Goal: Task Accomplishment & Management: Manage account settings

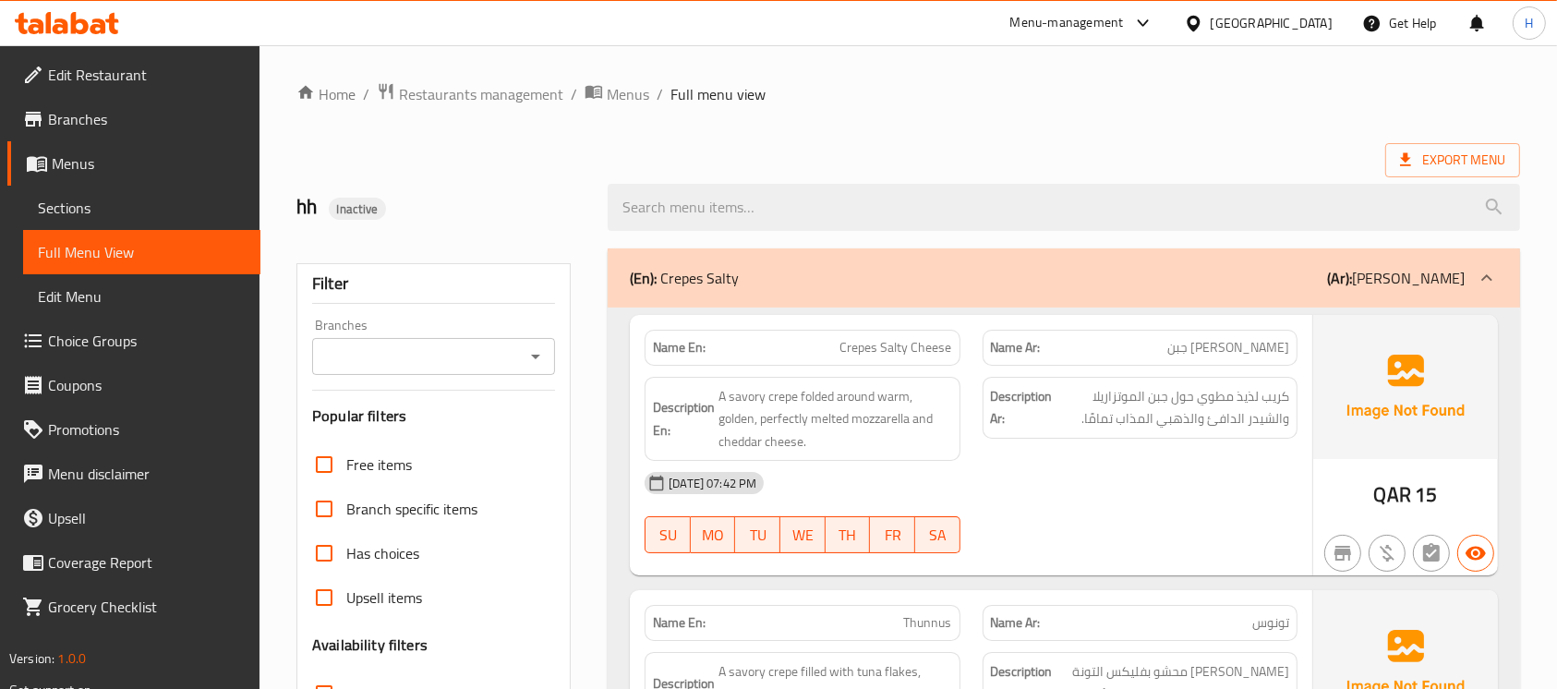
click at [77, 215] on span "Sections" at bounding box center [142, 208] width 208 height 22
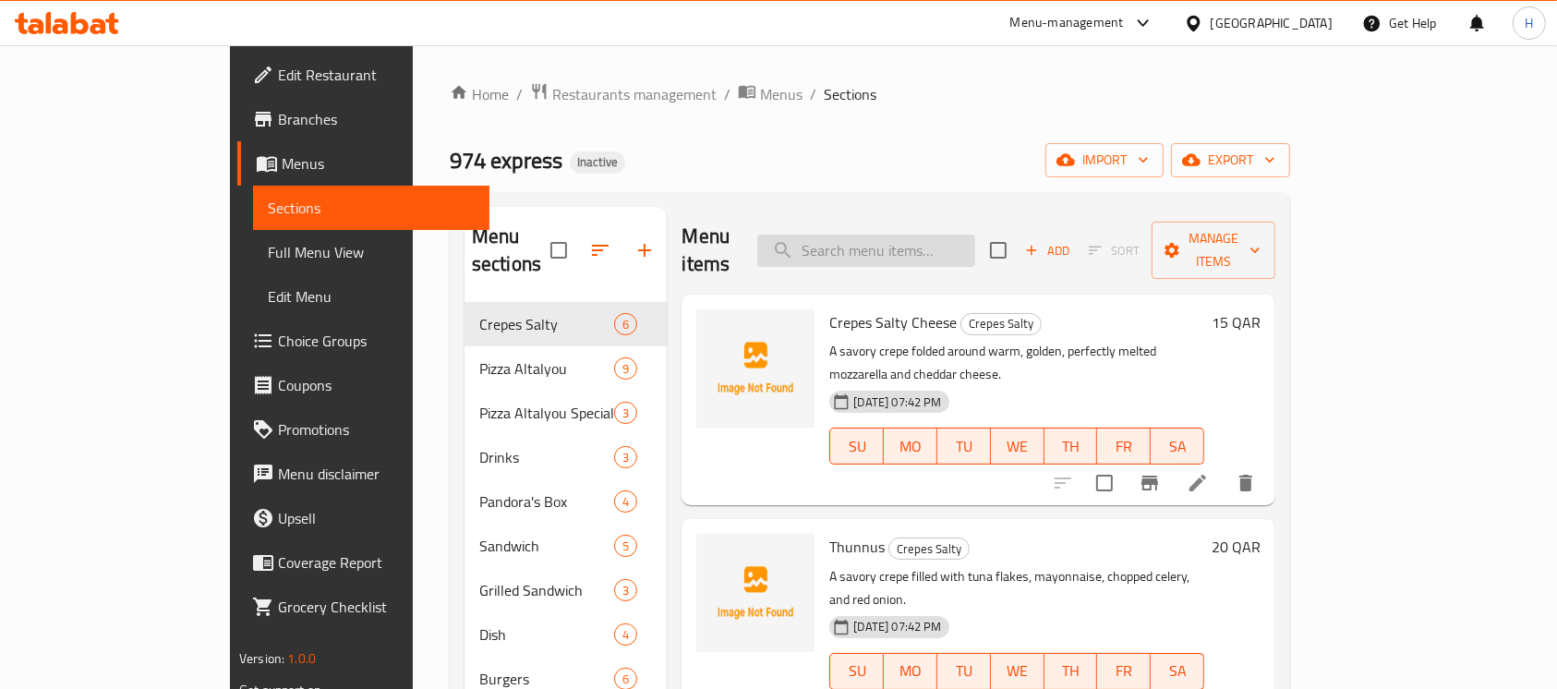
click at [975, 235] on input "search" at bounding box center [866, 251] width 218 height 32
paste input "Regina"
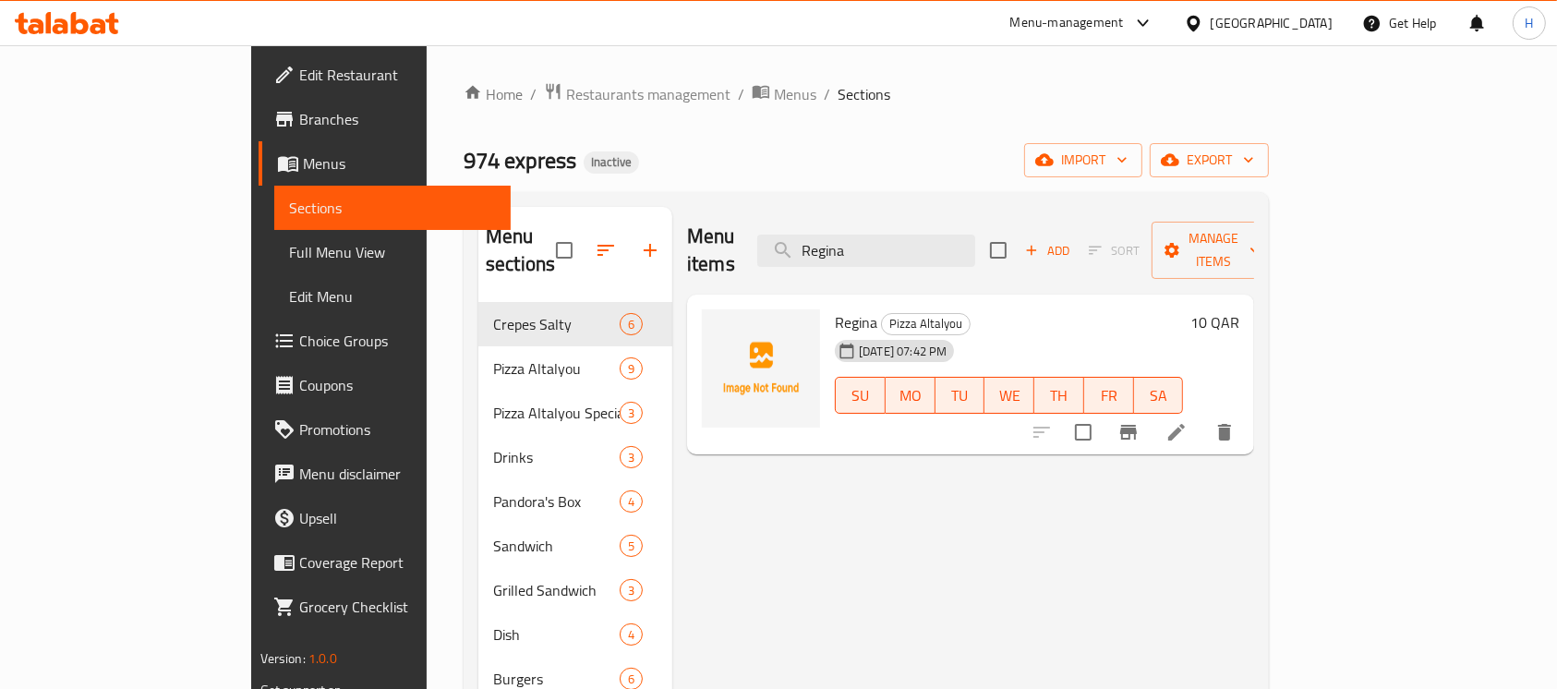
click at [1236, 421] on icon "delete" at bounding box center [1225, 432] width 22 height 22
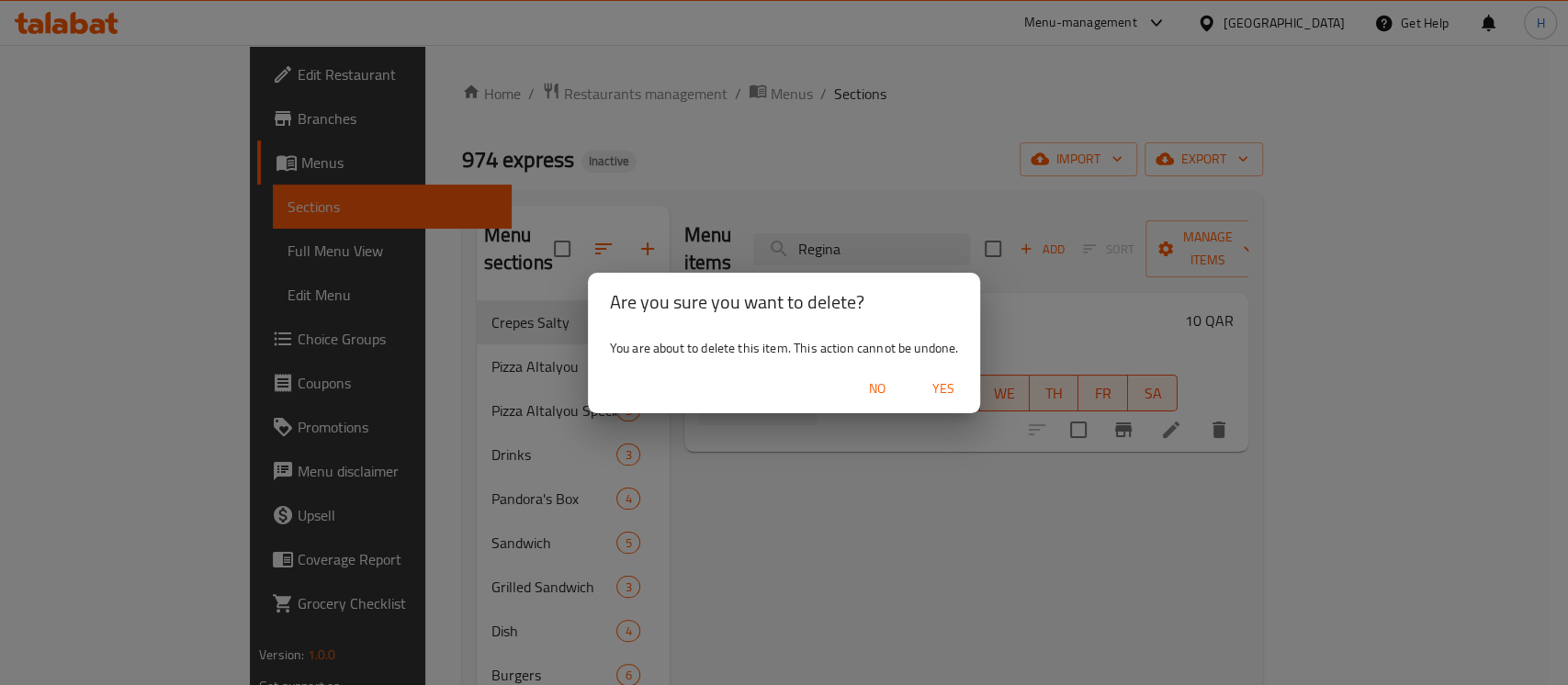
drag, startPoint x: 945, startPoint y: 383, endPoint x: 919, endPoint y: 415, distance: 41.2
click at [942, 383] on span "Yes" at bounding box center [944, 389] width 44 height 23
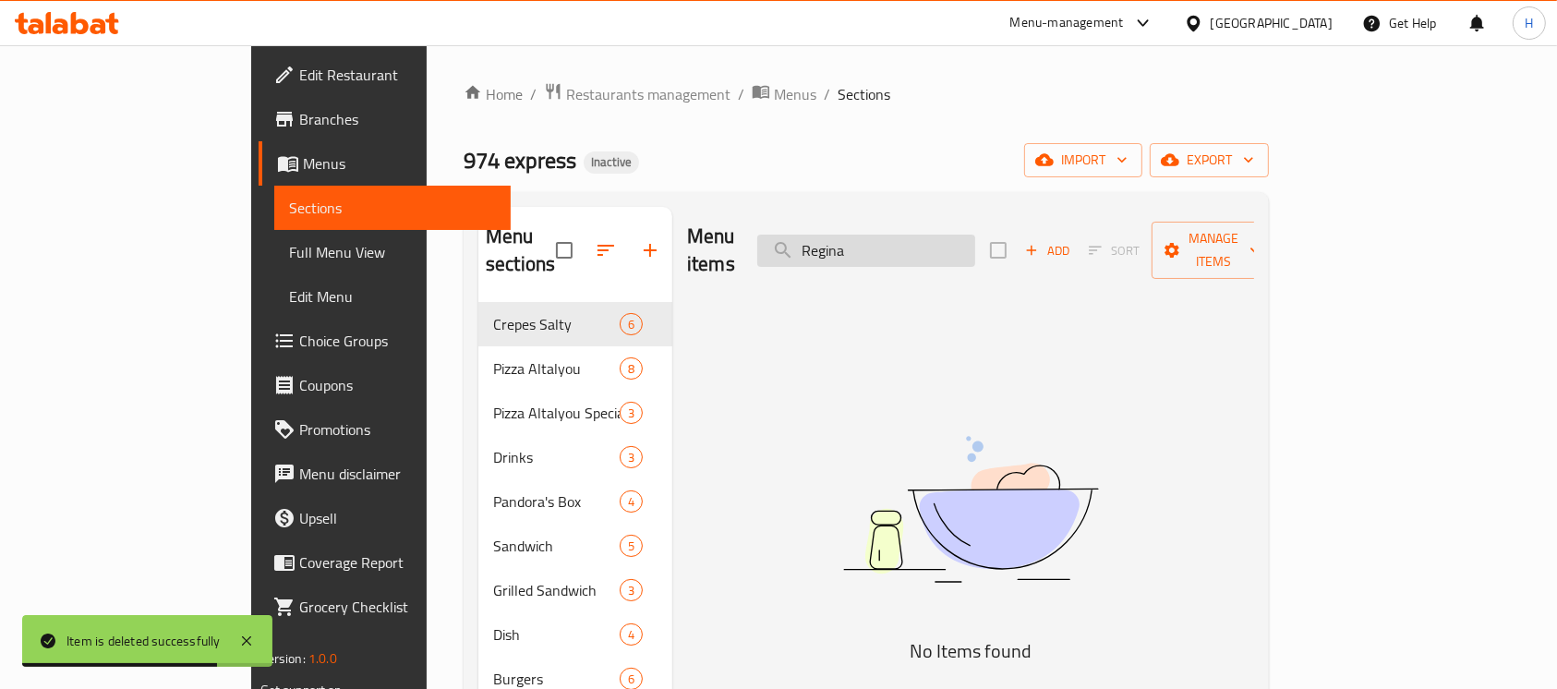
click at [893, 235] on input "Regina" at bounding box center [866, 251] width 218 height 32
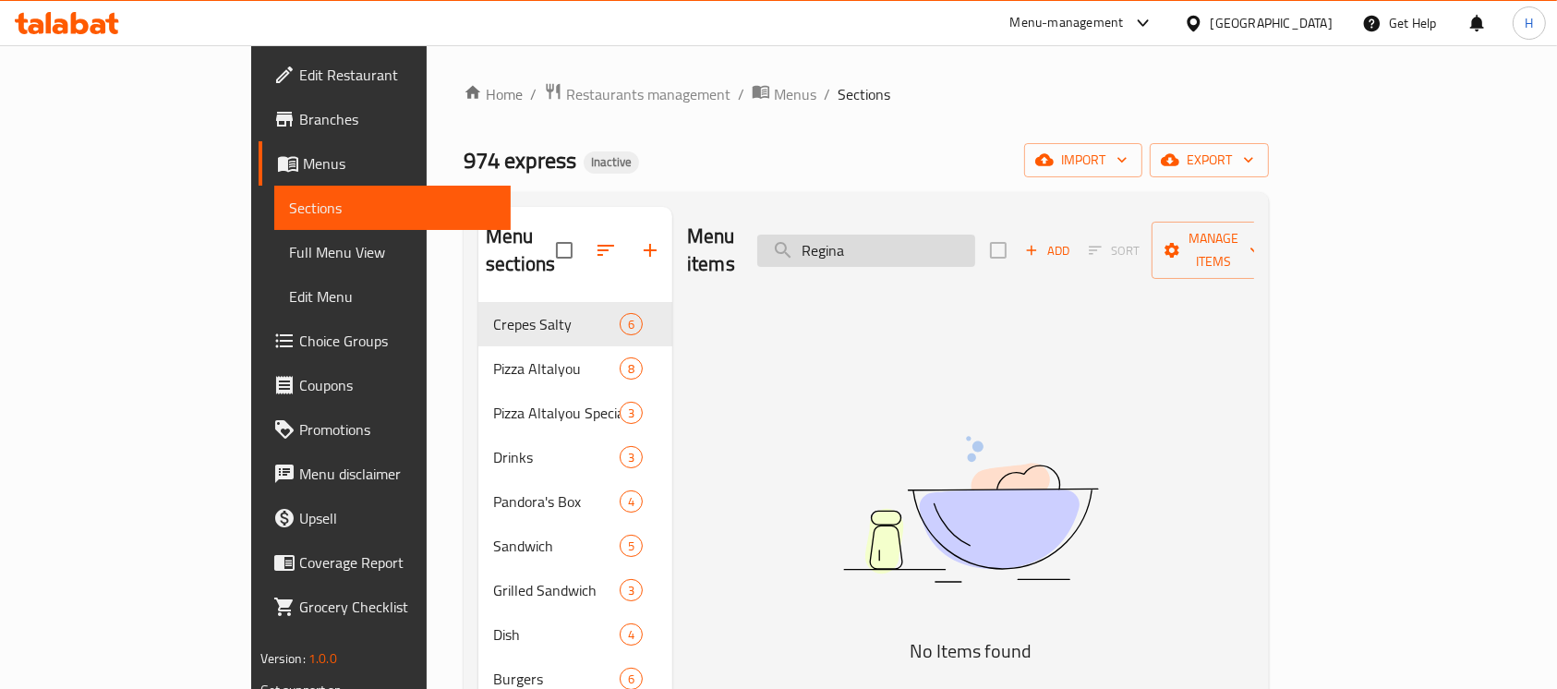
click at [922, 236] on input "Regina" at bounding box center [866, 251] width 218 height 32
paste input "Frango"
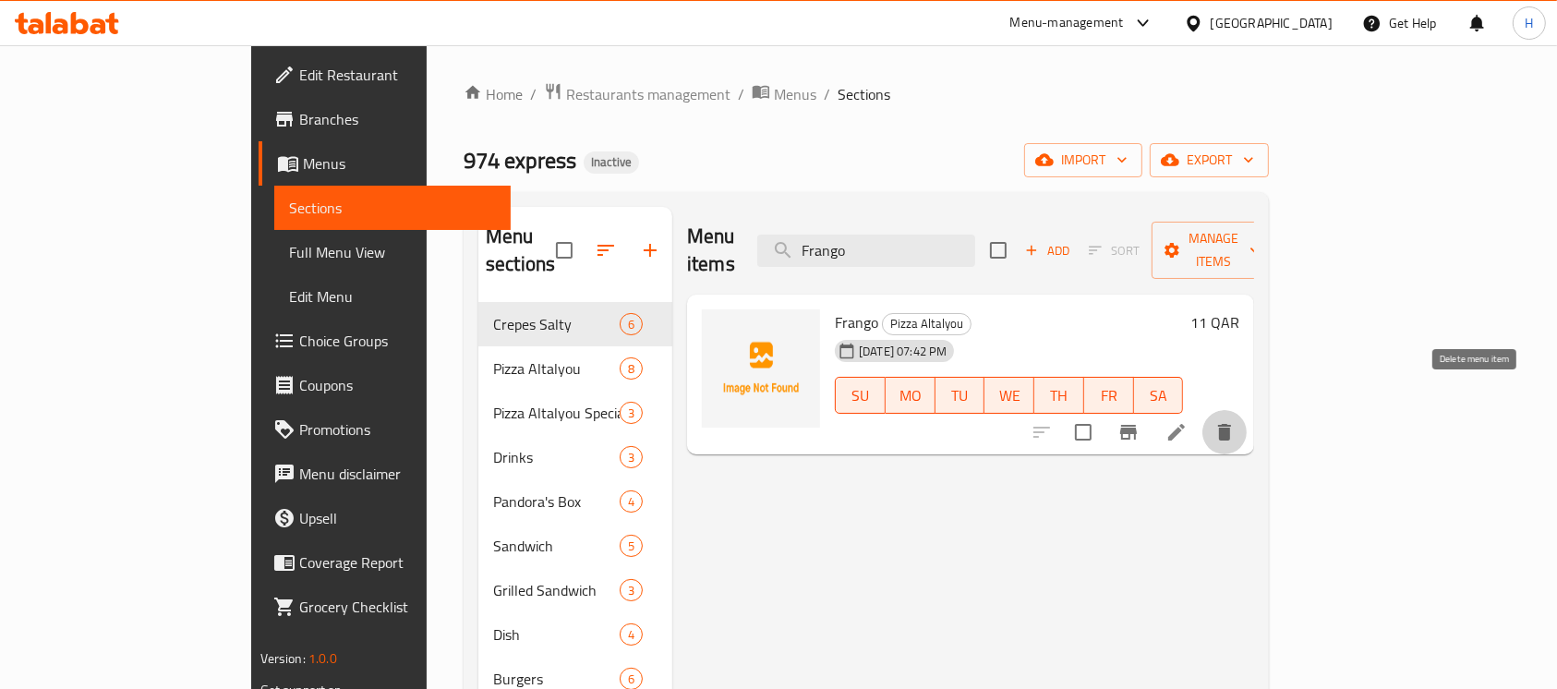
click at [1231, 424] on icon "delete" at bounding box center [1224, 432] width 13 height 17
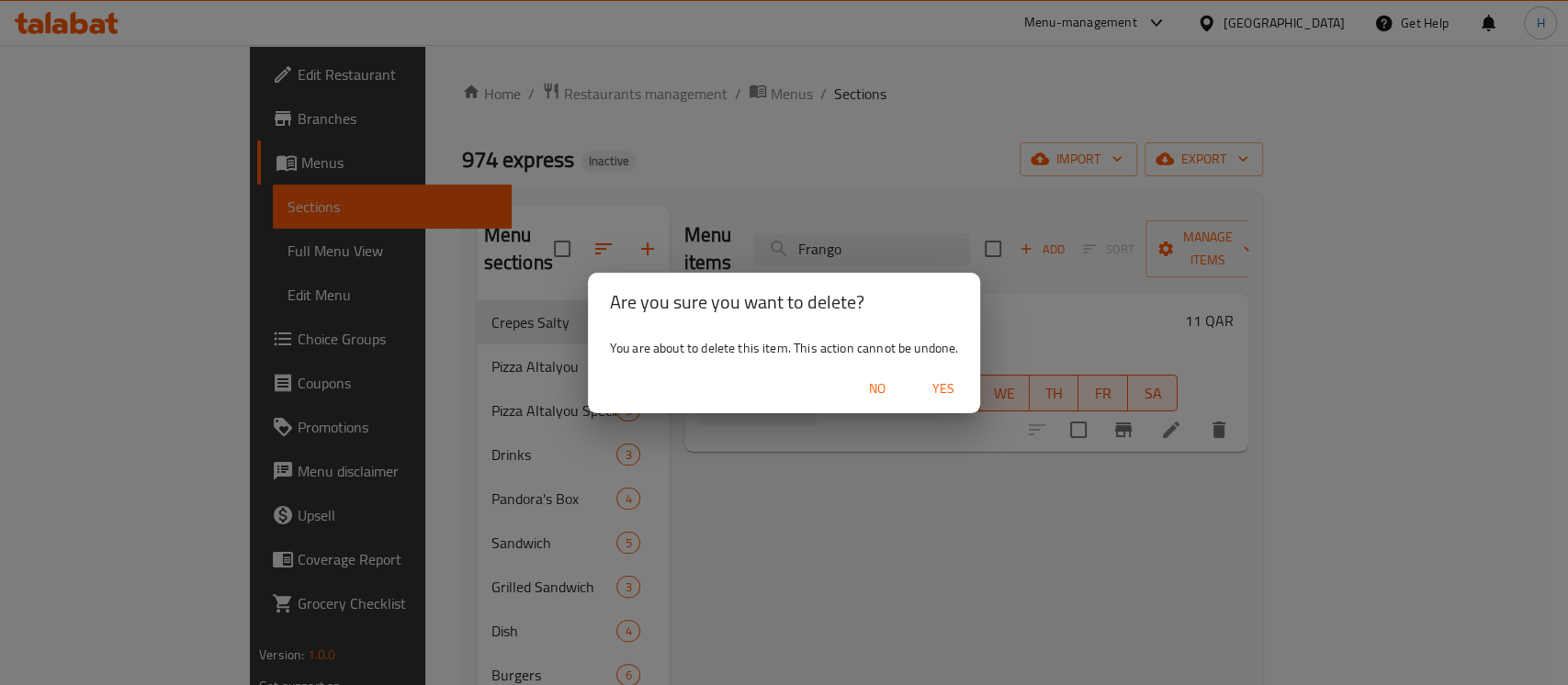
click at [934, 380] on span "Yes" at bounding box center [944, 389] width 44 height 23
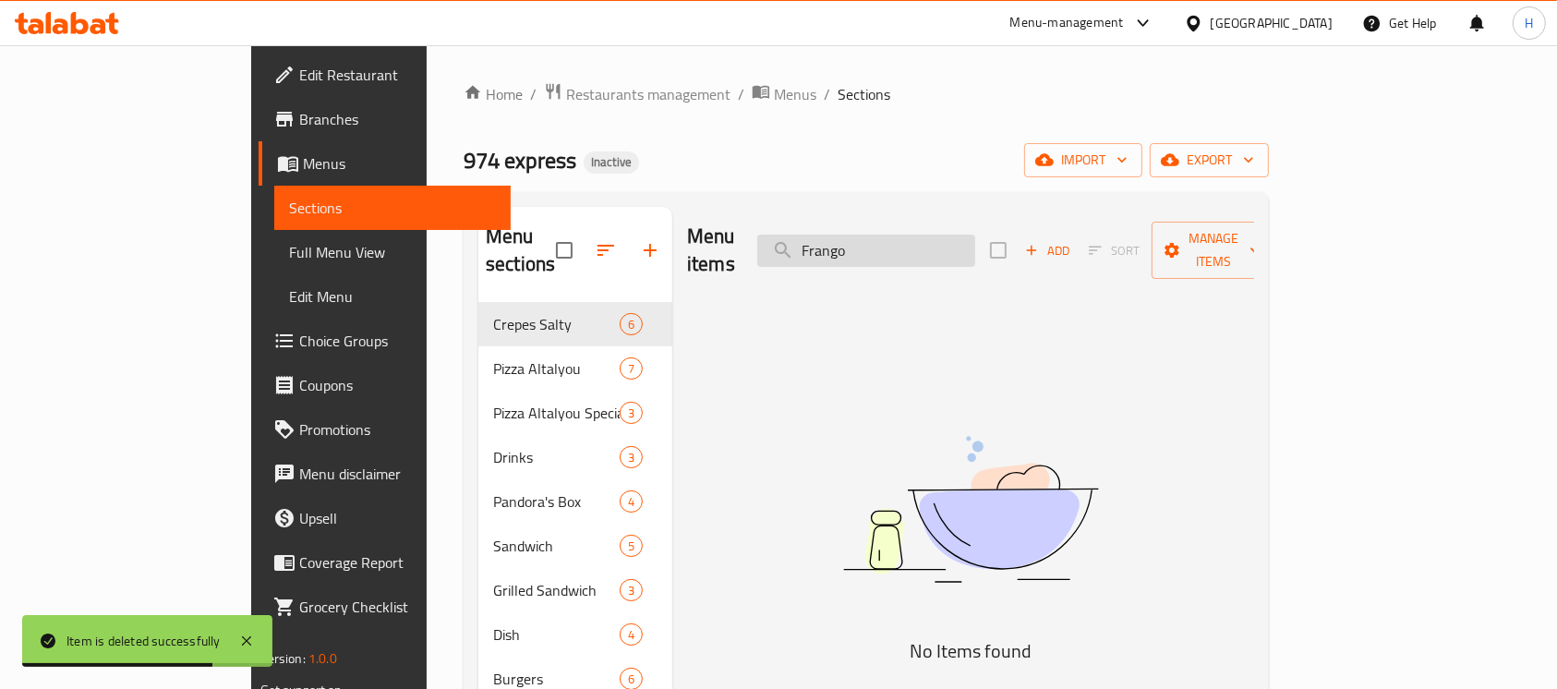
click at [900, 237] on input "Frango" at bounding box center [866, 251] width 218 height 32
paste input "Truffle"
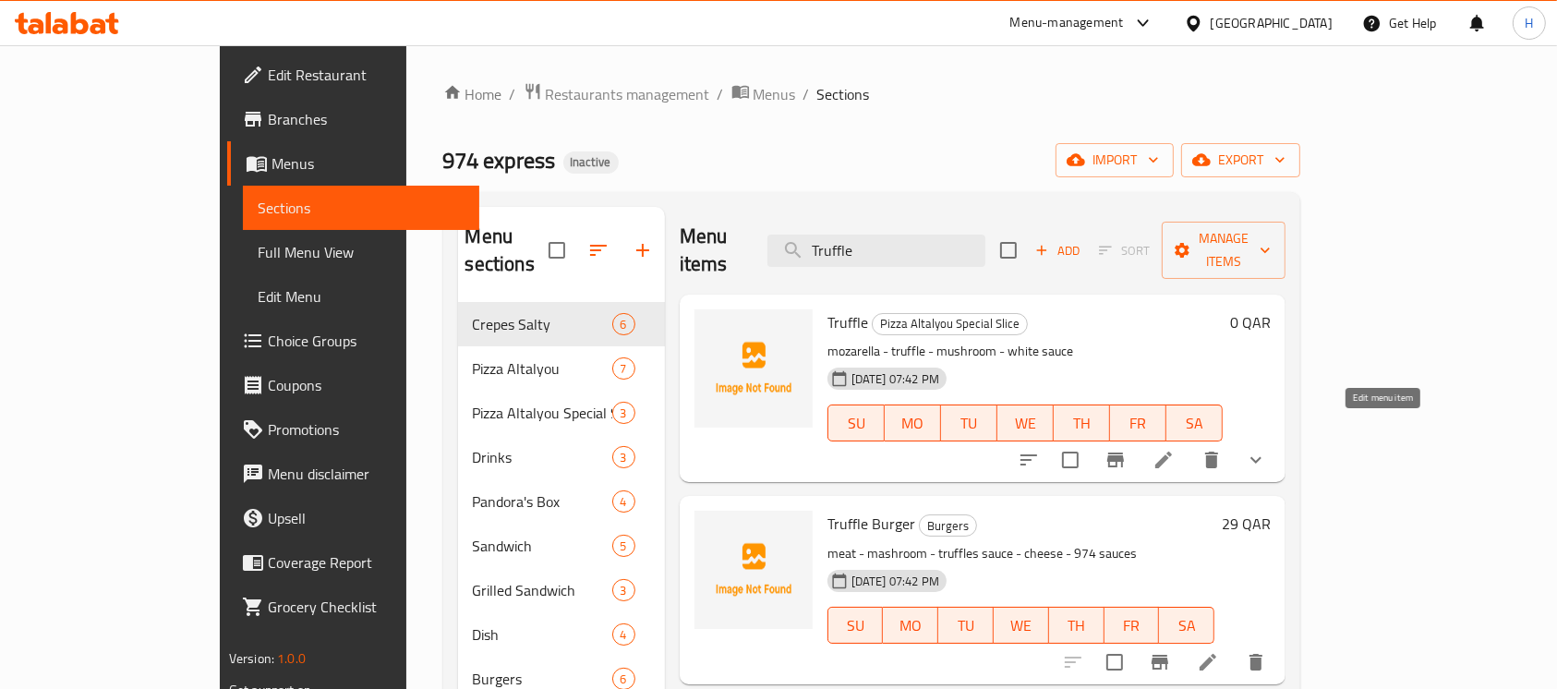
type input "Truffle"
click at [1175, 449] on icon at bounding box center [1164, 460] width 22 height 22
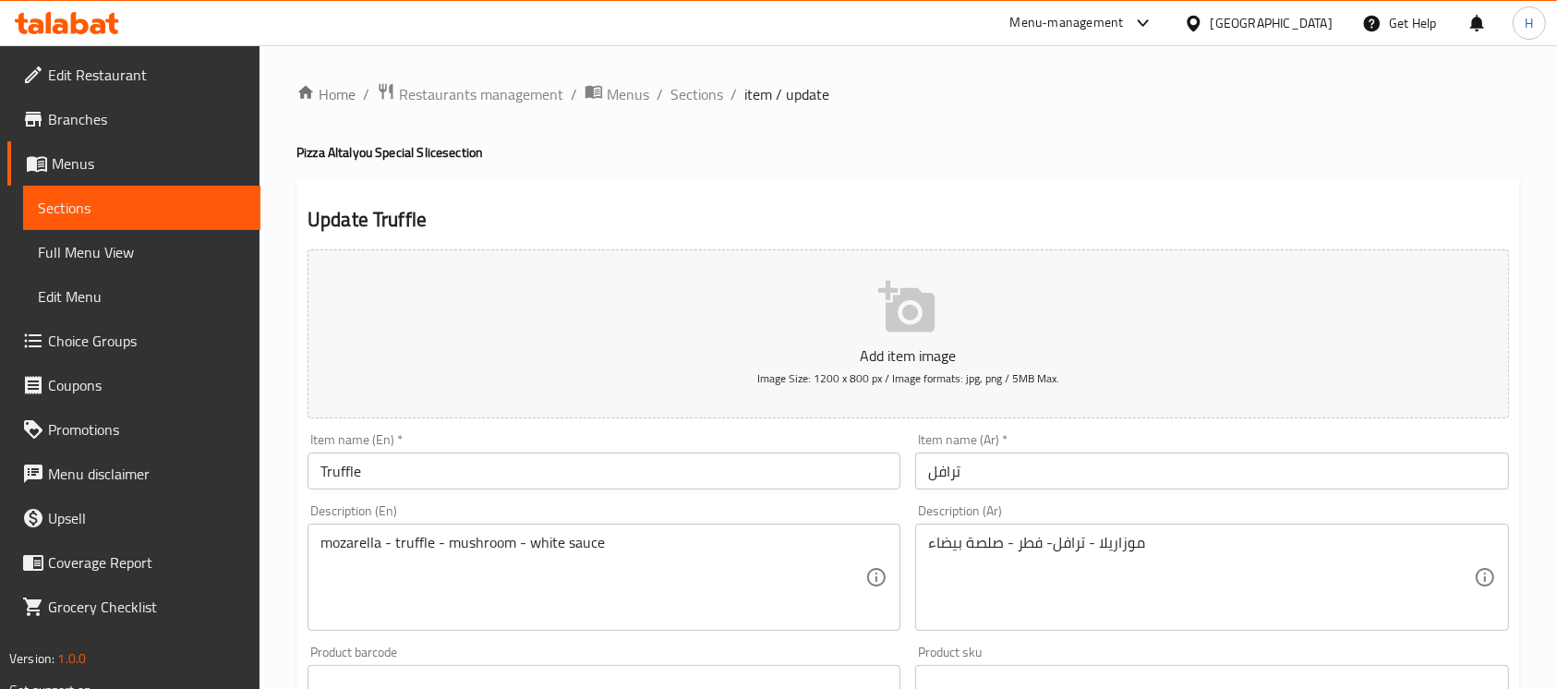
click at [771, 509] on div "Description (En) mozarella - truffle - mushroom - white sauce Description (En)" at bounding box center [604, 567] width 593 height 127
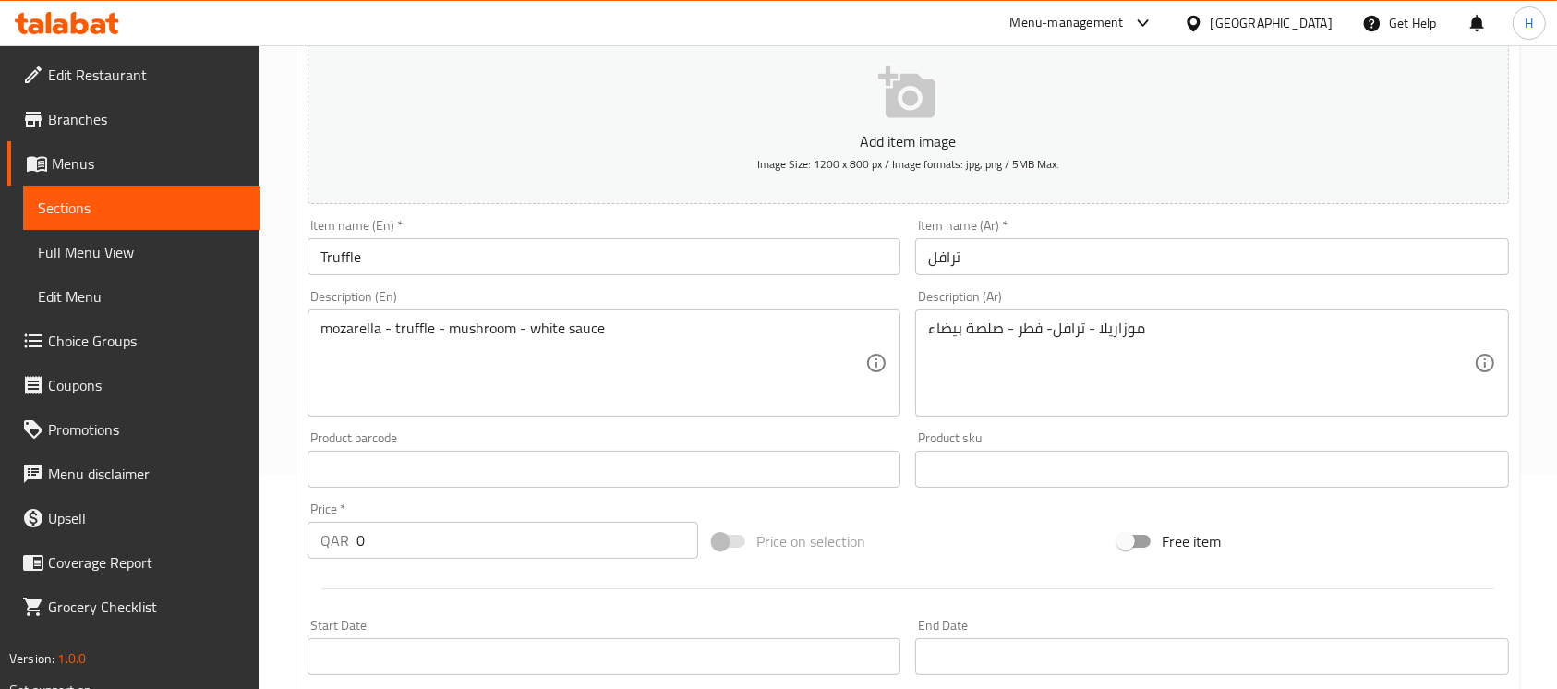
scroll to position [246, 0]
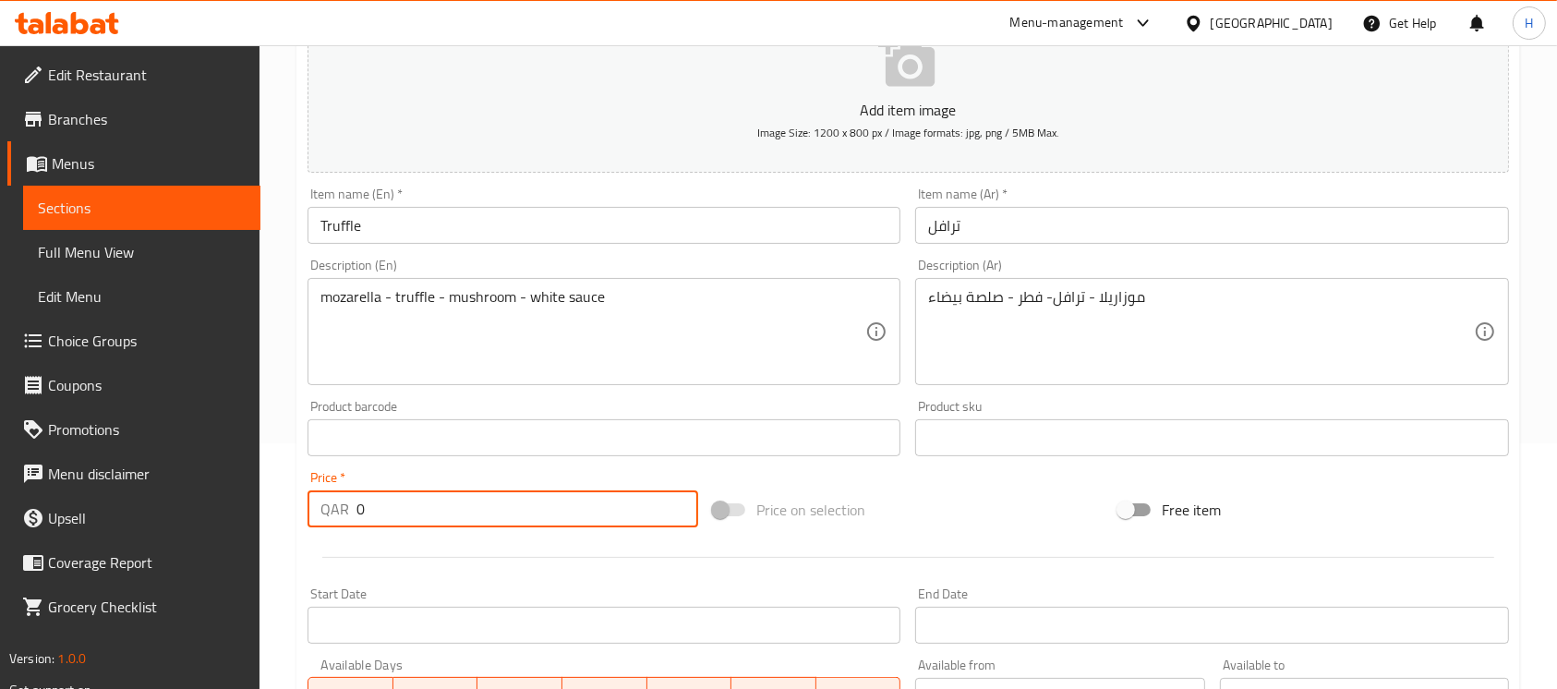
drag, startPoint x: 340, startPoint y: 518, endPoint x: 249, endPoint y: 519, distance: 90.5
click at [249, 519] on div "Edit Restaurant Branches Menus Sections Full Menu View Edit Menu Choice Groups …" at bounding box center [778, 424] width 1557 height 1248
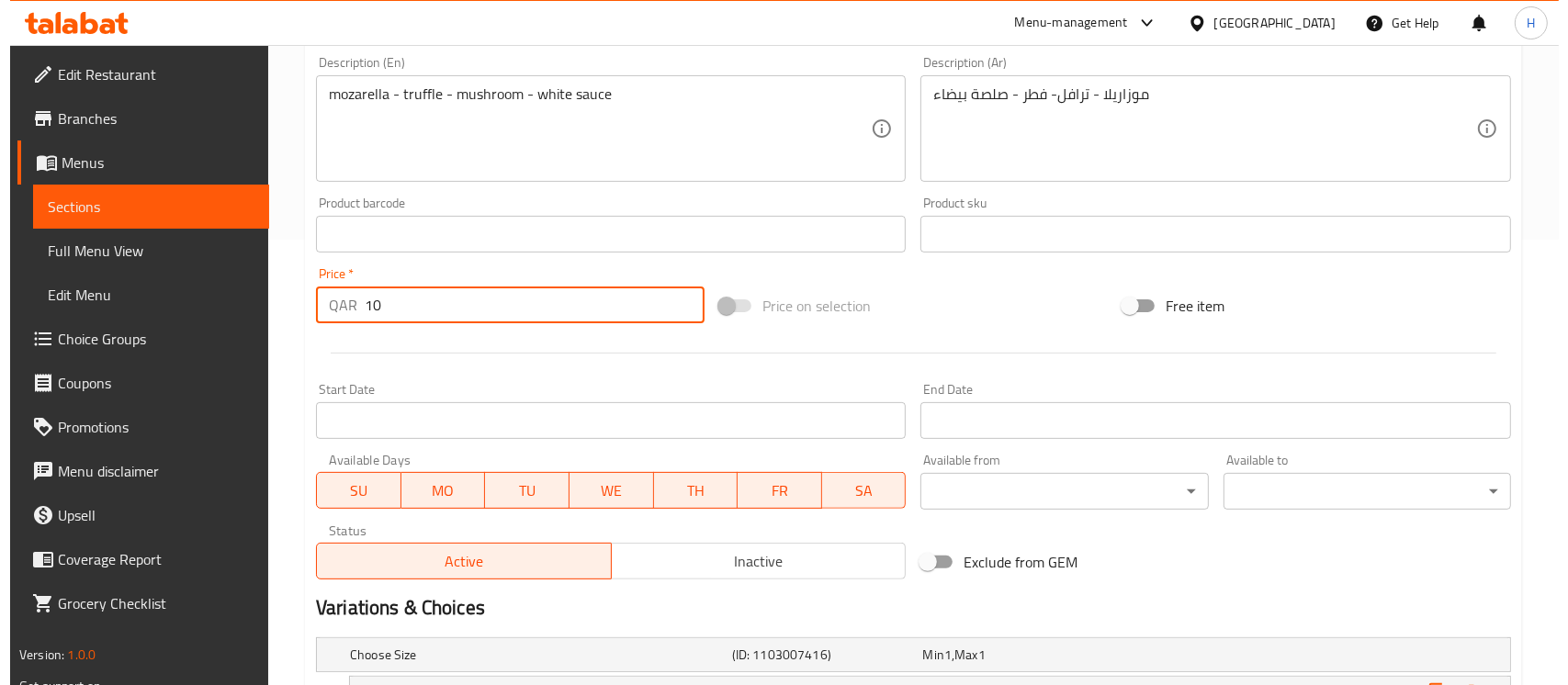
scroll to position [600, 0]
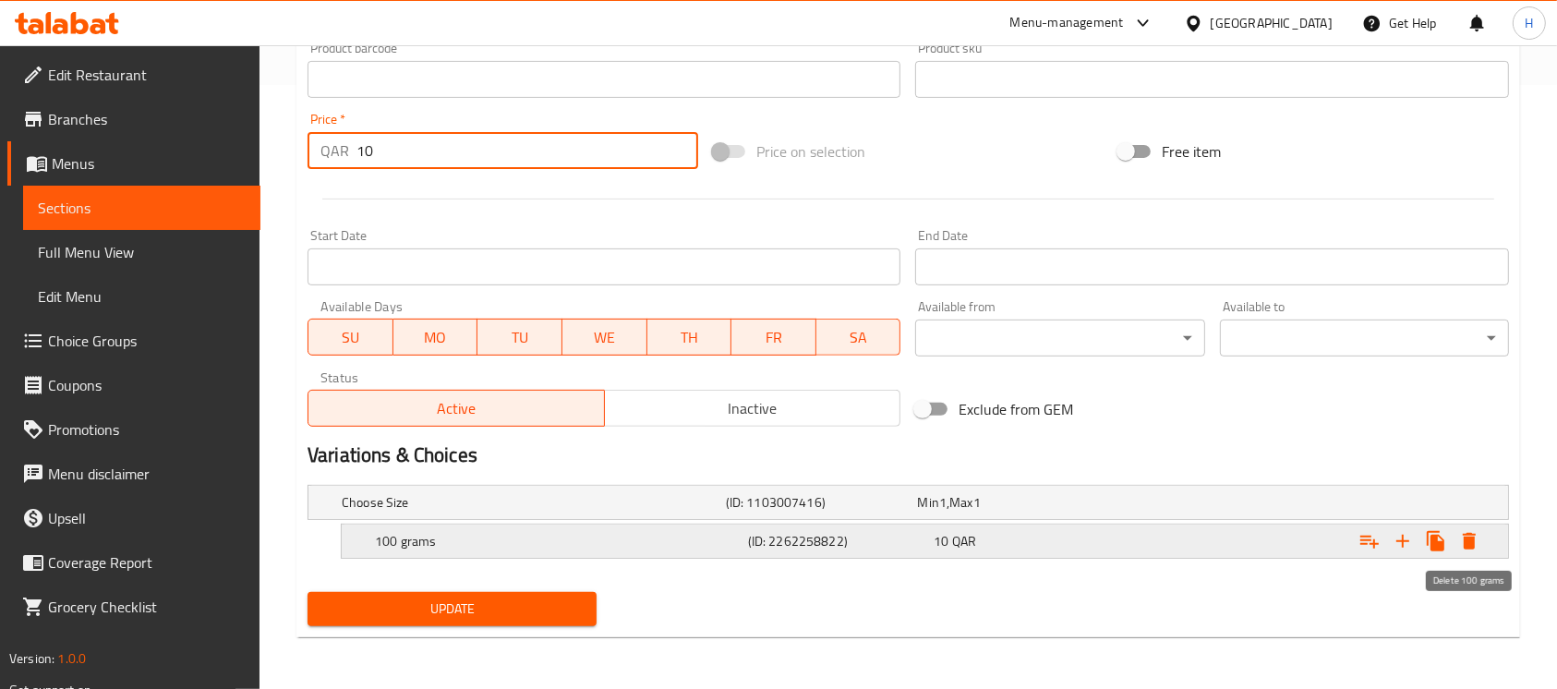
type input "10"
click at [1459, 539] on icon "Expand" at bounding box center [1470, 541] width 22 height 22
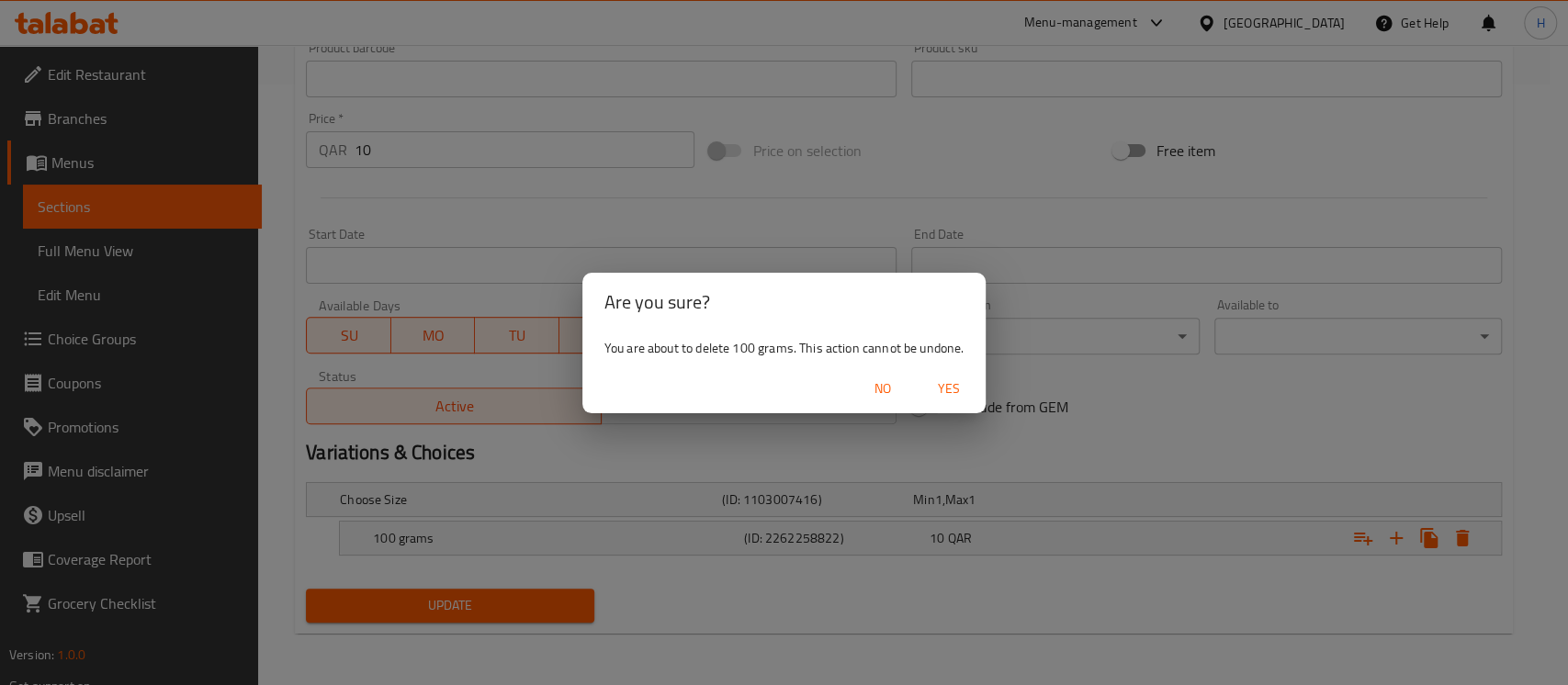
click at [928, 380] on span "Yes" at bounding box center [949, 389] width 44 height 23
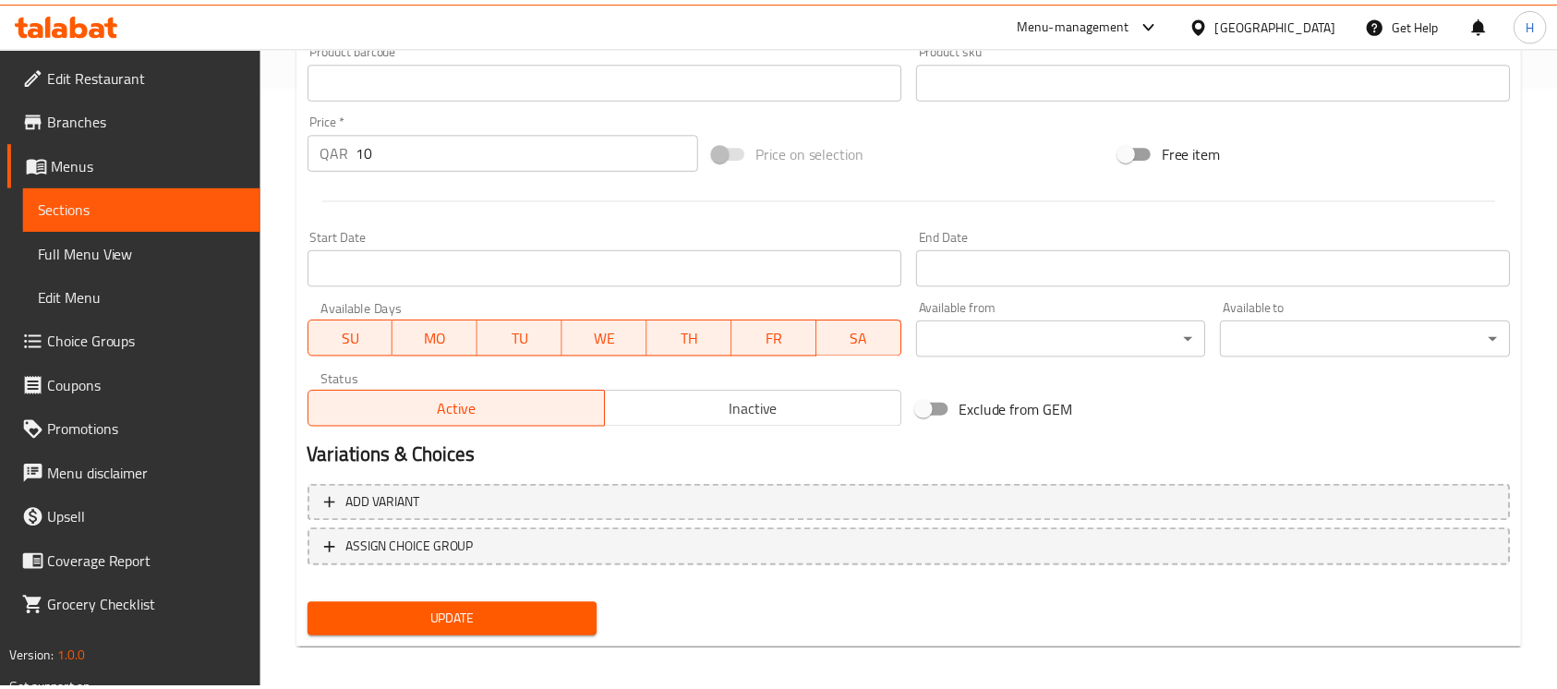
scroll to position [599, 0]
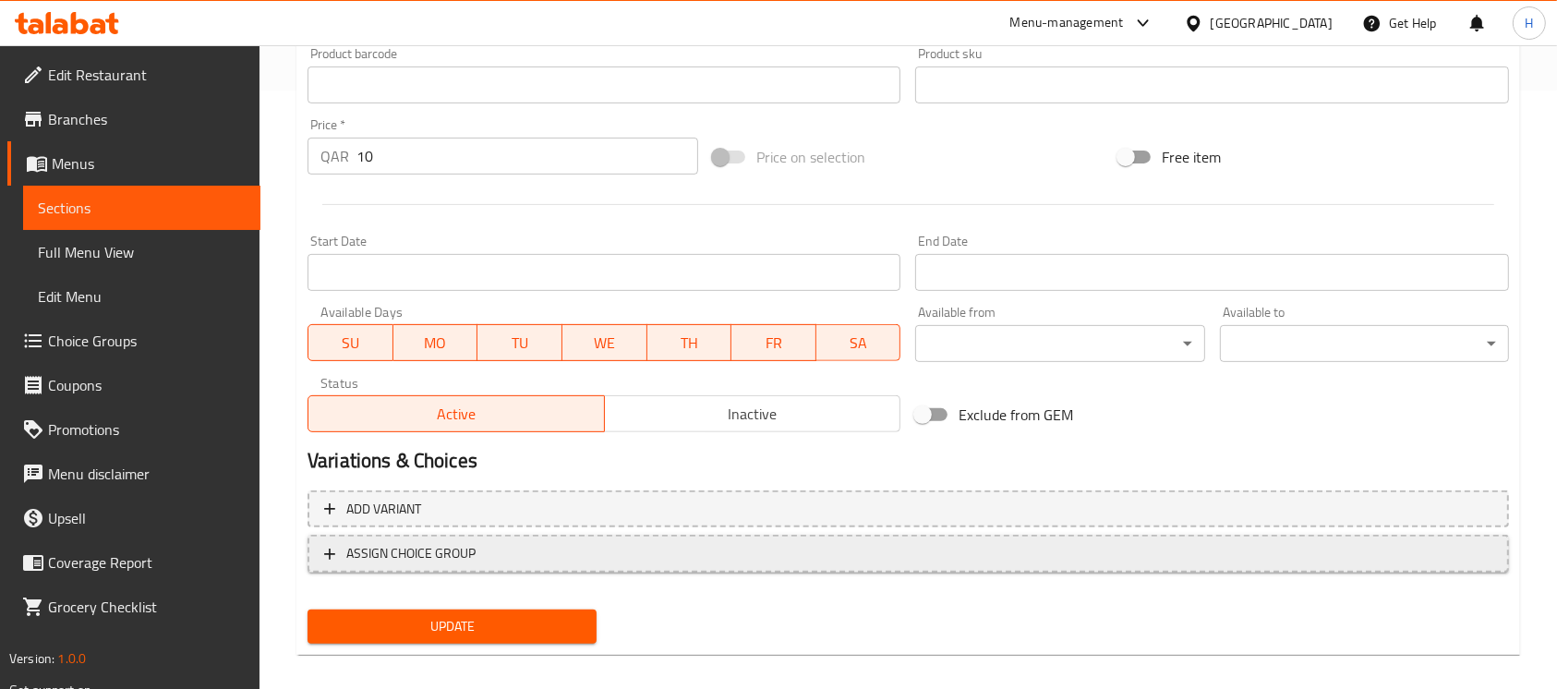
drag, startPoint x: 790, startPoint y: 603, endPoint x: 769, endPoint y: 549, distance: 58.5
click at [790, 603] on div "Update" at bounding box center [908, 626] width 1217 height 49
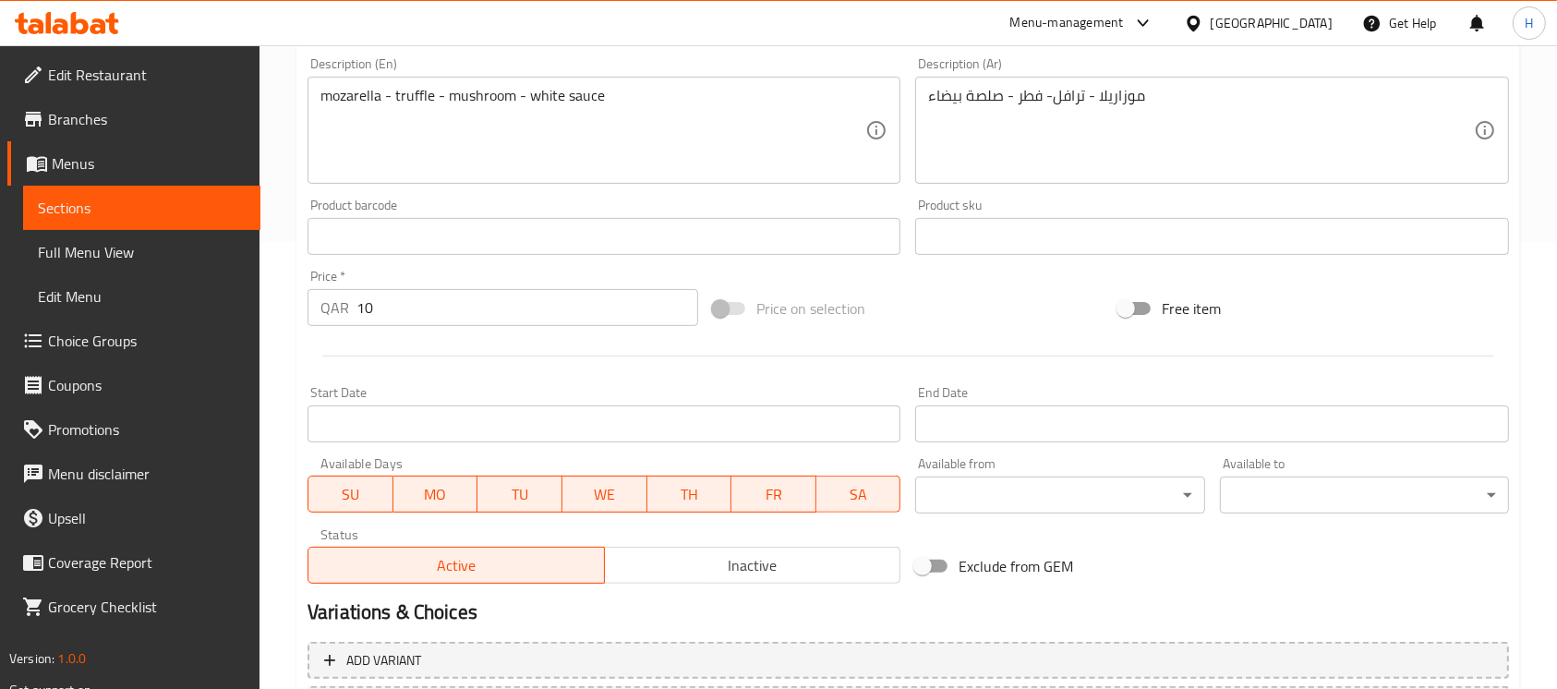
scroll to position [352, 0]
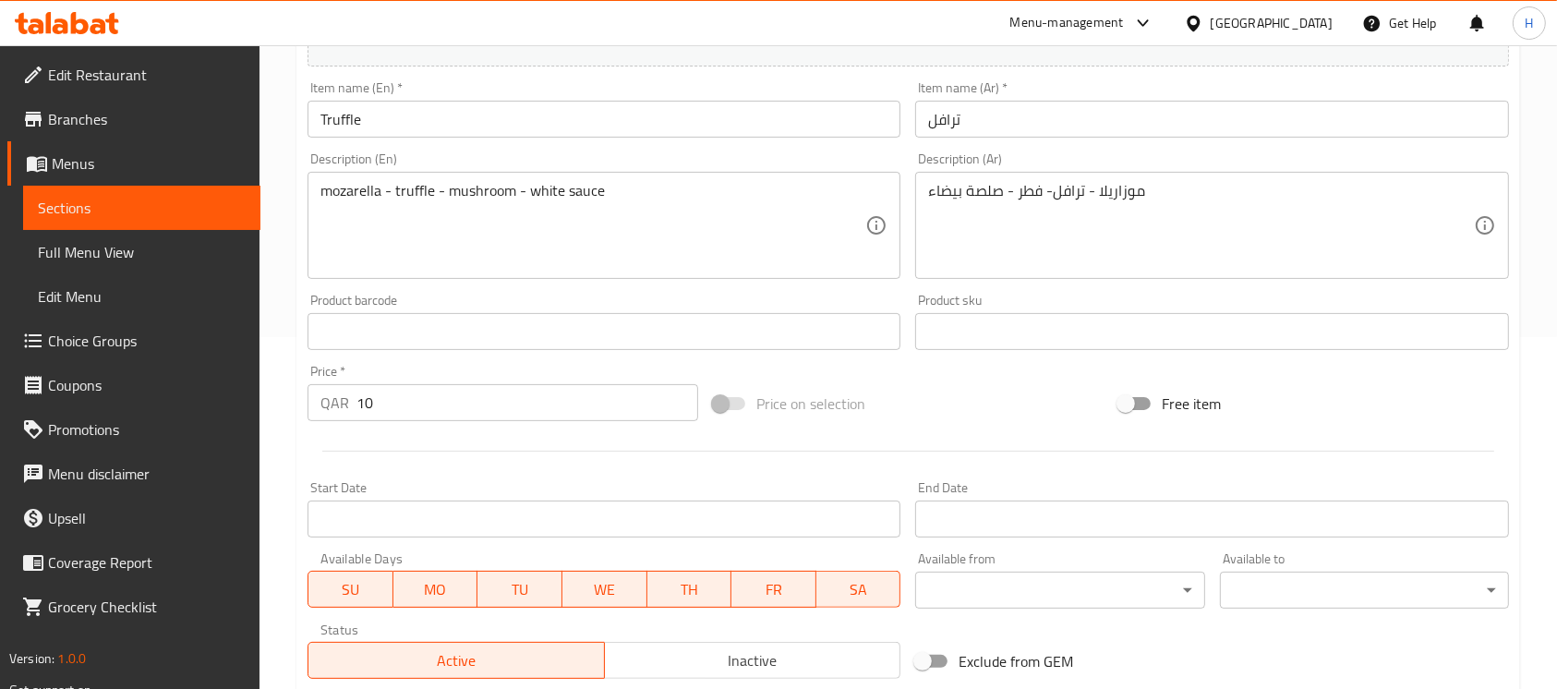
click at [547, 107] on input "Truffle" at bounding box center [604, 119] width 593 height 37
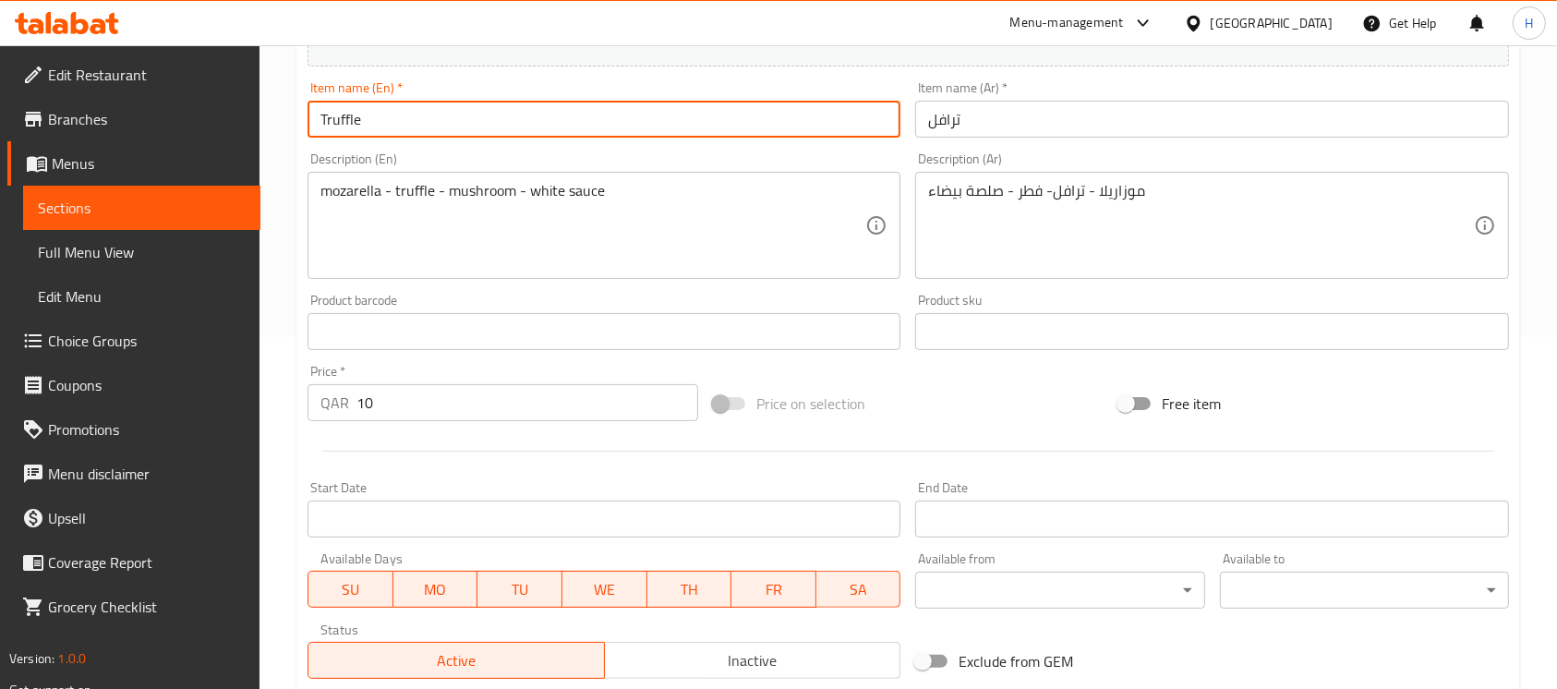
paste input "100 grams"
type input "Truffle 100 gr"
click at [1007, 106] on input "ترافل" at bounding box center [1211, 119] width 593 height 37
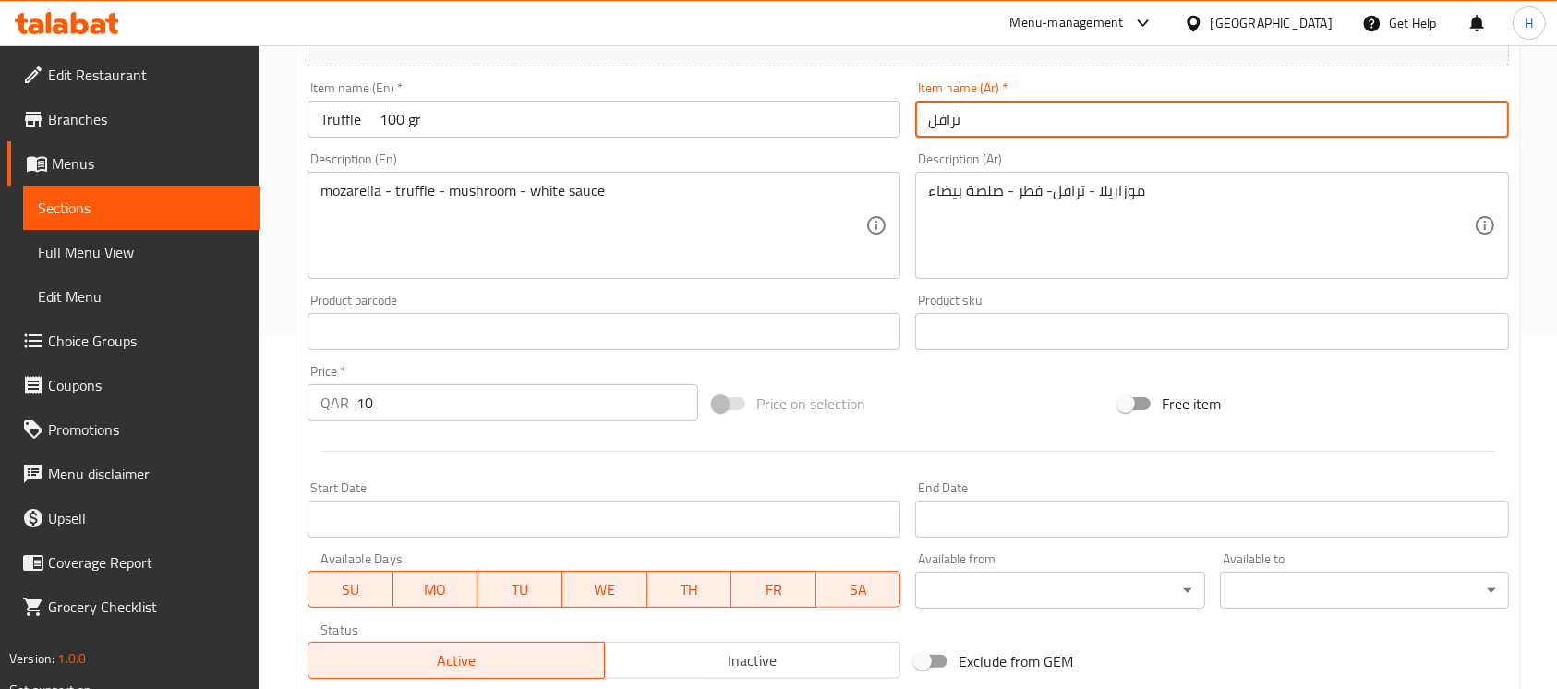
paste input "100 جرام"
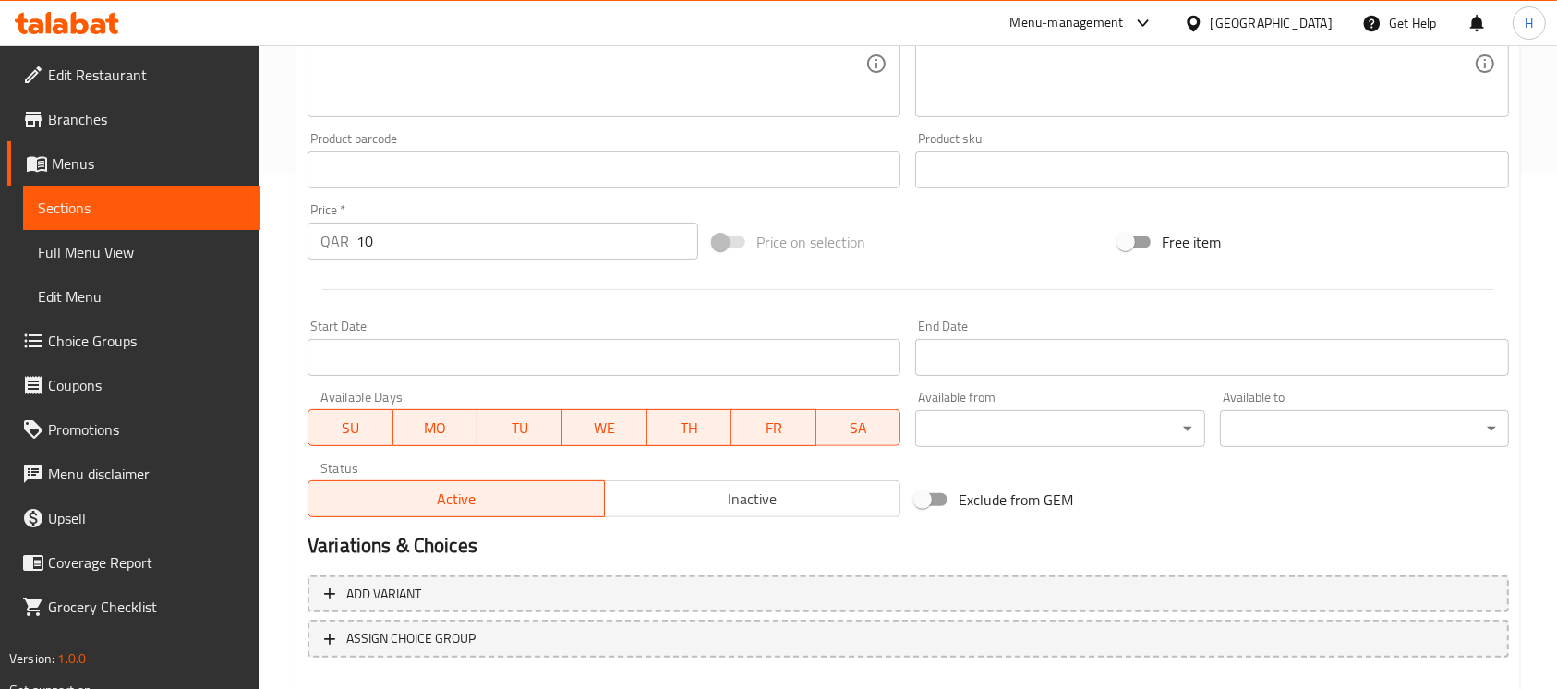
scroll to position [616, 0]
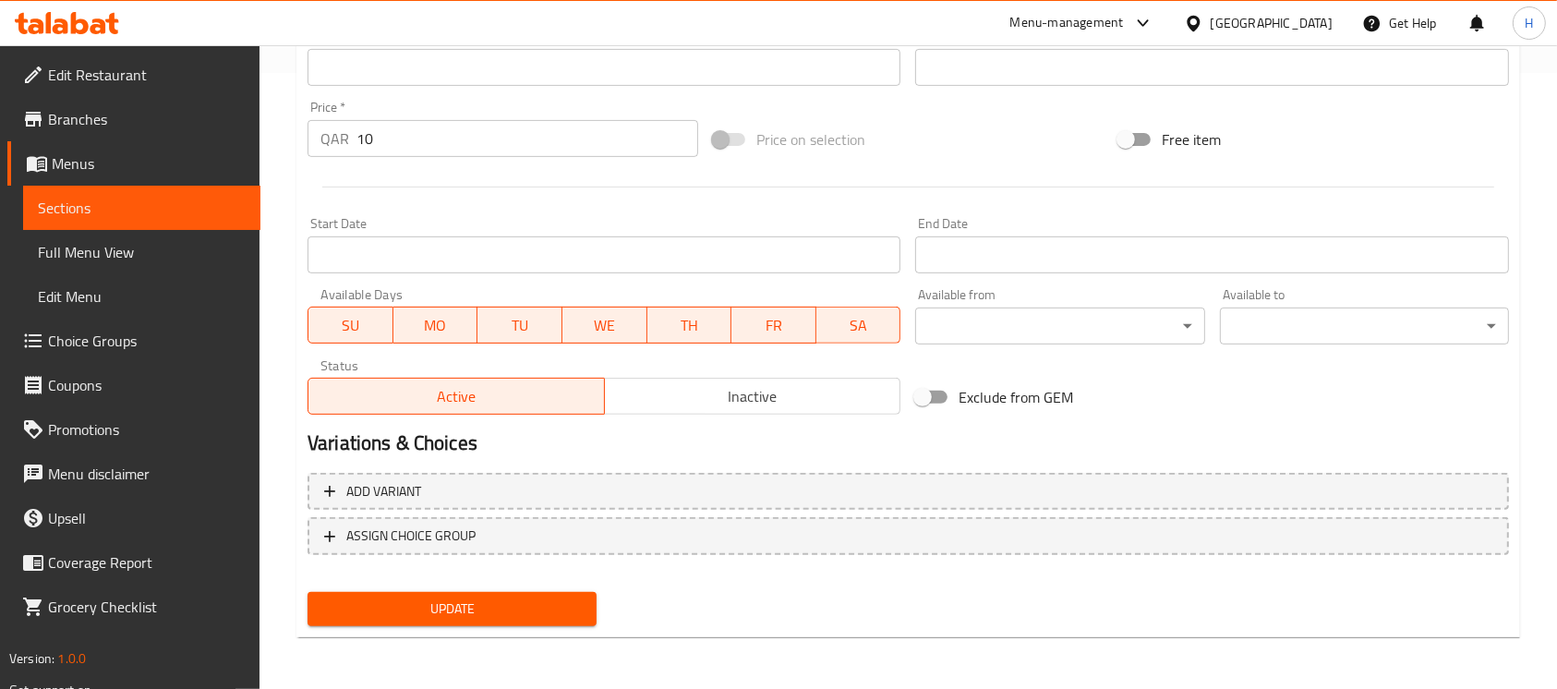
type input "ترافل 100 جرام"
click at [594, 588] on div "Update" at bounding box center [452, 609] width 304 height 49
click at [590, 597] on div "Update" at bounding box center [452, 609] width 304 height 49
click at [590, 597] on button "Update" at bounding box center [452, 609] width 289 height 34
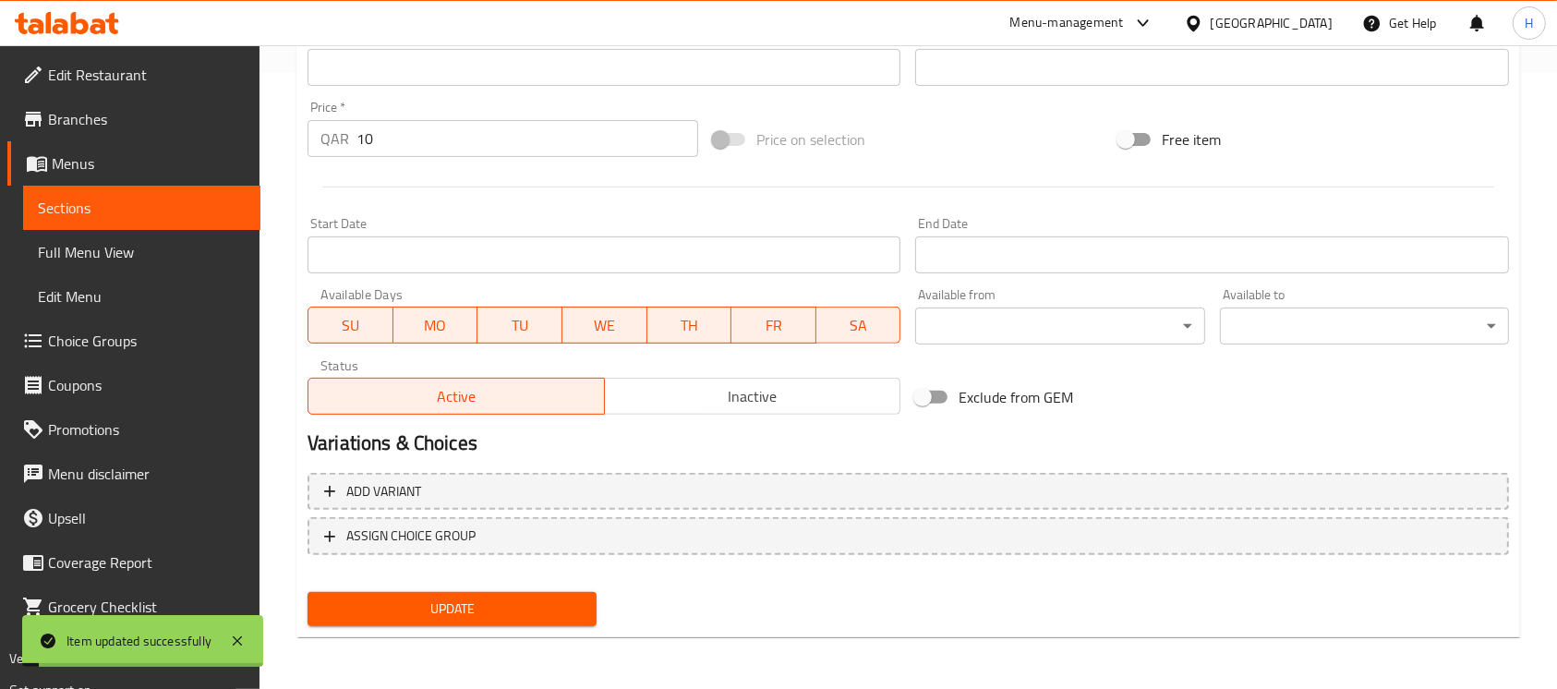
click at [184, 204] on span "Sections" at bounding box center [142, 208] width 208 height 22
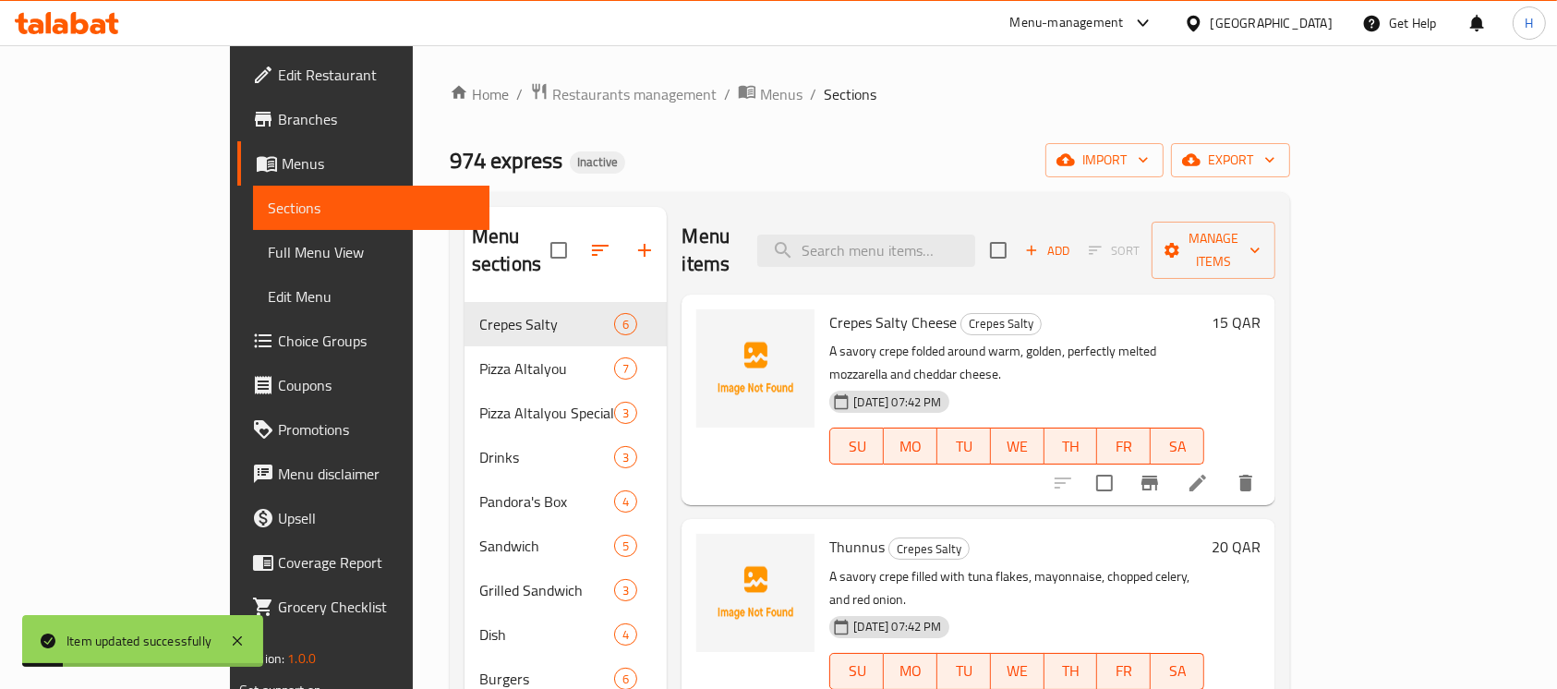
click at [953, 260] on div "Menu items Add Sort Manage items" at bounding box center [979, 251] width 594 height 88
click at [953, 218] on div "Menu items Add Sort Manage items" at bounding box center [979, 251] width 594 height 88
click at [954, 235] on input "search" at bounding box center [866, 251] width 218 height 32
paste input "Mamaleek"
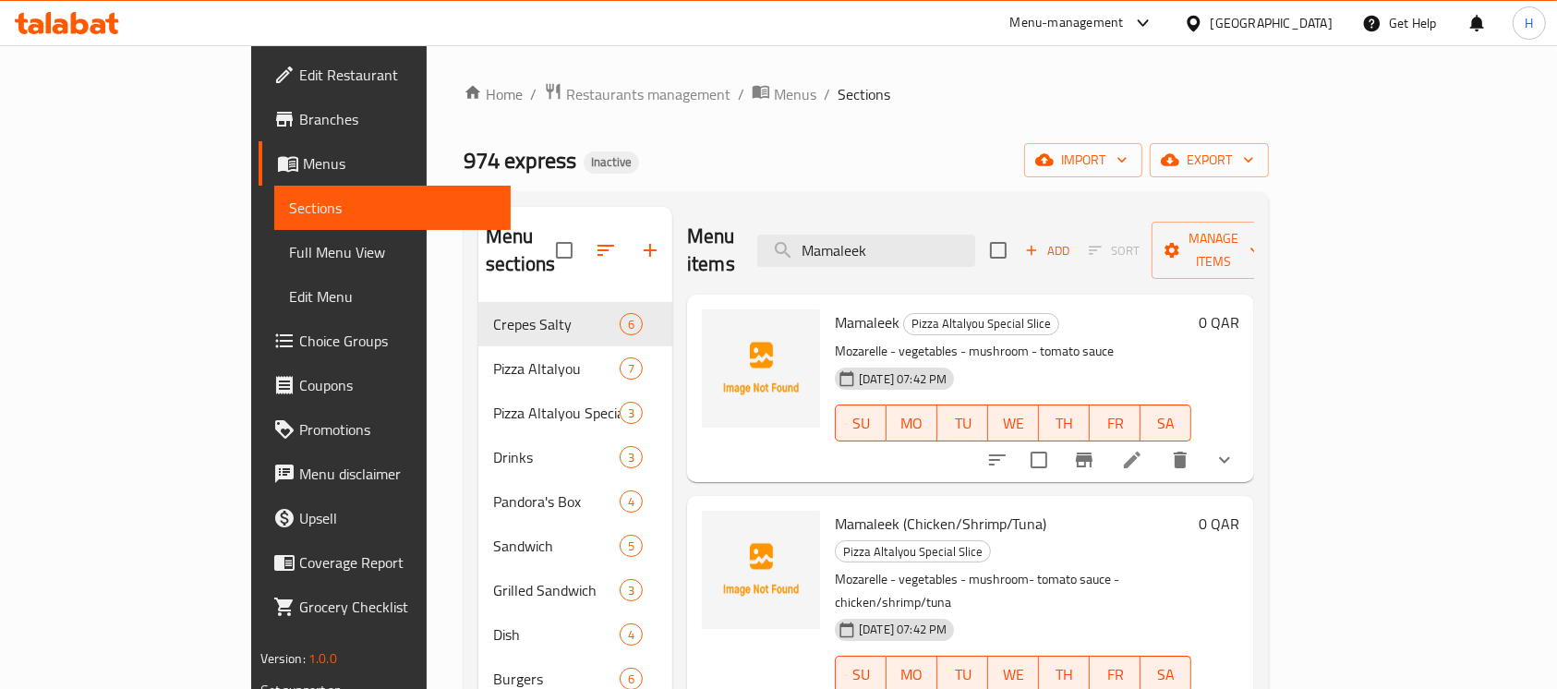
type input "Mamaleek"
click at [1236, 449] on icon "show more" at bounding box center [1225, 460] width 22 height 22
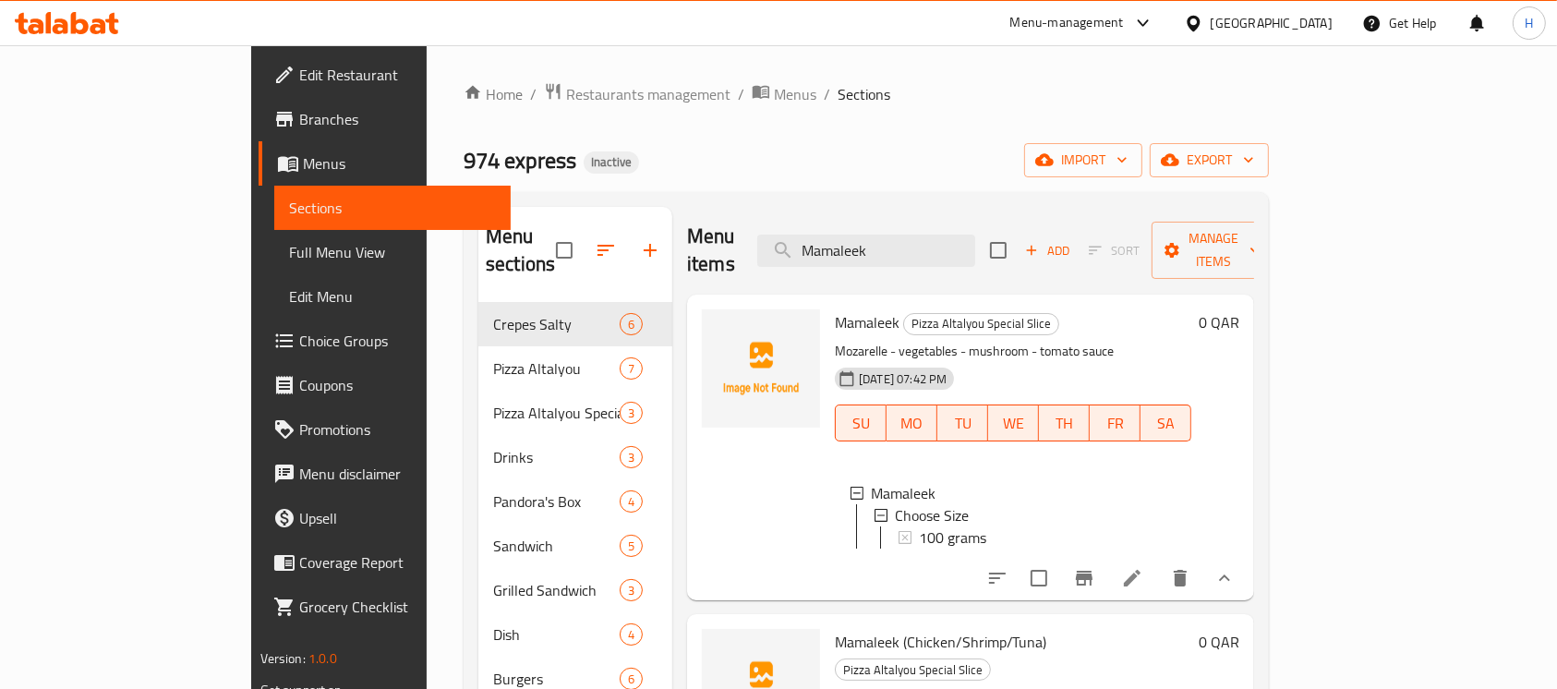
click at [1144, 567] on icon at bounding box center [1132, 578] width 22 height 22
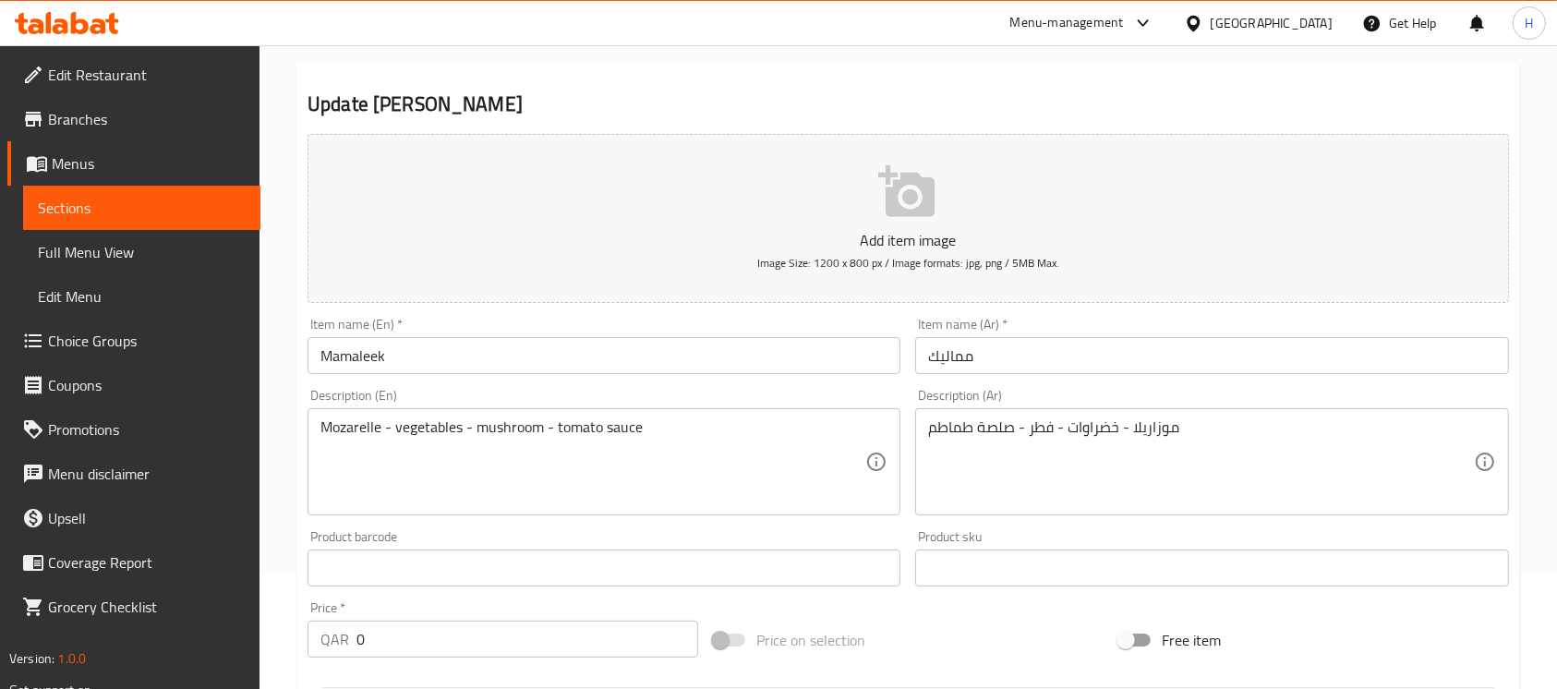
scroll to position [246, 0]
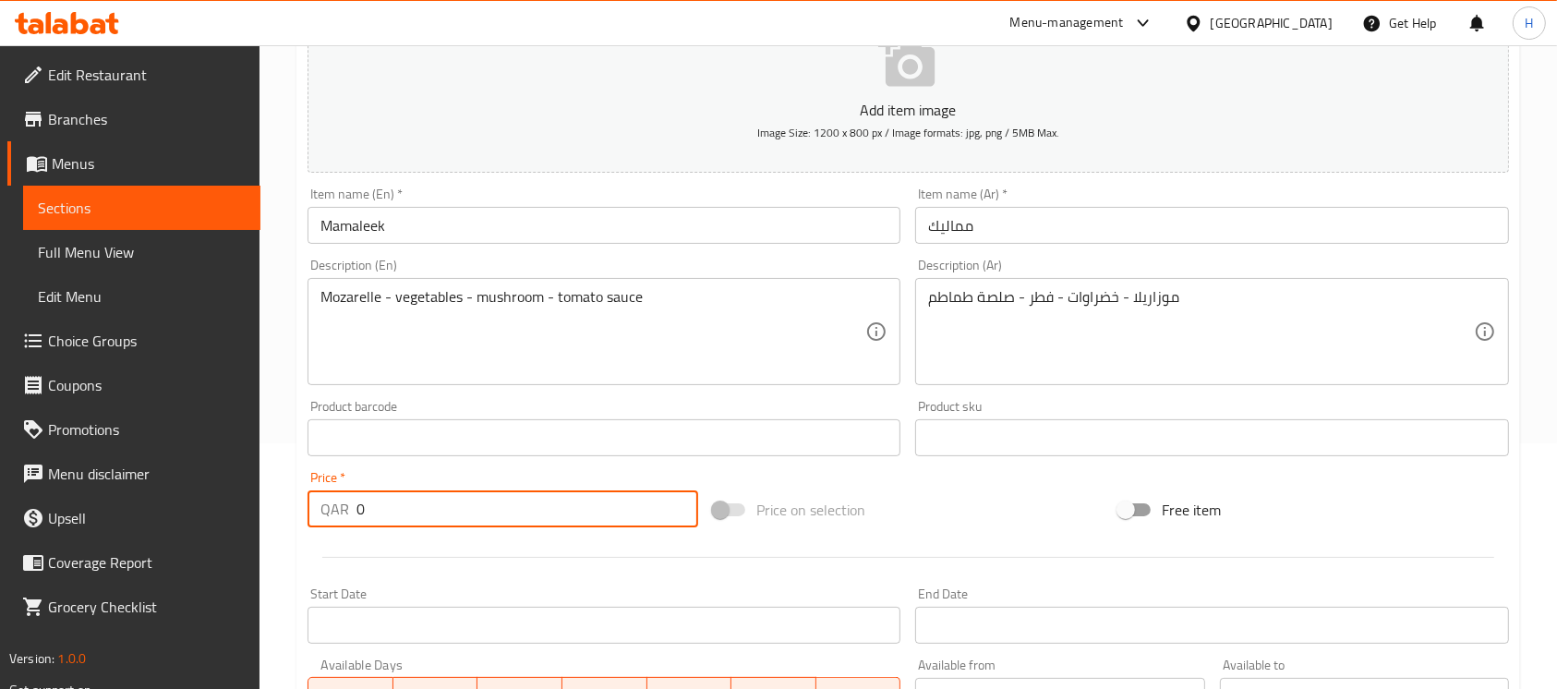
drag, startPoint x: 359, startPoint y: 506, endPoint x: 331, endPoint y: 519, distance: 31.4
click at [331, 519] on div "QAR 0 Price *" at bounding box center [503, 509] width 391 height 37
type input "10"
click at [442, 242] on input "Mamaleek" at bounding box center [604, 225] width 593 height 37
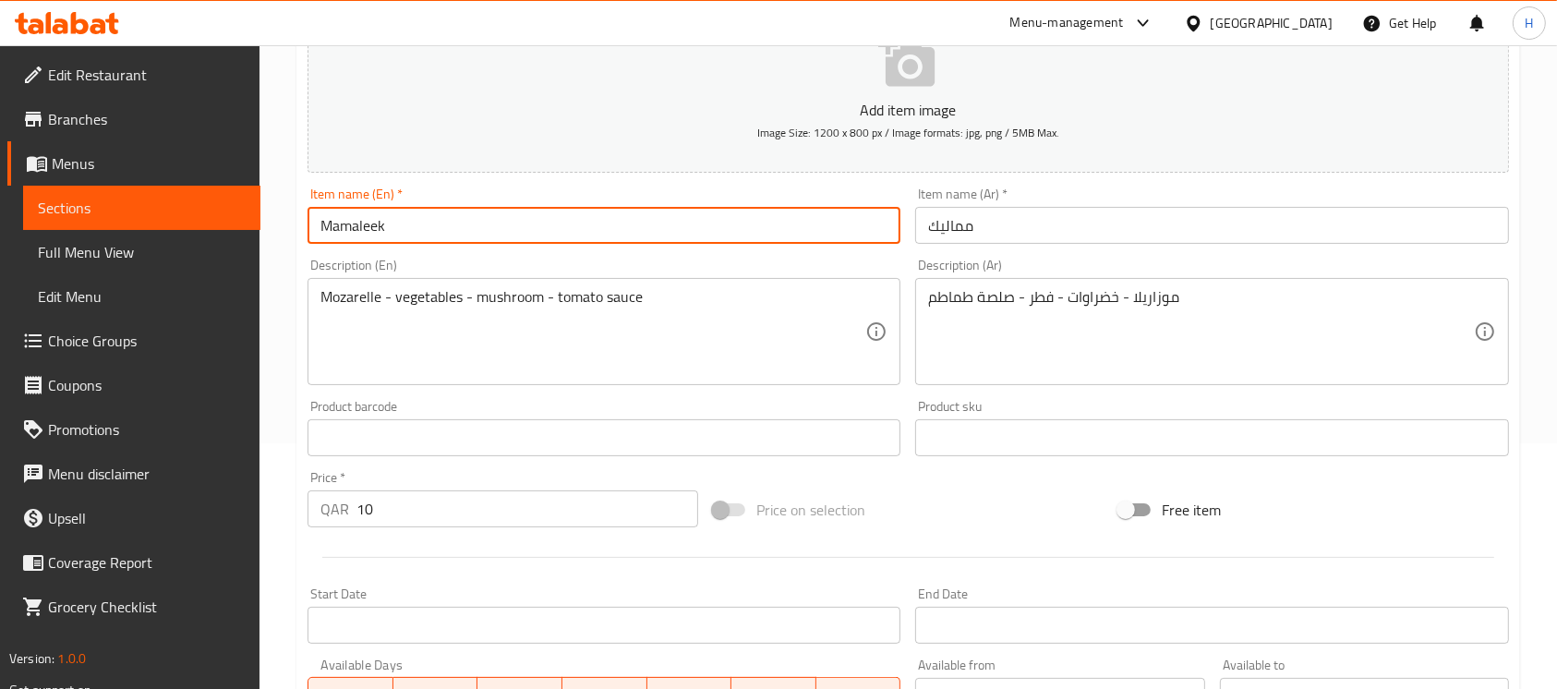
paste input "100 grams"
type input "Mamaleek 100 gr"
click at [1052, 217] on input "مماليك" at bounding box center [1211, 225] width 593 height 37
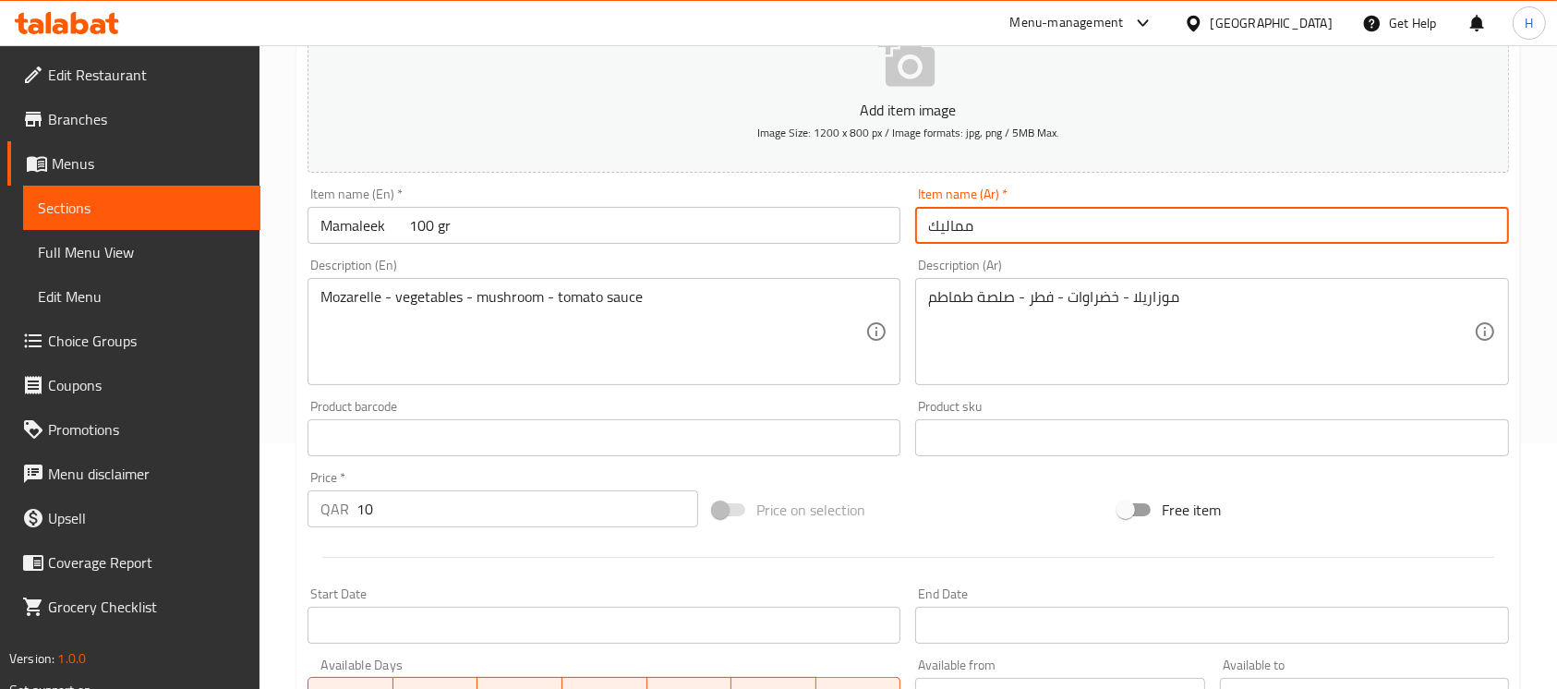
paste input "100 جرام"
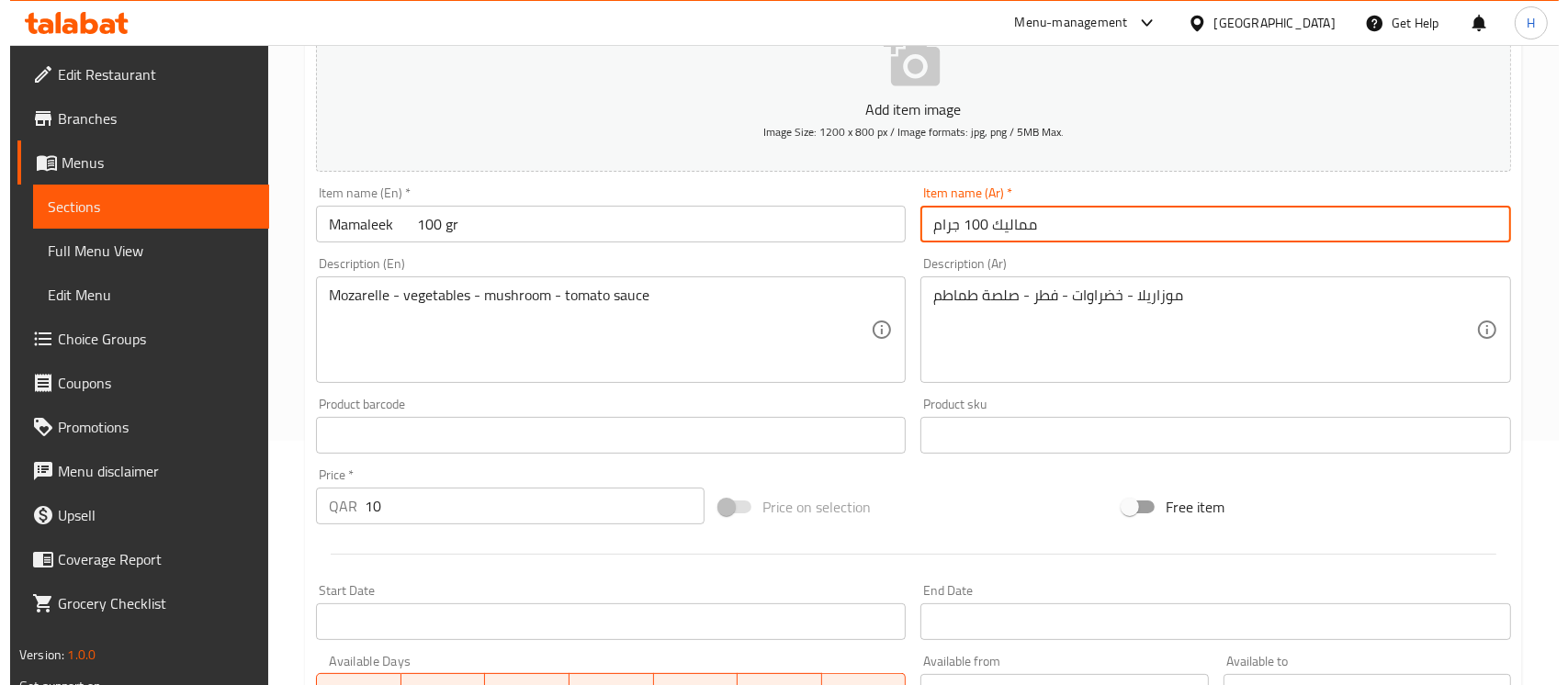
scroll to position [600, 0]
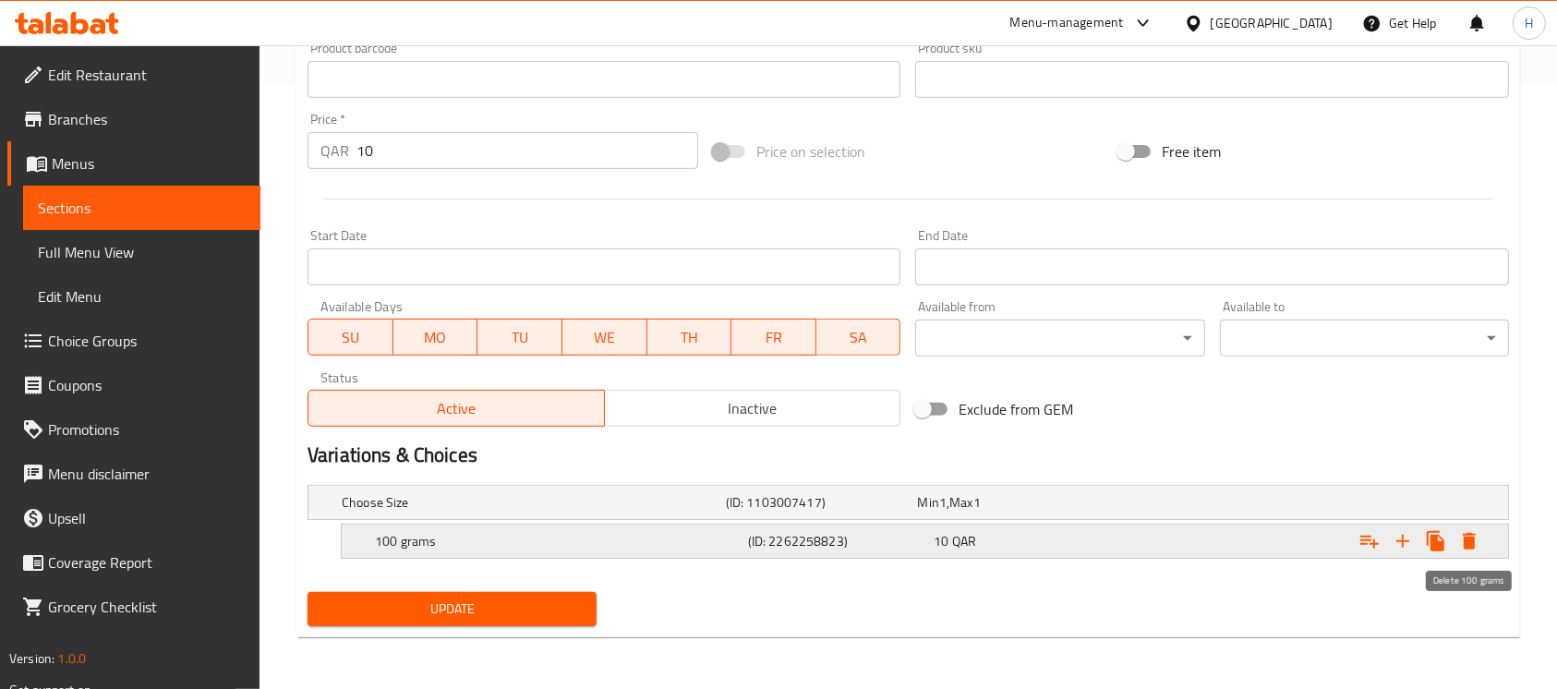
type input "مماليك 100 جرام"
click at [1467, 535] on icon "Expand" at bounding box center [1469, 541] width 13 height 17
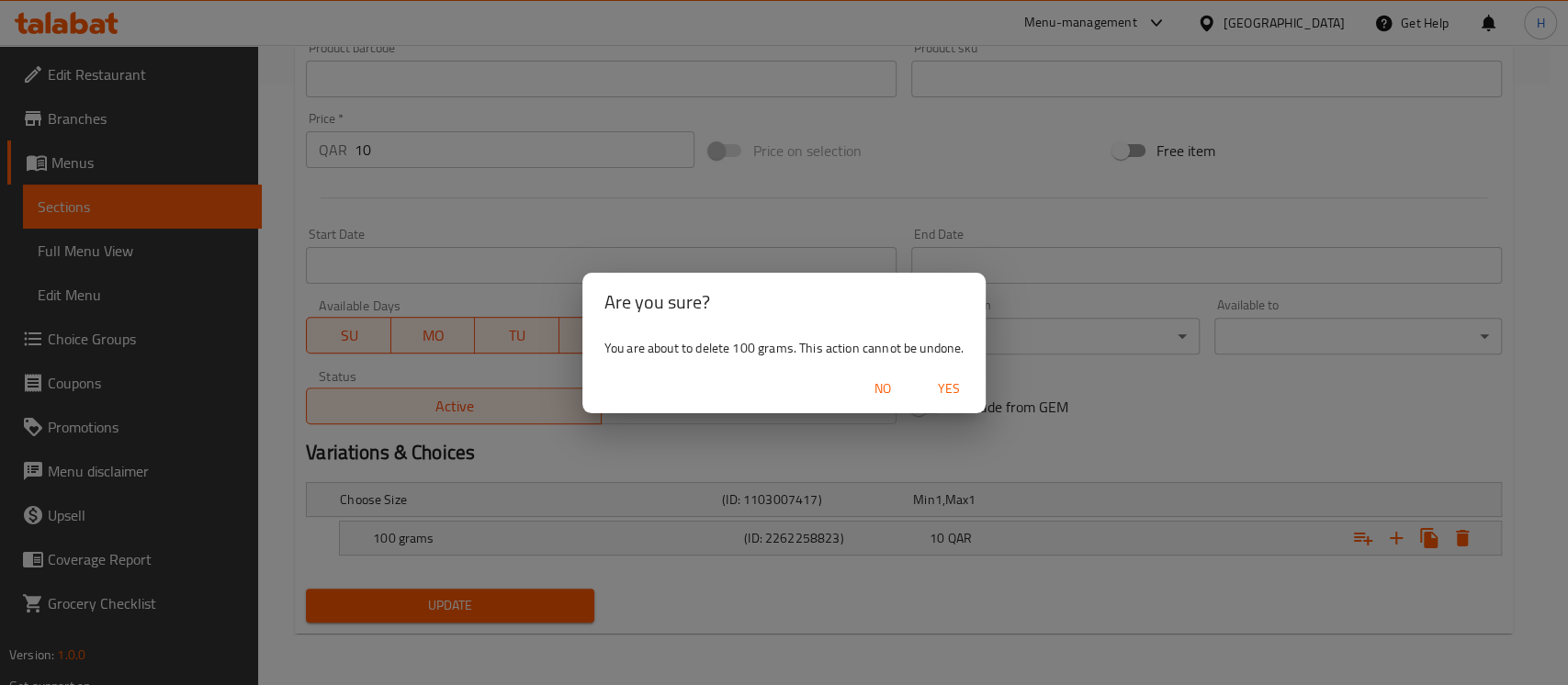
click at [952, 396] on span "Yes" at bounding box center [949, 389] width 44 height 23
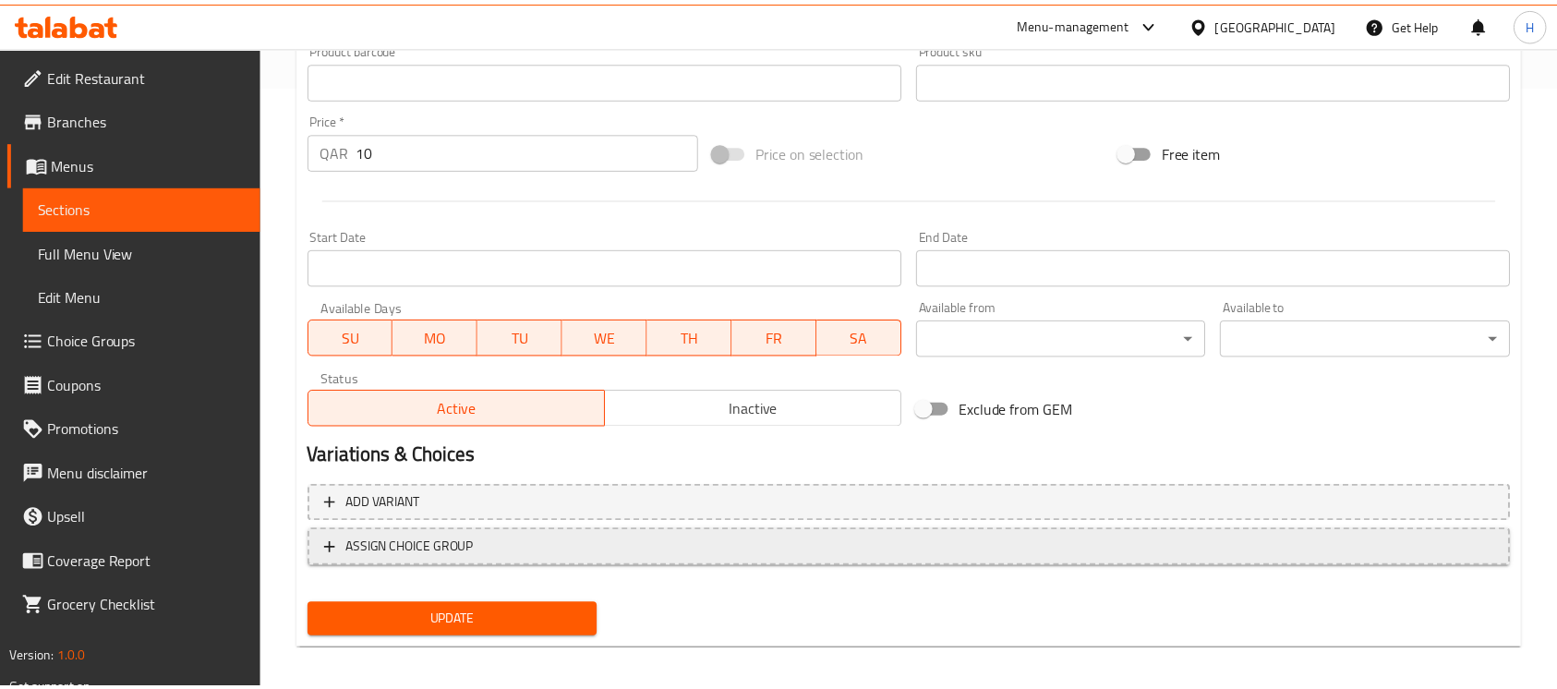
scroll to position [599, 0]
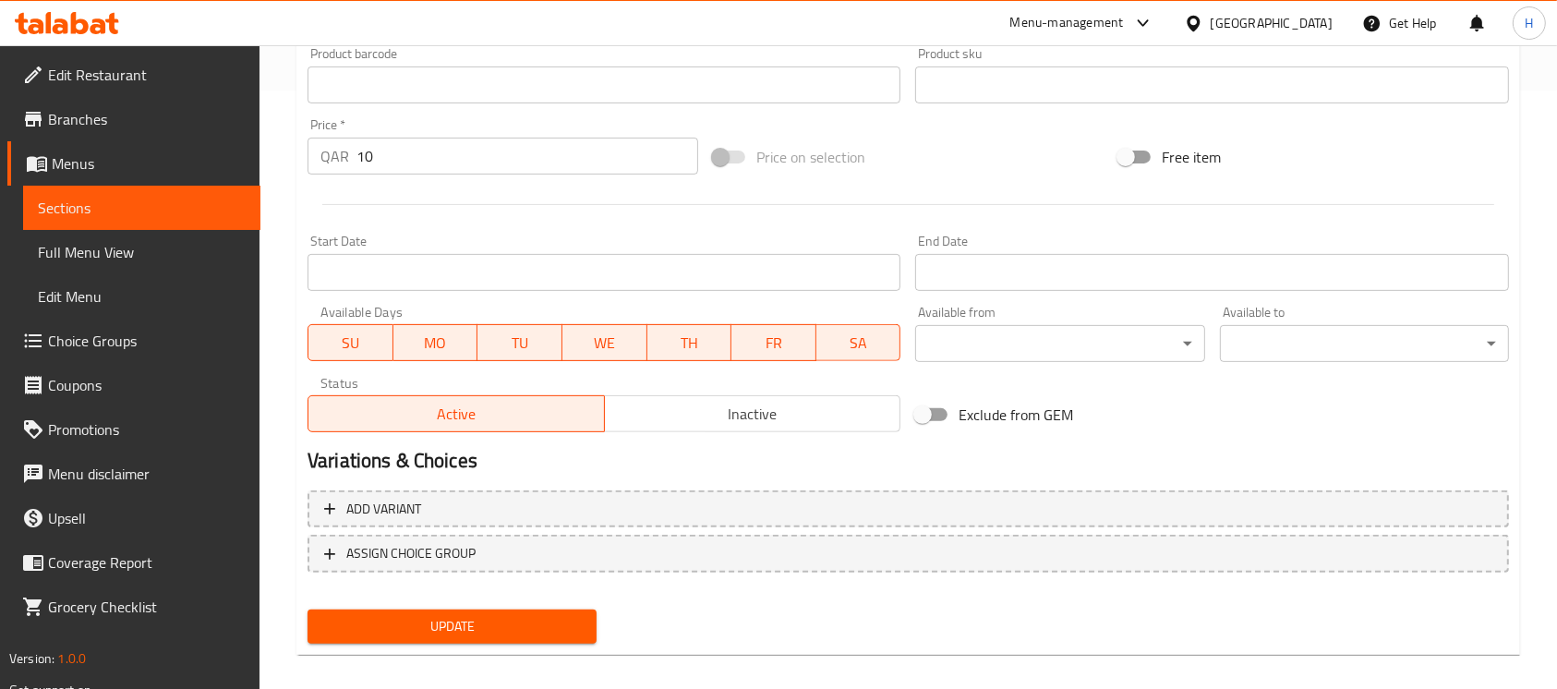
click at [554, 626] on span "Update" at bounding box center [452, 626] width 260 height 23
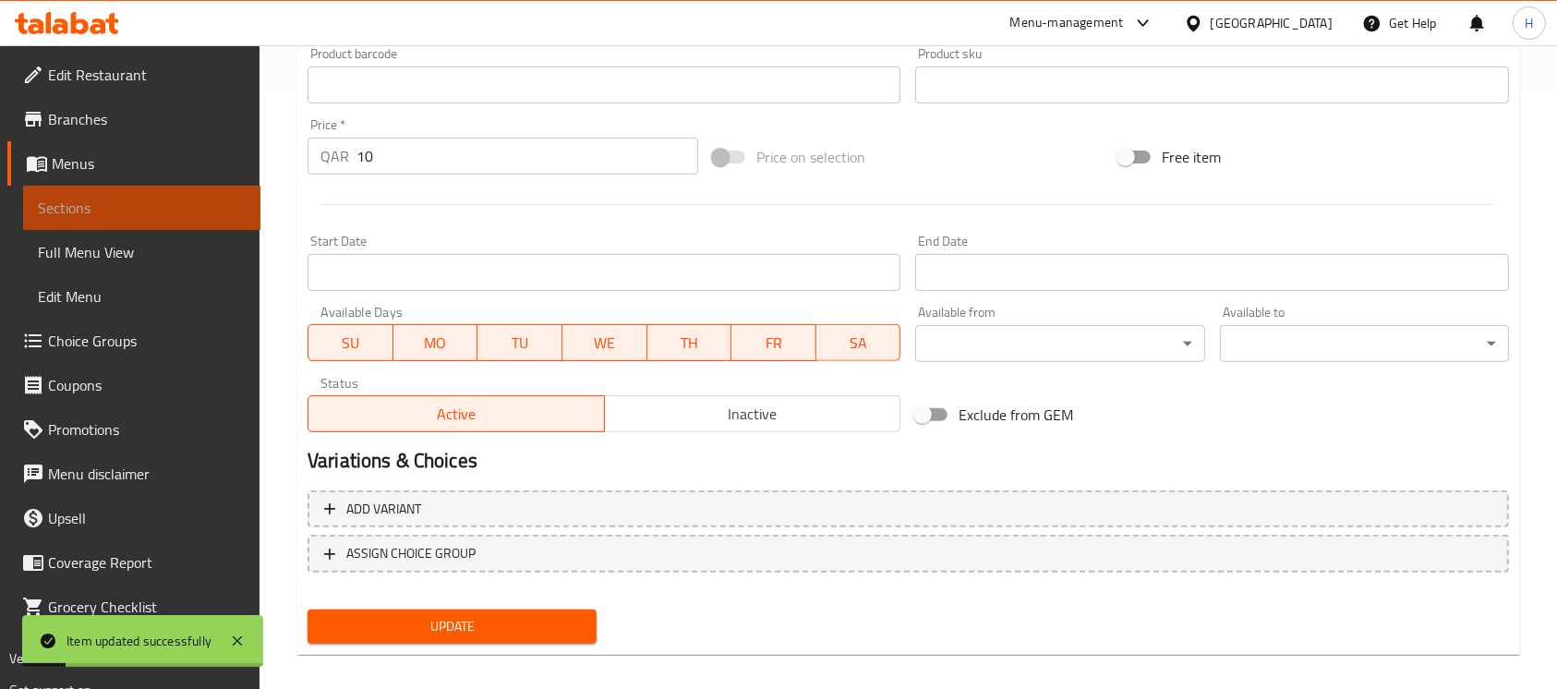
click at [188, 200] on span "Sections" at bounding box center [142, 208] width 208 height 22
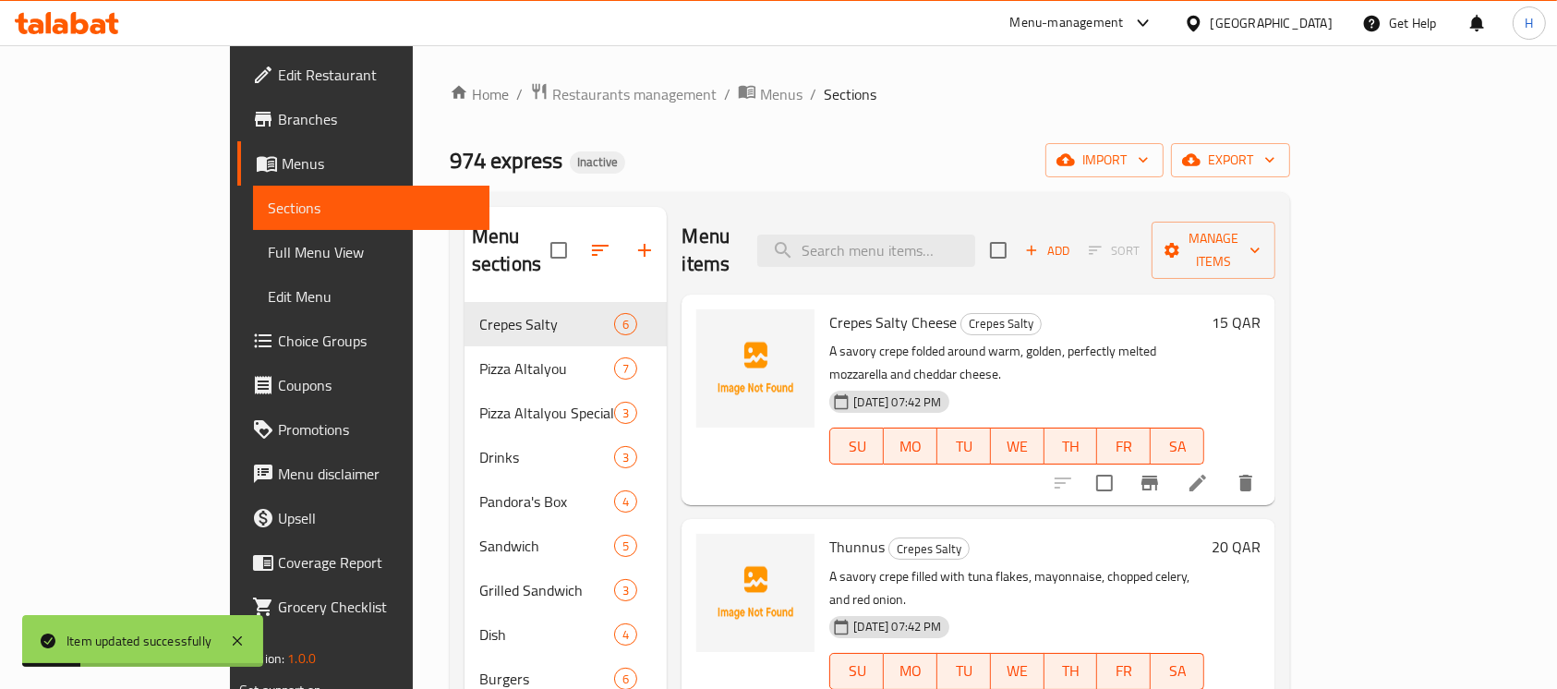
click at [915, 210] on div "Menu items Add Sort Manage items" at bounding box center [979, 251] width 594 height 88
click at [924, 241] on input "search" at bounding box center [866, 251] width 218 height 32
paste input "Mamaleek"
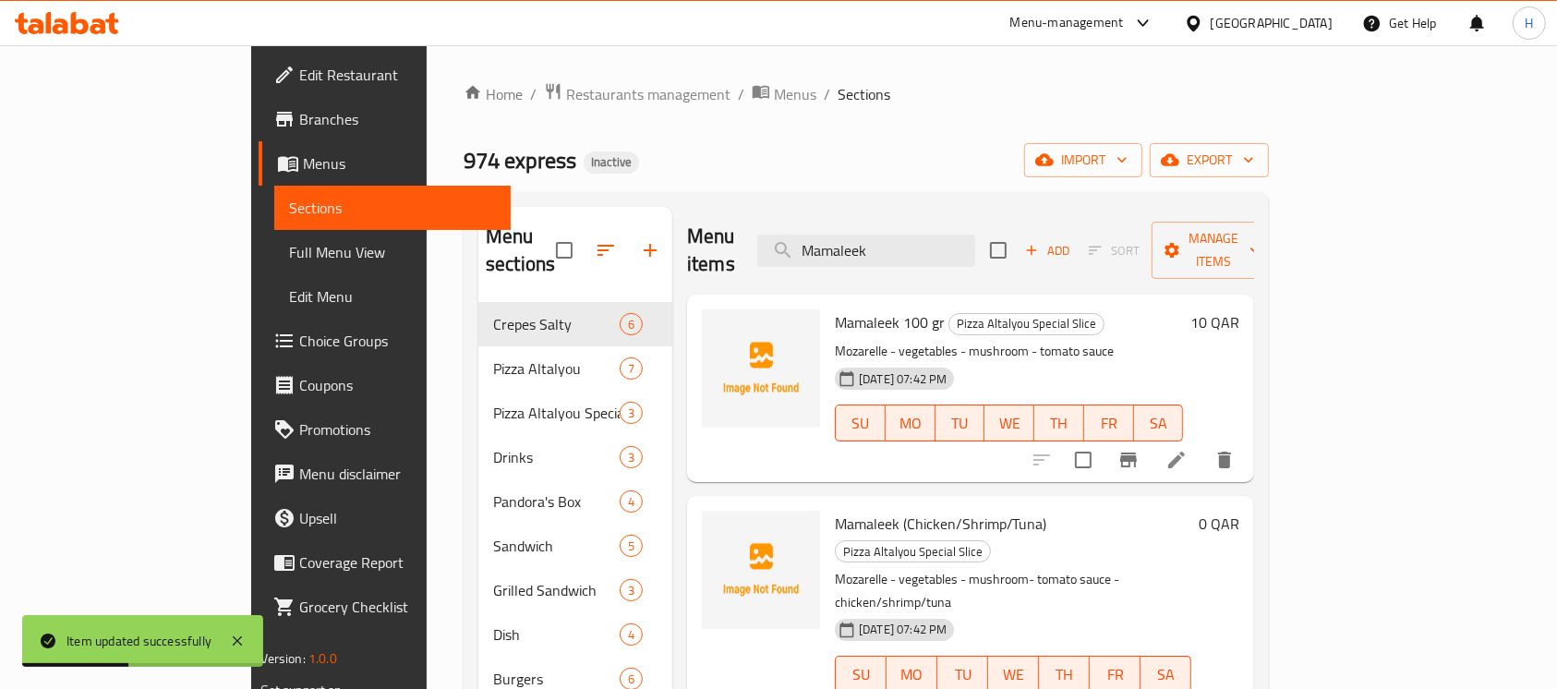
type input "Mamaleek"
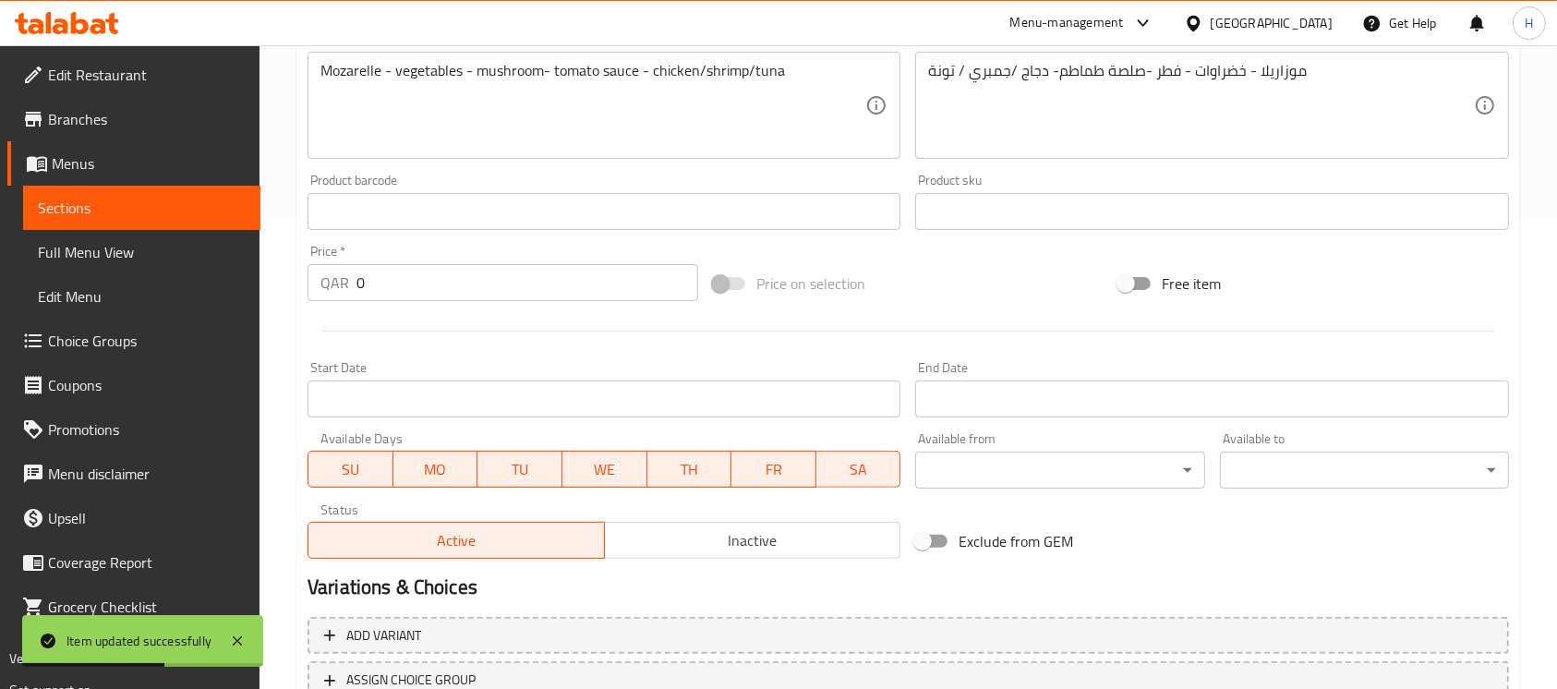
scroll to position [616, 0]
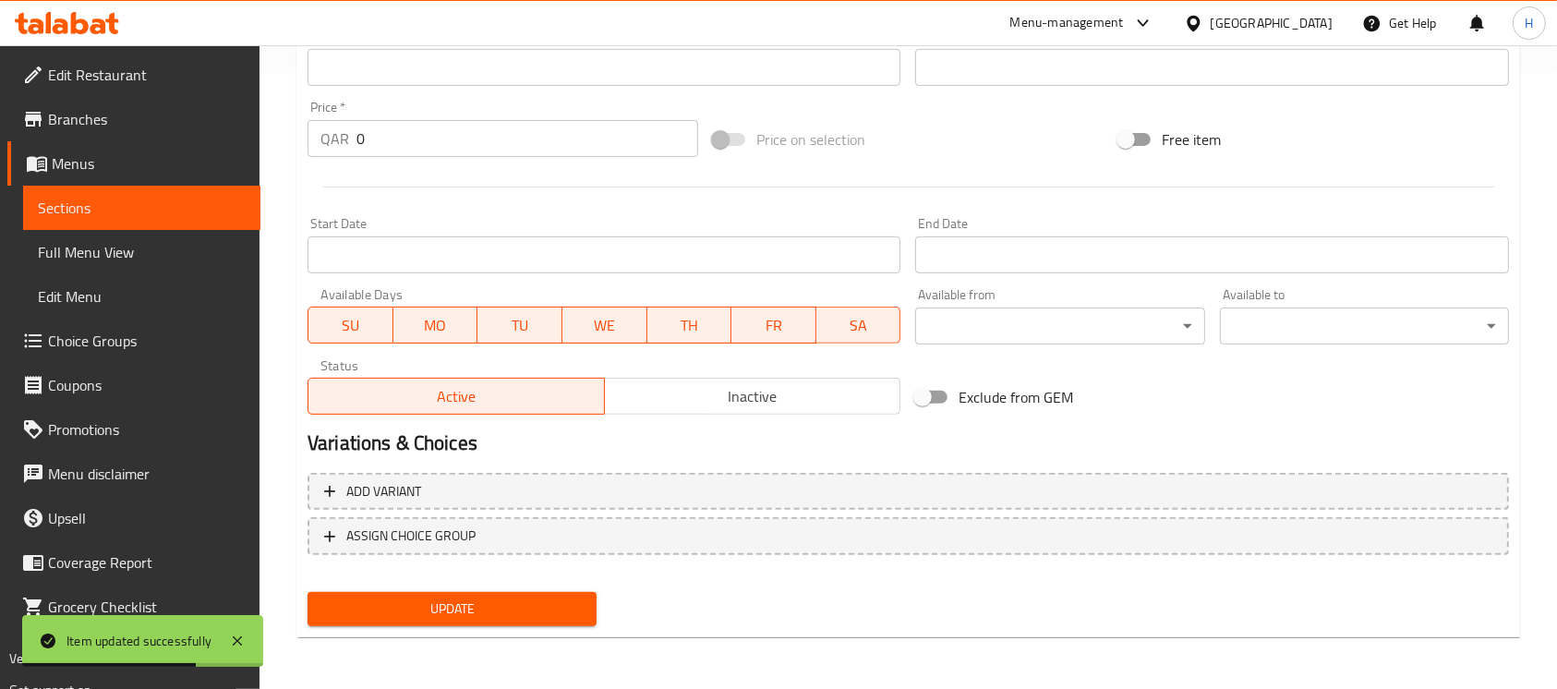
drag, startPoint x: 539, startPoint y: 543, endPoint x: 732, endPoint y: 601, distance: 201.6
click at [732, 601] on div "Add item image Image Size: 1200 x 800 px / Image formats: jpg, png / 5MB Max. I…" at bounding box center [908, 130] width 1217 height 1008
click at [732, 601] on div "Update" at bounding box center [908, 609] width 1217 height 49
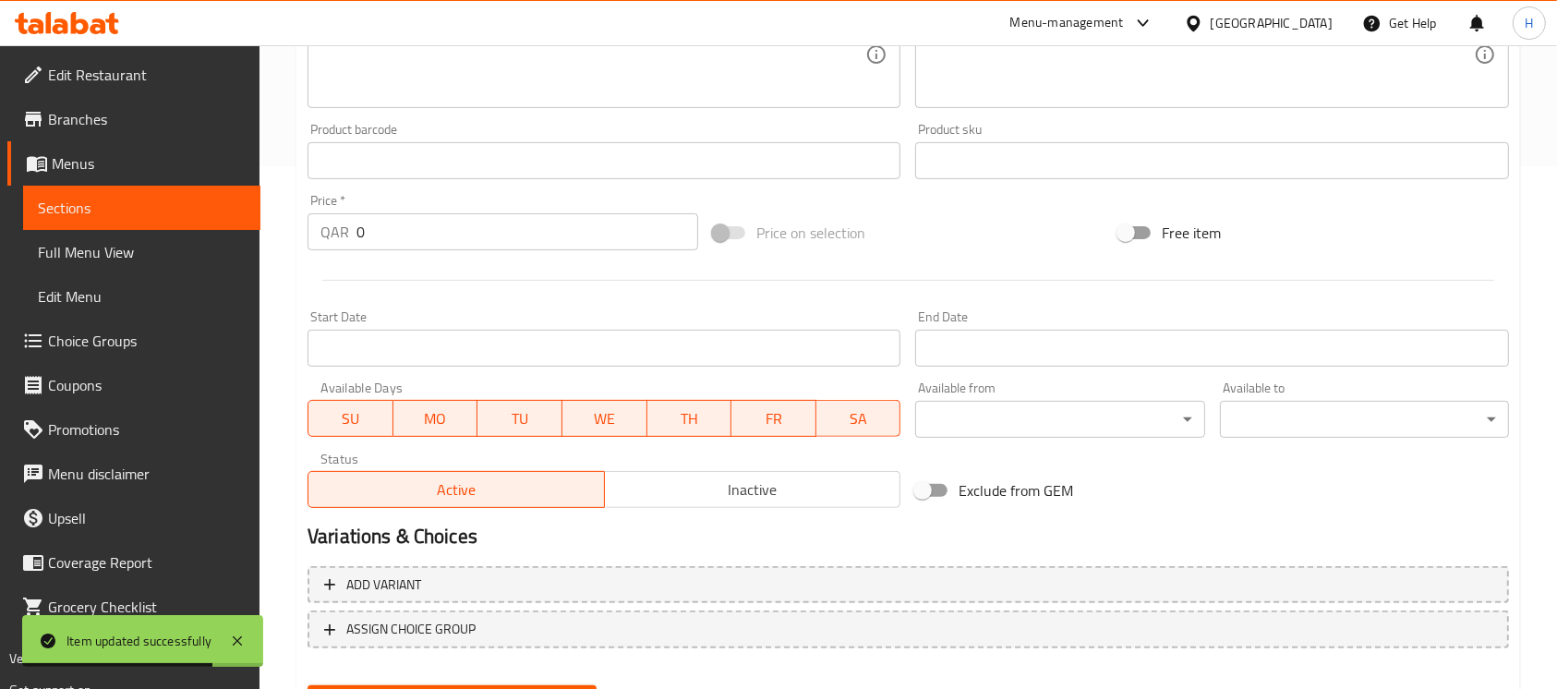
scroll to position [369, 0]
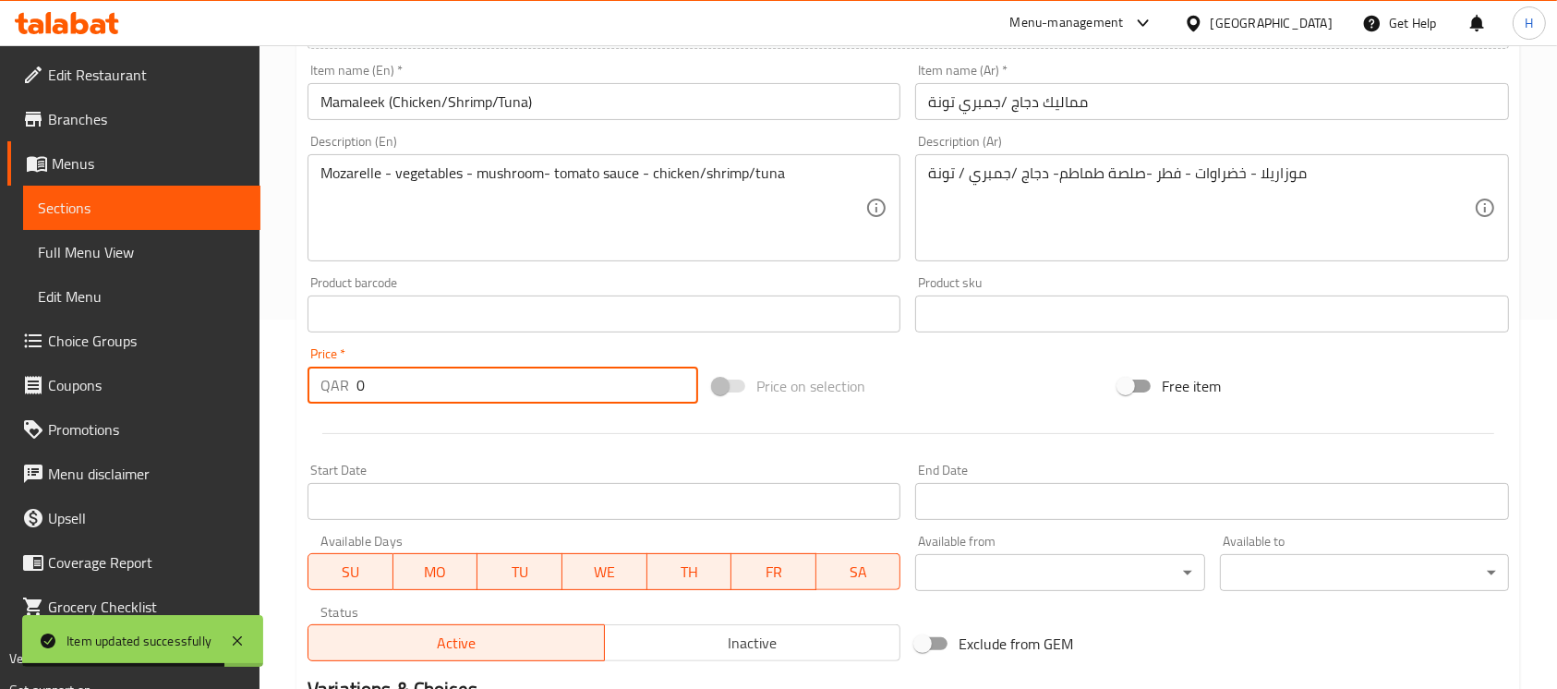
drag, startPoint x: 390, startPoint y: 390, endPoint x: 311, endPoint y: 403, distance: 79.6
click at [313, 403] on div "QAR 0 Price *" at bounding box center [503, 385] width 391 height 37
type input "11"
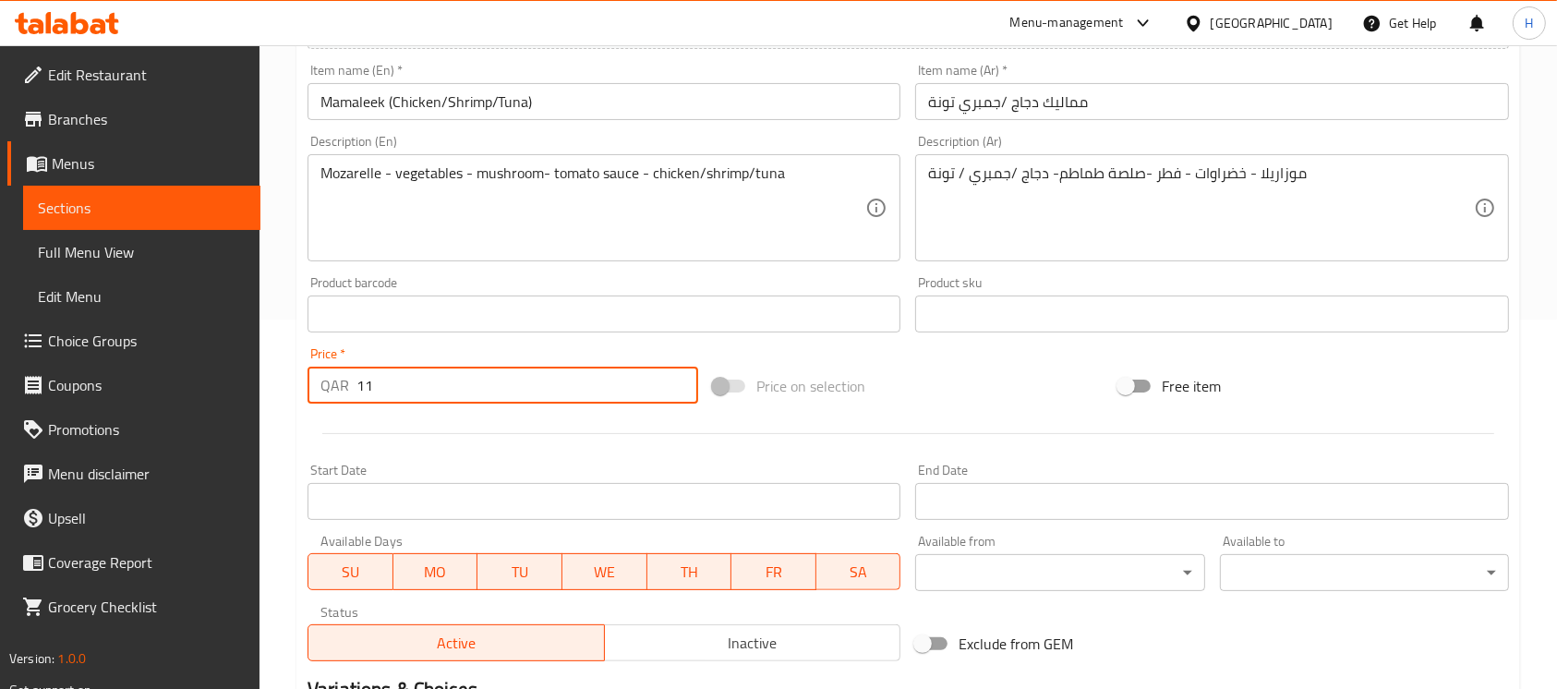
click at [547, 107] on input "Mamaleek (Chicken/Shrimp/Tuna)" at bounding box center [604, 101] width 593 height 37
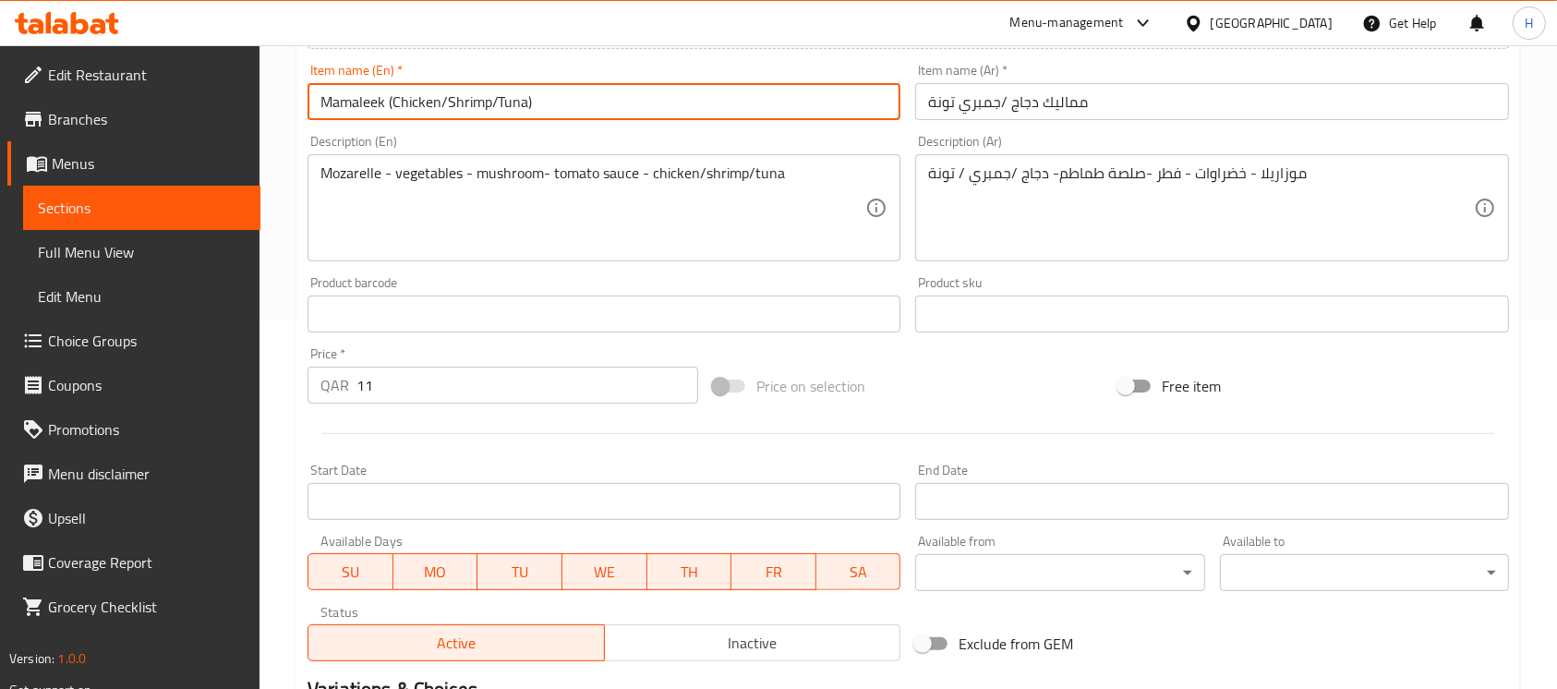
type input "Mamaleek (Chicken/Shrimp/Tuna)"
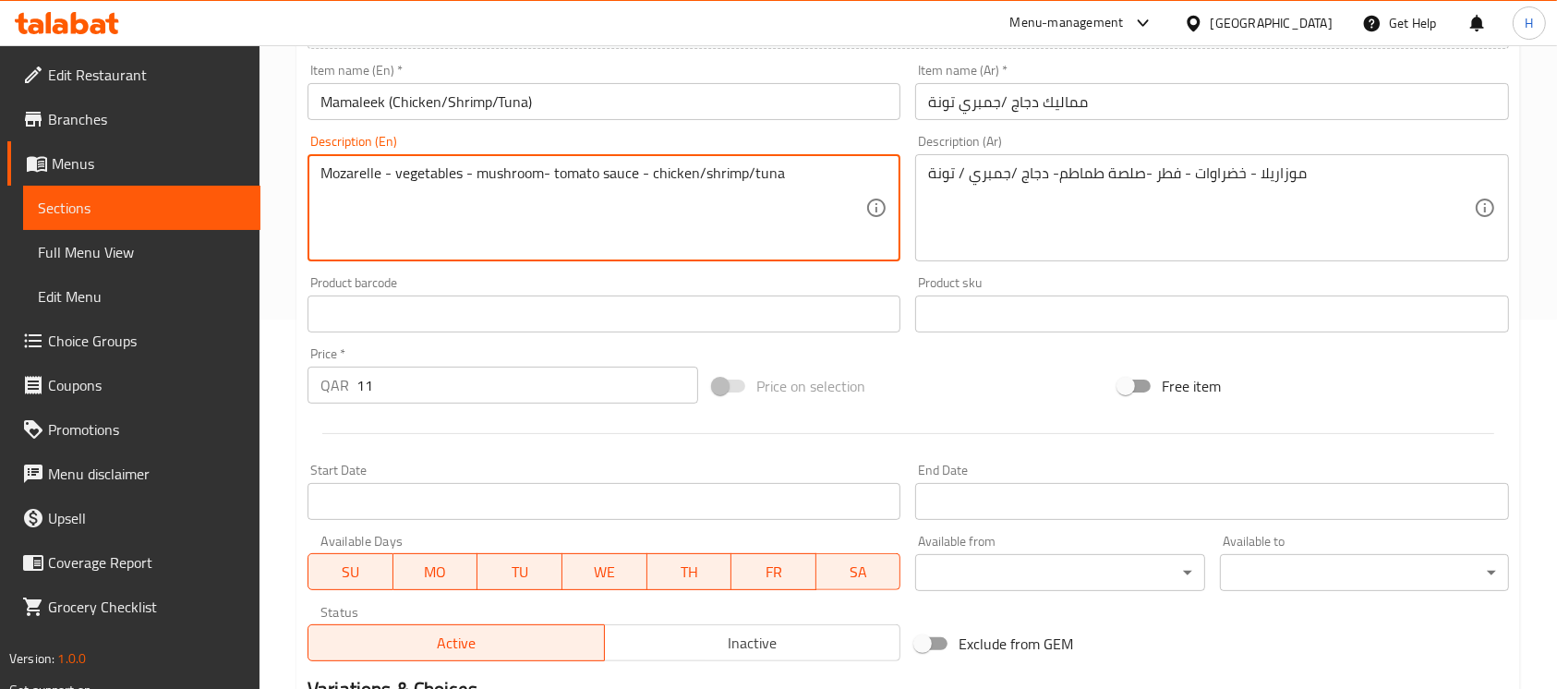
type textarea "Mozarelle - vegetables - mushroom- tomato sauce - chicken/shrimp/tuna"
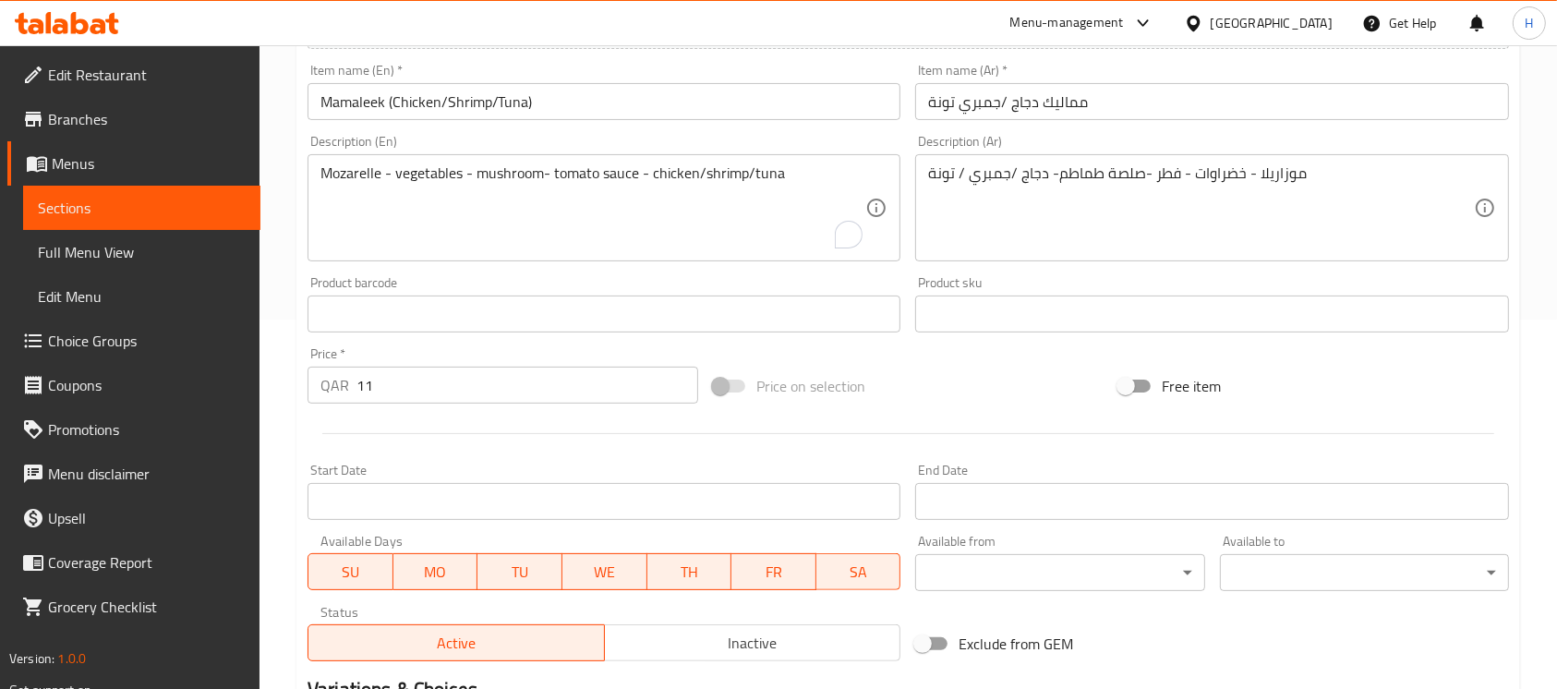
drag, startPoint x: 865, startPoint y: 273, endPoint x: 638, endPoint y: 175, distance: 247.0
click at [865, 273] on div "Product barcode Product barcode" at bounding box center [604, 304] width 608 height 71
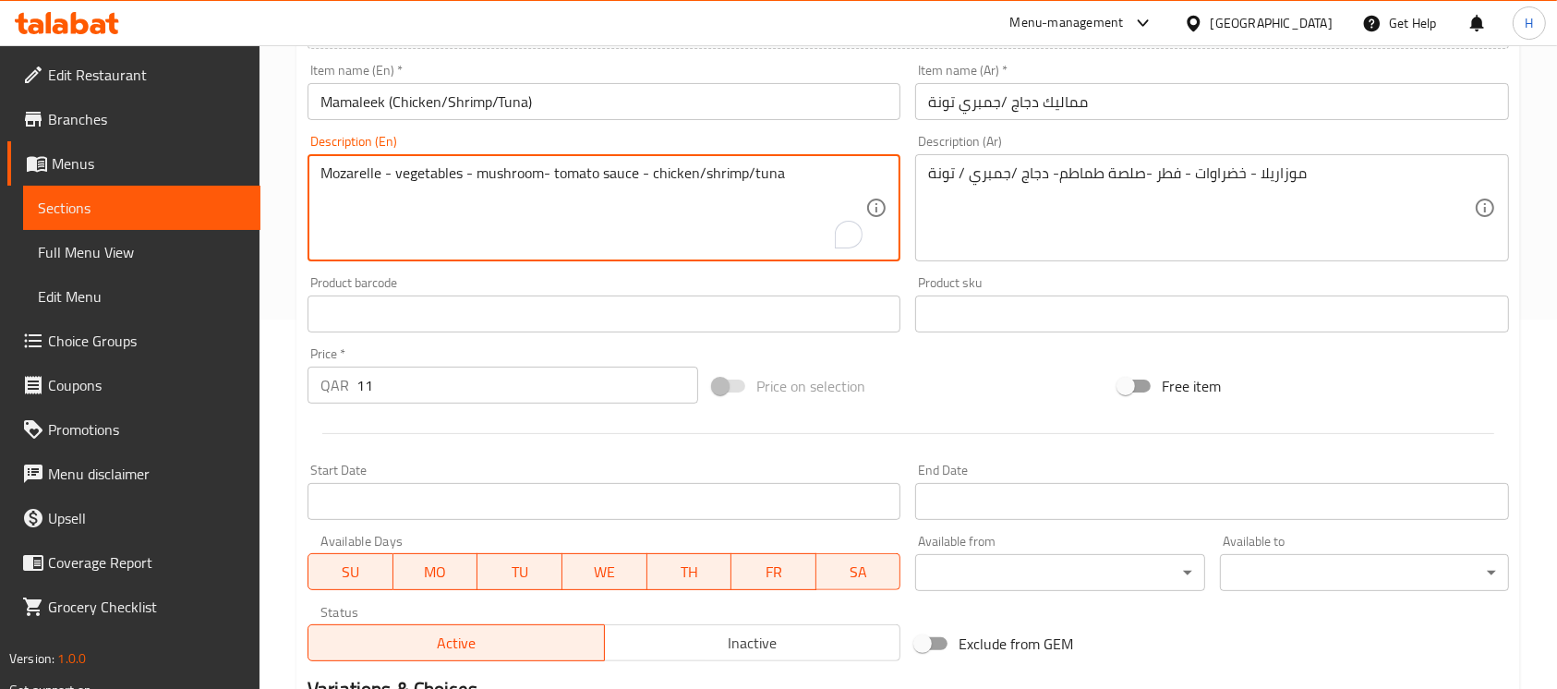
click at [650, 170] on textarea "Mozarelle - vegetables - mushroom- tomato sauce - chicken/shrimp/tuna" at bounding box center [593, 208] width 545 height 88
click at [826, 176] on textarea "Mozarelle - vegetables - mushroom- tomato sauce - chicken/shrimp/tuna" at bounding box center [593, 208] width 545 height 88
click at [693, 107] on input "Mamaleek (Chicken/Shrimp/Tuna)" at bounding box center [604, 101] width 593 height 37
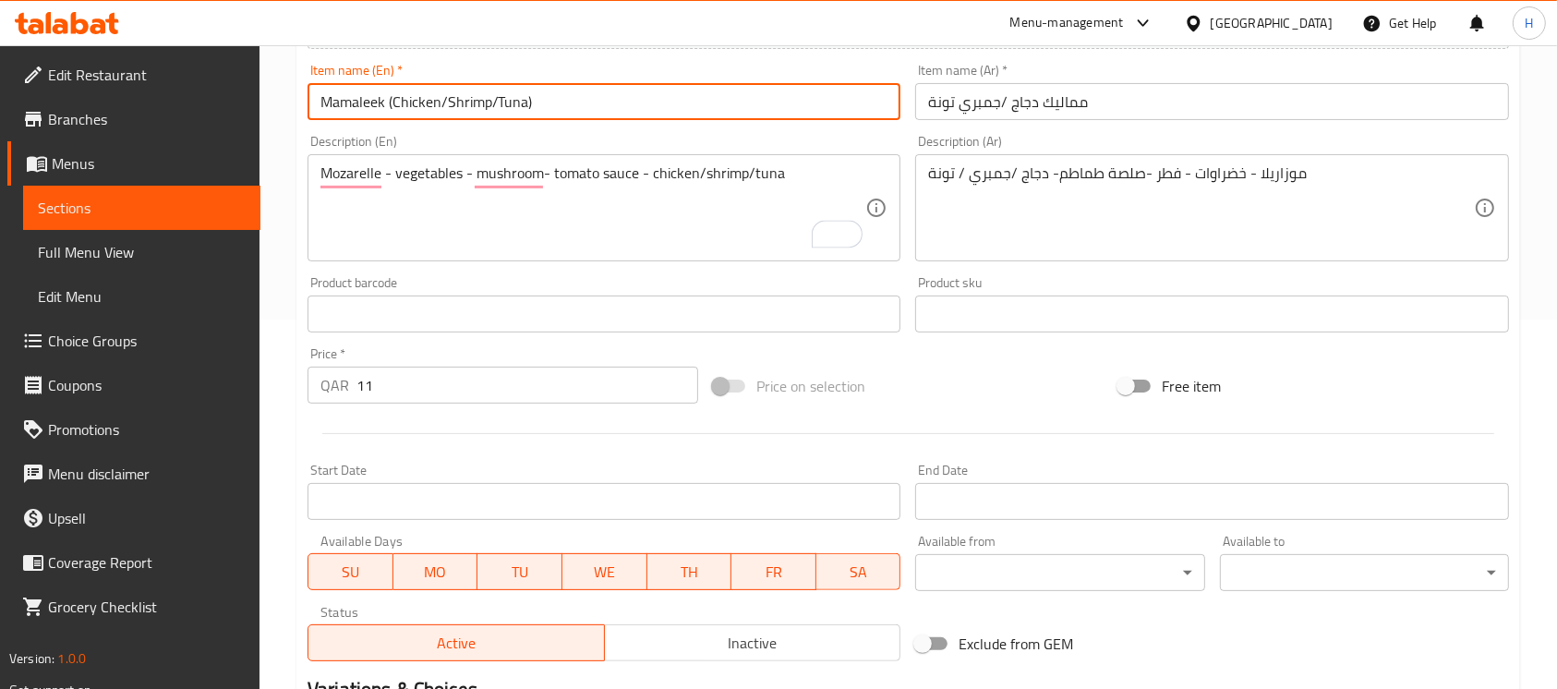
paste input "100 grams"
type input "Mamaleek (Chicken/Shrimp/Tuna) 100 gr"
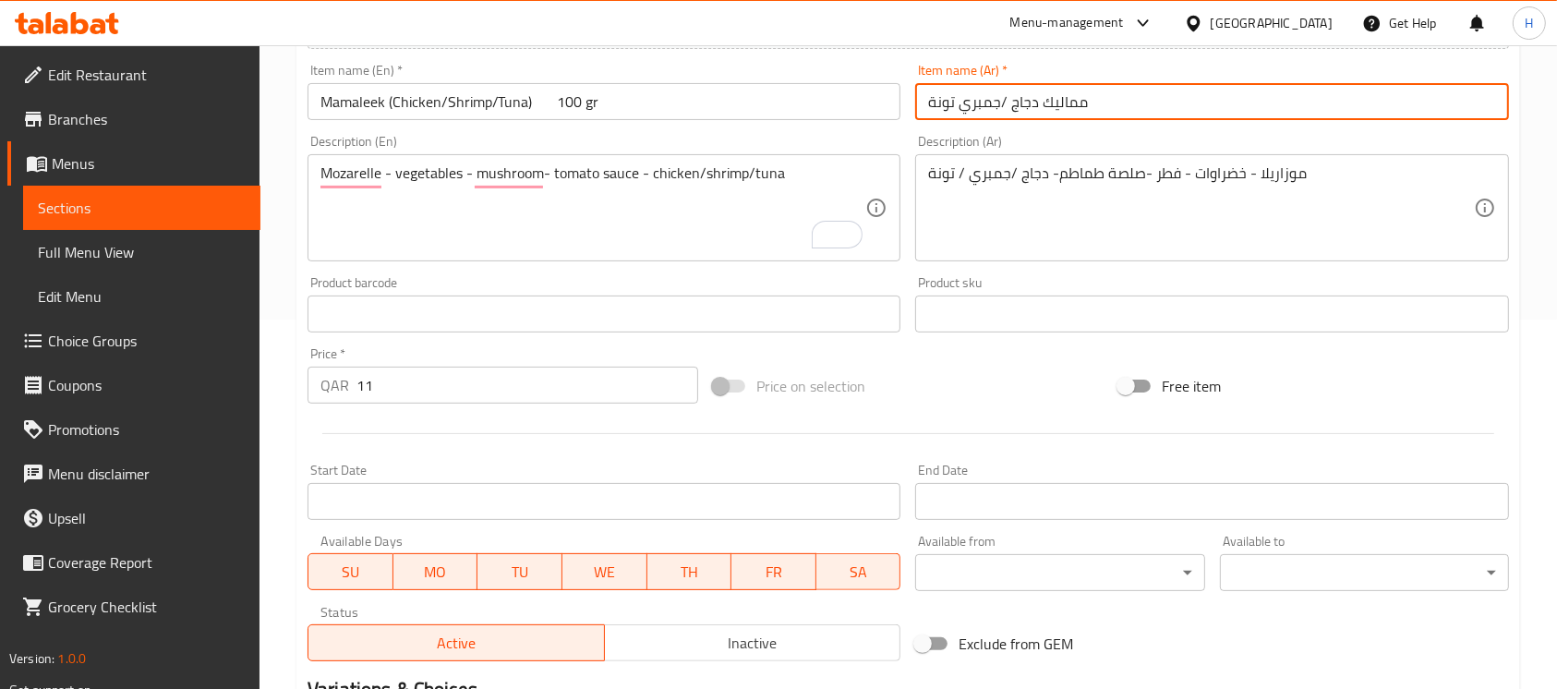
click at [1219, 113] on input "مماليك دجاج /جمبري تونة" at bounding box center [1211, 101] width 593 height 37
paste input "100 جرام"
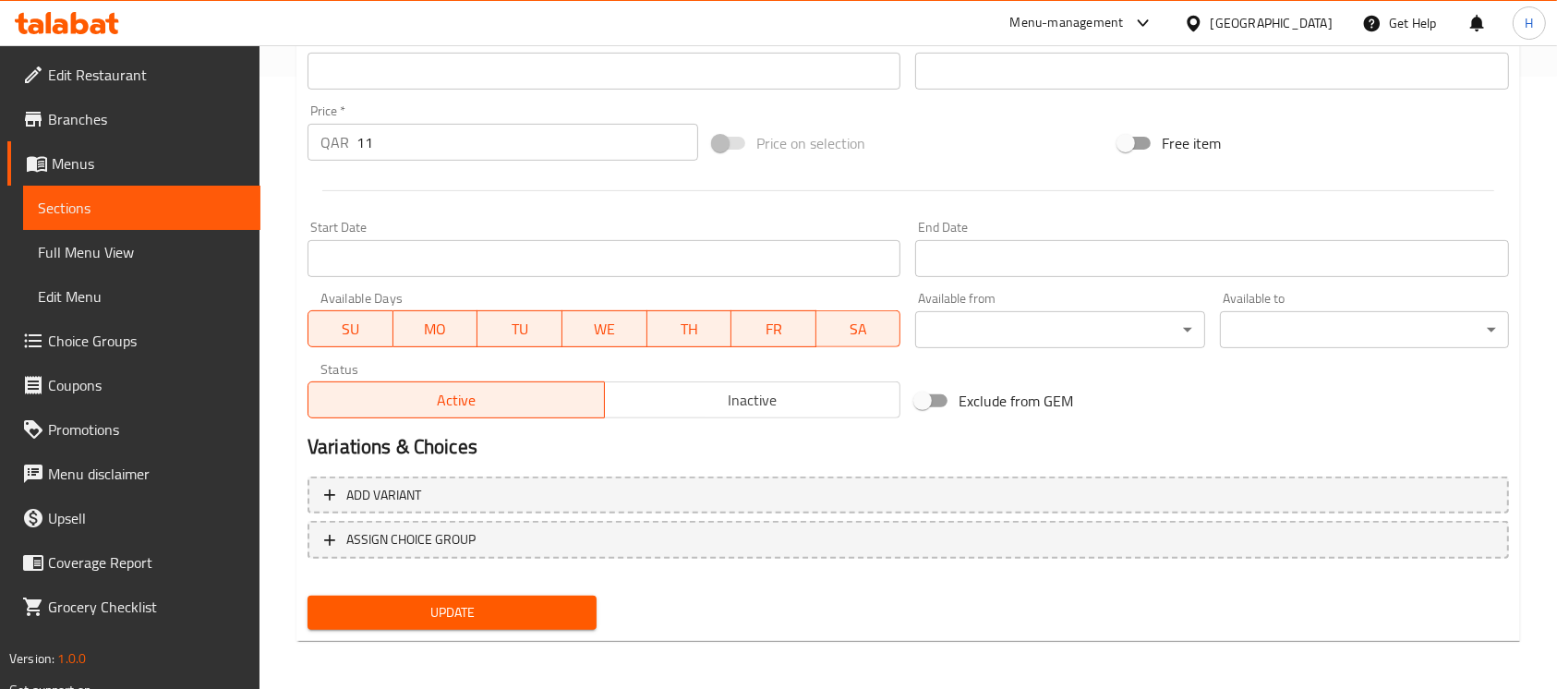
scroll to position [616, 0]
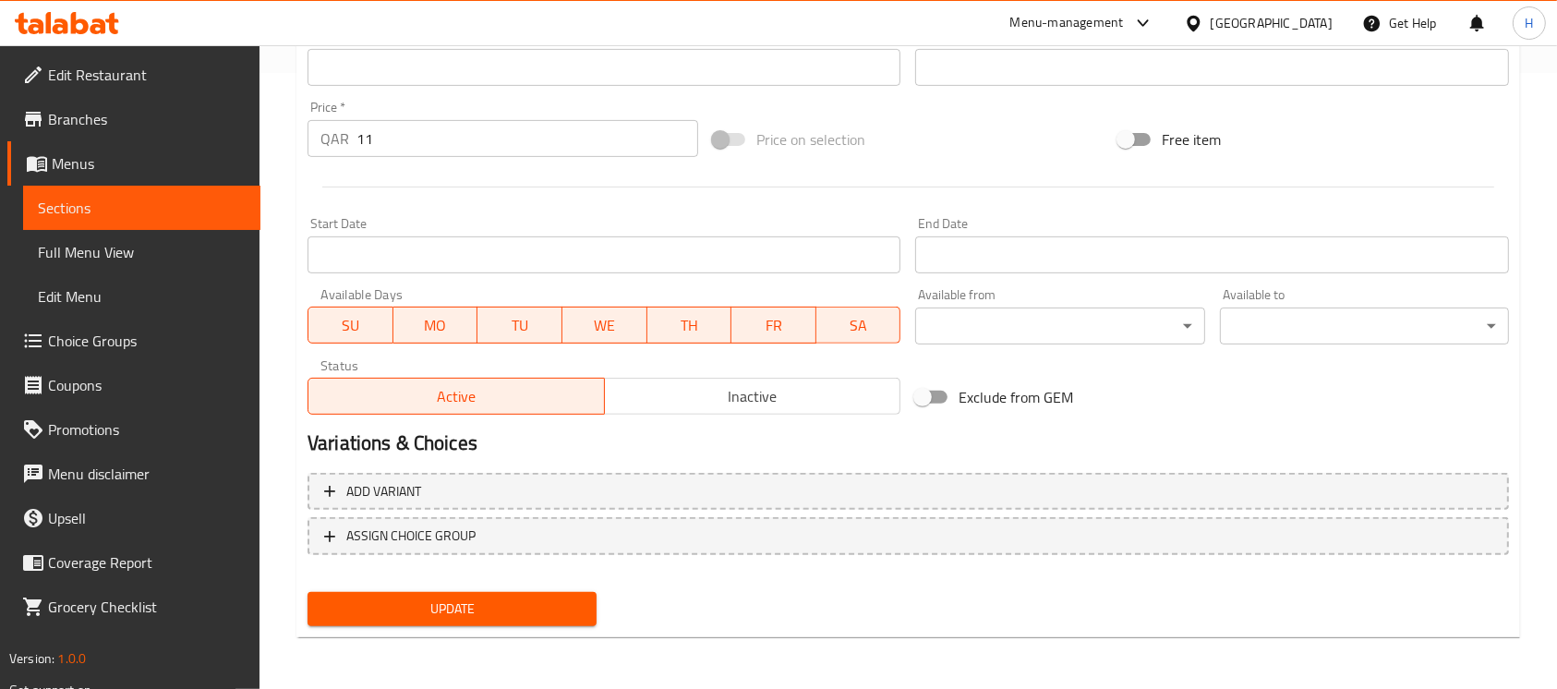
type input "مماليك دجاج /جمبري تونة 100 جرام"
click at [524, 606] on span "Update" at bounding box center [452, 609] width 260 height 23
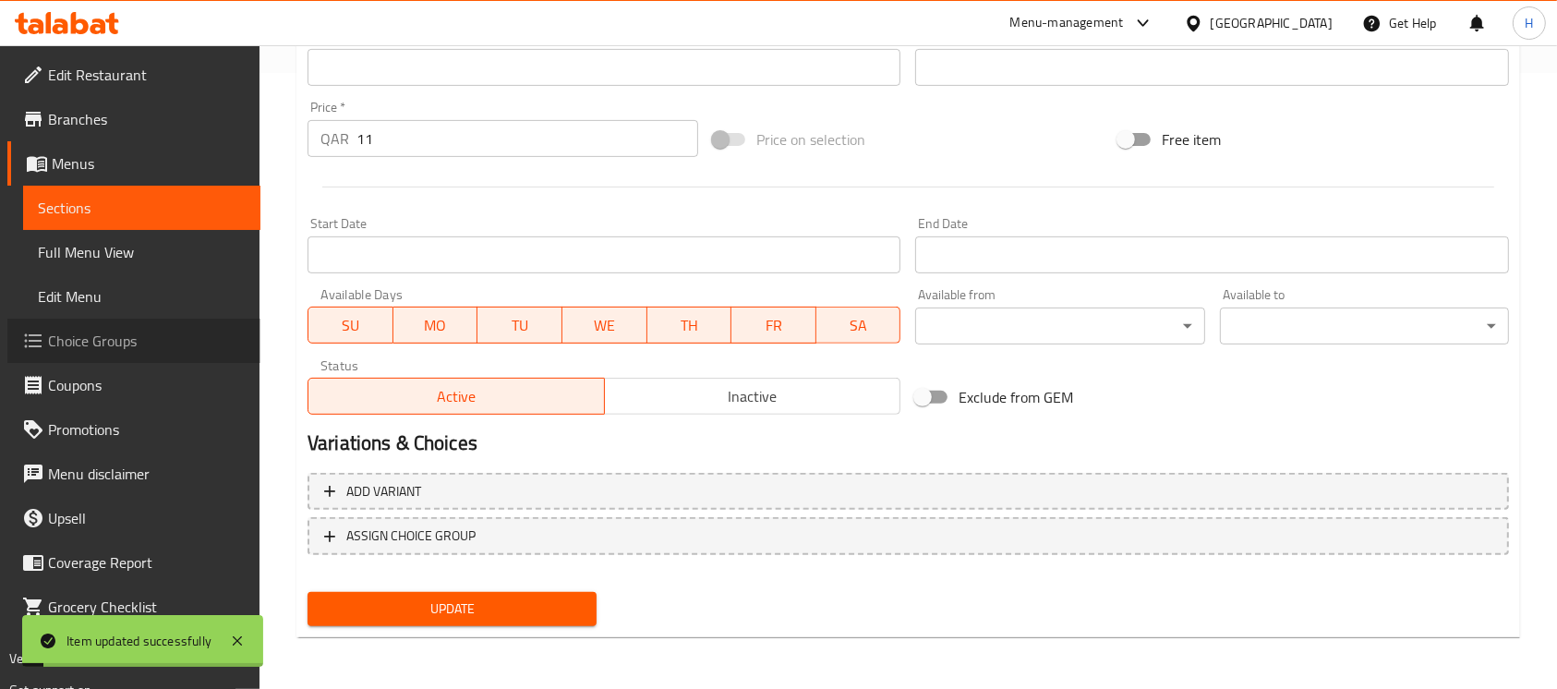
click at [94, 330] on span "Choice Groups" at bounding box center [147, 341] width 198 height 22
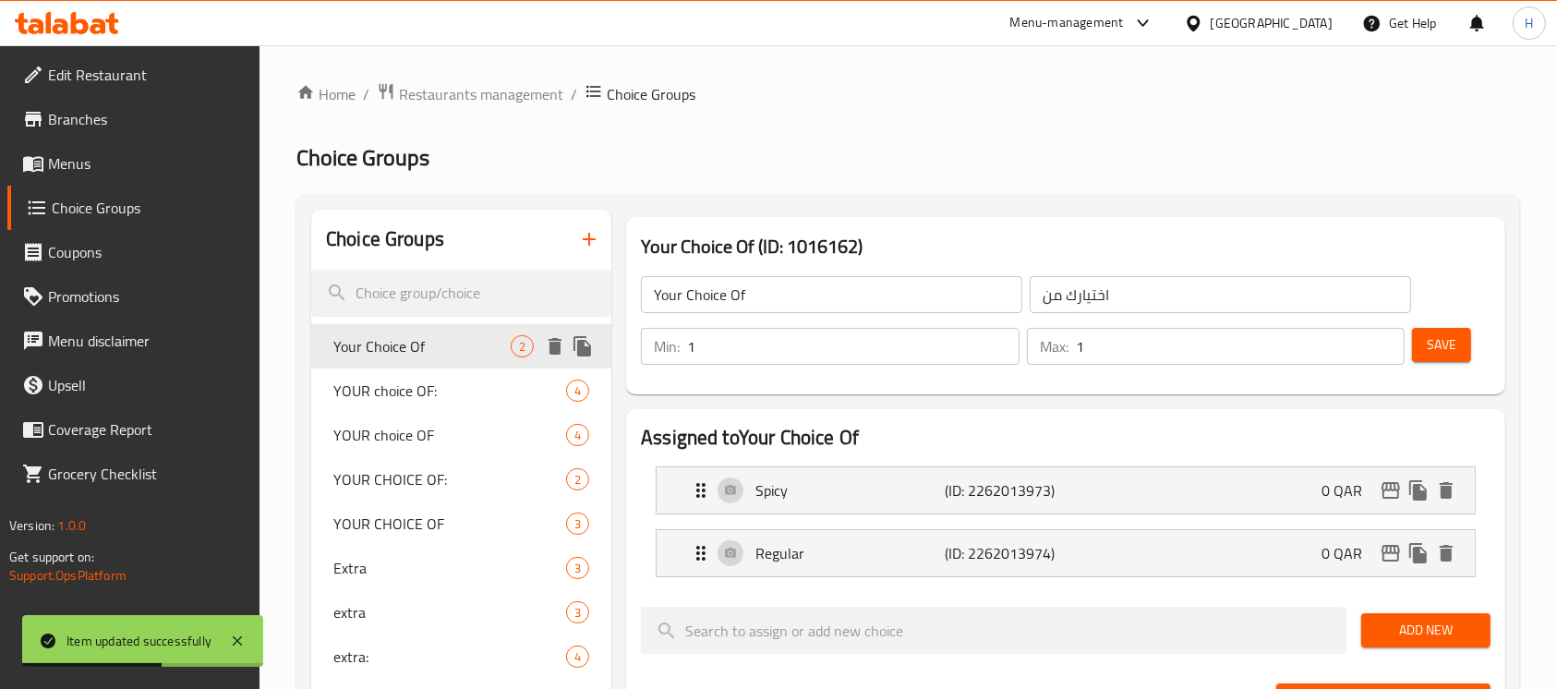
click at [420, 357] on span "Your Choice Of" at bounding box center [421, 346] width 177 height 22
click at [421, 387] on span "YOUR choice OF:" at bounding box center [421, 391] width 177 height 22
type input "YOUR choice OF:"
type input "اختيارك من :"
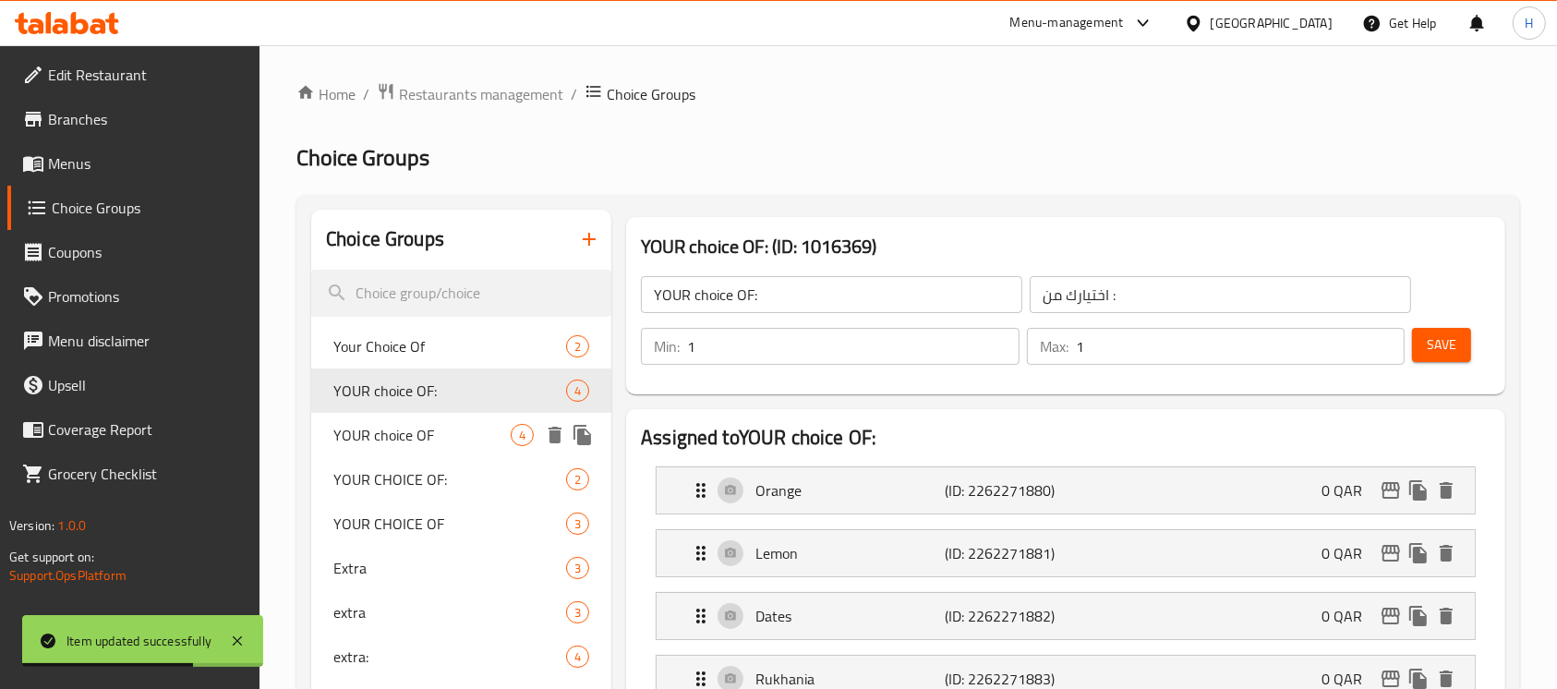
click at [402, 427] on span "YOUR choice OF" at bounding box center [421, 435] width 177 height 22
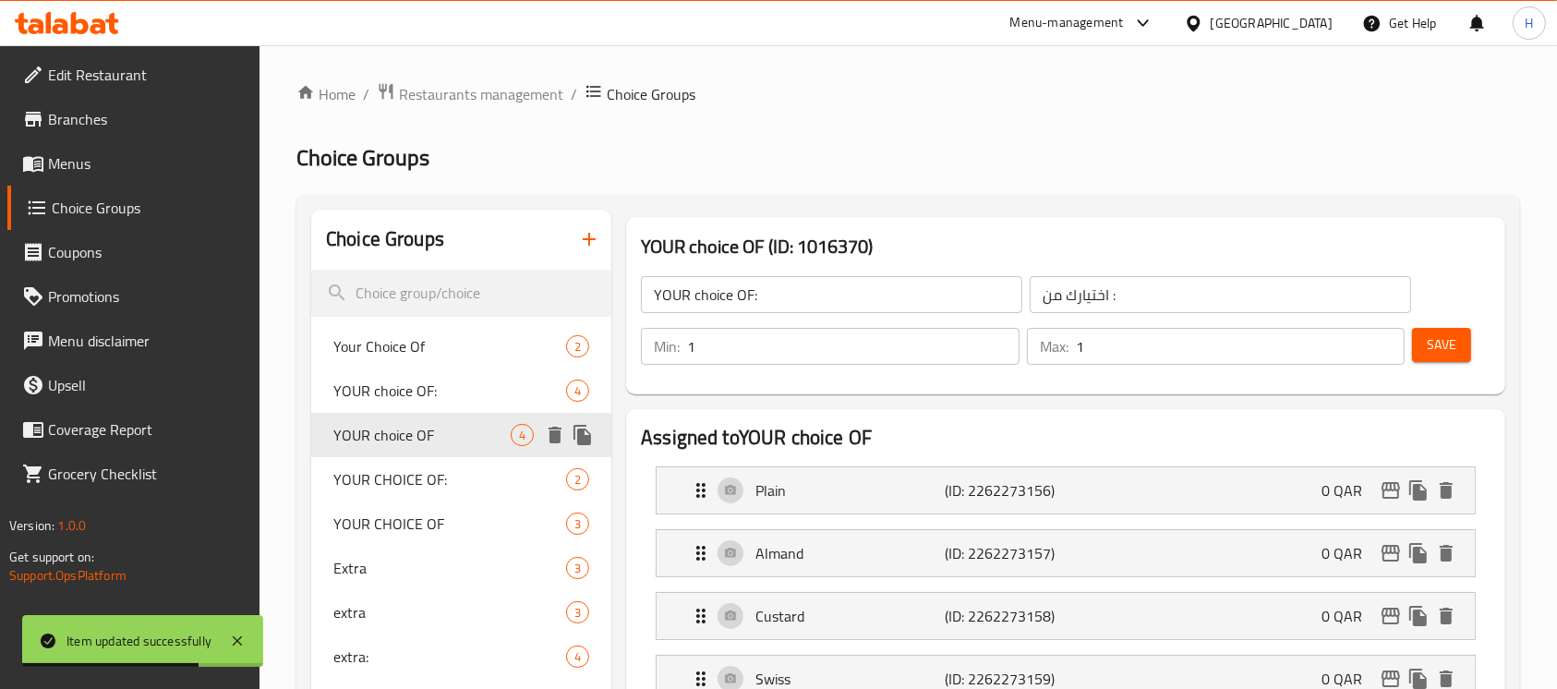
type input "YOUR choice OF"
type input "اختيارك من"
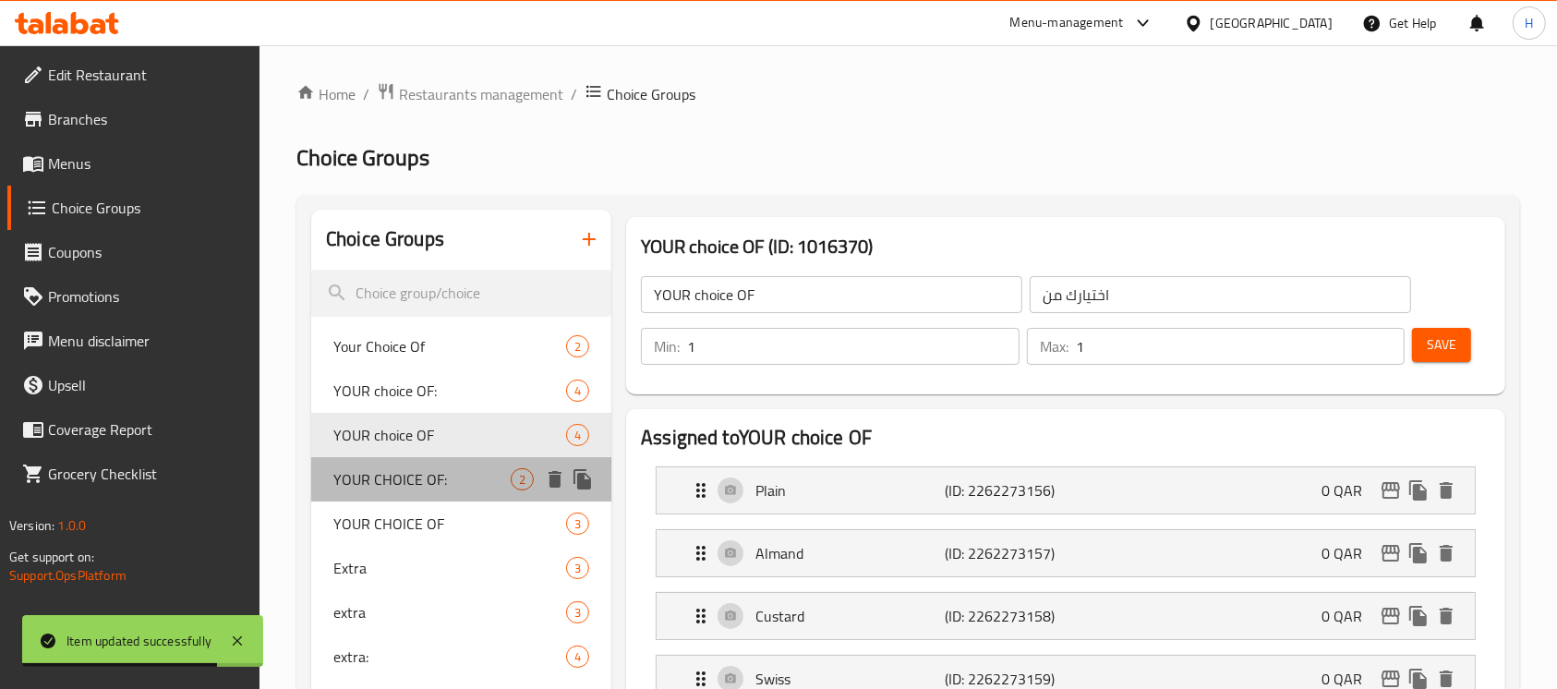
click at [417, 468] on span "YOUR CHOICE OF:" at bounding box center [421, 479] width 177 height 22
type input "YOUR CHOICE OF:"
type input "اختيارك من :"
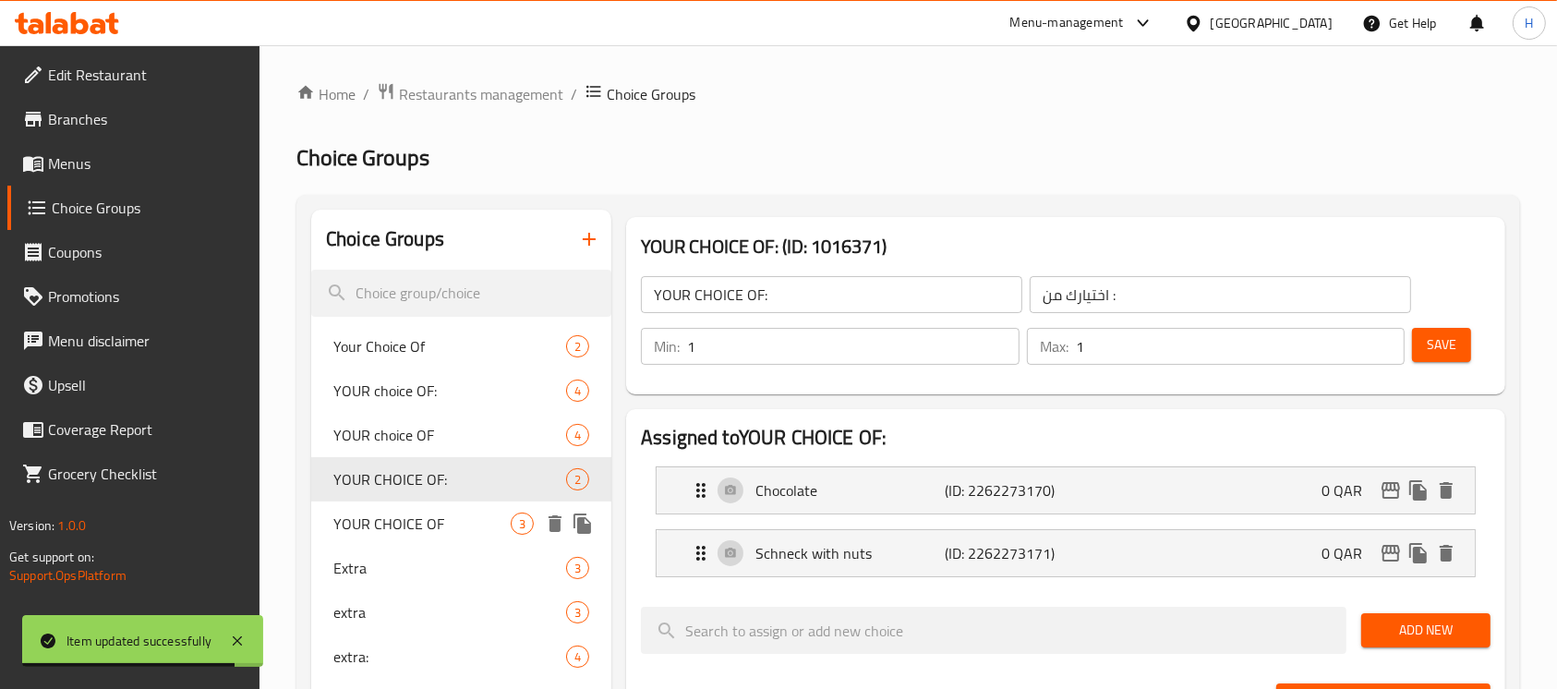
click at [399, 515] on span "YOUR CHOICE OF" at bounding box center [421, 524] width 177 height 22
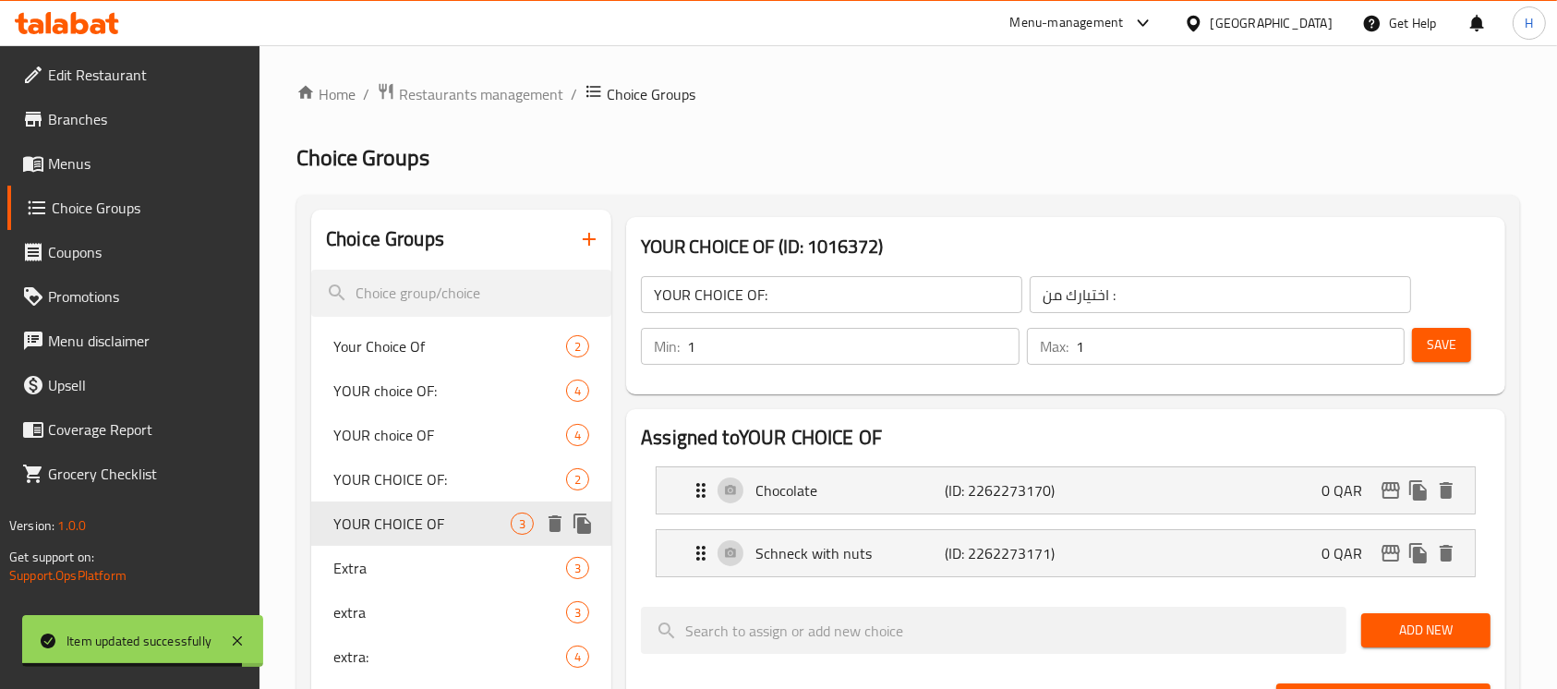
type input "YOUR CHOICE OF"
type input "اختيارك من"
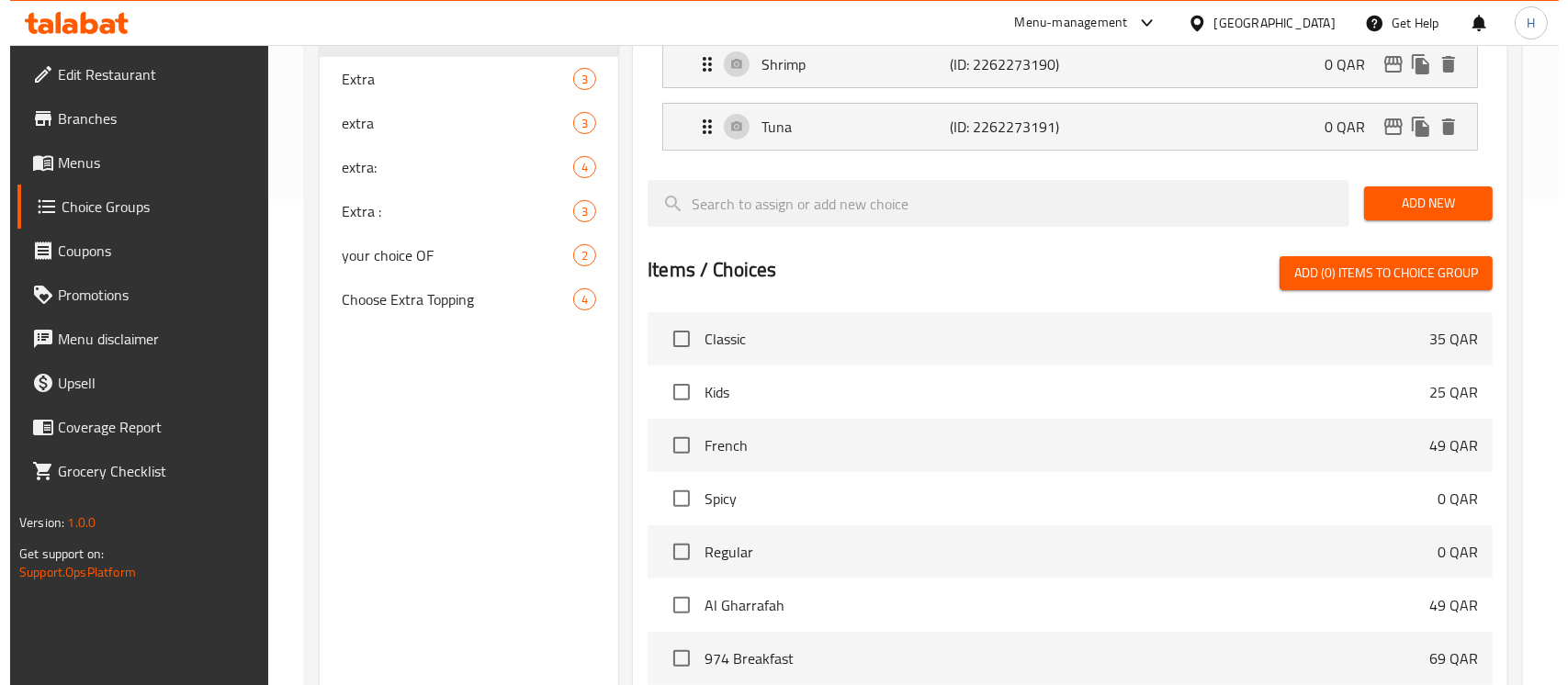
scroll to position [718, 0]
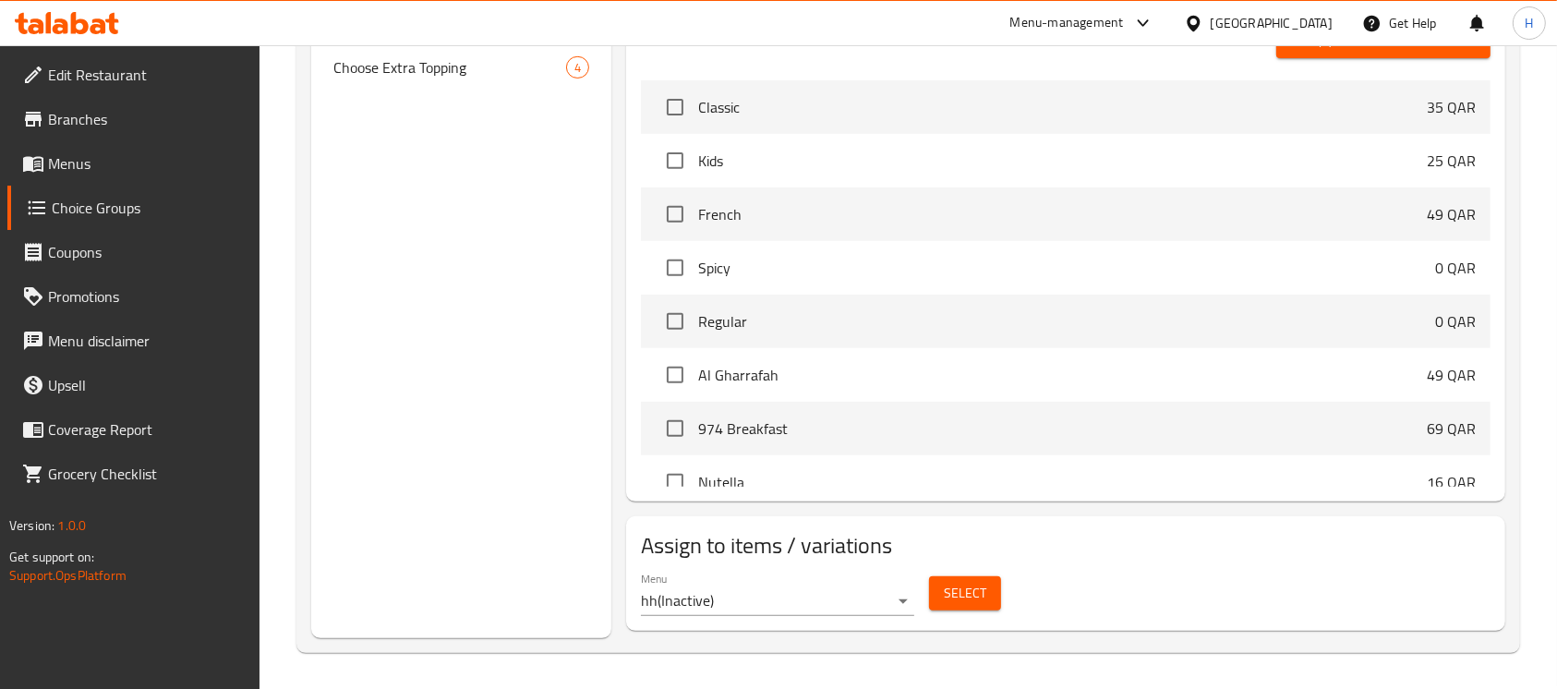
click at [963, 589] on span "Select" at bounding box center [965, 593] width 42 height 23
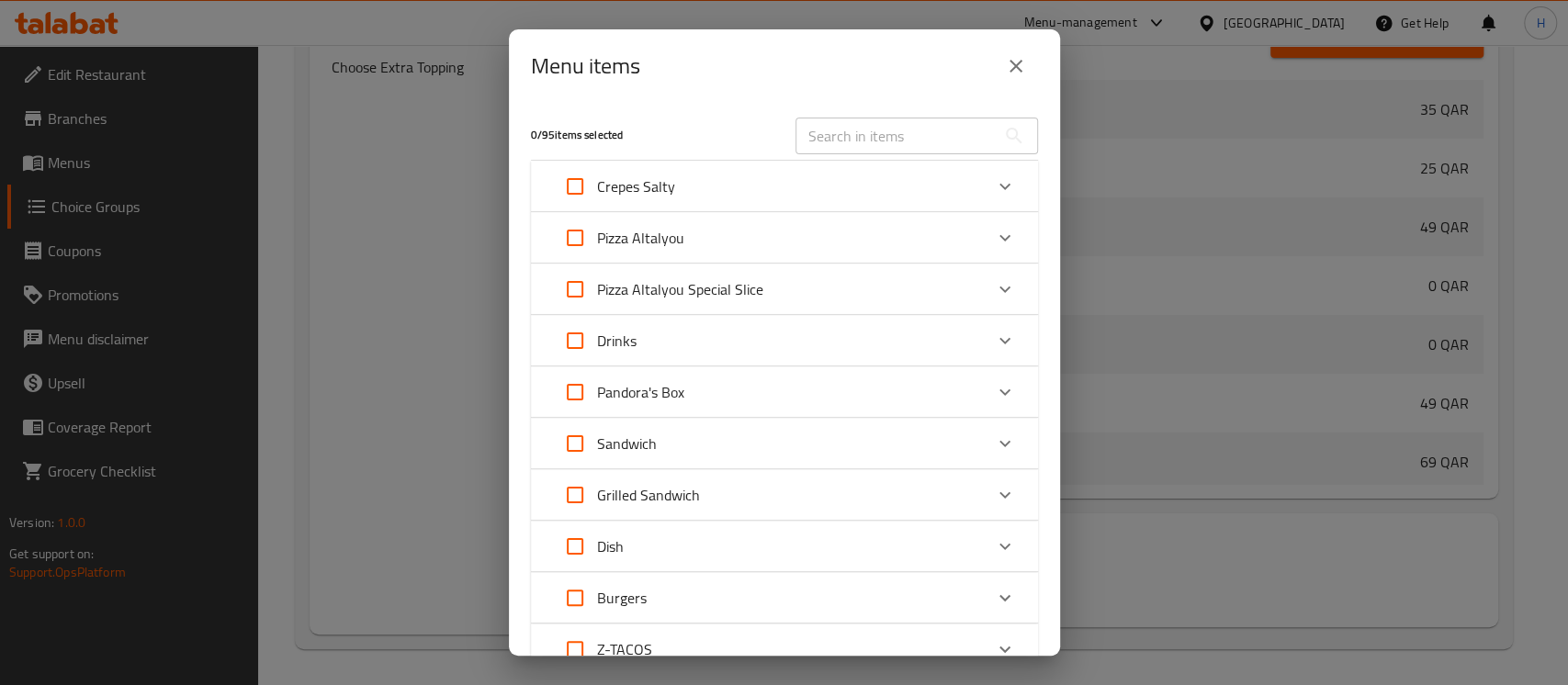
click at [839, 139] on input "text" at bounding box center [895, 135] width 200 height 37
paste input "Mamaleek (Chicken/Shrimp/Tuna)"
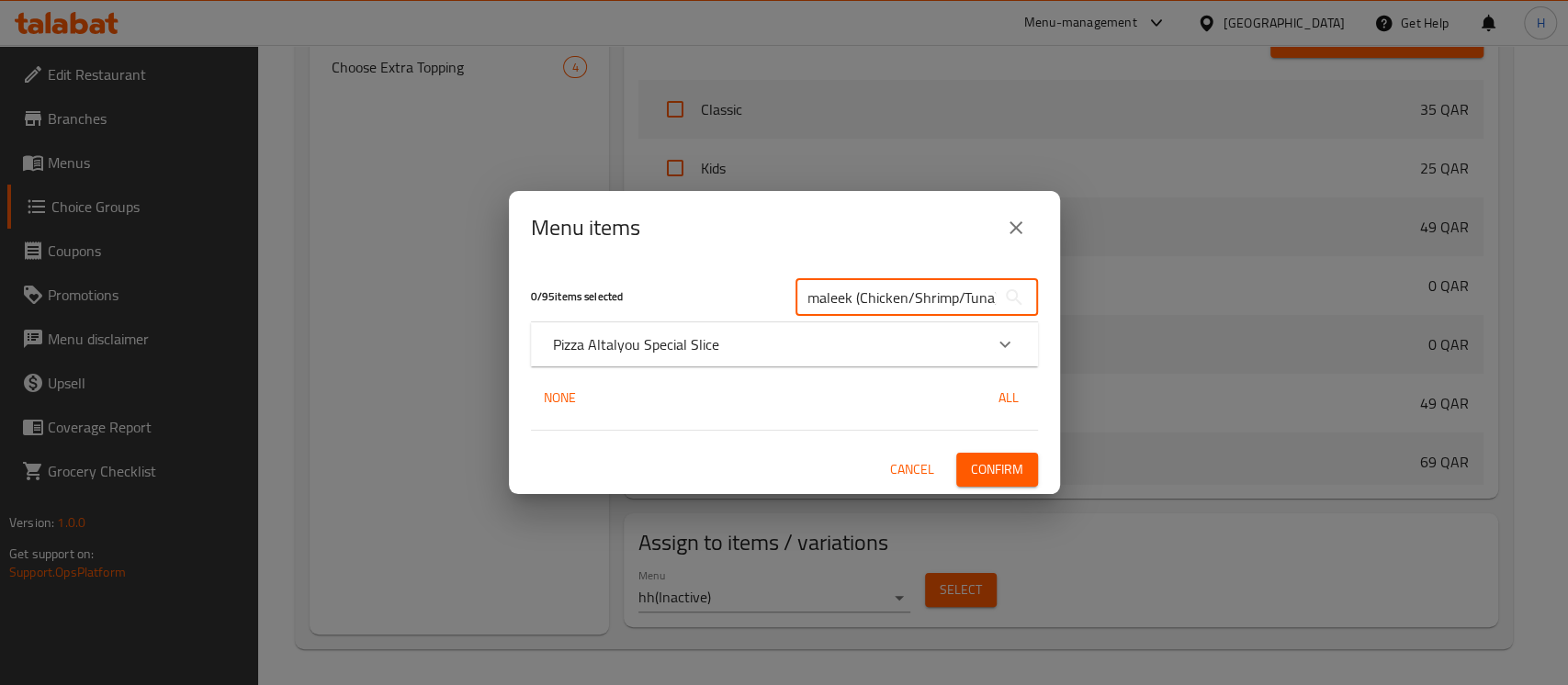
type input "Mamaleek (Chicken/Shrimp/Tuna)"
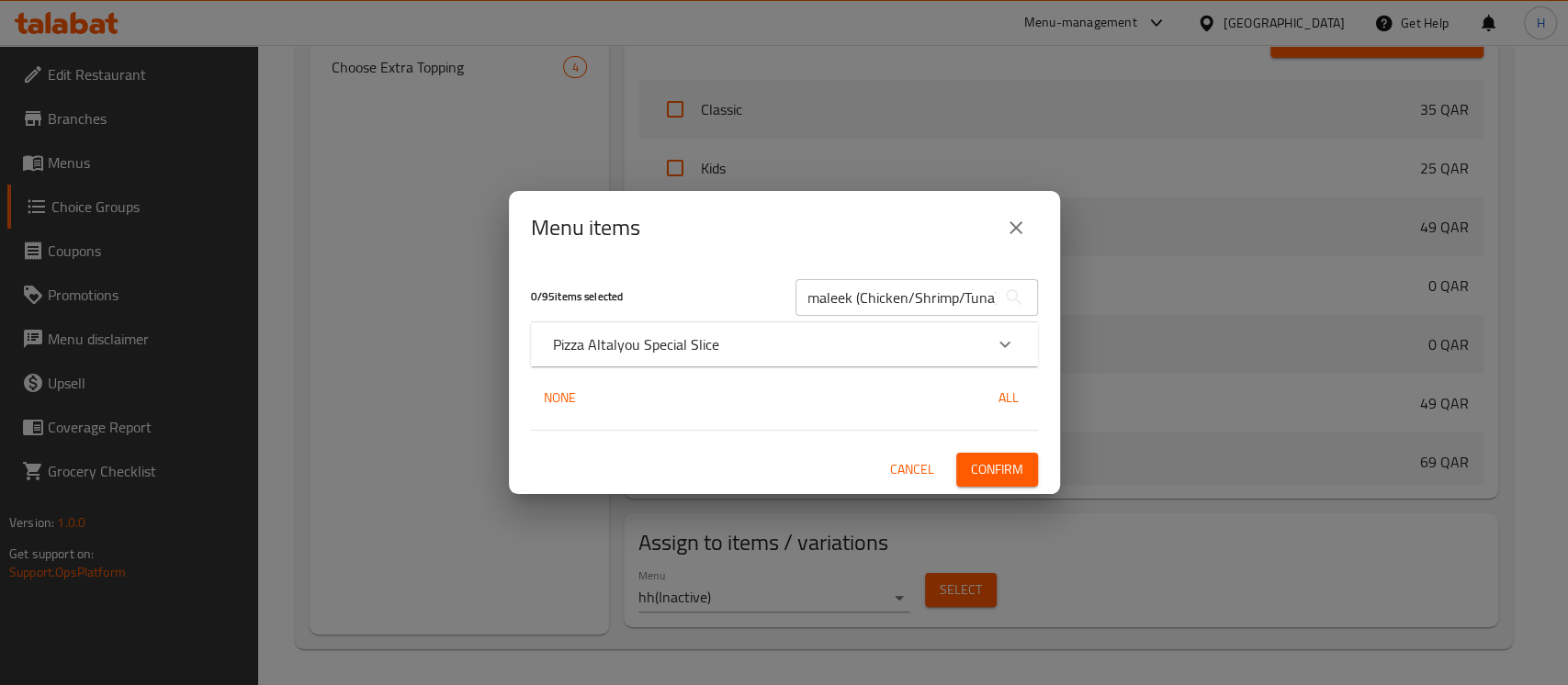
click at [666, 341] on p "Pizza Altalyou Special Slice" at bounding box center [635, 344] width 166 height 22
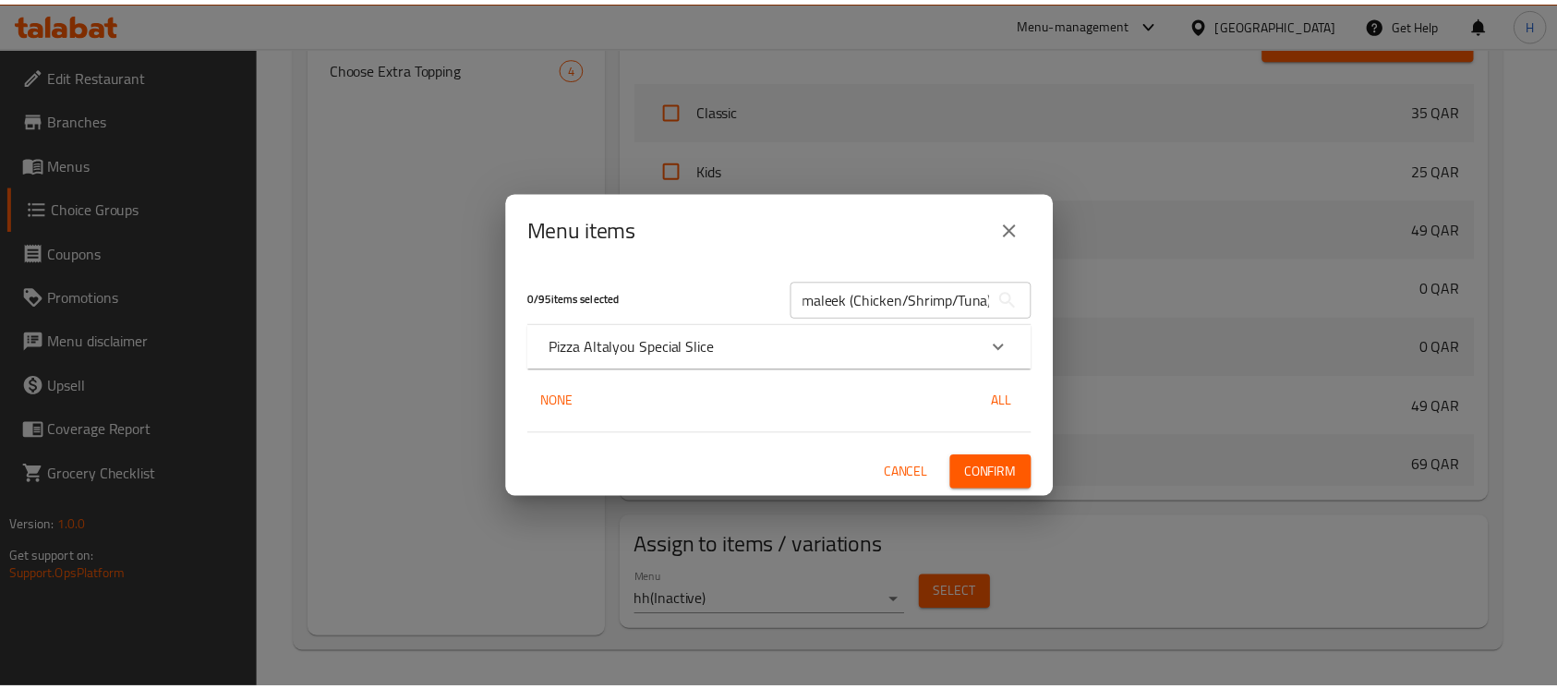
scroll to position [0, 0]
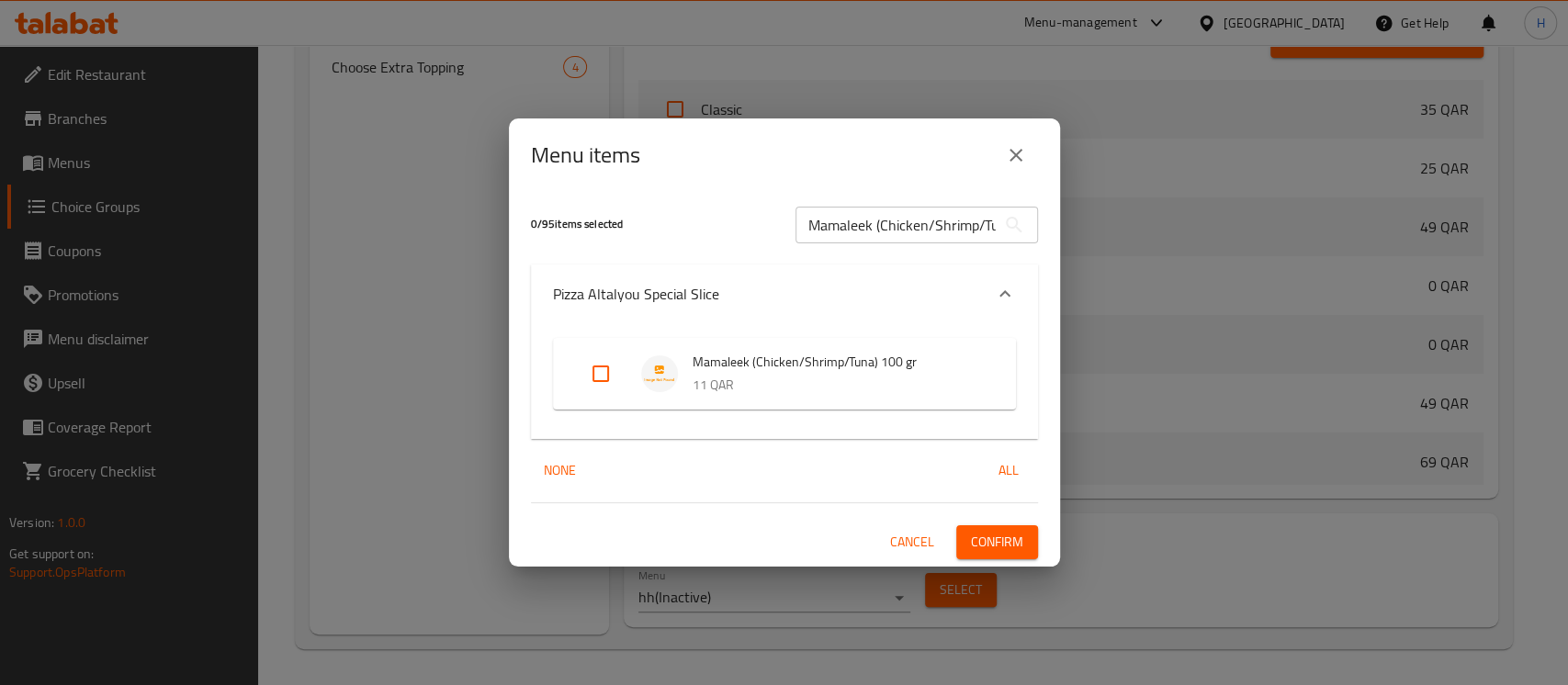
click at [597, 371] on input "Expand" at bounding box center [601, 374] width 44 height 44
checkbox input "true"
click at [993, 551] on span "Confirm" at bounding box center [996, 542] width 53 height 23
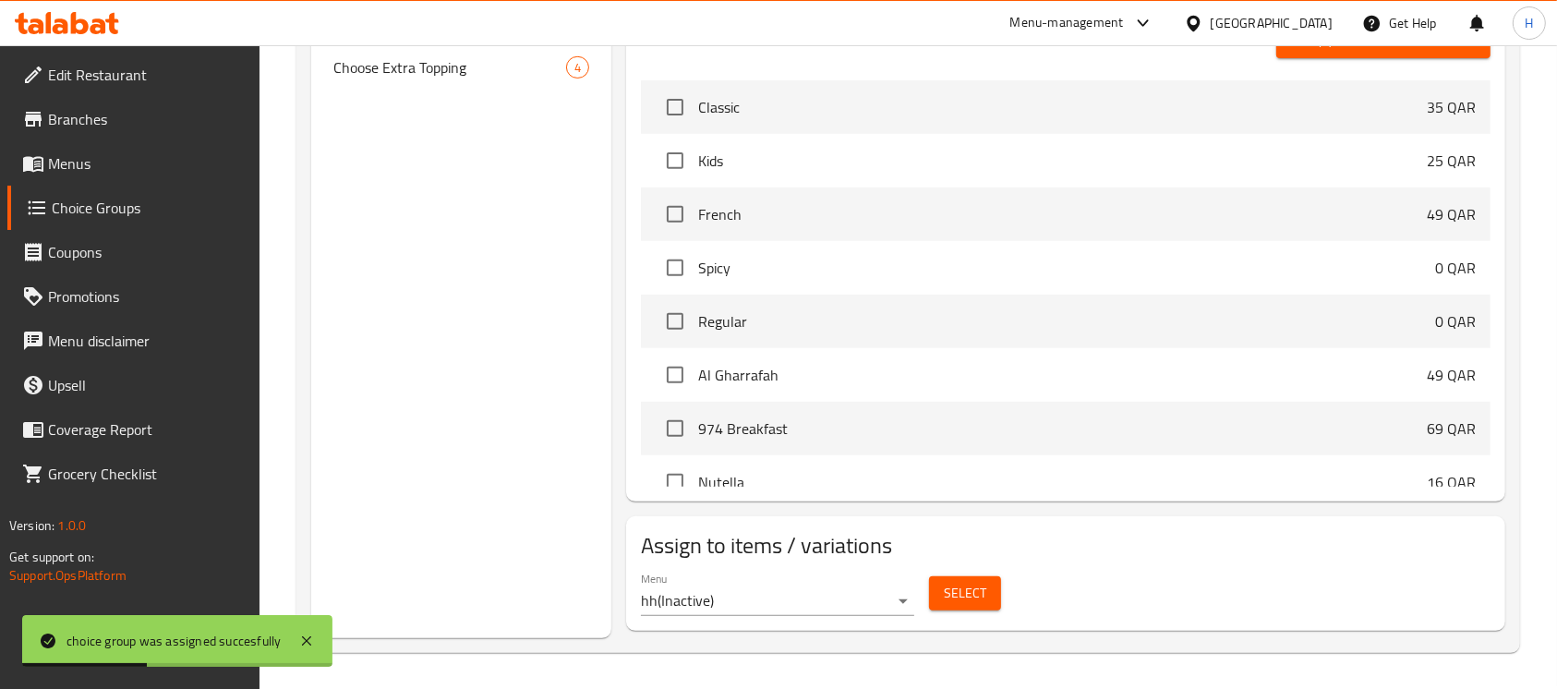
click at [102, 150] on link "Menus" at bounding box center [133, 163] width 253 height 44
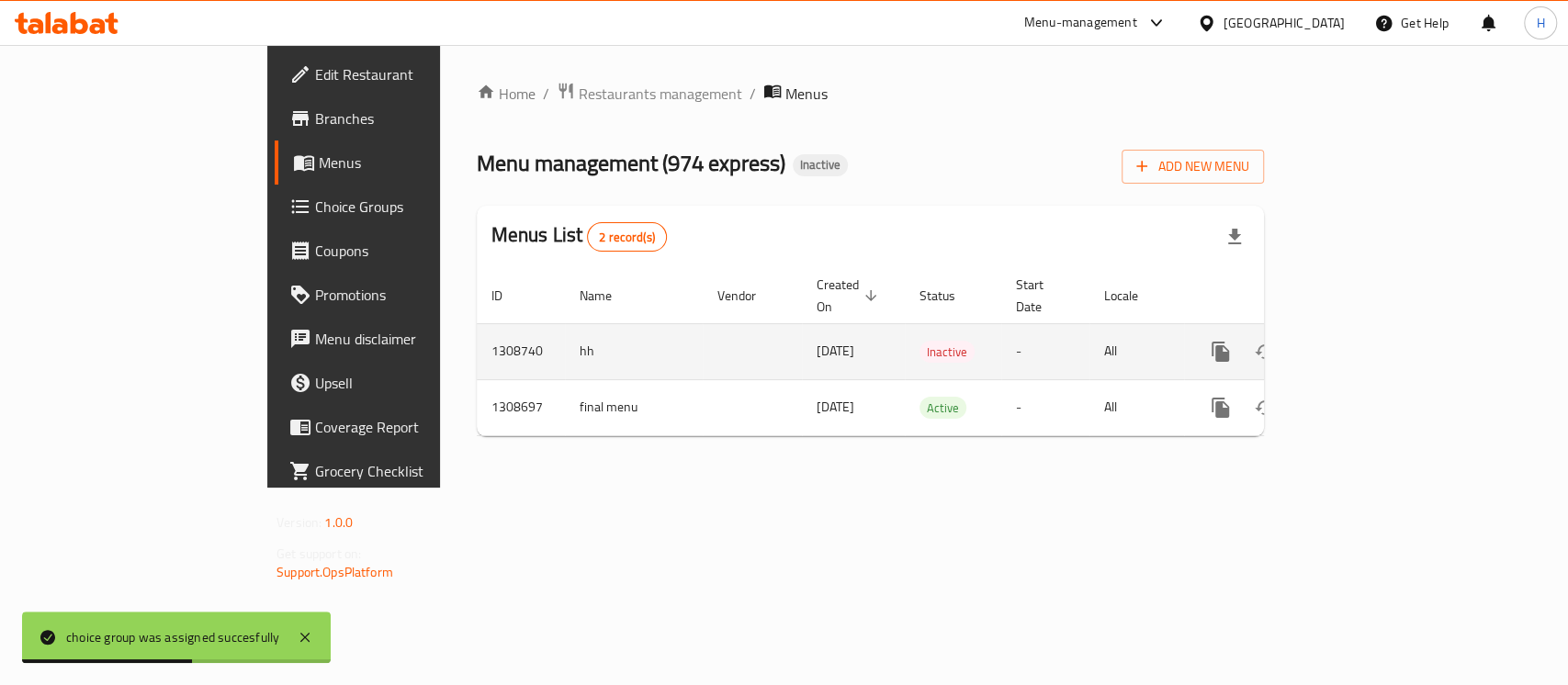
click at [1364, 341] on icon "enhanced table" at bounding box center [1353, 352] width 22 height 22
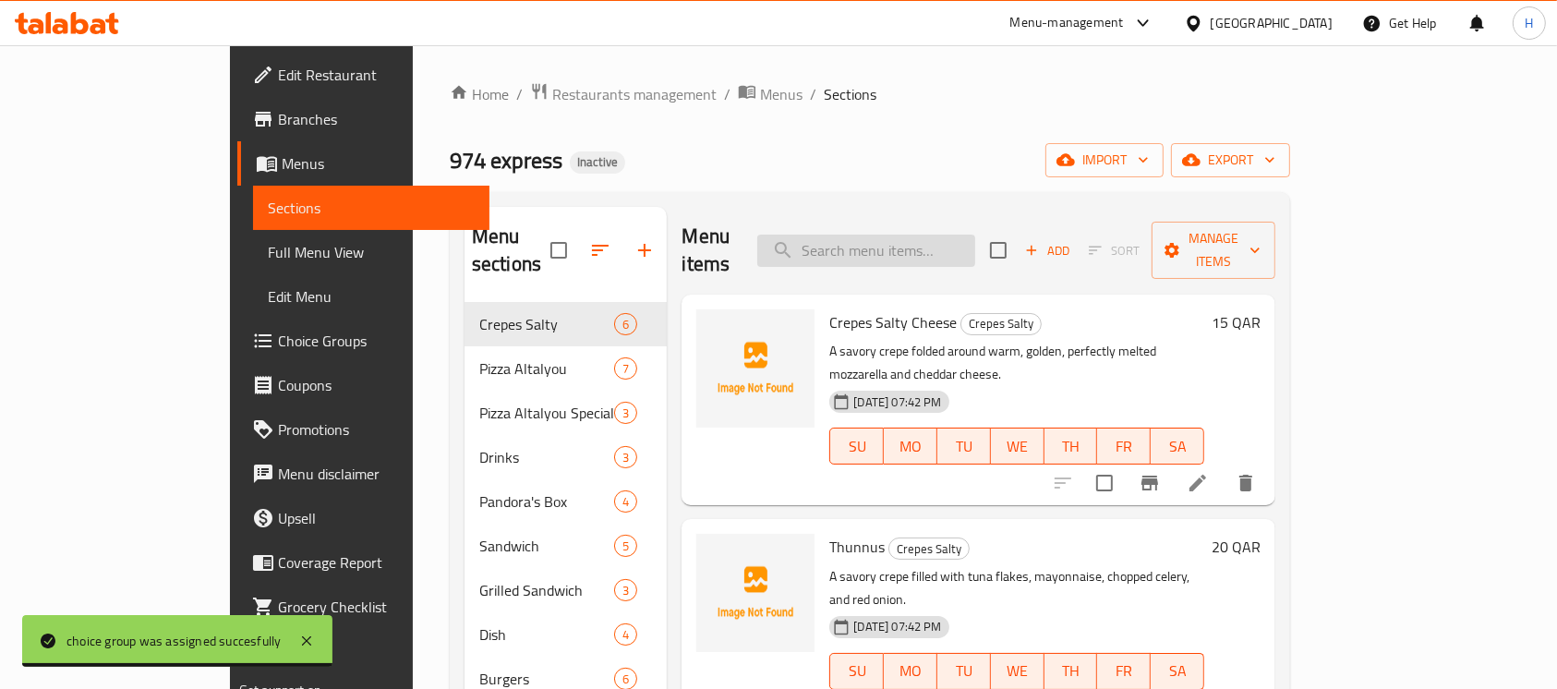
click at [975, 235] on input "search" at bounding box center [866, 251] width 218 height 32
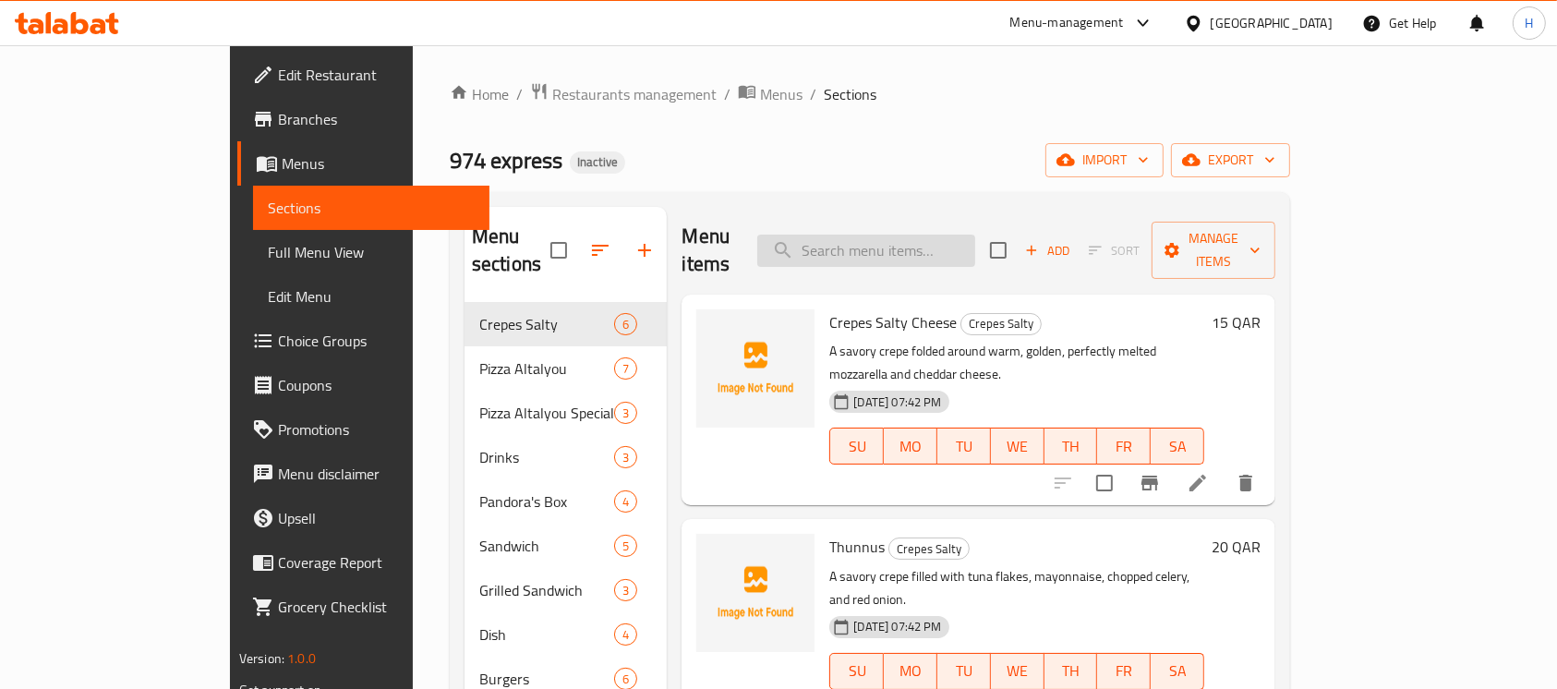
paste input "Soda"
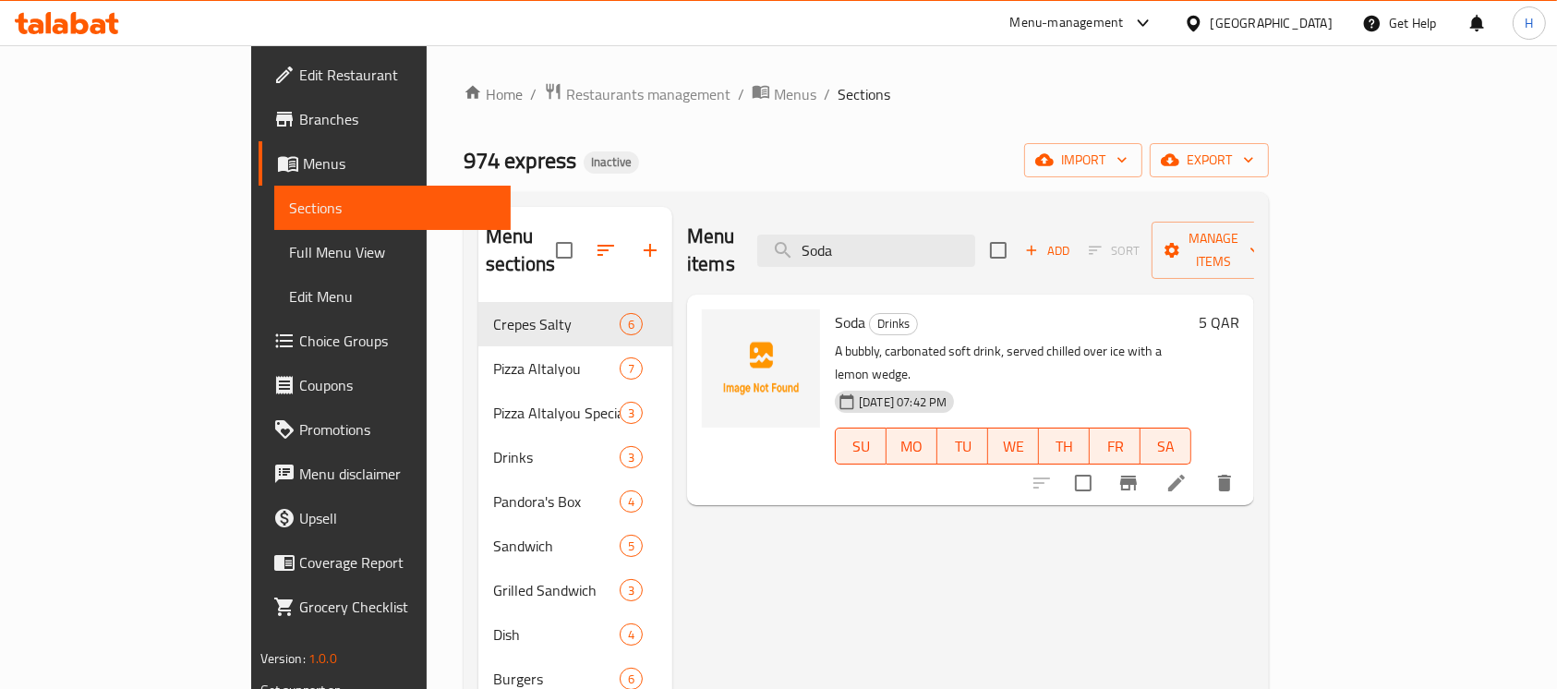
type input "Soda"
click at [1203, 466] on li at bounding box center [1177, 482] width 52 height 33
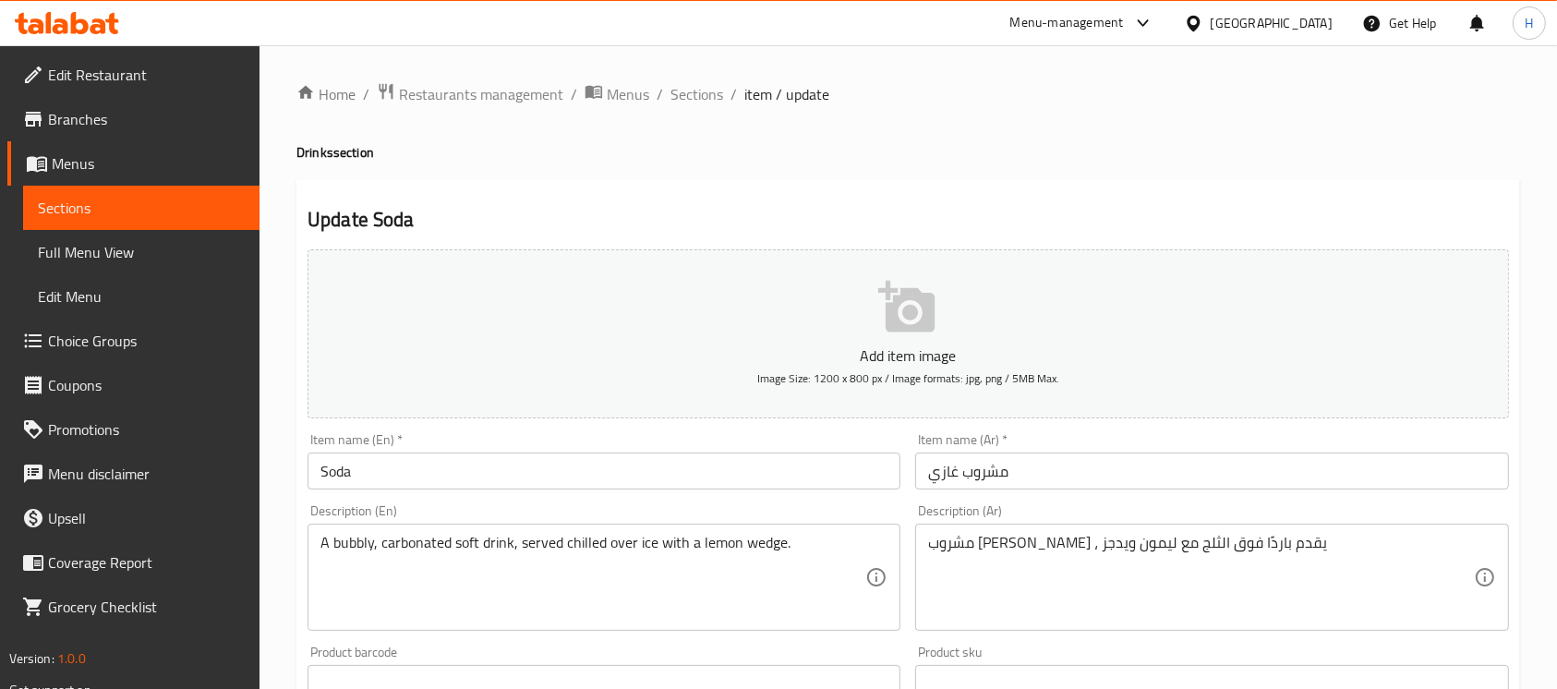
click at [1012, 479] on input "مشروب غازي" at bounding box center [1211, 471] width 593 height 37
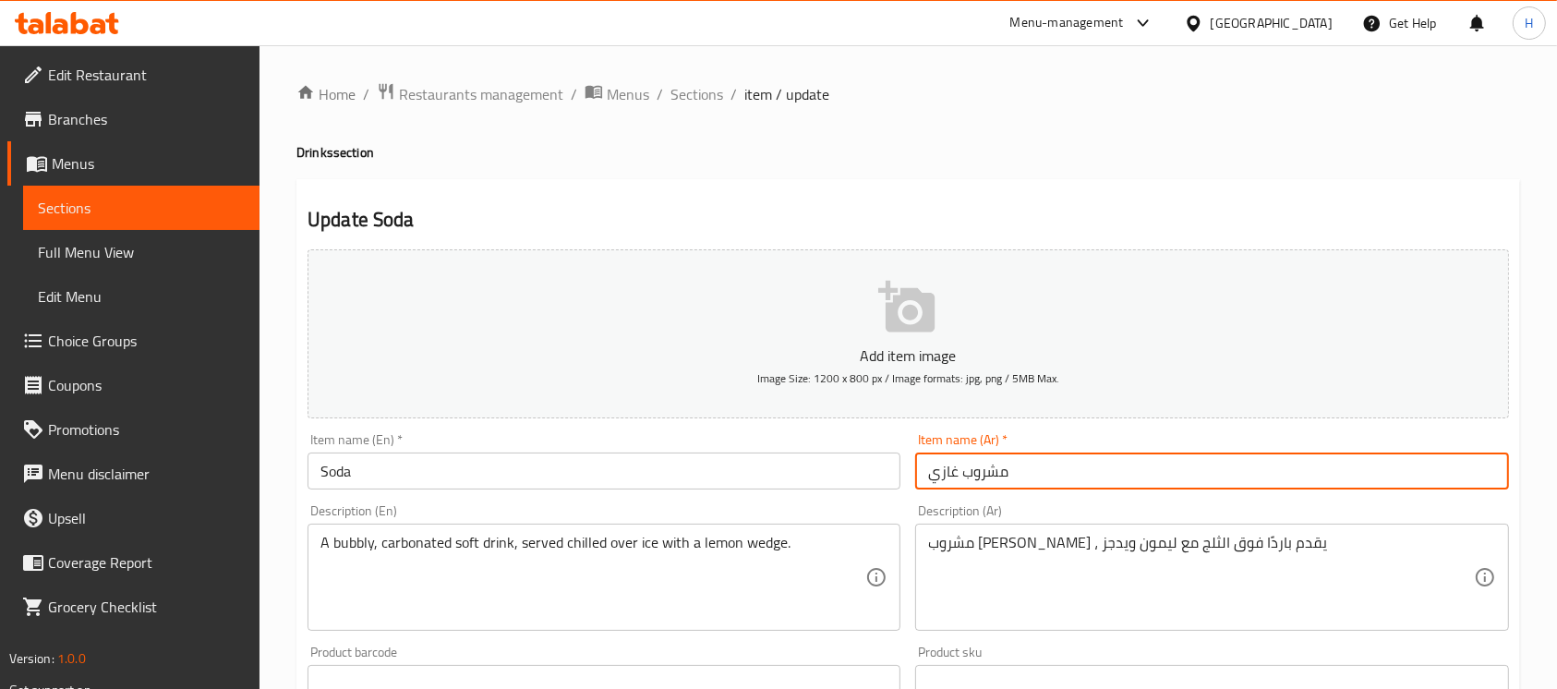
click at [1012, 479] on input "مشروب غازي" at bounding box center [1211, 471] width 593 height 37
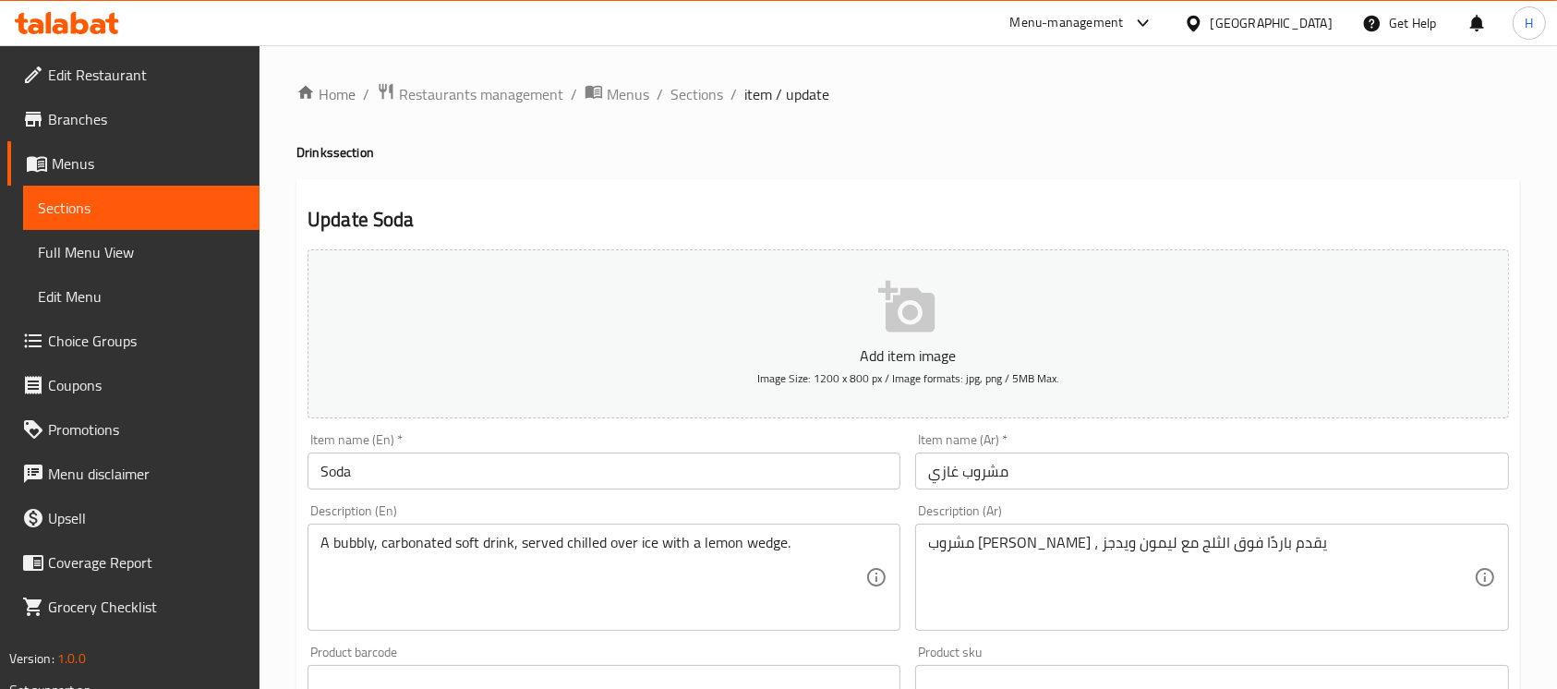
drag, startPoint x: 484, startPoint y: 492, endPoint x: 468, endPoint y: 469, distance: 27.9
click at [483, 491] on div "Item name (En)   * Soda Item name (En) *" at bounding box center [604, 461] width 608 height 71
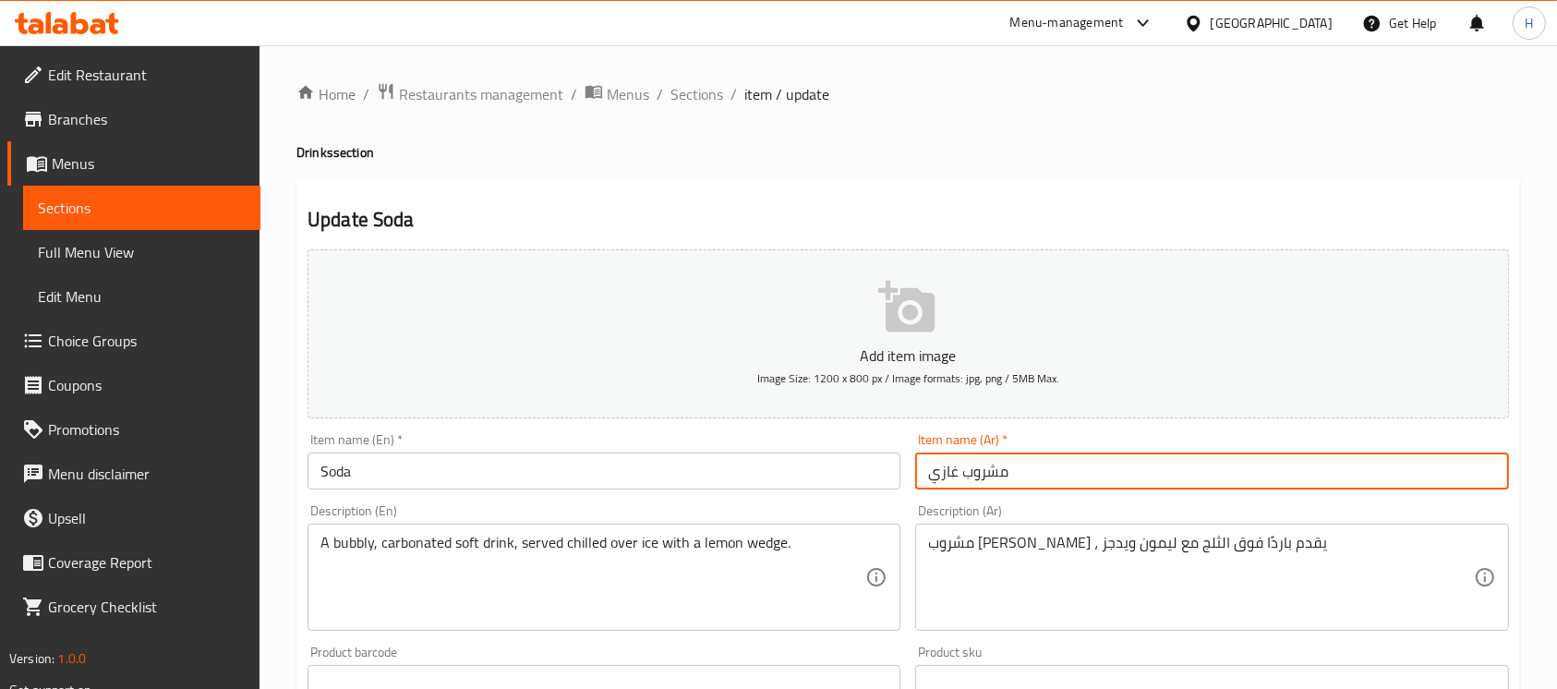
drag, startPoint x: 1048, startPoint y: 469, endPoint x: 1575, endPoint y: 265, distance: 564.7
click at [834, 458] on div "Add item image Image Size: 1200 x 800 px / Image formats: jpg, png / 5MB Max. I…" at bounding box center [908, 640] width 1217 height 796
paste input "صودا"
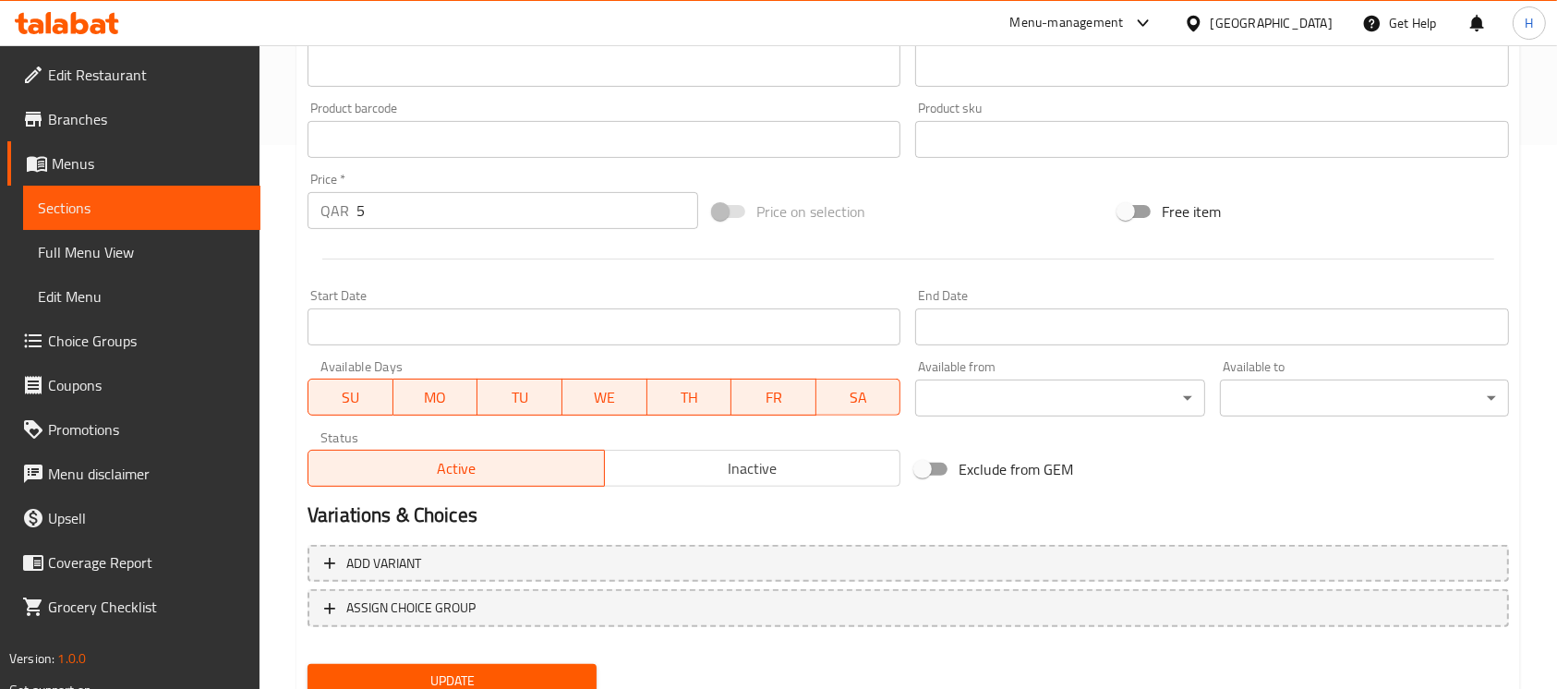
scroll to position [616, 0]
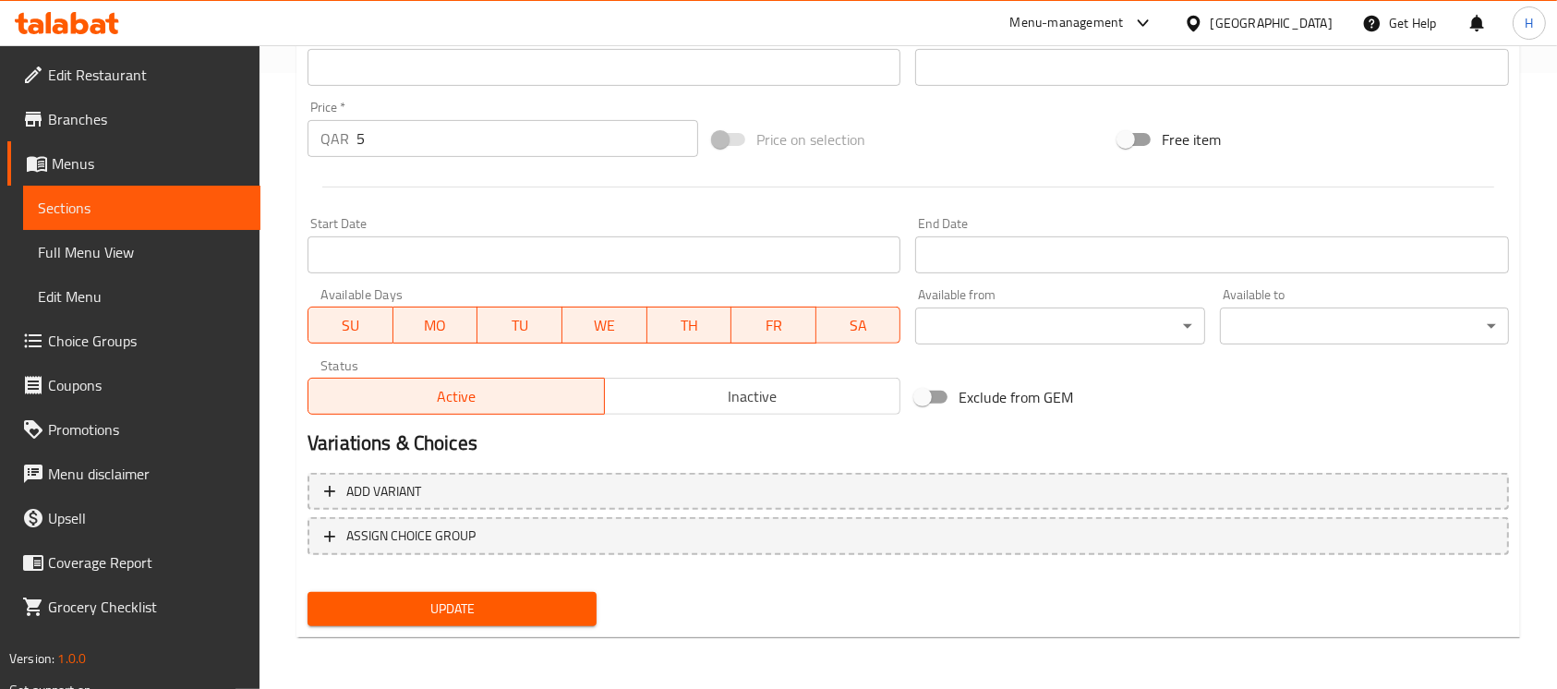
type input "صودا"
click at [558, 602] on span "Update" at bounding box center [452, 609] width 260 height 23
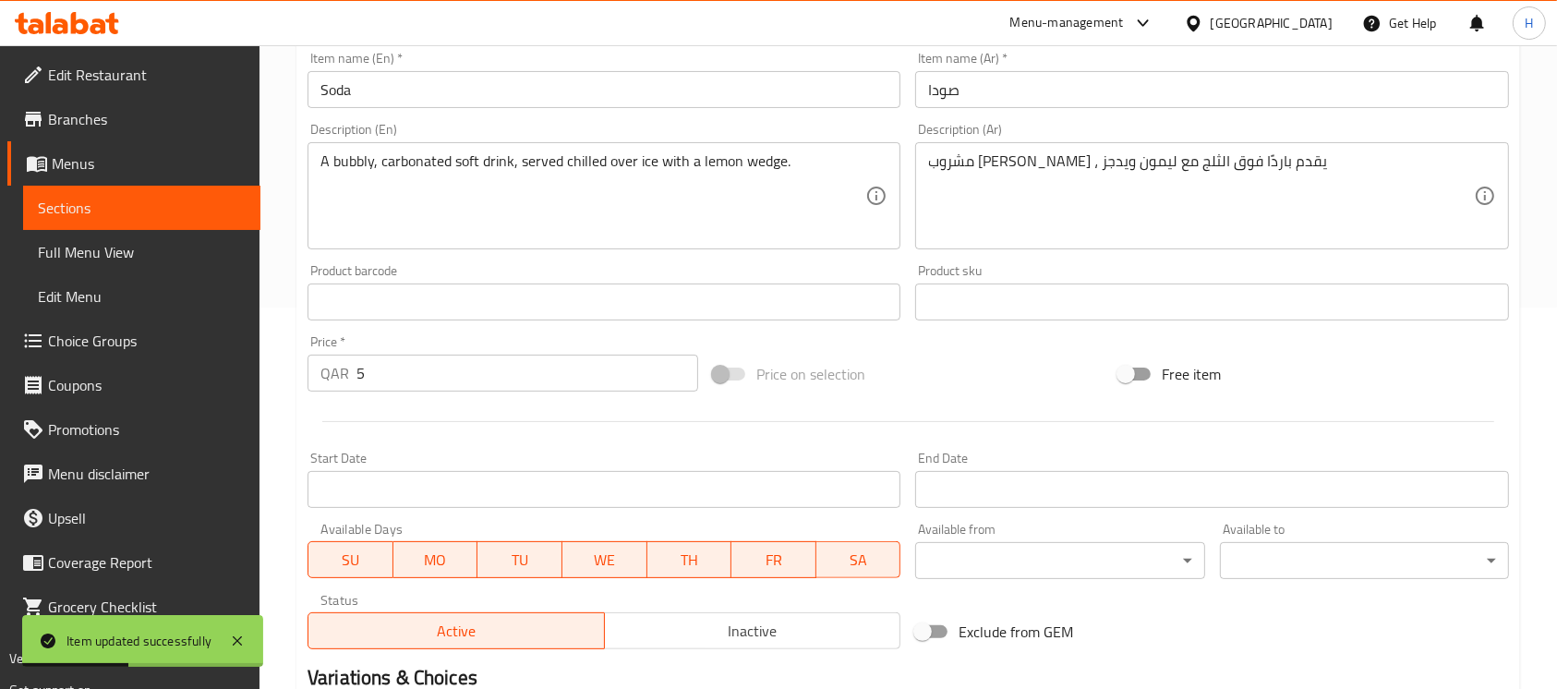
scroll to position [369, 0]
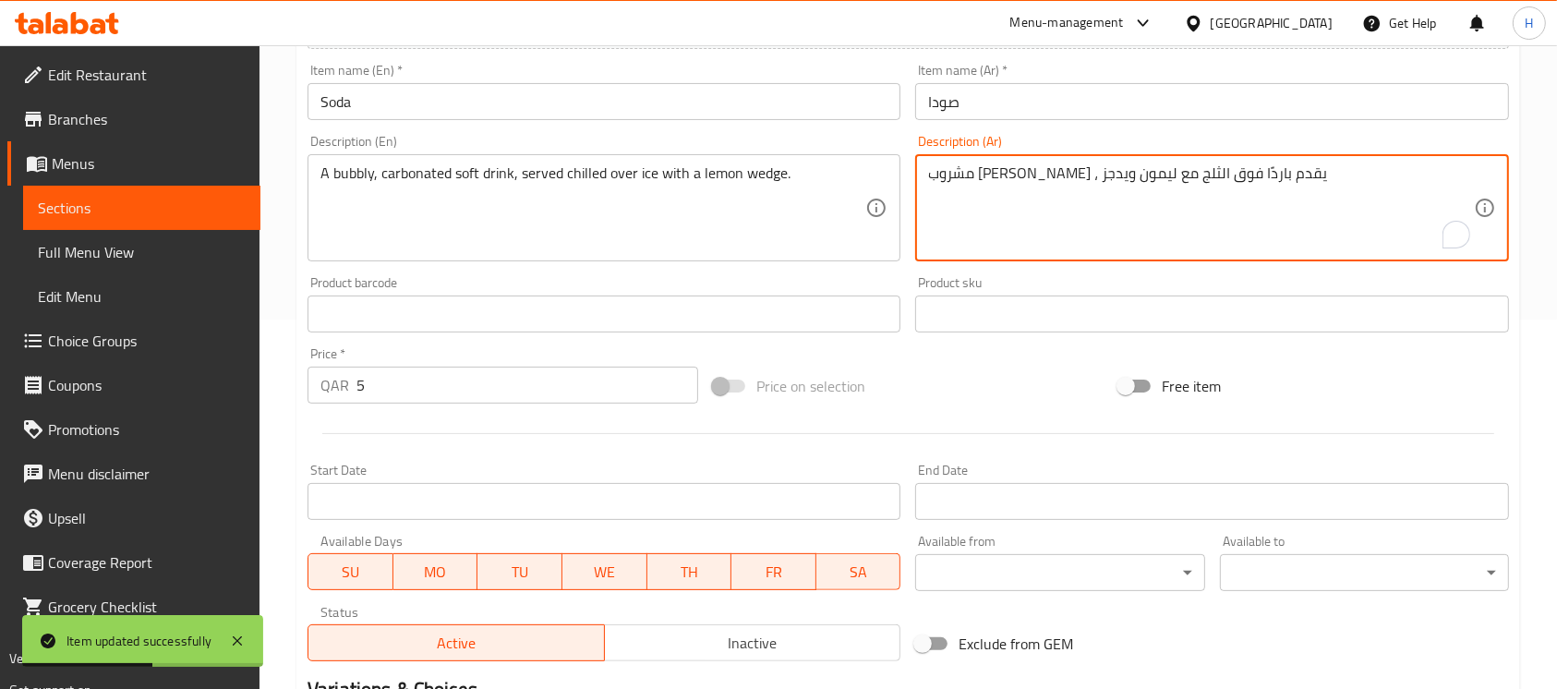
click at [1227, 181] on textarea "مشروب غازي كاربونارا بابلي ، يقدم باردًا فوق الثلج مع ليمون ويدجز" at bounding box center [1200, 208] width 545 height 88
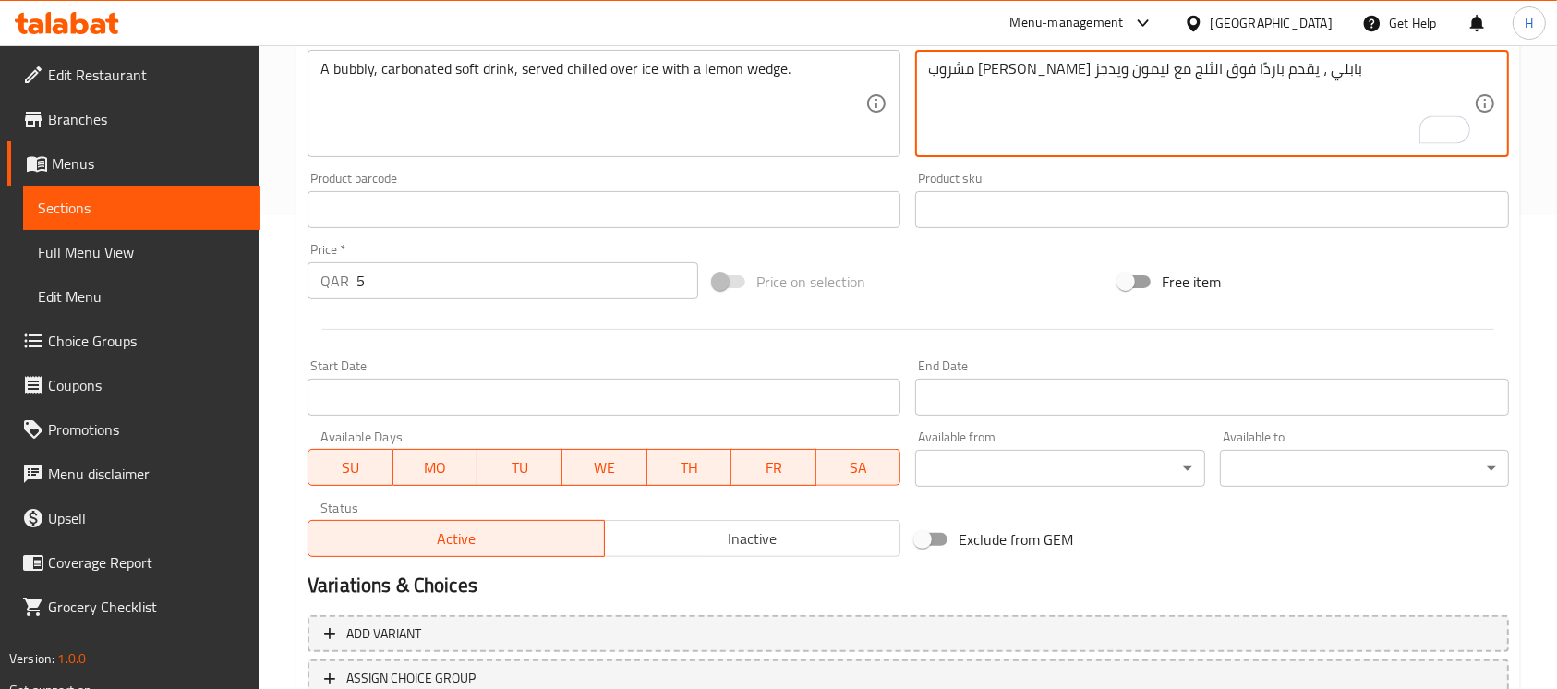
scroll to position [616, 0]
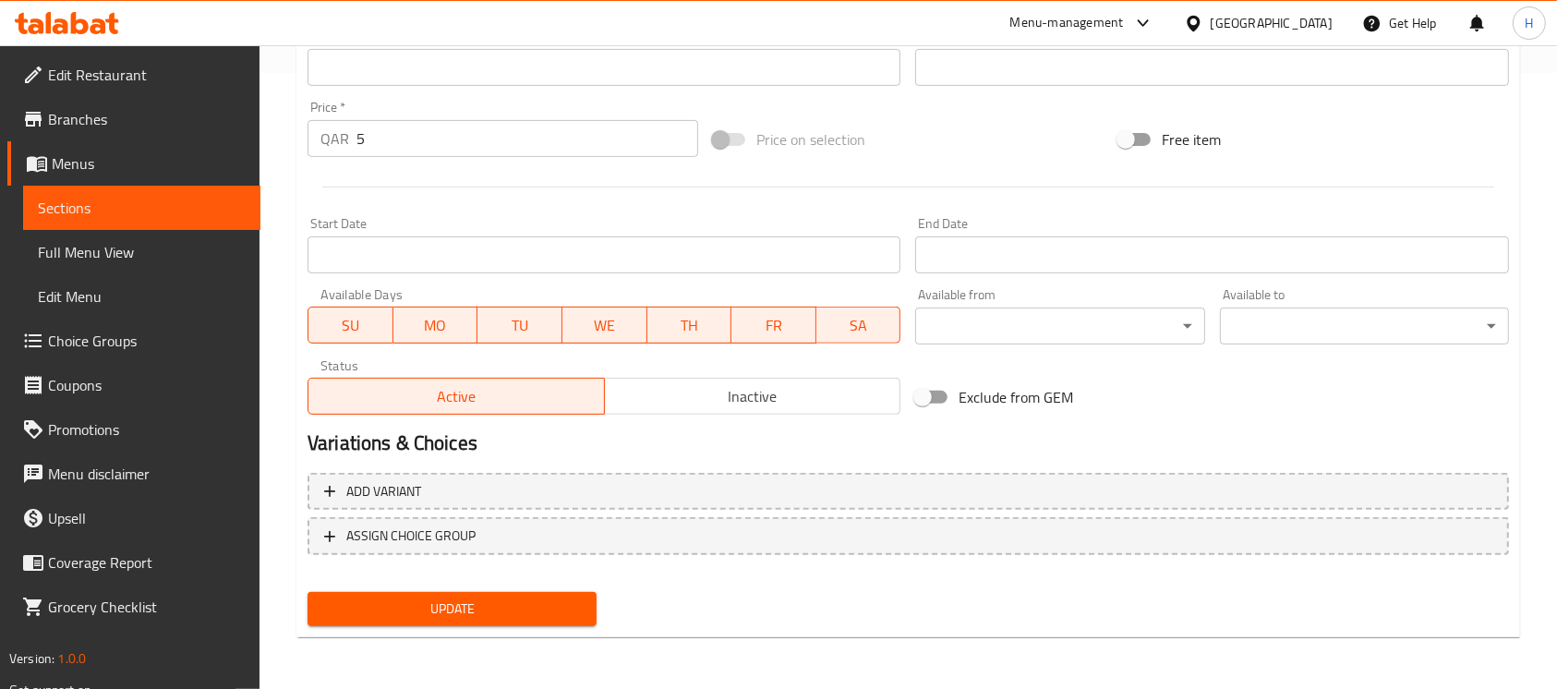
type textarea "مشروب [PERSON_NAME] بابلي ، يقدم باردًا فوق الثلج مع [PERSON_NAME] ويدجز"
click at [554, 596] on button "Update" at bounding box center [452, 609] width 289 height 34
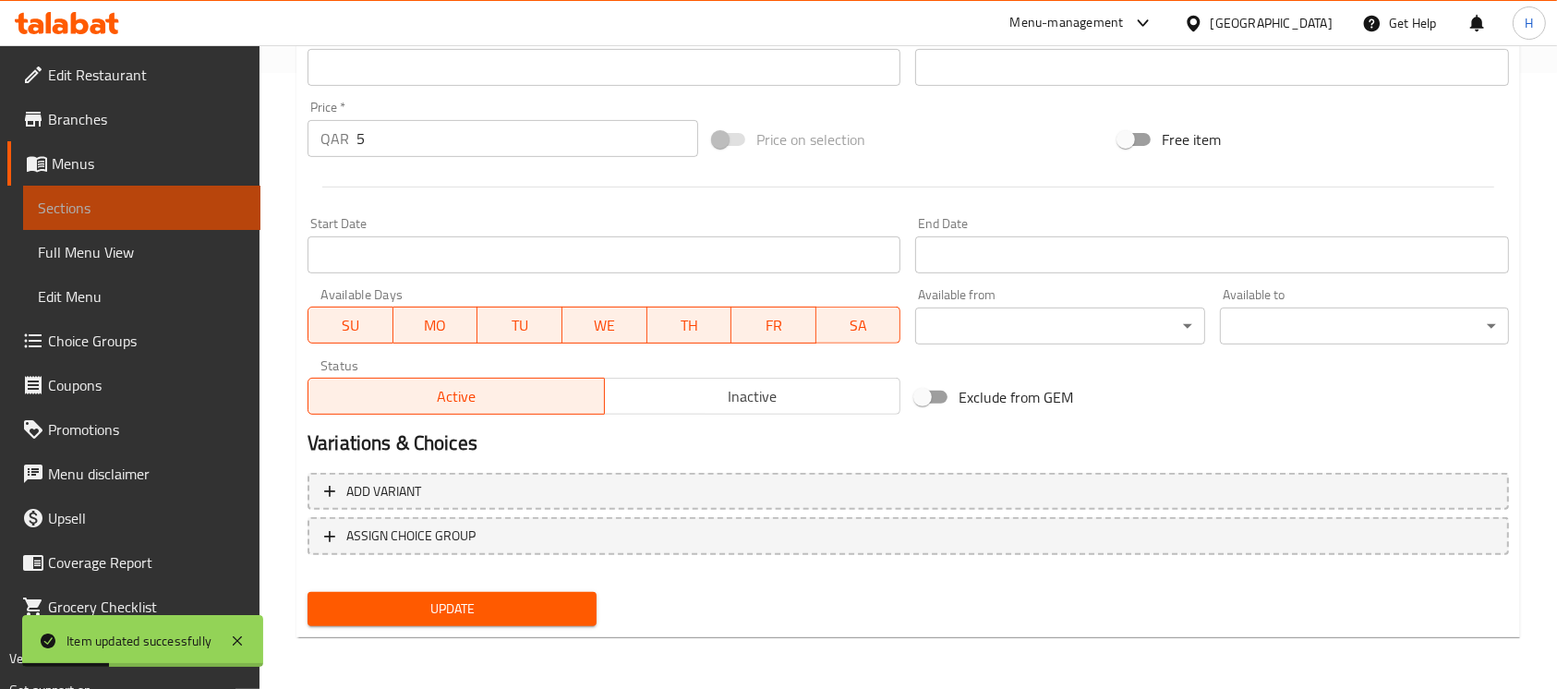
click at [171, 197] on span "Sections" at bounding box center [142, 208] width 208 height 22
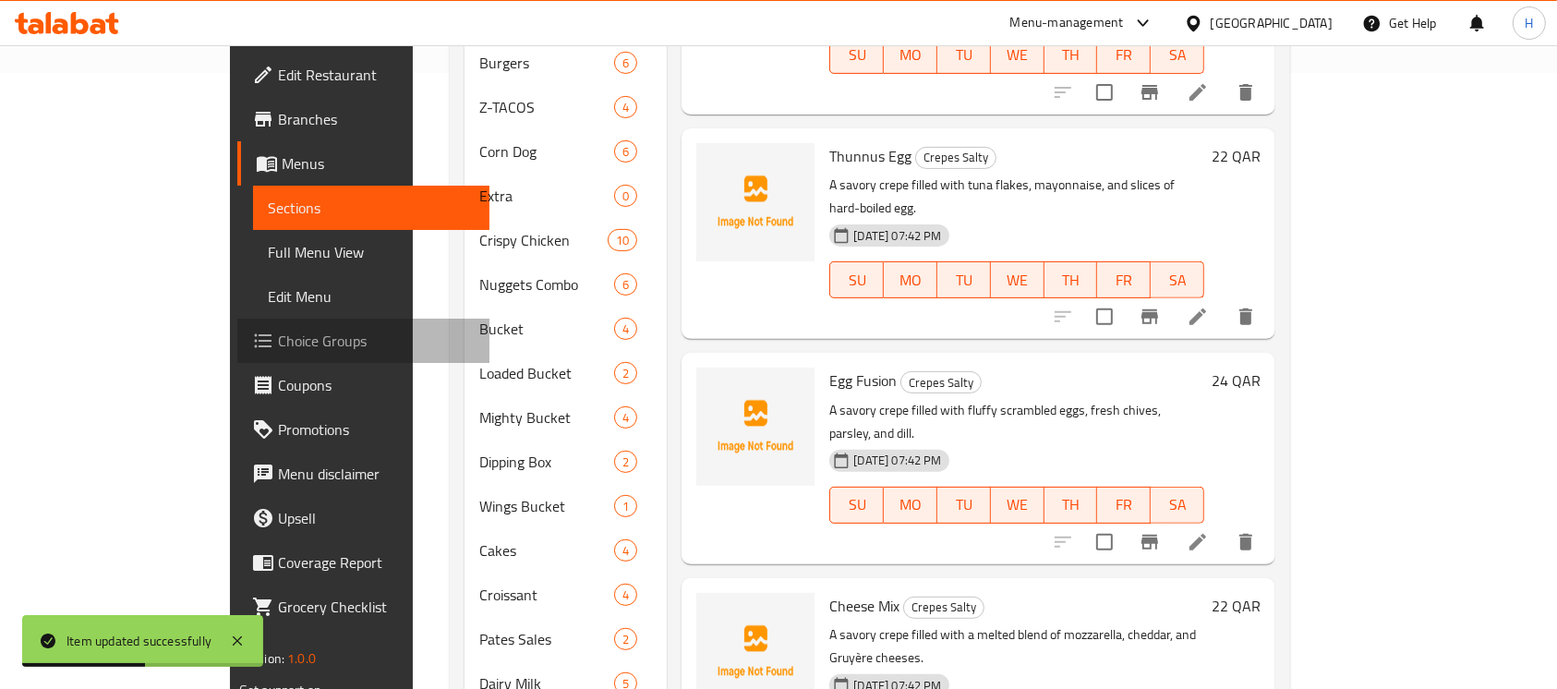
click at [278, 352] on span "Choice Groups" at bounding box center [377, 341] width 198 height 22
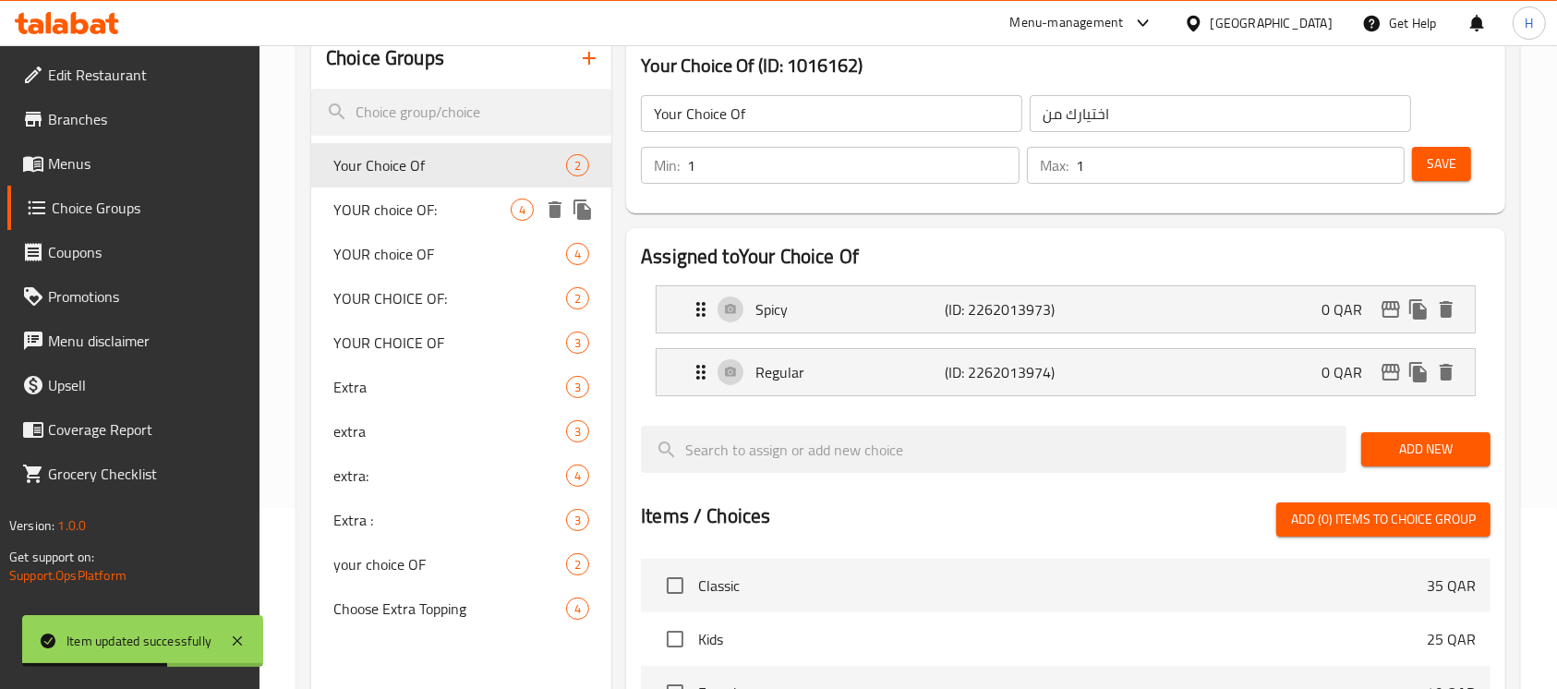
scroll to position [139, 0]
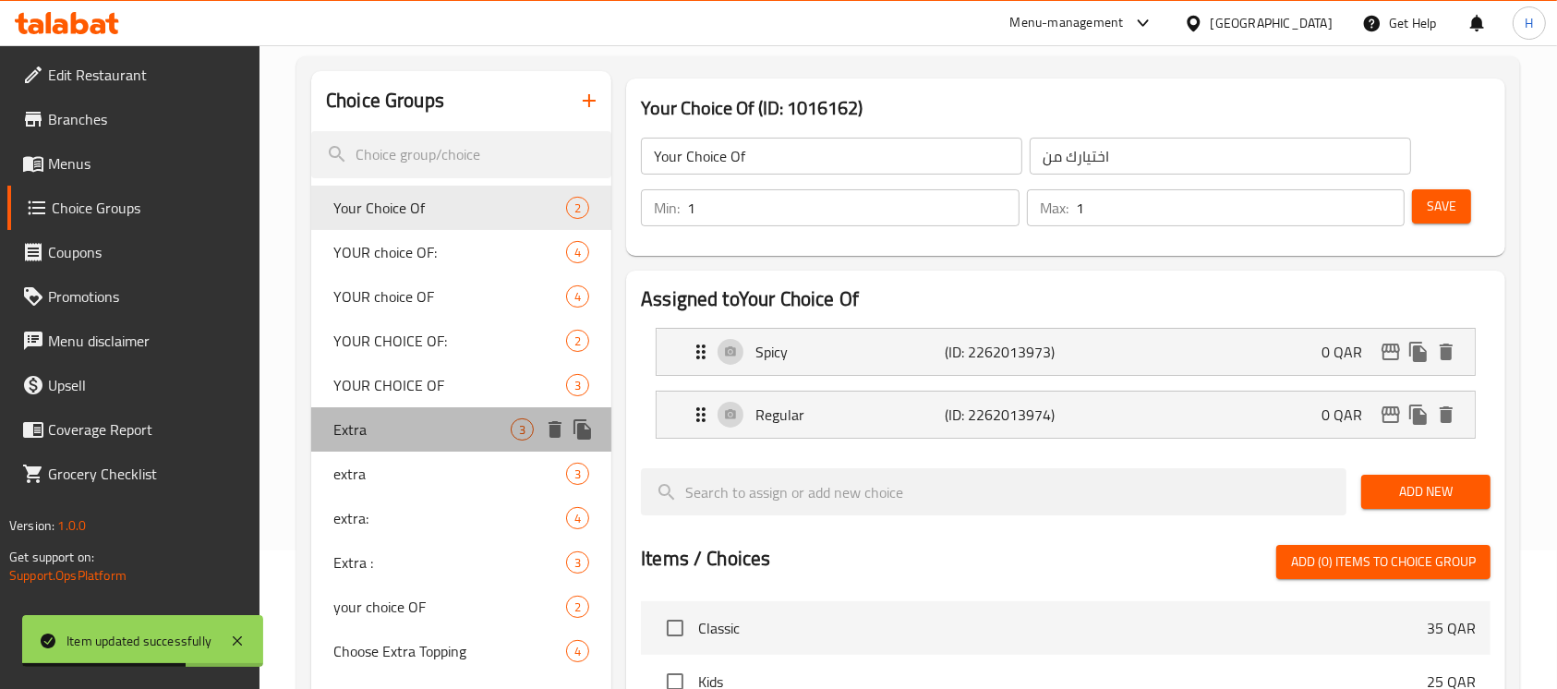
click at [418, 431] on span "Extra" at bounding box center [421, 429] width 177 height 22
type input "Extra"
type input "إضافي"
type input "0"
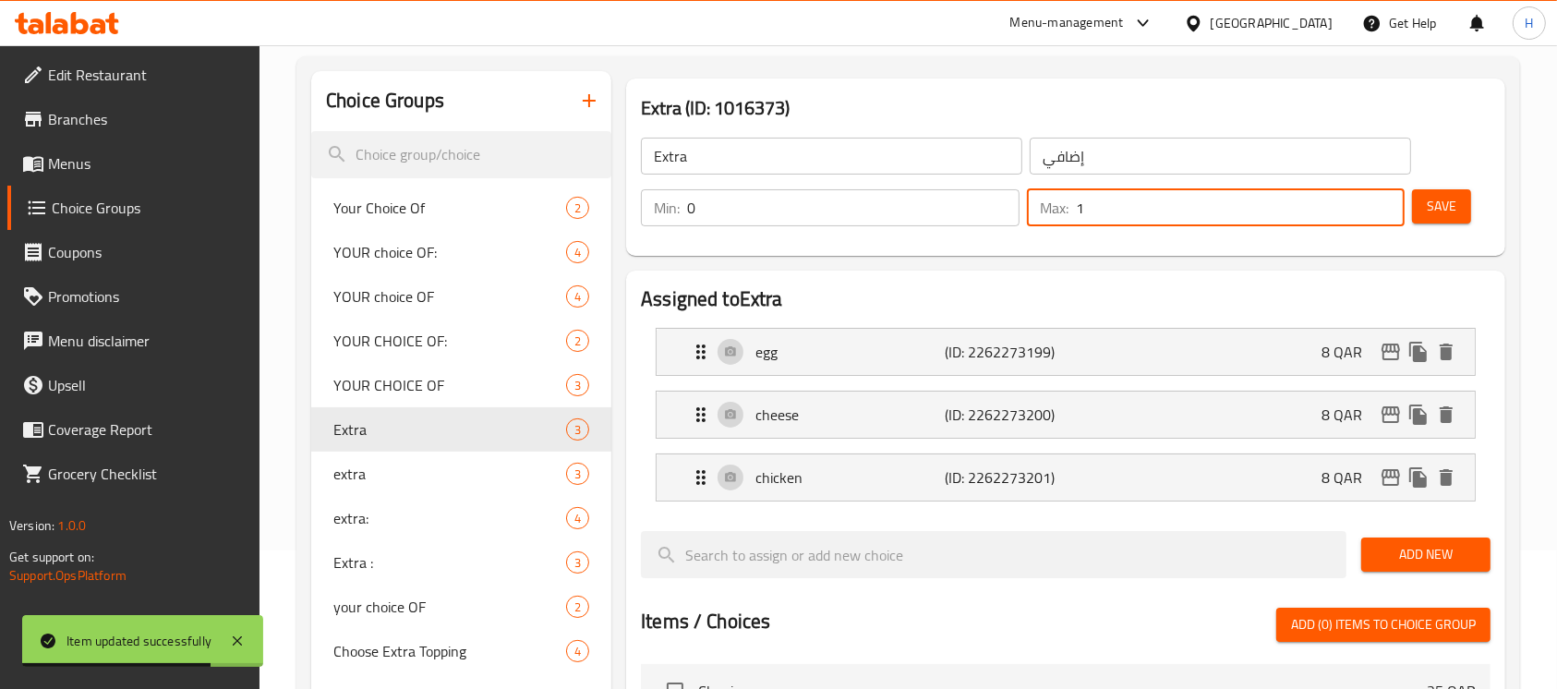
drag, startPoint x: 1123, startPoint y: 212, endPoint x: 1070, endPoint y: 216, distance: 53.7
click at [1070, 216] on div "Max: 1 ​" at bounding box center [1216, 207] width 379 height 37
type input "0"
drag, startPoint x: 1450, startPoint y: 208, endPoint x: 1312, endPoint y: 247, distance: 143.9
click at [1449, 207] on span "Save" at bounding box center [1442, 206] width 30 height 23
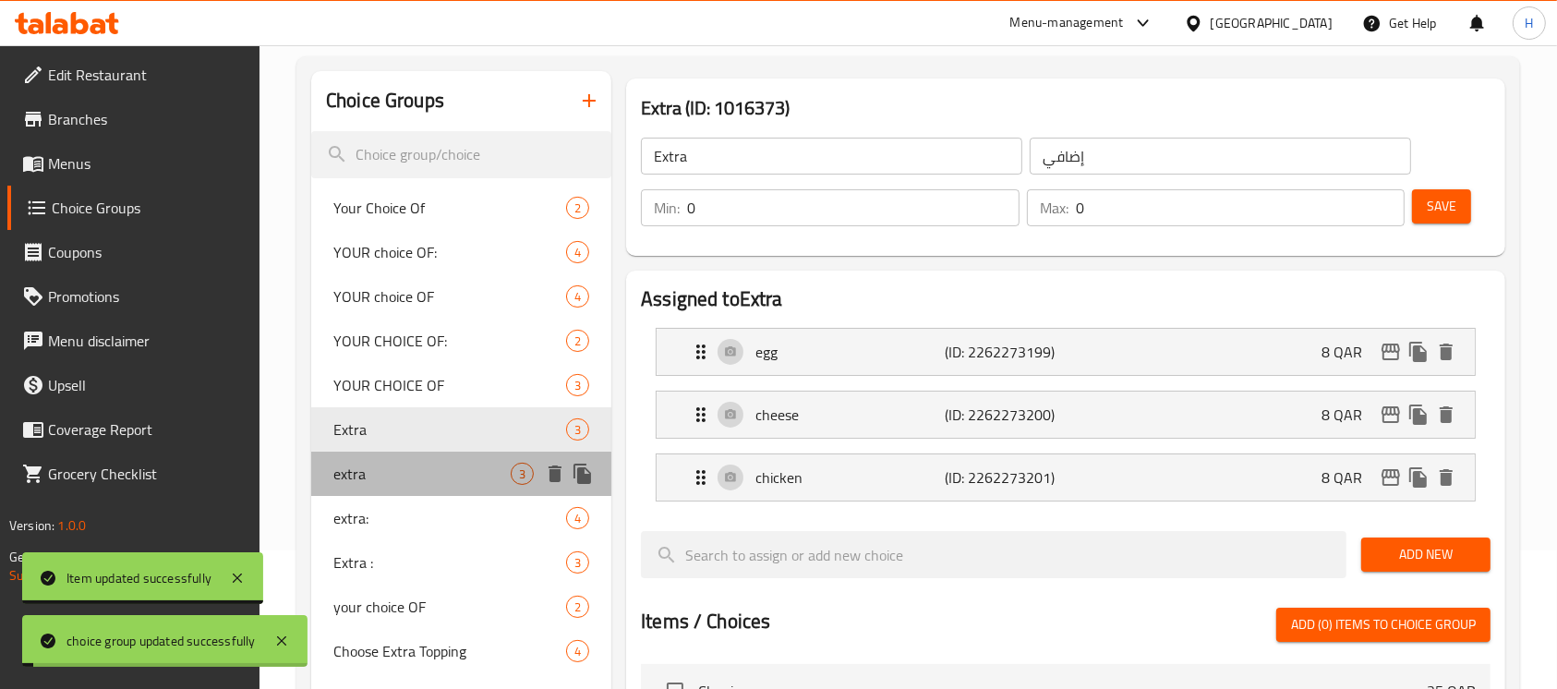
click at [399, 484] on div "extra 3" at bounding box center [461, 474] width 300 height 44
type input "extra"
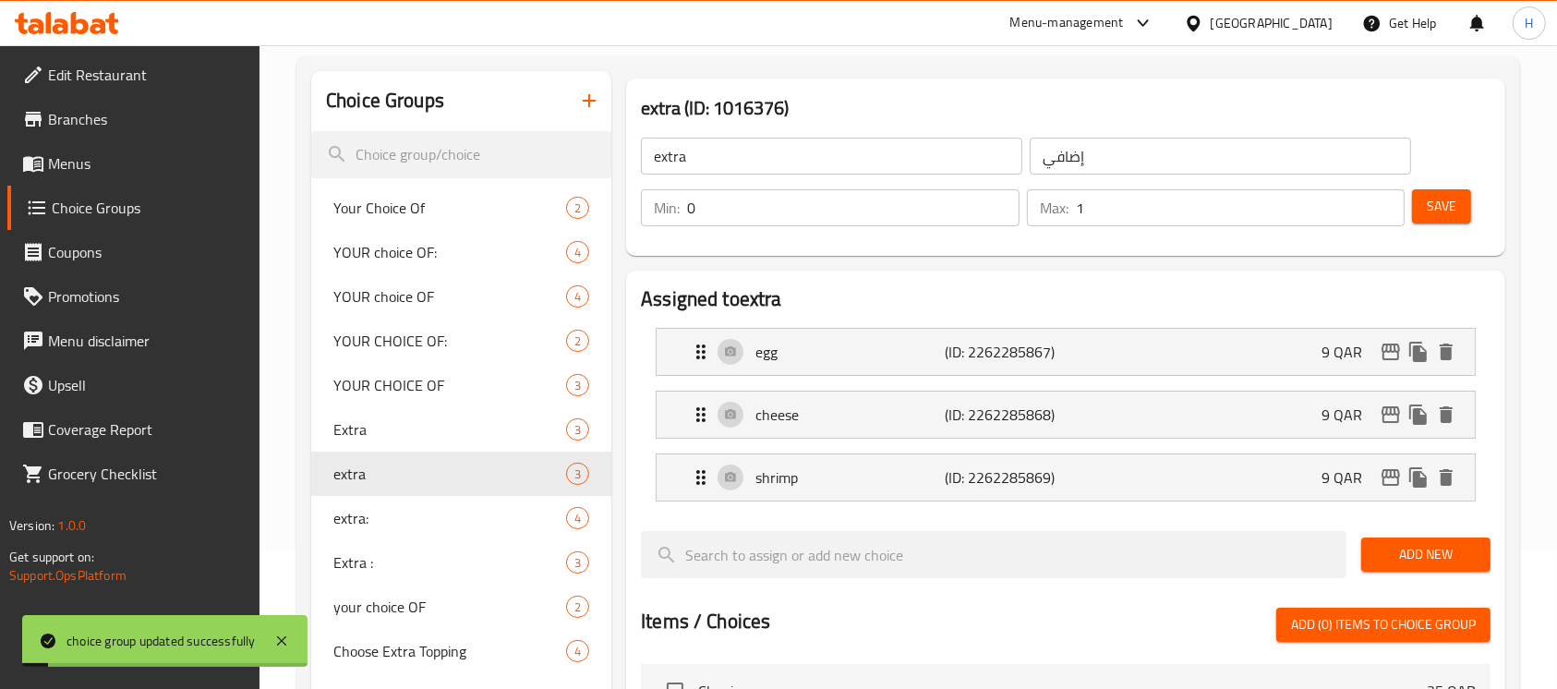
drag, startPoint x: 1145, startPoint y: 225, endPoint x: 1070, endPoint y: 232, distance: 76.0
click at [1070, 232] on div "Min: 0 ​ Max: 1 ​" at bounding box center [1023, 208] width 779 height 52
type input "0"
click at [1460, 221] on button "Save" at bounding box center [1441, 206] width 59 height 34
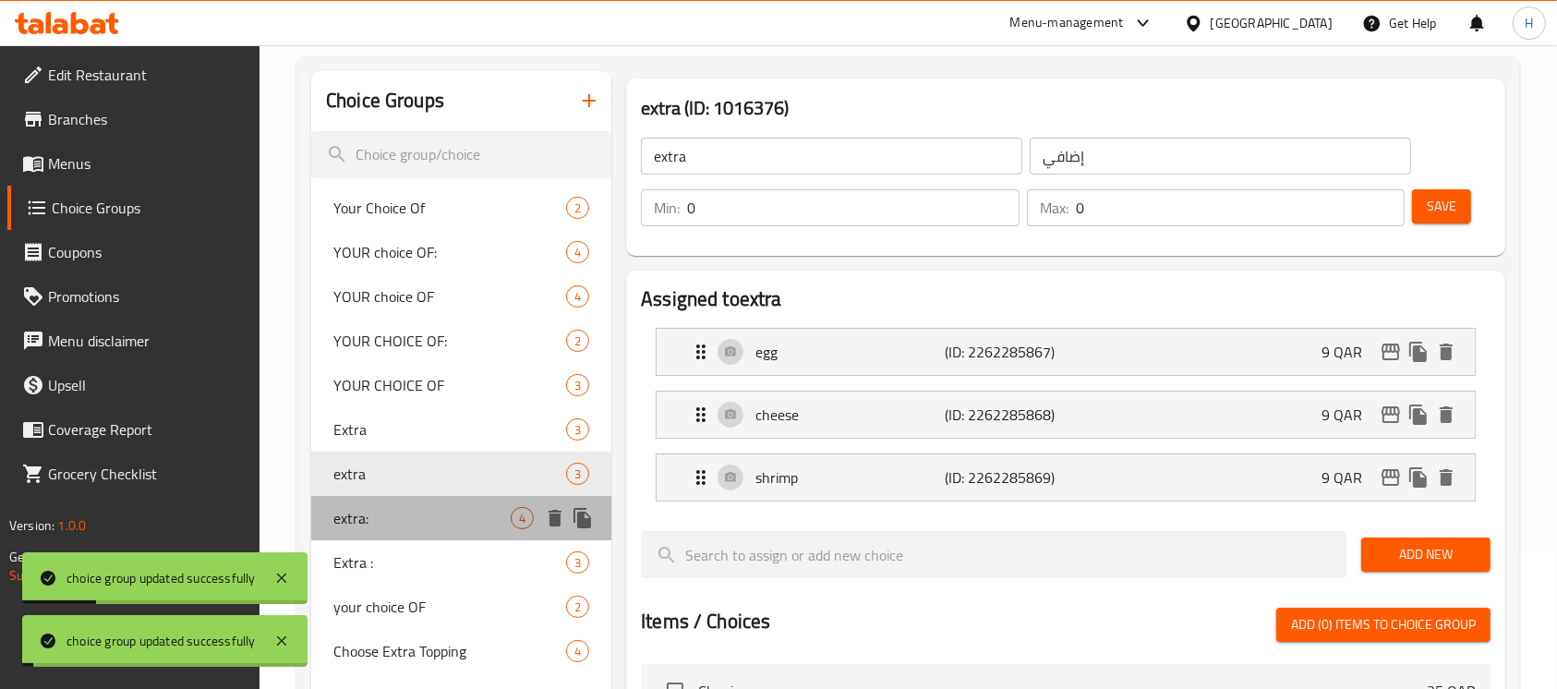
click at [400, 522] on span "extra:" at bounding box center [421, 518] width 177 height 22
type input "extra:"
type input "إضافي:"
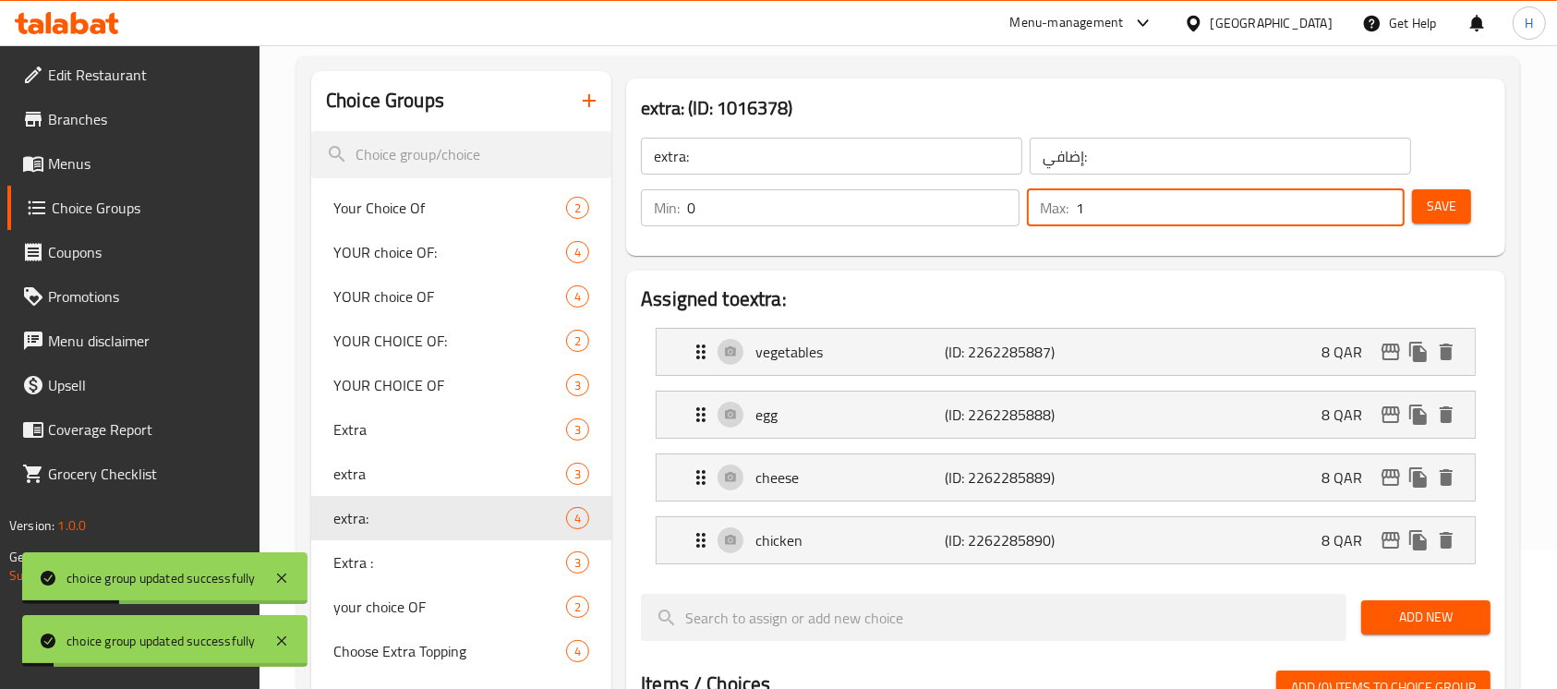
drag, startPoint x: 1117, startPoint y: 213, endPoint x: 1240, endPoint y: 205, distance: 123.1
click at [1053, 213] on div "Max: 1 ​" at bounding box center [1216, 207] width 379 height 37
type input "0"
click at [1451, 201] on span "Save" at bounding box center [1442, 206] width 30 height 23
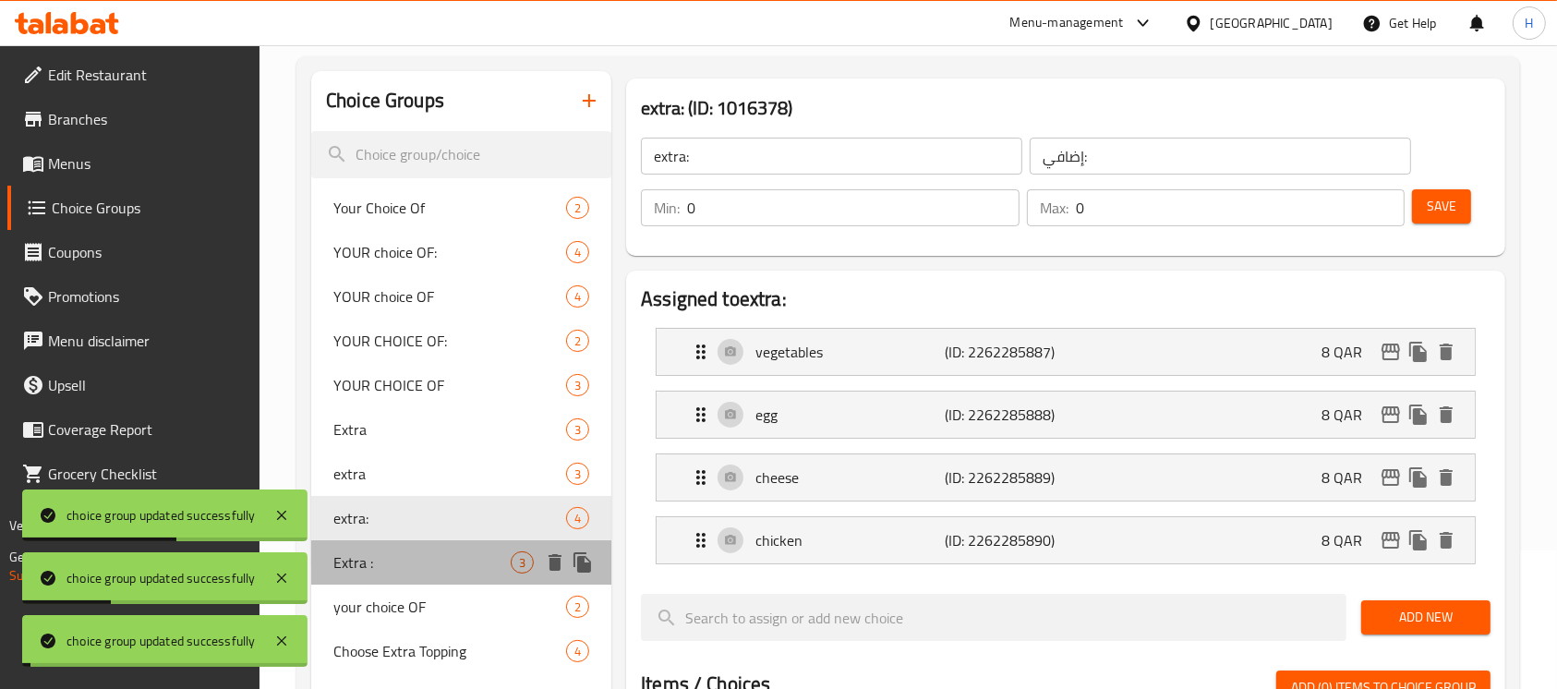
click at [384, 566] on span "Extra :" at bounding box center [421, 562] width 177 height 22
type input "Extra :"
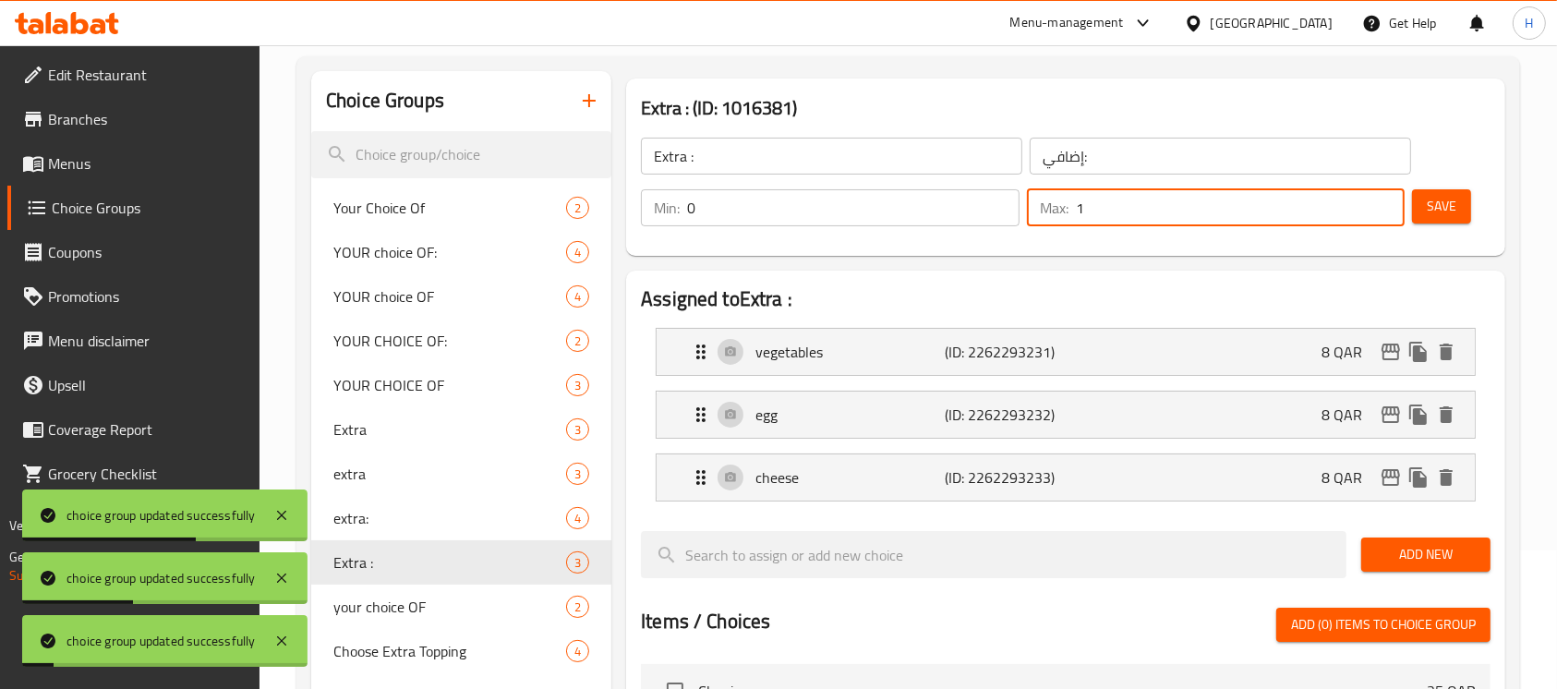
drag, startPoint x: 1121, startPoint y: 212, endPoint x: 1021, endPoint y: 212, distance: 100.7
click at [1016, 218] on div "Min: 0 ​ Max: 1 ​" at bounding box center [1023, 208] width 779 height 52
type input "0"
click at [1430, 206] on span "Save" at bounding box center [1442, 206] width 30 height 23
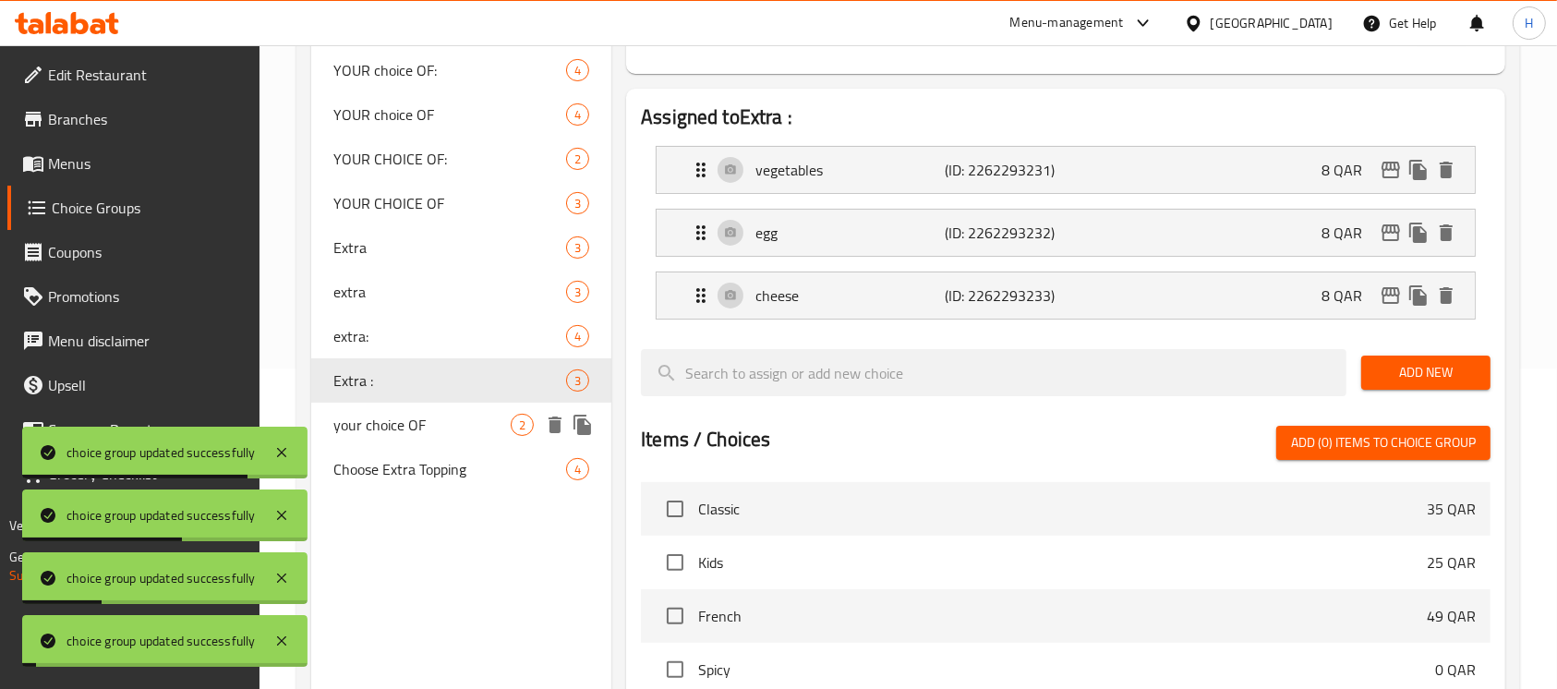
scroll to position [384, 0]
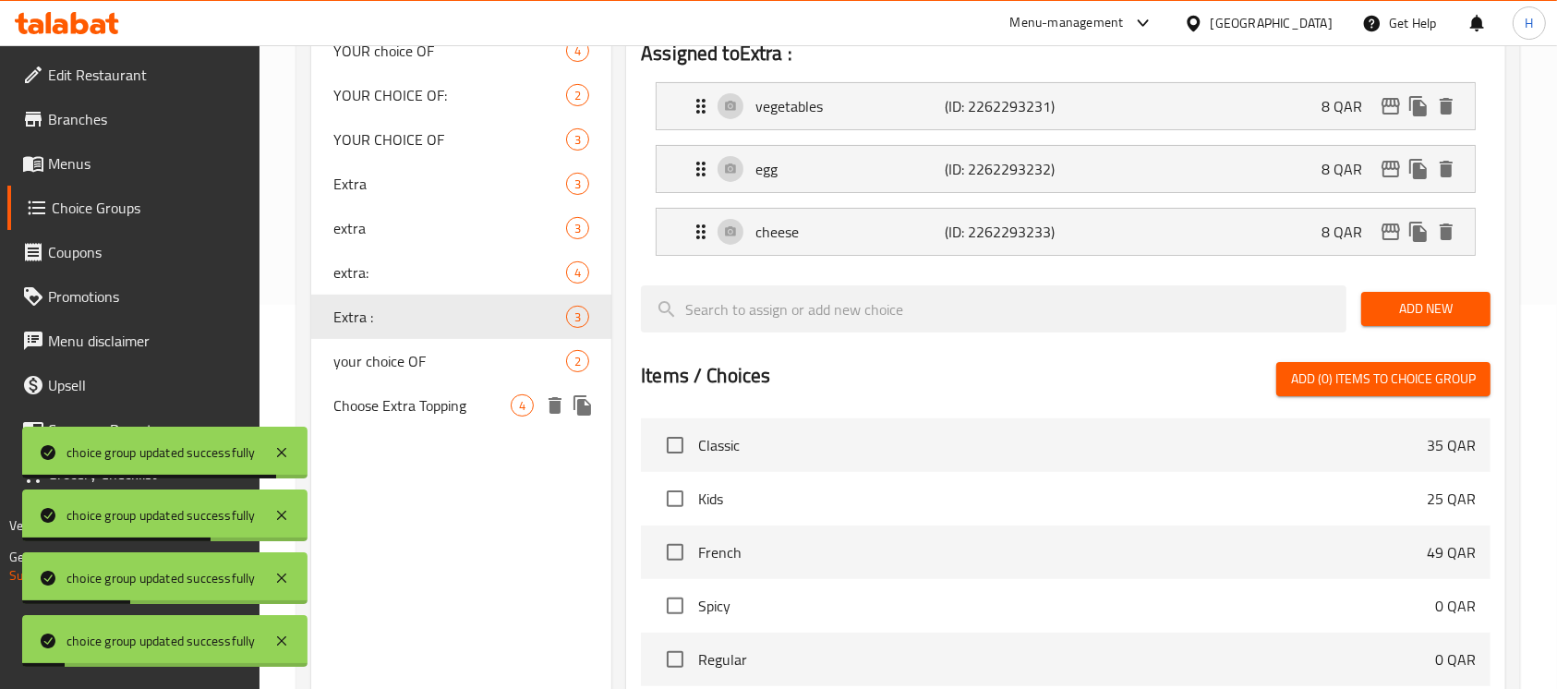
click at [411, 417] on span "Choose Extra Topping" at bounding box center [421, 405] width 177 height 22
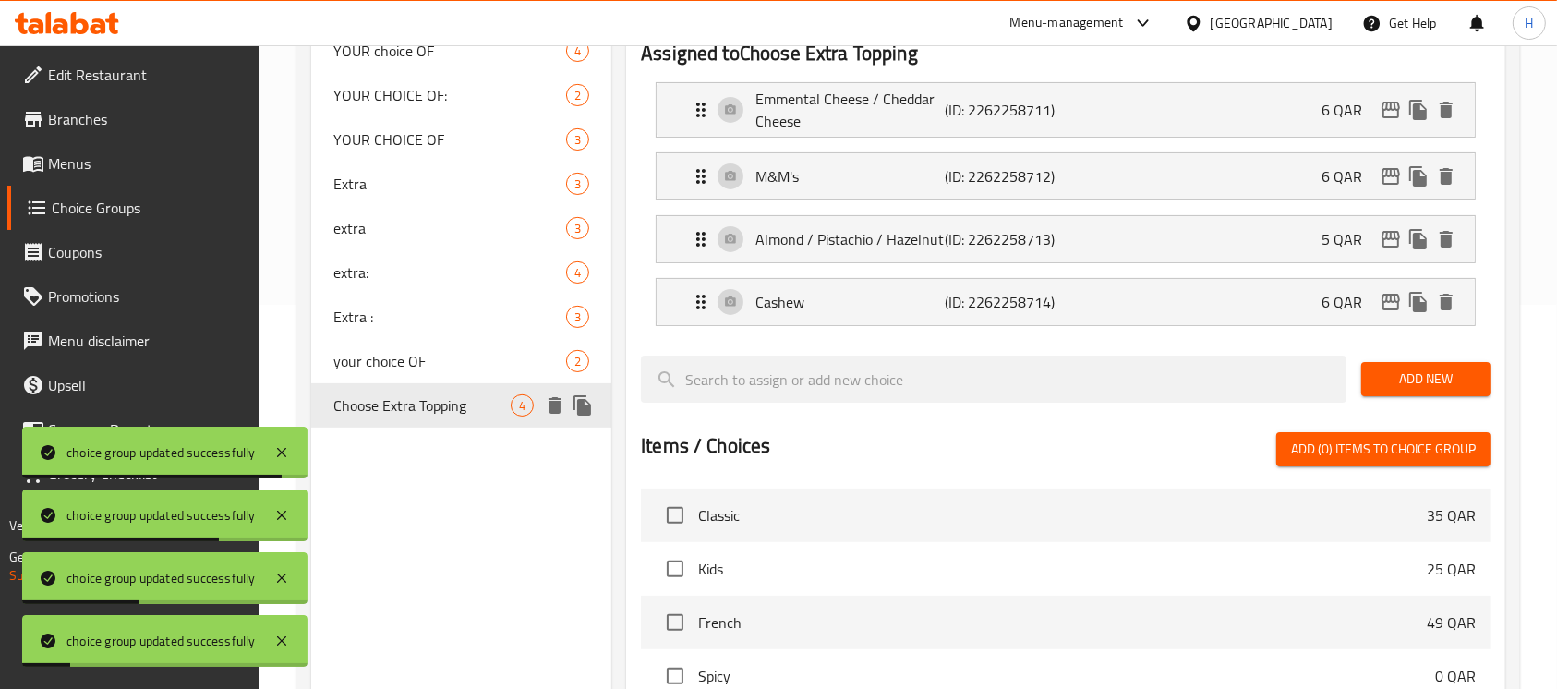
type input "Choose Extra Topping"
type input "اختر إضافات إضافية"
type input "1"
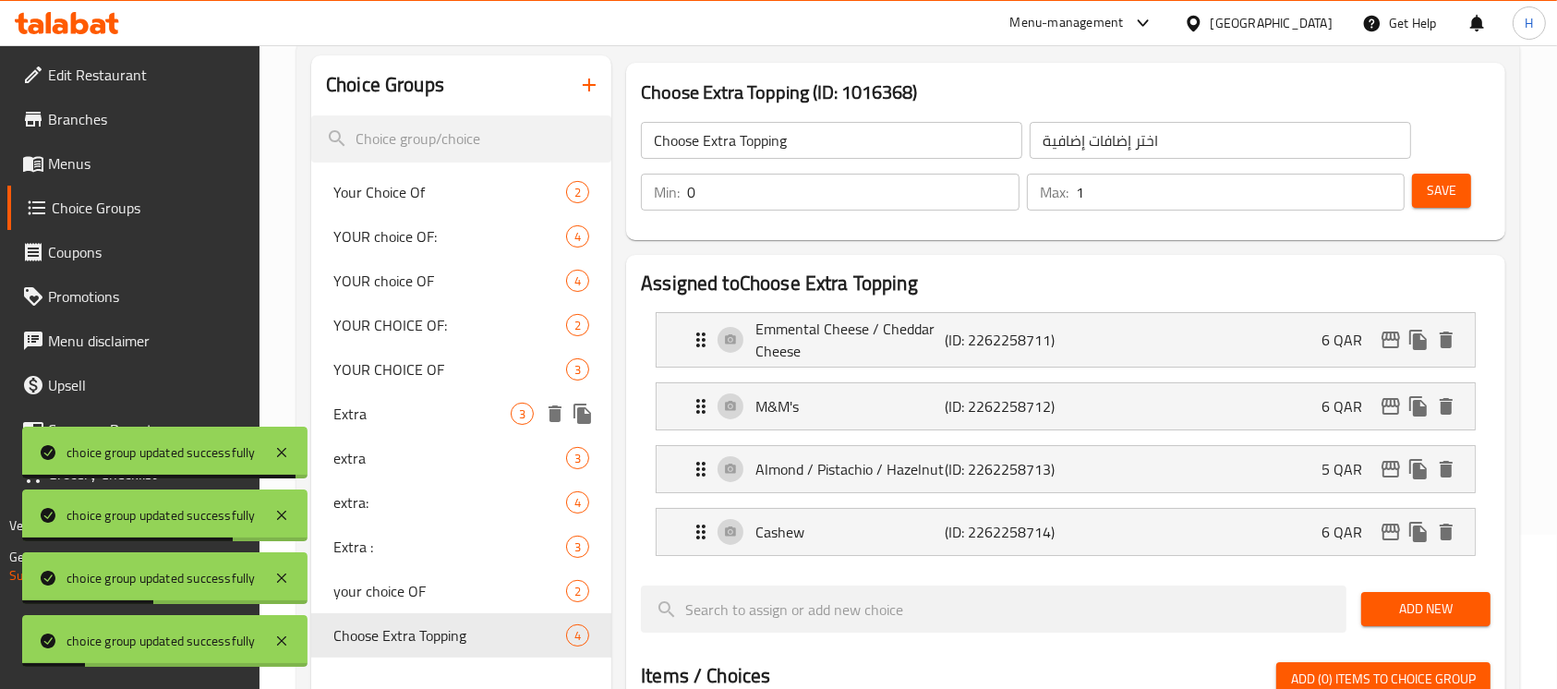
scroll to position [139, 0]
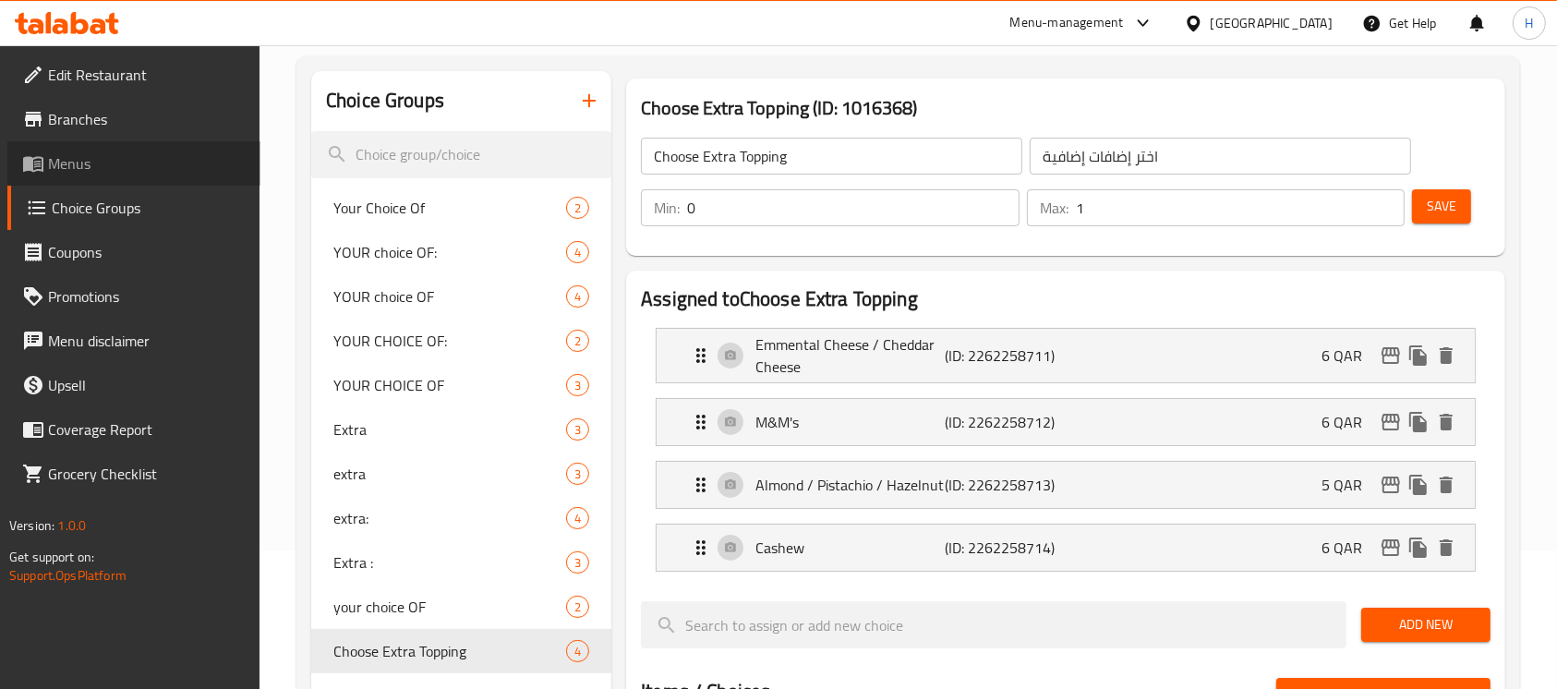
click at [130, 159] on span "Menus" at bounding box center [147, 163] width 198 height 22
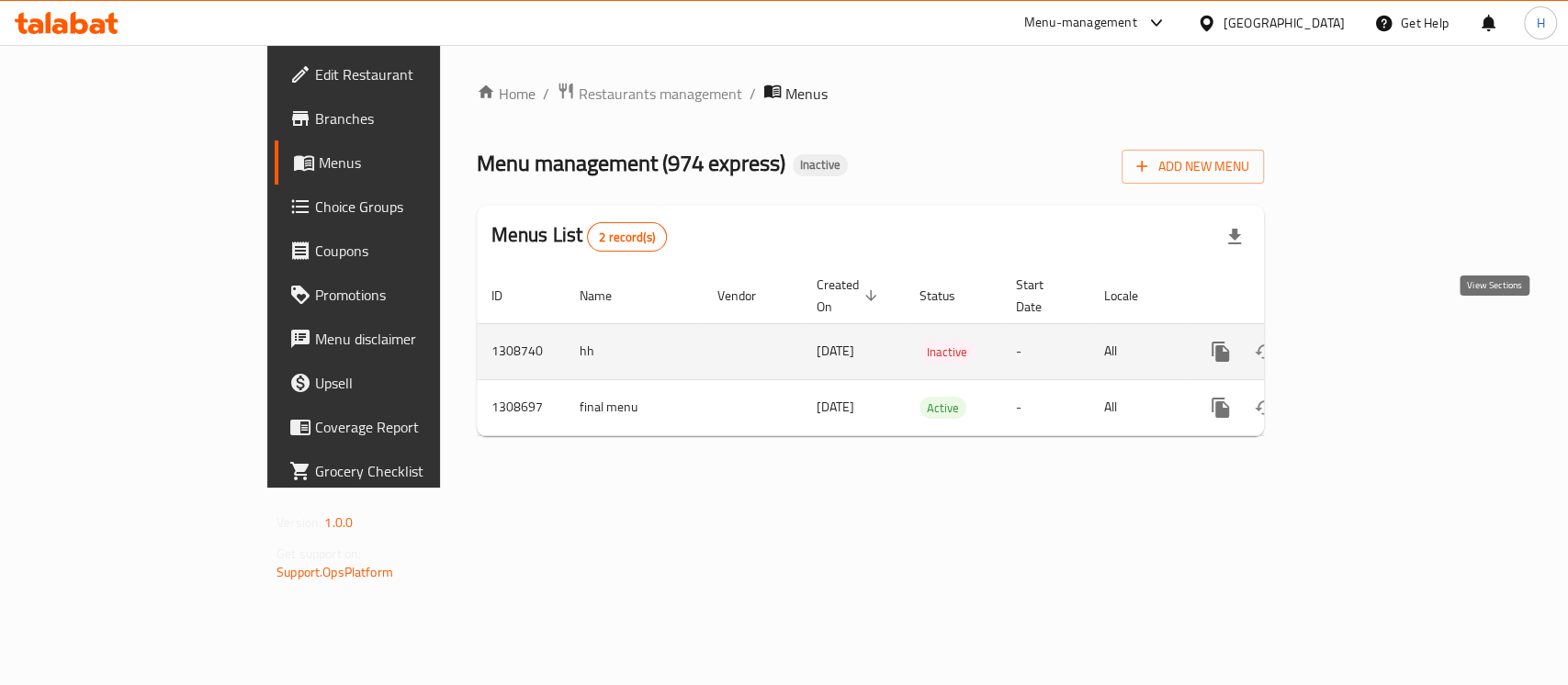
click at [1364, 341] on icon "enhanced table" at bounding box center [1353, 352] width 22 height 22
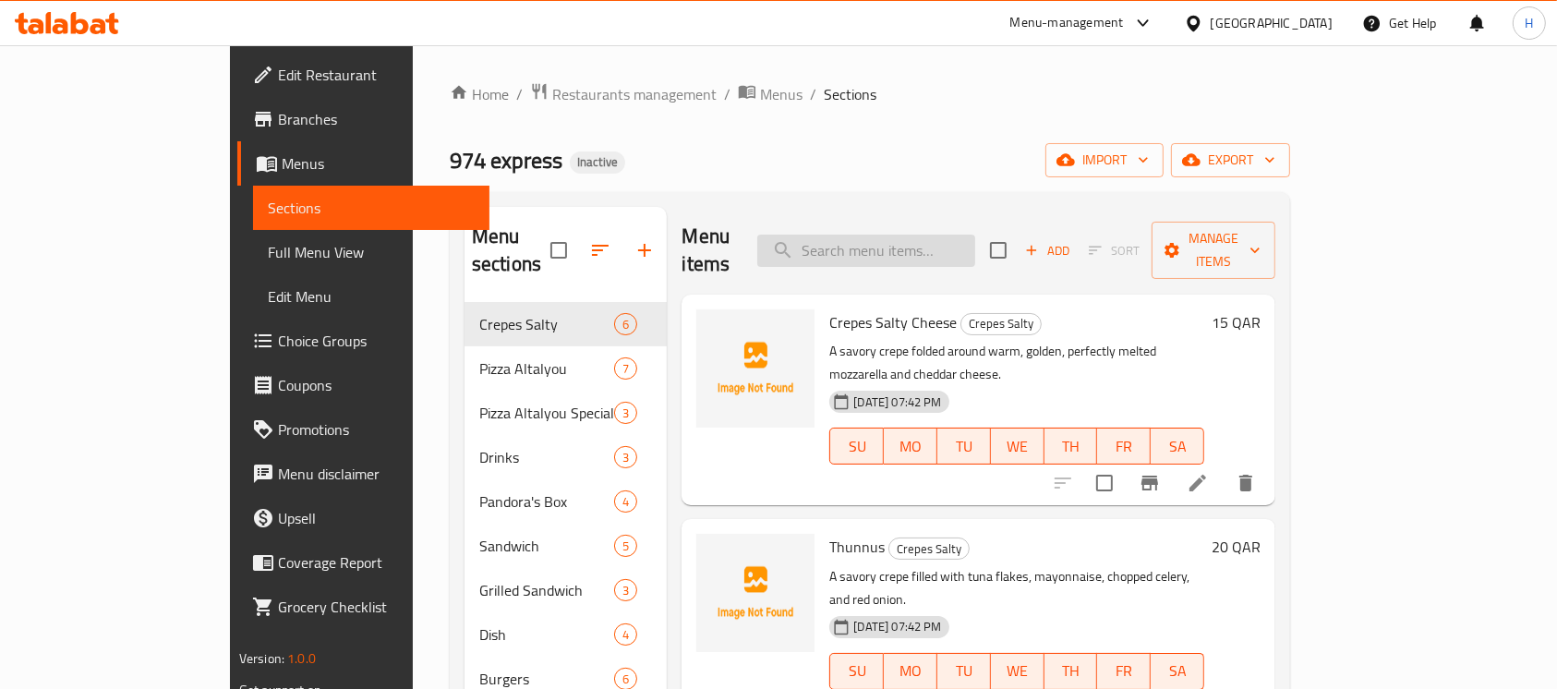
click at [941, 236] on input "search" at bounding box center [866, 251] width 218 height 32
paste input "(vegetables - egg - cheese) sauce - fries - salad - rice - drink - Bread p26"
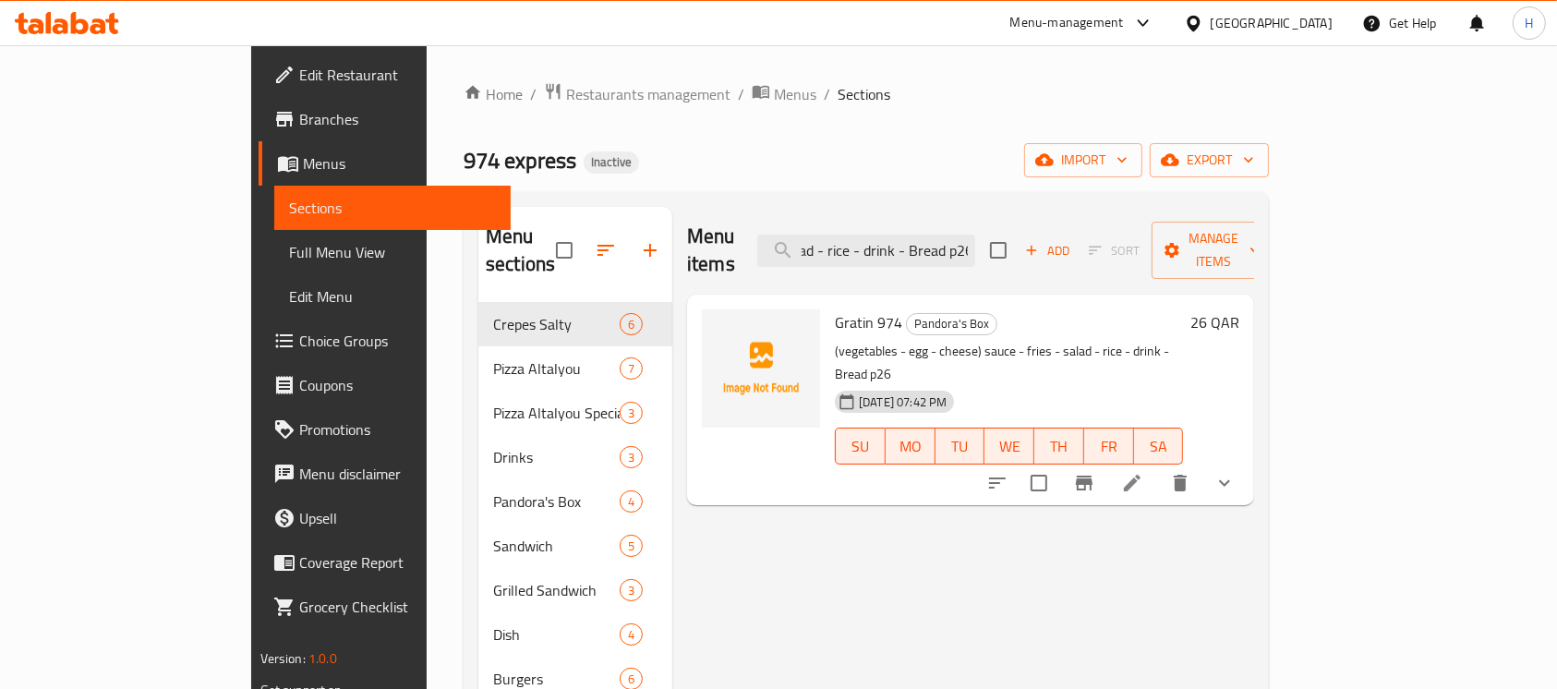
type input "(vegetables - egg - cheese) sauce - fries - salad - rice - drink - Bread p26"
click at [1144, 472] on icon at bounding box center [1132, 483] width 22 height 22
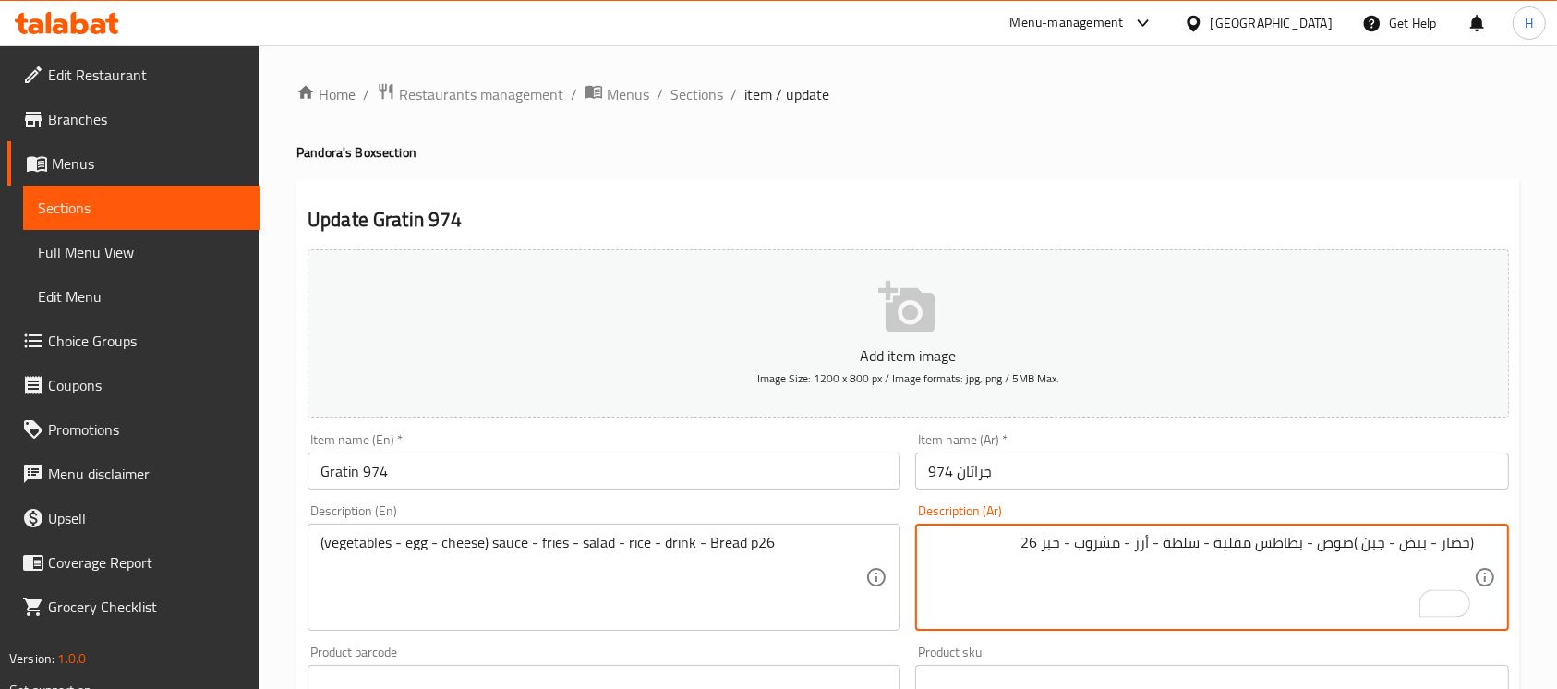
click at [1043, 544] on textarea "(خضار - بيض - جبن )صوص - بطاطس مقلية - سلطة - أرز - مشروب - خبز 26" at bounding box center [1200, 578] width 545 height 88
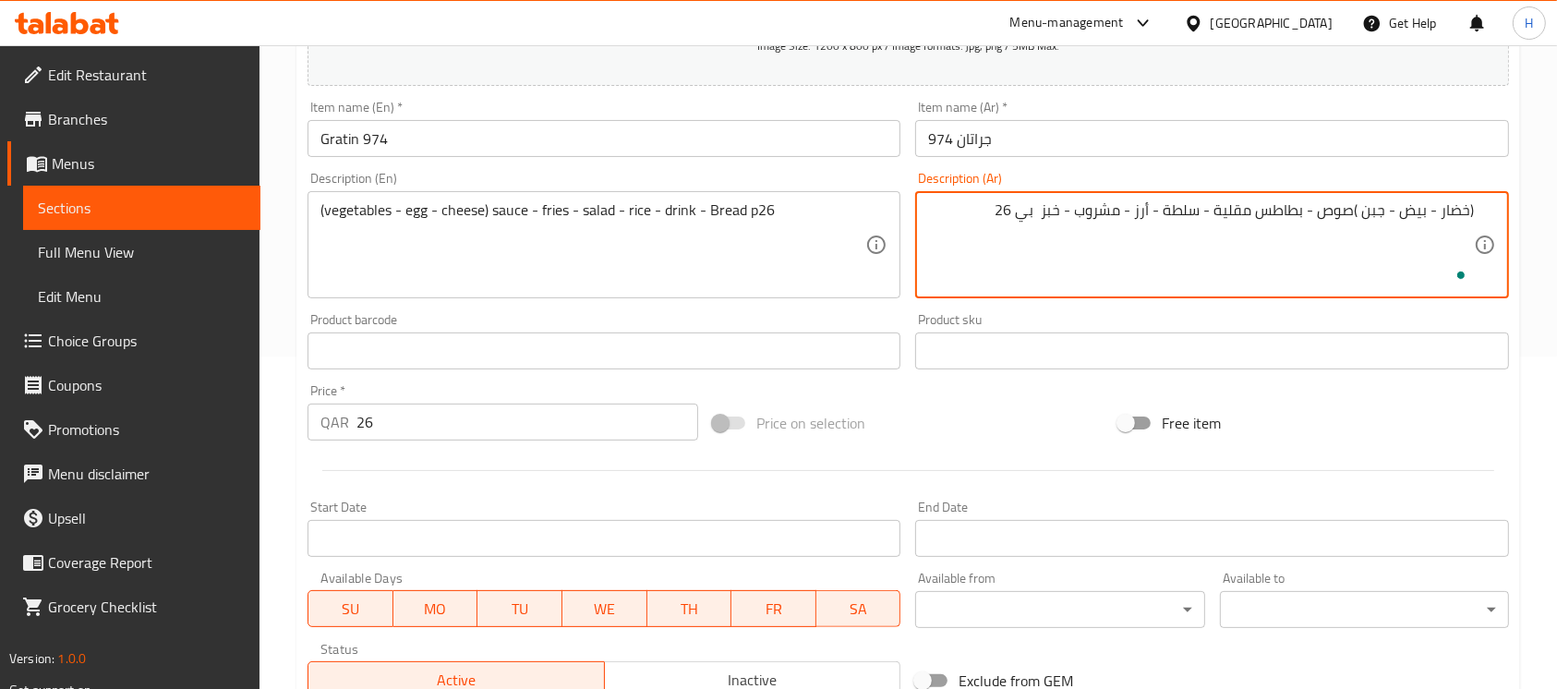
scroll to position [647, 0]
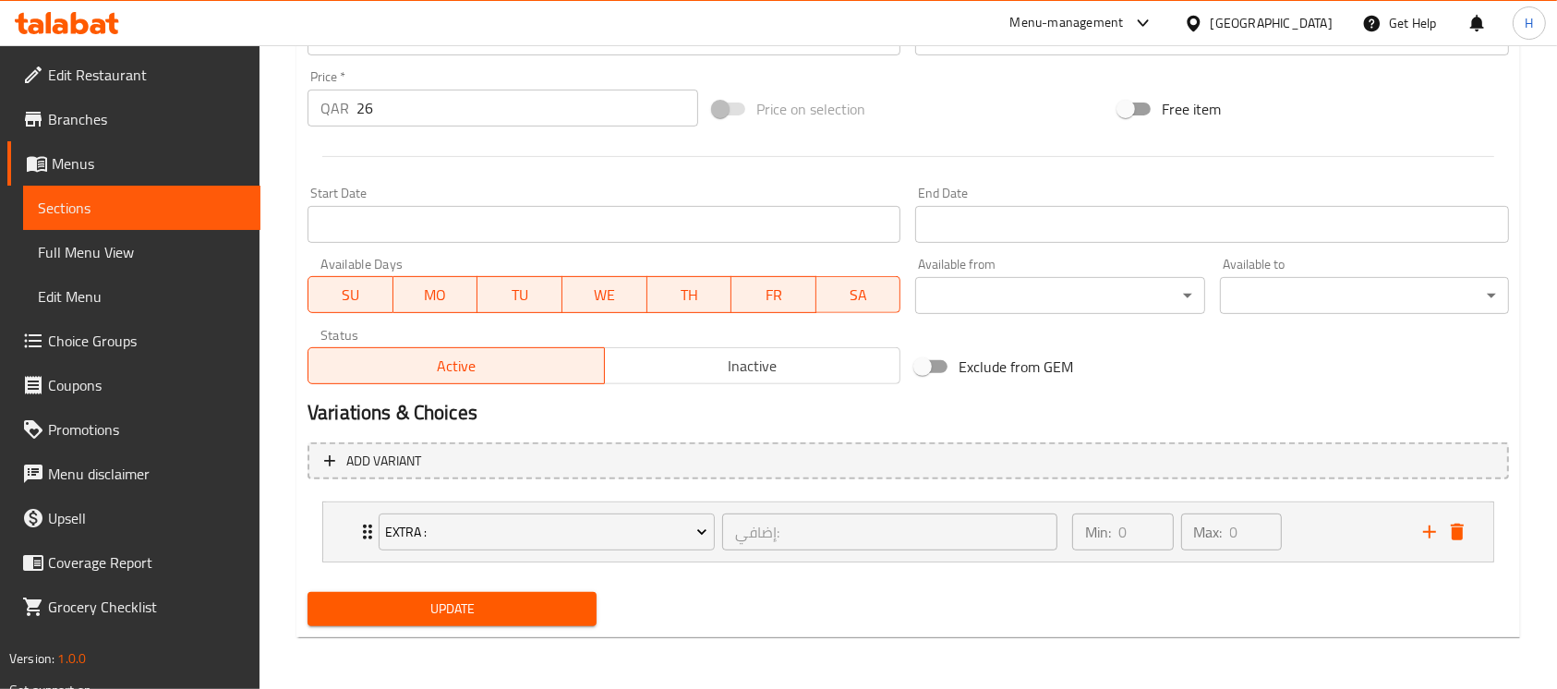
type textarea "(خضار - بيض - جبن )صوص - بطاطس مقلية - سلطة - أرز - مشروب - خبز بي 26"
click at [533, 613] on span "Update" at bounding box center [452, 609] width 260 height 23
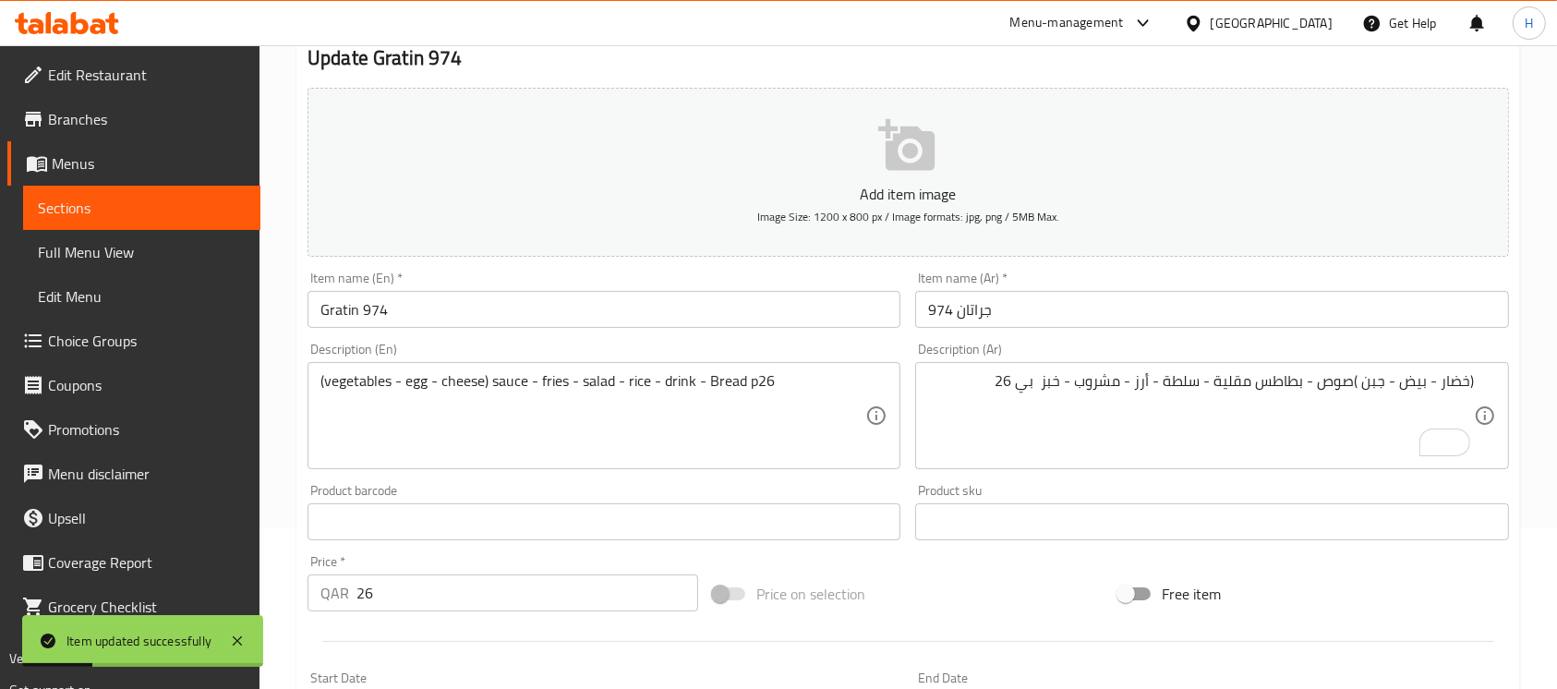
scroll to position [154, 0]
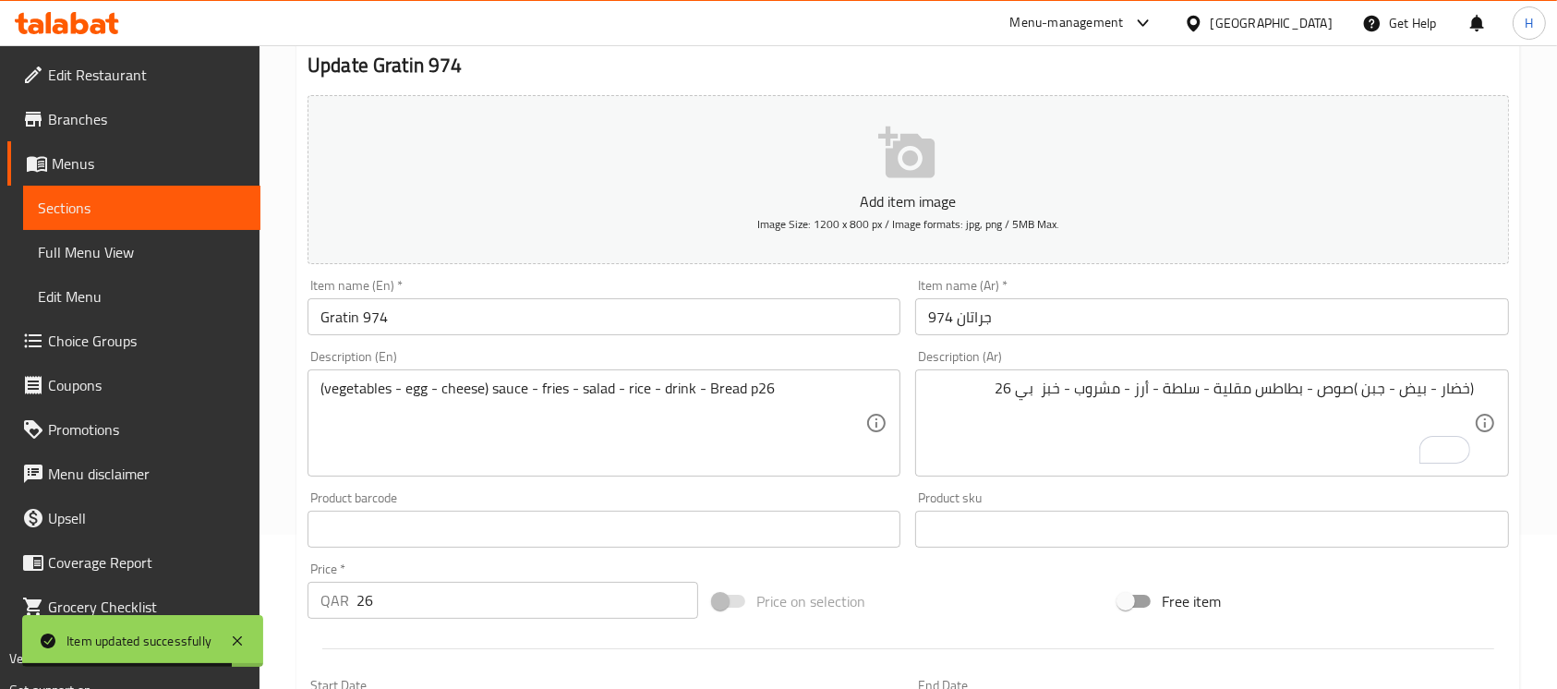
click at [163, 205] on span "Sections" at bounding box center [142, 208] width 208 height 22
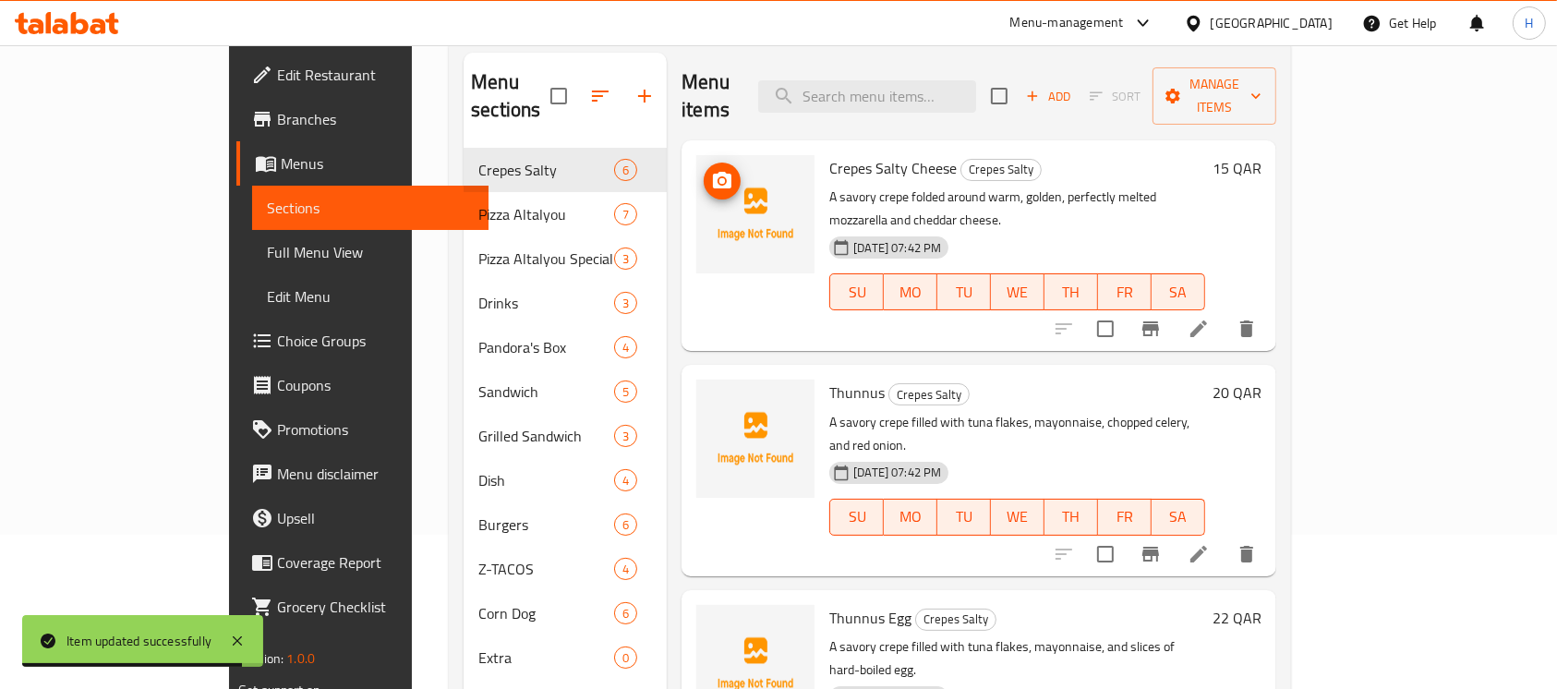
scroll to position [30, 0]
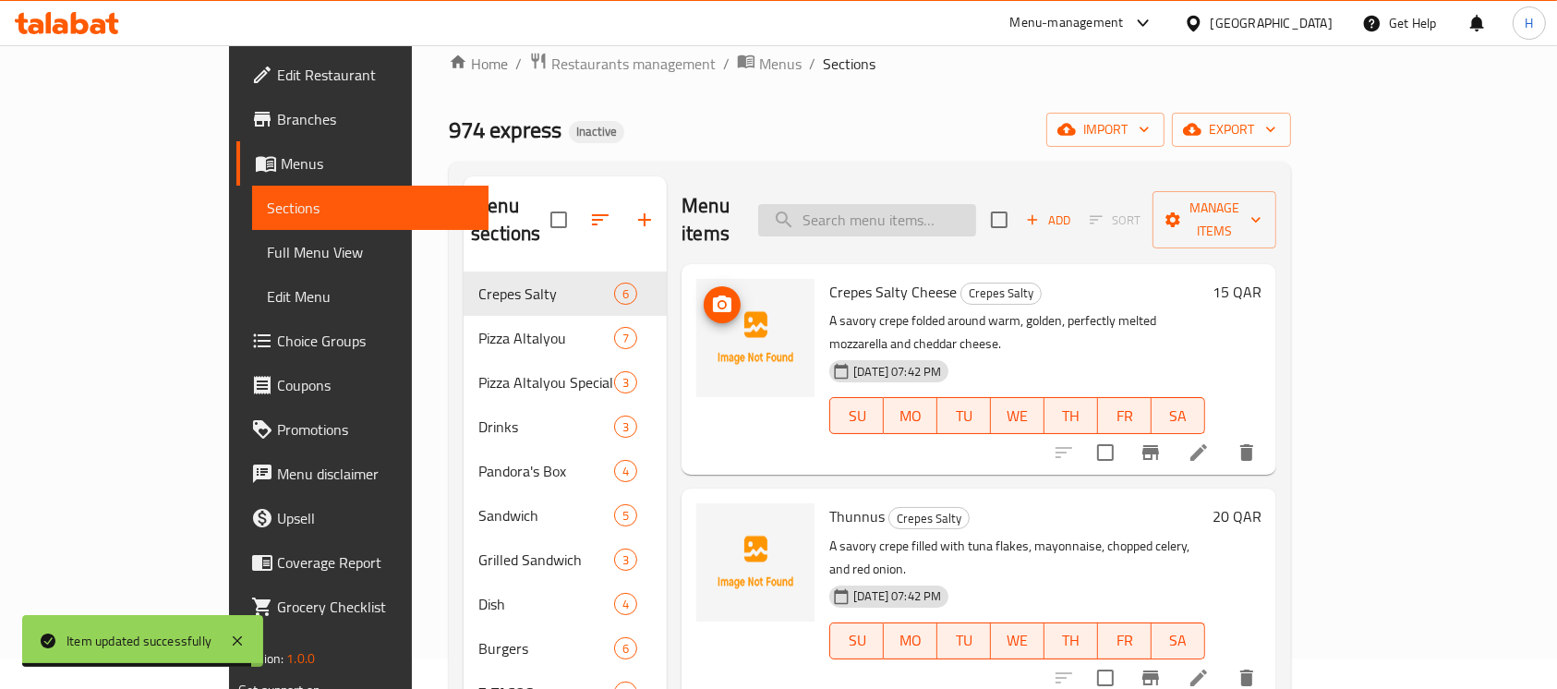
click at [917, 212] on input "search" at bounding box center [867, 220] width 218 height 32
paste input "Steak"
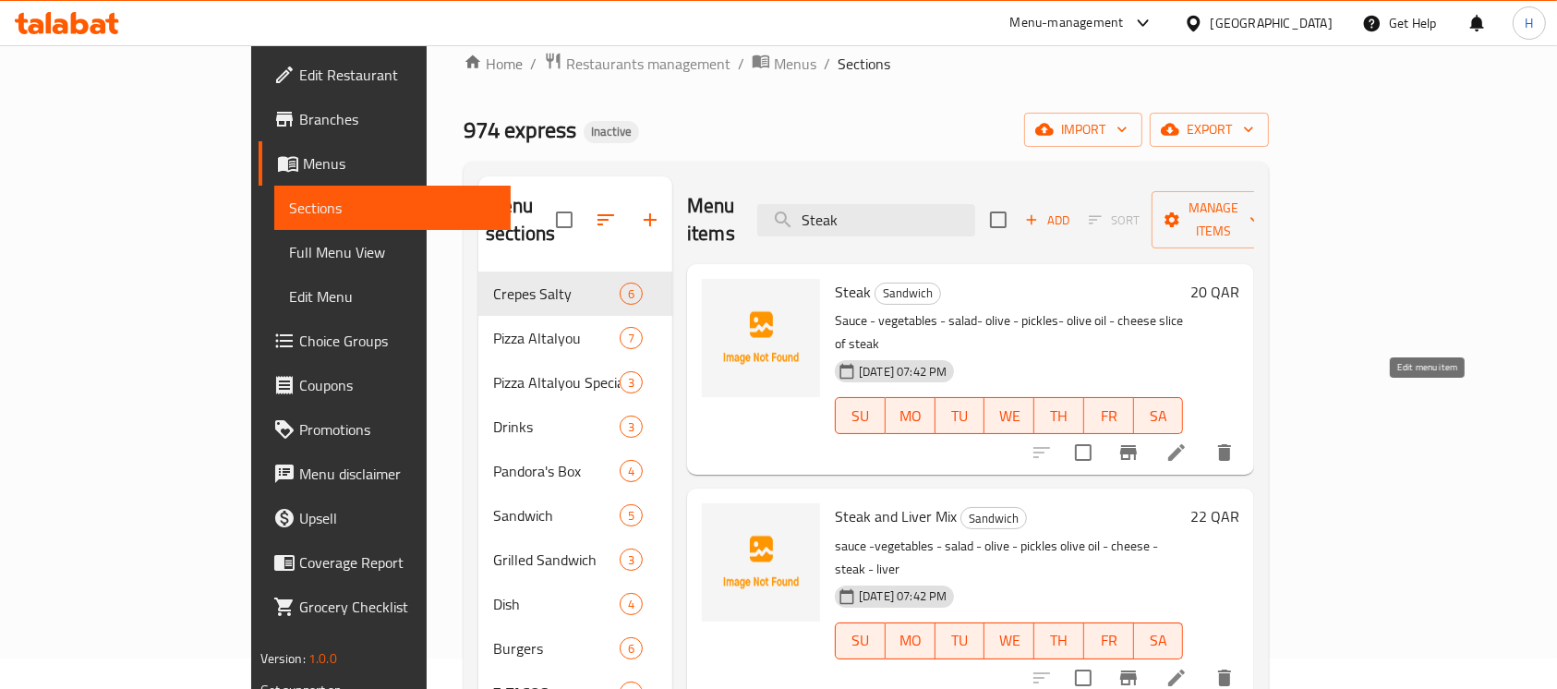
type input "Steak"
click at [1188, 442] on icon at bounding box center [1177, 453] width 22 height 22
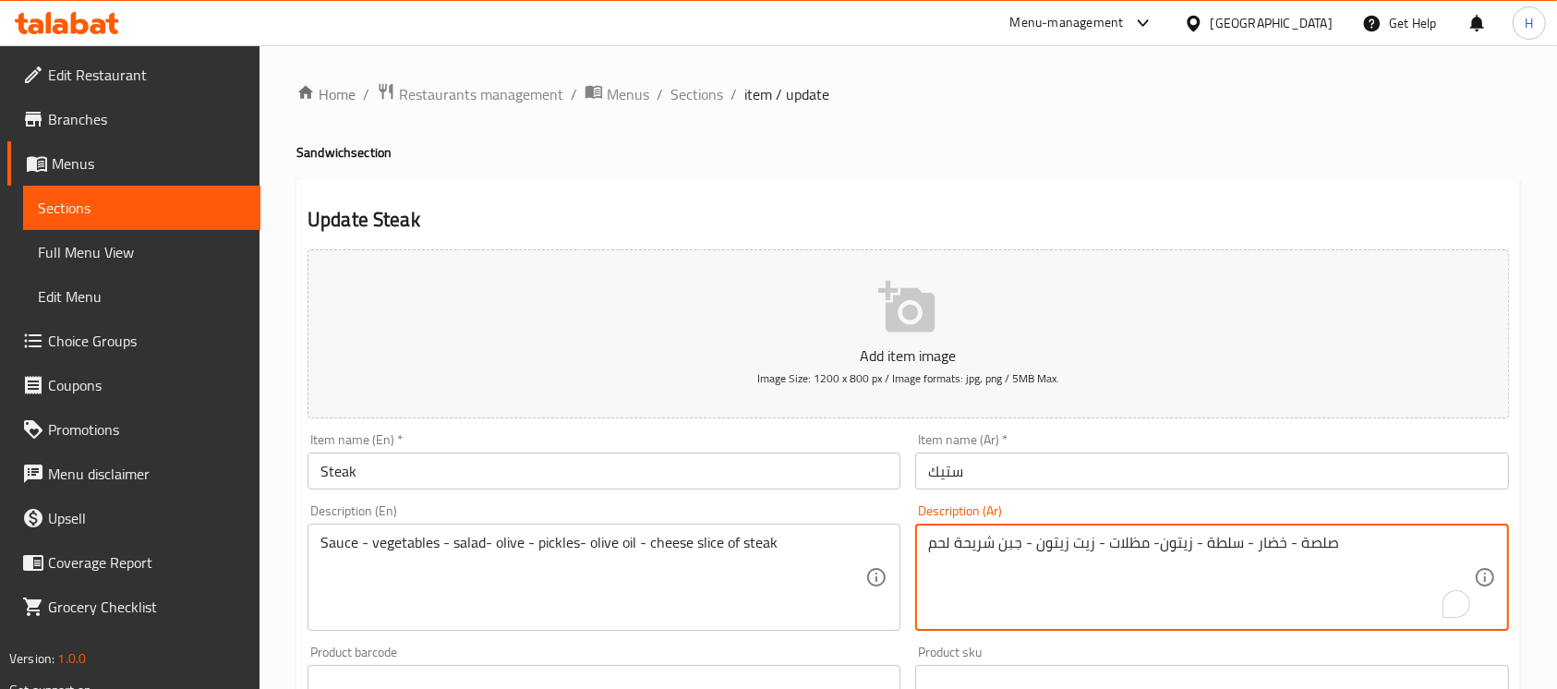
click at [1137, 543] on textarea "صلصة - خضار - سلطة - زيتون- مظلات - زيت زيتون - جبن شريحة لحم" at bounding box center [1200, 578] width 545 height 88
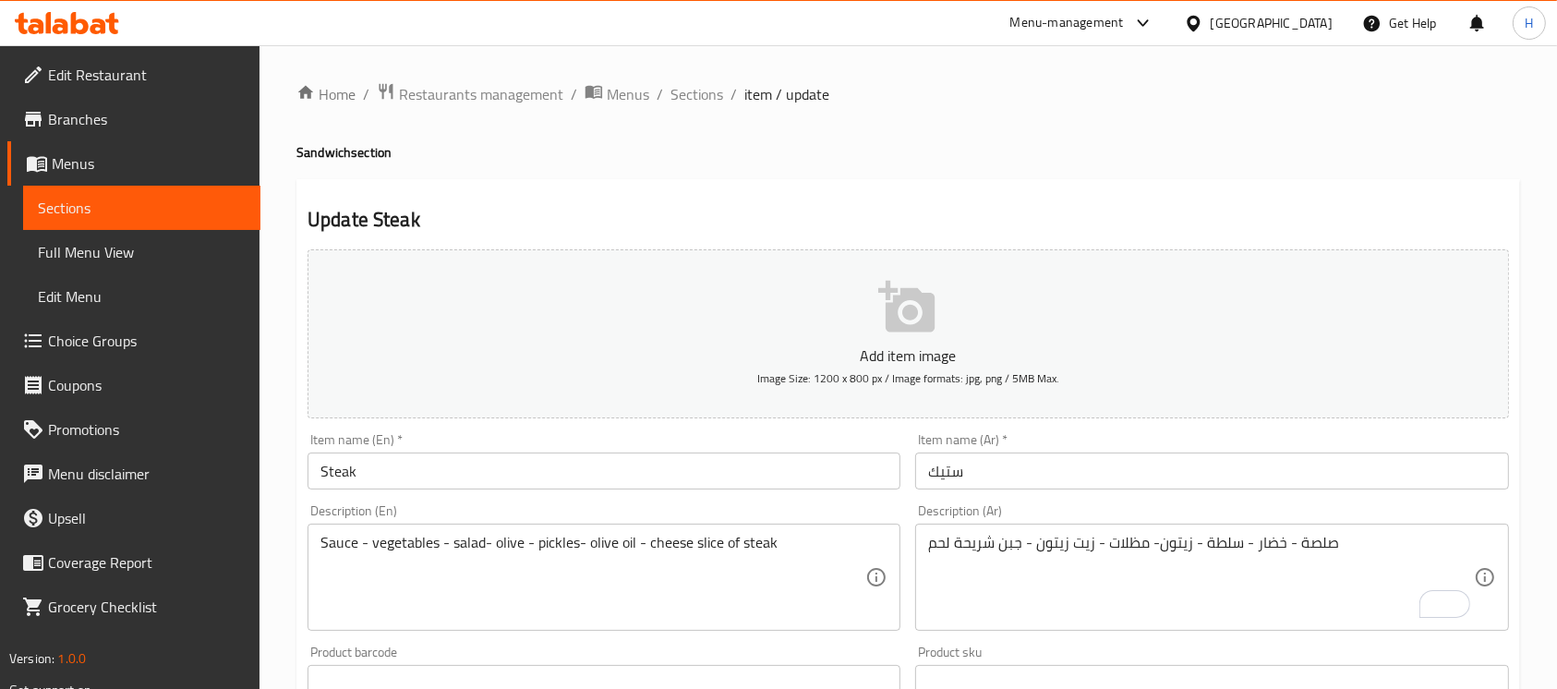
click at [1133, 545] on textarea "صلصة - خضار - سلطة - زيتون- مظلات - زيت زيتون - جبن شريحة لحم" at bounding box center [1200, 578] width 545 height 88
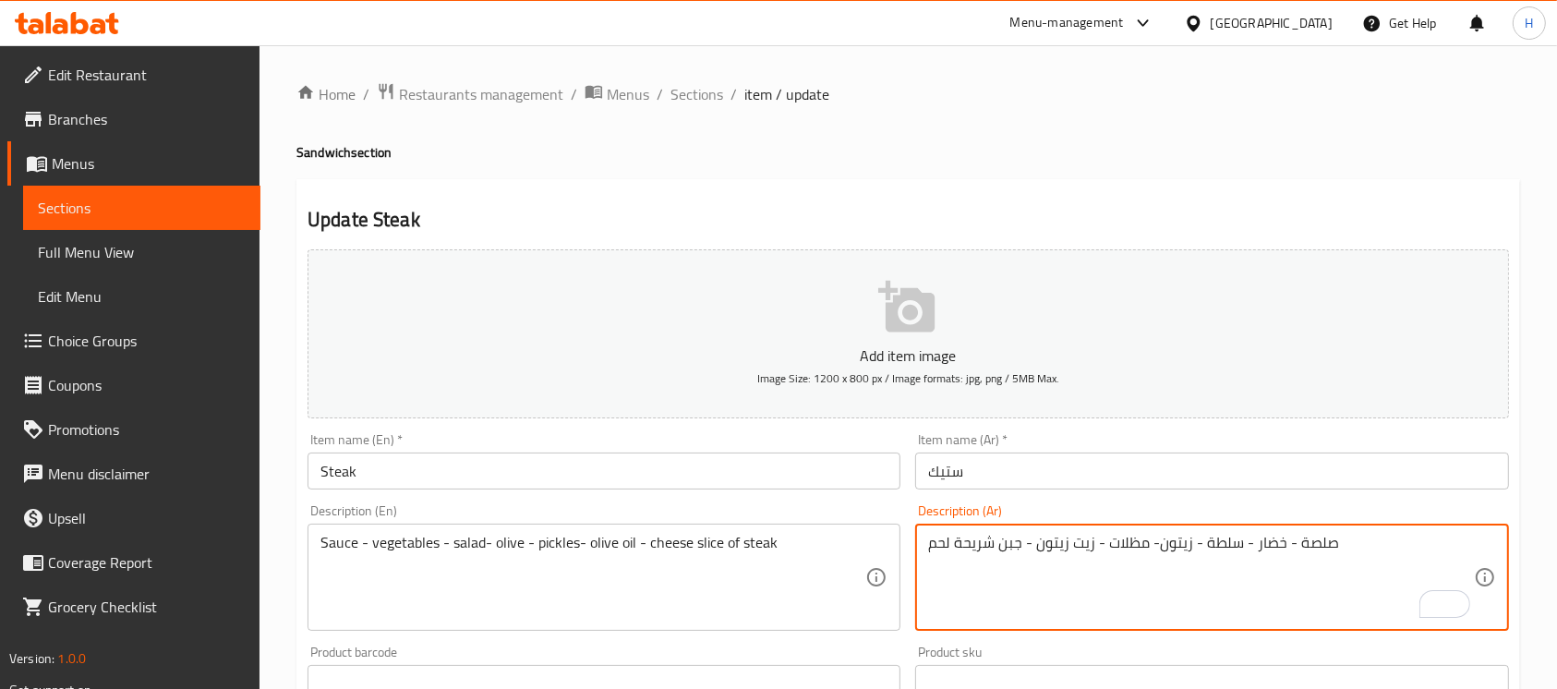
click at [1132, 545] on textarea "صلصة - خضار - سلطة - زيتون- مظلات - زيت زيتون - جبن شريحة لحم" at bounding box center [1200, 578] width 545 height 88
paste textarea "لات"
click at [1123, 533] on div "صلصة - خضار - سلطة - زيتون- مخلات - زيت زيتون - جبن شريحة لحم Description (Ar)" at bounding box center [1211, 577] width 593 height 107
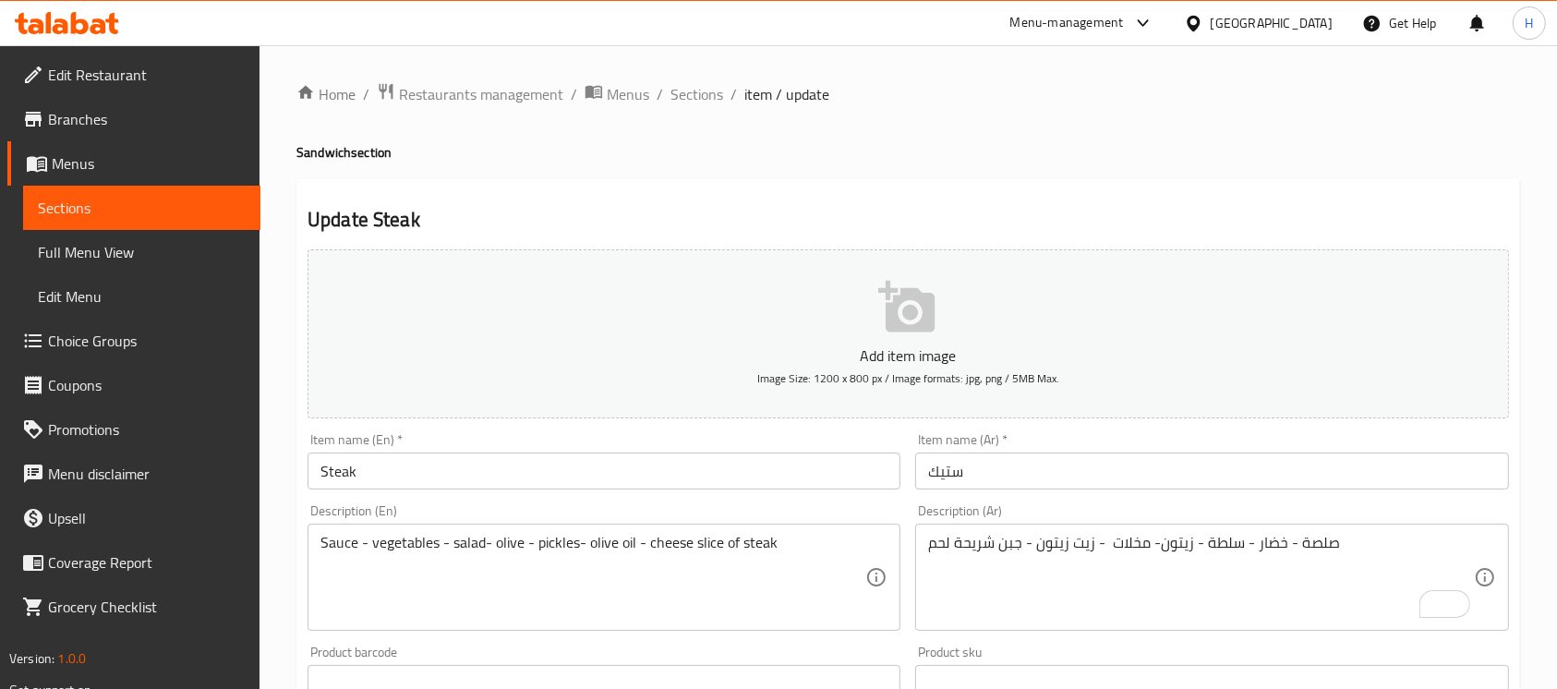
click at [1123, 533] on div "صلصة - خضار - سلطة - زيتون- مخلات - زيت زيتون - جبن شريحة لحم Description (Ar)" at bounding box center [1211, 577] width 593 height 107
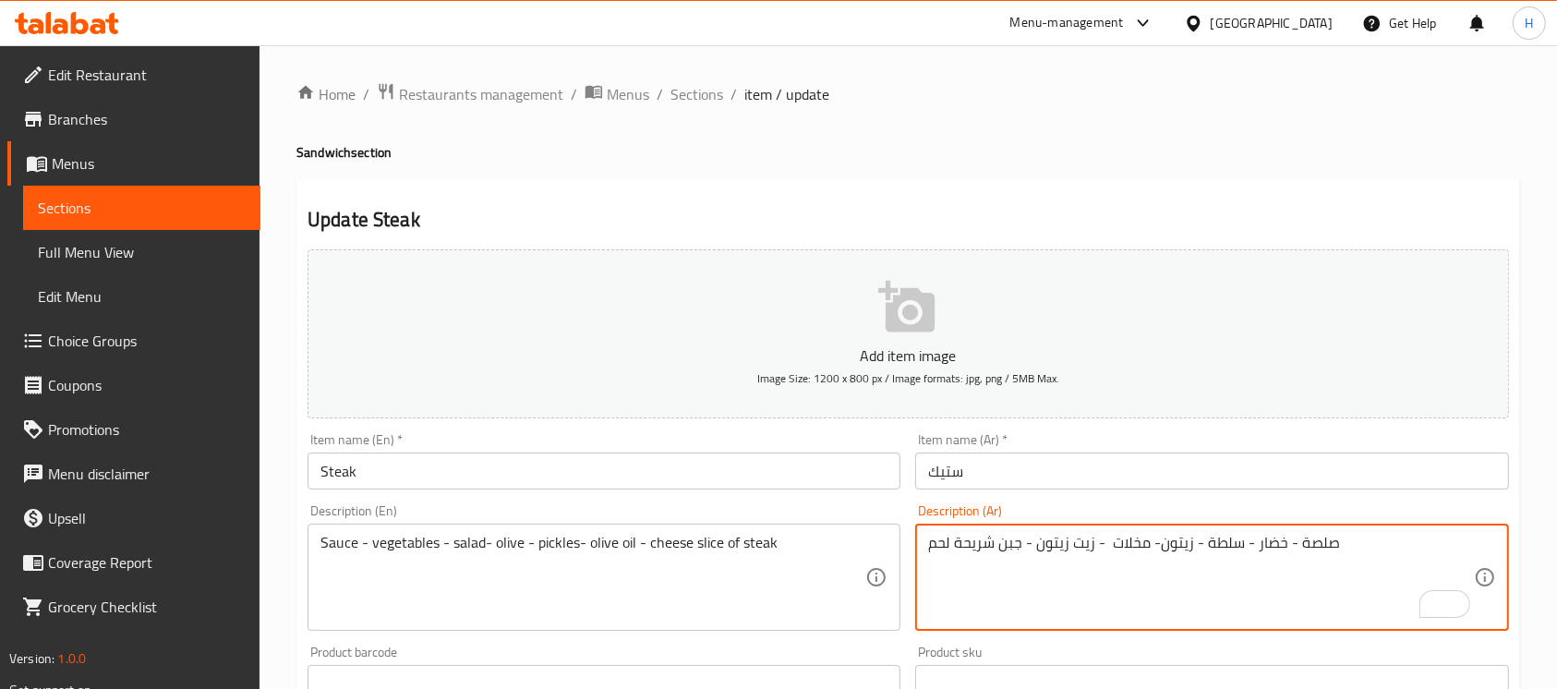
click at [1143, 539] on textarea "صلصة - خضار - سلطة - زيتون- مخلات - زيت زيتون - جبن شريحة لحم" at bounding box center [1200, 578] width 545 height 88
paste textarea "لات"
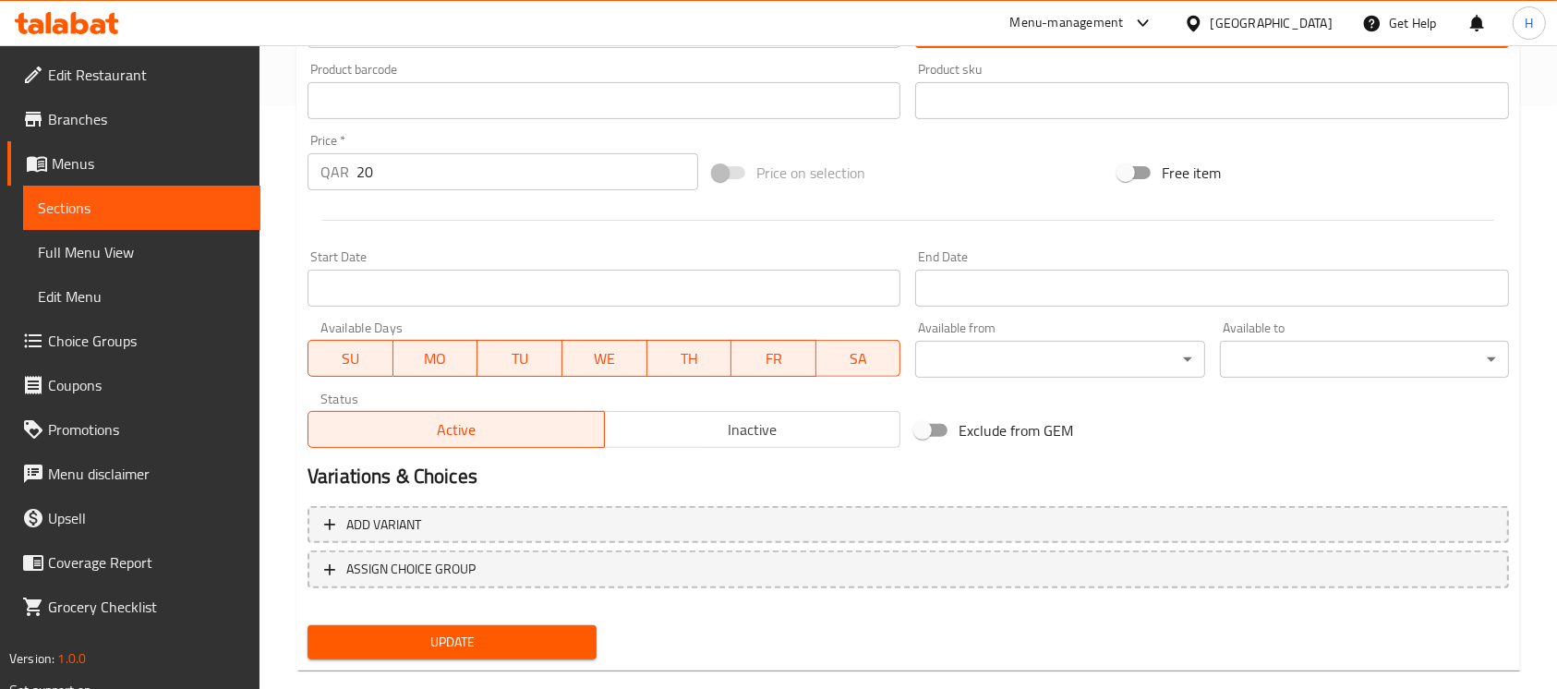
scroll to position [616, 0]
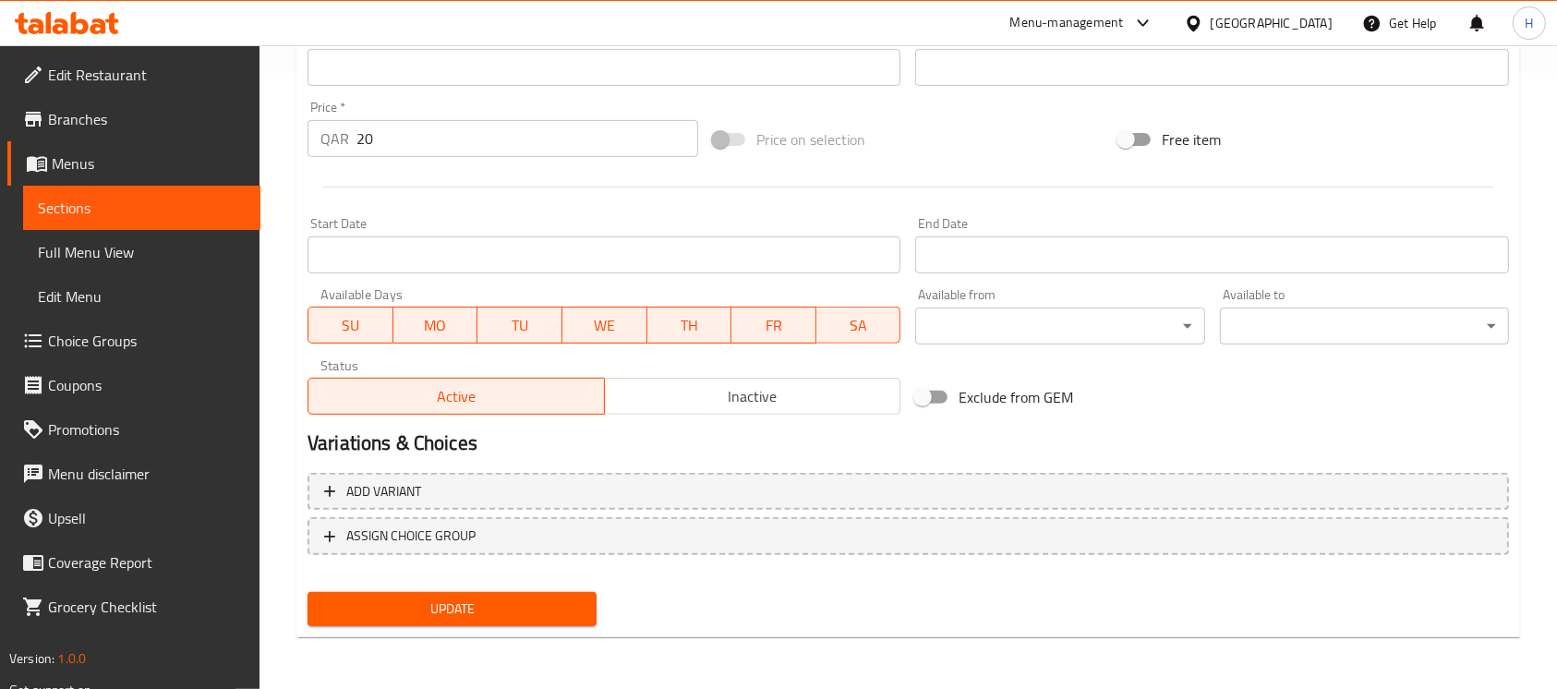
type textarea "صلصة - خضار - سلطة - زيتون- مخللات - زيت زيتون - جبن شريحة لحم"
click at [583, 598] on button "Update" at bounding box center [452, 609] width 289 height 34
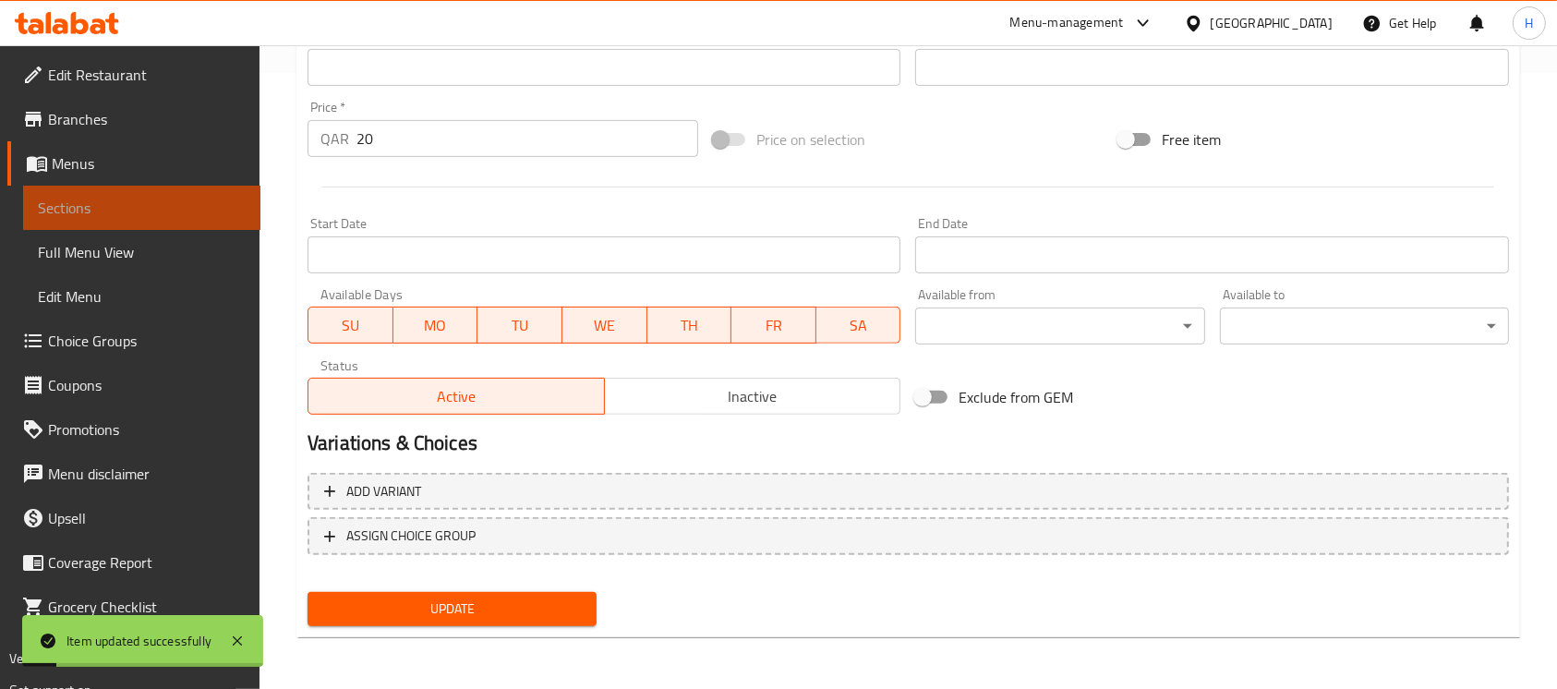
click at [213, 208] on span "Sections" at bounding box center [142, 208] width 208 height 22
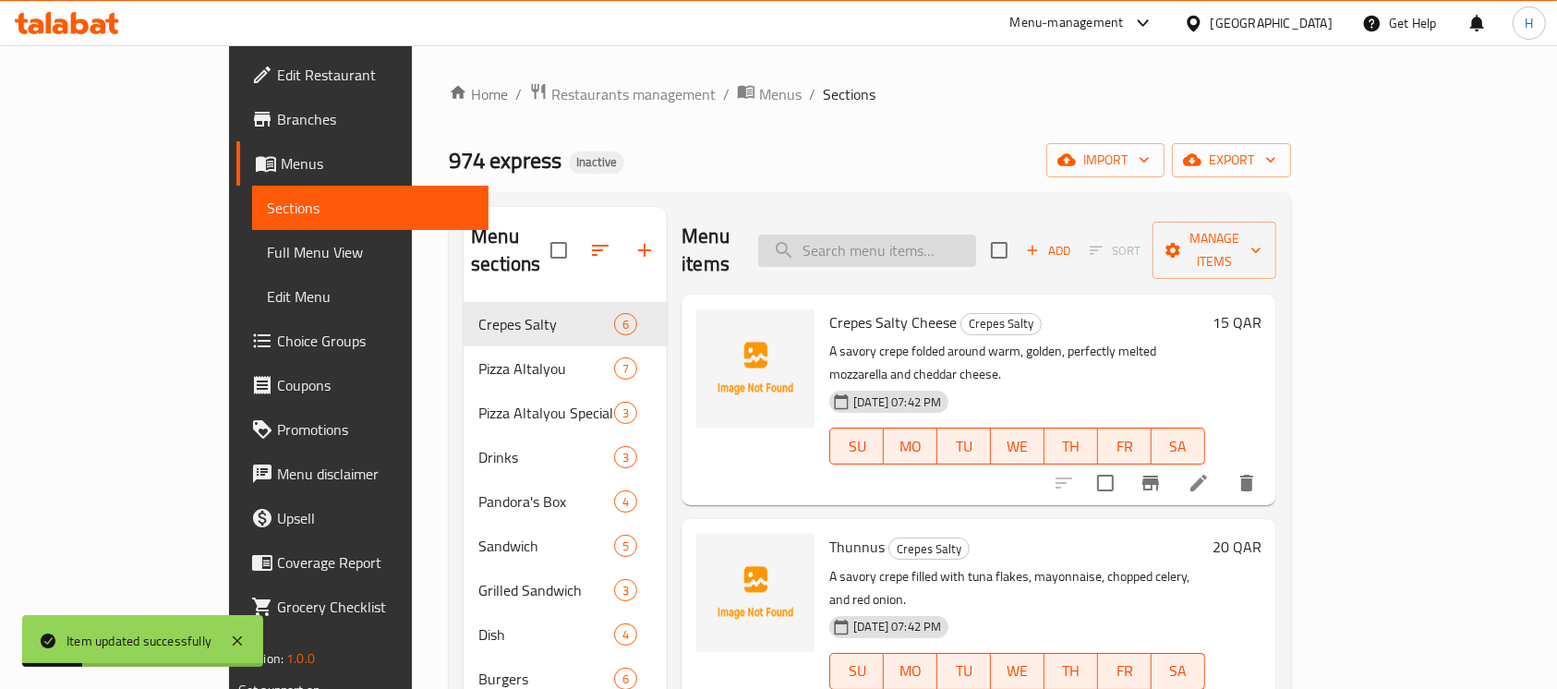
click at [954, 237] on input "search" at bounding box center [867, 251] width 218 height 32
paste input "Liver"
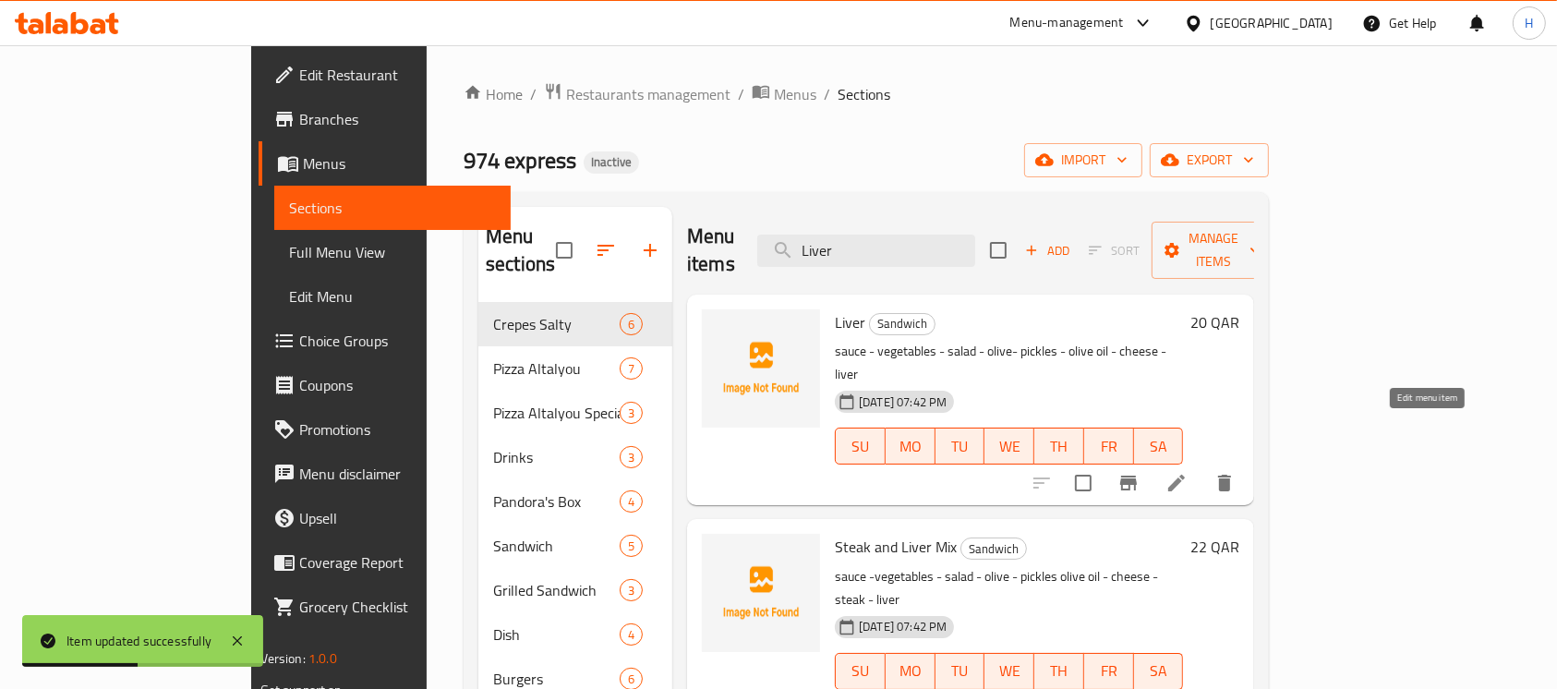
type input "Liver"
click at [1185, 475] on icon at bounding box center [1177, 483] width 17 height 17
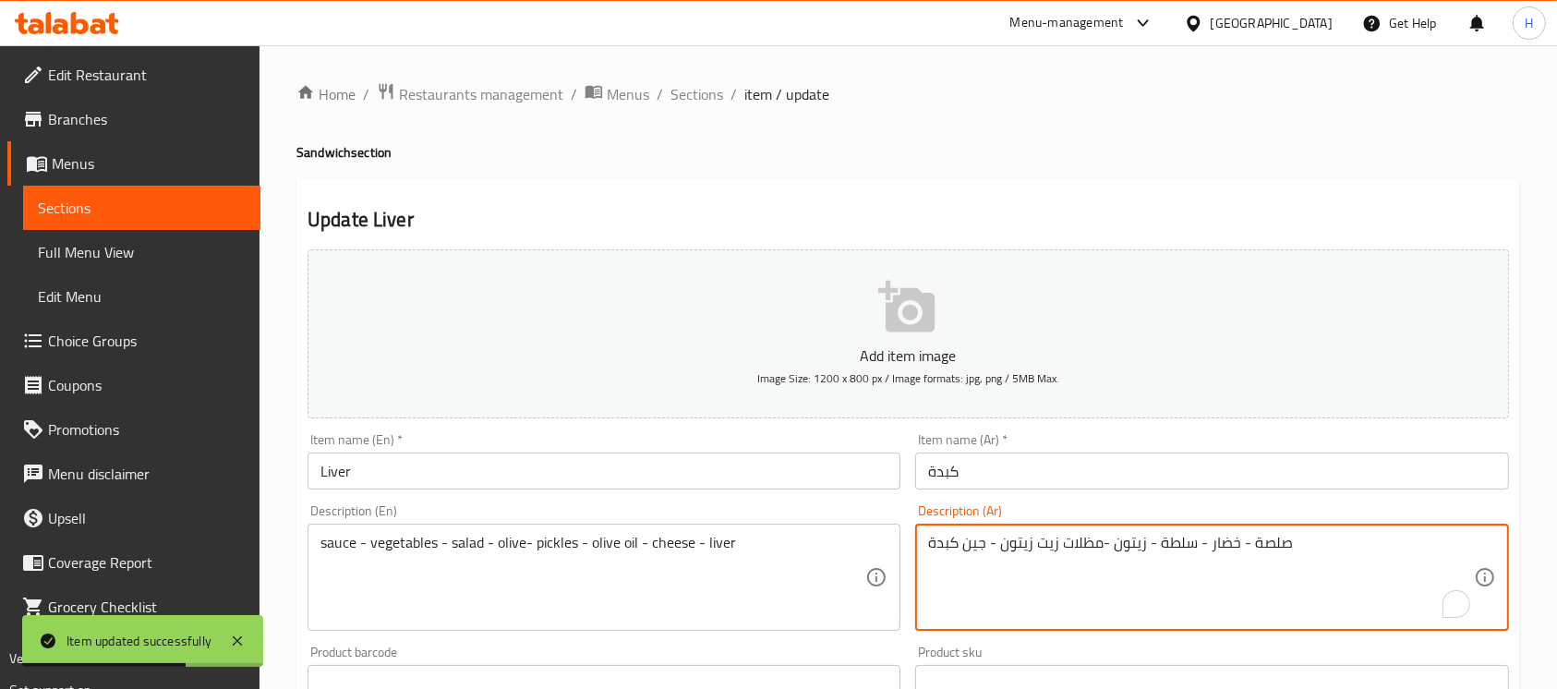
click at [1090, 550] on textarea "صلصة - خضار - سلطة - زيتون -مظلات زيت زيتون - جین كبدة" at bounding box center [1200, 578] width 545 height 88
paste textarea "ل"
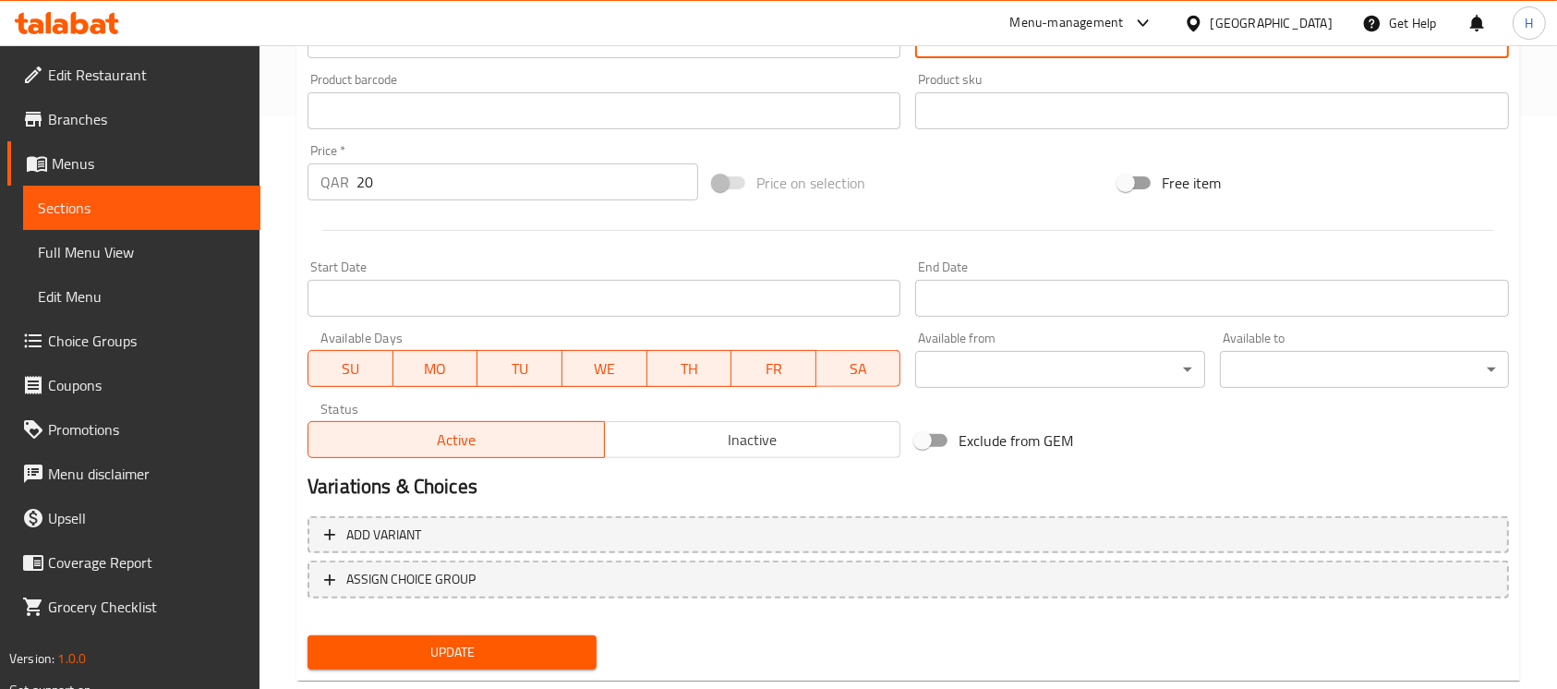
scroll to position [616, 0]
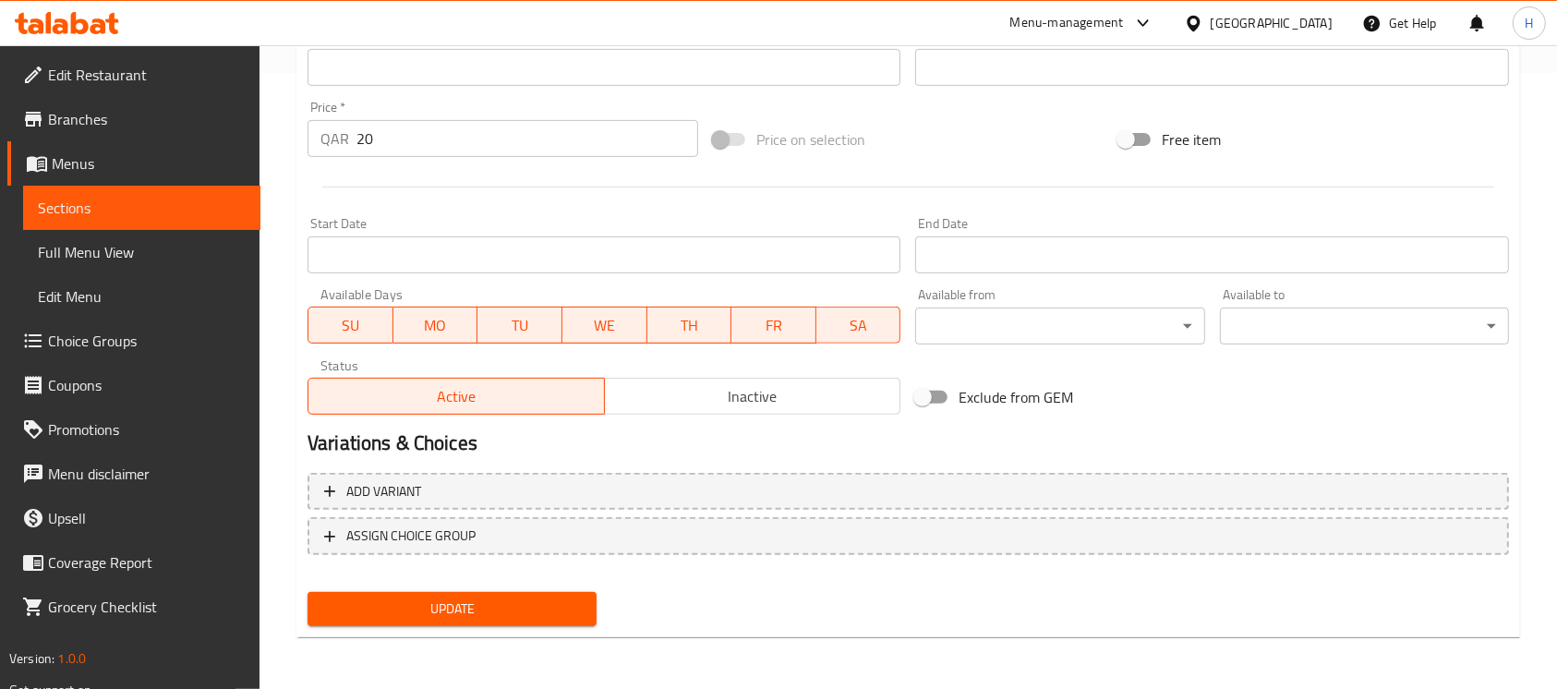
click at [559, 606] on div "Update" at bounding box center [452, 609] width 304 height 49
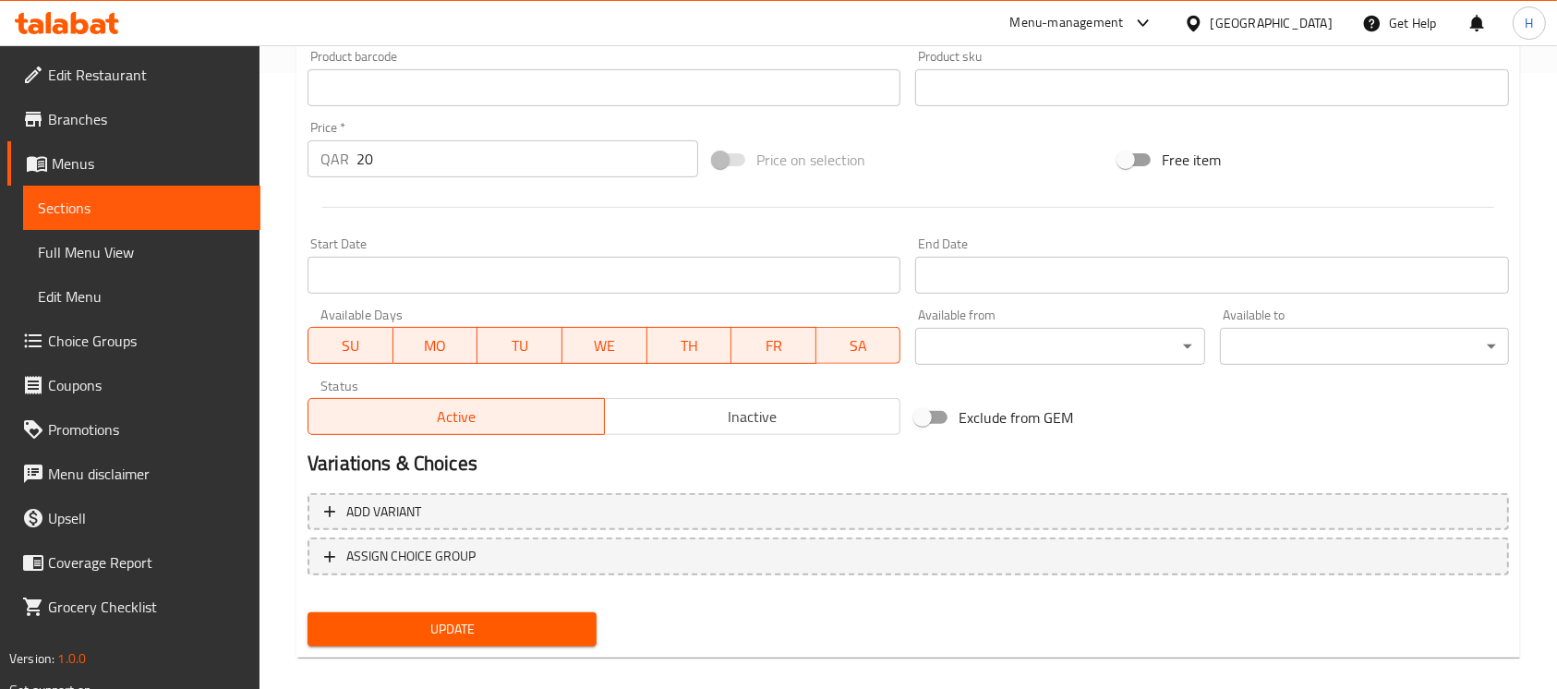
click at [558, 624] on span "Update" at bounding box center [452, 629] width 260 height 23
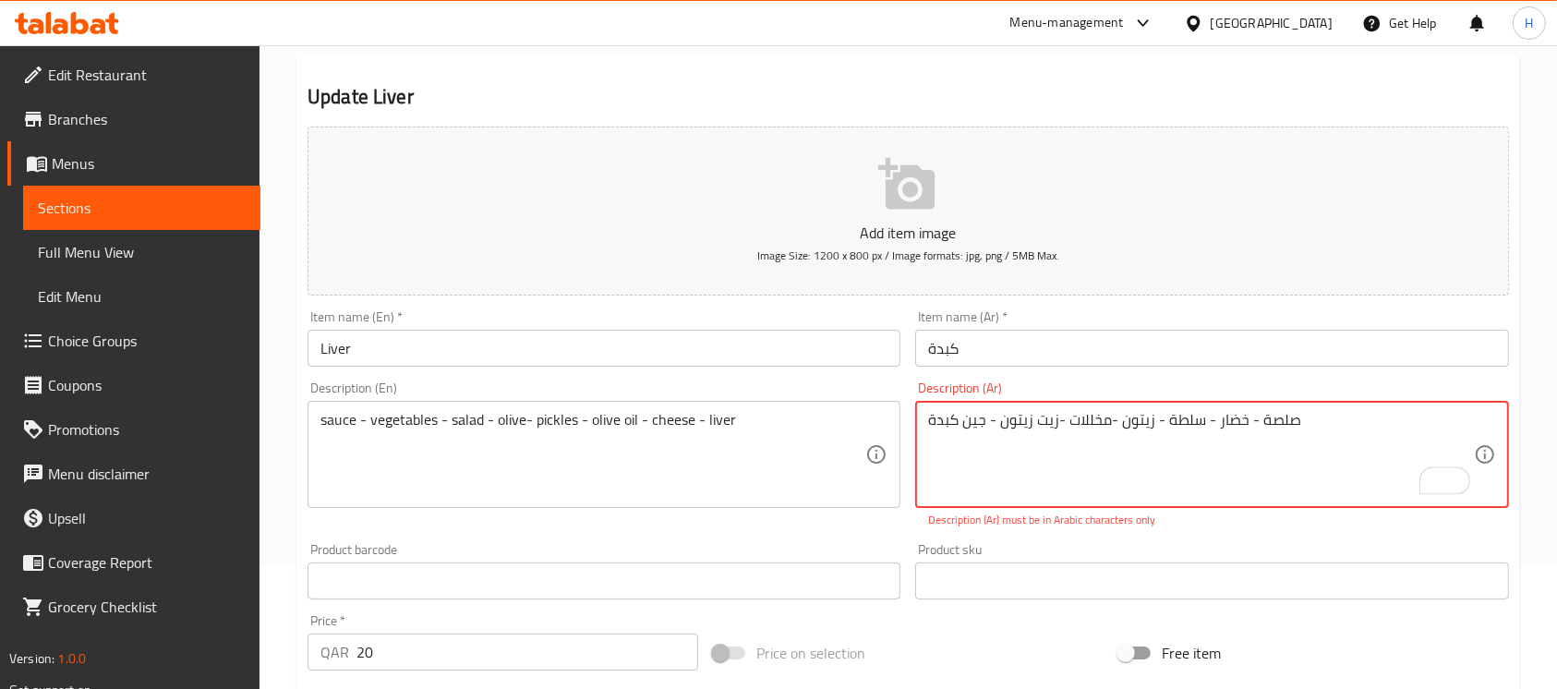
scroll to position [79, 0]
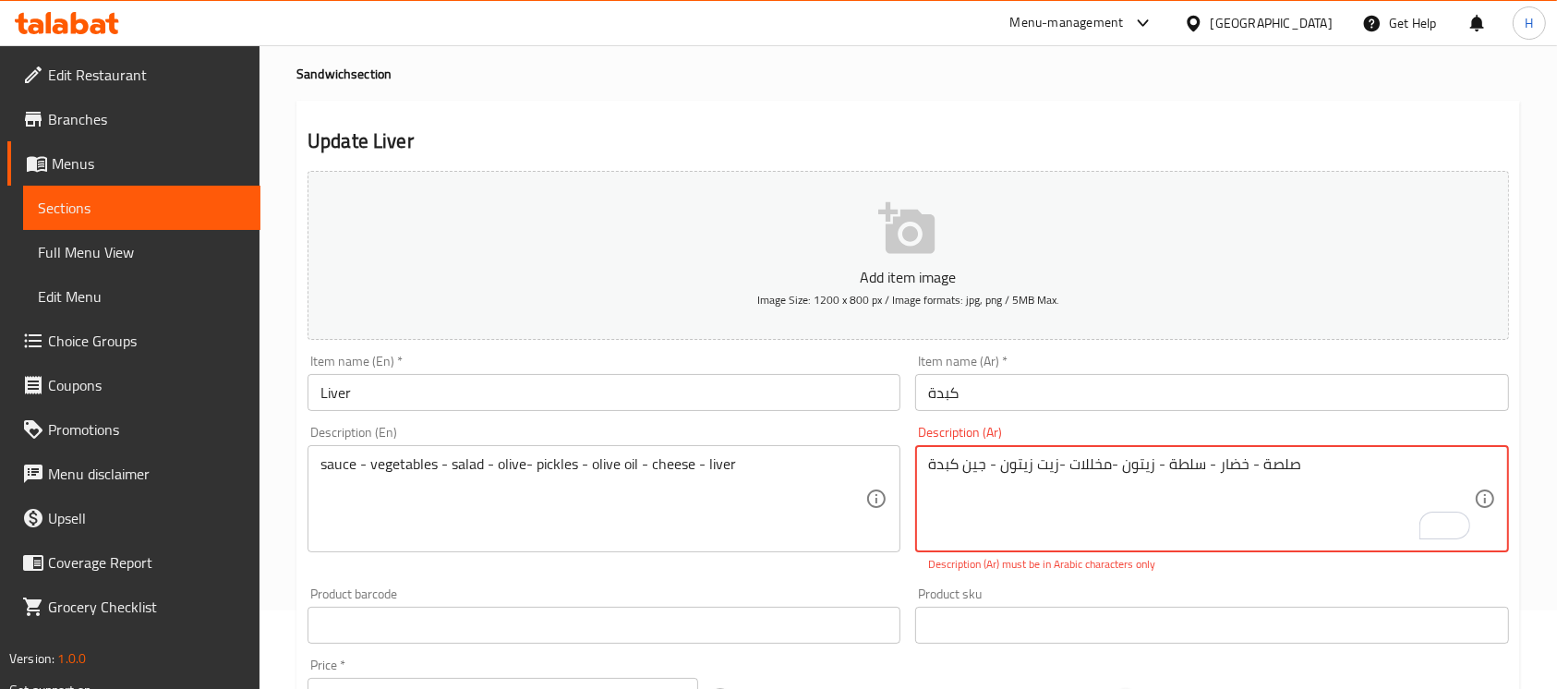
drag, startPoint x: 955, startPoint y: 462, endPoint x: 951, endPoint y: 475, distance: 13.7
click at [952, 465] on textarea "صلصة - خضار - سلطة - زيتون -مخللات -زيت زيتون - جین كبدة" at bounding box center [1200, 499] width 545 height 88
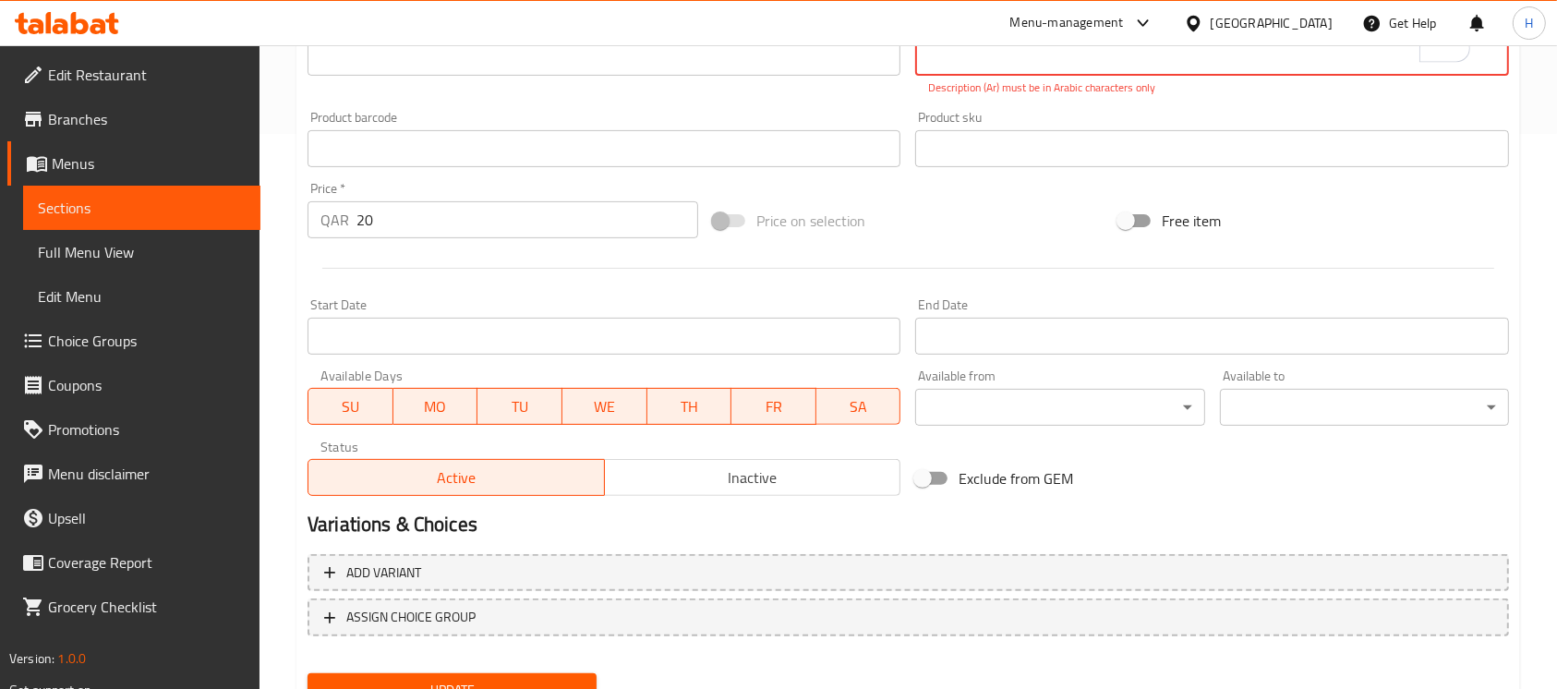
scroll to position [636, 0]
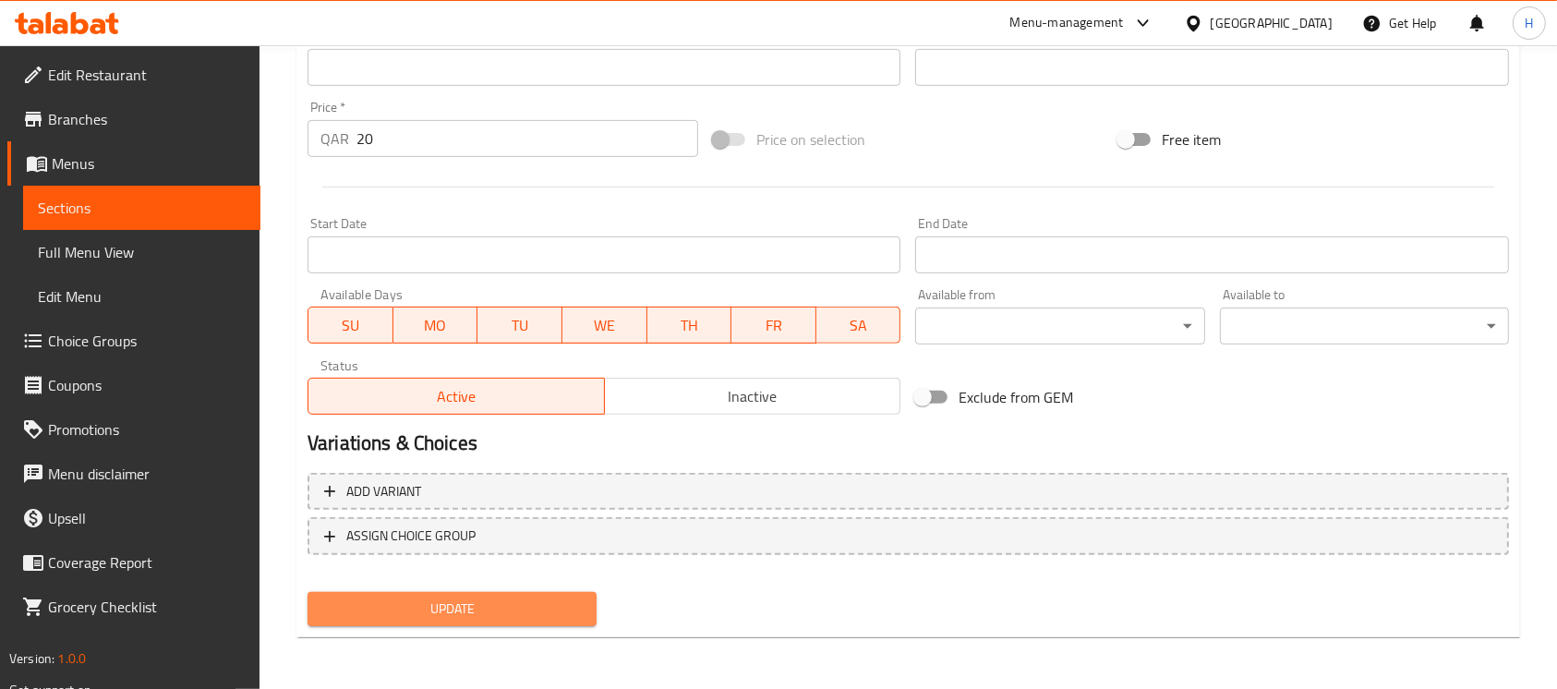
click at [491, 616] on span "Update" at bounding box center [452, 609] width 260 height 23
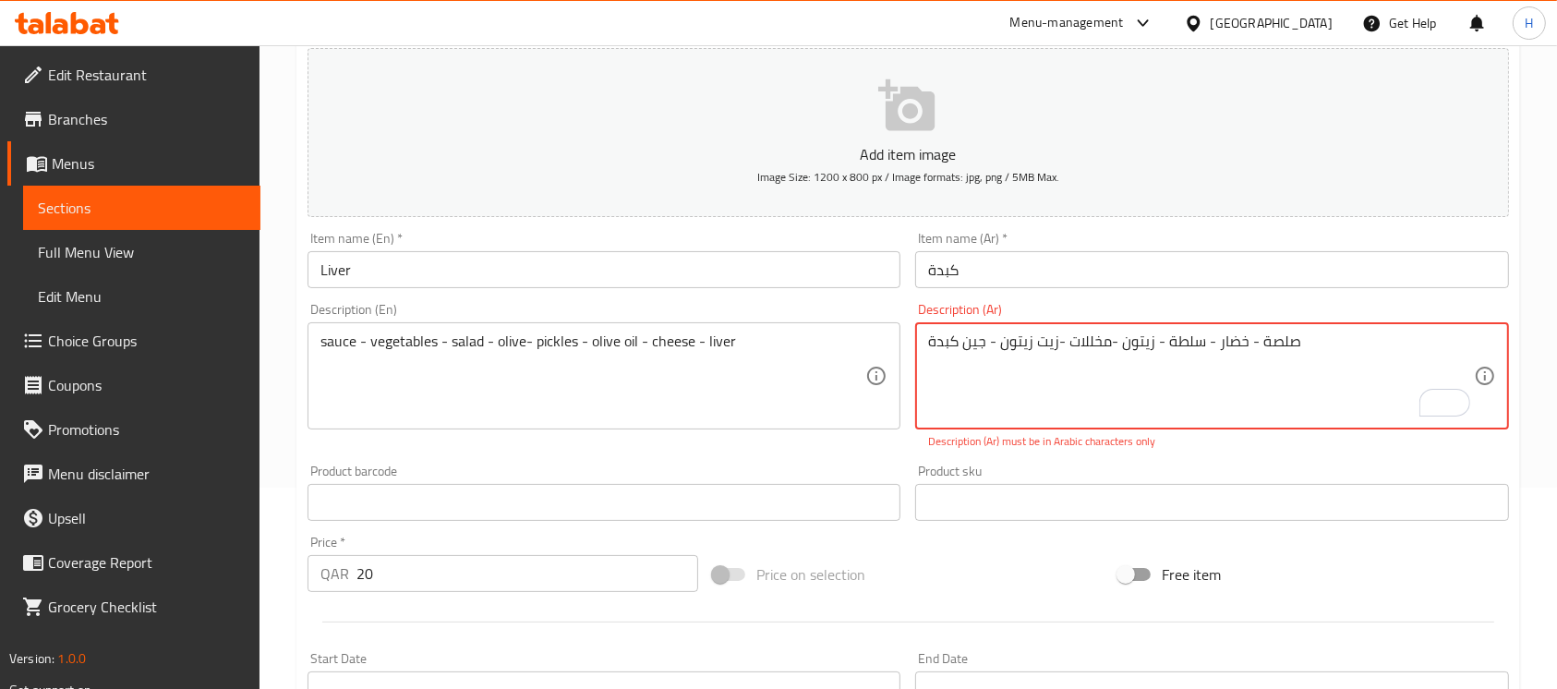
drag, startPoint x: 977, startPoint y: 351, endPoint x: 974, endPoint y: 360, distance: 9.9
click at [974, 360] on textarea "صلصة - خضار - سلطة - زيتون -مخللات -زيت زيتون - جین كبدة" at bounding box center [1200, 377] width 545 height 88
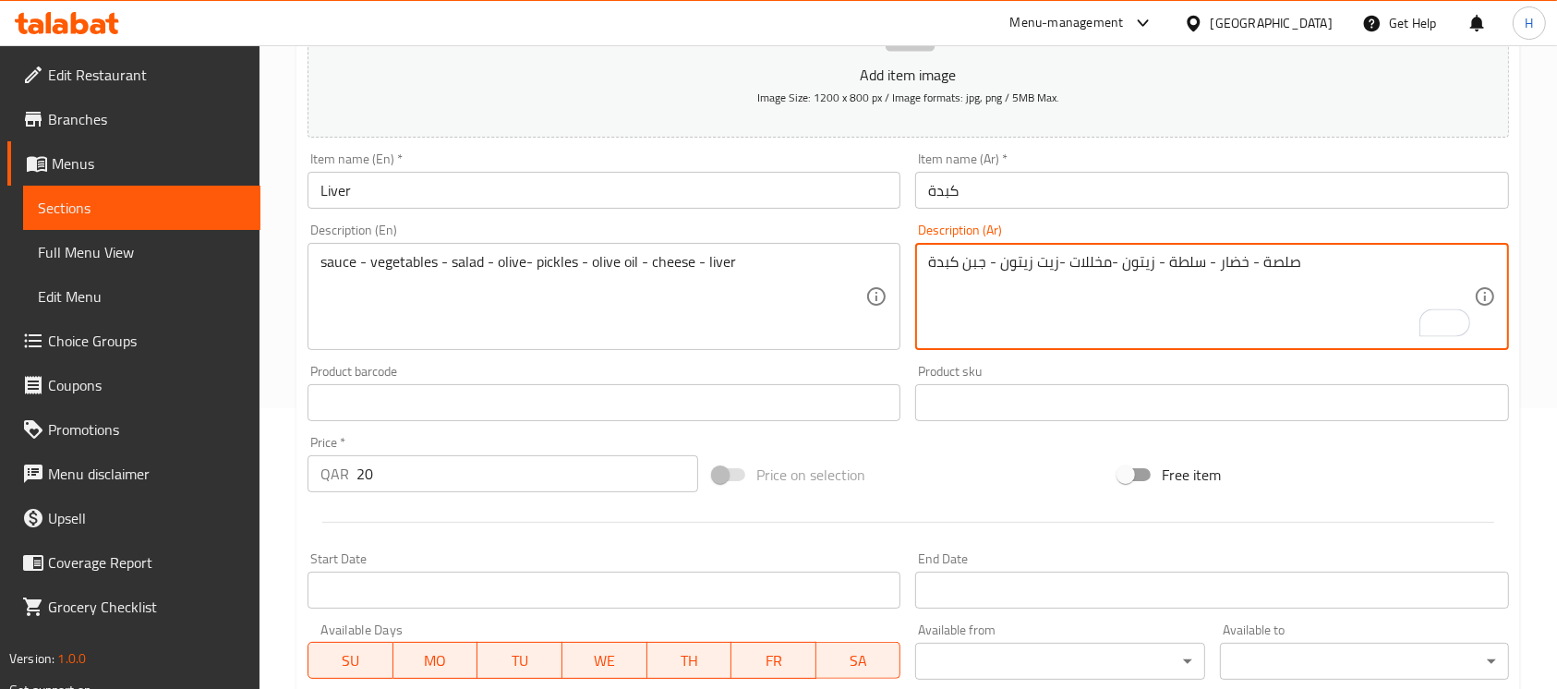
scroll to position [616, 0]
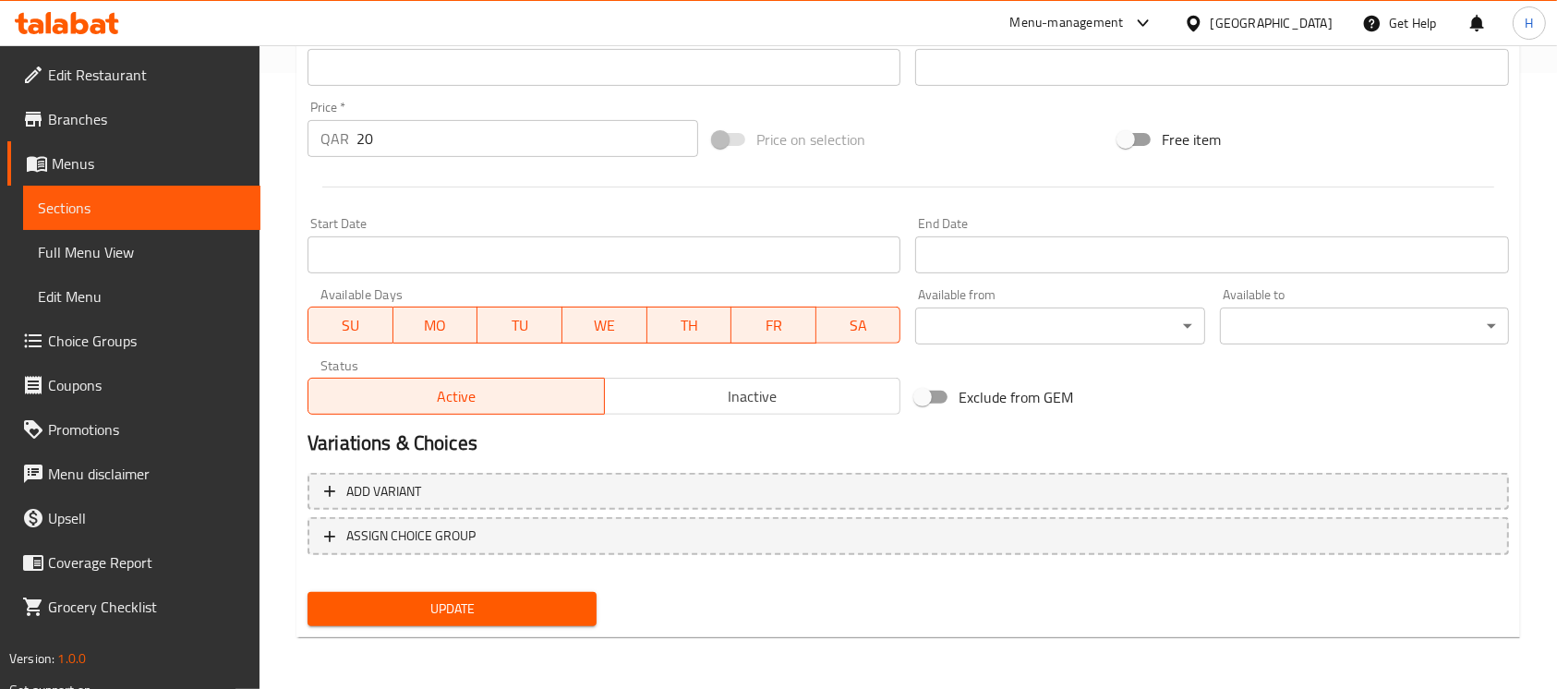
type textarea "صلصة - خضار - سلطة - زيتون -مخللات -زيت زيتون - جبن كبدة"
click at [460, 602] on span "Update" at bounding box center [452, 609] width 260 height 23
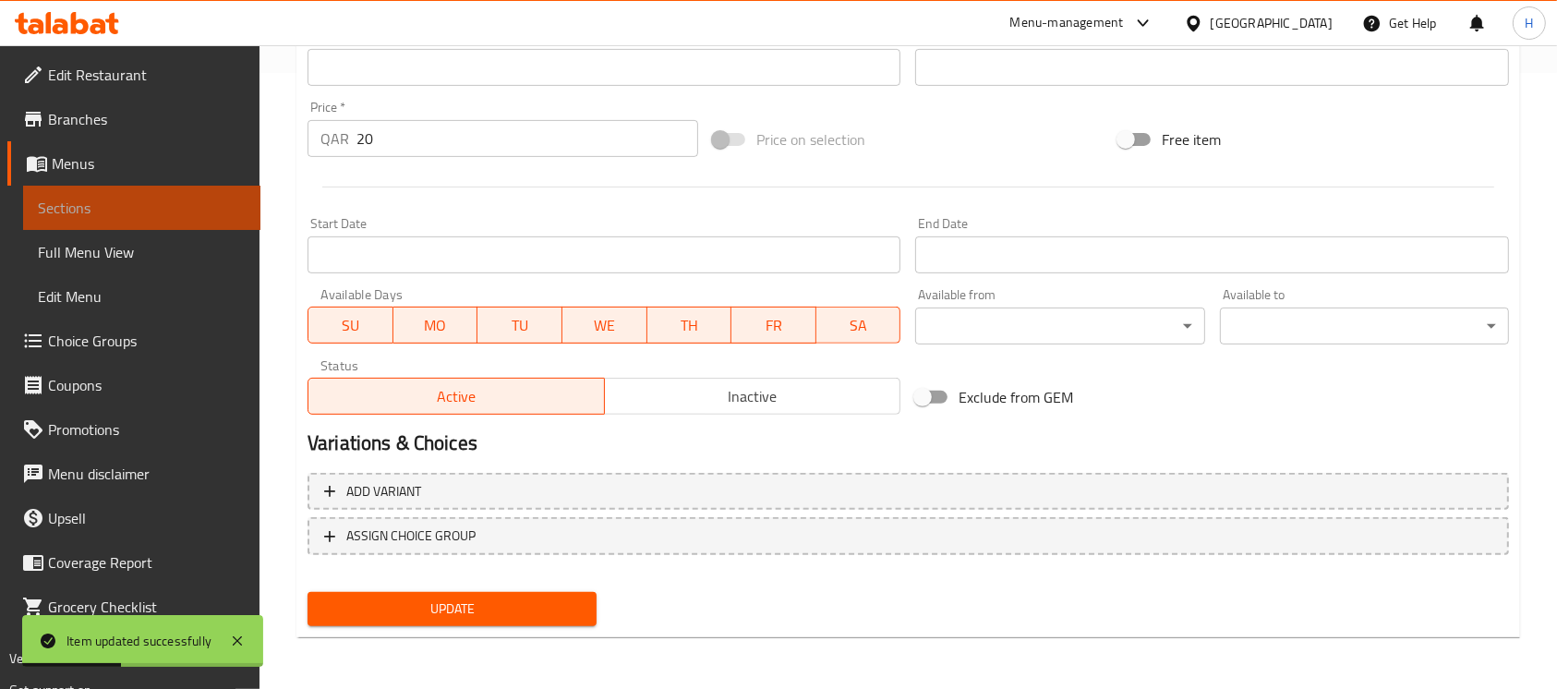
click at [204, 202] on span "Sections" at bounding box center [142, 208] width 208 height 22
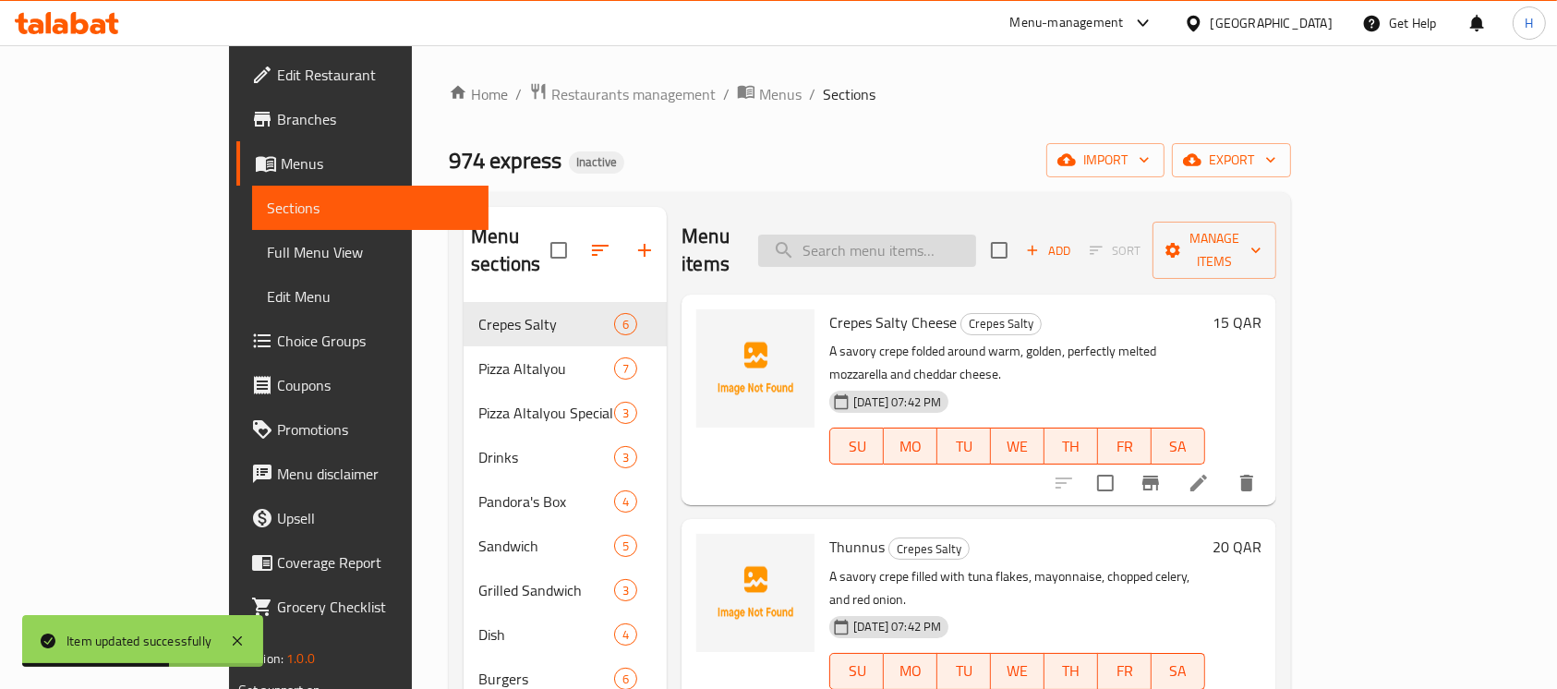
click at [943, 248] on input "search" at bounding box center [867, 251] width 218 height 32
paste input "Steak and Liver Mix"
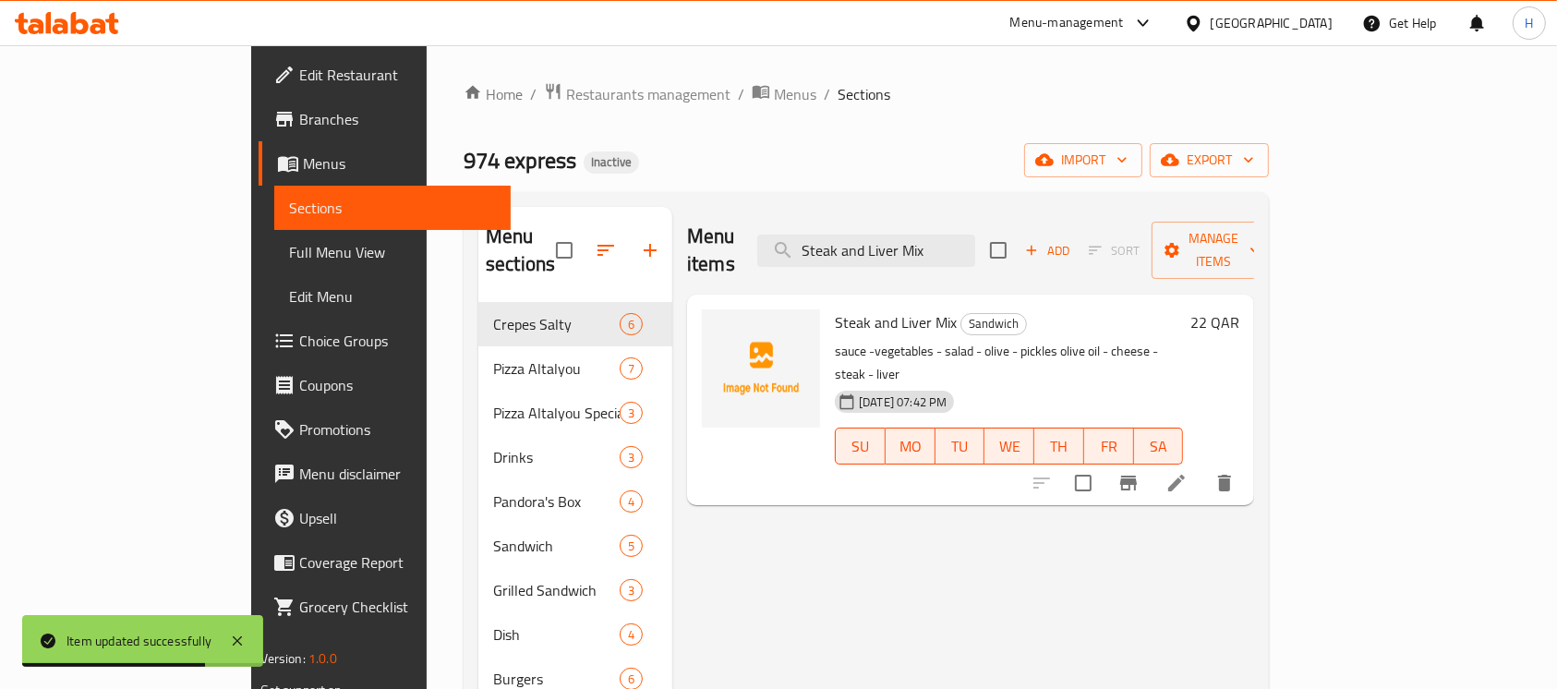
type input "Steak and Liver Mix"
click at [1188, 472] on icon at bounding box center [1177, 483] width 22 height 22
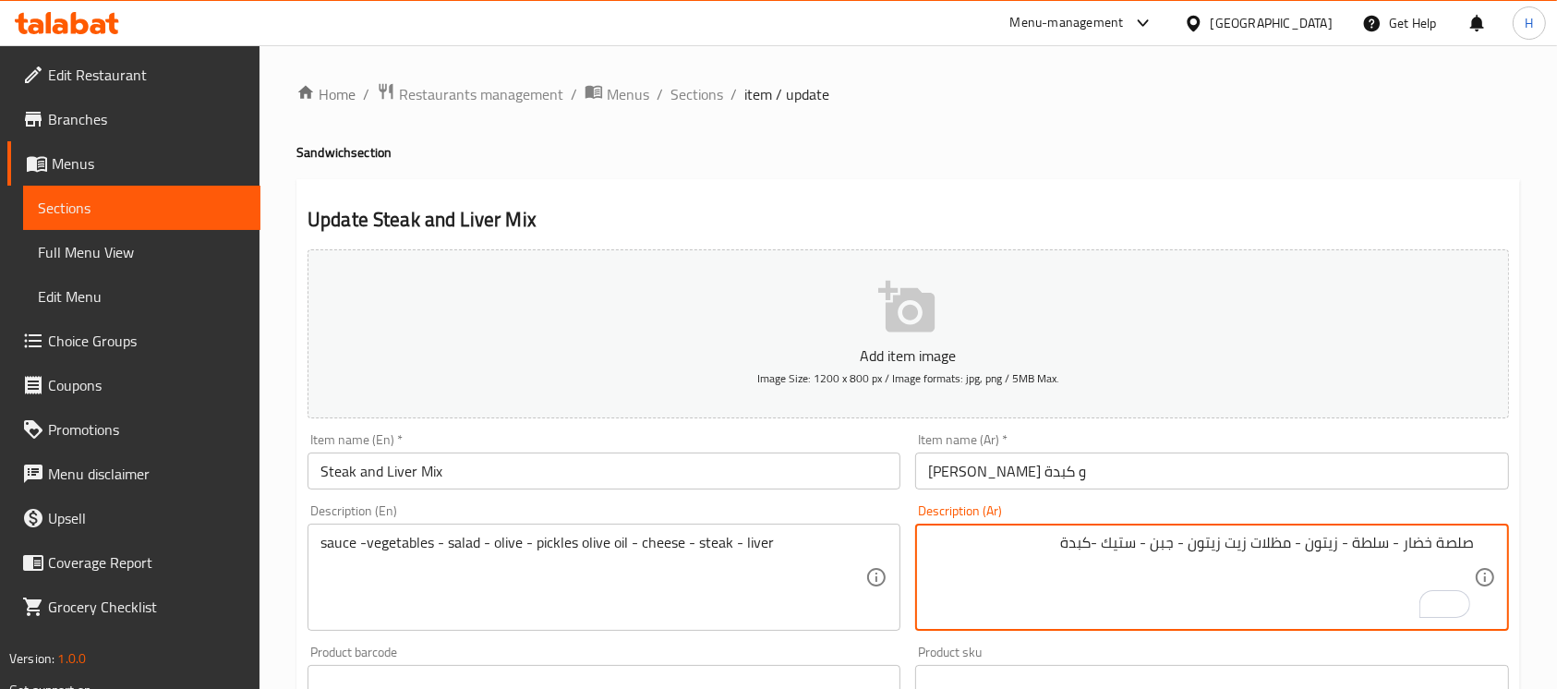
click at [1278, 542] on textarea "صلصة خضار - سلطة - زيتون - مظلات زيت زيتون - جبن - ستيك -كبدة" at bounding box center [1200, 578] width 545 height 88
paste textarea "ل"
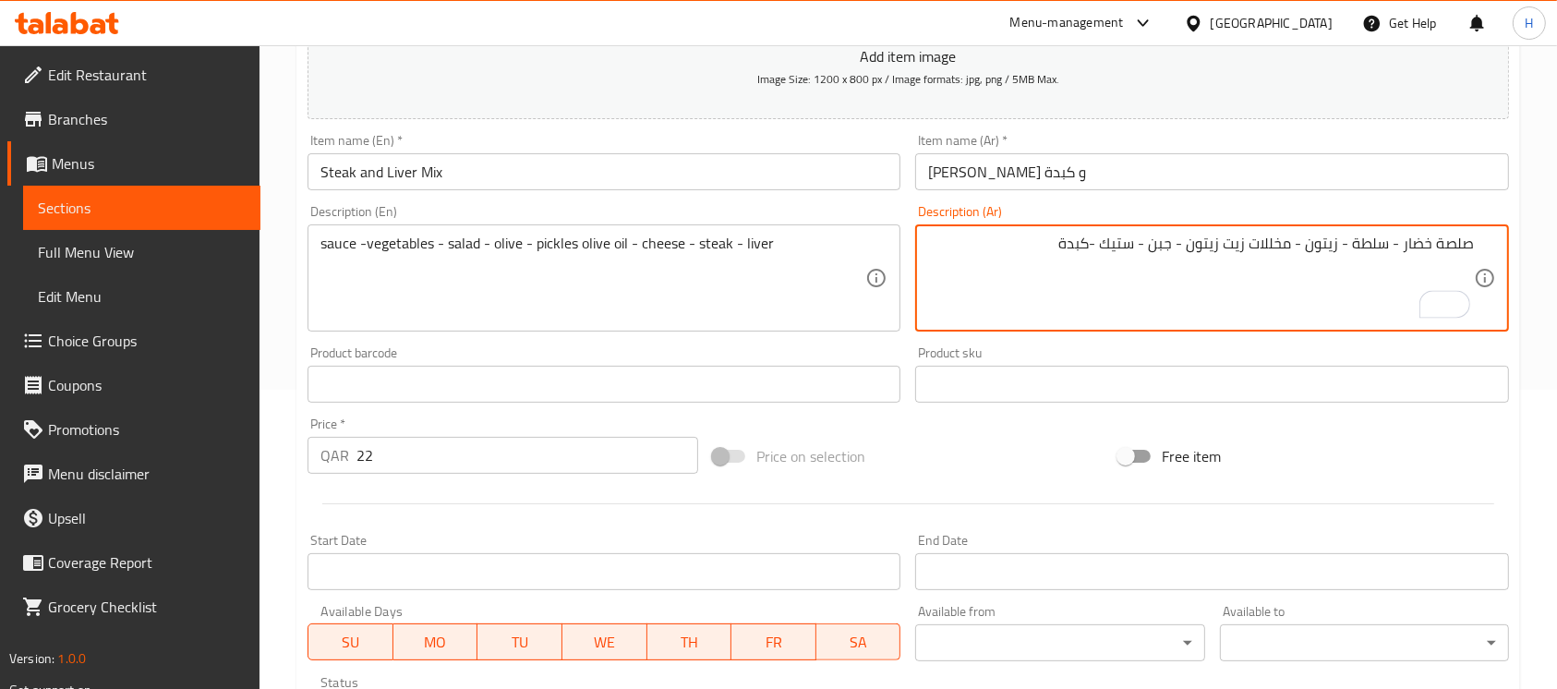
scroll to position [616, 0]
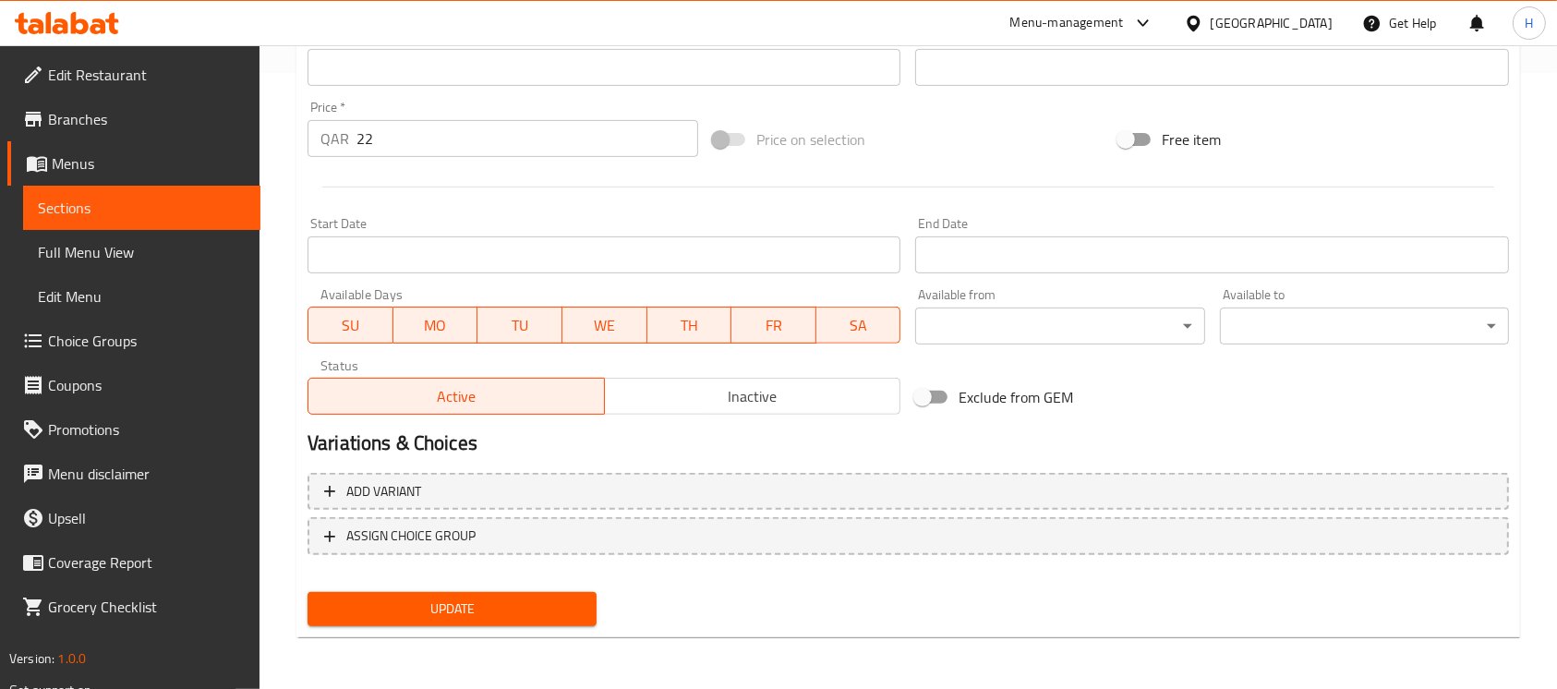
type textarea "صلصة خضار - سلطة - زيتون - مخللات زيت زيتون - جبن - ستيك -كبدة"
click at [480, 595] on button "Update" at bounding box center [452, 609] width 289 height 34
click at [598, 614] on div "Update" at bounding box center [452, 609] width 304 height 49
click at [581, 612] on span "Update" at bounding box center [452, 609] width 260 height 23
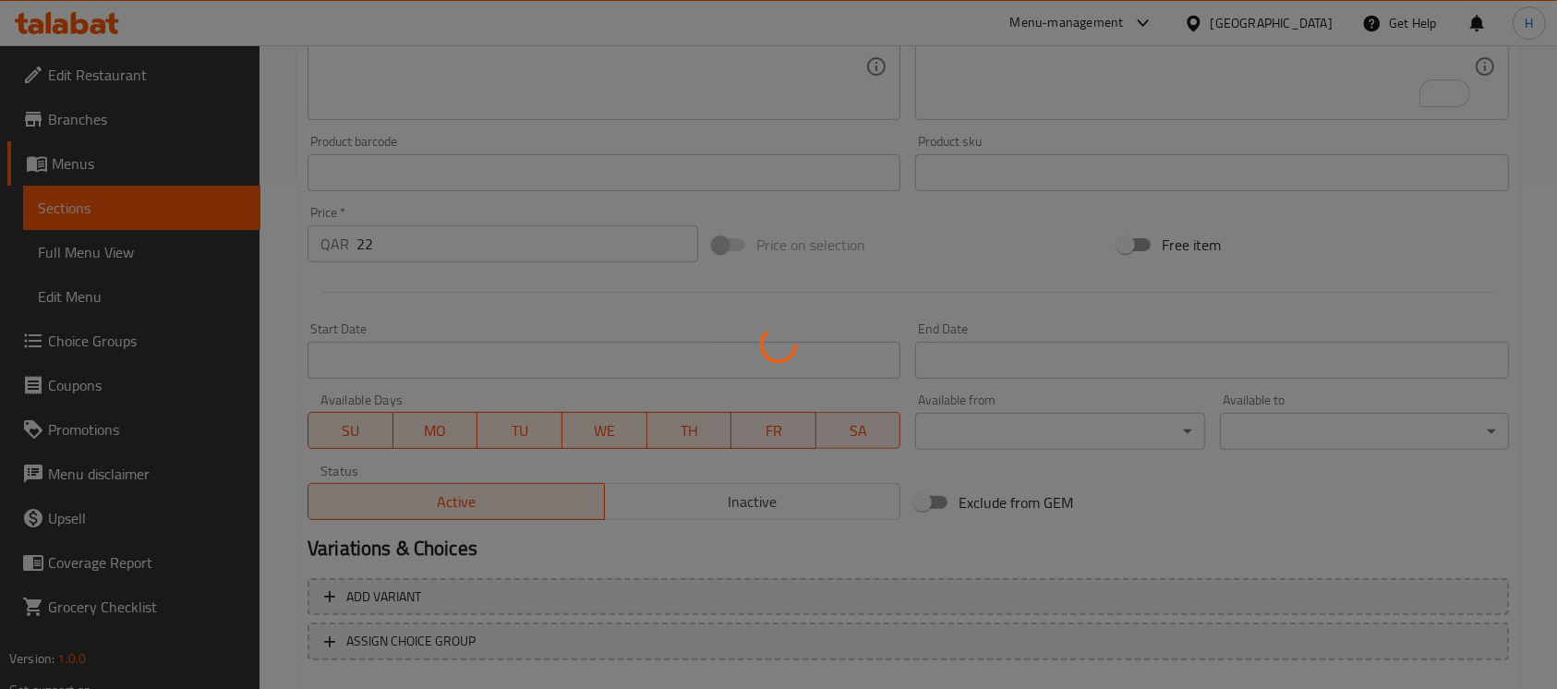
scroll to position [369, 0]
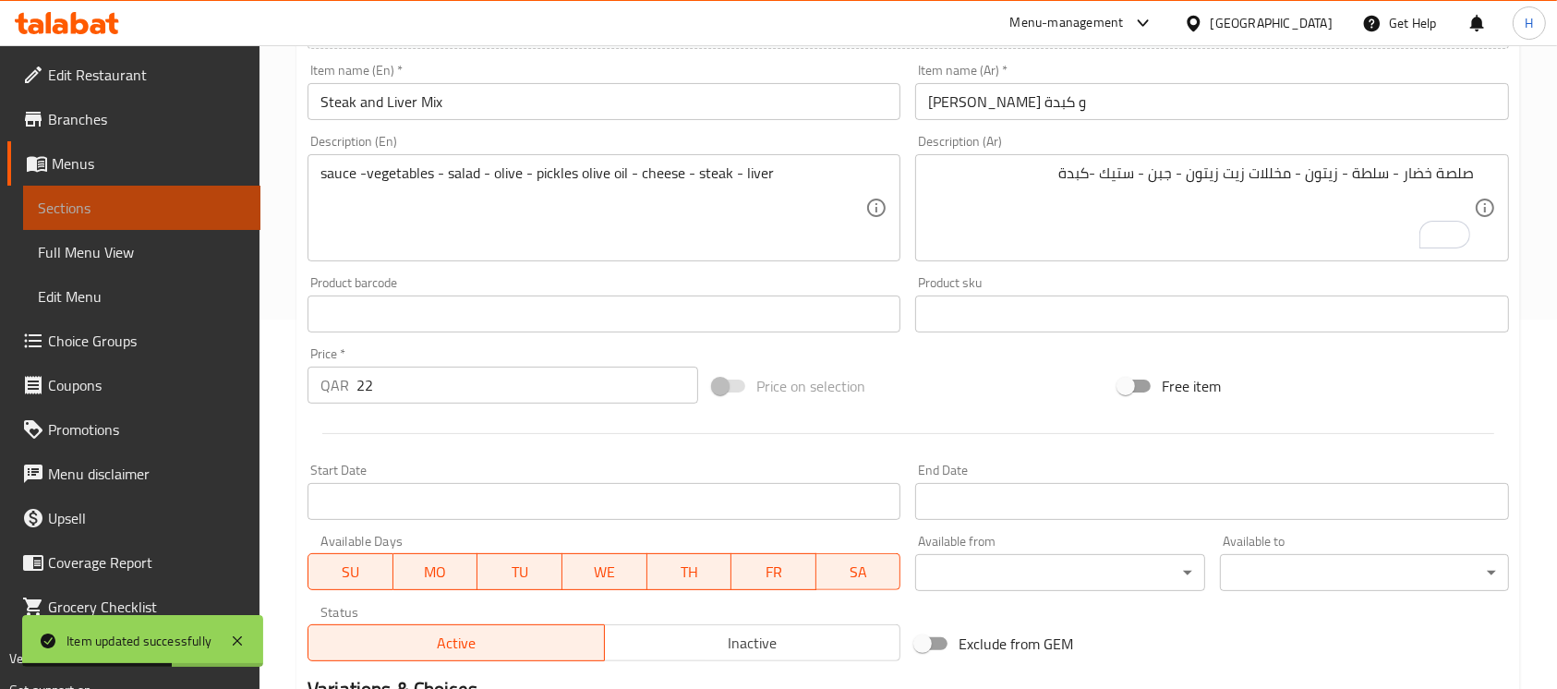
click at [190, 205] on span "Sections" at bounding box center [142, 208] width 208 height 22
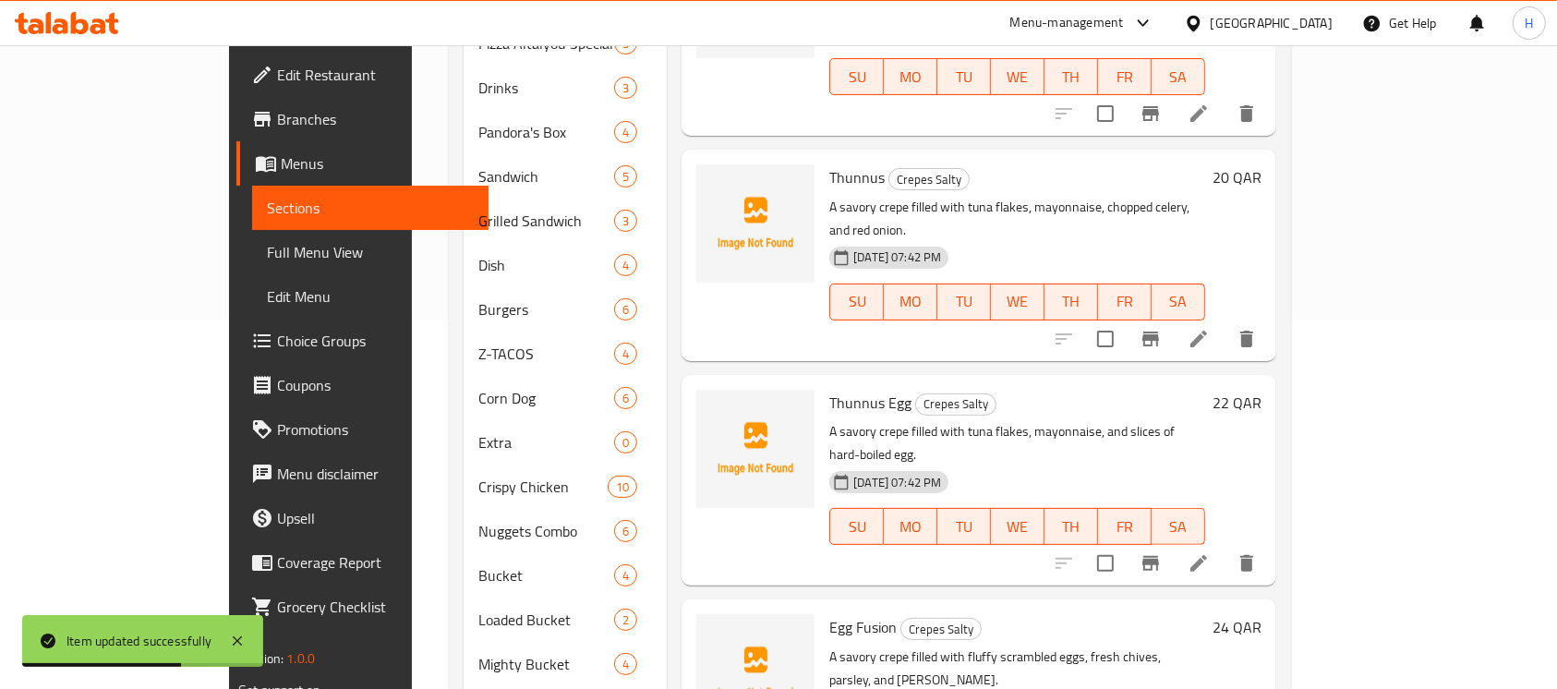
scroll to position [124, 0]
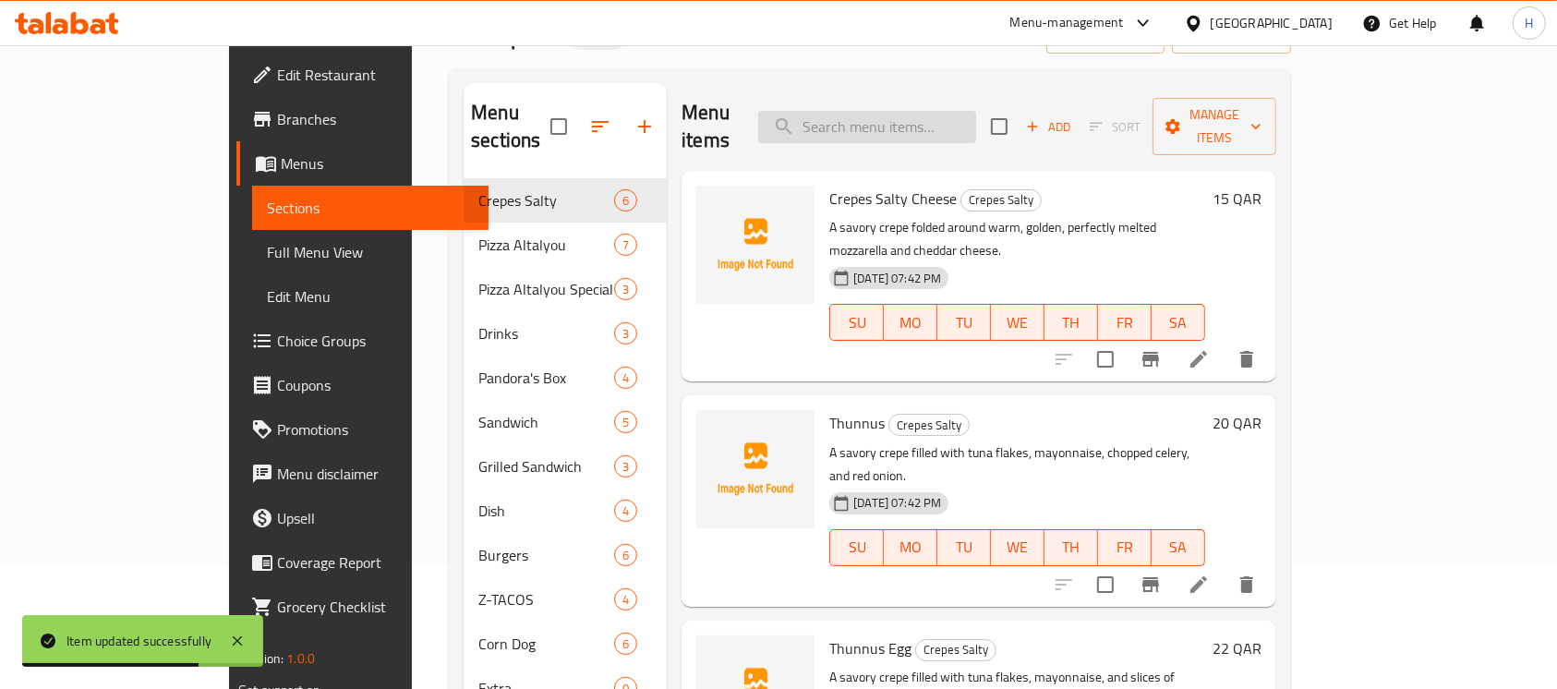
click at [976, 111] on input "search" at bounding box center [867, 127] width 218 height 32
paste input "Sandwich 974"
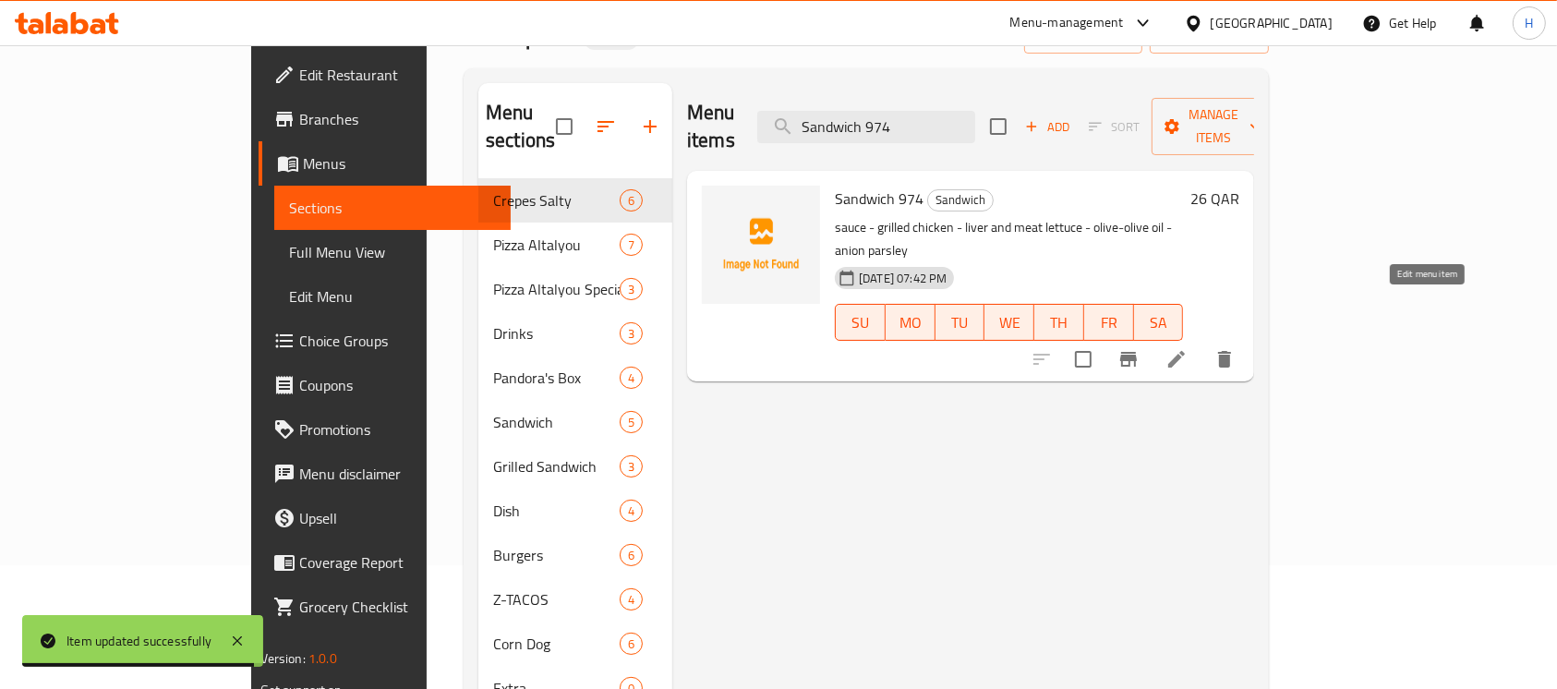
type input "Sandwich 974"
click at [1188, 348] on icon at bounding box center [1177, 359] width 22 height 22
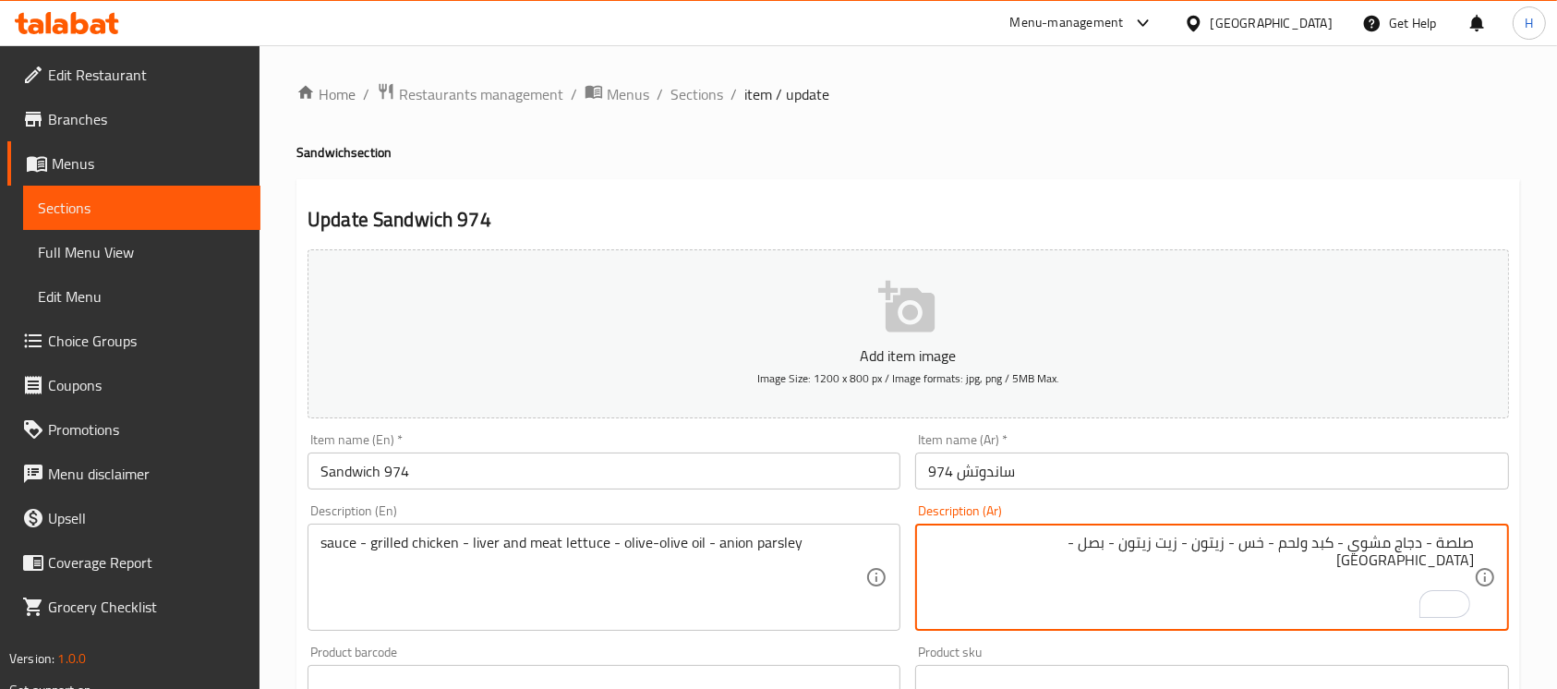
scroll to position [602, 0]
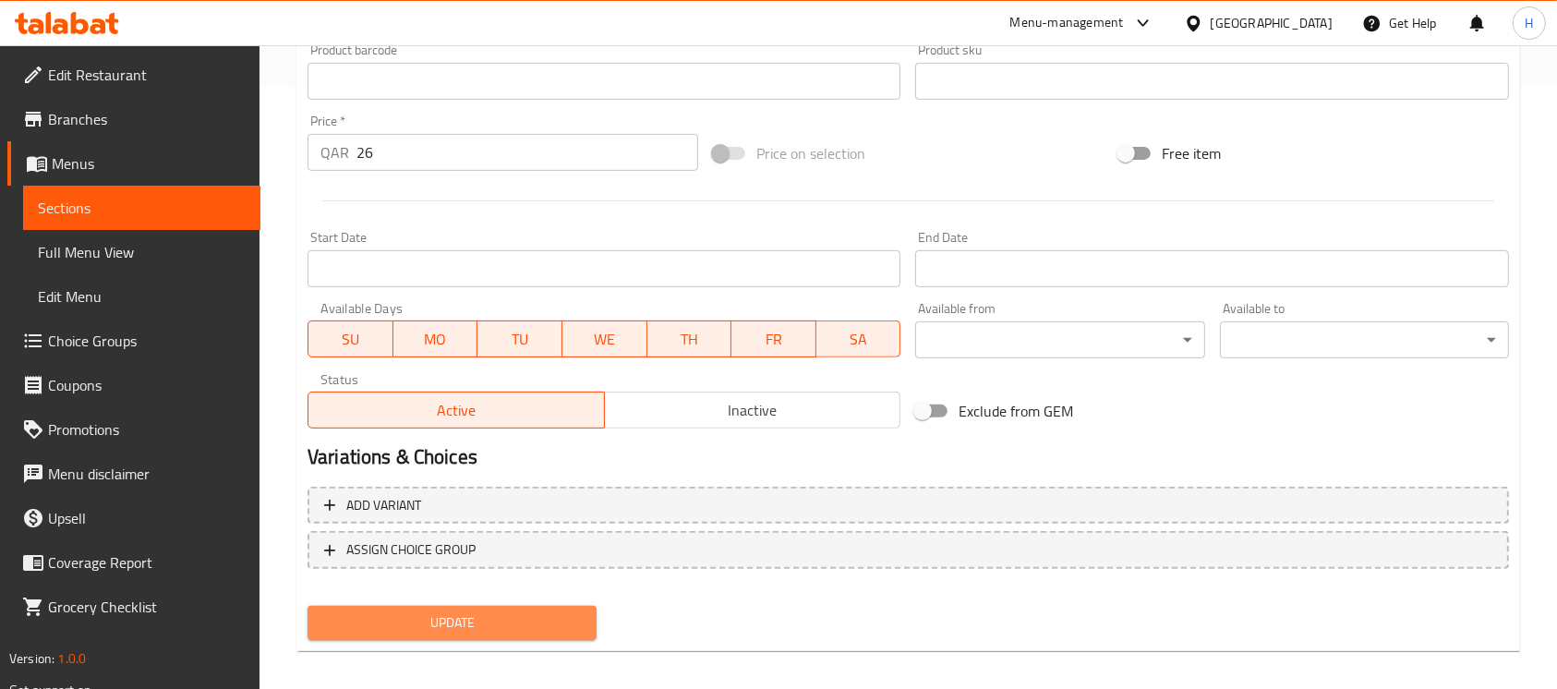
drag, startPoint x: 549, startPoint y: 618, endPoint x: 533, endPoint y: 647, distance: 32.7
click at [548, 619] on span "Update" at bounding box center [452, 623] width 260 height 23
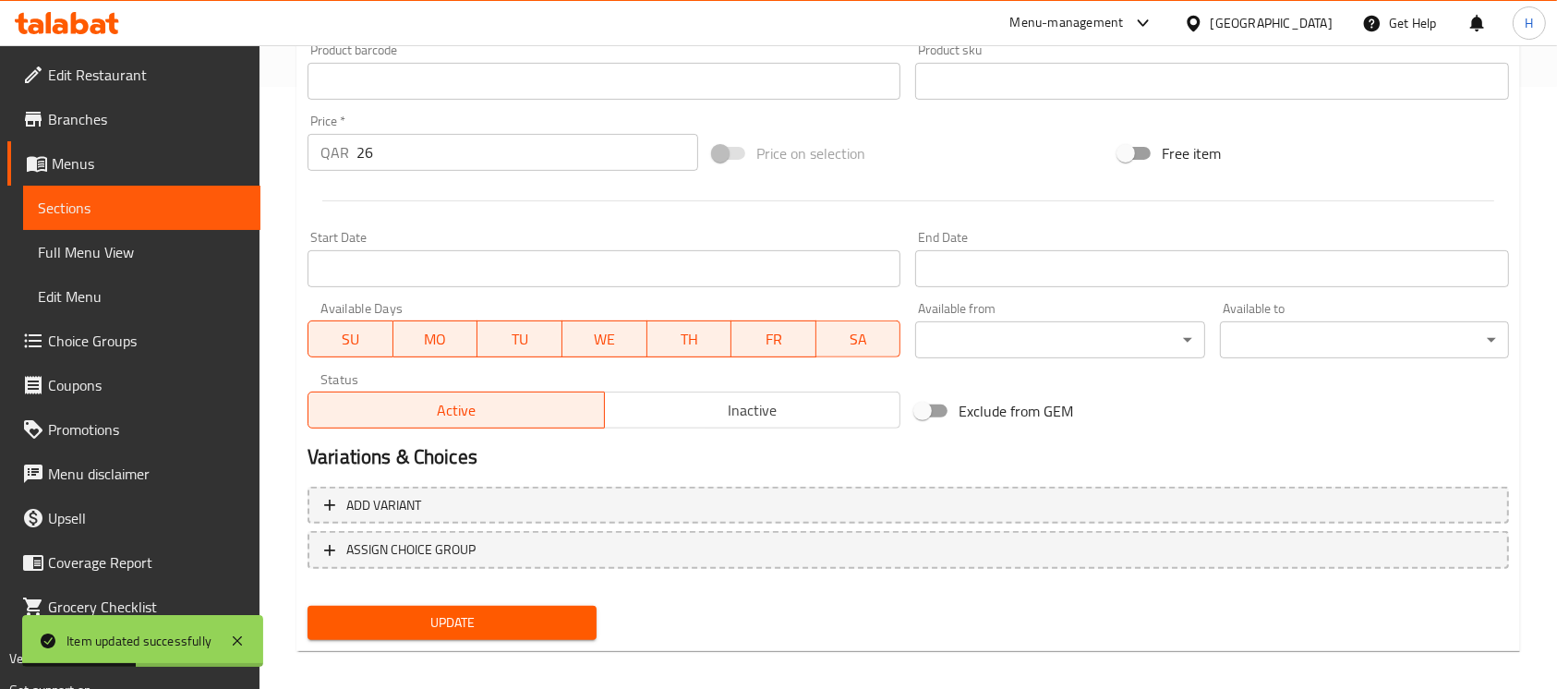
click at [224, 209] on span "Sections" at bounding box center [142, 208] width 208 height 22
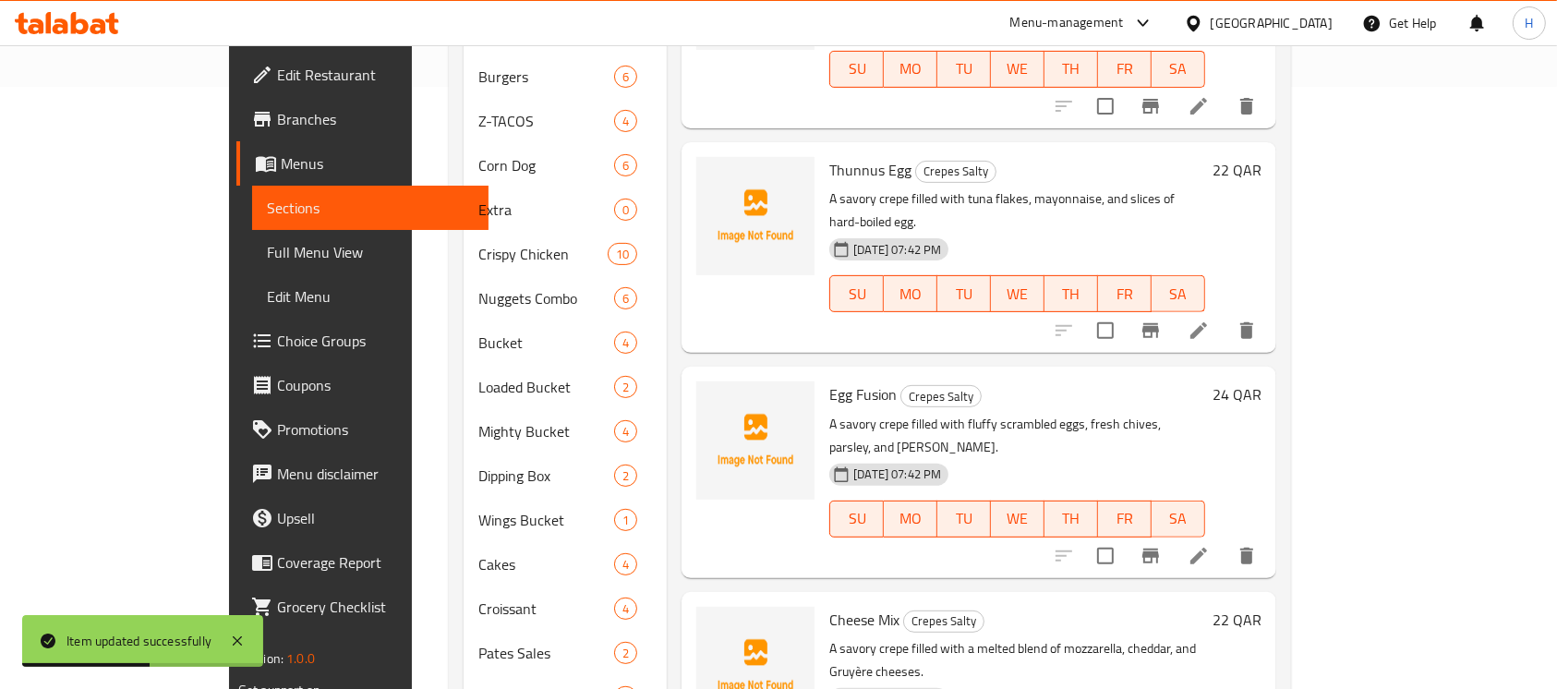
scroll to position [110, 0]
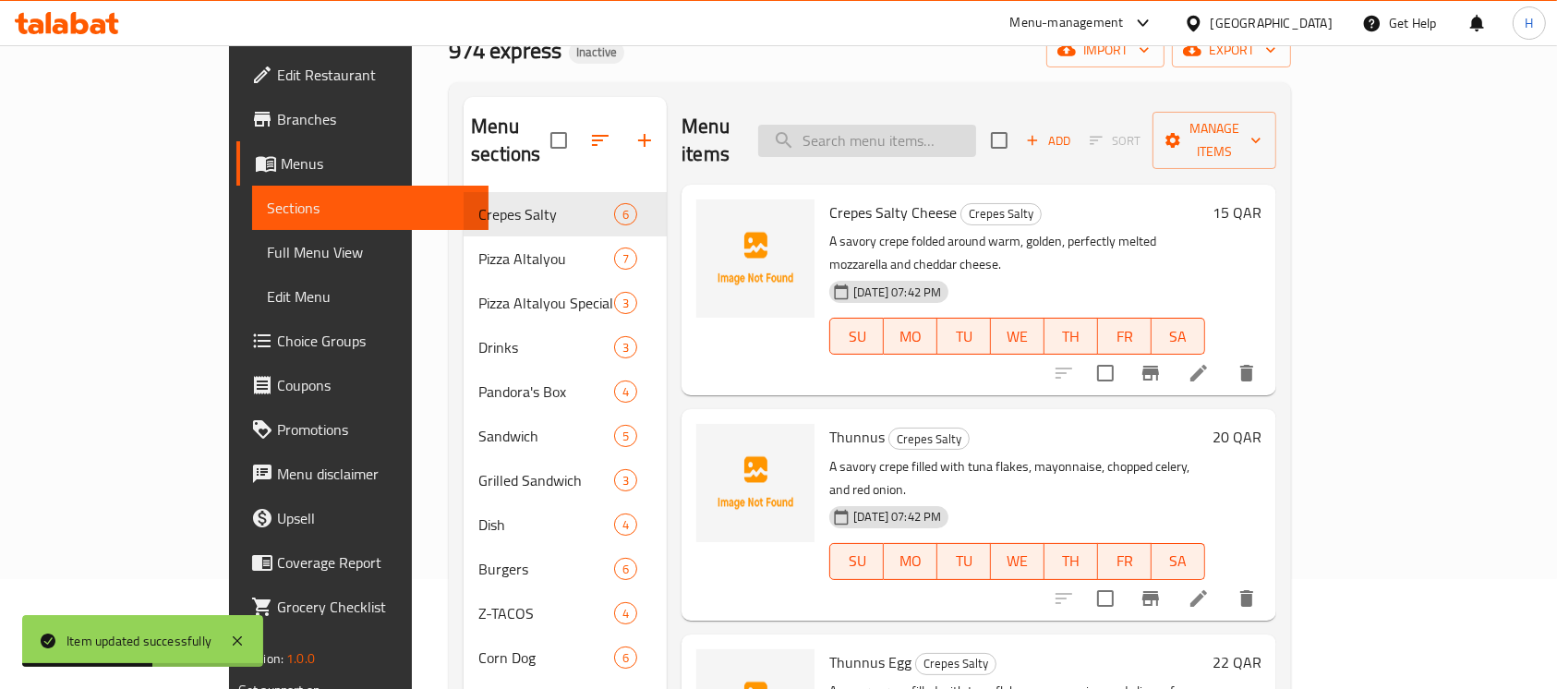
click at [937, 125] on input "search" at bounding box center [867, 141] width 218 height 32
paste input "Chicken Grilled Sandwich"
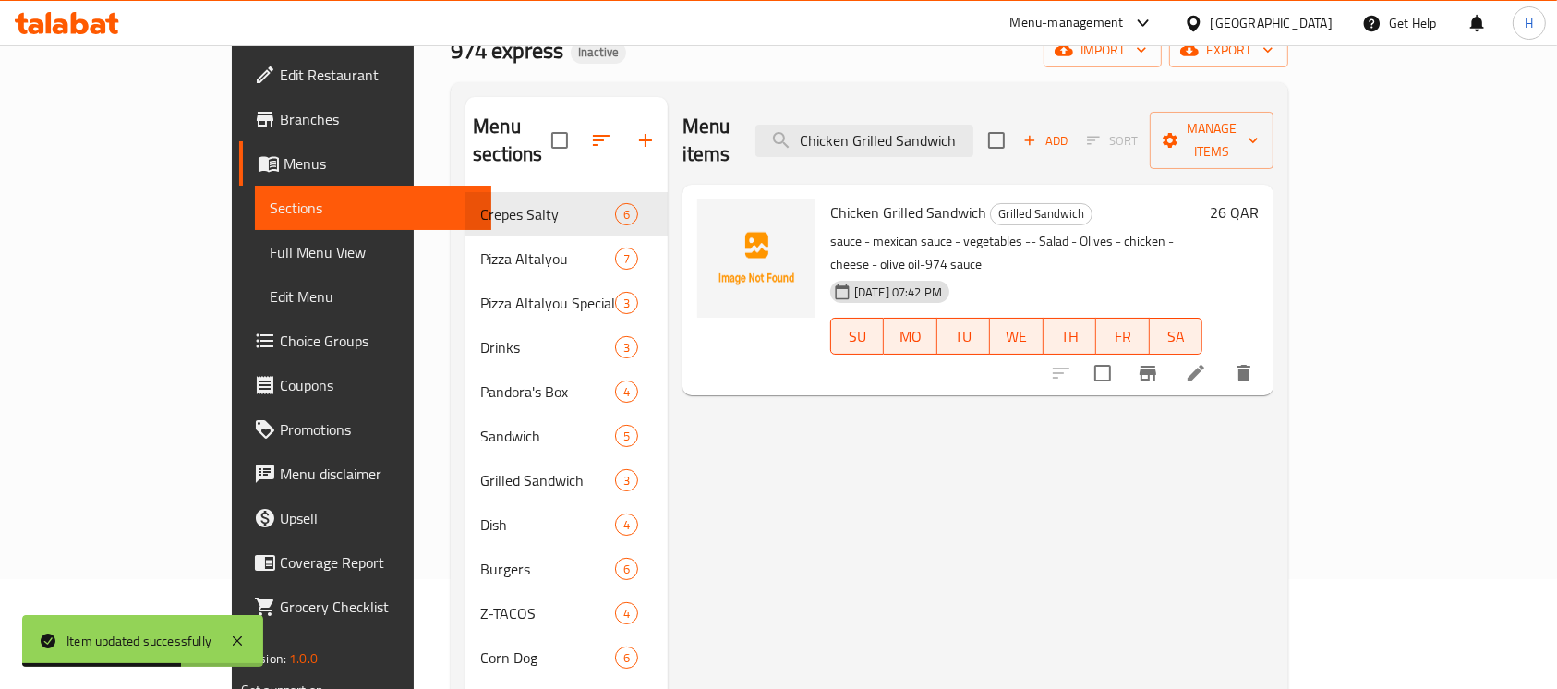
type input "Chicken Grilled Sandwich"
click at [1222, 357] on li at bounding box center [1196, 373] width 52 height 33
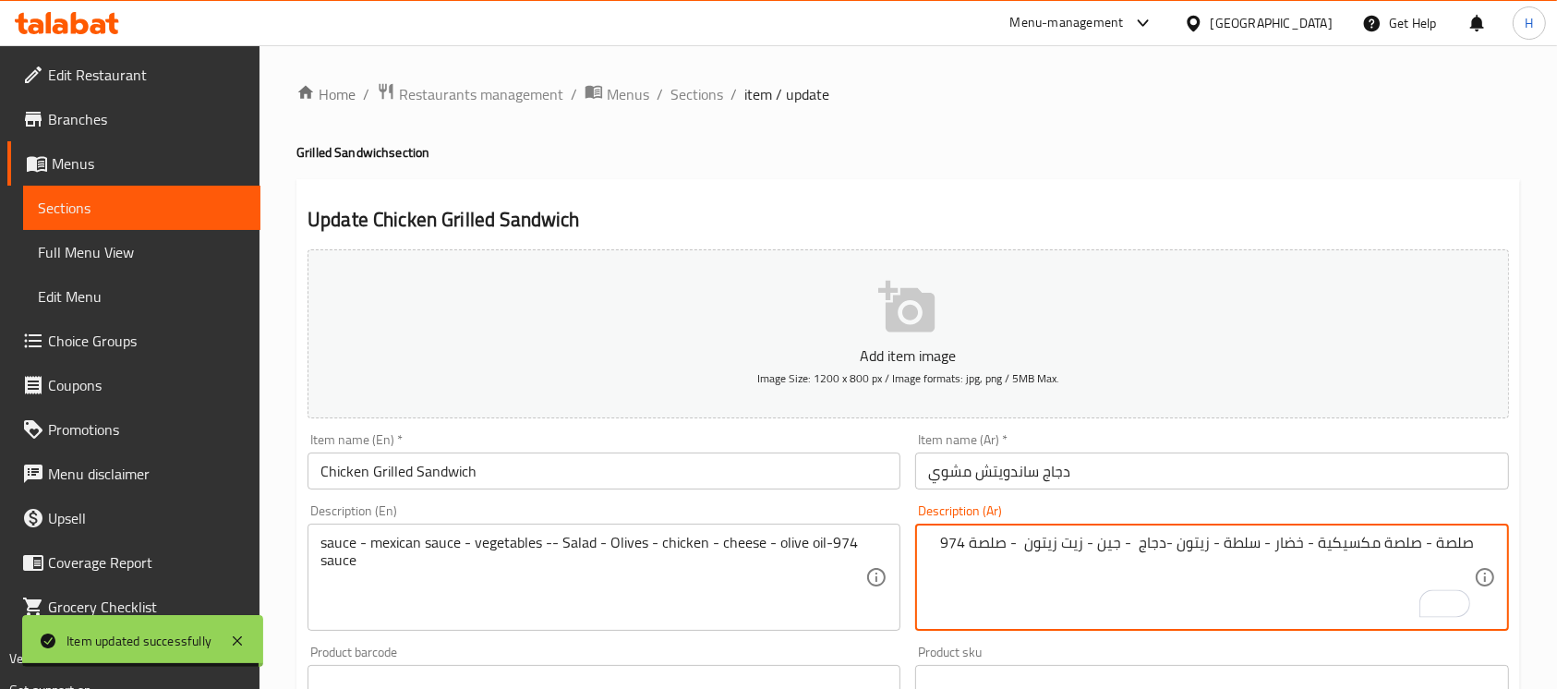
click at [1030, 469] on input "دجاج ساندويتش مشوي" at bounding box center [1211, 471] width 593 height 37
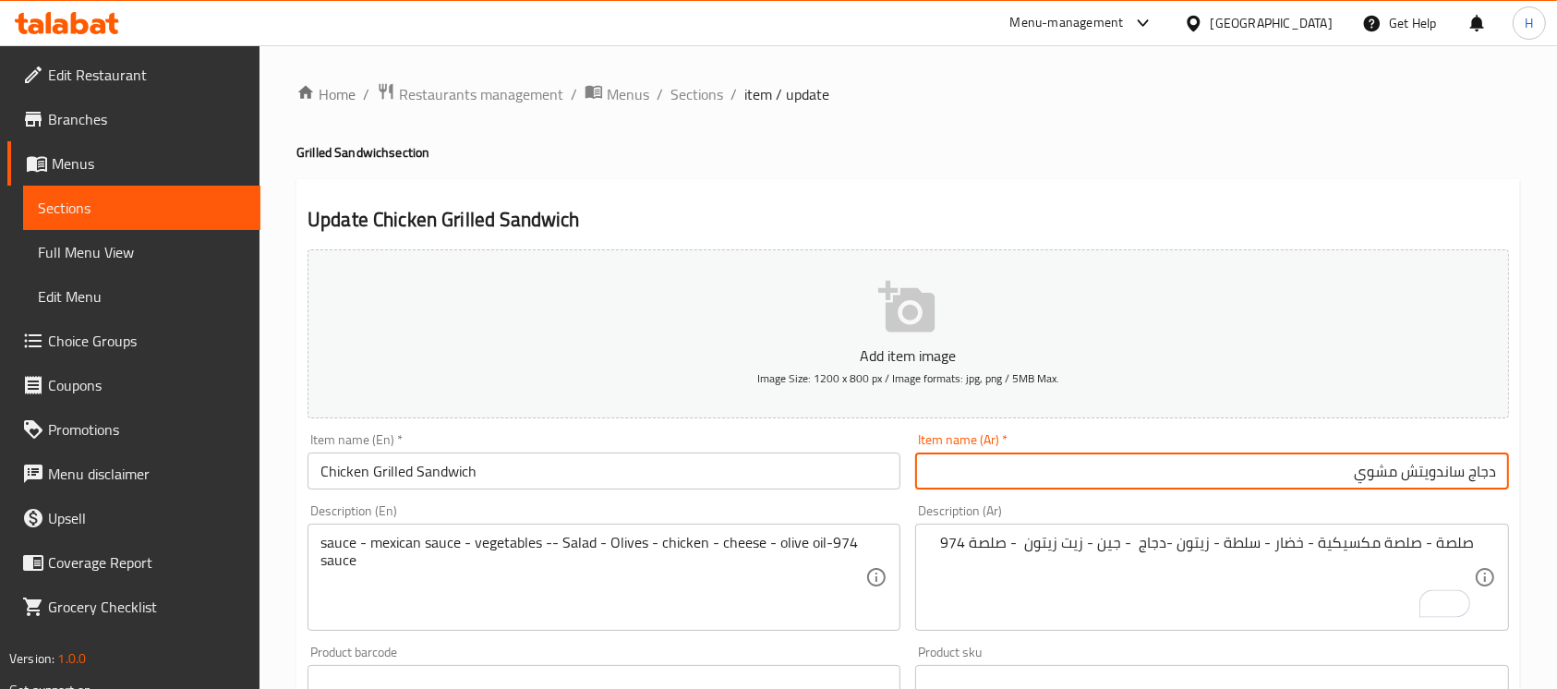
click at [1496, 480] on input "دجاج ساندويتش مشوي" at bounding box center [1211, 471] width 593 height 37
click at [1435, 468] on input "ساندويتش مشوي" at bounding box center [1211, 471] width 593 height 37
paste input "دجاج"
type input "ساندويتش دجاج مشوي"
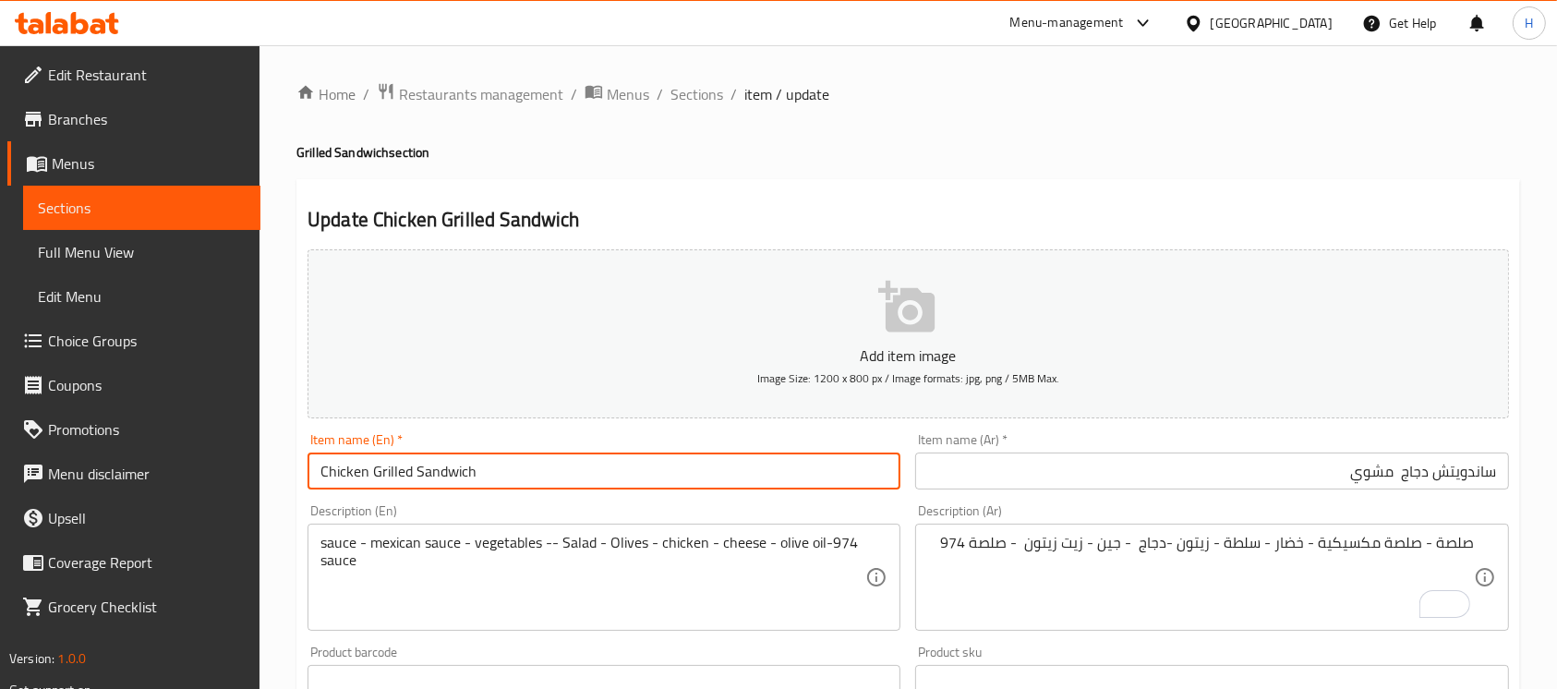
click at [387, 474] on input "Chicken Grilled Sandwich" at bounding box center [604, 471] width 593 height 37
click at [325, 469] on input "Chicken Sandwich" at bounding box center [604, 471] width 593 height 37
click at [319, 469] on input "Chicken Sandwich" at bounding box center [604, 471] width 593 height 37
paste input "Grilled"
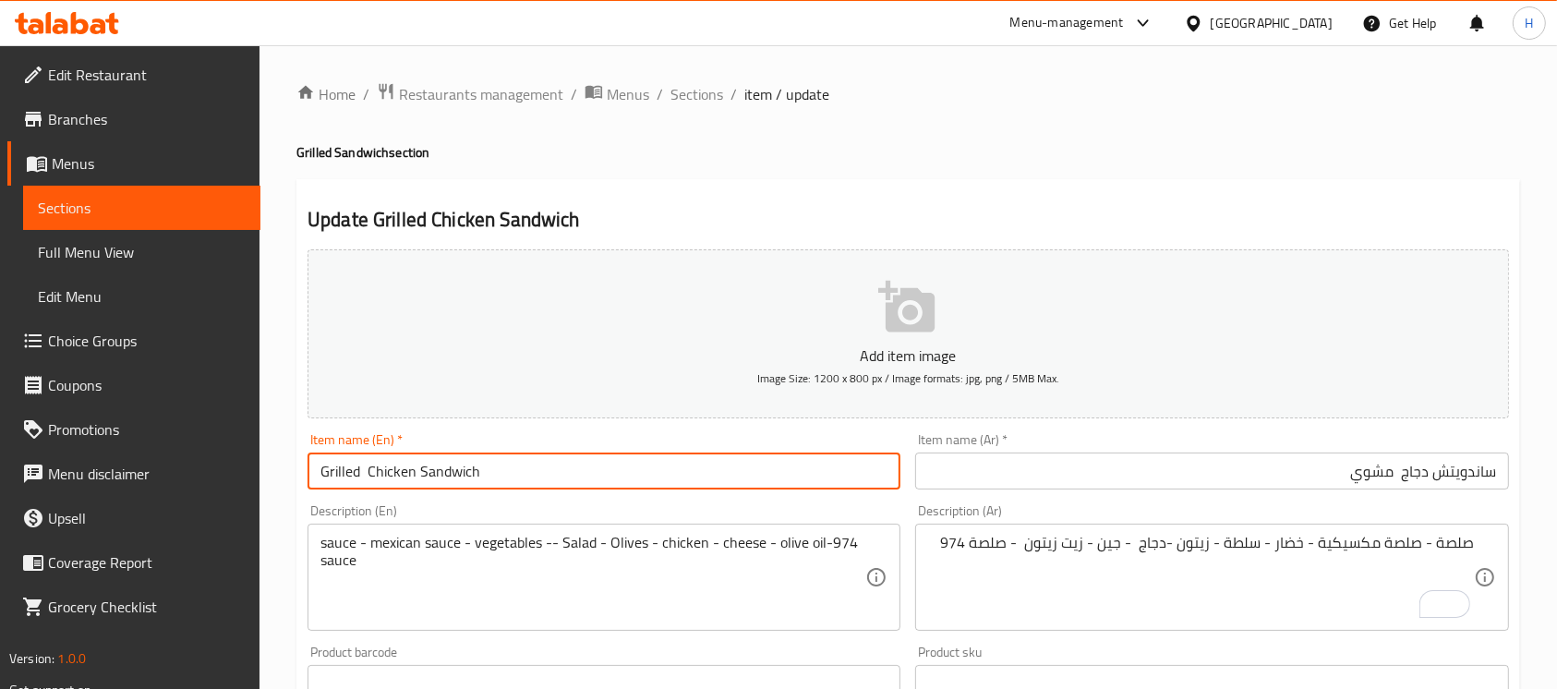
type input "Grilled Chicken Sandwich"
click at [503, 498] on div "Description (En) sauce - mexican sauce - vegetables -- Salad - Olives - chicken…" at bounding box center [604, 567] width 608 height 141
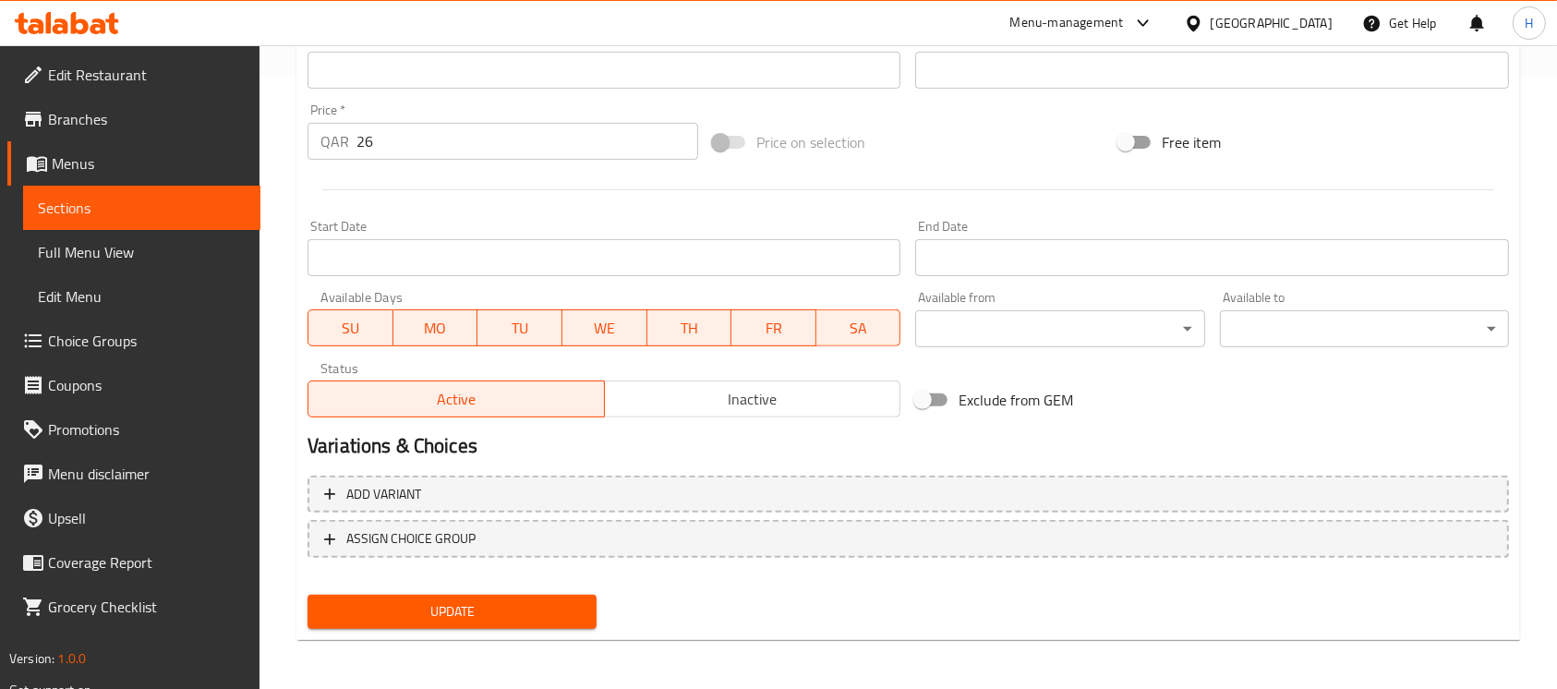
scroll to position [616, 0]
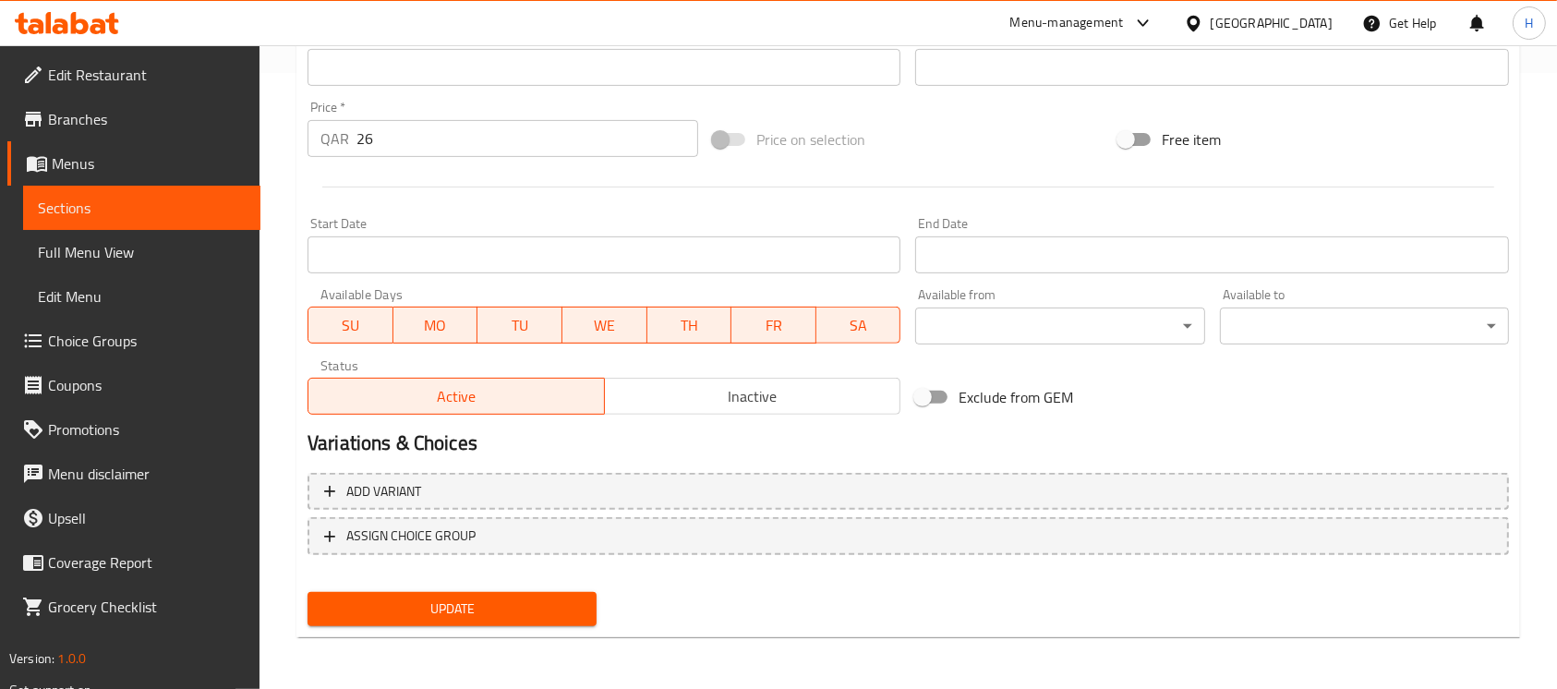
click at [539, 628] on div "Update" at bounding box center [452, 609] width 304 height 49
click at [543, 617] on span "Update" at bounding box center [452, 609] width 260 height 23
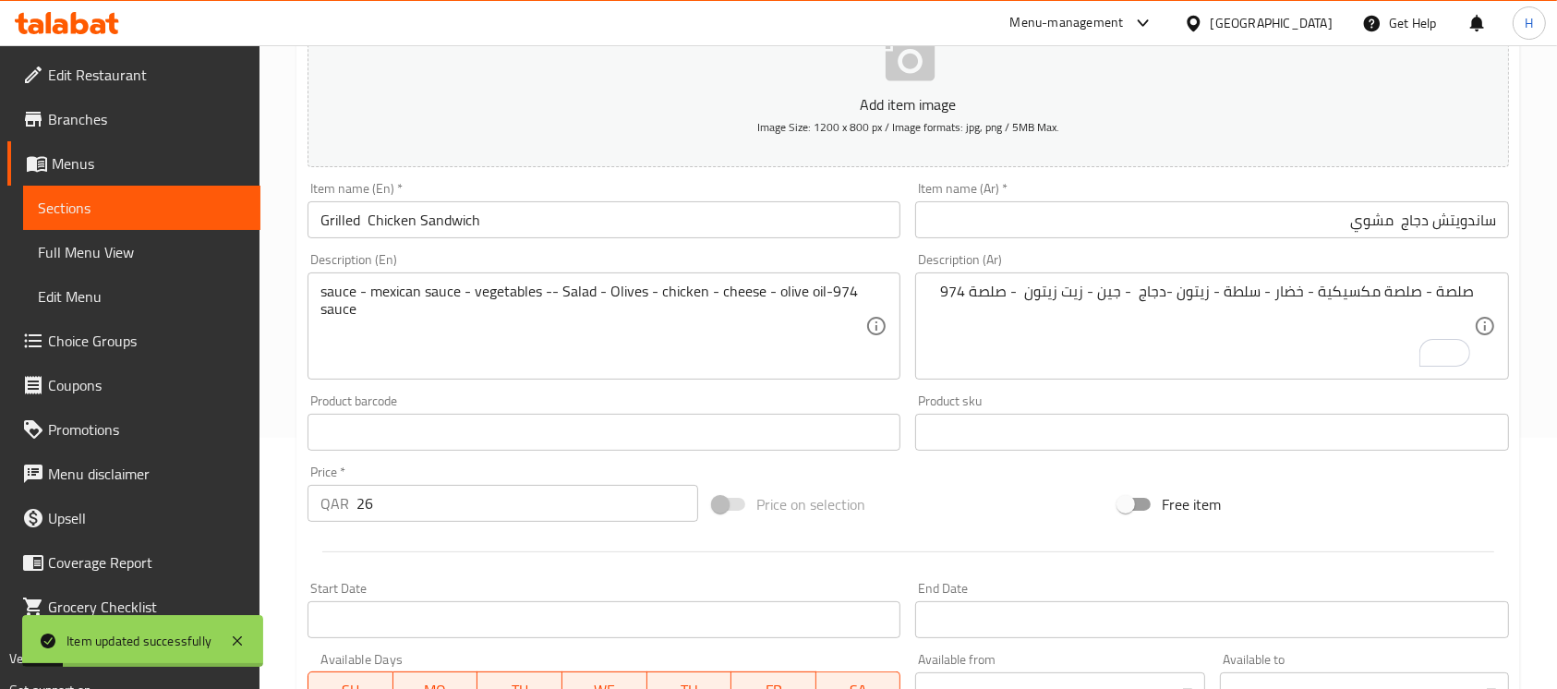
scroll to position [247, 0]
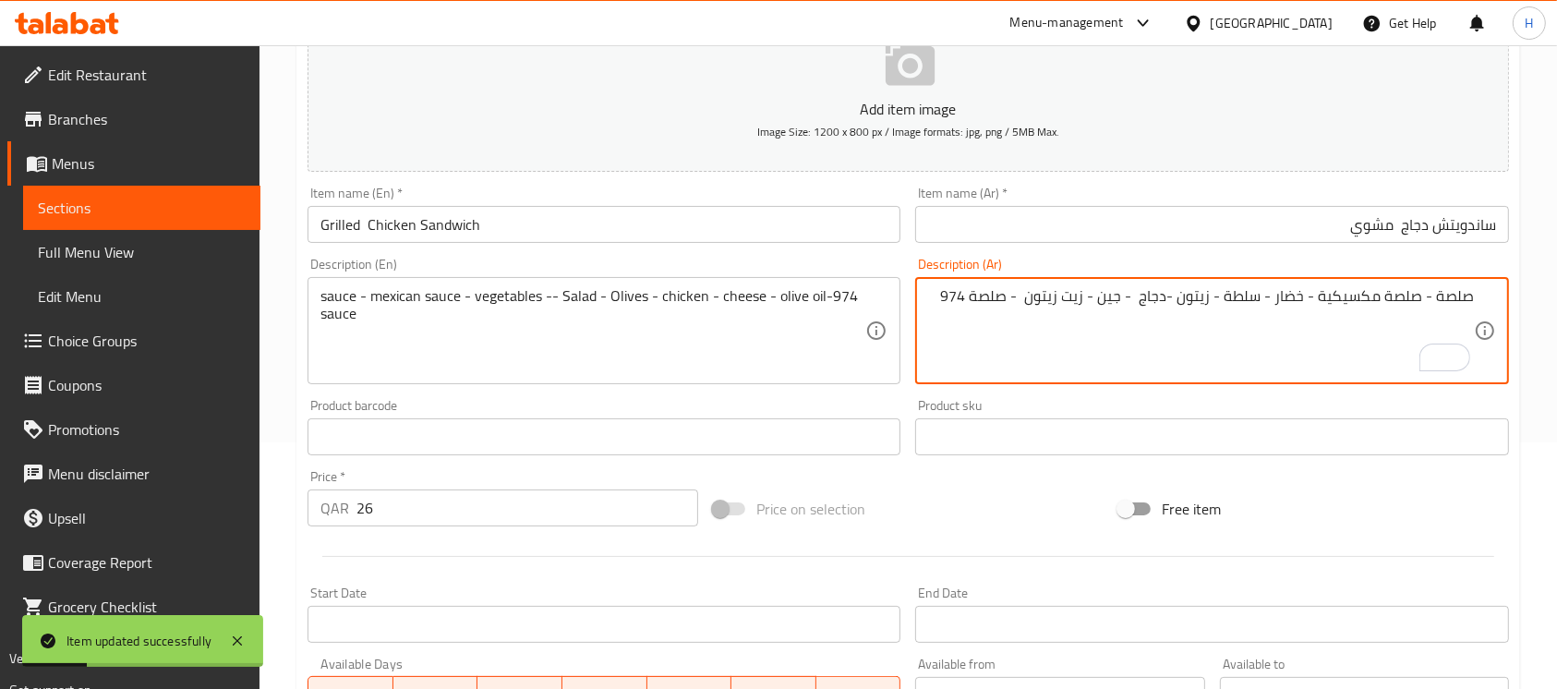
click at [1116, 297] on textarea "صلصة - صلصة مكسيكية - خضار - سلطة - زيتون -دجاج - جين - زيت زيتون - صلصة 974" at bounding box center [1200, 331] width 545 height 88
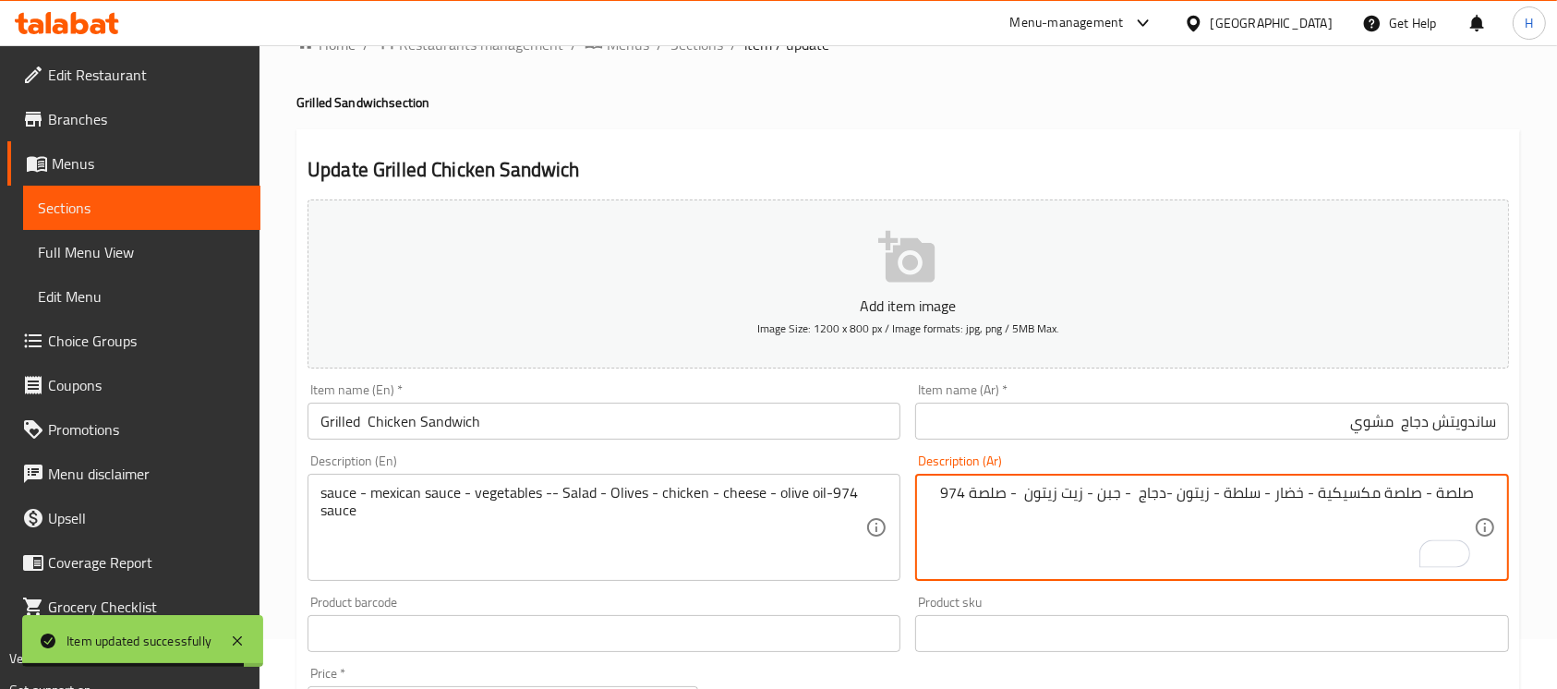
scroll to position [0, 0]
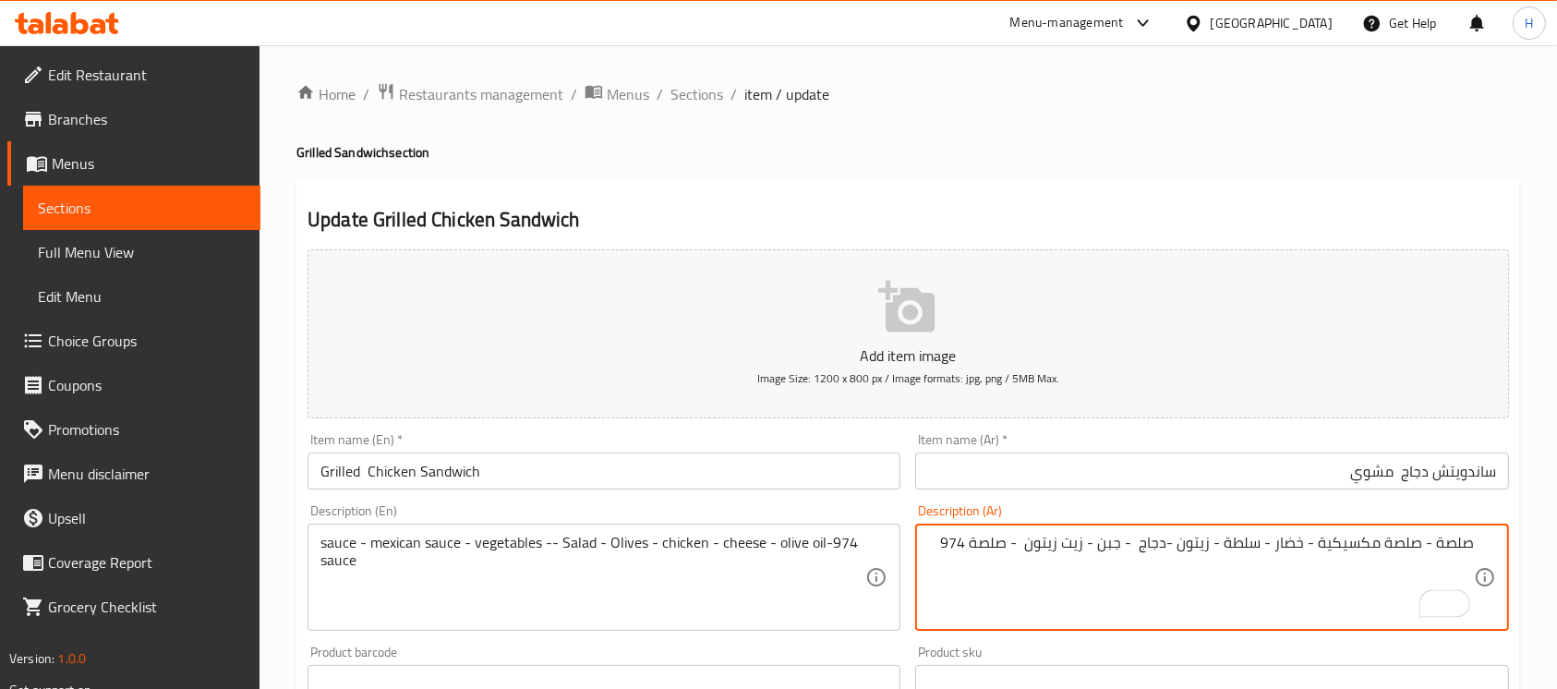
type textarea "صلصة - صلصة مكسيكية - خضار - سلطة - زيتون -دجاج - جبن - زيت زيتون - صلصة 974"
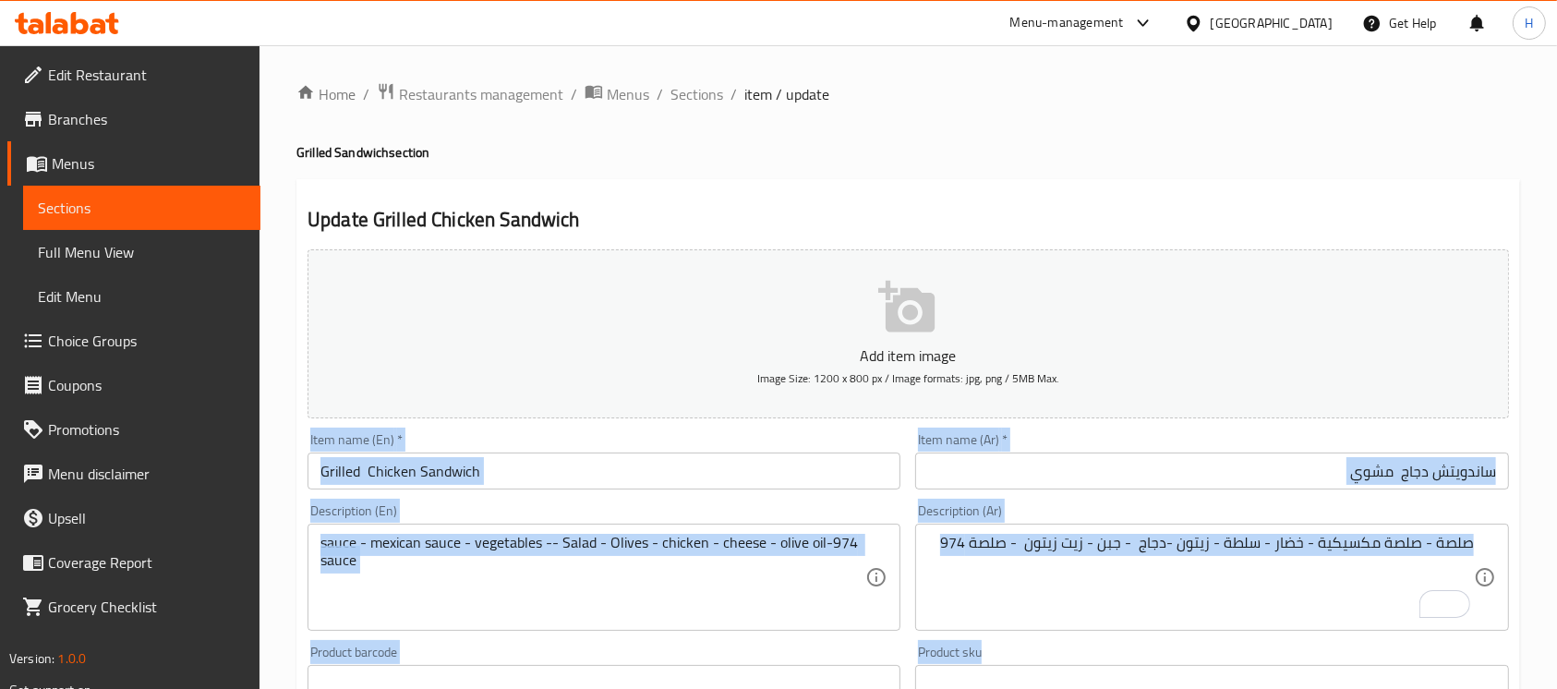
drag, startPoint x: 1575, startPoint y: 431, endPoint x: 1569, endPoint y: 611, distance: 179.3
click at [1557, 674] on html "​ Menu-management Qatar Get Help H Edit Restaurant Branches Menus Sections Full…" at bounding box center [778, 344] width 1557 height 689
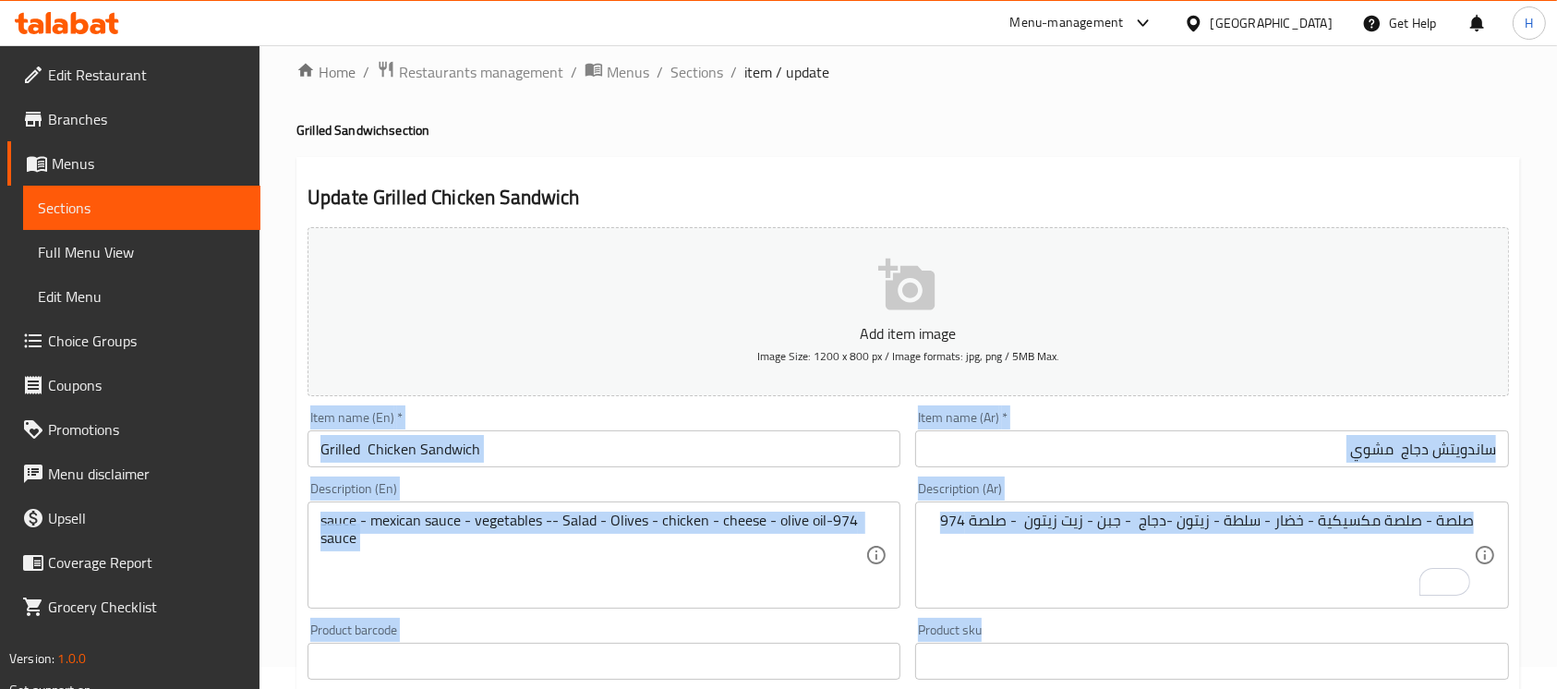
click at [1532, 431] on div "Home / Restaurants management / Menus / Sections / item / update Grilled Sandwi…" at bounding box center [909, 653] width 1298 height 1260
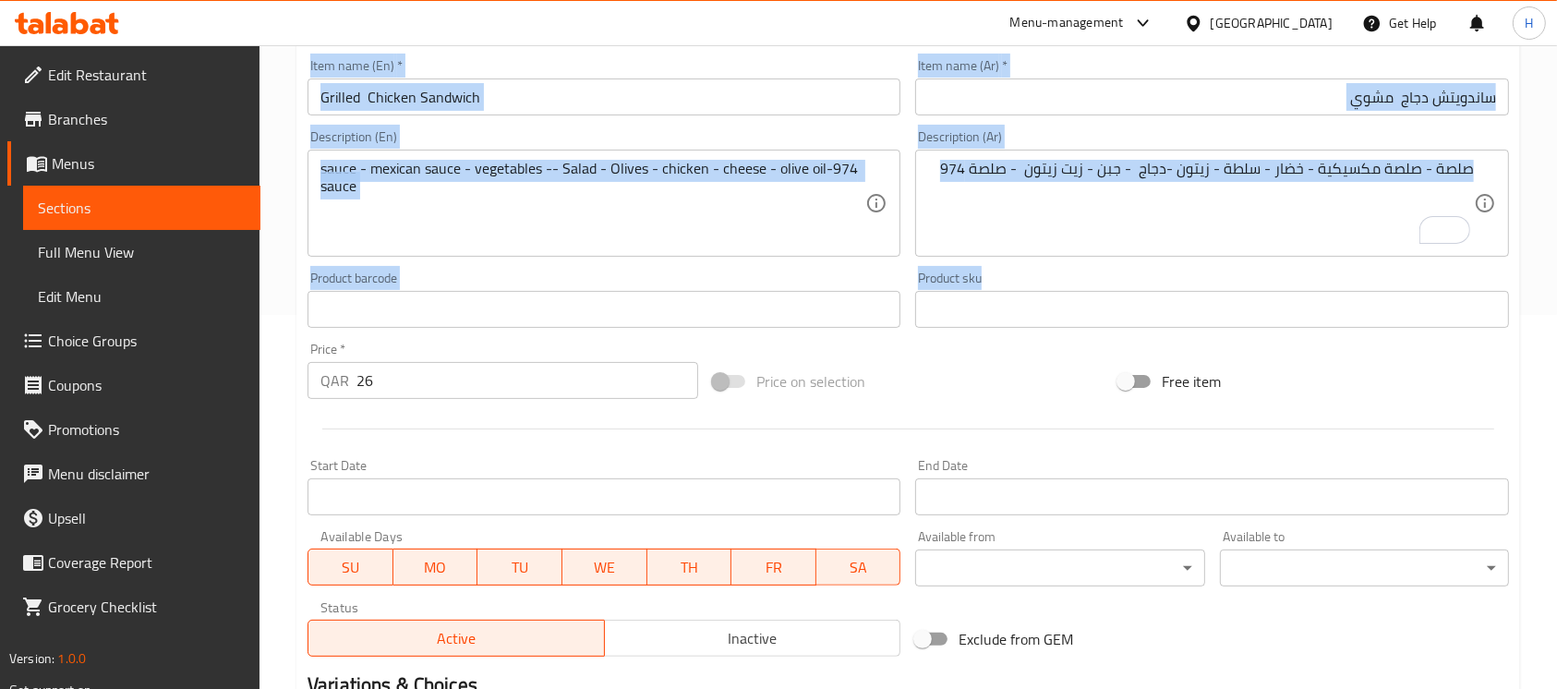
scroll to position [616, 0]
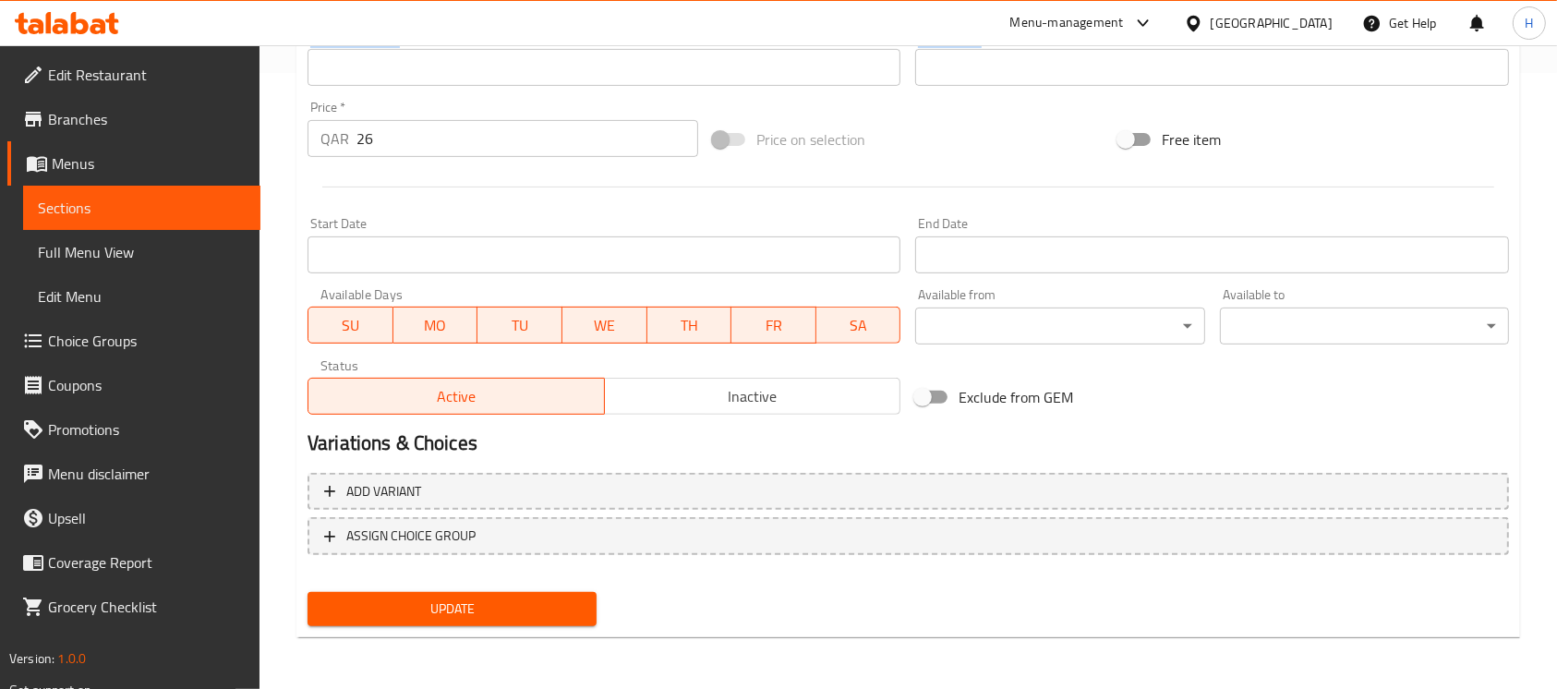
click at [489, 609] on span "Update" at bounding box center [452, 609] width 260 height 23
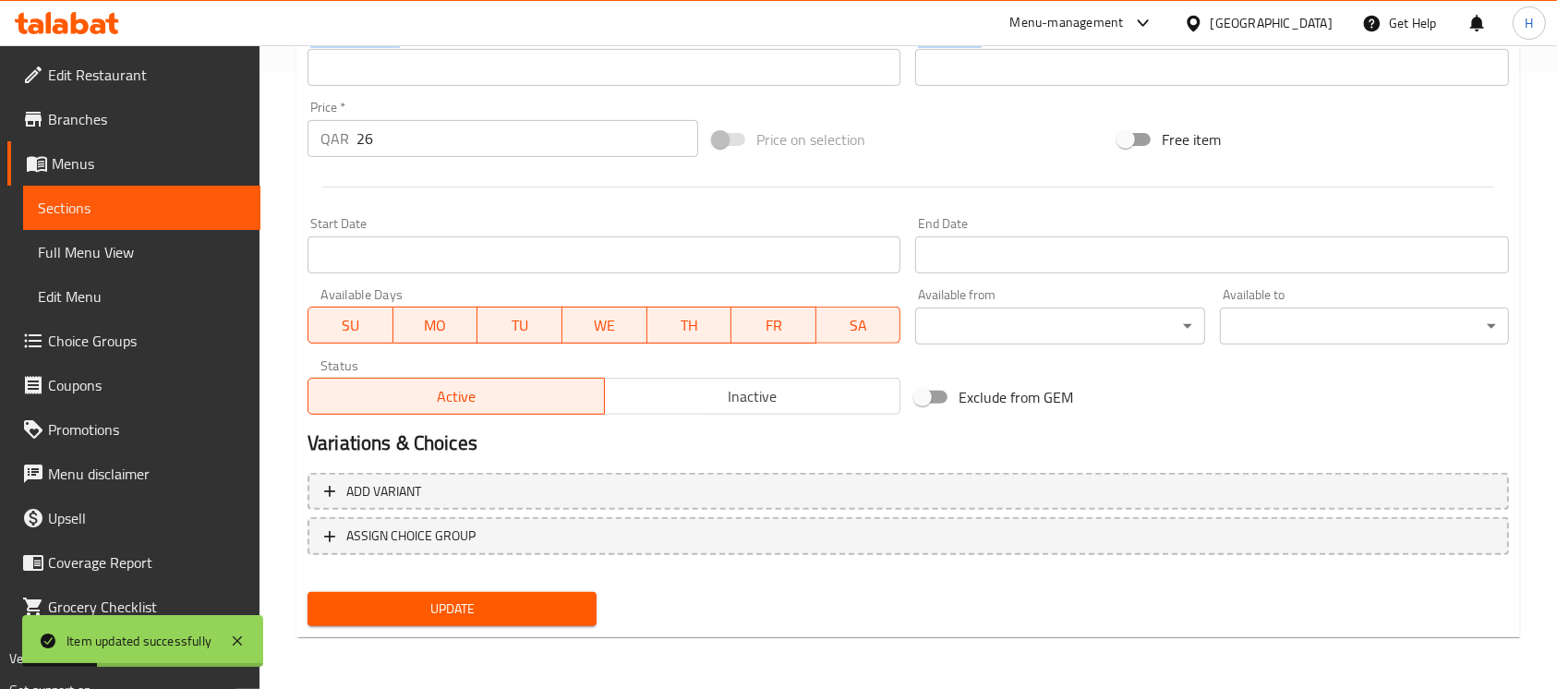
click at [245, 211] on link "Sections" at bounding box center [141, 208] width 237 height 44
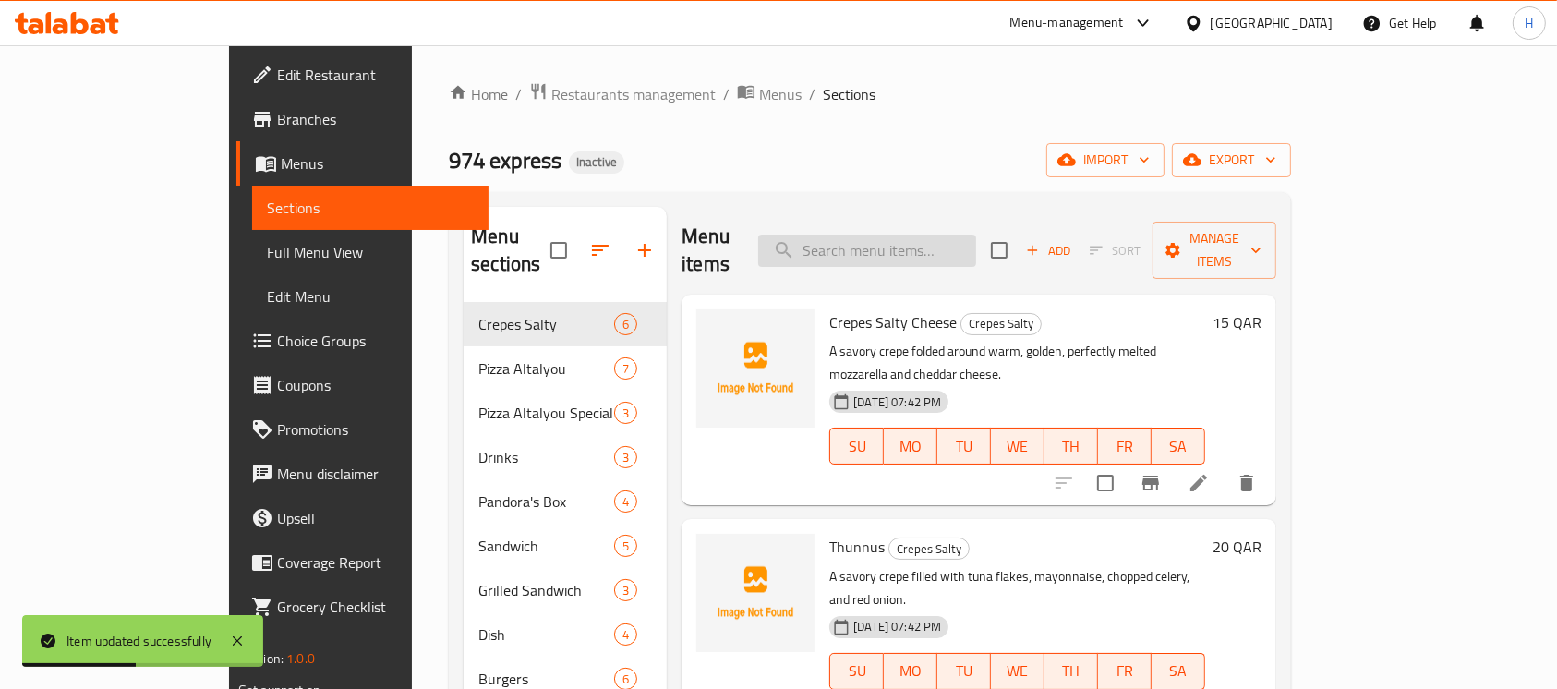
click at [976, 235] on input "search" at bounding box center [867, 251] width 218 height 32
paste input "Smoked Meat"
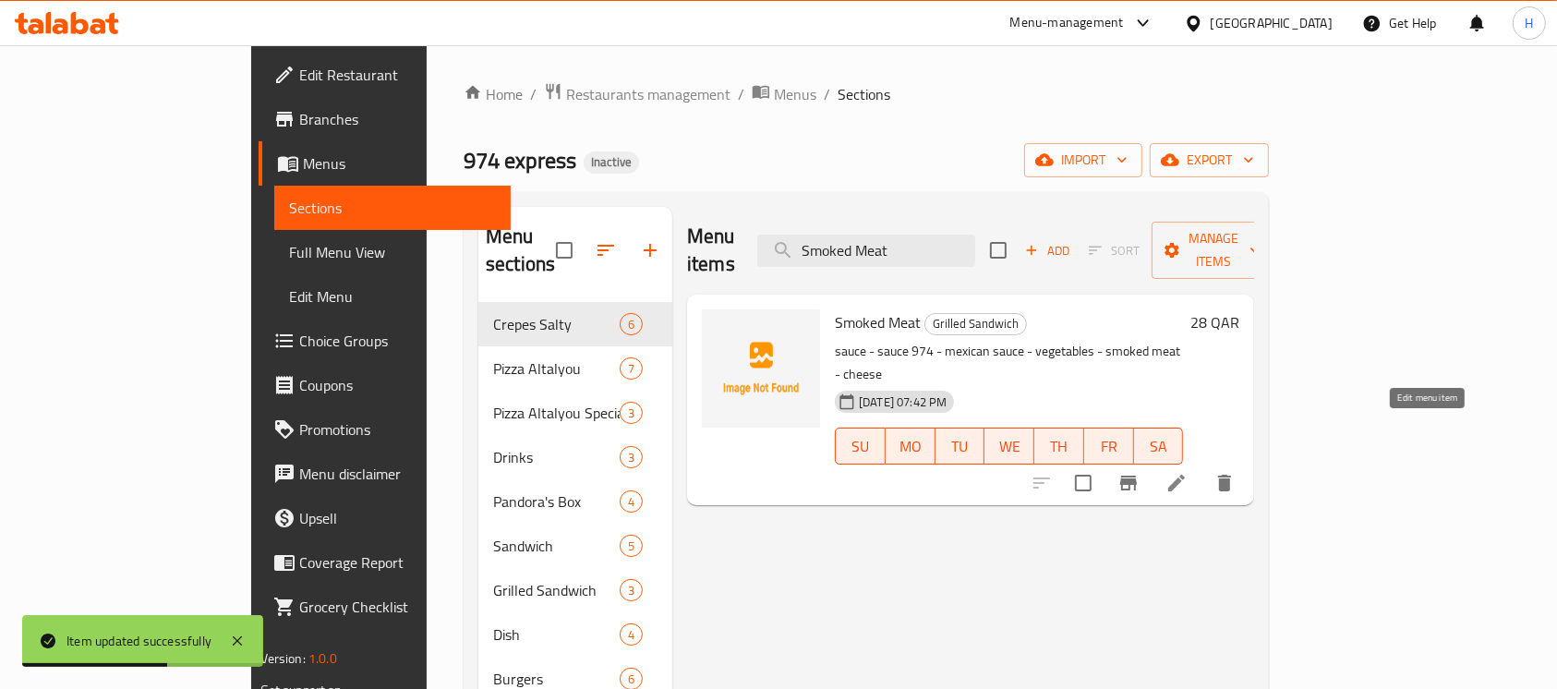
type input "Smoked Meat"
click at [1188, 472] on icon at bounding box center [1177, 483] width 22 height 22
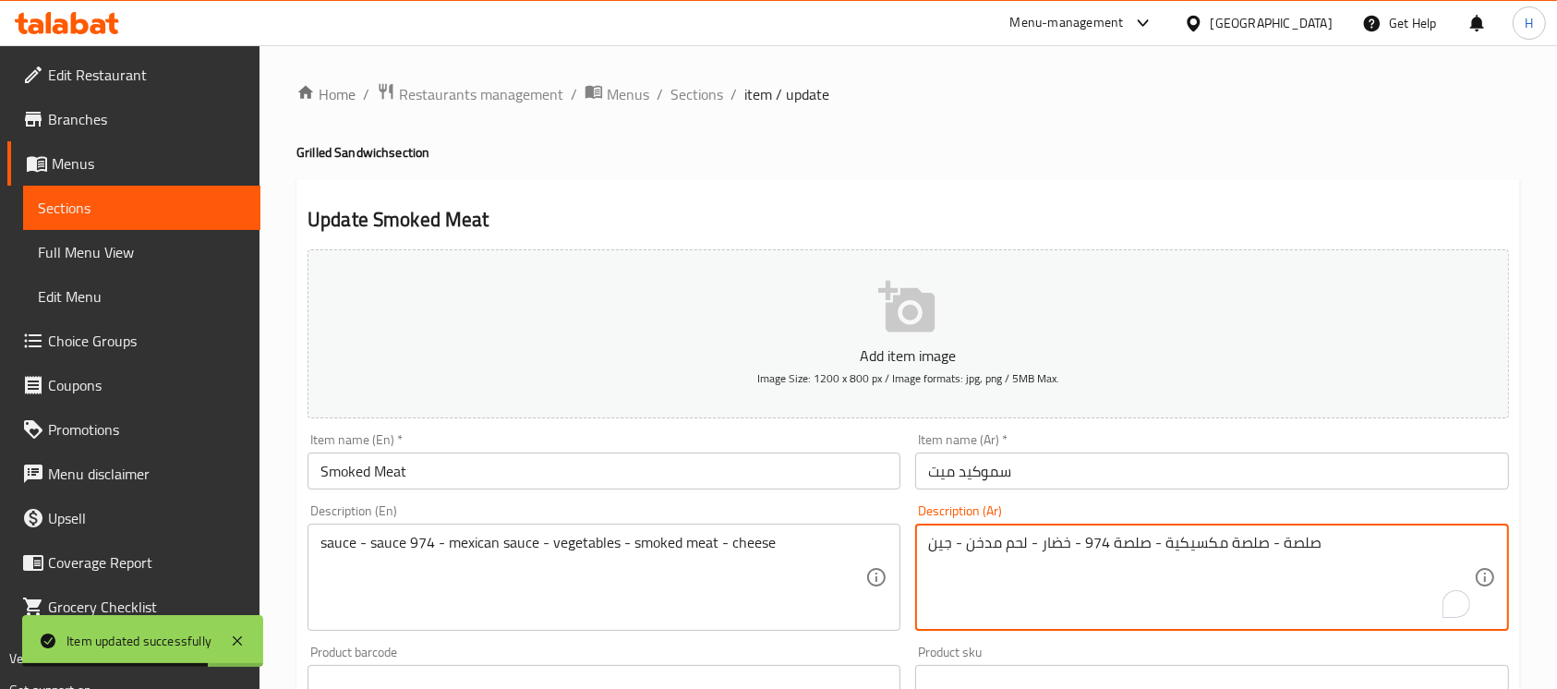
click at [948, 546] on textarea "صلصة - صلصة مكسيكية - صلصة 974 - خضار - لحم مدخن - جين" at bounding box center [1200, 578] width 545 height 88
click at [946, 550] on textarea "صلصة - صلصة مكسيكية - صلصة 974 - خضار - لحم مدخن - جين" at bounding box center [1200, 578] width 545 height 88
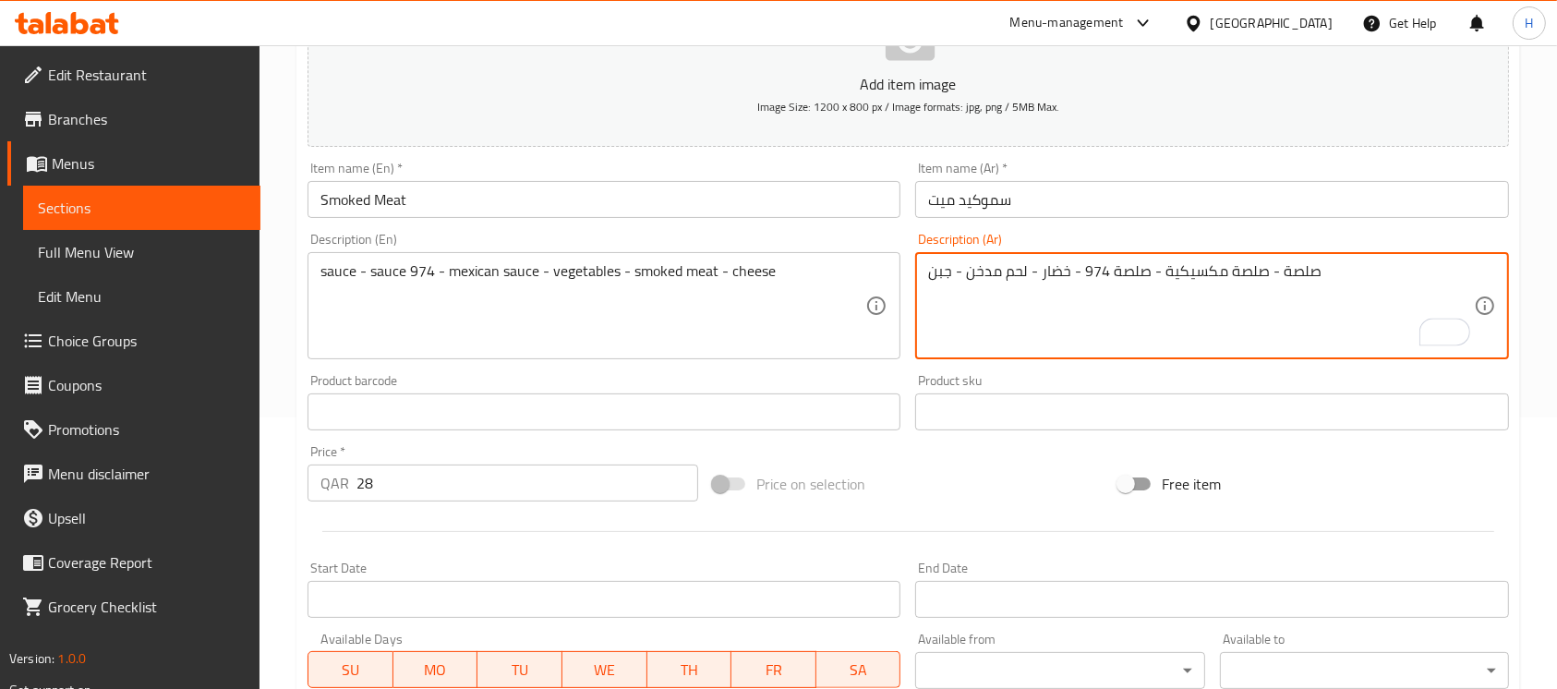
scroll to position [616, 0]
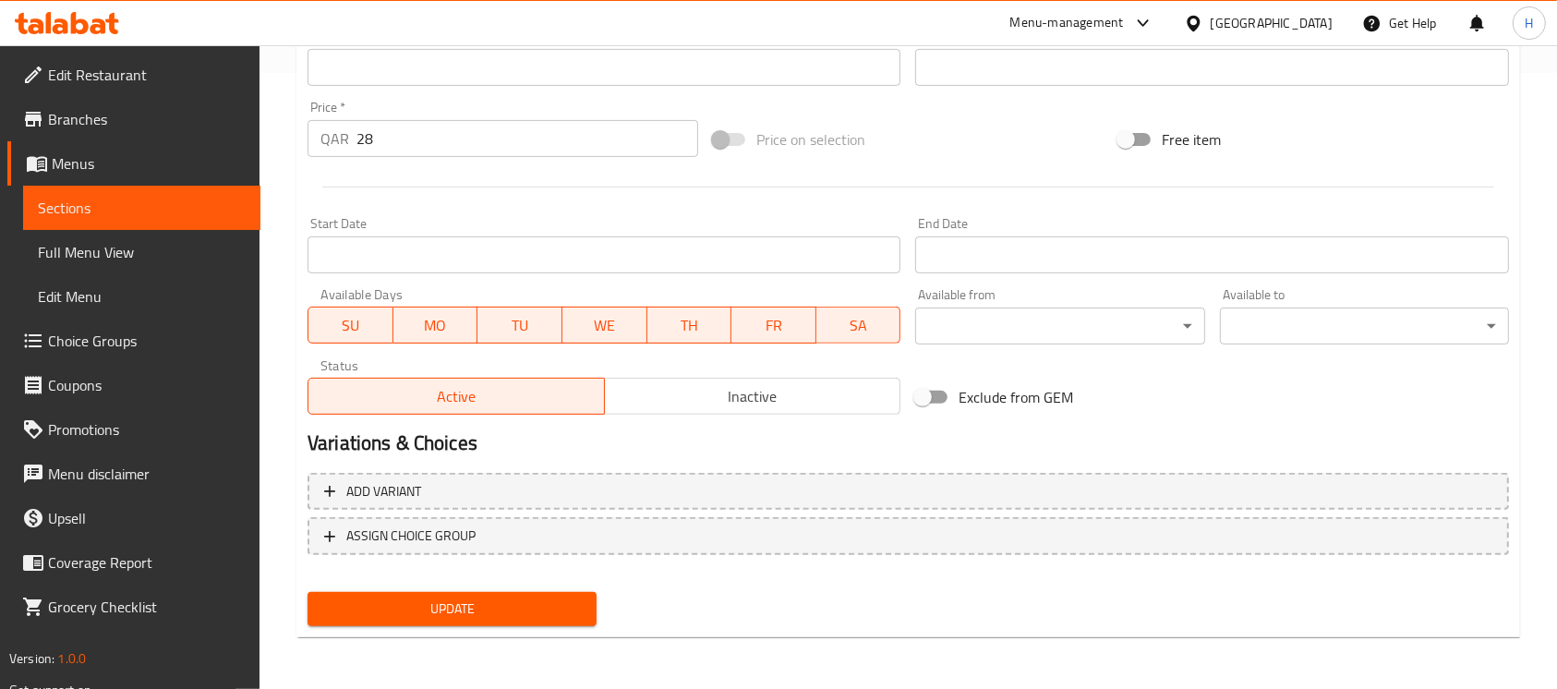
type textarea "صلصة - صلصة مكسيكية - صلصة 974 - خضار - لحم مدخن - جبن"
click at [571, 598] on span "Update" at bounding box center [452, 609] width 260 height 23
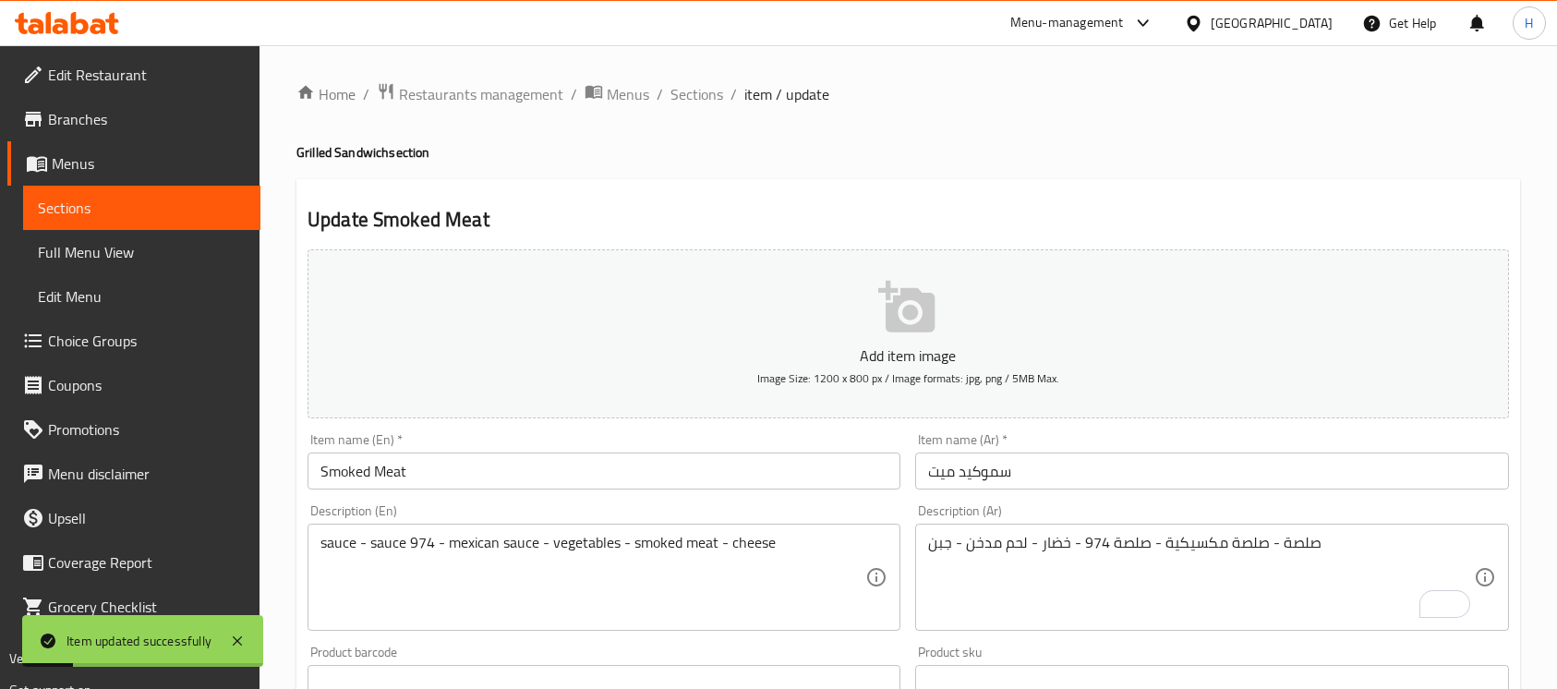
scroll to position [616, 0]
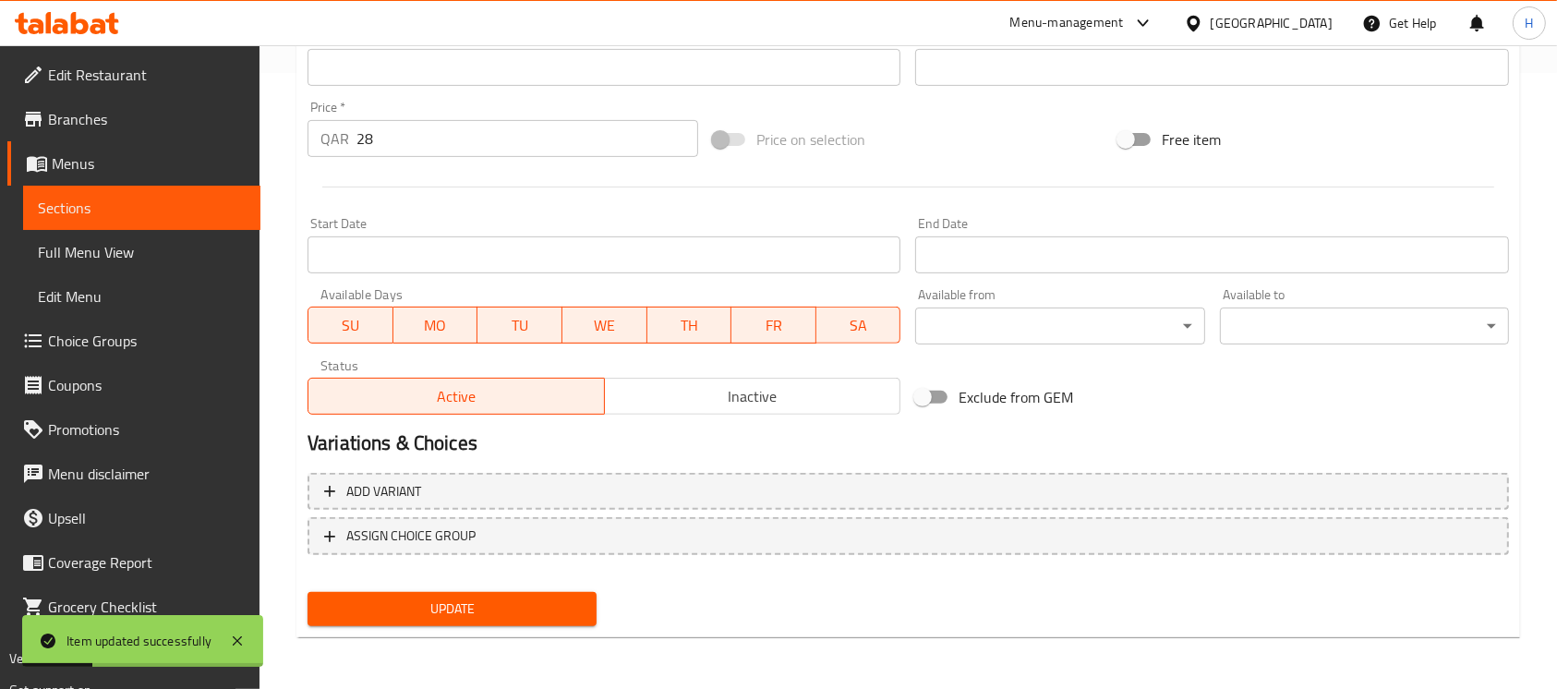
click at [178, 206] on span "Sections" at bounding box center [142, 208] width 208 height 22
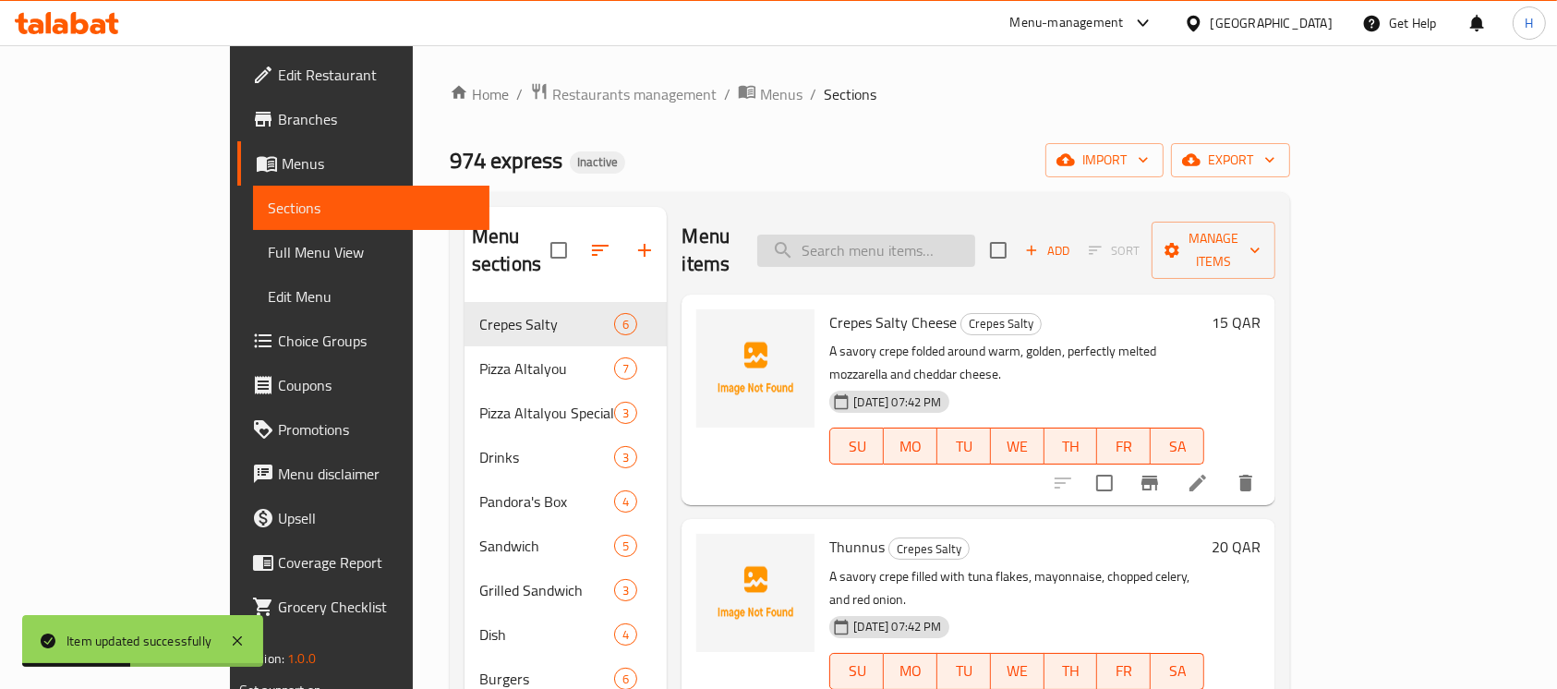
drag, startPoint x: 1011, startPoint y: 229, endPoint x: 1024, endPoint y: 236, distance: 14.9
click at [975, 235] on input "search" at bounding box center [866, 251] width 218 height 32
paste input "Shrimp"
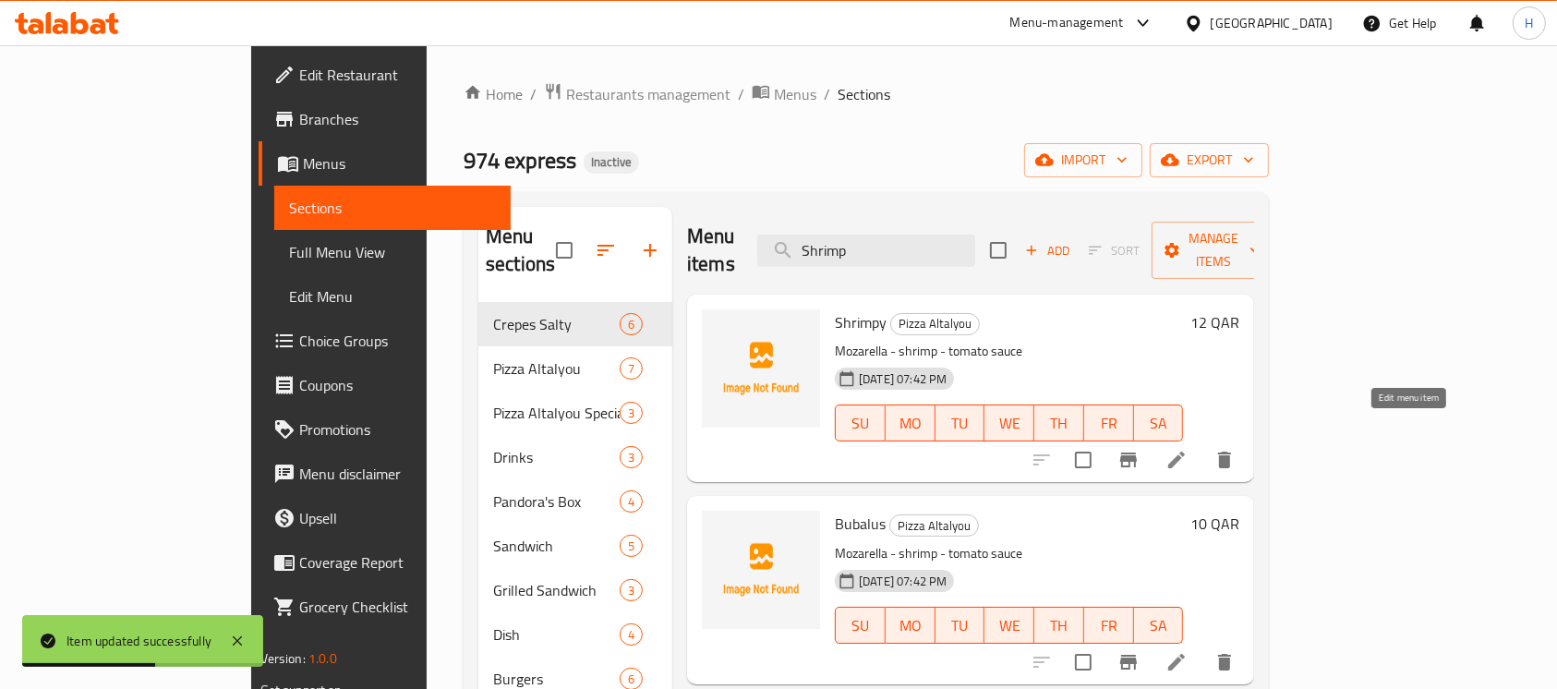
type input "Shrimp"
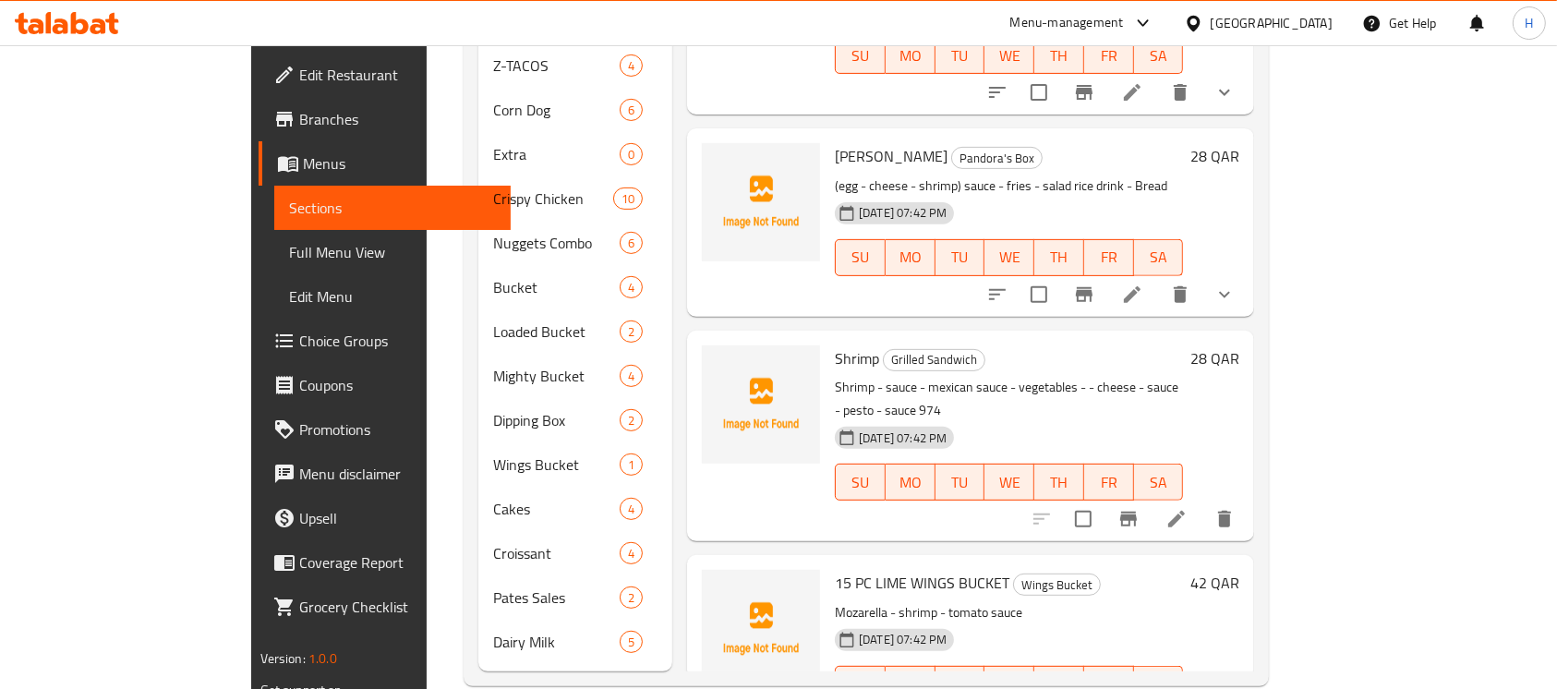
scroll to position [664, 0]
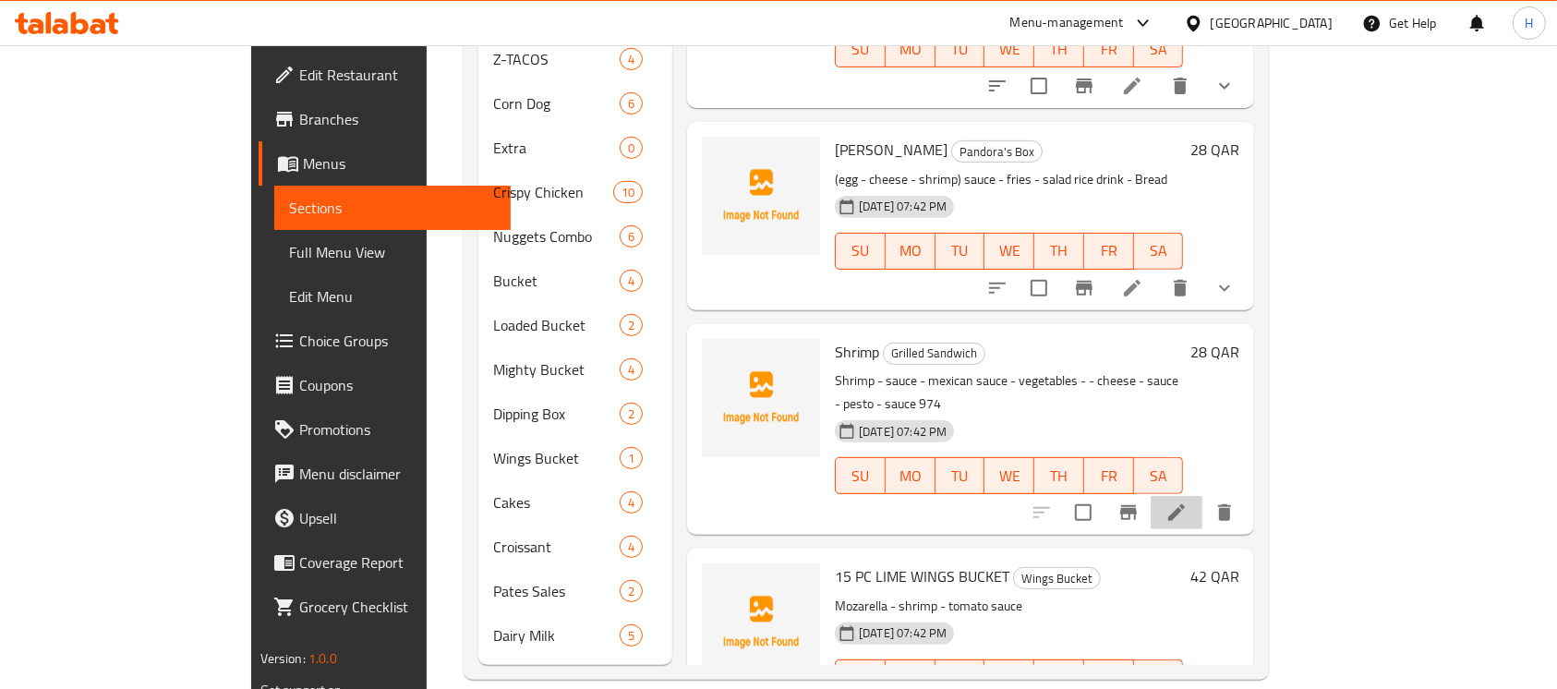
click at [1203, 496] on li at bounding box center [1177, 512] width 52 height 33
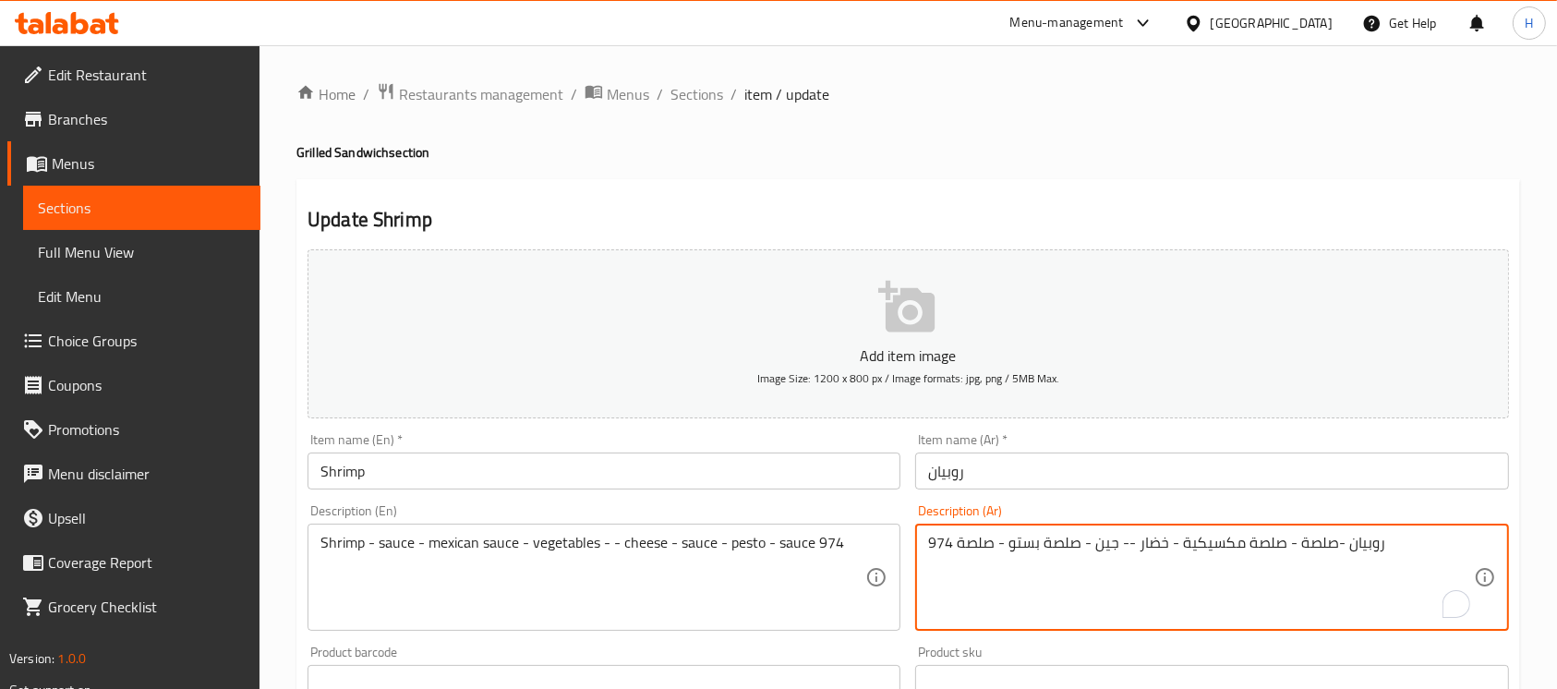
click at [1100, 544] on textarea "روبيان -صلصة - صلصة مكسيكية - خضار -- جين - صلصة بستو - صلصة 974" at bounding box center [1200, 578] width 545 height 88
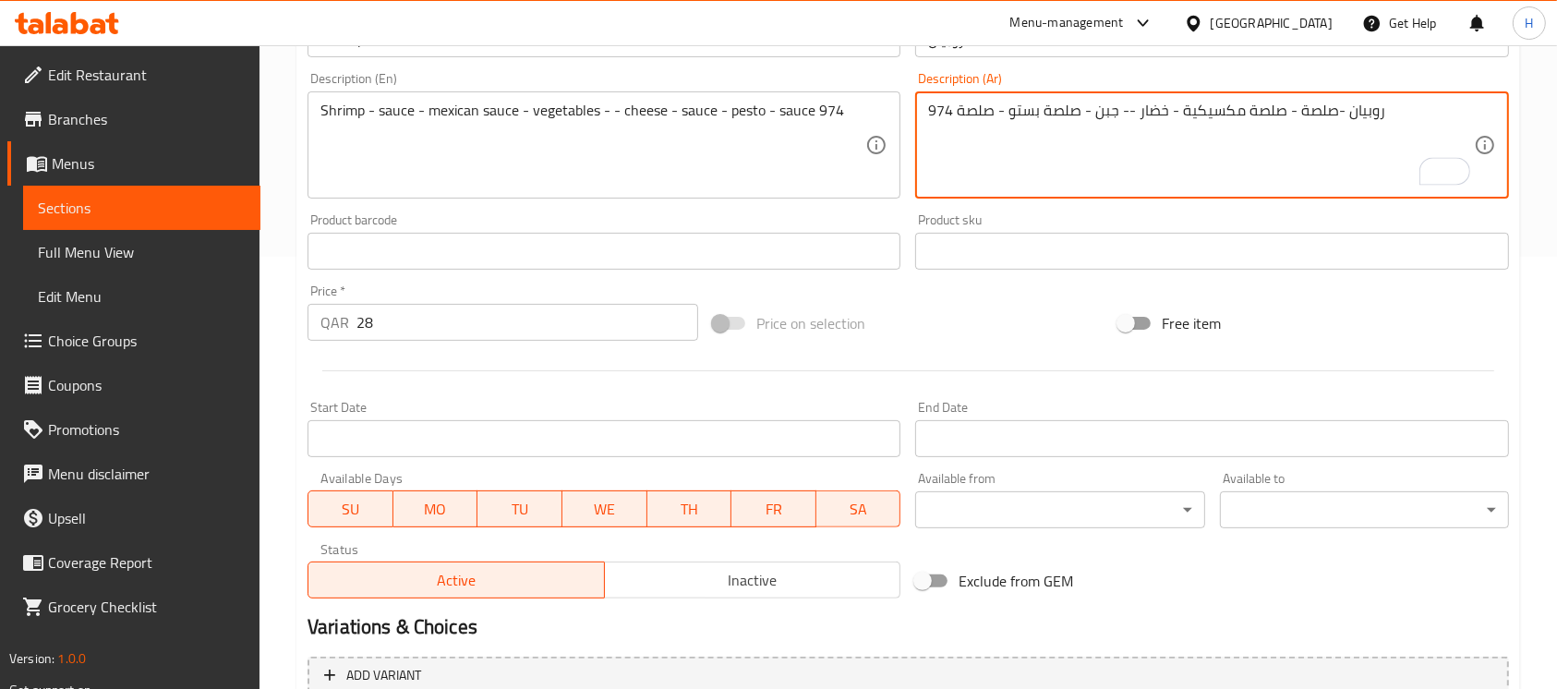
scroll to position [616, 0]
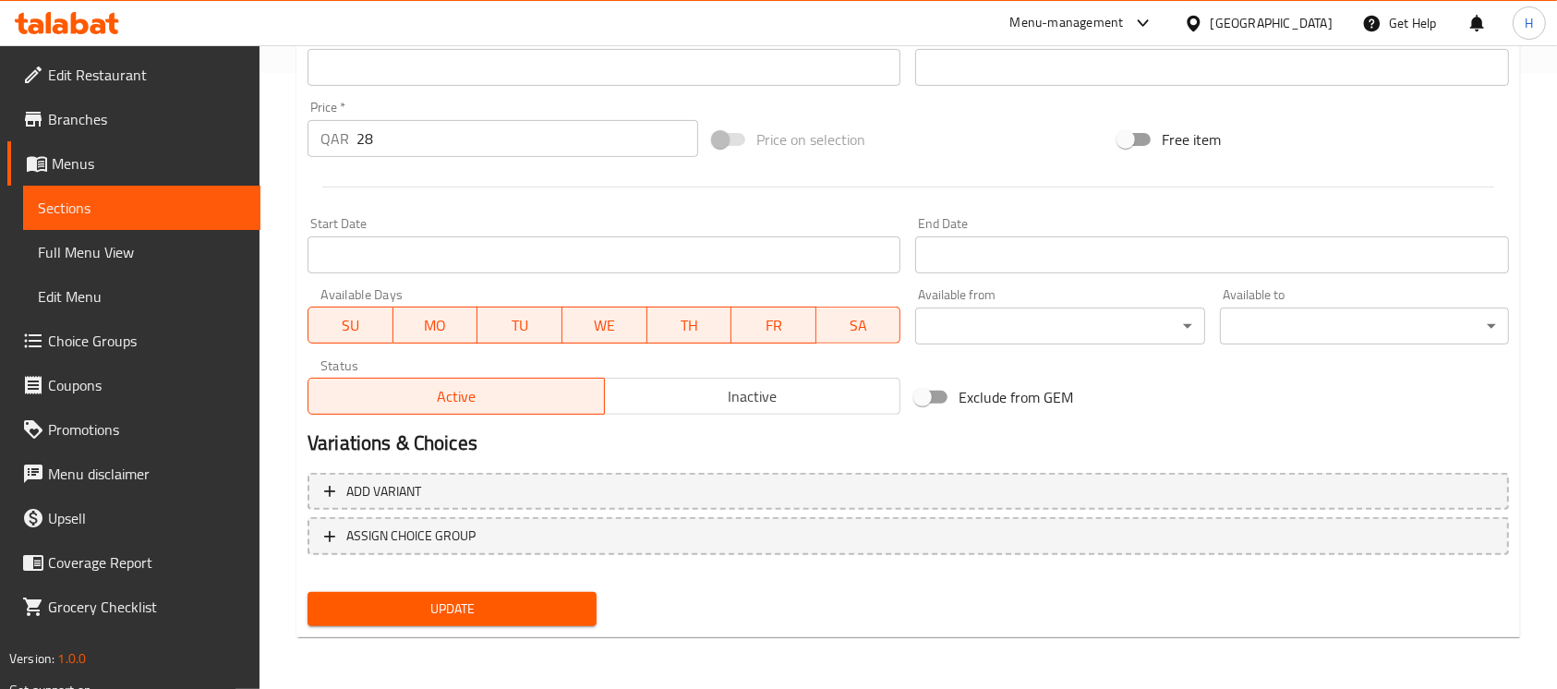
type textarea "روبيان -صلصة - صلصة مكسيكية - خضار -- جبن - صلصة بستو - صلصة 974"
click at [423, 611] on span "Update" at bounding box center [452, 609] width 260 height 23
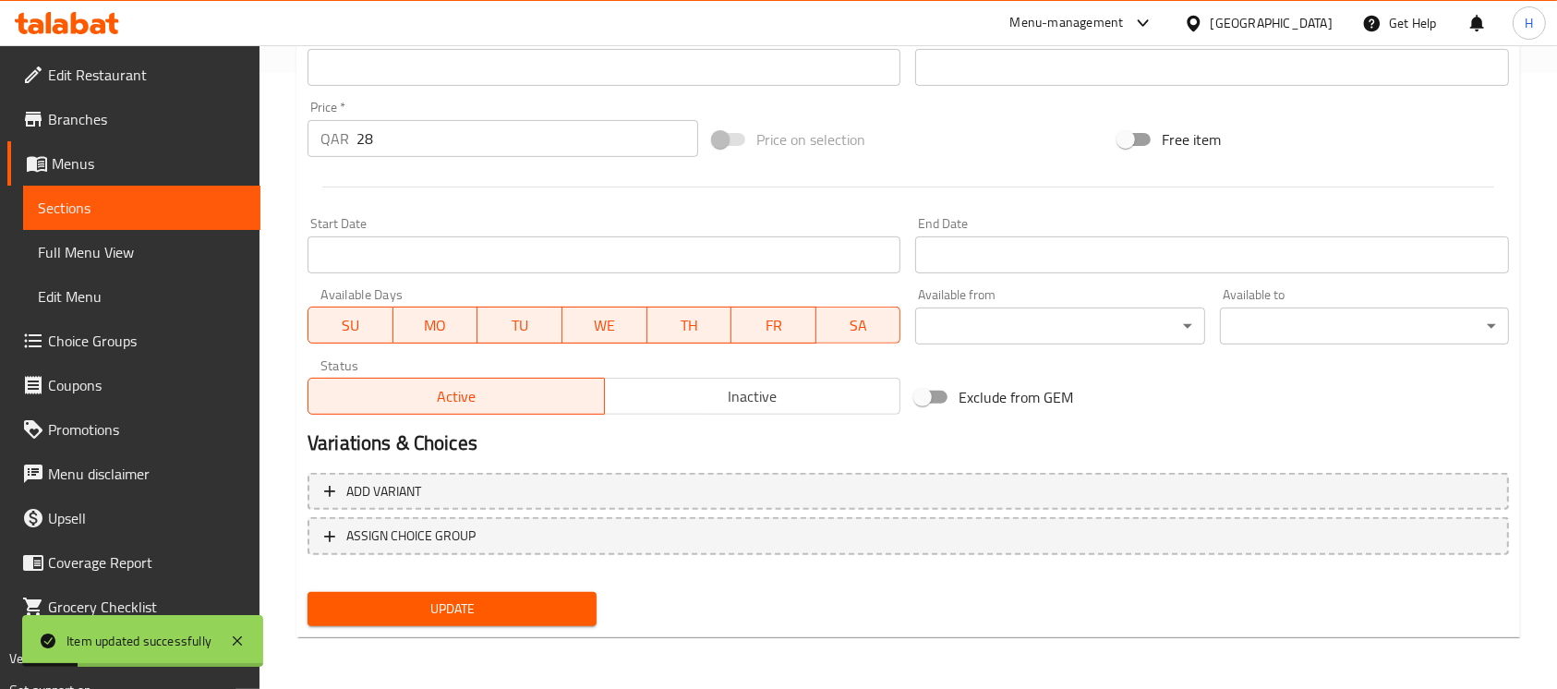
click at [185, 200] on span "Sections" at bounding box center [142, 208] width 208 height 22
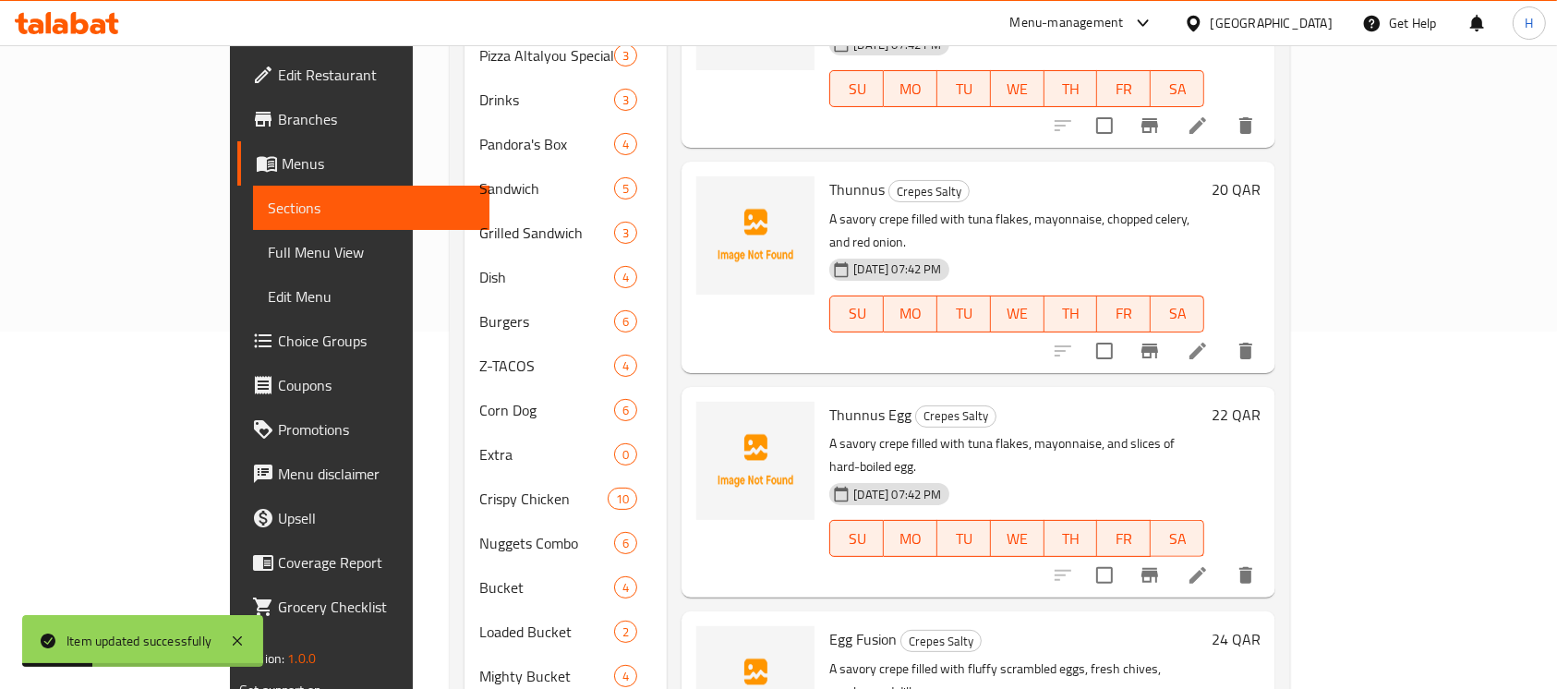
scroll to position [124, 0]
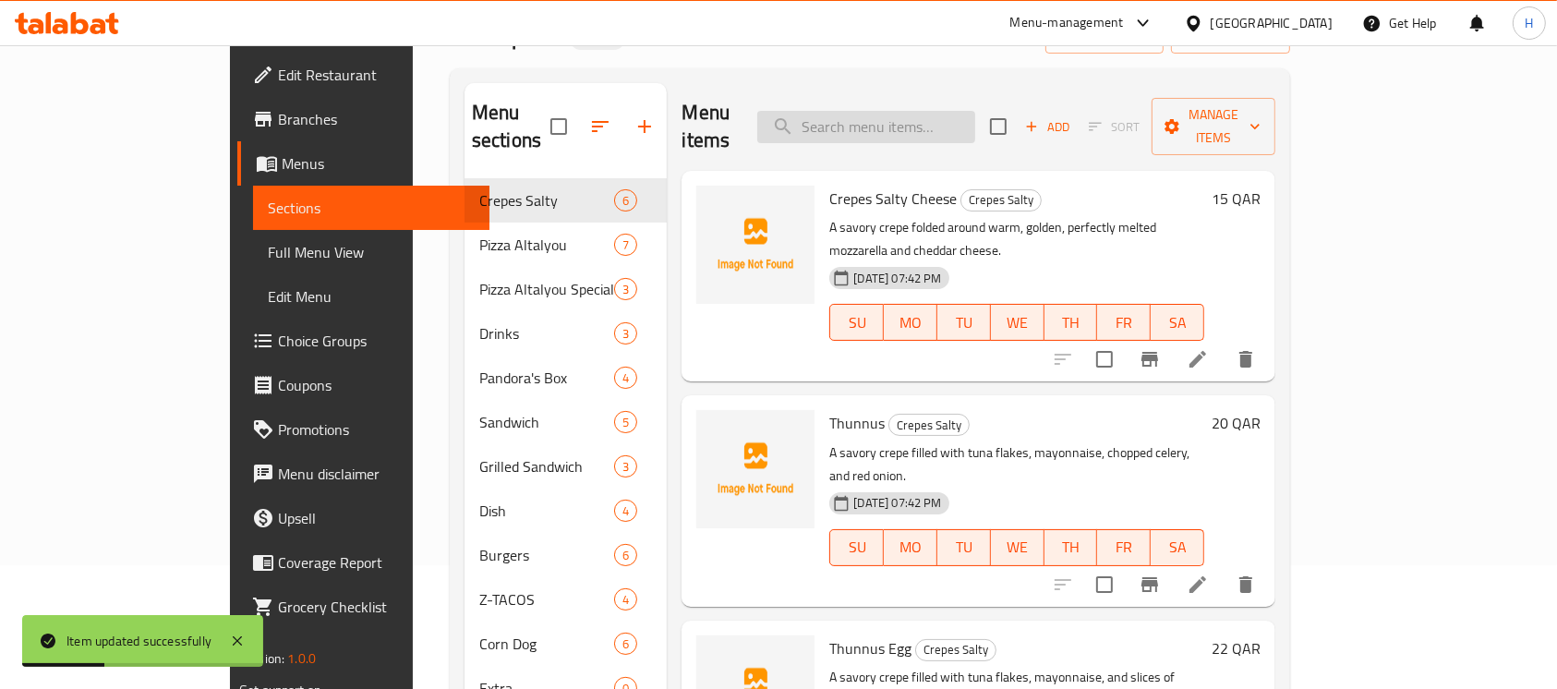
click at [953, 115] on input "search" at bounding box center [866, 127] width 218 height 32
paste input "Sauced Meat"
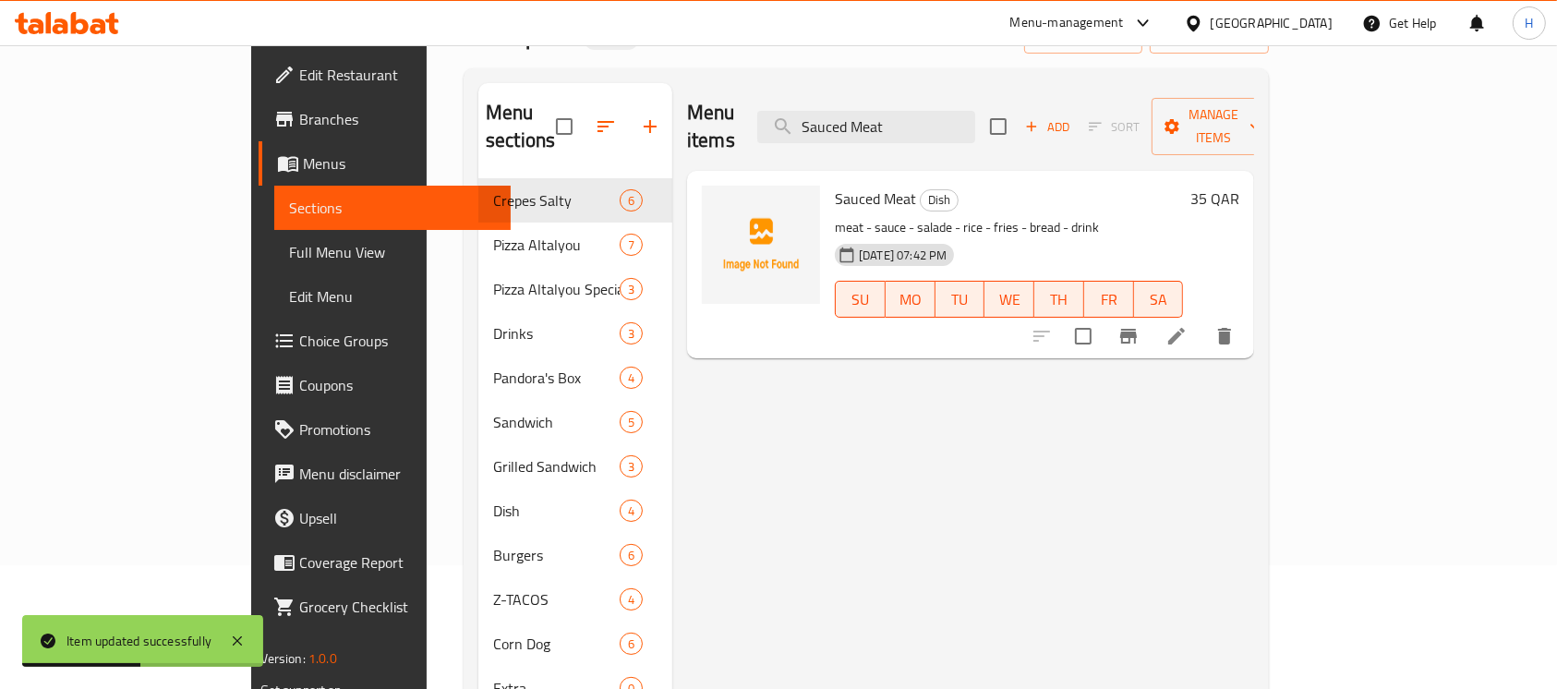
type input "Sauced Meat"
click at [1203, 320] on li at bounding box center [1177, 336] width 52 height 33
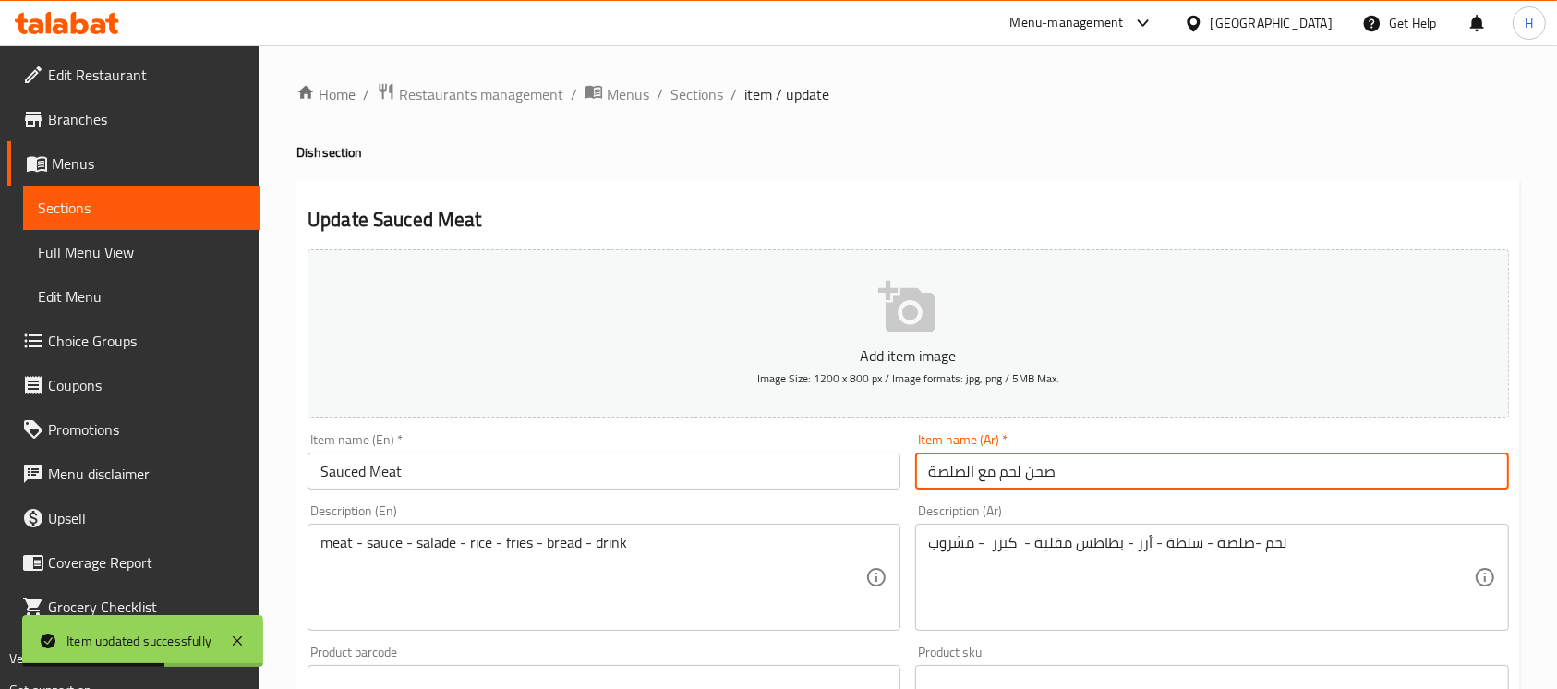
click at [990, 471] on input "صحن لحم مع الصلصة" at bounding box center [1211, 471] width 593 height 37
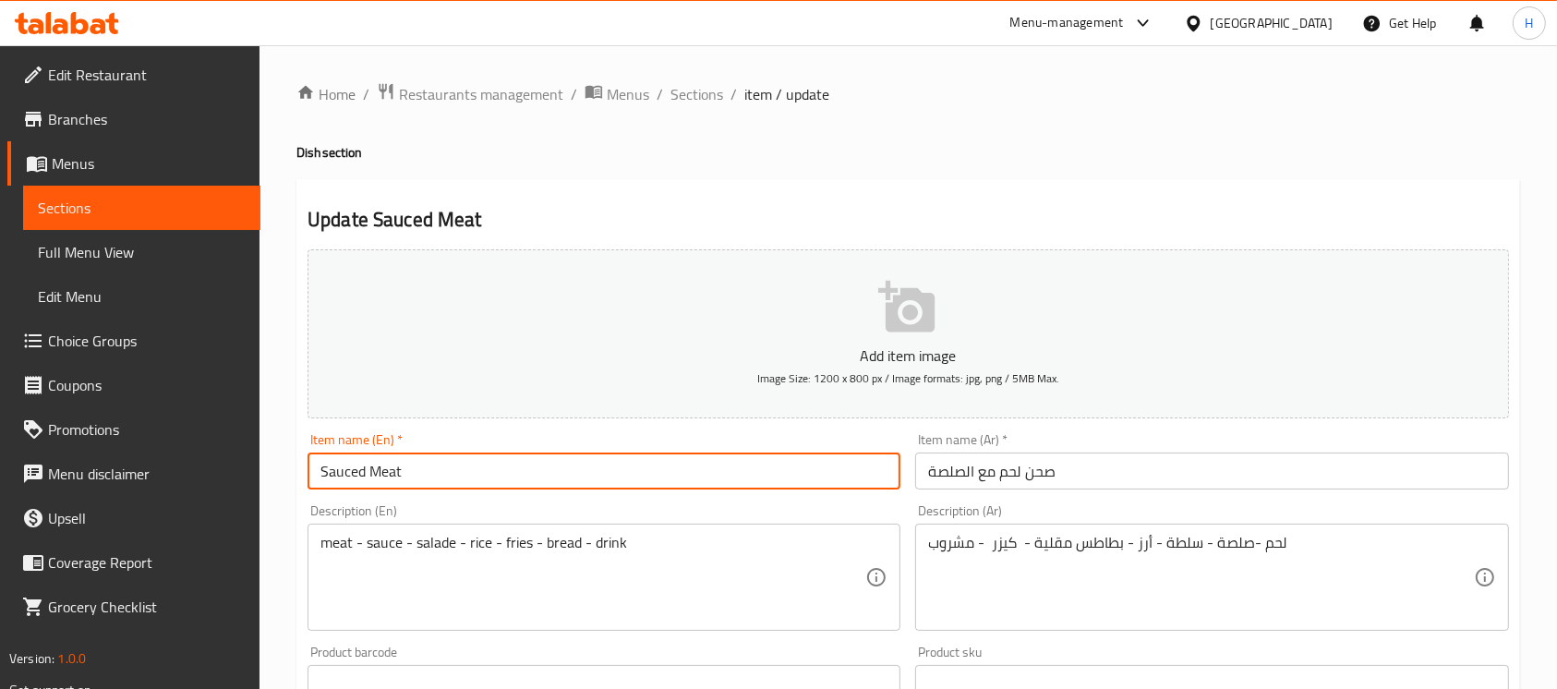
click at [378, 461] on input "Sauced Meat" at bounding box center [604, 471] width 593 height 37
click at [422, 473] on input "Sauced Meat" at bounding box center [604, 471] width 593 height 37
paste input "plate"
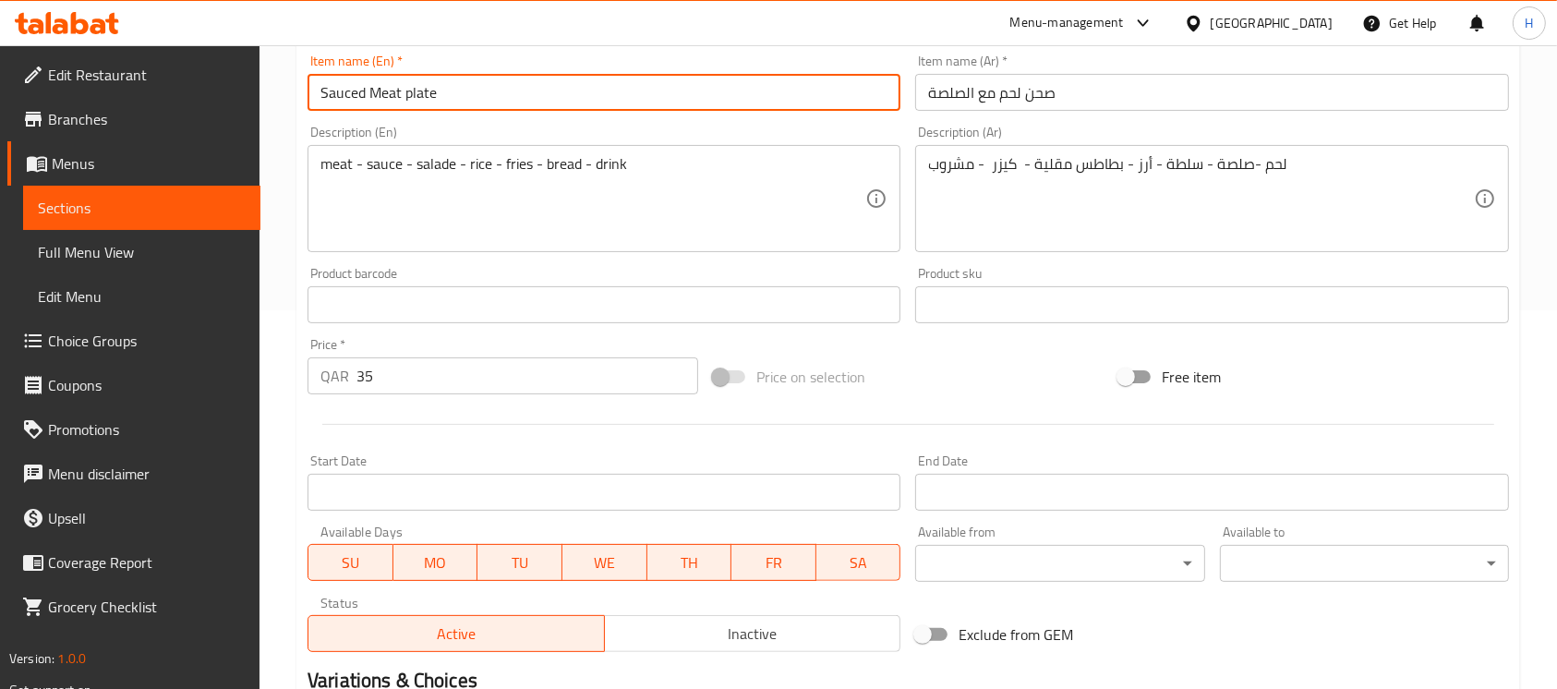
scroll to position [468, 0]
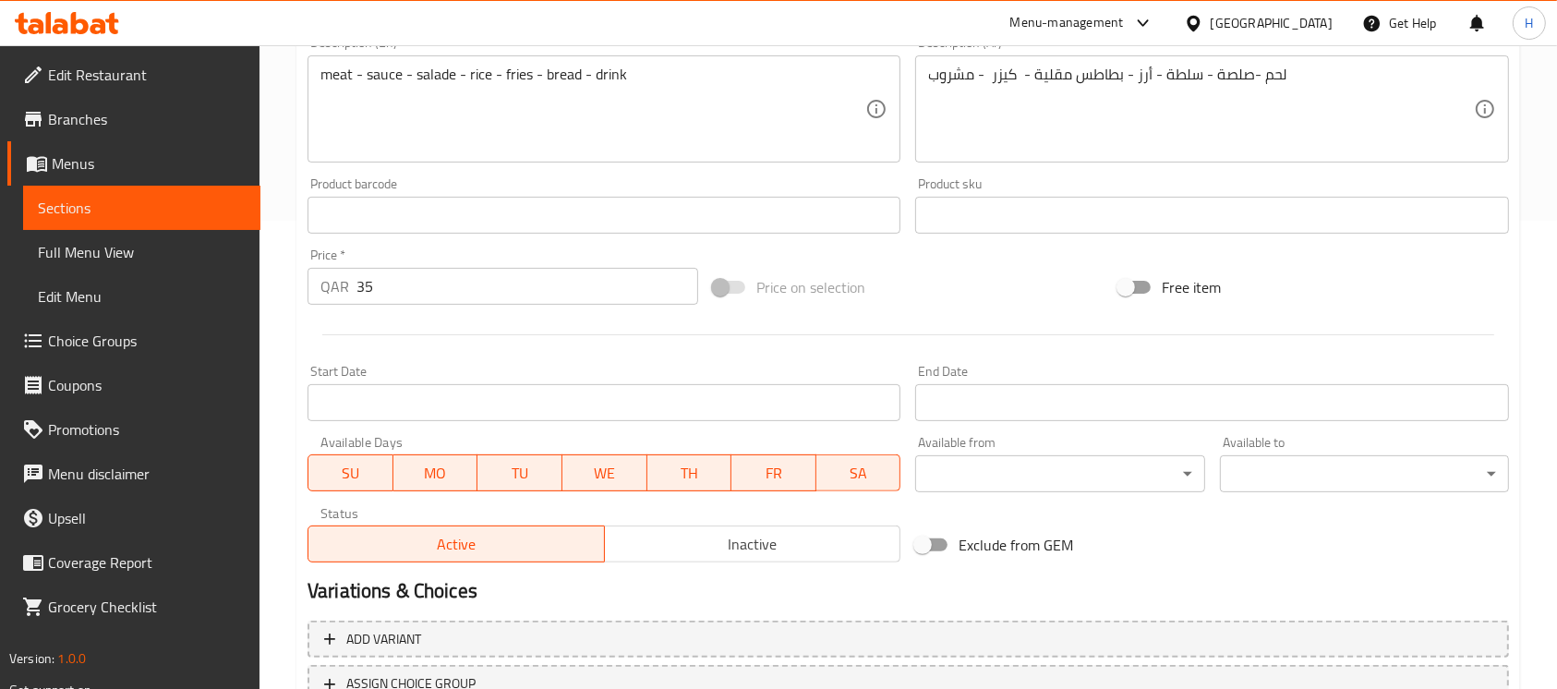
type input "Sauced Meat plate"
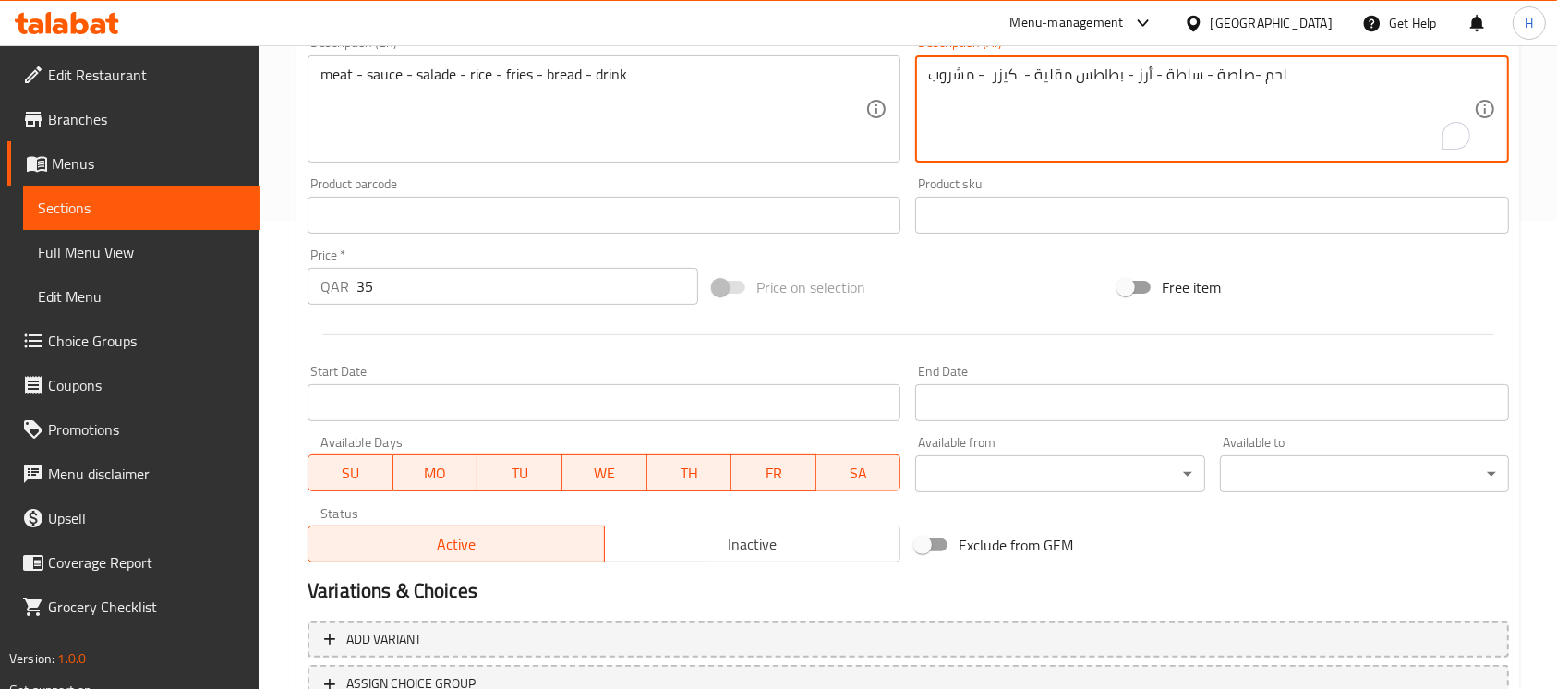
click at [999, 78] on textarea "لحم -صلصة - سلطة - أرز - بطاطس مقلية - كيزر - مشروب" at bounding box center [1200, 110] width 545 height 88
type textarea "لحم -صلصة - سلطة - أرز - بطاطس مقلية - خبز- مشروب"
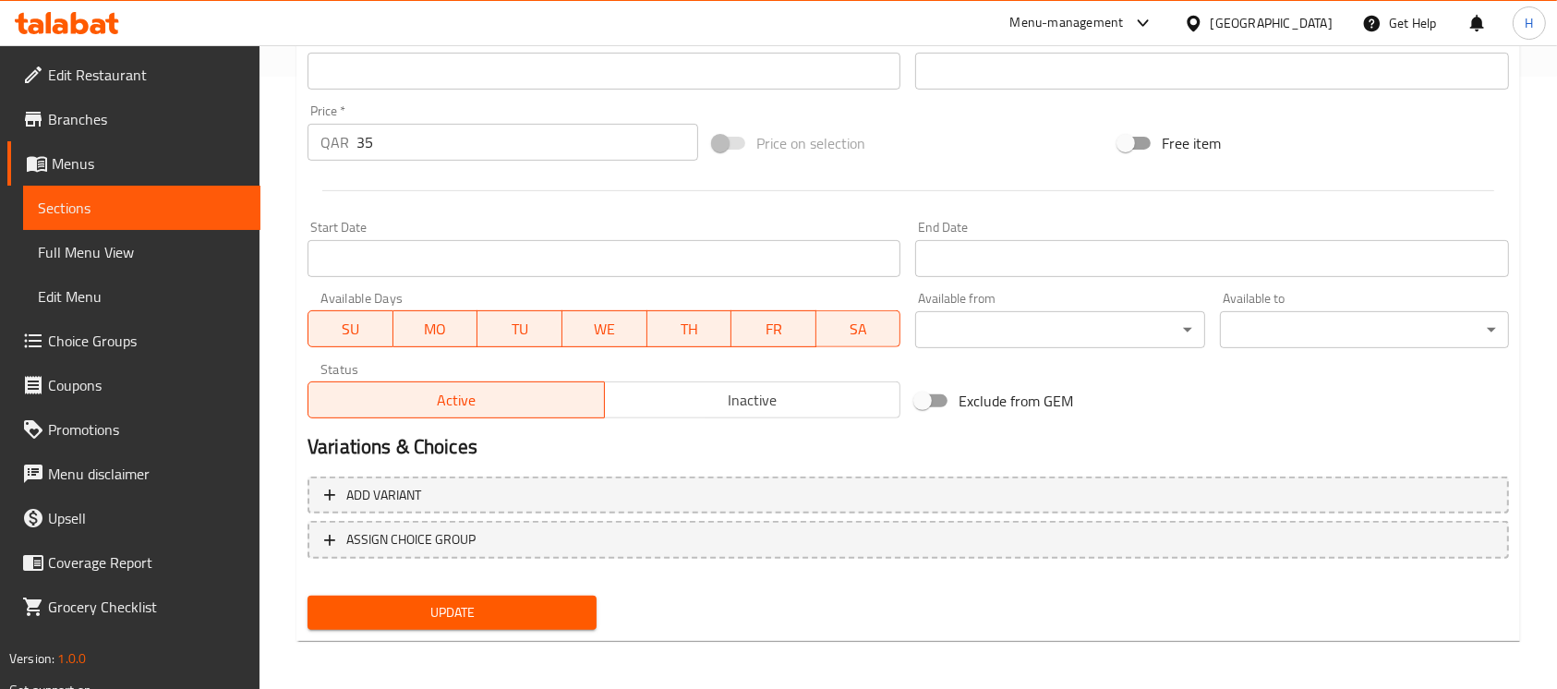
scroll to position [616, 0]
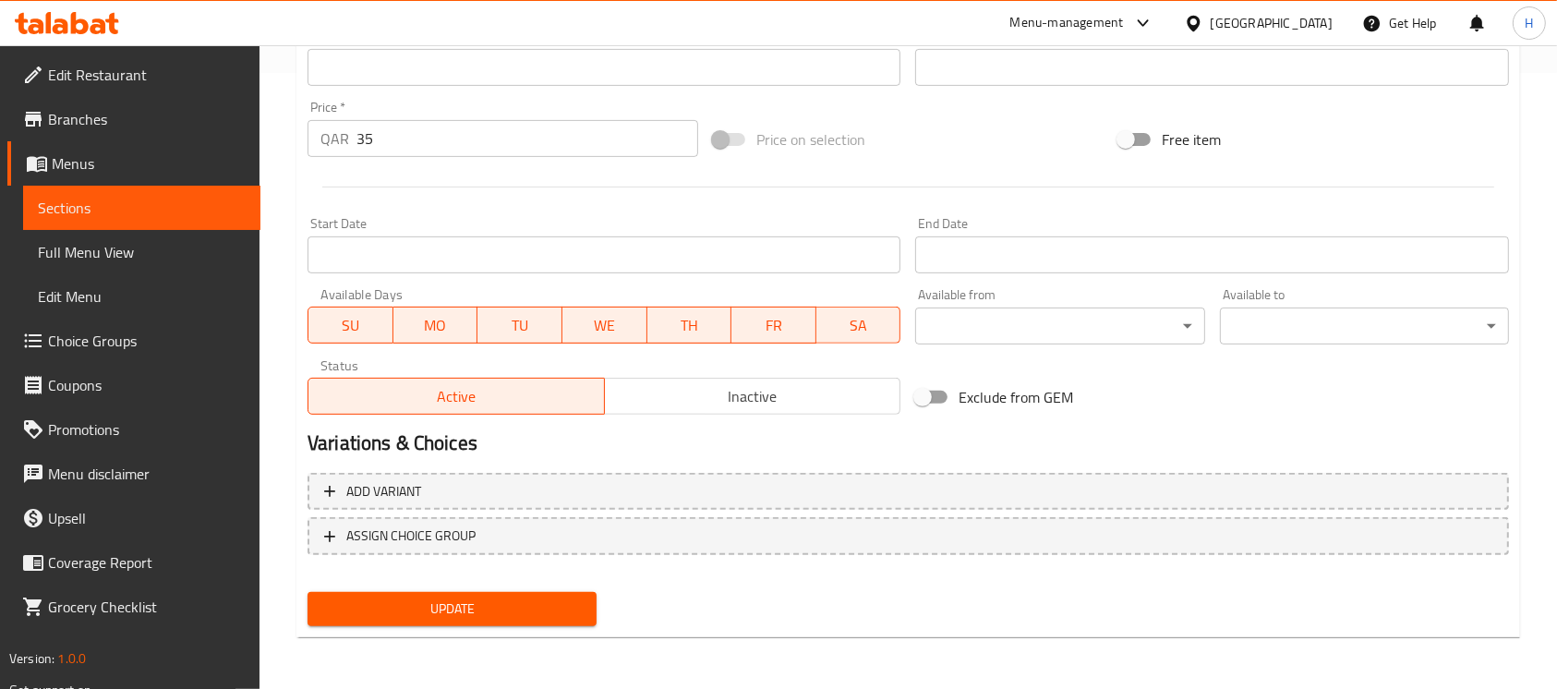
click at [426, 613] on span "Update" at bounding box center [452, 609] width 260 height 23
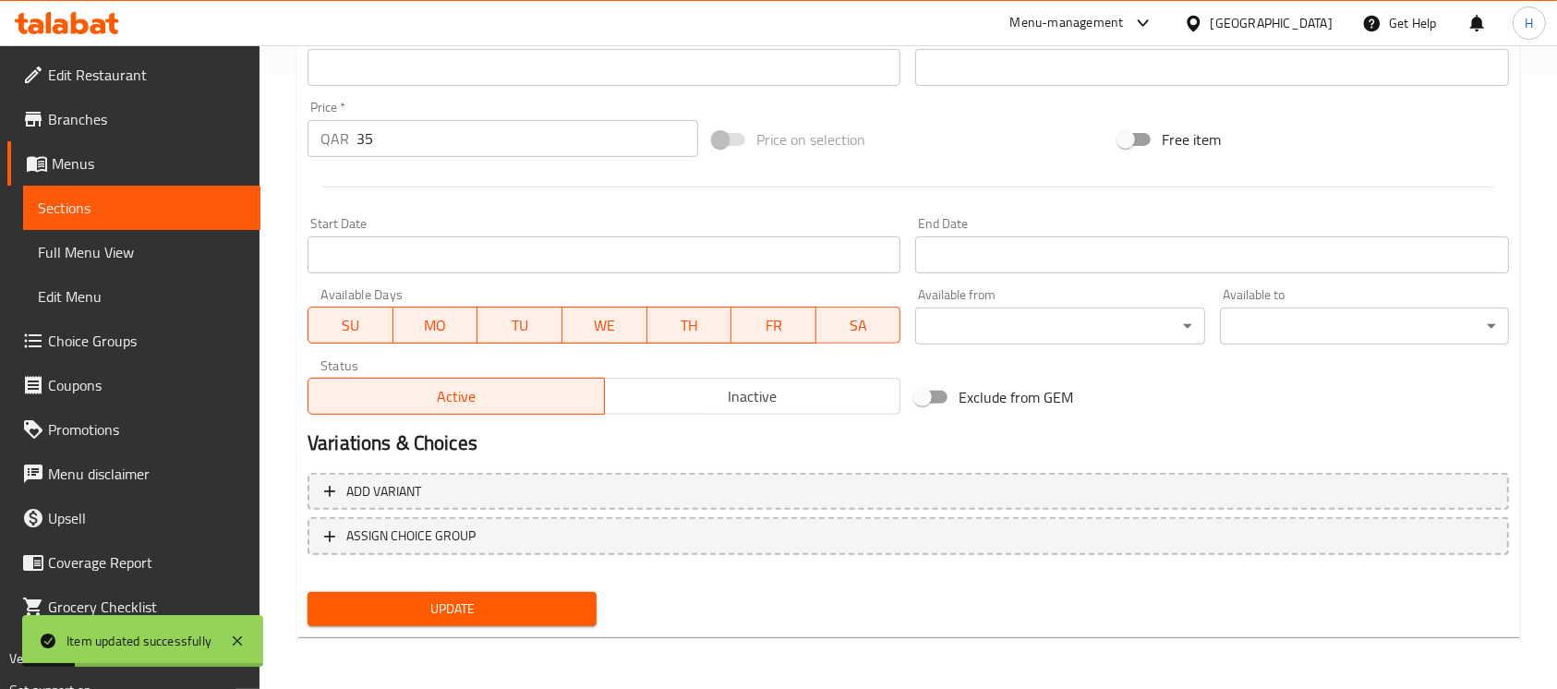
click at [164, 203] on span "Sections" at bounding box center [142, 208] width 208 height 22
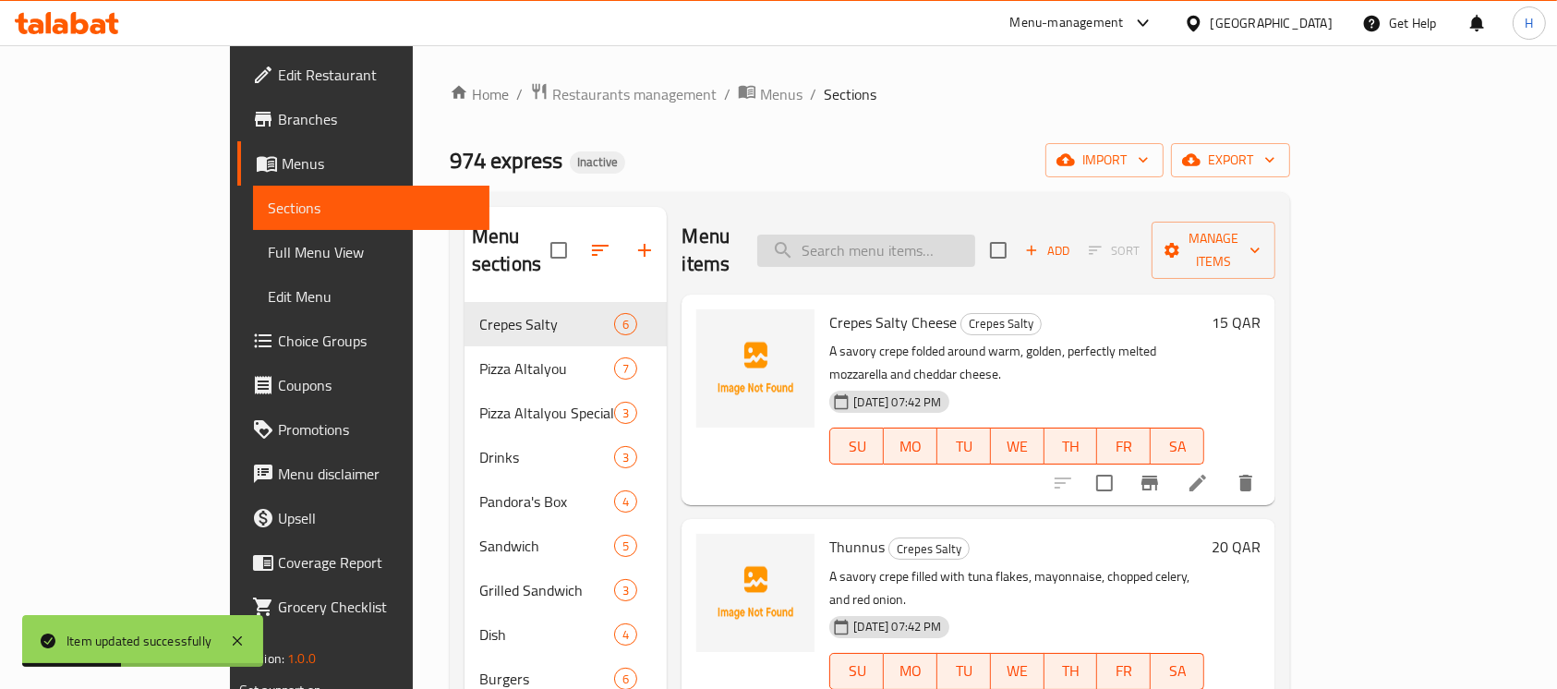
click at [975, 235] on input "search" at bounding box center [866, 251] width 218 height 32
paste input "Steakstuffed Chicken"
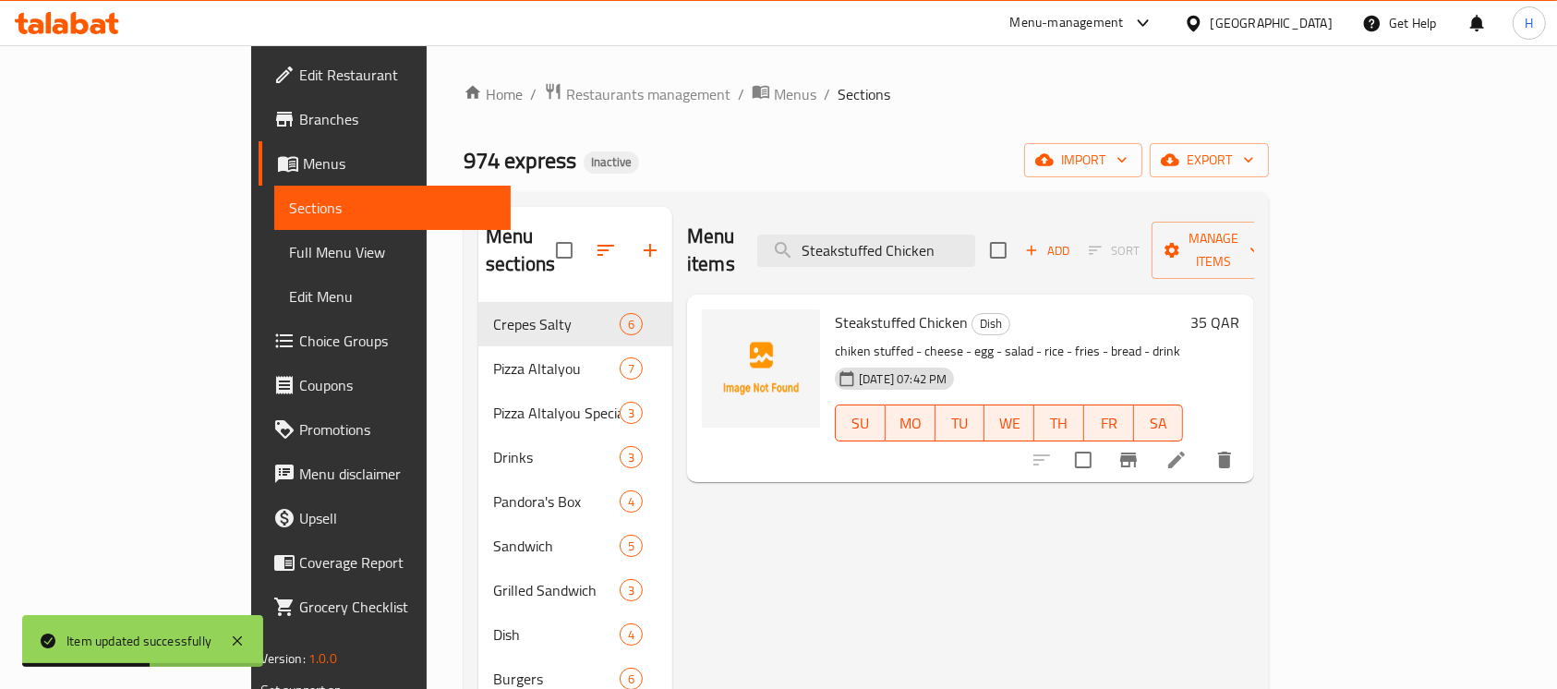
type input "Steakstuffed Chicken"
click at [1188, 449] on icon at bounding box center [1177, 460] width 22 height 22
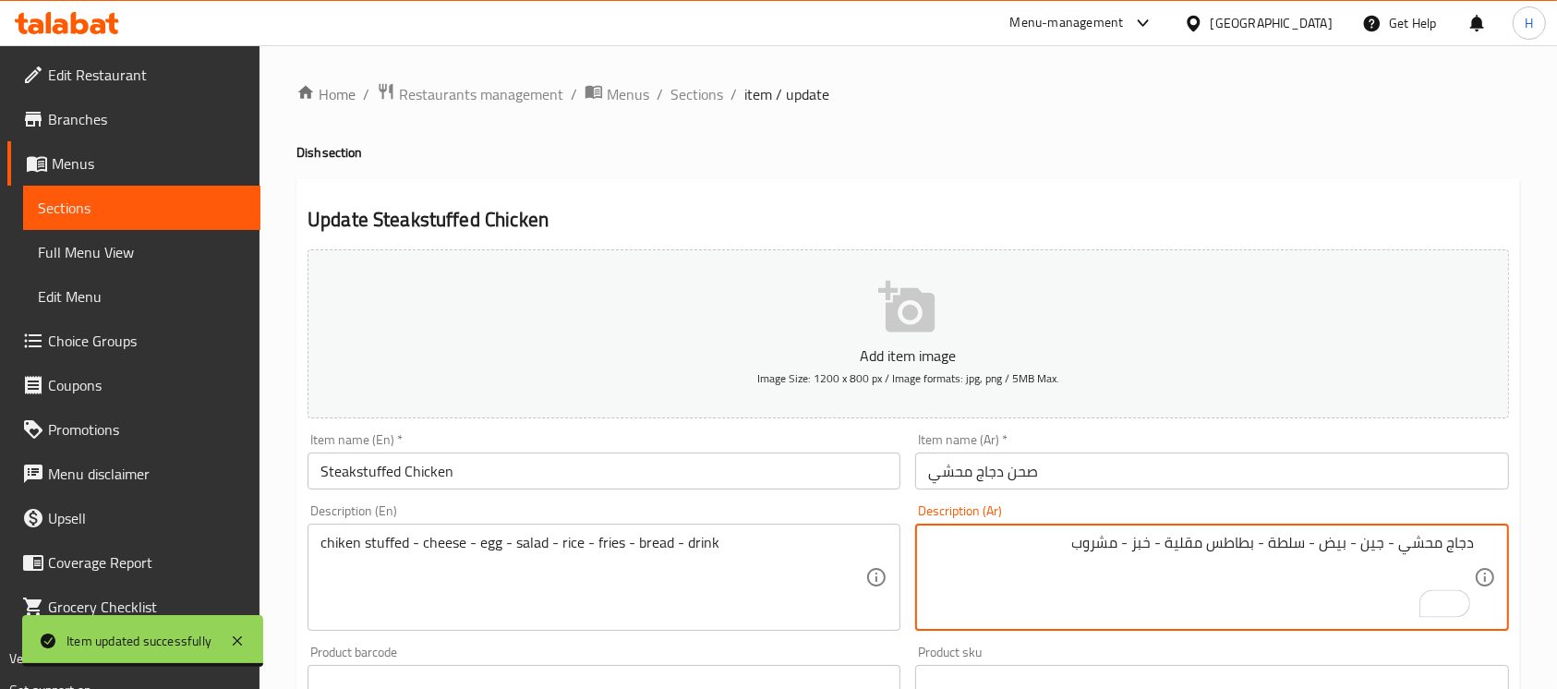
click at [451, 480] on input "Steakstuffed Chicken" at bounding box center [604, 471] width 593 height 37
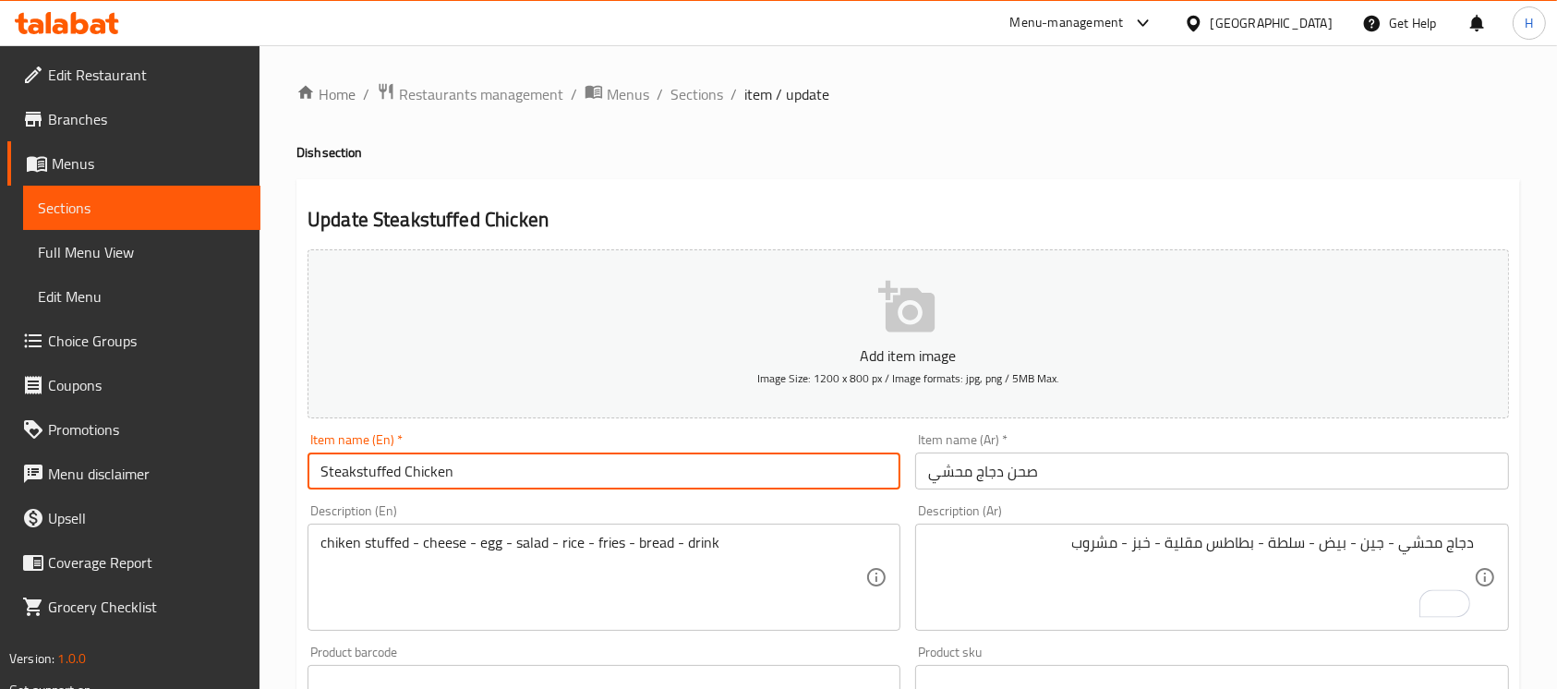
click at [451, 479] on input "Steakstuffed Chicken" at bounding box center [604, 471] width 593 height 37
click at [376, 463] on input "Steakstuffed Chicken" at bounding box center [604, 471] width 593 height 37
click at [373, 446] on div "Item name (En)   * Steakstuffed Chicken Item name (En) *" at bounding box center [604, 461] width 593 height 56
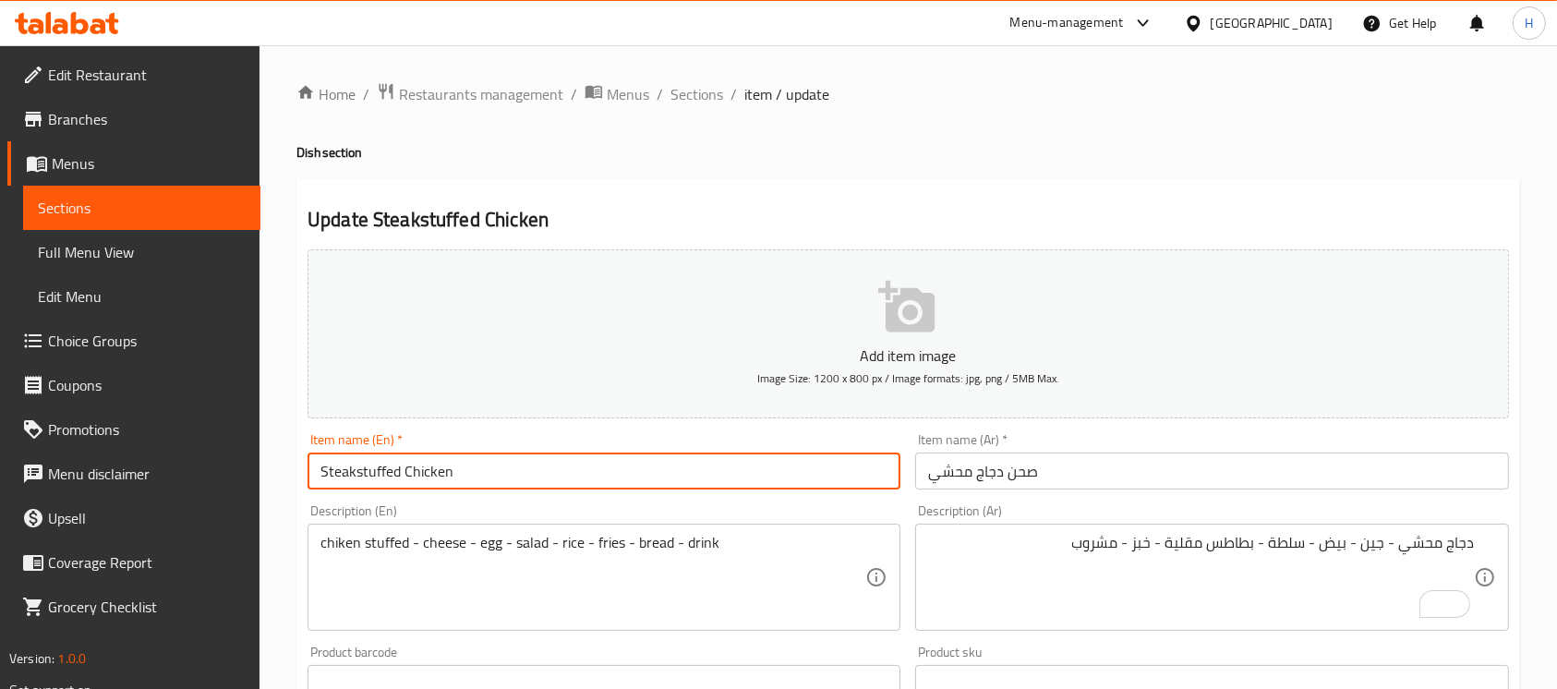
click at [359, 463] on input "Steakstuffed Chicken" at bounding box center [604, 471] width 593 height 37
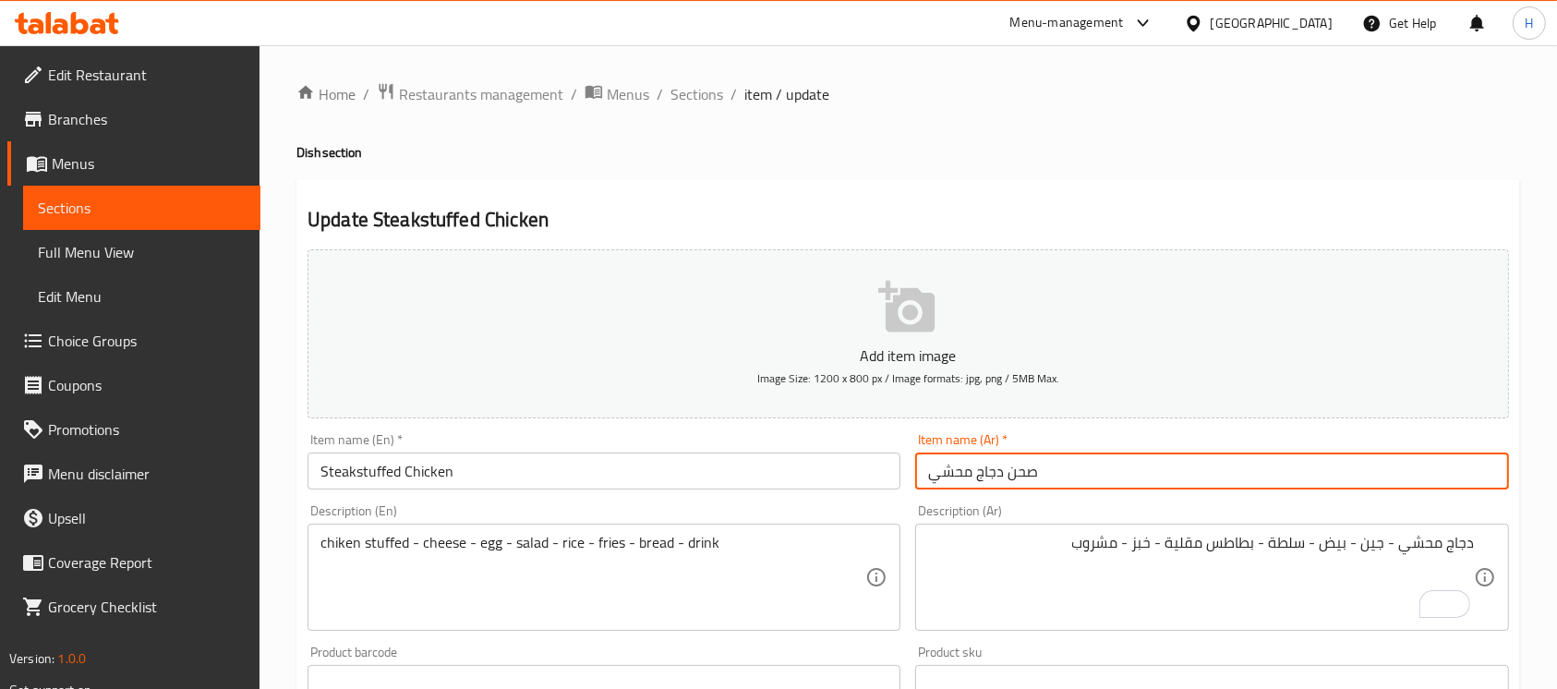
click at [1000, 469] on input "صحن دجاج محشي" at bounding box center [1211, 471] width 593 height 37
paste input "جاج محشو بالستيك"
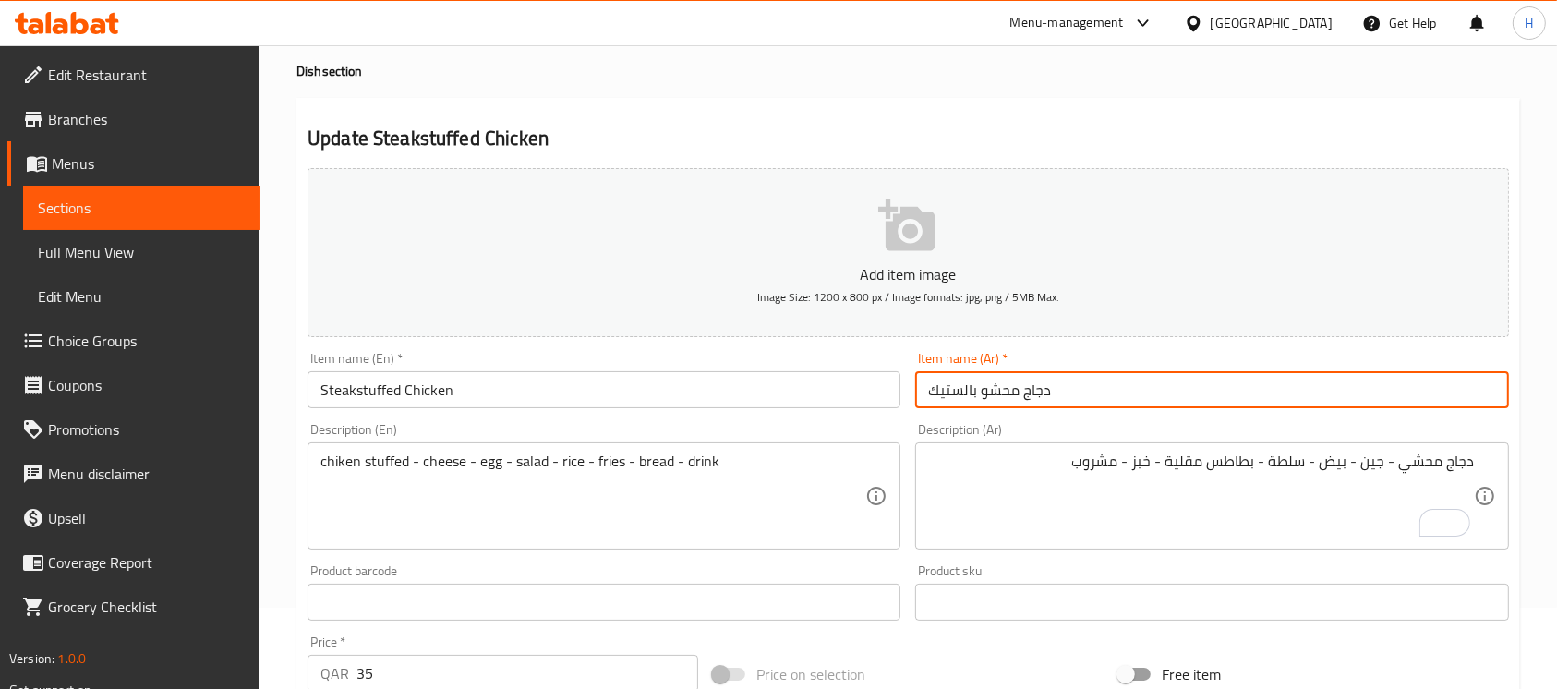
scroll to position [85, 0]
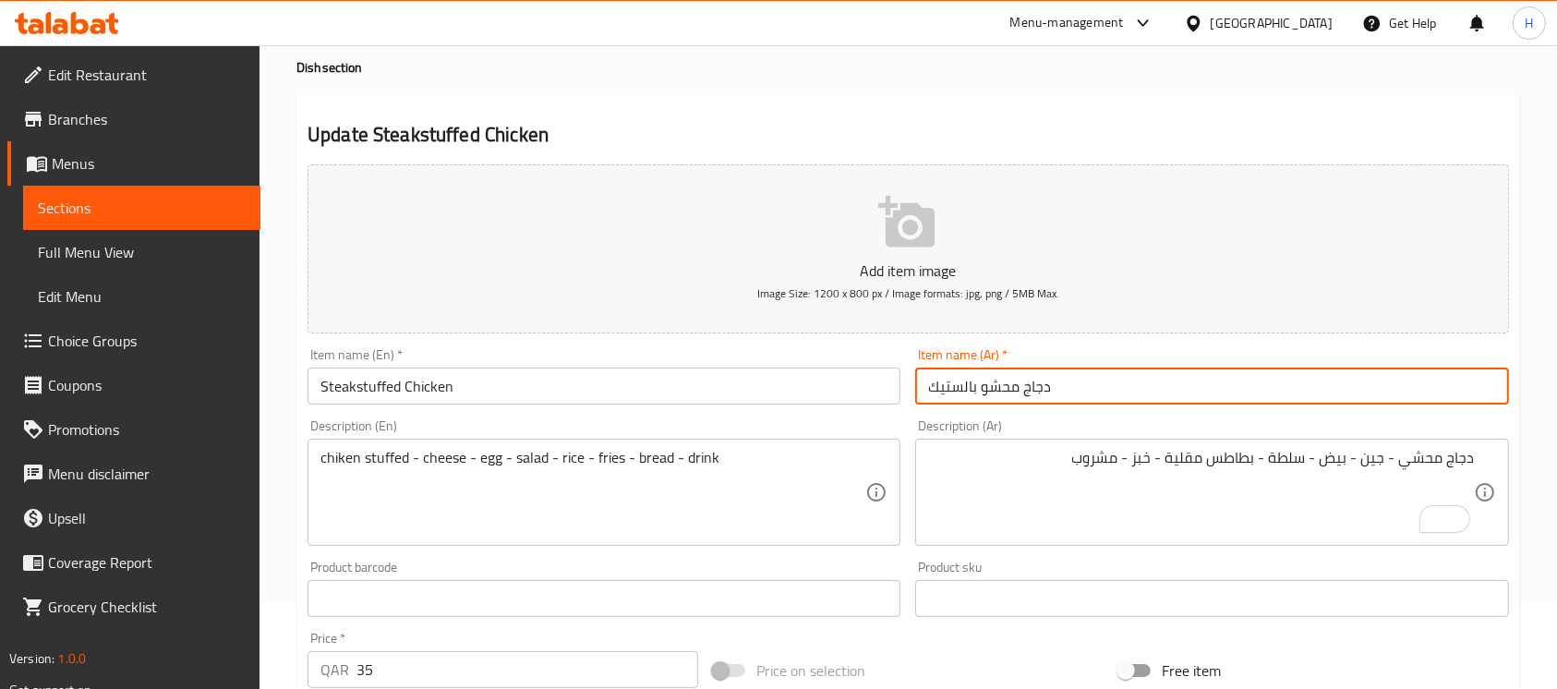
type input "دجاج محشو بالستيك"
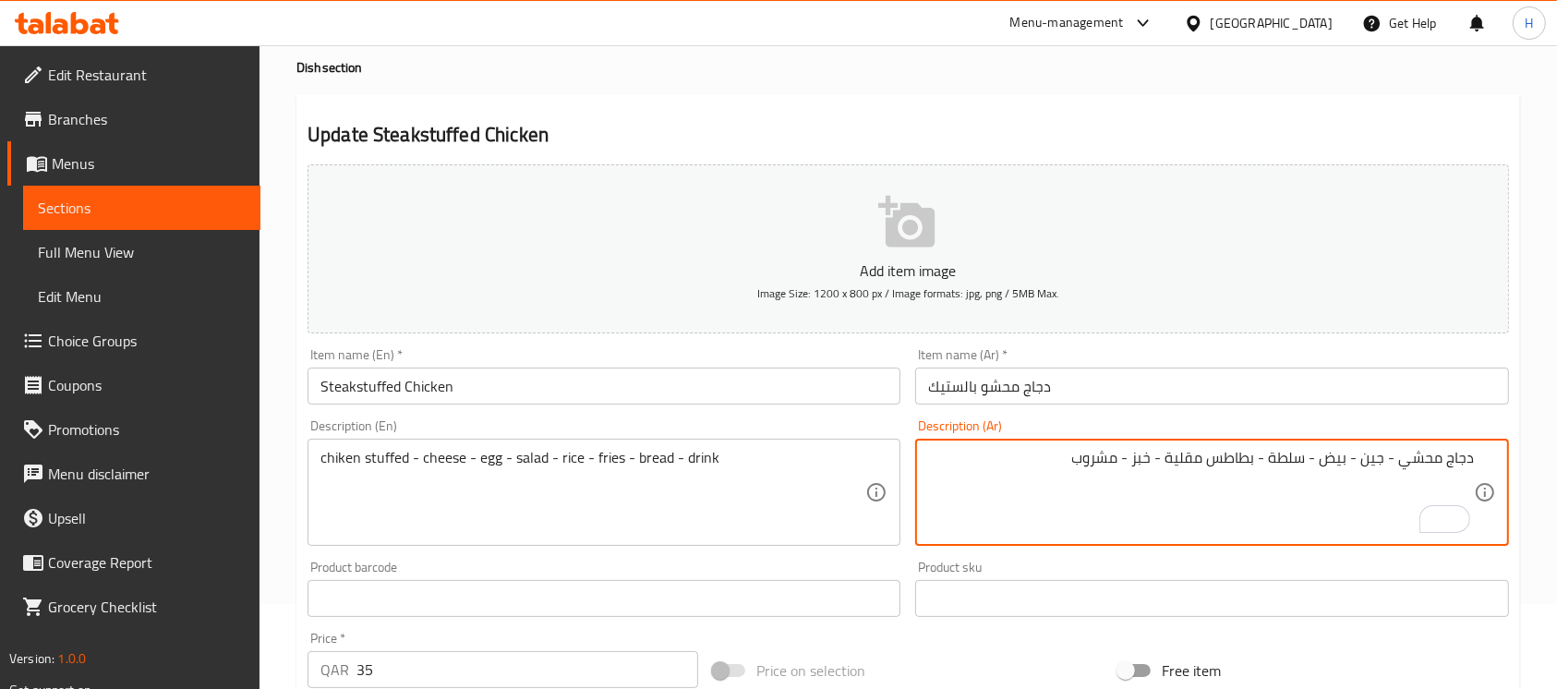
click at [1363, 466] on textarea "دجاج محشي - جين - بيض - سلطة - بطاطس مقلية - خبز - مشروب" at bounding box center [1200, 493] width 545 height 88
click at [1378, 459] on textarea "دجاج محشي - جين - بيض - سلطة - بطاطس مقلية - خبز - مشروب" at bounding box center [1200, 493] width 545 height 88
click at [1378, 460] on textarea "دجاج محشي - جين - بيض - سلطة - بطاطس مقلية - خبز - مشروب" at bounding box center [1200, 493] width 545 height 88
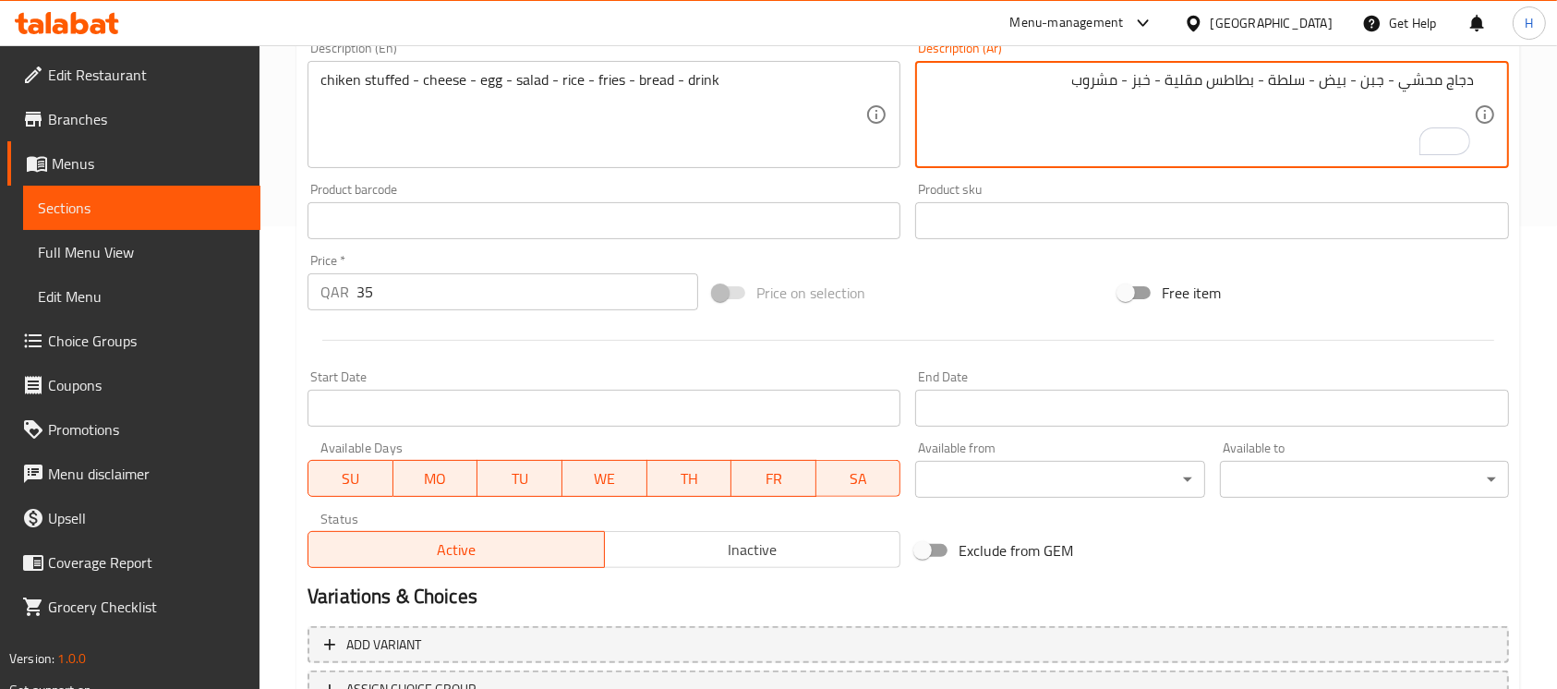
scroll to position [616, 0]
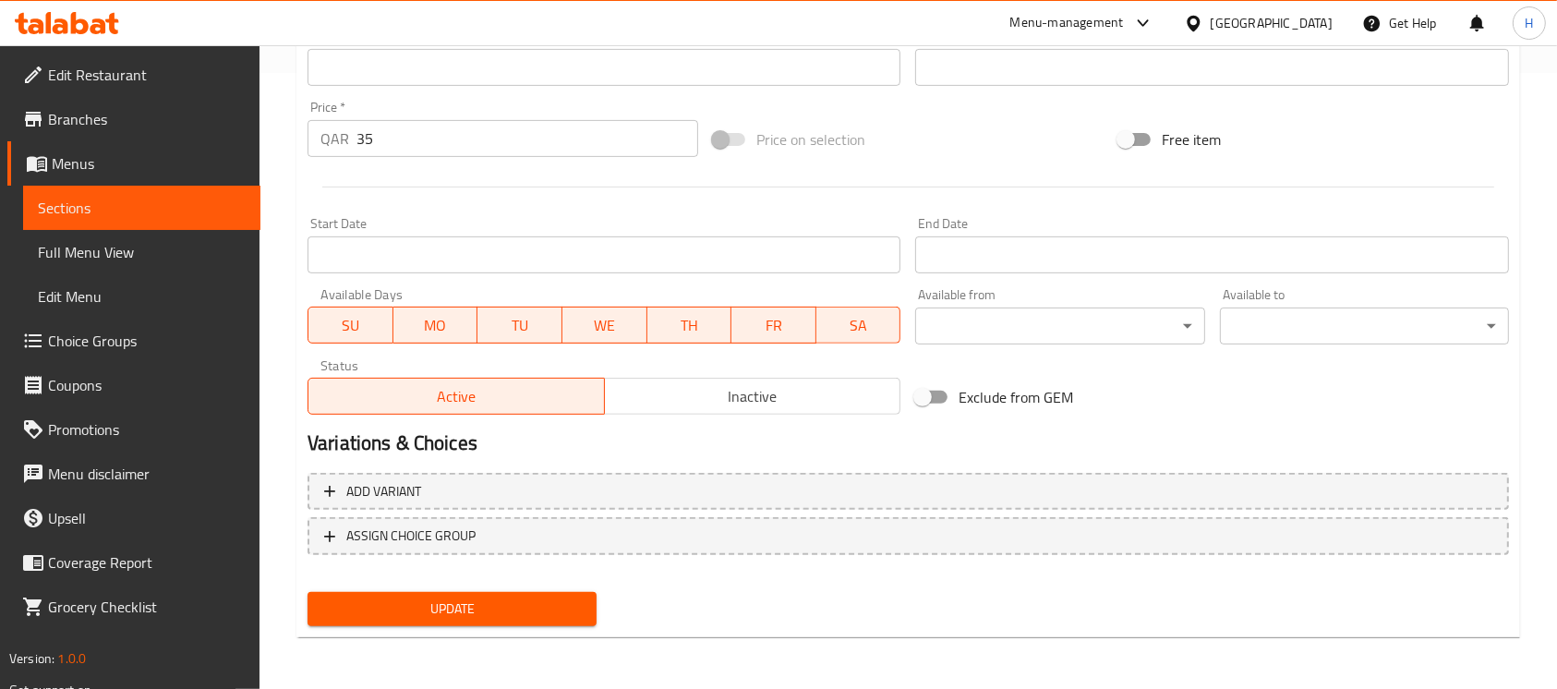
type textarea "دجاج محشي - جبن - بيض - سلطة - بطاطس مقلية - خبز - مشروب"
click at [426, 609] on span "Update" at bounding box center [452, 609] width 260 height 23
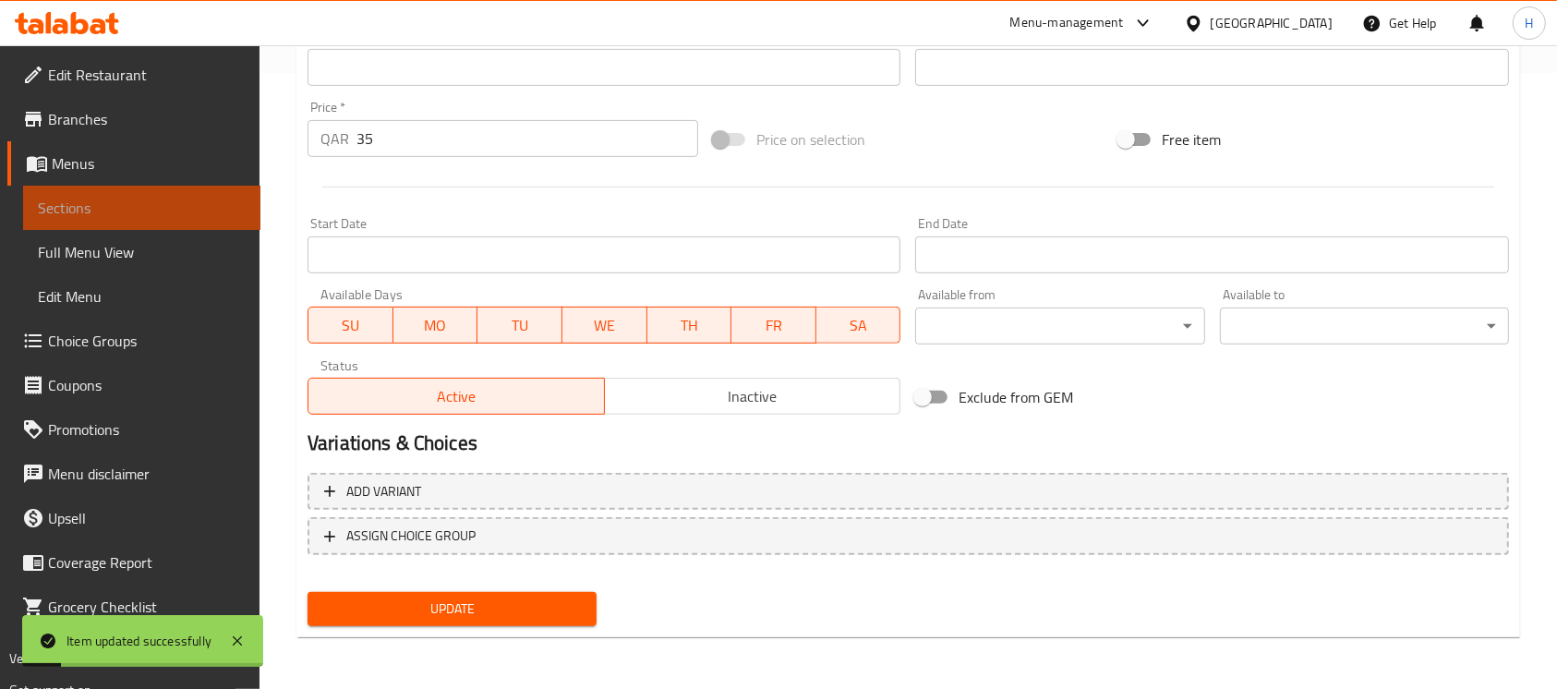
click at [229, 197] on span "Sections" at bounding box center [142, 208] width 208 height 22
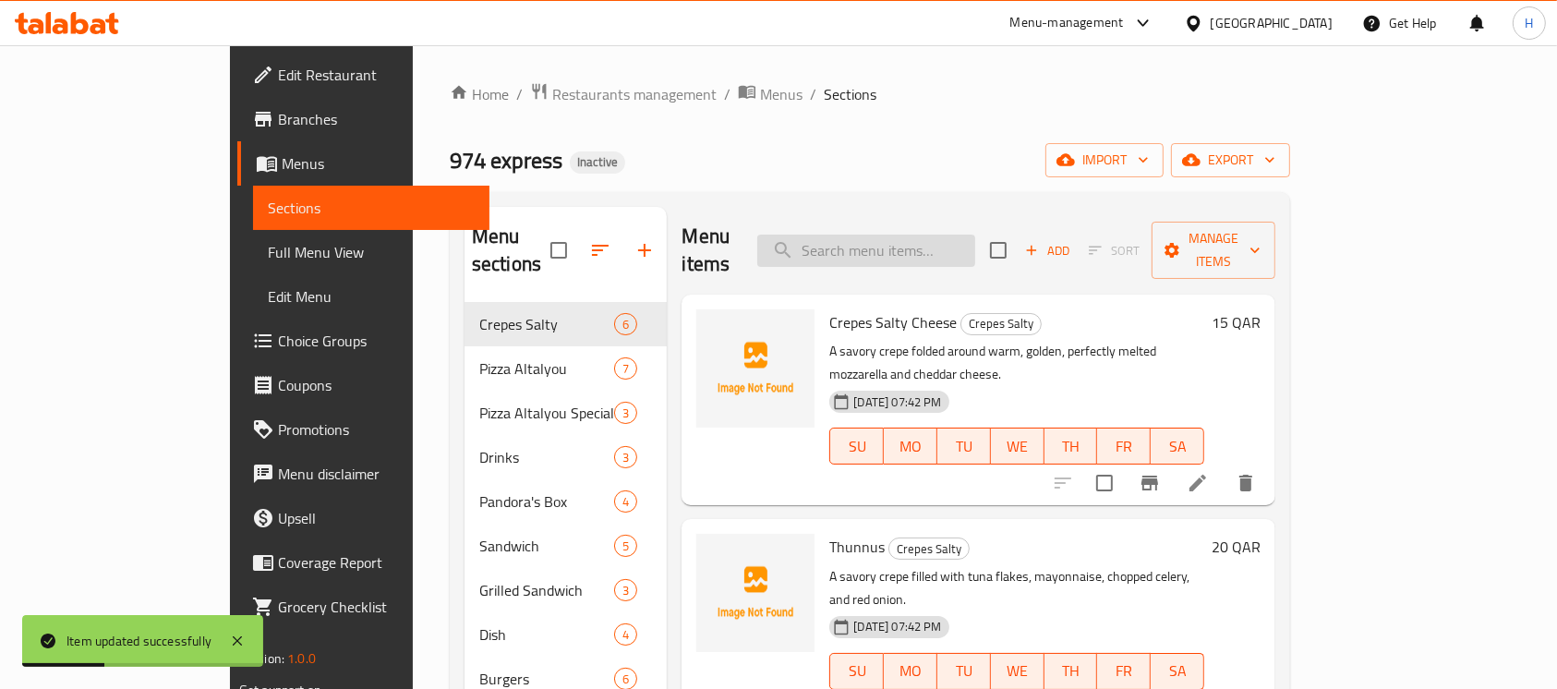
click at [954, 235] on input "search" at bounding box center [866, 251] width 218 height 32
paste input "Cordon Bleu"
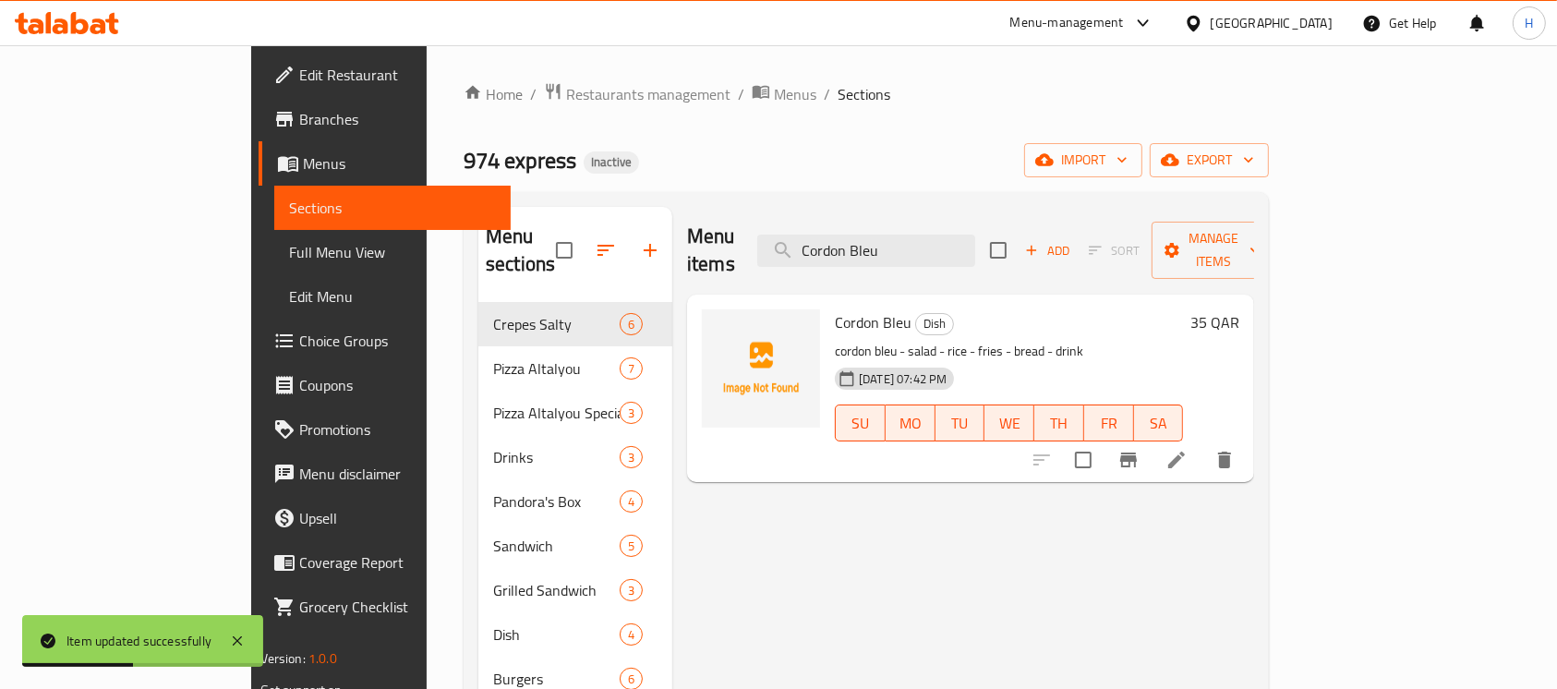
type input "Cordon Bleu"
click at [1203, 445] on li at bounding box center [1177, 459] width 52 height 33
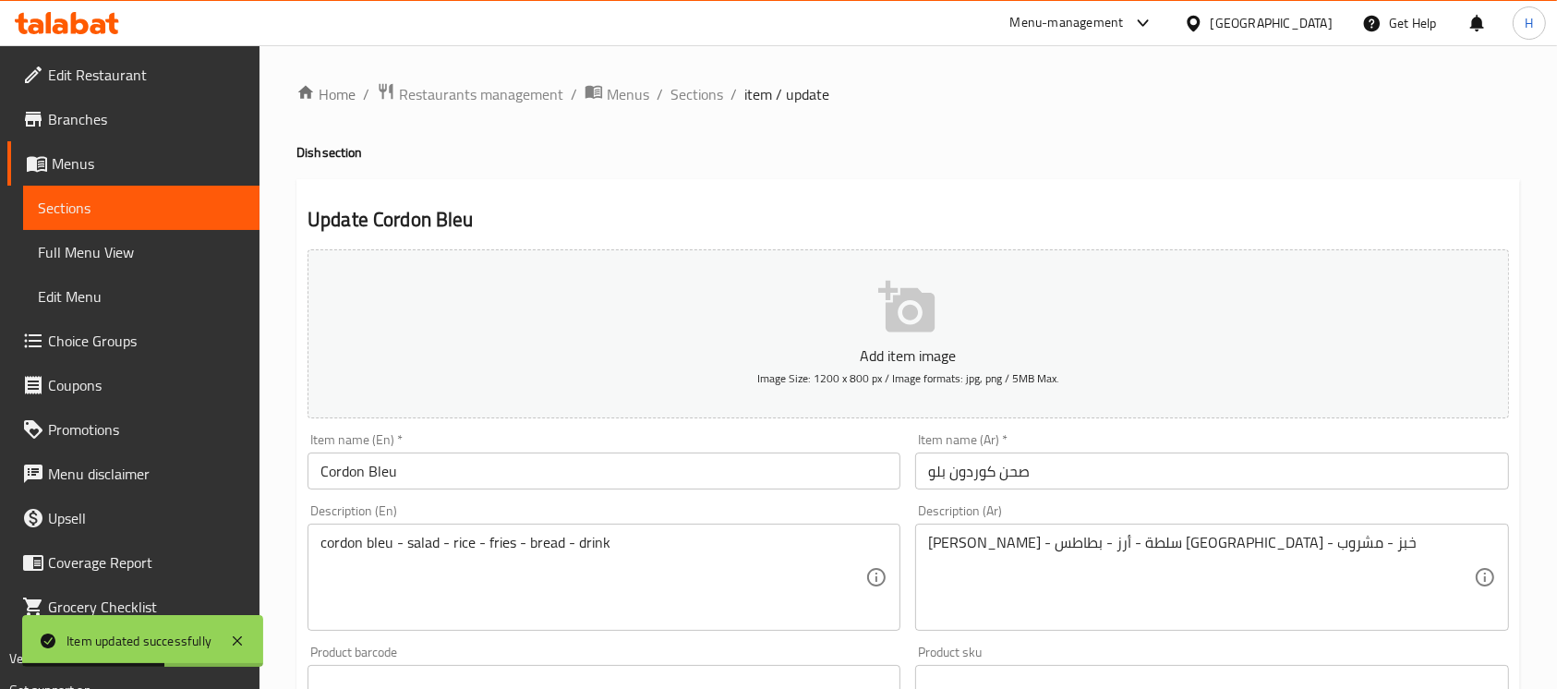
click at [988, 447] on div "Item name (Ar)   * صحن كوردون بلو Item name (Ar) *" at bounding box center [1211, 461] width 593 height 56
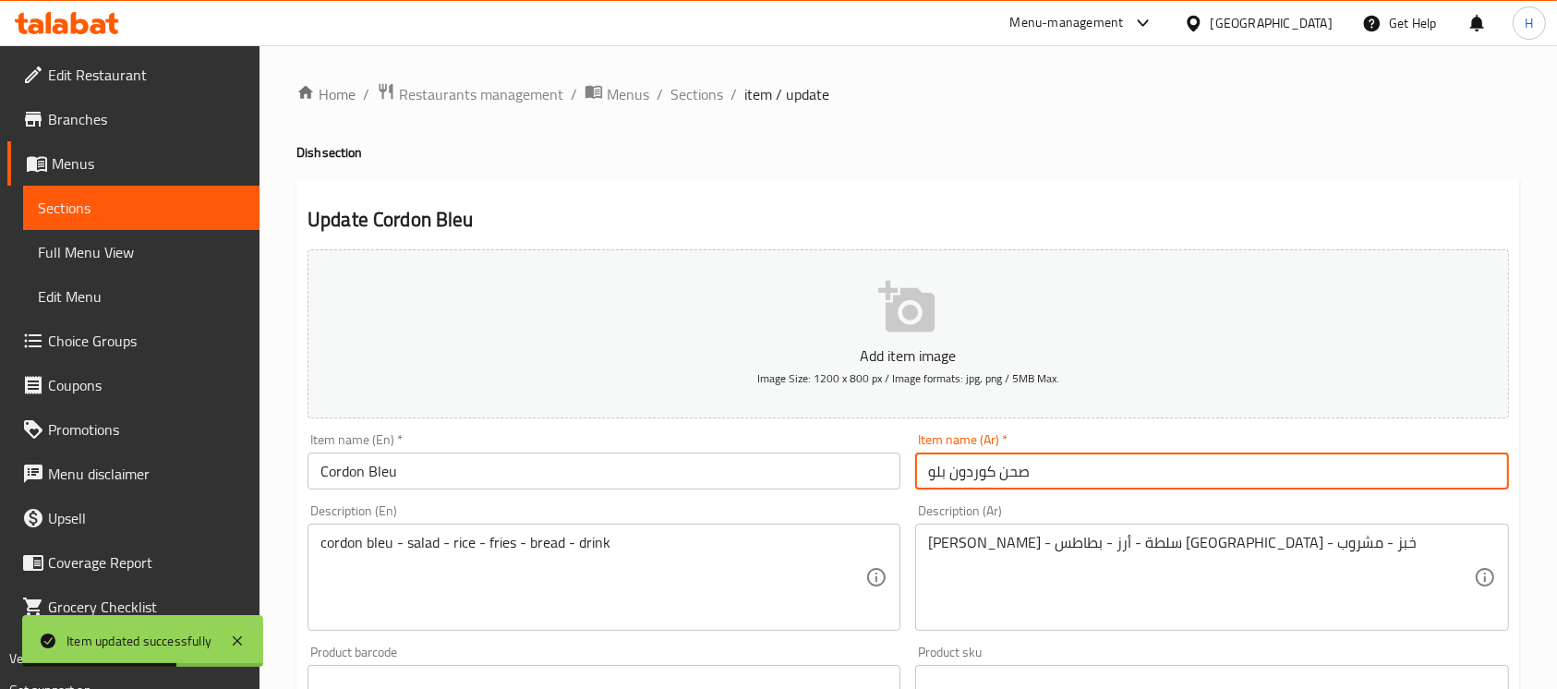
click at [1005, 473] on input "صحن كوردون بلو" at bounding box center [1211, 471] width 593 height 37
click at [483, 469] on input "Cordon Bleu" at bounding box center [604, 471] width 593 height 37
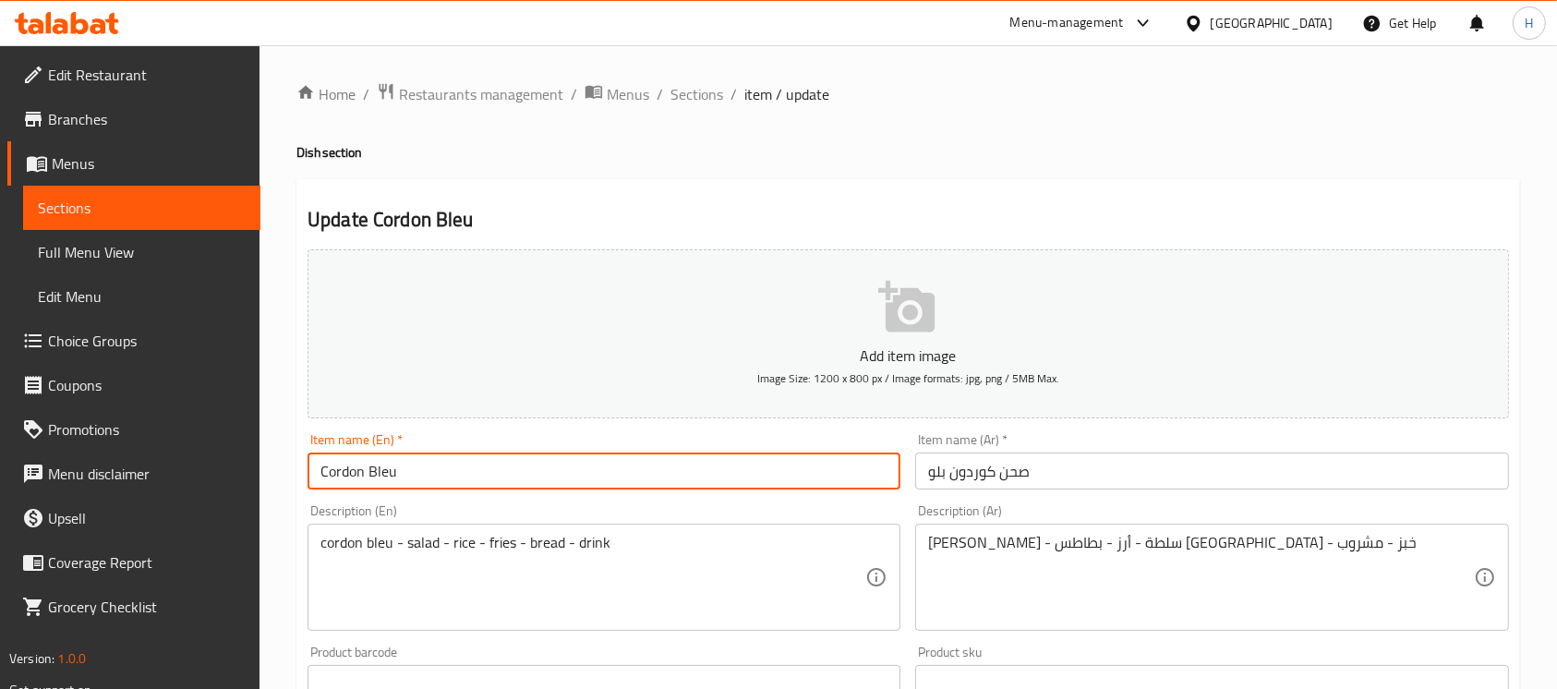
paste input "plate"
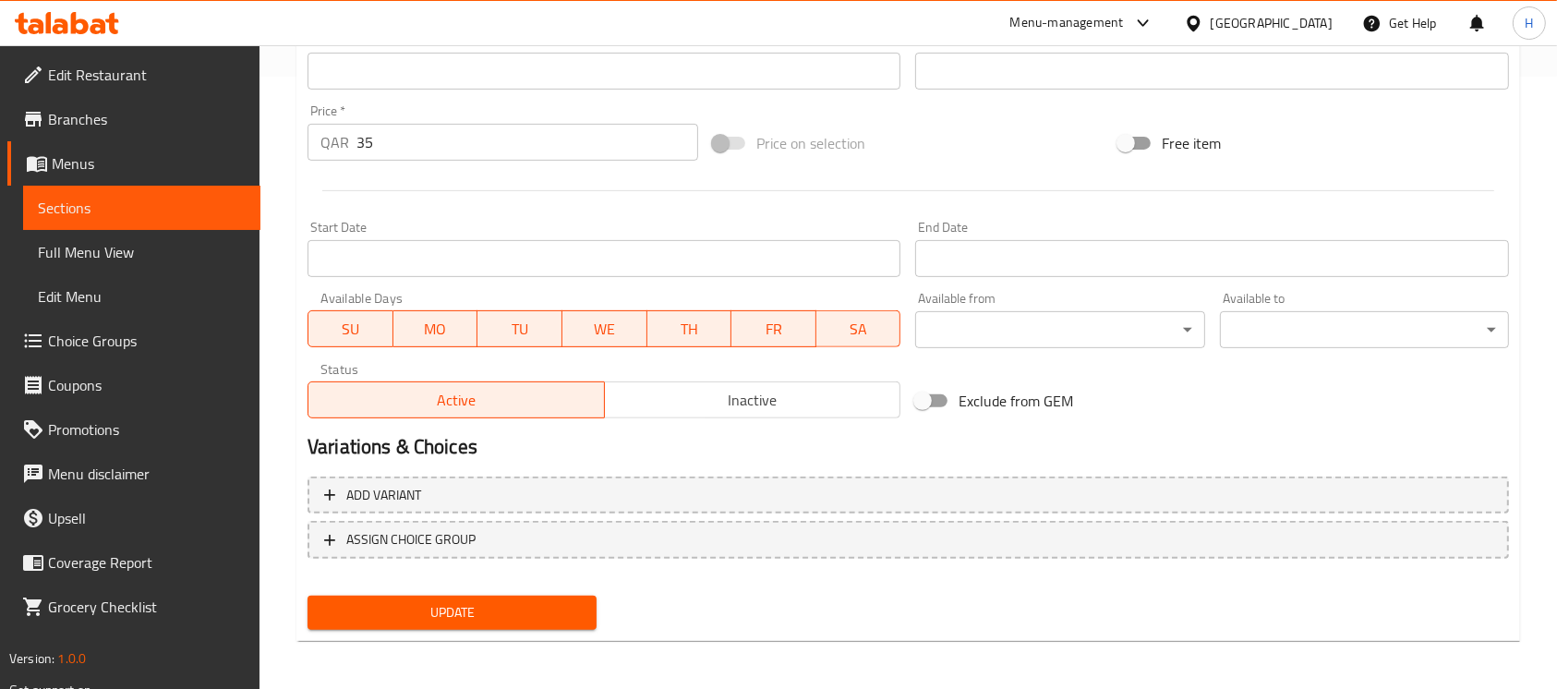
type input "Cordon Bleu plate"
click at [504, 608] on span "Update" at bounding box center [452, 612] width 260 height 23
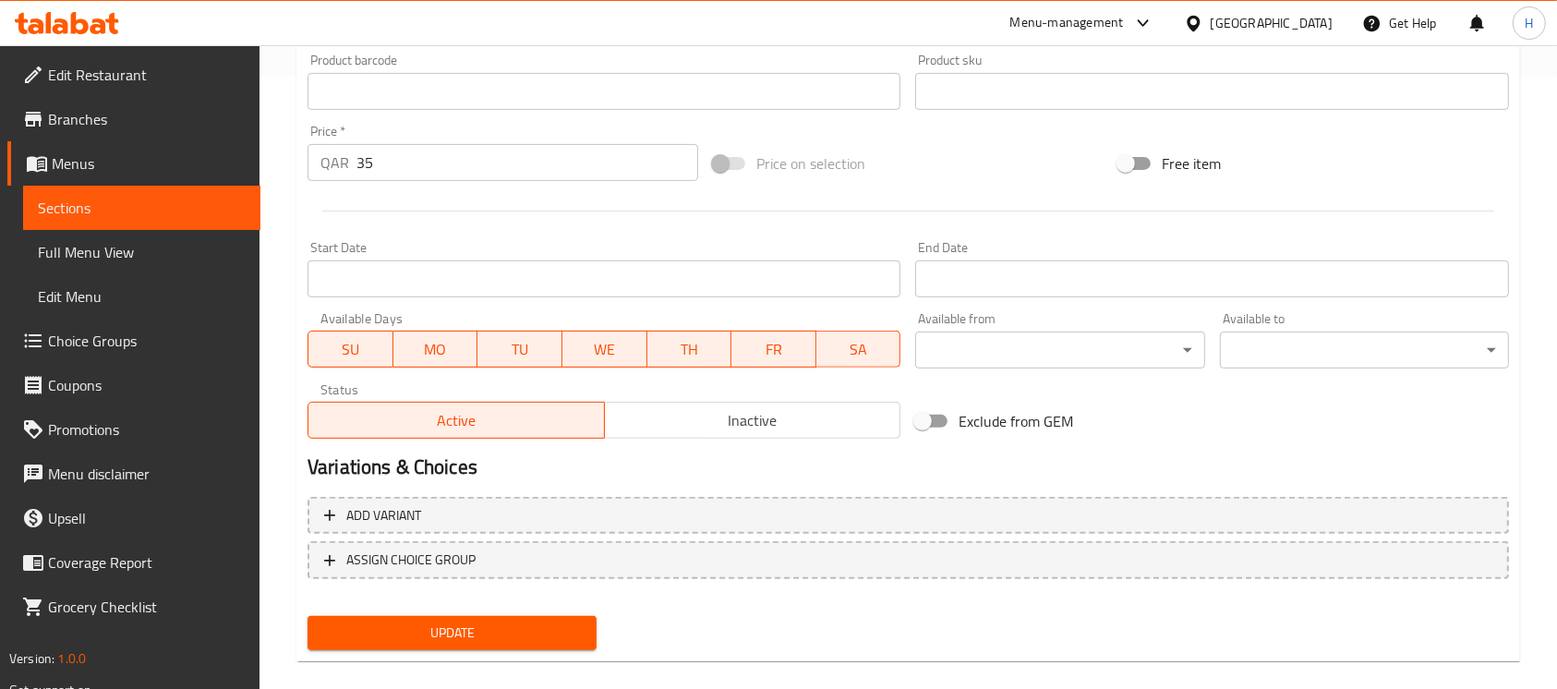
scroll to position [201, 0]
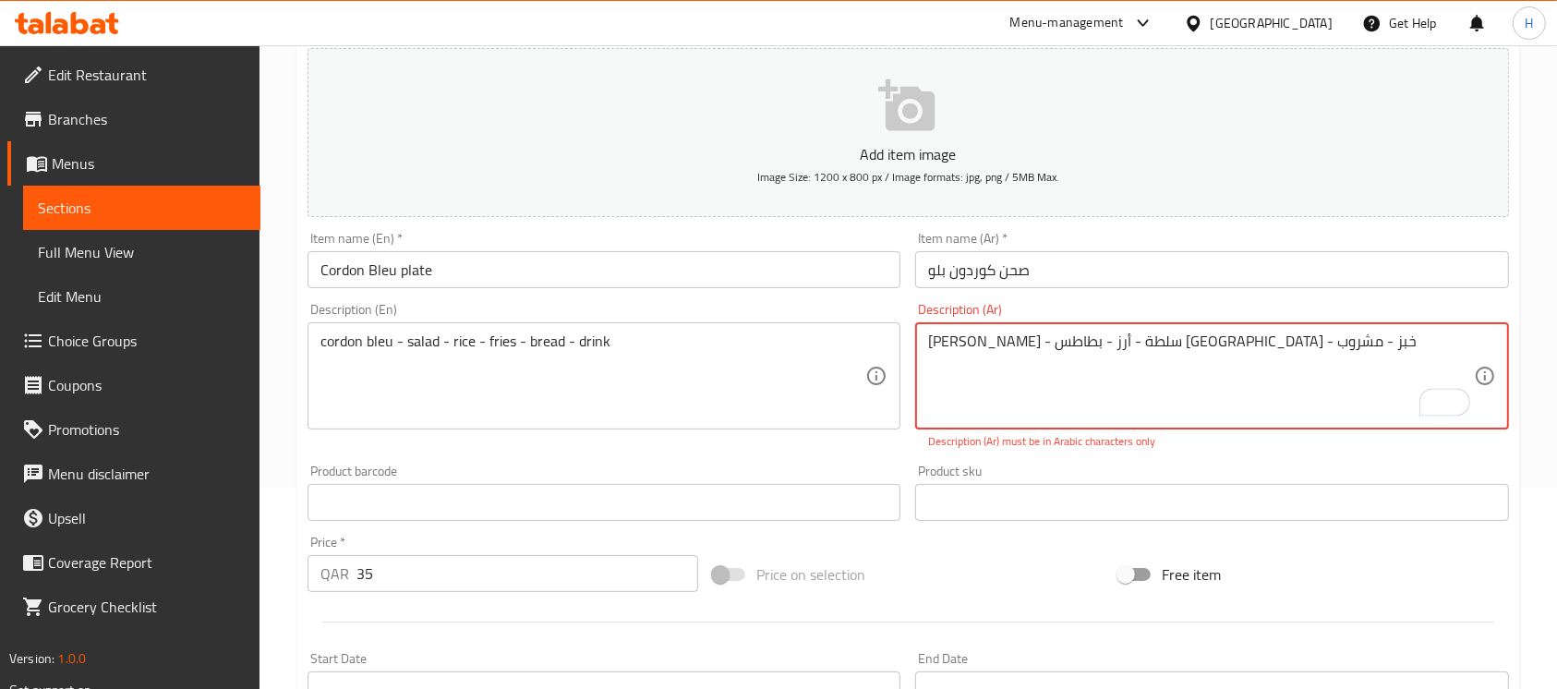
drag, startPoint x: 1262, startPoint y: 345, endPoint x: 1273, endPoint y: 345, distance: 11.1
click at [1273, 345] on textarea "کوردون بلو - سلطة - أرز - بطاطس مقلية - خبز - مشروب" at bounding box center [1200, 377] width 545 height 88
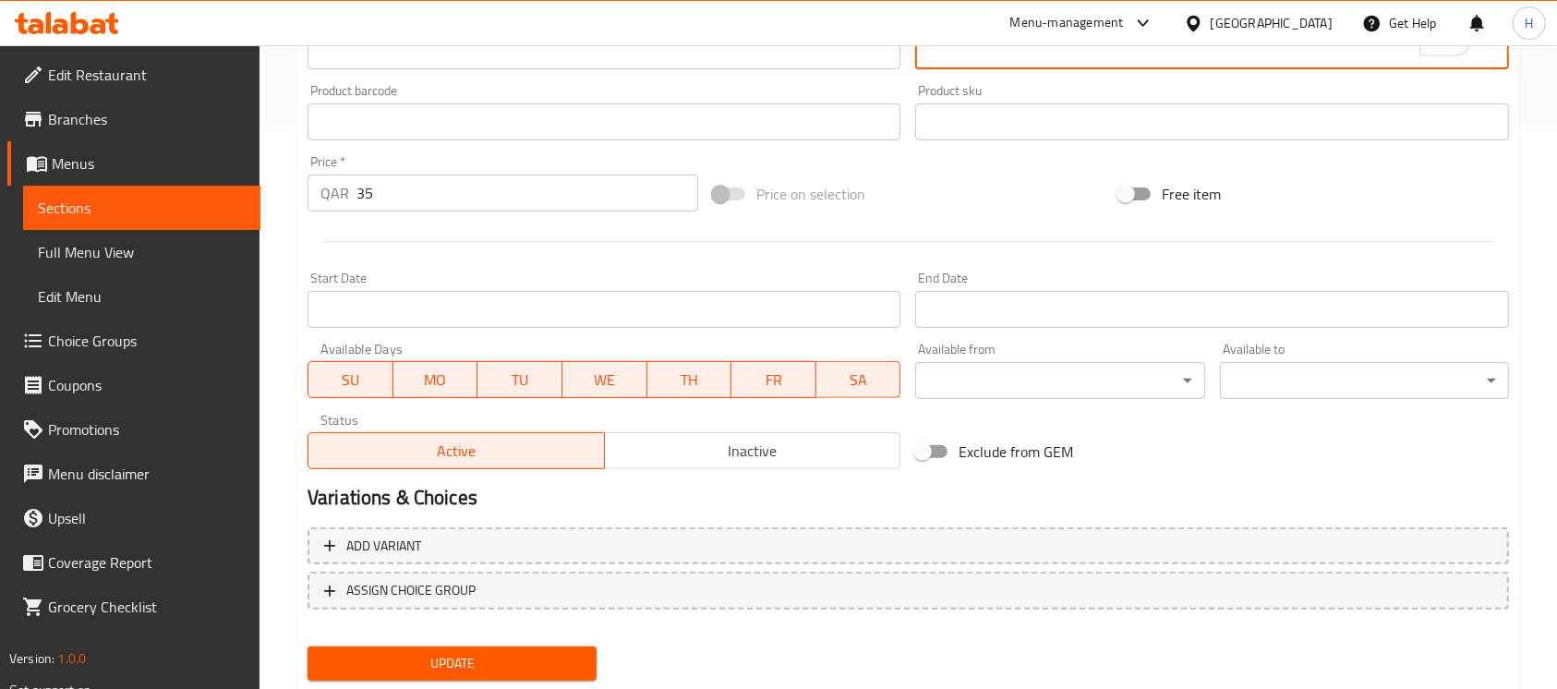
scroll to position [616, 0]
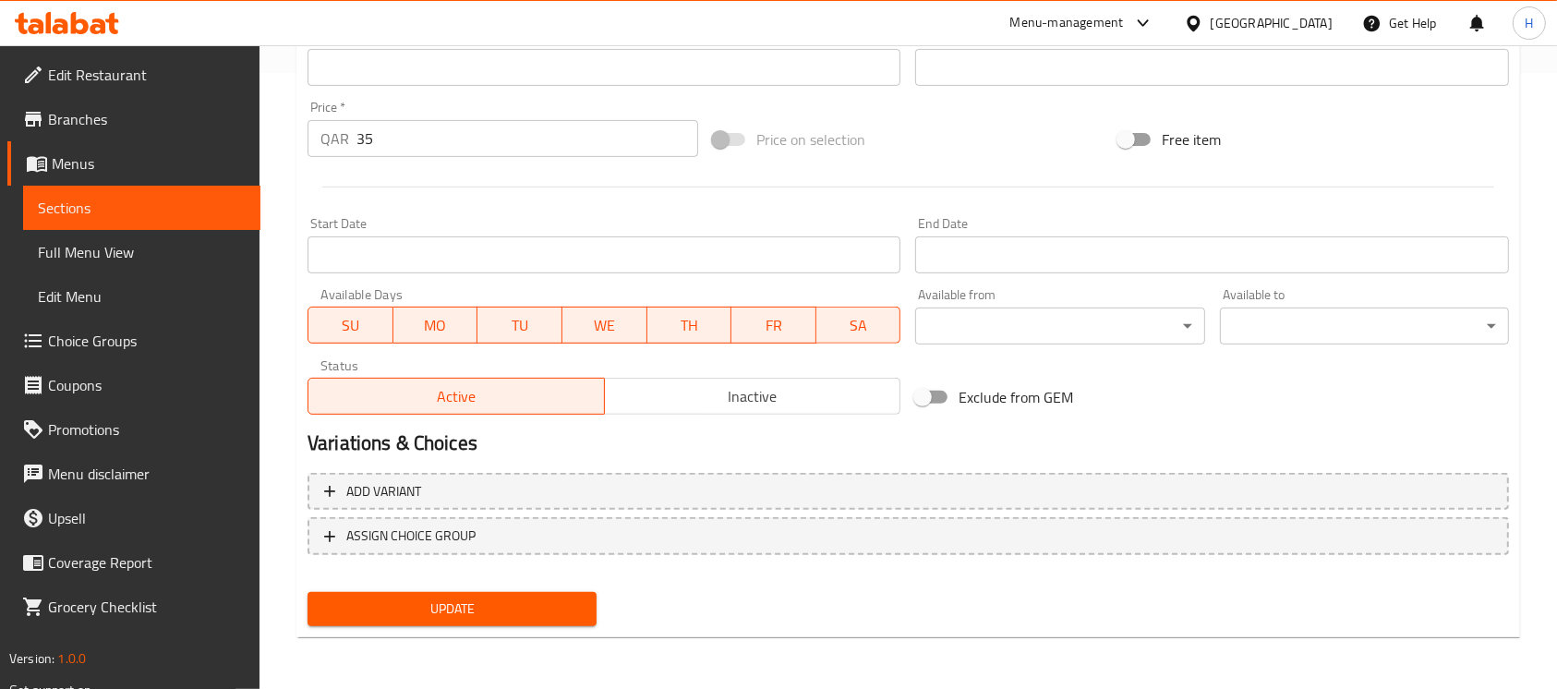
type textarea "كوردون بلو - سلطة - أرز - بطاطس مقلية - خبز - مشروب"
click at [466, 621] on span "Update" at bounding box center [452, 609] width 260 height 23
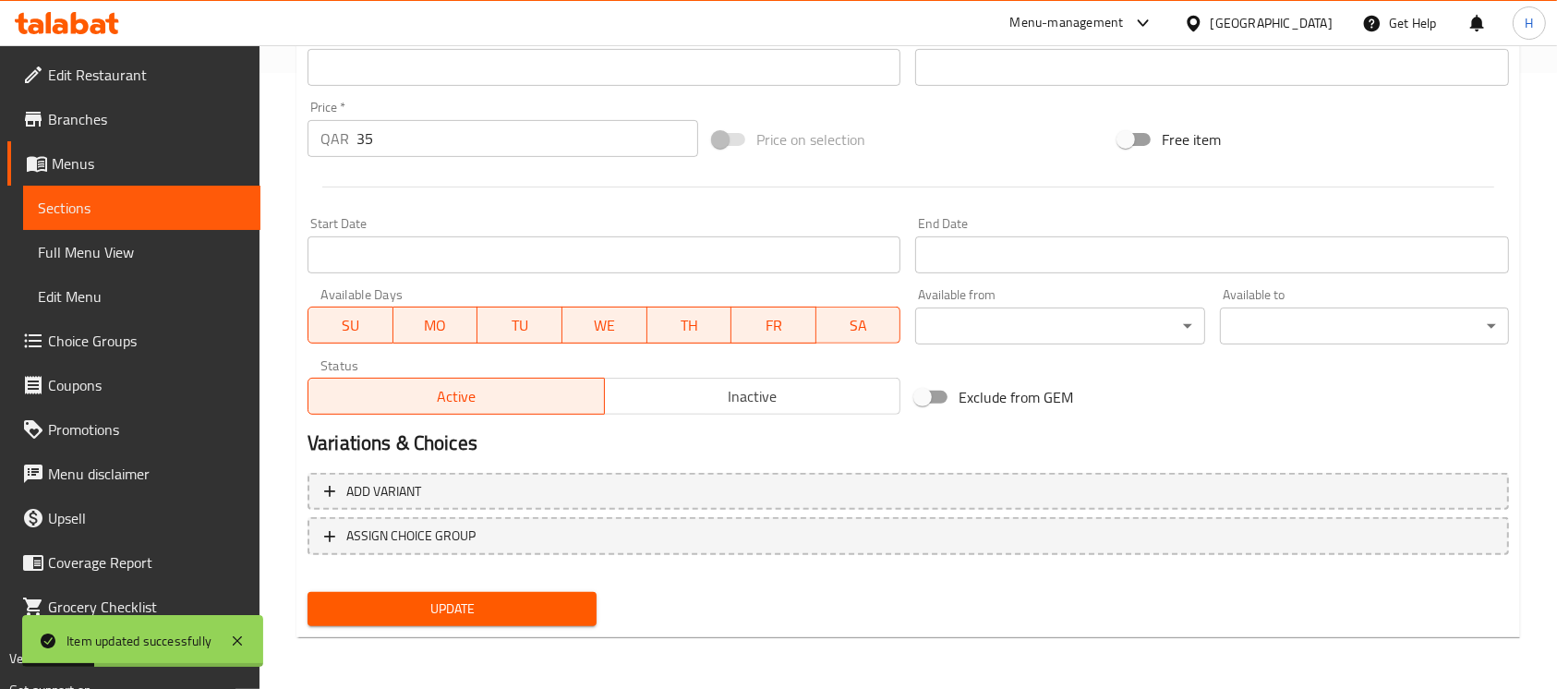
click at [227, 203] on span "Sections" at bounding box center [142, 208] width 208 height 22
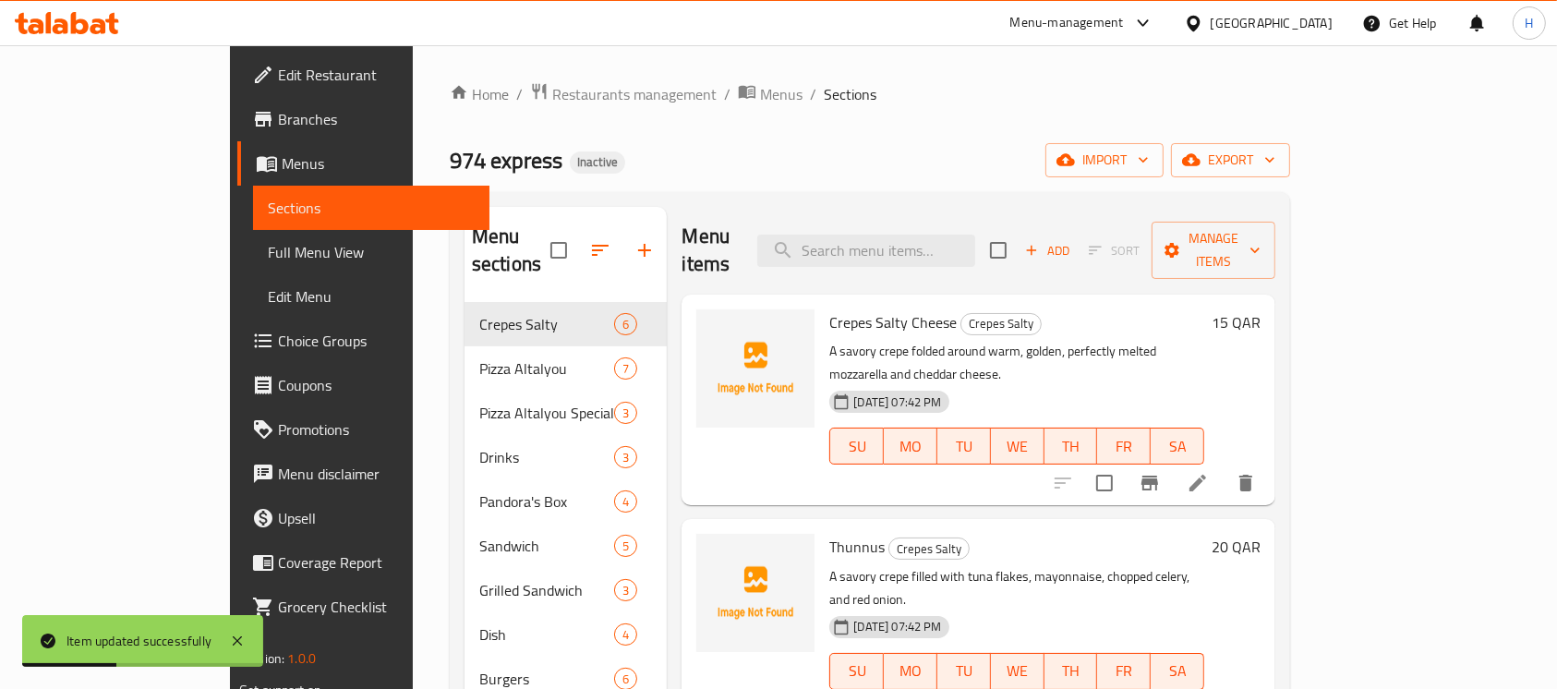
click at [957, 259] on div "Menu items Add Sort Manage items" at bounding box center [979, 251] width 594 height 88
click at [956, 241] on input "search" at bounding box center [866, 251] width 218 height 32
paste input "Roasted Chicken"
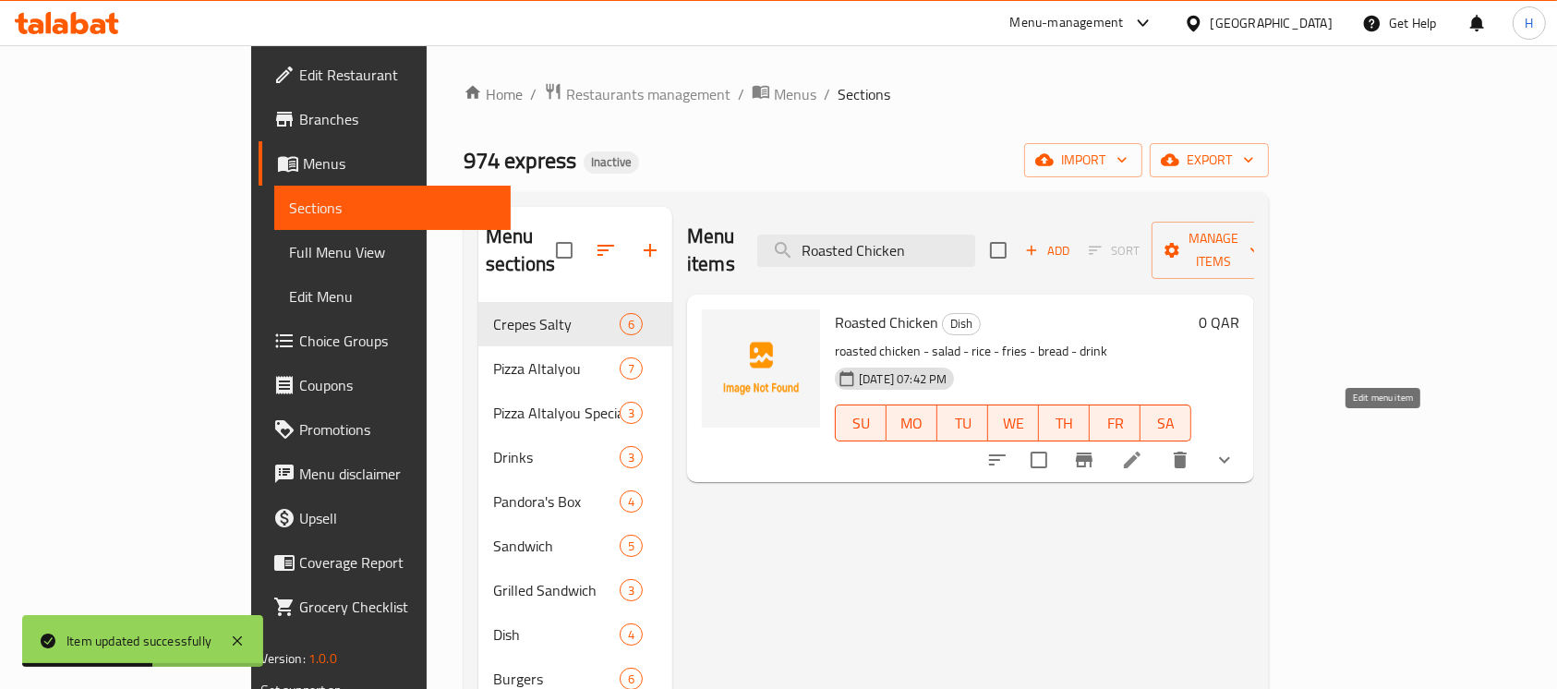
type input "Roasted Chicken"
click at [1144, 449] on icon at bounding box center [1132, 460] width 22 height 22
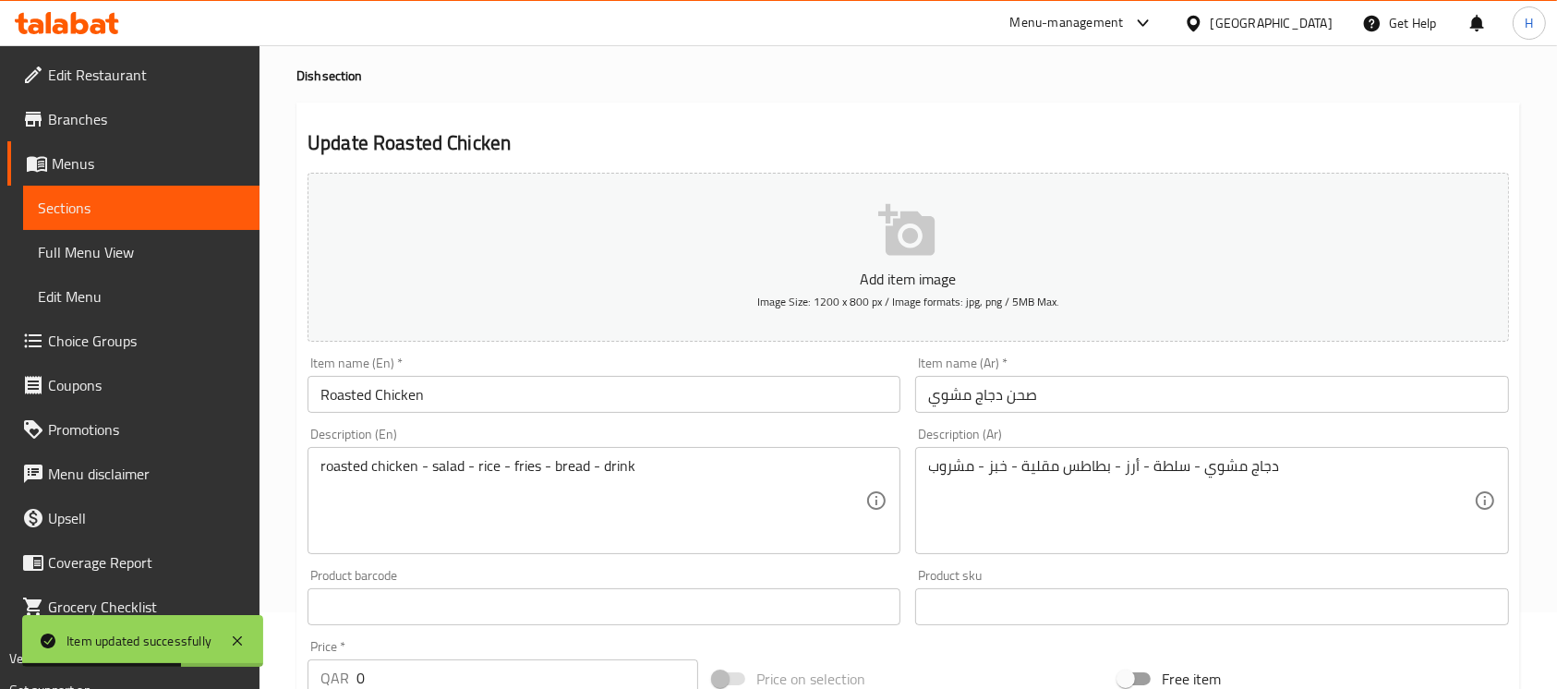
scroll to position [123, 0]
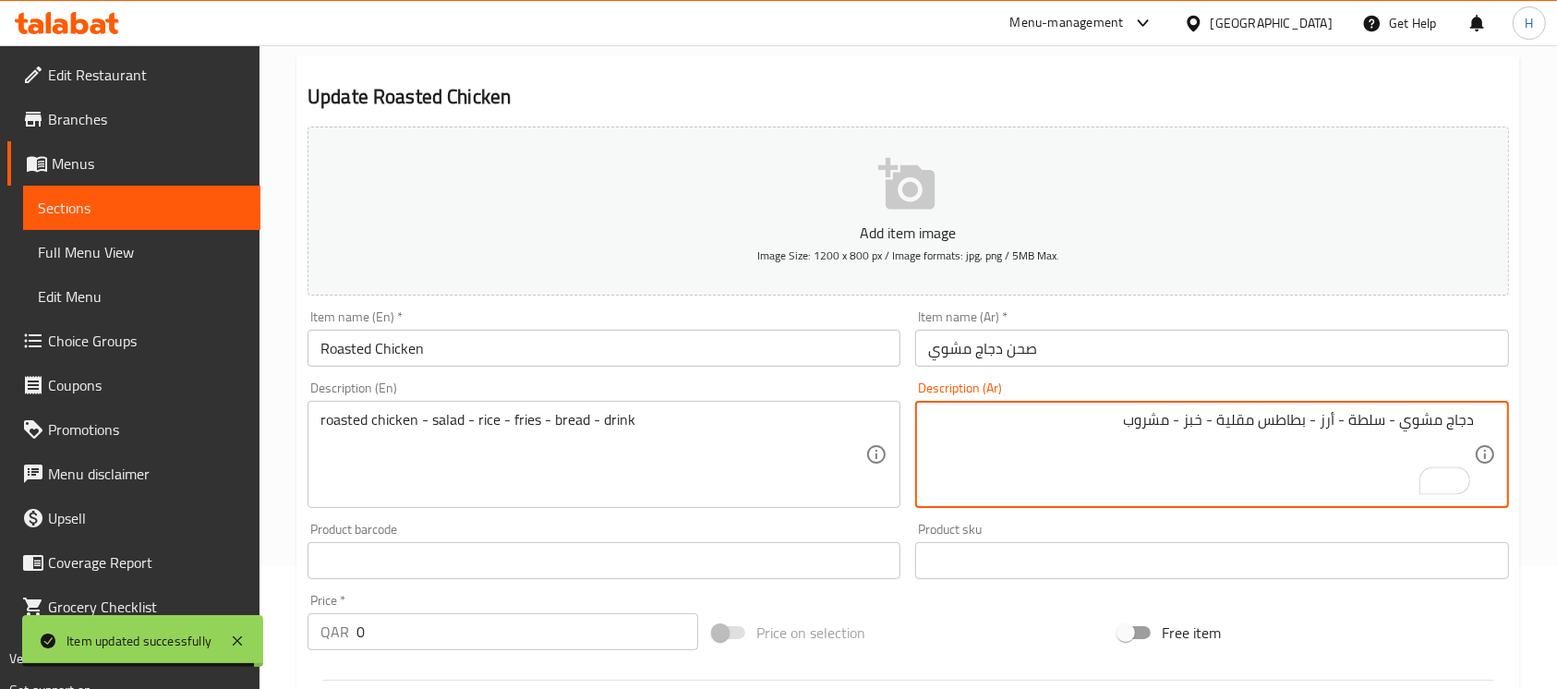
click at [635, 339] on input "Roasted Chicken" at bounding box center [604, 348] width 593 height 37
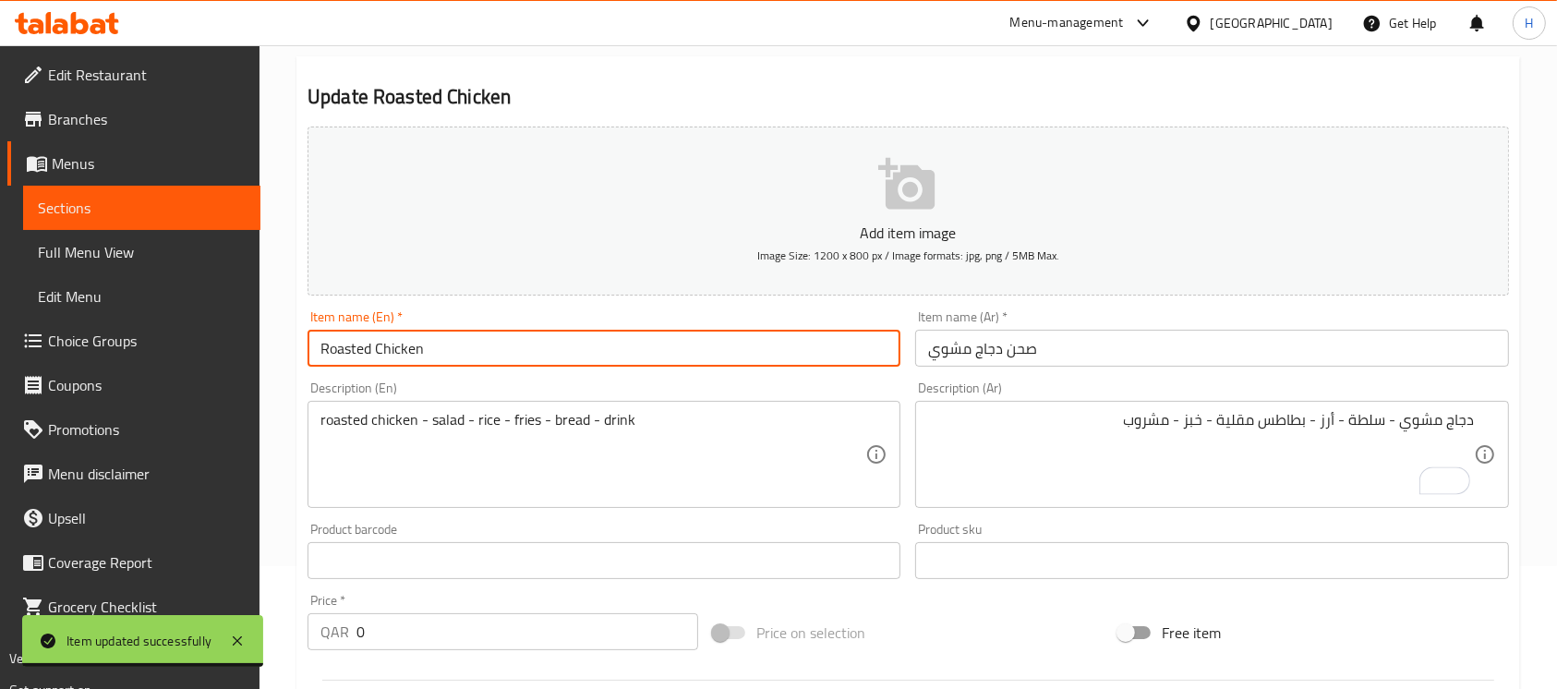
type input "Roasted Chicken"
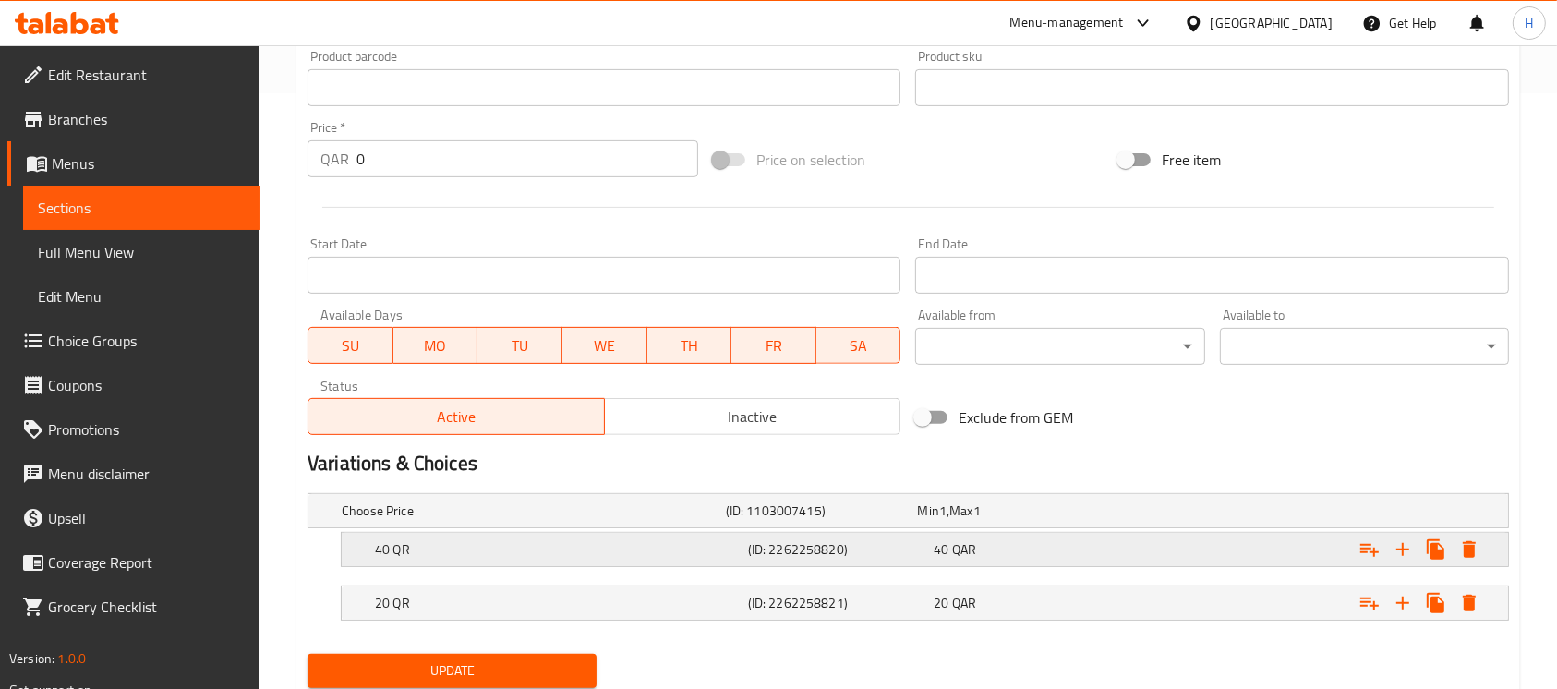
scroll to position [605, 0]
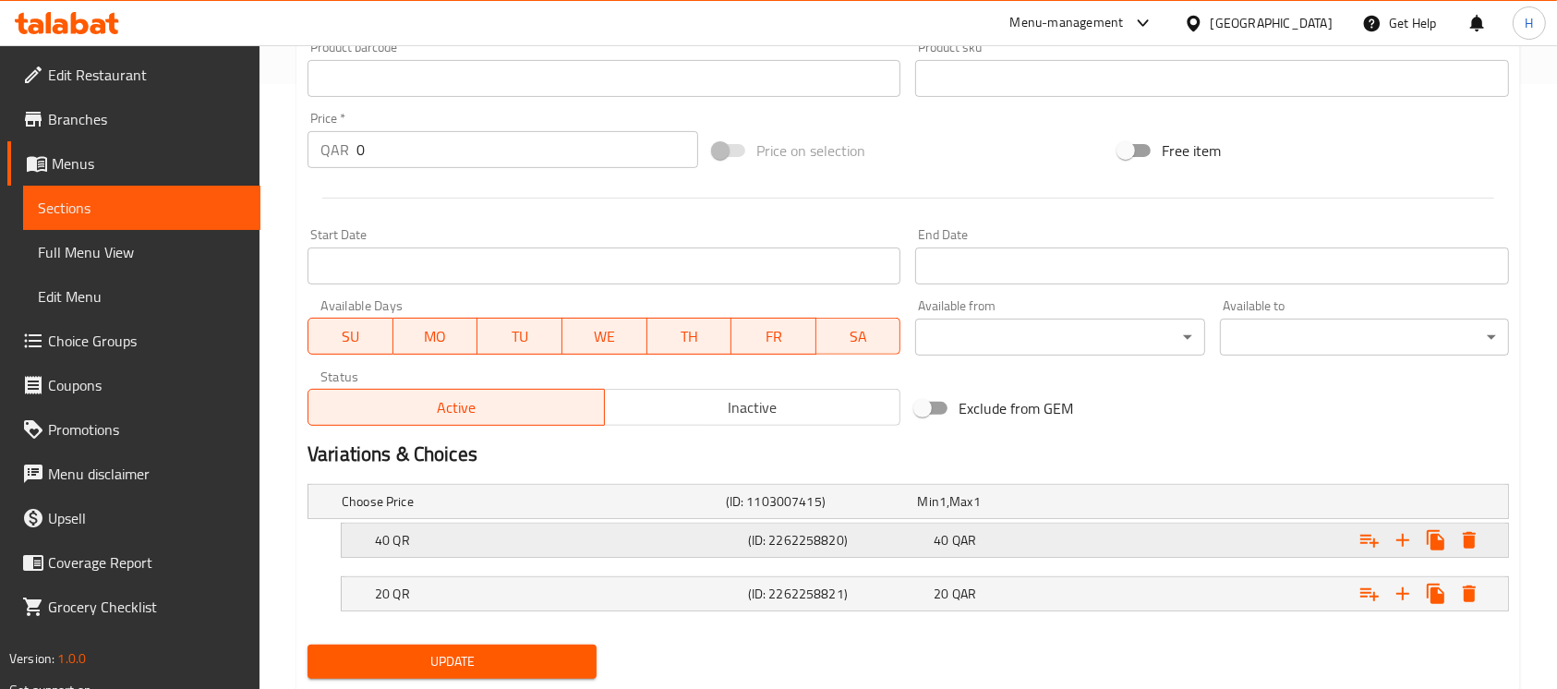
type input "Roasted Chicken plate"
click at [606, 534] on h5 "40 QR" at bounding box center [558, 540] width 366 height 18
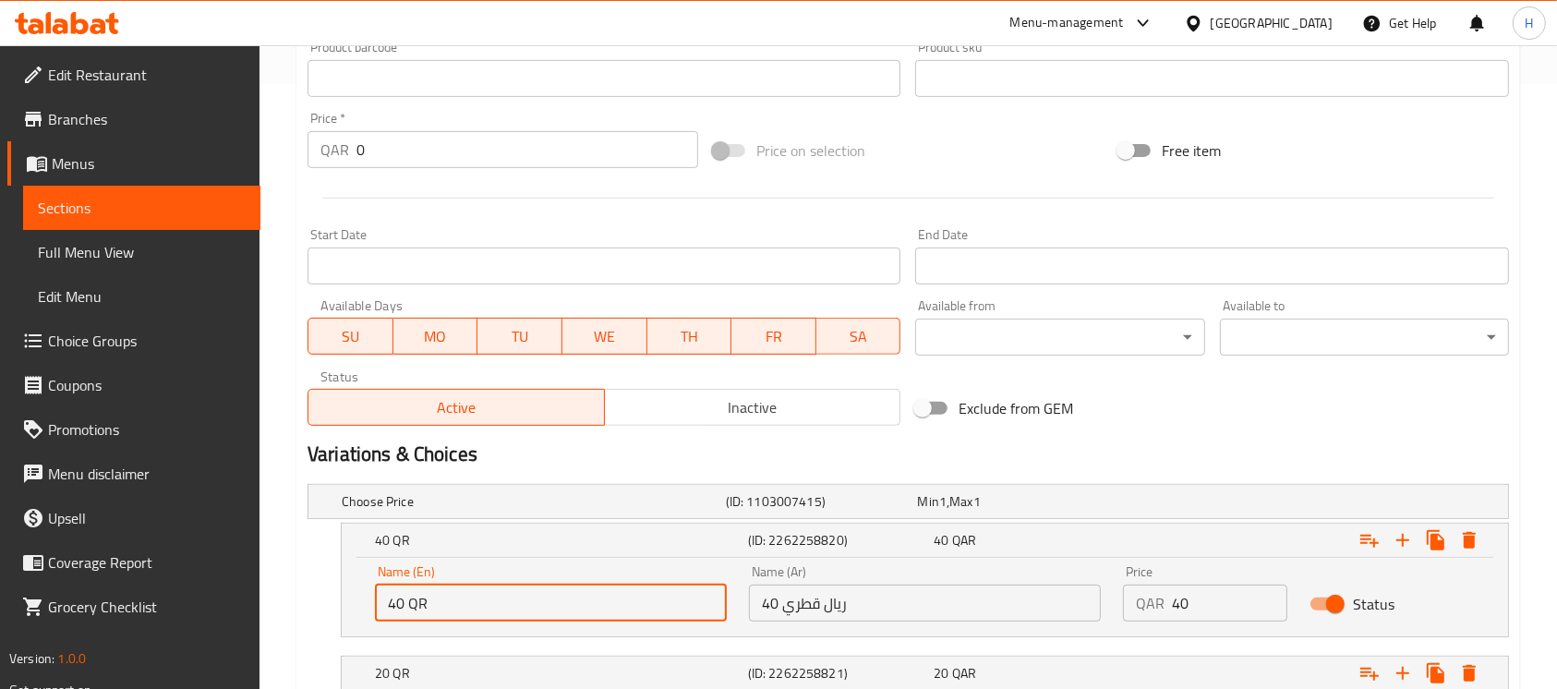
drag, startPoint x: 456, startPoint y: 595, endPoint x: 409, endPoint y: 603, distance: 47.8
click at [409, 603] on input "40 QR" at bounding box center [551, 603] width 352 height 37
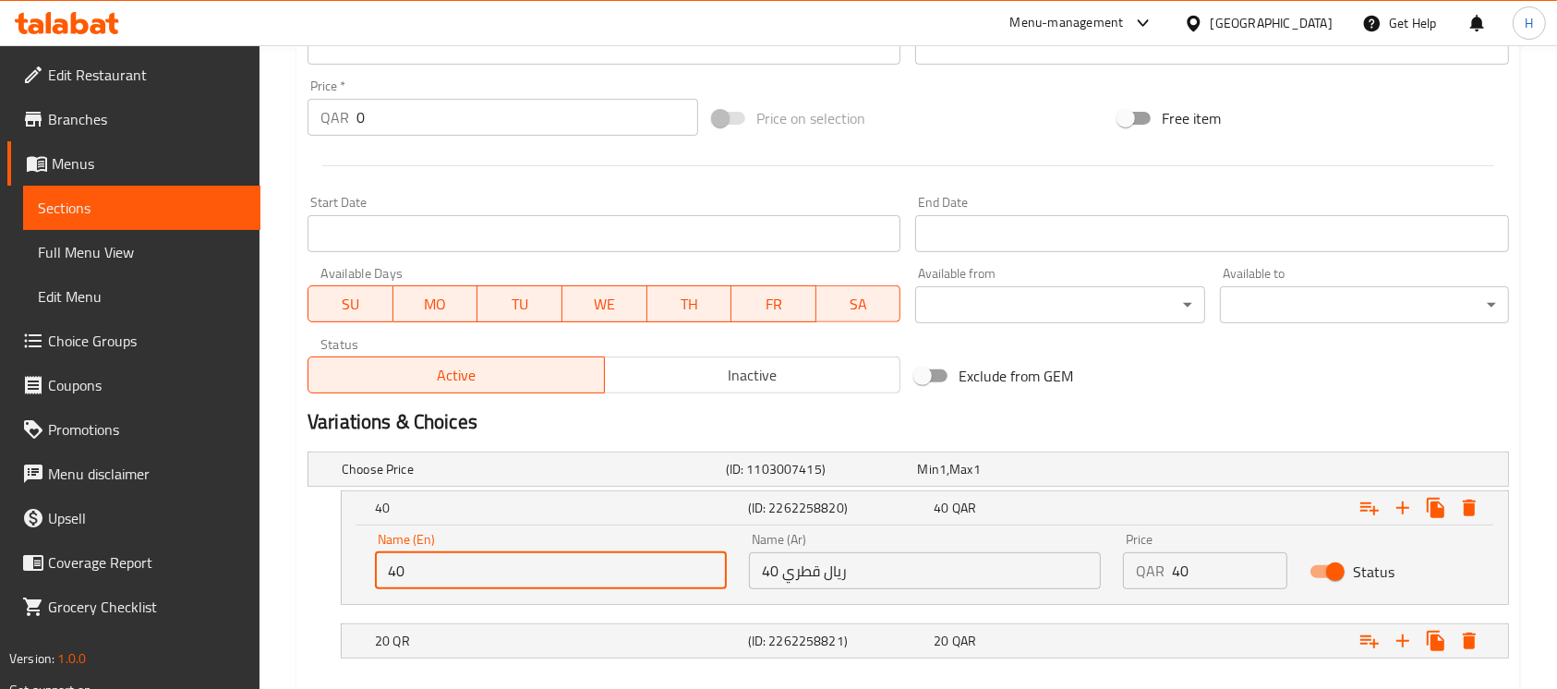
scroll to position [728, 0]
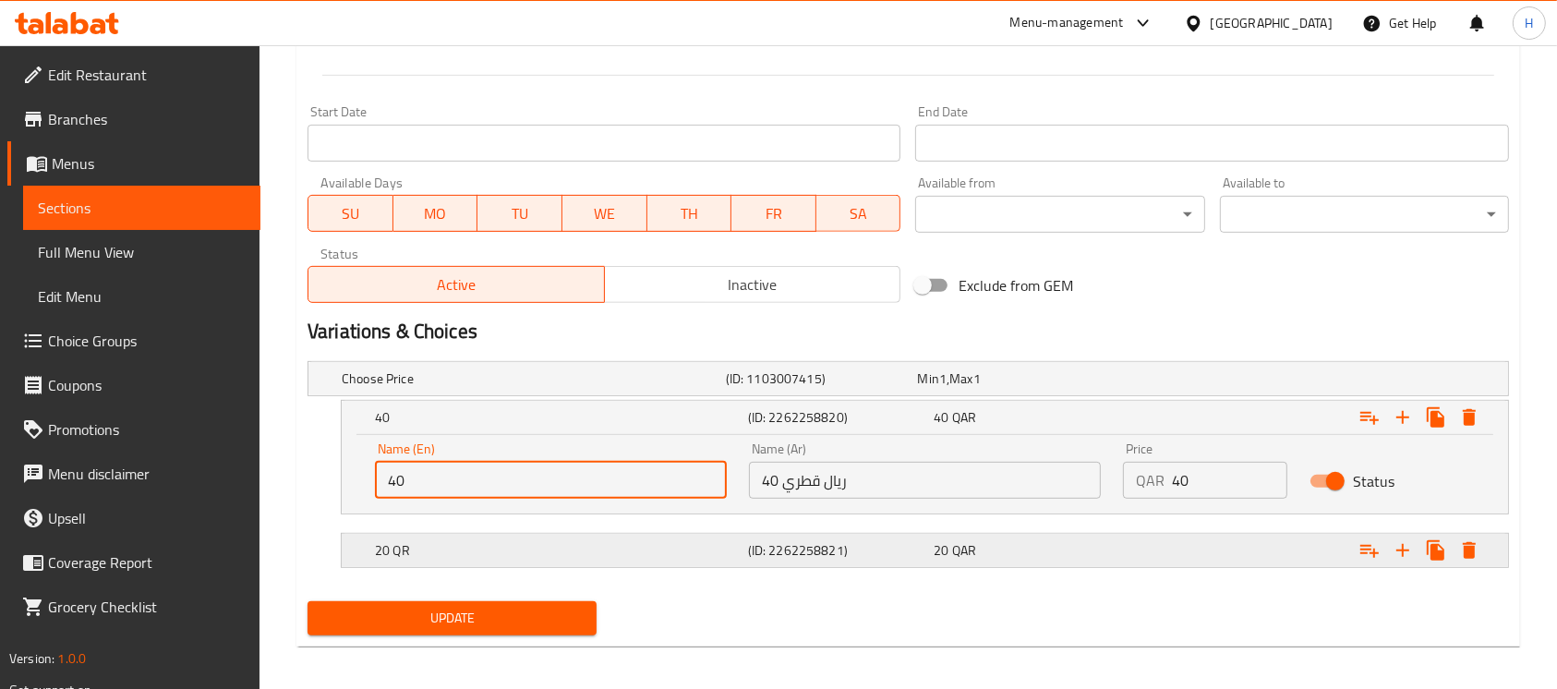
type input "40"
click at [534, 539] on div "20 QR" at bounding box center [557, 551] width 373 height 26
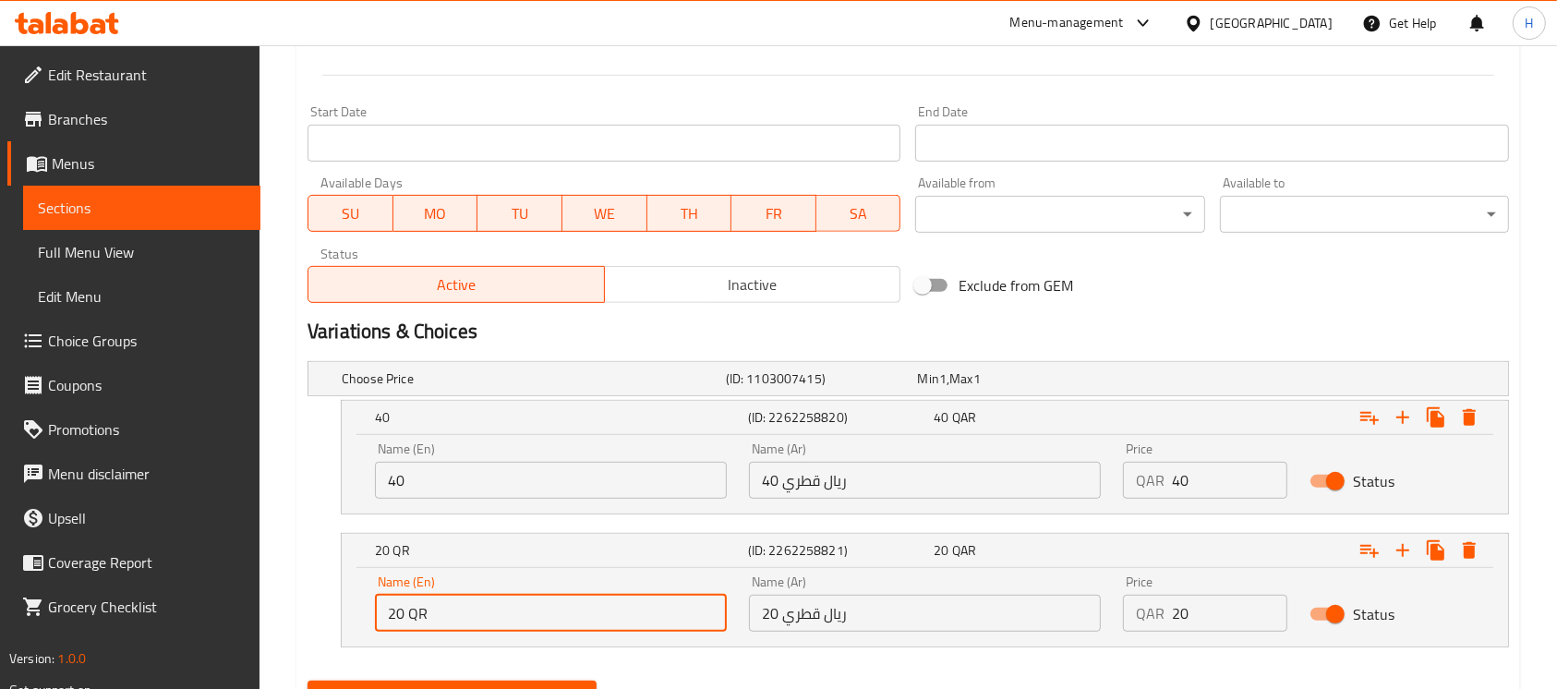
drag, startPoint x: 443, startPoint y: 625, endPoint x: 408, endPoint y: 632, distance: 35.7
click at [408, 632] on div "Name (En) 20 QR Name (En)" at bounding box center [551, 603] width 374 height 79
type input "20"
click at [851, 617] on input "20 ريال قطري" at bounding box center [925, 613] width 352 height 37
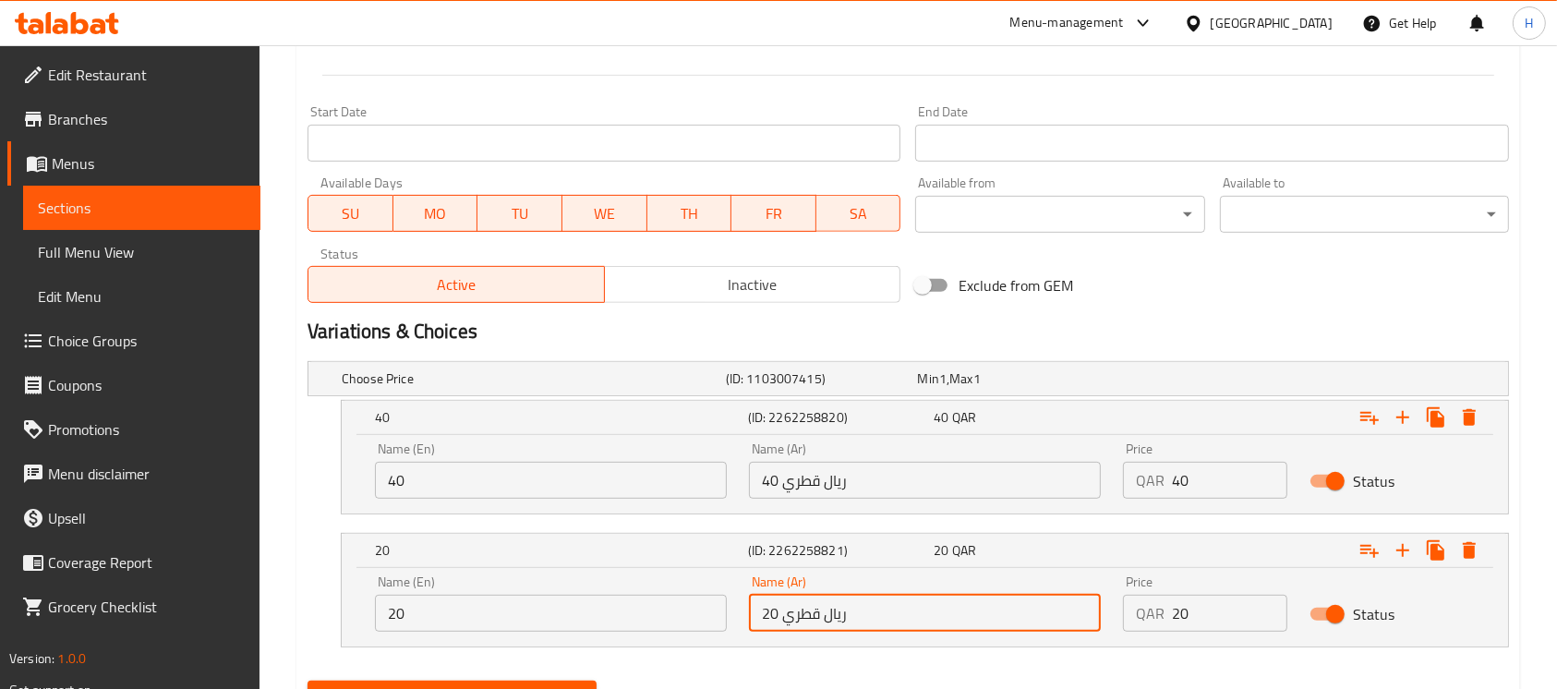
drag, startPoint x: 851, startPoint y: 617, endPoint x: 795, endPoint y: 632, distance: 57.4
click at [795, 632] on div "Name (Ar) 20 ريال قطري Name (Ar)" at bounding box center [925, 603] width 374 height 79
click at [778, 606] on input "20 ريال قطري" at bounding box center [925, 613] width 352 height 37
drag, startPoint x: 790, startPoint y: 613, endPoint x: 861, endPoint y: 615, distance: 71.2
click at [861, 615] on input "20 ريال قطري" at bounding box center [925, 613] width 352 height 37
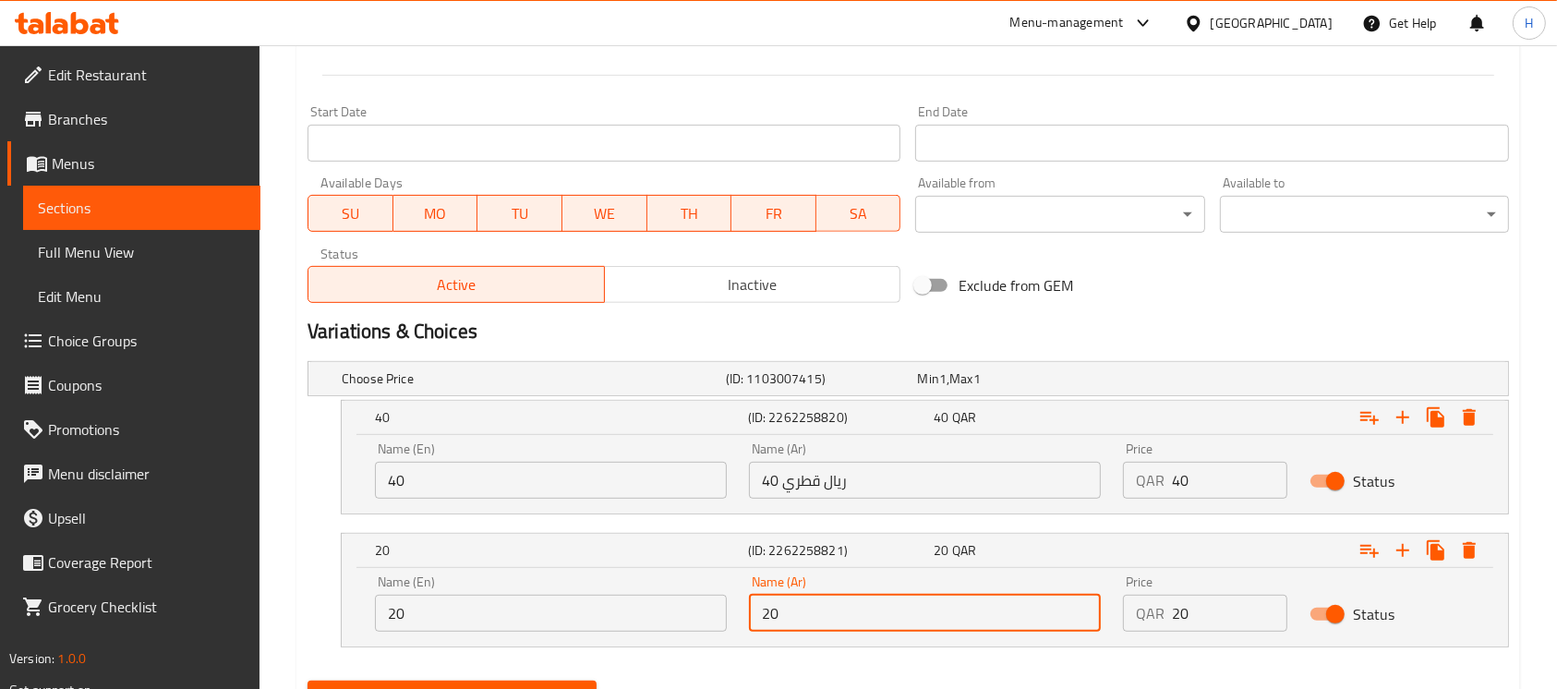
type input "20"
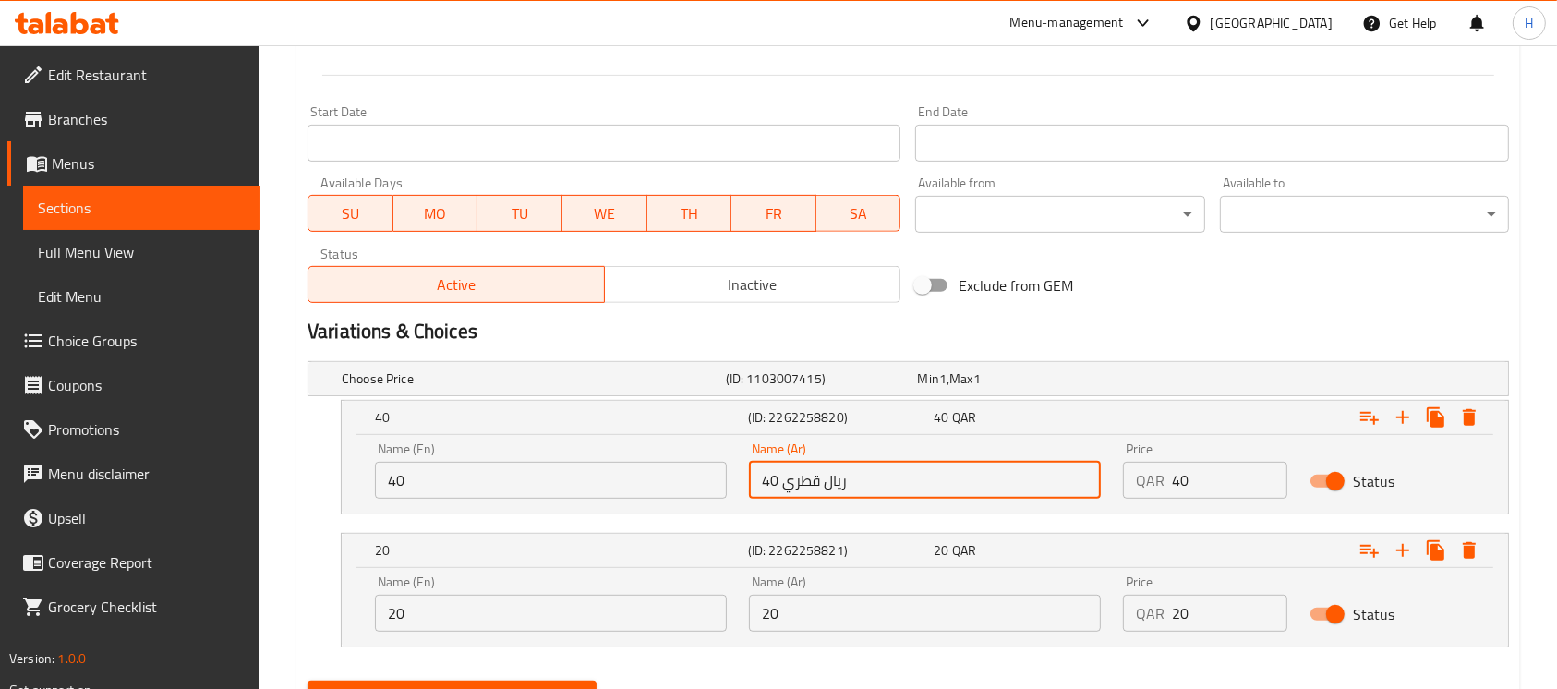
drag, startPoint x: 801, startPoint y: 487, endPoint x: 870, endPoint y: 487, distance: 69.3
click at [870, 487] on input "40 ريال قطري" at bounding box center [925, 480] width 352 height 37
drag, startPoint x: 764, startPoint y: 477, endPoint x: 752, endPoint y: 477, distance: 12.0
click at [752, 477] on input "40" at bounding box center [925, 480] width 352 height 37
type input "وسط"
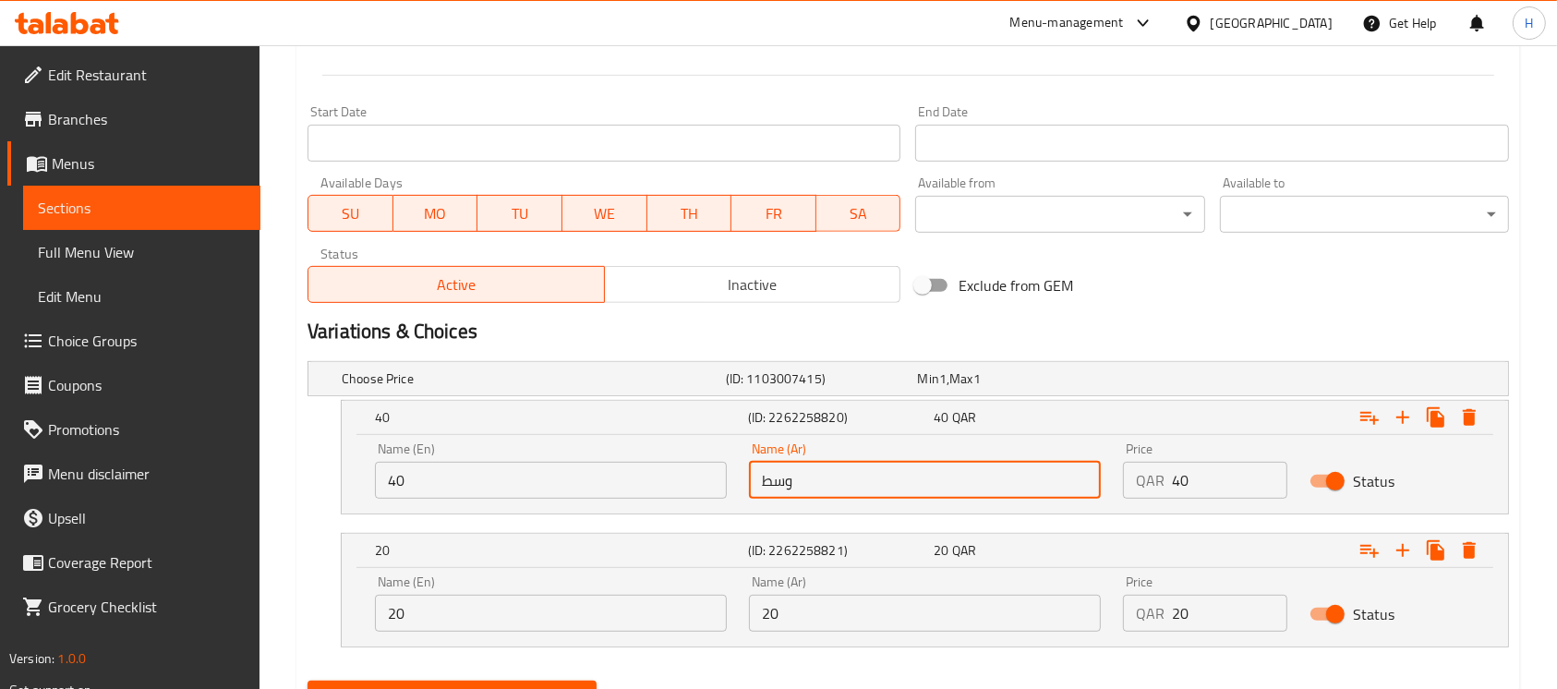
click at [650, 460] on div "Name (En) 40 Name (En)" at bounding box center [551, 470] width 352 height 56
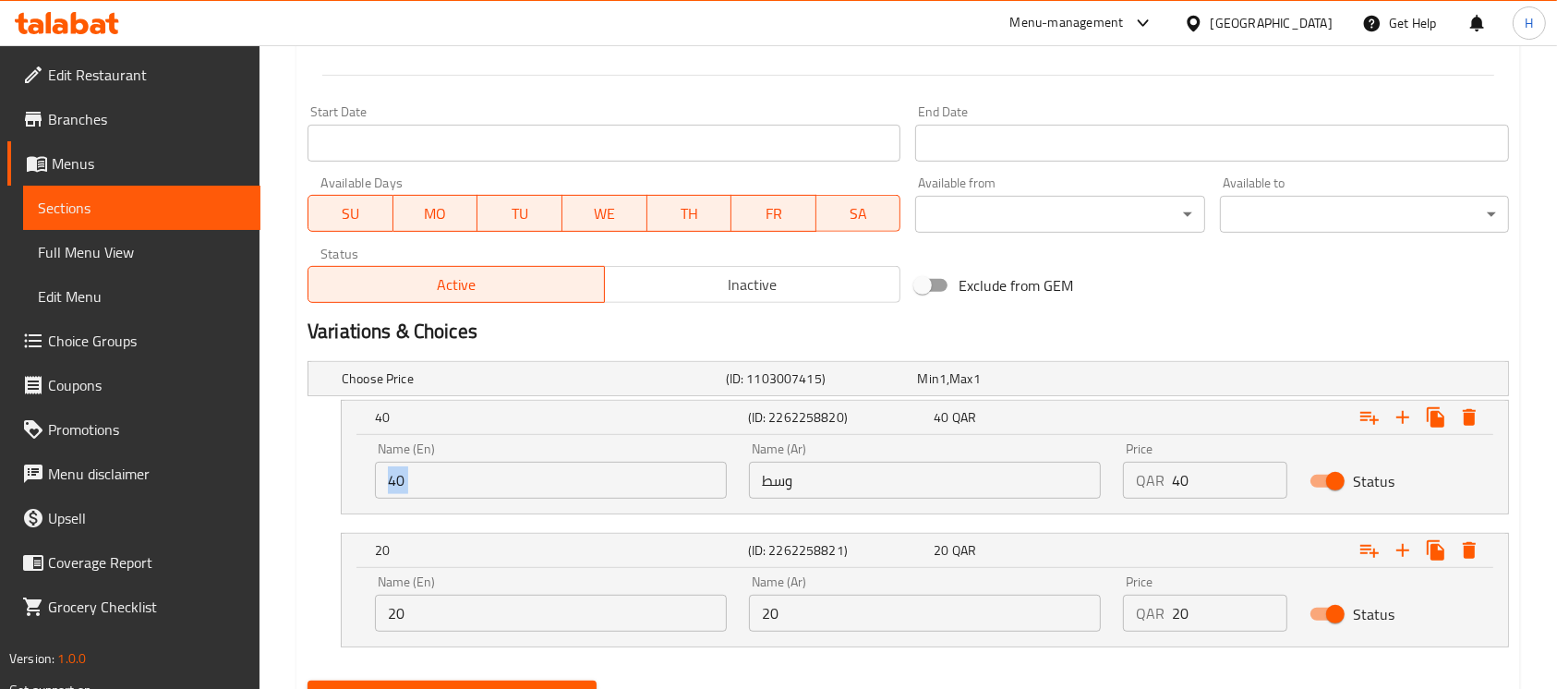
click at [650, 460] on div "Name (En) 40 Name (En)" at bounding box center [551, 470] width 352 height 56
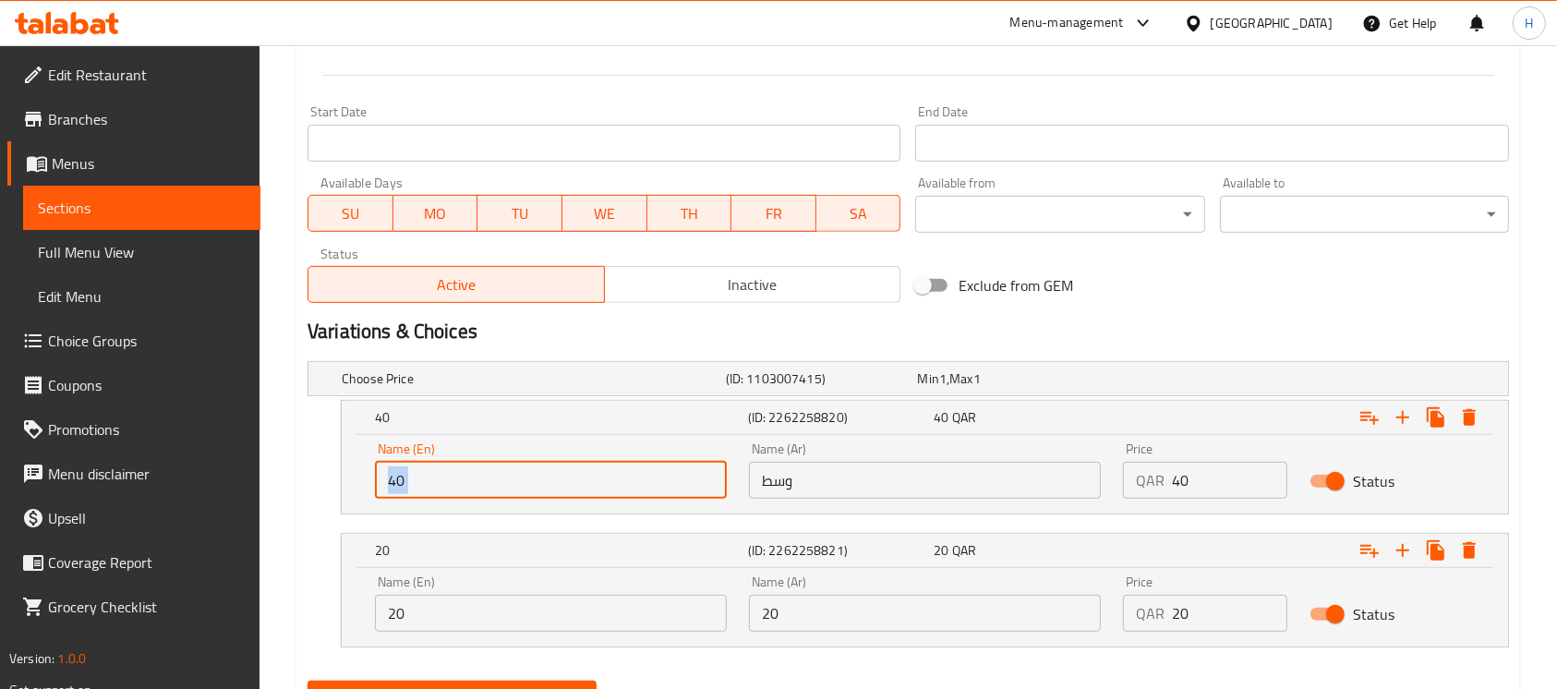
click at [645, 472] on input "40" at bounding box center [551, 480] width 352 height 37
type input "medium"
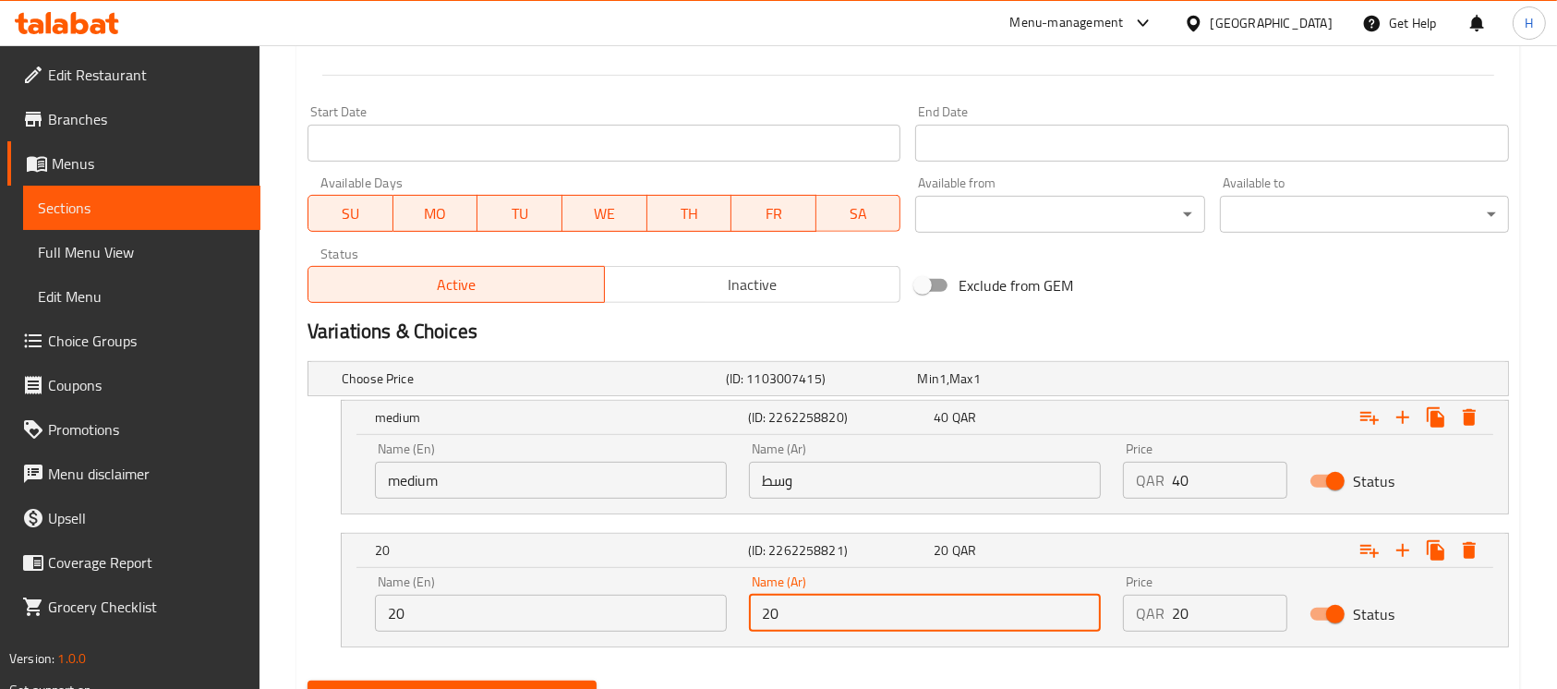
click at [841, 600] on input "20" at bounding box center [925, 613] width 352 height 37
click at [452, 624] on input "20" at bounding box center [551, 613] width 352 height 37
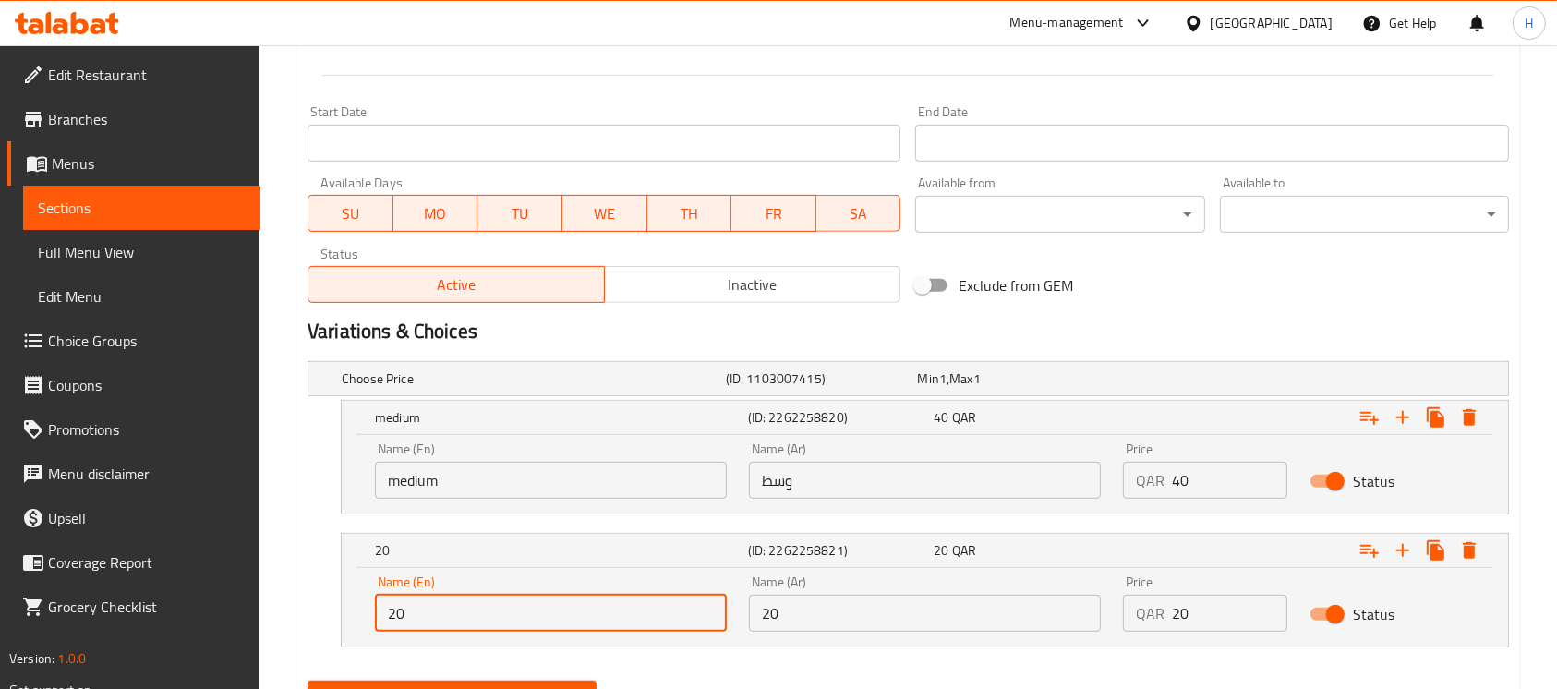
click at [451, 624] on input "20" at bounding box center [551, 613] width 352 height 37
type input "2"
type input "Small"
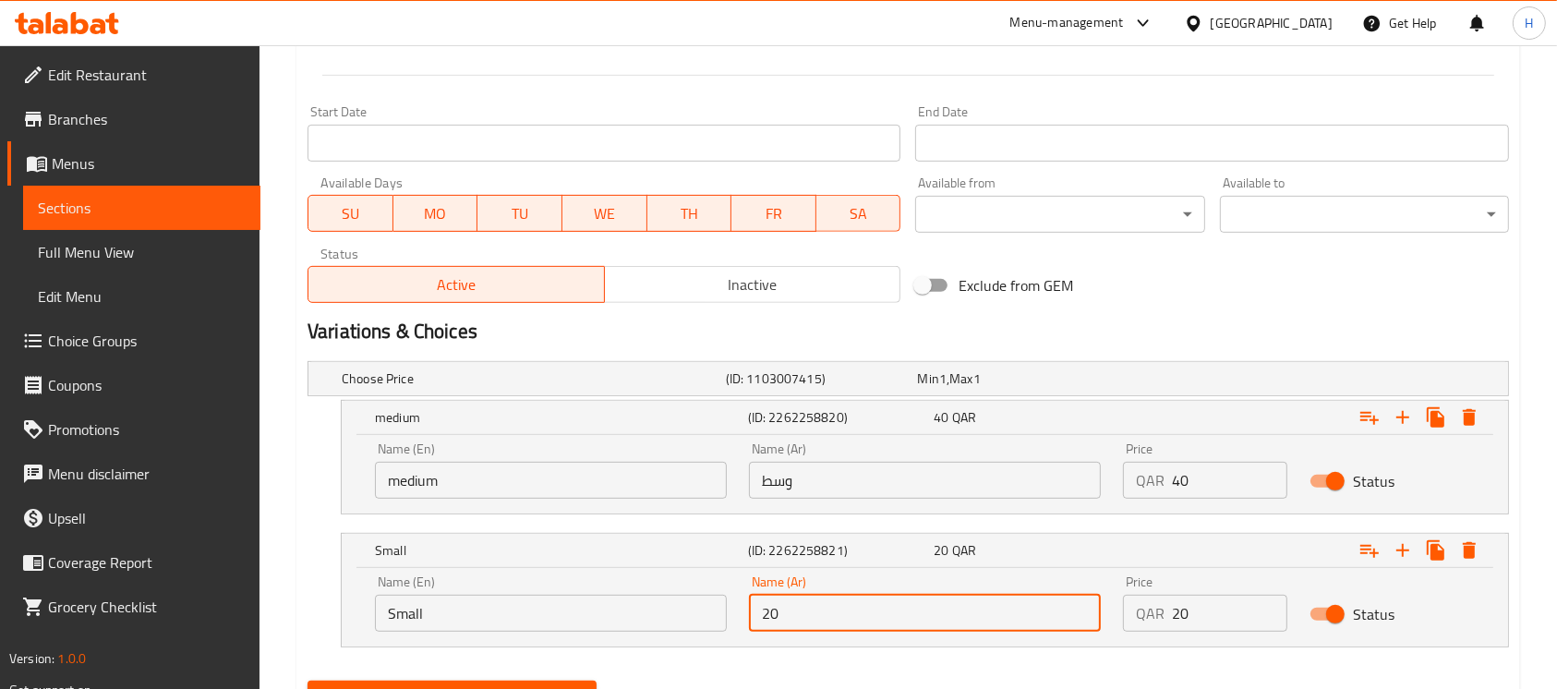
drag, startPoint x: 855, startPoint y: 623, endPoint x: 757, endPoint y: 617, distance: 99.0
click at [757, 617] on input "20" at bounding box center [925, 613] width 352 height 37
type input "صغير"
click at [723, 646] on div "Name (En) Small Name (En) Name (Ar) صغير Name (Ar) Price QAR 20 Price Status" at bounding box center [925, 607] width 1167 height 79
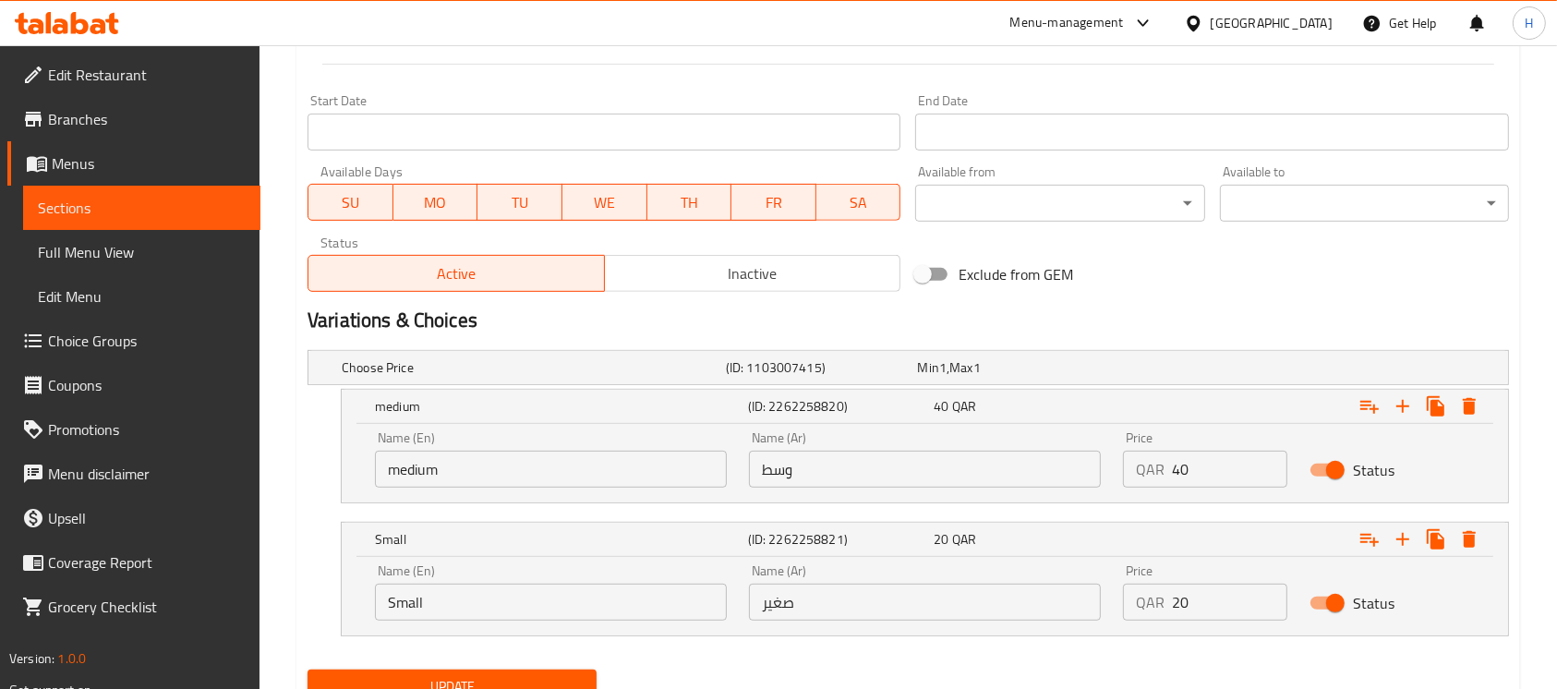
scroll to position [816, 0]
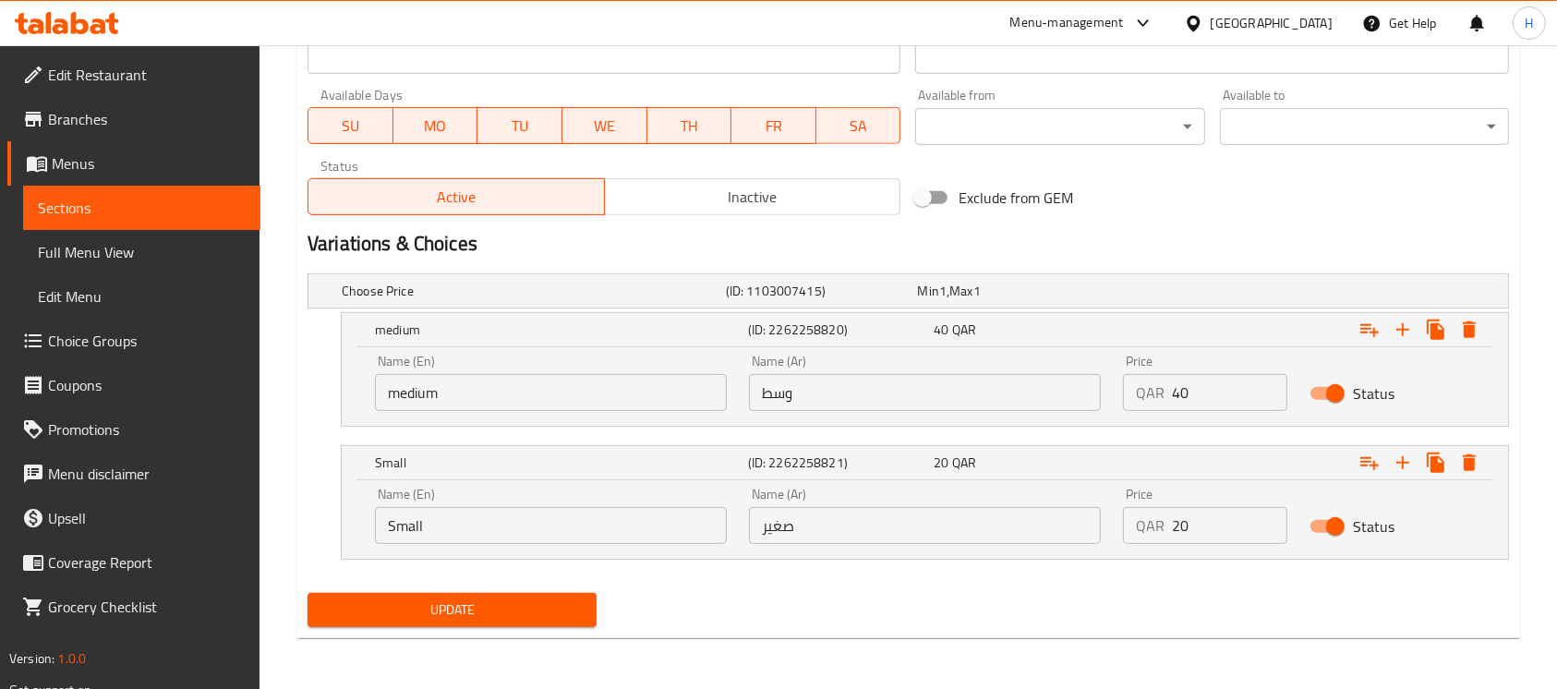
click at [542, 620] on span "Update" at bounding box center [452, 610] width 260 height 23
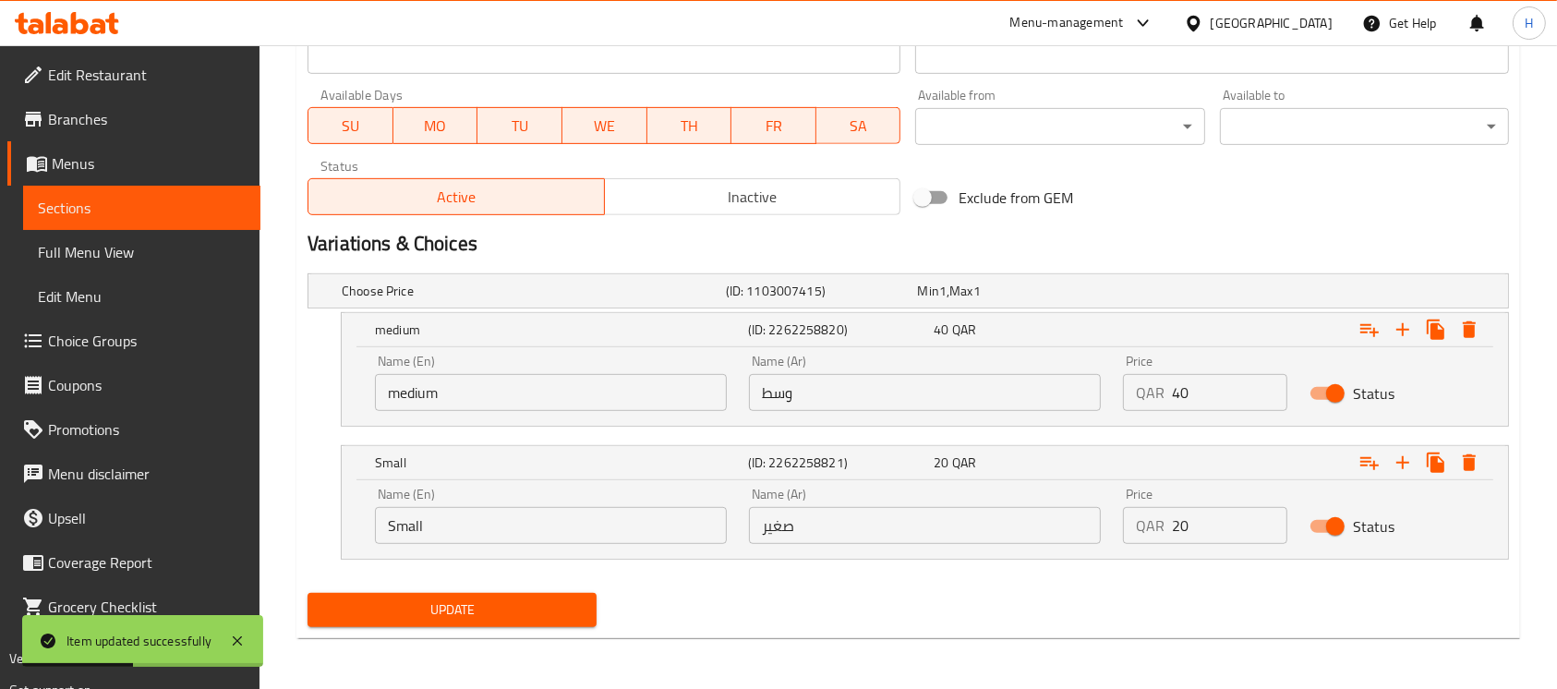
click at [512, 608] on span "Update" at bounding box center [452, 610] width 260 height 23
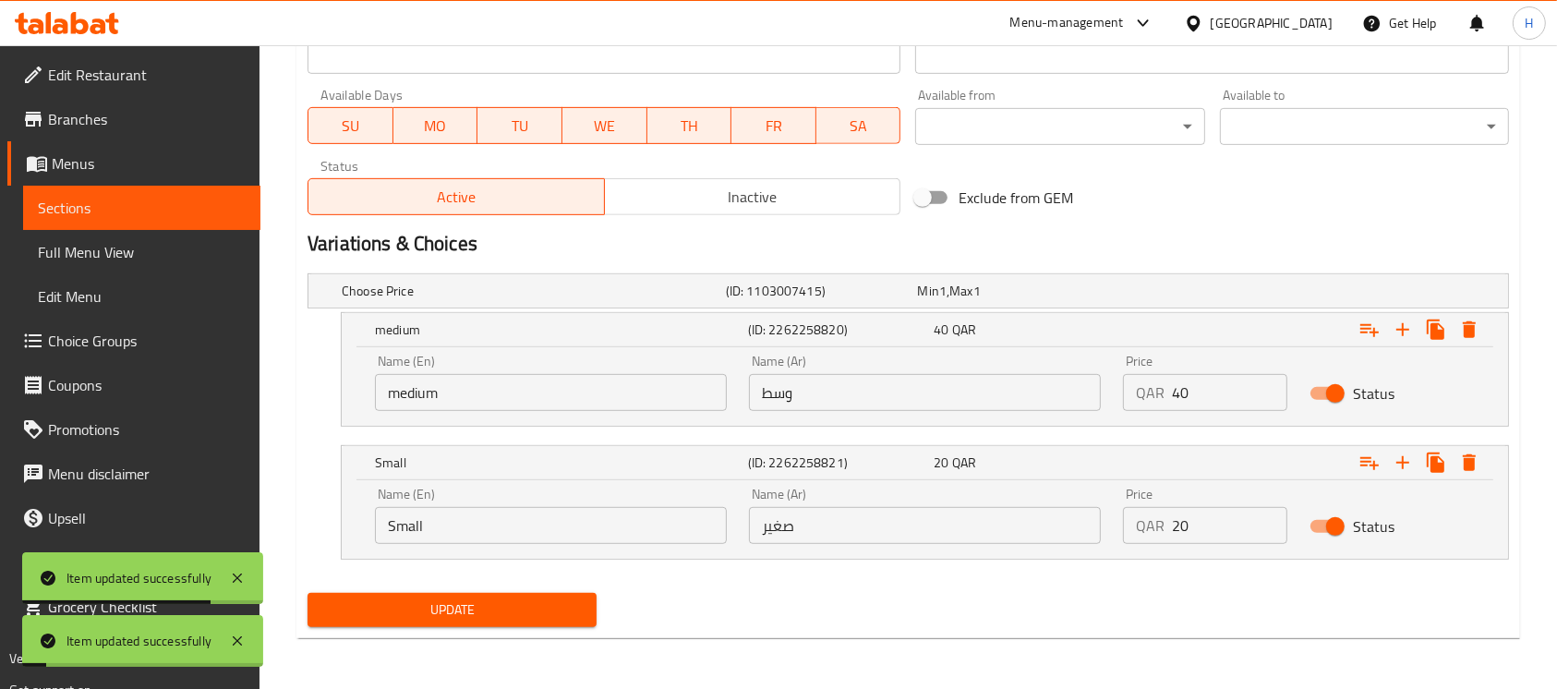
click at [217, 206] on span "Sections" at bounding box center [142, 208] width 208 height 22
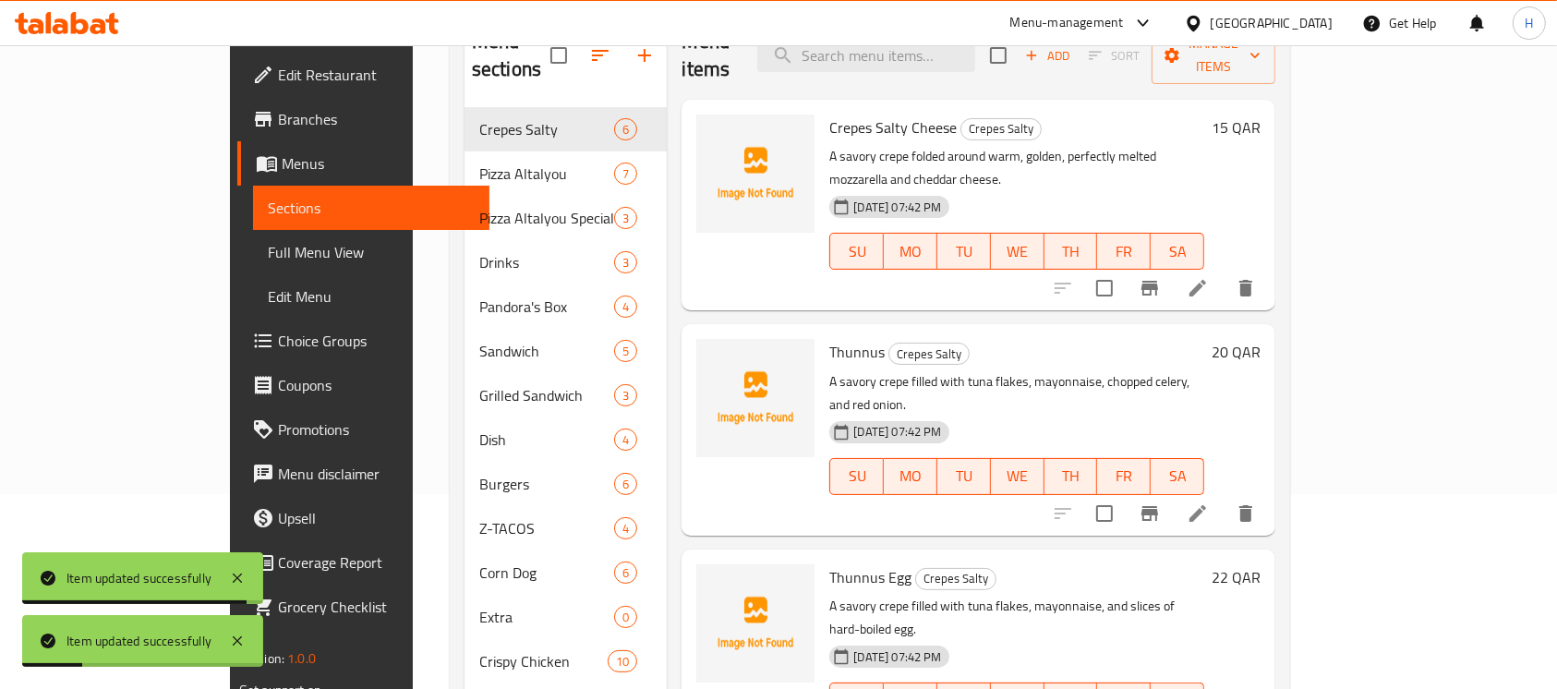
scroll to position [48, 0]
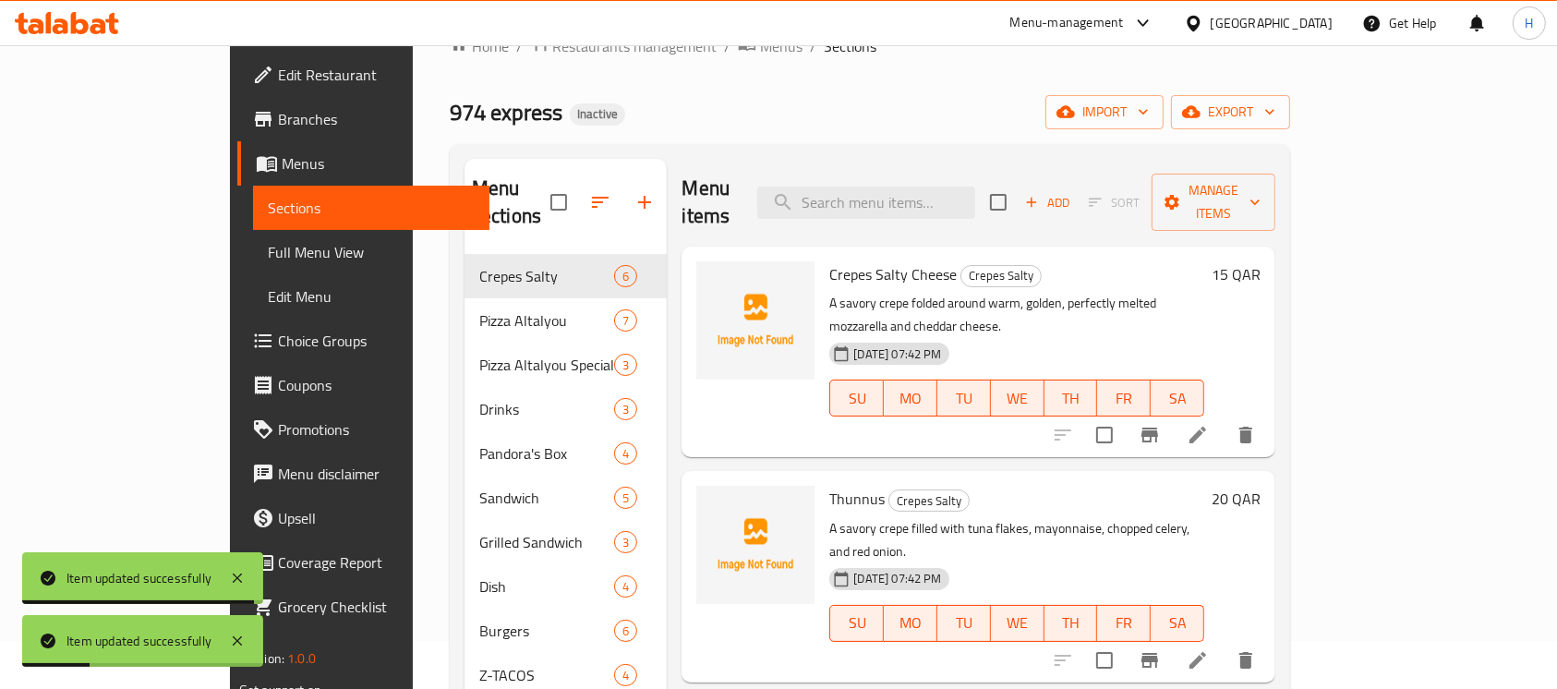
click at [964, 170] on div "Menu items Add Sort Manage items" at bounding box center [979, 203] width 594 height 88
click at [964, 174] on div "Menu items Add Sort Manage items" at bounding box center [979, 203] width 594 height 88
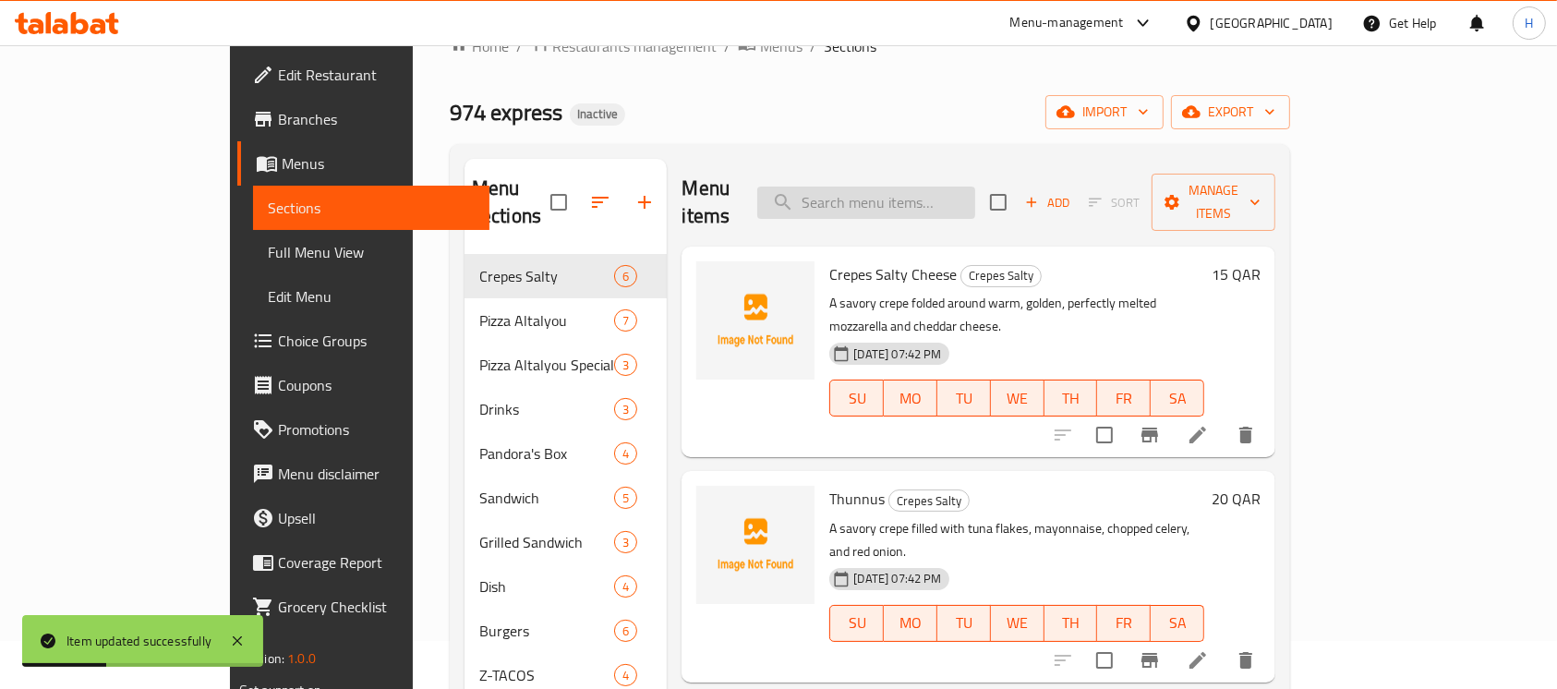
click at [964, 187] on input "search" at bounding box center [866, 203] width 218 height 32
paste input "Truffle Burger"
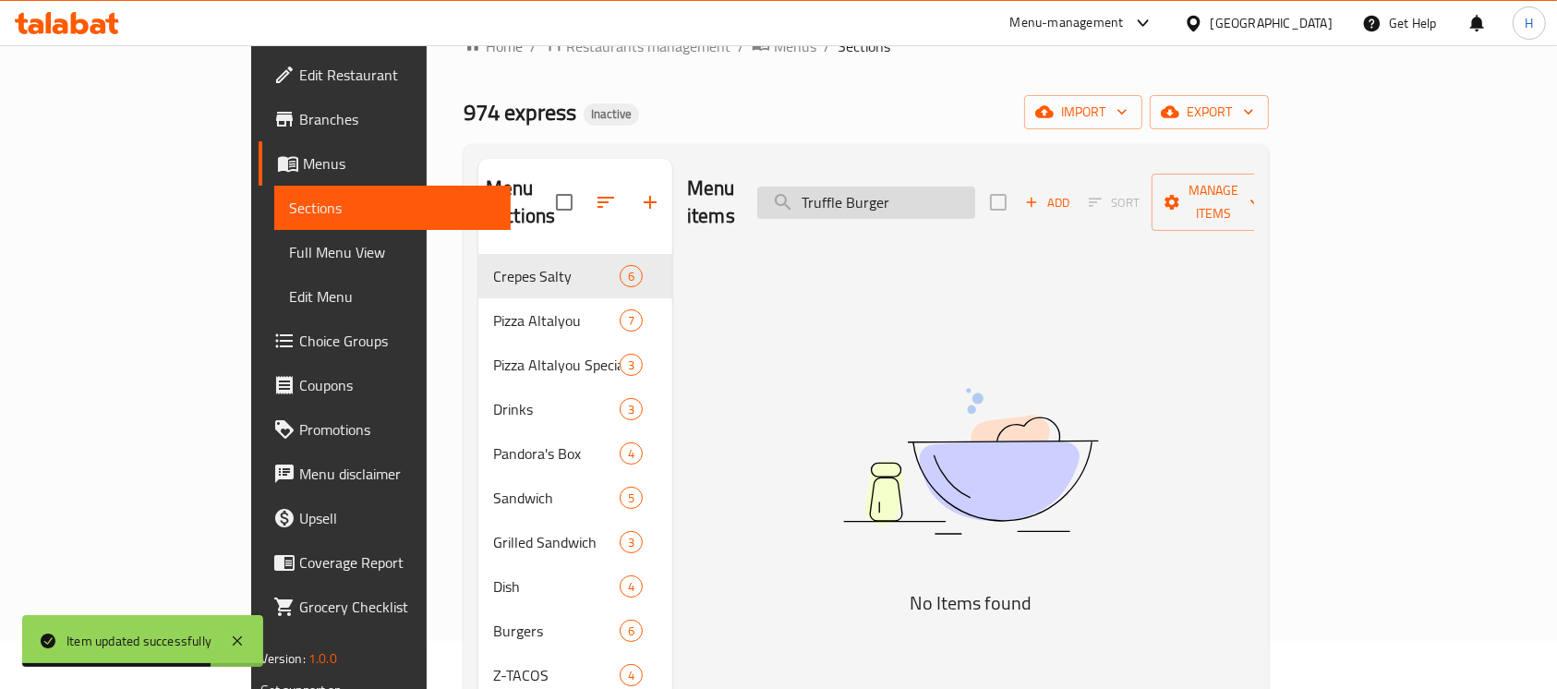
click at [894, 195] on input "Truffle Burger" at bounding box center [866, 203] width 218 height 32
click at [954, 203] on input "Truffle Burger" at bounding box center [866, 203] width 218 height 32
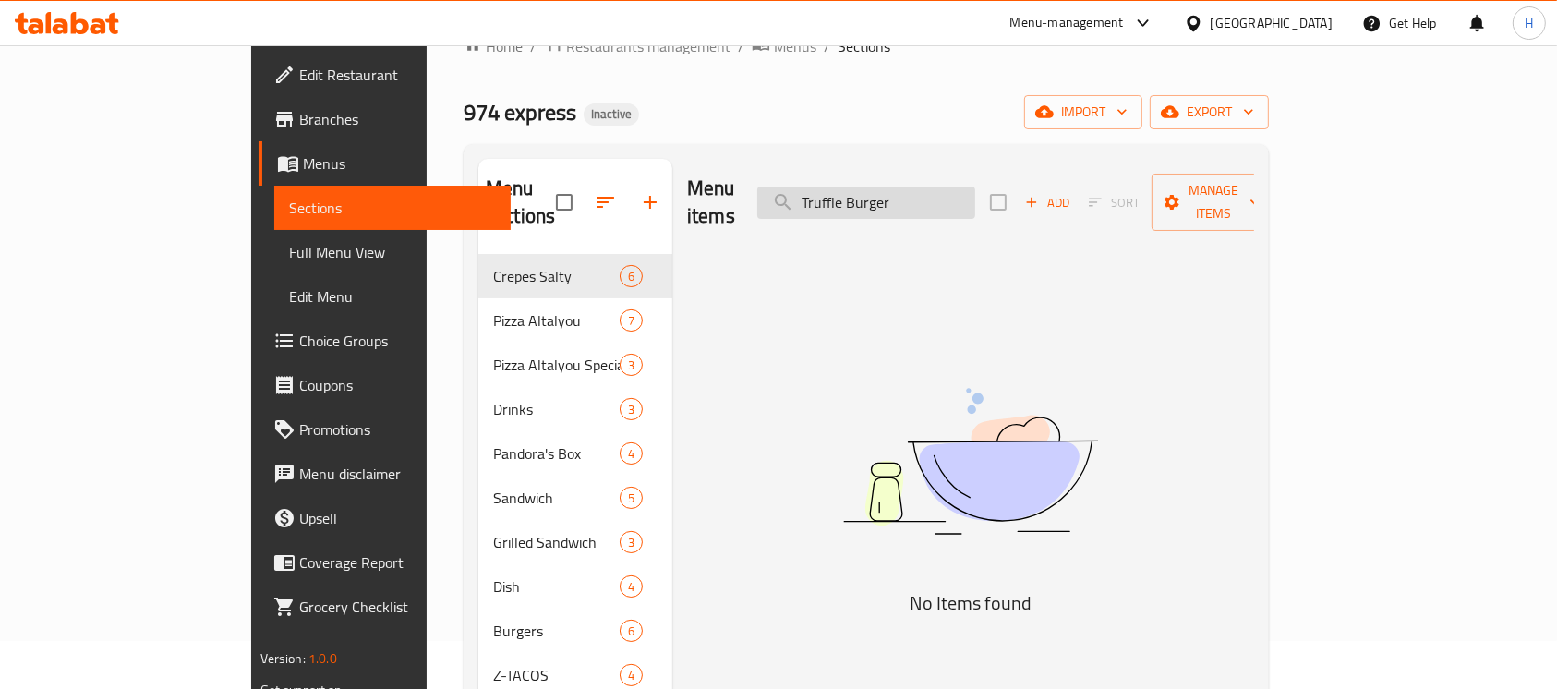
drag, startPoint x: 954, startPoint y: 203, endPoint x: 975, endPoint y: 195, distance: 22.8
click at [954, 202] on input "Truffle Burger" at bounding box center [866, 203] width 218 height 32
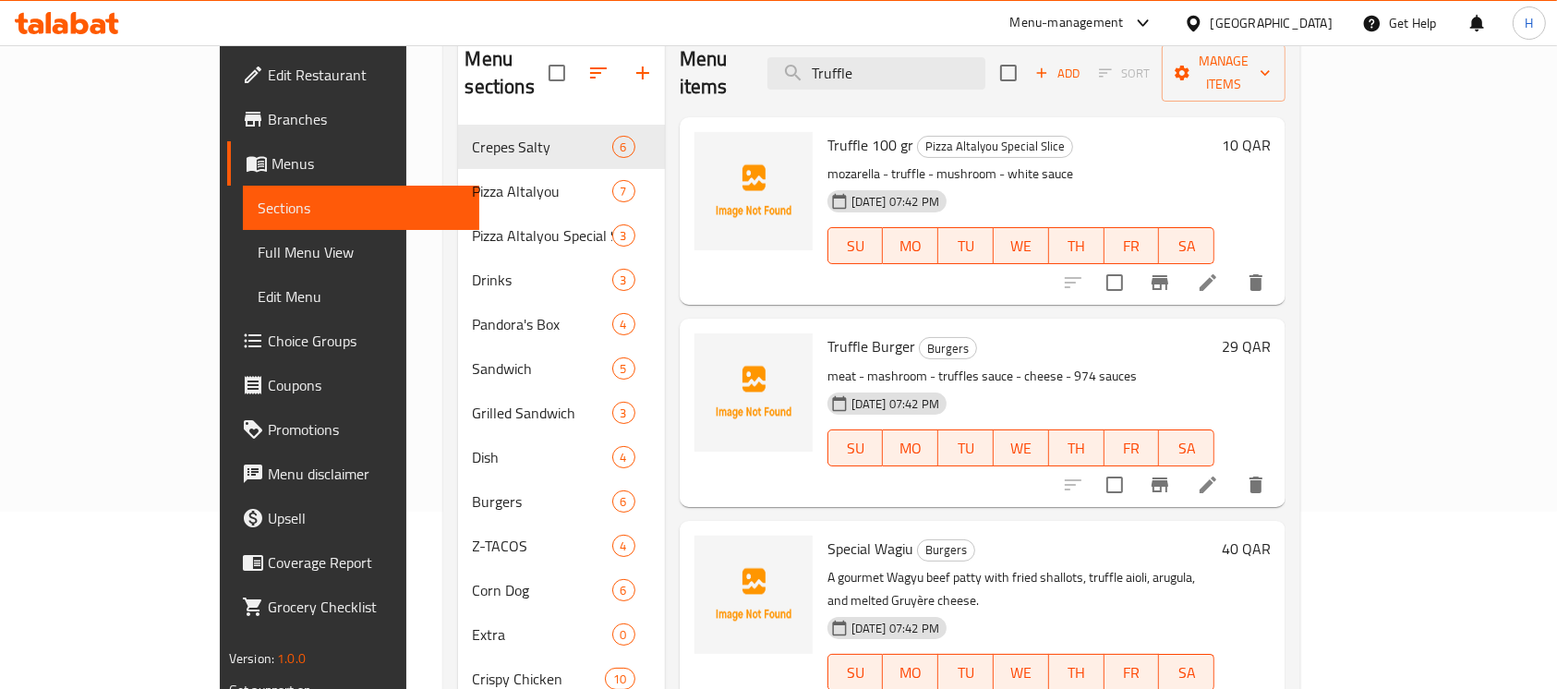
scroll to position [171, 0]
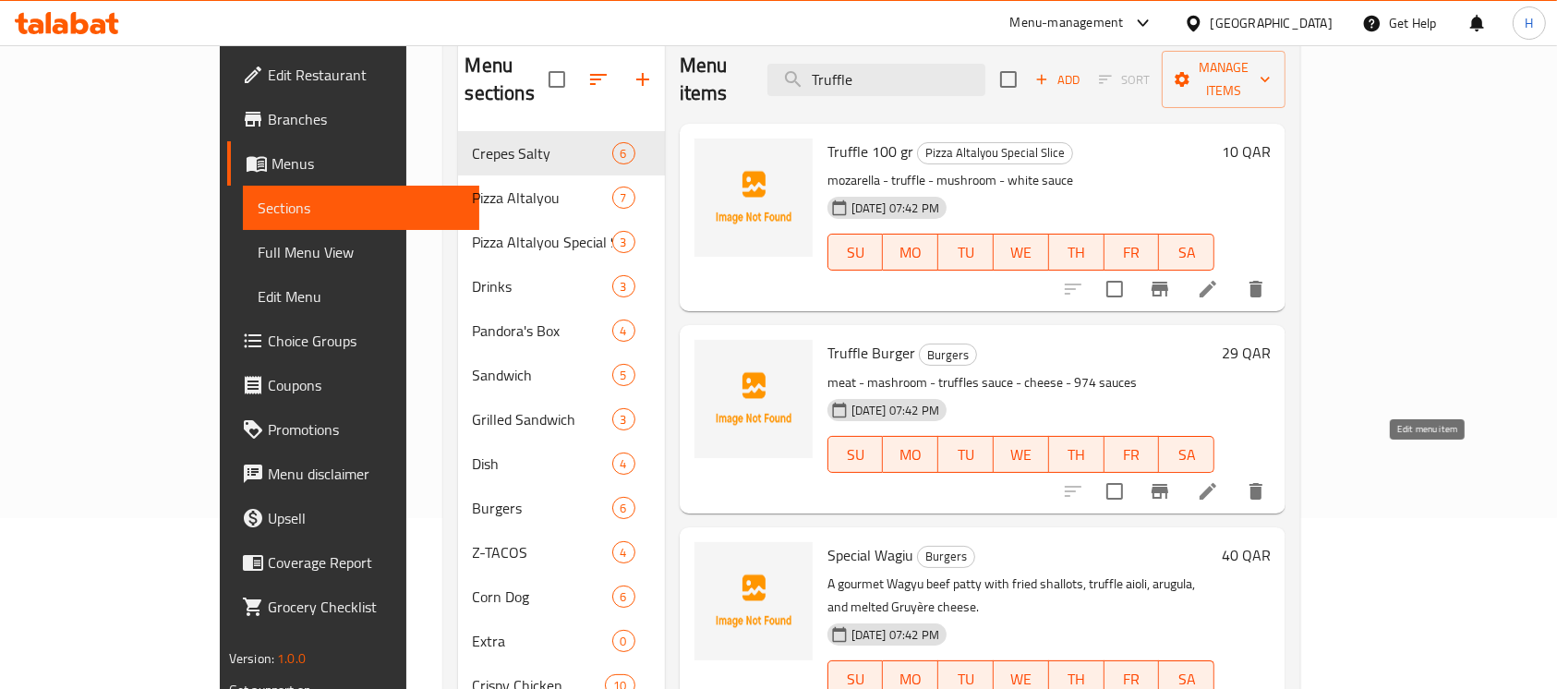
type input "Truffle"
click at [1219, 480] on icon at bounding box center [1208, 491] width 22 height 22
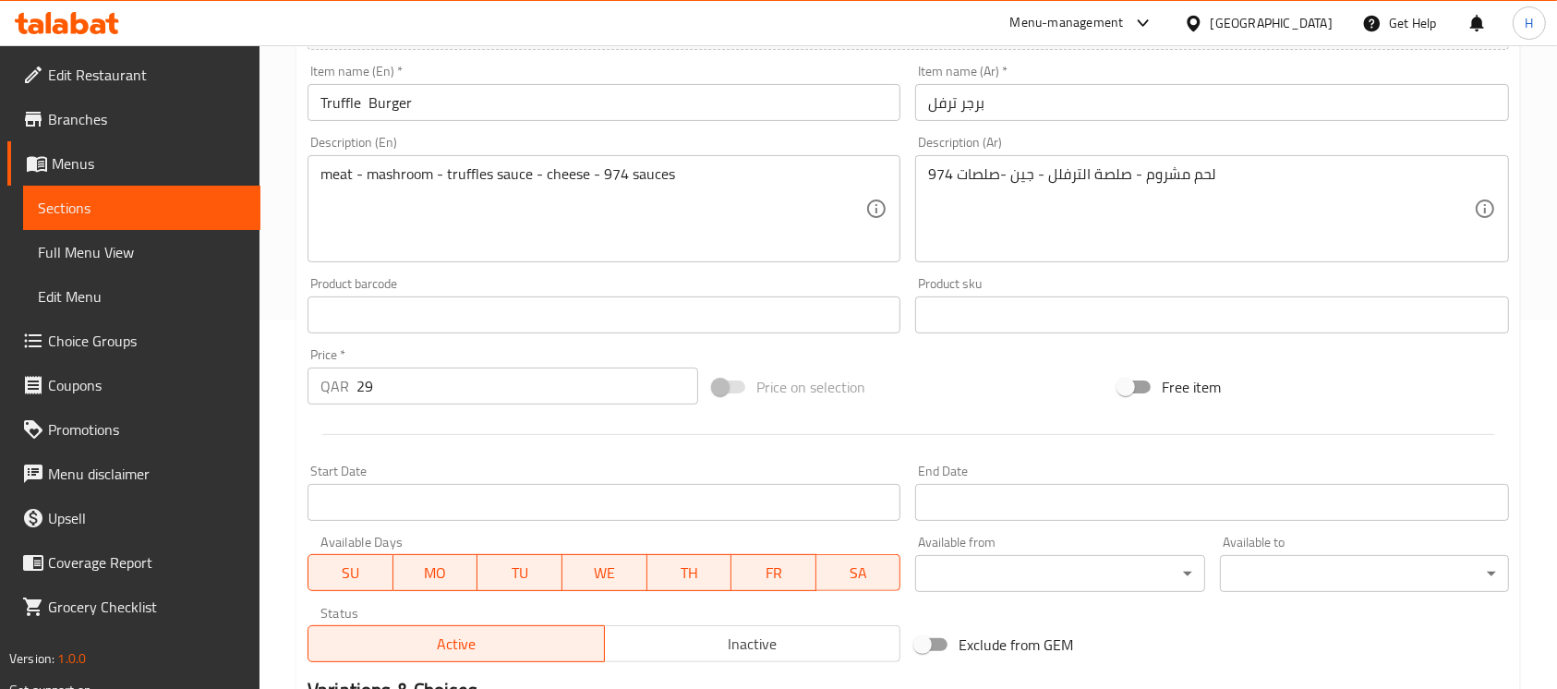
scroll to position [369, 0]
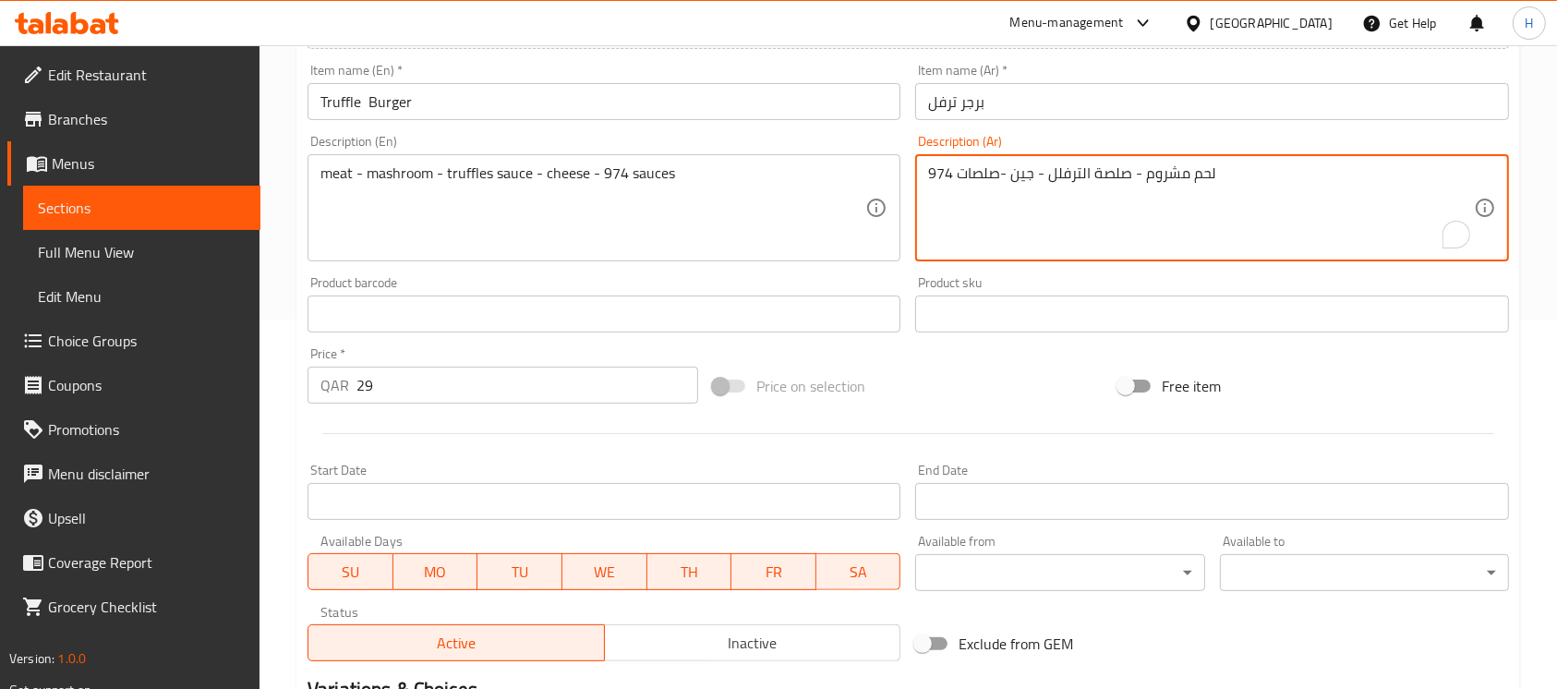
click at [1018, 174] on textarea "لحم مشروم - صلصة الترفلل - جين -صلصات 974" at bounding box center [1200, 208] width 545 height 88
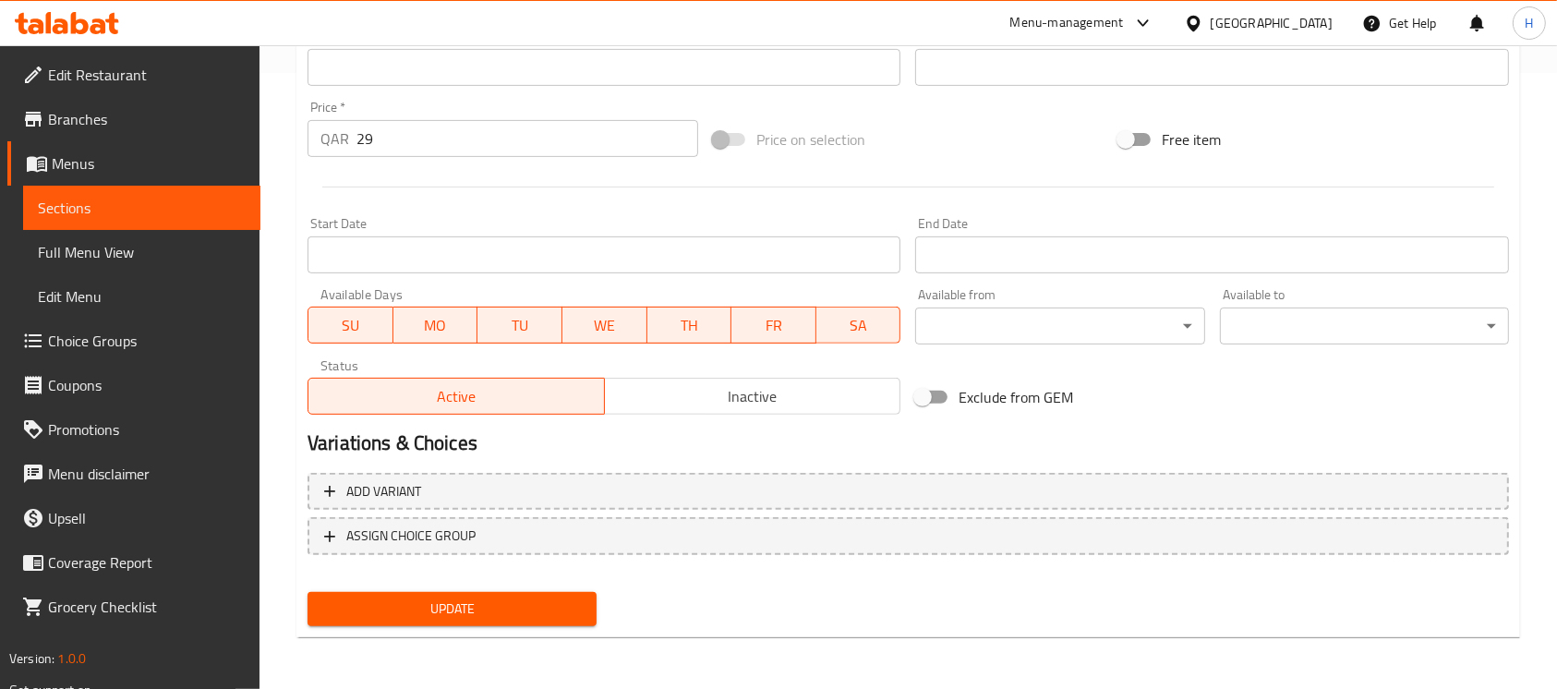
type textarea "لحم مشروم - صلصة الترفلل - جبن -صلصات 974"
click at [515, 605] on span "Update" at bounding box center [452, 609] width 260 height 23
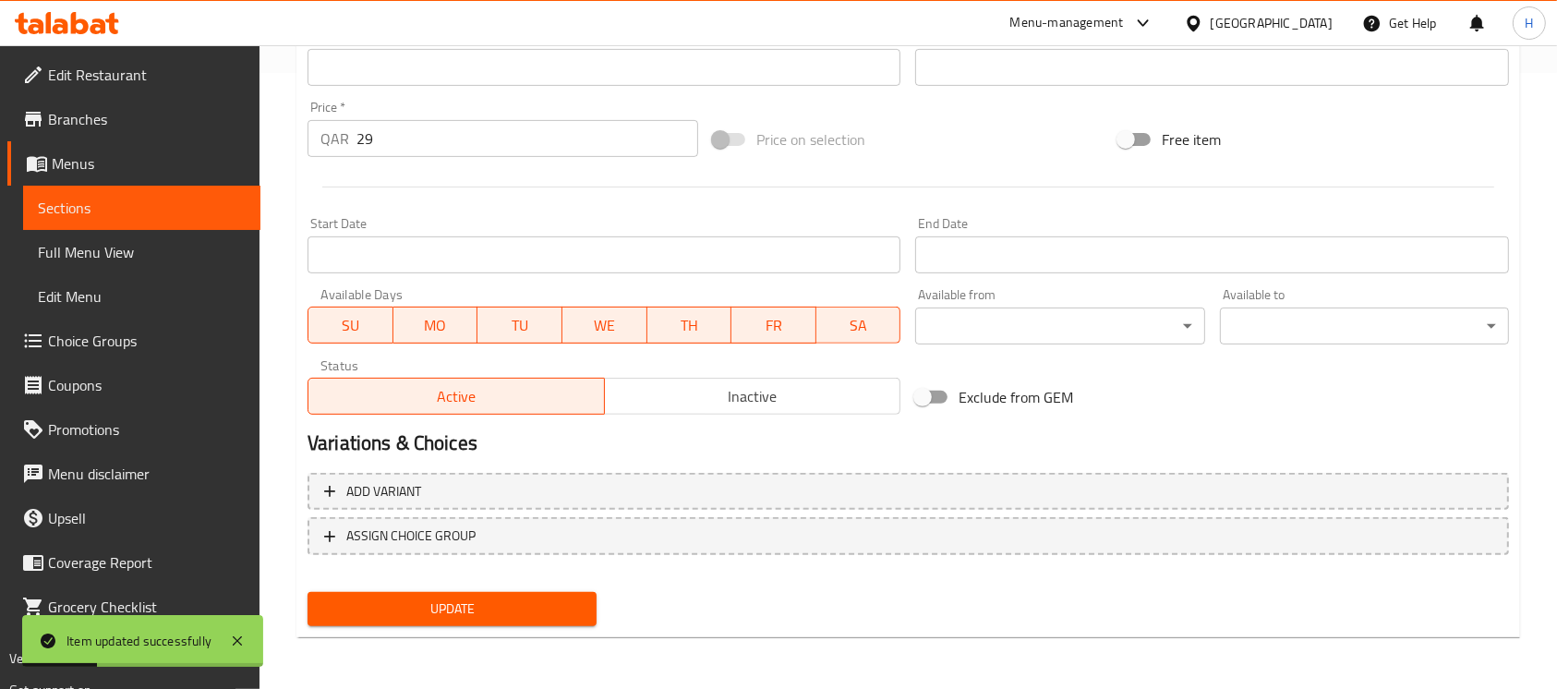
click at [216, 214] on span "Sections" at bounding box center [142, 208] width 208 height 22
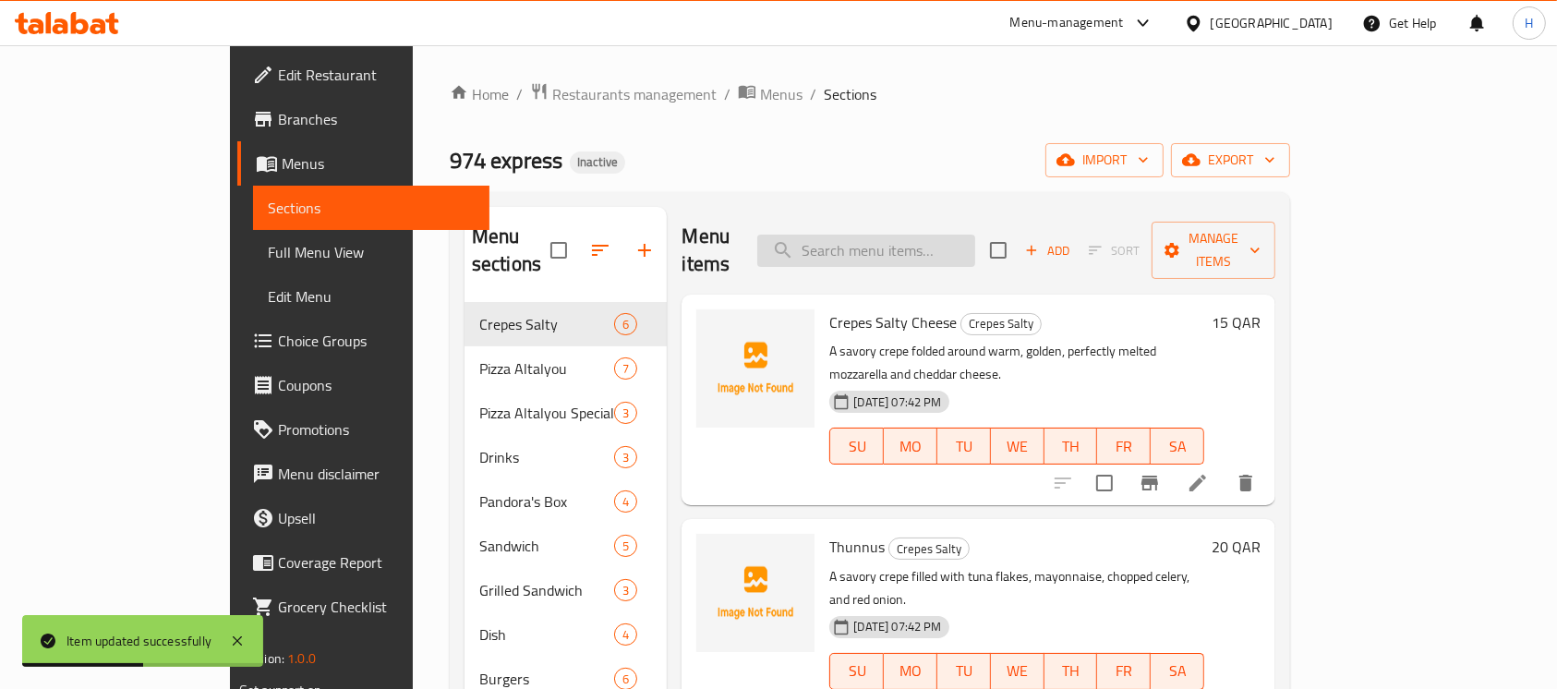
click at [975, 235] on input "search" at bounding box center [866, 251] width 218 height 32
paste input "Sun Rice"
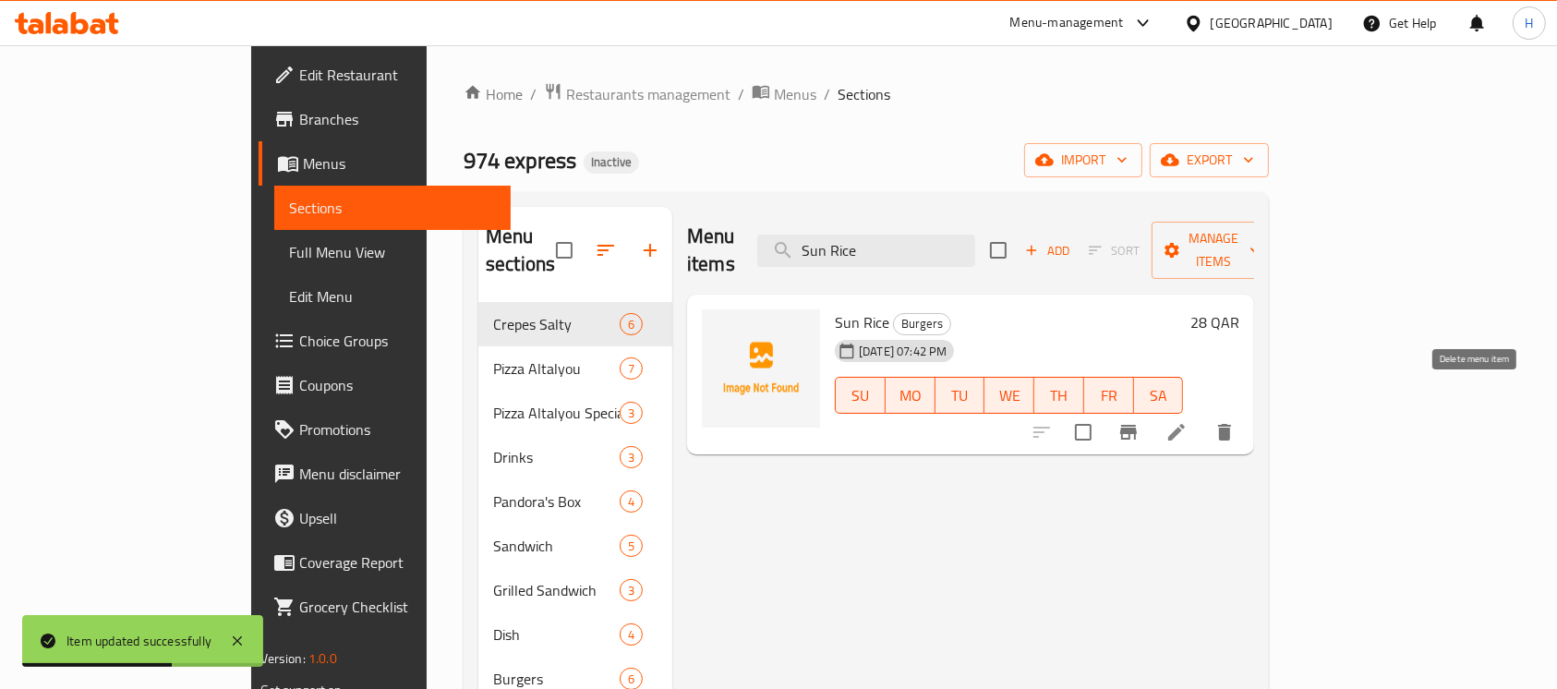
click at [1236, 421] on icon "delete" at bounding box center [1225, 432] width 22 height 22
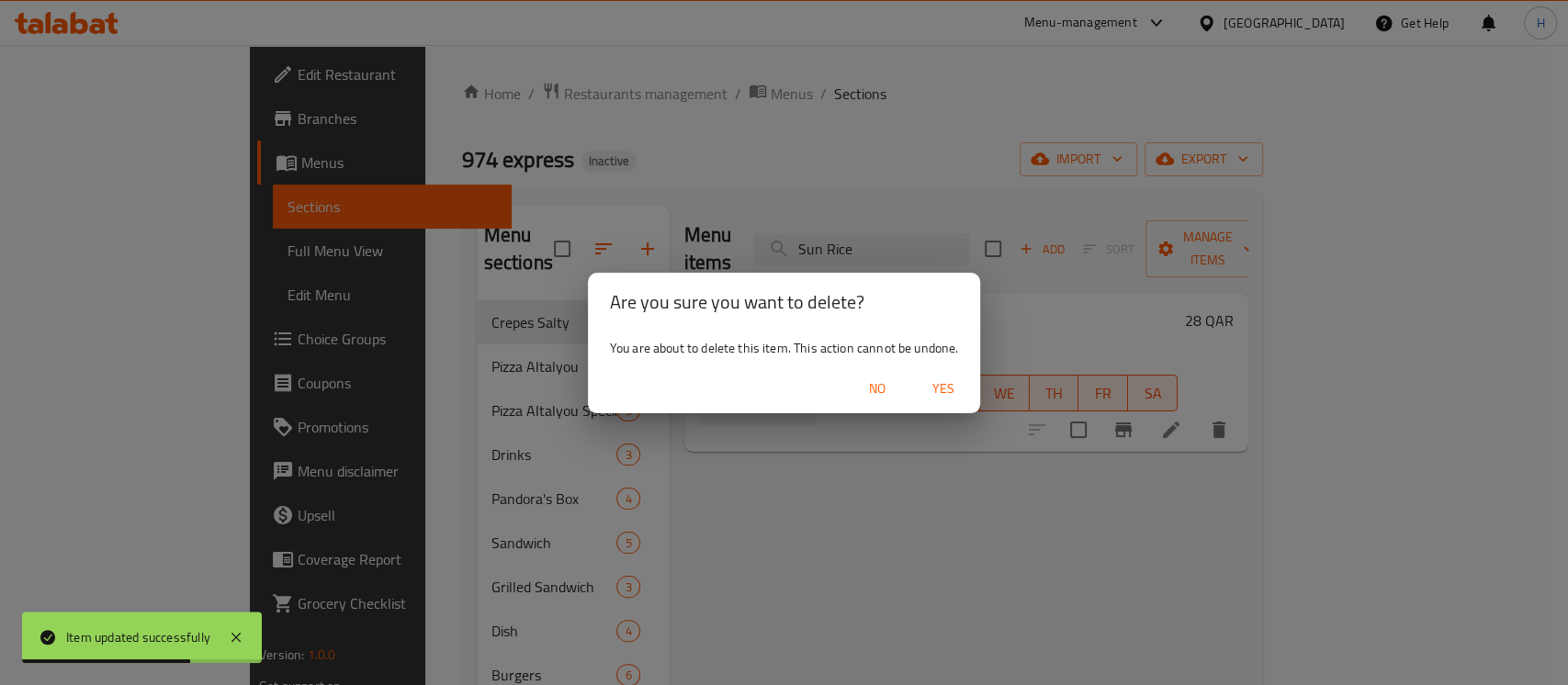
click at [968, 390] on button "Yes" at bounding box center [943, 389] width 59 height 34
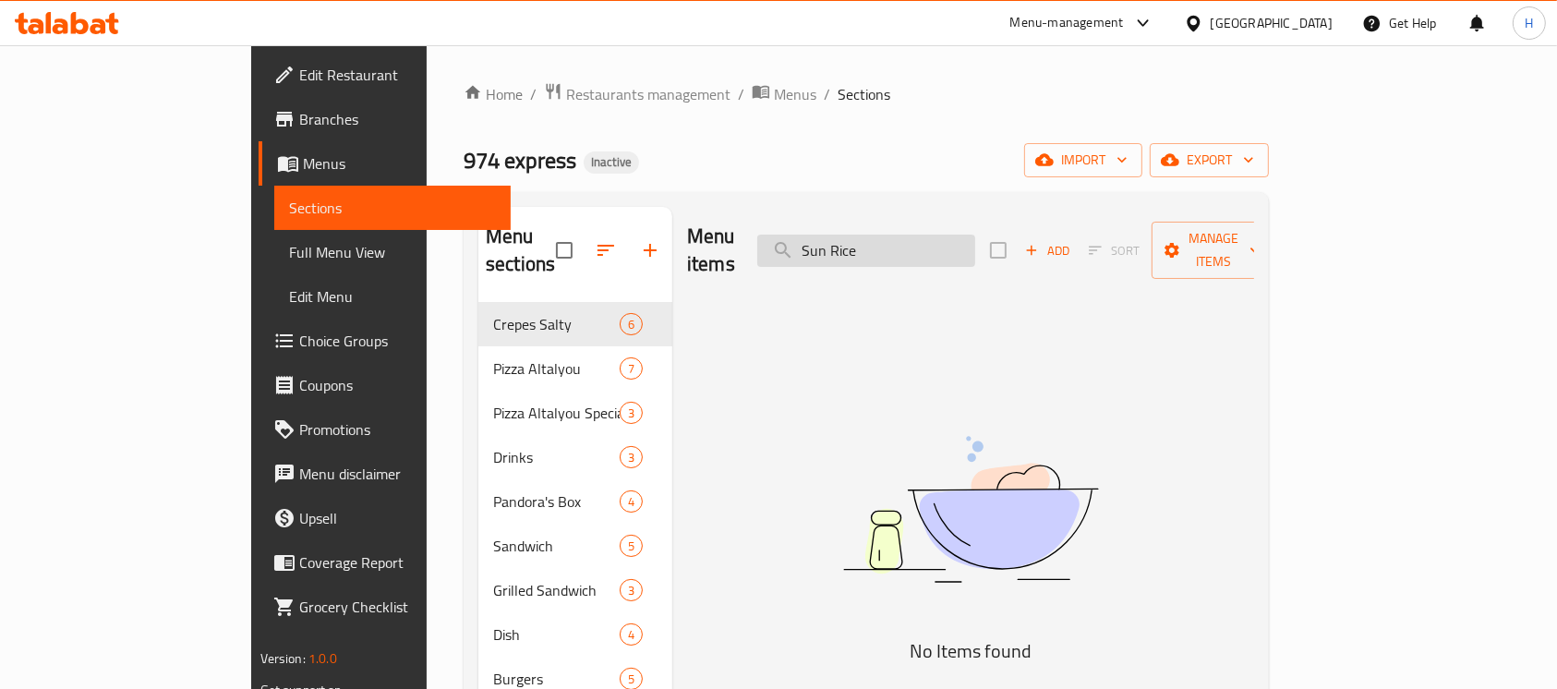
click at [915, 246] on input "Sun Rice" at bounding box center [866, 251] width 218 height 32
paste input "DOUBLE"
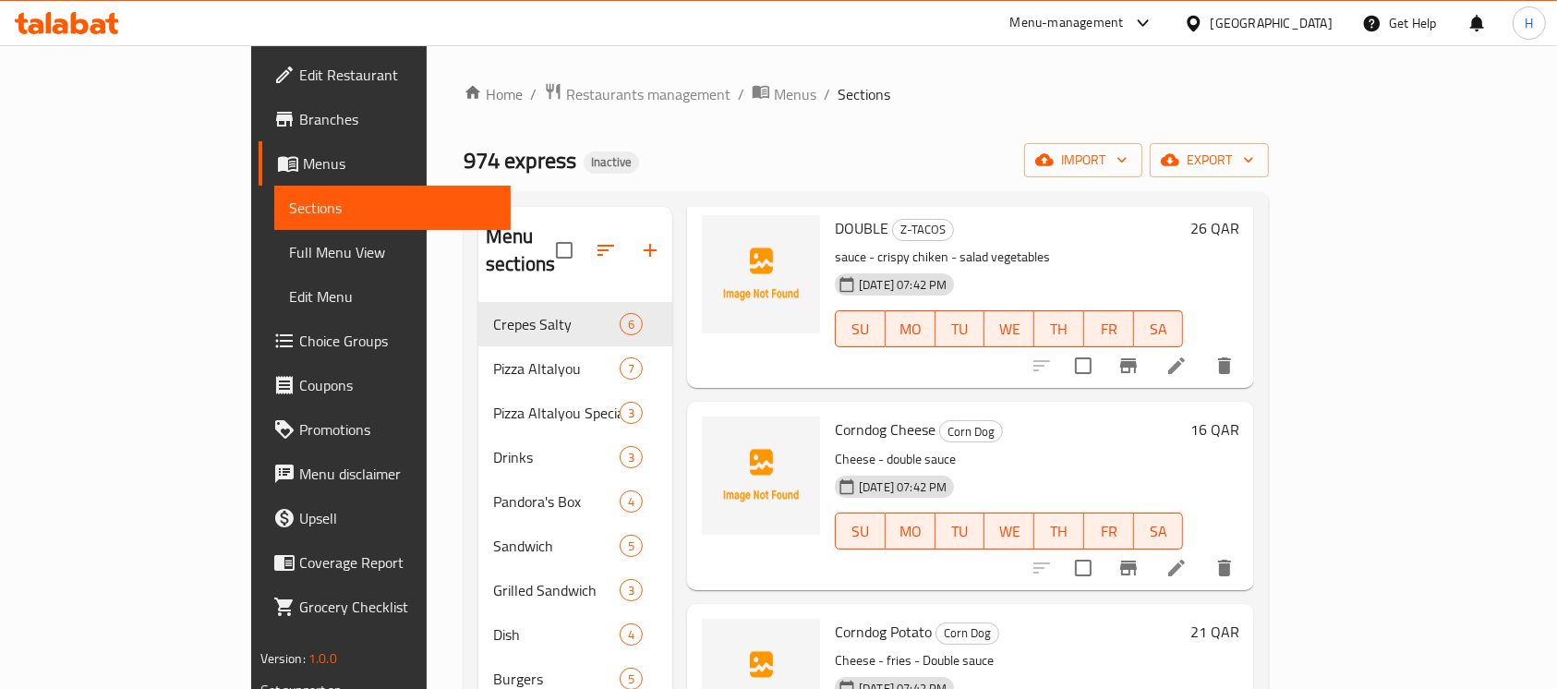
scroll to position [123, 0]
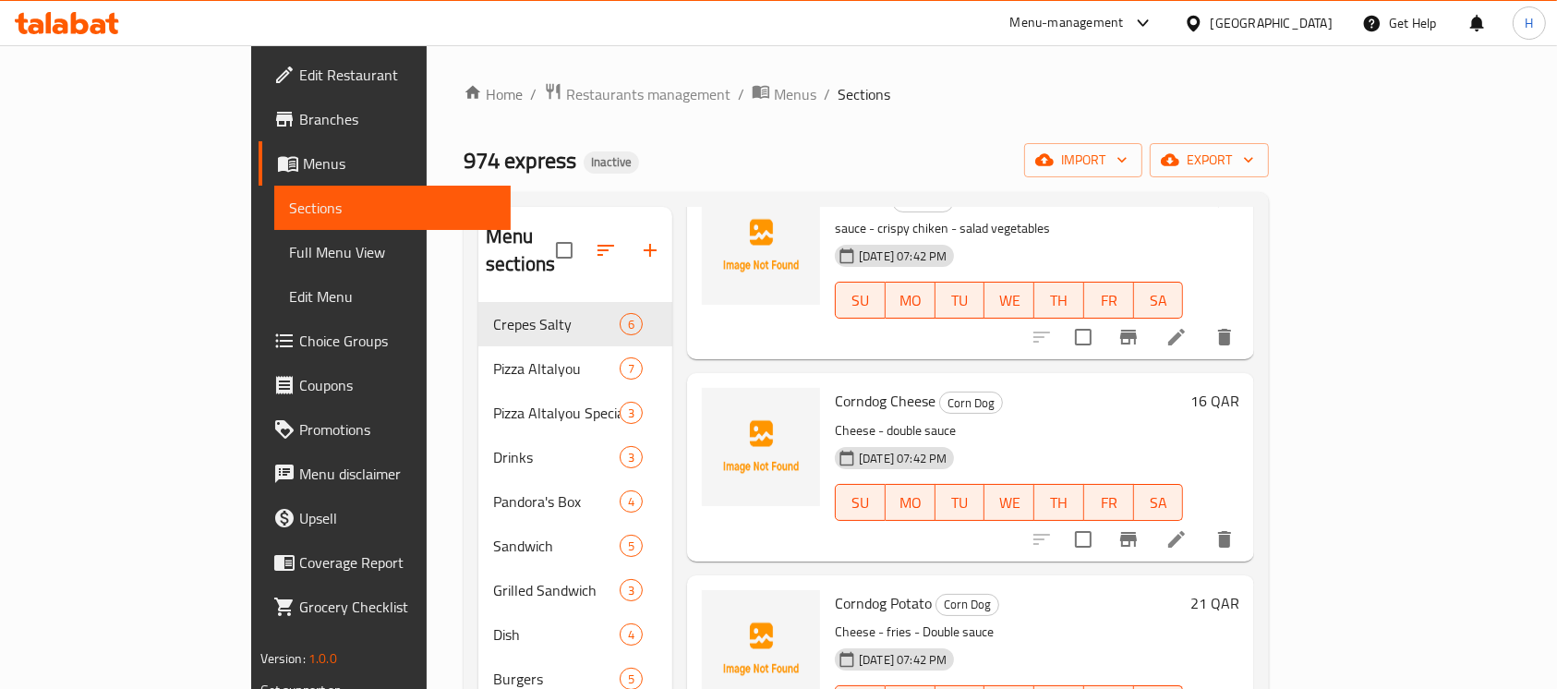
type input "DOUBLE"
click at [1188, 326] on icon at bounding box center [1177, 337] width 22 height 22
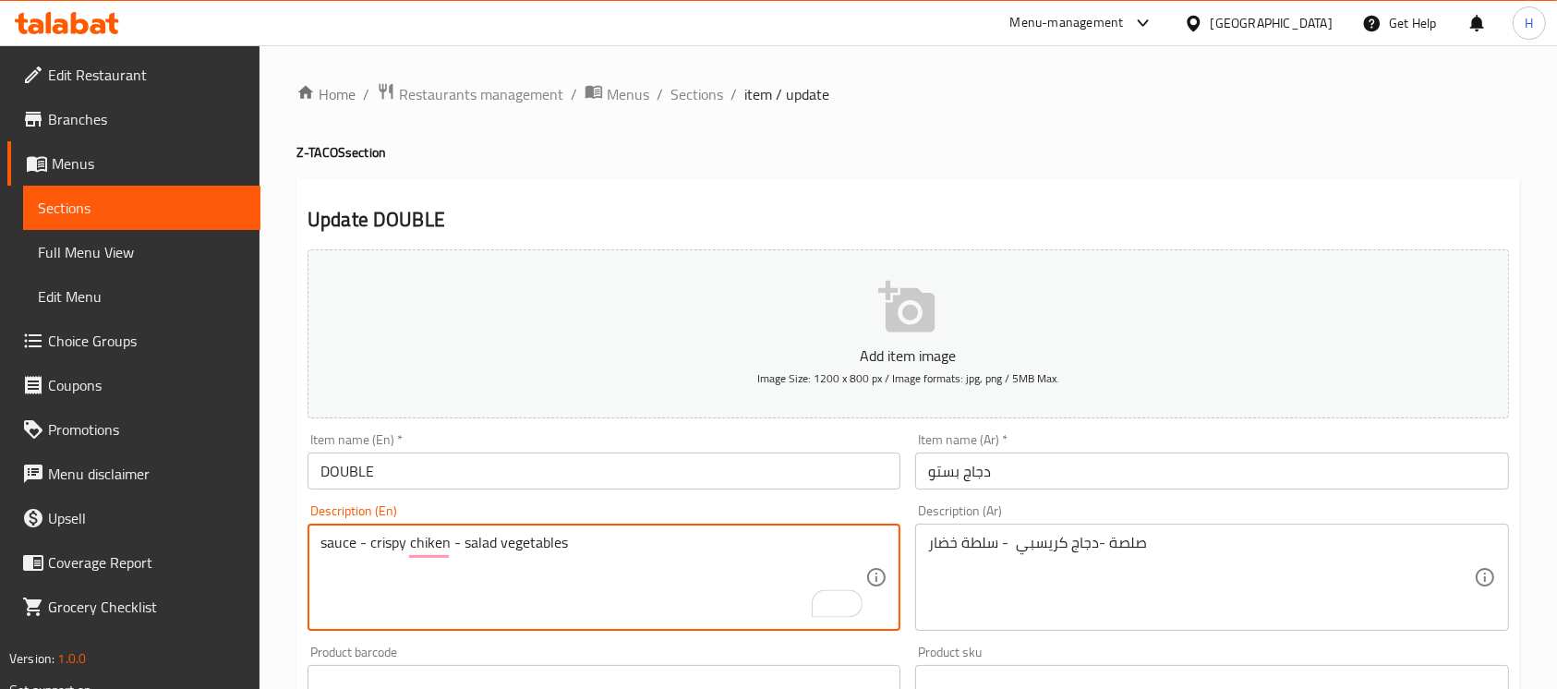
click at [525, 480] on input "DOUBLE" at bounding box center [604, 471] width 593 height 37
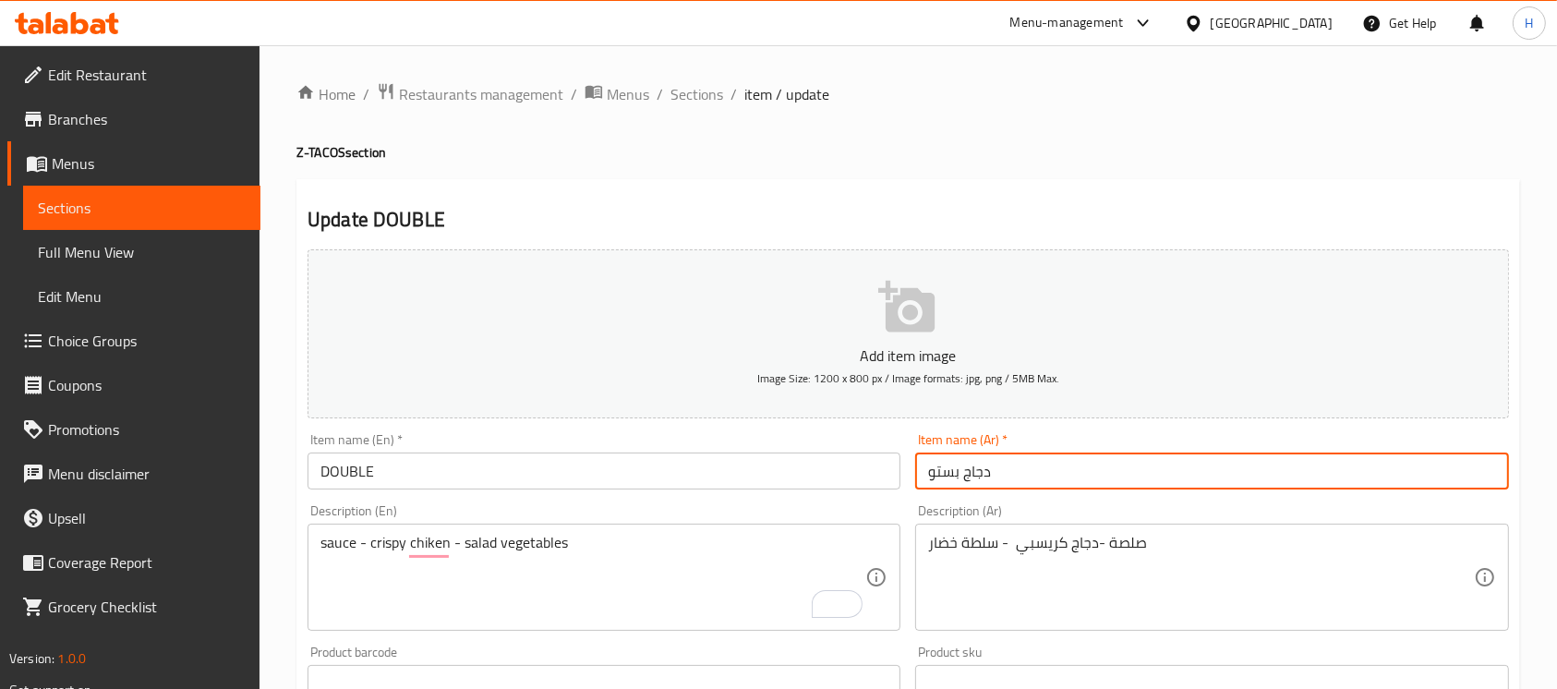
click at [1027, 474] on input "دجاج بستو" at bounding box center [1211, 471] width 593 height 37
click at [1026, 475] on input "دجاج بستو" at bounding box center [1211, 471] width 593 height 37
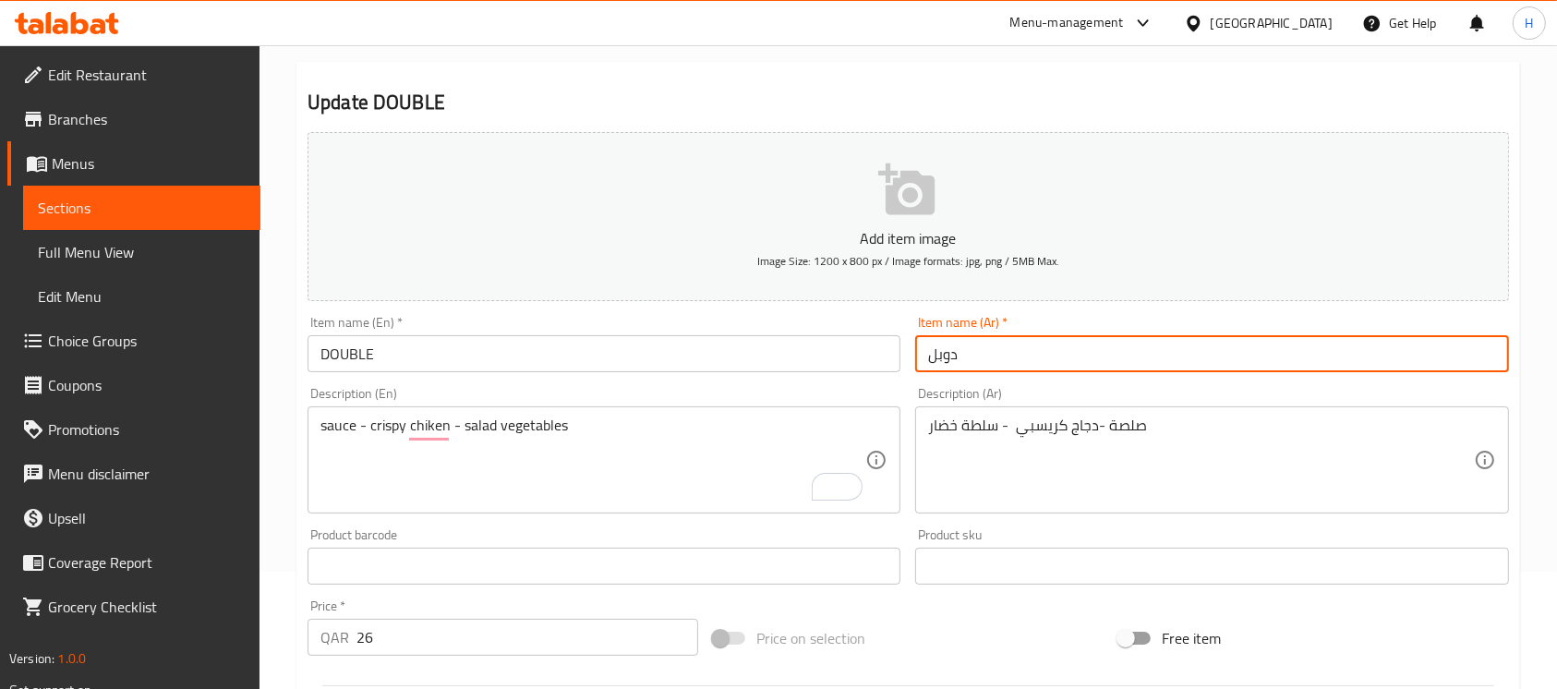
scroll to position [607, 0]
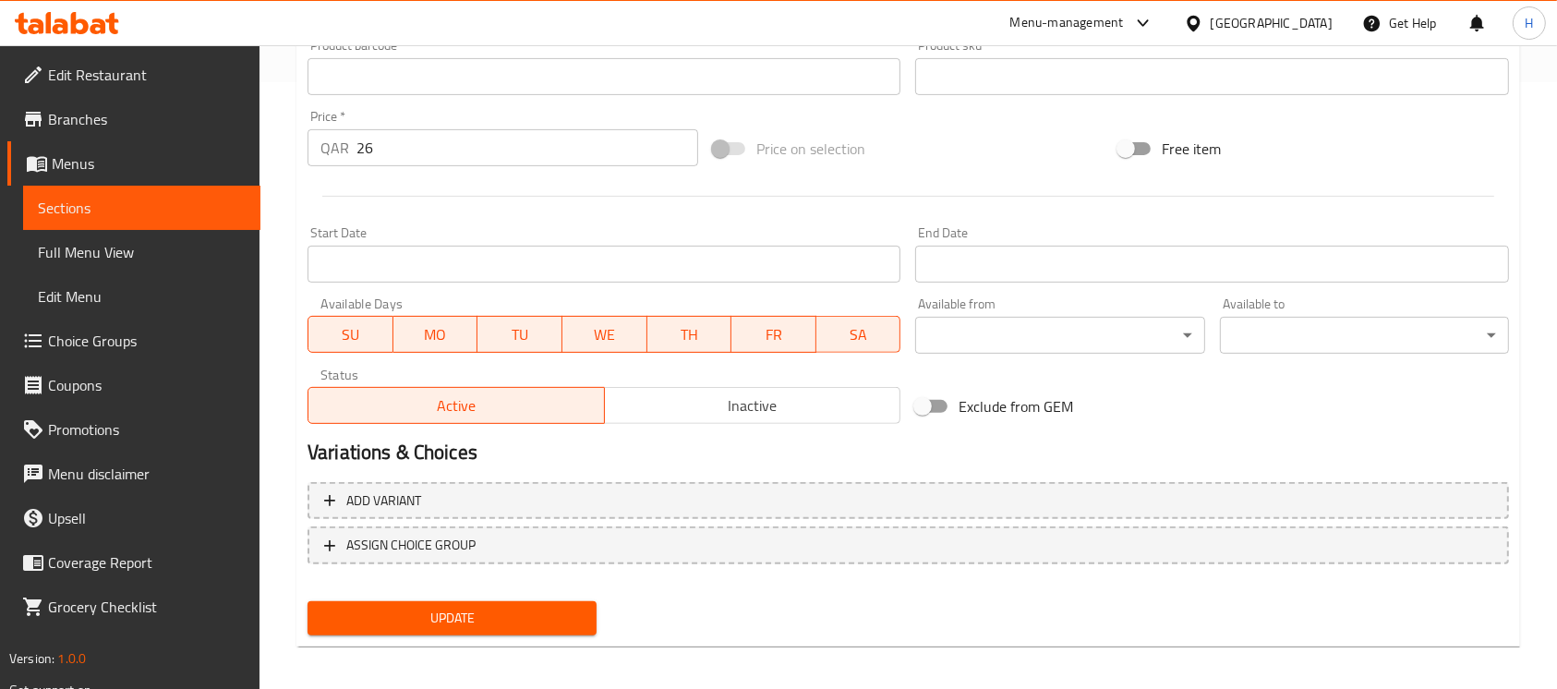
type input "دوبل"
click at [590, 624] on button "Update" at bounding box center [452, 618] width 289 height 34
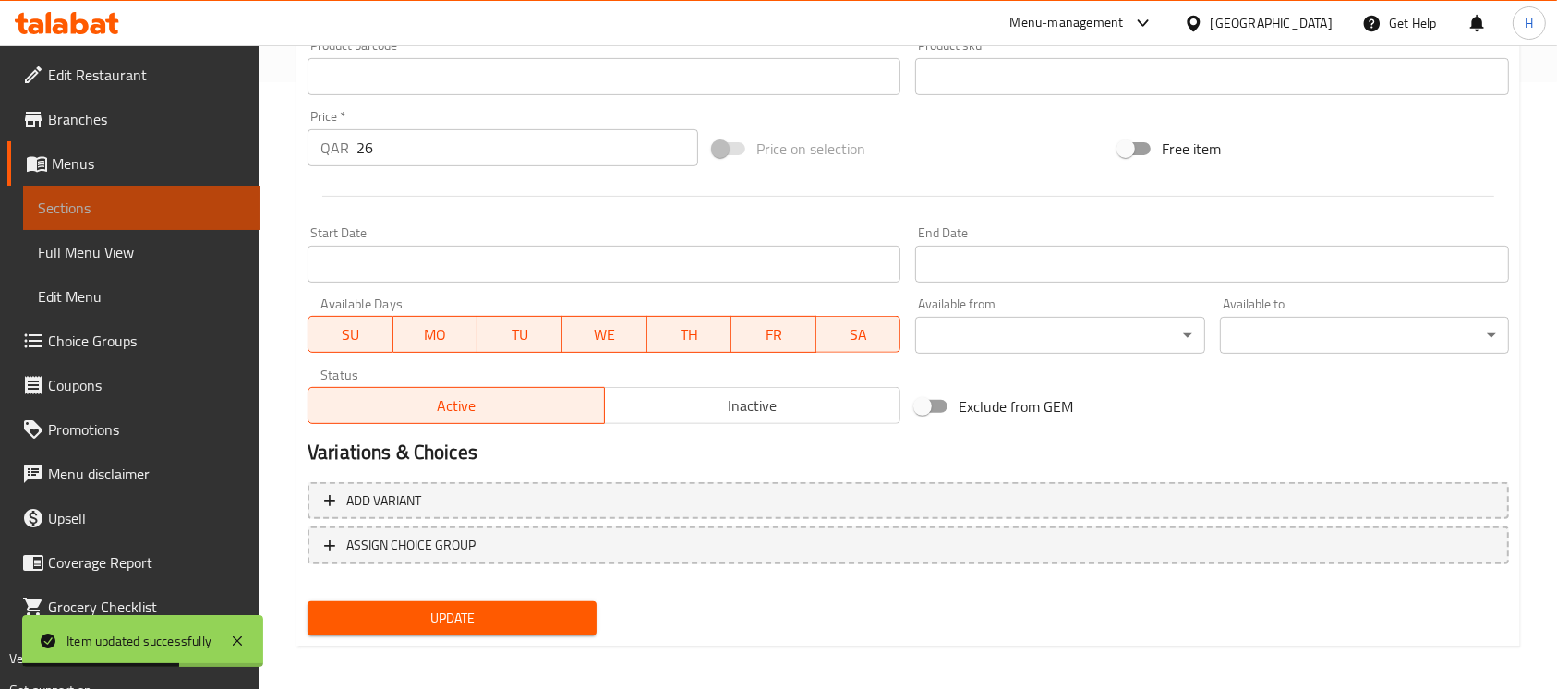
click at [160, 211] on span "Sections" at bounding box center [142, 208] width 208 height 22
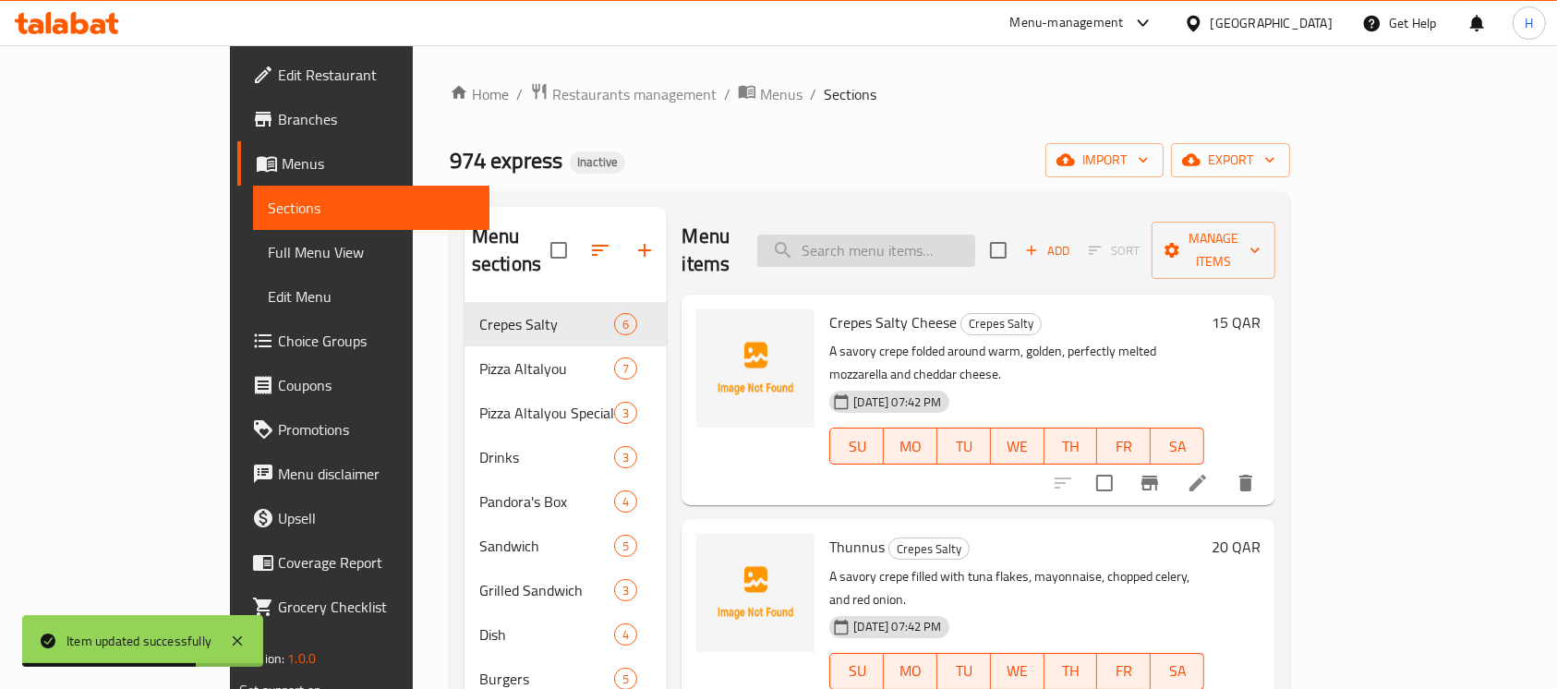
click at [963, 245] on input "search" at bounding box center [866, 251] width 218 height 32
paste input "Minced Meat Tacos"
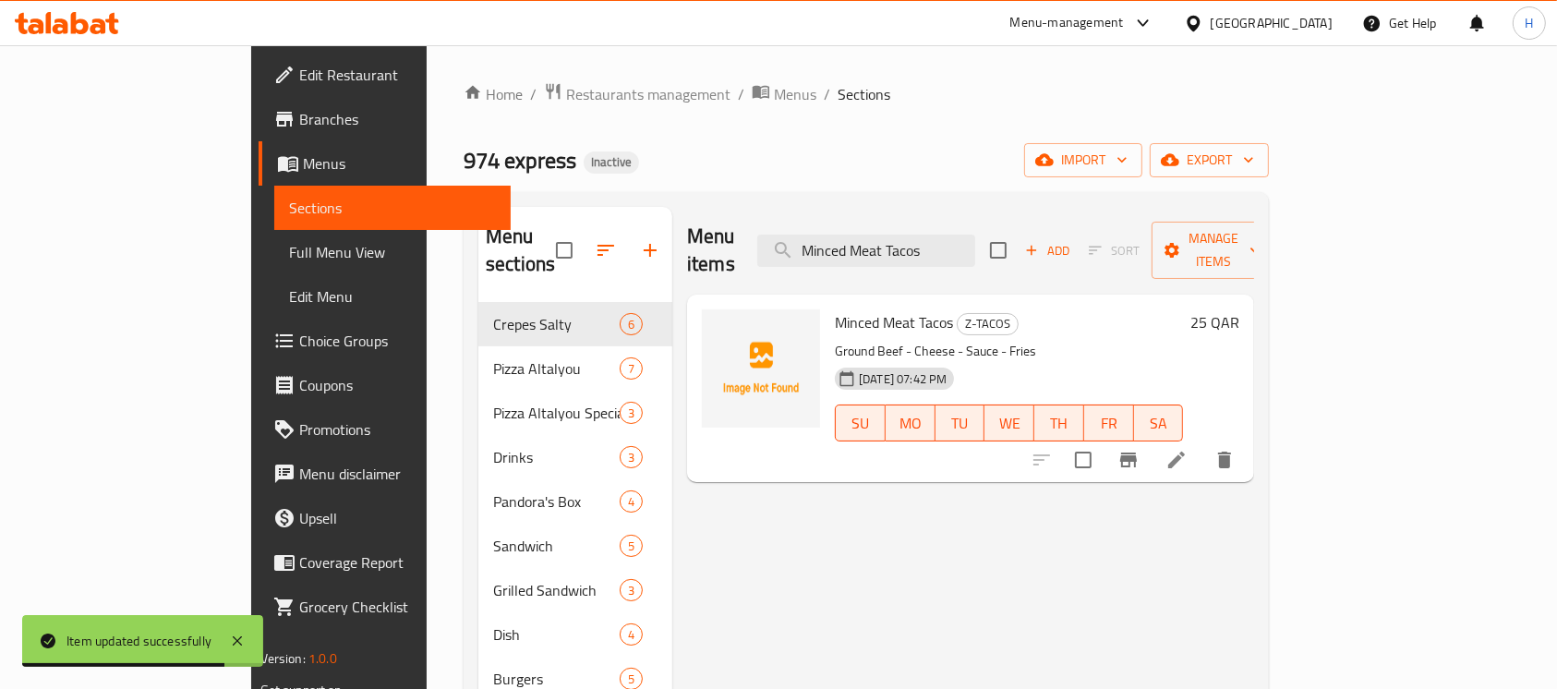
type input "Minced Meat Tacos"
click at [1203, 443] on li at bounding box center [1177, 459] width 52 height 33
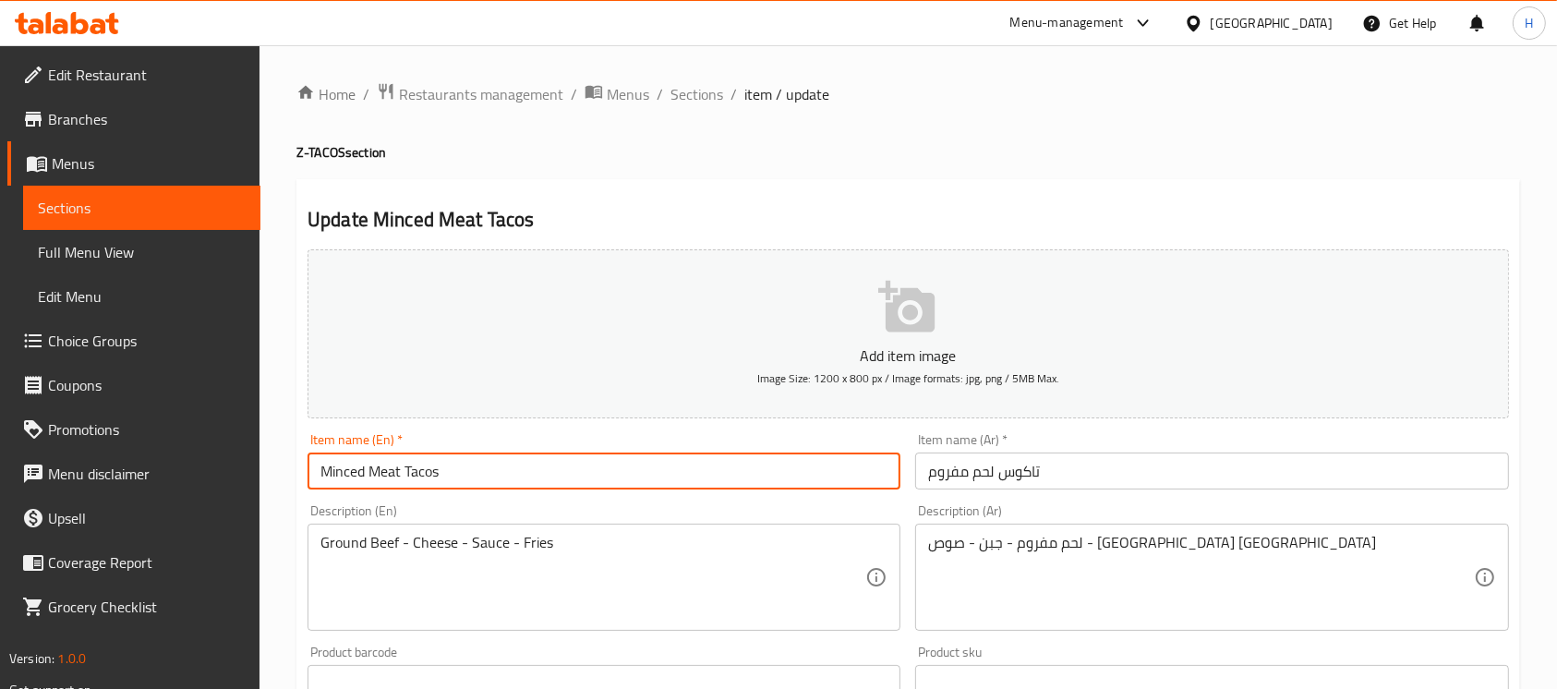
drag, startPoint x: 373, startPoint y: 479, endPoint x: 466, endPoint y: 484, distance: 92.5
click at [466, 484] on input "Minced Meat Tacos" at bounding box center [604, 471] width 593 height 37
click at [514, 471] on input "Minced Meat Tacos" at bounding box center [604, 471] width 593 height 37
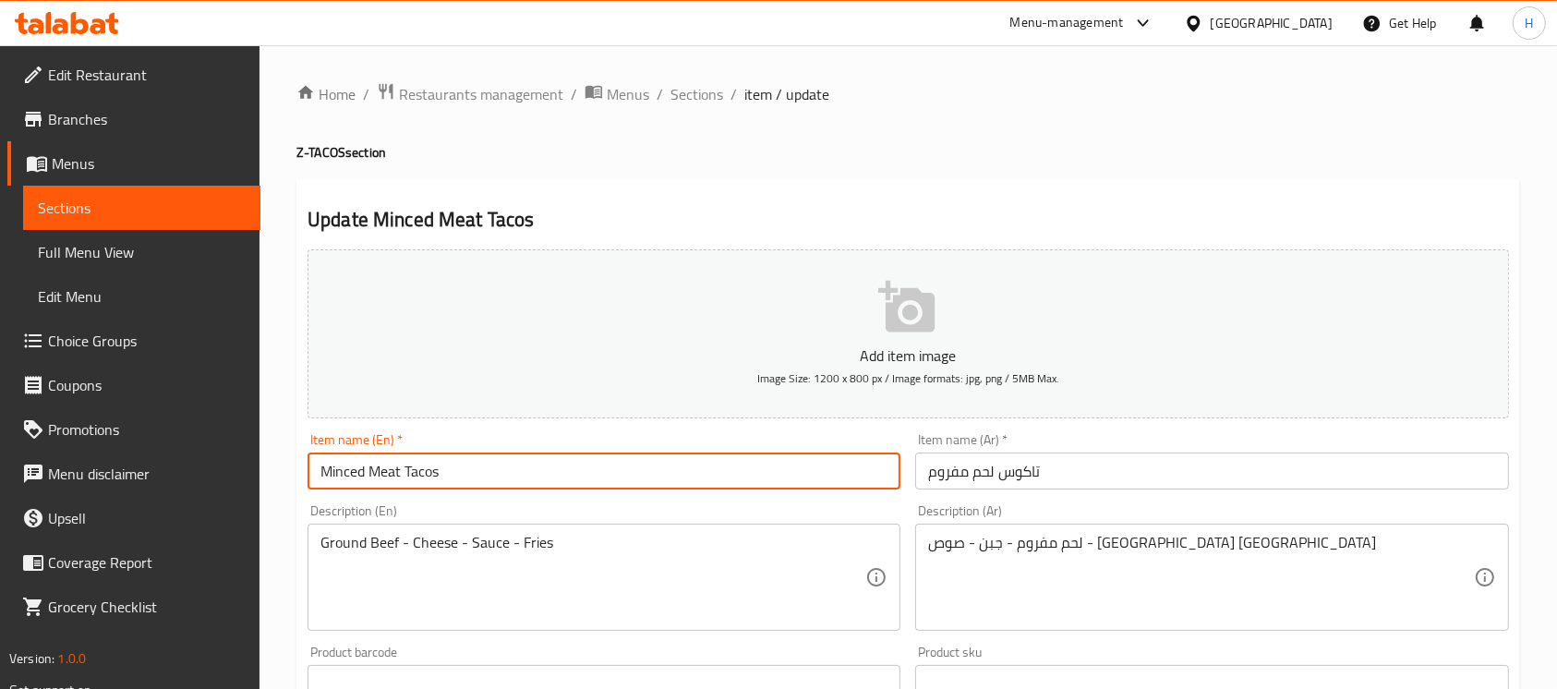
paste input "viande hachée"
click at [1018, 478] on input "تاكوس لحم مفروم" at bounding box center [1211, 471] width 593 height 37
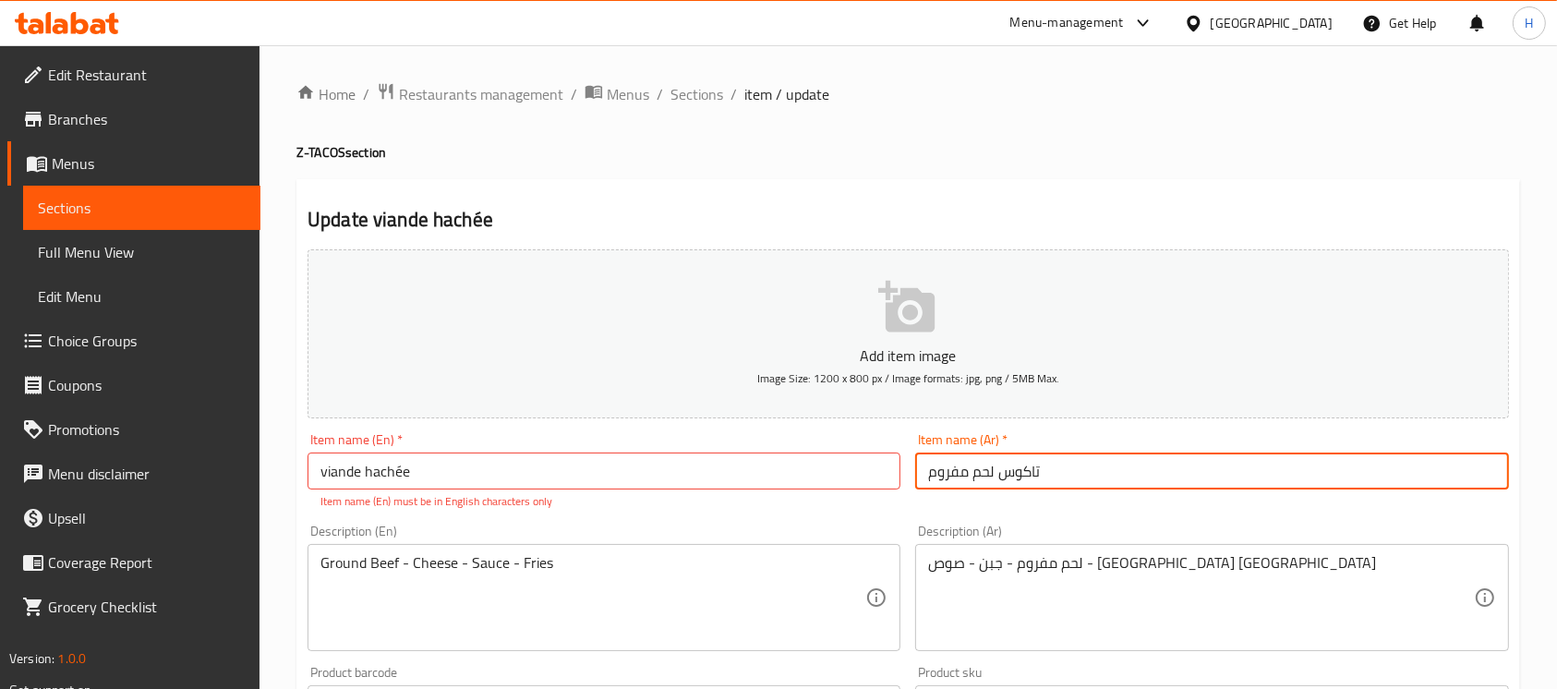
click at [1018, 478] on input "تاكوس لحم مفروم" at bounding box center [1211, 471] width 593 height 37
click at [314, 472] on input "viande hachée" at bounding box center [604, 471] width 593 height 37
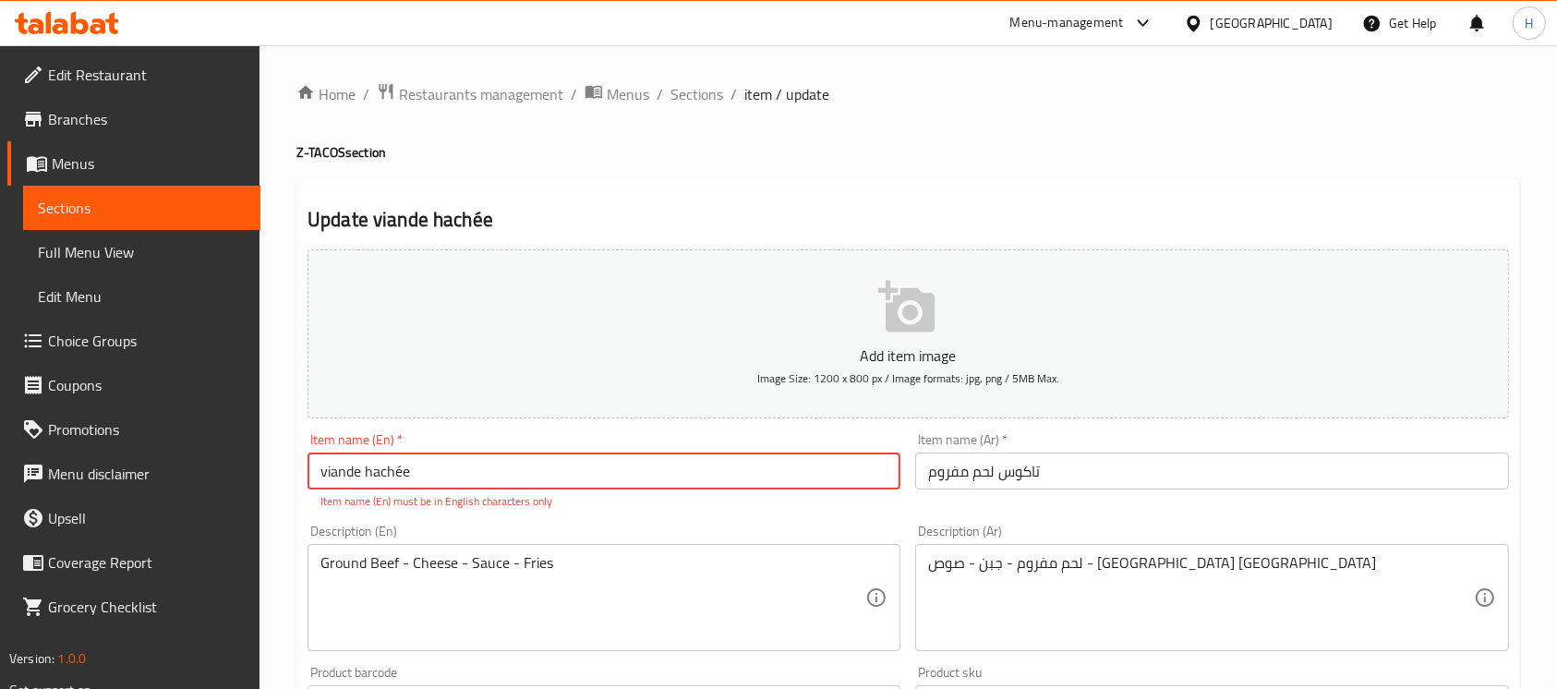
paste input "Tacos"
type input "Tacos viande hachée"
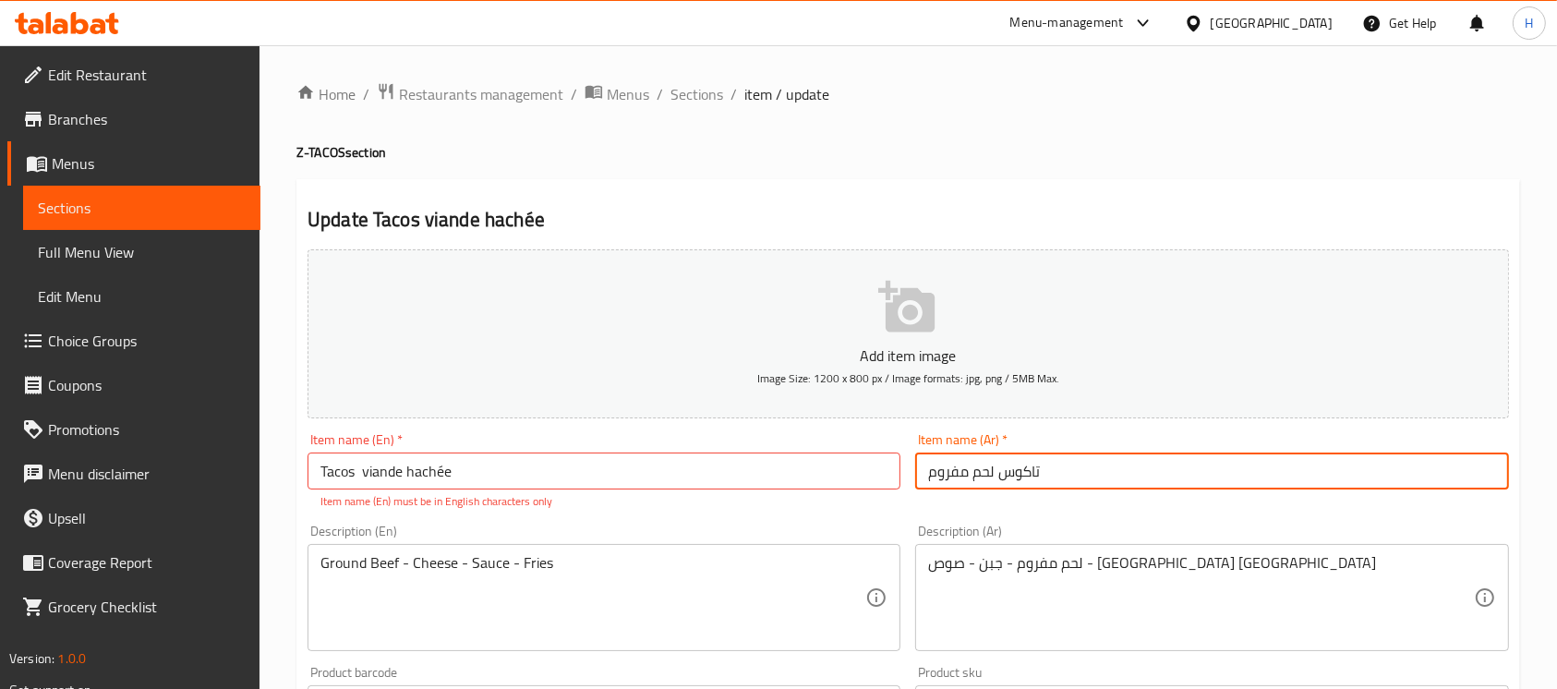
click at [1049, 464] on input "تاكوس لحم مفروم" at bounding box center [1211, 471] width 593 height 37
drag, startPoint x: 985, startPoint y: 470, endPoint x: 887, endPoint y: 471, distance: 97.9
click at [887, 471] on div "Add item image Image Size: 1200 x 800 px / Image formats: jpg, png / 5MB Max. I…" at bounding box center [908, 650] width 1217 height 817
type input "تاكوس فينداي هاتشي"
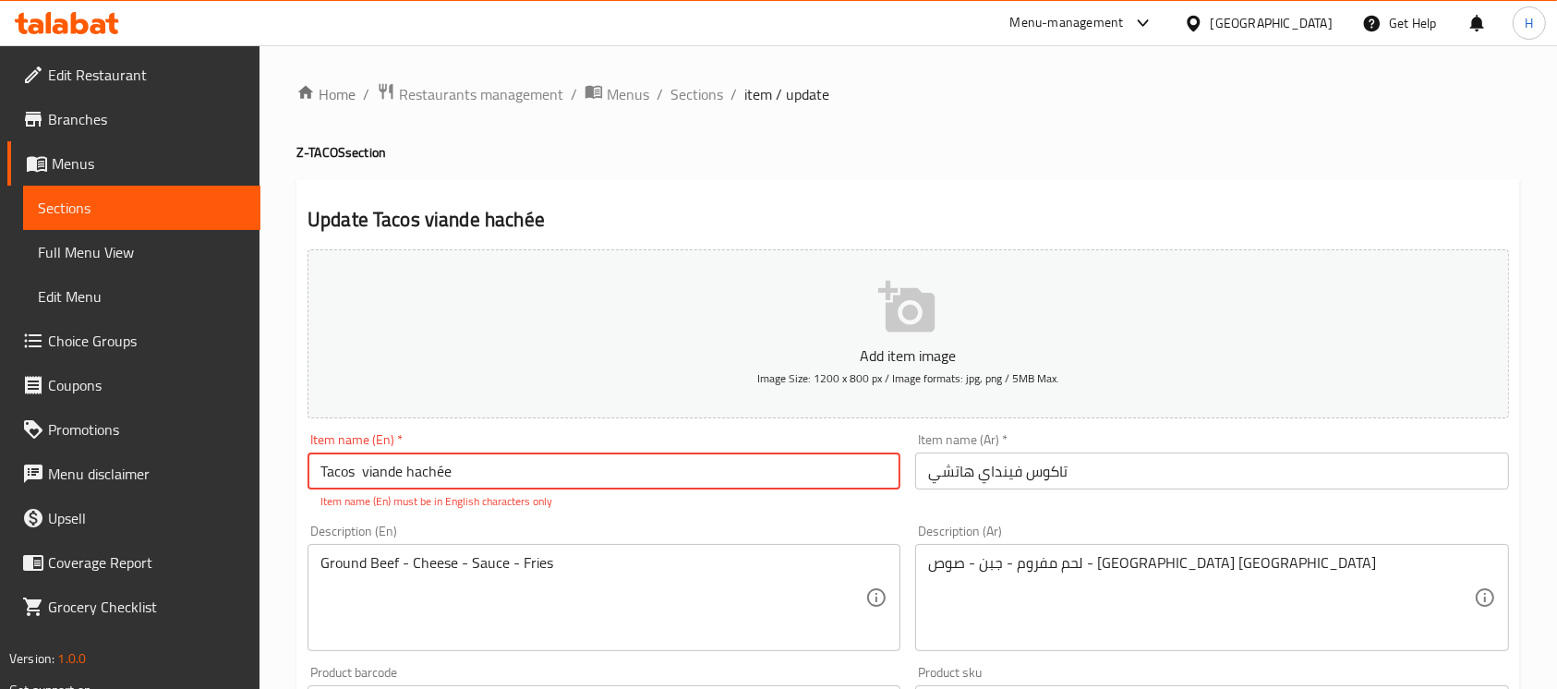
drag, startPoint x: 437, startPoint y: 474, endPoint x: 443, endPoint y: 483, distance: 11.3
click at [443, 483] on input "Tacos viande hachée" at bounding box center [604, 471] width 593 height 37
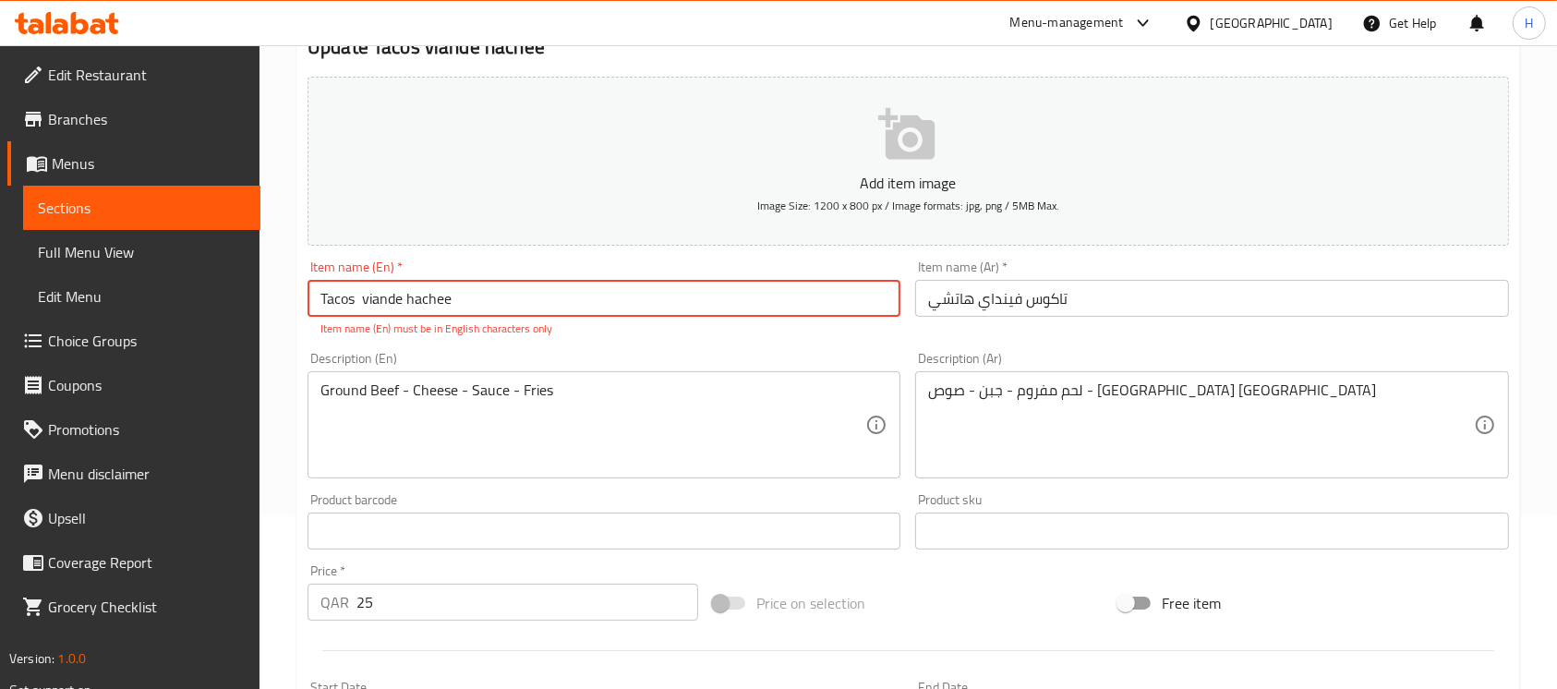
scroll to position [321, 0]
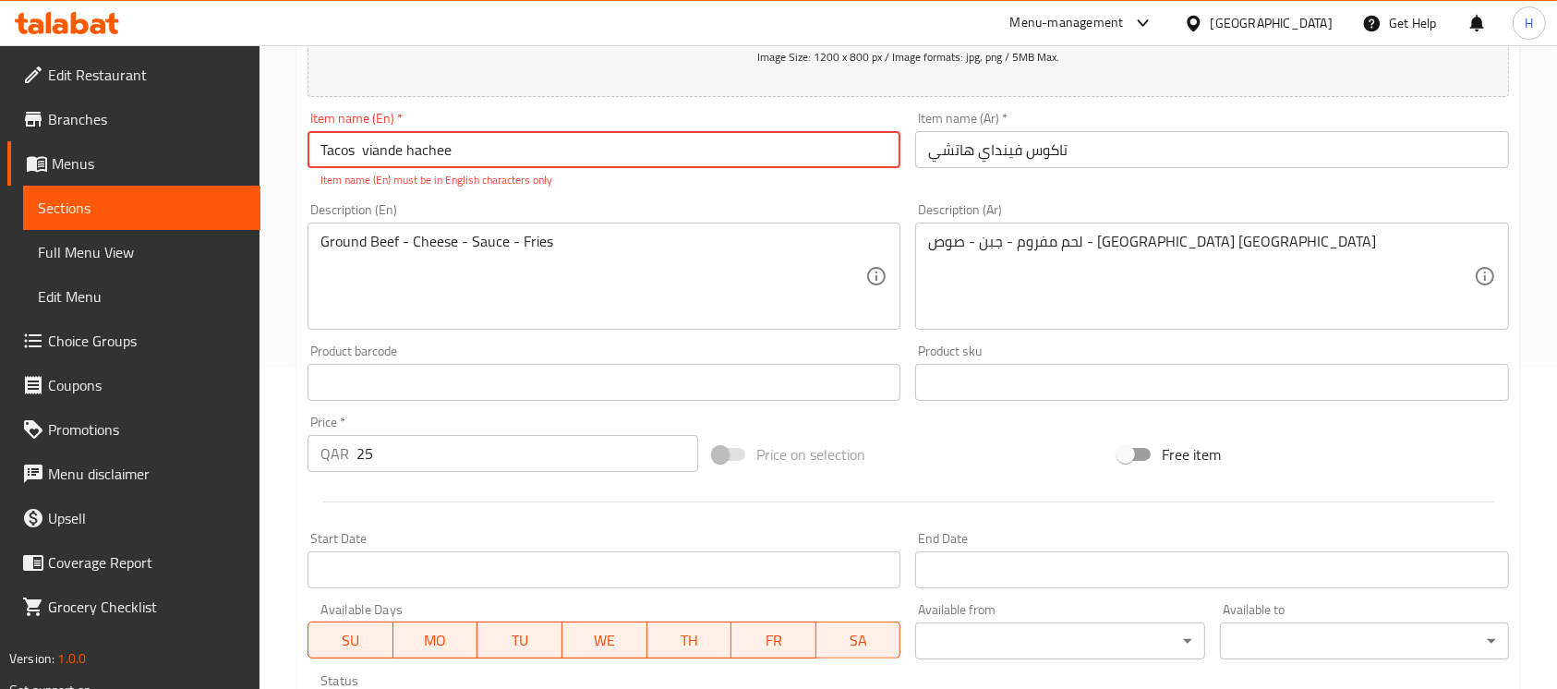
type input "Tacos viande hachee"
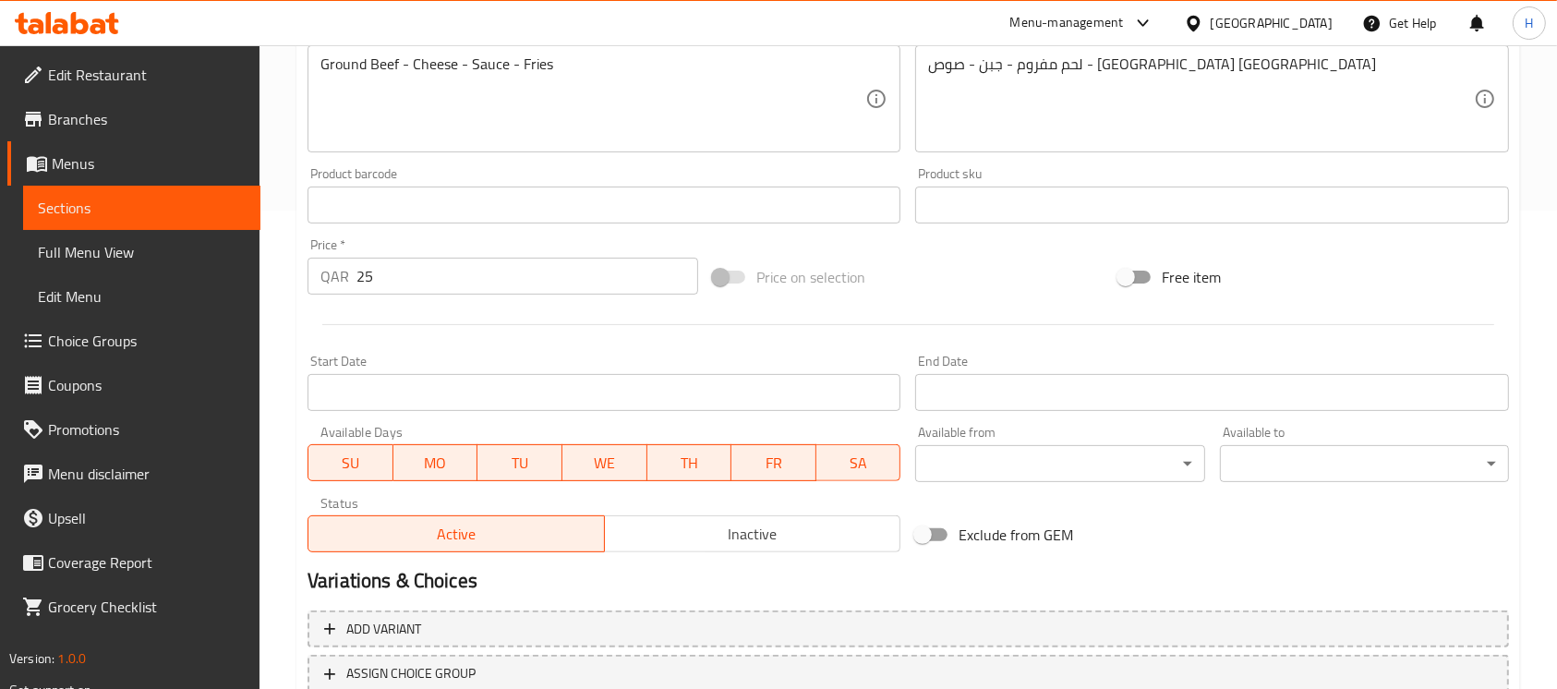
scroll to position [616, 0]
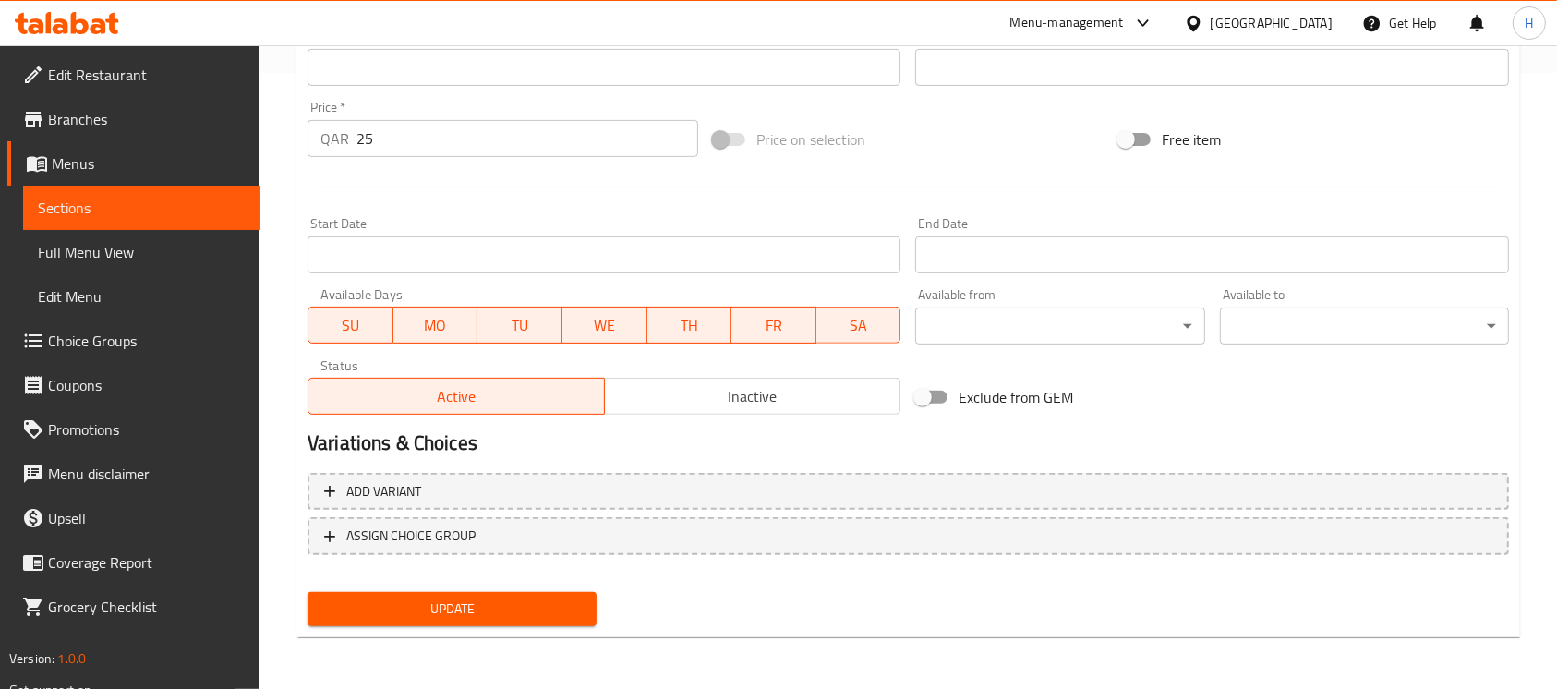
click at [525, 617] on span "Update" at bounding box center [452, 609] width 260 height 23
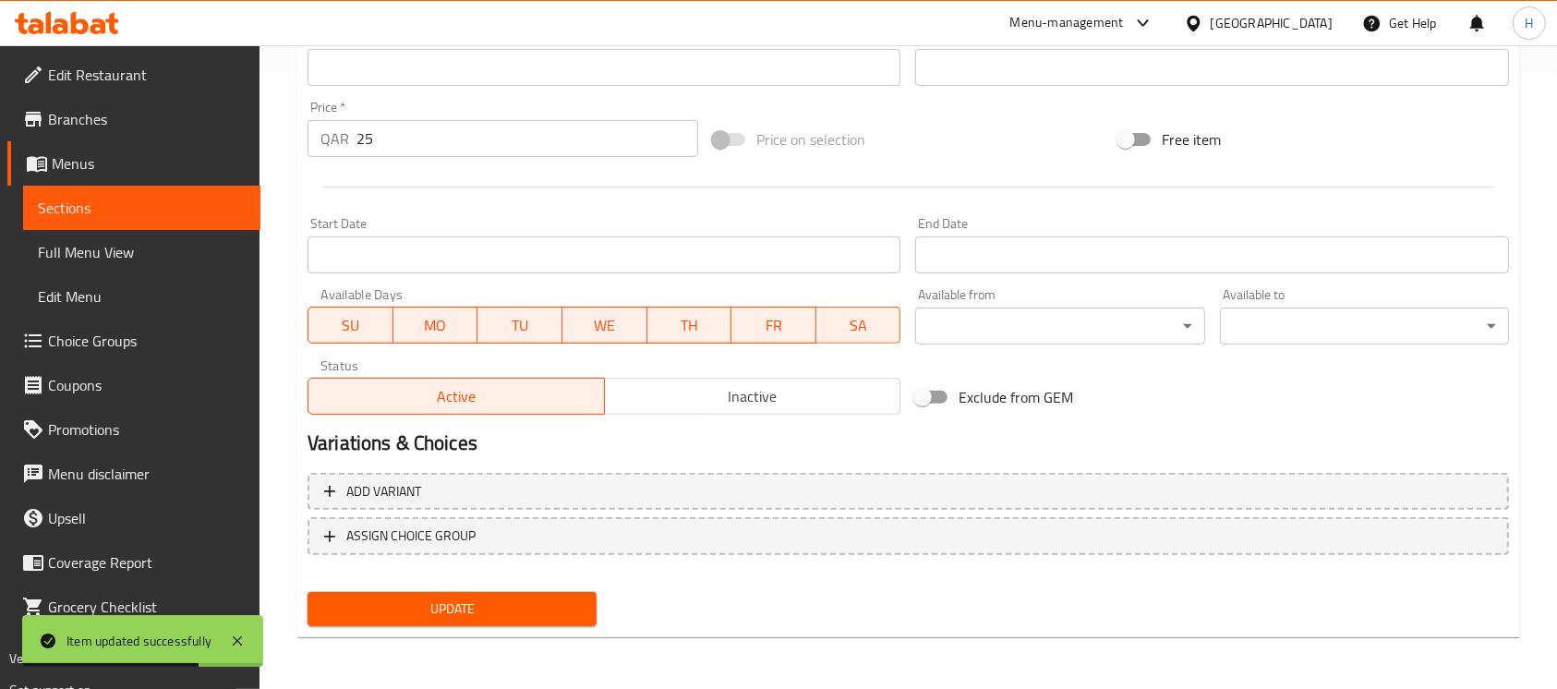
click at [207, 202] on span "Sections" at bounding box center [142, 208] width 208 height 22
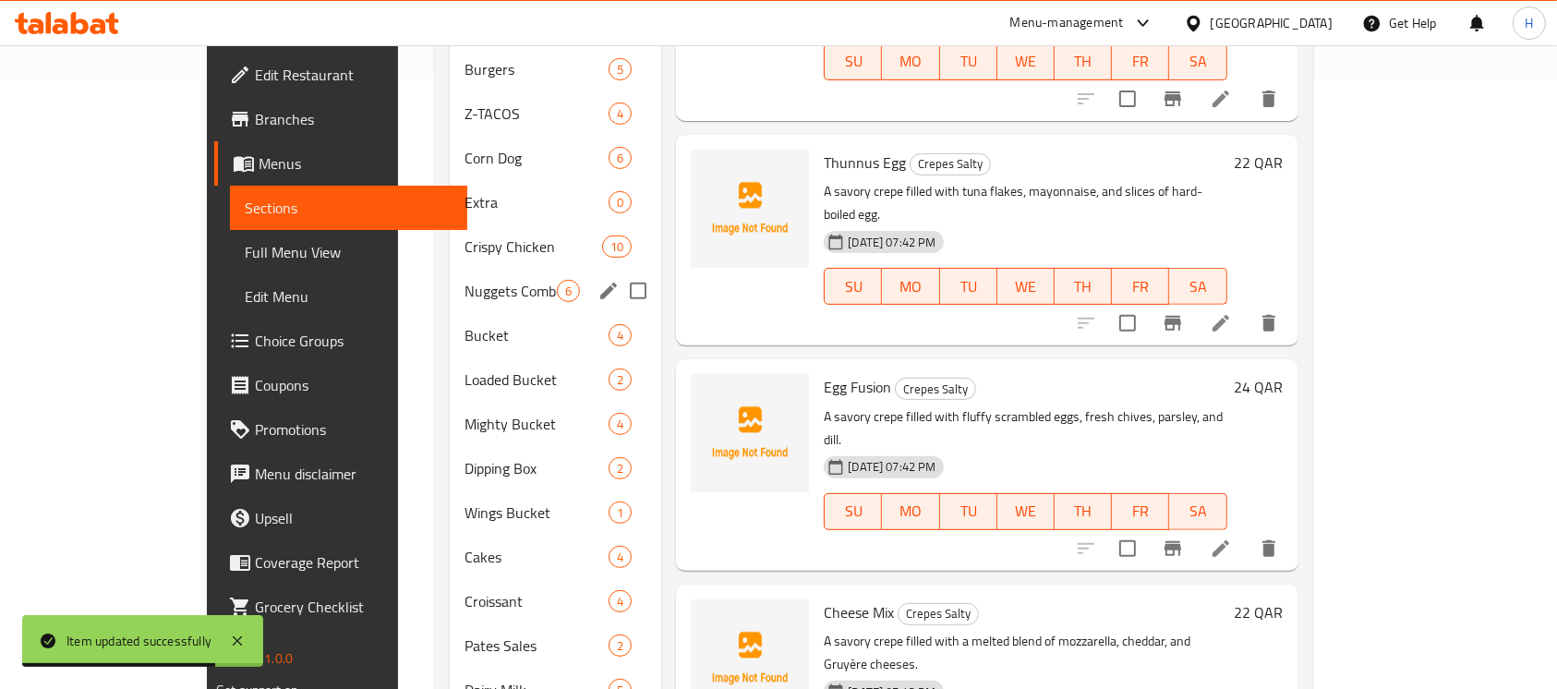
scroll to position [369, 0]
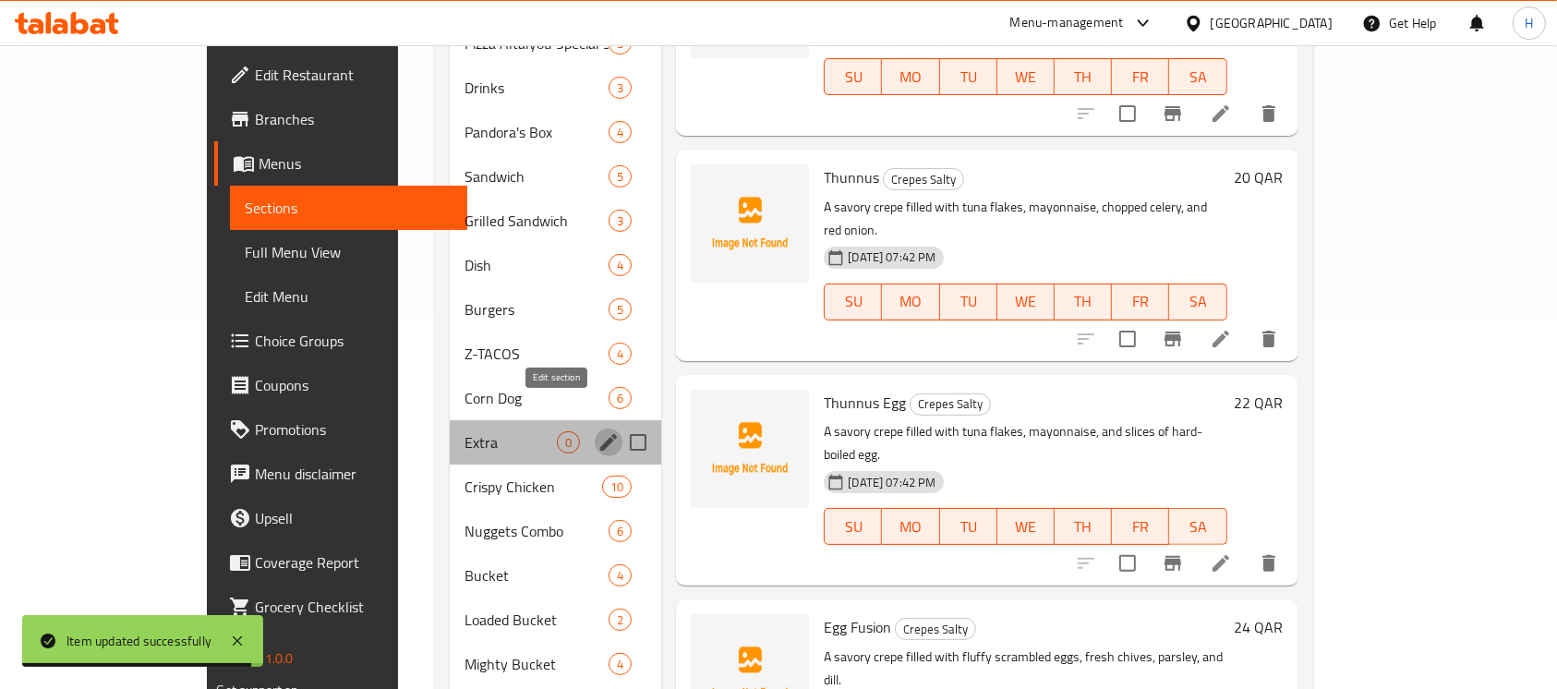
click at [600, 434] on icon "edit" at bounding box center [608, 442] width 17 height 17
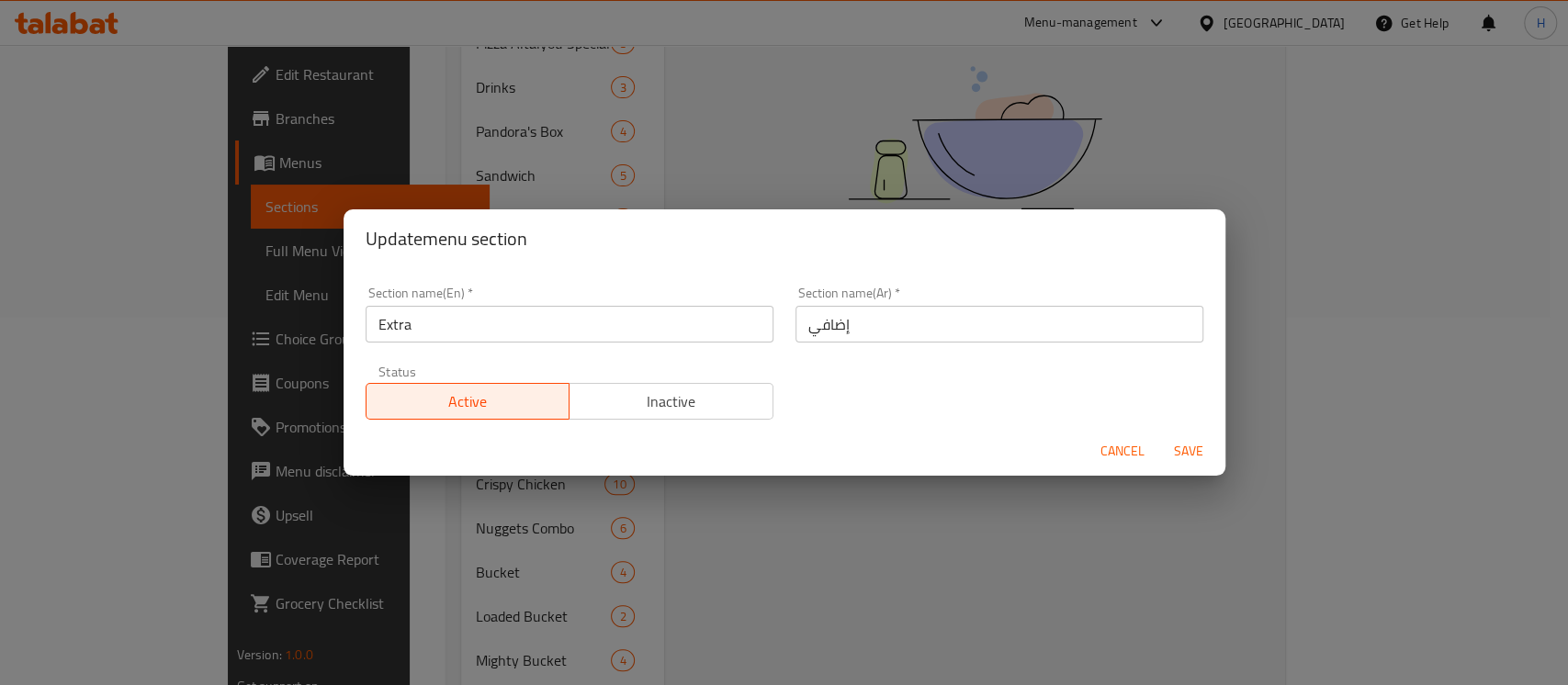
click at [1140, 448] on span "Cancel" at bounding box center [1123, 450] width 44 height 23
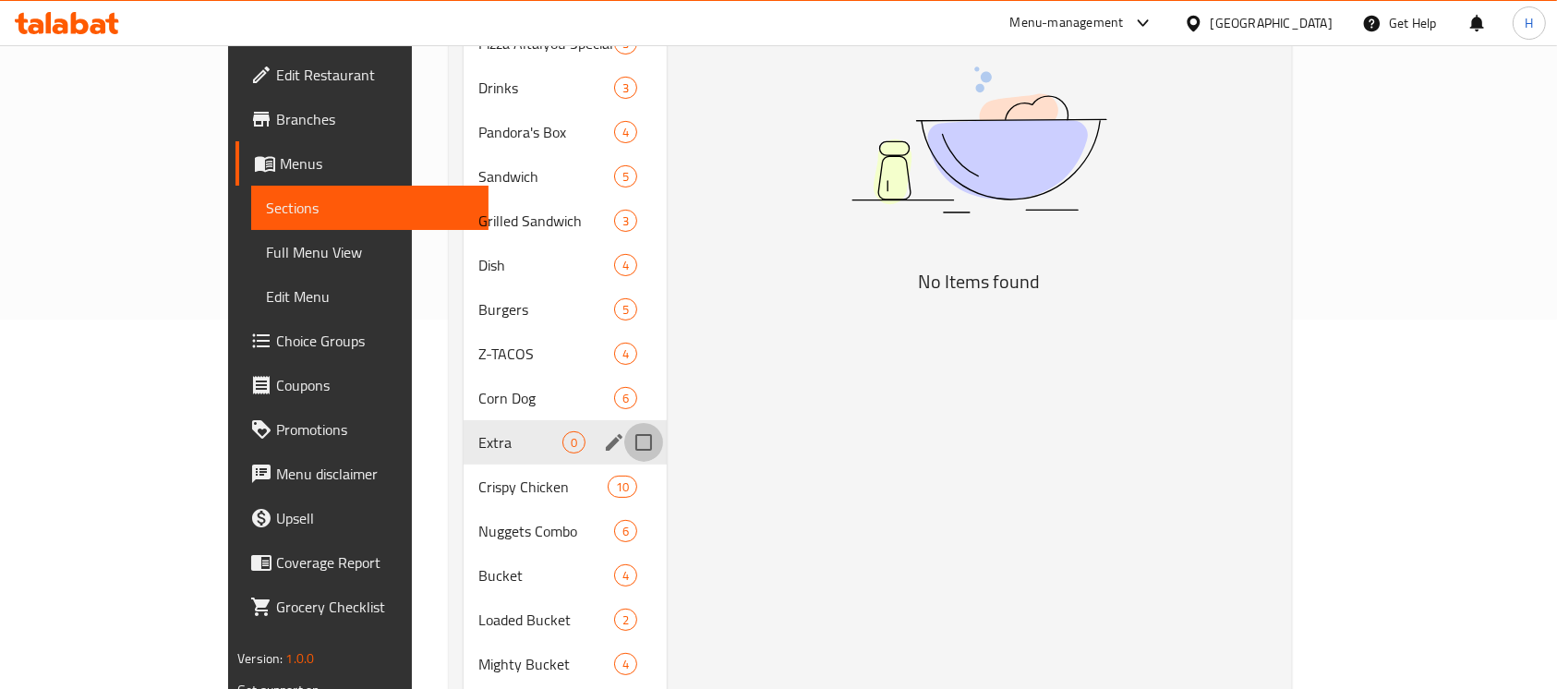
click at [624, 423] on input "Menu sections" at bounding box center [643, 442] width 39 height 39
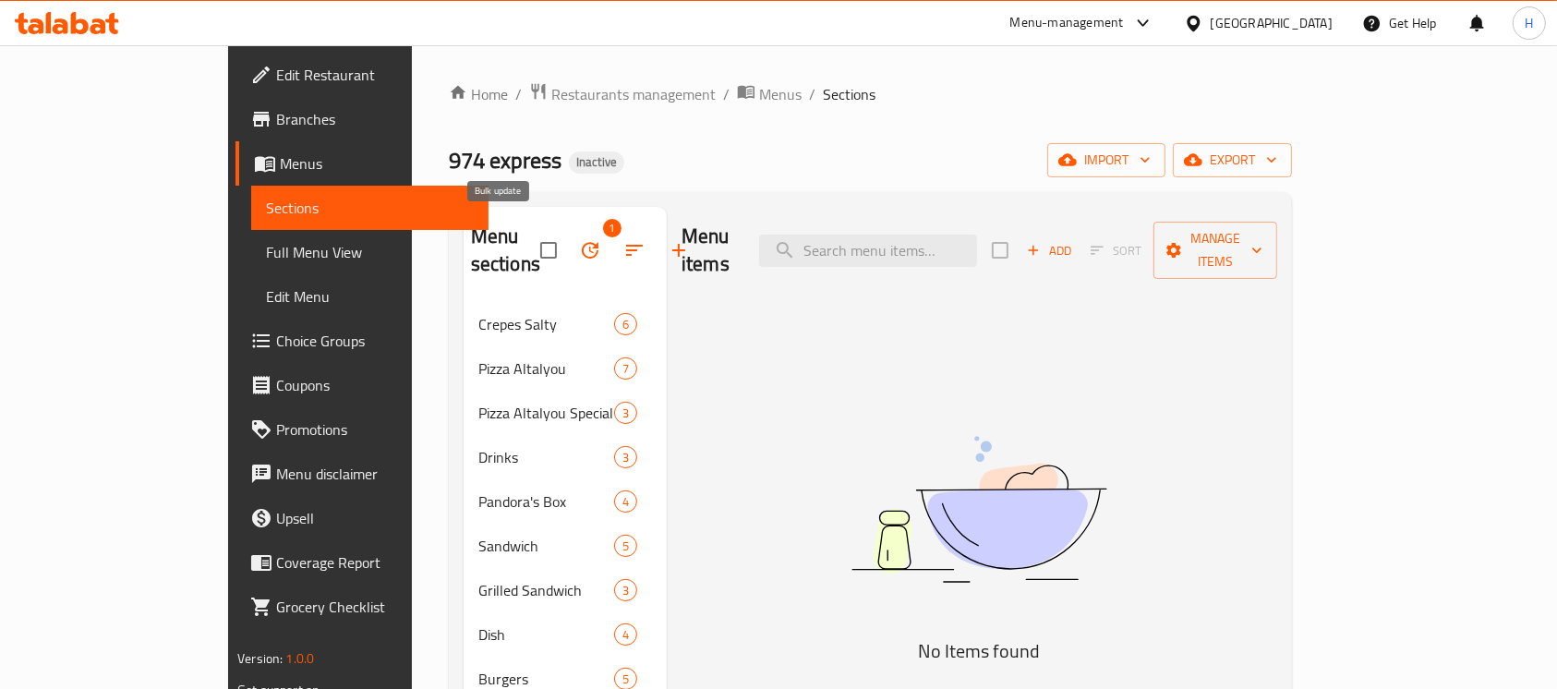
click at [579, 239] on icon "button" at bounding box center [590, 250] width 22 height 22
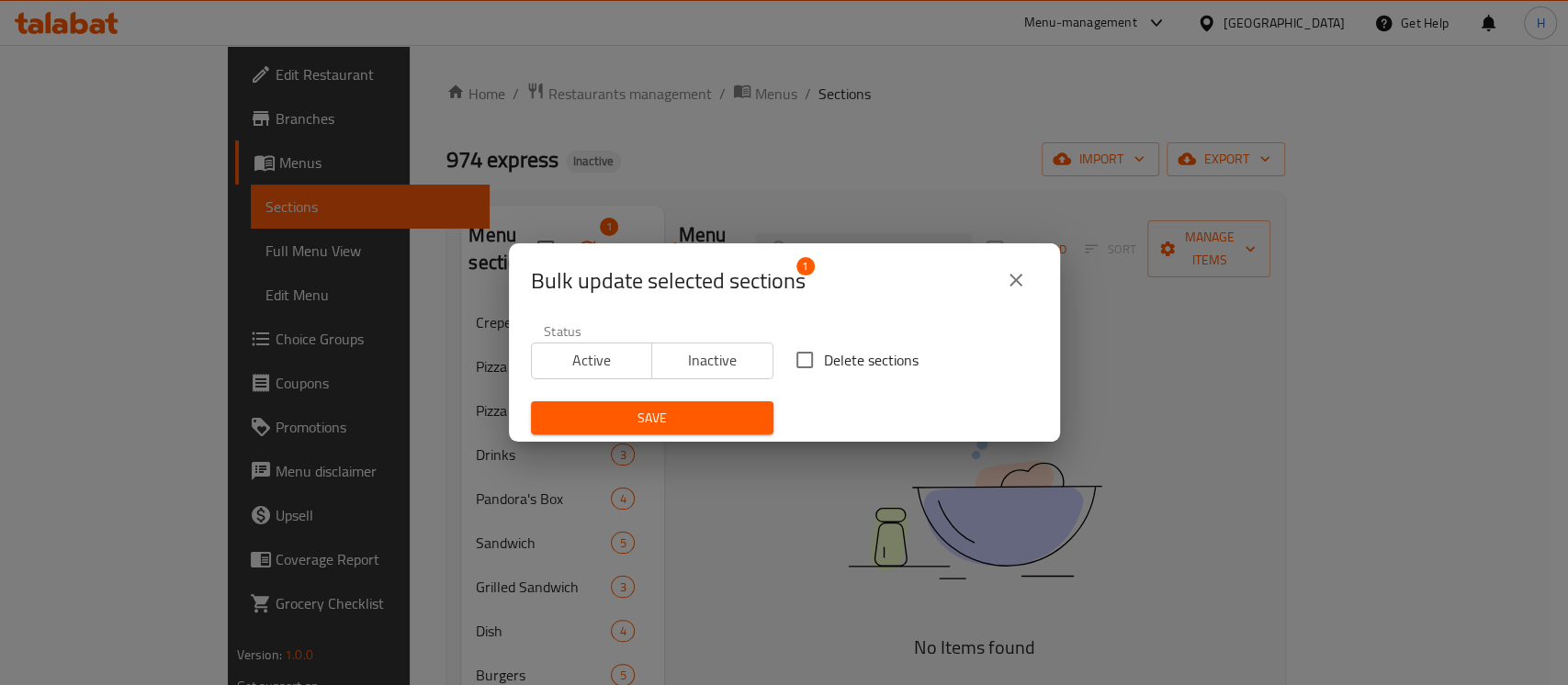
click at [1023, 269] on icon "close" at bounding box center [1016, 280] width 22 height 22
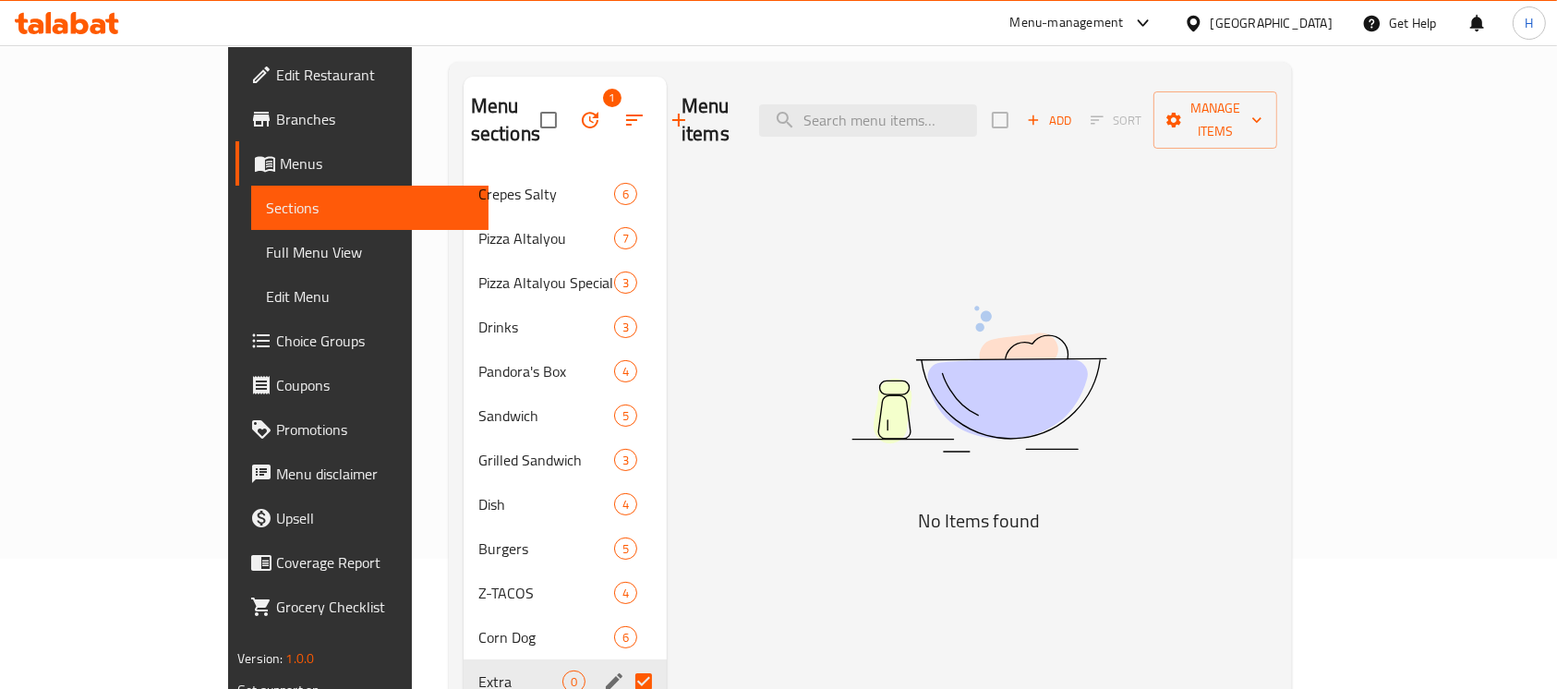
scroll to position [369, 0]
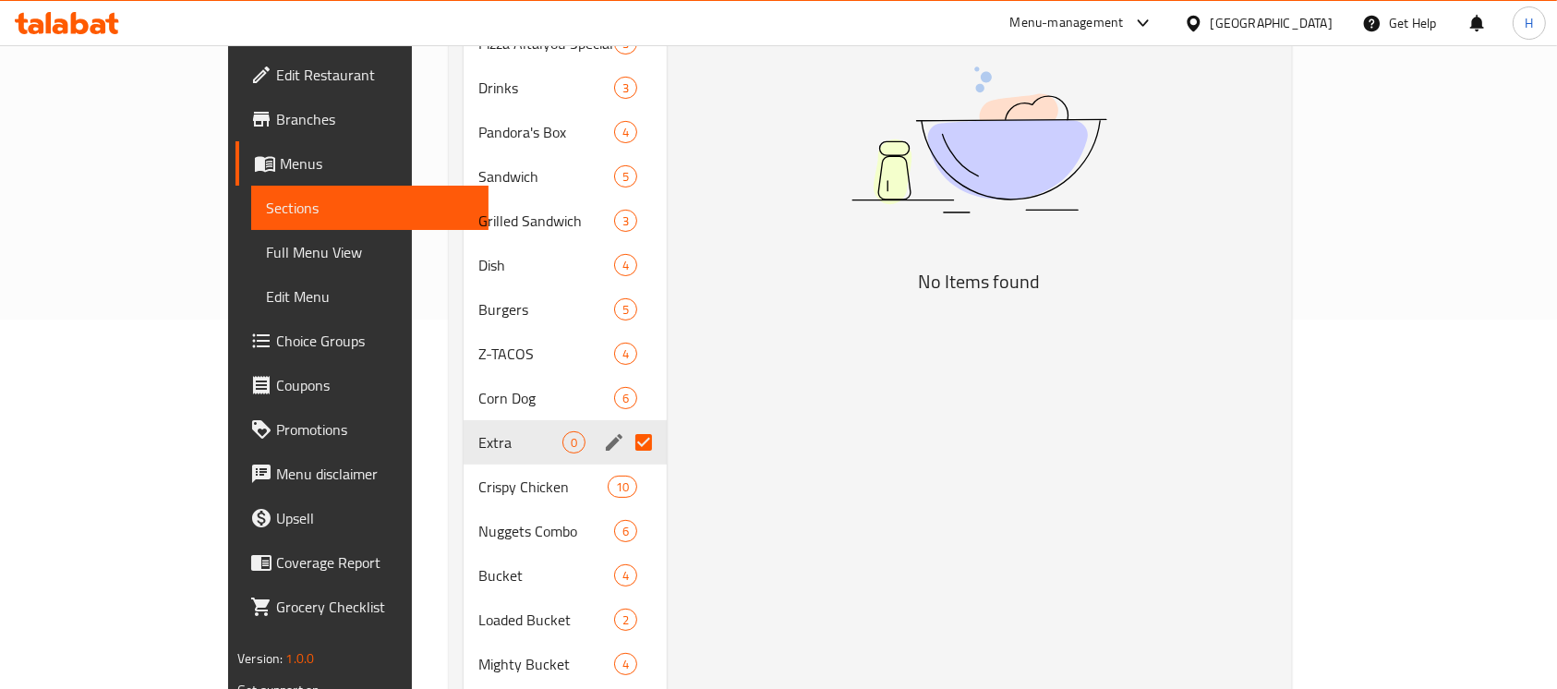
click at [624, 423] on input "Menu sections" at bounding box center [643, 442] width 39 height 39
checkbox input "false"
click at [606, 434] on icon "edit" at bounding box center [614, 442] width 17 height 17
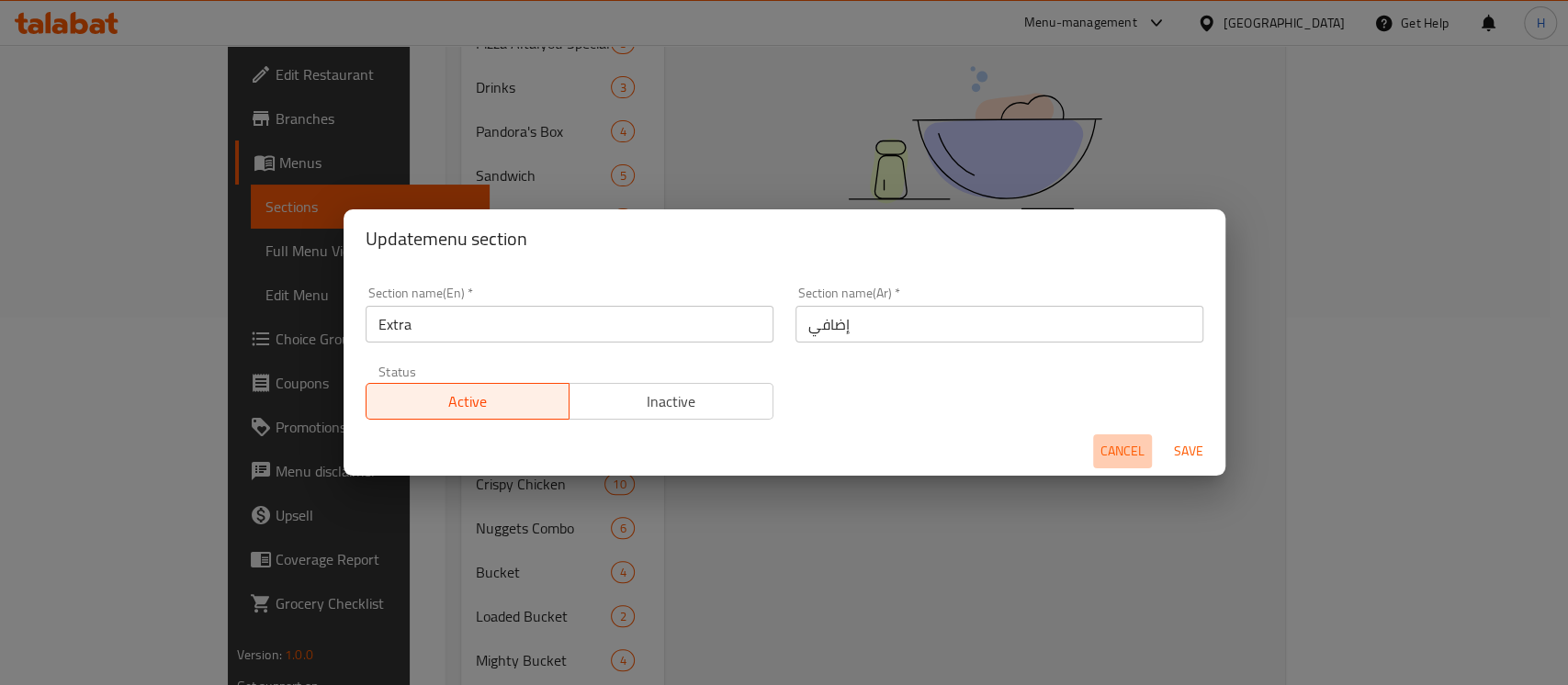
click at [1119, 450] on span "Cancel" at bounding box center [1123, 450] width 44 height 23
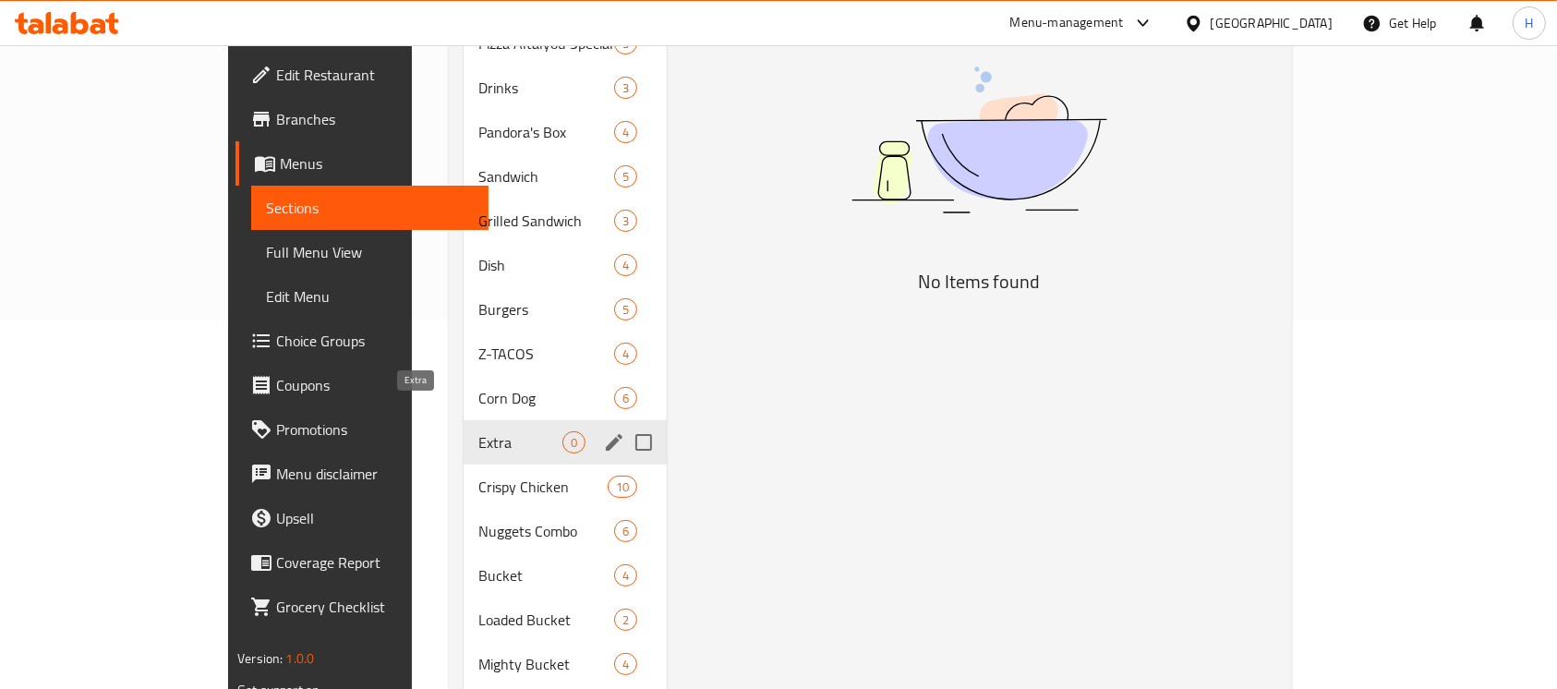
click at [478, 431] on span "Extra" at bounding box center [520, 442] width 84 height 22
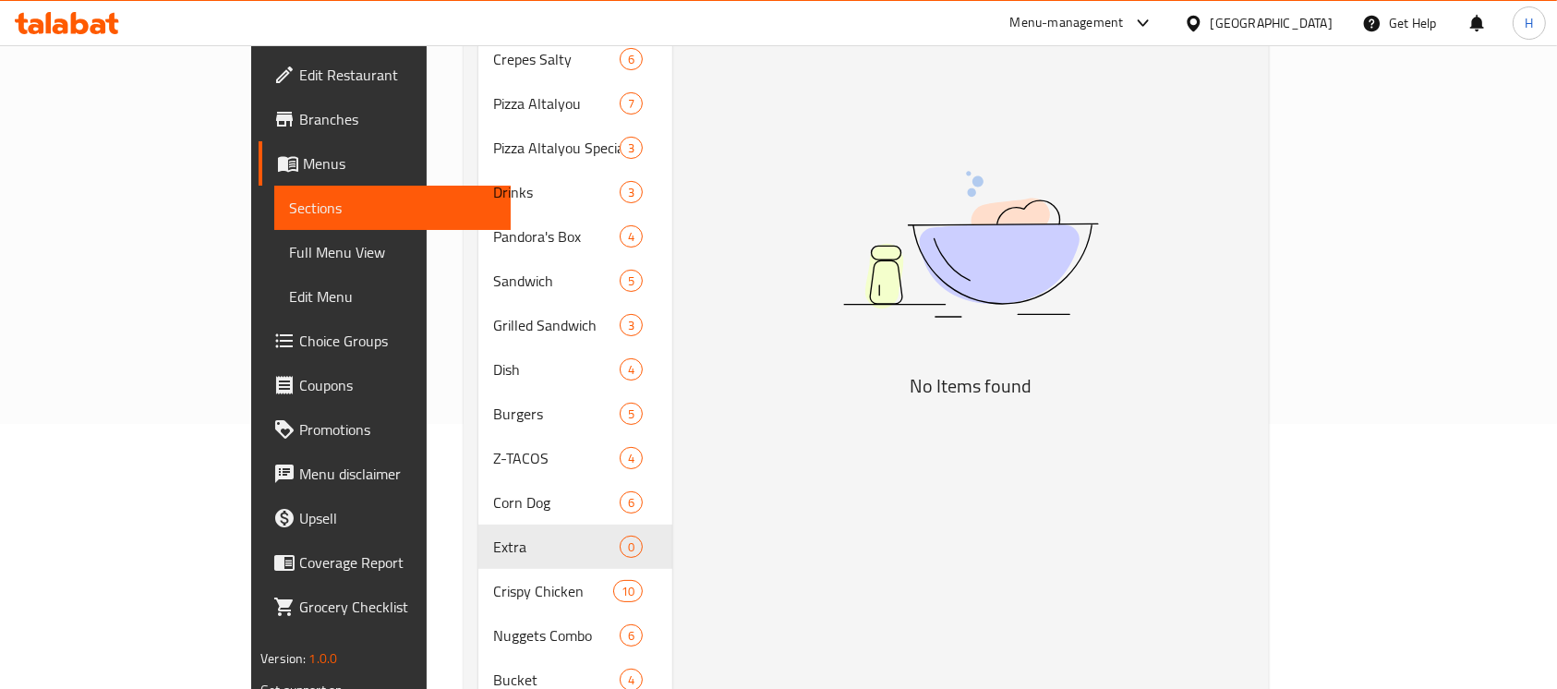
scroll to position [123, 0]
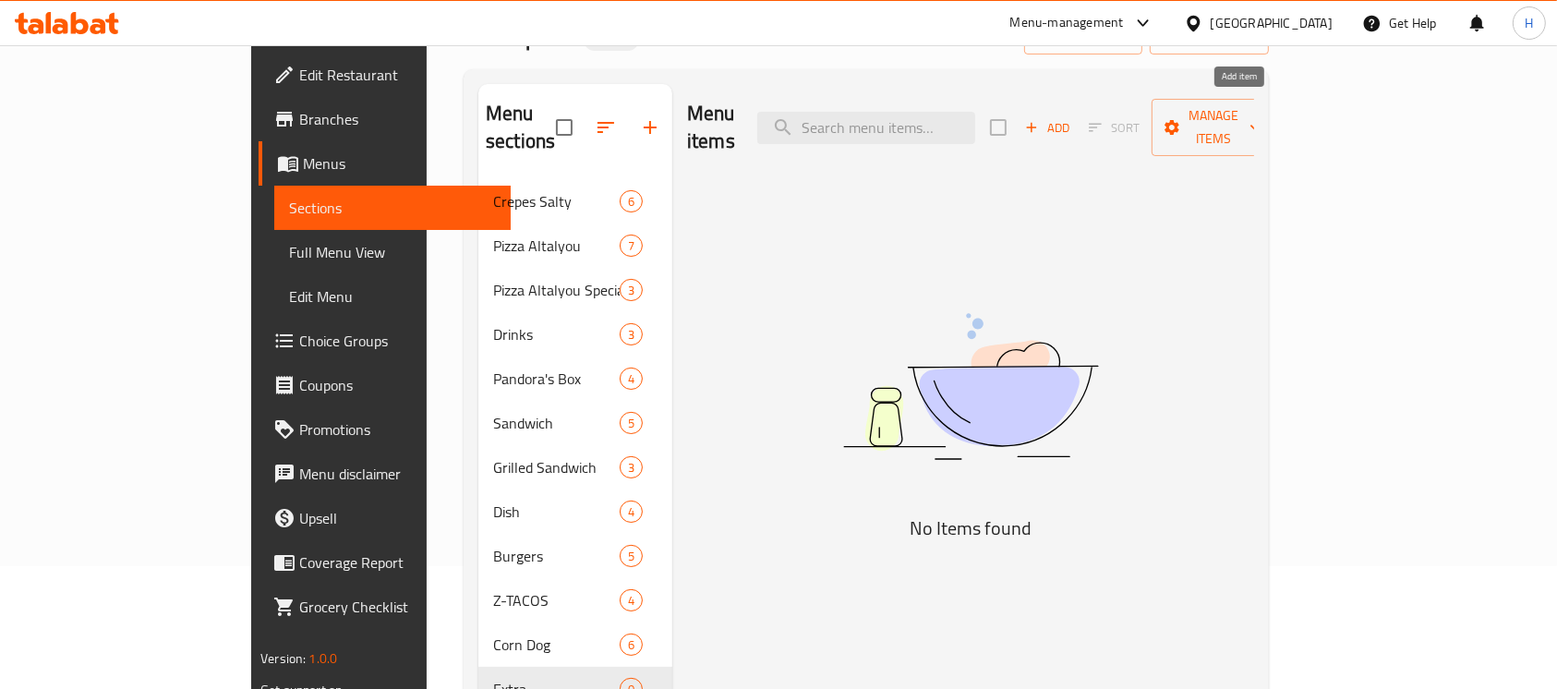
click at [1072, 117] on span "Add" at bounding box center [1048, 127] width 50 height 21
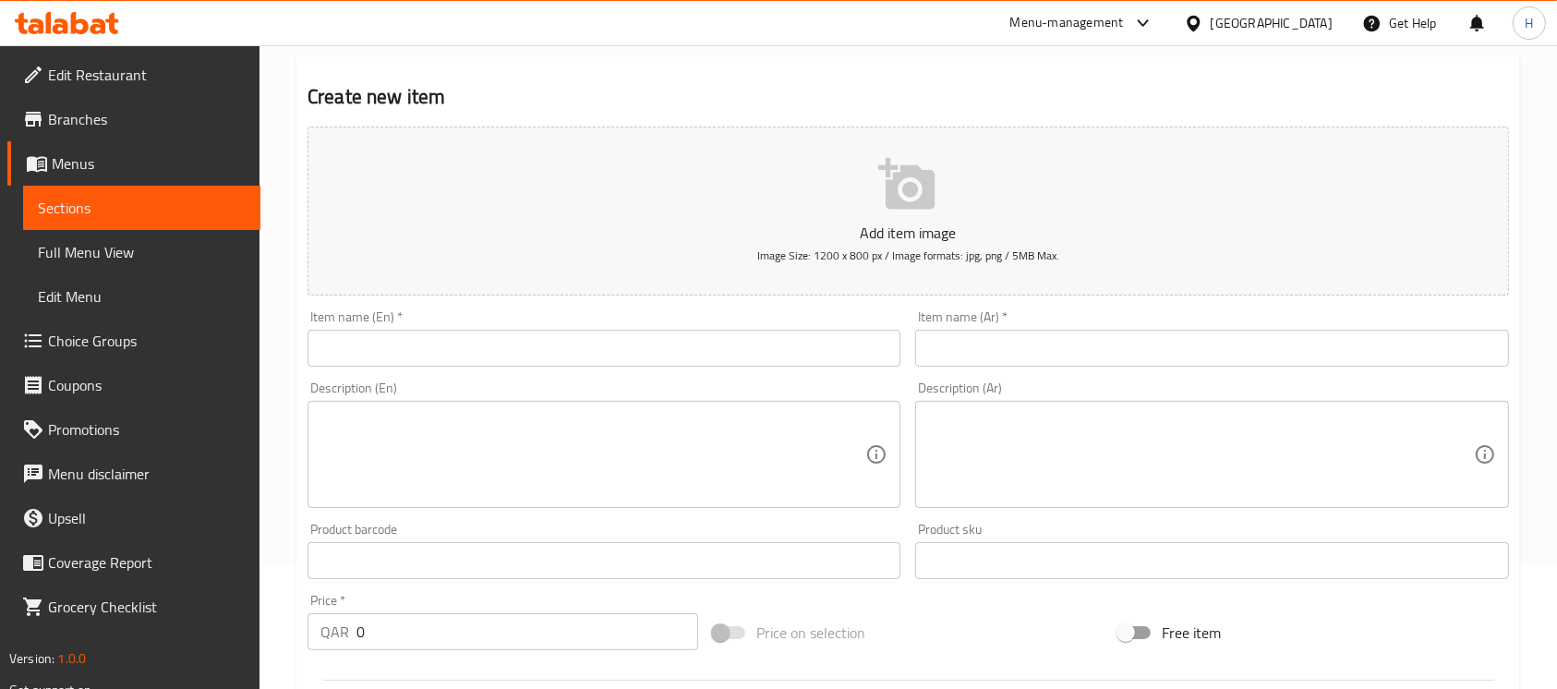
click at [788, 353] on input "text" at bounding box center [604, 348] width 593 height 37
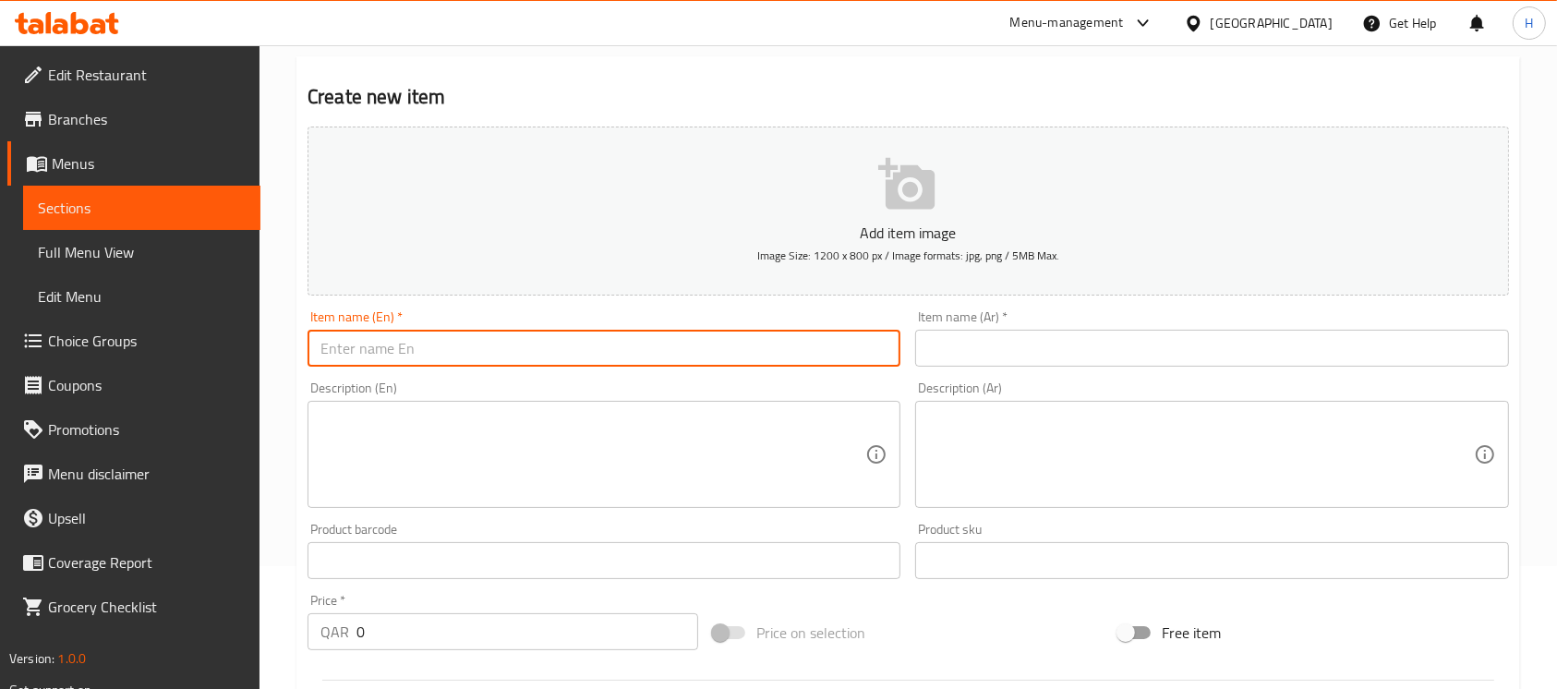
paste input "MMENTAL CHEESE / CHEDDAR CHEESE"
type input "MMENTAL CHEESE / CHEDDAR CHEESE"
click at [979, 345] on input "text" at bounding box center [1211, 348] width 593 height 37
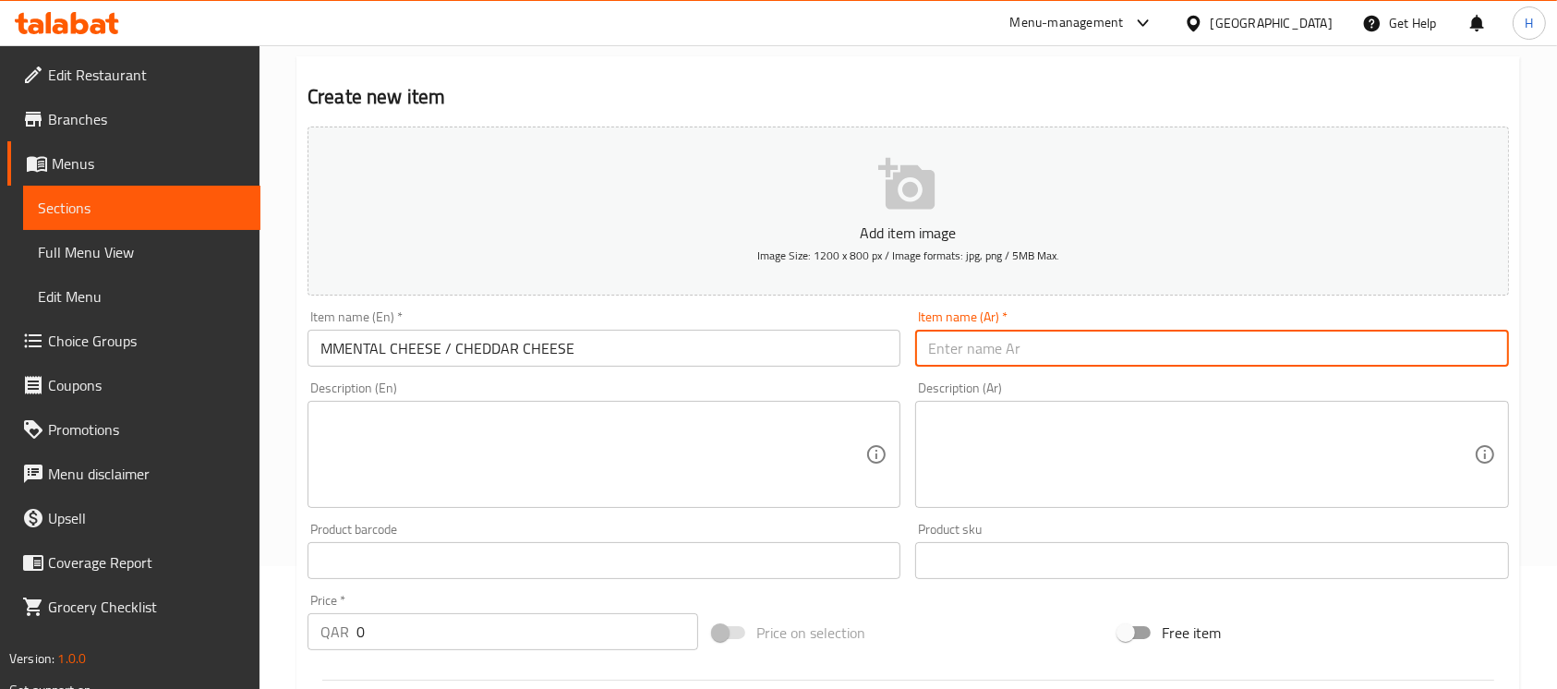
paste input "جبنة إمنتال / جبنة شيدر"
click at [325, 348] on input "MMENTAL CHEESE / CHEDDAR CHEESE" at bounding box center [604, 348] width 593 height 37
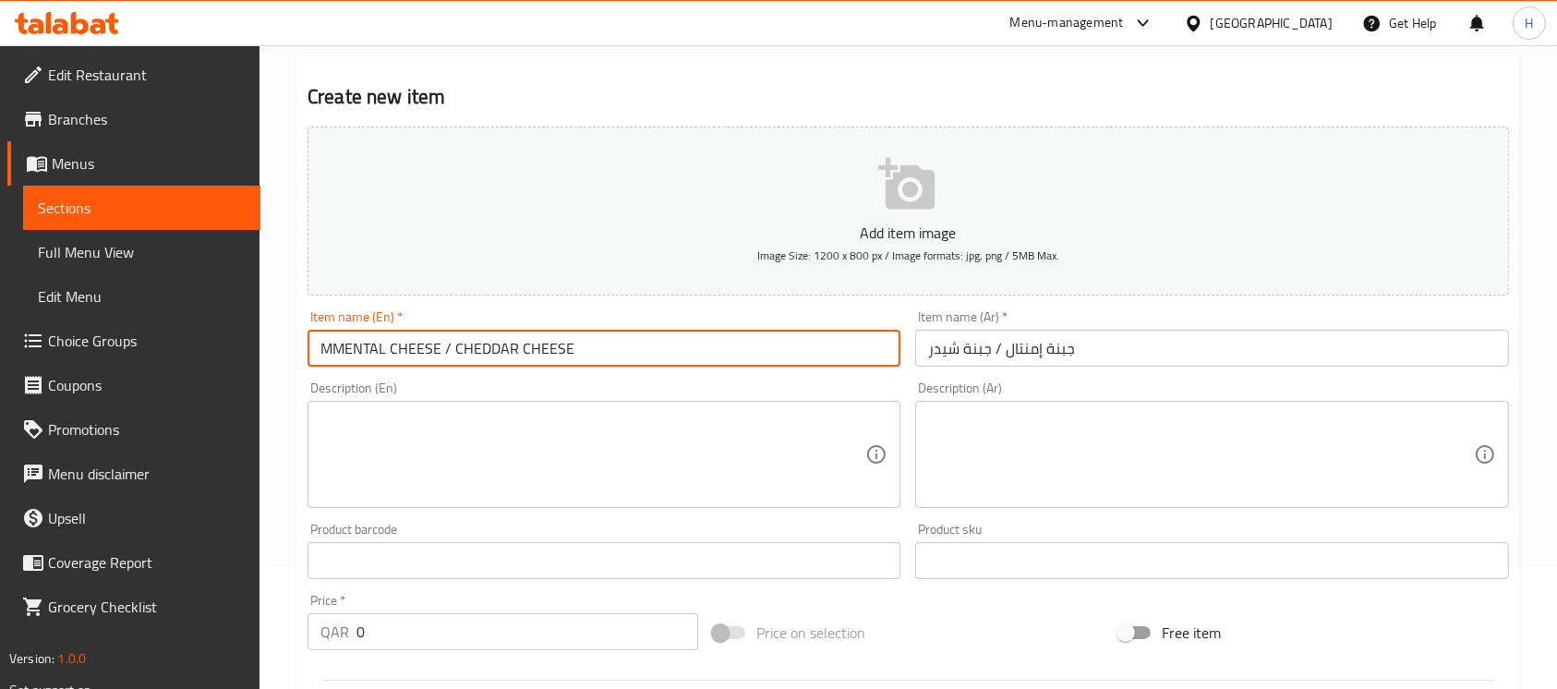
click at [325, 348] on input "MMENTAL CHEESE / CHEDDAR CHEESE" at bounding box center [604, 348] width 593 height 37
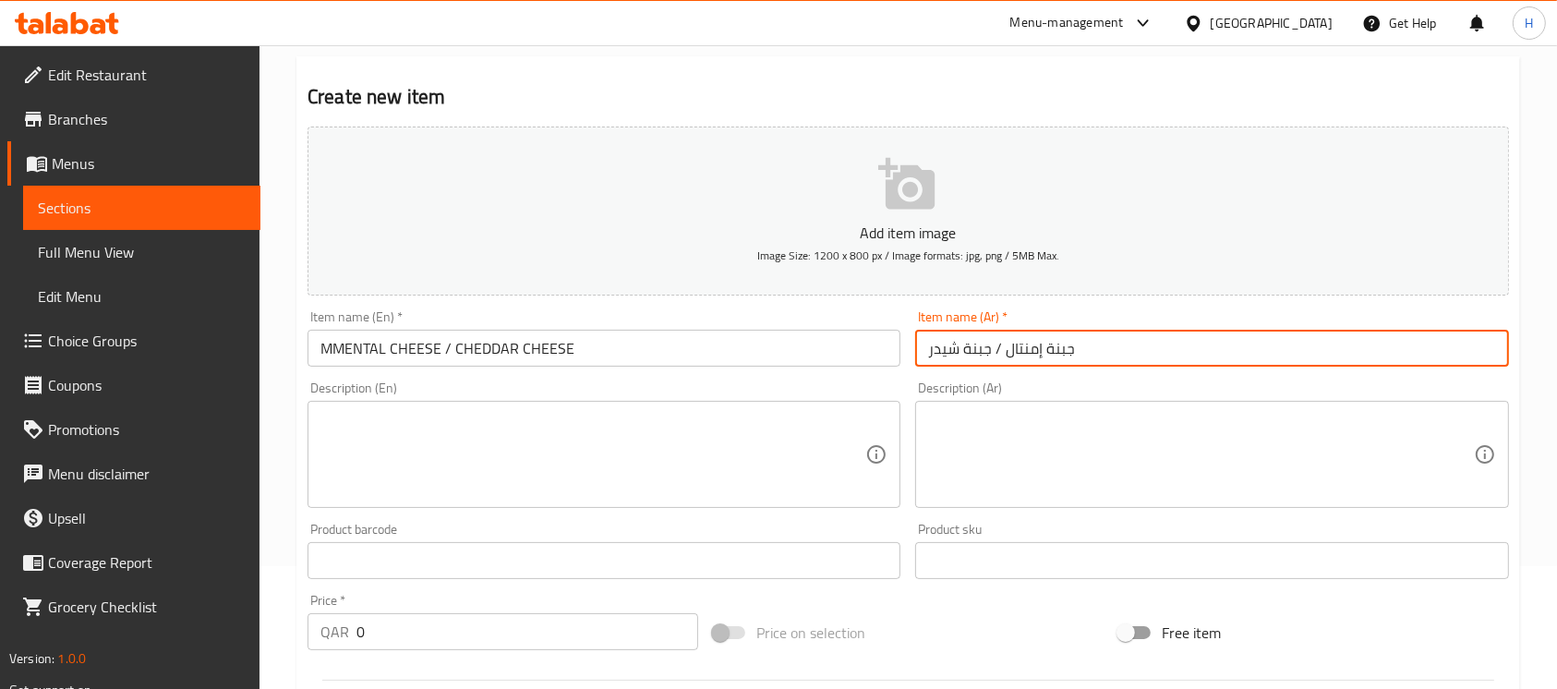
drag, startPoint x: 1004, startPoint y: 351, endPoint x: 1090, endPoint y: 345, distance: 86.2
click at [1090, 345] on input "جبنة إمنتال / جبنة شيدر" at bounding box center [1211, 348] width 593 height 37
paste input "text"
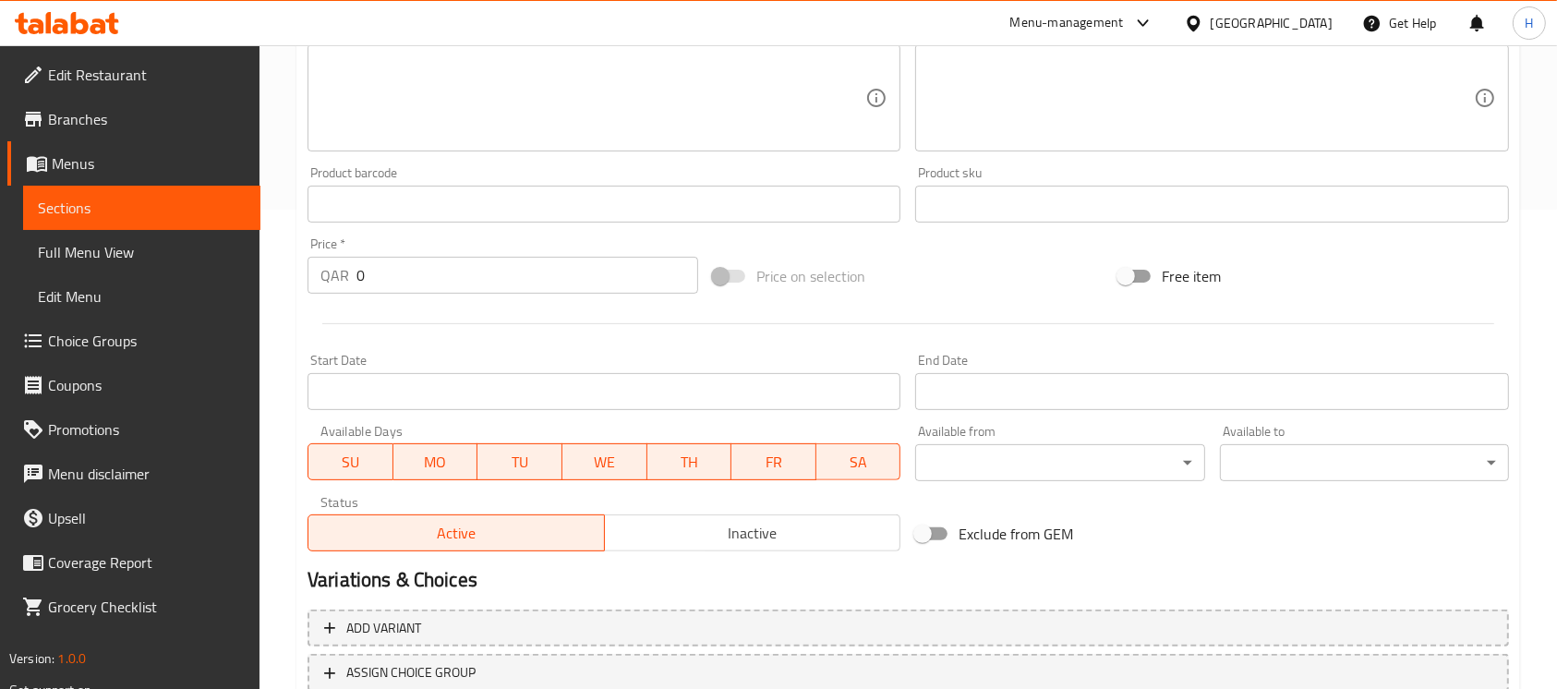
scroll to position [544, 0]
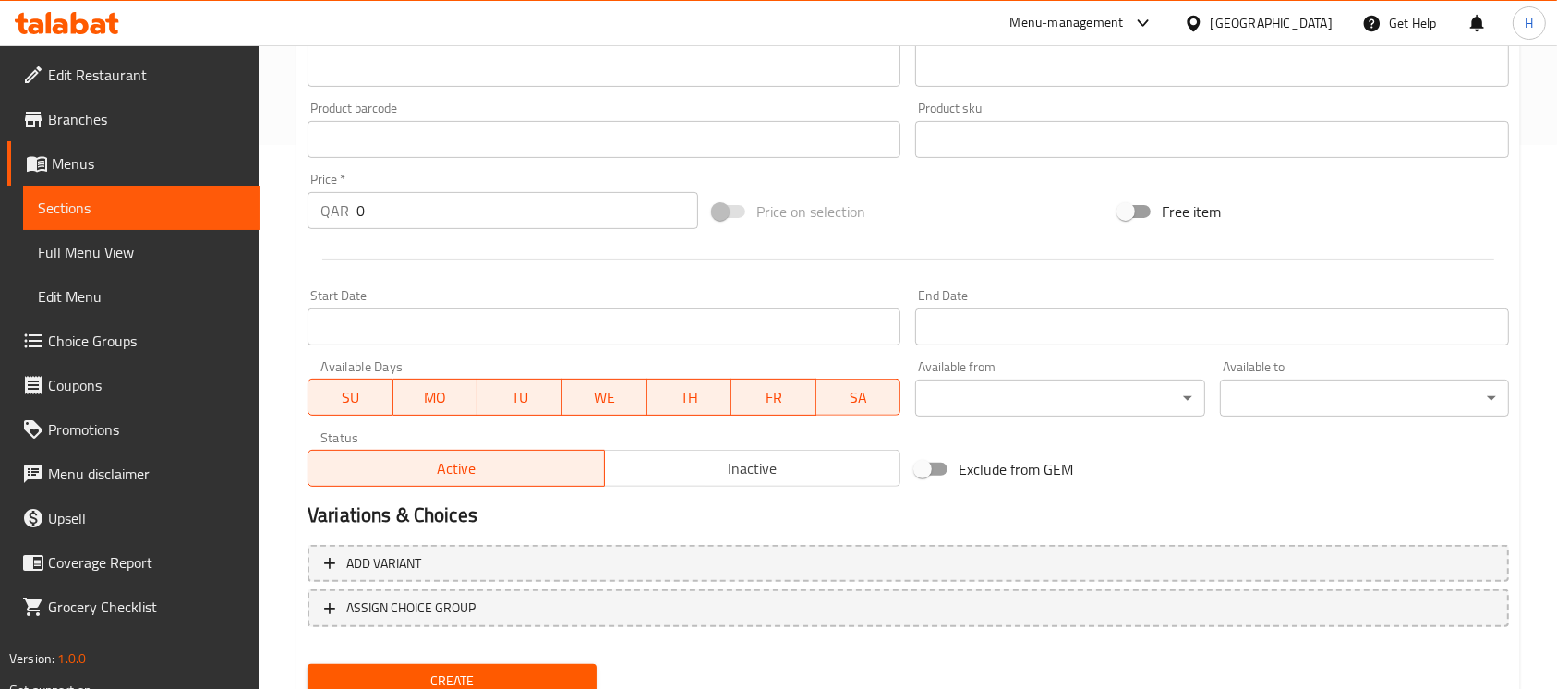
type input "جبنة إيمنتال / جبنة شيدر"
click at [822, 277] on div at bounding box center [908, 258] width 1217 height 45
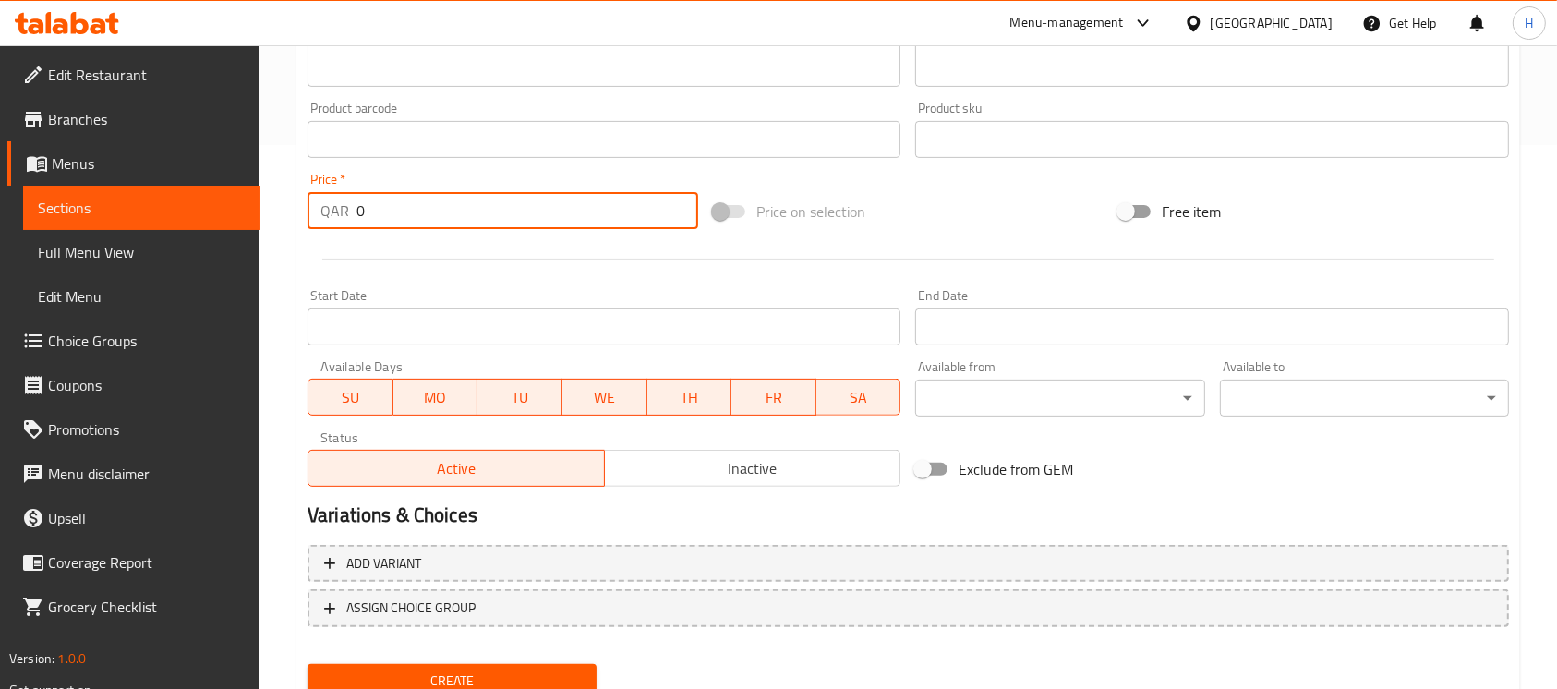
drag, startPoint x: 320, startPoint y: 224, endPoint x: 288, endPoint y: 230, distance: 31.9
click at [288, 230] on div "Home / Restaurants management / Menus / Sections / item / create Extra section …" at bounding box center [909, 131] width 1298 height 1260
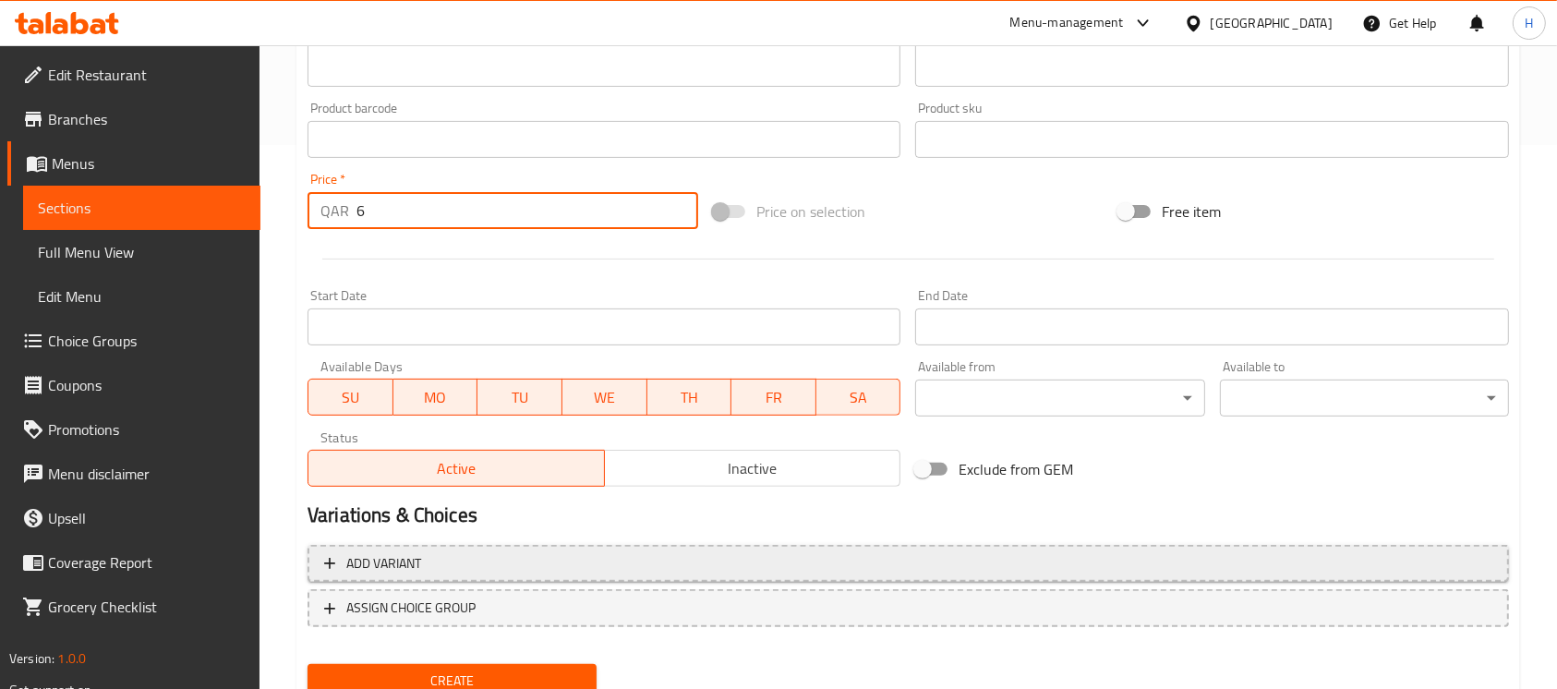
type input "6"
click at [571, 556] on span "Add variant" at bounding box center [908, 563] width 1169 height 23
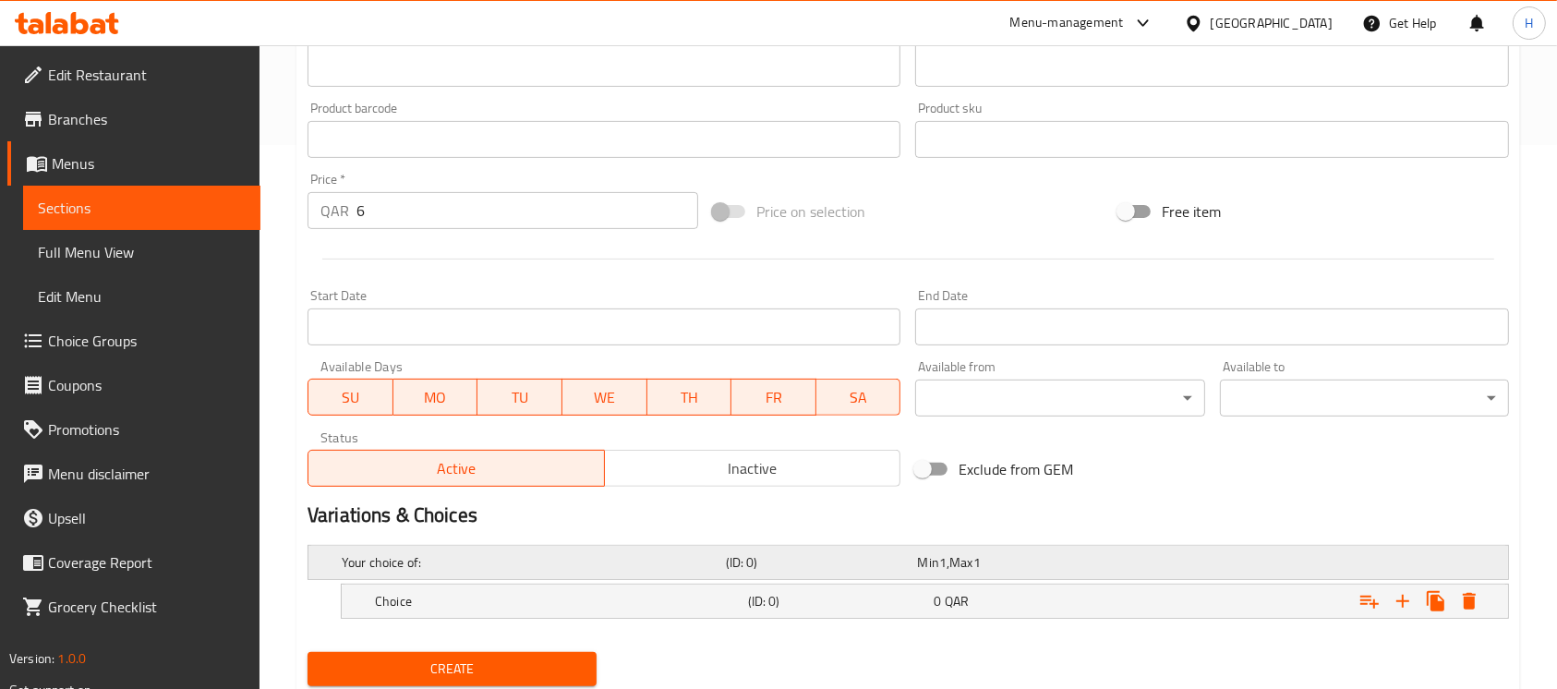
scroll to position [604, 0]
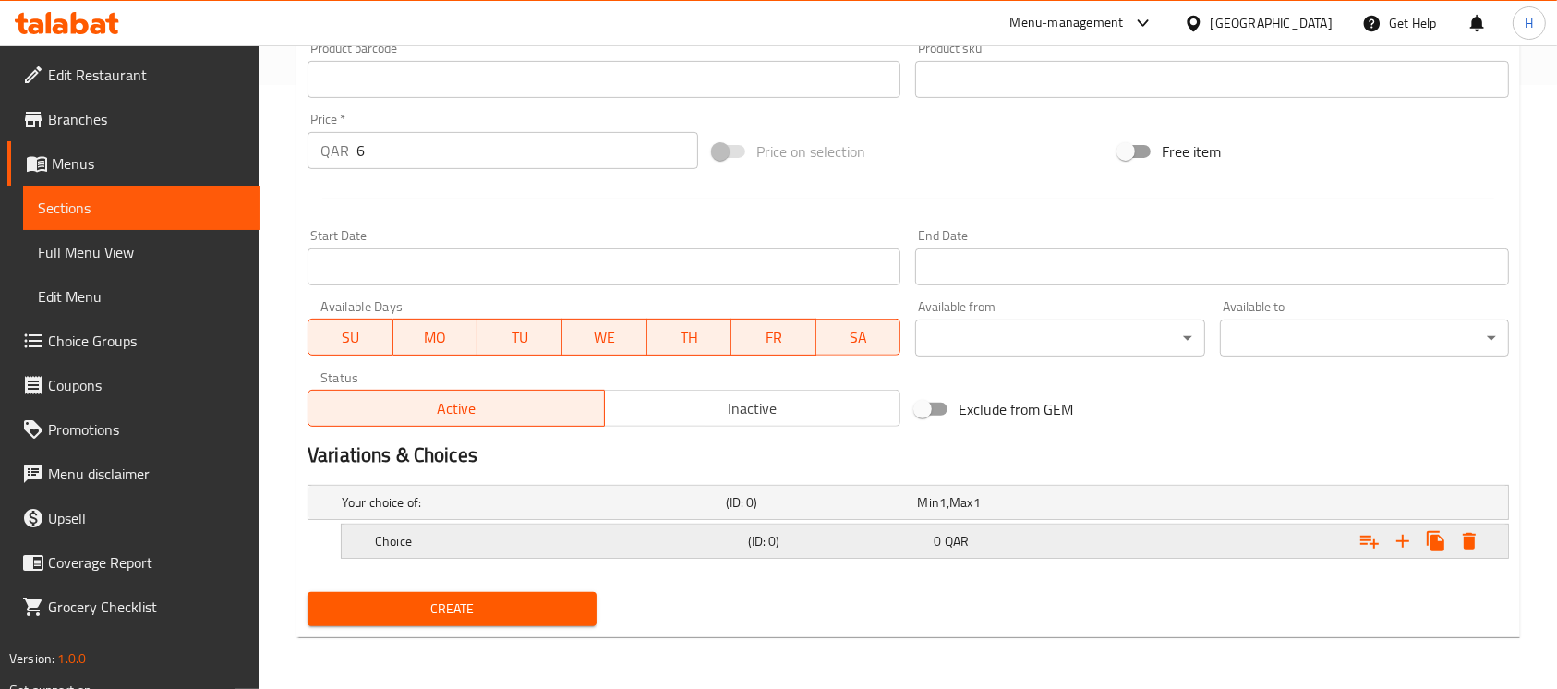
click at [595, 533] on h5 "Choice" at bounding box center [558, 541] width 366 height 18
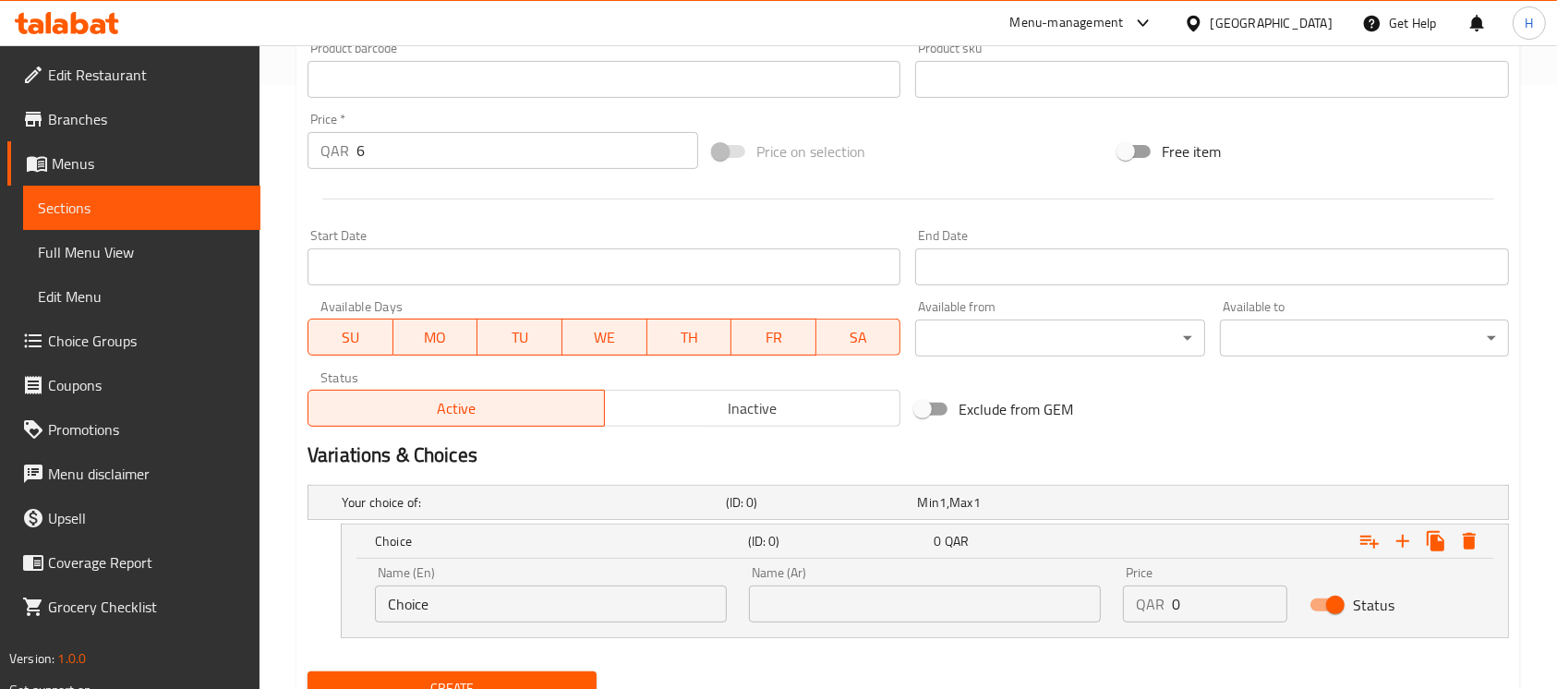
scroll to position [684, 0]
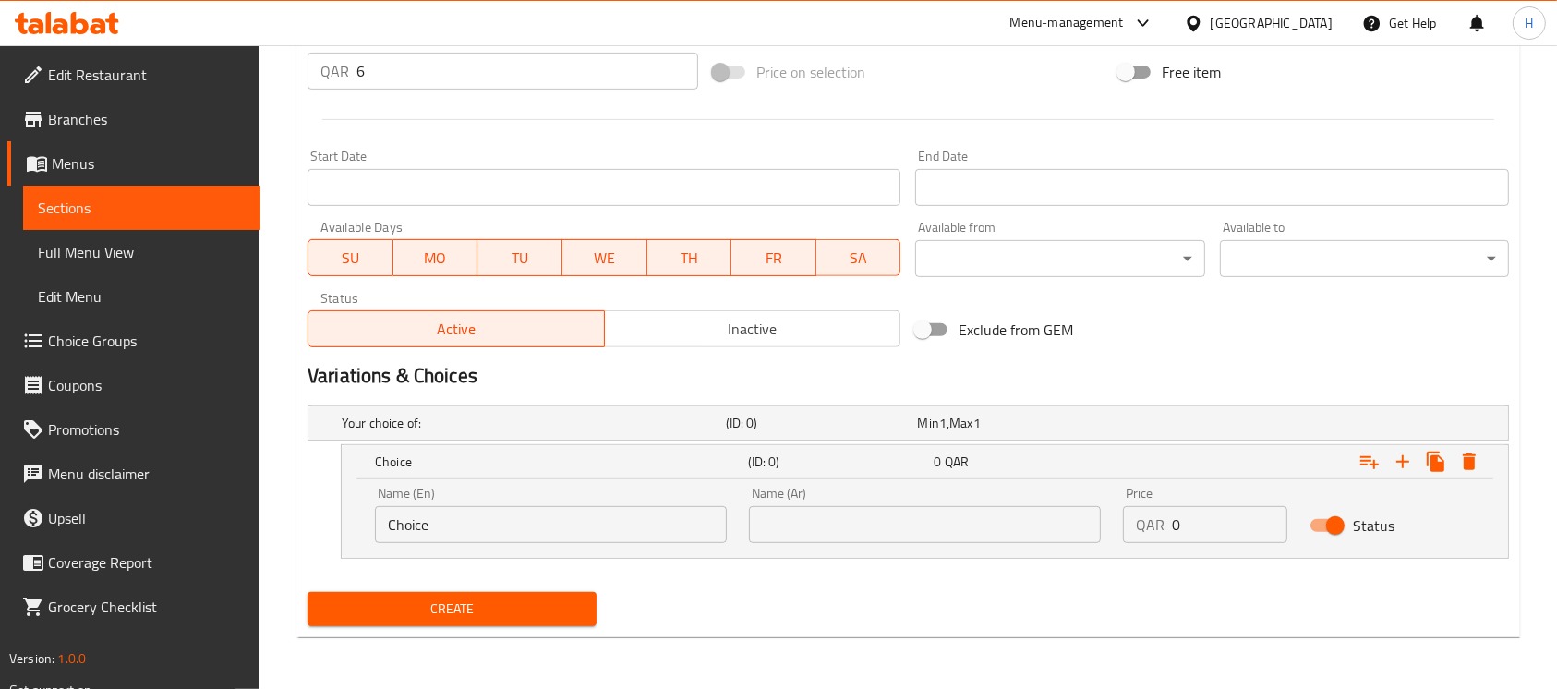
click at [847, 539] on input "text" at bounding box center [925, 524] width 352 height 37
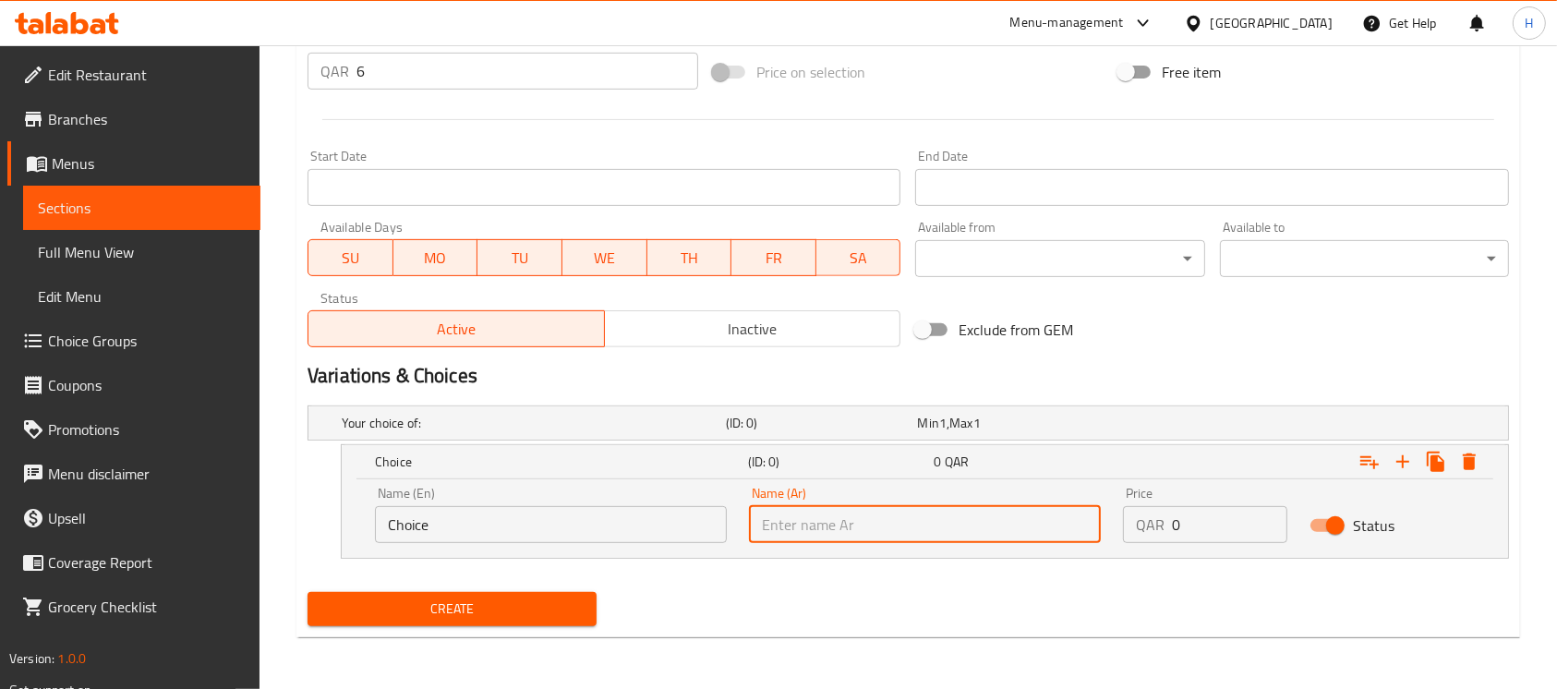
paste input "جبنة إيمنتال"
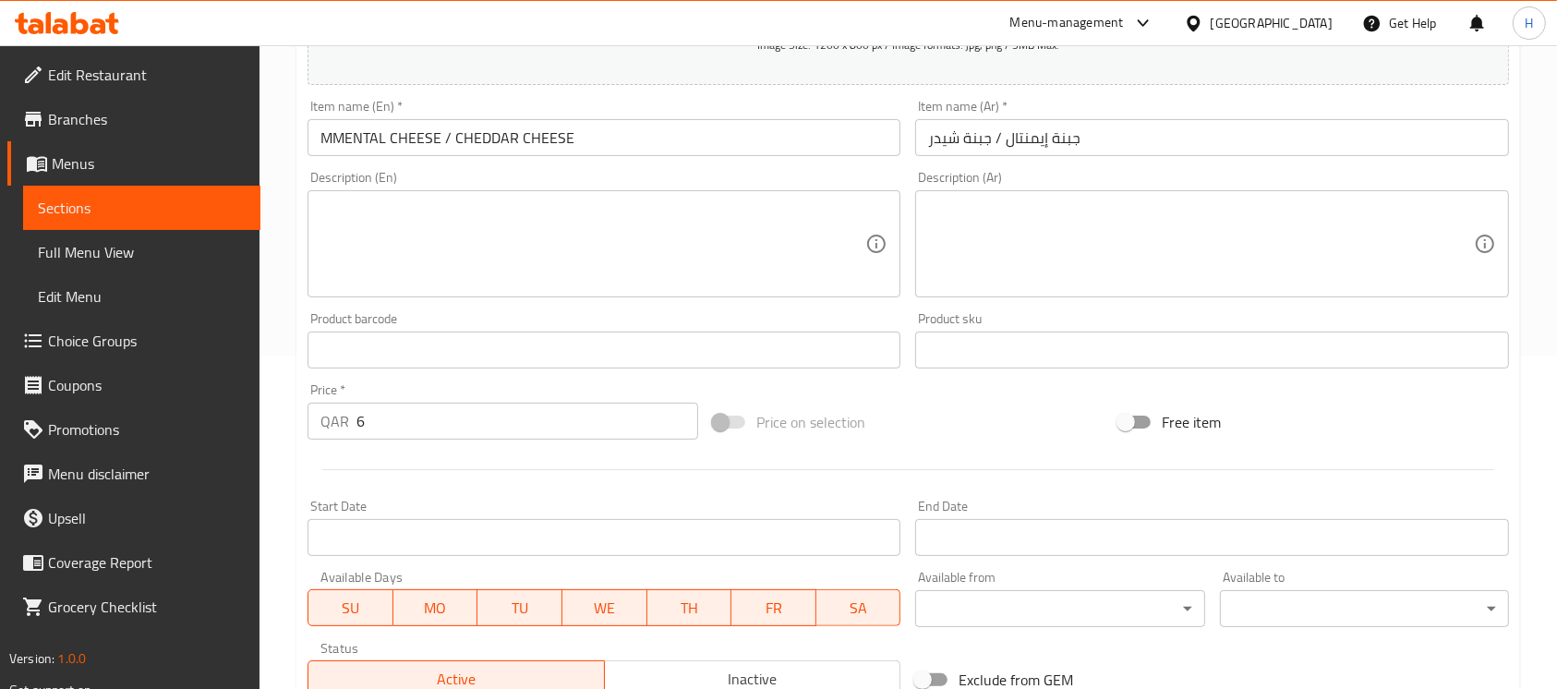
scroll to position [314, 0]
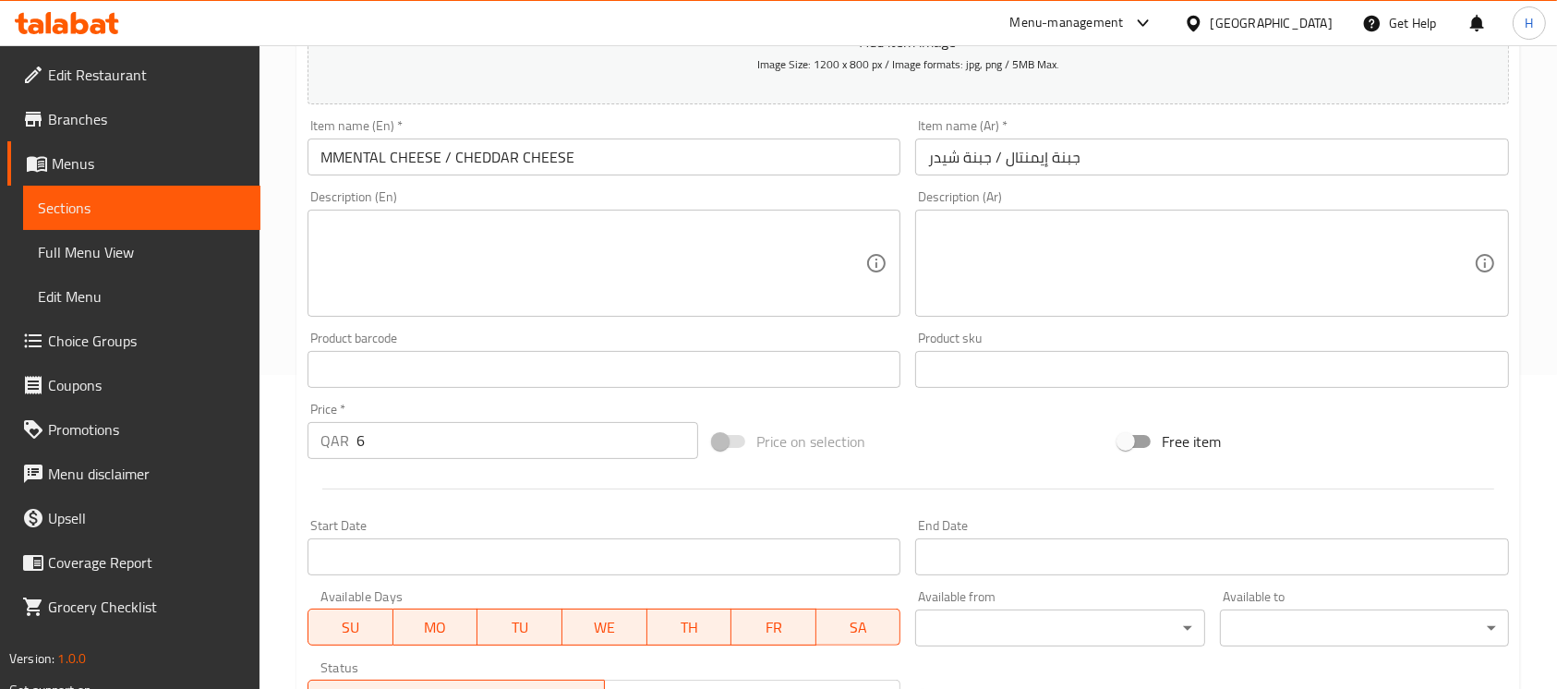
type input "جبنة إيمنتال"
click at [538, 156] on input "MMENTAL CHEESE / CHEDDAR CHEESE" at bounding box center [604, 157] width 593 height 37
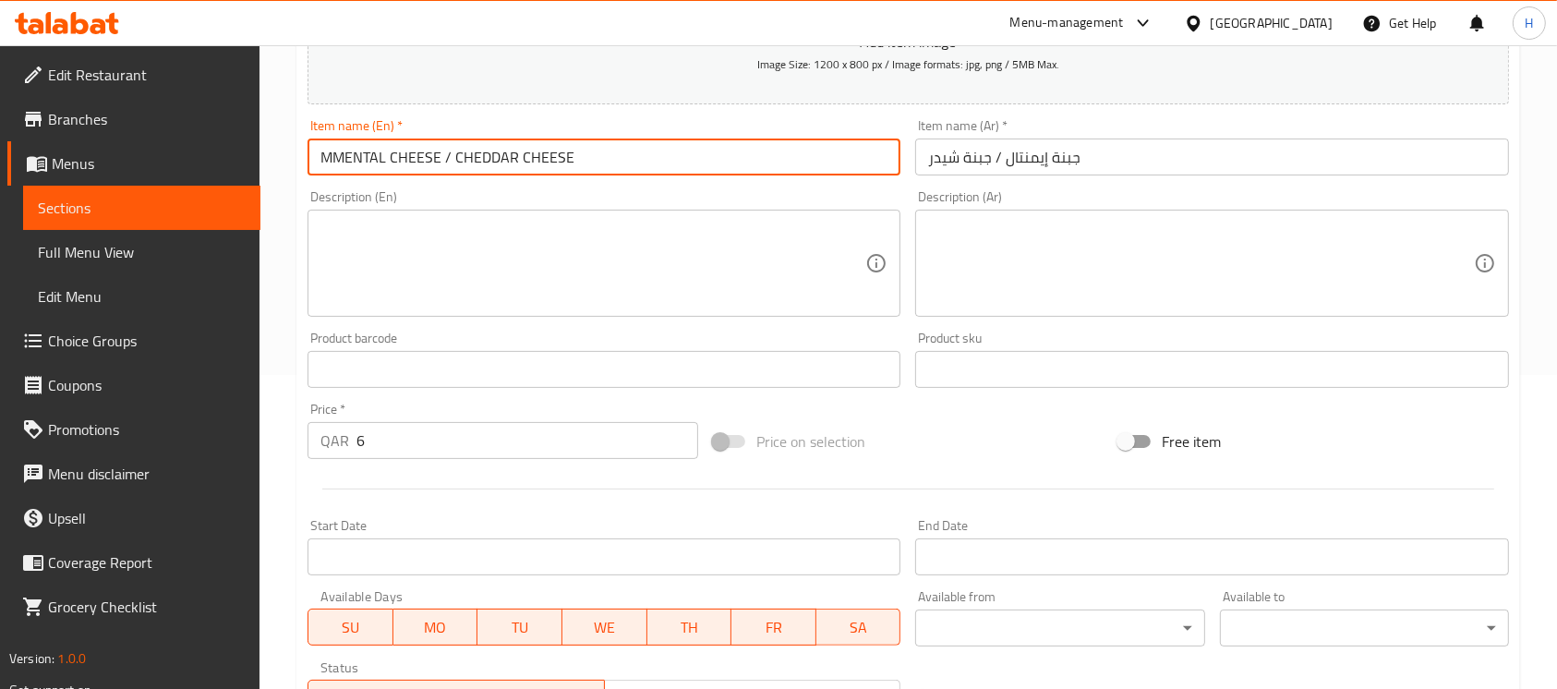
click at [537, 157] on input "MMENTAL CHEESE / CHEDDAR CHEESE" at bounding box center [604, 157] width 593 height 37
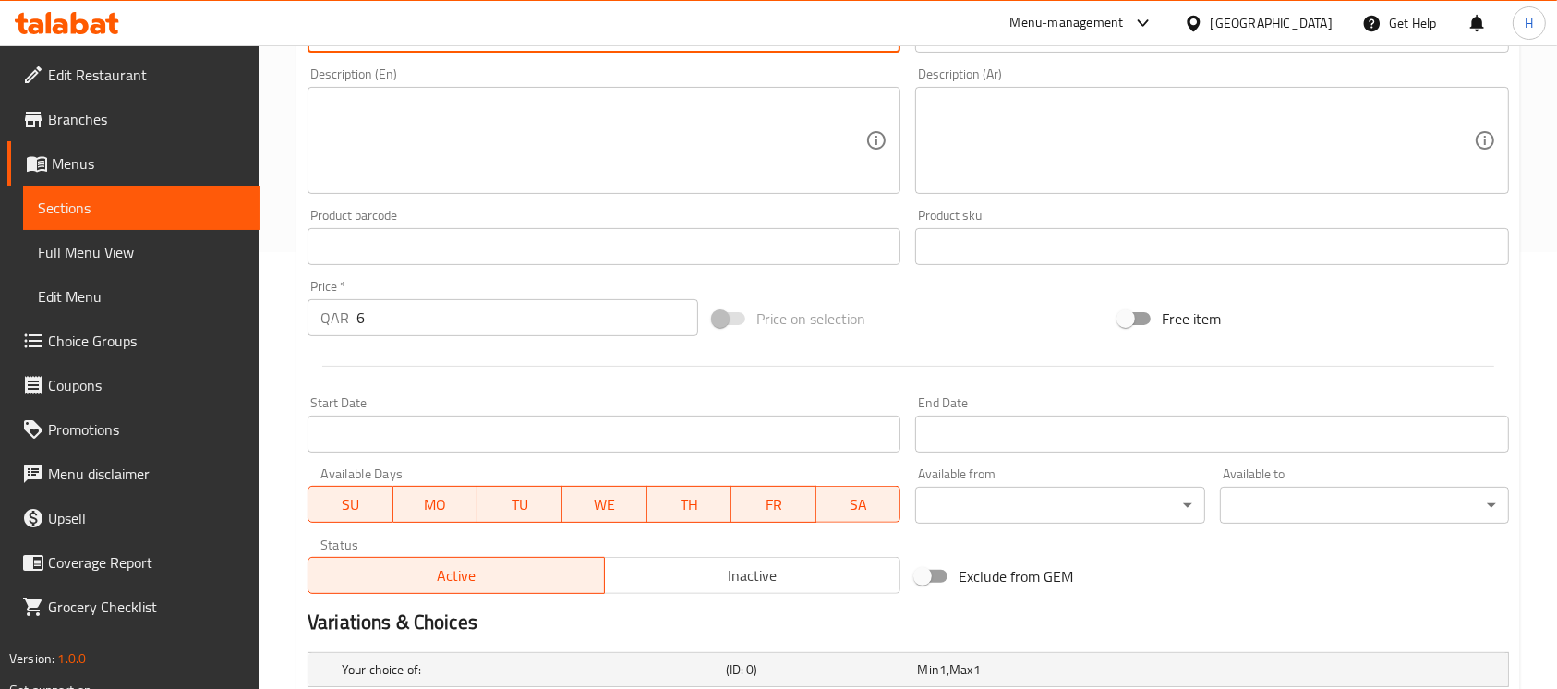
scroll to position [684, 0]
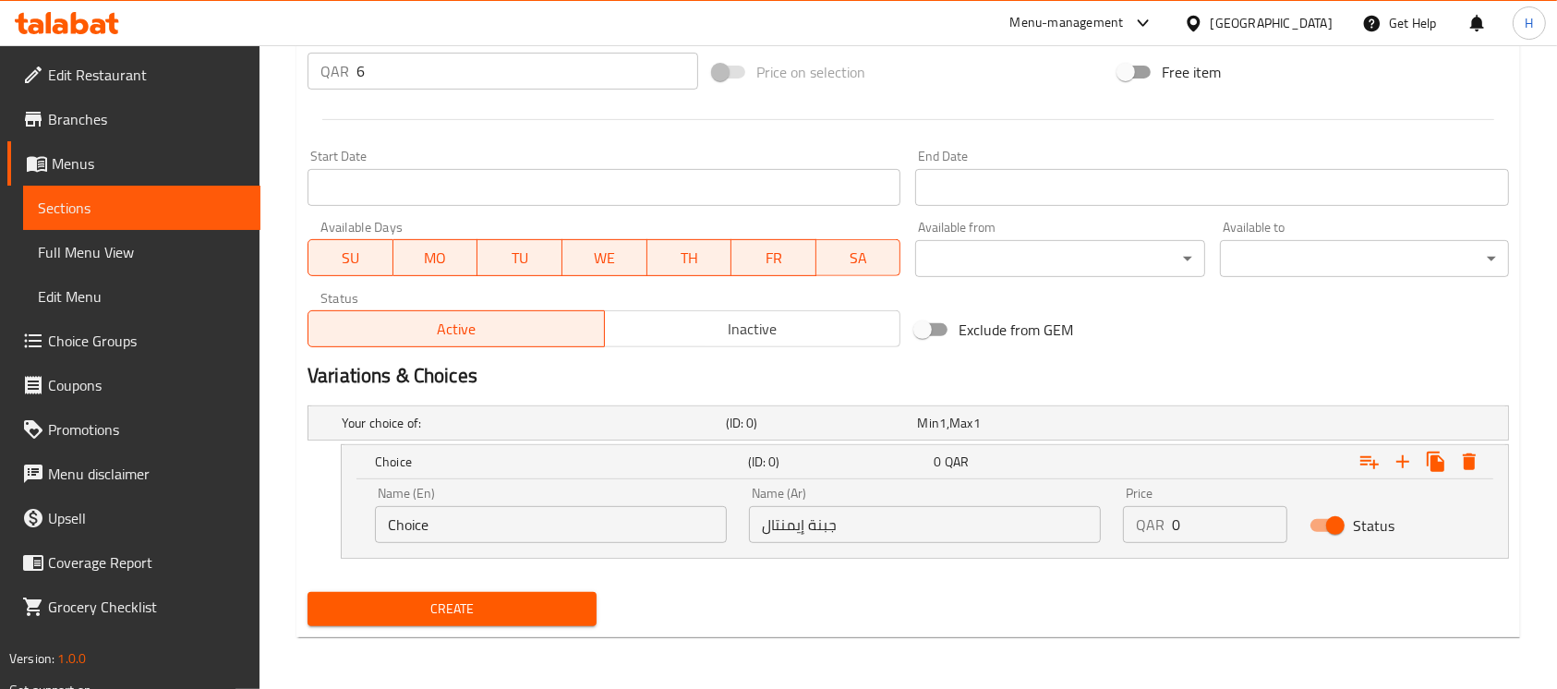
click at [512, 516] on input "Choice" at bounding box center [551, 524] width 352 height 37
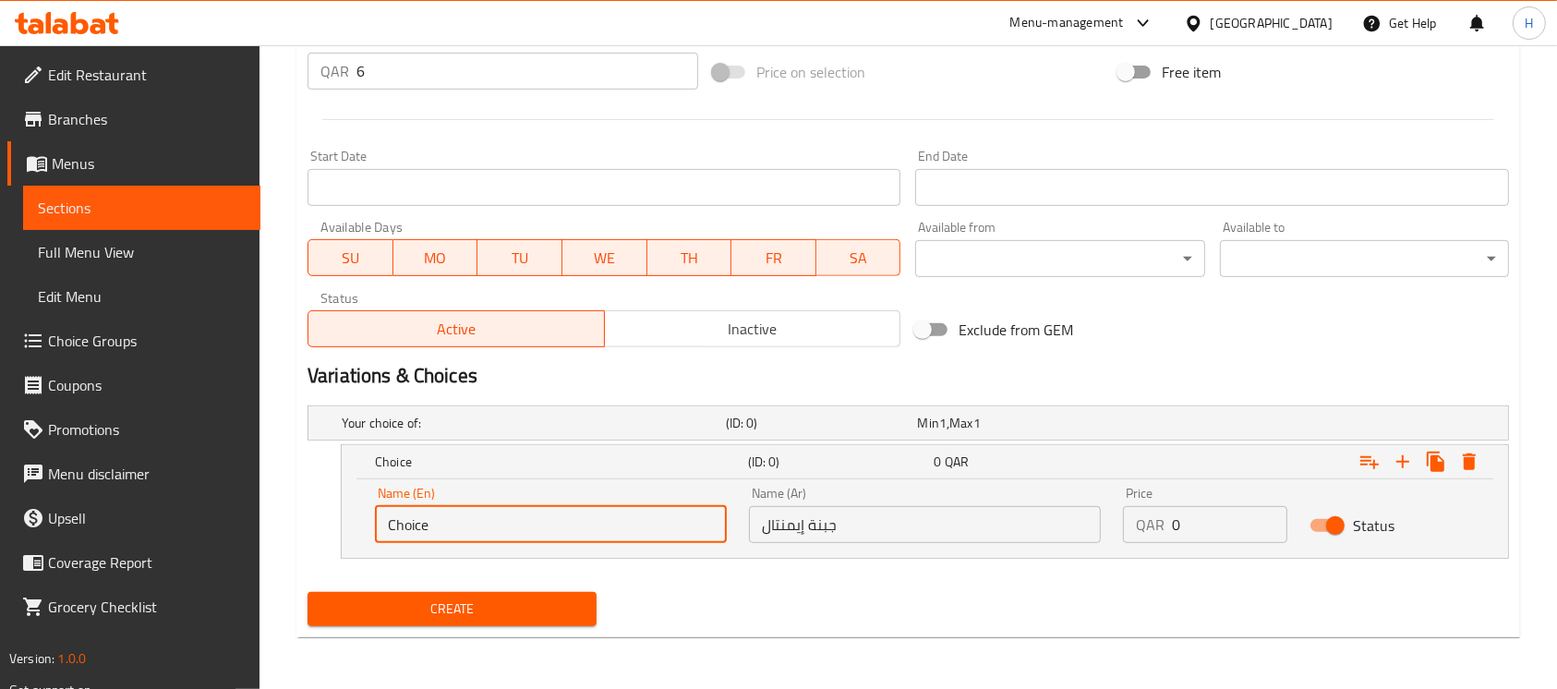
click at [511, 516] on input "Choice" at bounding box center [551, 524] width 352 height 37
paste input "MMENTAL CHEESE / CHEDDAR CHEESE"
drag, startPoint x: 566, startPoint y: 521, endPoint x: 649, endPoint y: 528, distance: 83.5
click at [649, 528] on input "MMENTAL CHEESE / CHEDDAR CHEESE" at bounding box center [551, 524] width 352 height 37
type input "MMENTAL CHEESE"
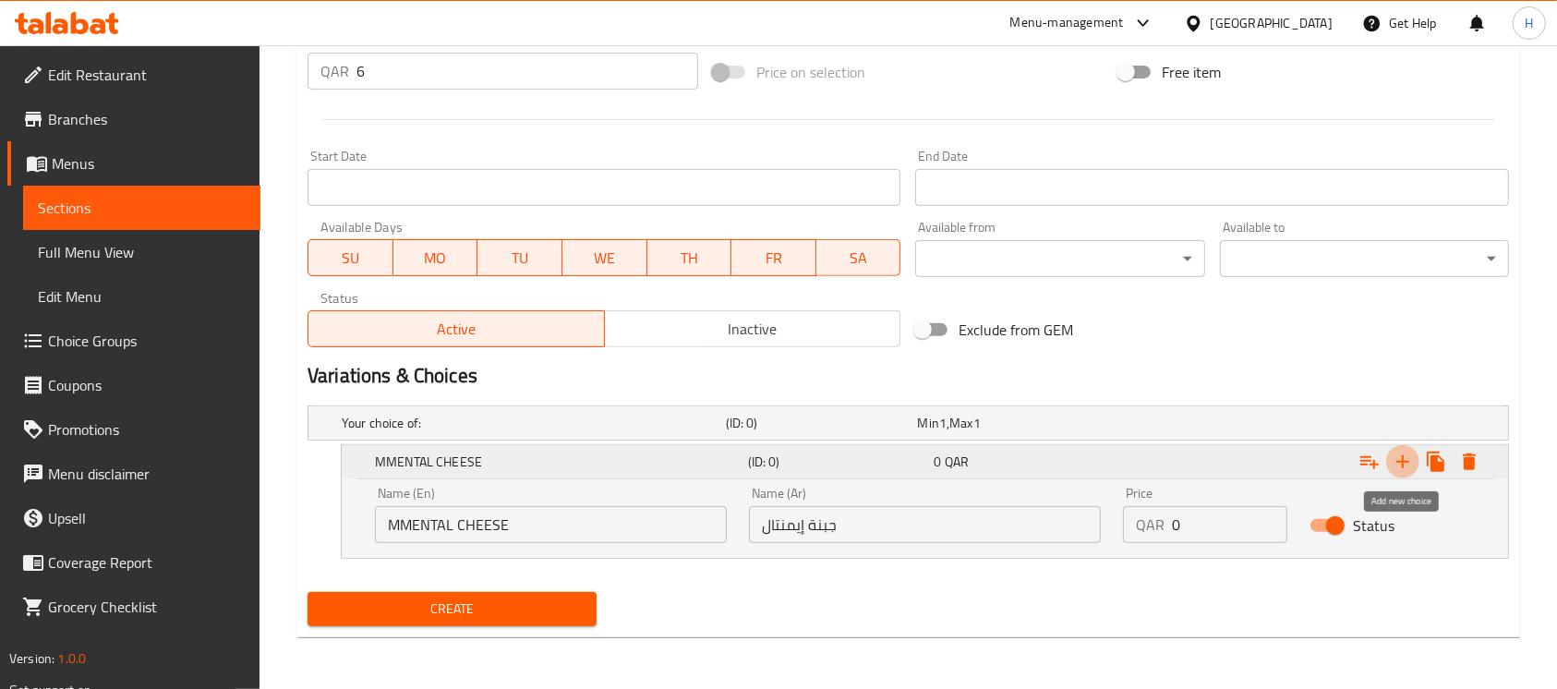
click at [1408, 462] on icon "Expand" at bounding box center [1403, 461] width 13 height 13
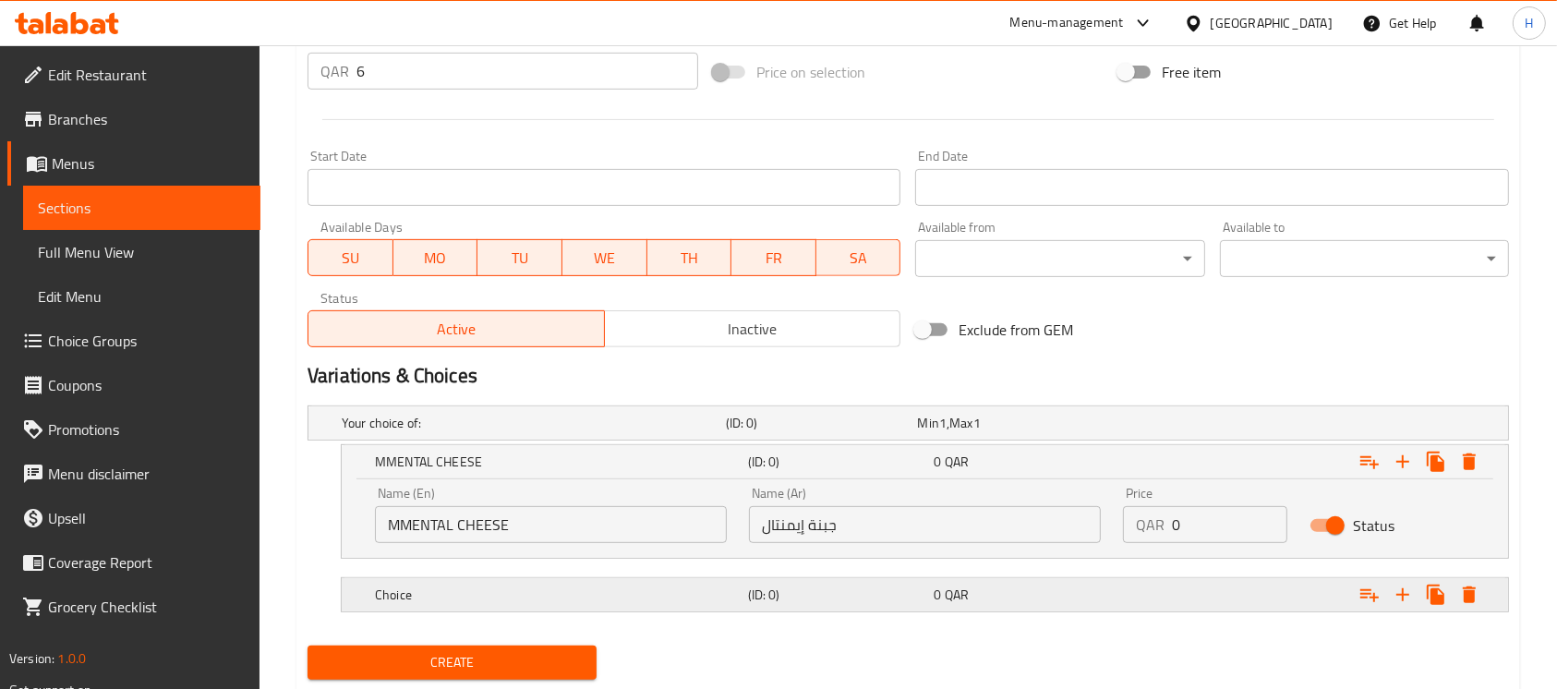
click at [593, 587] on h5 "Choice" at bounding box center [558, 595] width 366 height 18
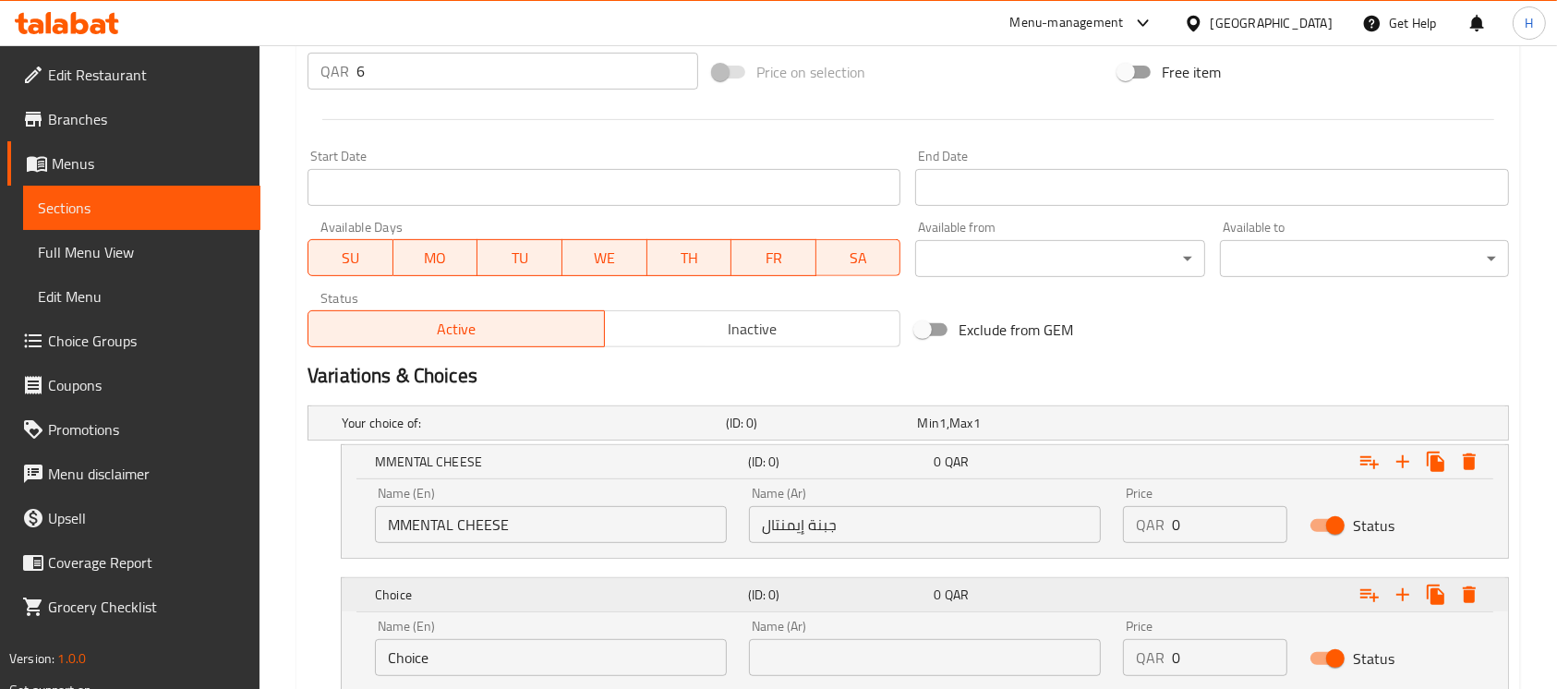
scroll to position [806, 0]
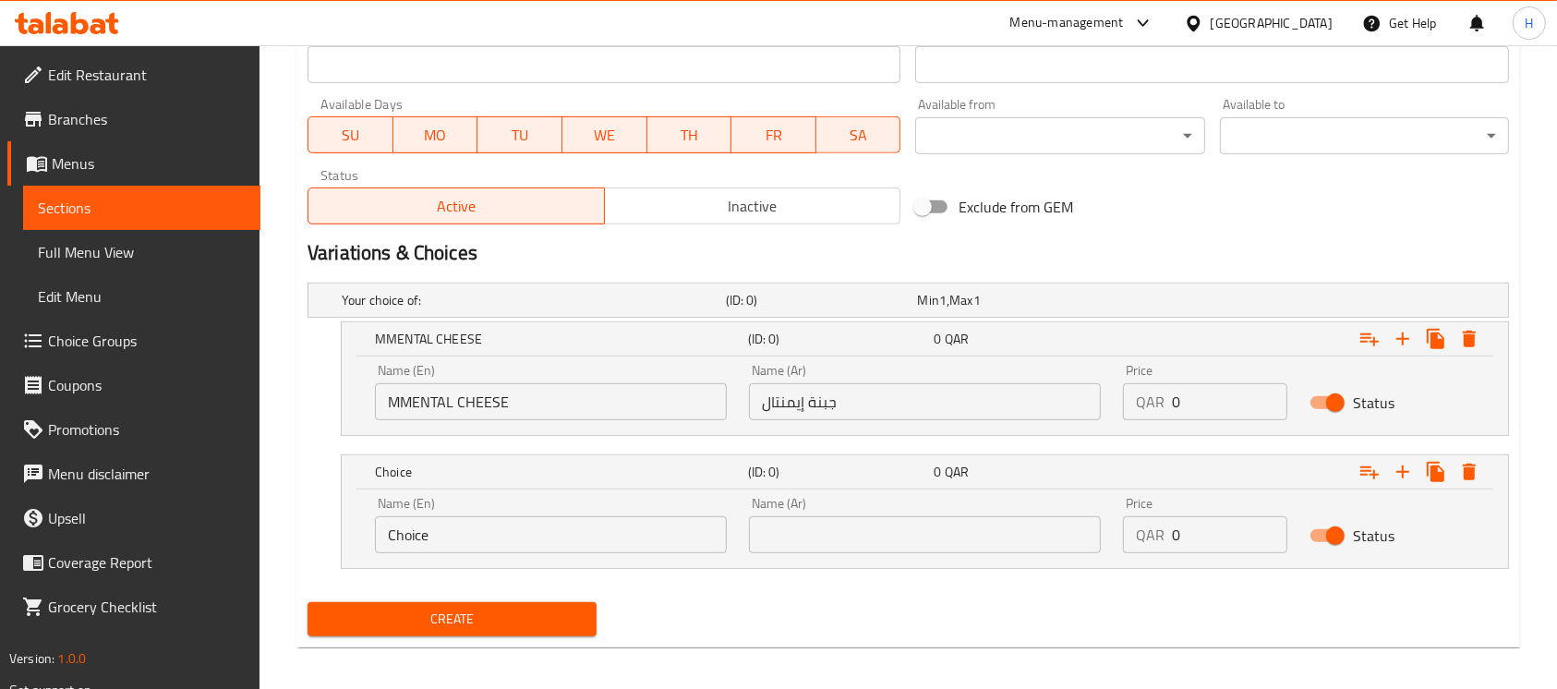
click at [495, 506] on div "Name (En) Choice Name (En)" at bounding box center [551, 525] width 352 height 56
click at [494, 500] on div "Name (En) Choice Name (En)" at bounding box center [551, 525] width 352 height 56
click at [476, 541] on input "Choice" at bounding box center [551, 534] width 352 height 37
click at [466, 543] on input "Choice" at bounding box center [551, 534] width 352 height 37
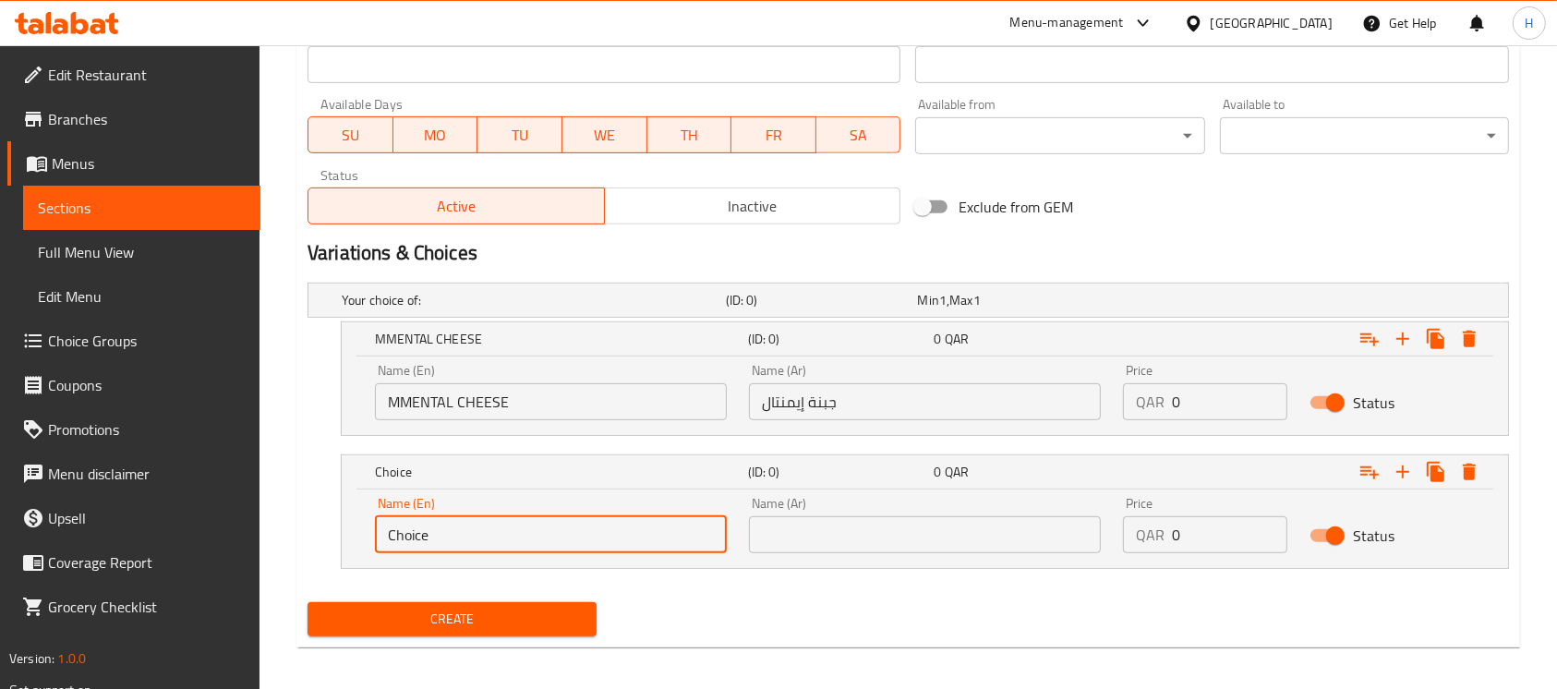
click at [466, 543] on input "Choice" at bounding box center [551, 534] width 352 height 37
click at [465, 543] on input "Choice" at bounding box center [551, 534] width 352 height 37
paste input "MMENTAL CHEESE / CHEDDAR CHEESE"
drag, startPoint x: 558, startPoint y: 530, endPoint x: 353, endPoint y: 537, distance: 205.2
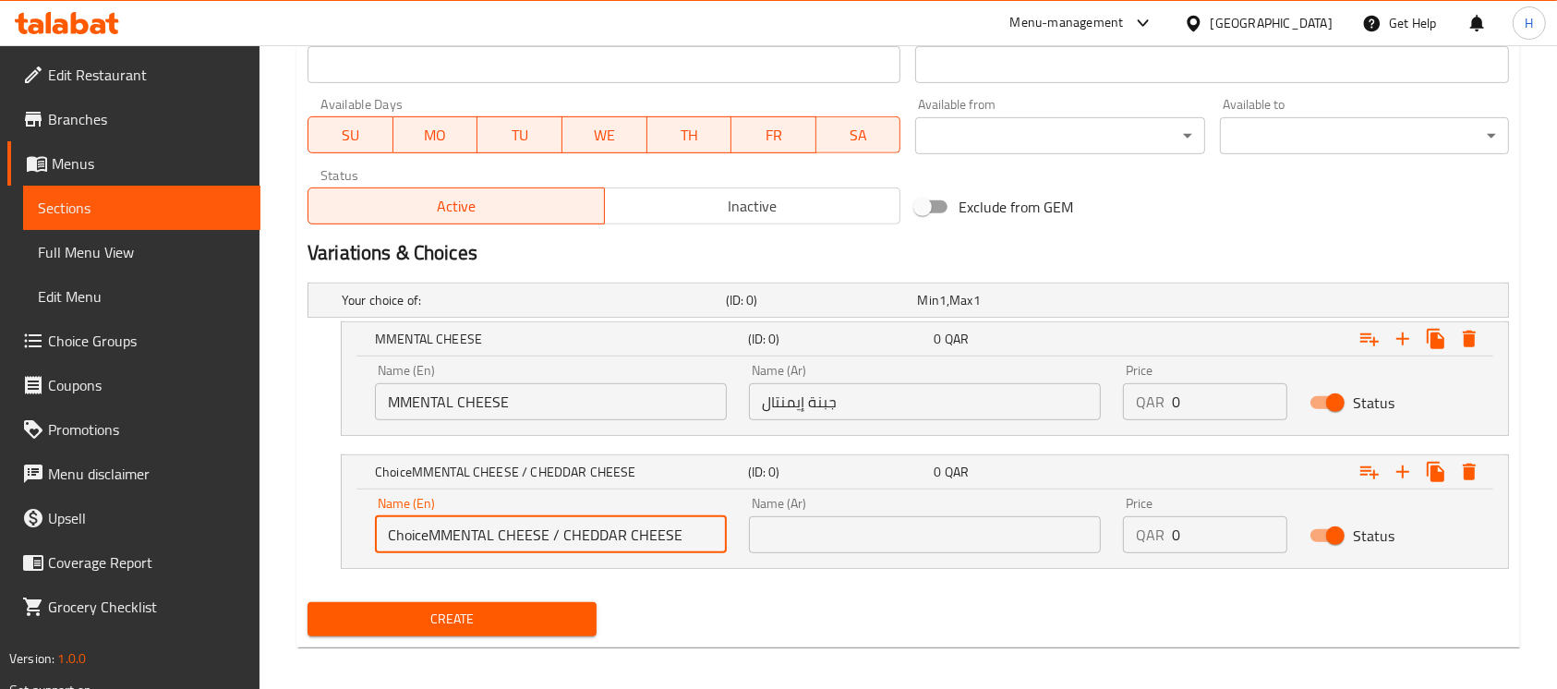
click at [355, 537] on div "Name (En) ChoiceMMENTAL CHEESE / CHEDDAR CHEESE Name (En) Name (Ar) Name (Ar) P…" at bounding box center [925, 529] width 1167 height 79
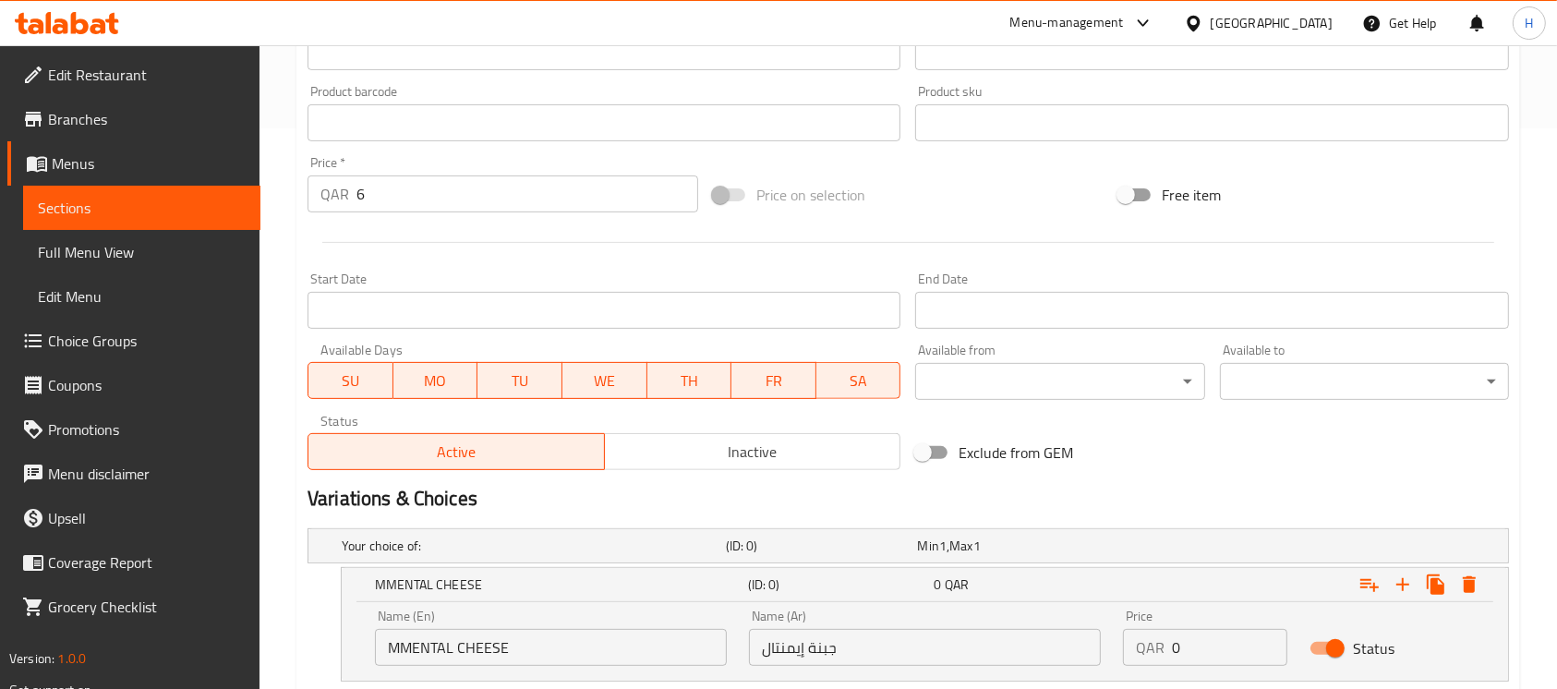
scroll to position [191, 0]
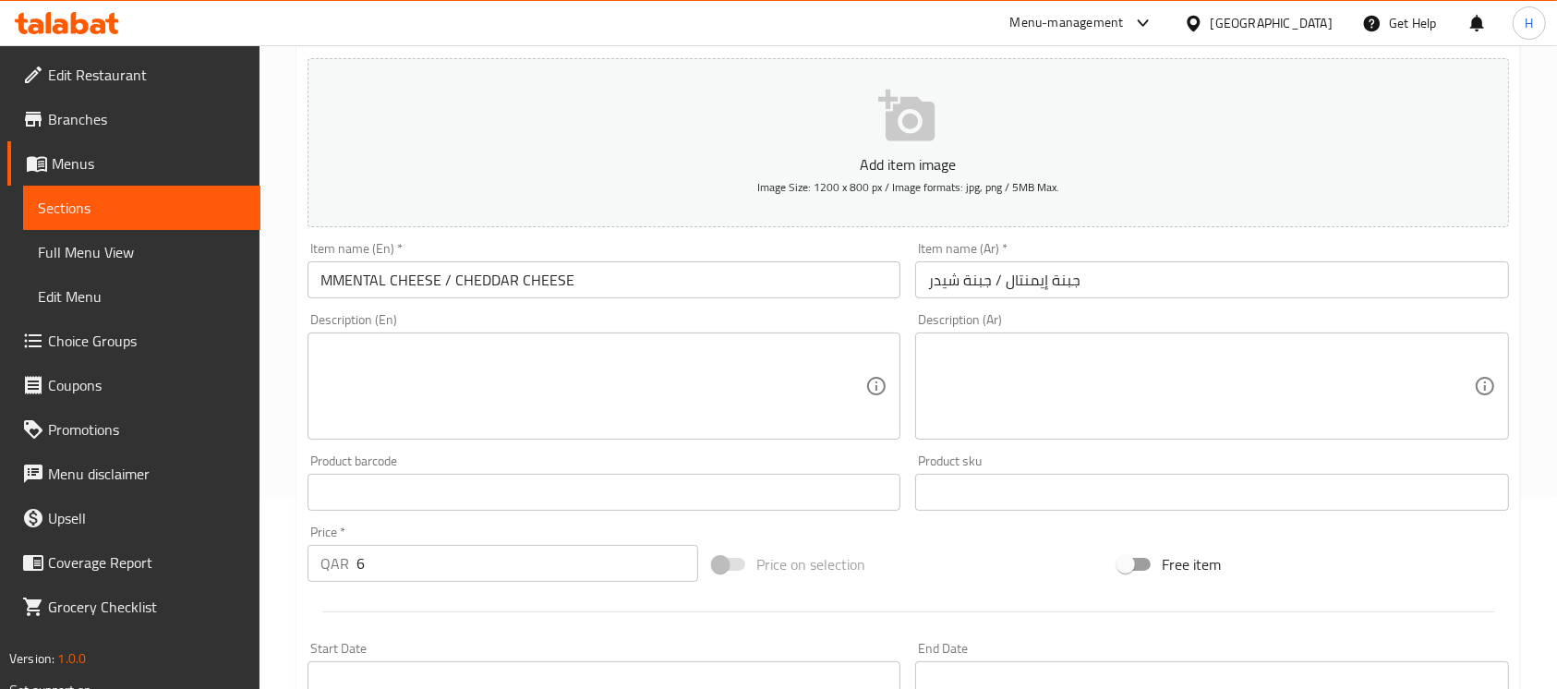
type input "CHEDDAR CHEESE"
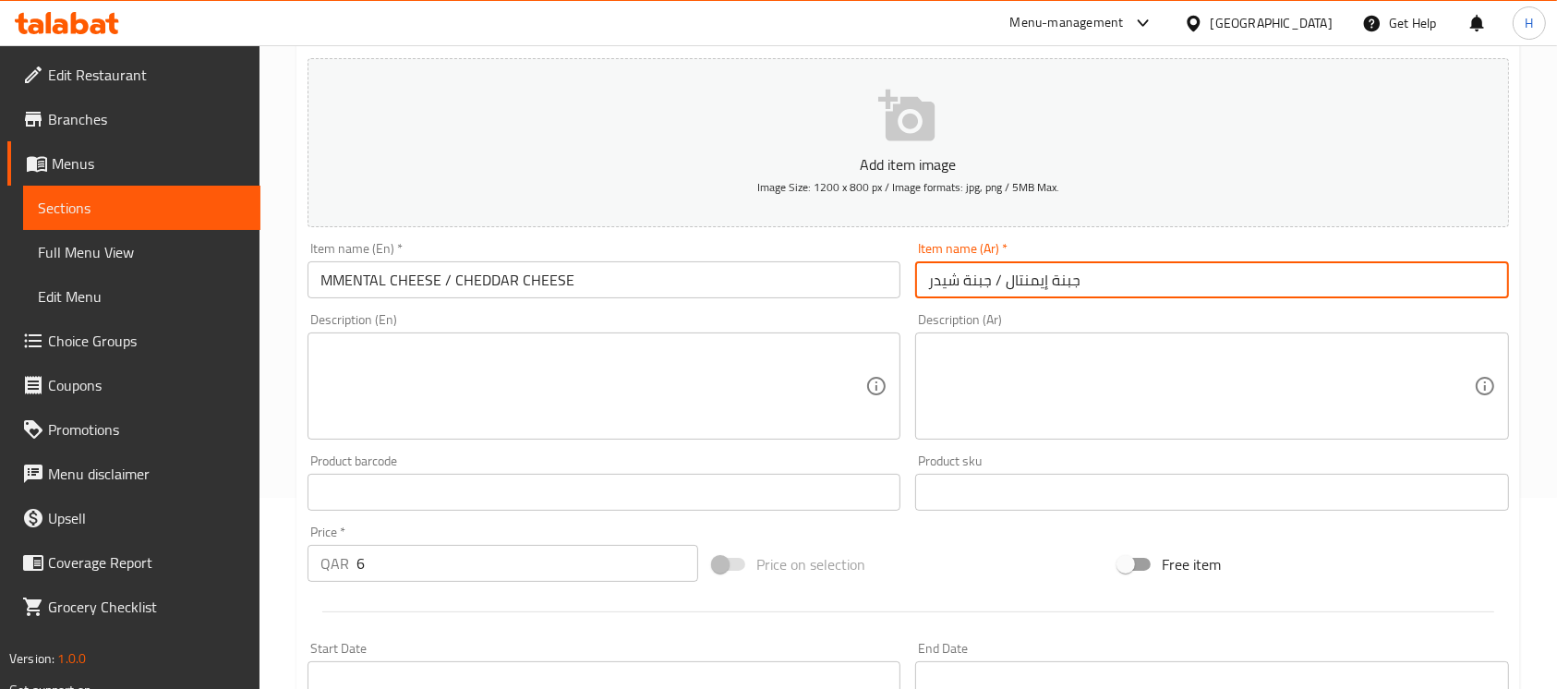
drag, startPoint x: 996, startPoint y: 281, endPoint x: 803, endPoint y: 327, distance: 198.5
click at [803, 327] on div "Add item image Image Size: 1200 x 800 px / Image formats: jpg, png / 5MB Max. I…" at bounding box center [908, 449] width 1217 height 796
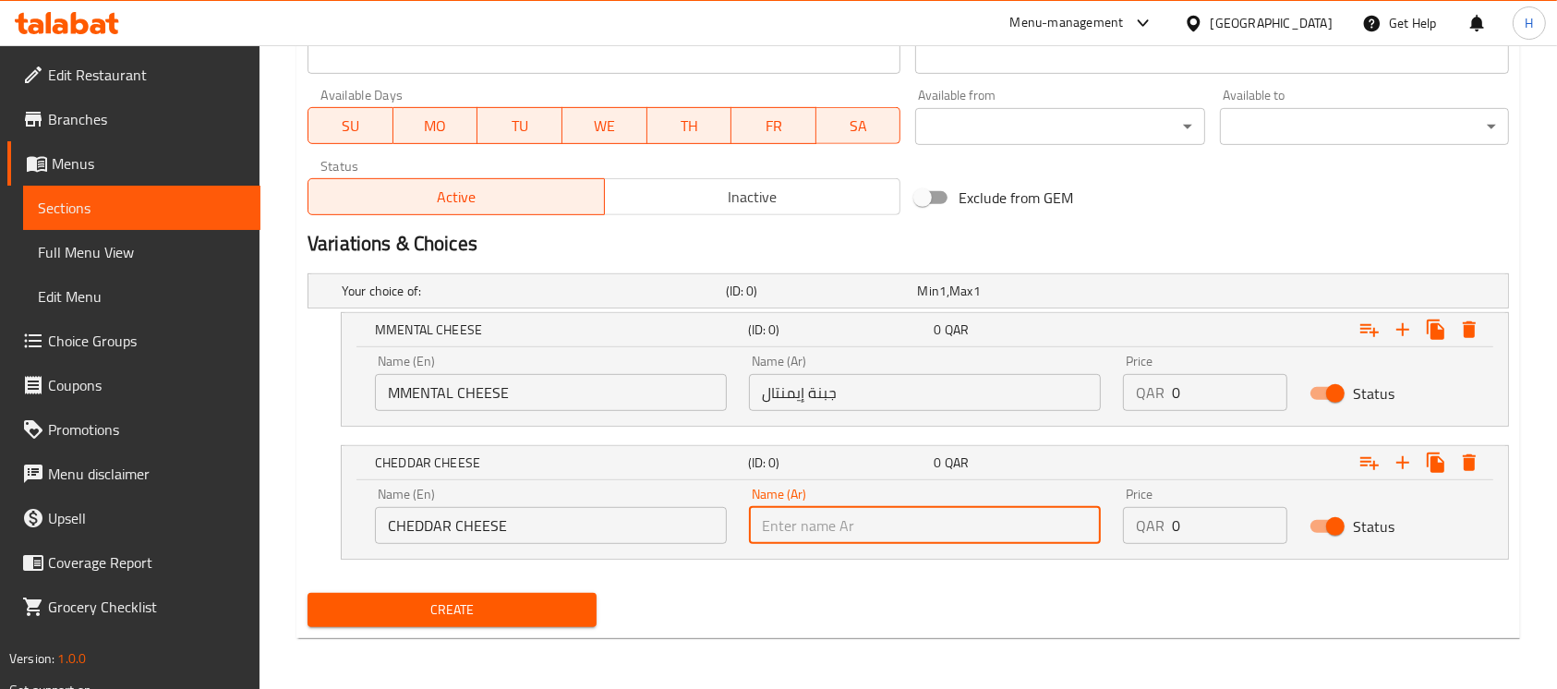
click at [800, 515] on input "text" at bounding box center [925, 525] width 352 height 37
paste input "جبنة شيدر"
type input "جبنة شيدر"
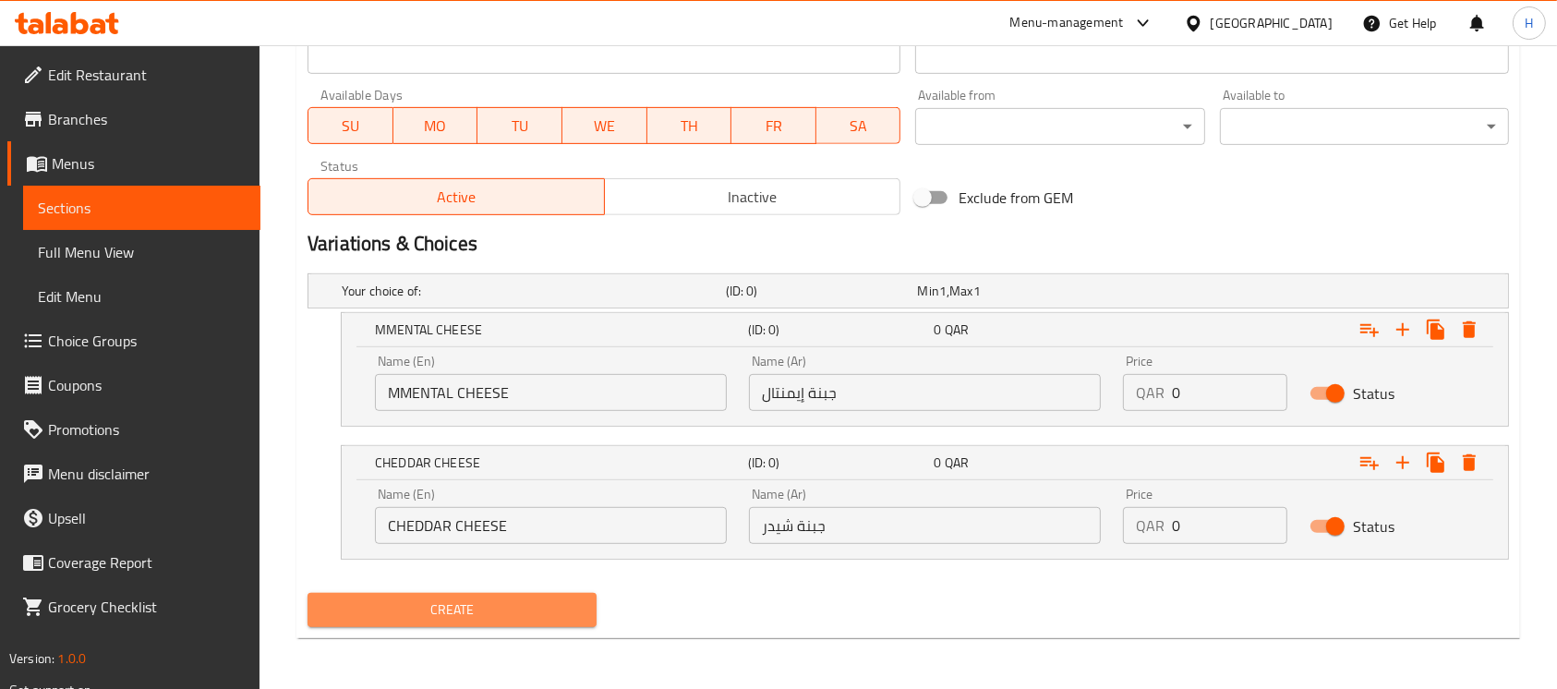
click at [500, 607] on span "Create" at bounding box center [452, 610] width 260 height 23
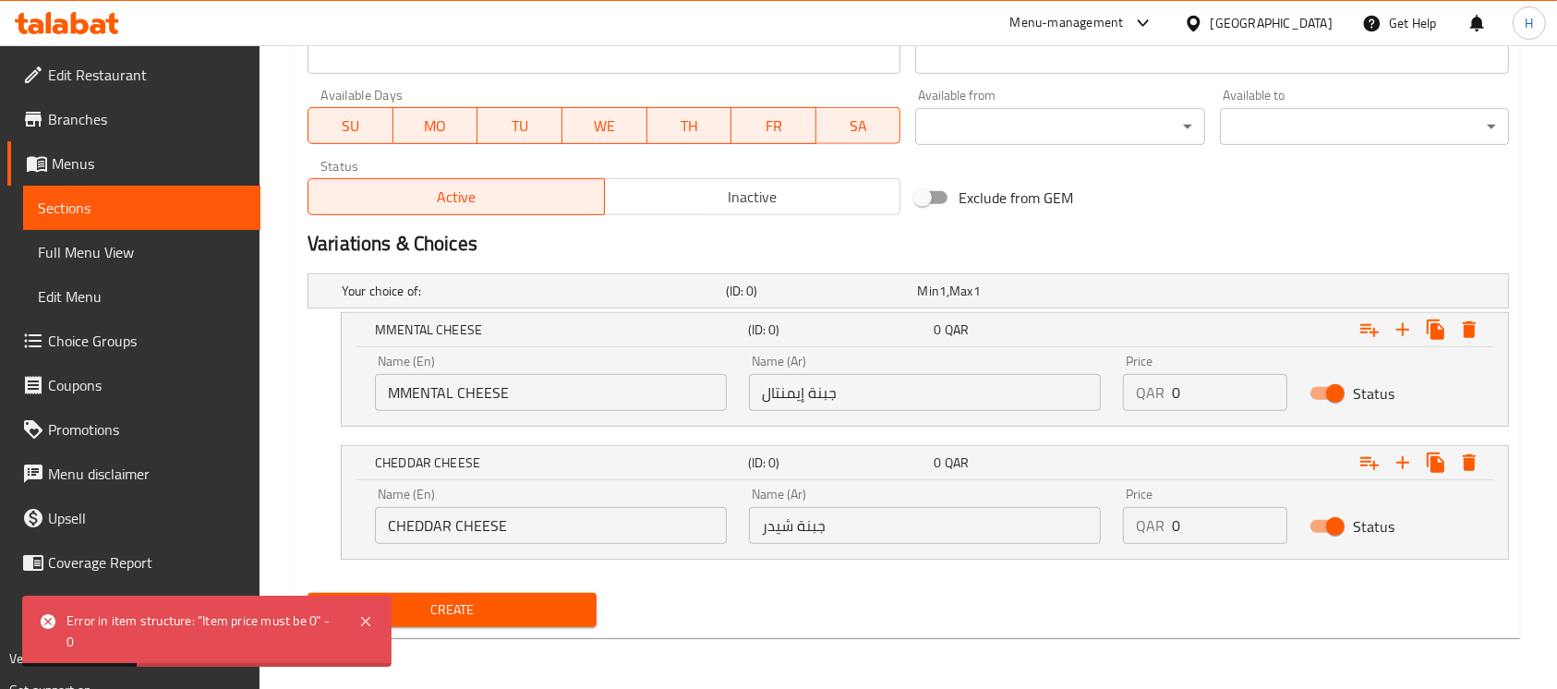
click at [912, 614] on div "Create" at bounding box center [908, 610] width 1217 height 49
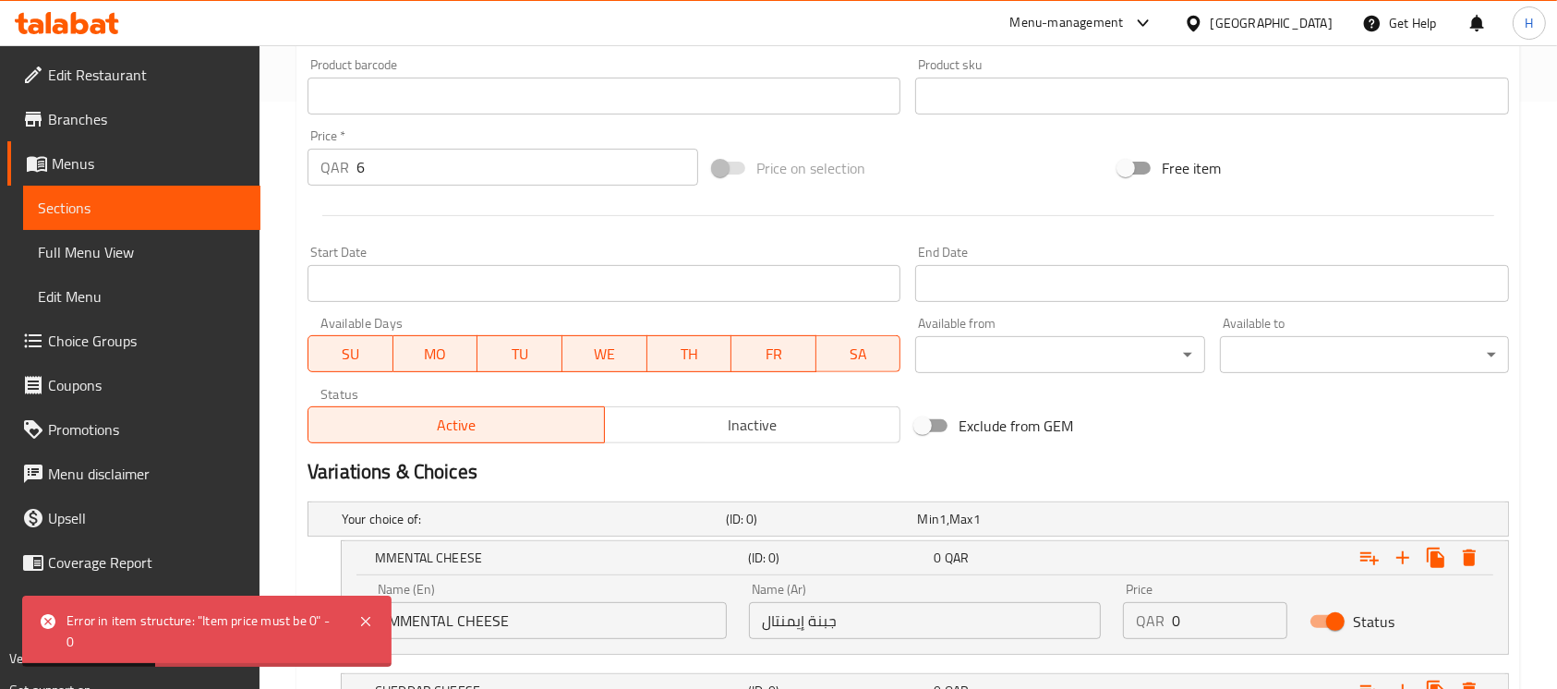
scroll to position [446, 0]
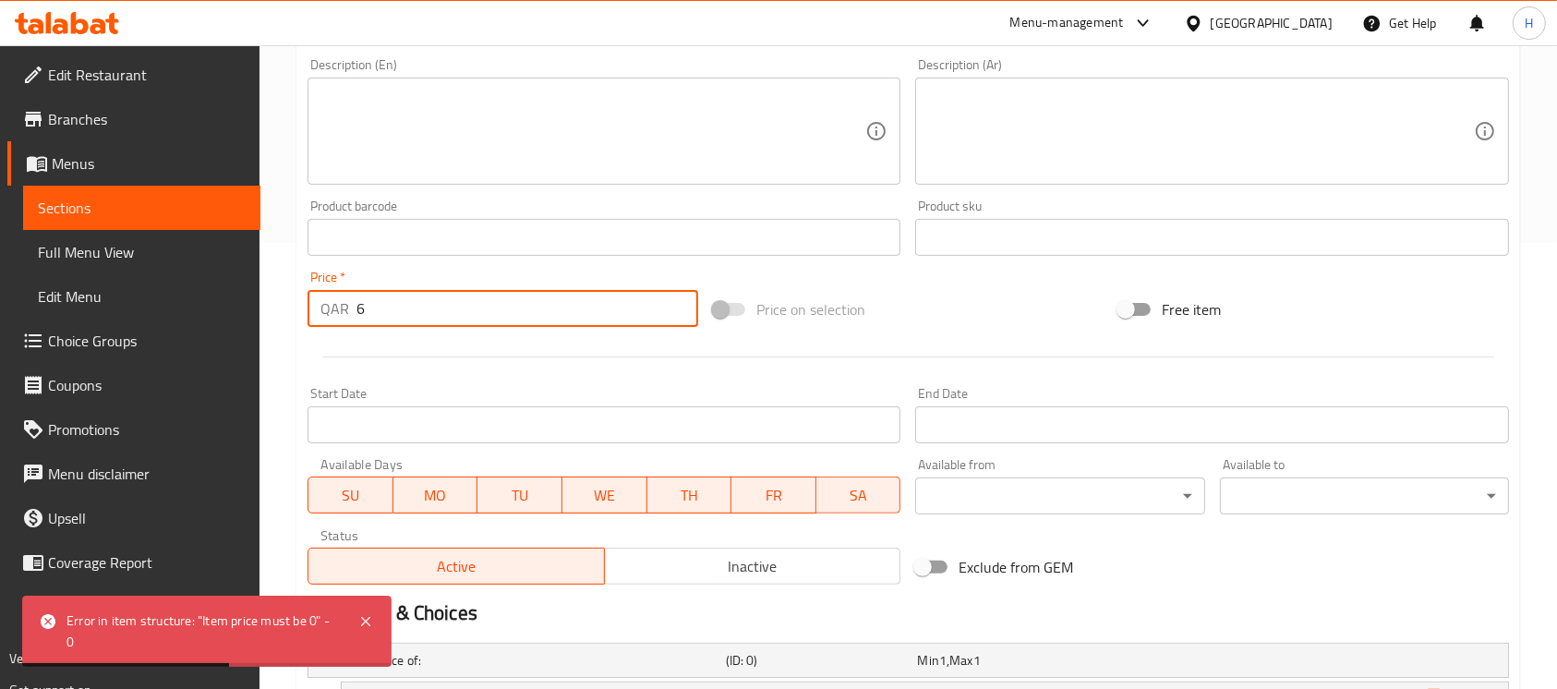
drag, startPoint x: 384, startPoint y: 315, endPoint x: 337, endPoint y: 318, distance: 47.2
click at [337, 318] on div "QAR 6 Price *" at bounding box center [503, 308] width 391 height 37
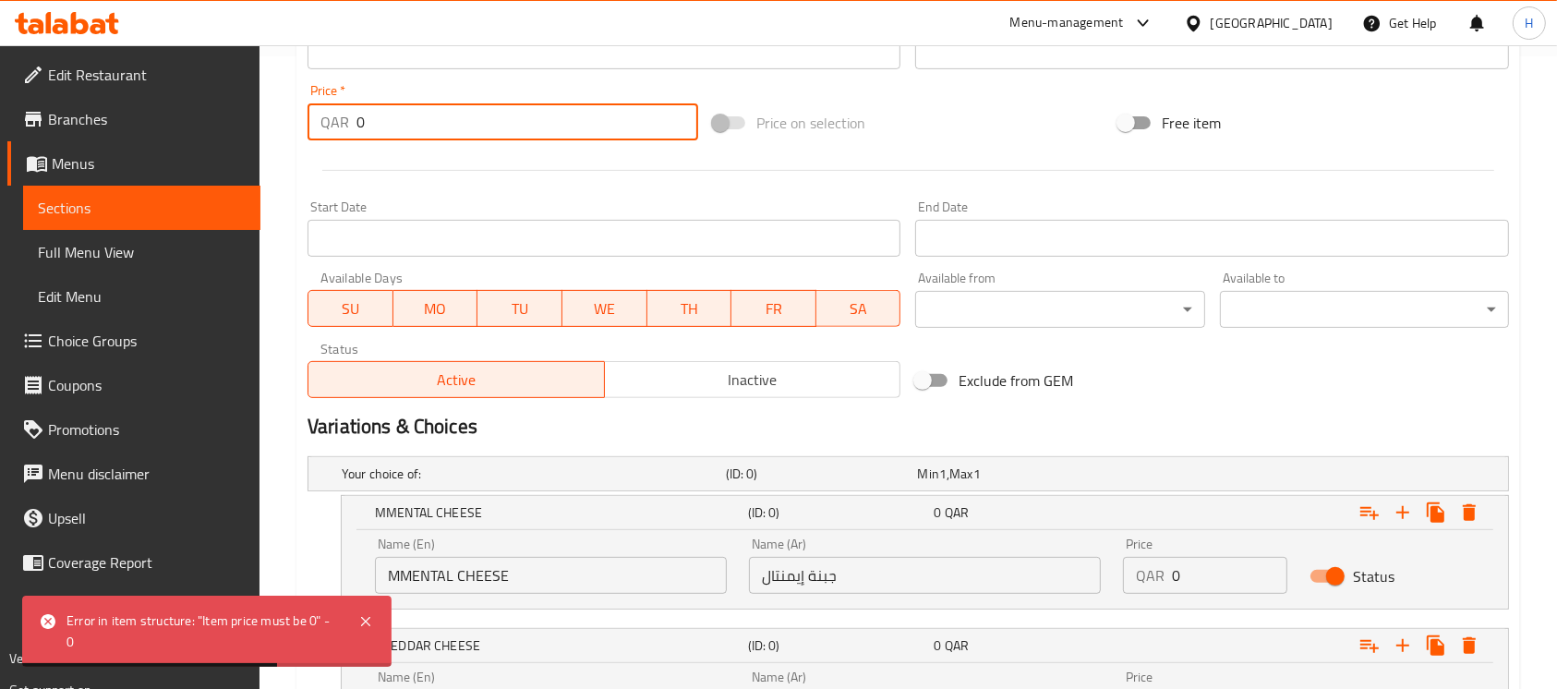
scroll to position [693, 0]
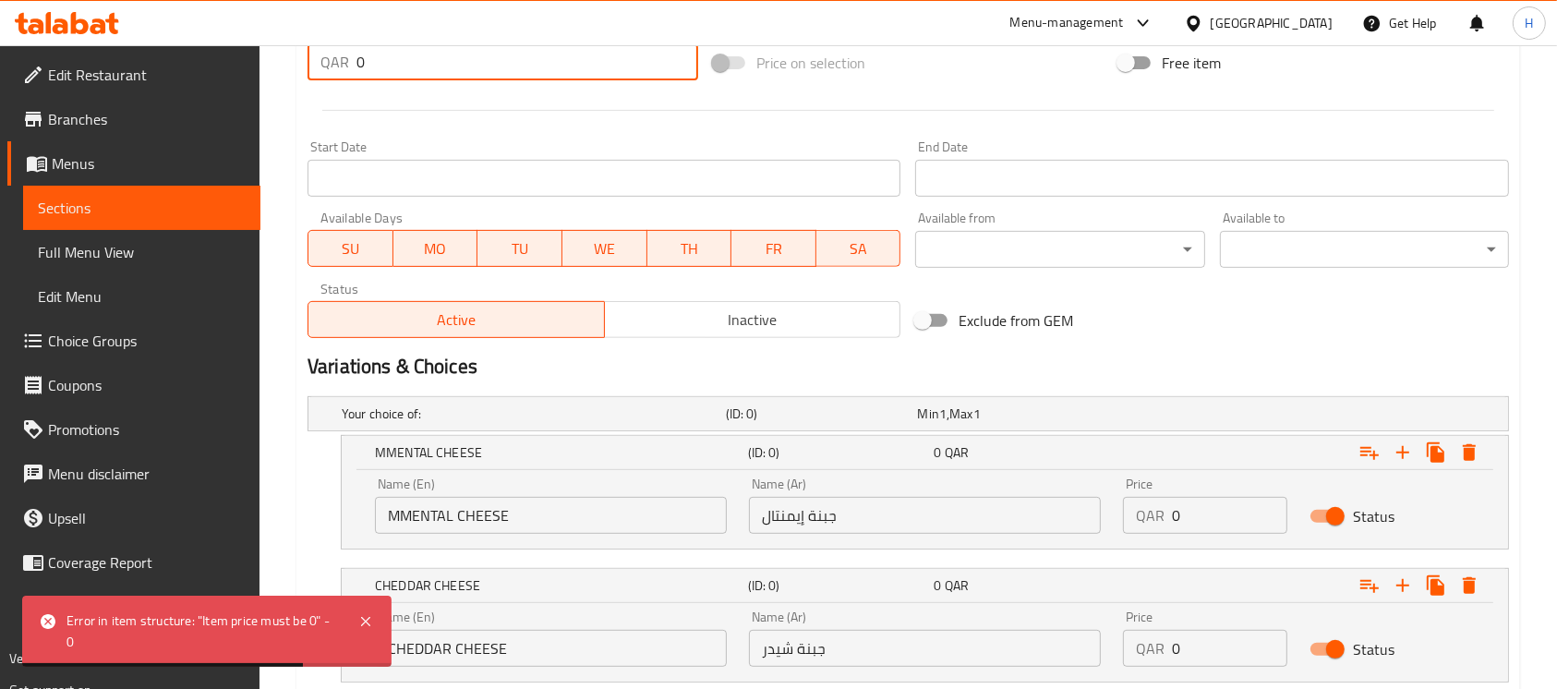
type input "0"
drag, startPoint x: 1169, startPoint y: 512, endPoint x: 1148, endPoint y: 515, distance: 21.4
click at [1148, 515] on div "QAR 0 Price" at bounding box center [1205, 515] width 164 height 37
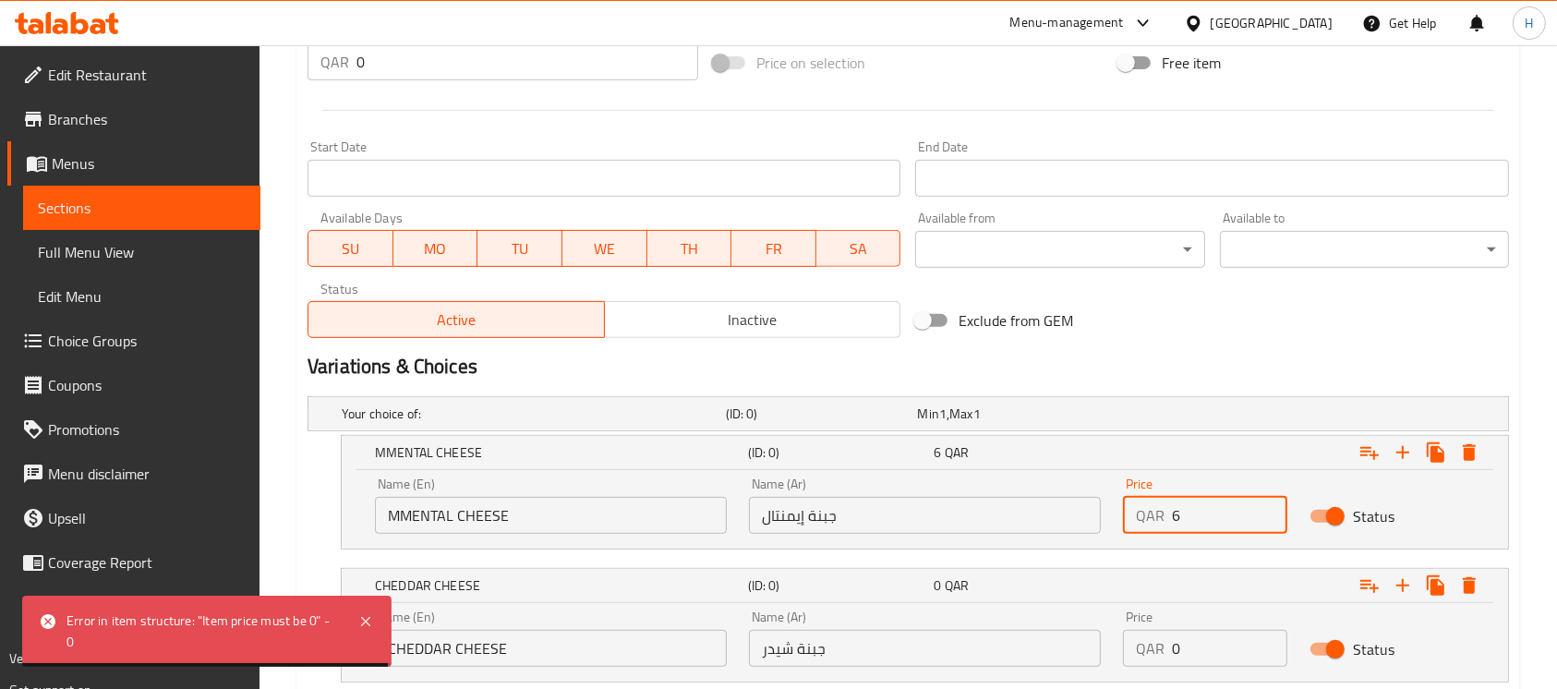
type input "6"
drag, startPoint x: 1194, startPoint y: 644, endPoint x: 1363, endPoint y: 595, distance: 176.0
click at [1123, 648] on div "QAR 0 Price" at bounding box center [1205, 648] width 164 height 37
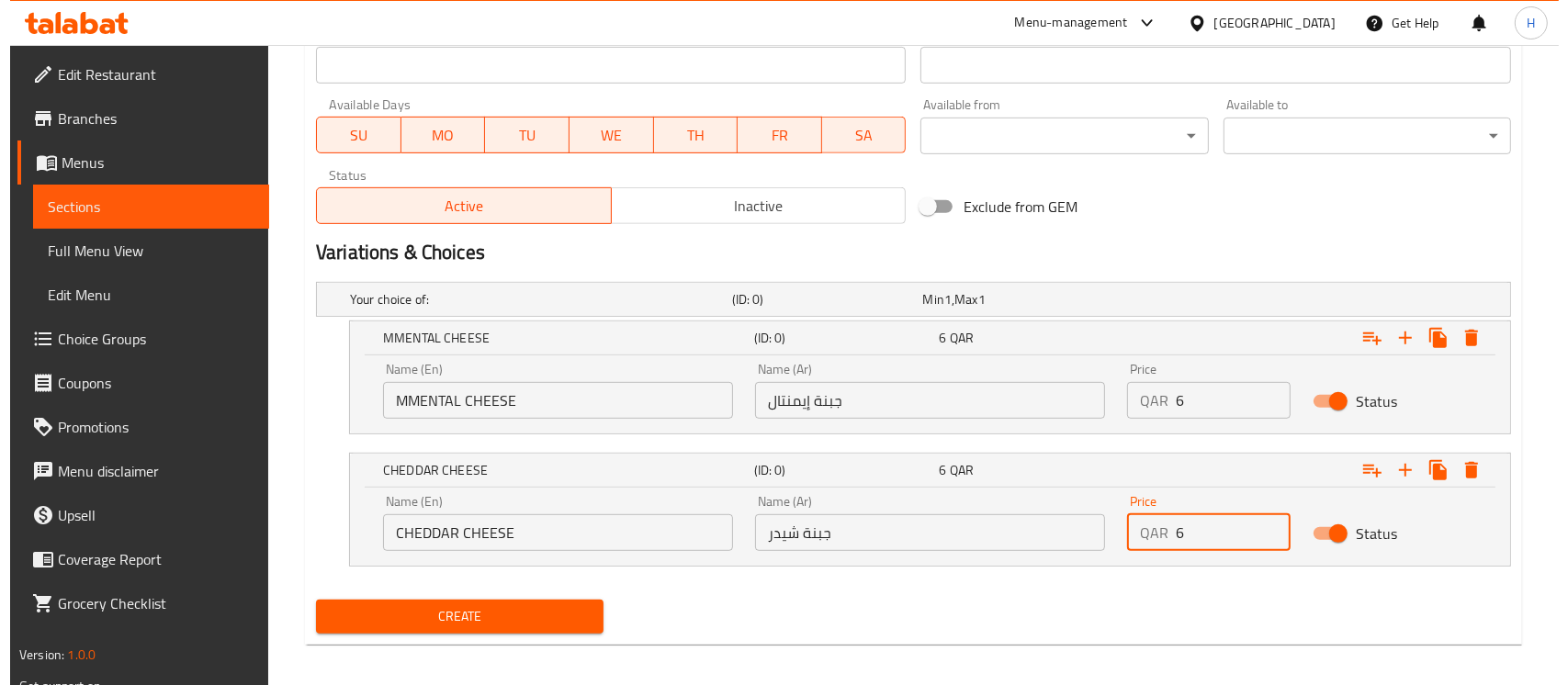
scroll to position [811, 0]
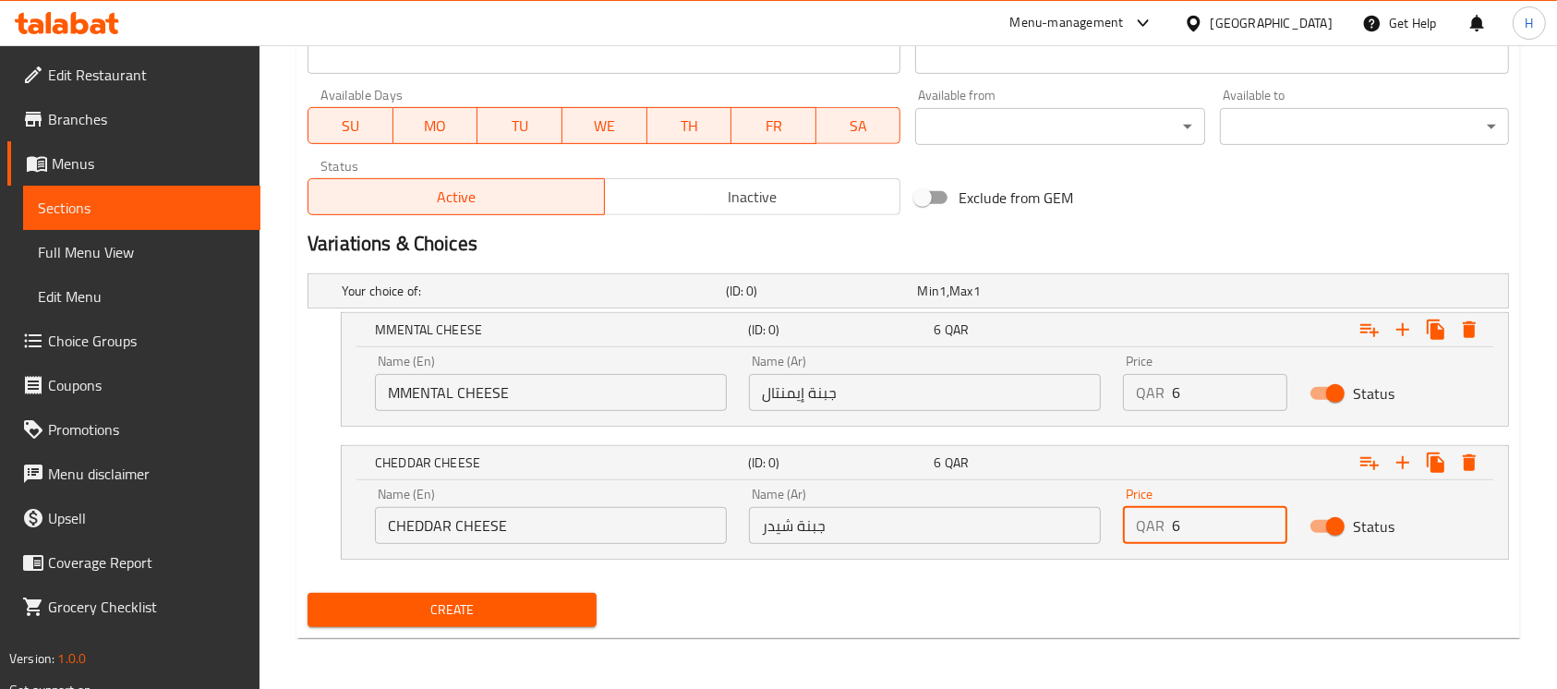
type input "6"
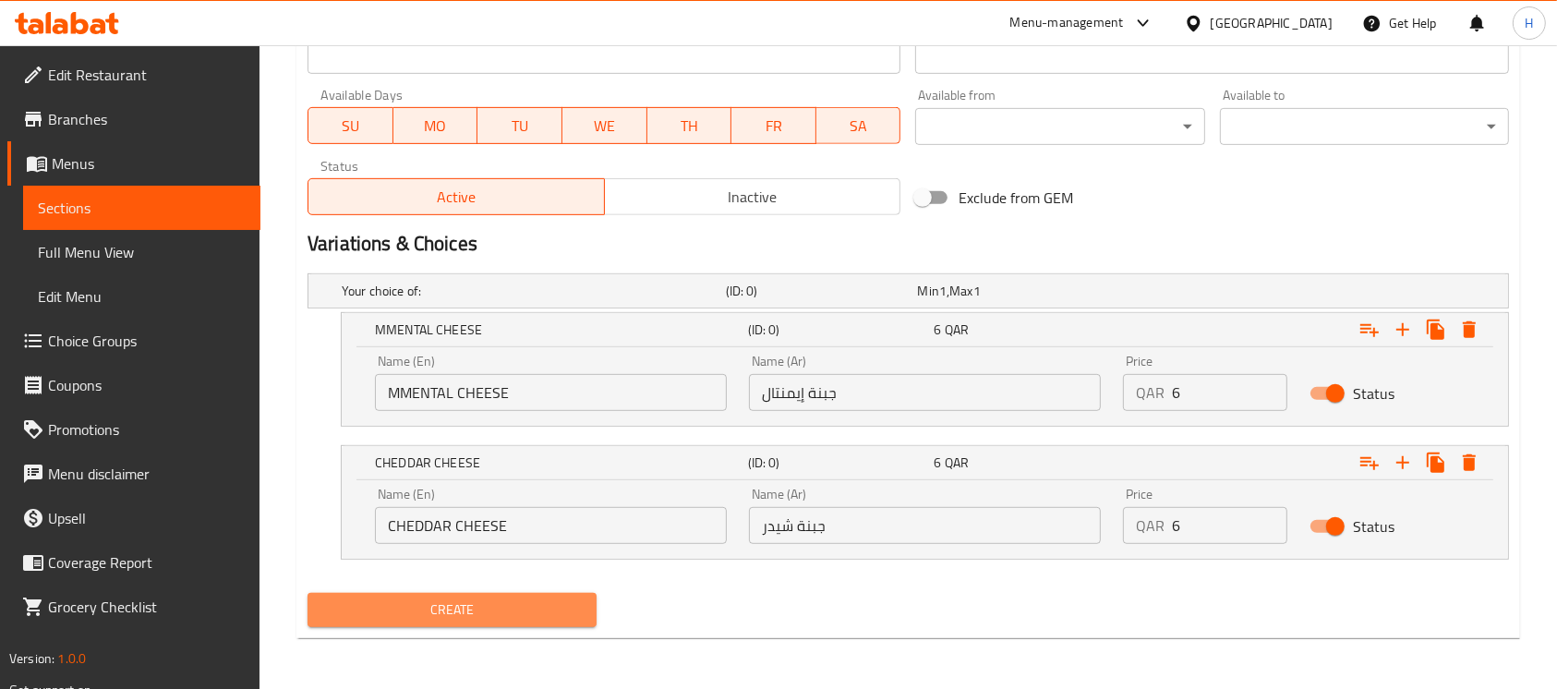
click at [495, 606] on span "Create" at bounding box center [452, 610] width 260 height 23
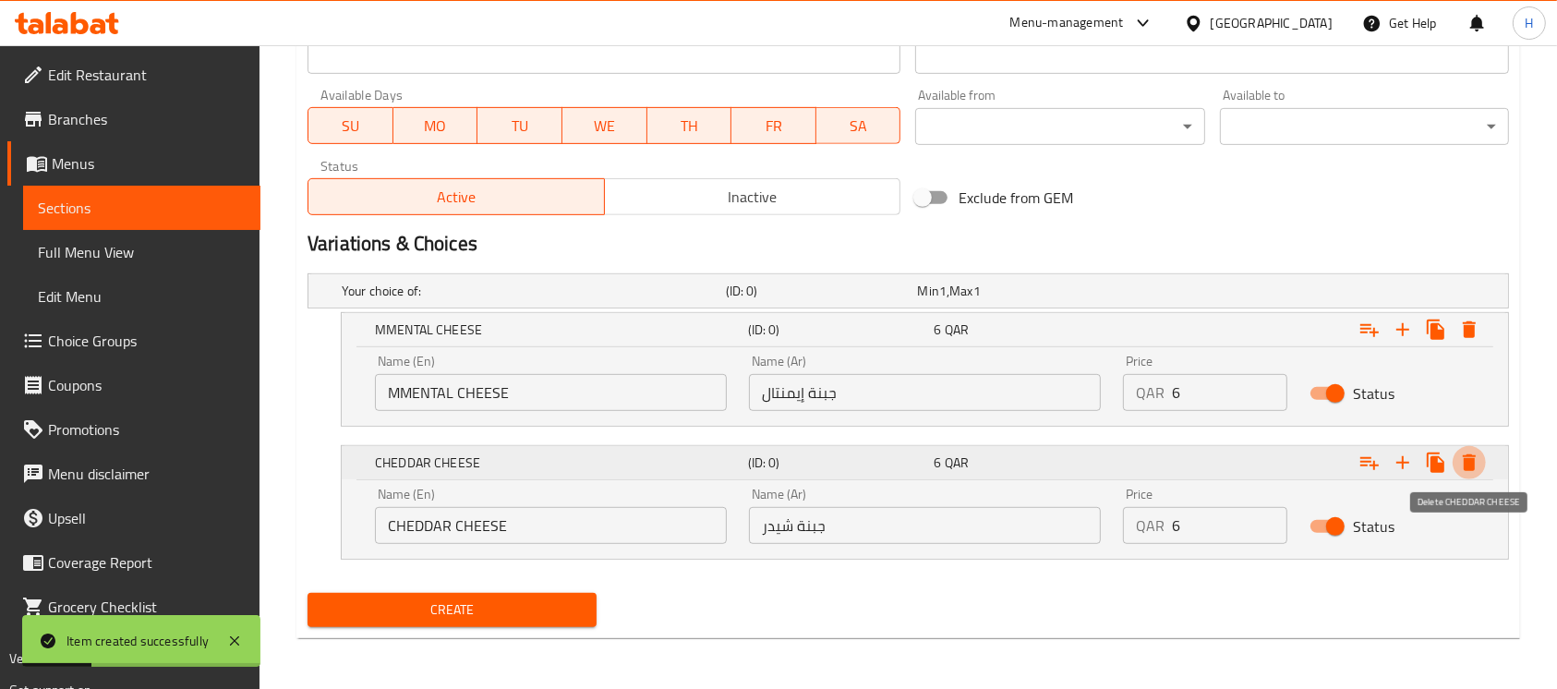
click at [1459, 467] on icon "Expand" at bounding box center [1470, 463] width 22 height 22
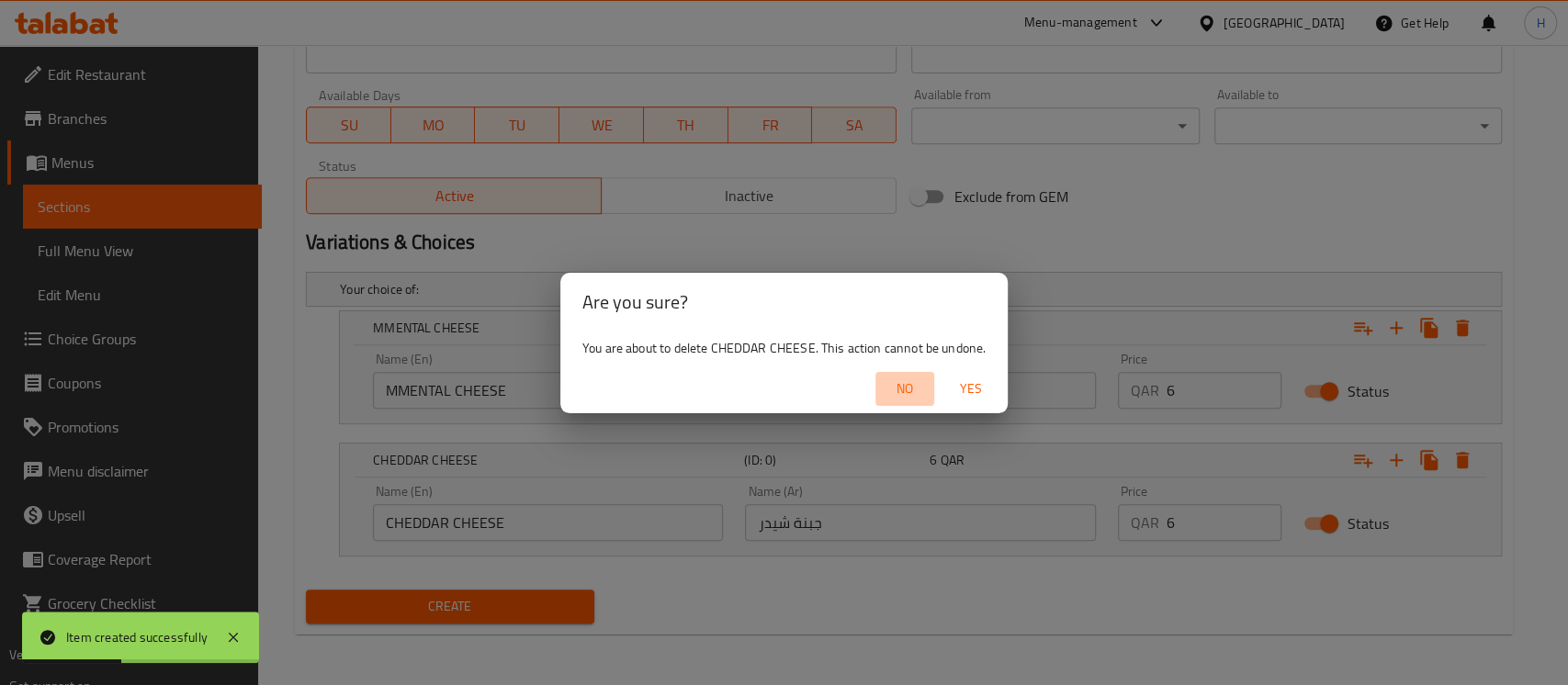
click at [897, 386] on span "No" at bounding box center [905, 389] width 44 height 23
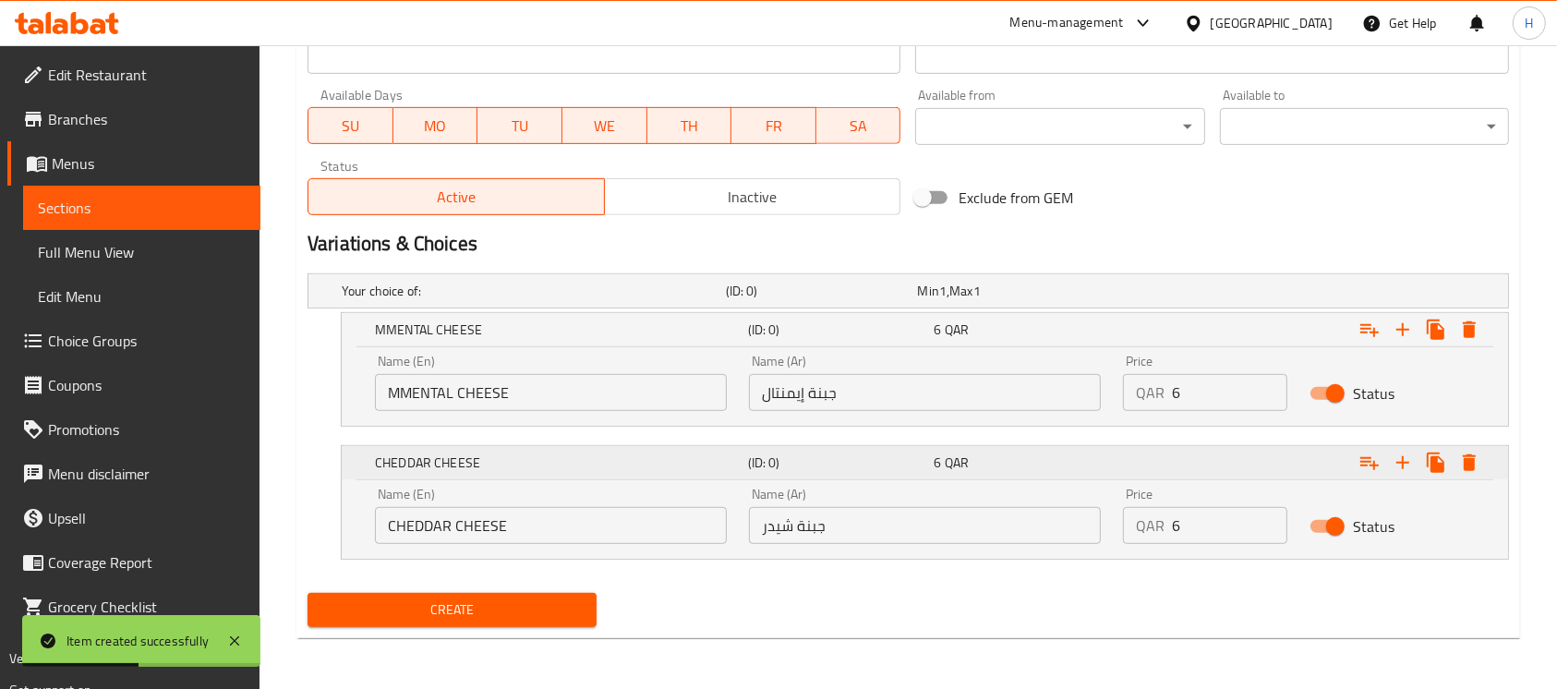
click at [1462, 446] on div "Expand" at bounding box center [1419, 462] width 133 height 33
click at [1461, 465] on icon "Expand" at bounding box center [1470, 463] width 22 height 22
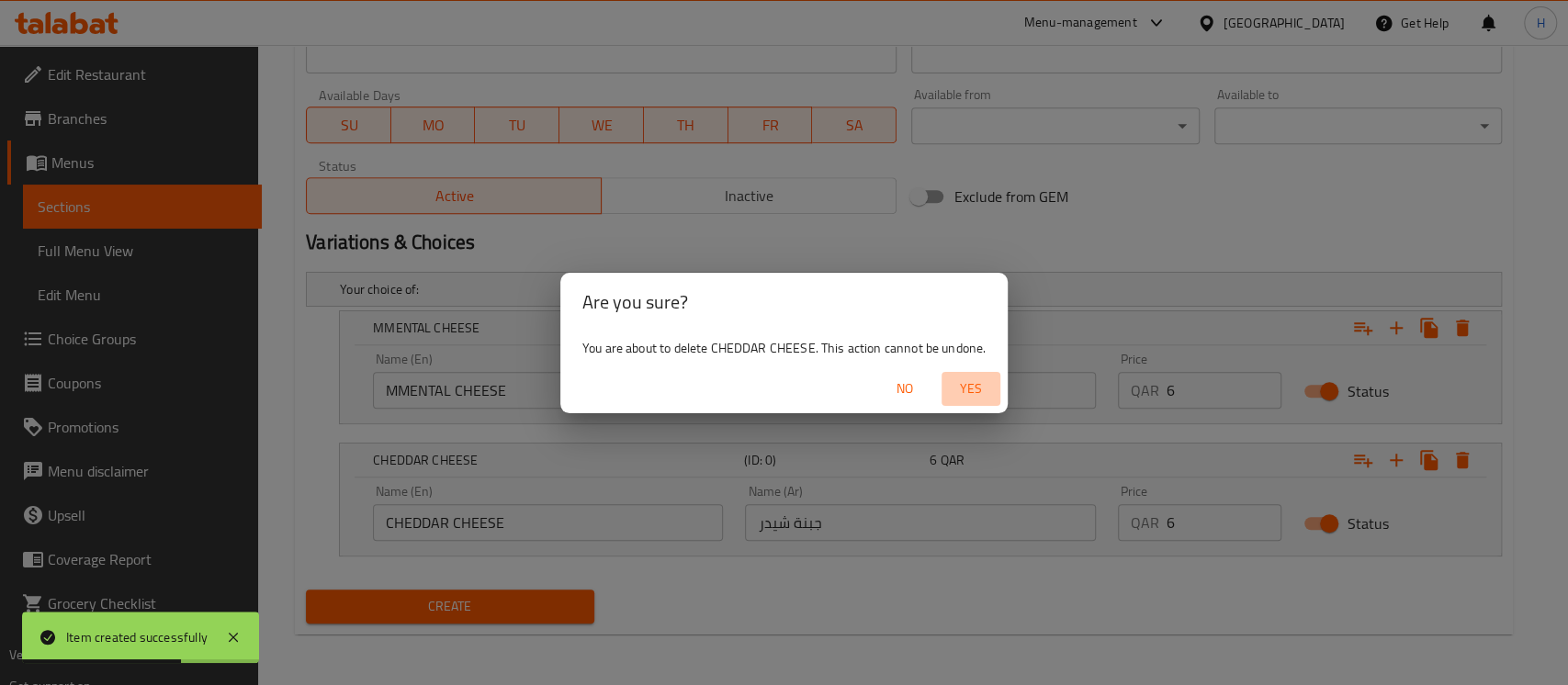
click at [972, 380] on span "Yes" at bounding box center [970, 389] width 44 height 23
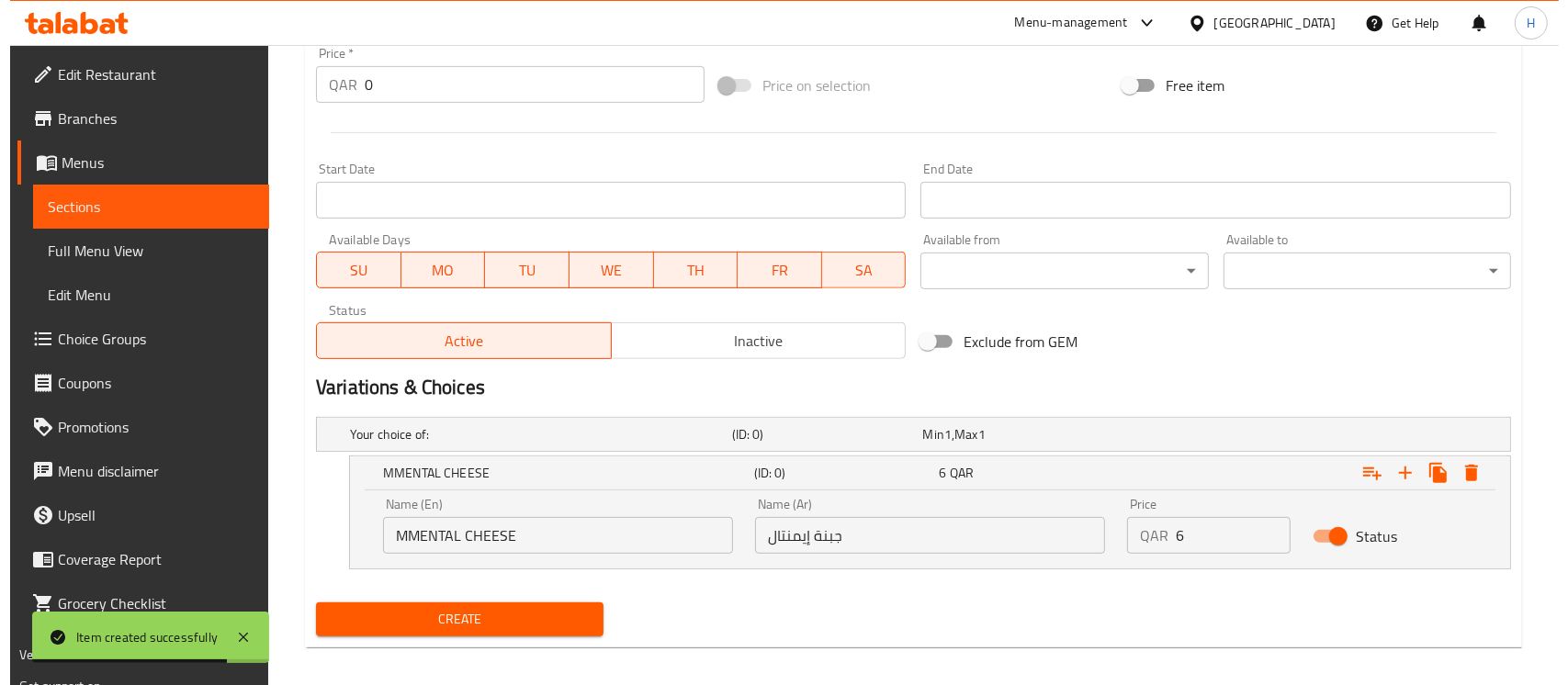
scroll to position [680, 0]
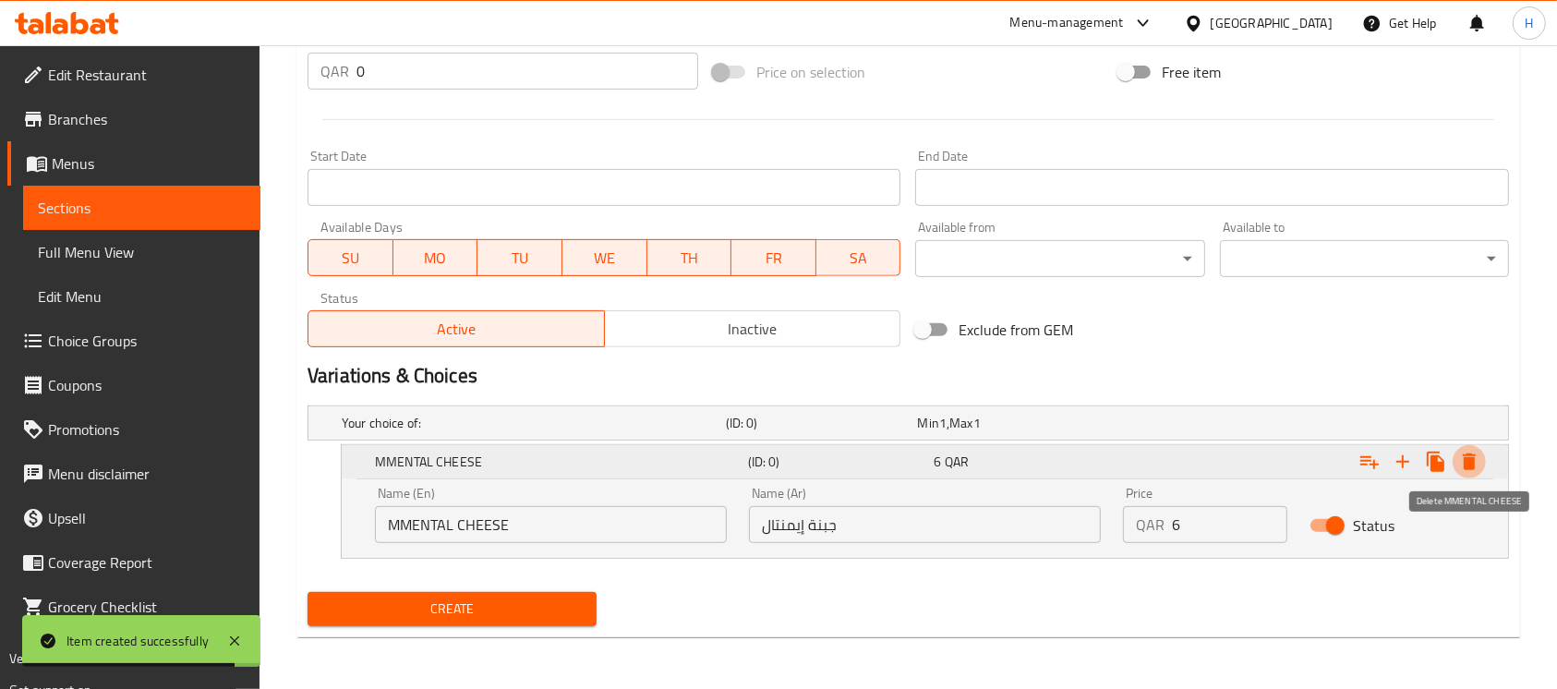
click at [1464, 451] on icon "Expand" at bounding box center [1470, 462] width 22 height 22
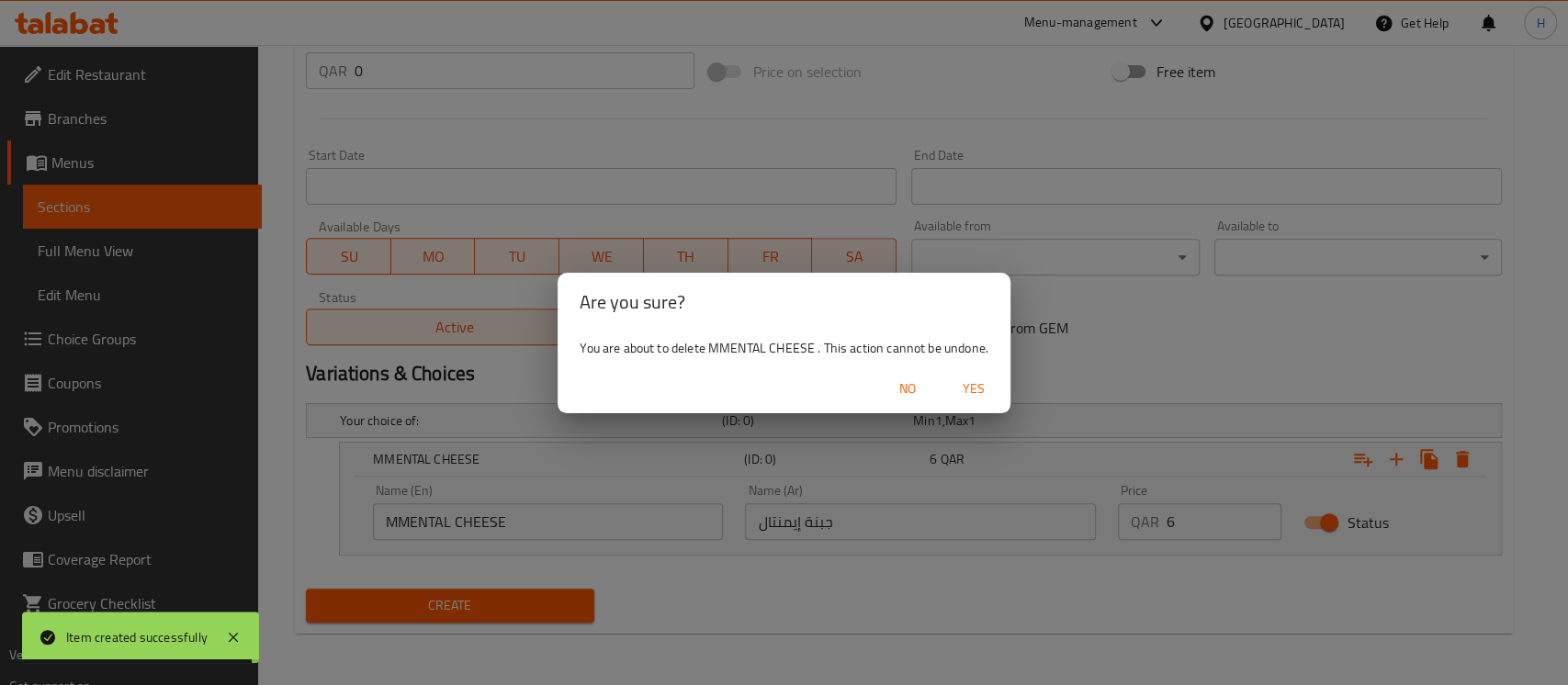
click at [952, 388] on span "Yes" at bounding box center [973, 389] width 44 height 23
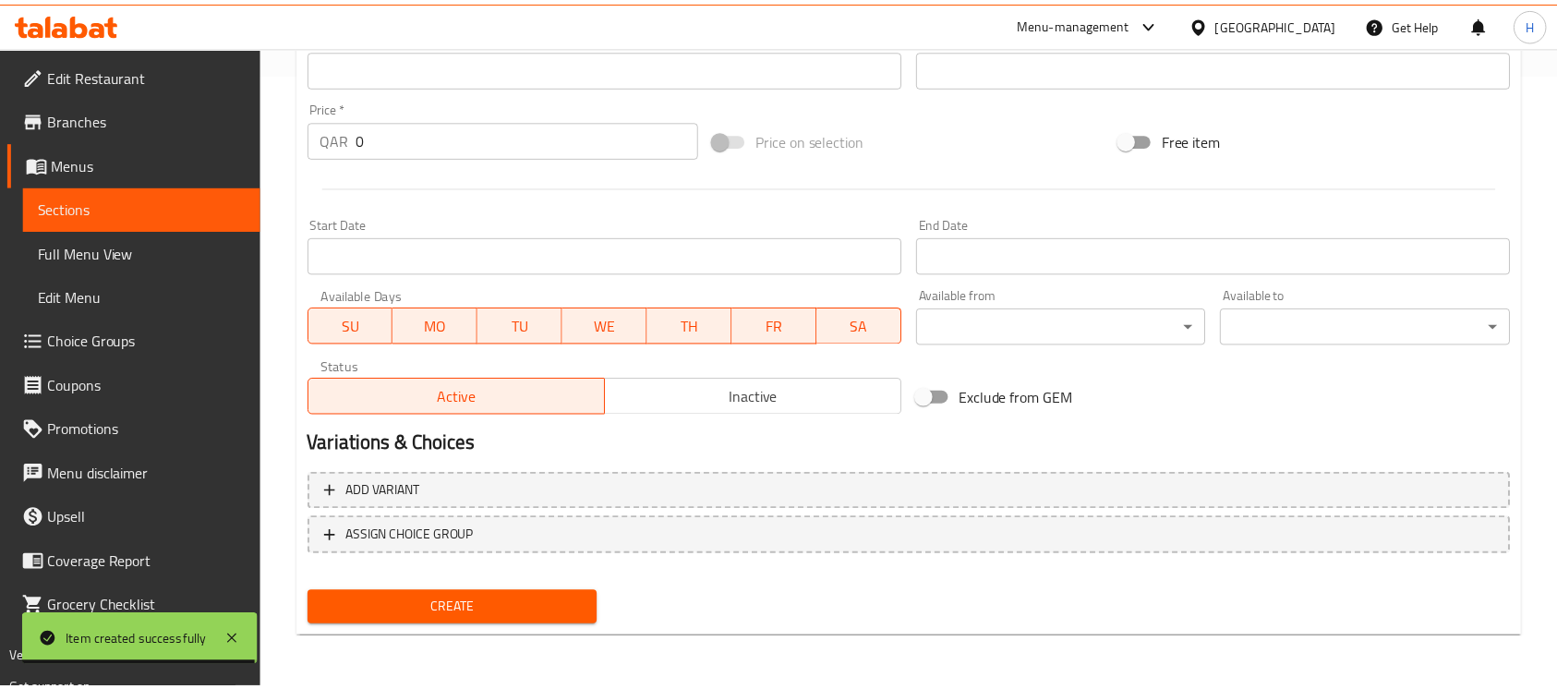
scroll to position [616, 0]
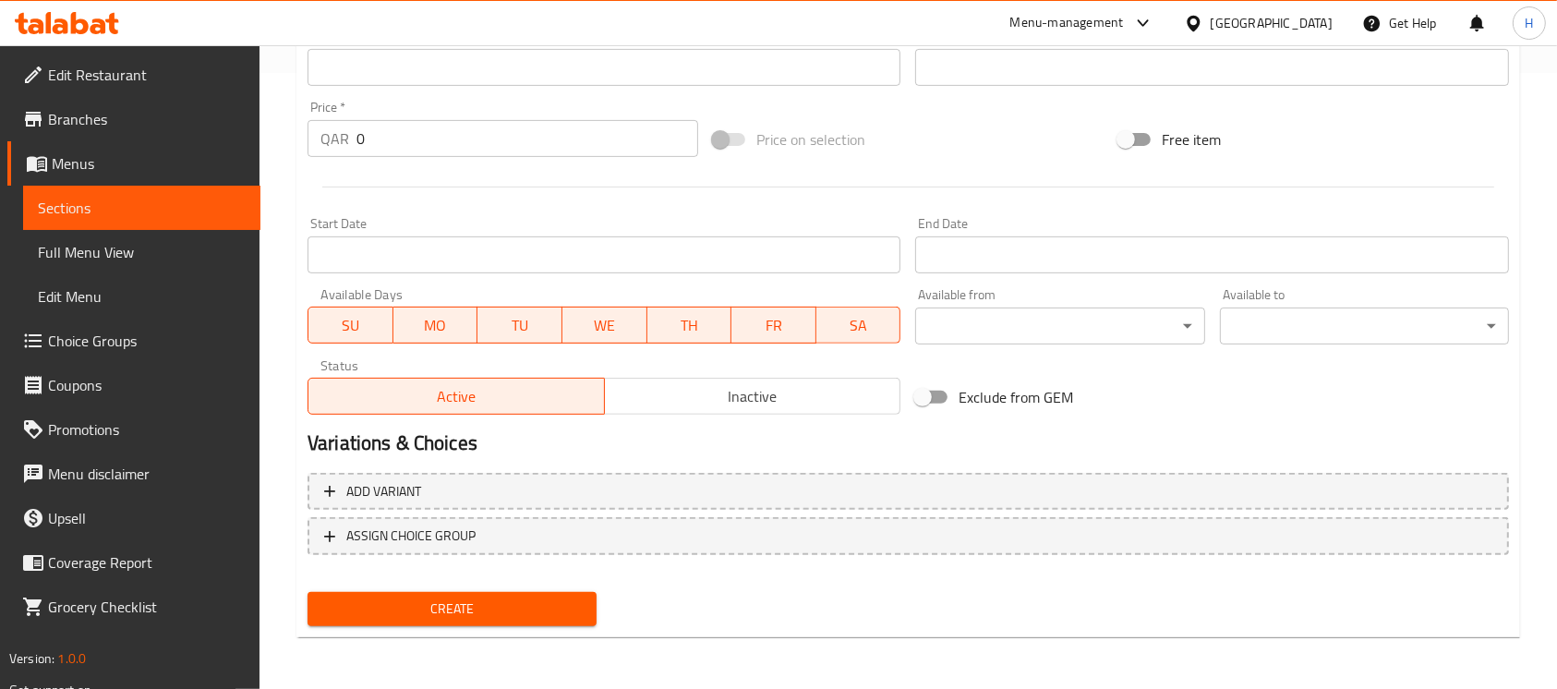
click at [933, 611] on div "Create" at bounding box center [908, 609] width 1217 height 49
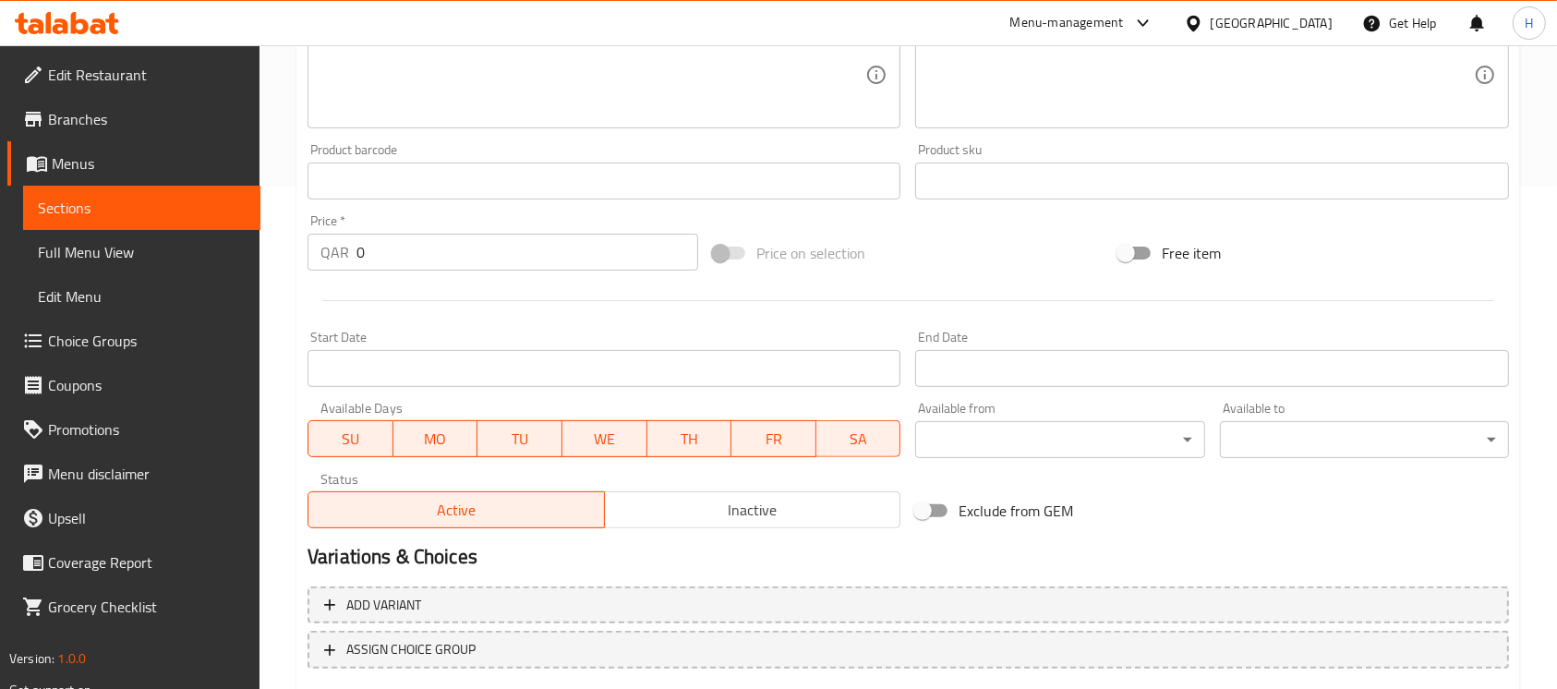
scroll to position [369, 0]
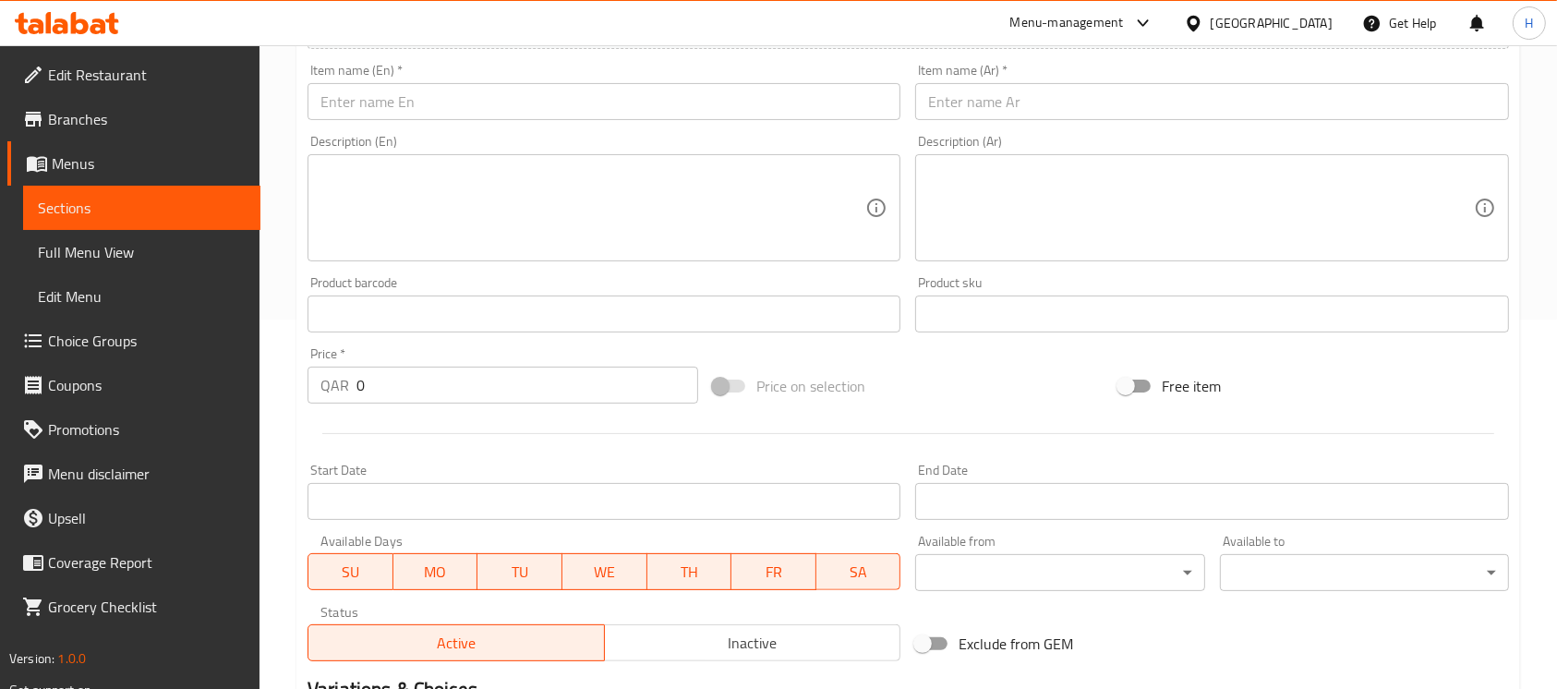
click at [457, 121] on div "Item name (En)   * Item name (En) *" at bounding box center [604, 91] width 608 height 71
click at [456, 109] on input "text" at bounding box center [604, 101] width 593 height 37
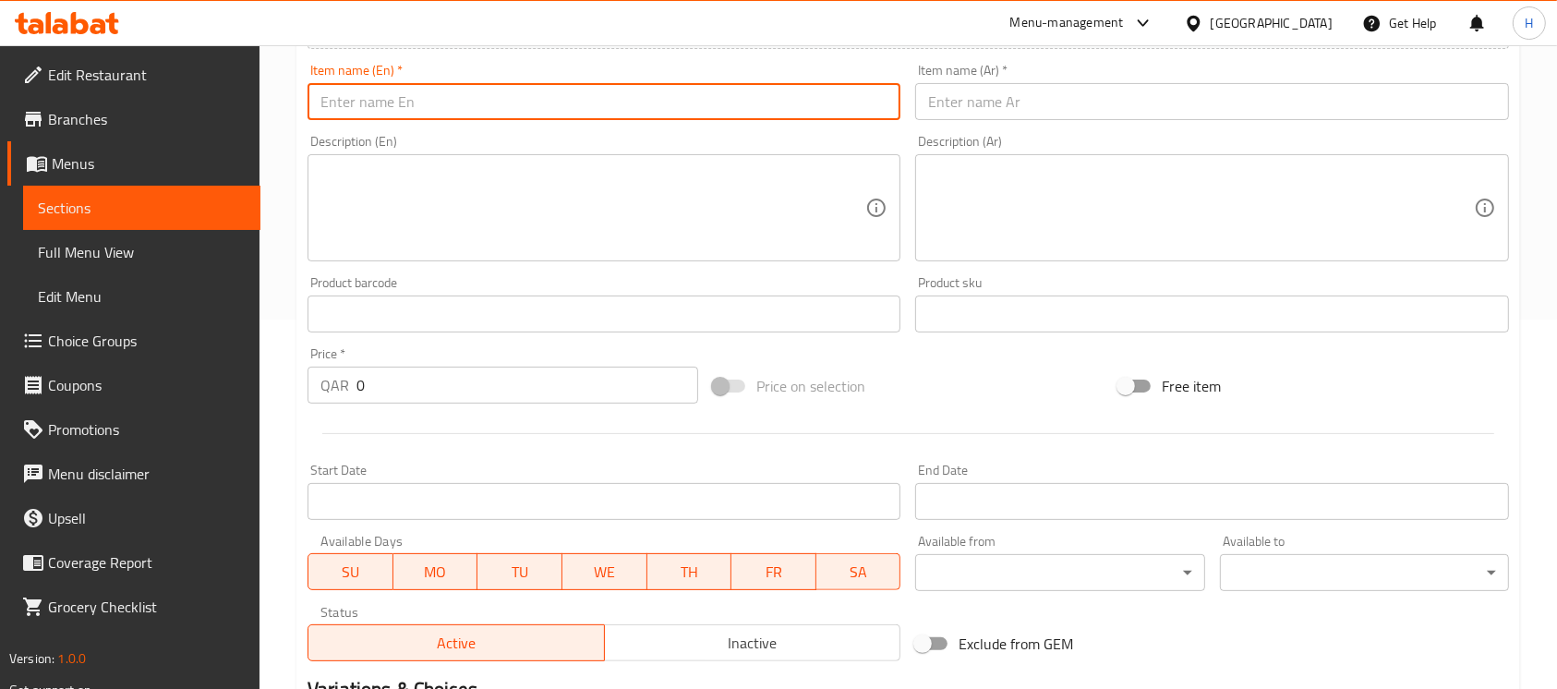
paste input "M & MS"
type input "M & MS"
click at [1028, 96] on input "text" at bounding box center [1211, 101] width 593 height 37
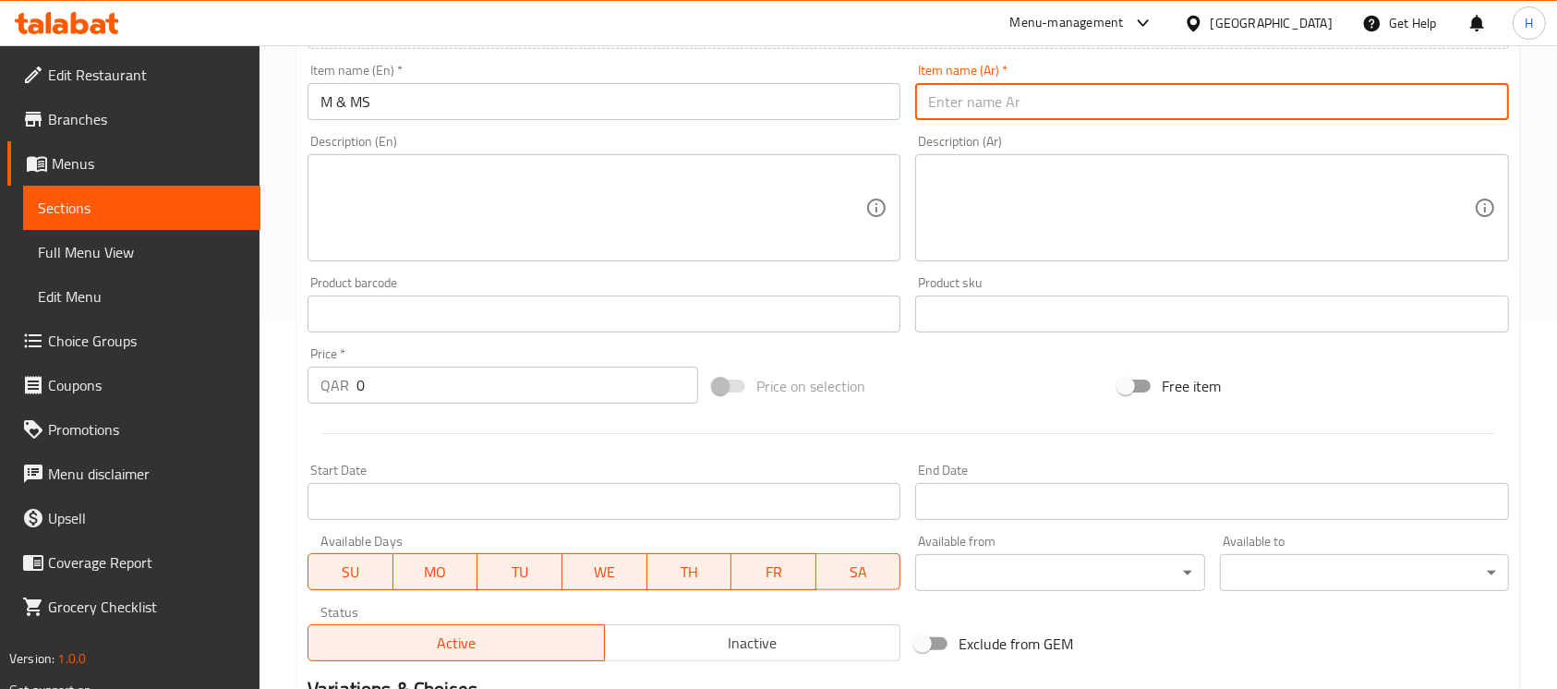
paste input "إم آند إمز"
type input "إم آند إمز"
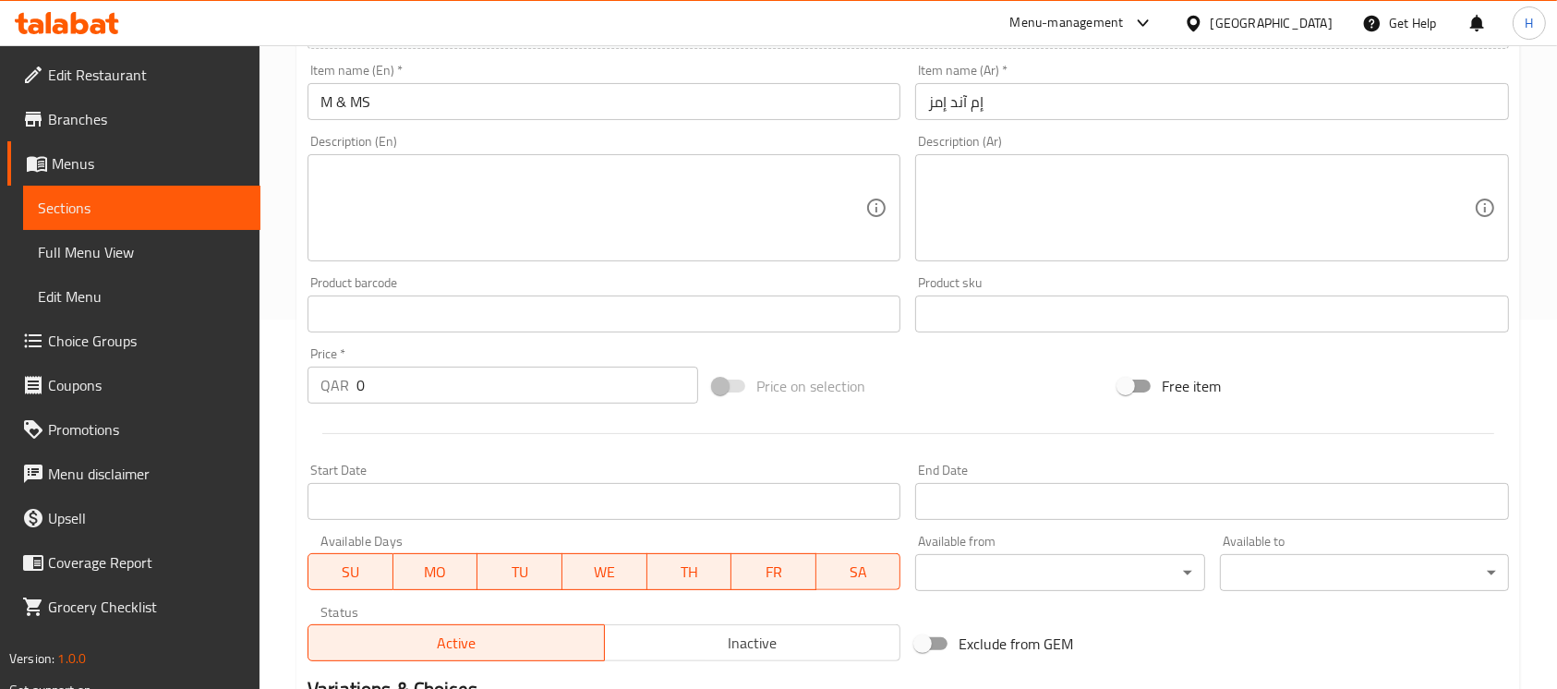
click at [755, 424] on div at bounding box center [908, 433] width 1217 height 45
drag, startPoint x: 391, startPoint y: 389, endPoint x: 317, endPoint y: 401, distance: 74.9
click at [317, 401] on div "QAR 0 Price *" at bounding box center [503, 385] width 391 height 37
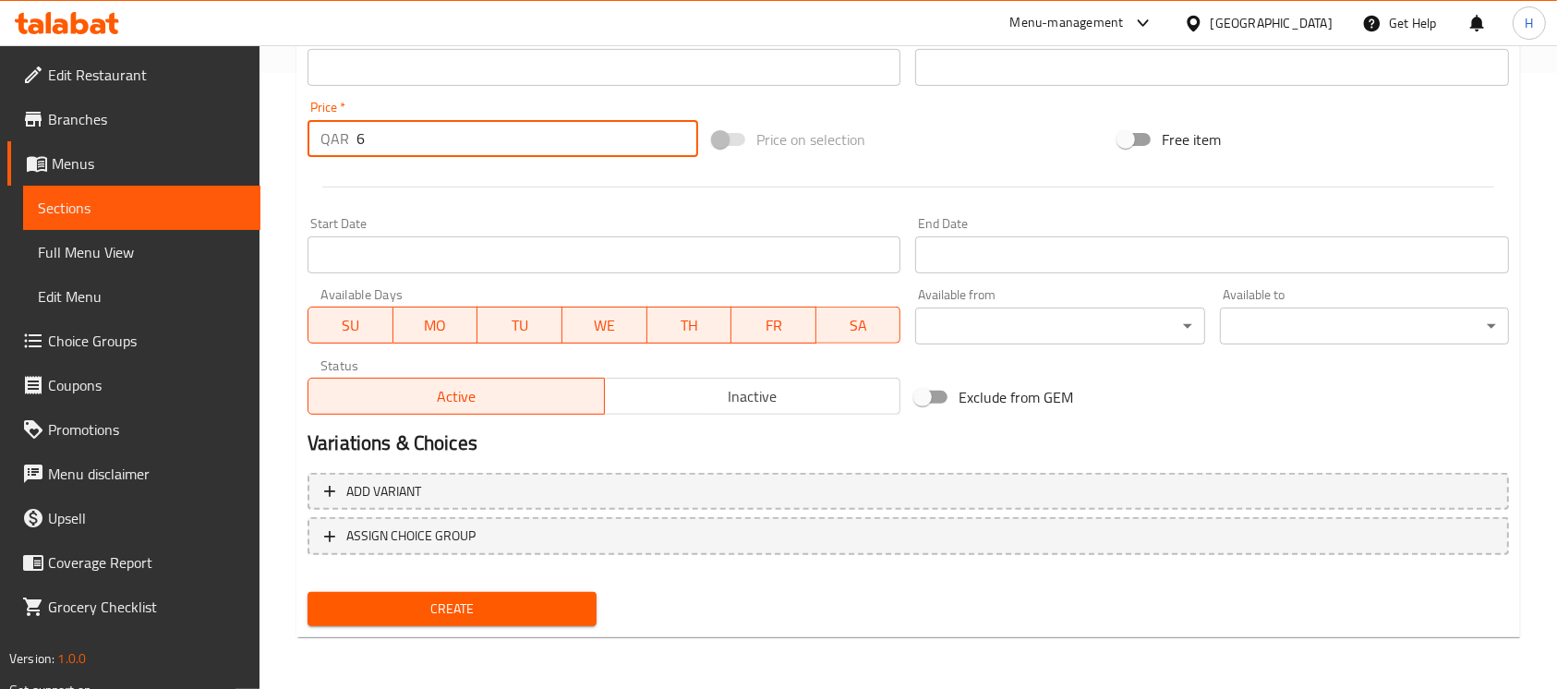
type input "6"
click at [480, 607] on span "Create" at bounding box center [452, 609] width 260 height 23
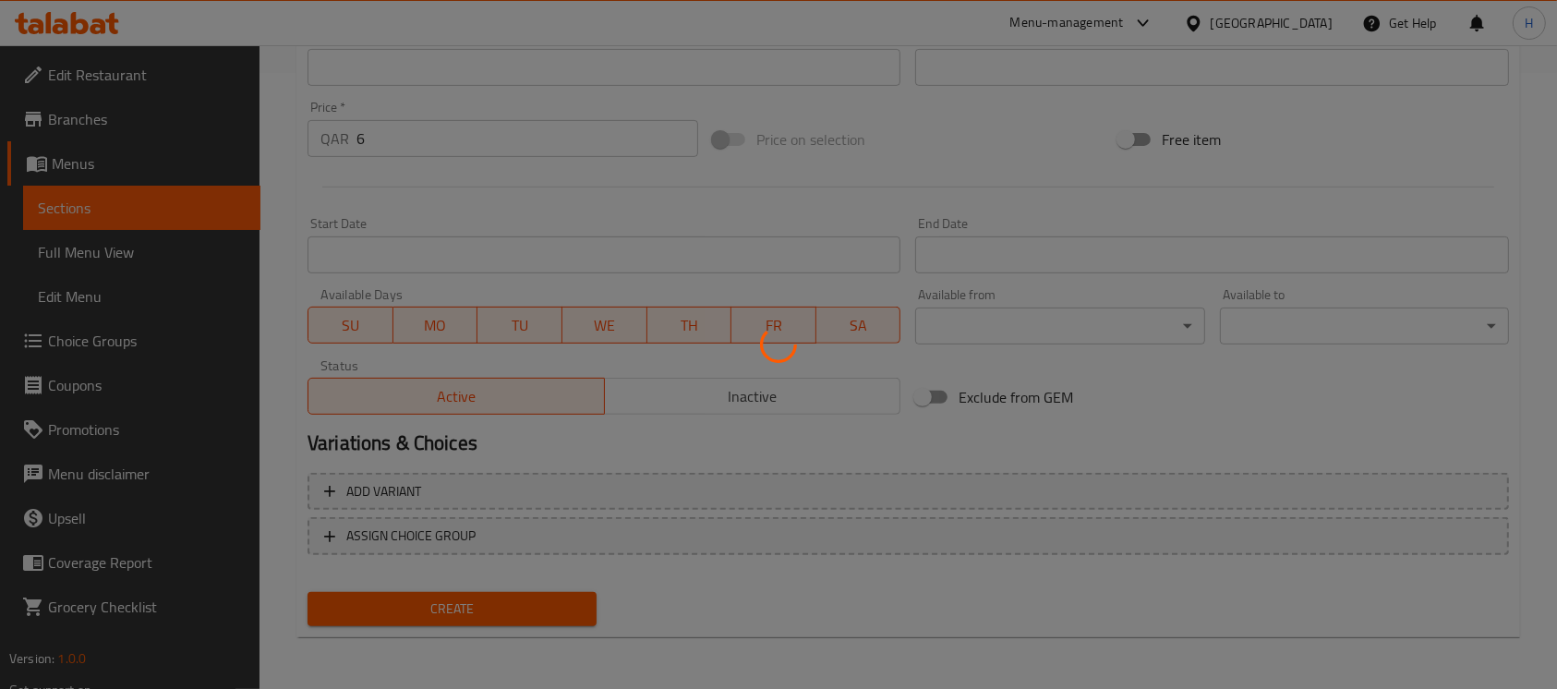
type input "0"
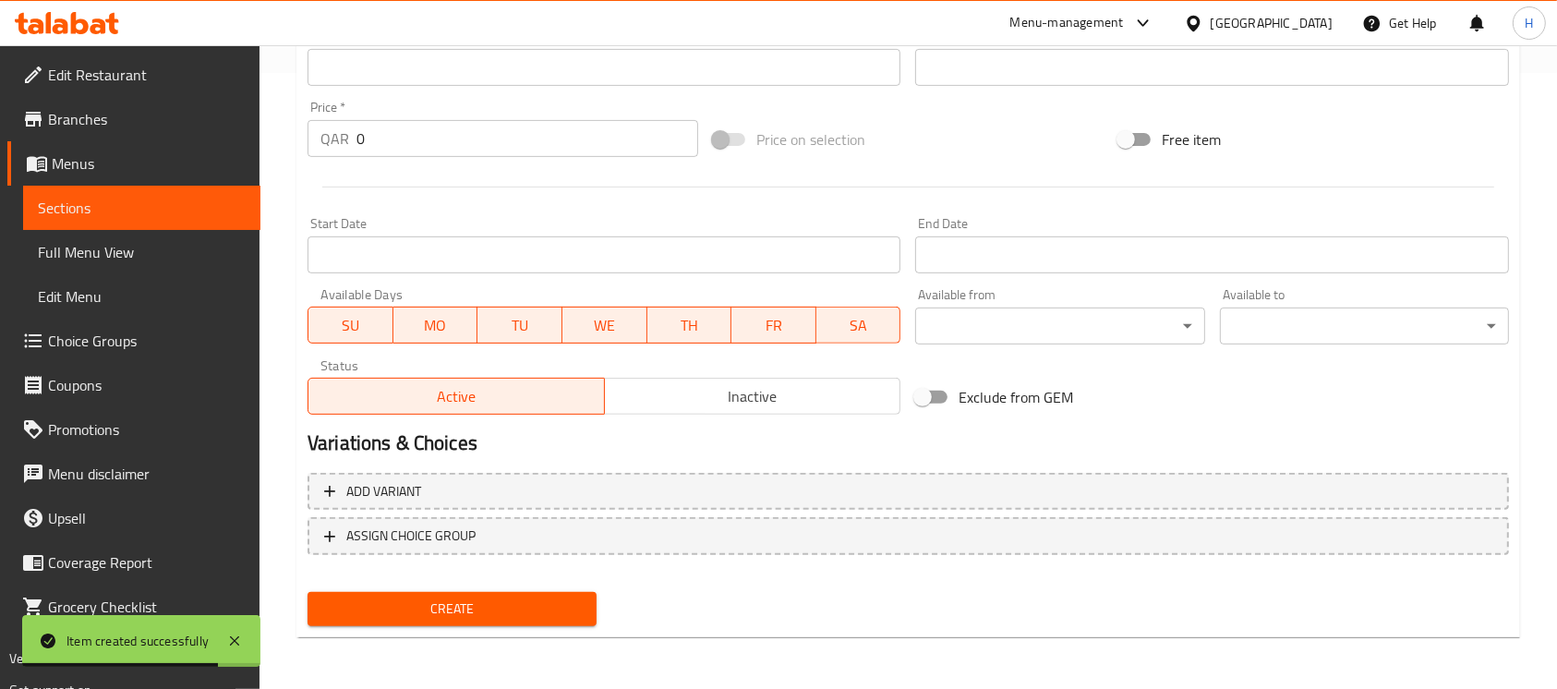
click at [830, 593] on div "Create" at bounding box center [908, 609] width 1217 height 49
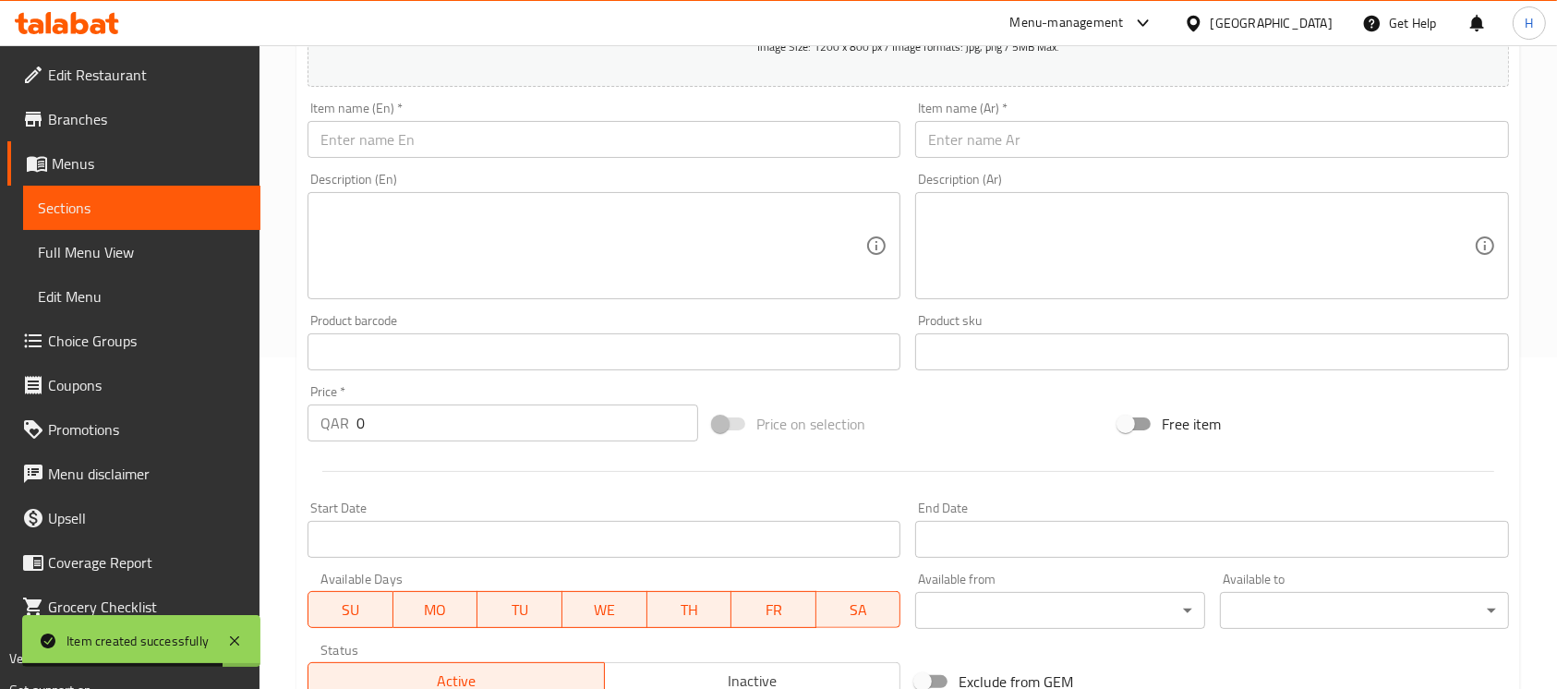
scroll to position [124, 0]
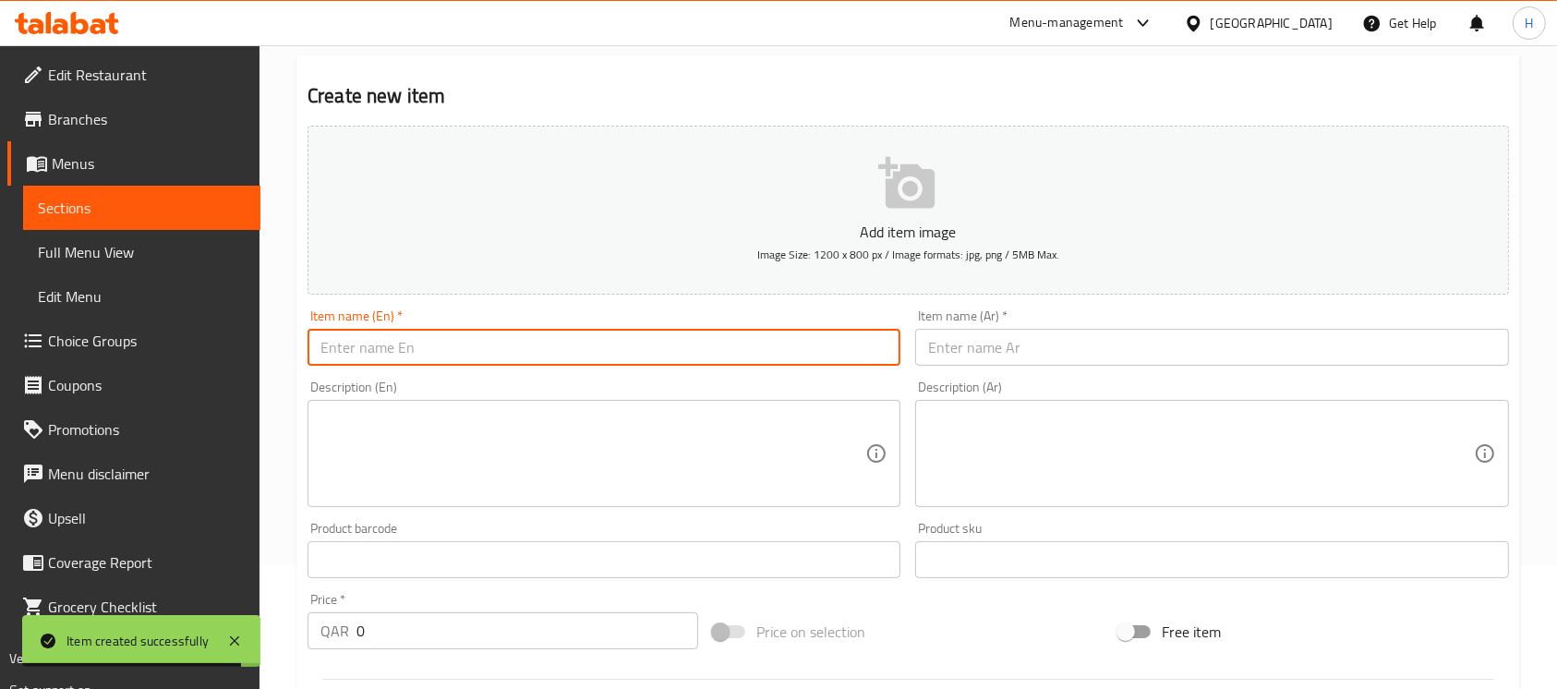
click at [632, 354] on input "text" at bounding box center [604, 347] width 593 height 37
paste input "ALMOND/ PISTACHIO/ HAZELNUT"
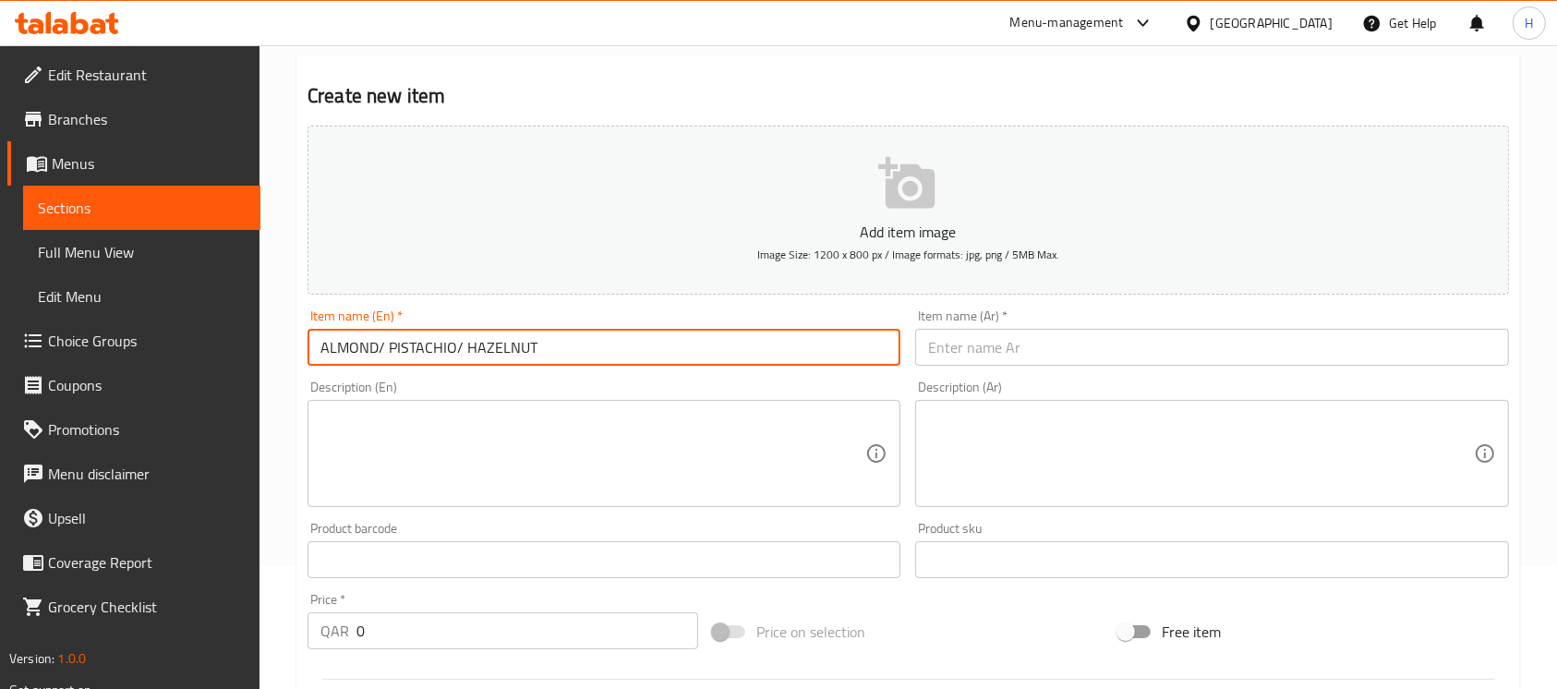
type input "ALMOND/ PISTACHIO/ HAZELNUT"
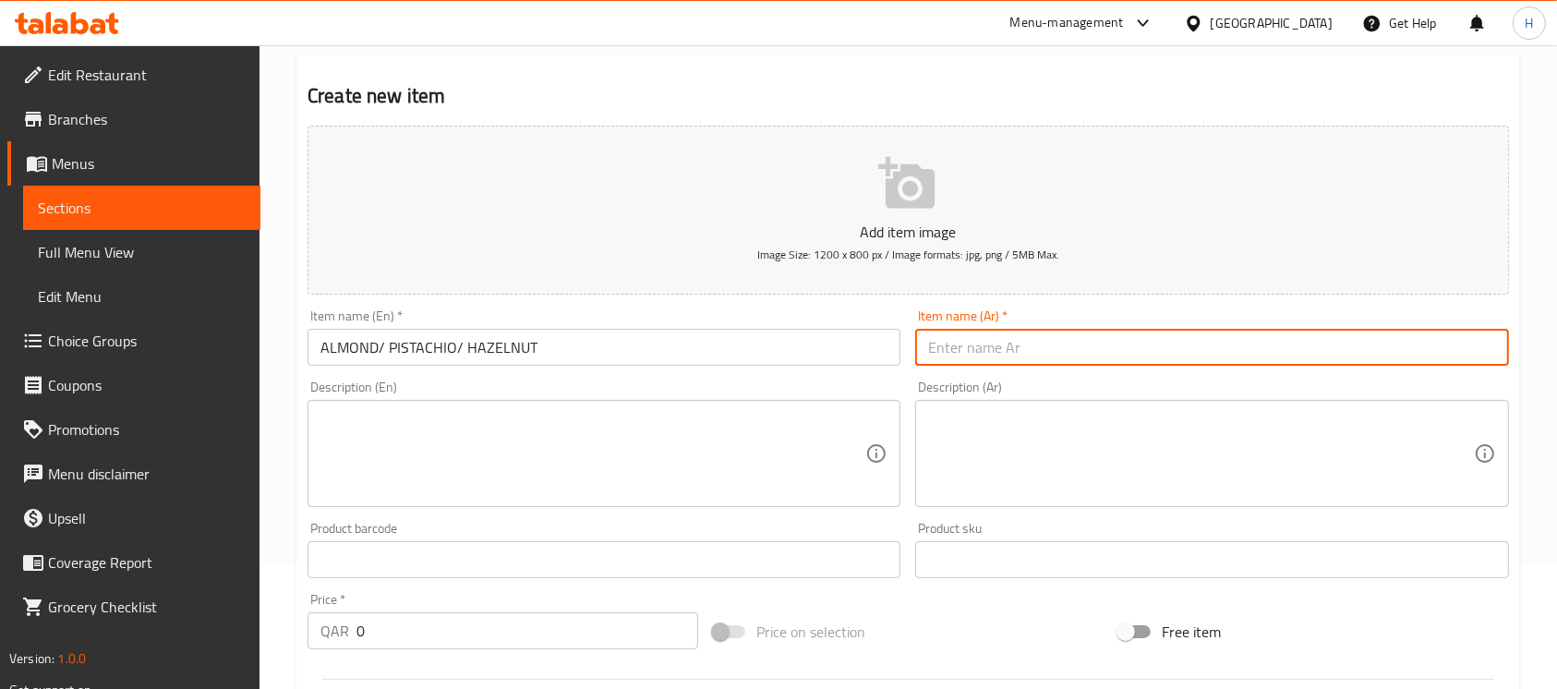
click at [963, 342] on input "text" at bounding box center [1211, 347] width 593 height 37
paste input "لوز/فستق/بندق"
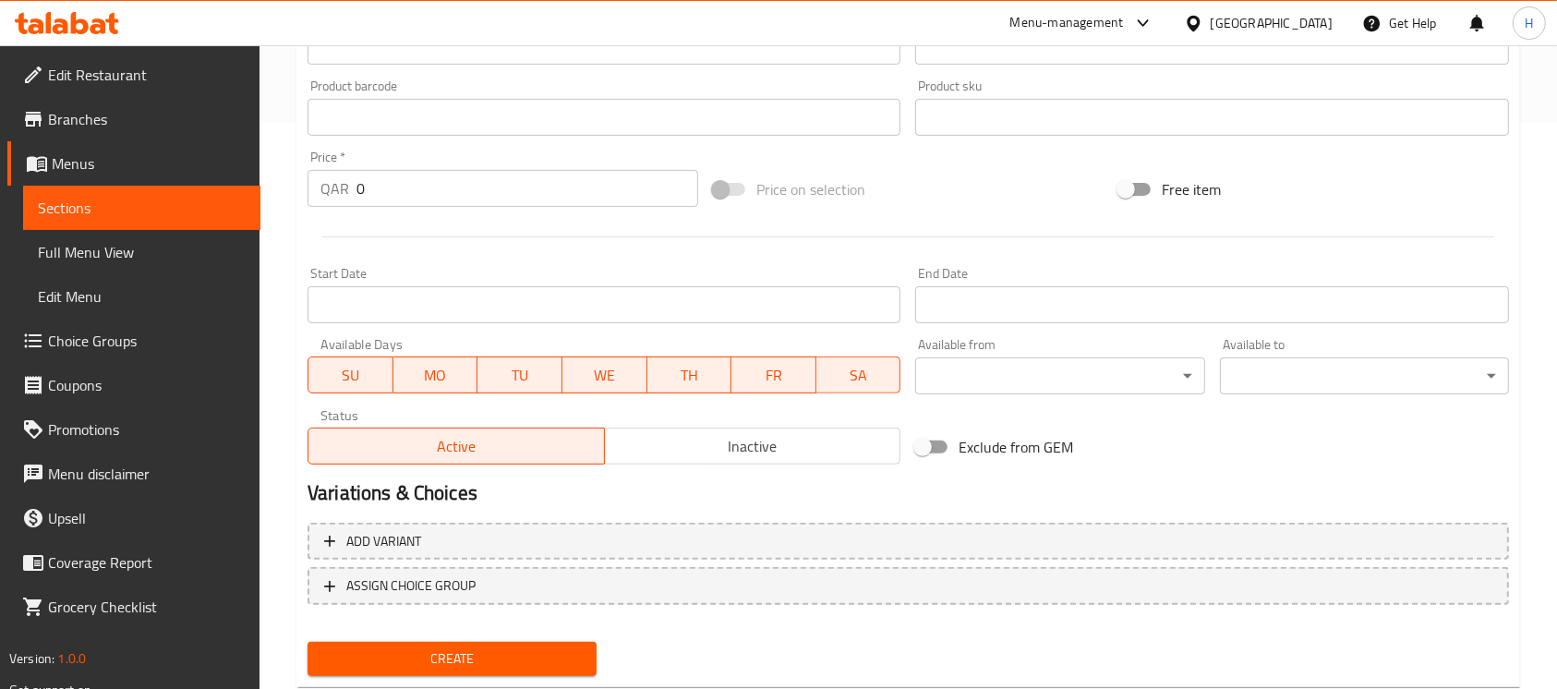
scroll to position [585, 0]
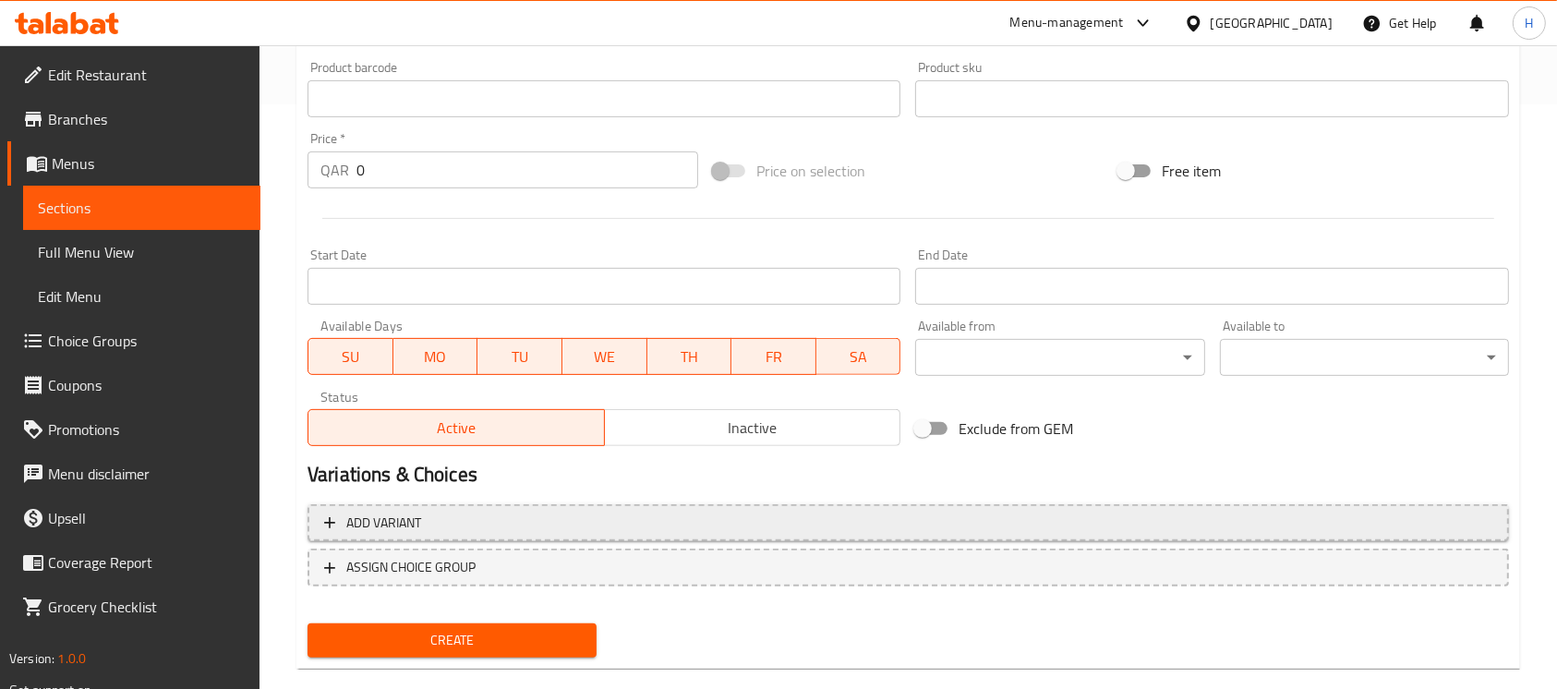
type input "لوز/فستق/بندق"
click at [517, 519] on span "Add variant" at bounding box center [908, 523] width 1169 height 23
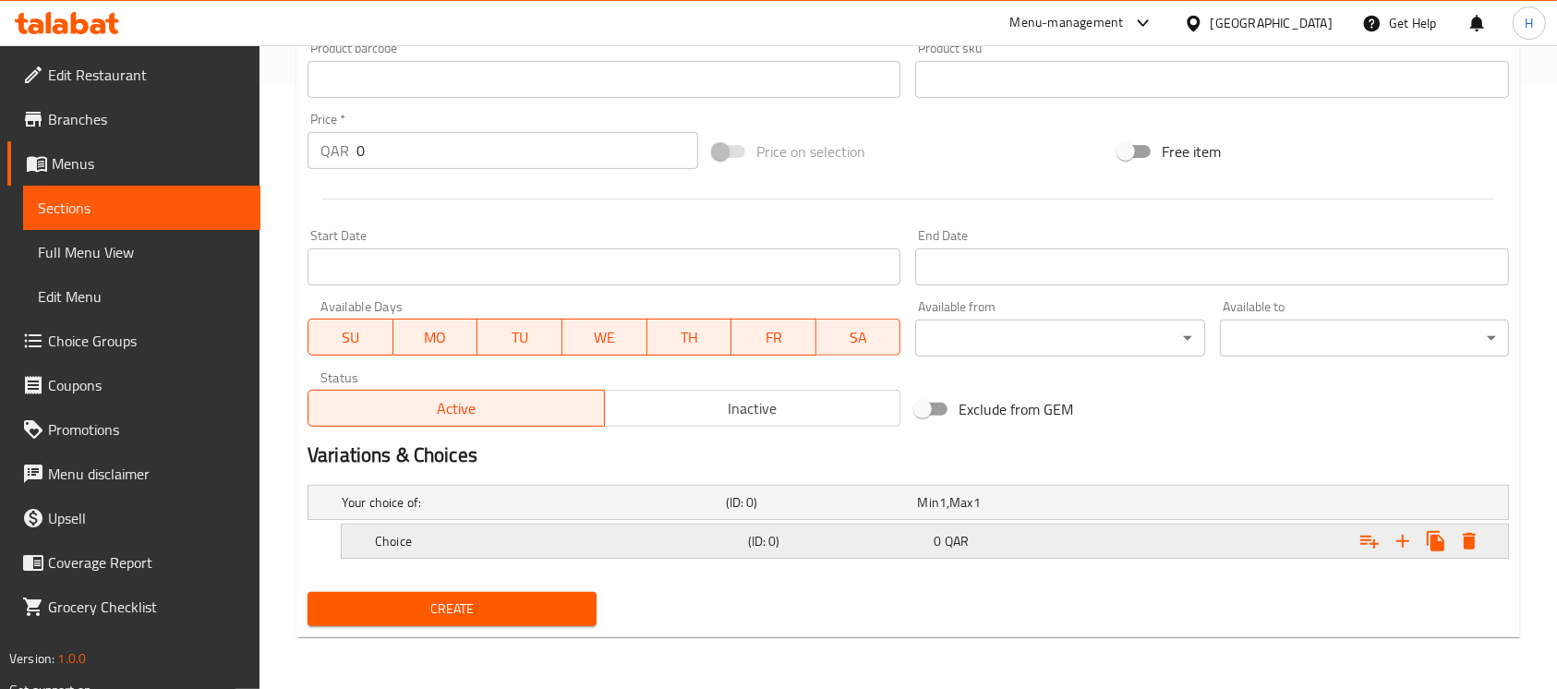
click at [528, 541] on h5 "Choice" at bounding box center [558, 541] width 366 height 18
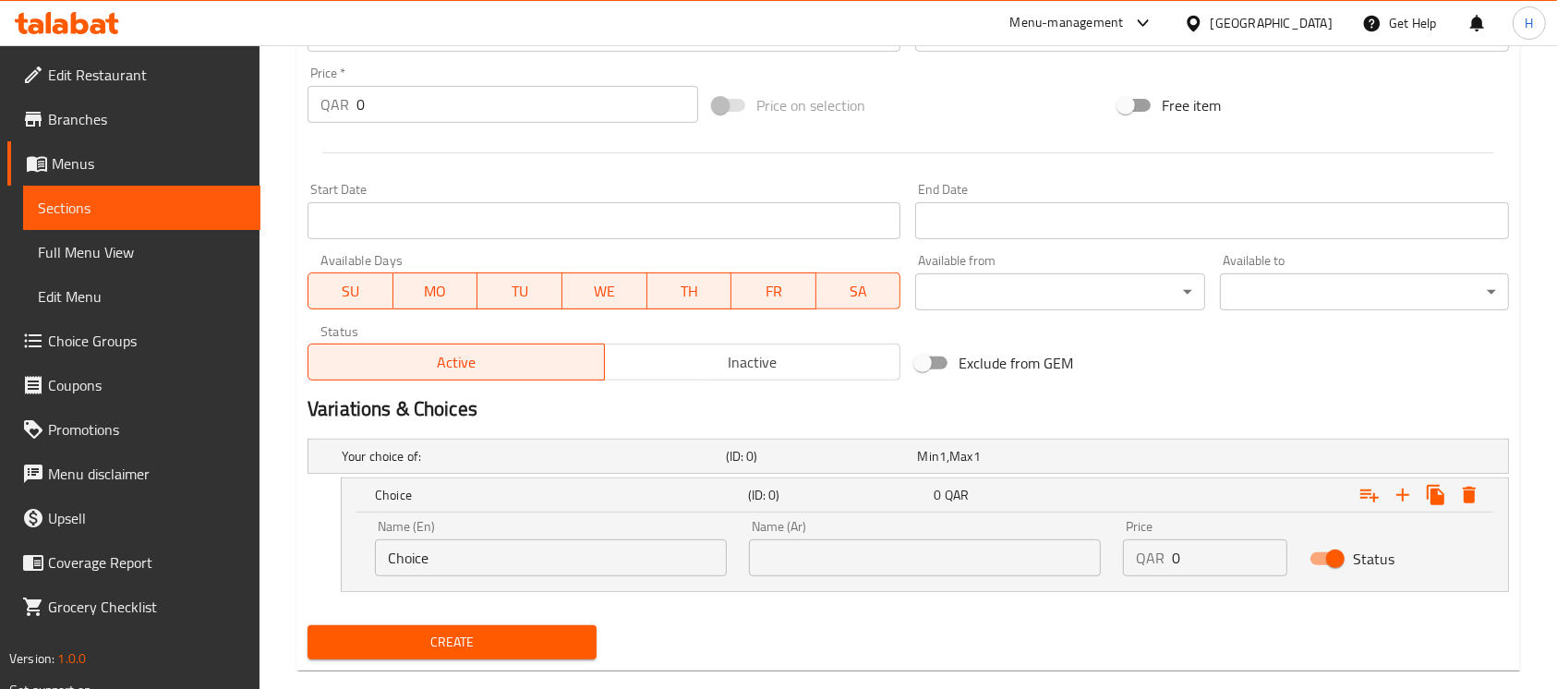
scroll to position [684, 0]
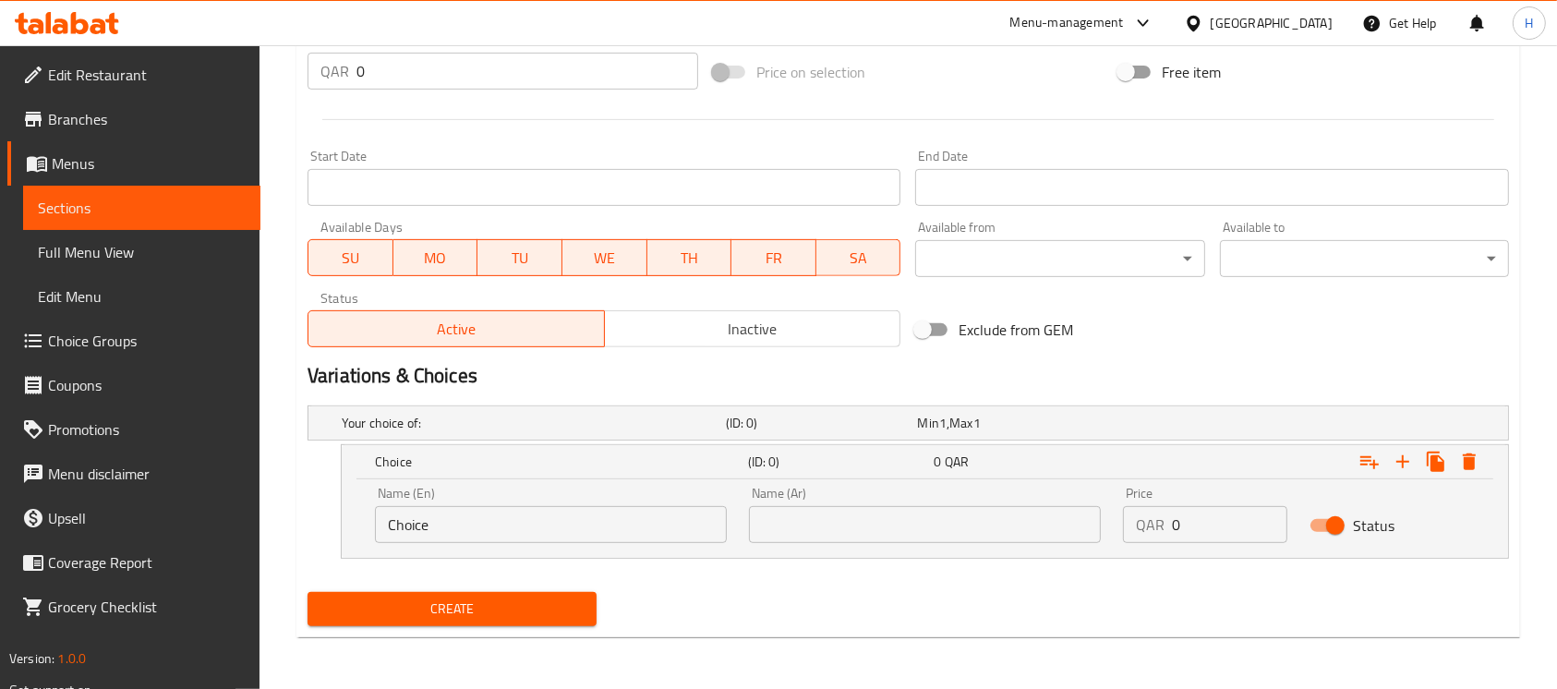
click at [499, 523] on input "Choice" at bounding box center [551, 524] width 352 height 37
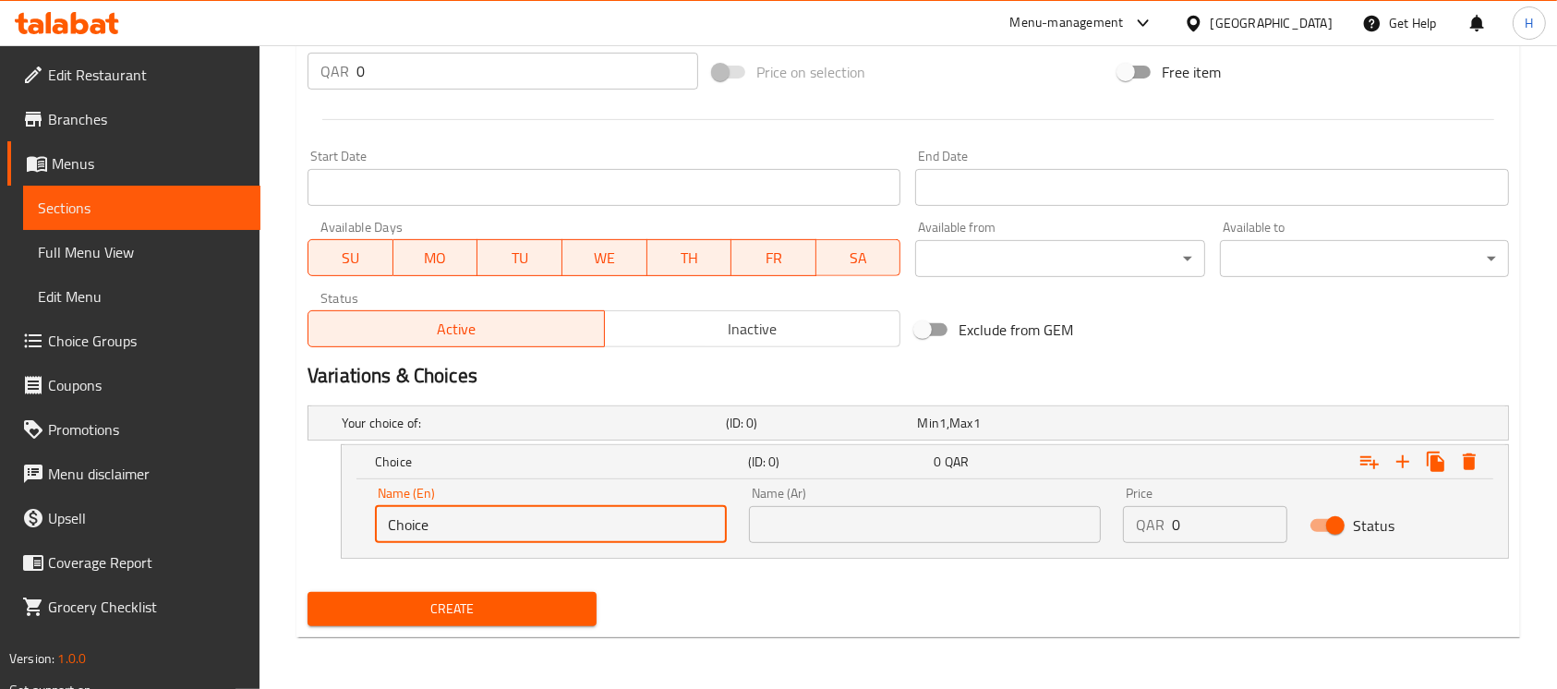
click at [499, 523] on input "Choice" at bounding box center [551, 524] width 352 height 37
paste input "لوز/فستق/بندق"
type input "لوز/فستق/بندق"
click at [836, 527] on input "text" at bounding box center [925, 524] width 352 height 37
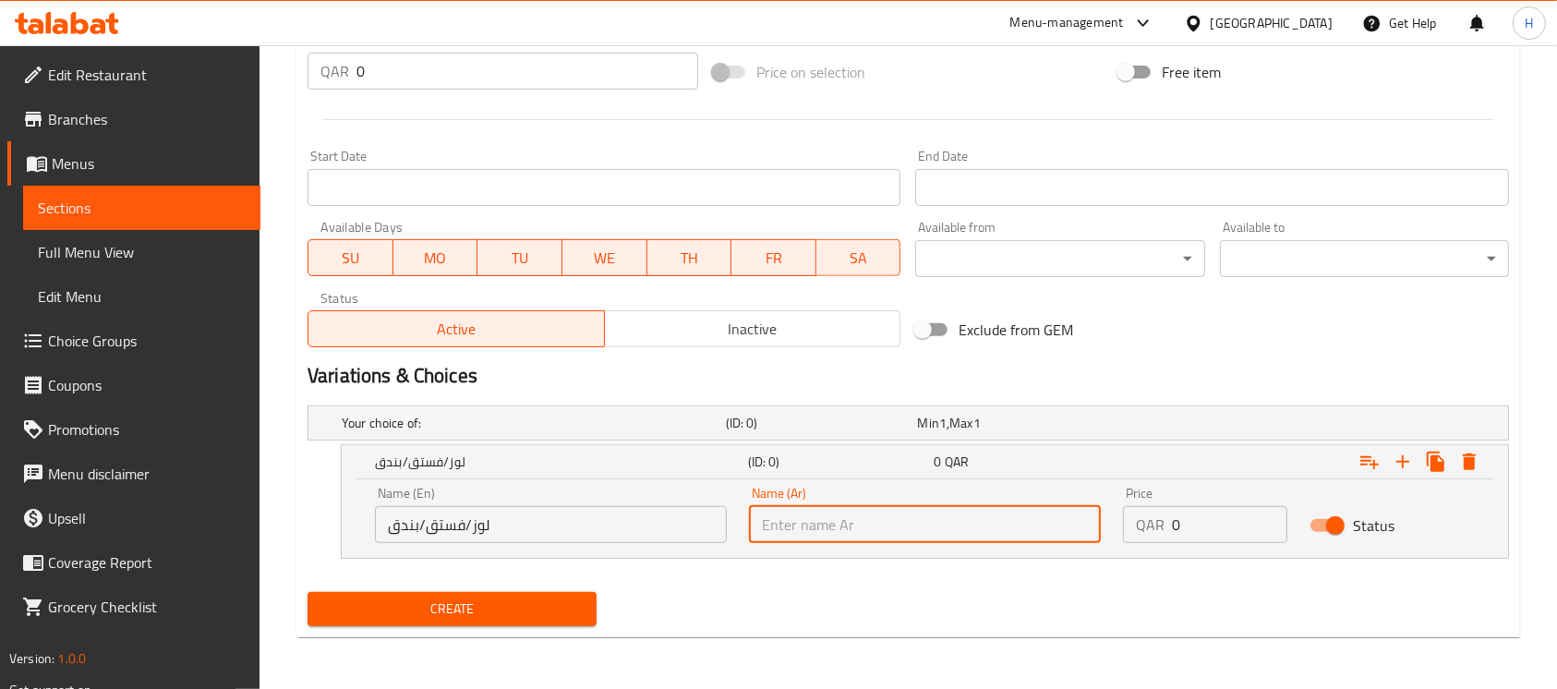
paste input "لوز/فستق/بندق"
click at [1392, 459] on icon "Expand" at bounding box center [1403, 462] width 22 height 22
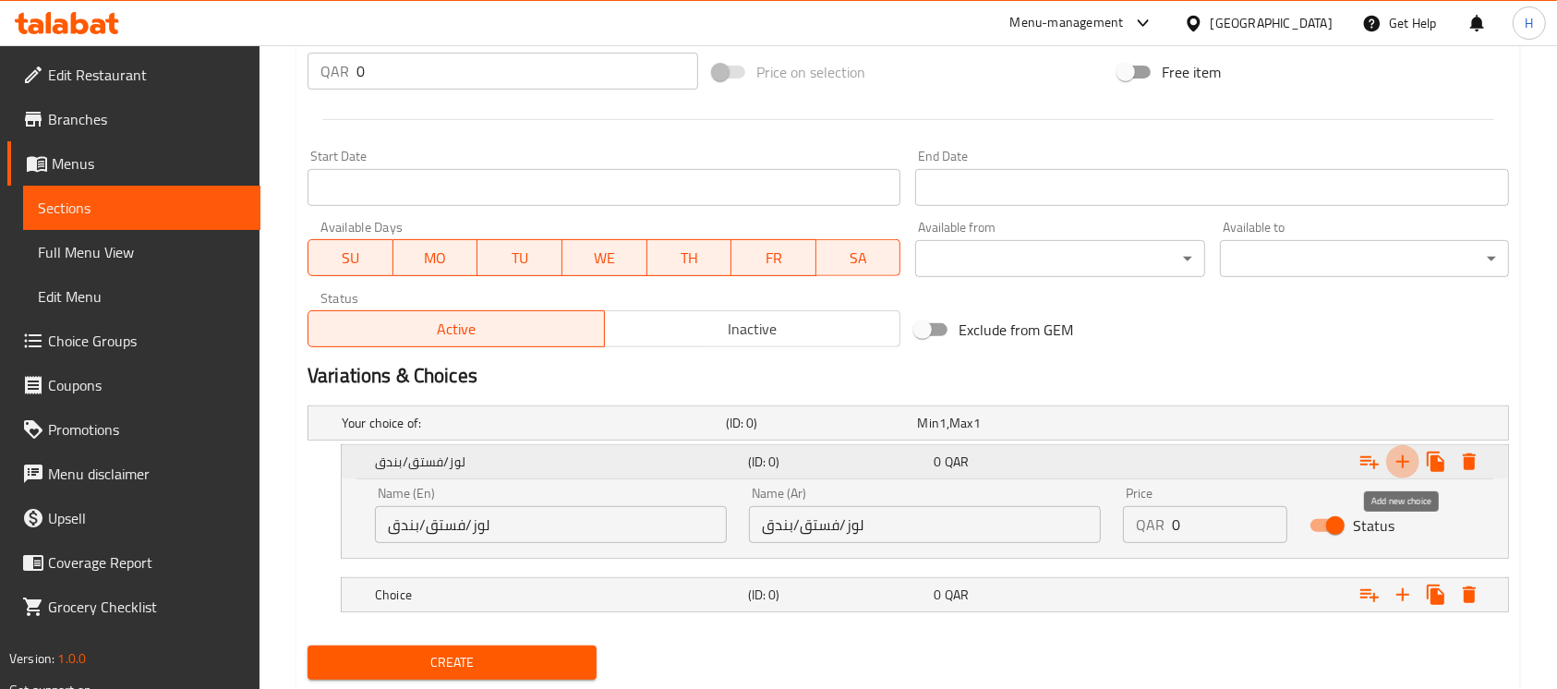
click at [1393, 460] on icon "Expand" at bounding box center [1403, 462] width 22 height 22
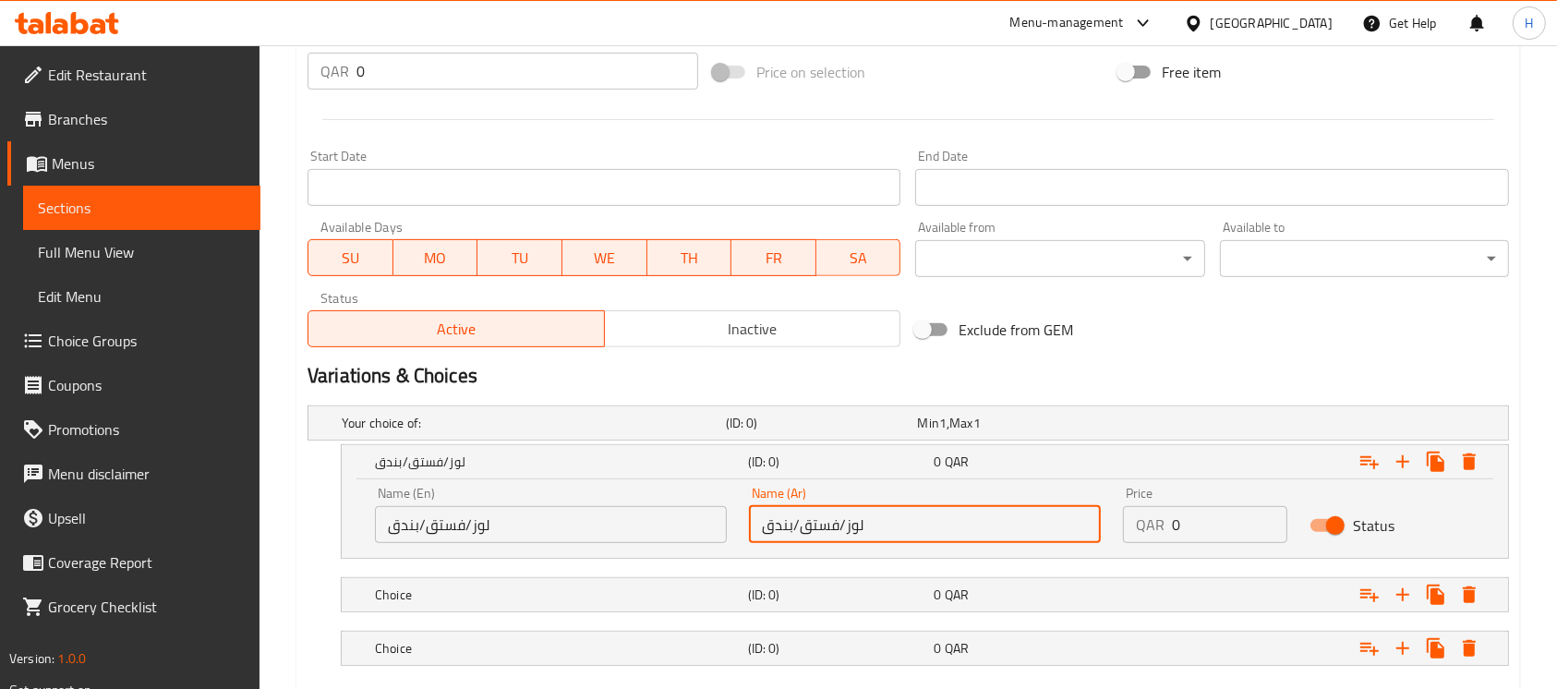
click at [828, 524] on input "لوز/فستق/بندق" at bounding box center [925, 524] width 352 height 37
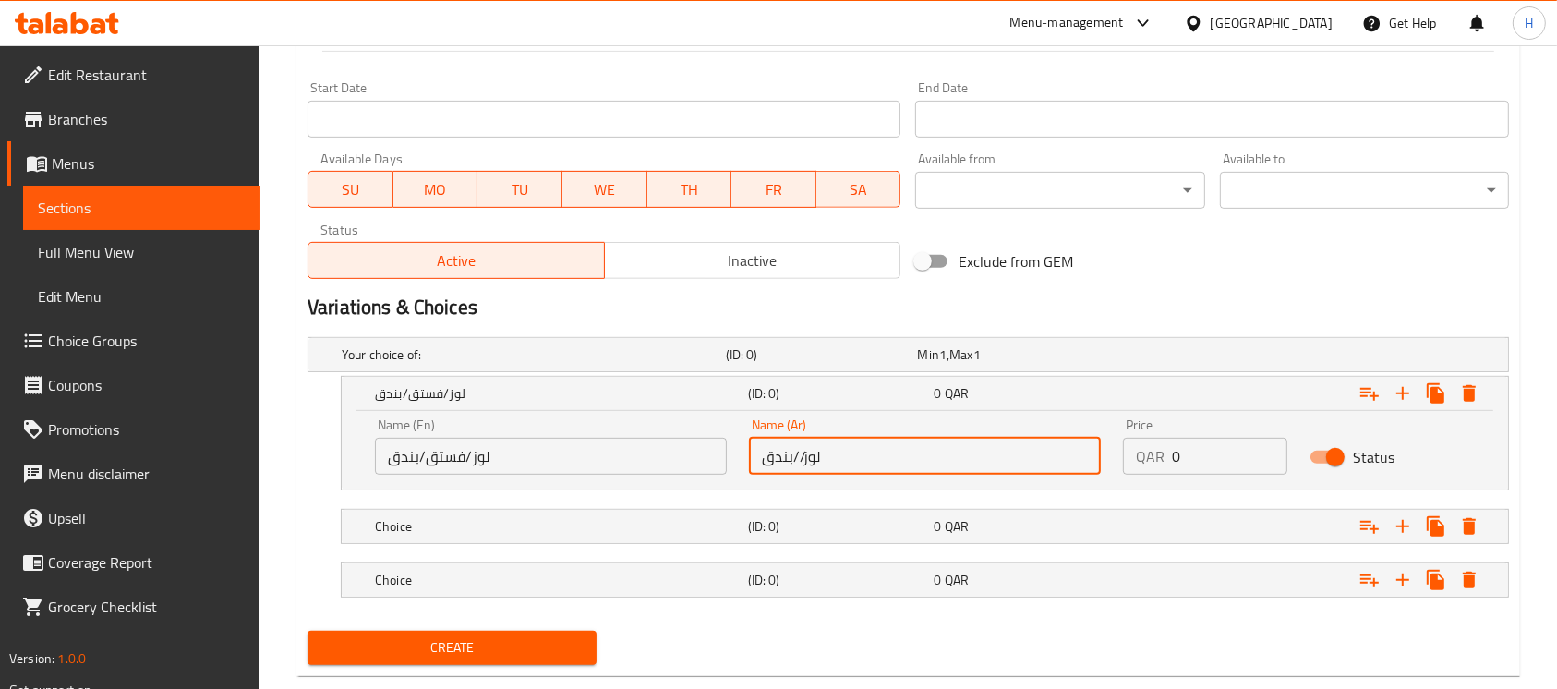
scroll to position [791, 0]
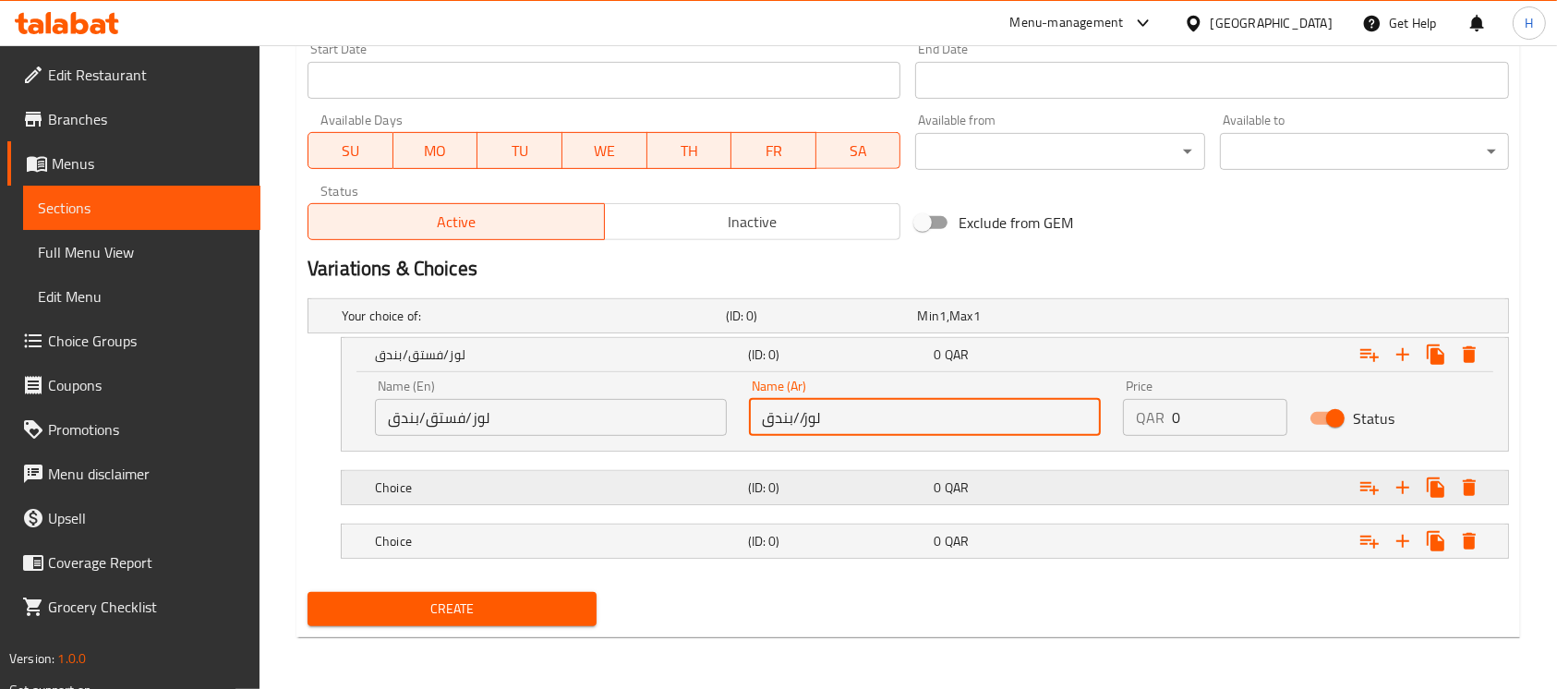
type input "لوز//بندق"
click at [986, 495] on div "0 QAR" at bounding box center [1023, 487] width 179 height 18
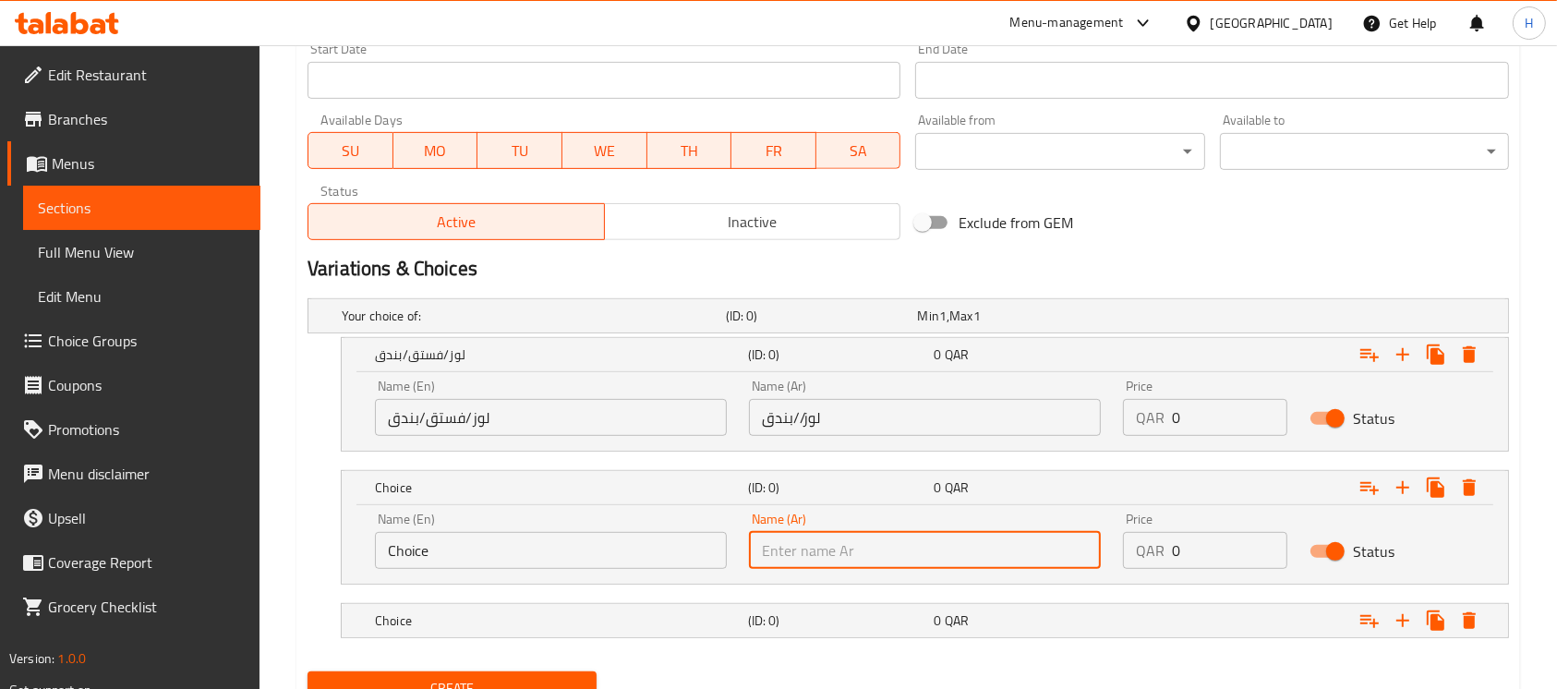
click at [985, 549] on input "text" at bounding box center [925, 550] width 352 height 37
paste input "فستق"
type input "فستق"
click at [769, 415] on input "لوز//بندق" at bounding box center [925, 417] width 352 height 37
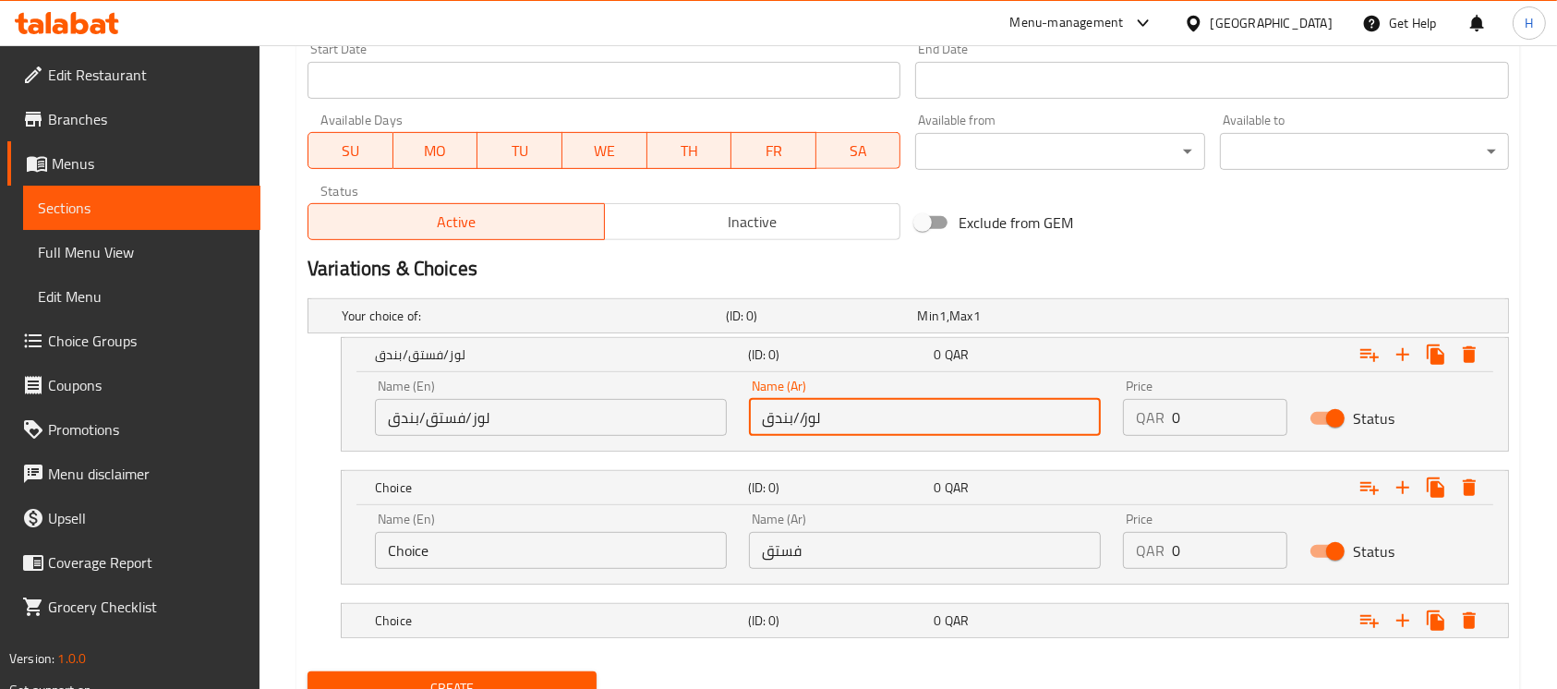
click at [768, 415] on input "لوز//بندق" at bounding box center [925, 417] width 352 height 37
click at [771, 425] on input "لوز//بندق" at bounding box center [925, 417] width 352 height 37
type input "لوز//"
click at [1006, 613] on div "0 QAR" at bounding box center [1023, 621] width 179 height 18
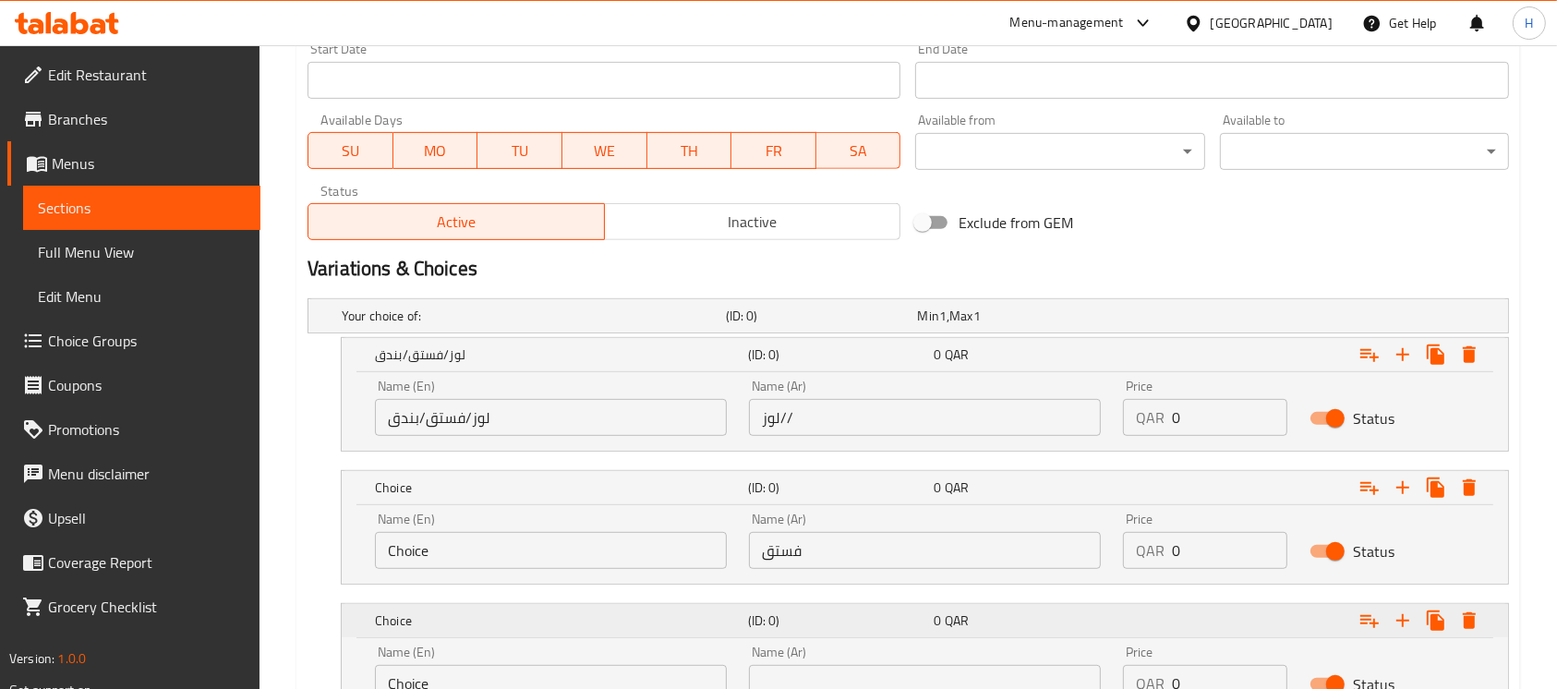
scroll to position [914, 0]
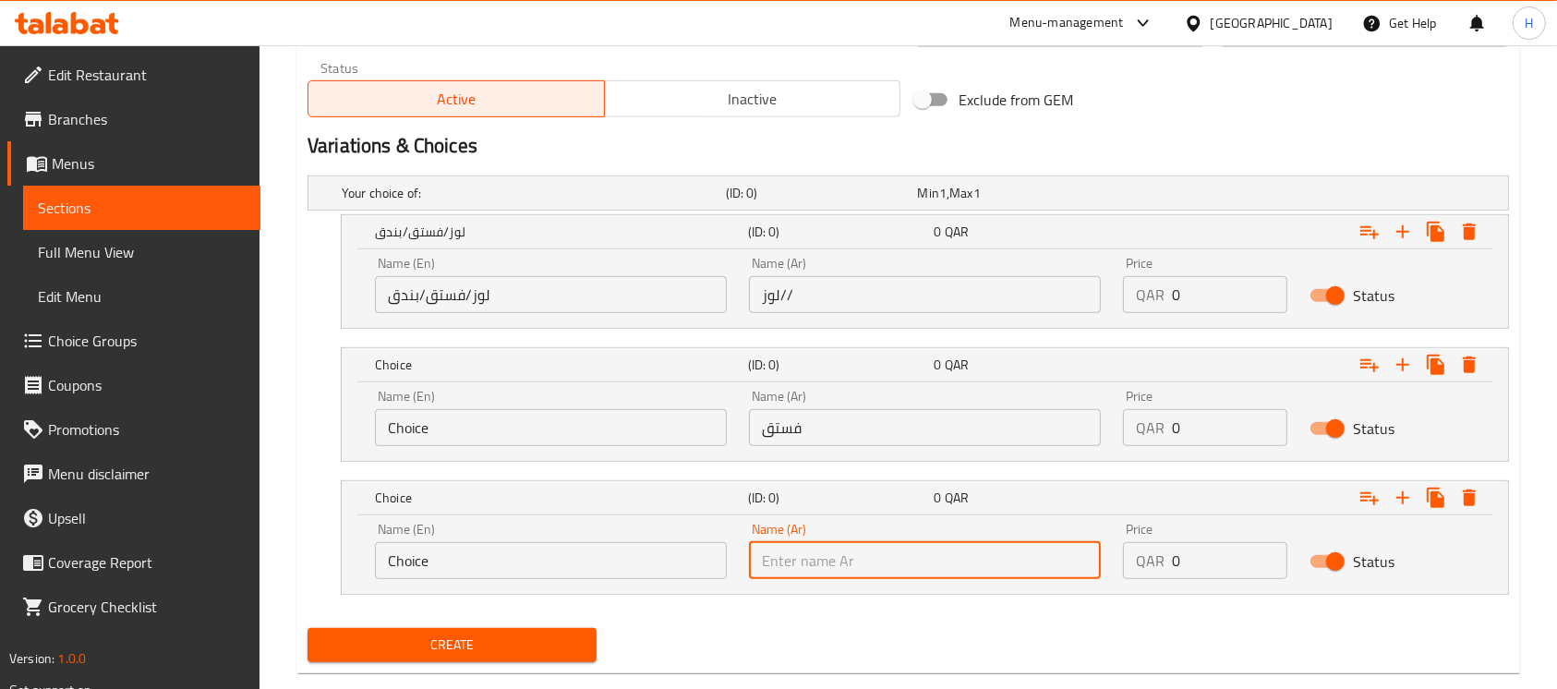
click at [944, 555] on input "text" at bounding box center [925, 560] width 352 height 37
paste input "بندق"
type input "بندق"
click at [797, 285] on input "لوز//" at bounding box center [925, 294] width 352 height 37
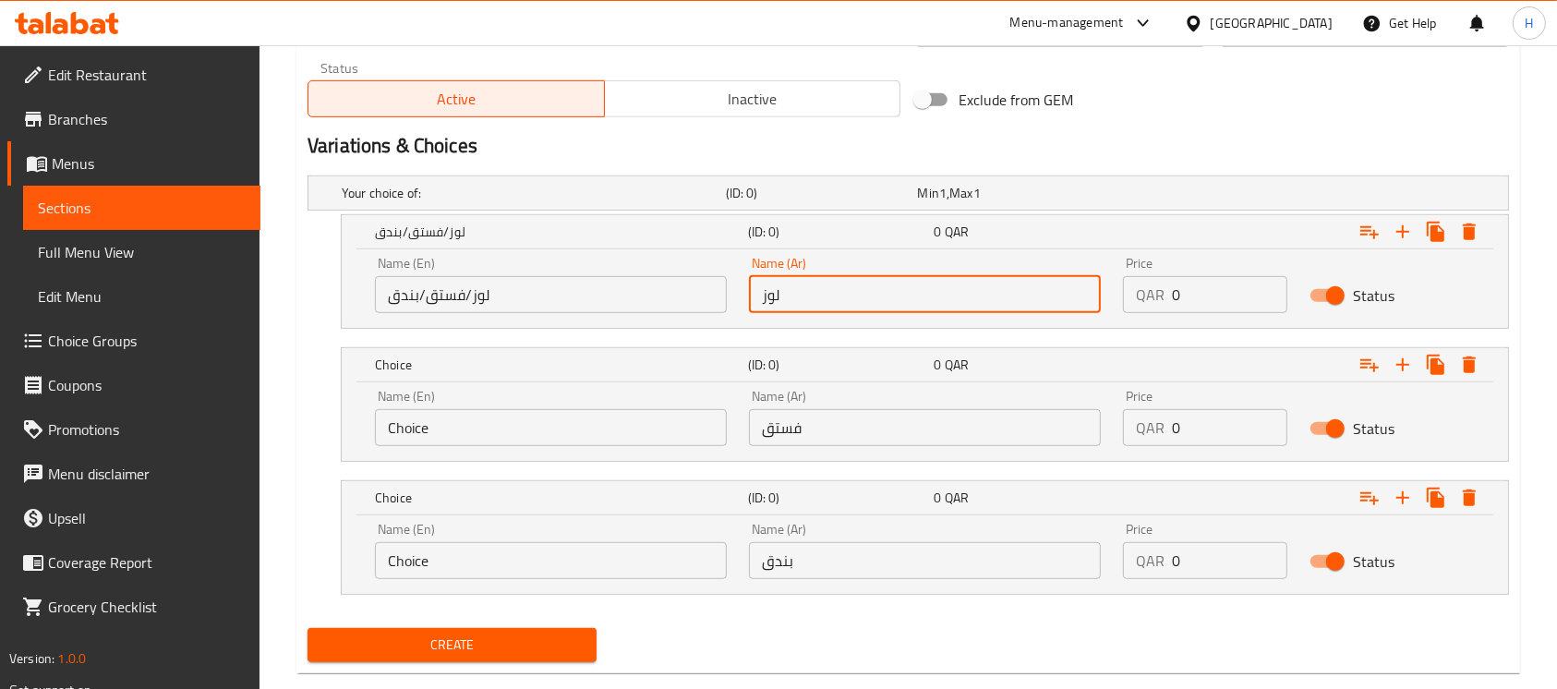
type input "لوز"
click at [477, 289] on input "لوز/فستق/بندق" at bounding box center [551, 294] width 352 height 37
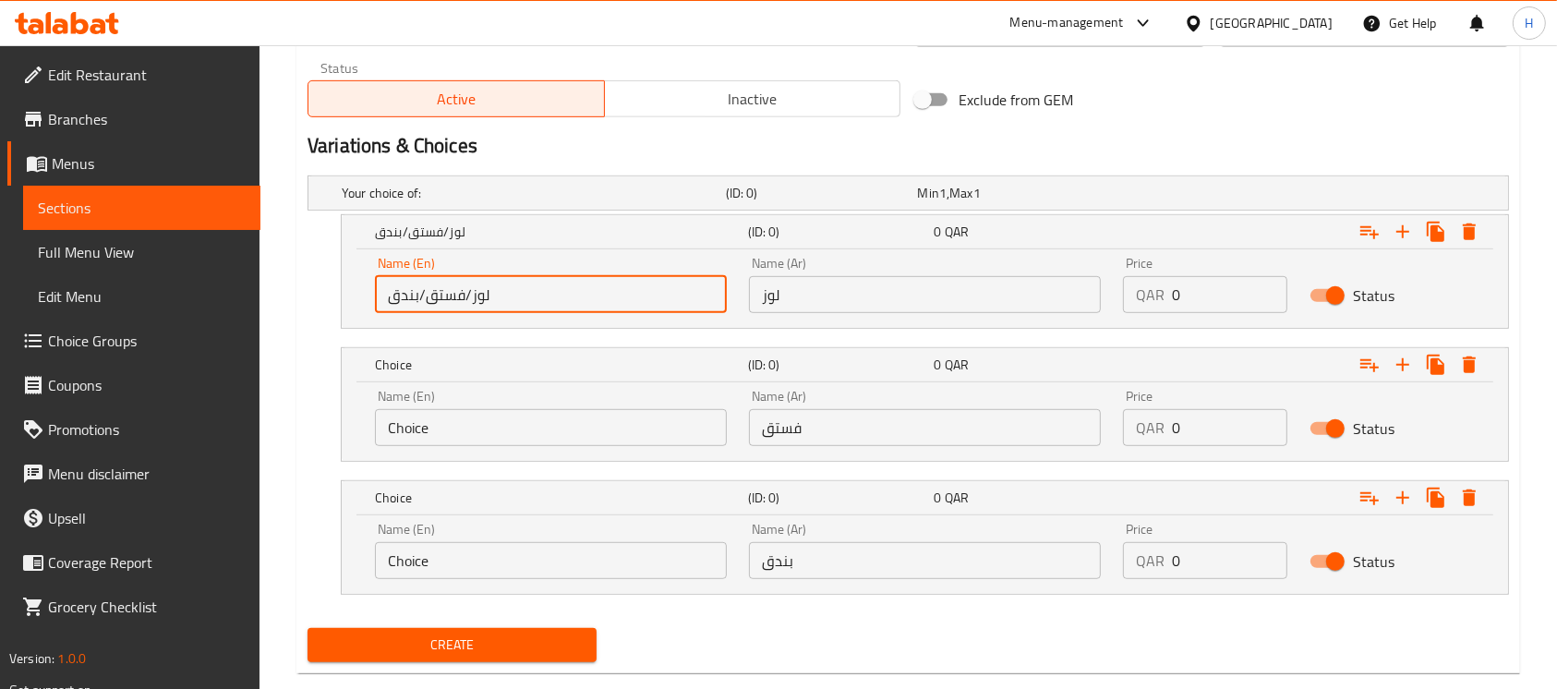
click at [476, 290] on input "لوز/فستق/بندق" at bounding box center [551, 294] width 352 height 37
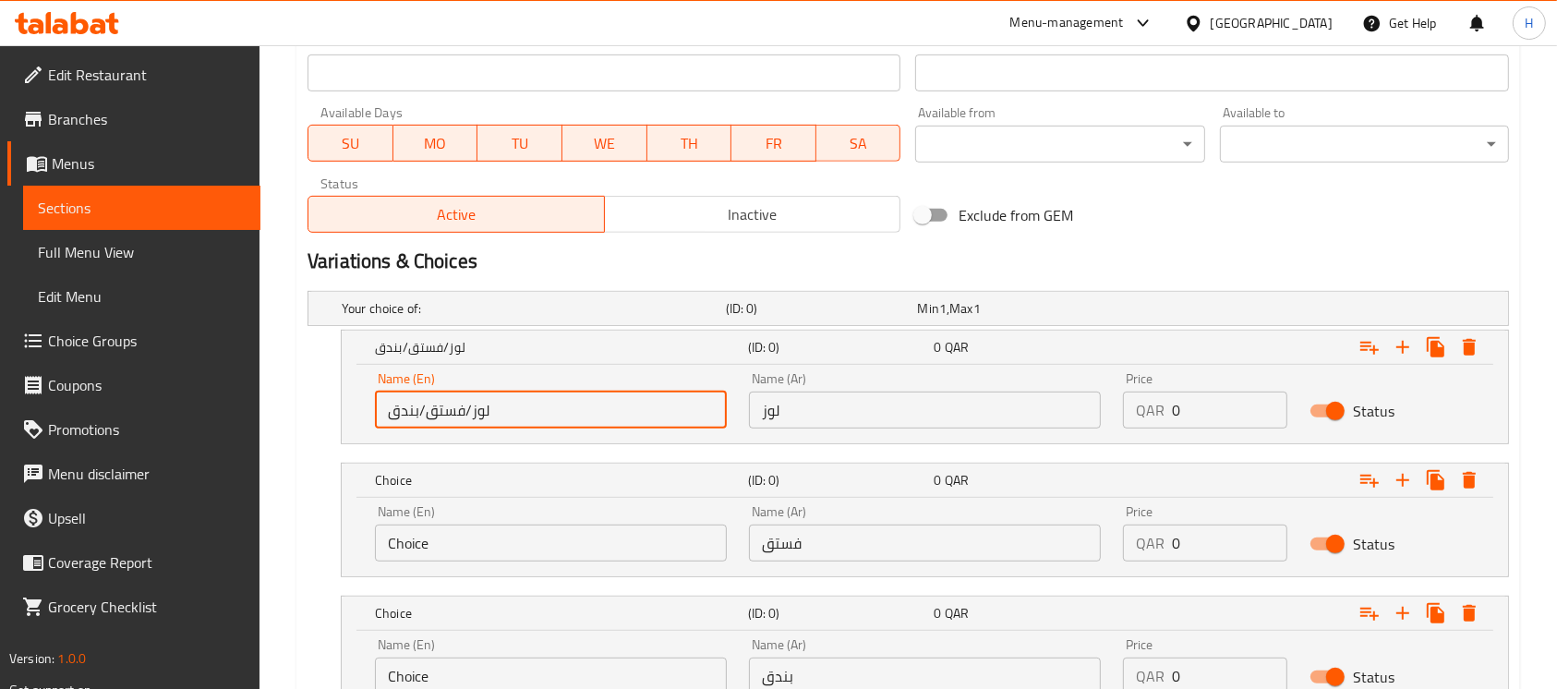
scroll to position [667, 0]
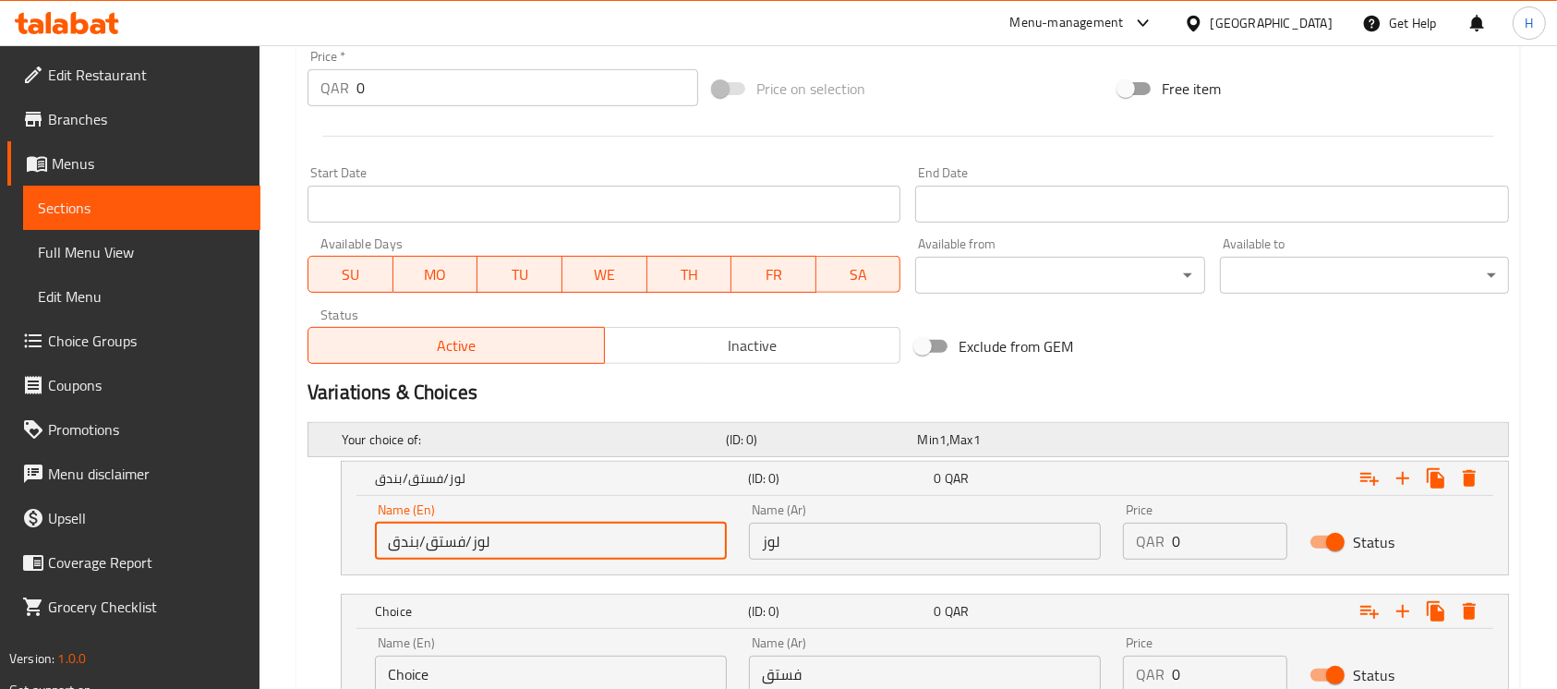
paste input "ALMOND/ PISTACHIO/ HAZELNUT"
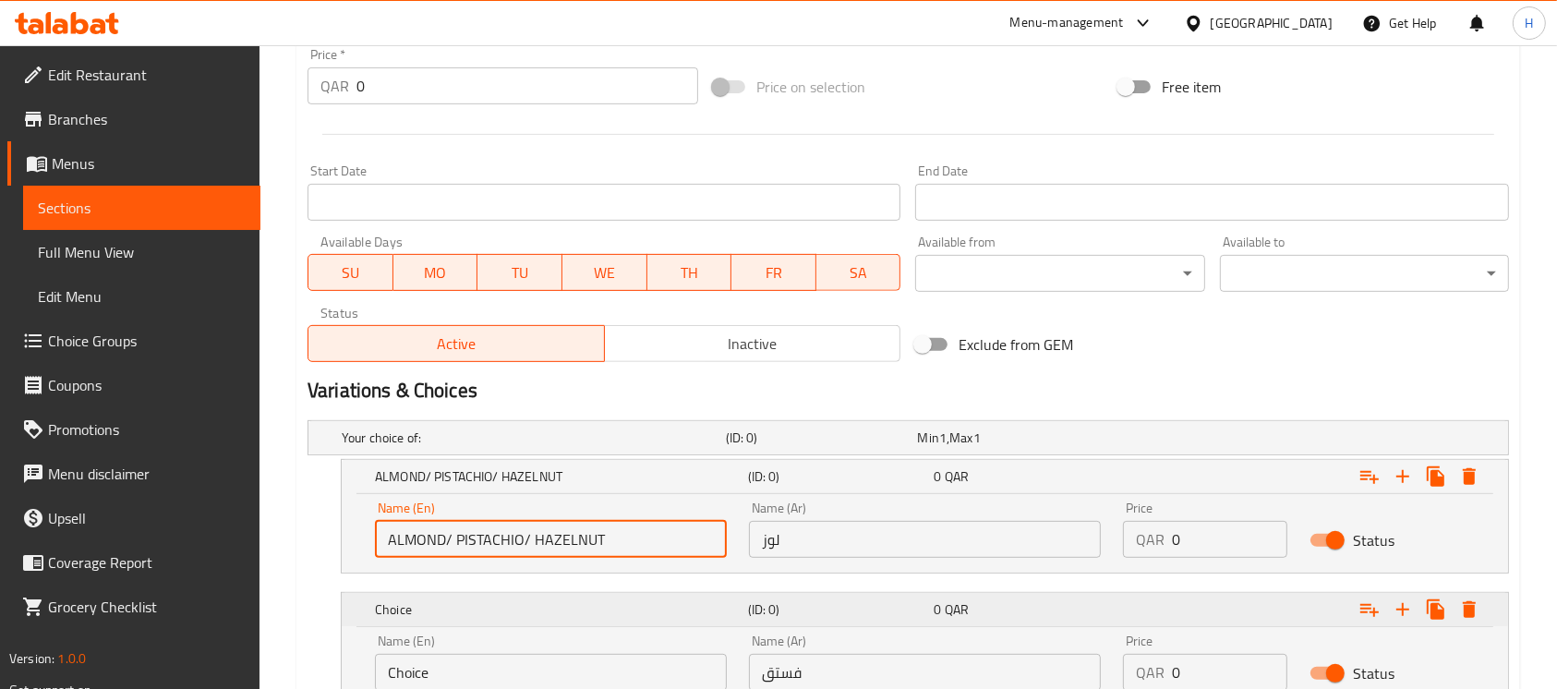
scroll to position [791, 0]
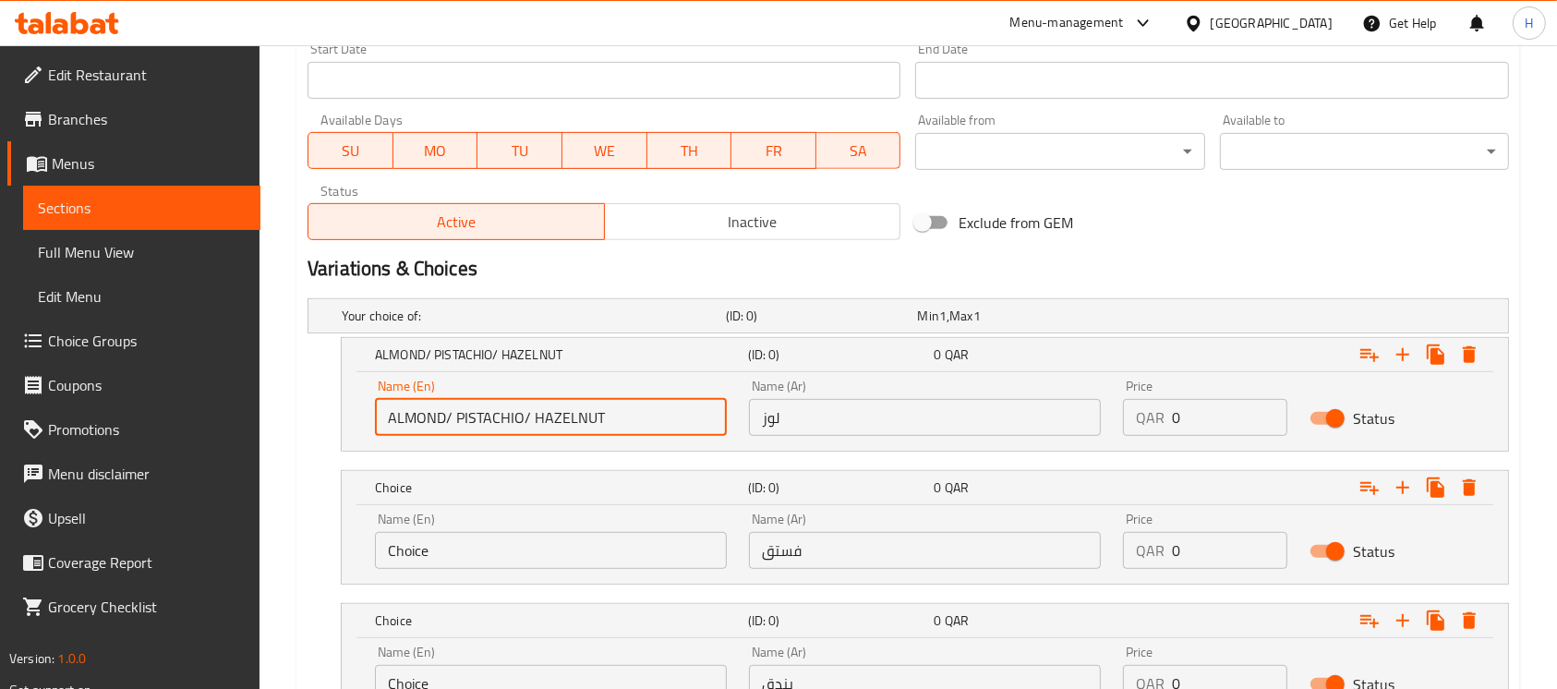
drag, startPoint x: 448, startPoint y: 415, endPoint x: 634, endPoint y: 435, distance: 186.8
click at [634, 435] on input "ALMOND/ PISTACHIO/ HAZELNUT" at bounding box center [551, 417] width 352 height 37
type input "ALMOND"
click at [495, 559] on input "Choice" at bounding box center [551, 550] width 352 height 37
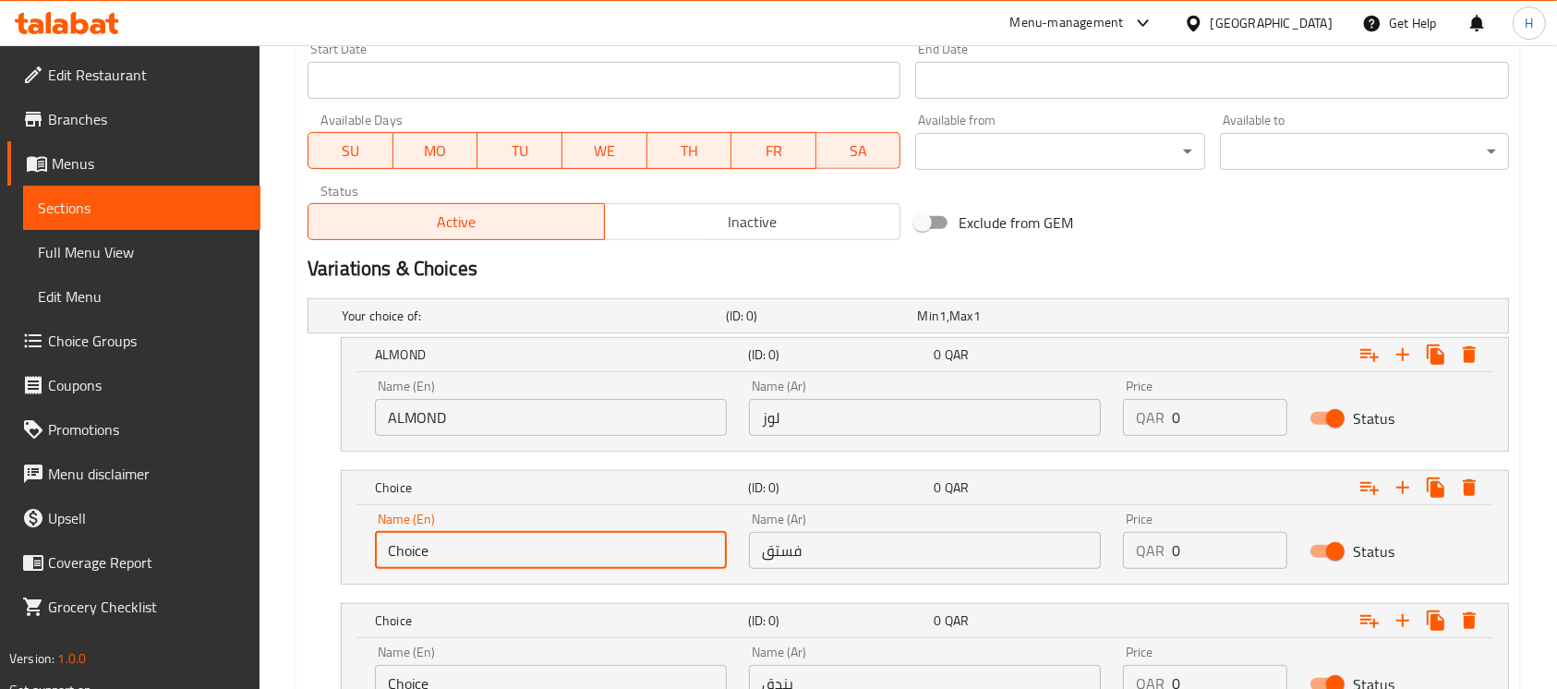
click at [495, 559] on input "Choice" at bounding box center [551, 550] width 352 height 37
paste input "/ PISTACHIO/ HAZELNUT"
drag, startPoint x: 467, startPoint y: 548, endPoint x: 579, endPoint y: 562, distance: 112.6
click at [582, 562] on input "/ PISTACHIO/ HAZELNUT" at bounding box center [551, 550] width 352 height 37
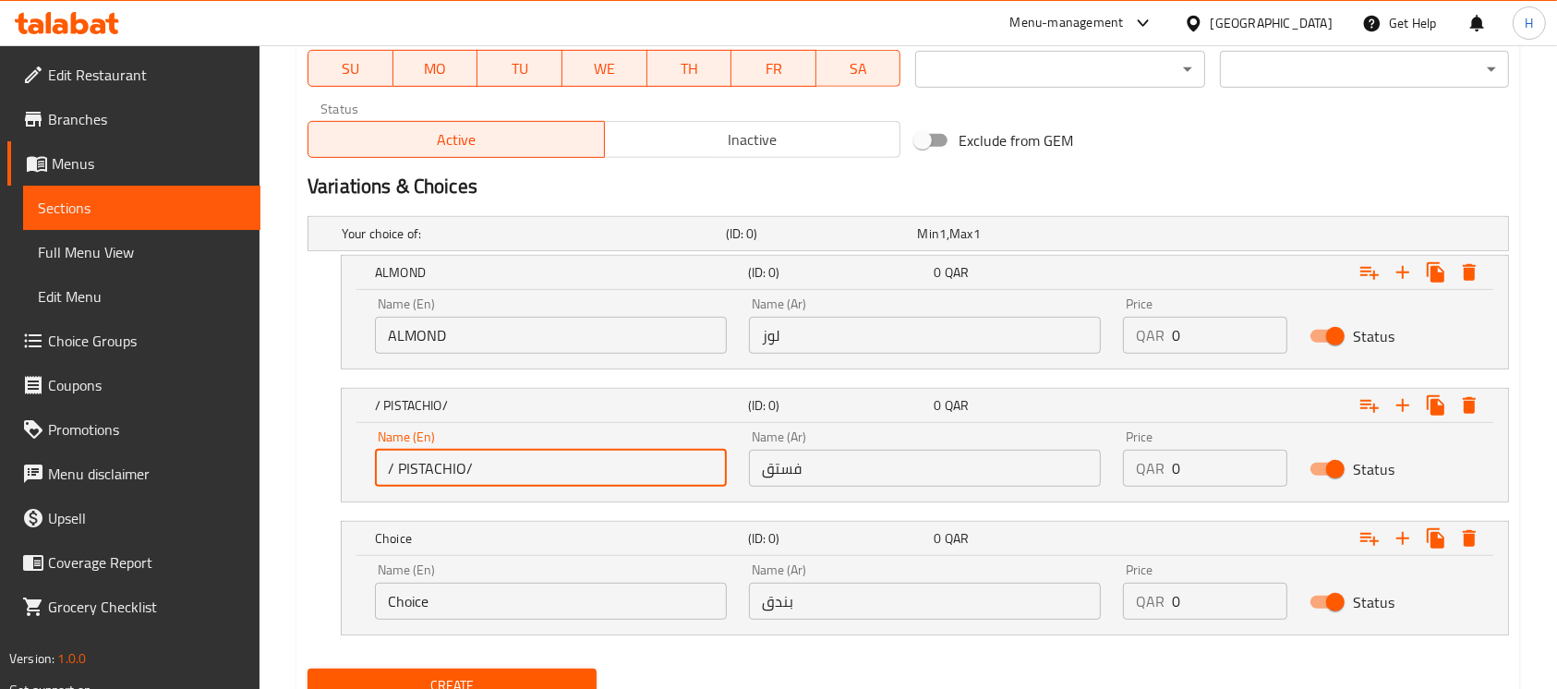
scroll to position [914, 0]
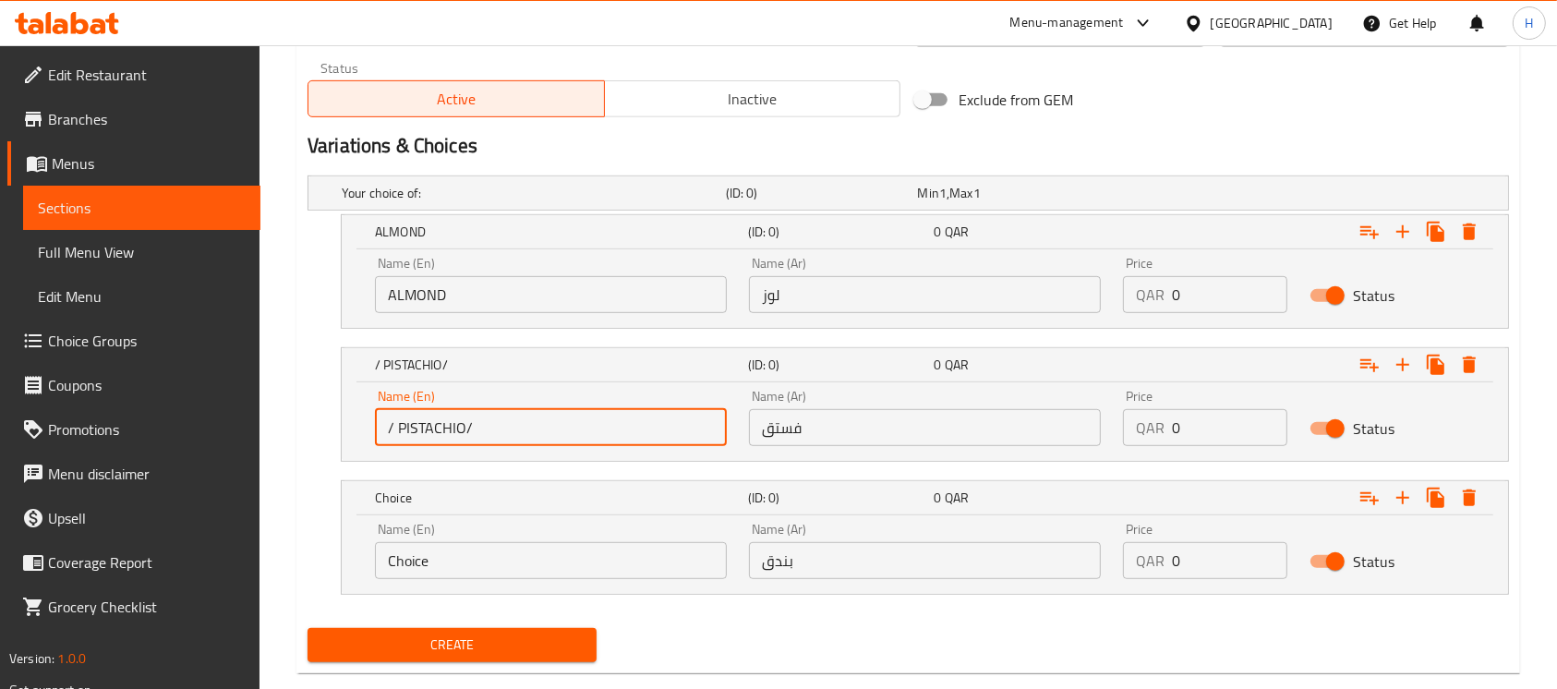
type input "/ PISTACHIO/"
click at [555, 572] on input "Choice" at bounding box center [551, 560] width 352 height 37
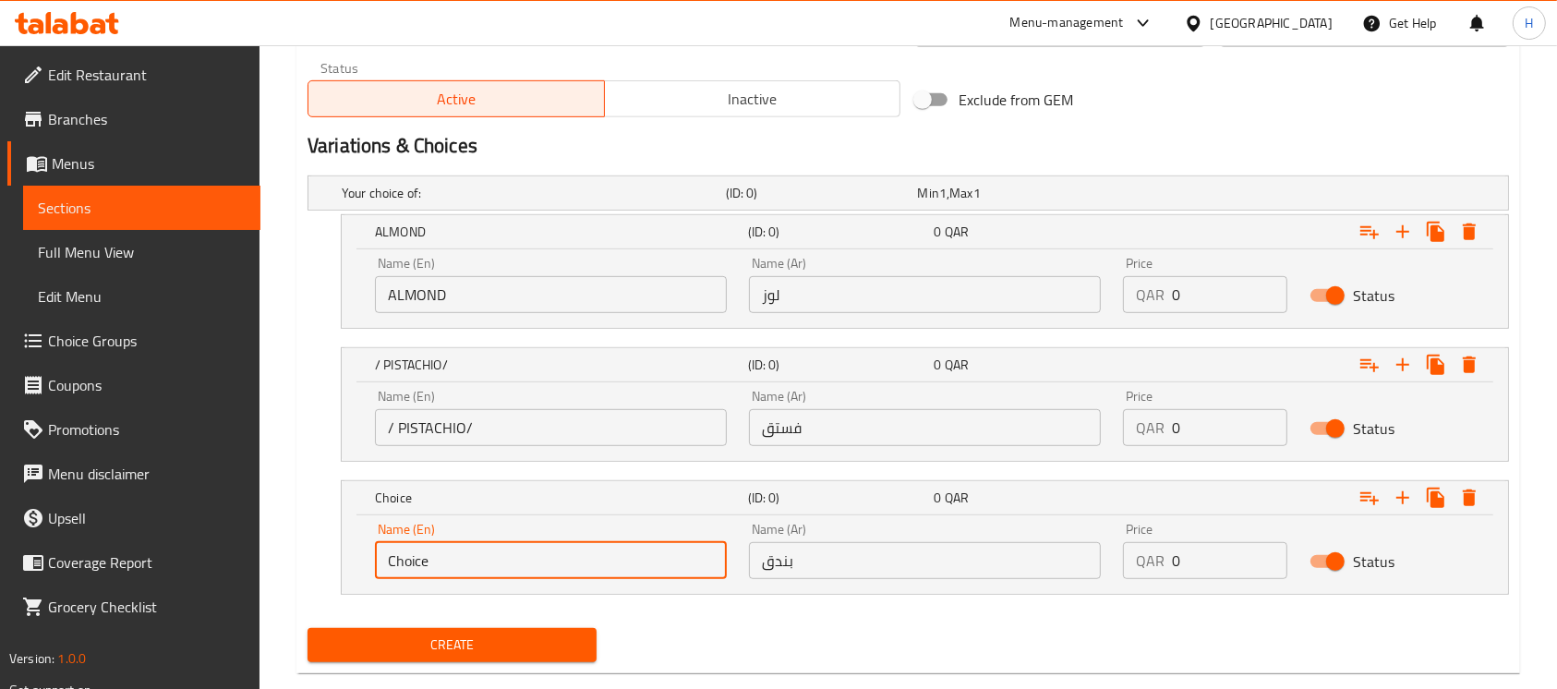
click at [554, 572] on input "Choice" at bounding box center [551, 560] width 352 height 37
paste input "HAZELNUT"
type input "HAZELNUT"
click at [522, 440] on input "/ PISTACHIO/" at bounding box center [551, 427] width 352 height 37
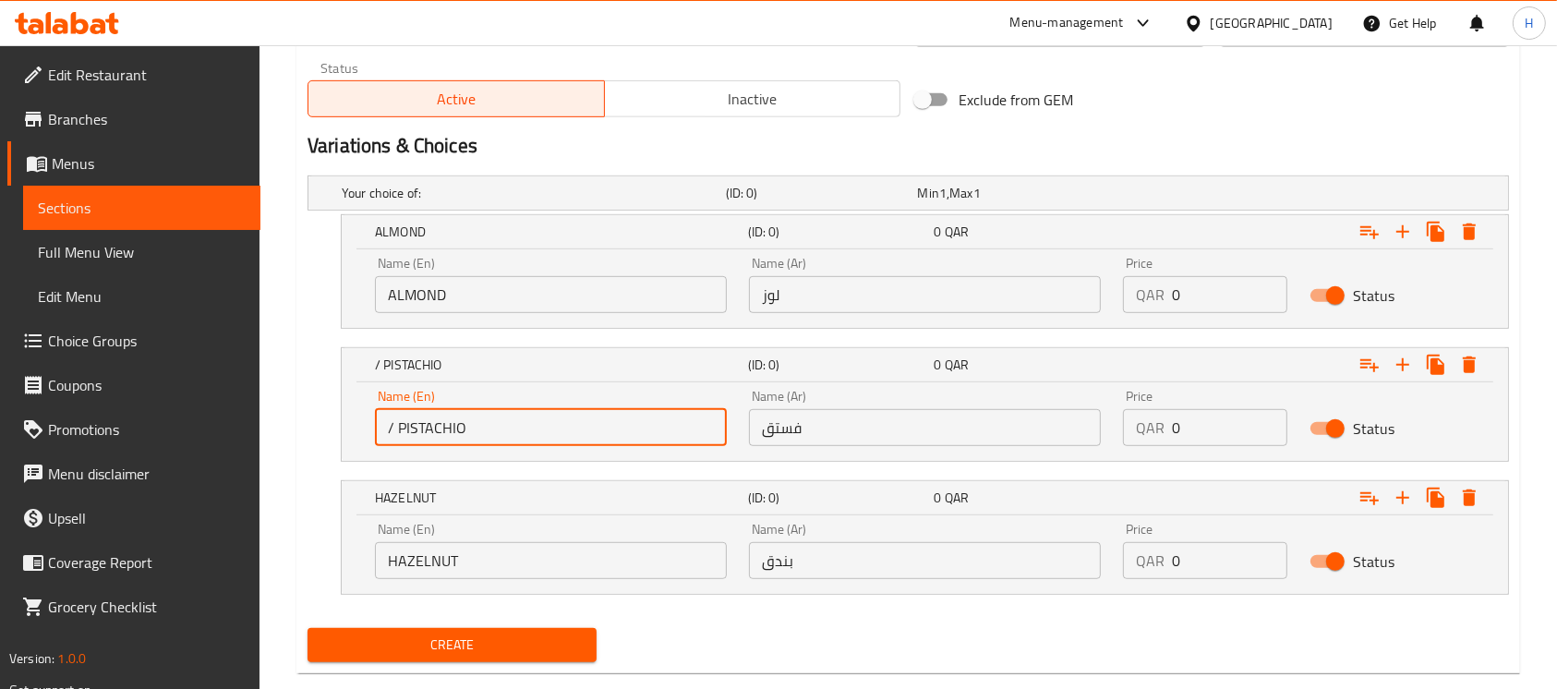
click at [404, 430] on input "/ PISTACHIO" at bounding box center [551, 427] width 352 height 37
click at [398, 426] on input "/ PISTACHIO" at bounding box center [551, 427] width 352 height 37
type input "PISTACHIO"
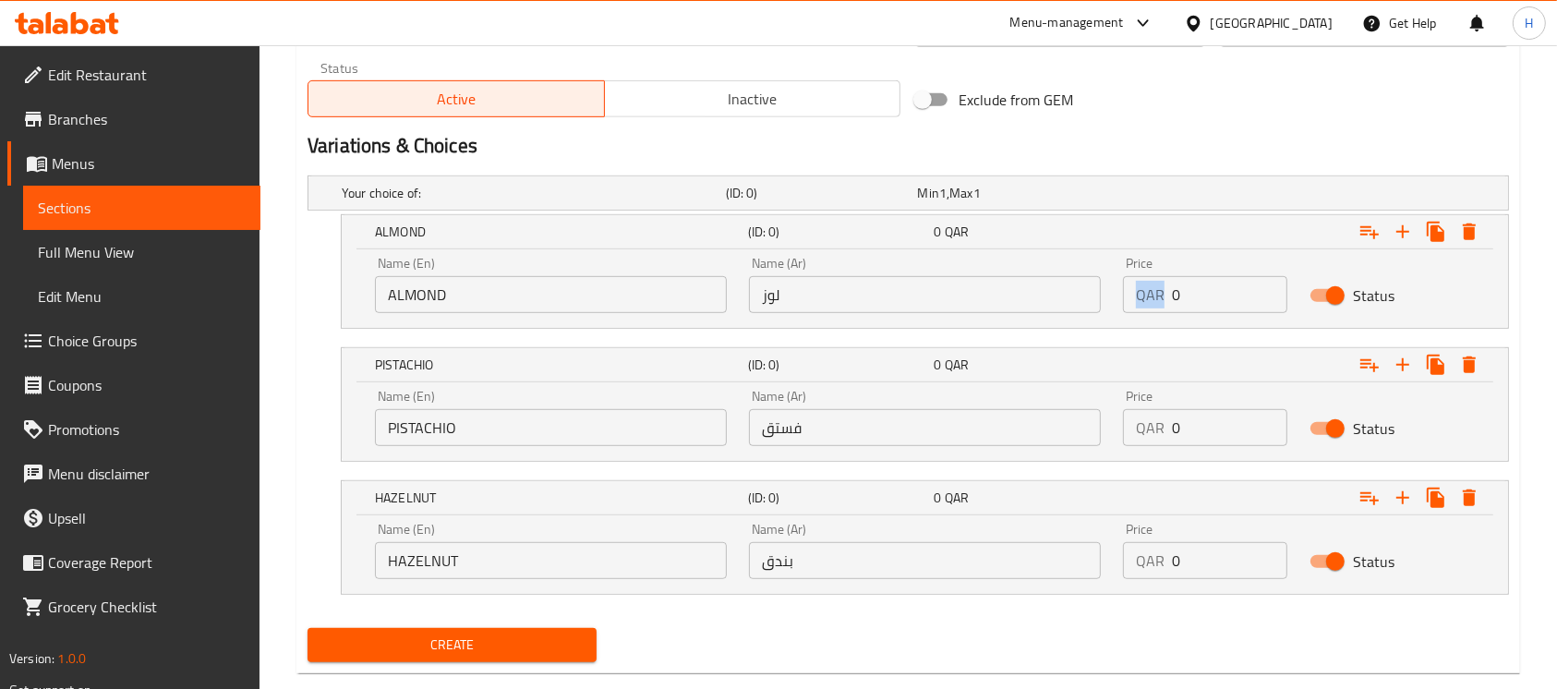
drag, startPoint x: 1165, startPoint y: 299, endPoint x: 1200, endPoint y: 299, distance: 35.1
click at [1200, 299] on div "QAR 0 Price" at bounding box center [1205, 294] width 164 height 37
drag, startPoint x: 1189, startPoint y: 298, endPoint x: 1160, endPoint y: 298, distance: 28.6
click at [1160, 298] on div "QAR 0 Price" at bounding box center [1205, 294] width 164 height 37
type input "5"
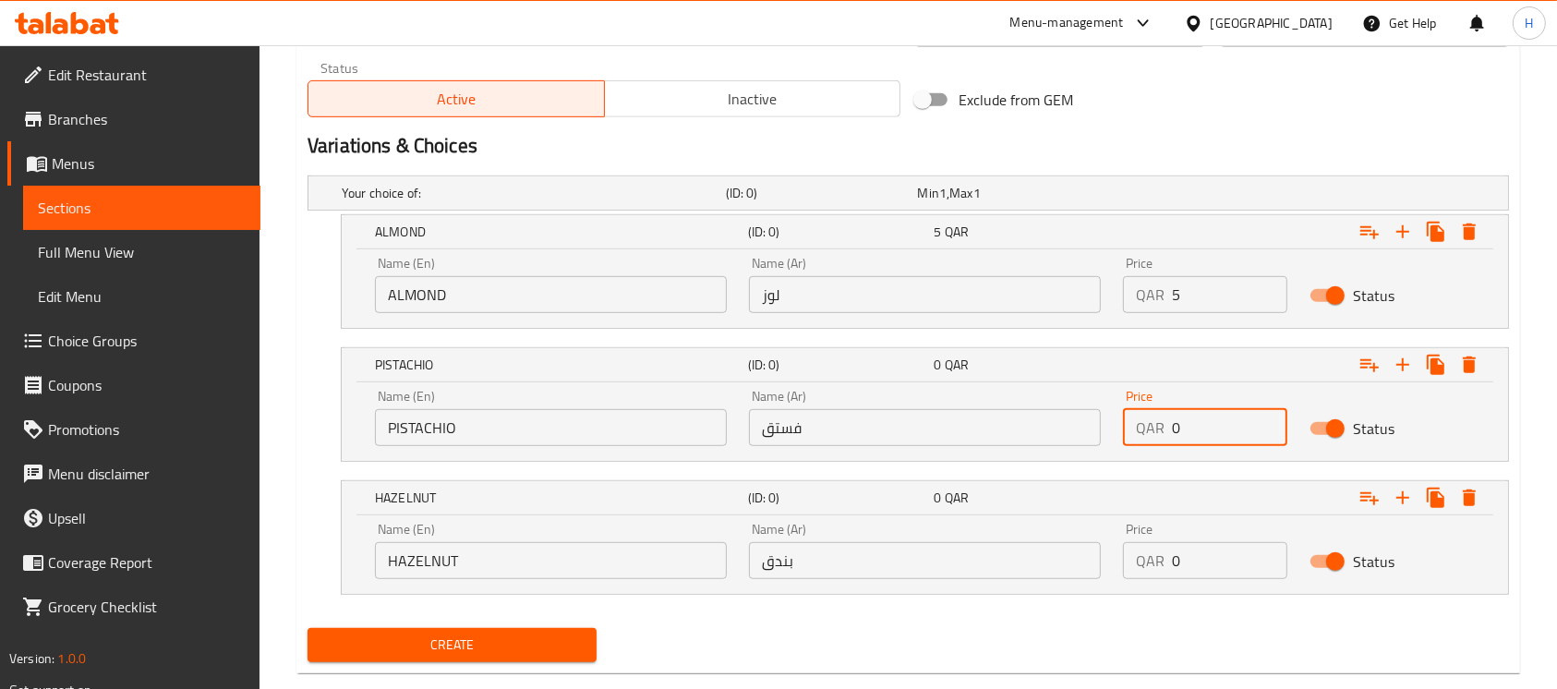
drag, startPoint x: 1187, startPoint y: 428, endPoint x: 1094, endPoint y: 463, distance: 99.7
click at [1094, 463] on div "Your choice of: (ID: 0) Min 1 , Max 1 Name (En) Your choice of: Name (En) Name …" at bounding box center [908, 394] width 1217 height 453
type input "5"
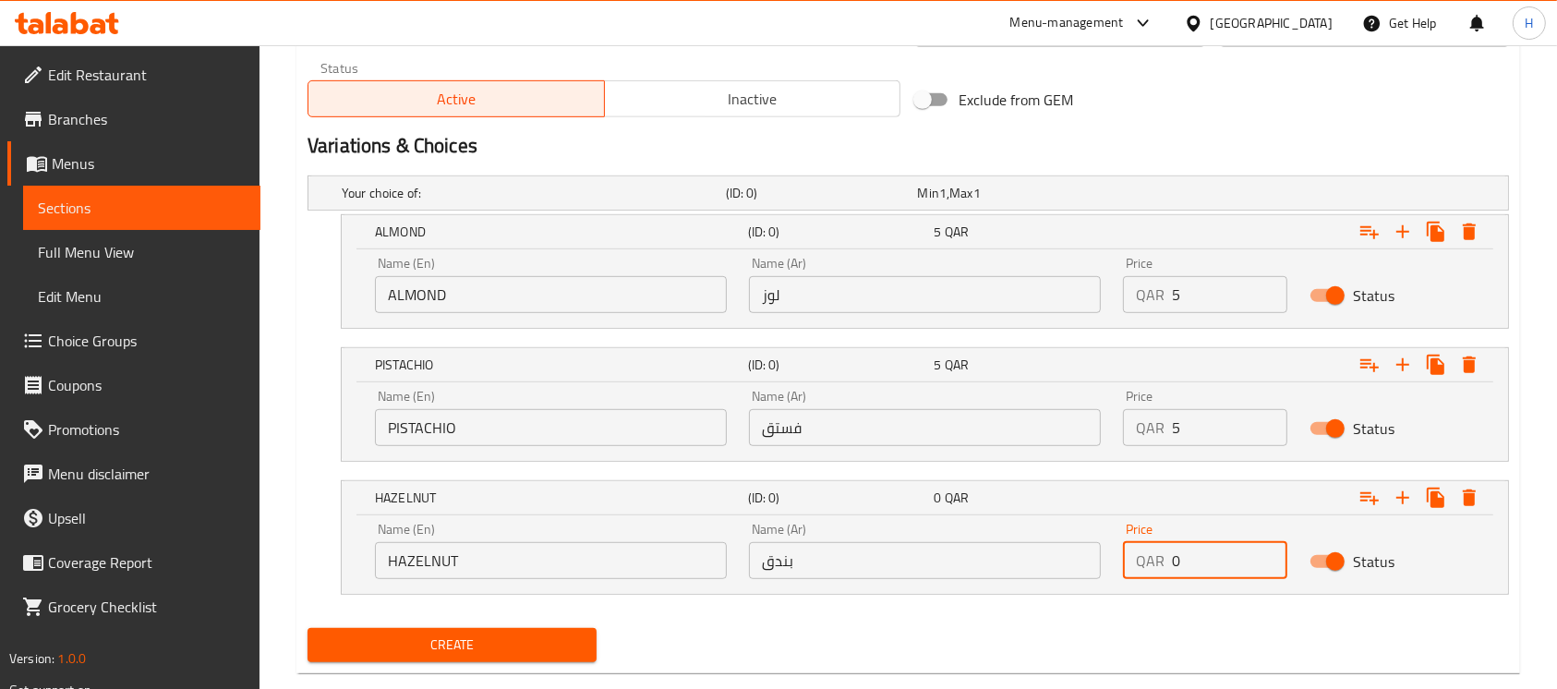
drag, startPoint x: 1212, startPoint y: 557, endPoint x: 1091, endPoint y: 580, distance: 123.2
click at [1091, 580] on div "Name (En) HAZELNUT Name (En) Name (Ar) بندق Name (Ar) Price QAR 0 Price Status" at bounding box center [925, 551] width 1122 height 79
type input "5"
click at [422, 648] on span "Create" at bounding box center [452, 645] width 260 height 23
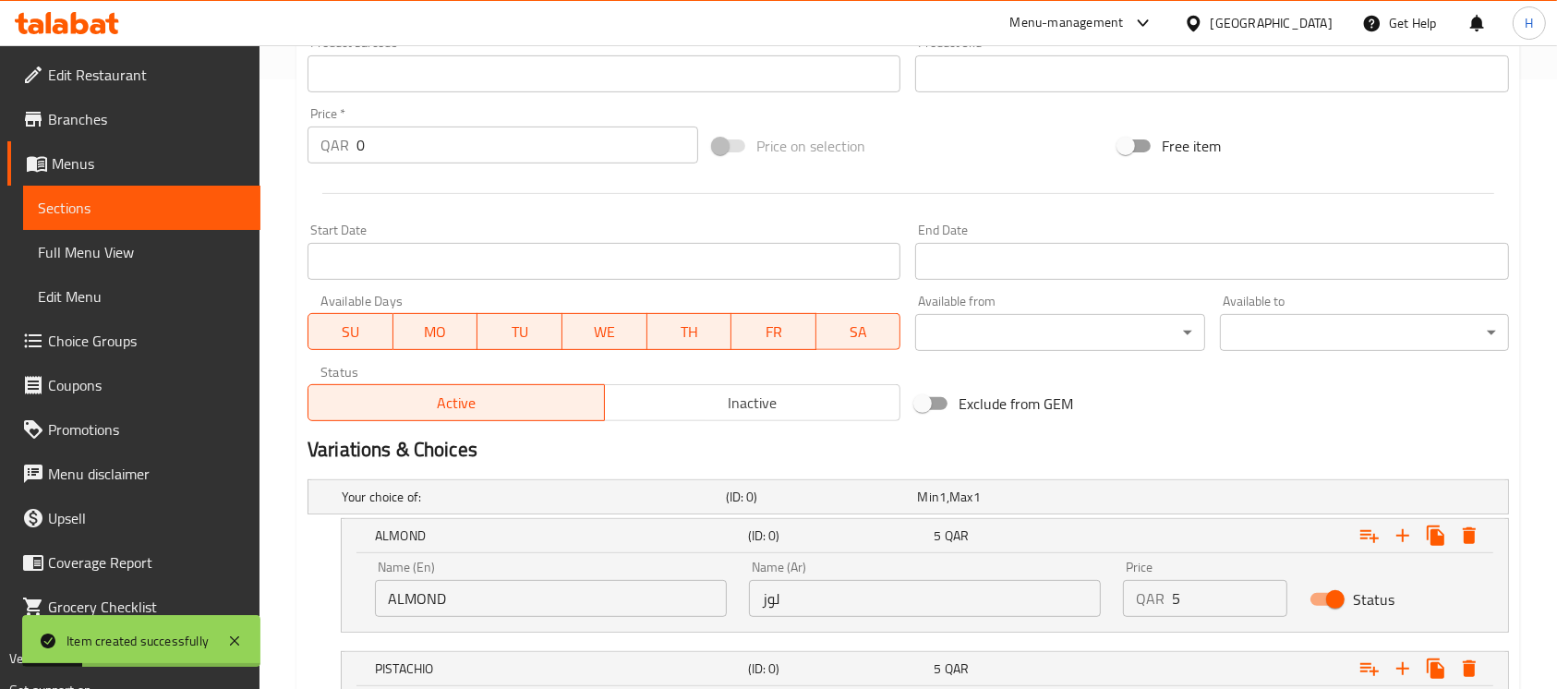
scroll to position [615, 0]
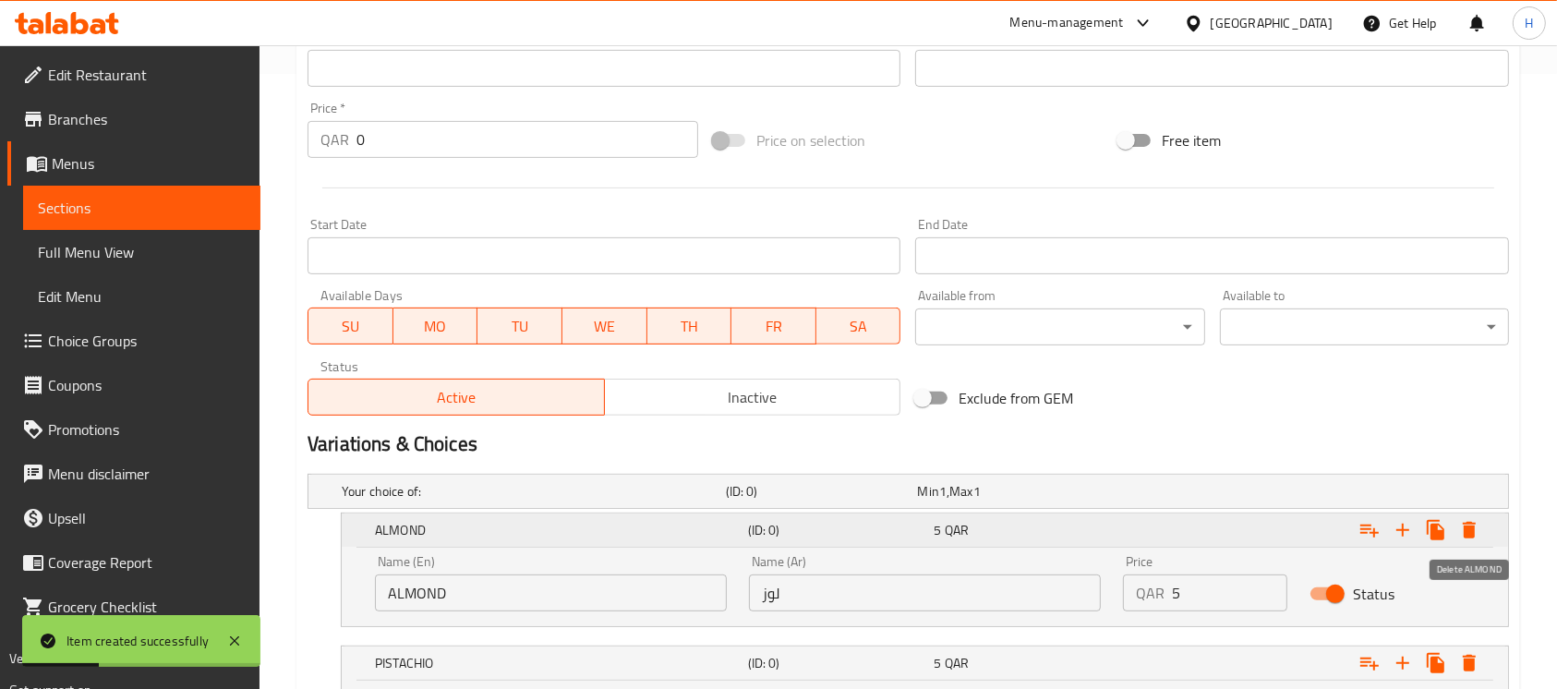
click at [1476, 538] on icon "Expand" at bounding box center [1470, 530] width 22 height 22
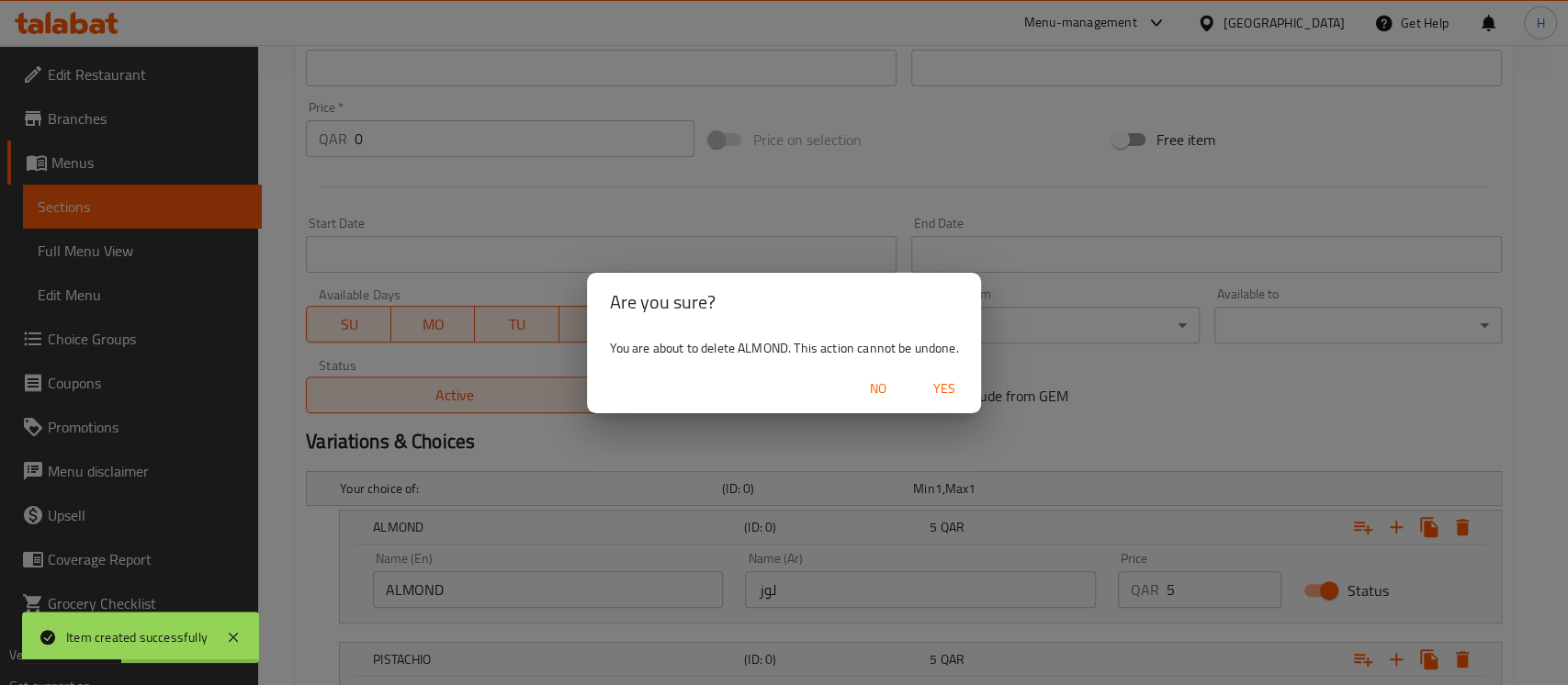
click at [954, 384] on span "Yes" at bounding box center [944, 389] width 44 height 23
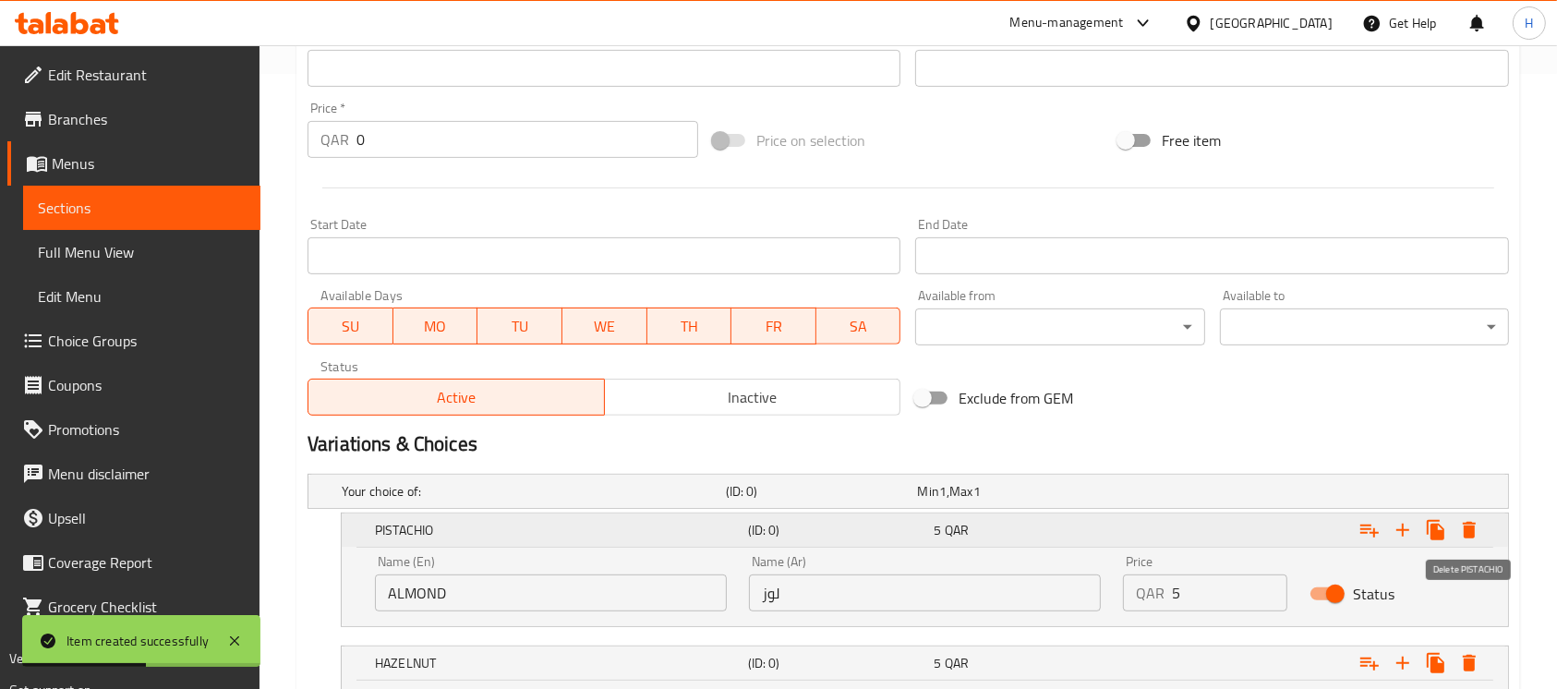
click at [1478, 533] on icon "Expand" at bounding box center [1470, 530] width 22 height 22
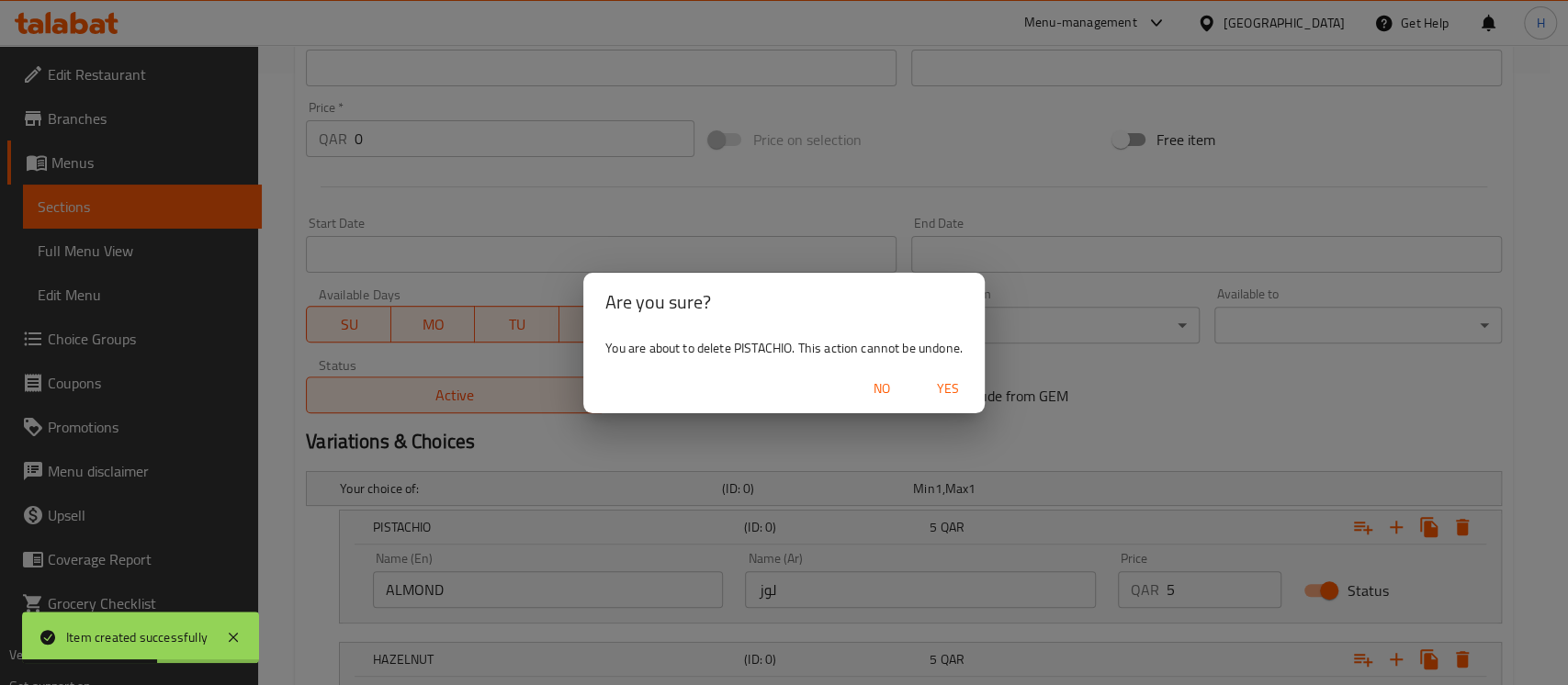
click at [961, 385] on span "Yes" at bounding box center [948, 389] width 44 height 23
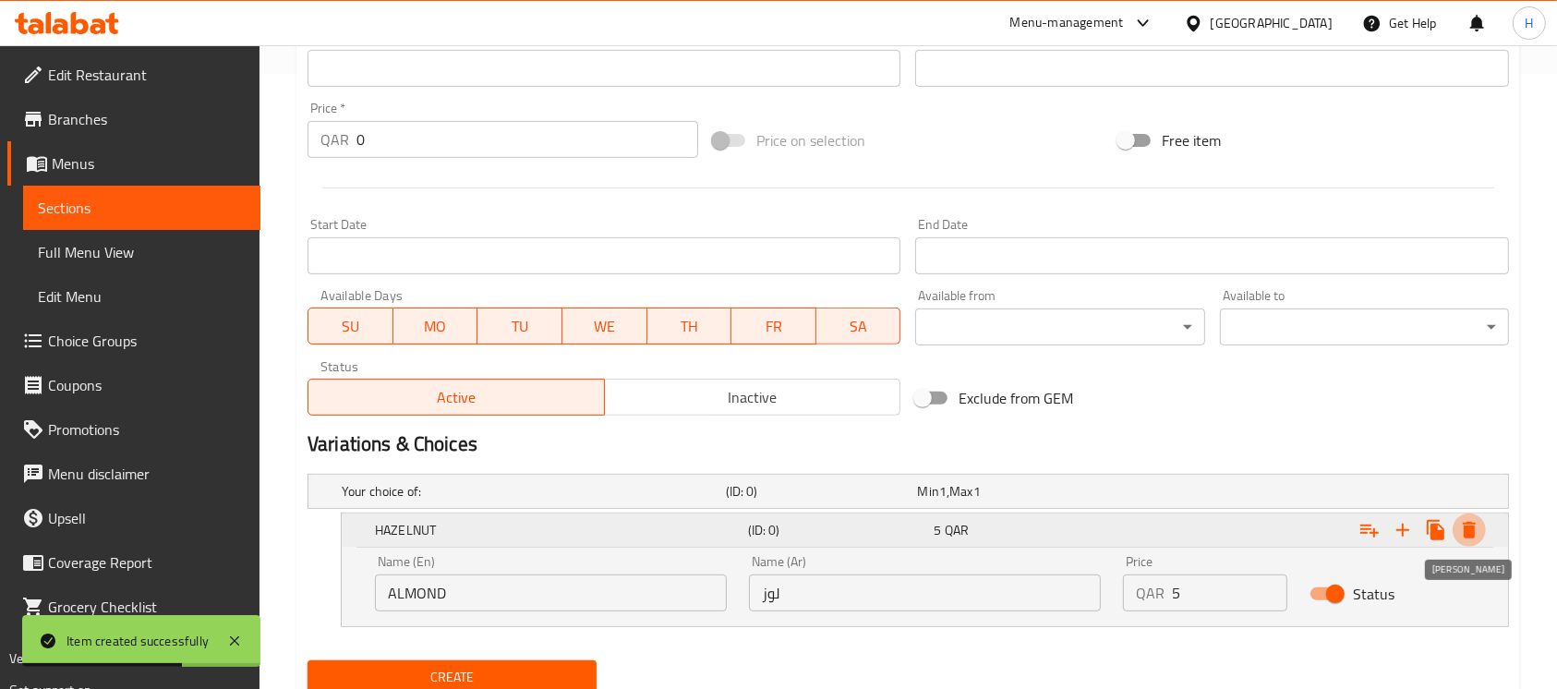
click at [1478, 531] on icon "Expand" at bounding box center [1470, 530] width 22 height 22
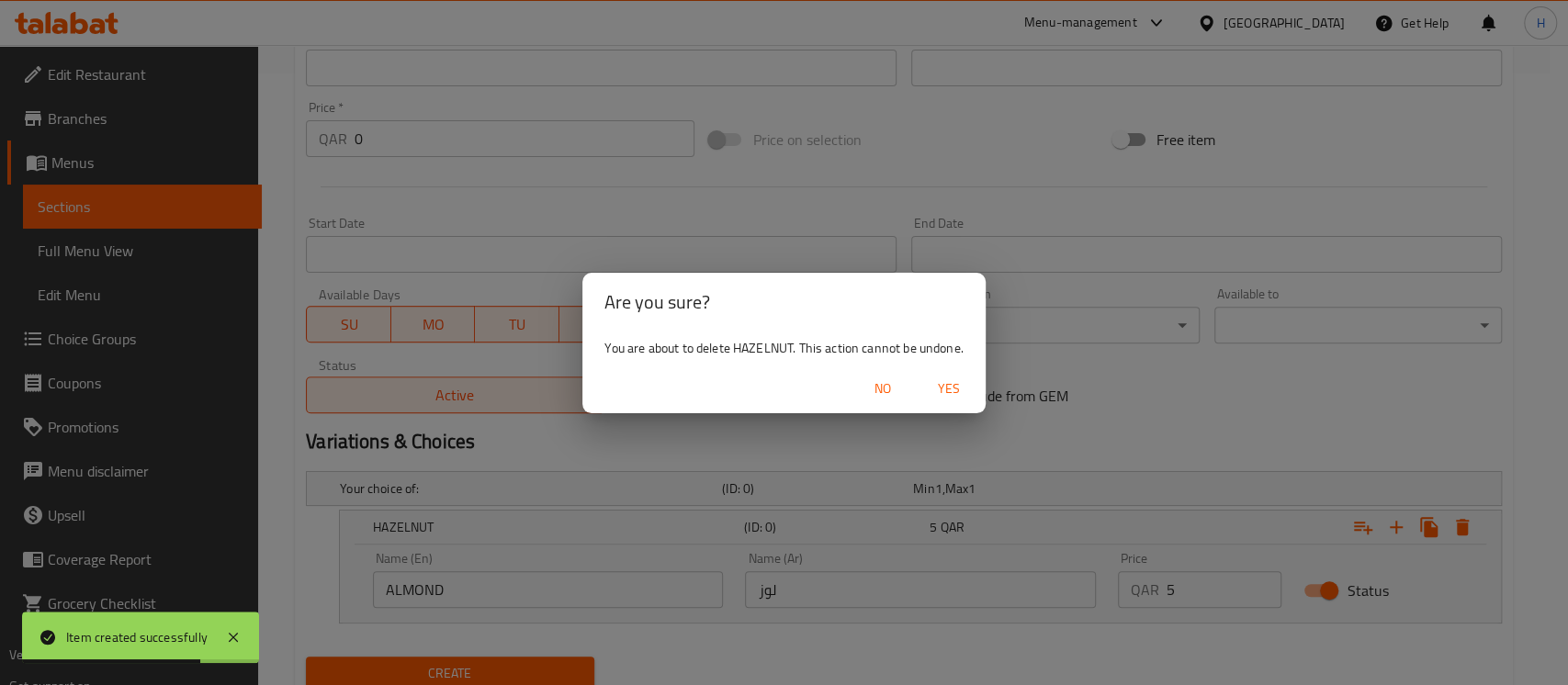
click at [959, 394] on span "Yes" at bounding box center [949, 389] width 44 height 23
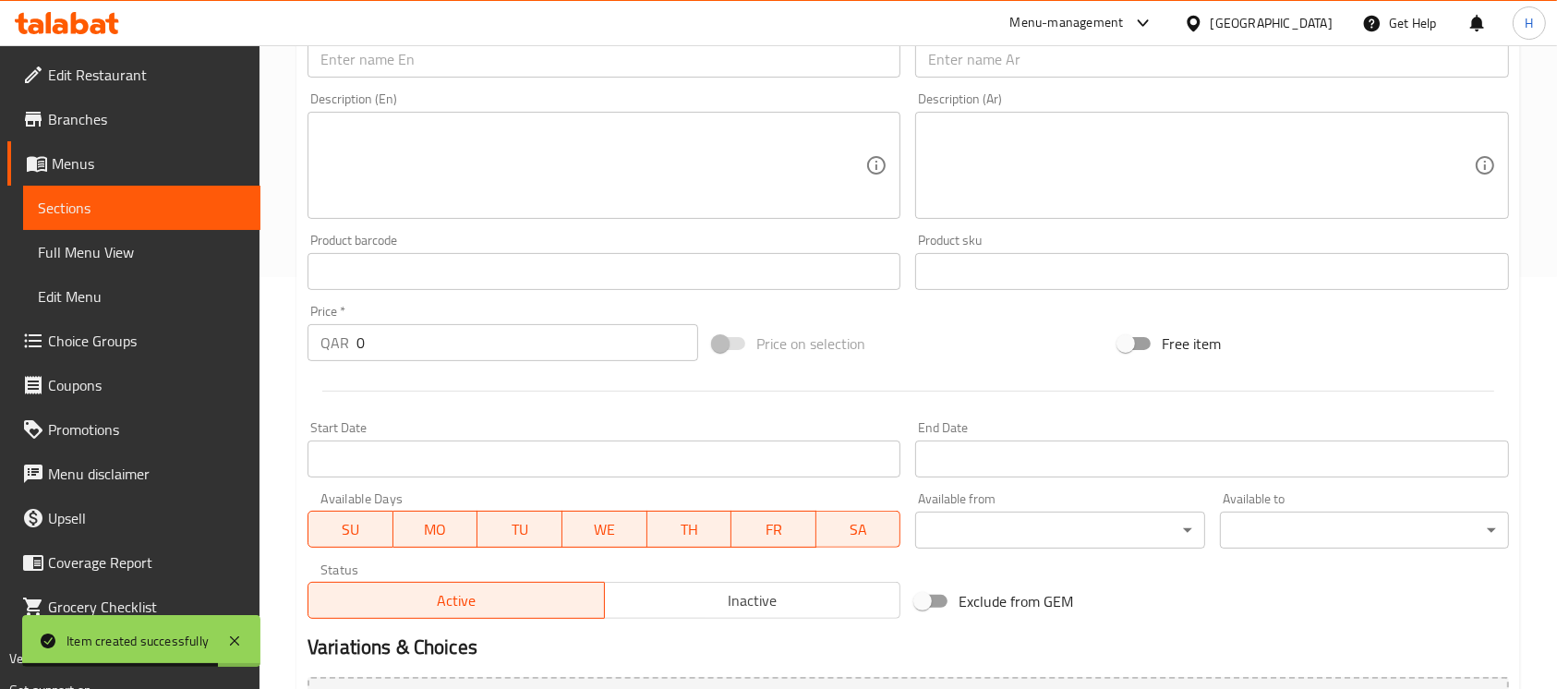
scroll to position [369, 0]
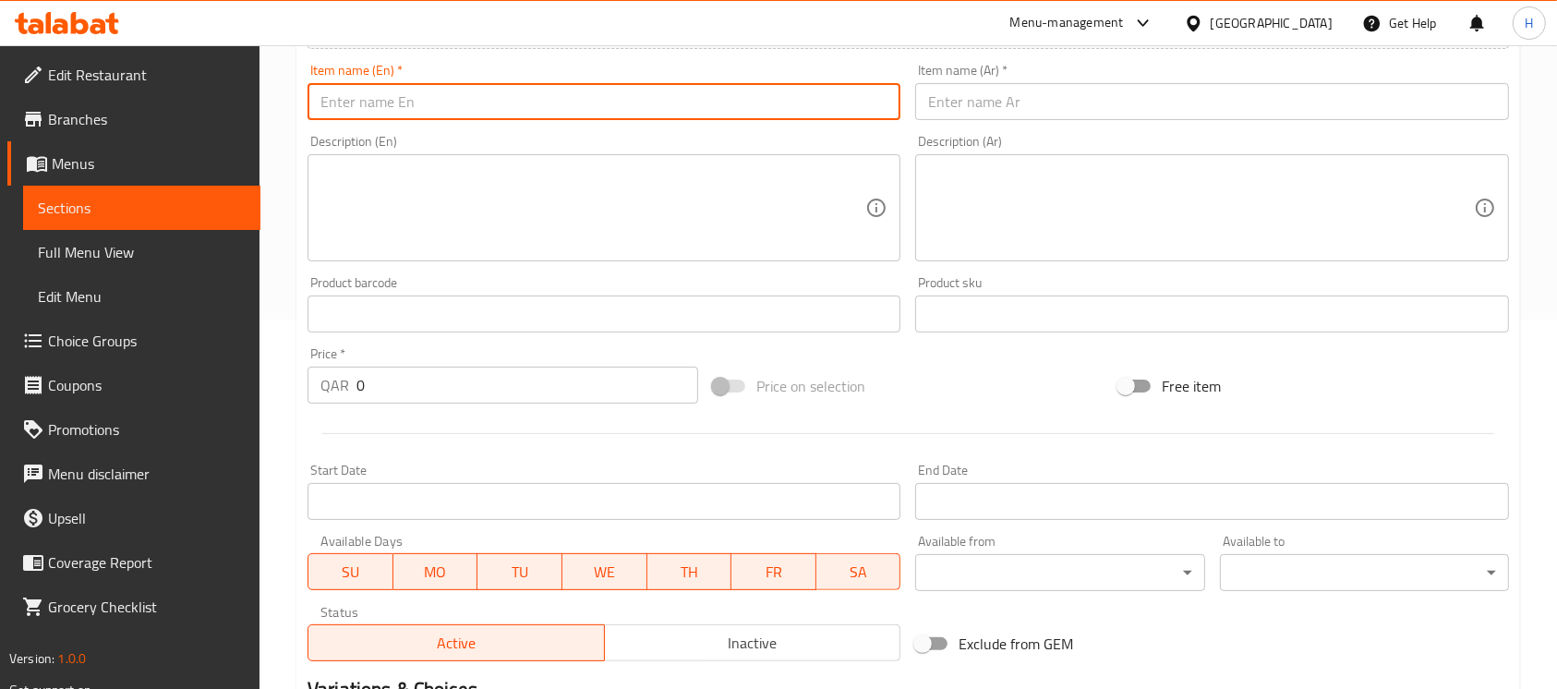
click at [799, 115] on input "text" at bounding box center [604, 101] width 593 height 37
paste input "CASHEW"
type input "CASHEW"
click at [956, 97] on input "text" at bounding box center [1211, 101] width 593 height 37
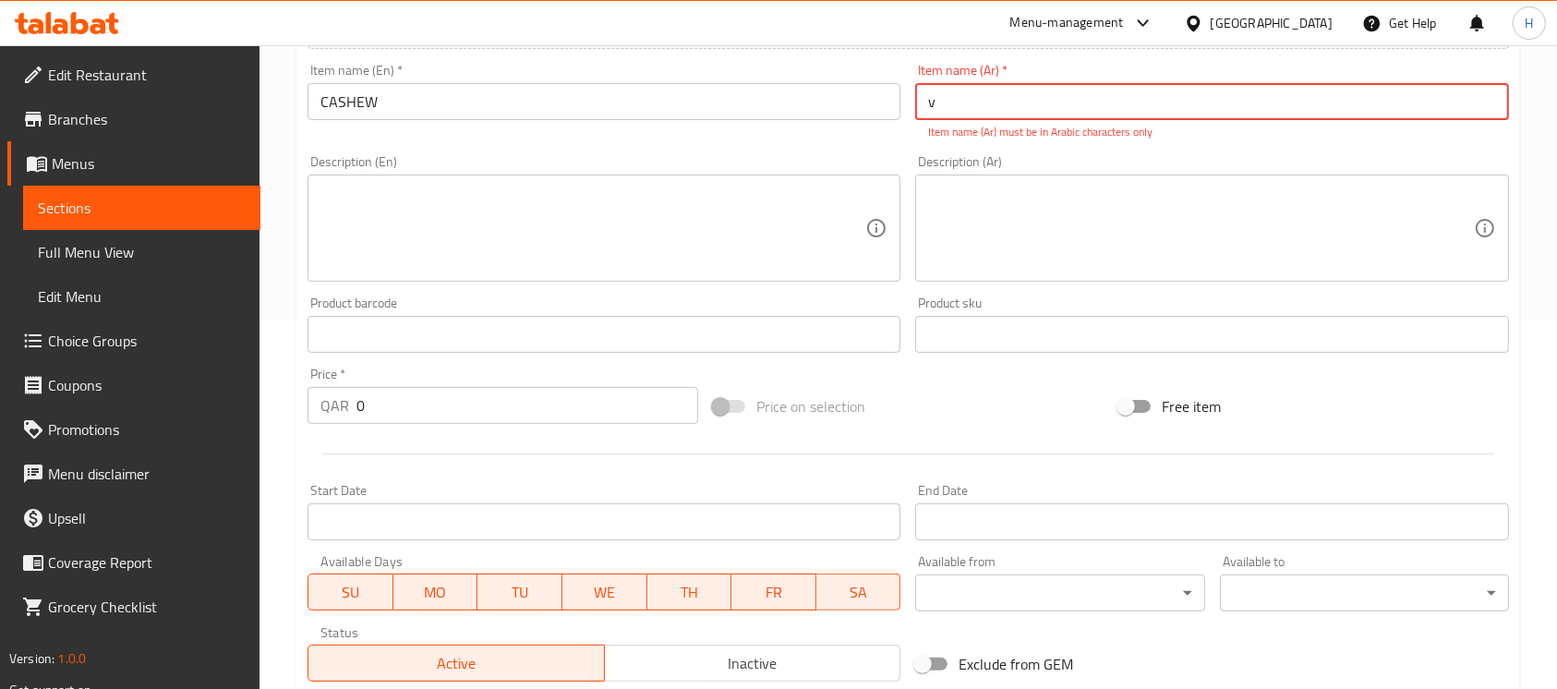
drag, startPoint x: 1020, startPoint y: 107, endPoint x: 910, endPoint y: 129, distance: 112.1
click at [892, 107] on div "Add item image Image Size: 1200 x 800 px / Image formats: jpg, png / 5MB Max. I…" at bounding box center [908, 281] width 1217 height 817
paste input "الكاجو"
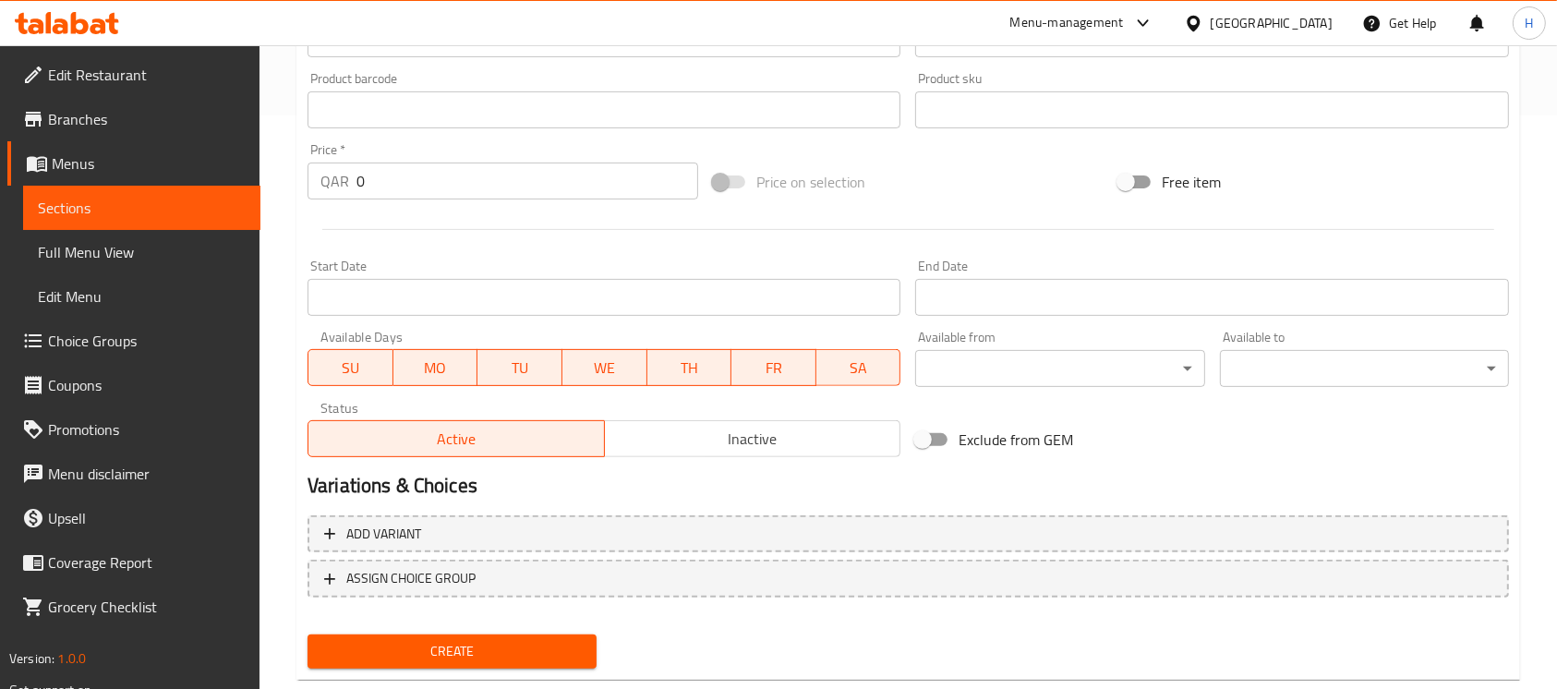
scroll to position [615, 0]
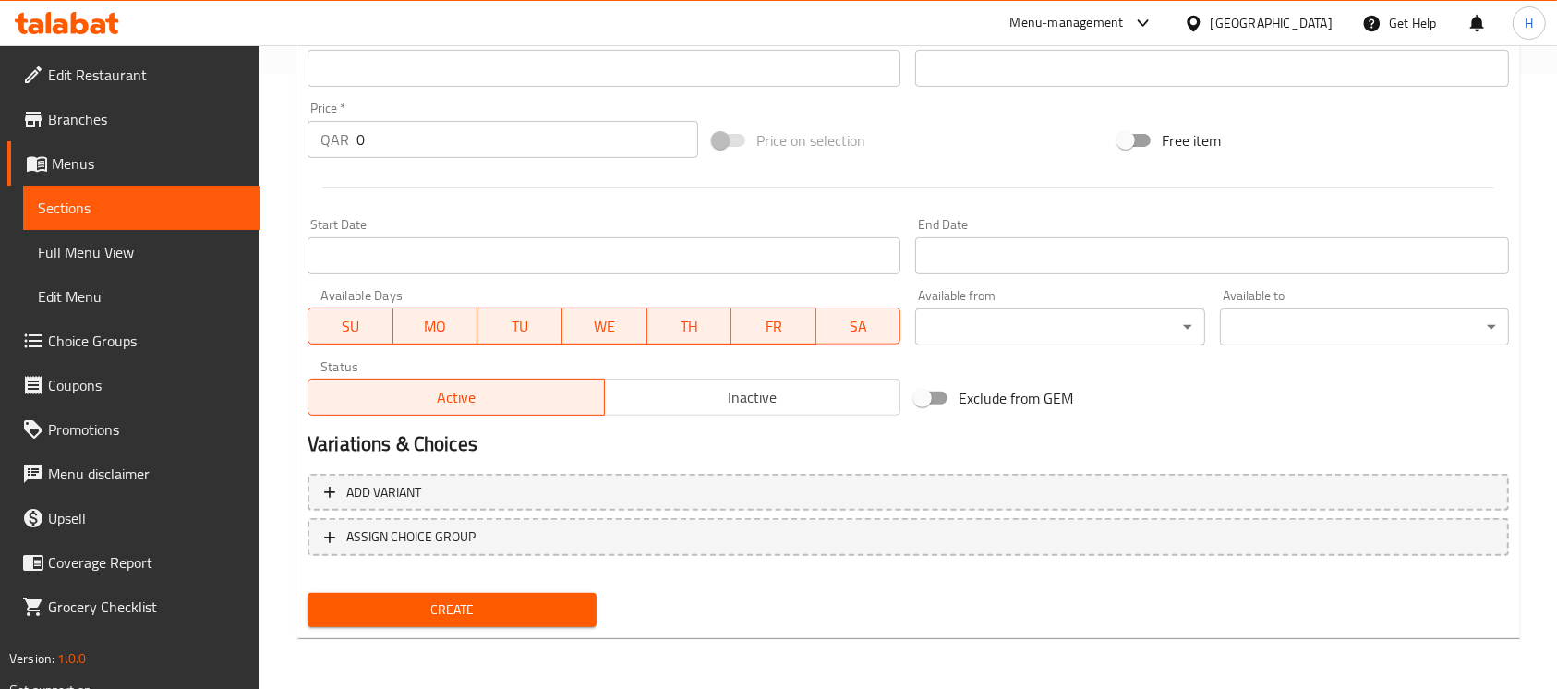
type input "الكاجو"
click at [807, 605] on div "Create" at bounding box center [908, 610] width 1217 height 49
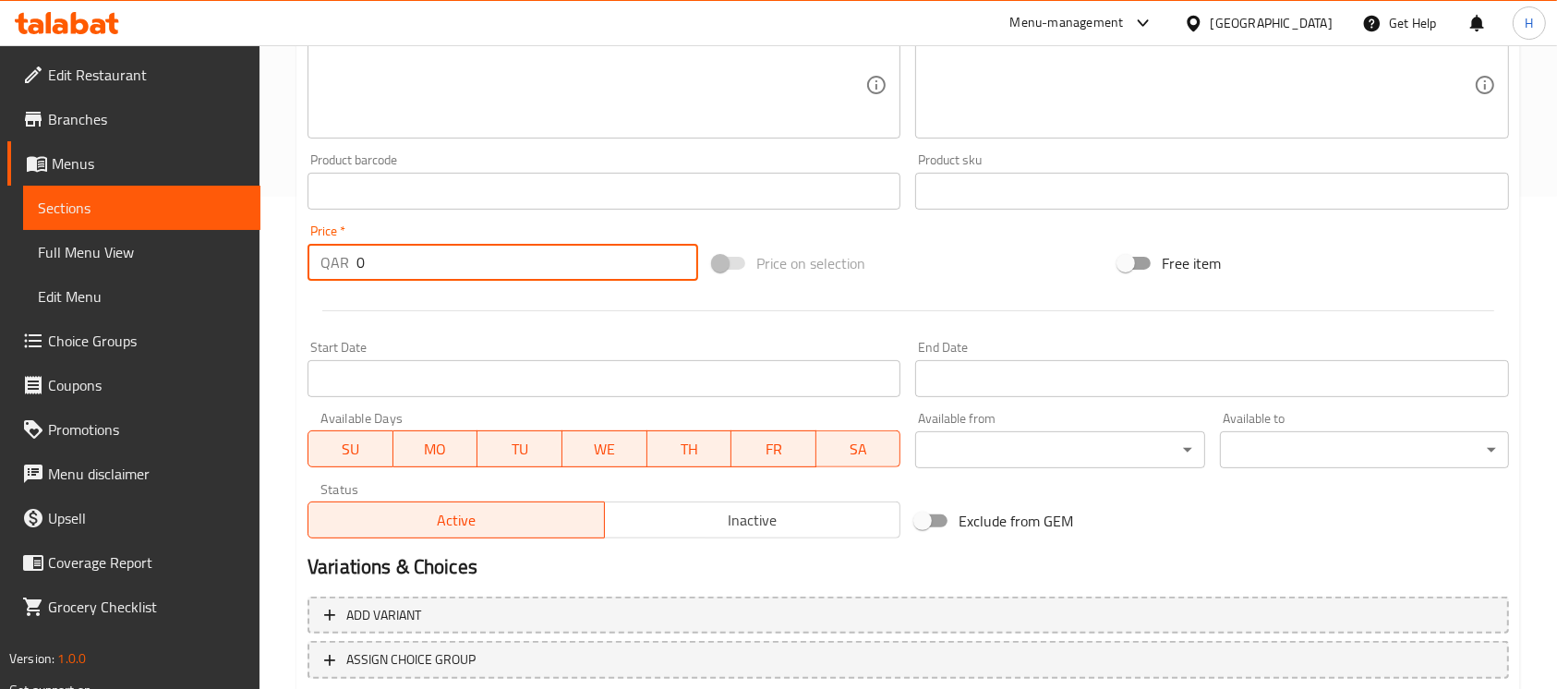
drag, startPoint x: 383, startPoint y: 254, endPoint x: 342, endPoint y: 258, distance: 41.7
click at [342, 258] on div "QAR 0 Price *" at bounding box center [503, 262] width 391 height 37
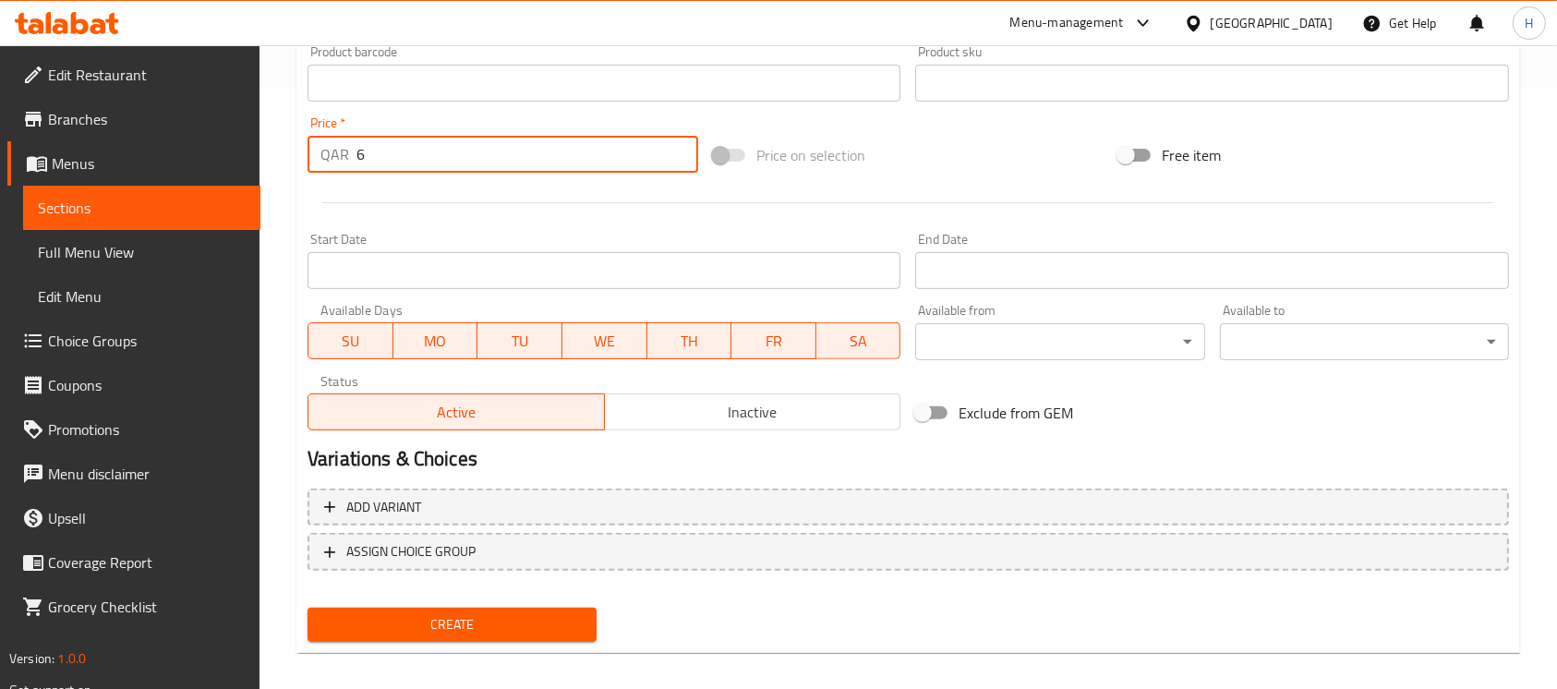
scroll to position [615, 0]
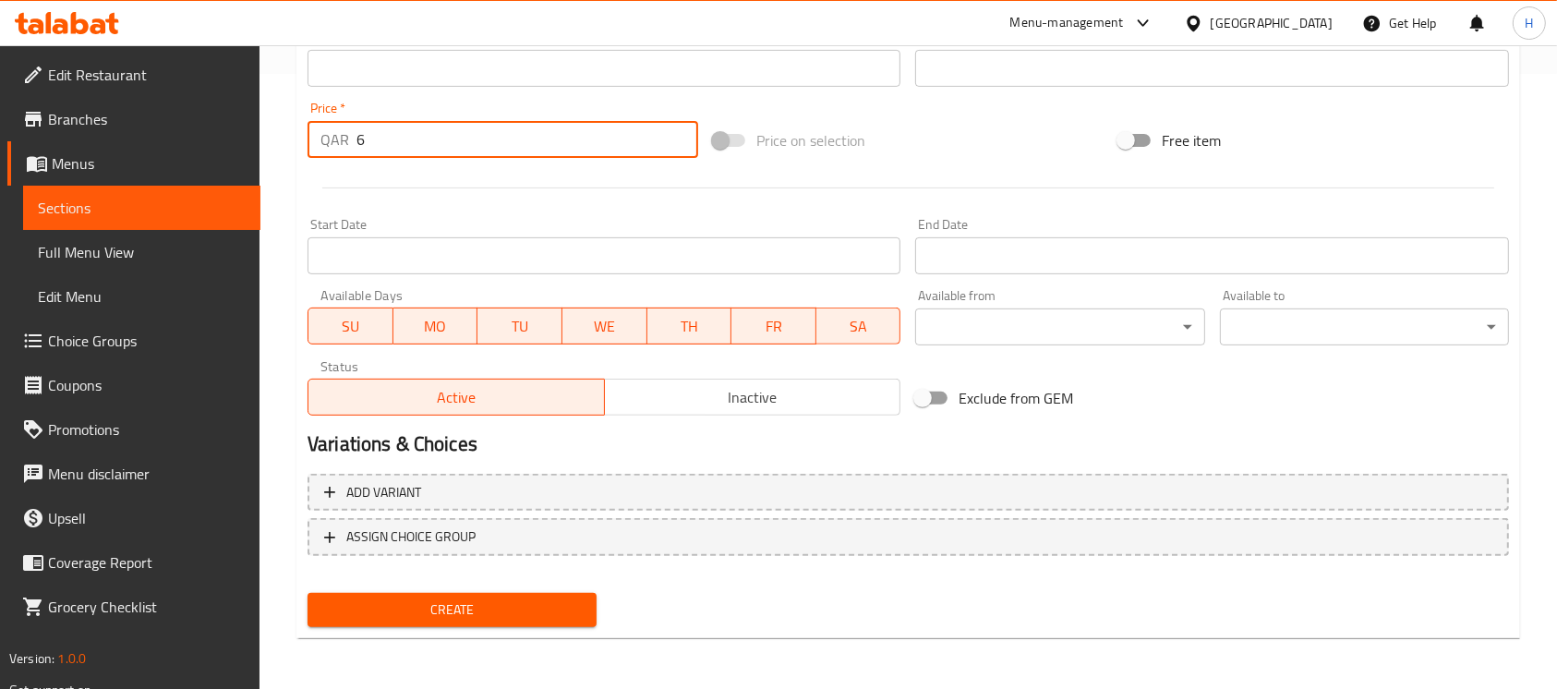
type input "6"
click at [547, 587] on div "Create" at bounding box center [452, 610] width 304 height 49
click at [548, 612] on span "Create" at bounding box center [452, 610] width 260 height 23
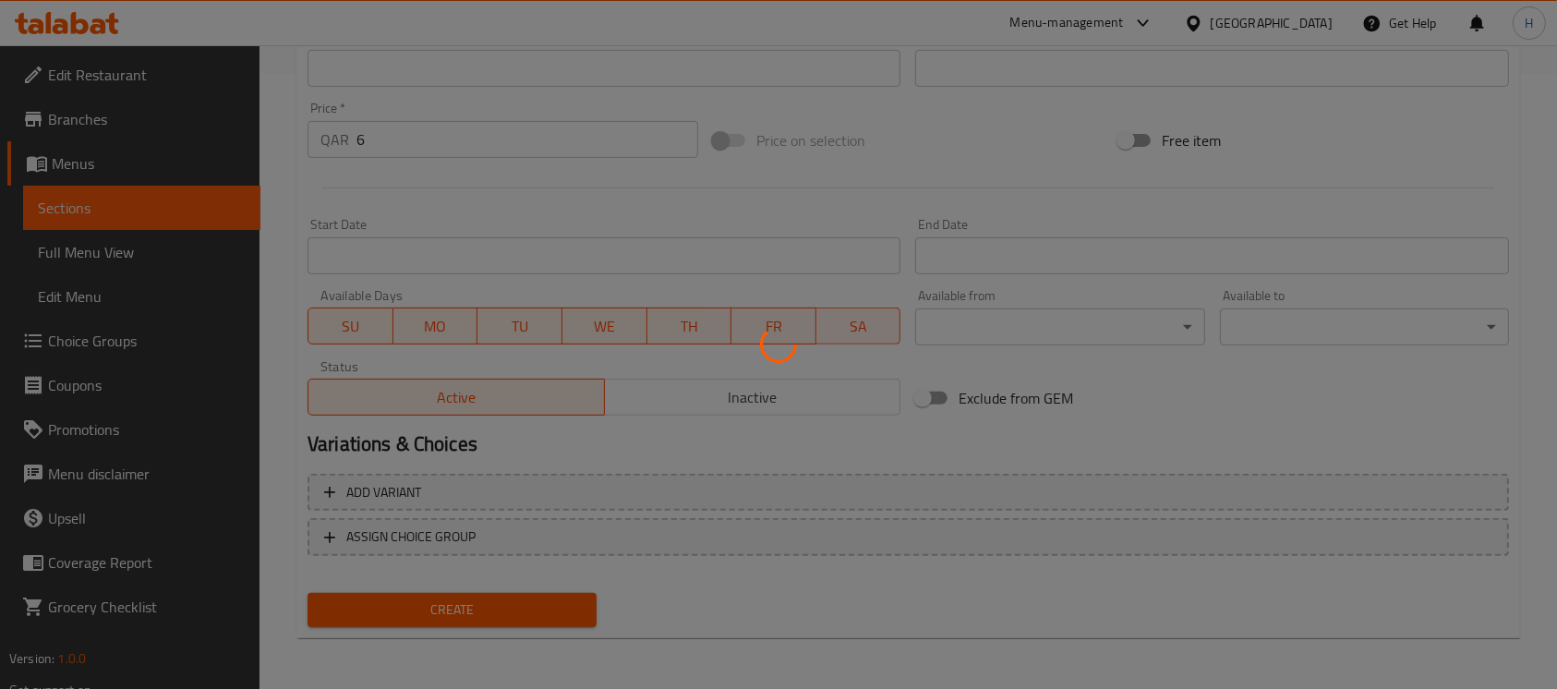
type input "0"
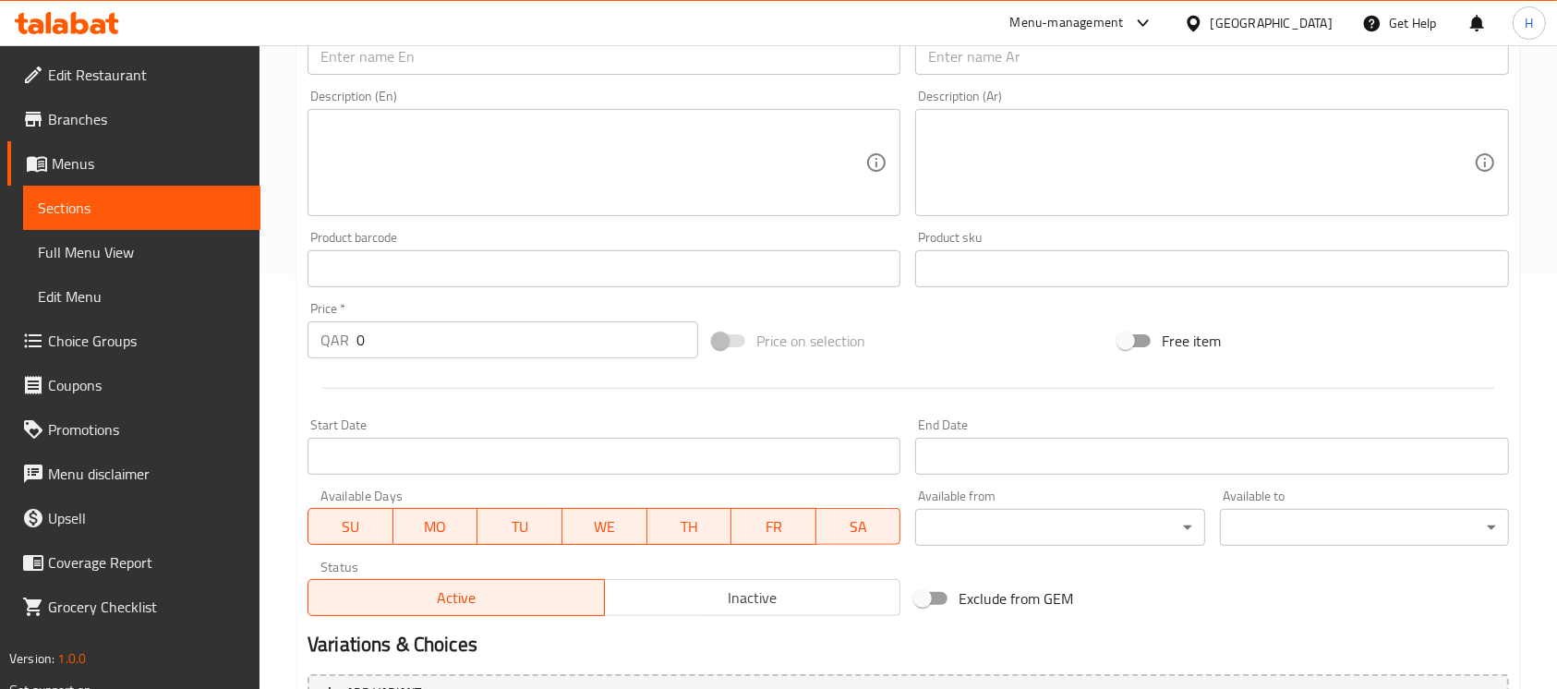
scroll to position [0, 0]
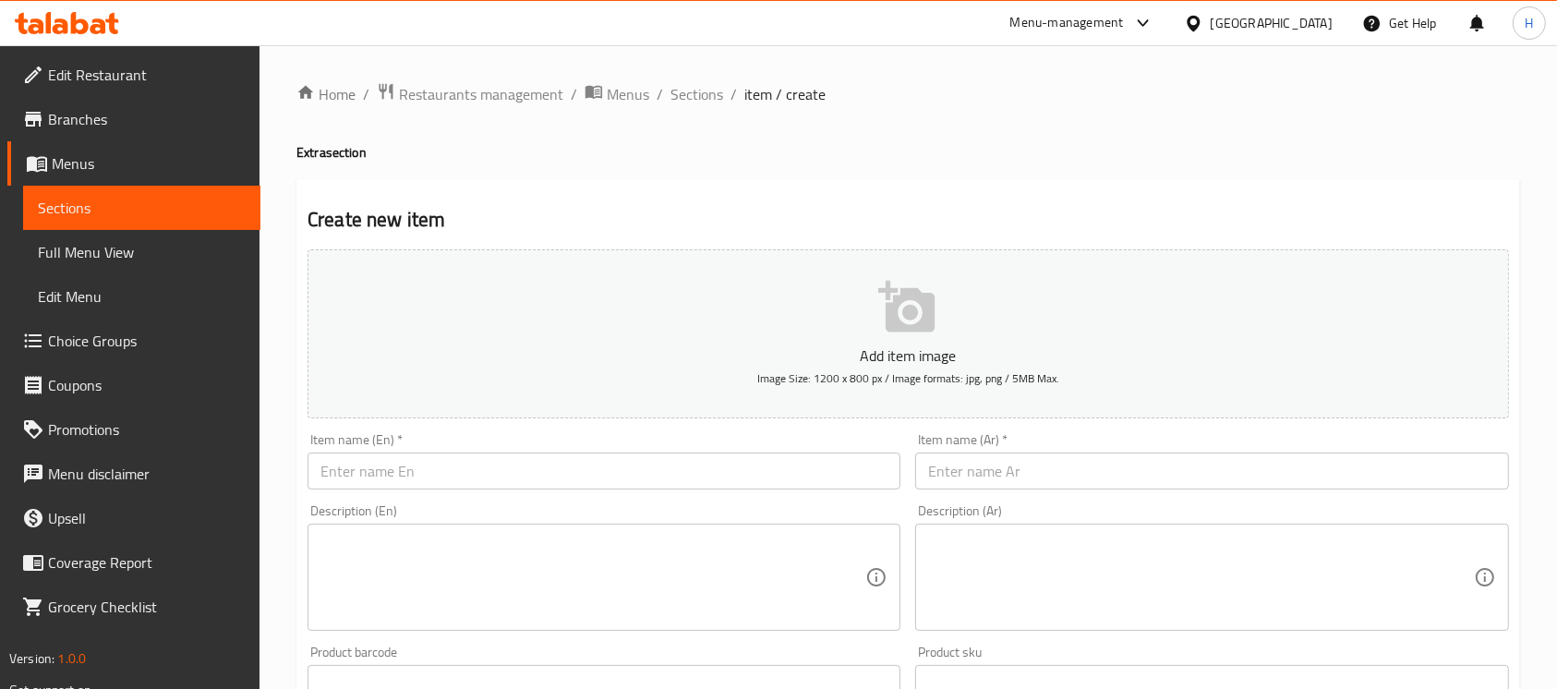
click at [244, 203] on span "Sections" at bounding box center [142, 208] width 208 height 22
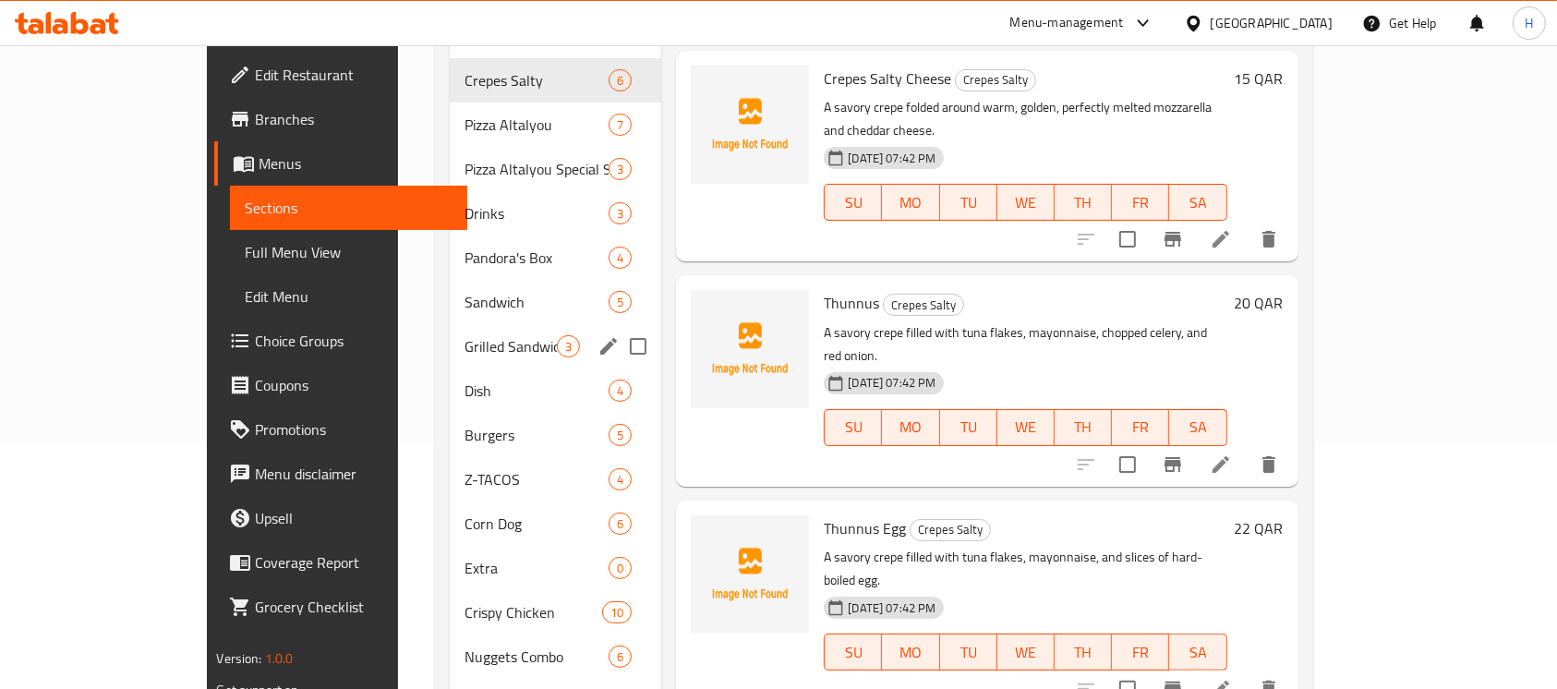
scroll to position [246, 0]
click at [465, 555] on span "Extra" at bounding box center [511, 566] width 93 height 22
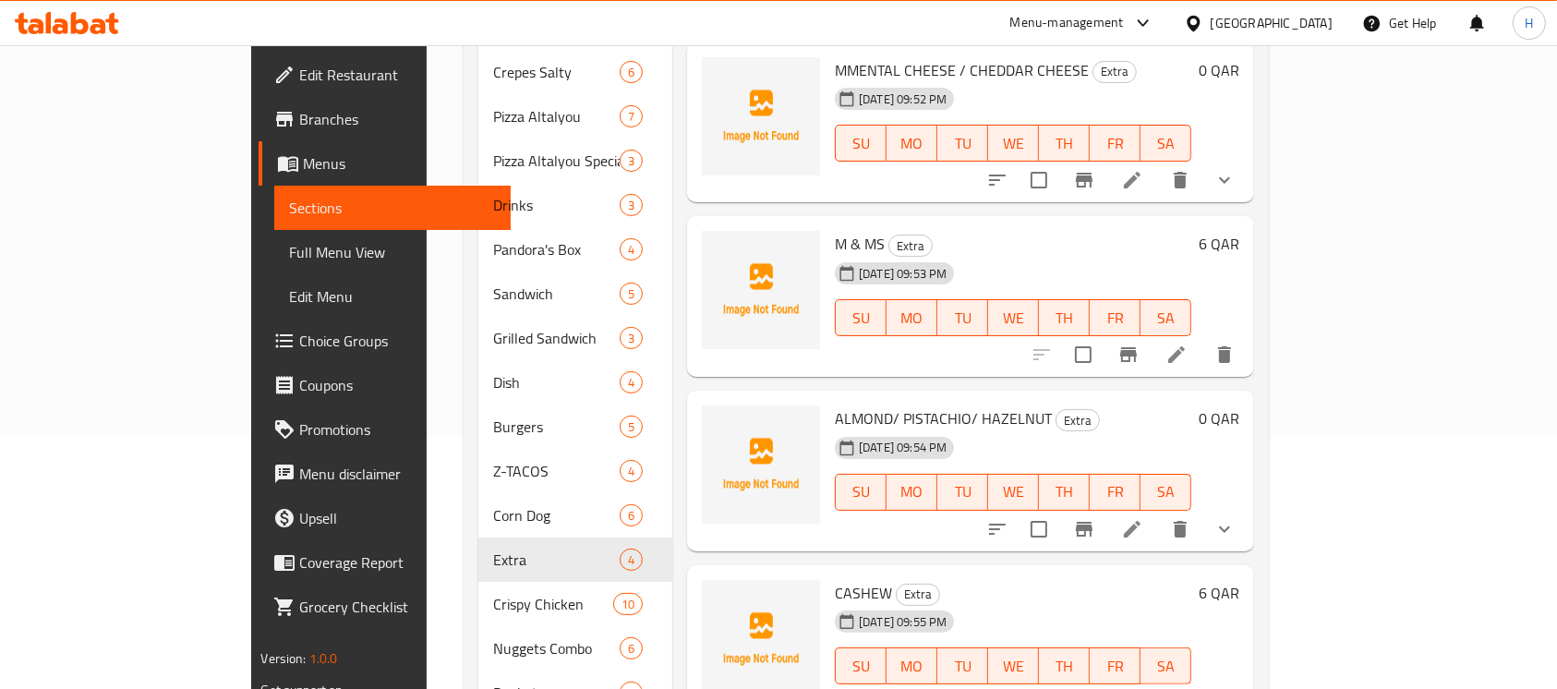
scroll to position [246, 0]
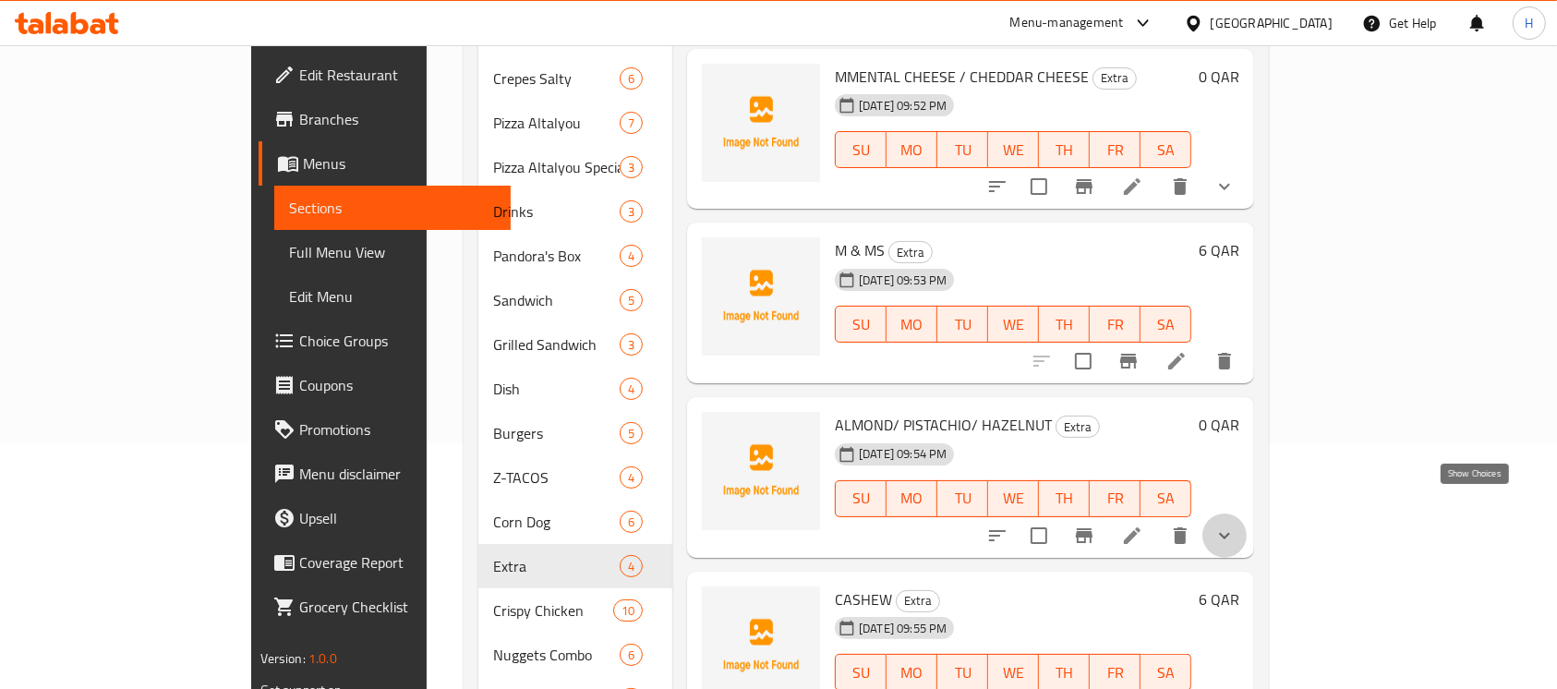
click at [1236, 525] on icon "show more" at bounding box center [1225, 536] width 22 height 22
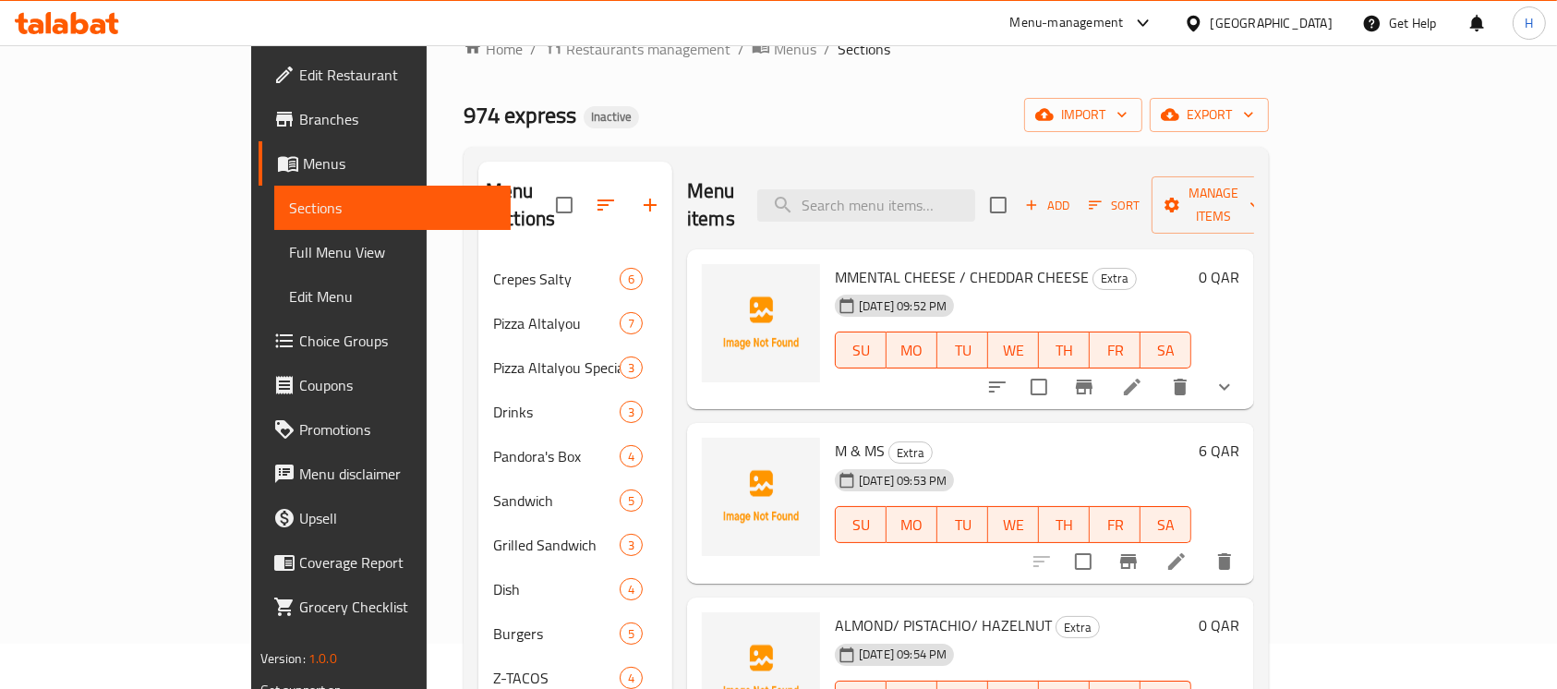
scroll to position [0, 0]
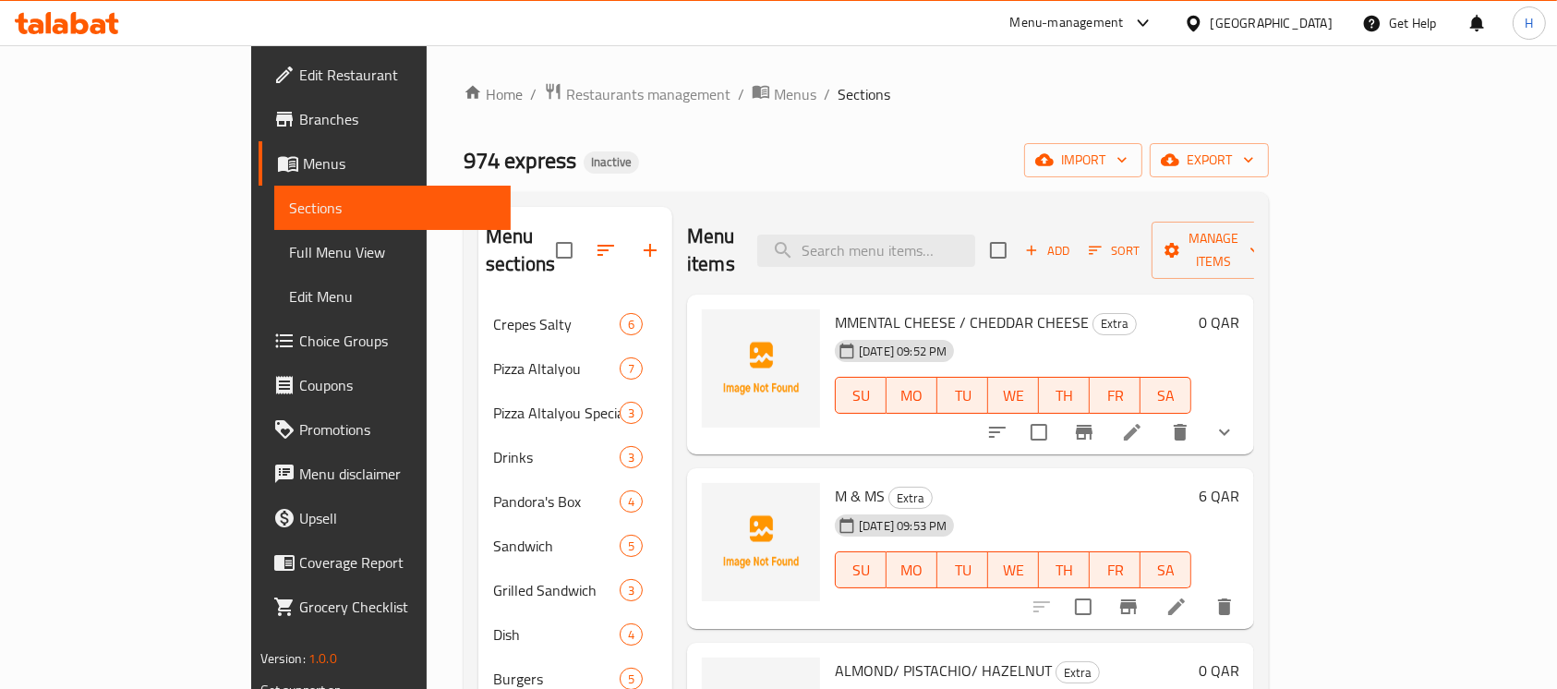
click at [990, 215] on div "Menu items Add Sort Manage items" at bounding box center [970, 251] width 567 height 88
click at [975, 235] on input "search" at bounding box center [866, 251] width 218 height 32
paste input "Box Crispy Chicken"
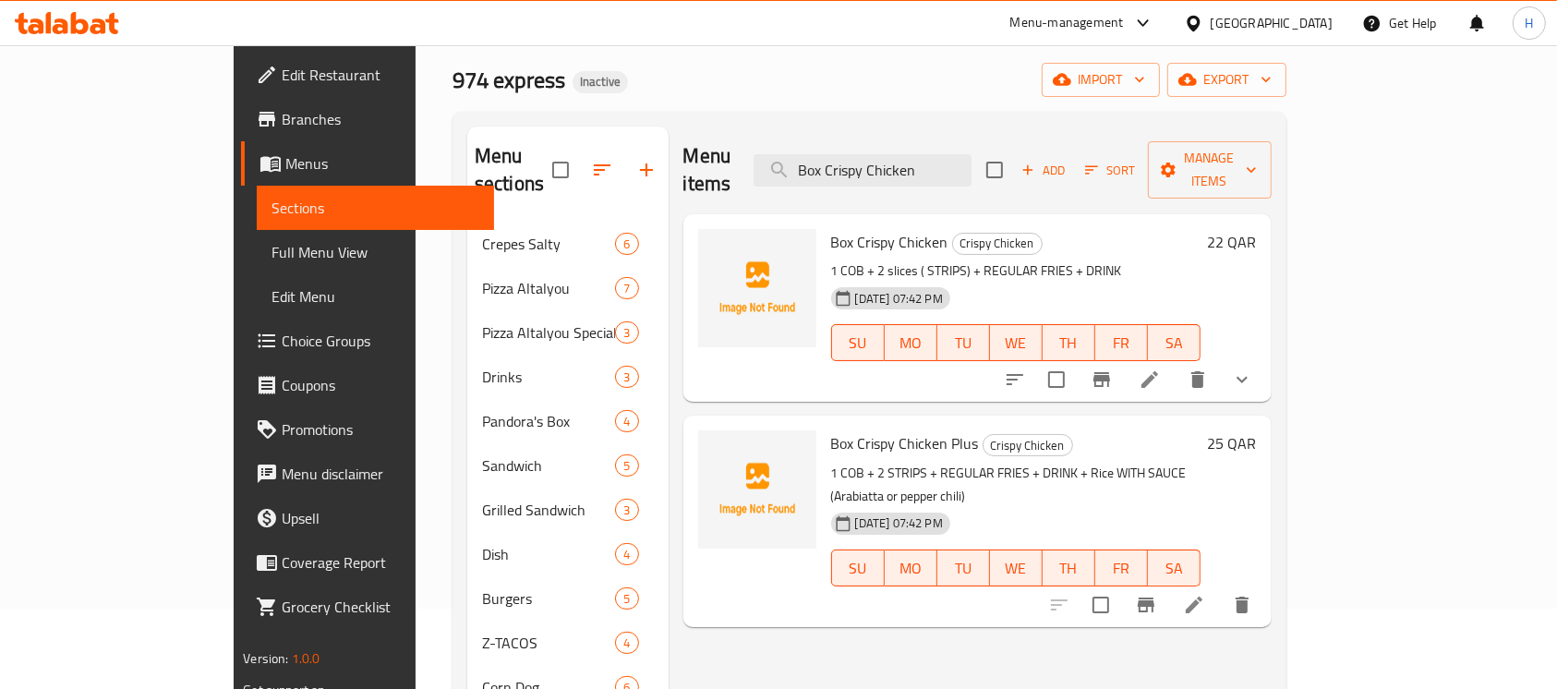
scroll to position [123, 0]
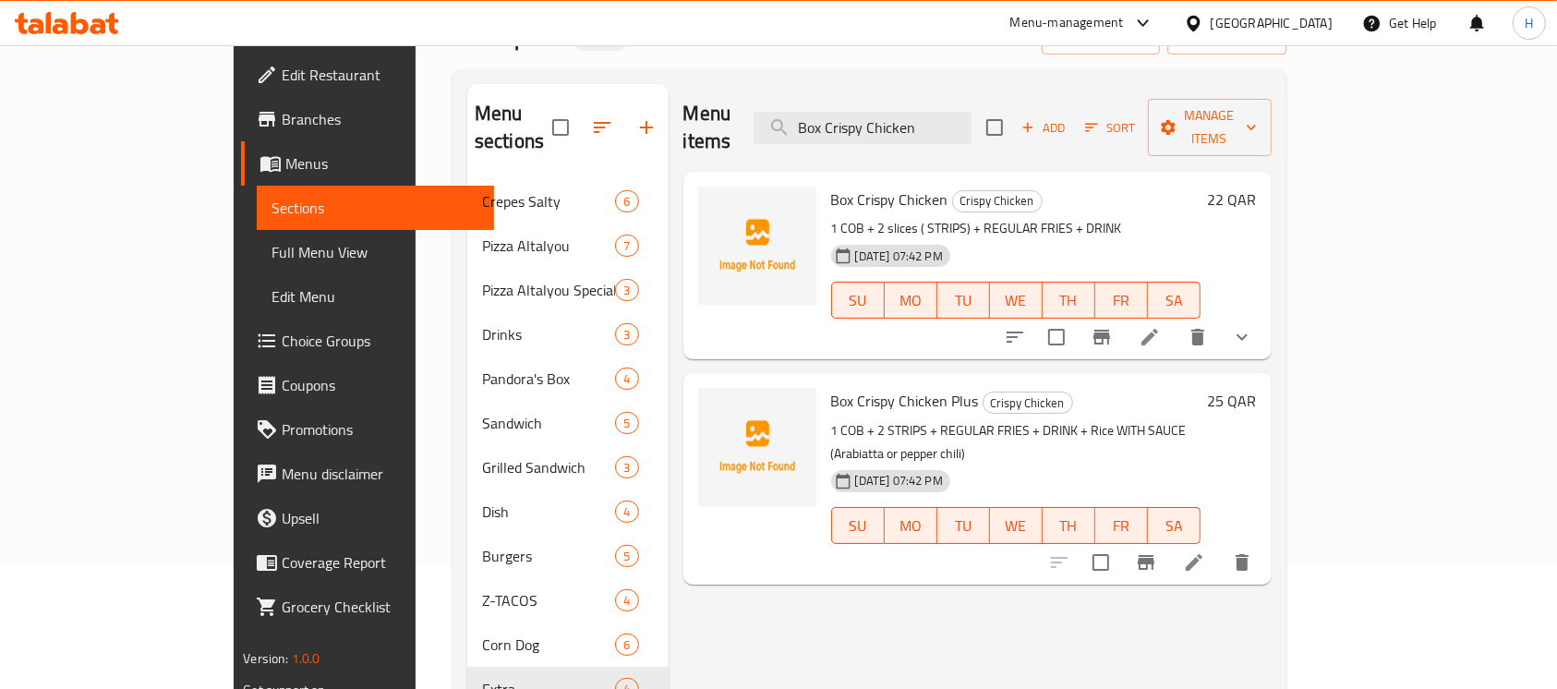
type input "Box Crispy Chicken"
click at [1176, 321] on li at bounding box center [1150, 337] width 52 height 33
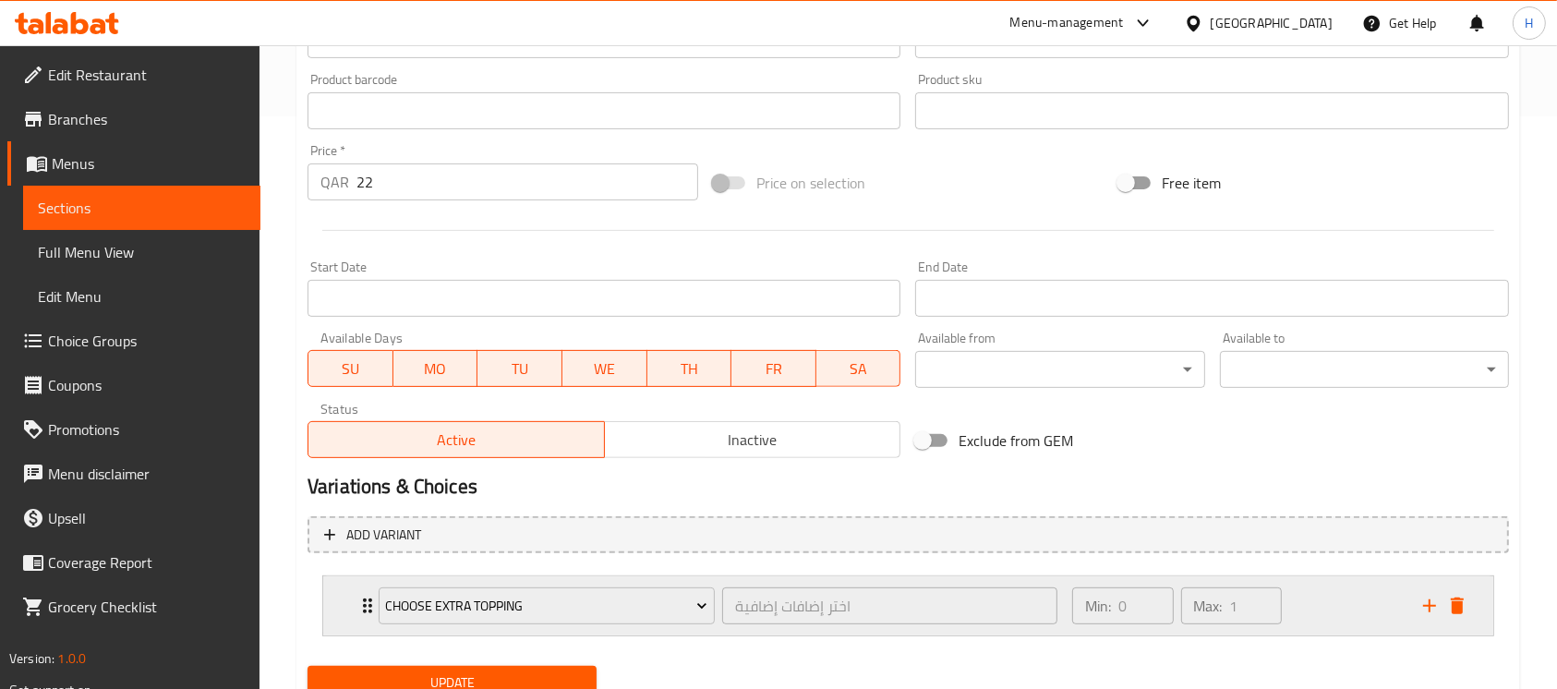
scroll to position [615, 0]
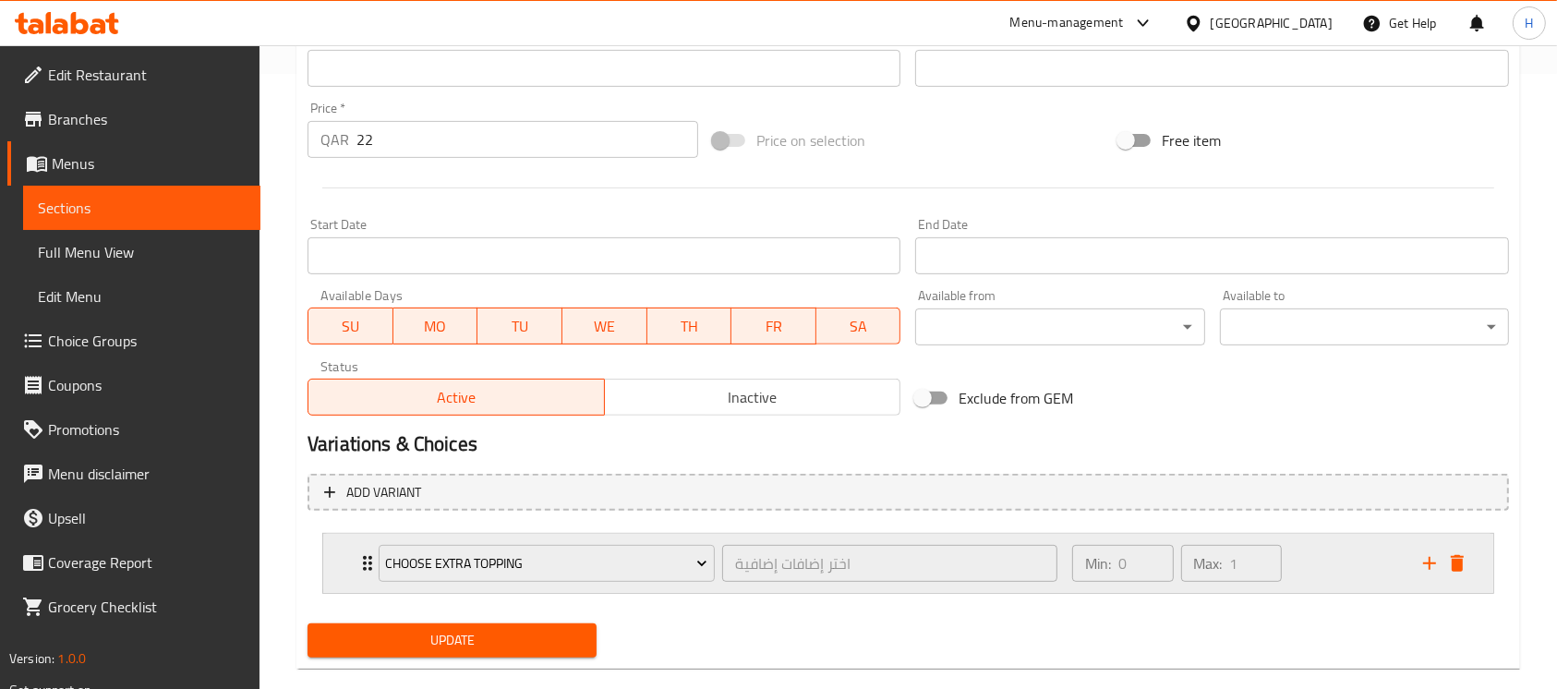
click at [1469, 563] on icon "delete" at bounding box center [1458, 563] width 22 height 22
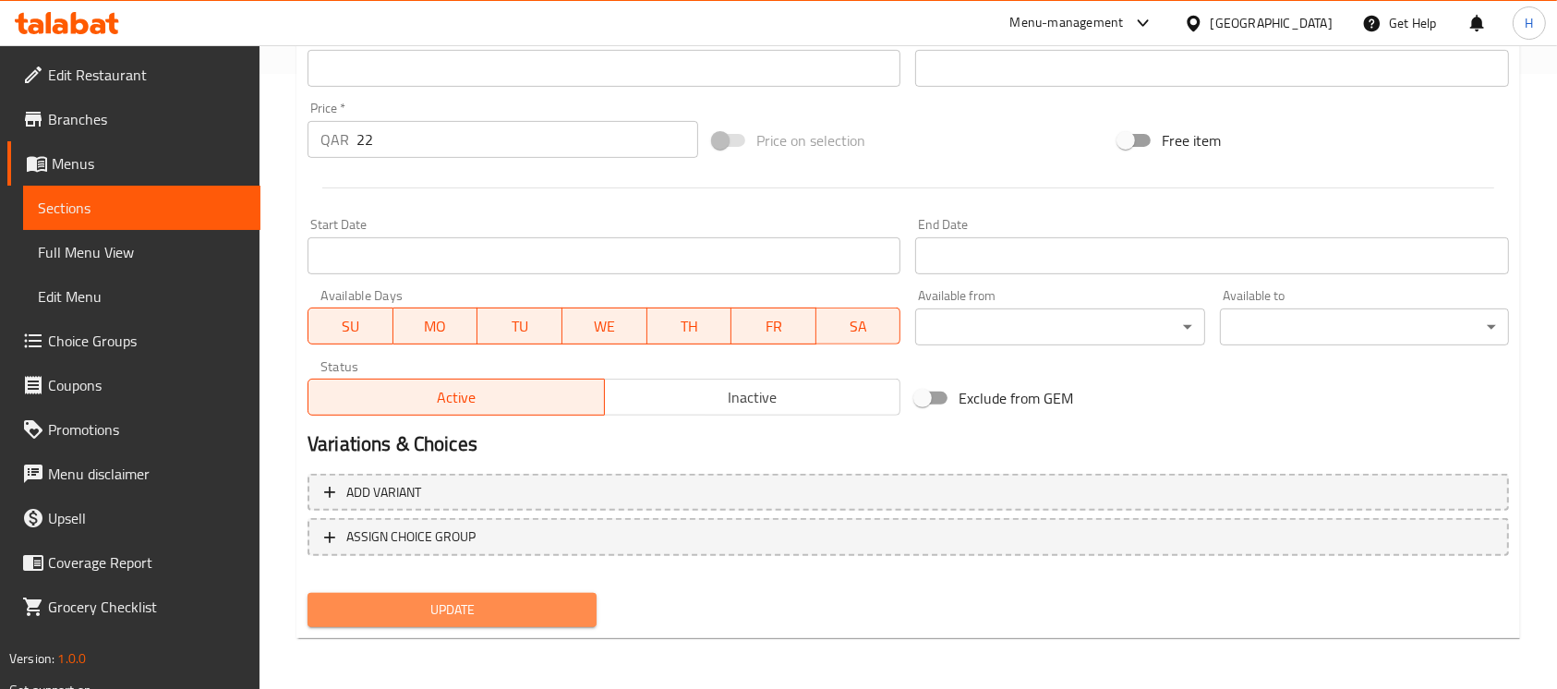
click at [500, 608] on span "Update" at bounding box center [452, 610] width 260 height 23
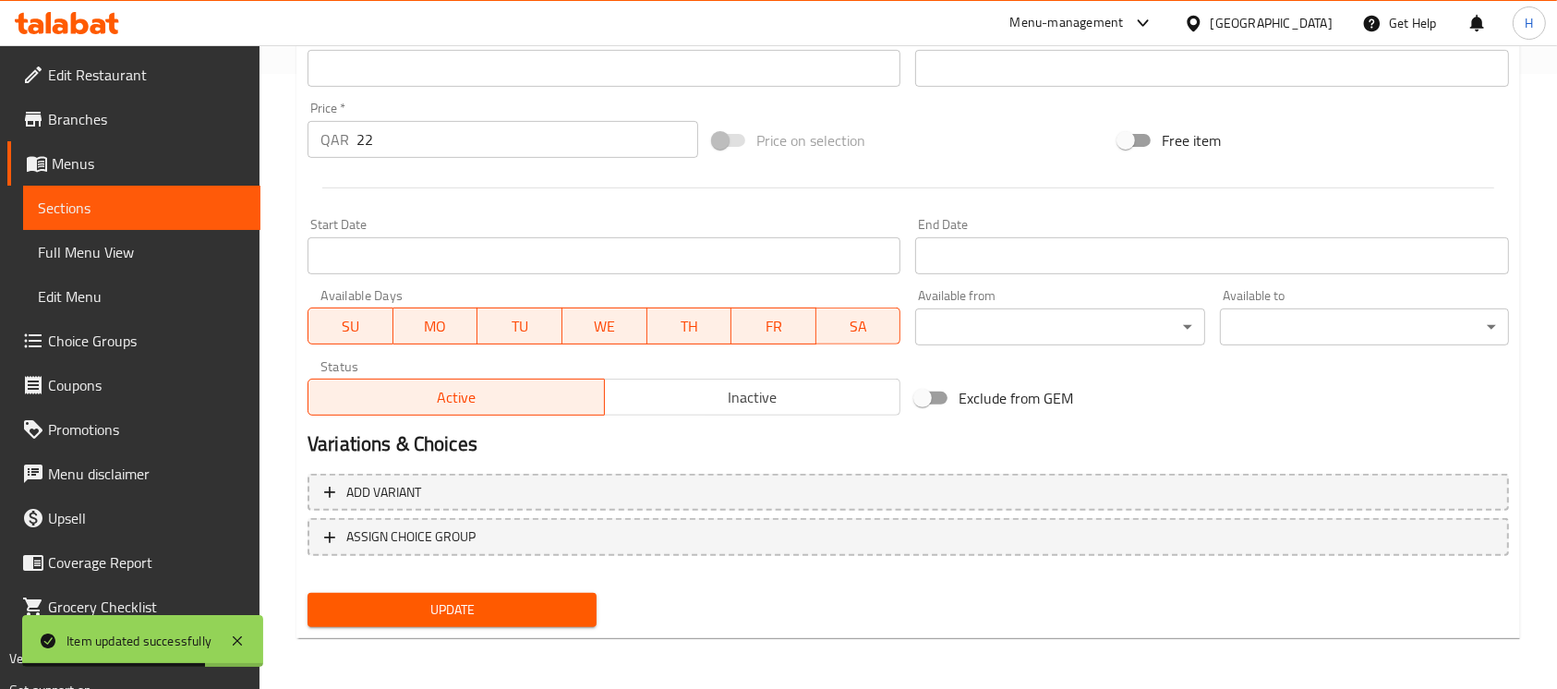
click at [135, 334] on span "Choice Groups" at bounding box center [147, 341] width 198 height 22
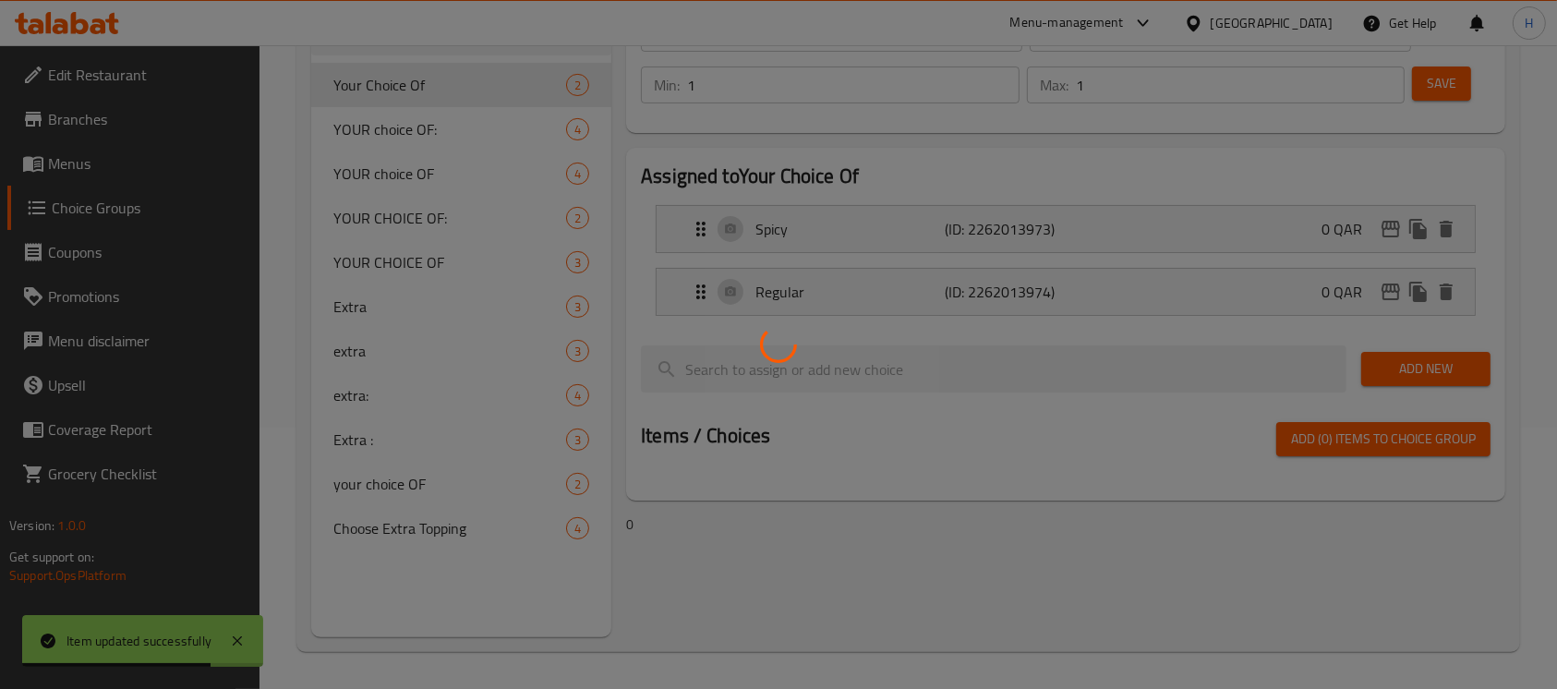
scroll to position [261, 0]
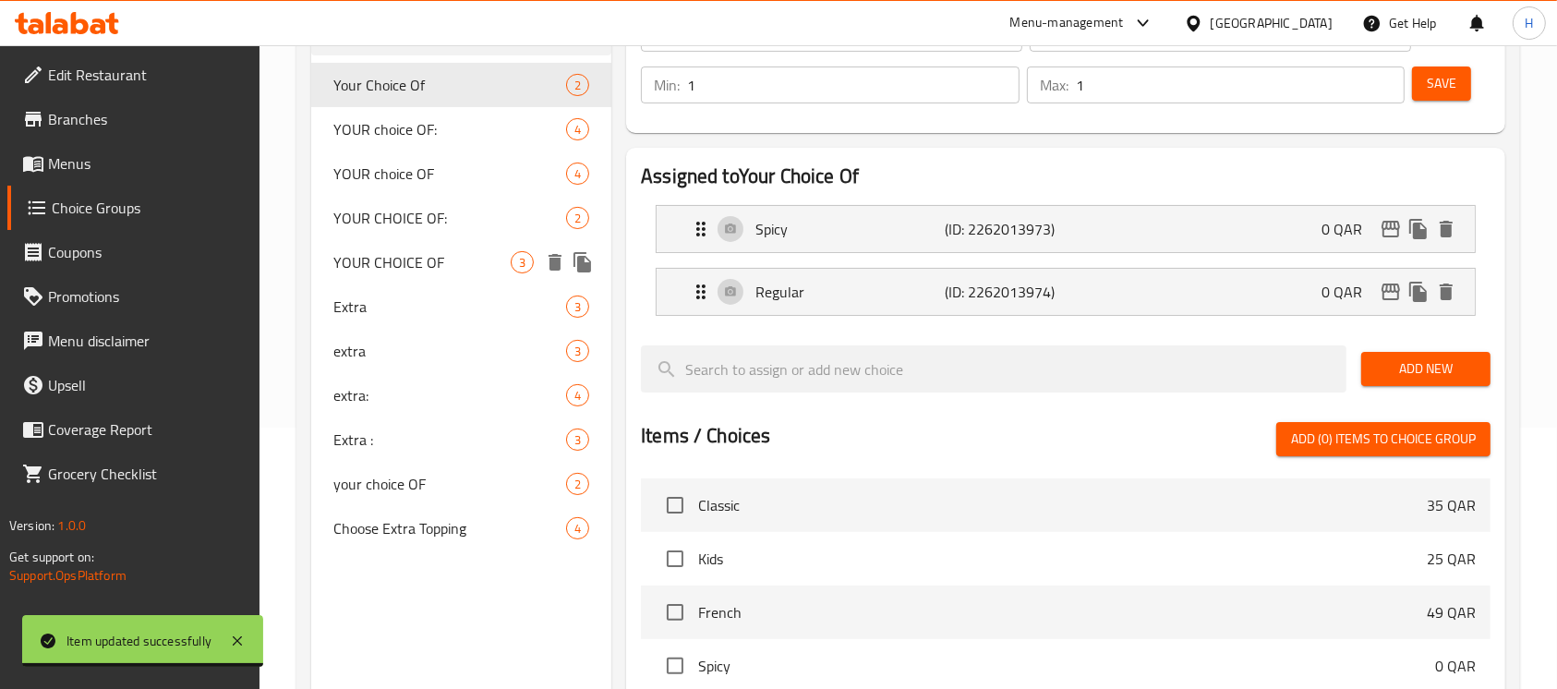
click at [412, 243] on div "YOUR CHOICE OF 3" at bounding box center [461, 262] width 300 height 44
type input "YOUR CHOICE OF"
type input "اختيارك من"
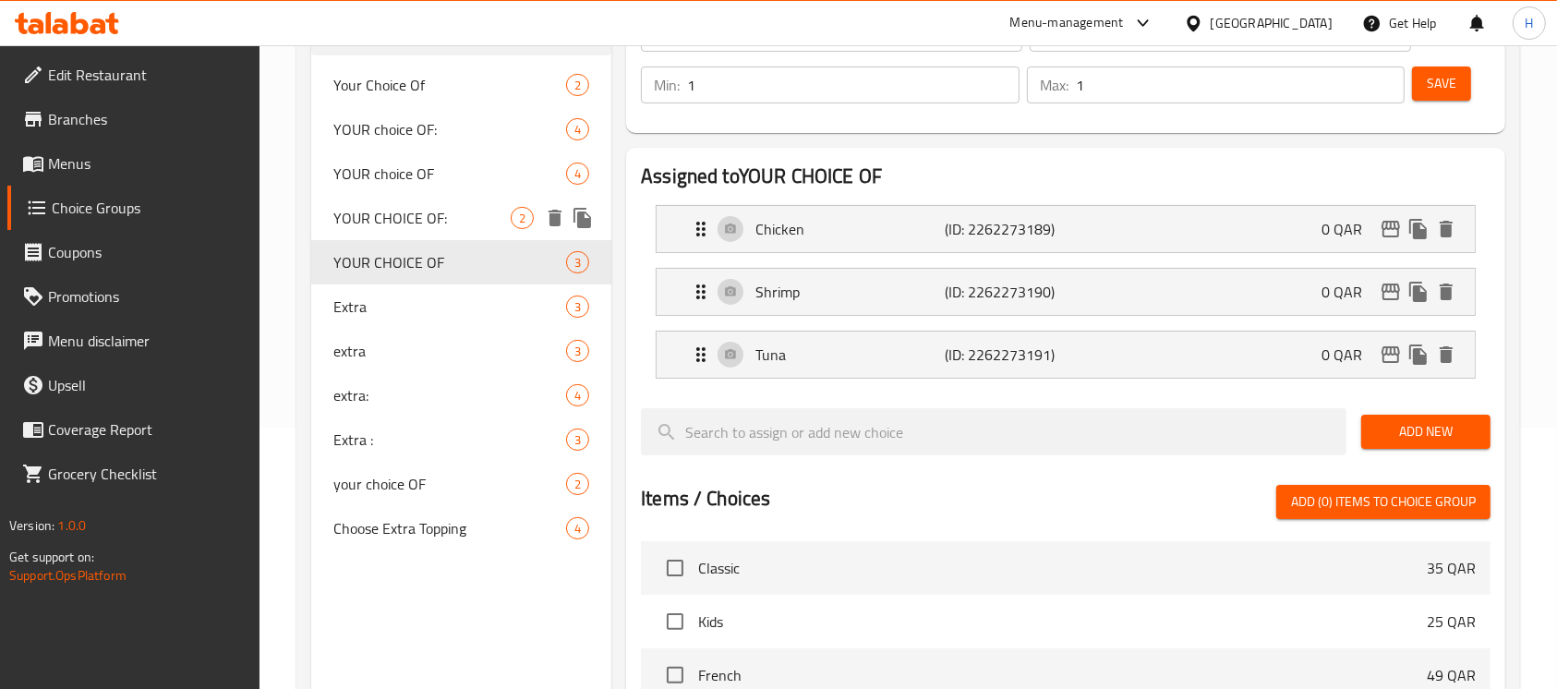
click at [404, 211] on span "YOUR CHOICE OF:" at bounding box center [421, 218] width 177 height 22
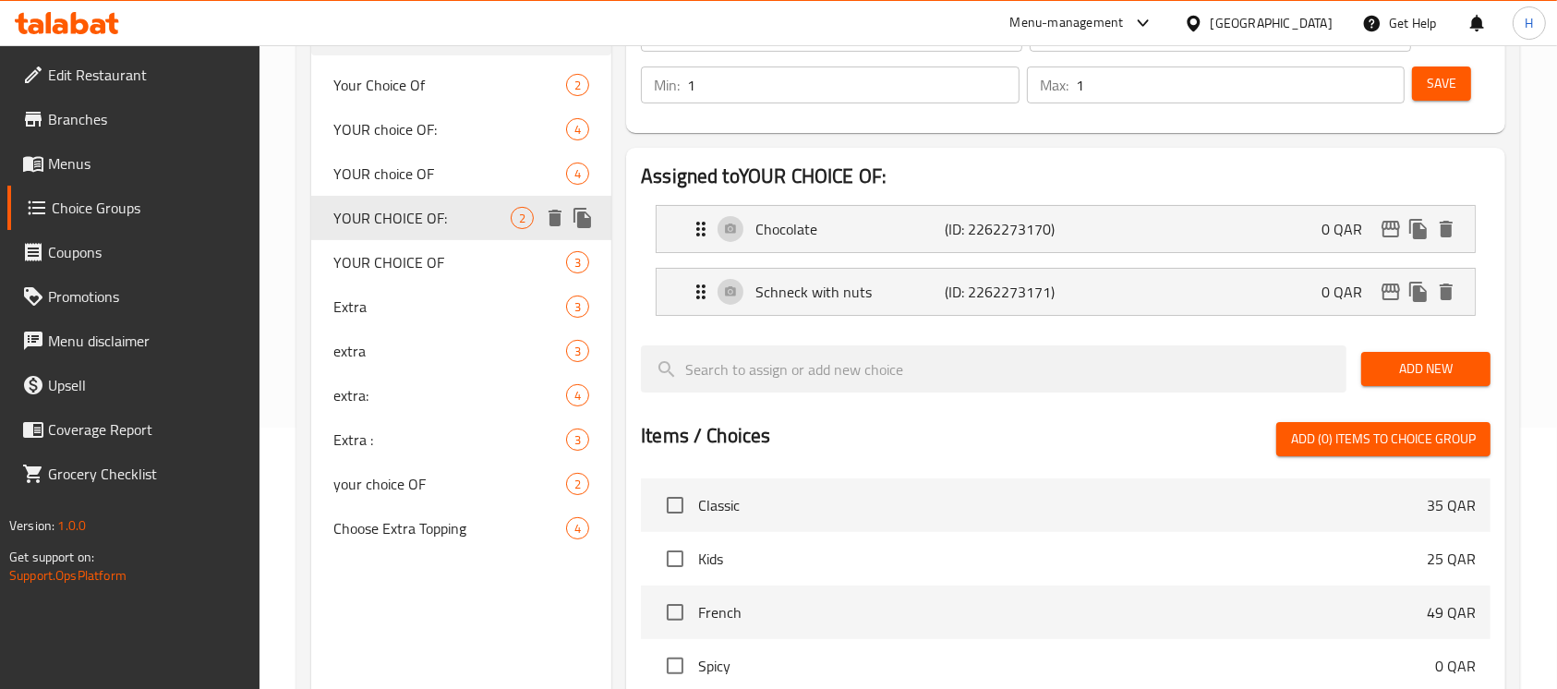
type input "YOUR CHOICE OF:"
type input "اختيارك من :"
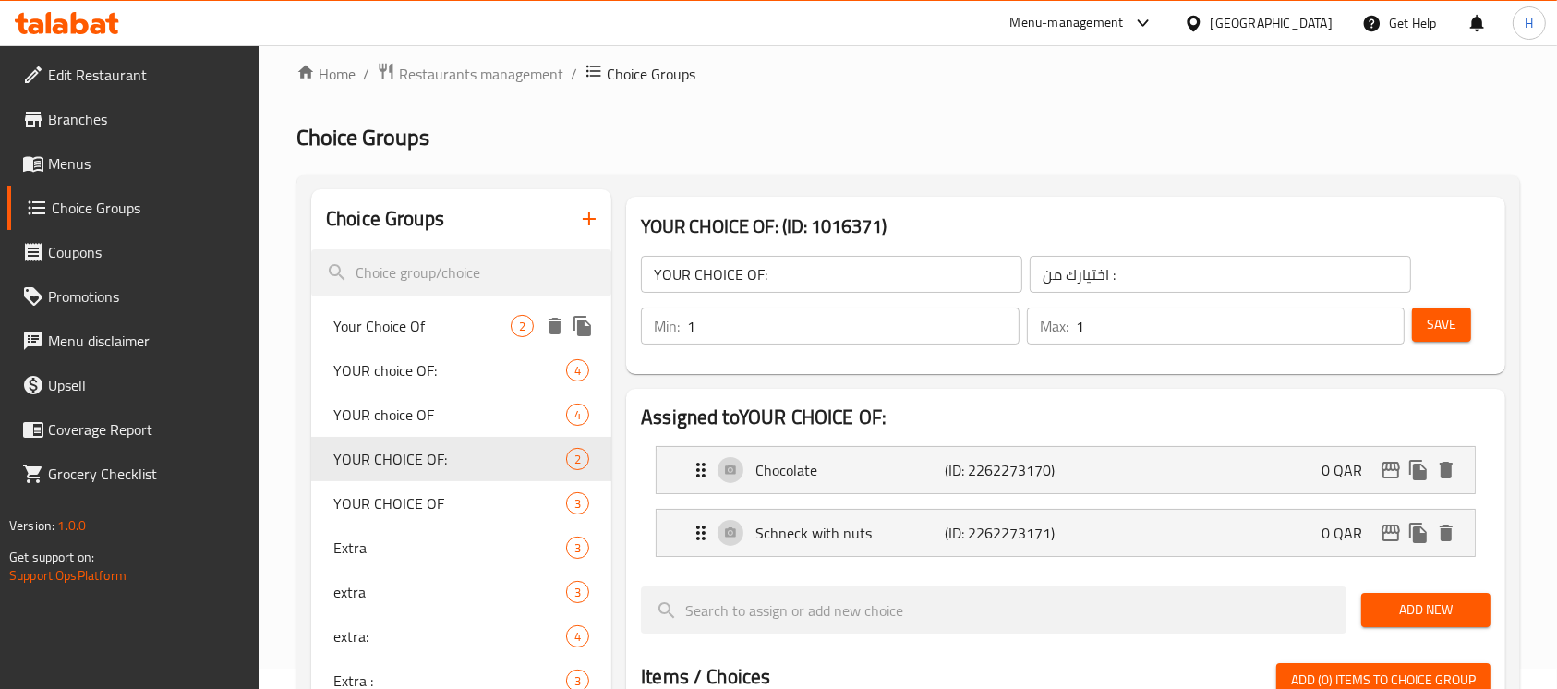
scroll to position [15, 0]
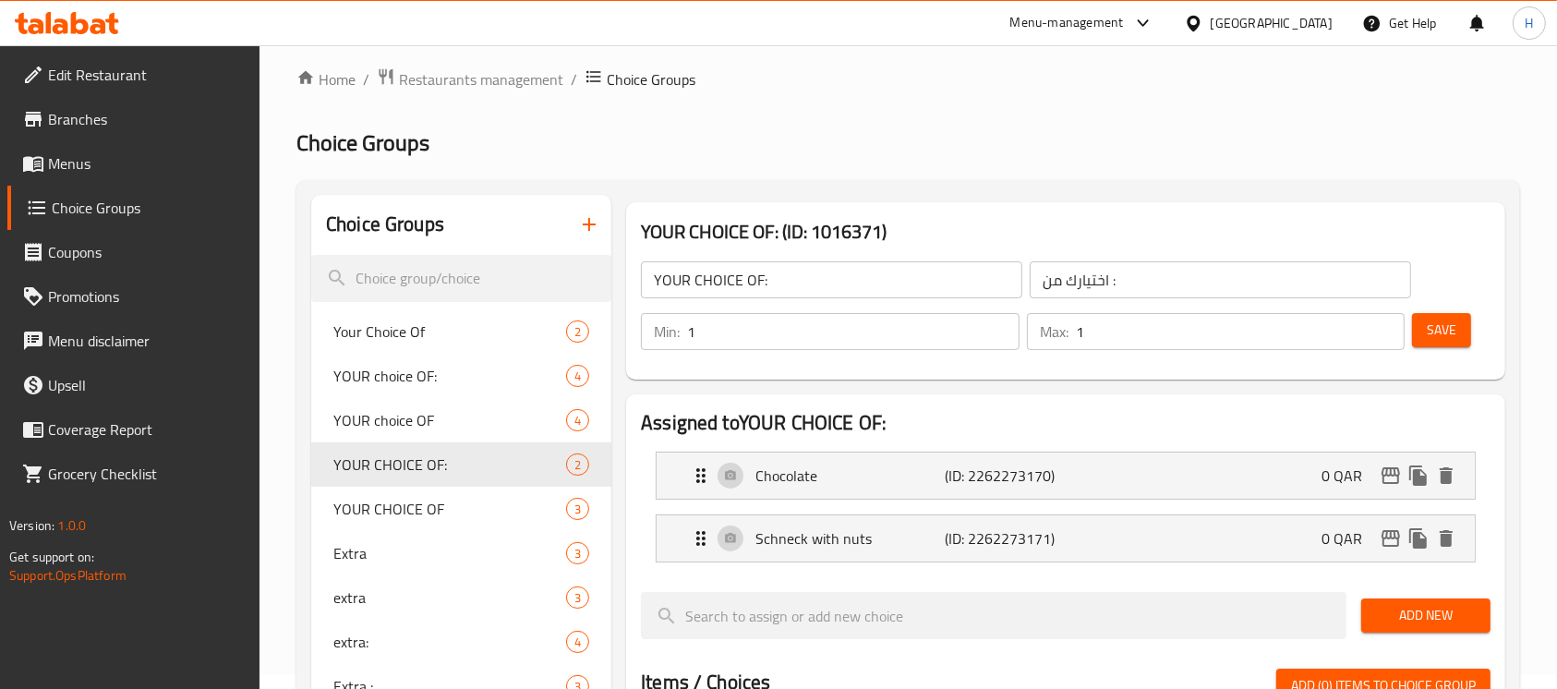
click at [576, 218] on button "button" at bounding box center [589, 224] width 44 height 44
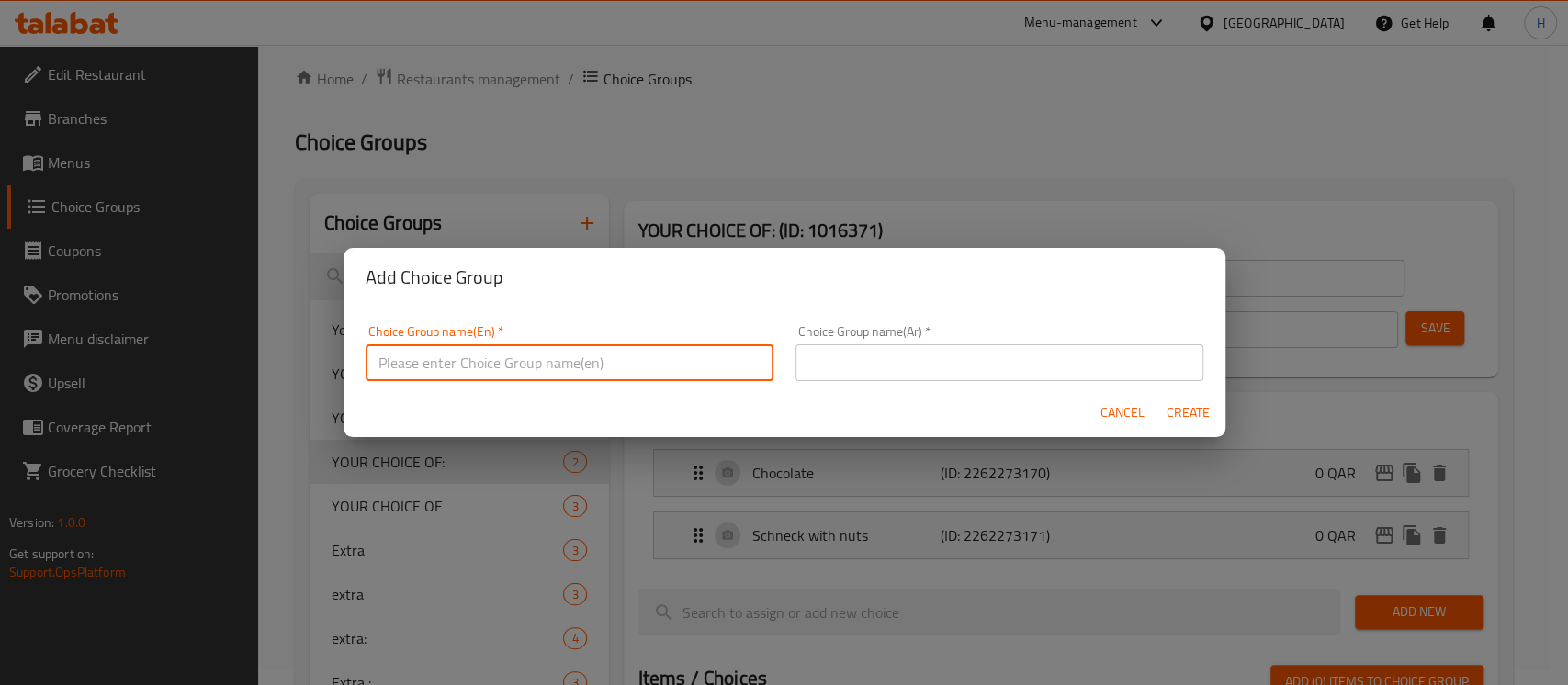
click at [559, 348] on input "text" at bounding box center [570, 362] width 408 height 37
type input "your choice OF:"
click at [919, 347] on input "text" at bounding box center [999, 362] width 408 height 37
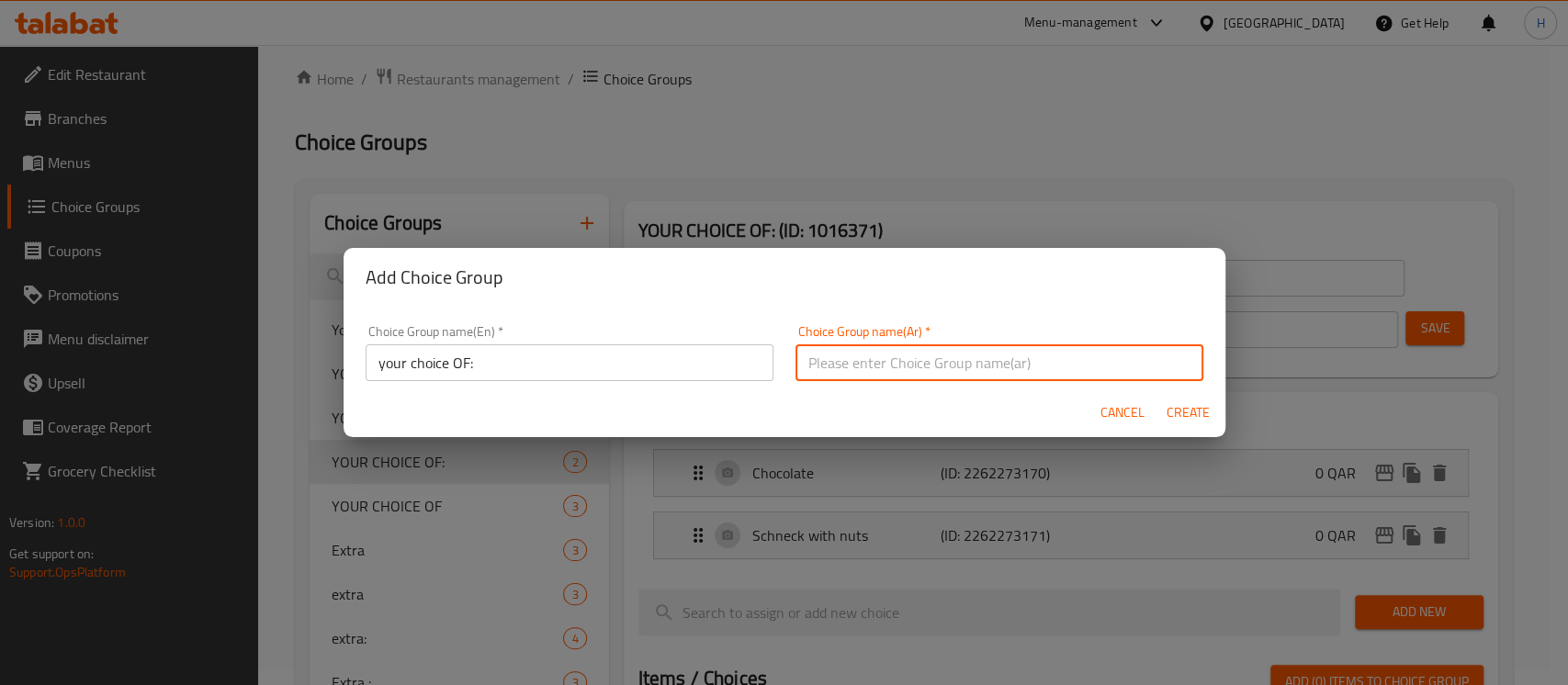
type input "اختيارك من :"
click at [1174, 407] on span "Create" at bounding box center [1188, 413] width 44 height 23
type input "your choice OF:"
type input "0"
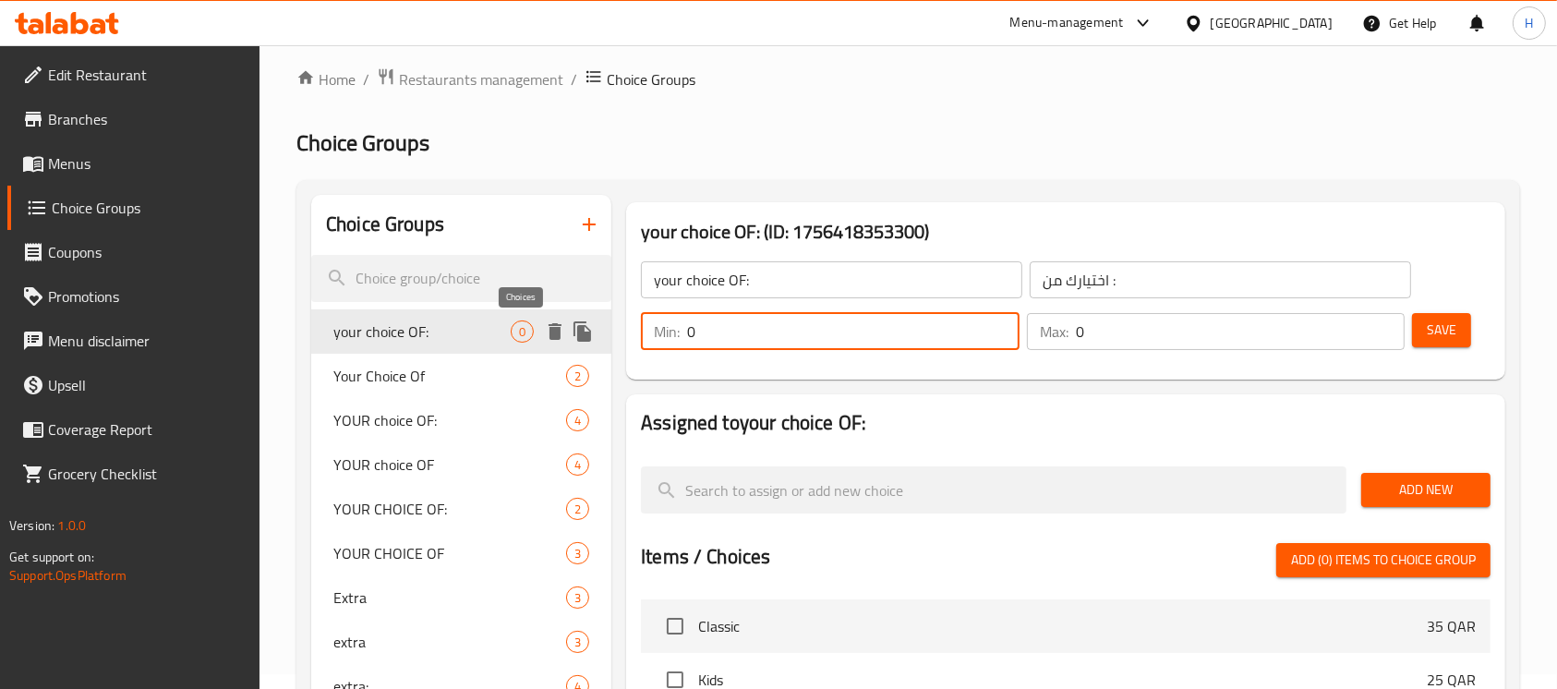
drag, startPoint x: 770, startPoint y: 326, endPoint x: 586, endPoint y: 340, distance: 185.3
click at [529, 326] on div "Choice Groups your choice OF: 0 Your Choice Of 2 YOUR choice OF: 4 YOUR choice …" at bounding box center [912, 676] width 1202 height 963
type input "1"
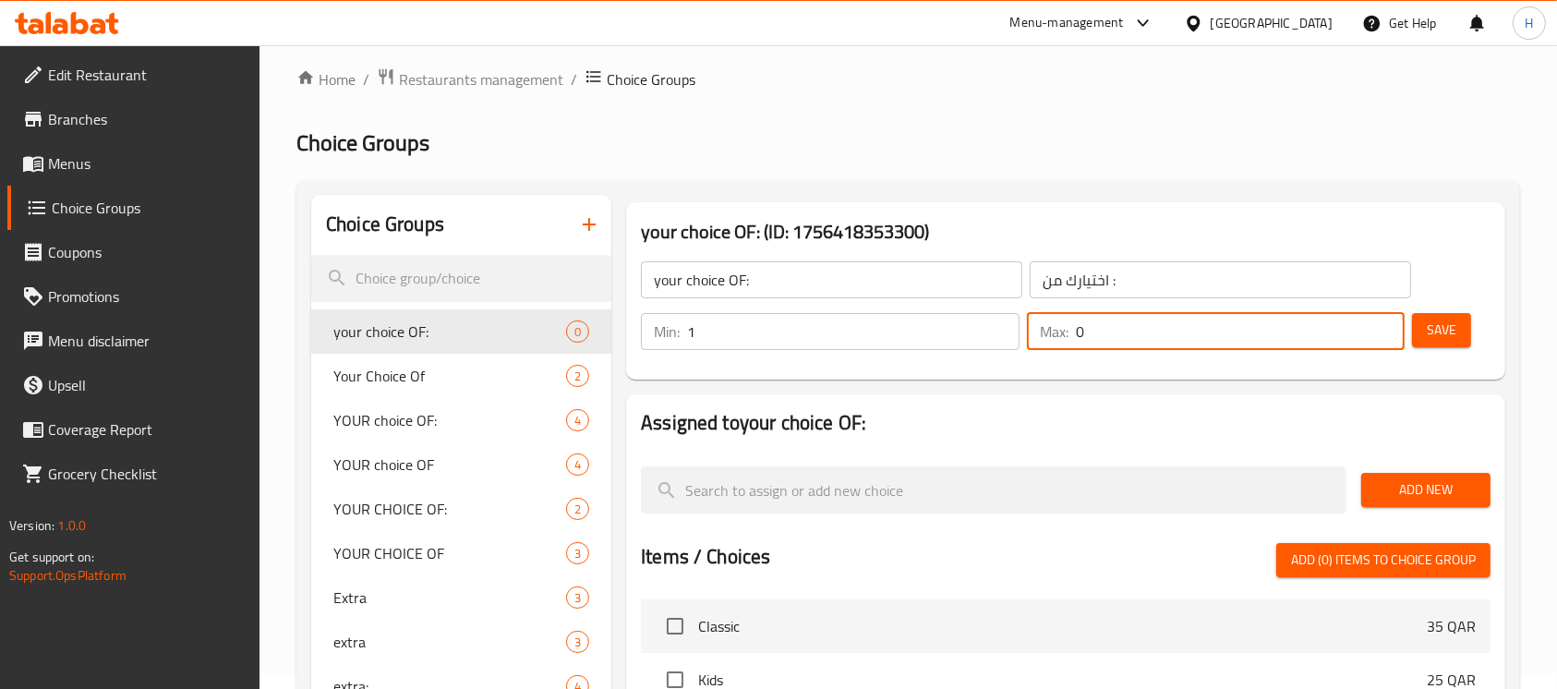
drag, startPoint x: 1135, startPoint y: 333, endPoint x: 1062, endPoint y: 344, distance: 73.8
click at [1062, 344] on div "Max: 0 ​" at bounding box center [1216, 331] width 379 height 37
type input "1"
click at [1397, 498] on span "Add New" at bounding box center [1426, 489] width 100 height 23
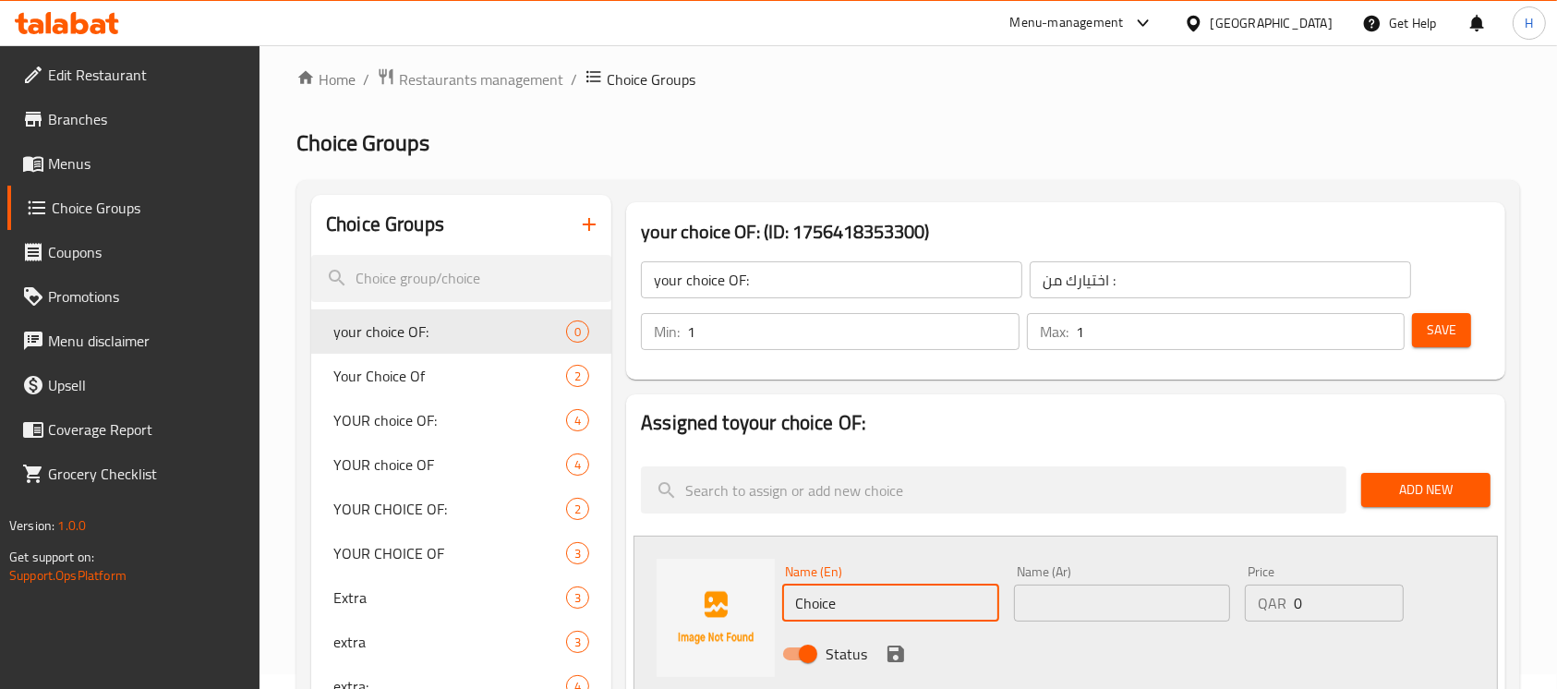
click at [858, 607] on input "Choice" at bounding box center [890, 603] width 216 height 37
paste input "Arabiatta"
type input "Arabiatta"
click at [1076, 623] on div "Name (Ar) Name (Ar)" at bounding box center [1122, 593] width 231 height 71
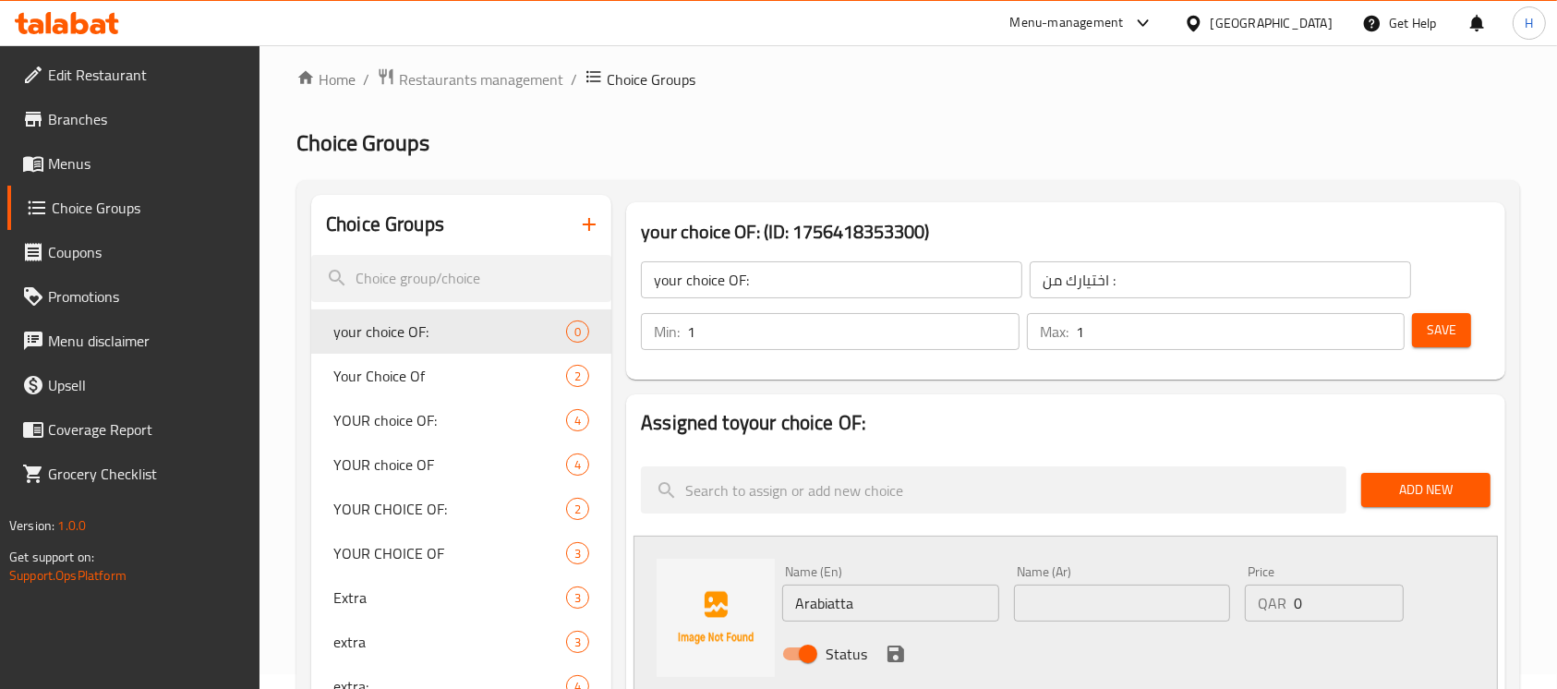
click at [1073, 607] on input "text" at bounding box center [1122, 603] width 216 height 37
paste input "أرابياتا"
type input "أرابياتا"
click at [888, 657] on icon "save" at bounding box center [896, 654] width 17 height 17
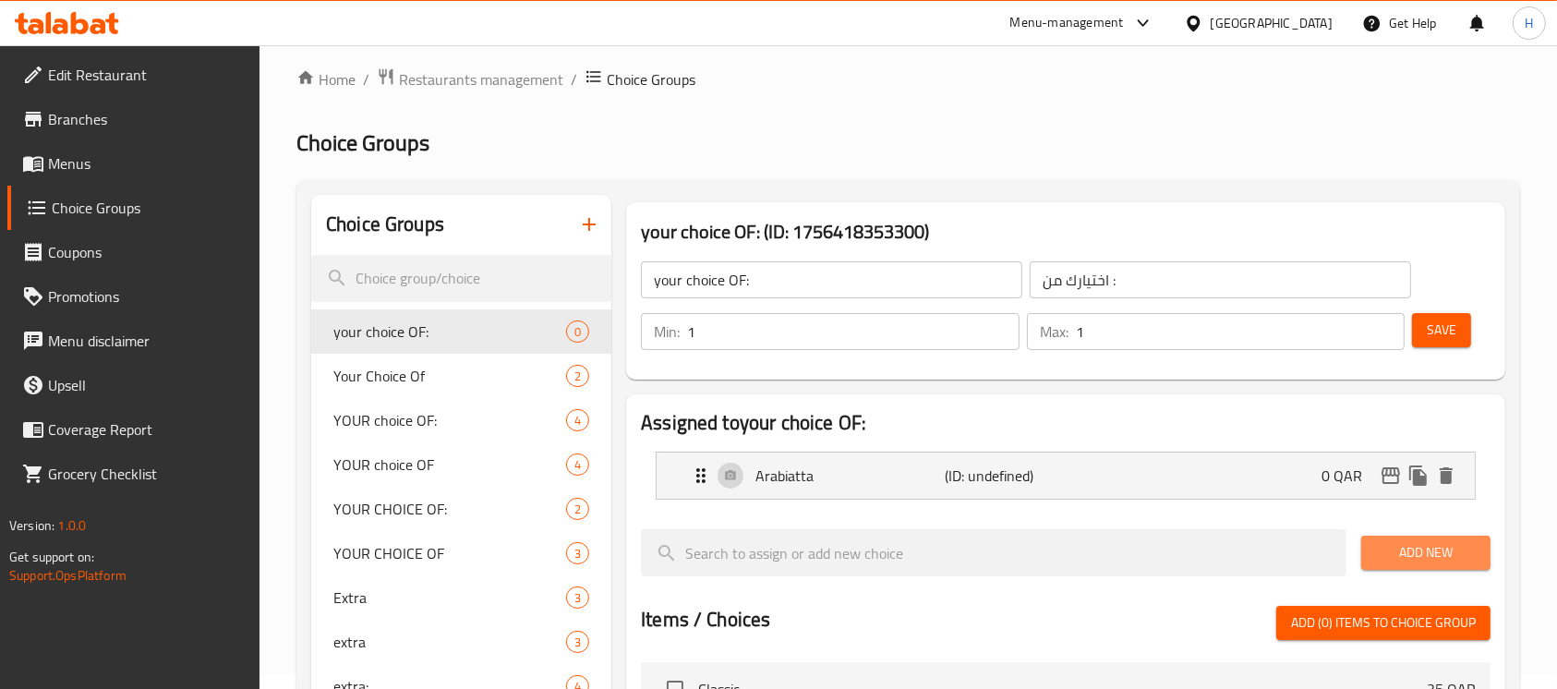
drag, startPoint x: 1397, startPoint y: 564, endPoint x: 673, endPoint y: 314, distance: 765.4
click at [1397, 562] on button "Add New" at bounding box center [1426, 553] width 129 height 34
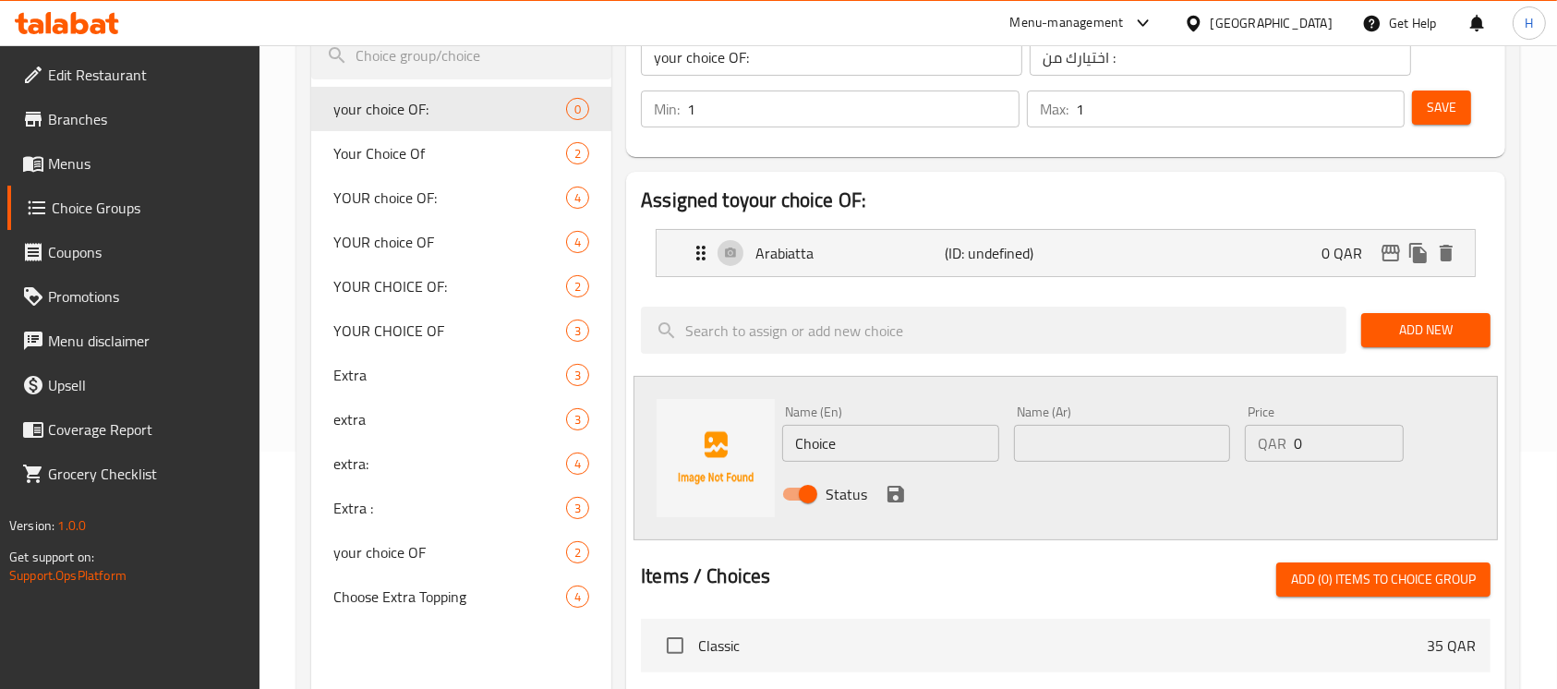
scroll to position [261, 0]
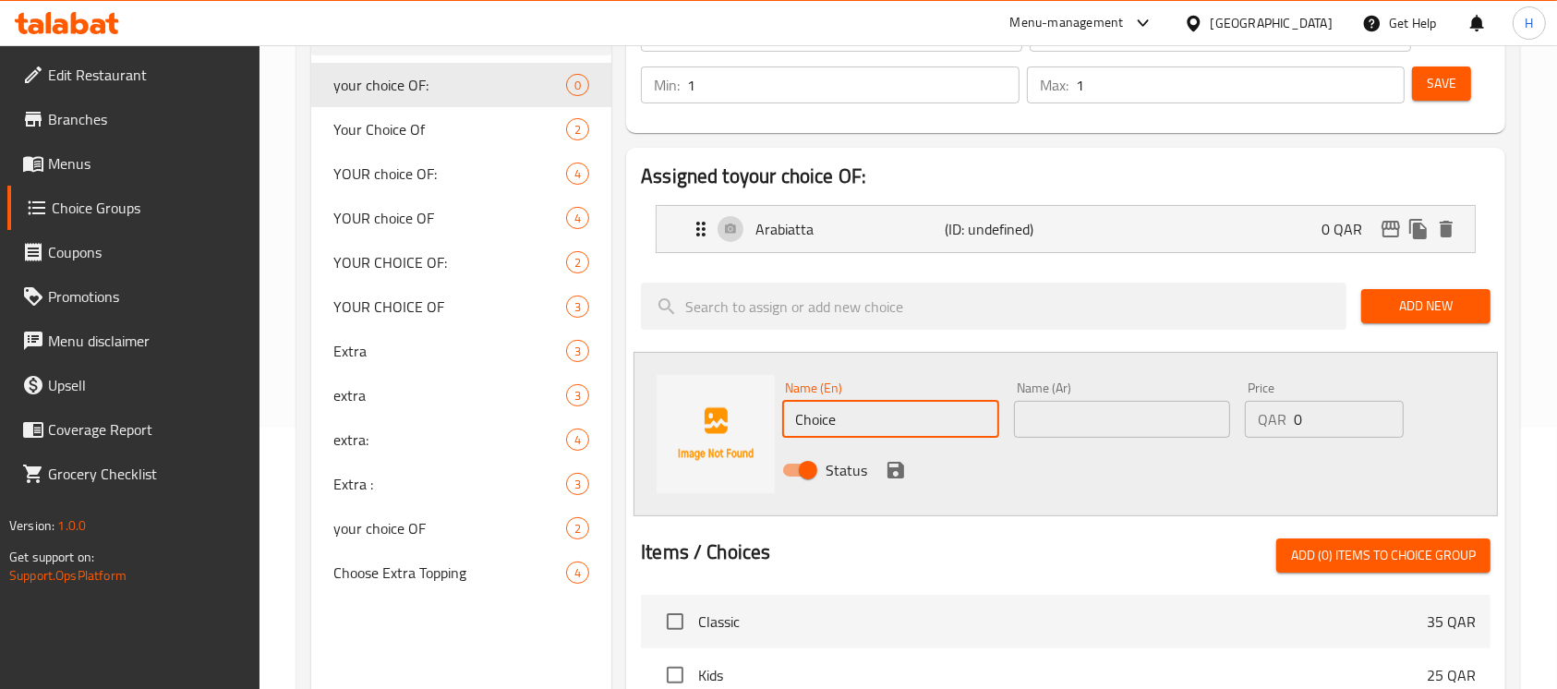
click at [863, 424] on input "Choice" at bounding box center [890, 419] width 216 height 37
paste input "pepper chili)"
type input "pepper chili"
click at [1129, 416] on input "text" at bounding box center [1122, 419] width 216 height 37
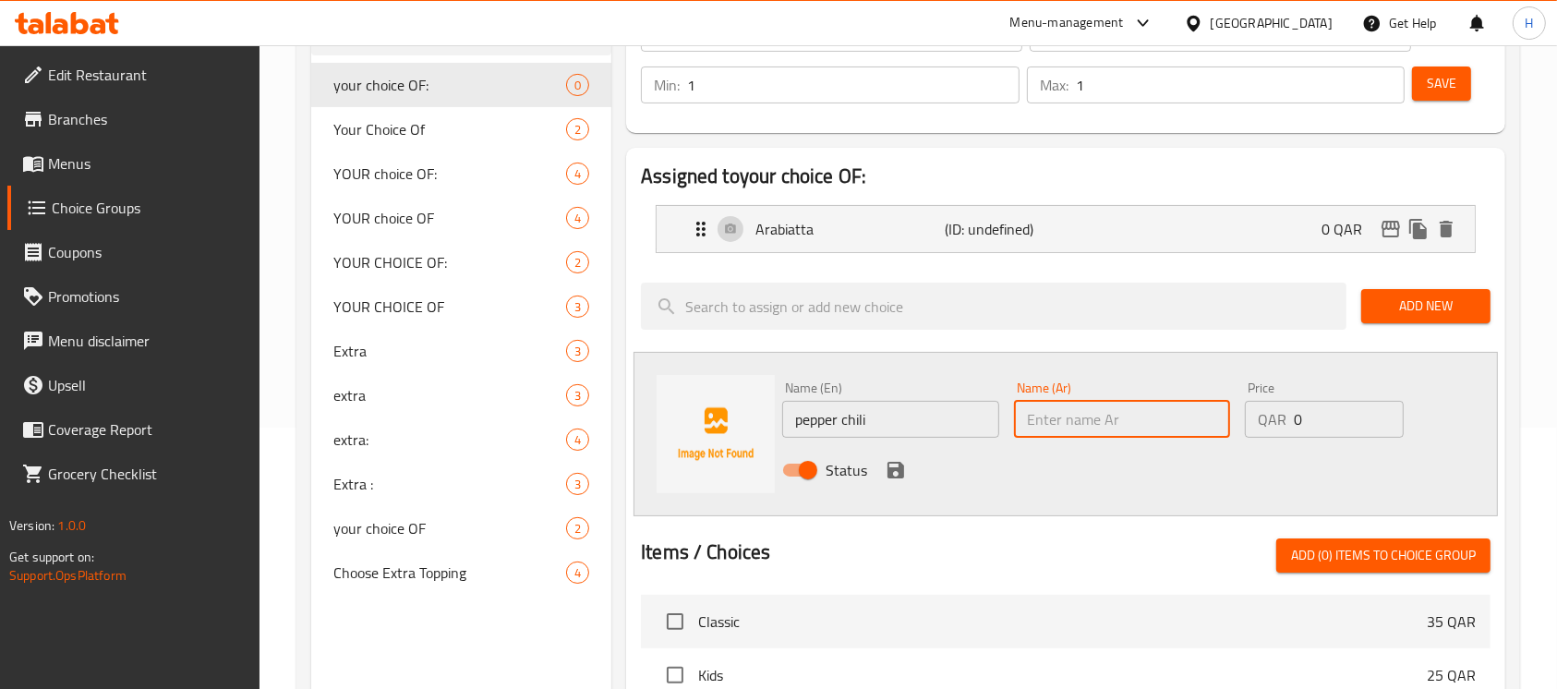
paste input "الفلفل شيلي"
click at [1058, 418] on input "الفلفل شيلي" at bounding box center [1122, 419] width 216 height 37
type input "الفلفل شيلي"
click at [900, 473] on icon "save" at bounding box center [896, 470] width 17 height 17
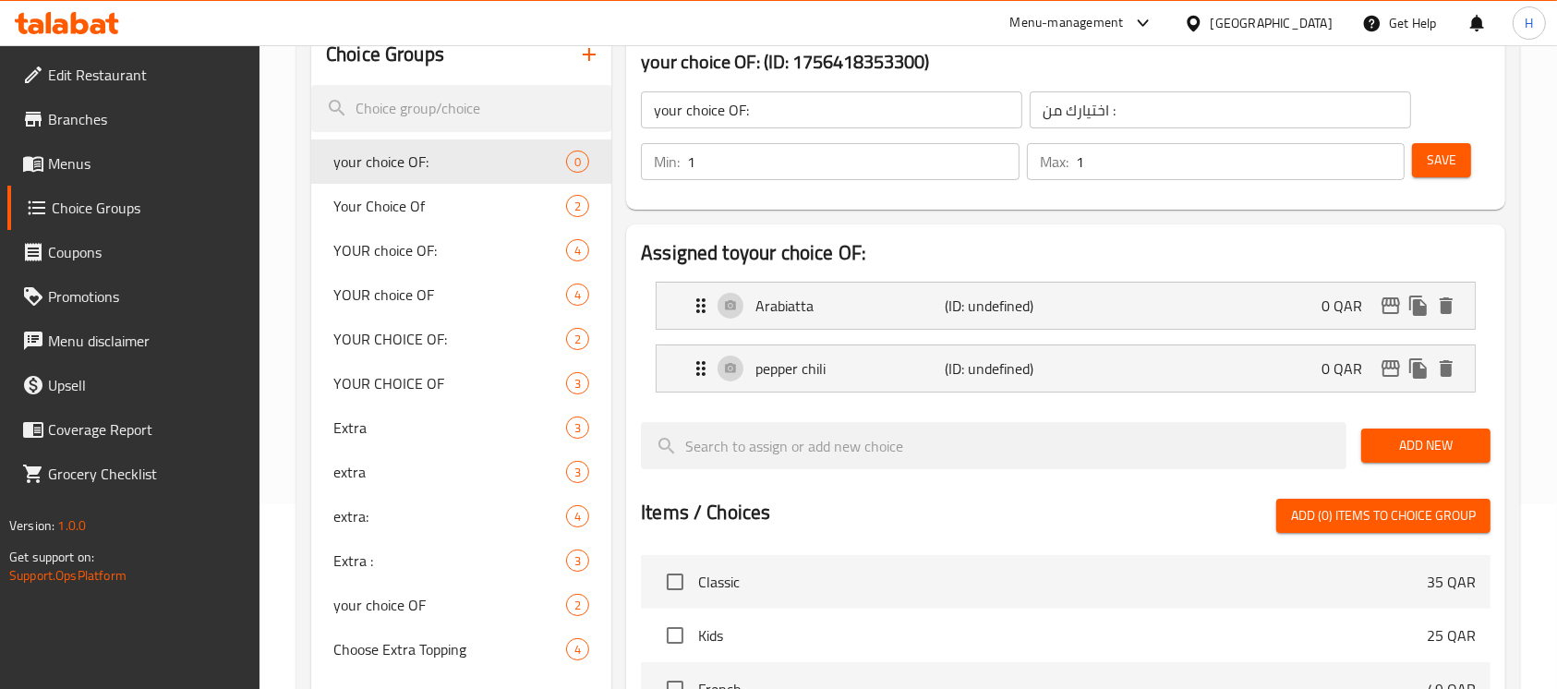
scroll to position [139, 0]
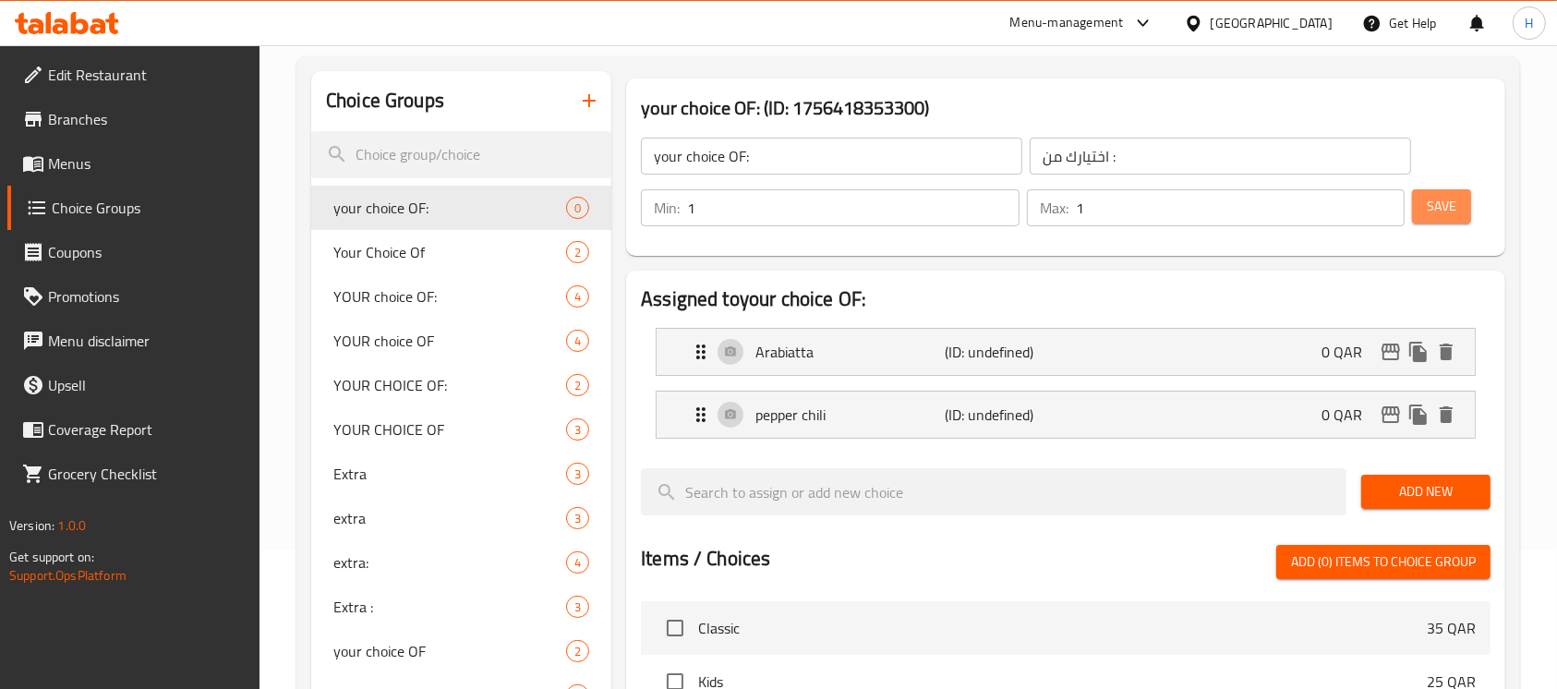
click at [1443, 215] on span "Save" at bounding box center [1442, 206] width 30 height 23
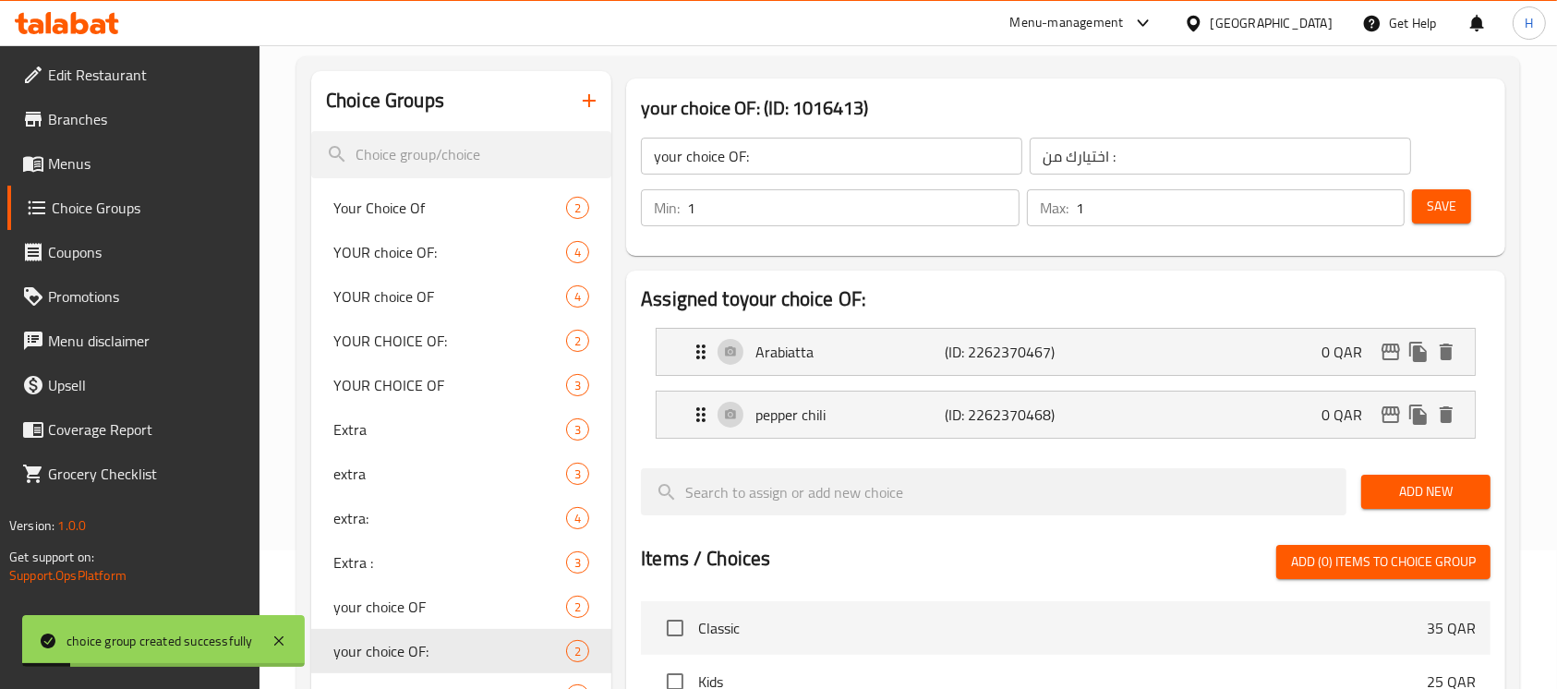
scroll to position [660, 0]
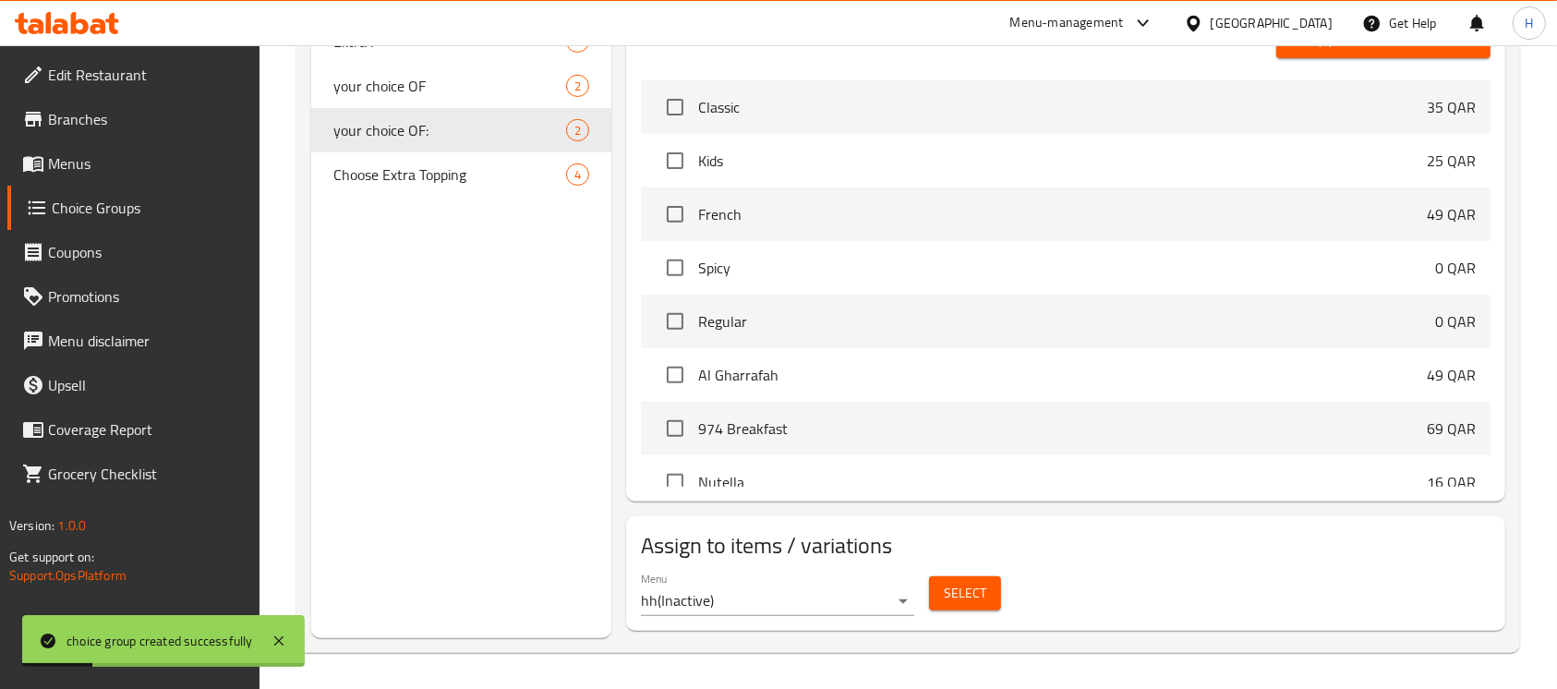
click at [973, 606] on button "Select" at bounding box center [965, 593] width 72 height 34
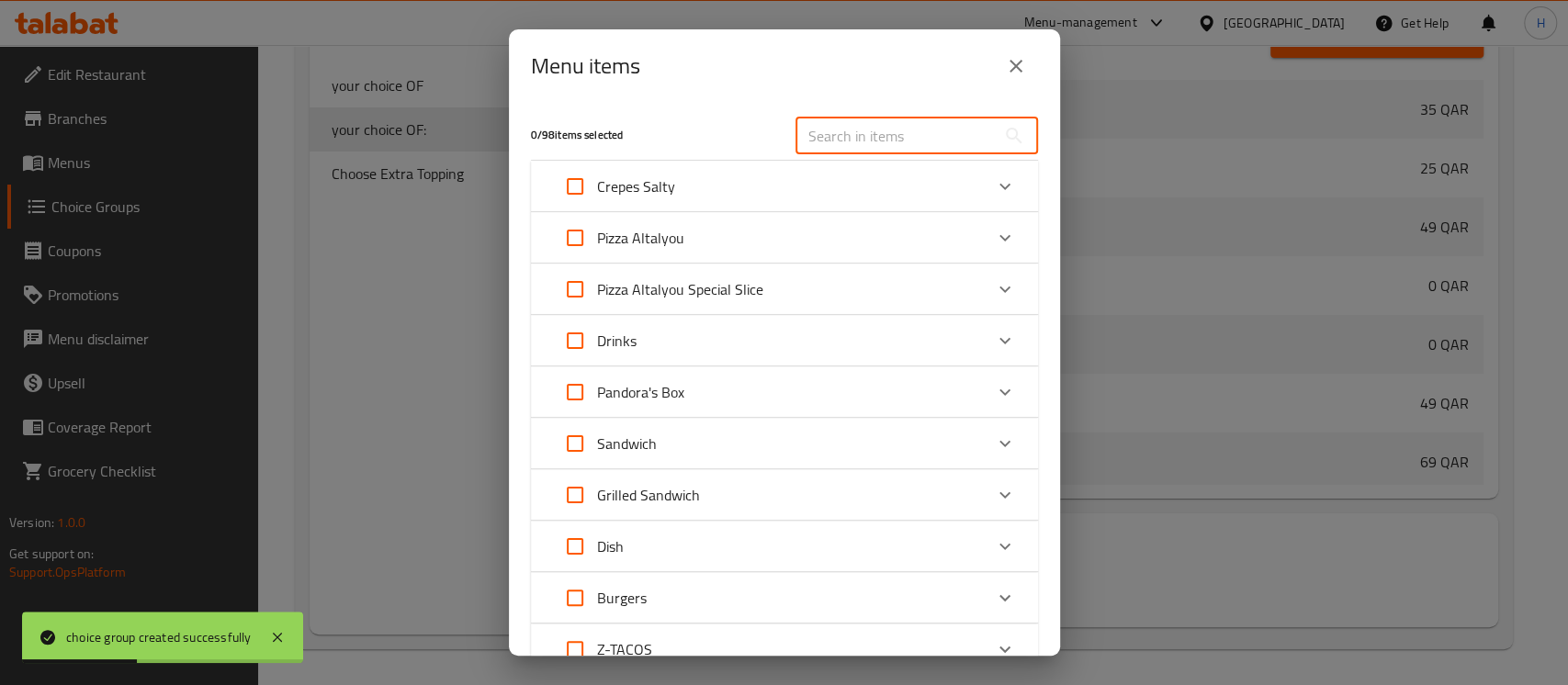
click at [864, 150] on input "text" at bounding box center [895, 135] width 200 height 37
paste input "Box Crispy Chicken Plus"
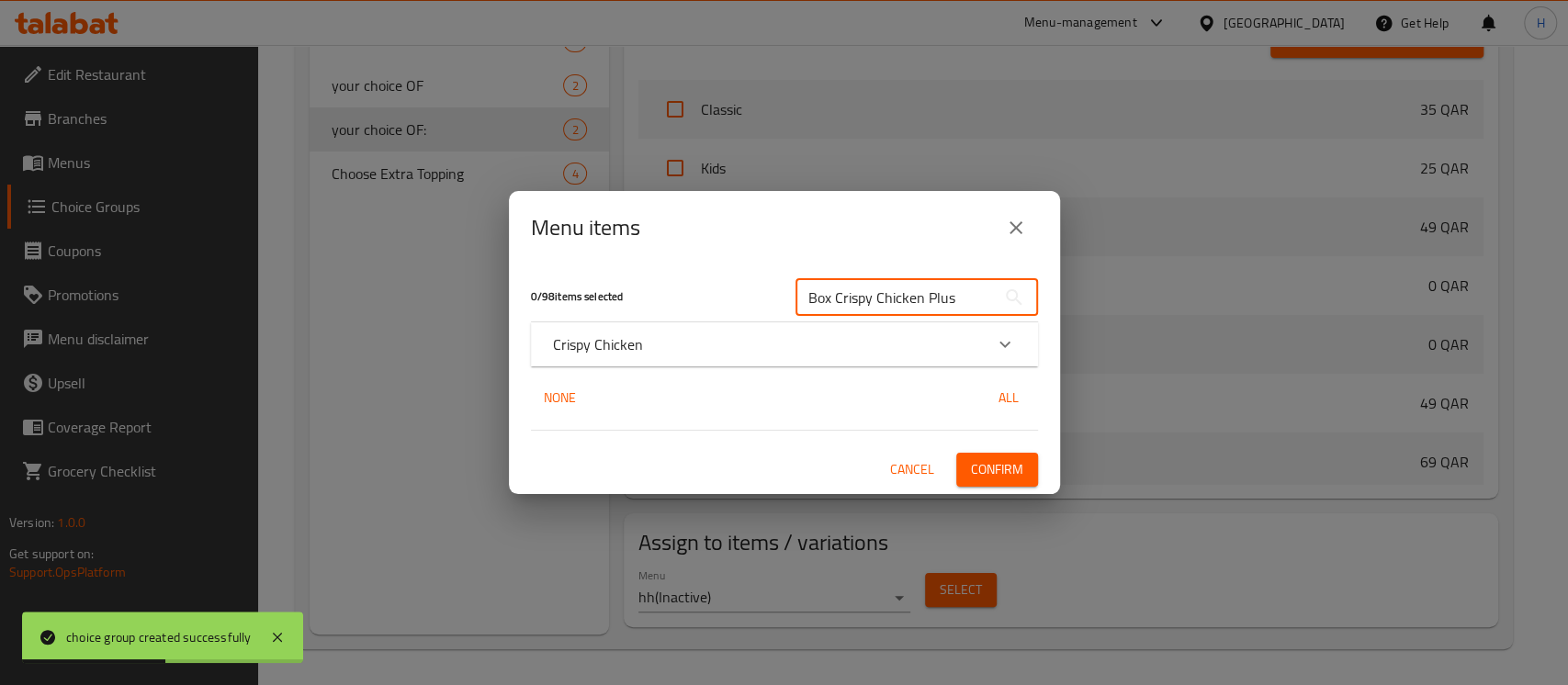
type input "Box Crispy Chicken Plus"
click at [768, 337] on div "Crispy Chicken" at bounding box center [768, 344] width 430 height 22
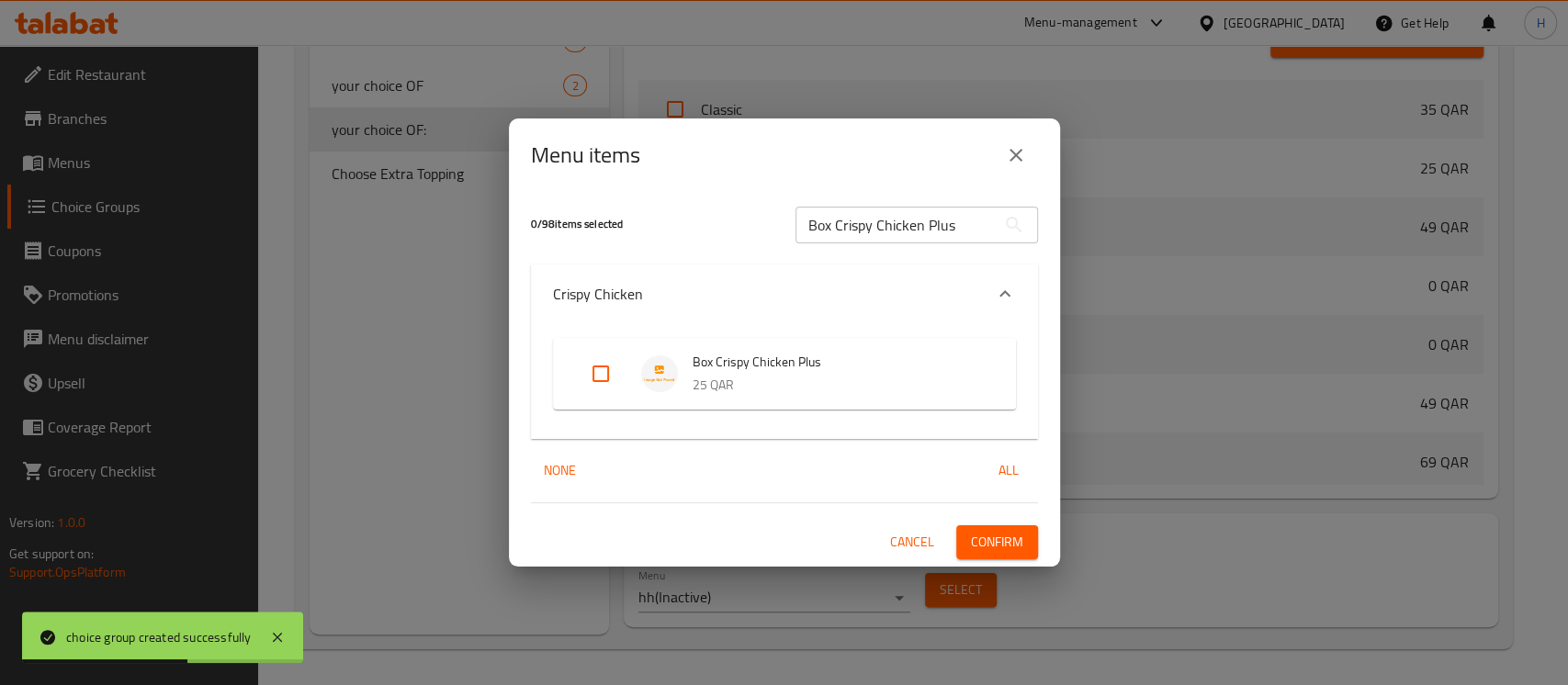
click at [605, 367] on input "Expand" at bounding box center [601, 374] width 44 height 44
checkbox input "true"
click at [976, 525] on button "Confirm" at bounding box center [997, 542] width 82 height 34
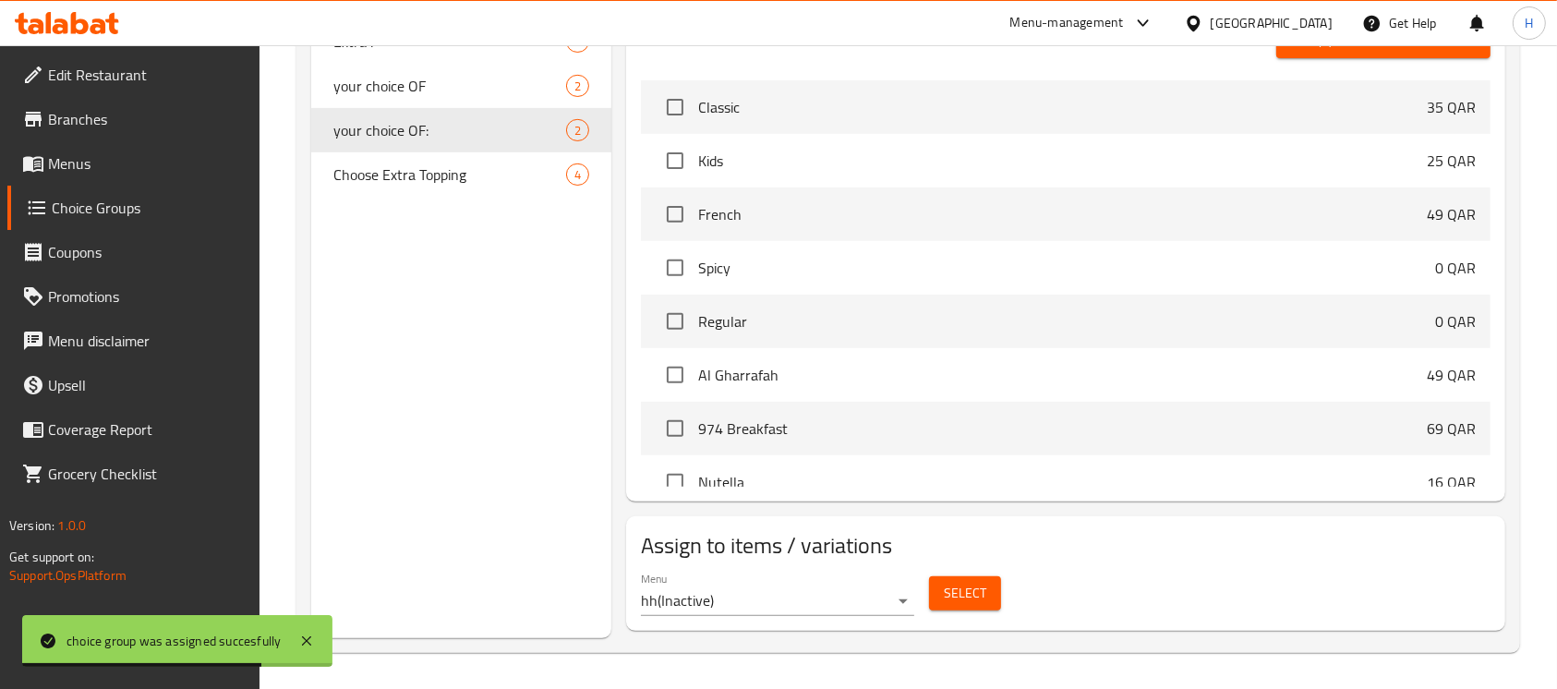
click at [124, 159] on span "Menus" at bounding box center [147, 163] width 198 height 22
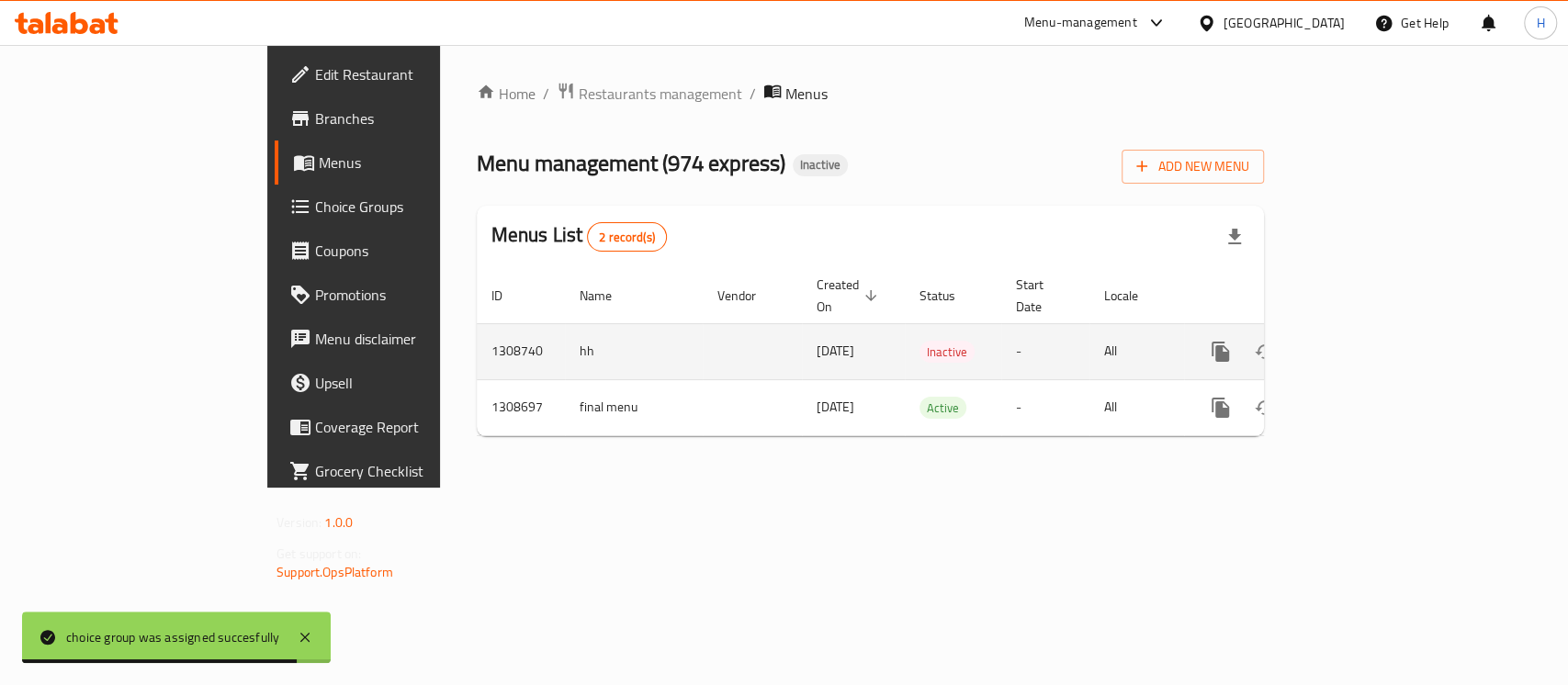
click at [1375, 330] on link "enhanced table" at bounding box center [1353, 352] width 44 height 44
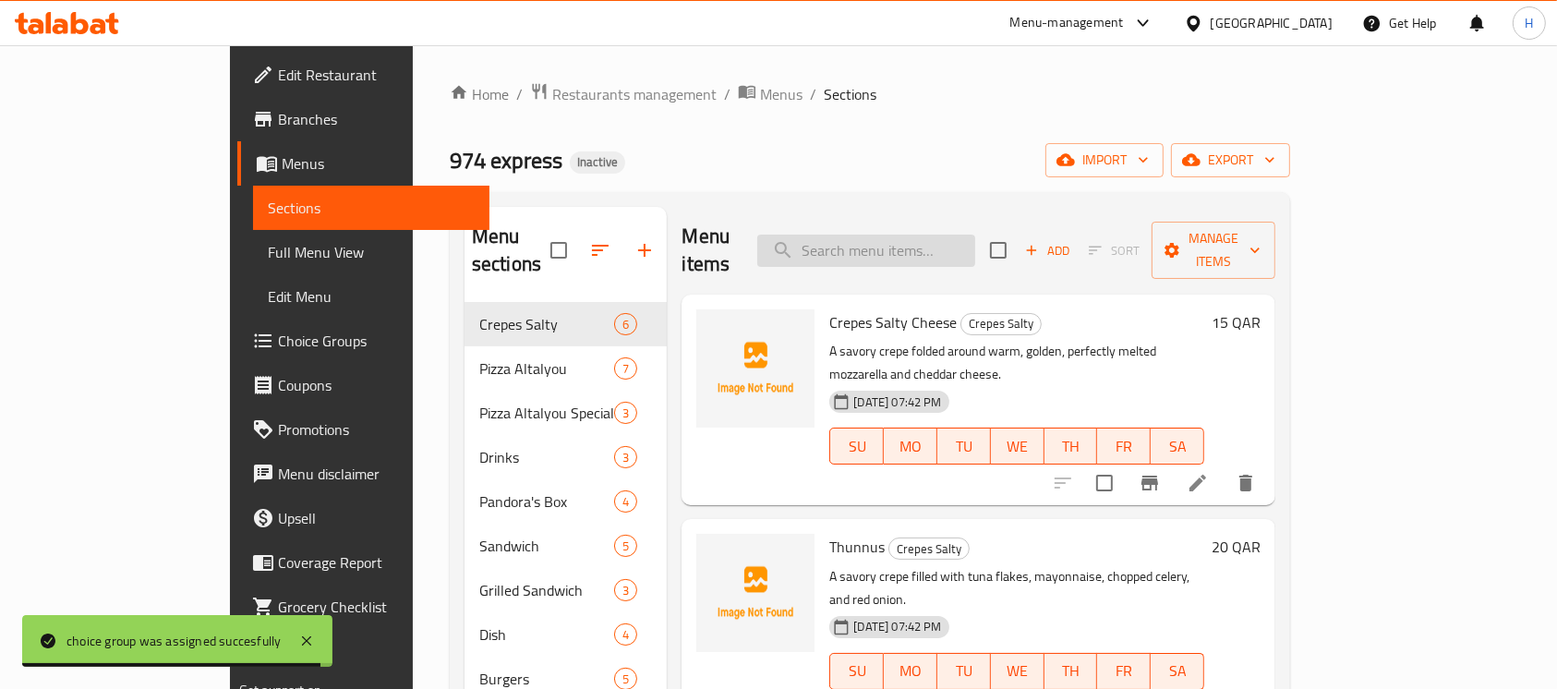
click at [961, 235] on input "search" at bounding box center [866, 251] width 218 height 32
paste input "Dinner Strips Meal"
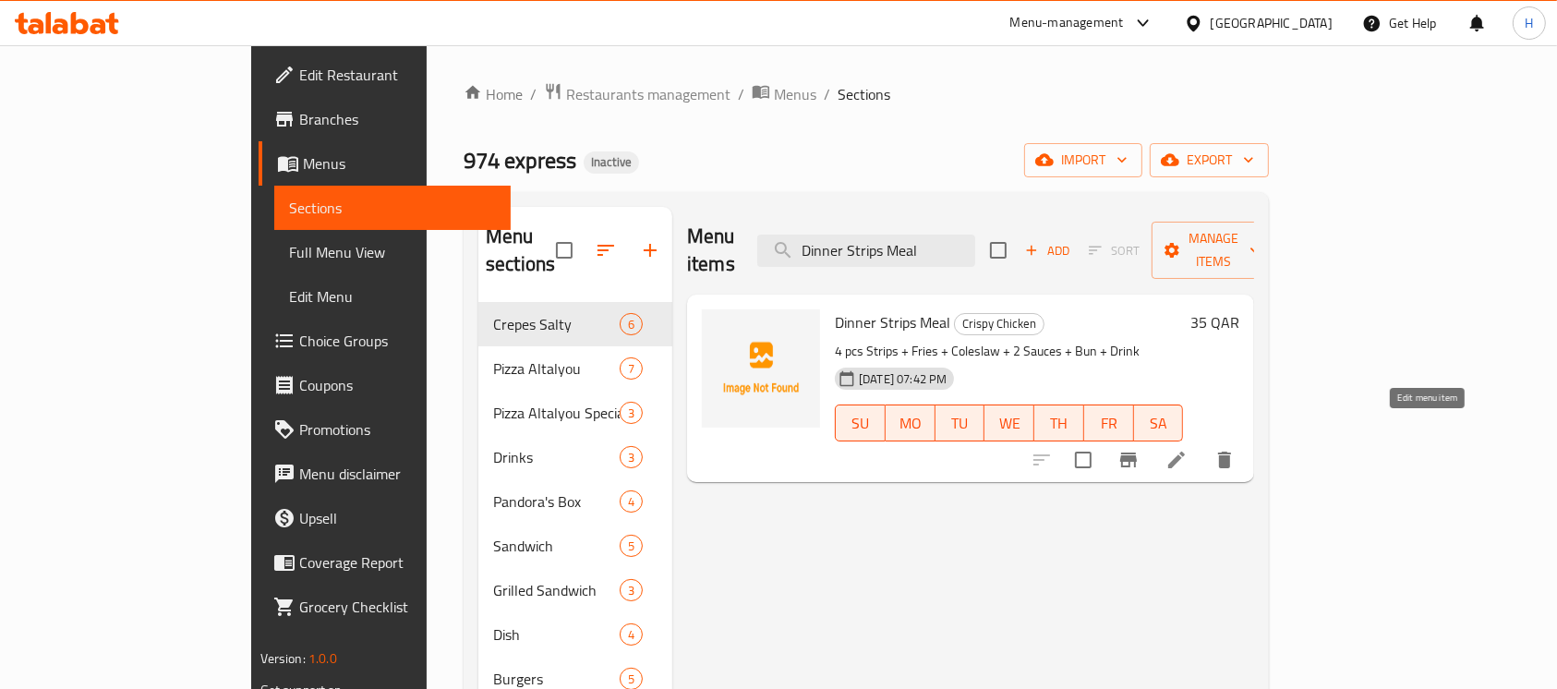
type input "Dinner Strips Meal"
click at [1188, 449] on icon at bounding box center [1177, 460] width 22 height 22
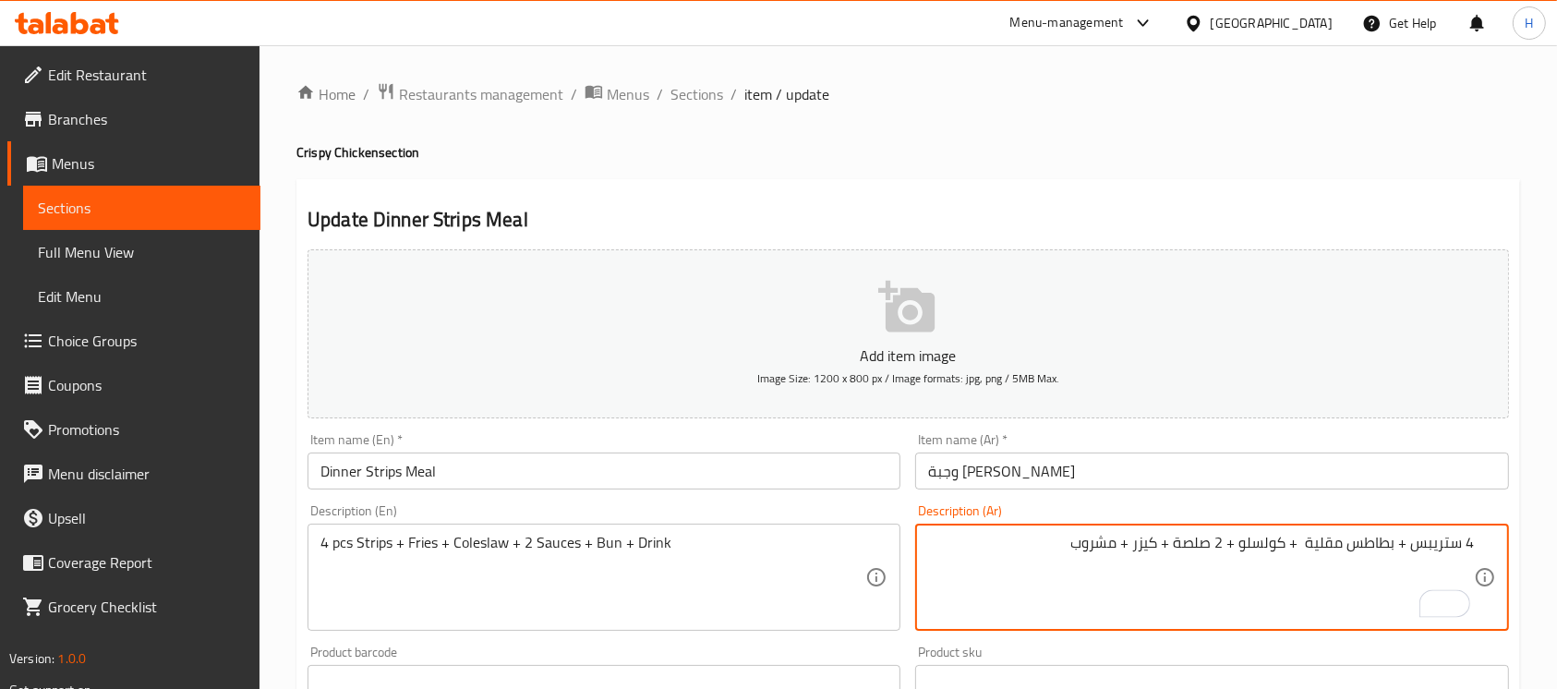
click at [1457, 539] on textarea "4 ستريبس + بطاطس مقلية + کولسلو + 2 صلصة + كيزر + مشروب" at bounding box center [1200, 578] width 545 height 88
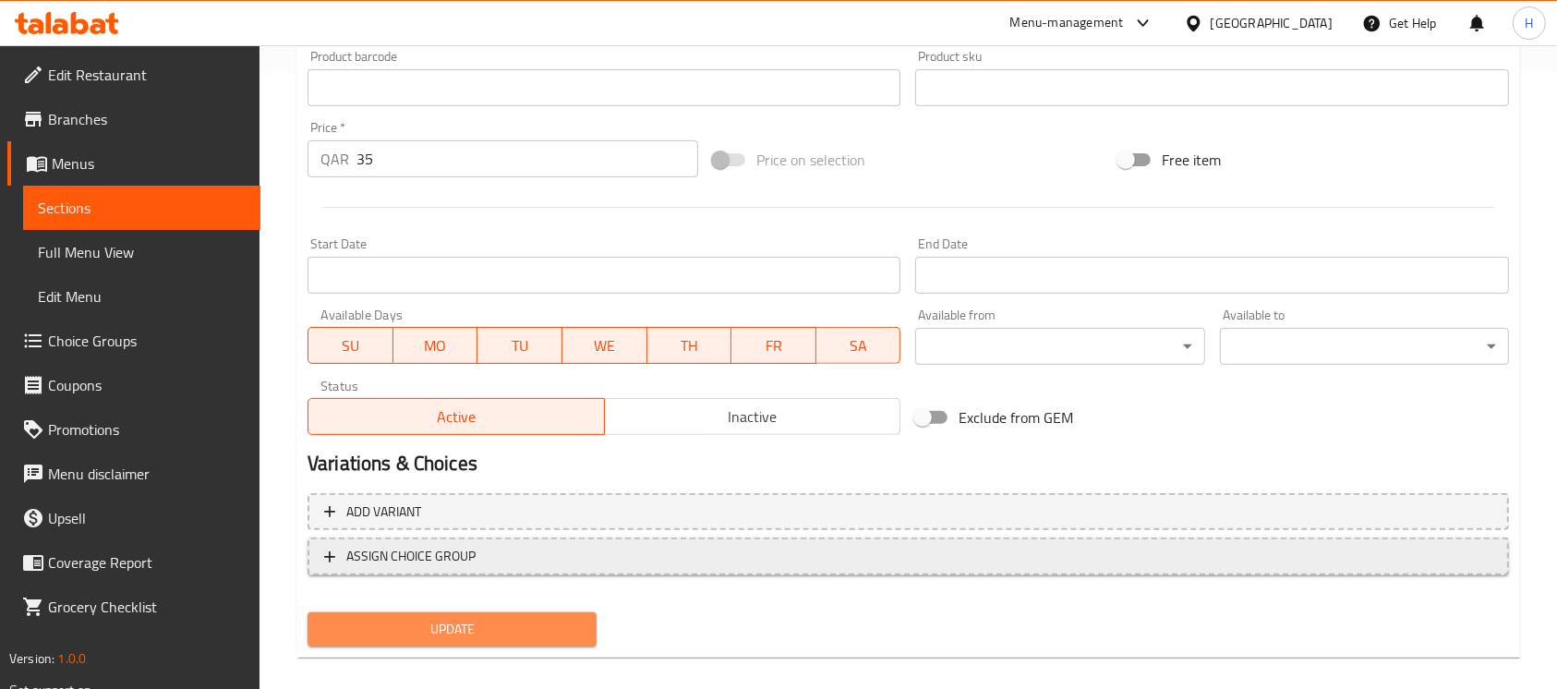
click at [569, 623] on button "Update" at bounding box center [452, 629] width 289 height 34
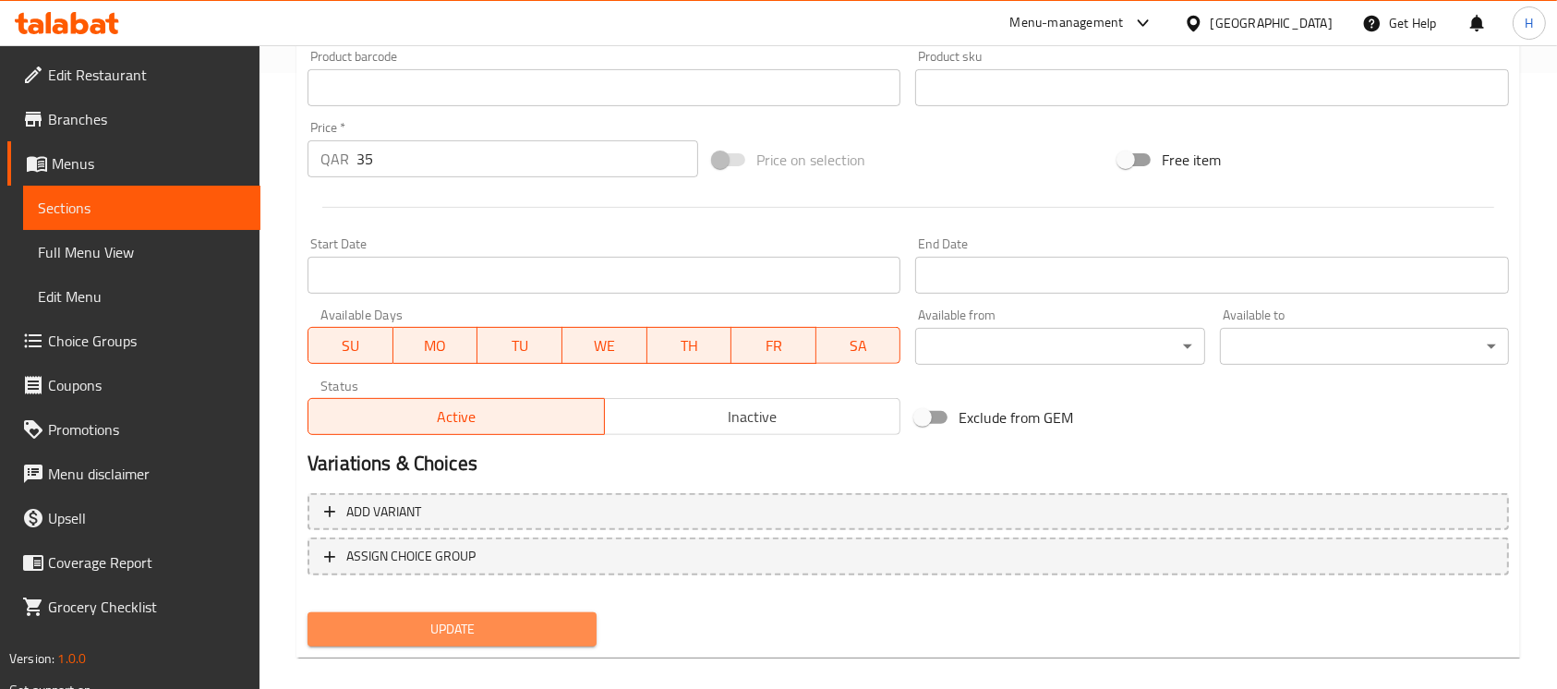
scroll to position [201, 0]
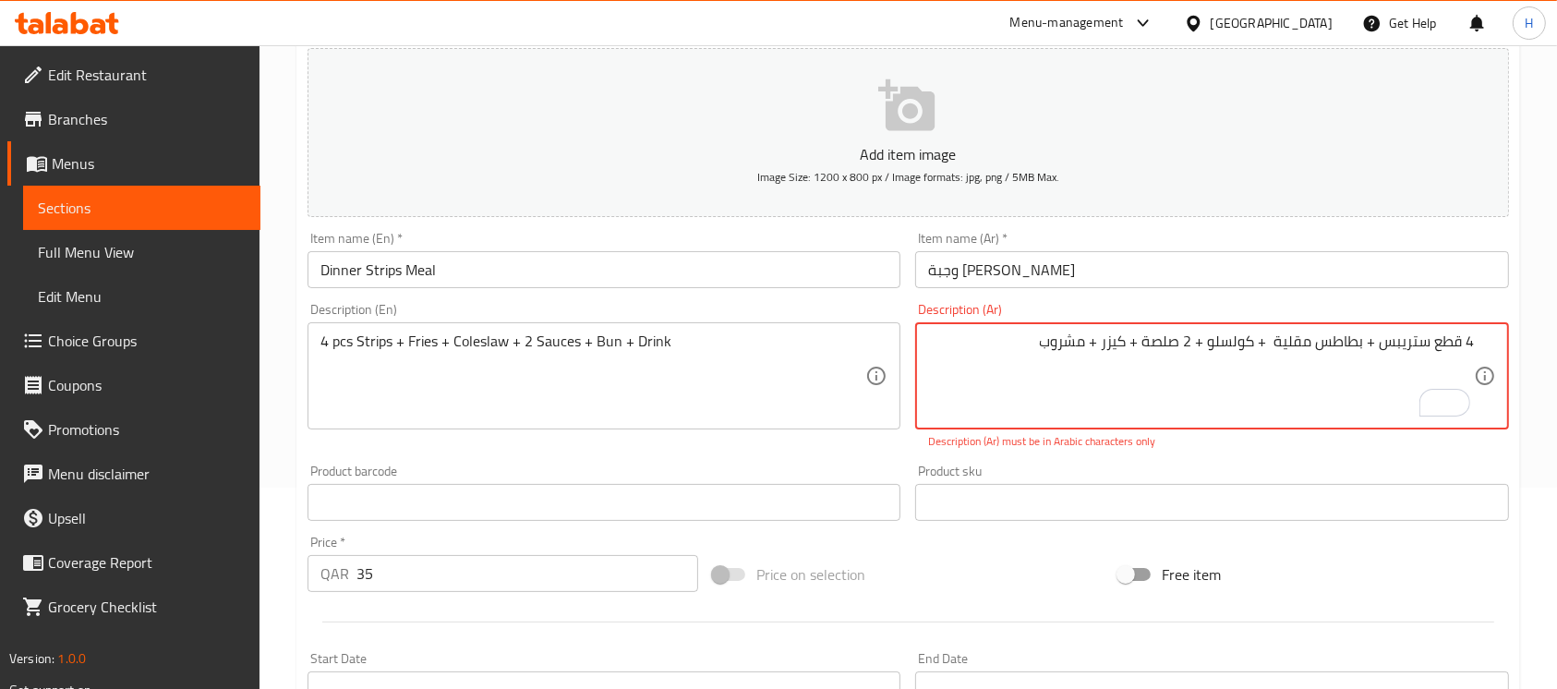
click at [1249, 347] on textarea "4 قطع ستريبس + بطاطس مقلية + کولسلو + 2 صلصة + كيزر + مشروب" at bounding box center [1200, 377] width 545 height 88
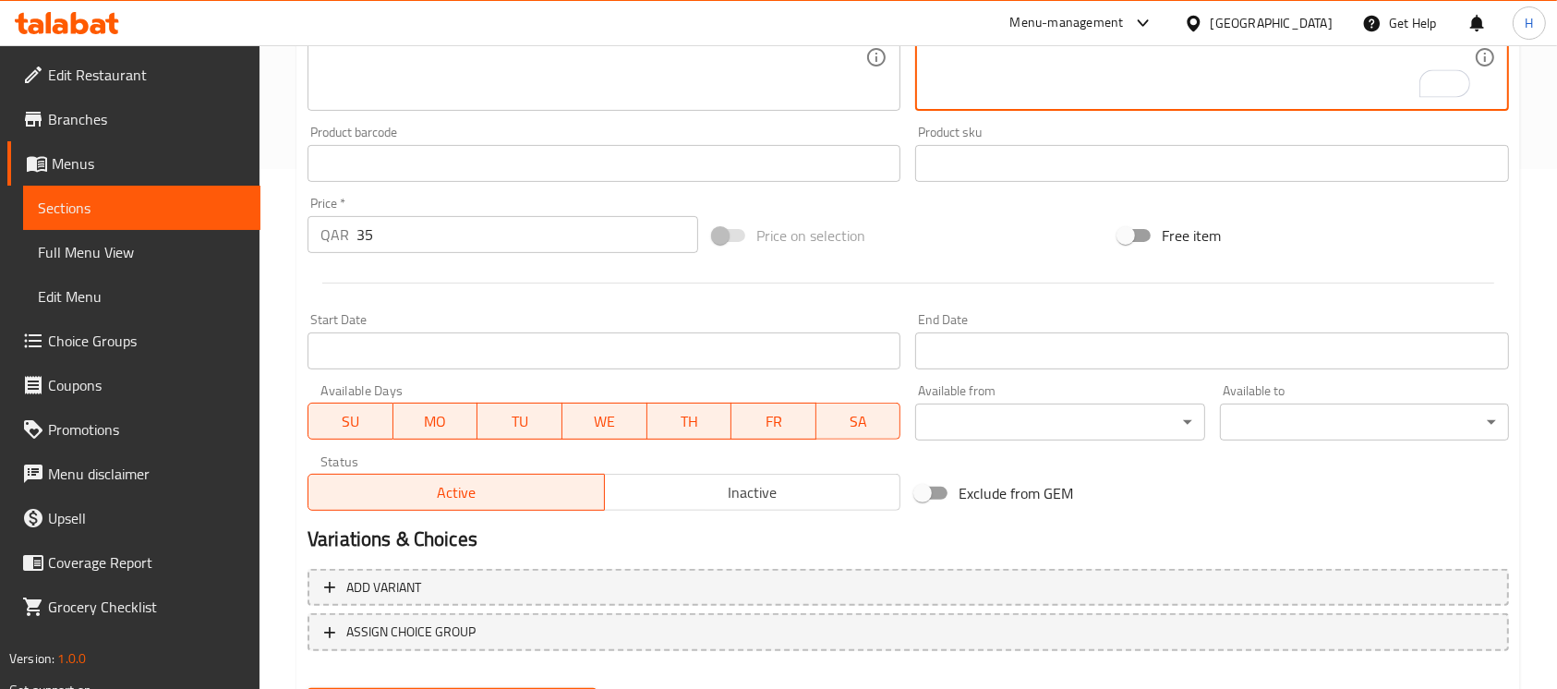
scroll to position [616, 0]
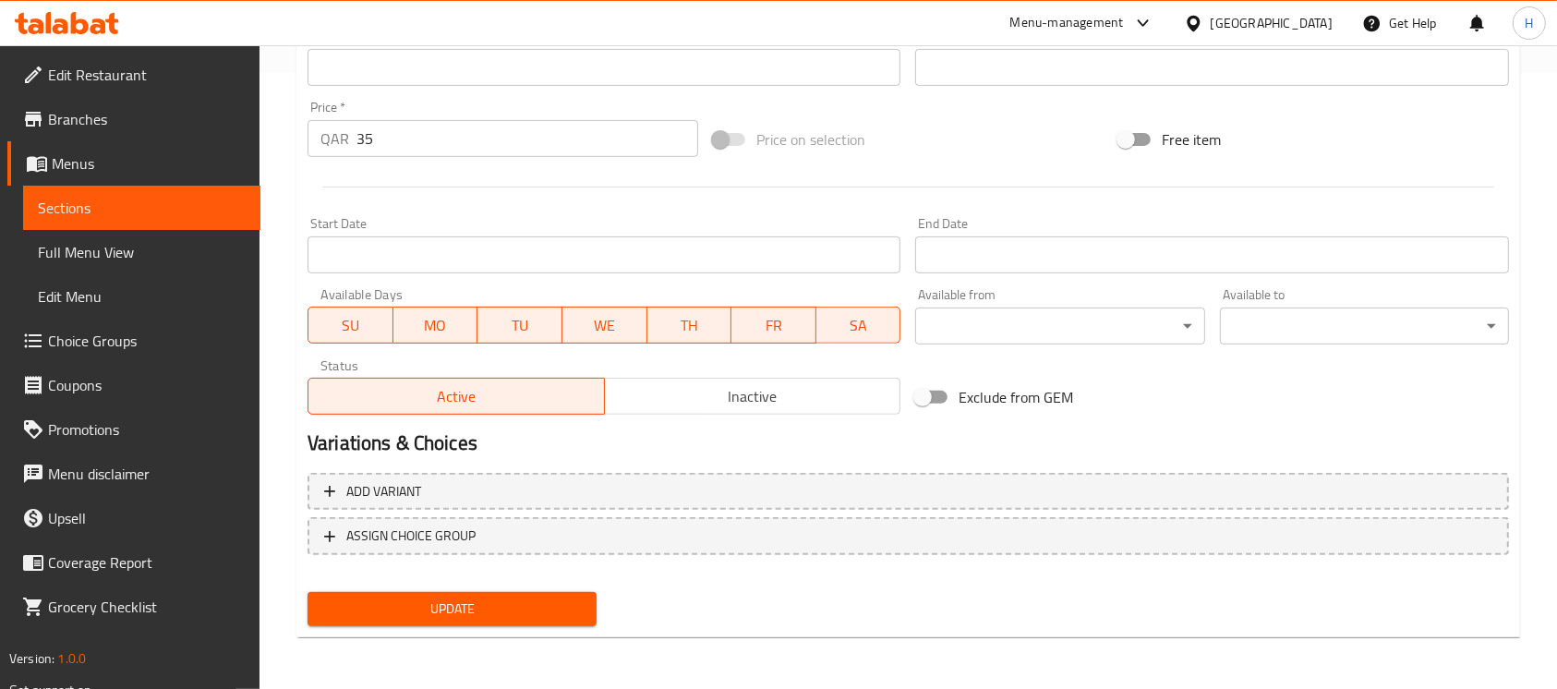
type textarea "4 قطع ستريبس + بطاطس مقلية + كولسلو + 2 صلصة + كيزر + مشروب"
click at [408, 611] on span "Update" at bounding box center [452, 609] width 260 height 23
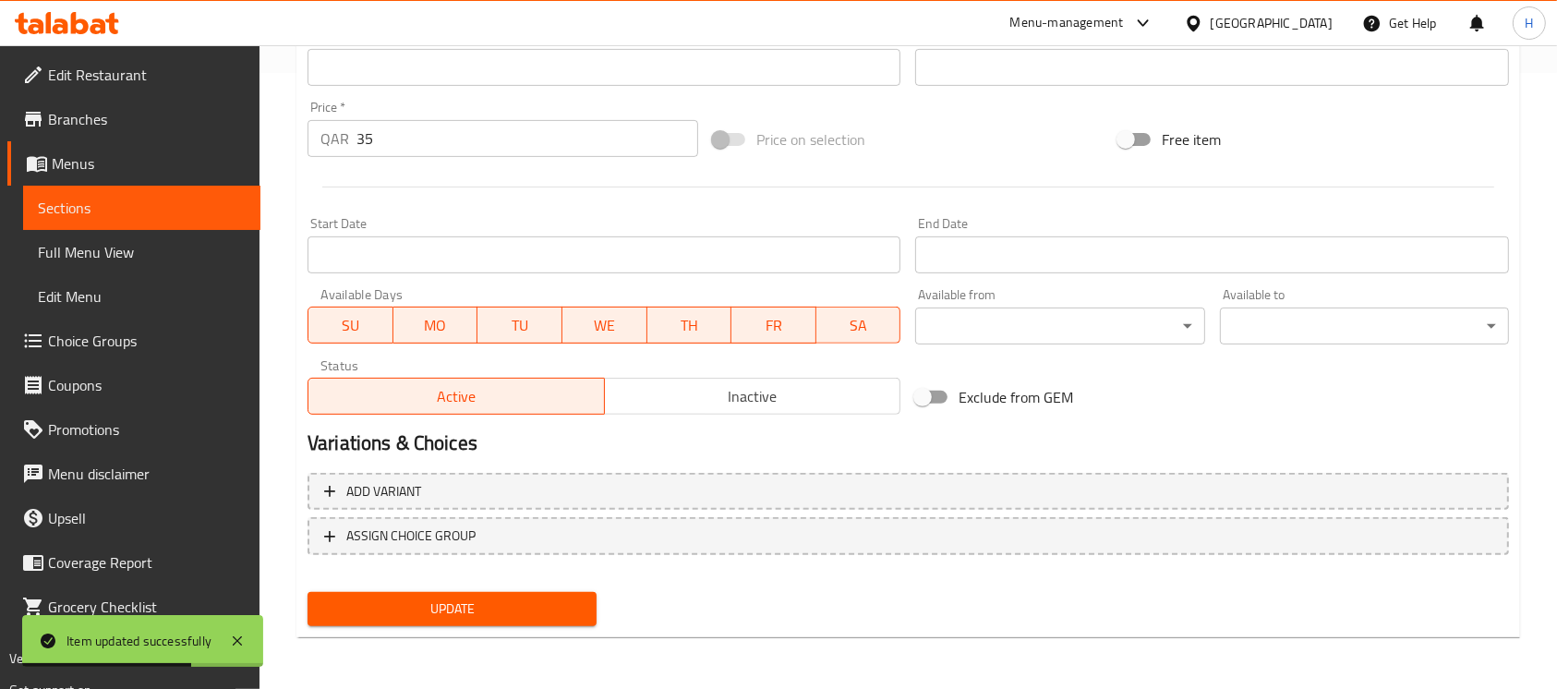
click at [251, 205] on link "Sections" at bounding box center [141, 208] width 237 height 44
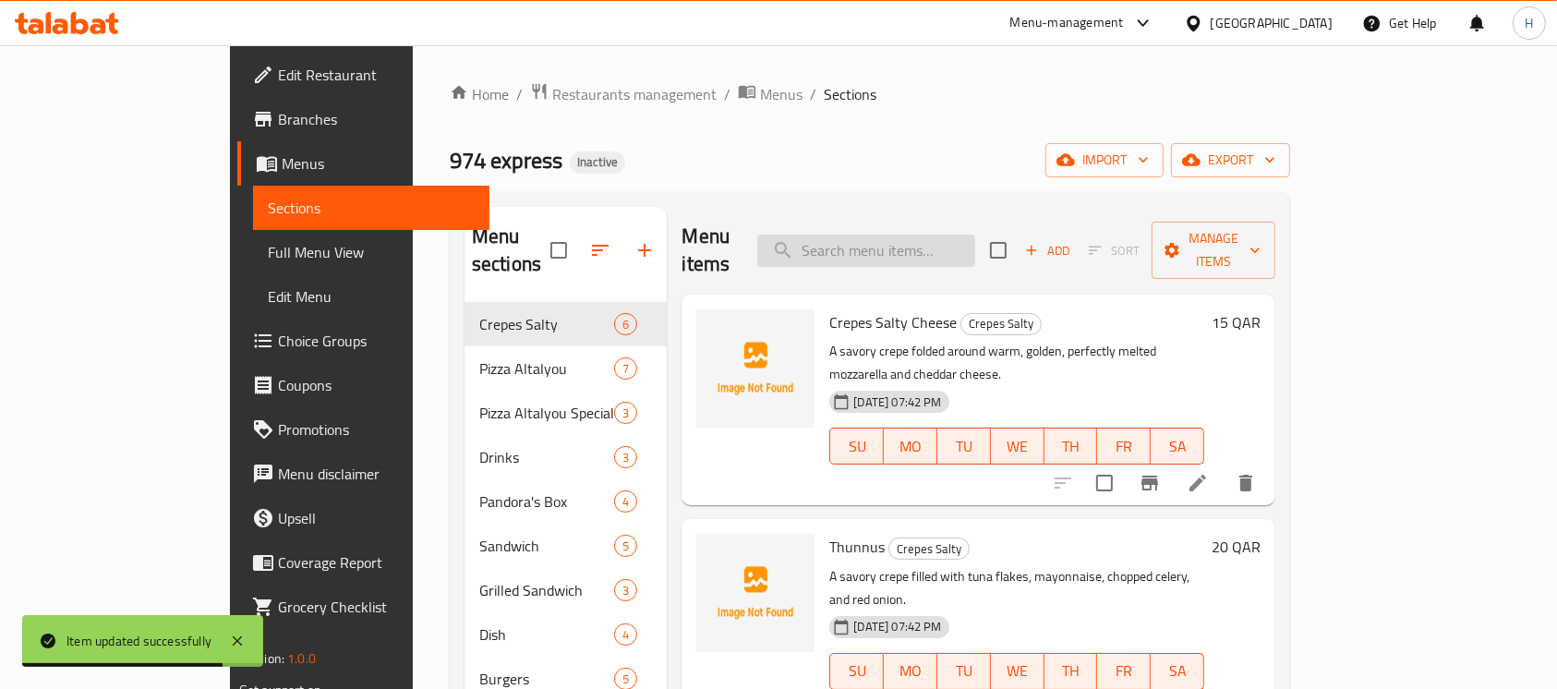
click at [931, 239] on input "search" at bounding box center [866, 251] width 218 height 32
paste input "Super Dinner Meal"
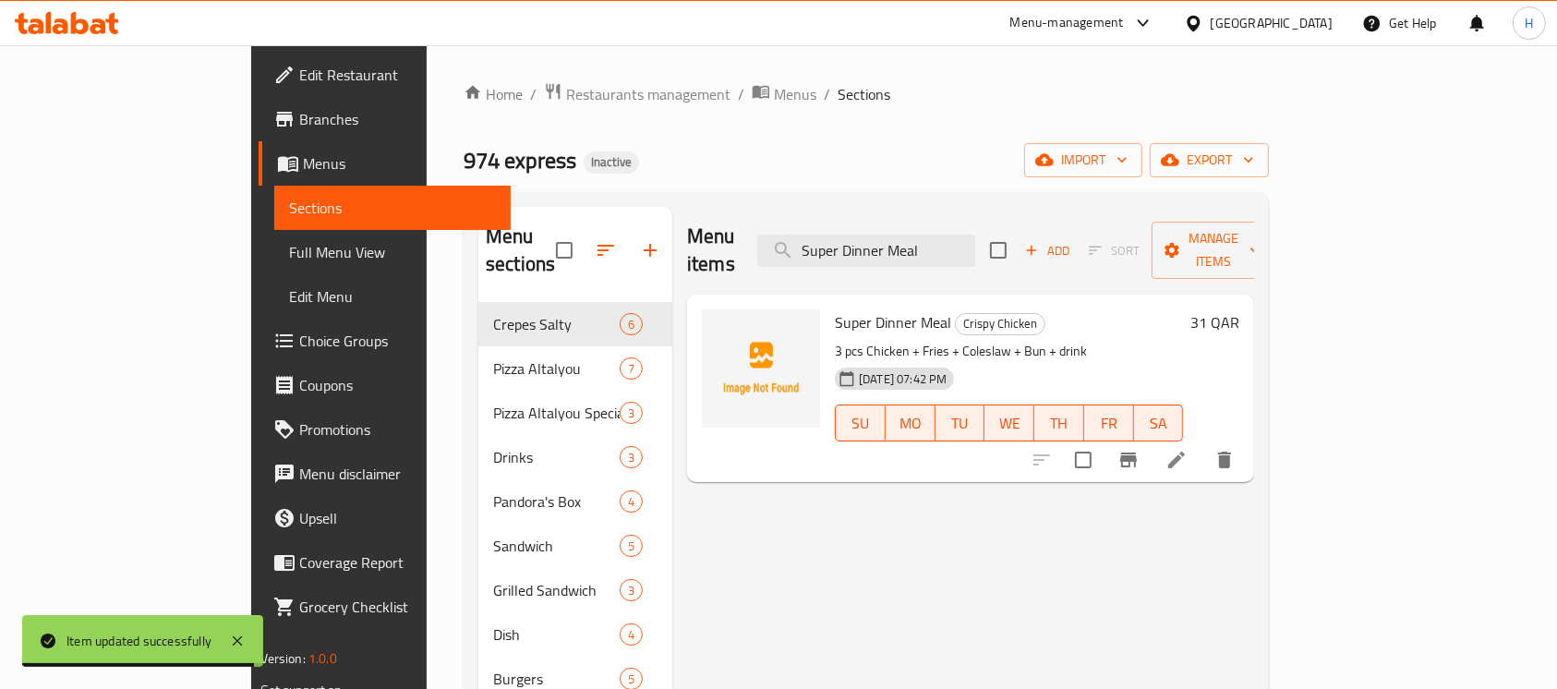
type input "Super Dinner Meal"
click at [1185, 452] on icon at bounding box center [1177, 460] width 17 height 17
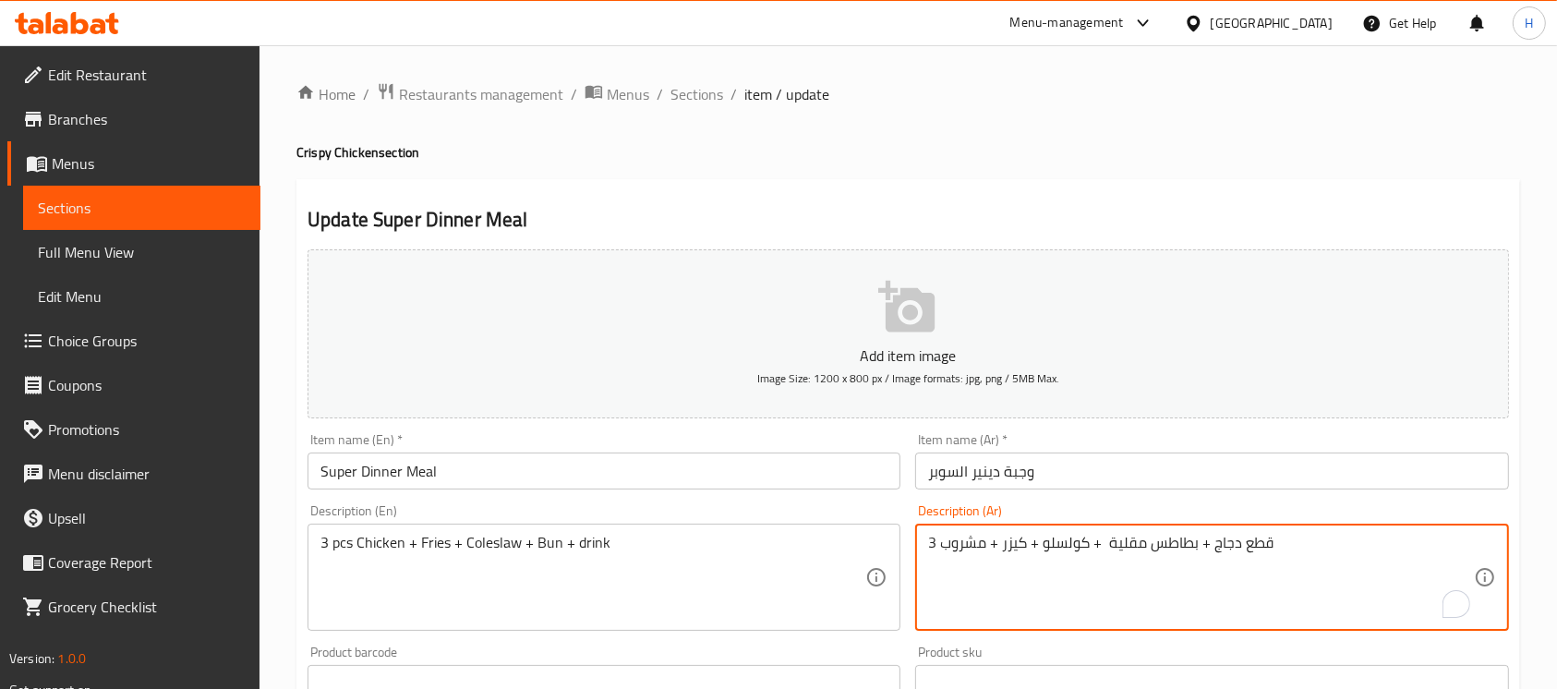
click at [1118, 543] on textarea "3 قطع دجاج + بطاطس مقلية + کولسلو + كيزر + مشروب" at bounding box center [1200, 578] width 545 height 88
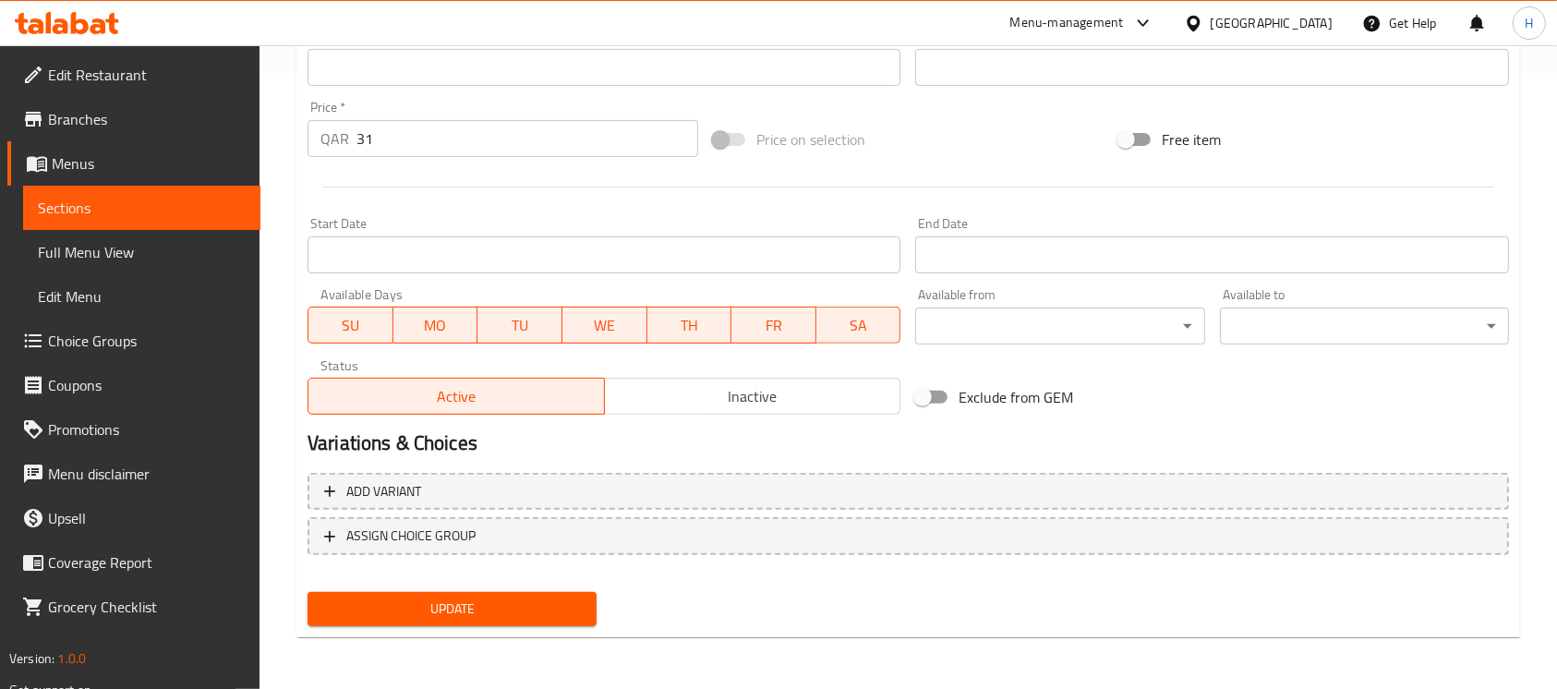
click at [427, 618] on span "Update" at bounding box center [452, 609] width 260 height 23
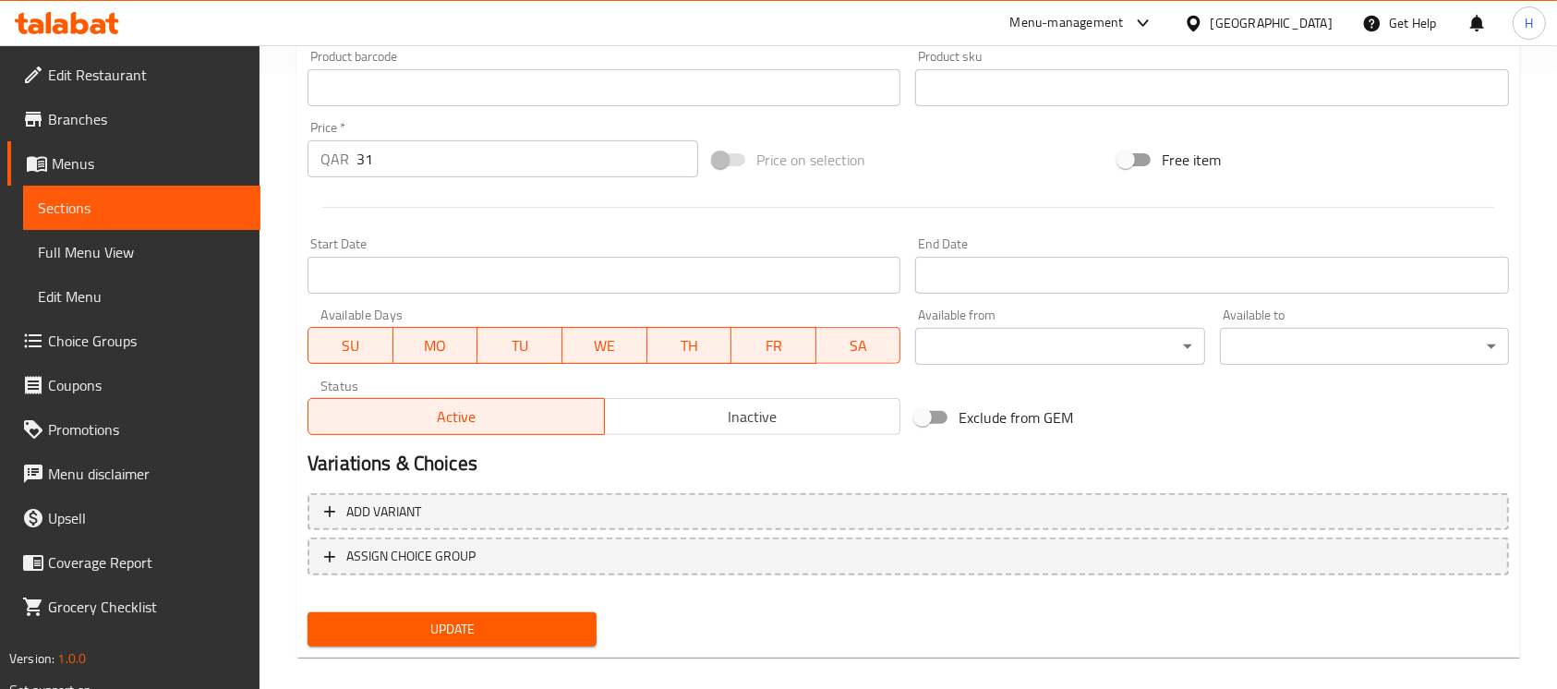
scroll to position [201, 0]
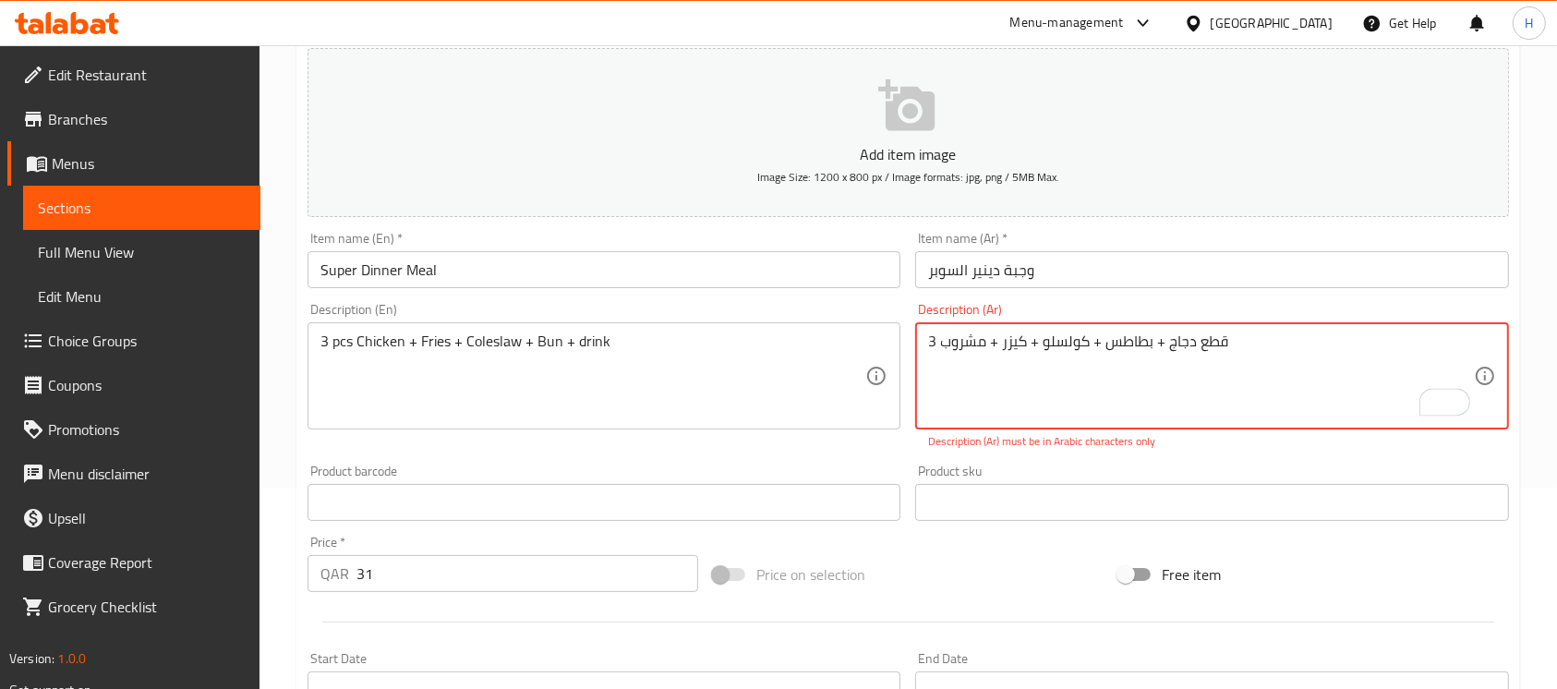
click at [1086, 339] on textarea "3 قطع دجاج + بطاطس + کولسلو + كيزر + مشروب" at bounding box center [1200, 377] width 545 height 88
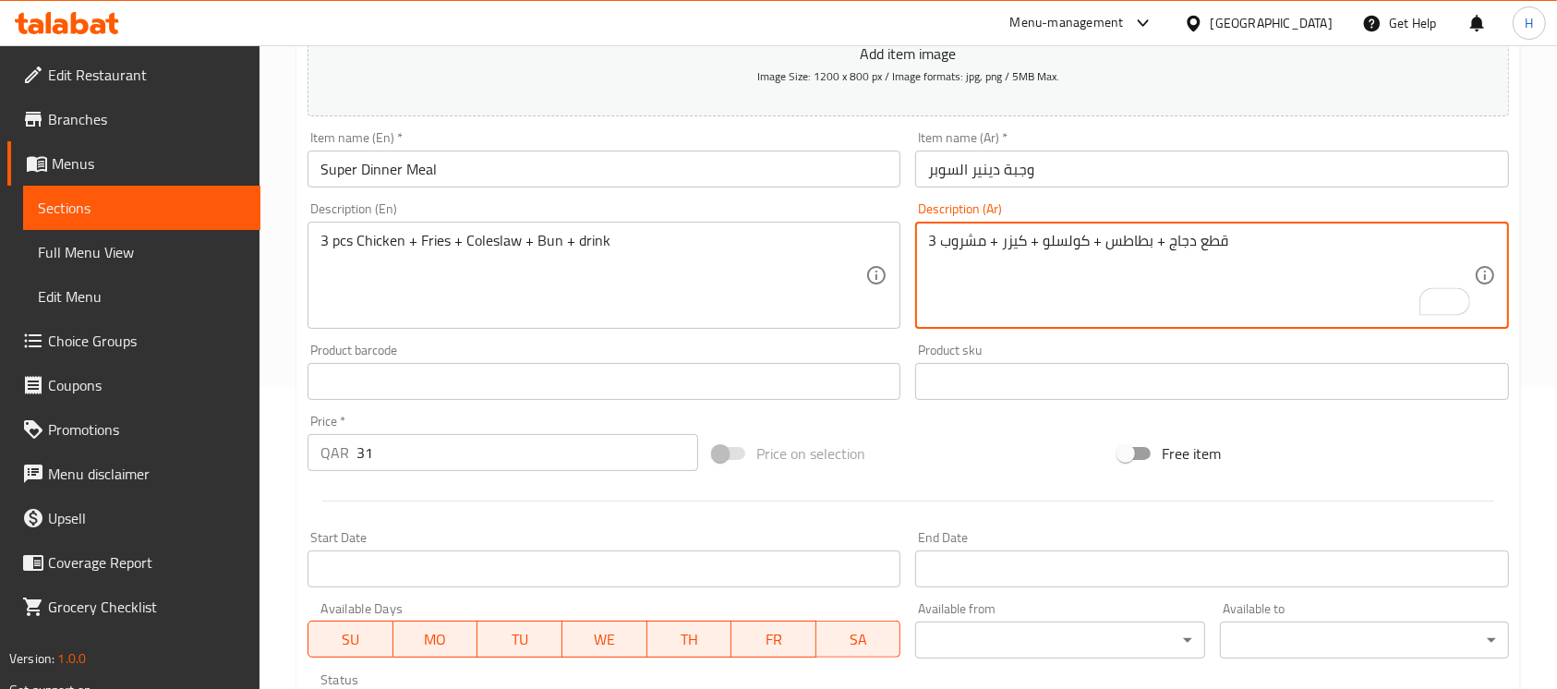
scroll to position [616, 0]
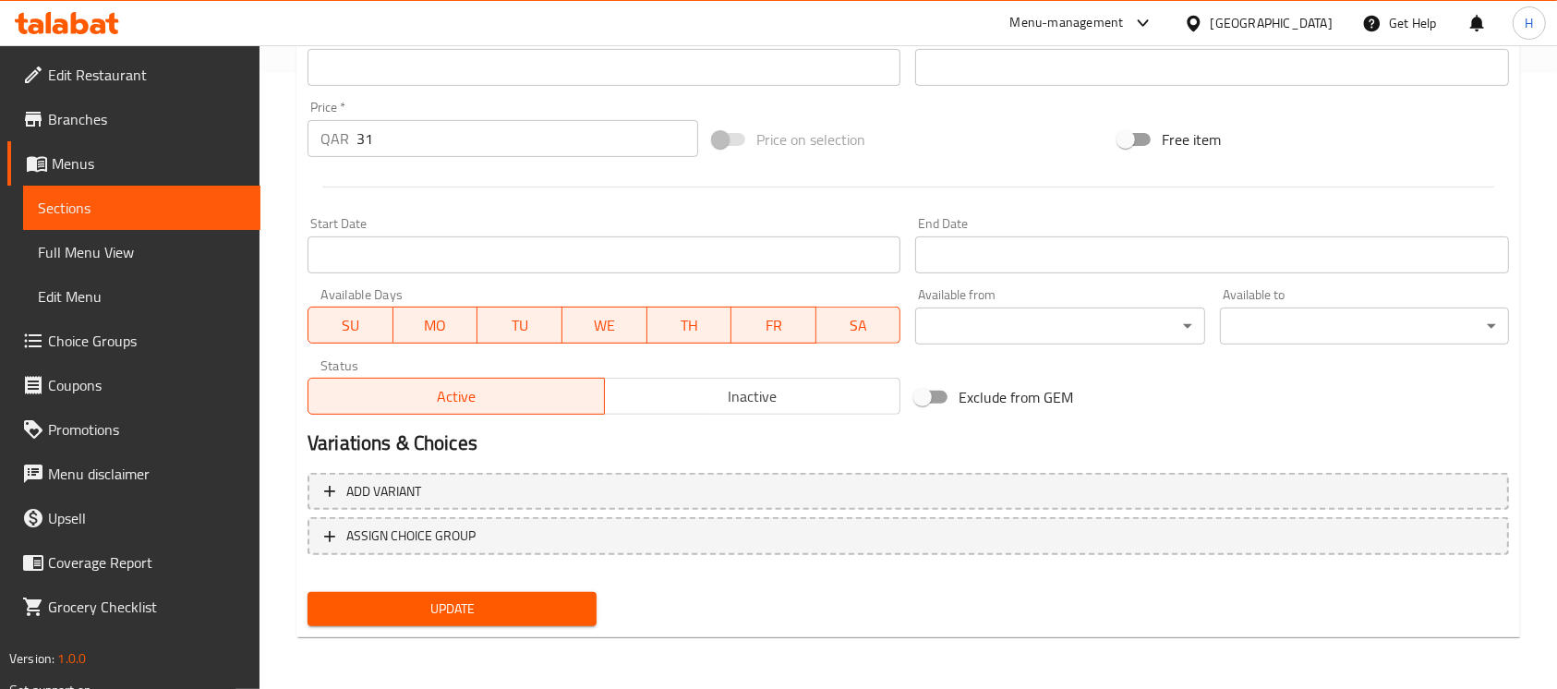
type textarea "3 قطع دجاج + بطاطس + كولسلو + كيزر + مشروب"
click at [475, 601] on span "Update" at bounding box center [452, 609] width 260 height 23
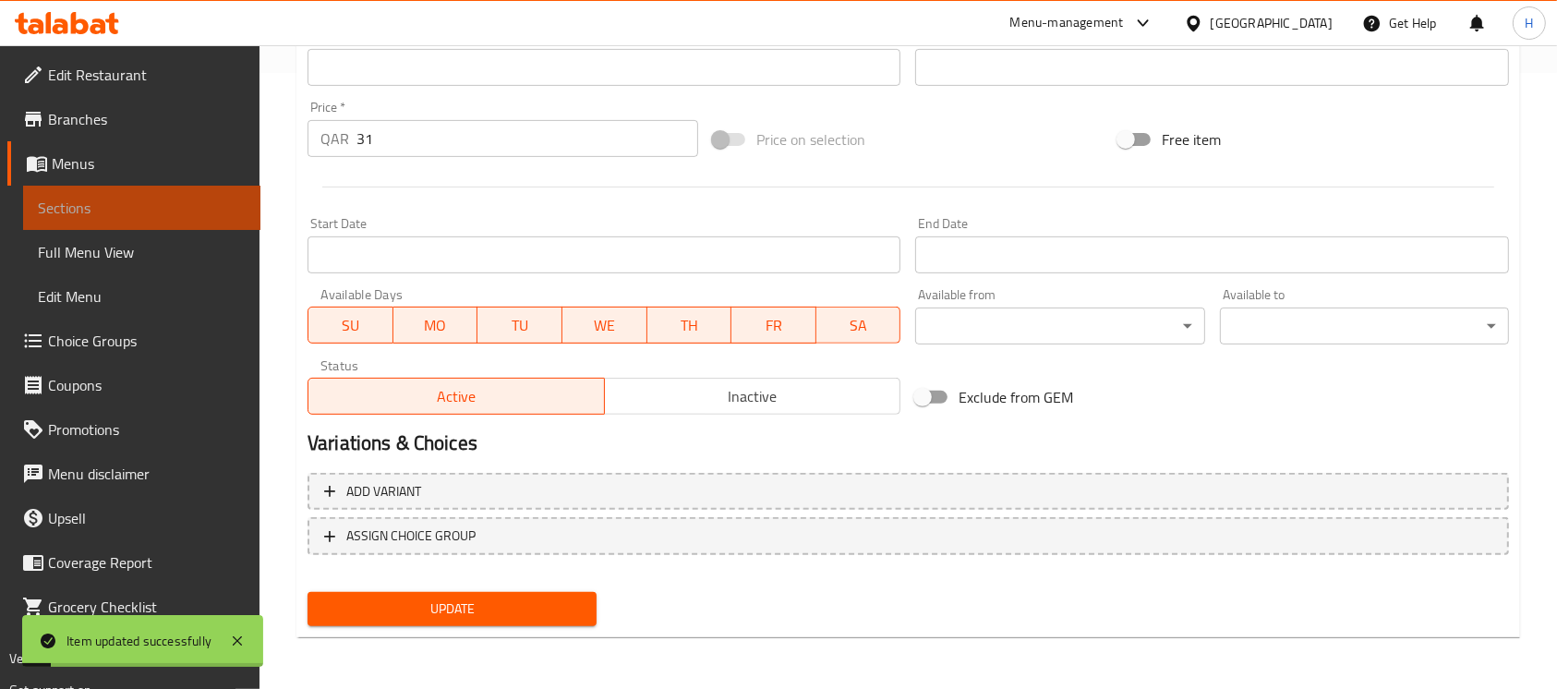
click at [185, 196] on link "Sections" at bounding box center [141, 208] width 237 height 44
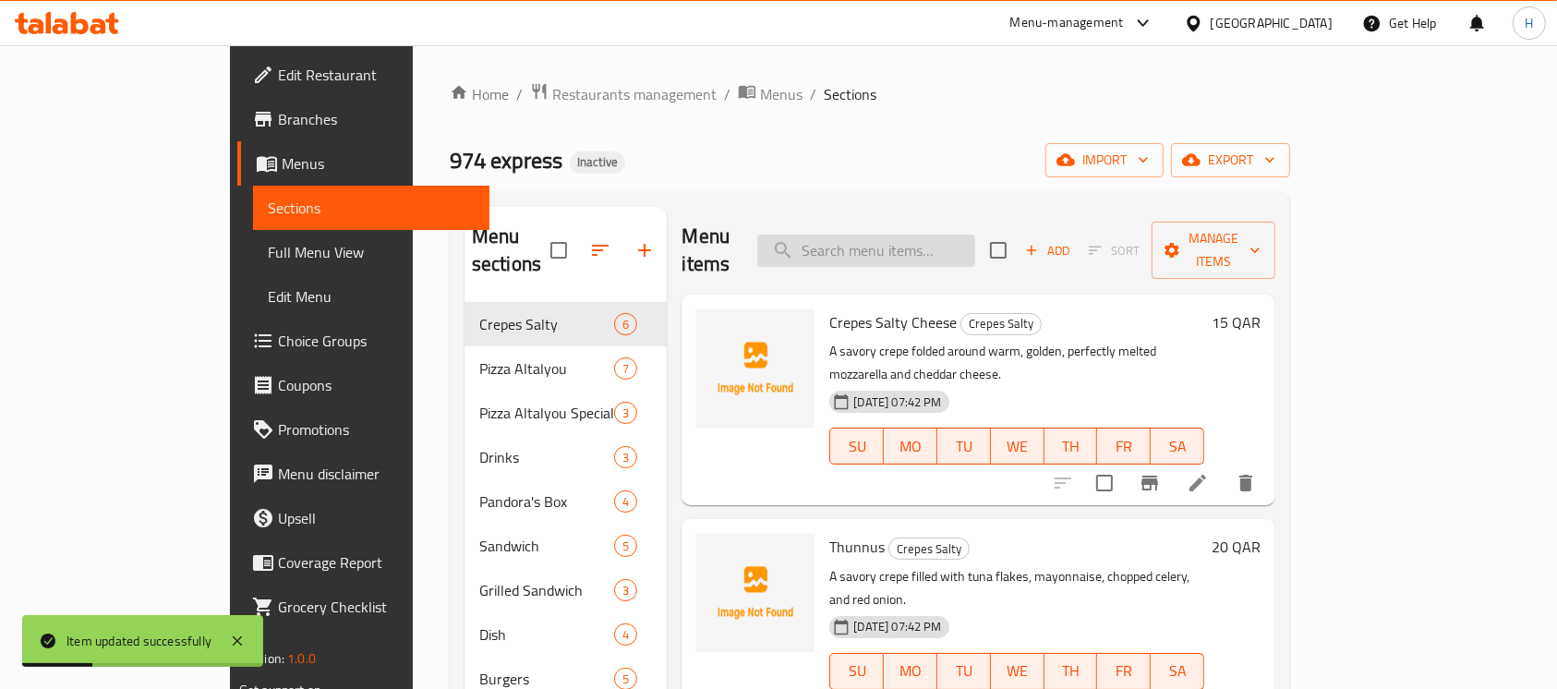
click at [975, 246] on input "search" at bounding box center [866, 251] width 218 height 32
paste input "Dinner Strips Meal"
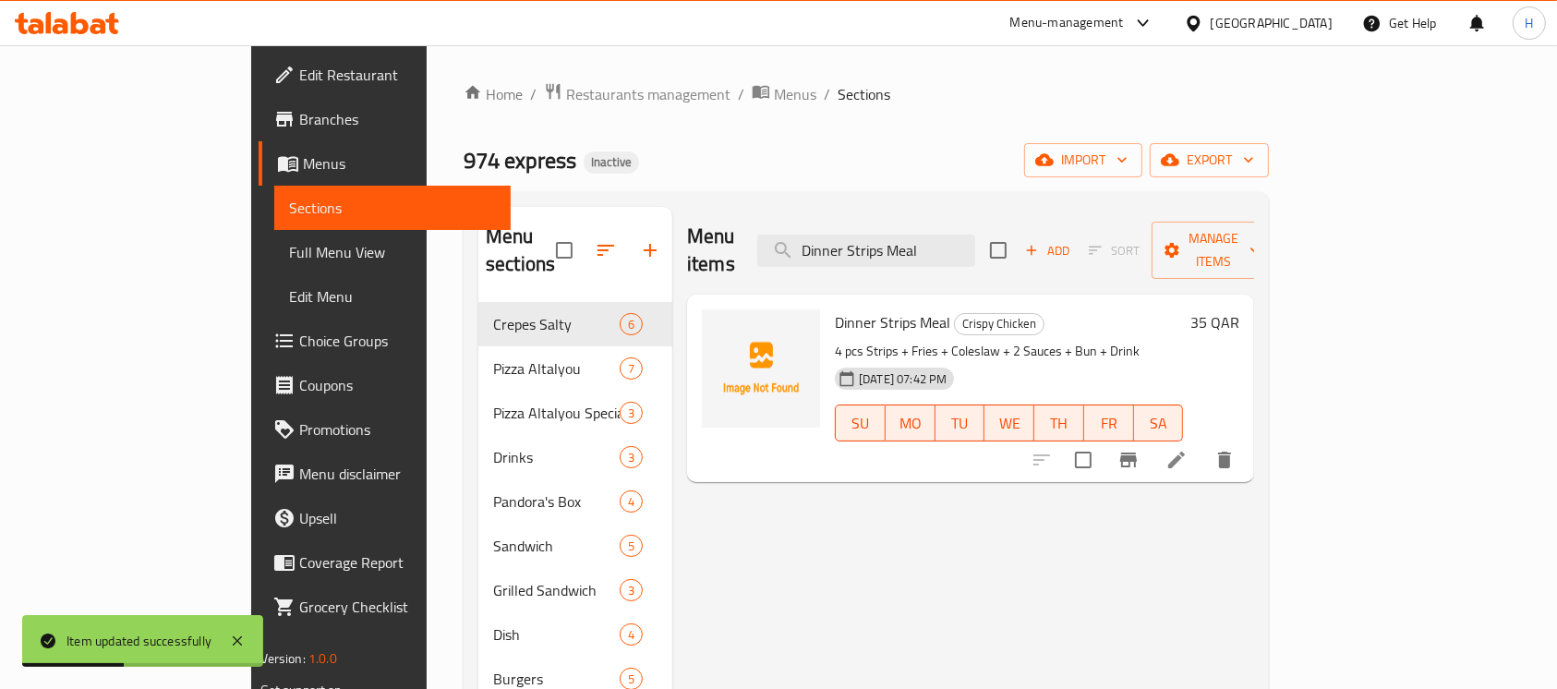
type input "Dinner Strips Meal"
click at [1203, 443] on li at bounding box center [1177, 459] width 52 height 33
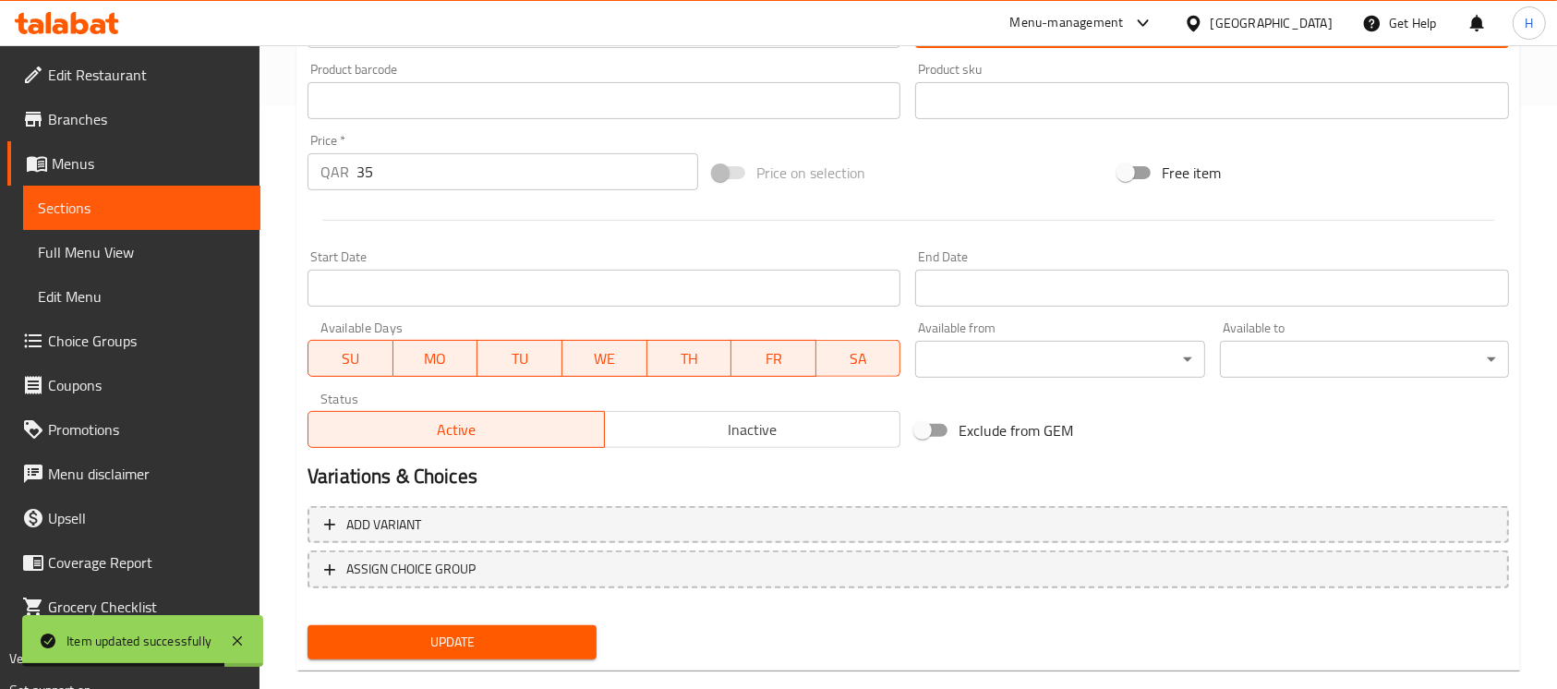
scroll to position [616, 0]
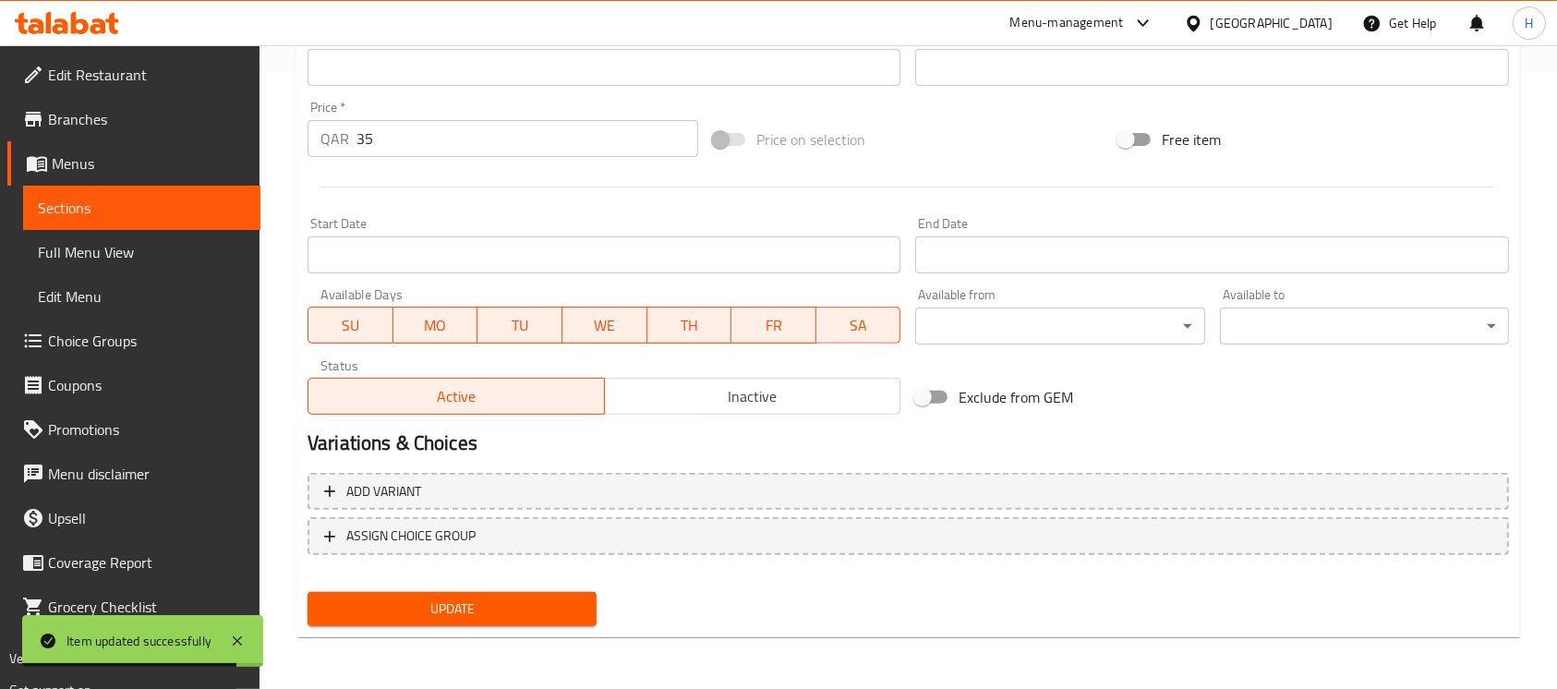
click at [533, 626] on div "Update" at bounding box center [452, 609] width 304 height 49
click at [537, 615] on span "Update" at bounding box center [452, 609] width 260 height 23
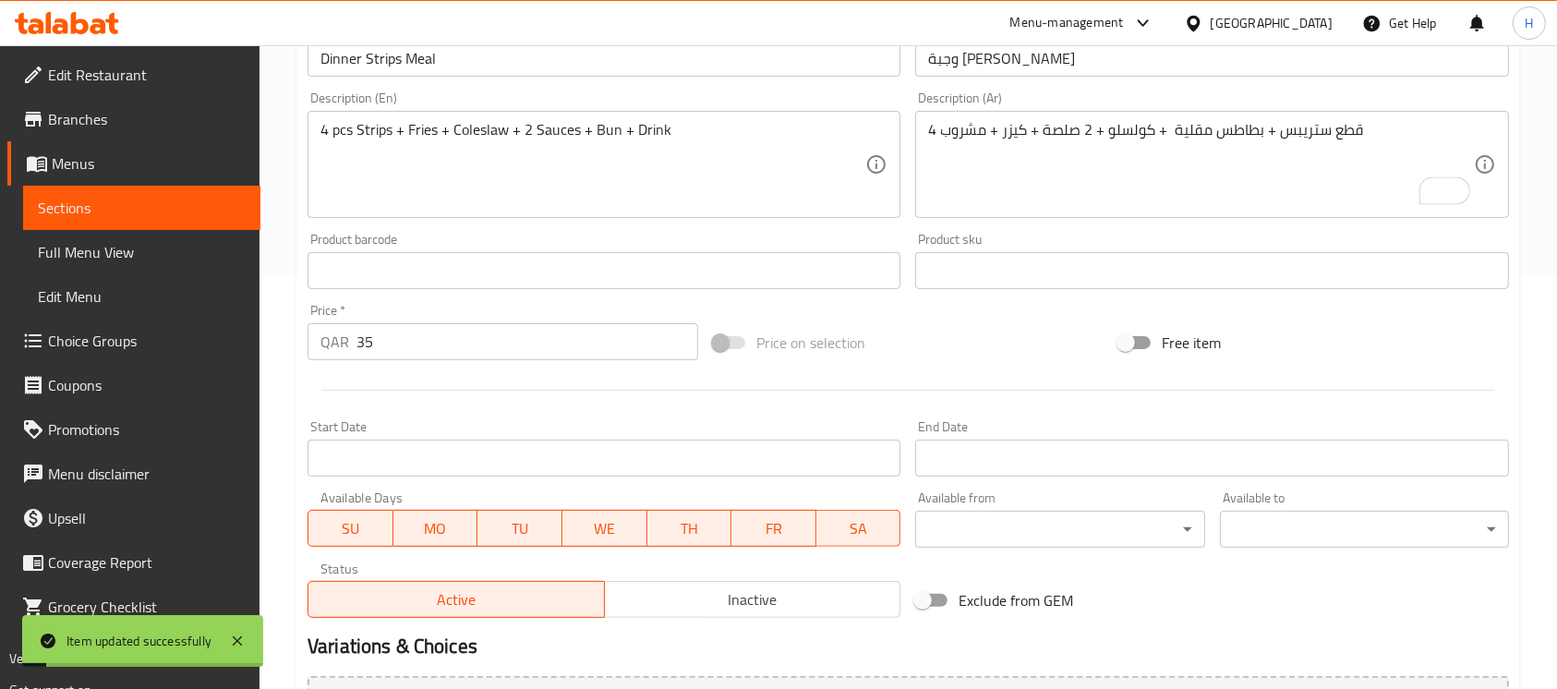
scroll to position [369, 0]
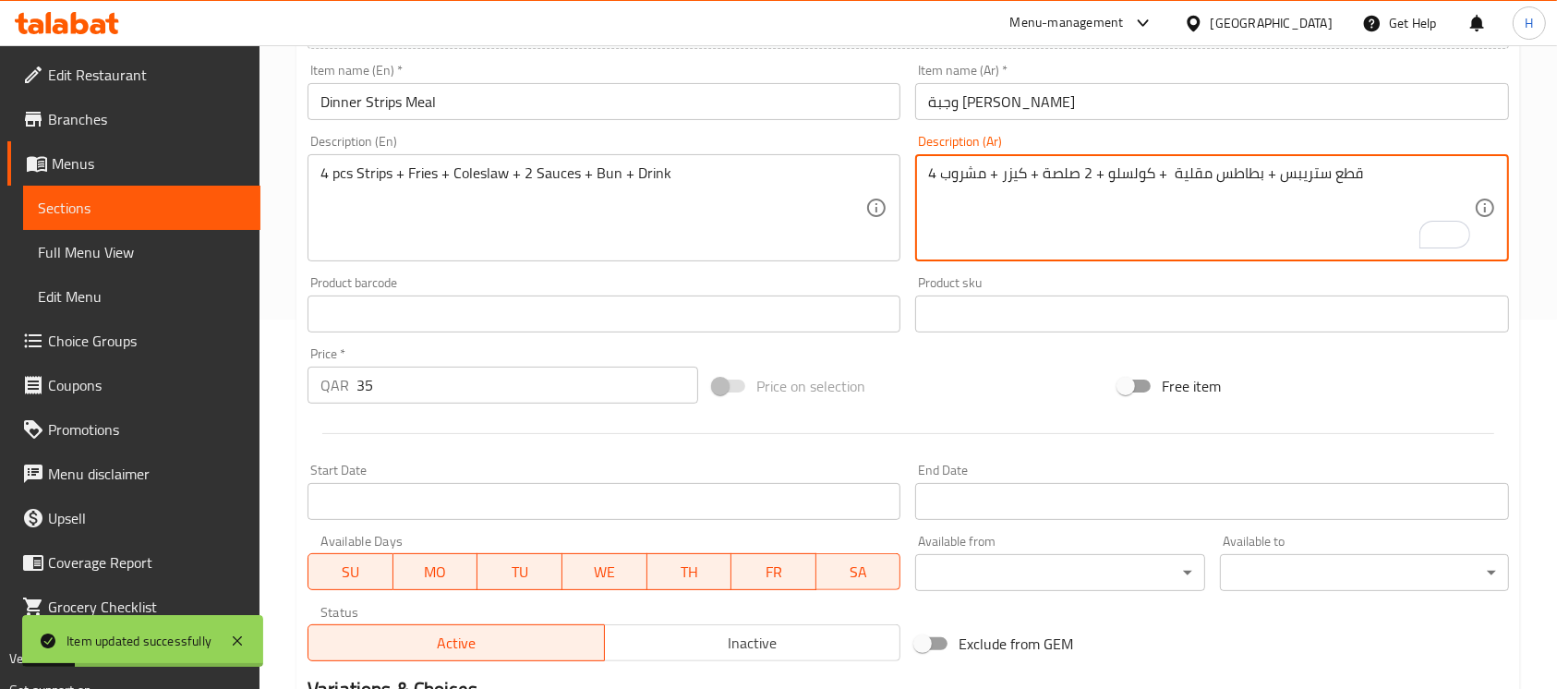
click at [1197, 174] on textarea "4 قطع ستريبس + بطاطس مقلية + كولسلو + 2 صلصة + كيزر + مشروب" at bounding box center [1200, 208] width 545 height 88
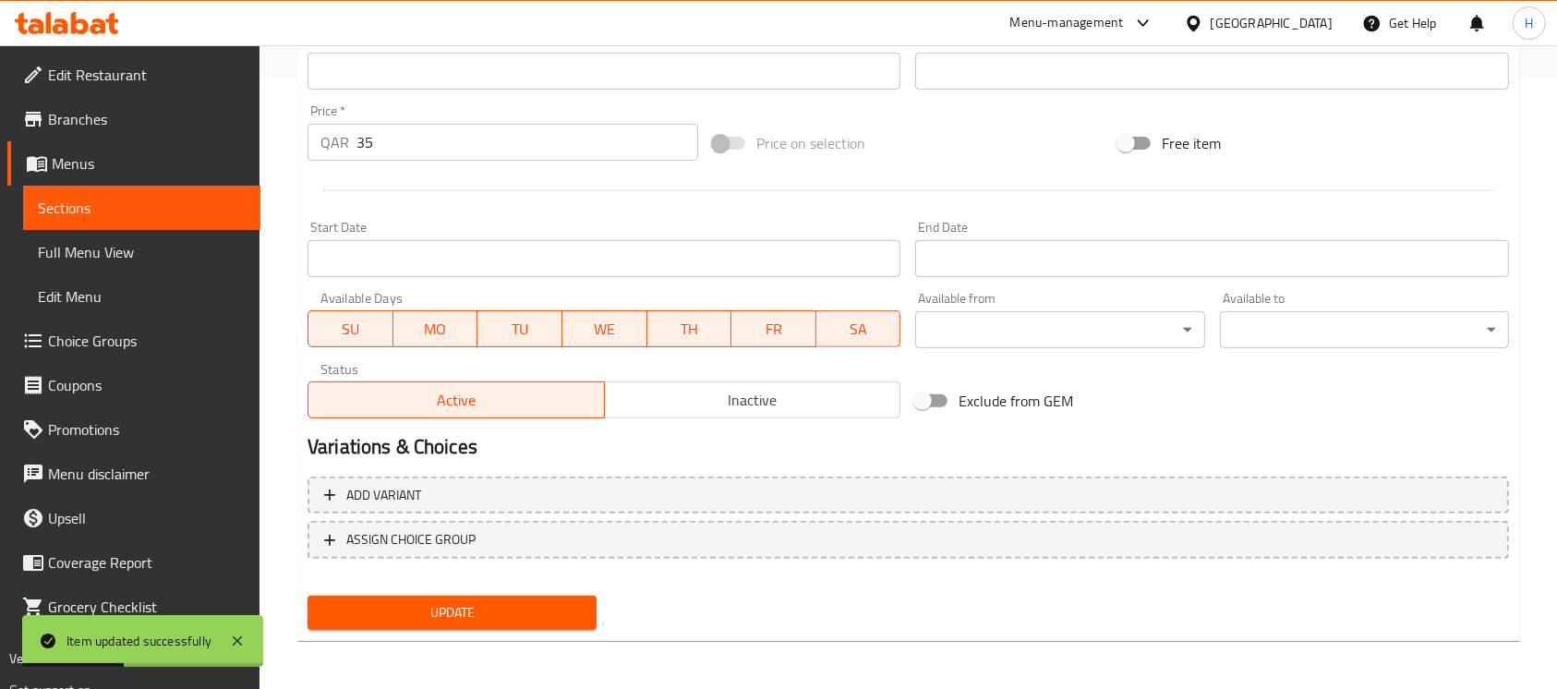
scroll to position [616, 0]
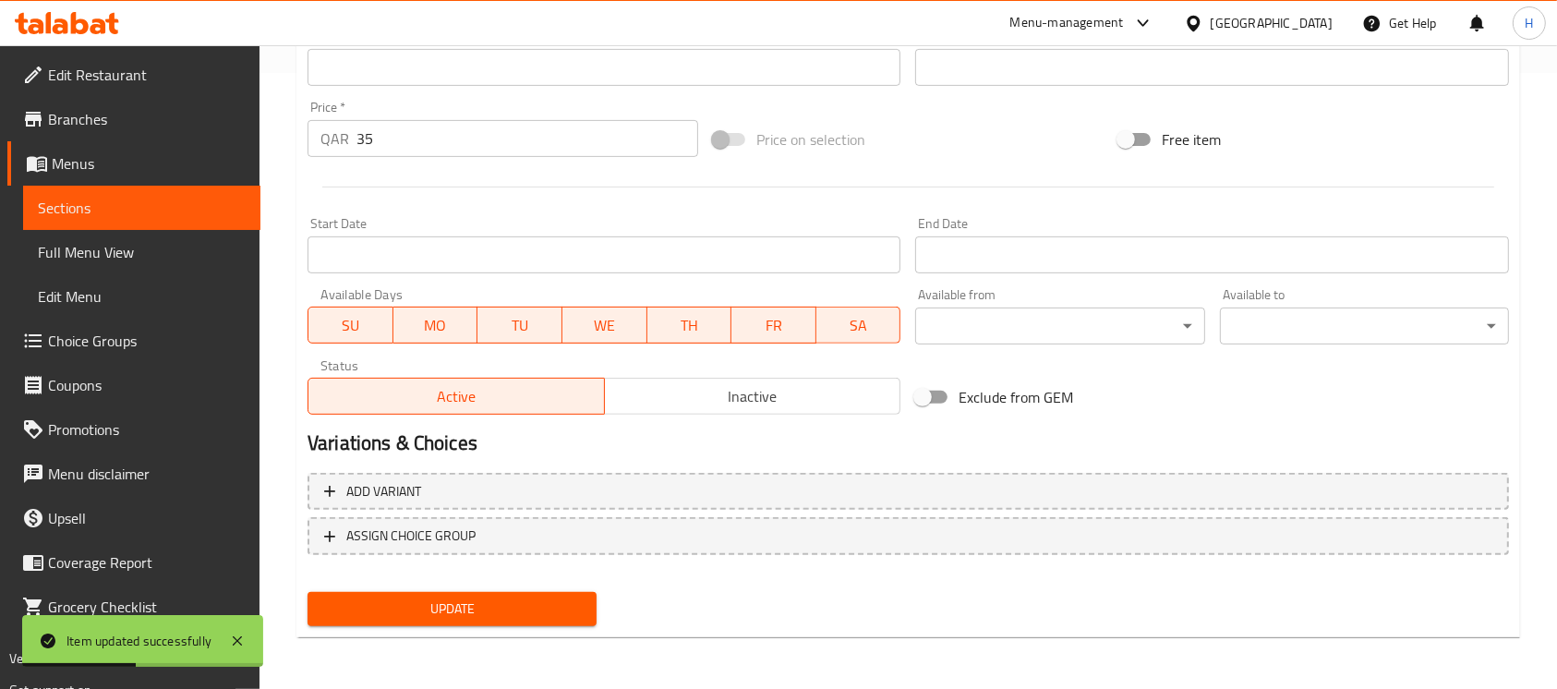
type textarea "4 قطع ستريبس + بطاطس + كولسلو + 2 صلصة + كيزر + مشروب"
click at [493, 615] on span "Update" at bounding box center [452, 609] width 260 height 23
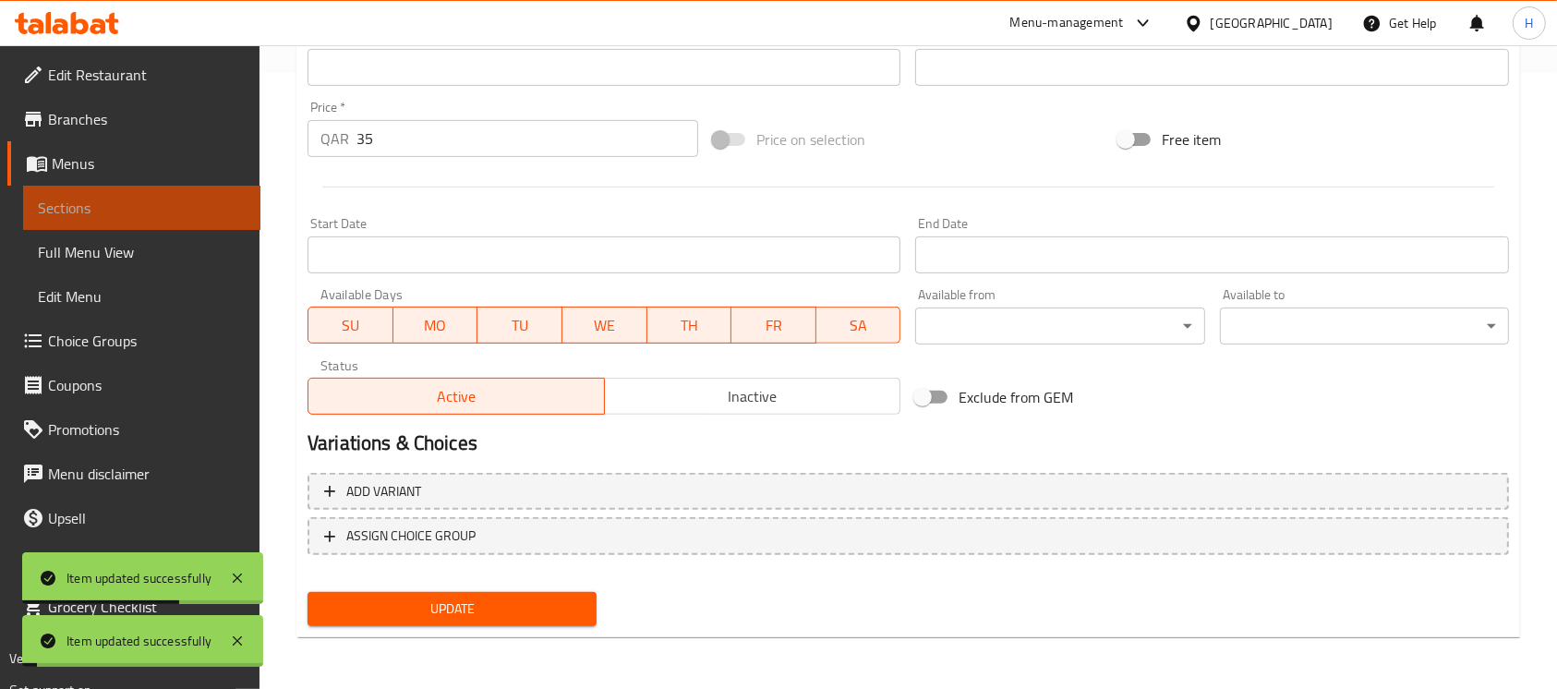
click at [234, 210] on span "Sections" at bounding box center [142, 208] width 208 height 22
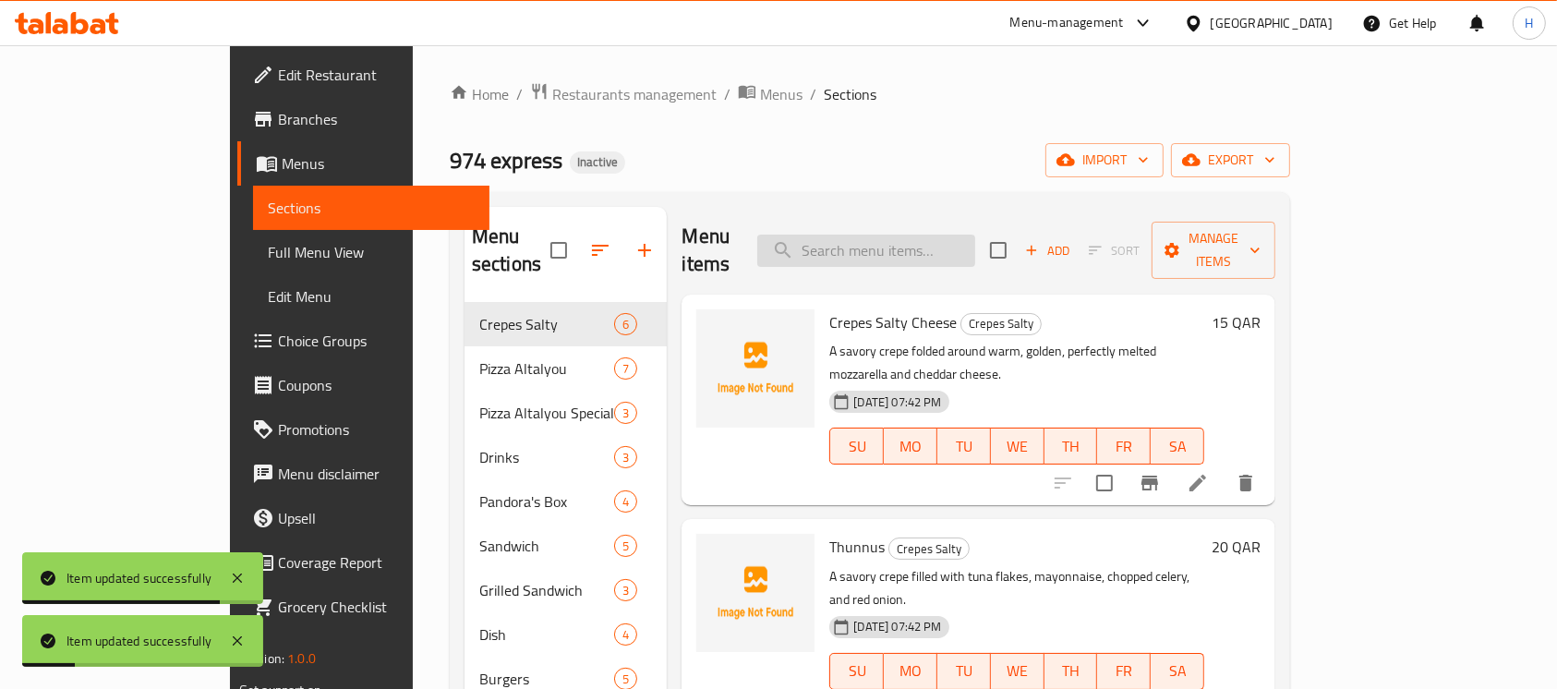
click at [975, 235] on input "search" at bounding box center [866, 251] width 218 height 32
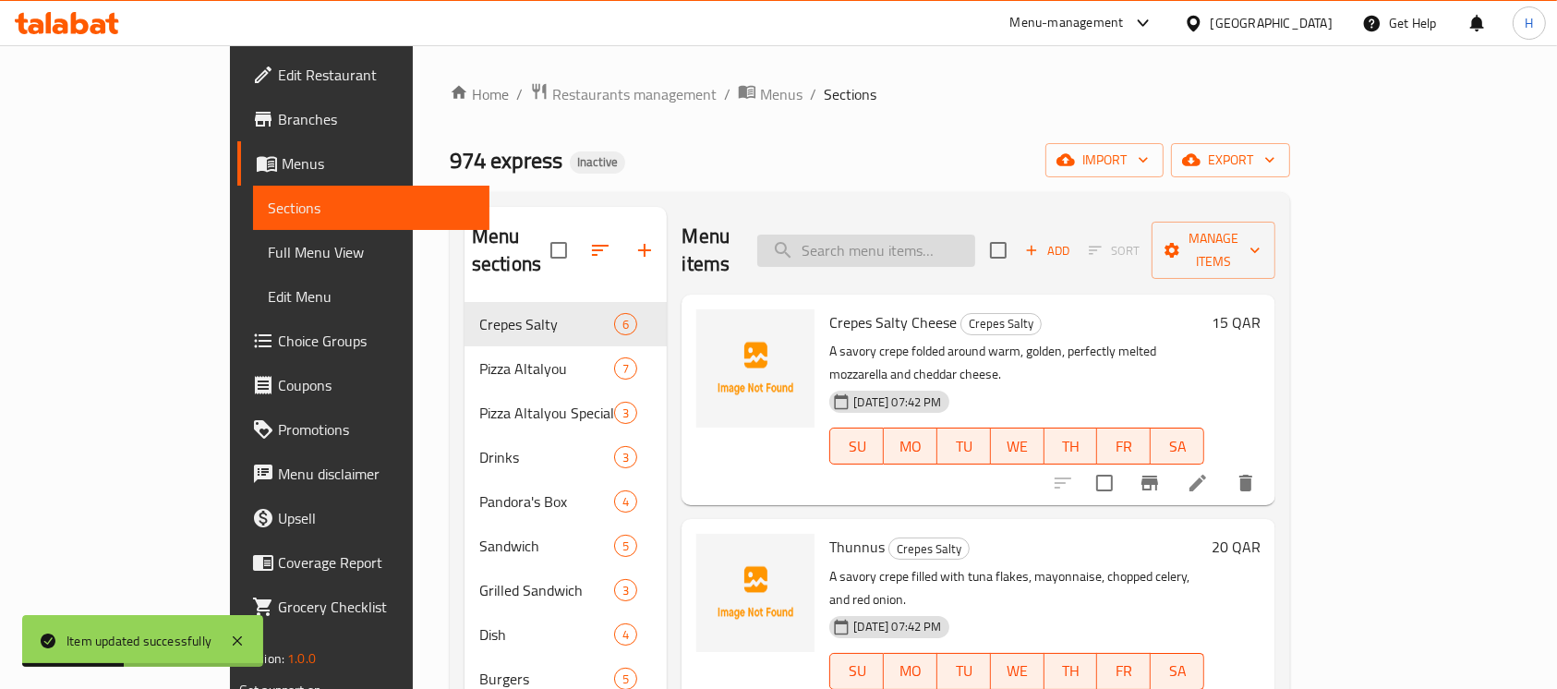
paste input "Super Dinner Meal"
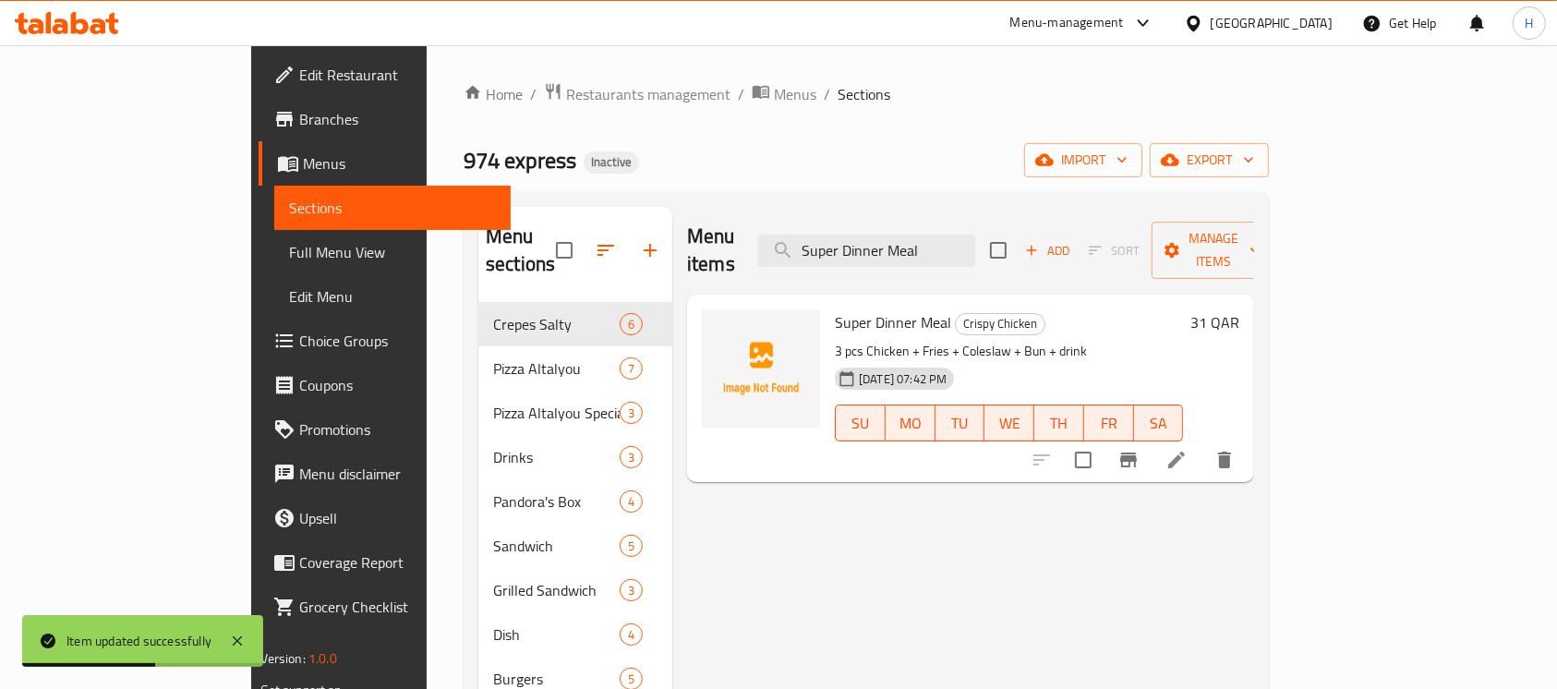
type input "Super Dinner Meal"
click at [1203, 443] on li at bounding box center [1177, 459] width 52 height 33
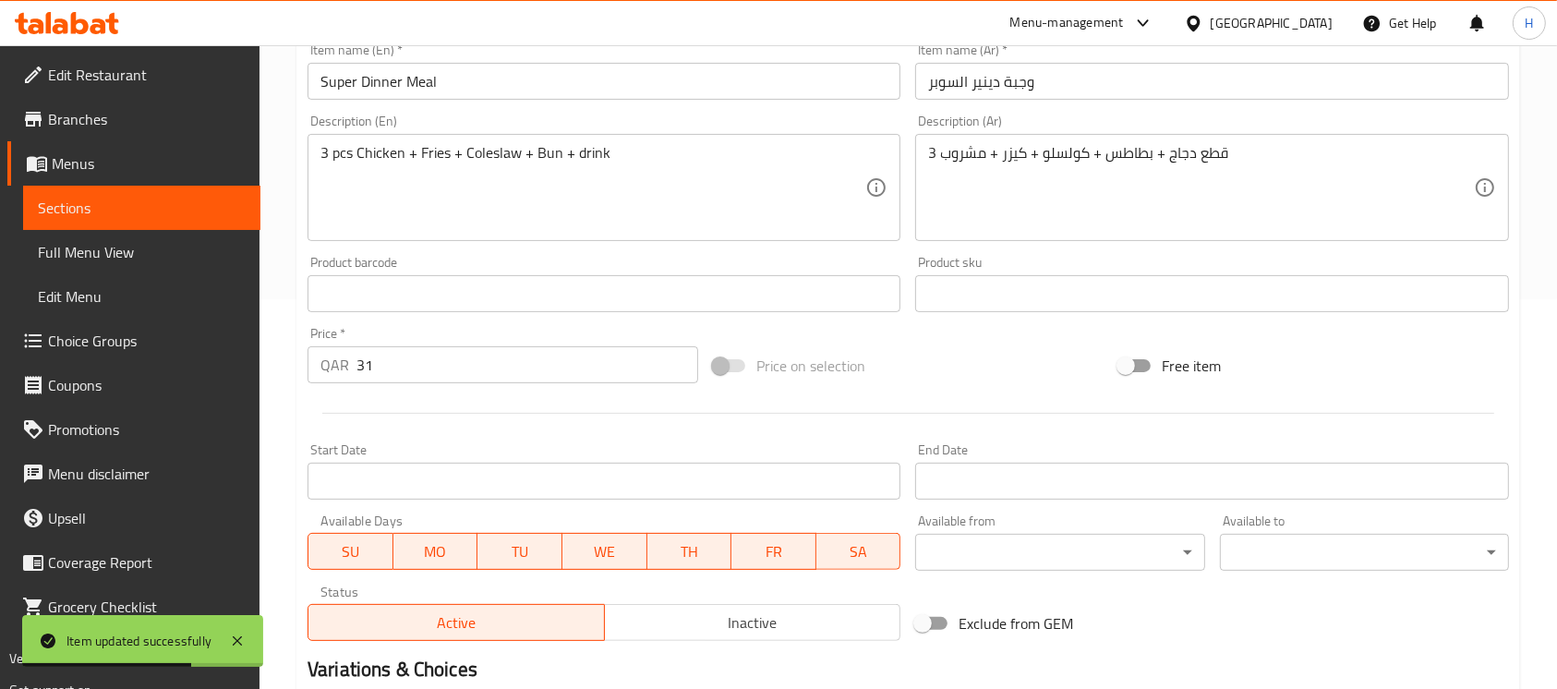
scroll to position [616, 0]
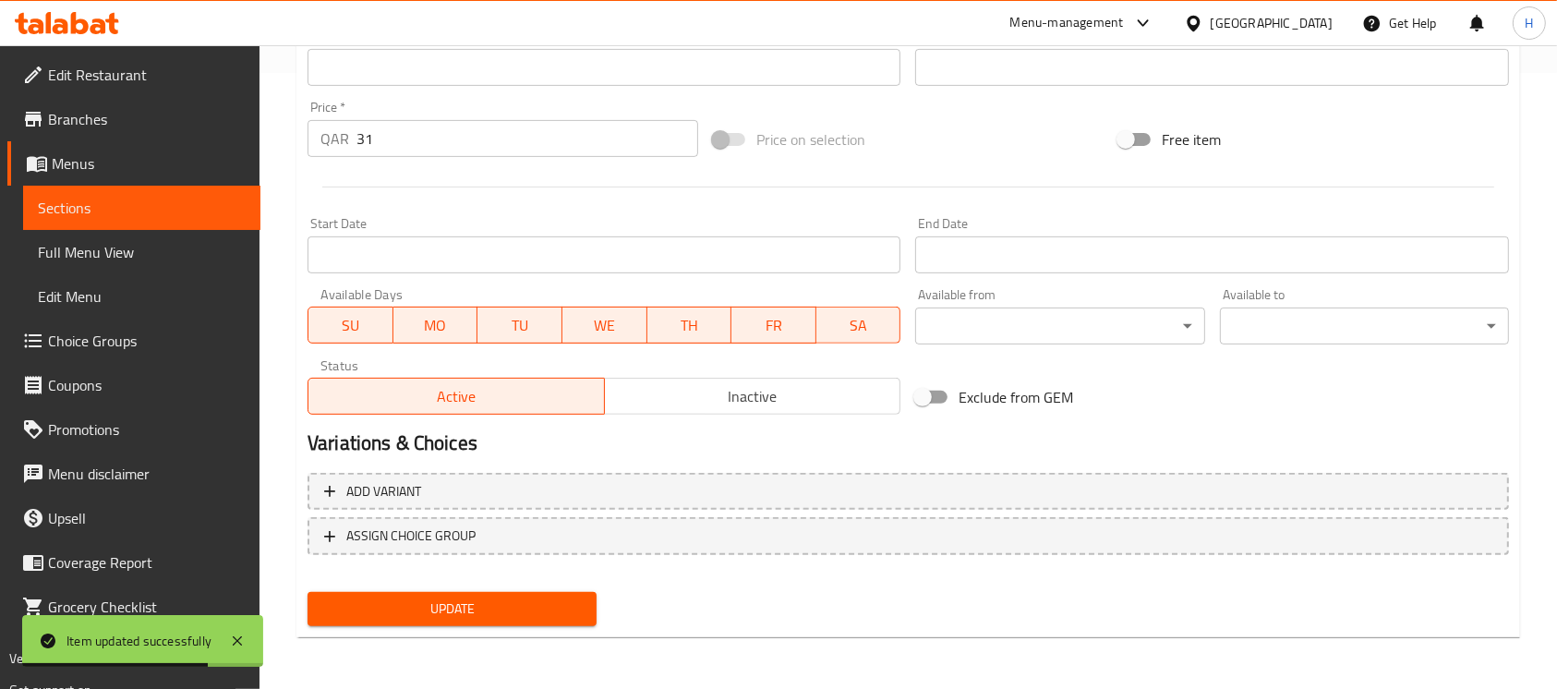
click at [534, 576] on nav at bounding box center [909, 570] width 1202 height 15
click at [539, 600] on span "Update" at bounding box center [452, 609] width 260 height 23
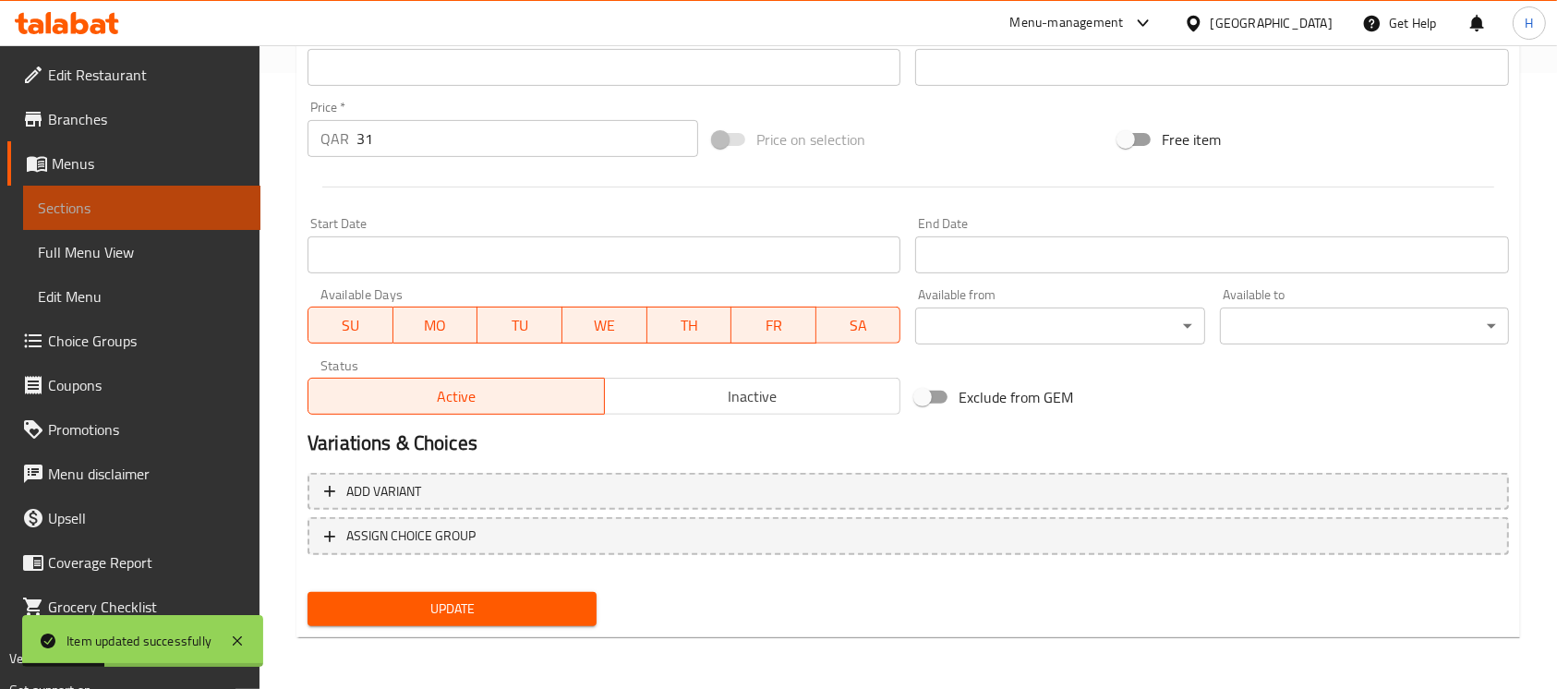
click at [216, 203] on span "Sections" at bounding box center [142, 208] width 208 height 22
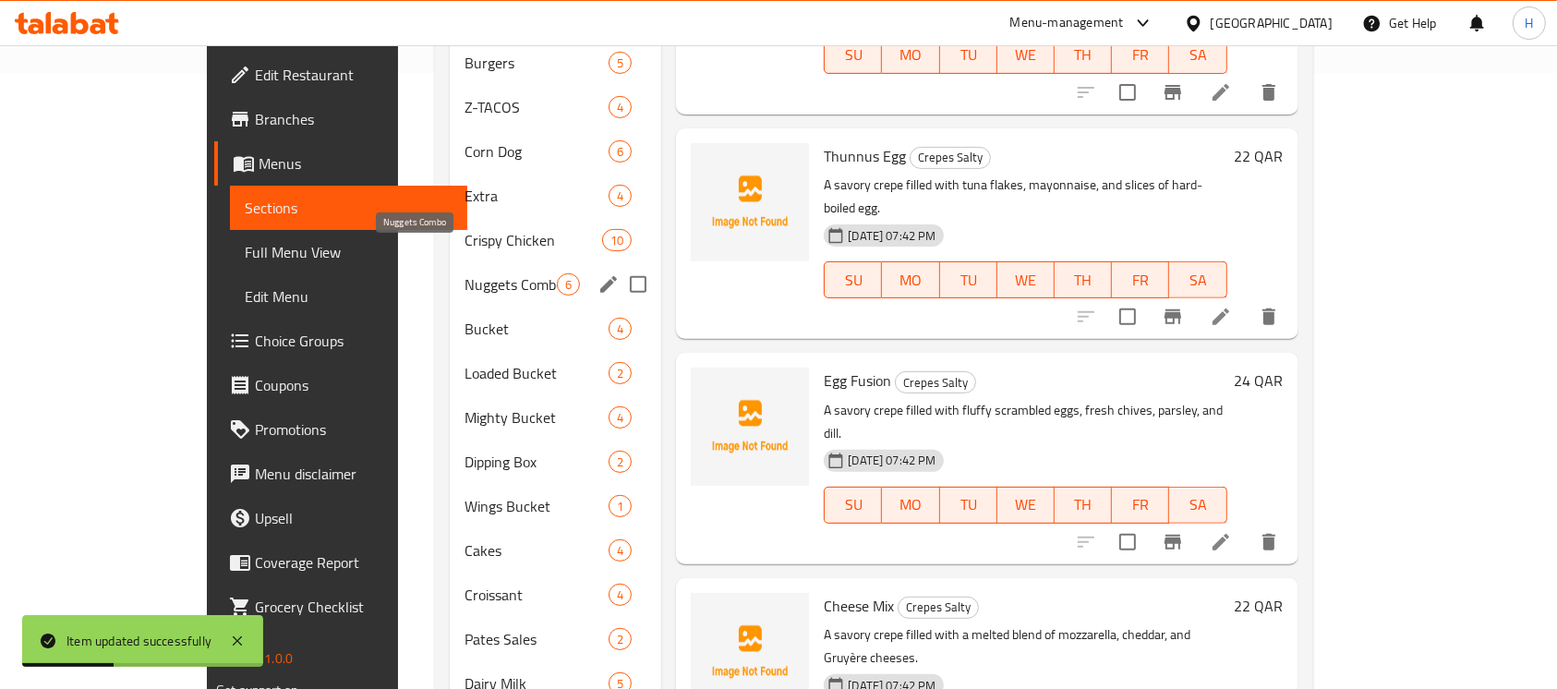
scroll to position [369, 0]
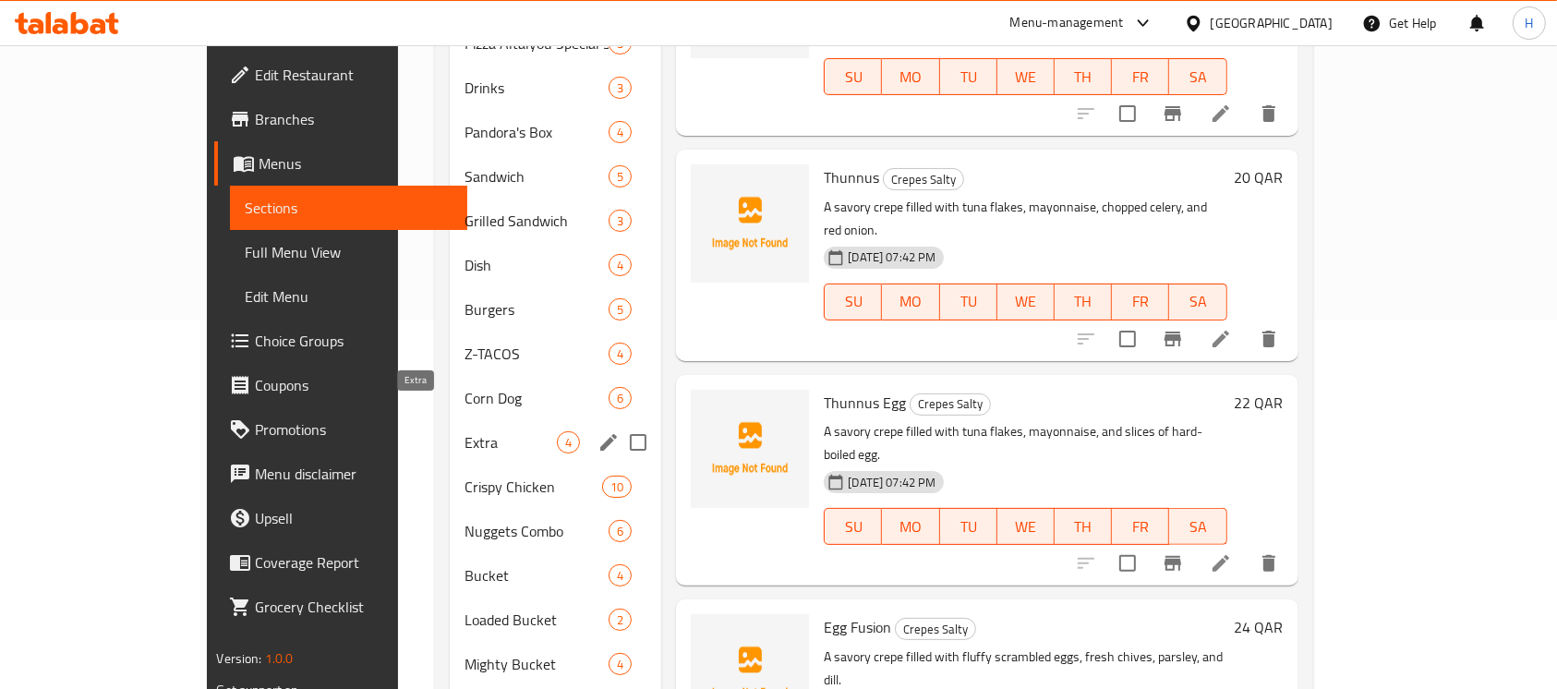
click at [465, 431] on span "Extra" at bounding box center [511, 442] width 93 height 22
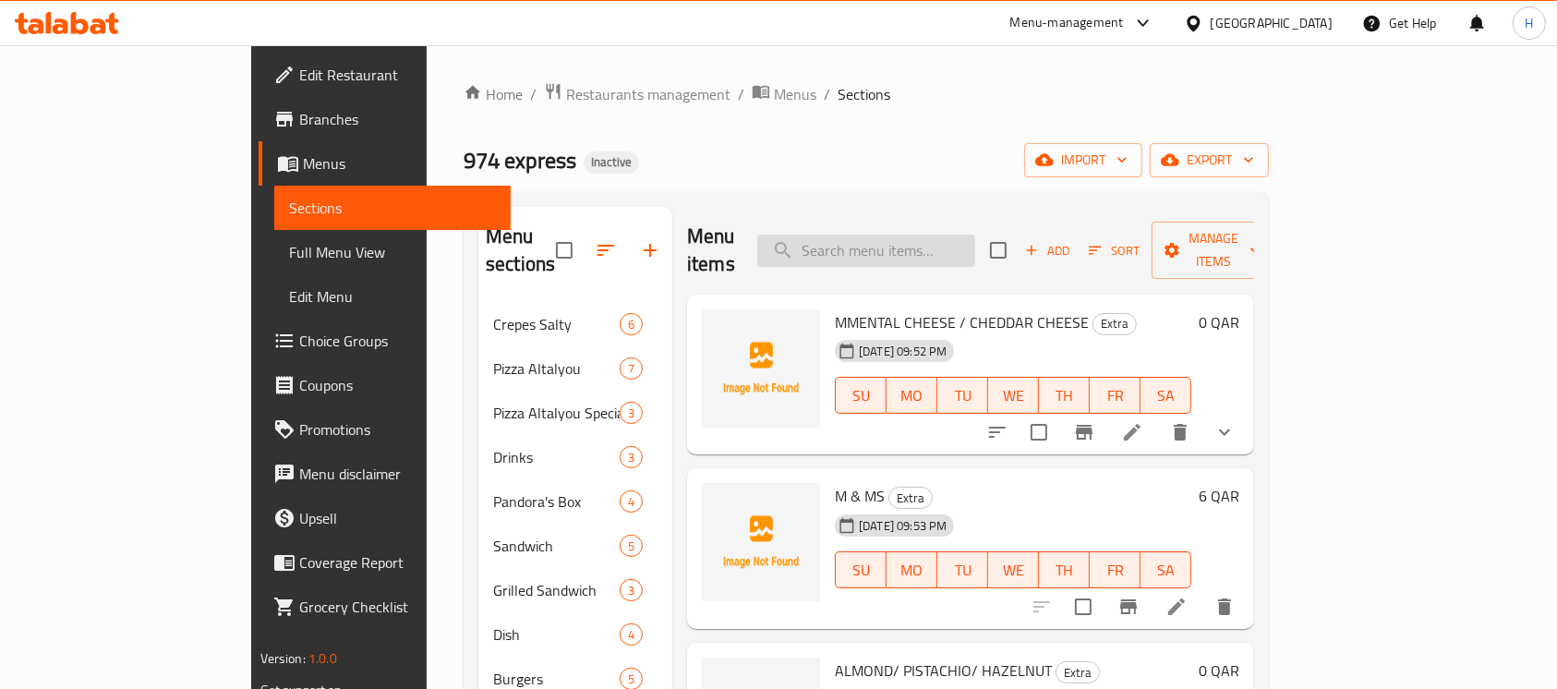
click at [941, 247] on input "search" at bounding box center [866, 251] width 218 height 32
paste input "Chicken Stripes"
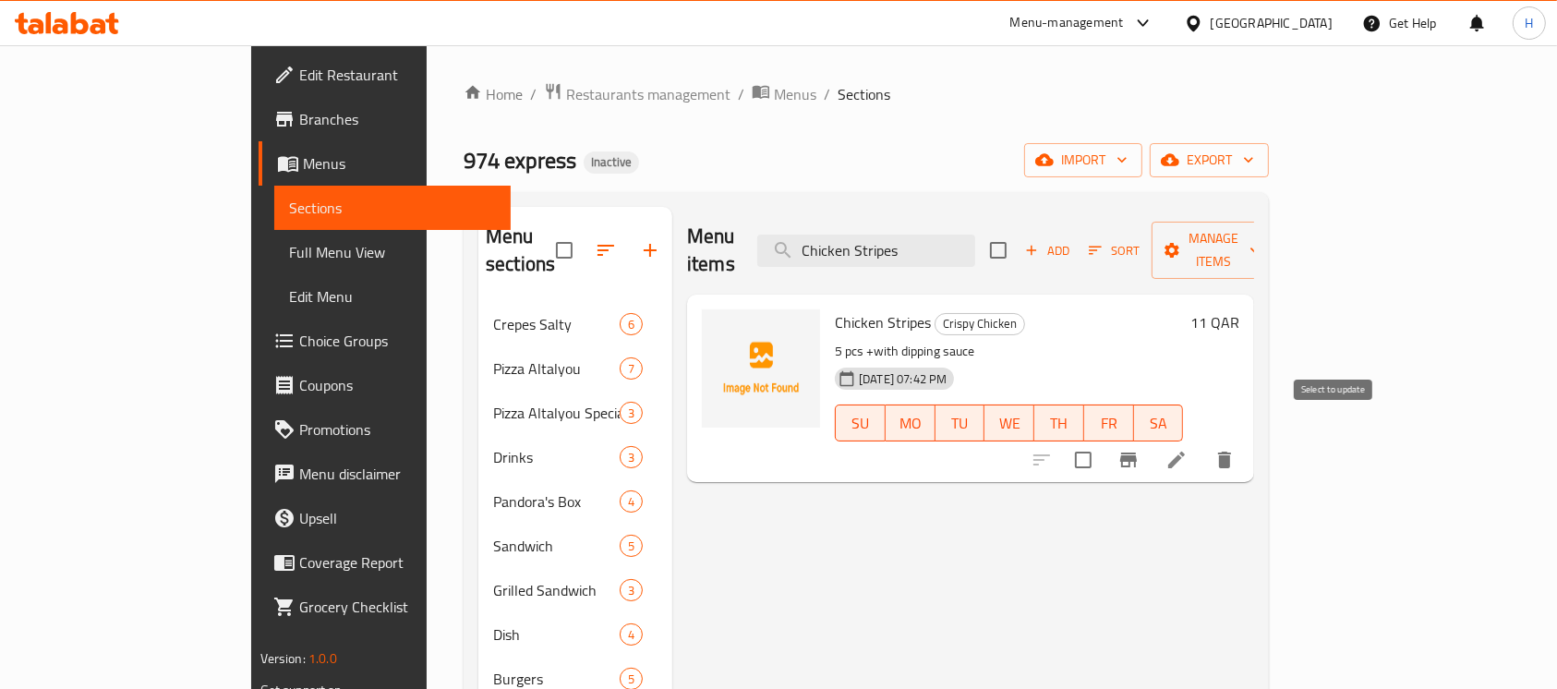
type input "Chicken Stripes"
click at [1103, 441] on input "checkbox" at bounding box center [1083, 460] width 39 height 39
checkbox input "true"
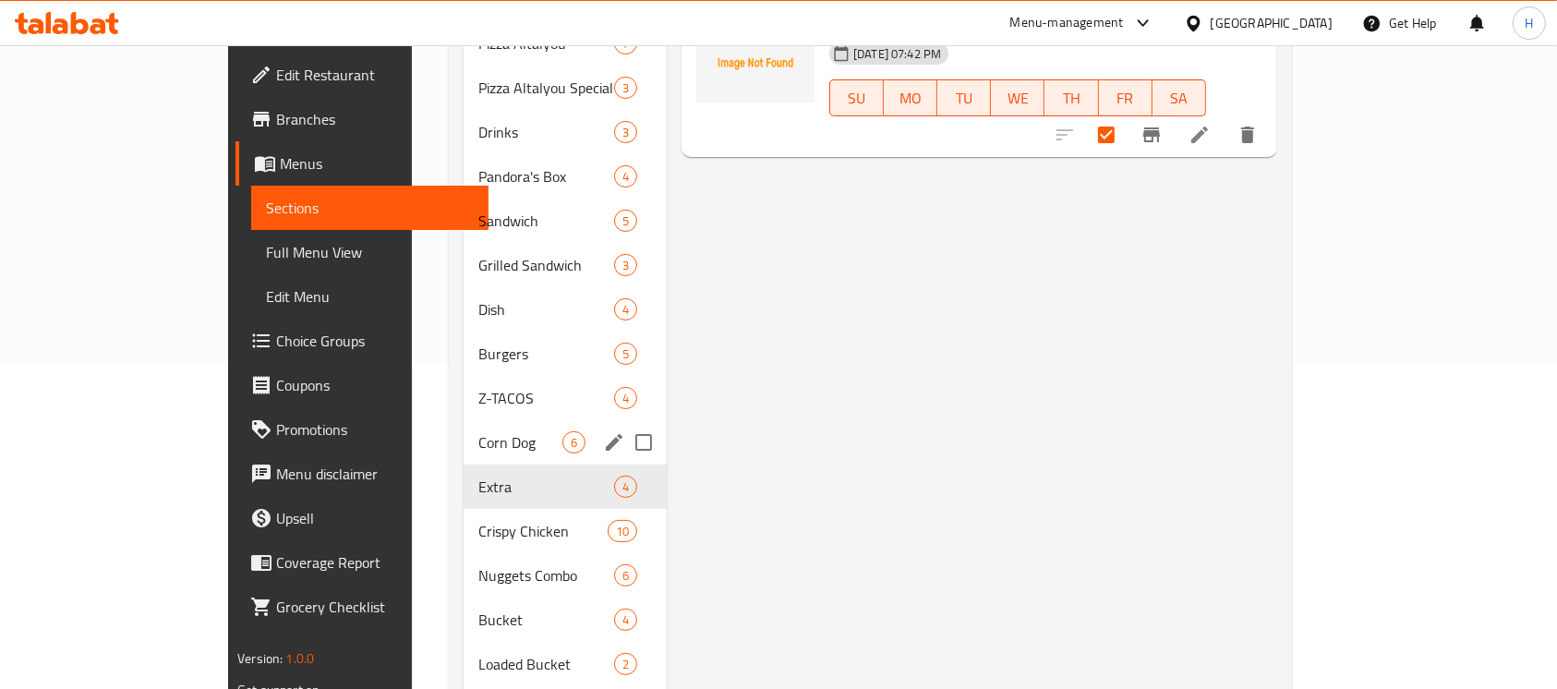
scroll to position [369, 0]
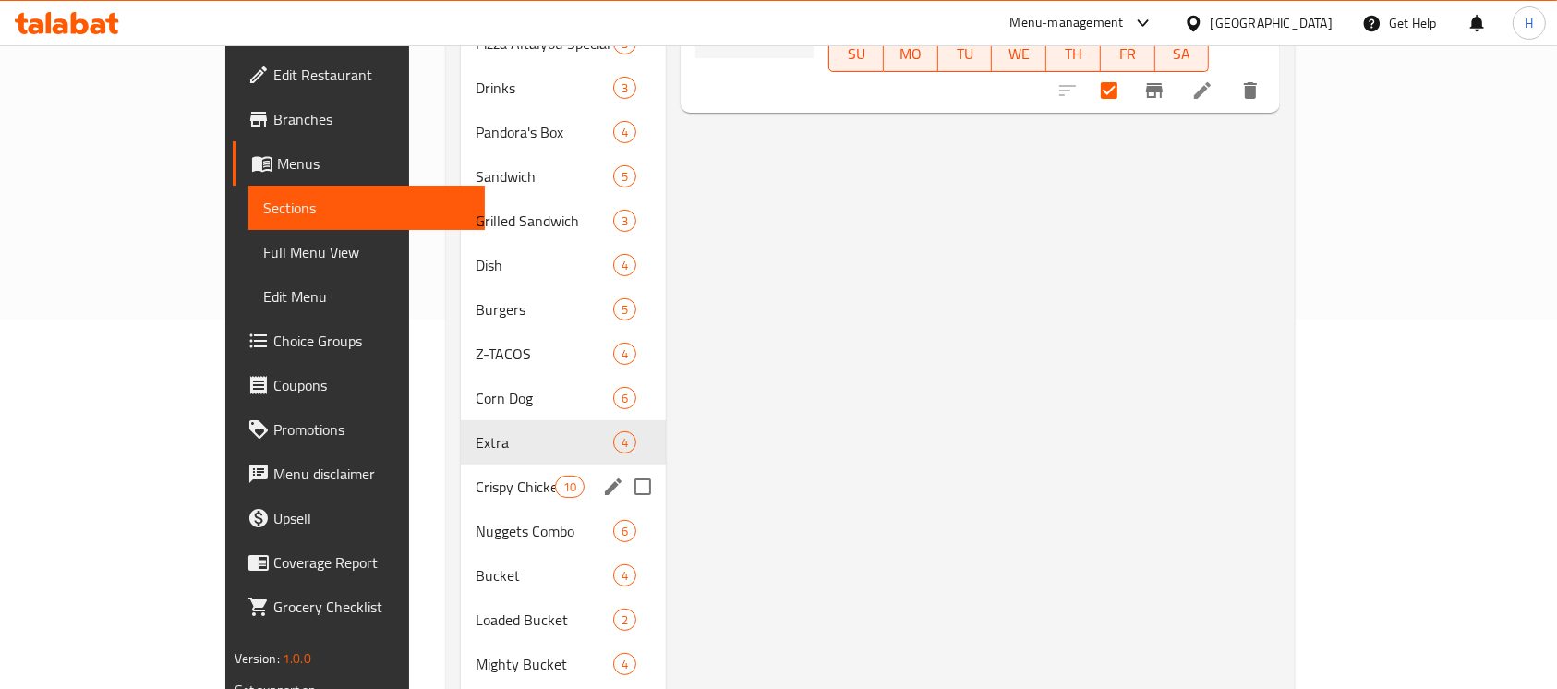
click at [461, 469] on div "Crispy Chicken 10" at bounding box center [563, 487] width 205 height 44
checkbox input "false"
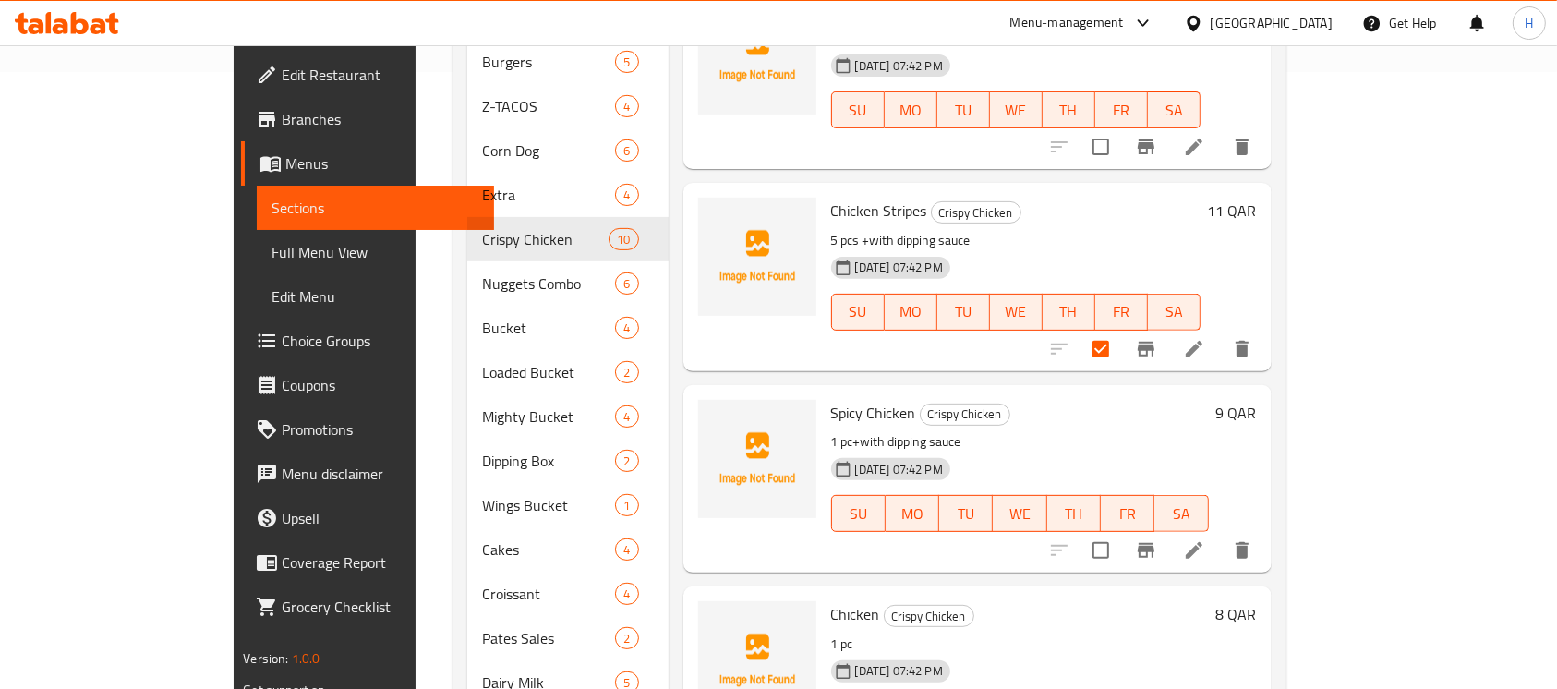
scroll to position [969, 0]
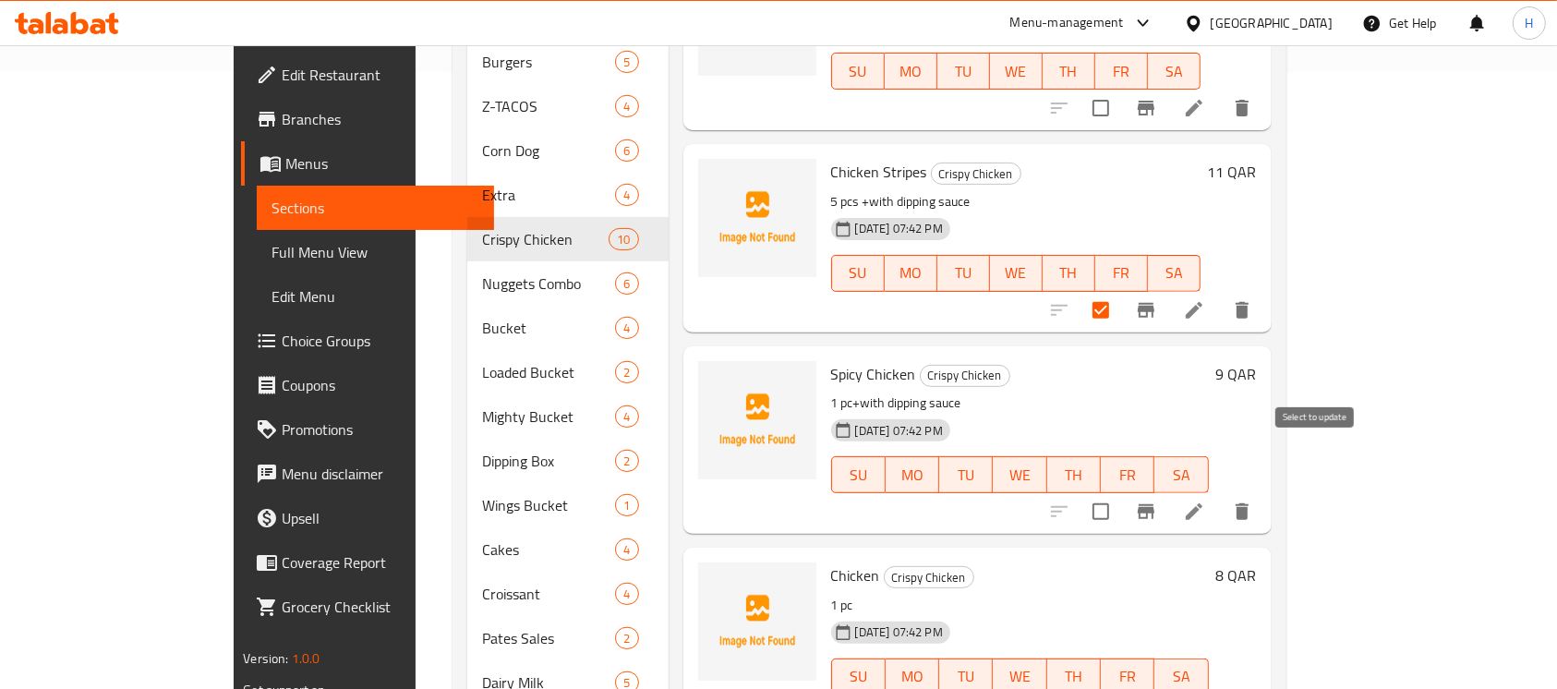
click at [1120, 492] on input "checkbox" at bounding box center [1101, 511] width 39 height 39
checkbox input "true"
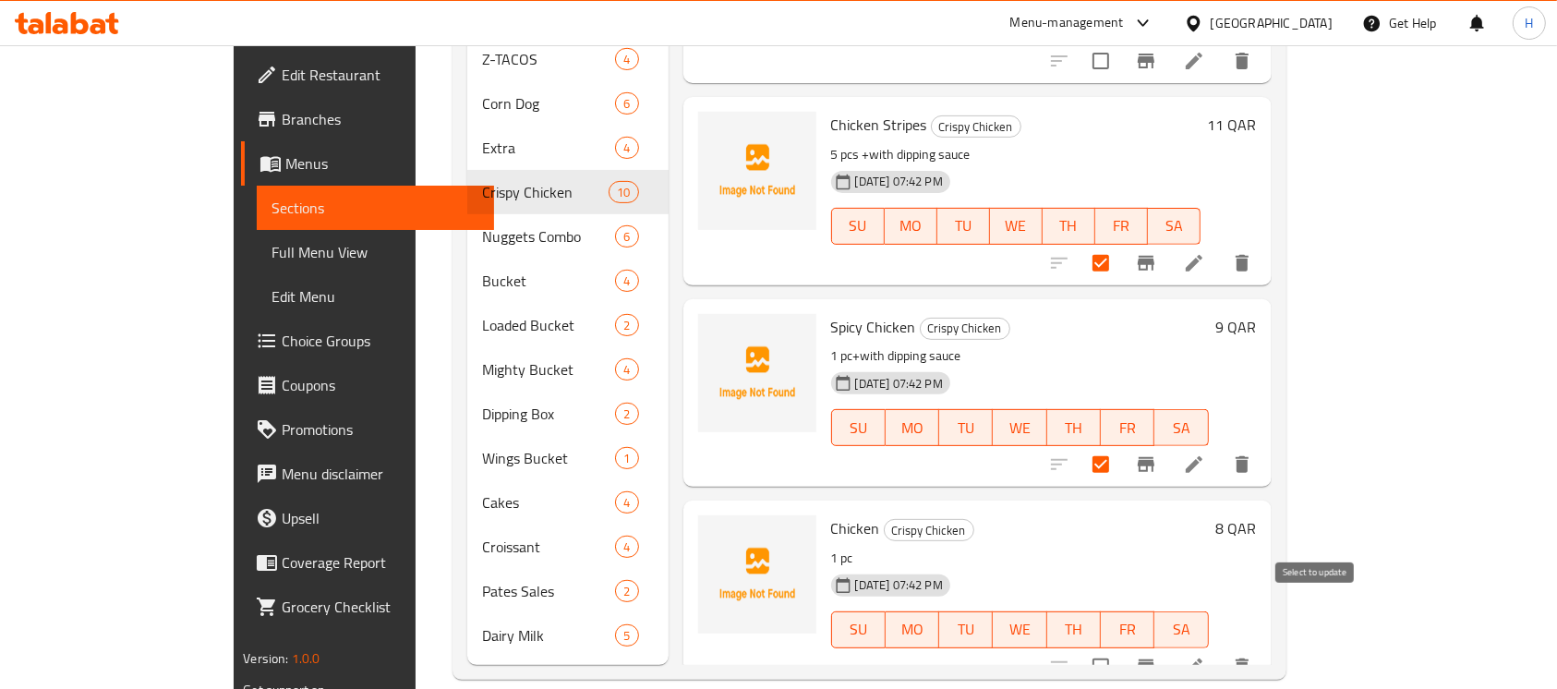
click at [1120, 648] on input "checkbox" at bounding box center [1101, 667] width 39 height 39
checkbox input "true"
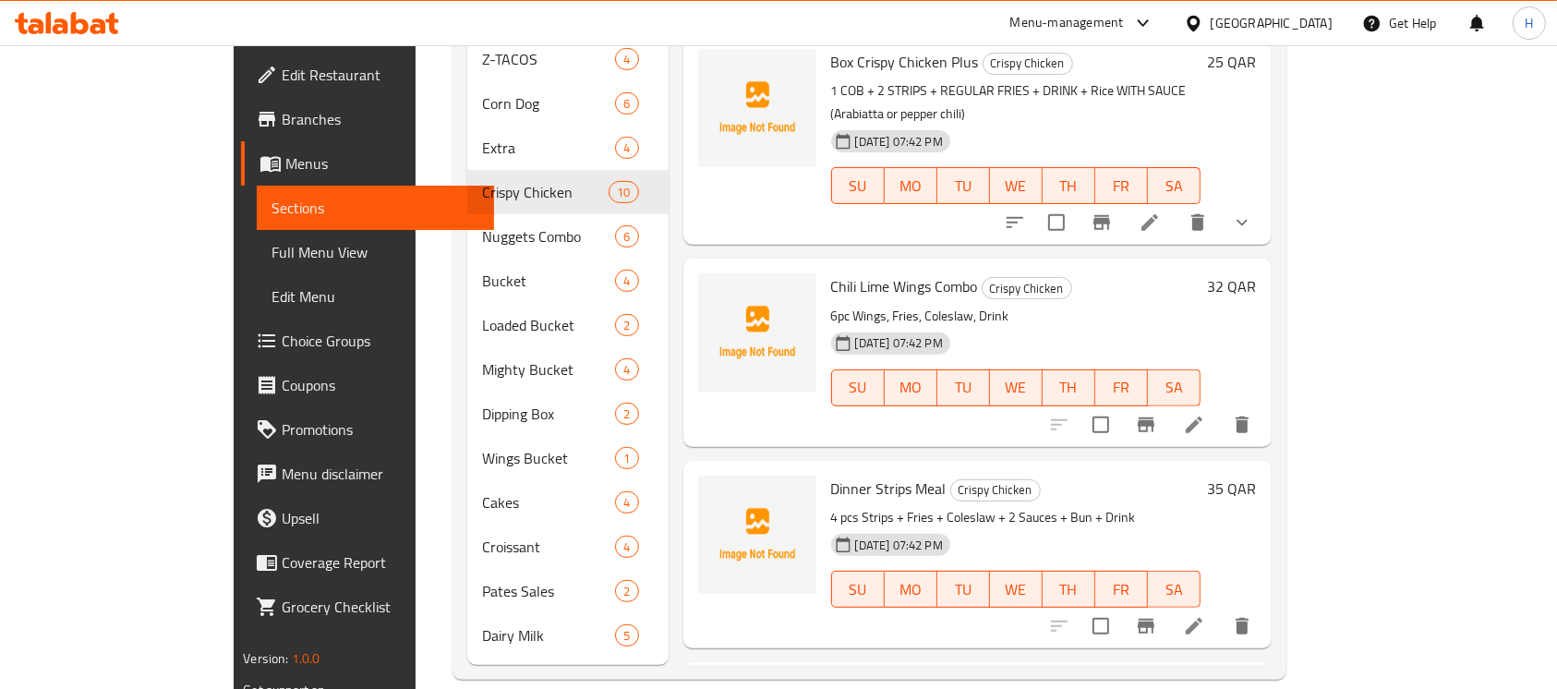
scroll to position [0, 0]
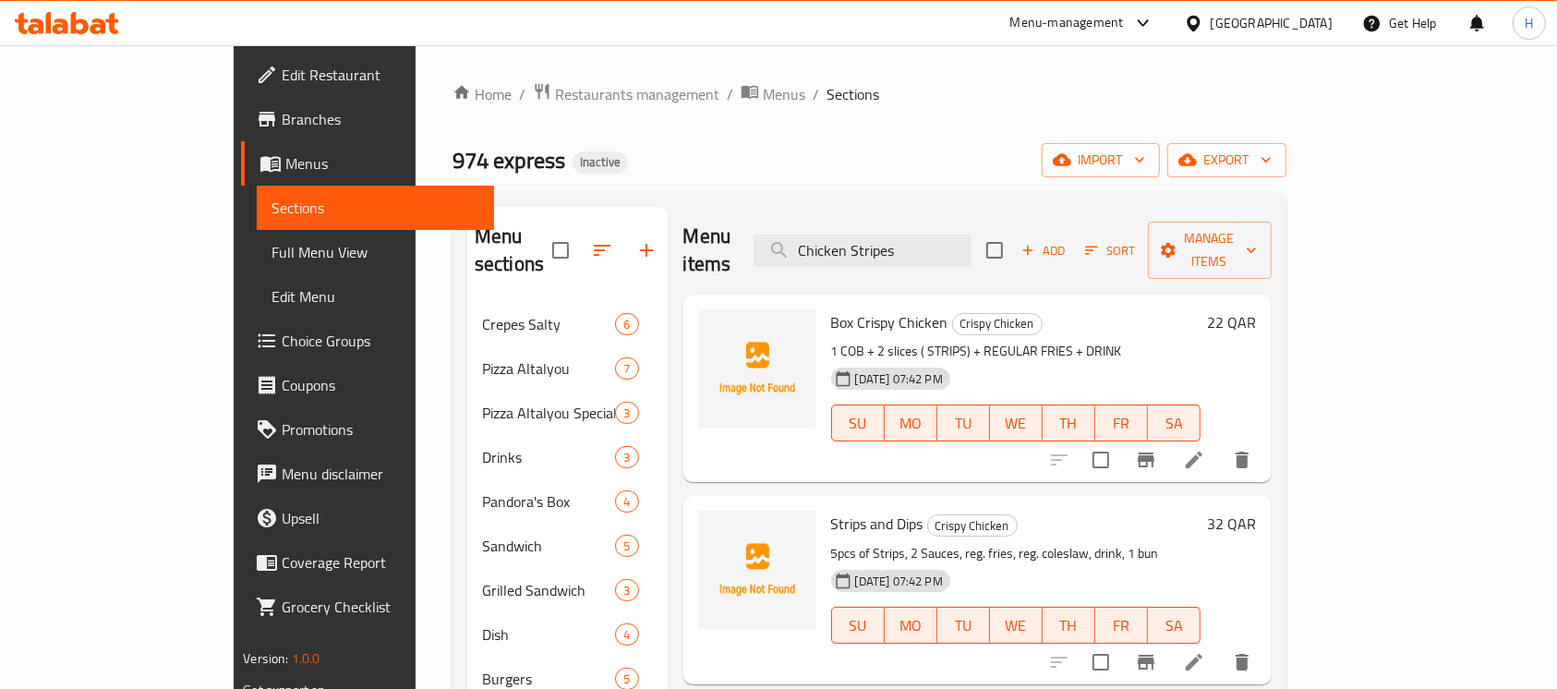
click at [1272, 212] on div "Menu items Chicken Stripes Add Sort Manage items" at bounding box center [978, 251] width 588 height 88
click at [1272, 224] on button "Manage items" at bounding box center [1210, 250] width 124 height 57
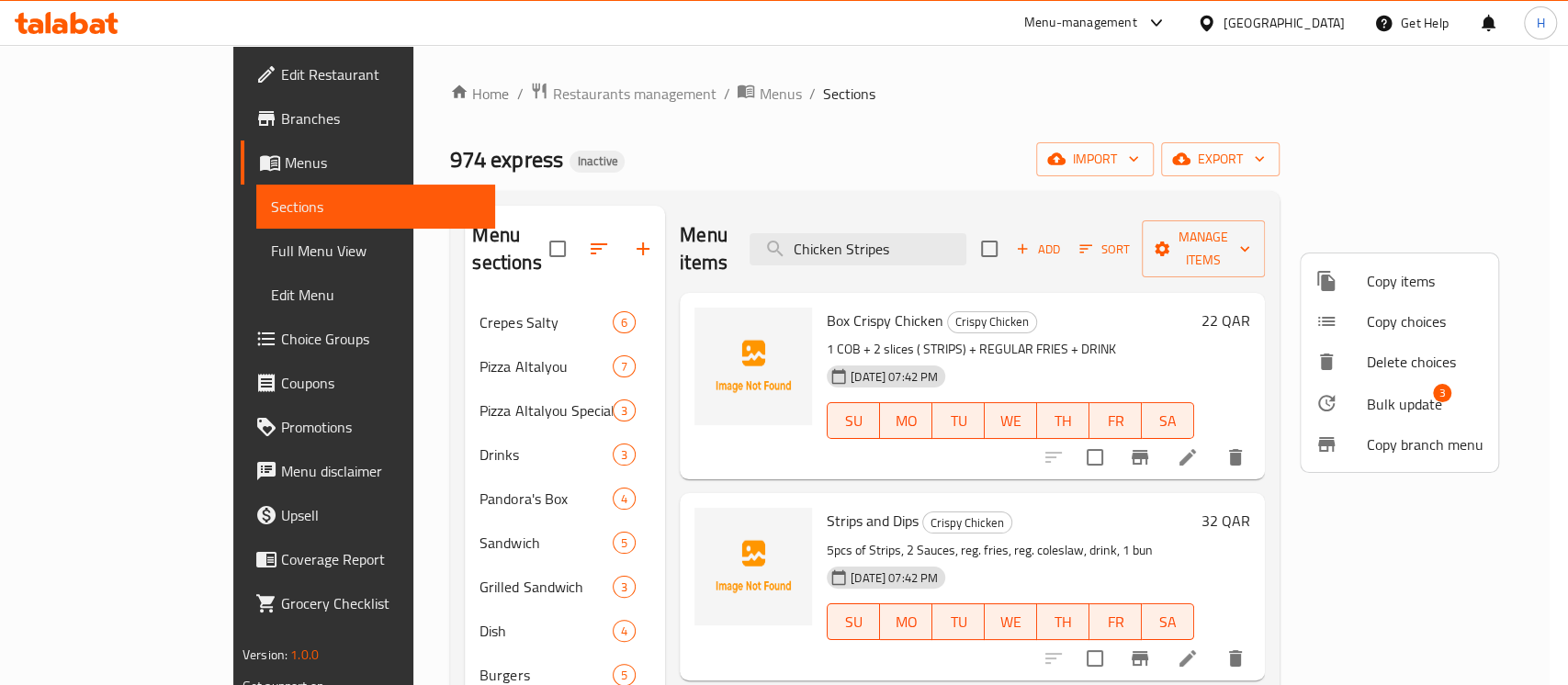
click at [1418, 404] on span "Bulk update" at bounding box center [1405, 404] width 76 height 22
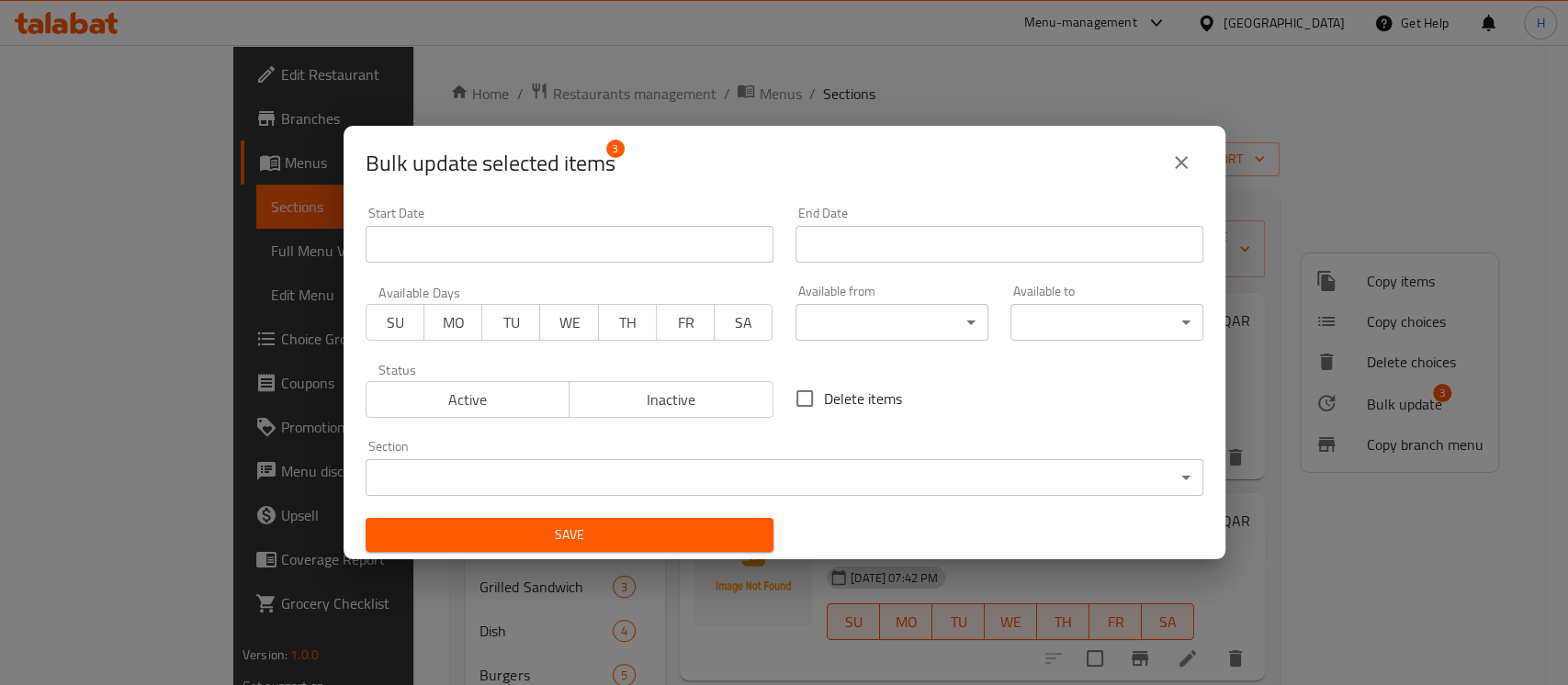
click at [612, 486] on body "​ Menu-management [GEOGRAPHIC_DATA] Get Help H Edit Restaurant Branches Menus S…" at bounding box center [784, 365] width 1568 height 640
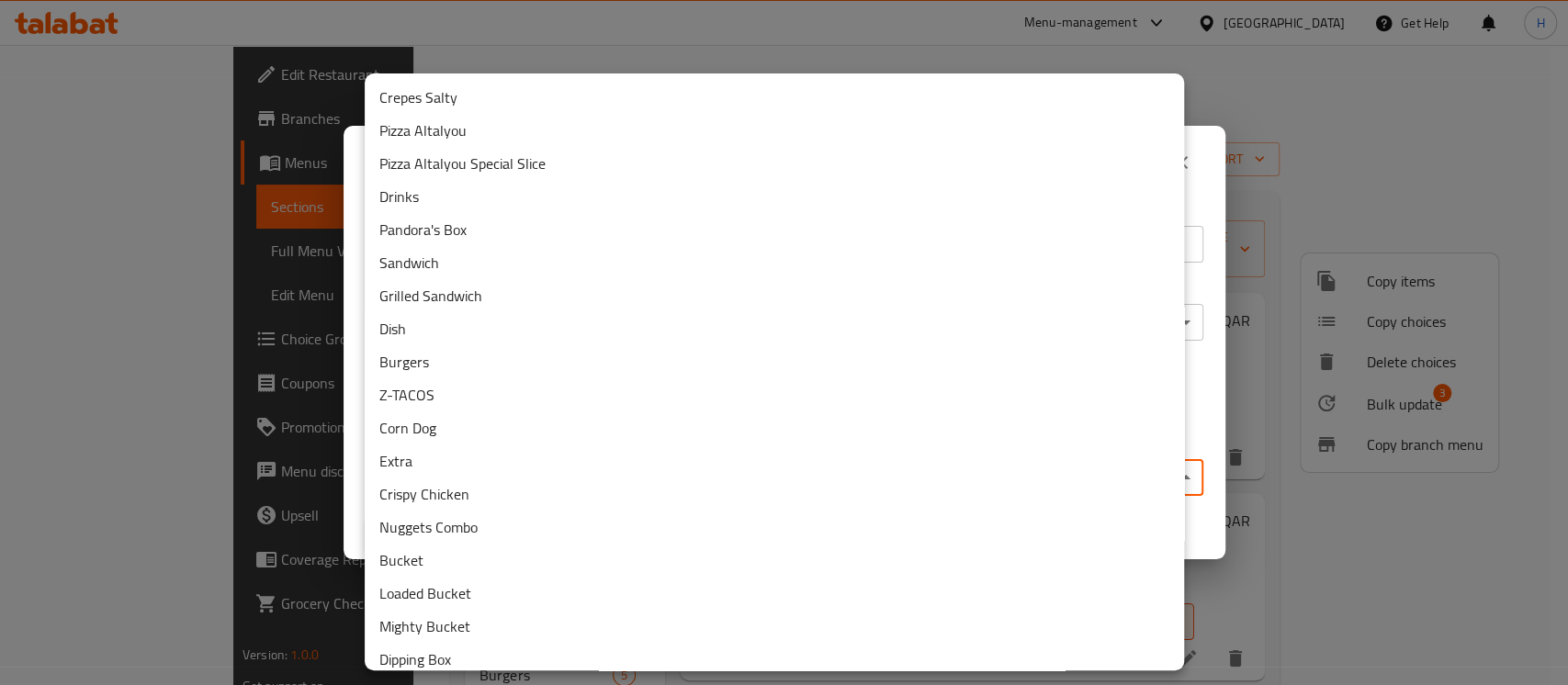
click at [563, 465] on li "Extra" at bounding box center [775, 460] width 819 height 33
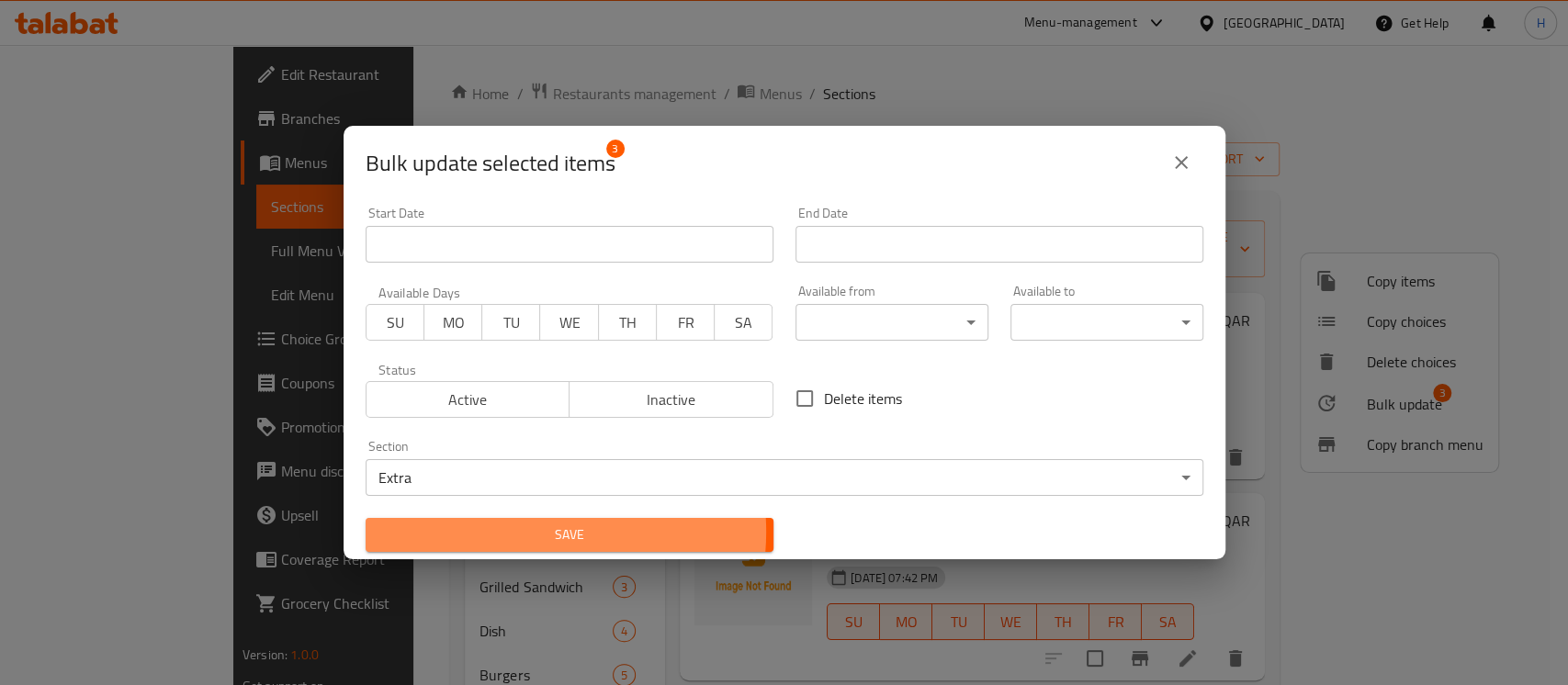
click at [522, 533] on span "Save" at bounding box center [569, 535] width 379 height 23
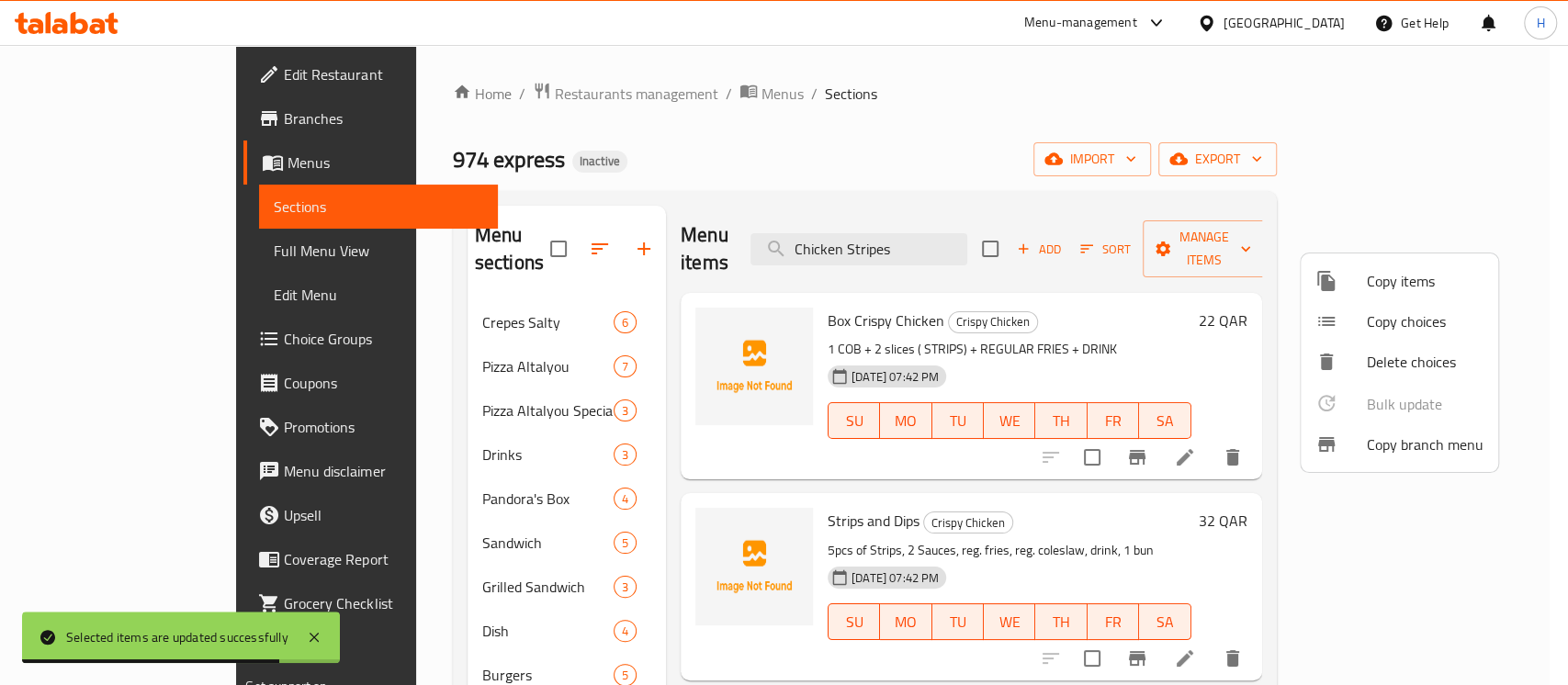
click at [273, 367] on div at bounding box center [784, 342] width 1568 height 685
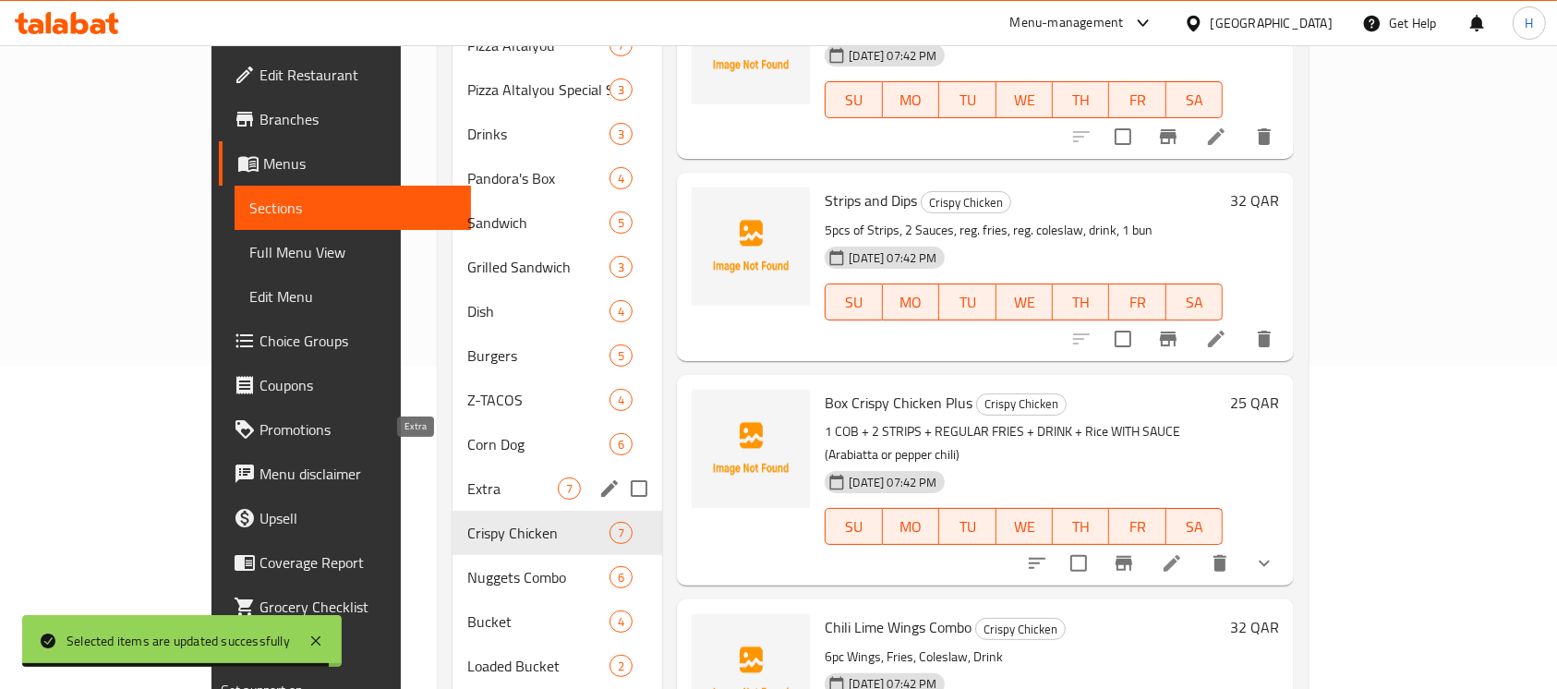
scroll to position [369, 0]
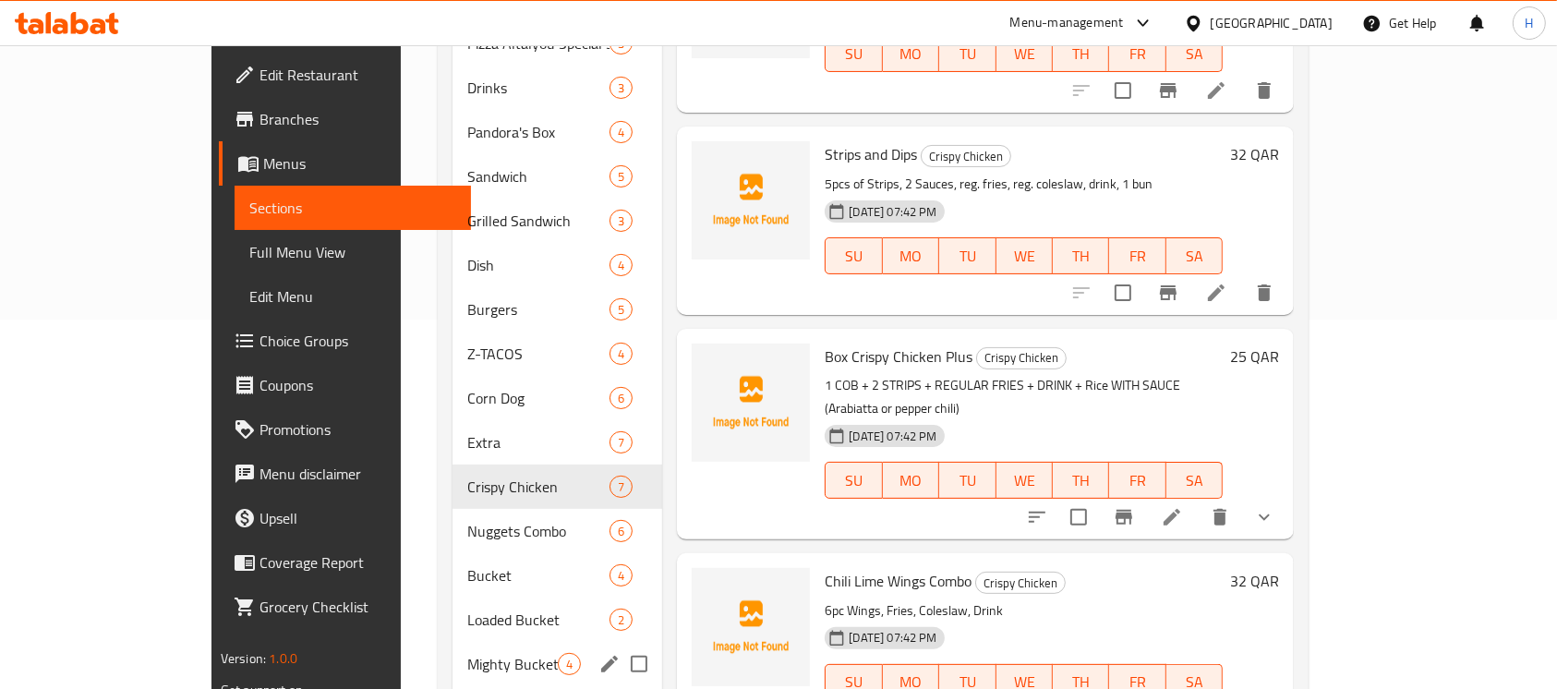
click at [453, 642] on div "Mighty Bucket 4" at bounding box center [558, 664] width 211 height 44
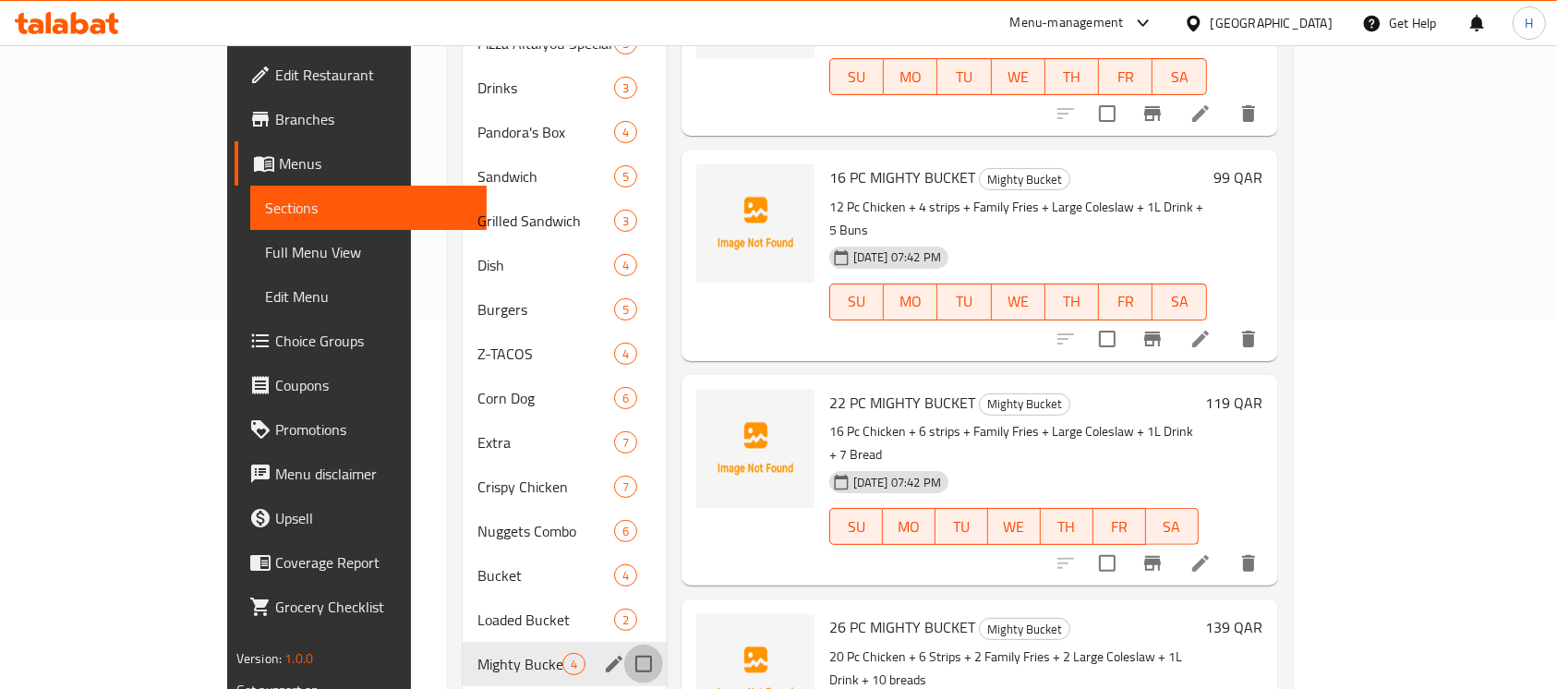
click at [624, 645] on input "Menu sections" at bounding box center [643, 664] width 39 height 39
checkbox input "true"
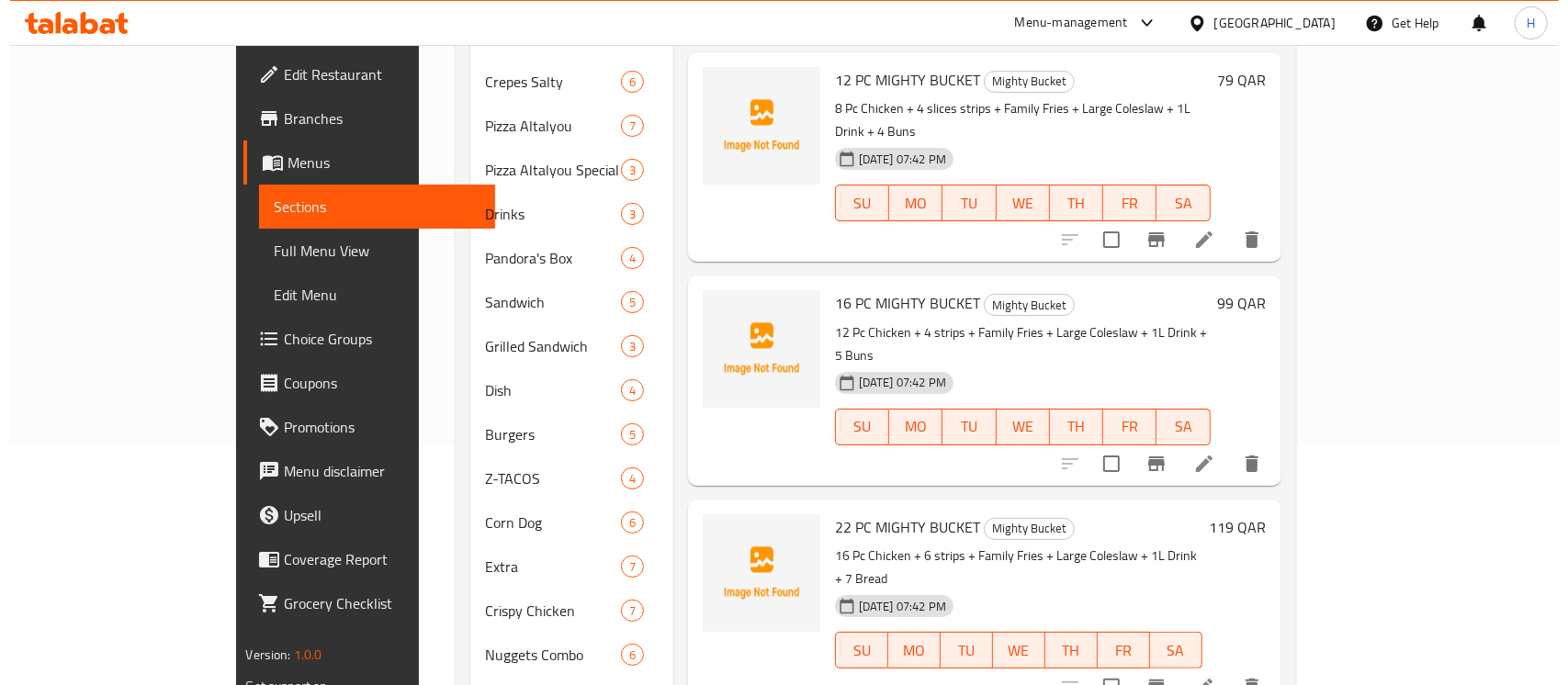
scroll to position [122, 0]
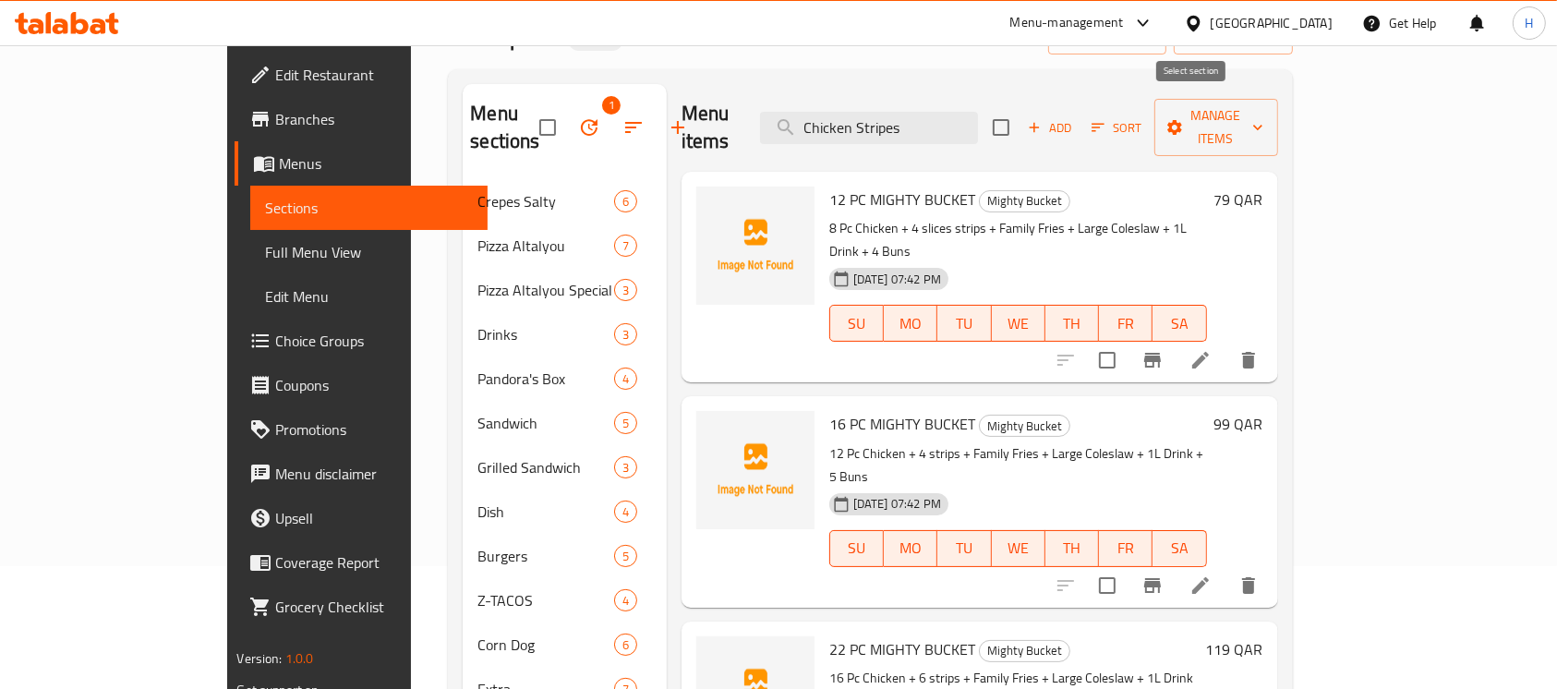
click at [1021, 109] on input "checkbox" at bounding box center [1001, 127] width 39 height 39
checkbox input "true"
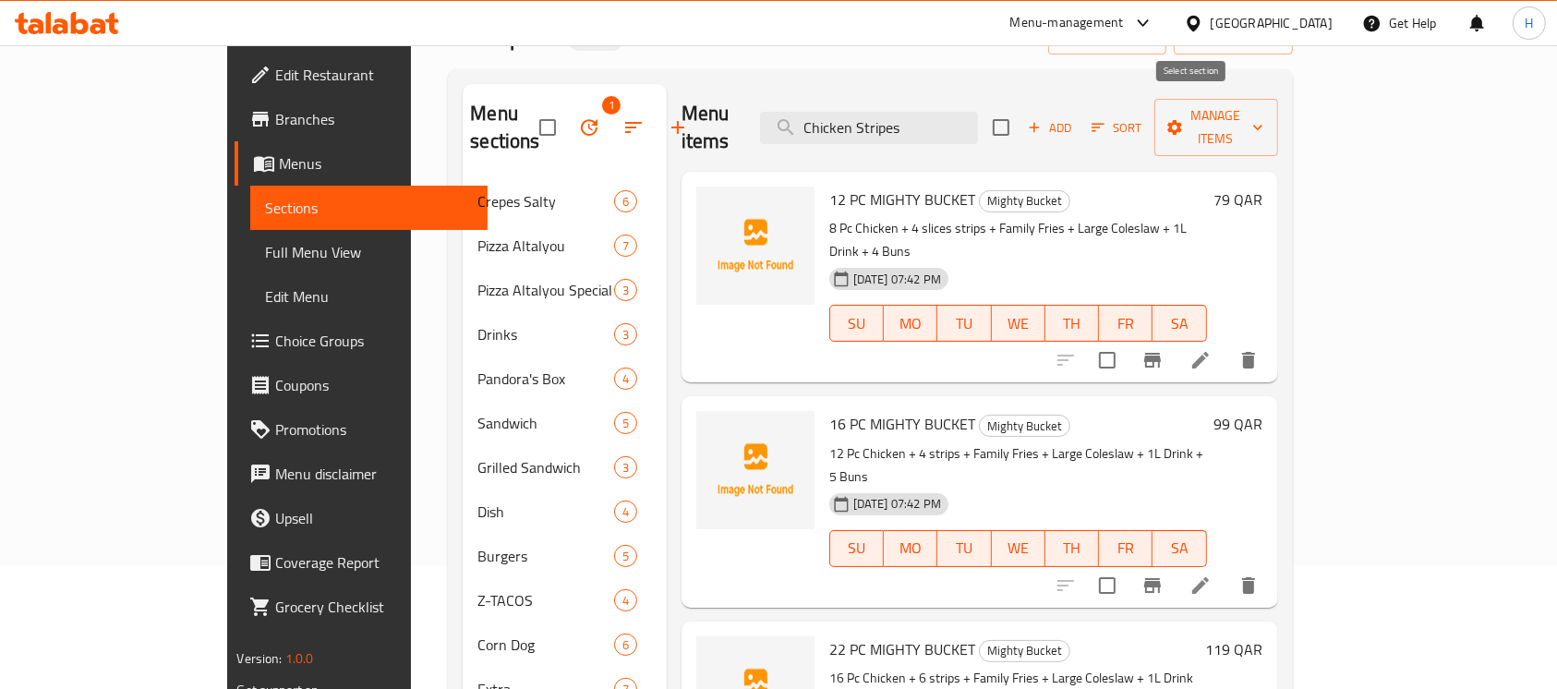
checkbox input "true"
click at [1264, 122] on span "Manage items" at bounding box center [1216, 127] width 94 height 46
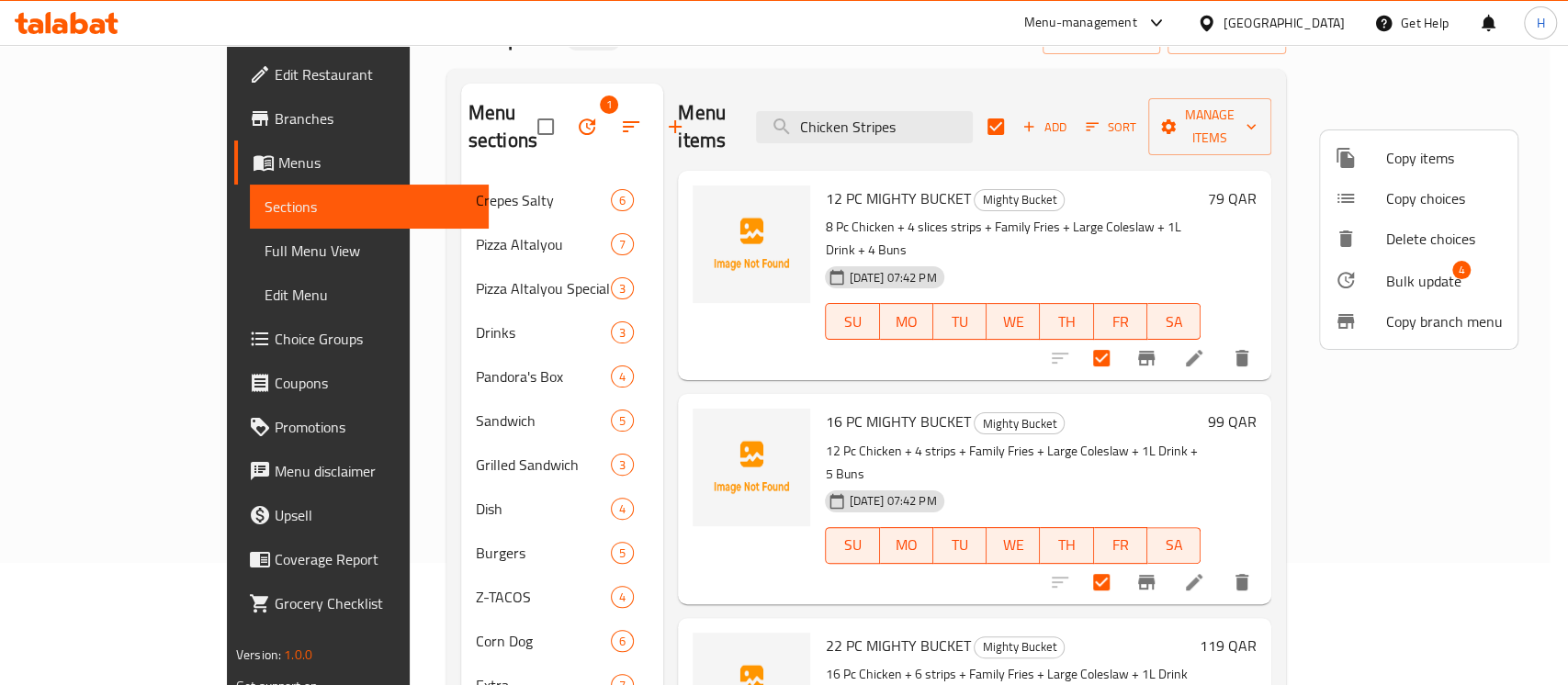
click at [1443, 276] on span "Bulk update" at bounding box center [1424, 281] width 76 height 22
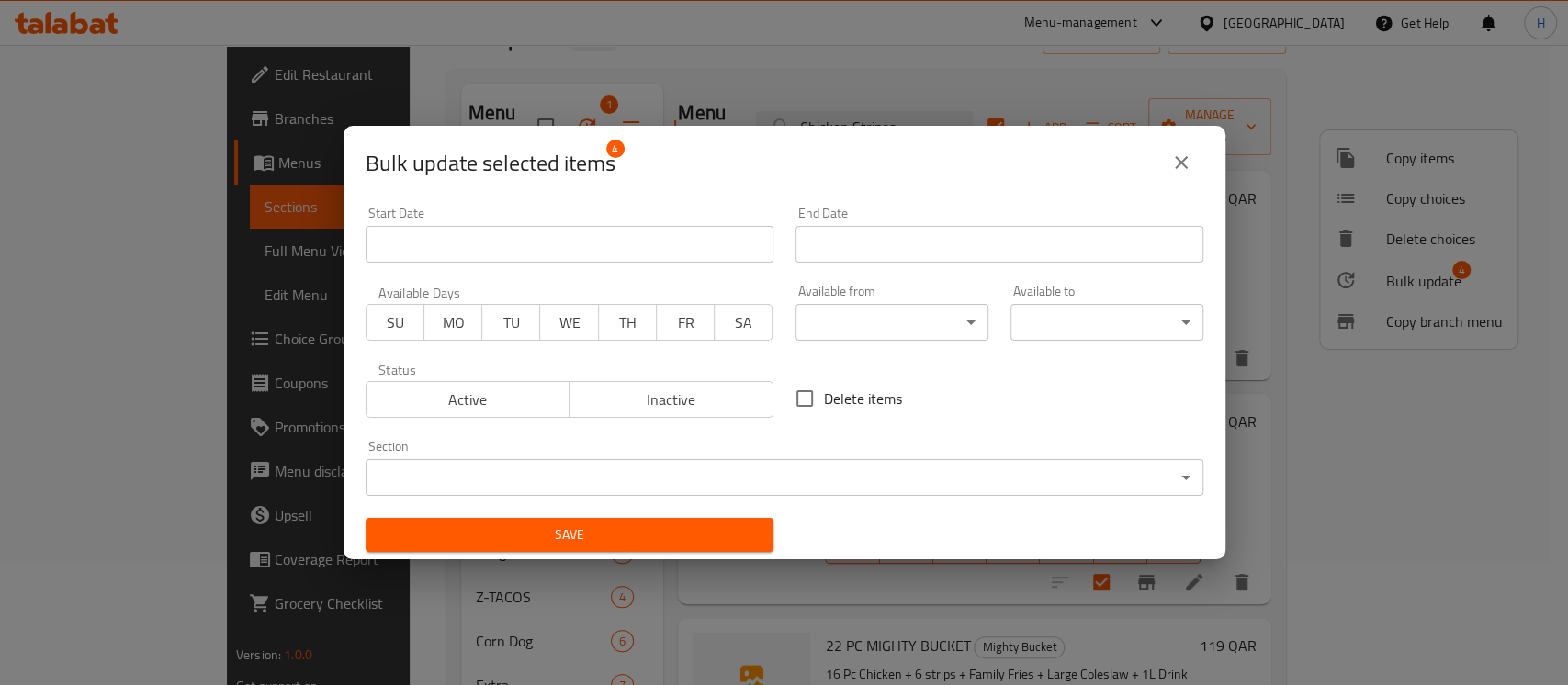
click at [541, 459] on body "​ Menu-management [GEOGRAPHIC_DATA] Get Help H Edit Restaurant Branches Menus S…" at bounding box center [784, 243] width 1568 height 640
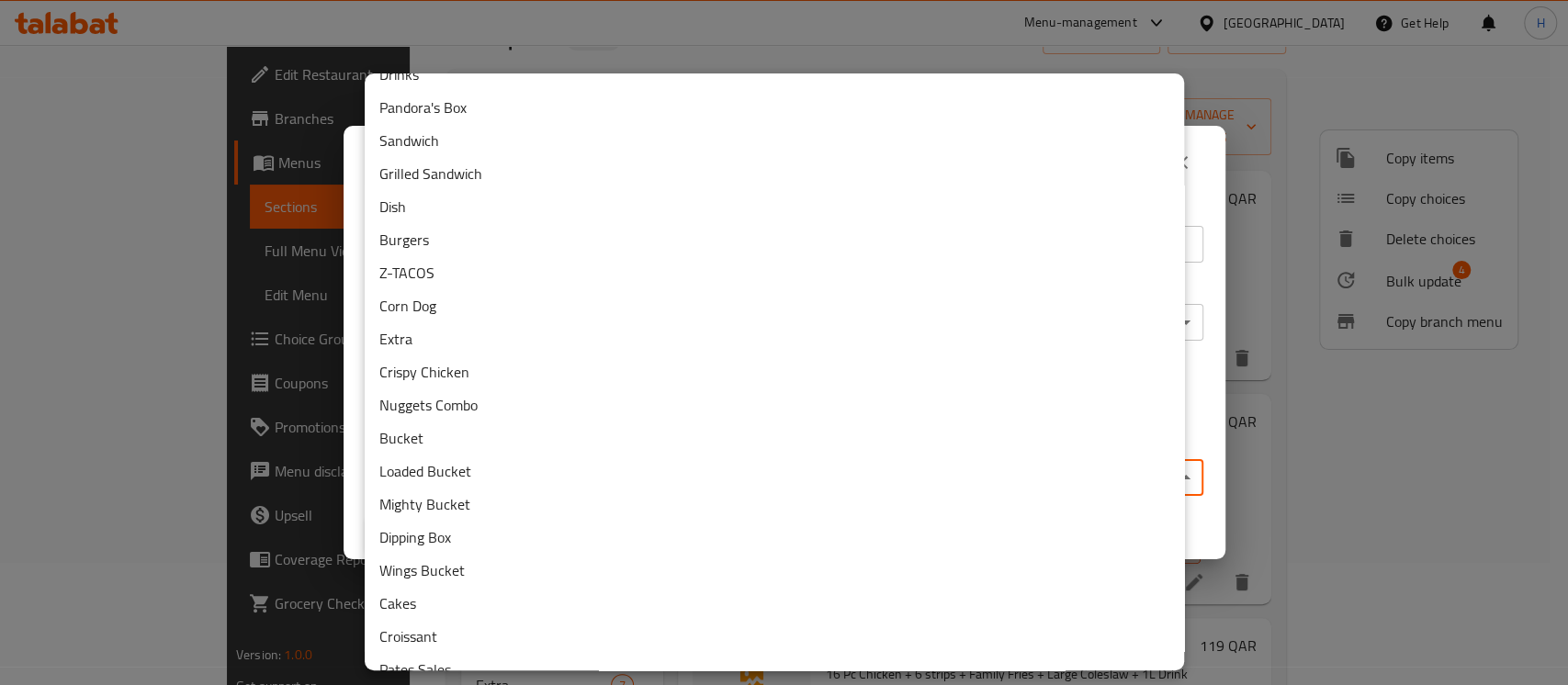
click at [533, 481] on li "Loaded Bucket" at bounding box center [775, 470] width 819 height 33
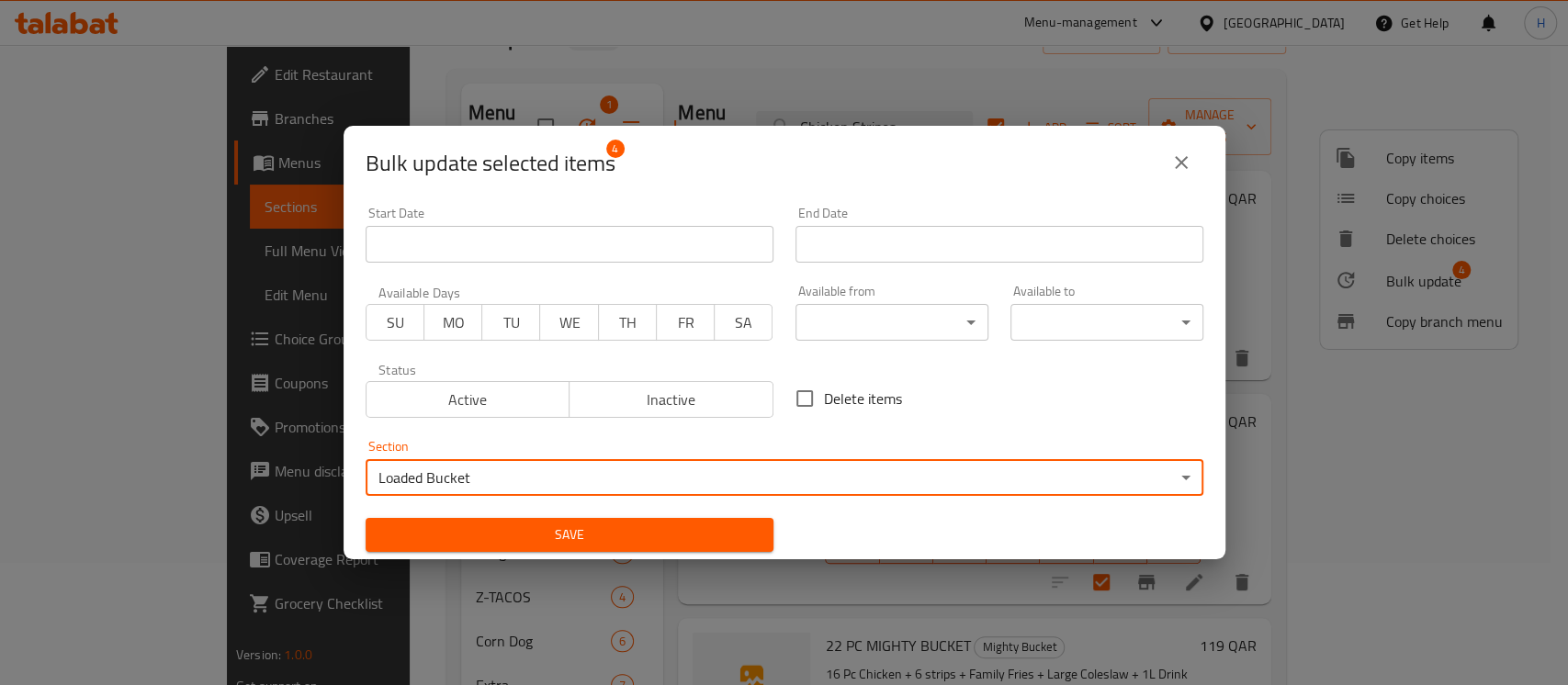
click at [713, 557] on div "Save" at bounding box center [570, 535] width 430 height 56
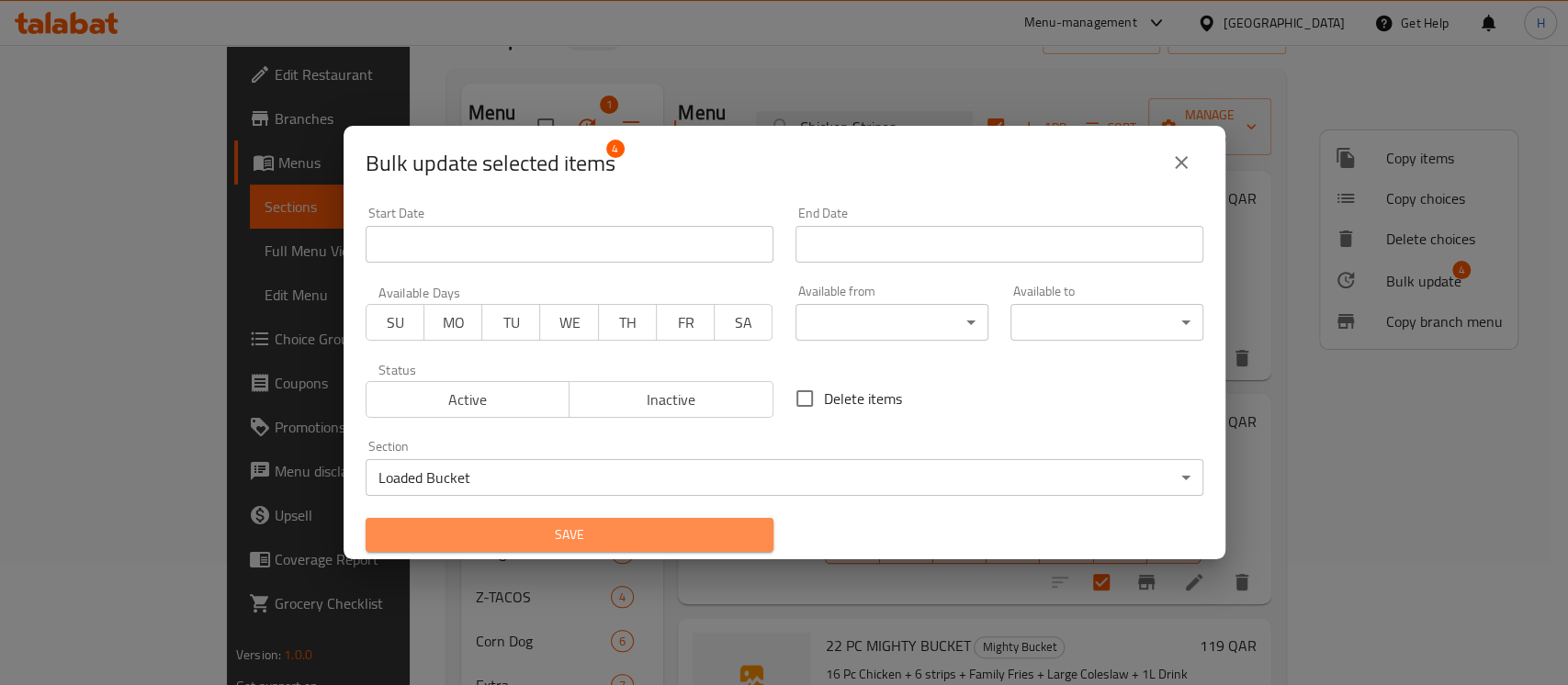
click at [710, 548] on button "Save" at bounding box center [570, 535] width 408 height 34
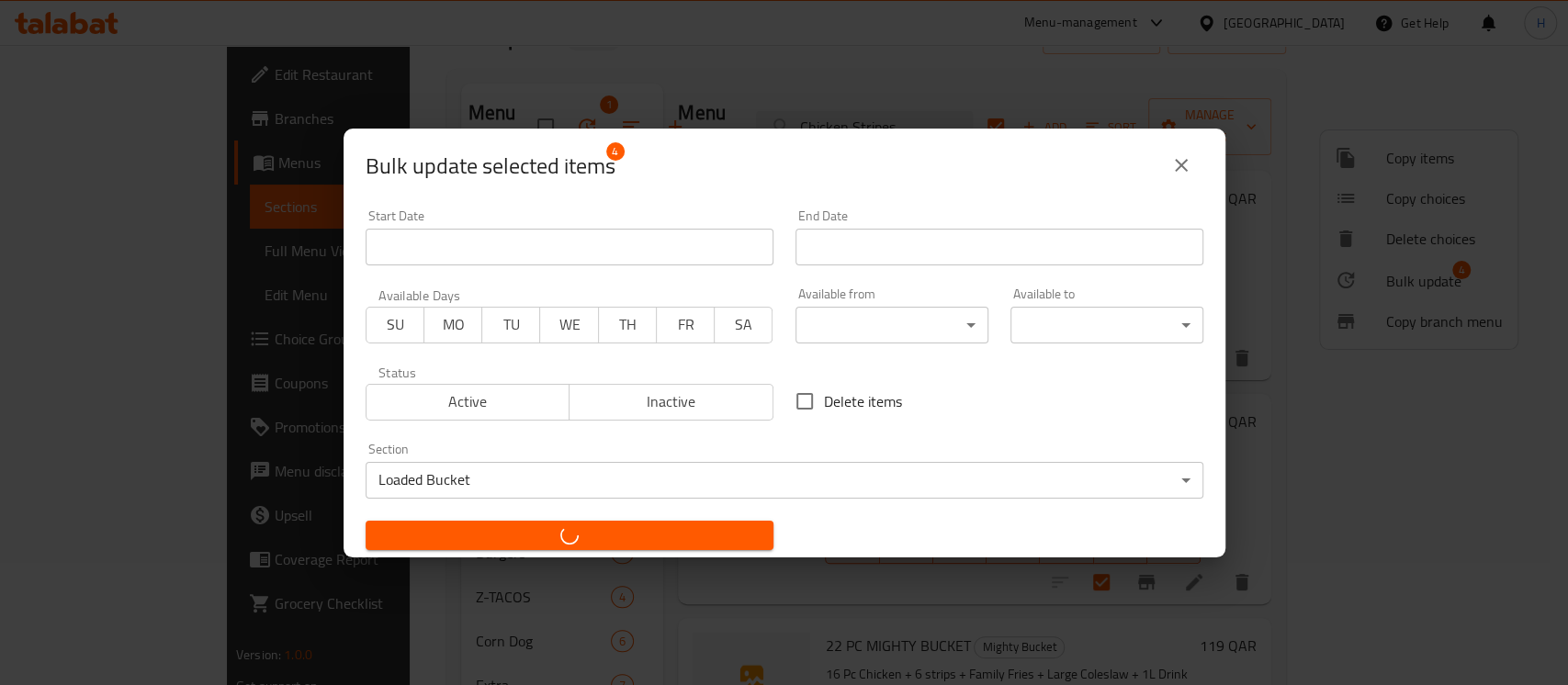
checkbox input "false"
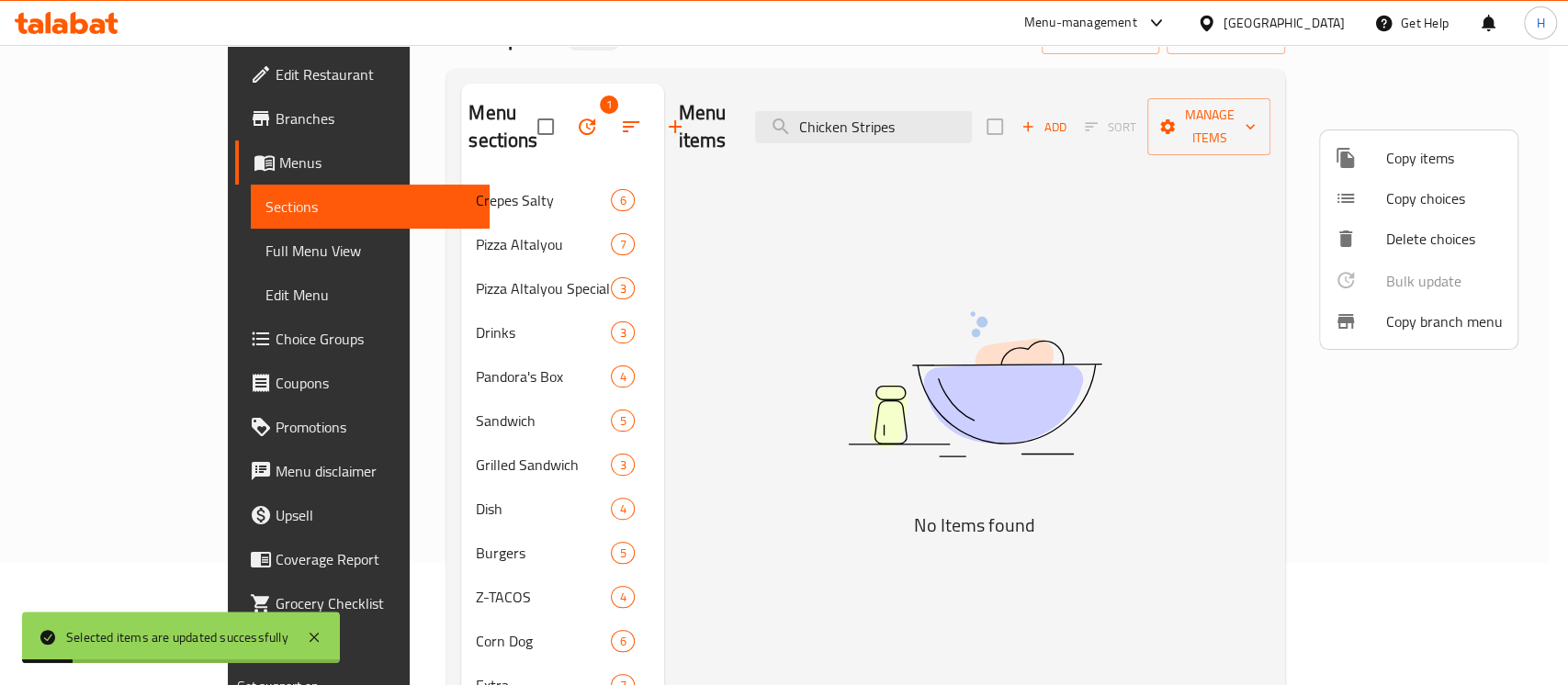
drag, startPoint x: 860, startPoint y: 397, endPoint x: 838, endPoint y: 401, distance: 22.4
click at [860, 396] on div at bounding box center [784, 342] width 1568 height 685
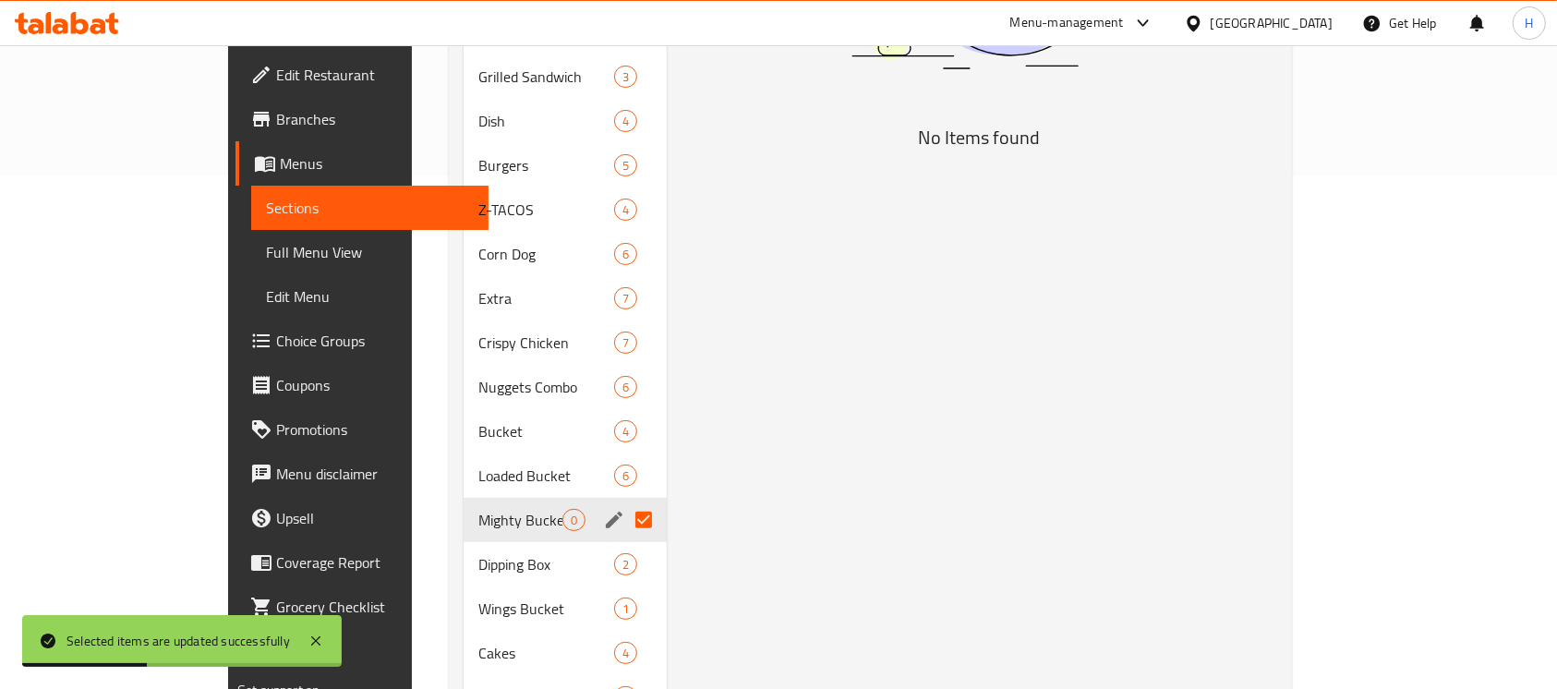
scroll to position [615, 0]
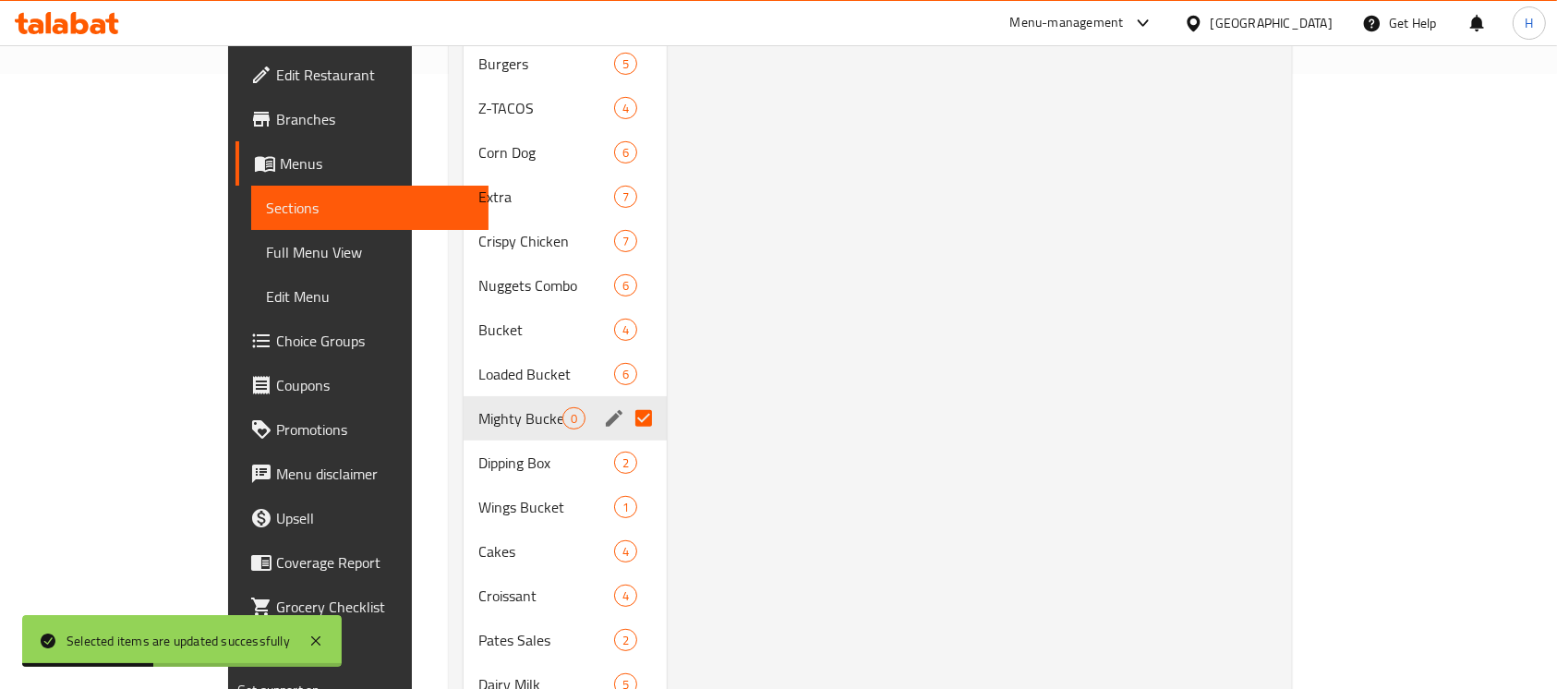
click at [736, 512] on div "Menu items Chicken Stripes Add Sort Manage items No Items found" at bounding box center [972, 153] width 611 height 1122
click at [603, 407] on icon "edit" at bounding box center [614, 418] width 22 height 22
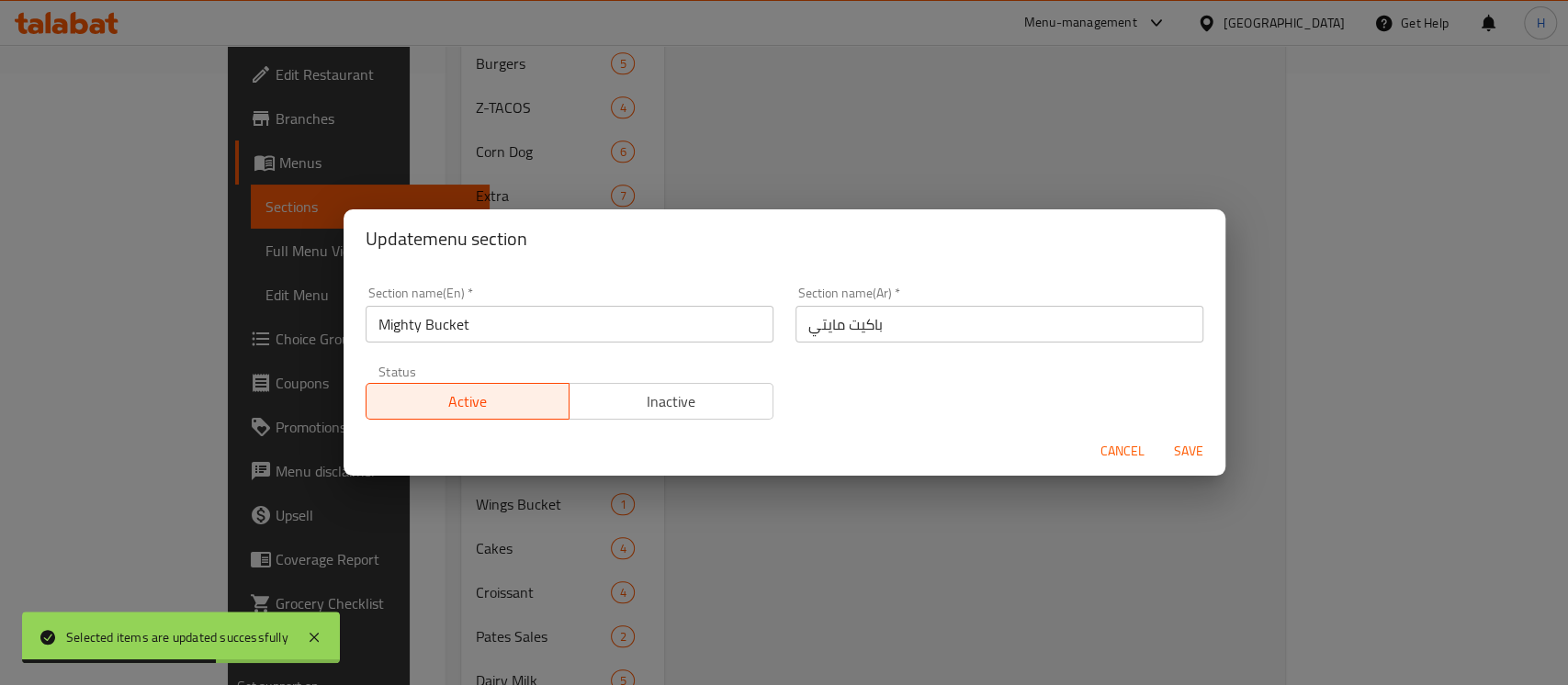
click at [1119, 451] on span "Cancel" at bounding box center [1123, 450] width 44 height 23
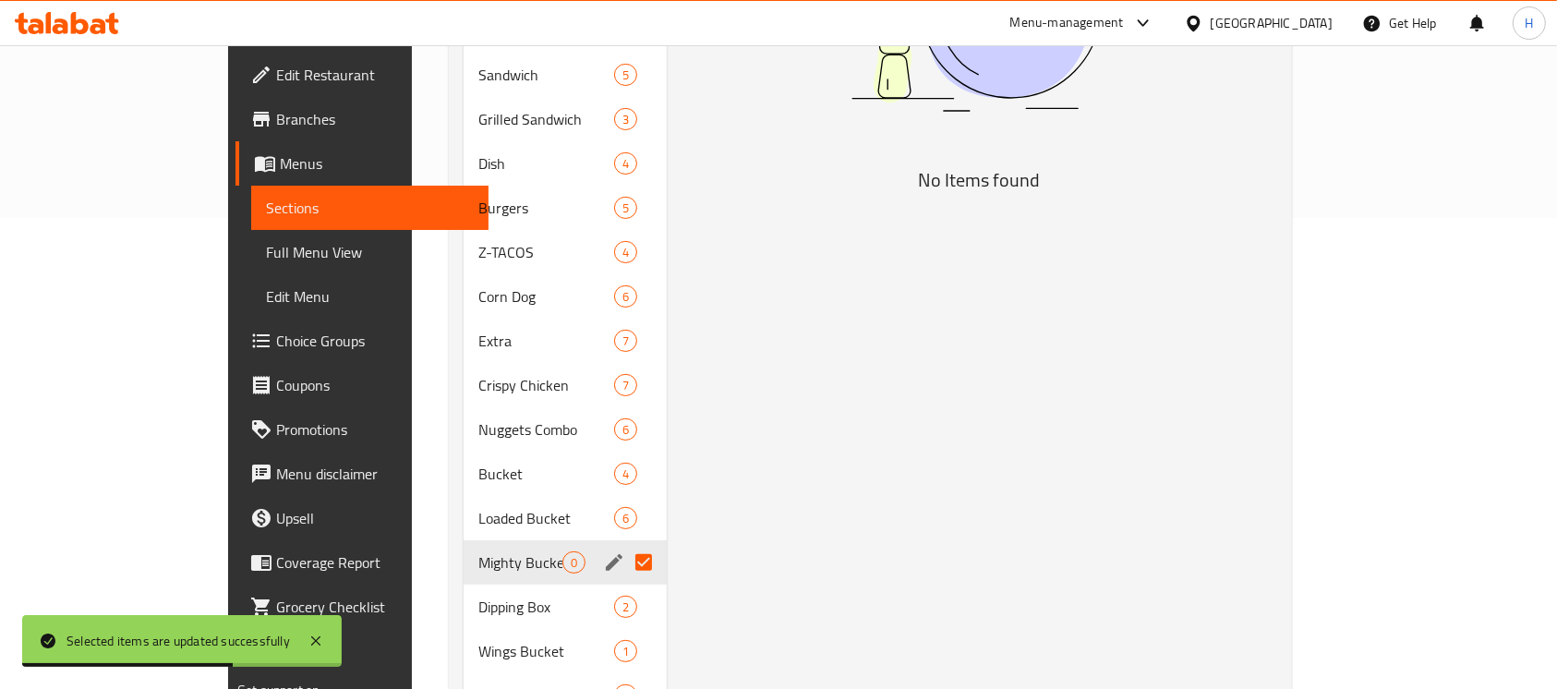
scroll to position [0, 0]
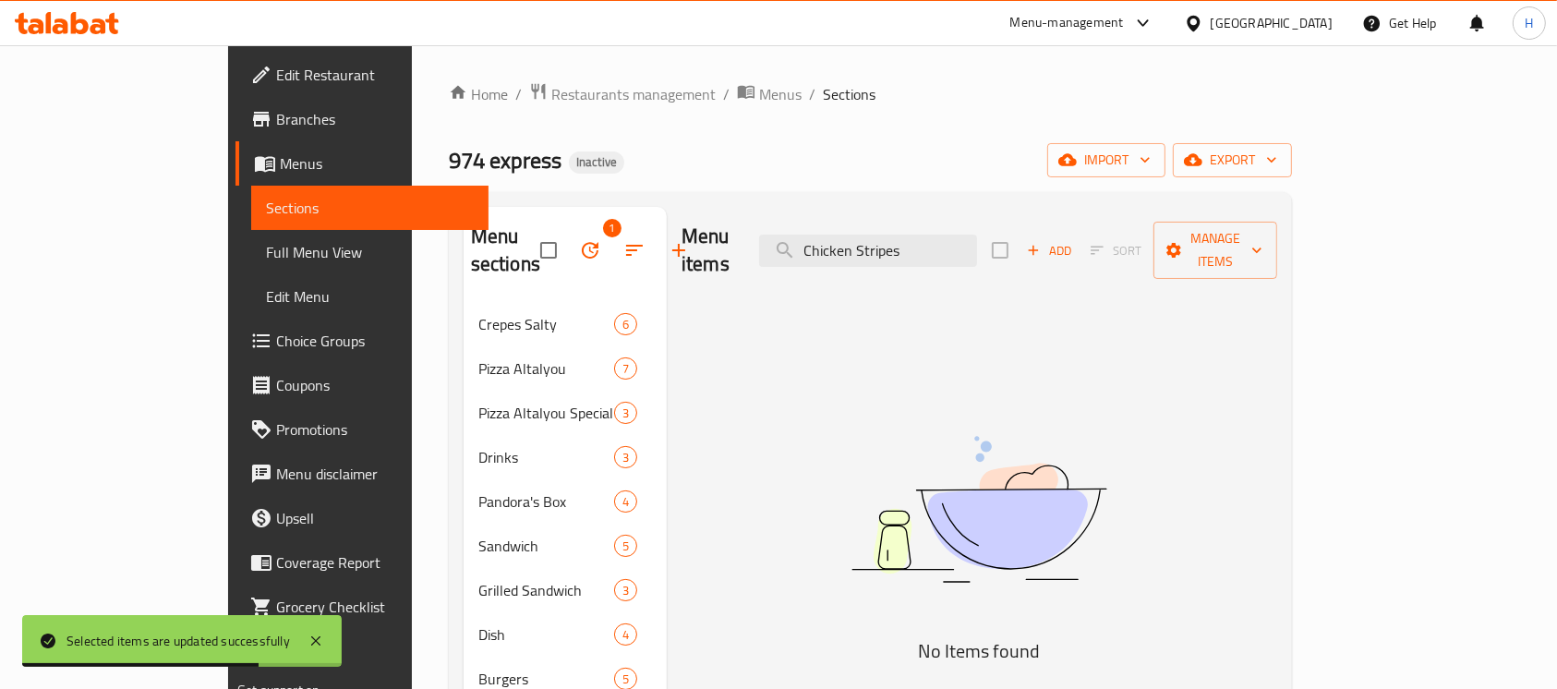
click at [579, 245] on icon "button" at bounding box center [590, 250] width 22 height 22
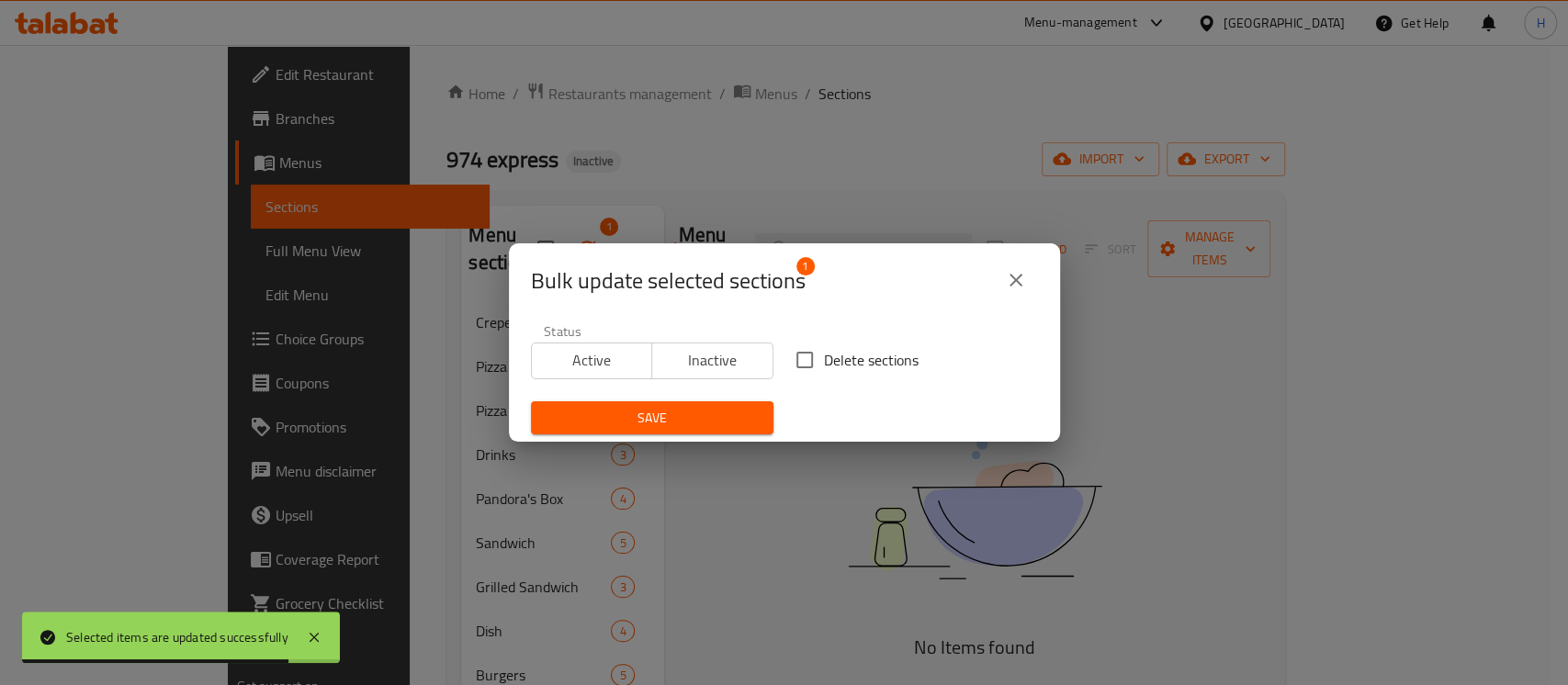
click at [847, 342] on label "Delete sections" at bounding box center [852, 360] width 133 height 39
click at [824, 342] on input "Delete sections" at bounding box center [804, 360] width 39 height 39
checkbox input "true"
click at [708, 411] on span "Save" at bounding box center [652, 418] width 213 height 23
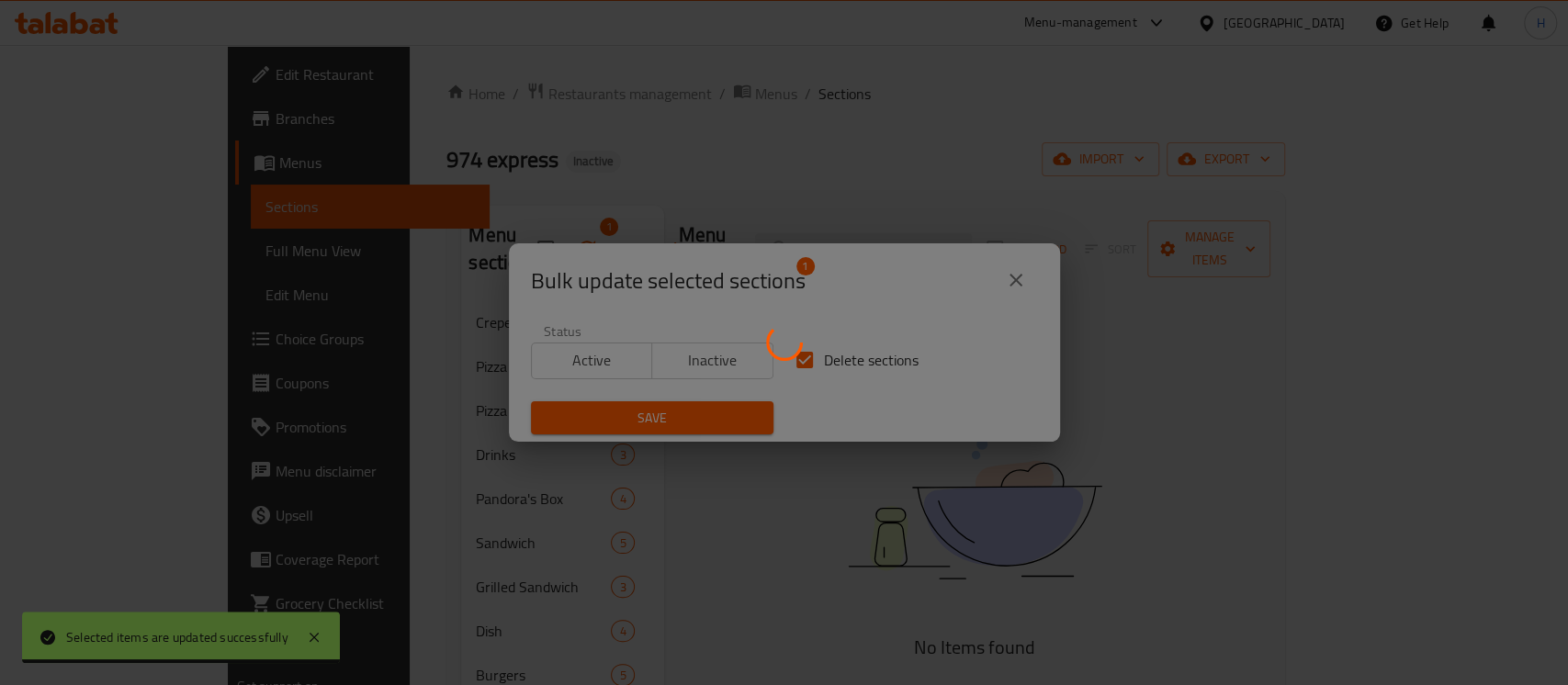
checkbox input "false"
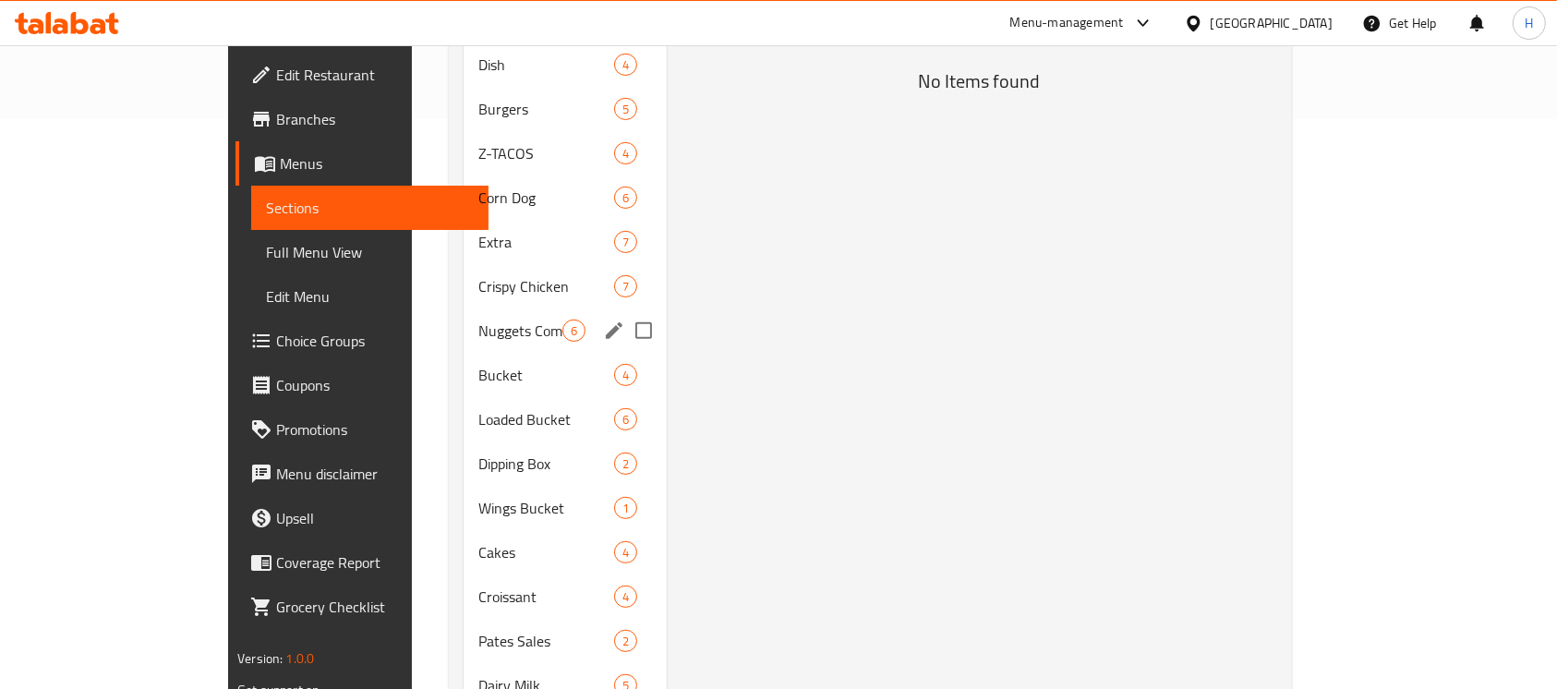
scroll to position [615, 0]
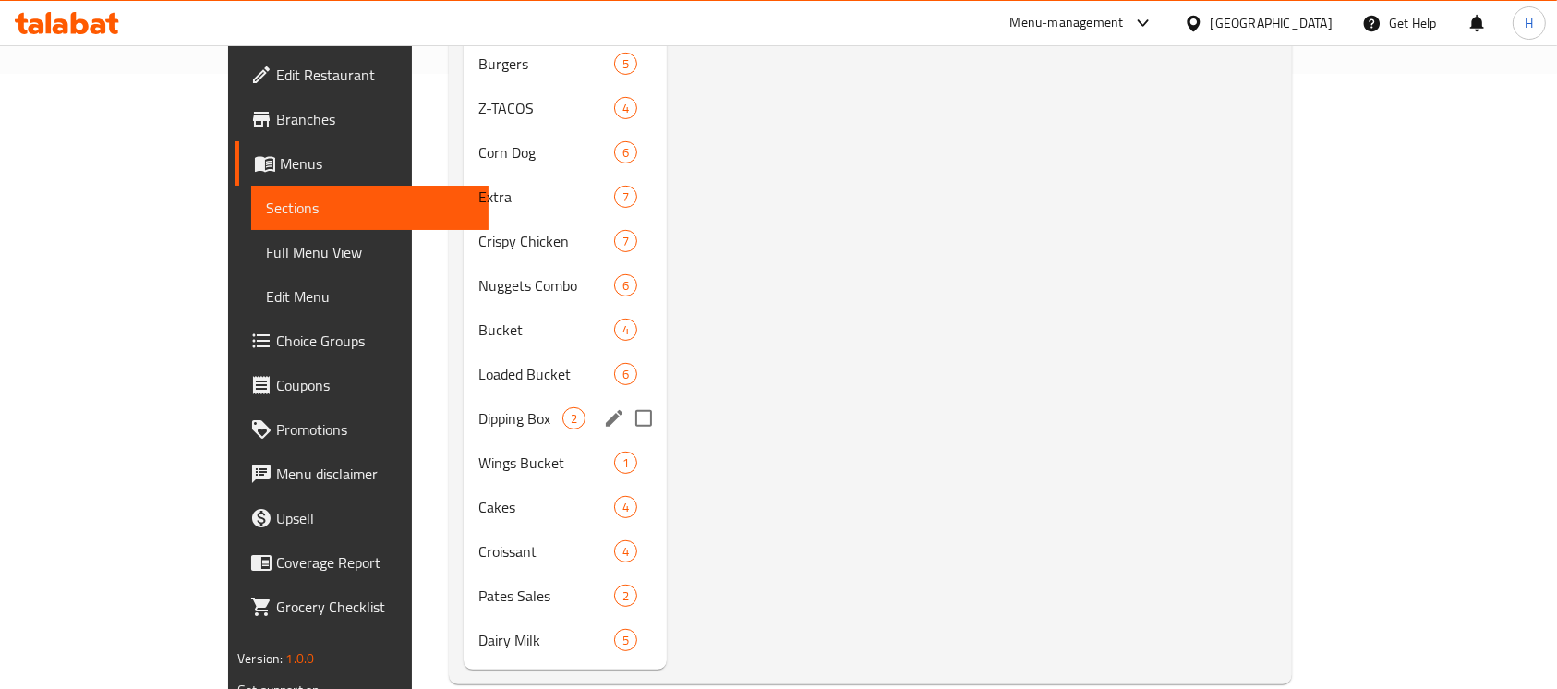
click at [624, 399] on input "Menu sections" at bounding box center [643, 418] width 39 height 39
checkbox input "true"
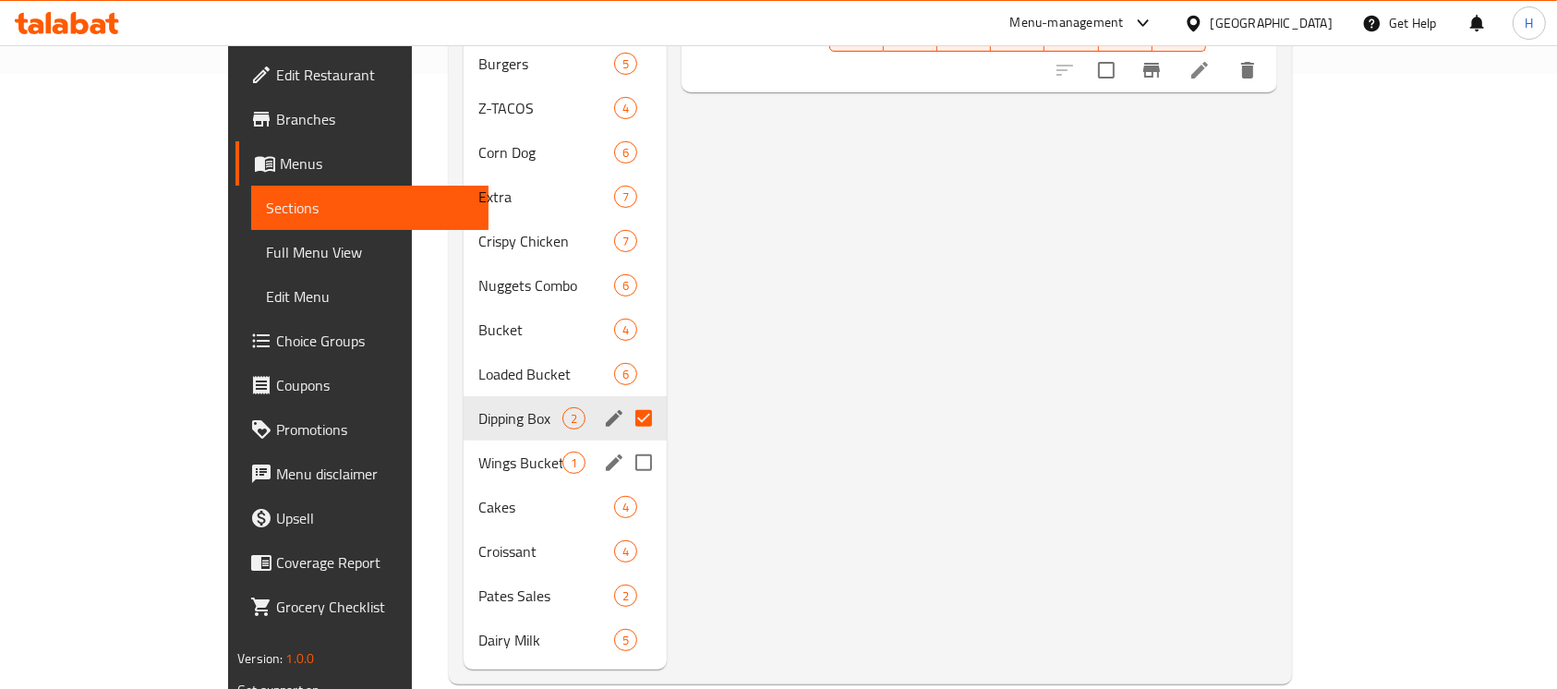
click at [624, 443] on input "Menu sections" at bounding box center [643, 462] width 39 height 39
checkbox input "true"
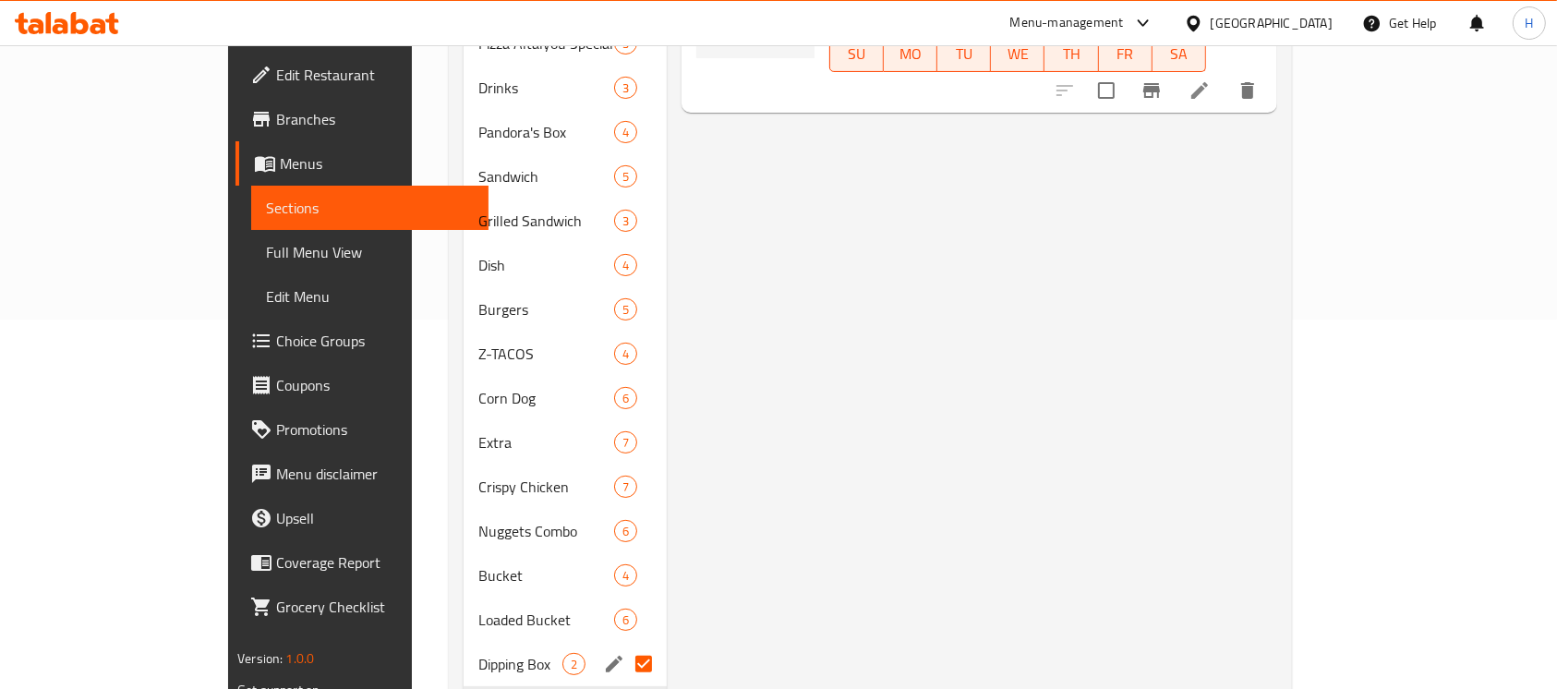
scroll to position [615, 0]
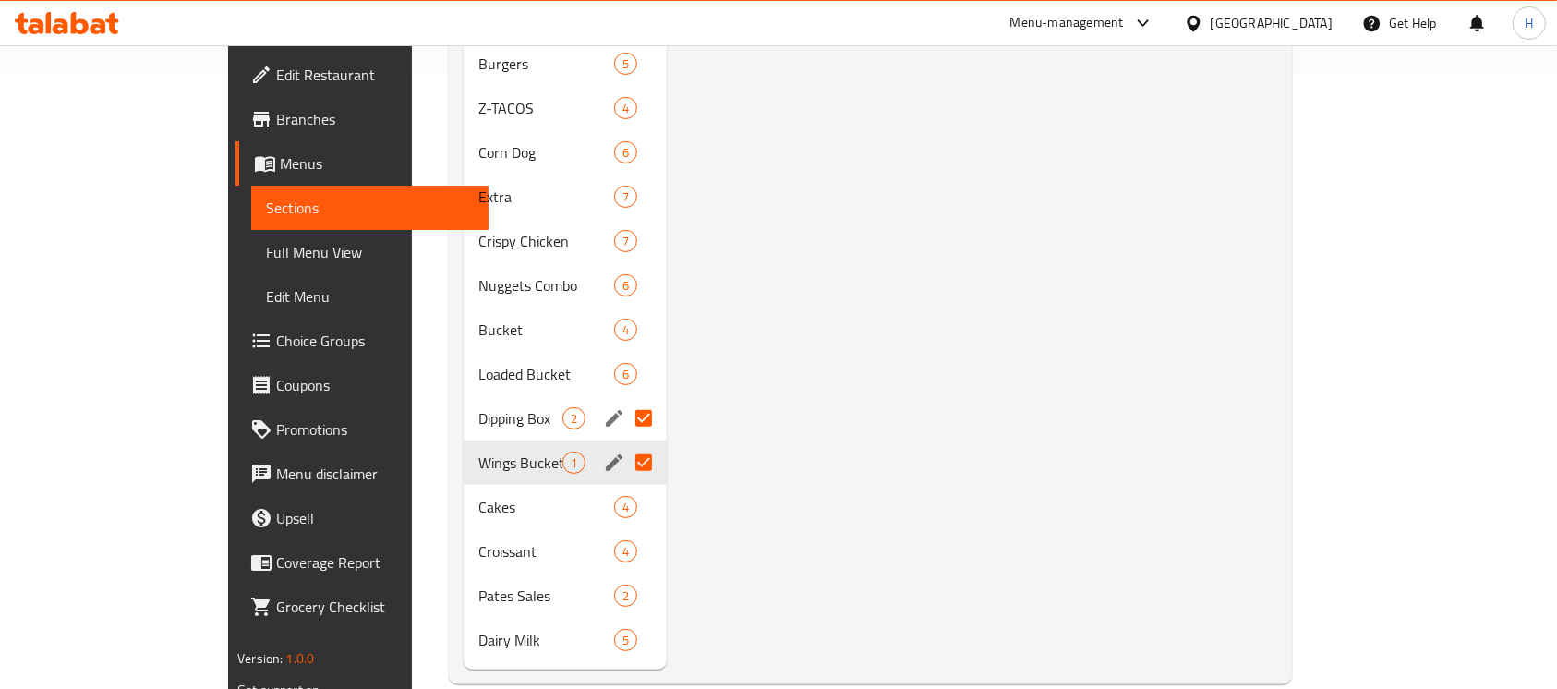
click at [478, 407] on span "Dipping Box" at bounding box center [520, 418] width 84 height 22
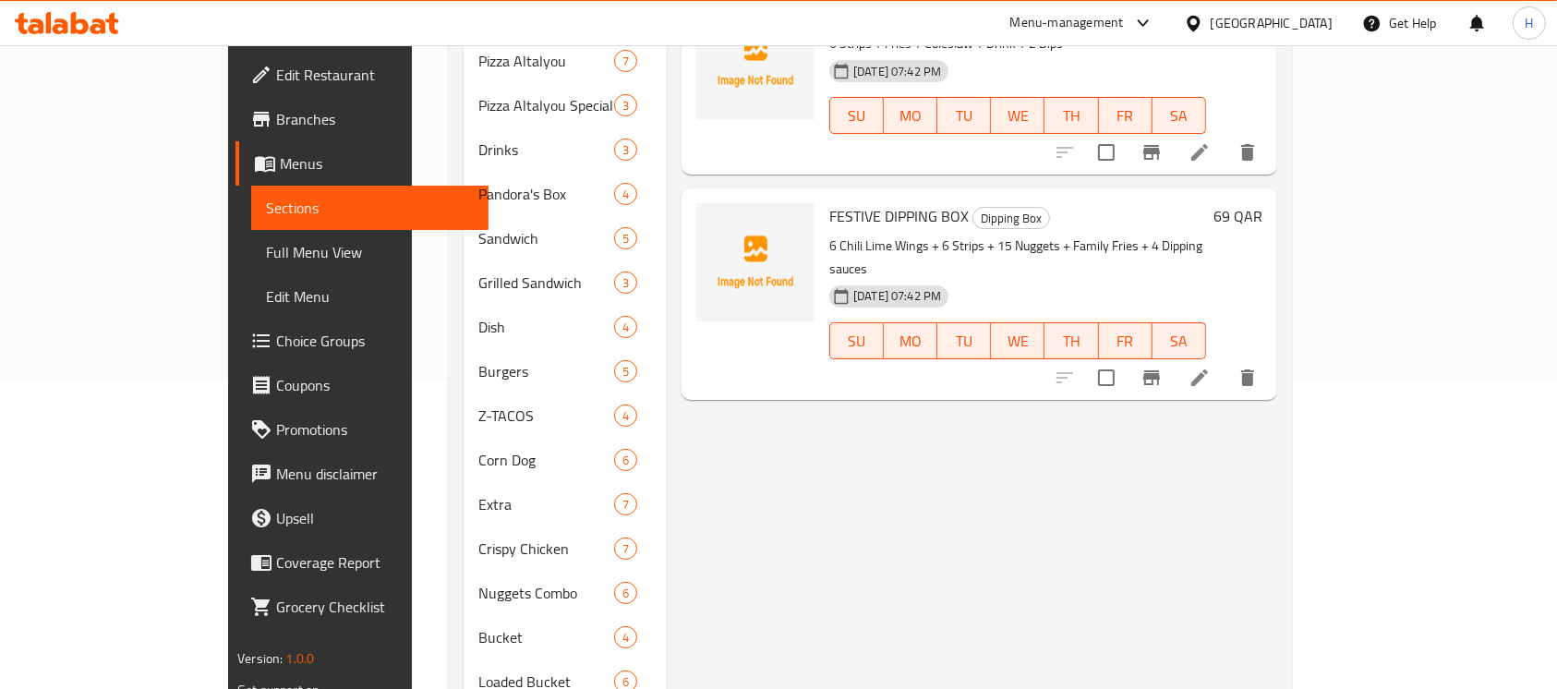
scroll to position [123, 0]
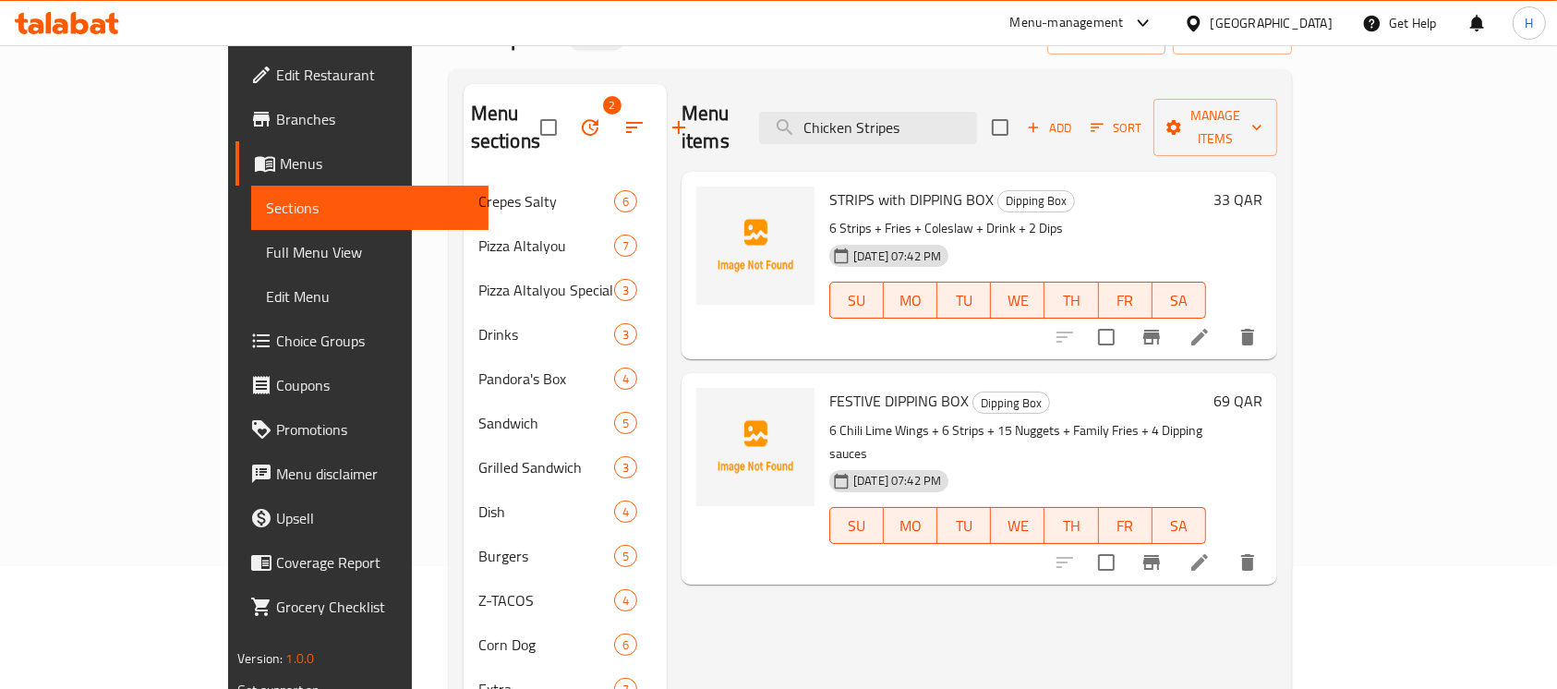
click at [1206, 285] on button "SA" at bounding box center [1180, 300] width 54 height 37
click at [1126, 318] on input "checkbox" at bounding box center [1106, 337] width 39 height 39
checkbox input "true"
drag, startPoint x: 1340, startPoint y: 506, endPoint x: 1108, endPoint y: 457, distance: 237.0
click at [1126, 543] on input "checkbox" at bounding box center [1106, 562] width 39 height 39
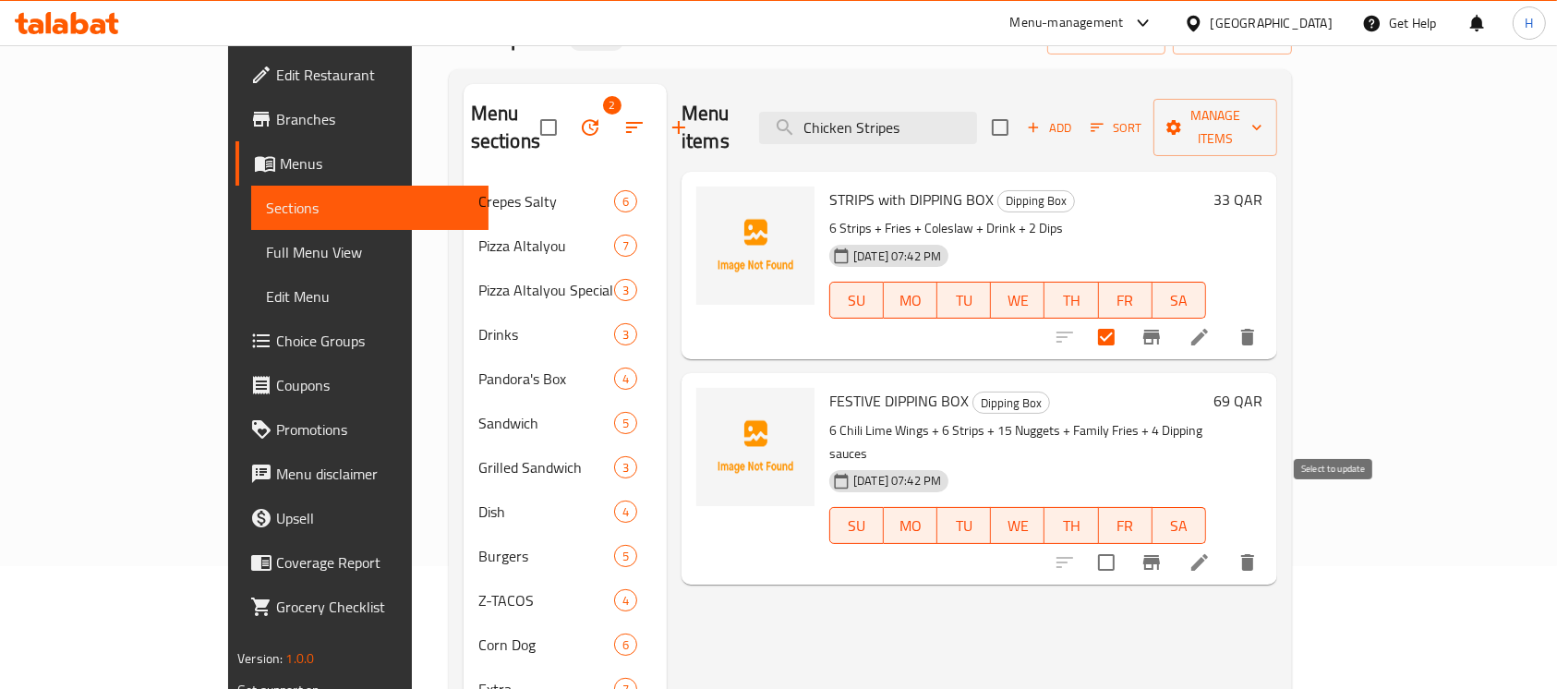
checkbox input "true"
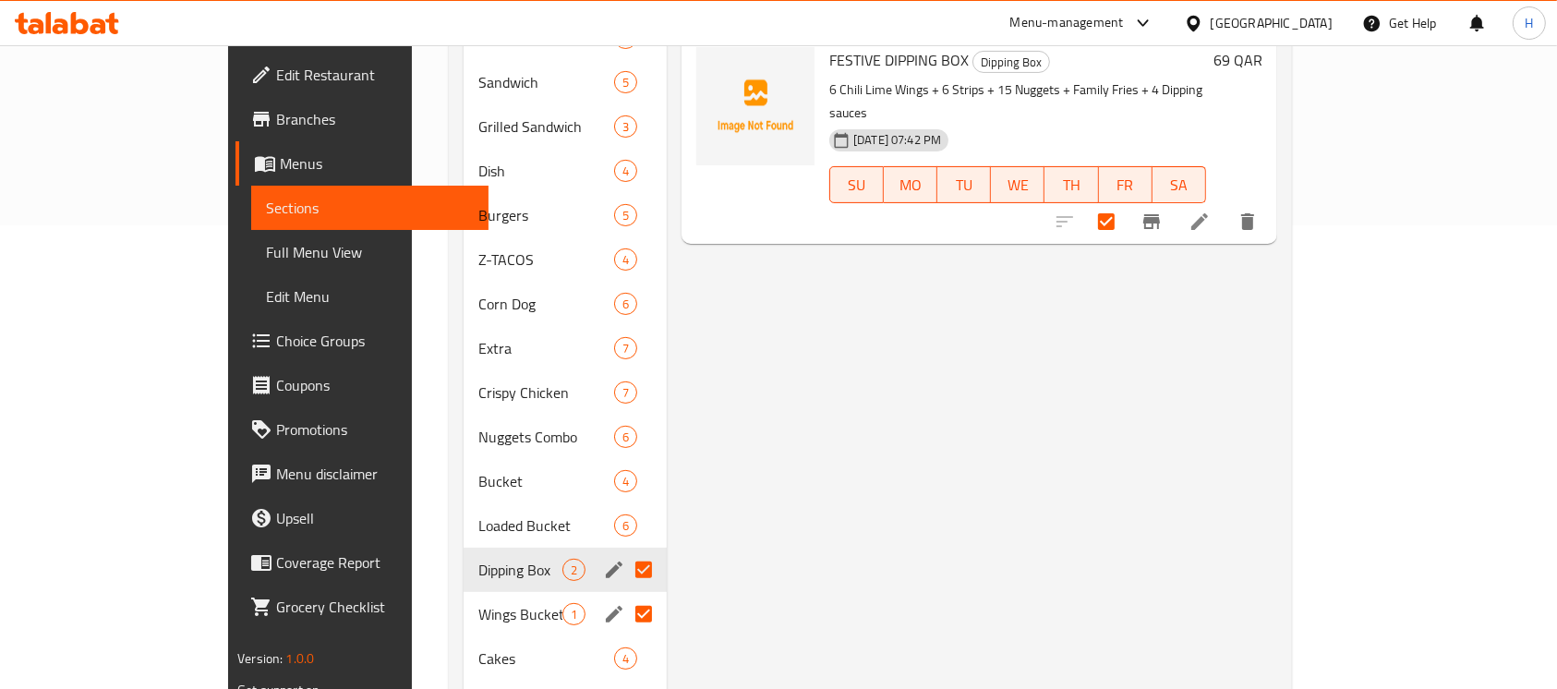
scroll to position [492, 0]
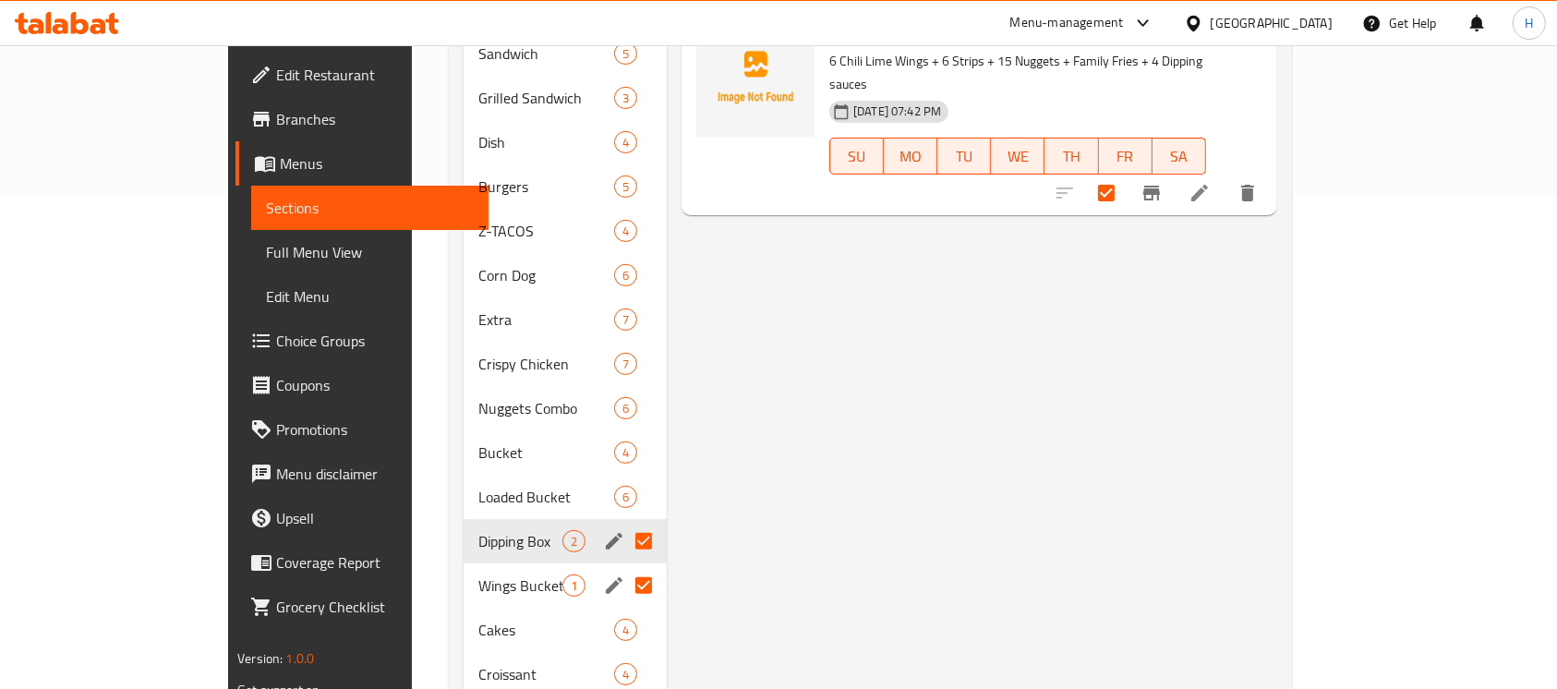
click at [478, 575] on span "Wings Bucket" at bounding box center [520, 586] width 84 height 22
checkbox input "false"
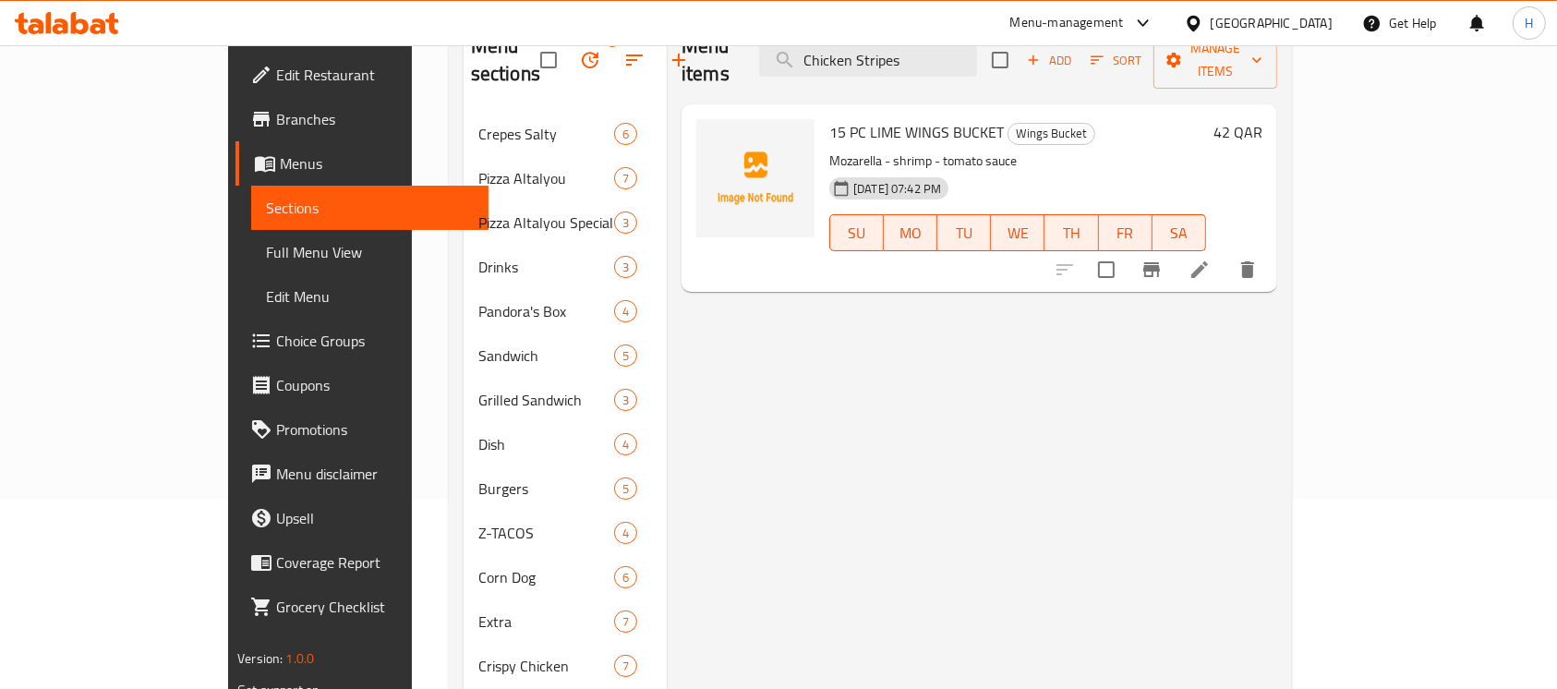
scroll to position [123, 0]
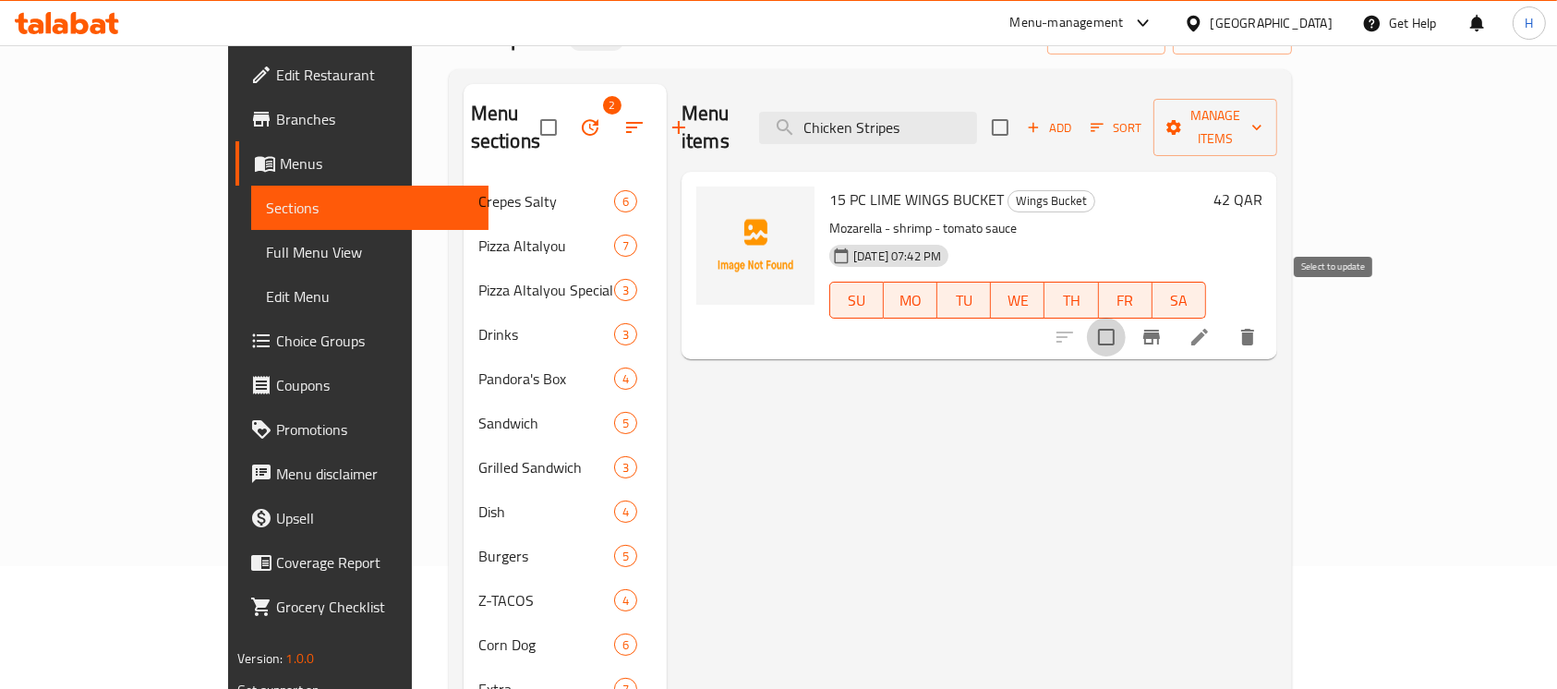
click at [1126, 318] on input "checkbox" at bounding box center [1106, 337] width 39 height 39
click at [1278, 139] on div "Menu items Chicken Stripes Add Sort Manage items" at bounding box center [980, 128] width 596 height 88
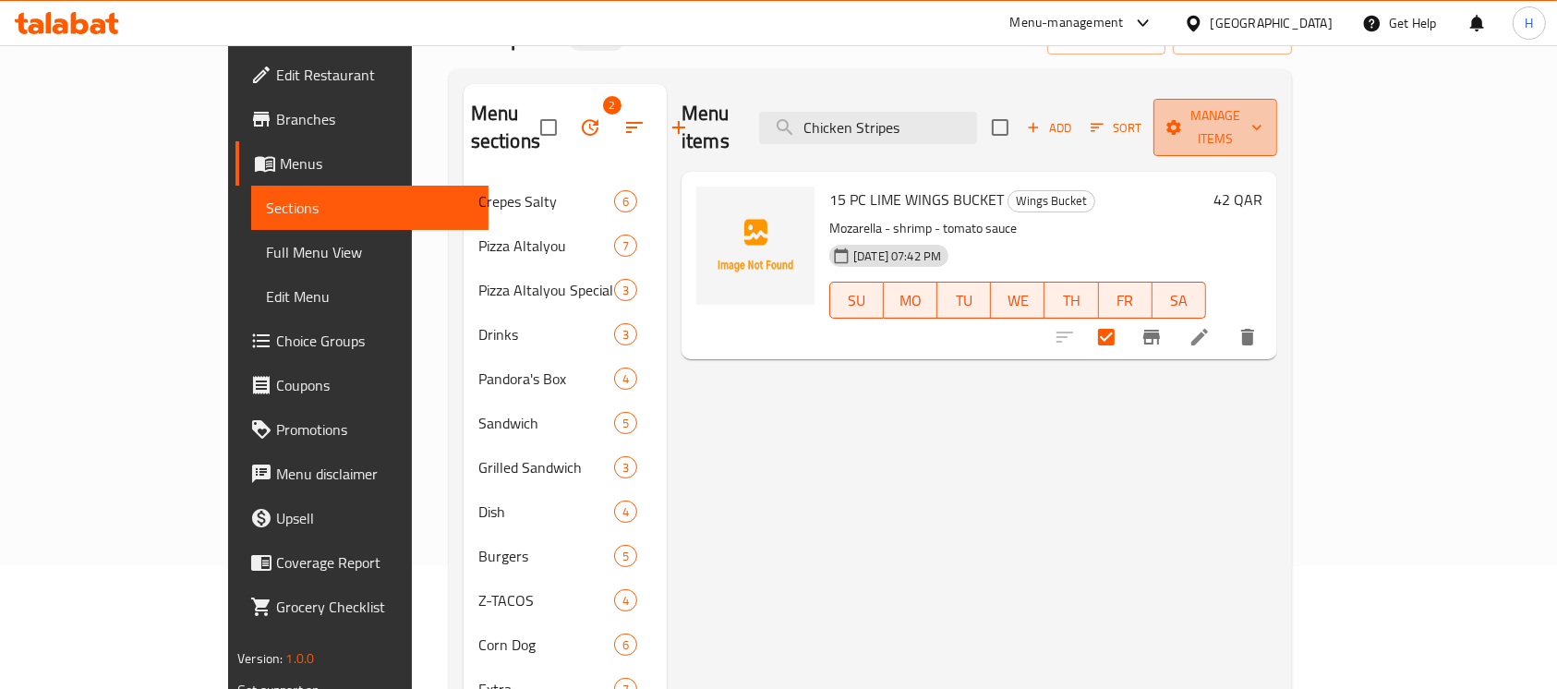
click at [1278, 129] on button "Manage items" at bounding box center [1216, 127] width 124 height 57
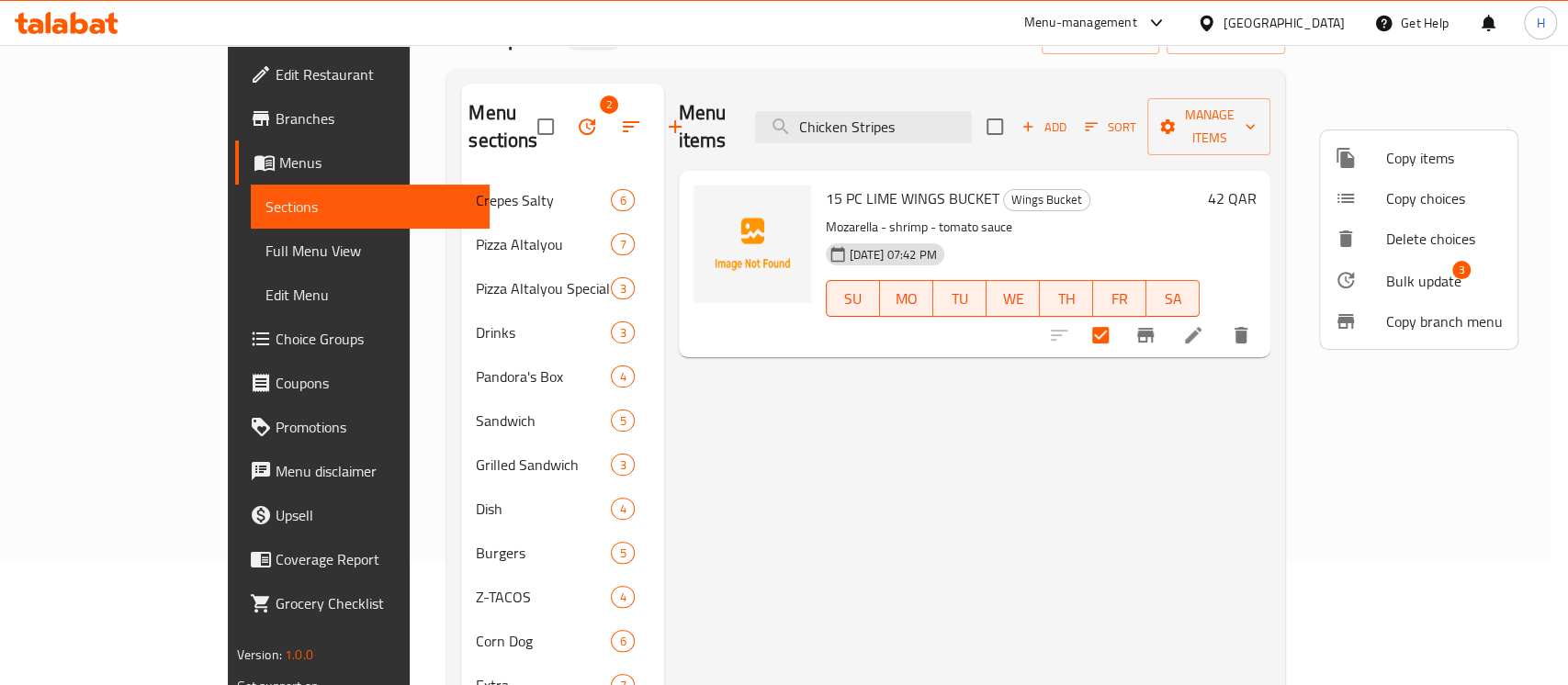
click at [1392, 277] on span "Bulk update" at bounding box center [1424, 281] width 76 height 22
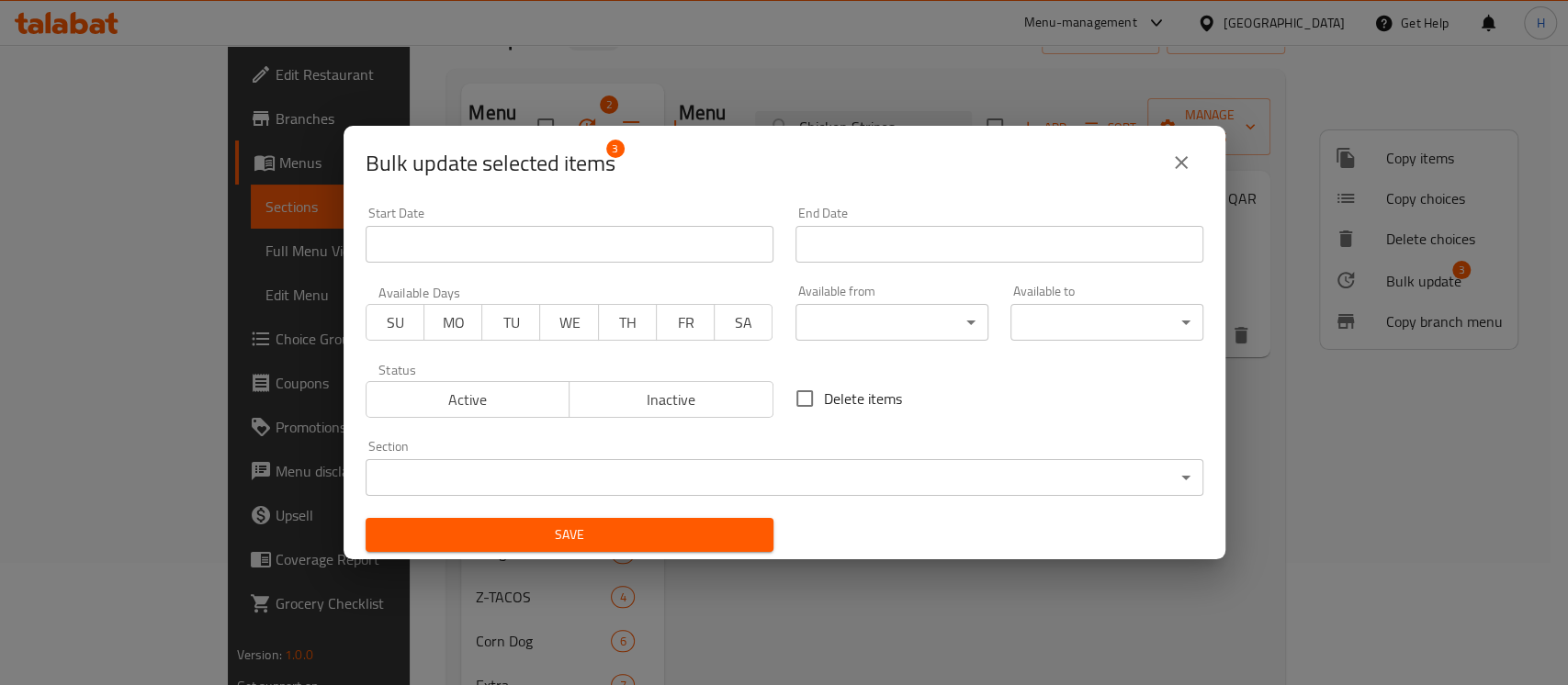
click at [809, 479] on body "​ Menu-management [GEOGRAPHIC_DATA] Get Help H Edit Restaurant Branches Menus S…" at bounding box center [784, 243] width 1568 height 640
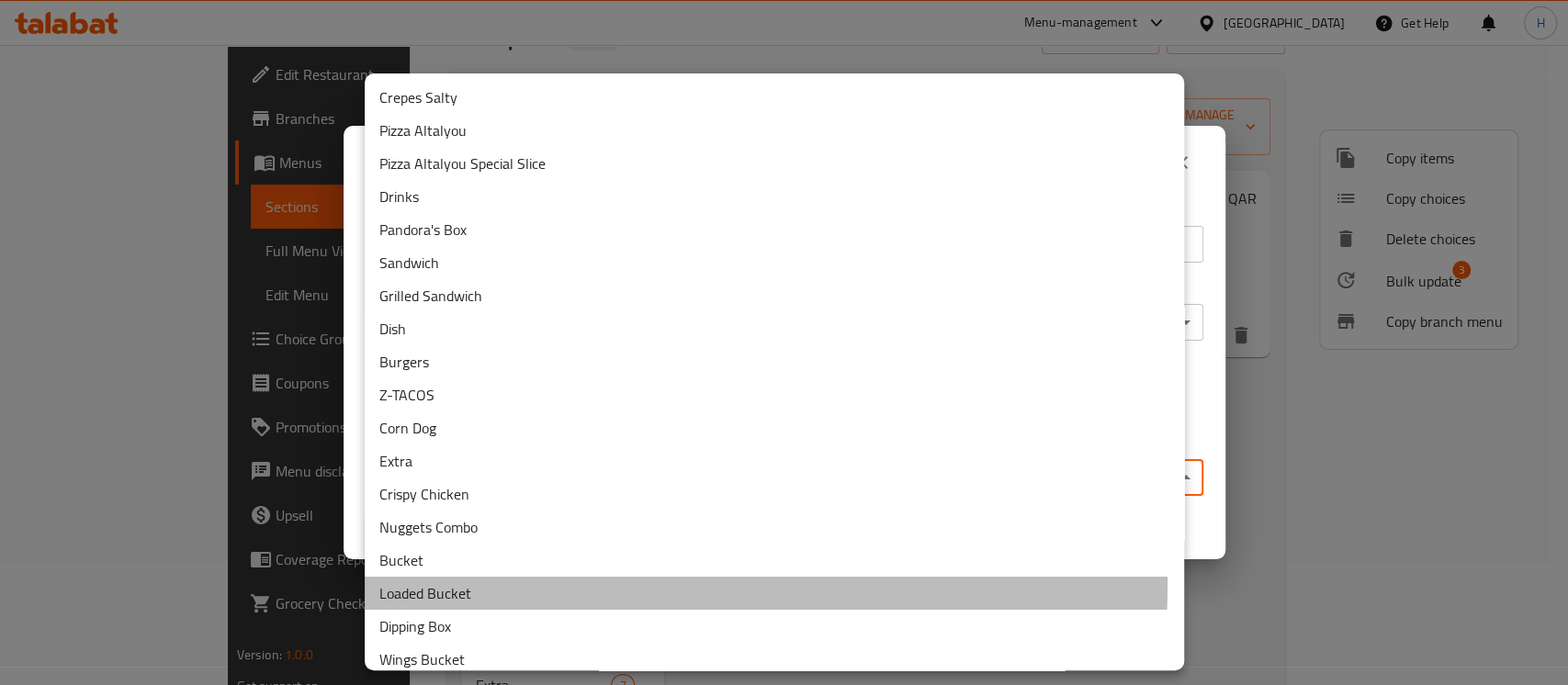
click at [485, 583] on li "Loaded Bucket" at bounding box center [775, 593] width 819 height 33
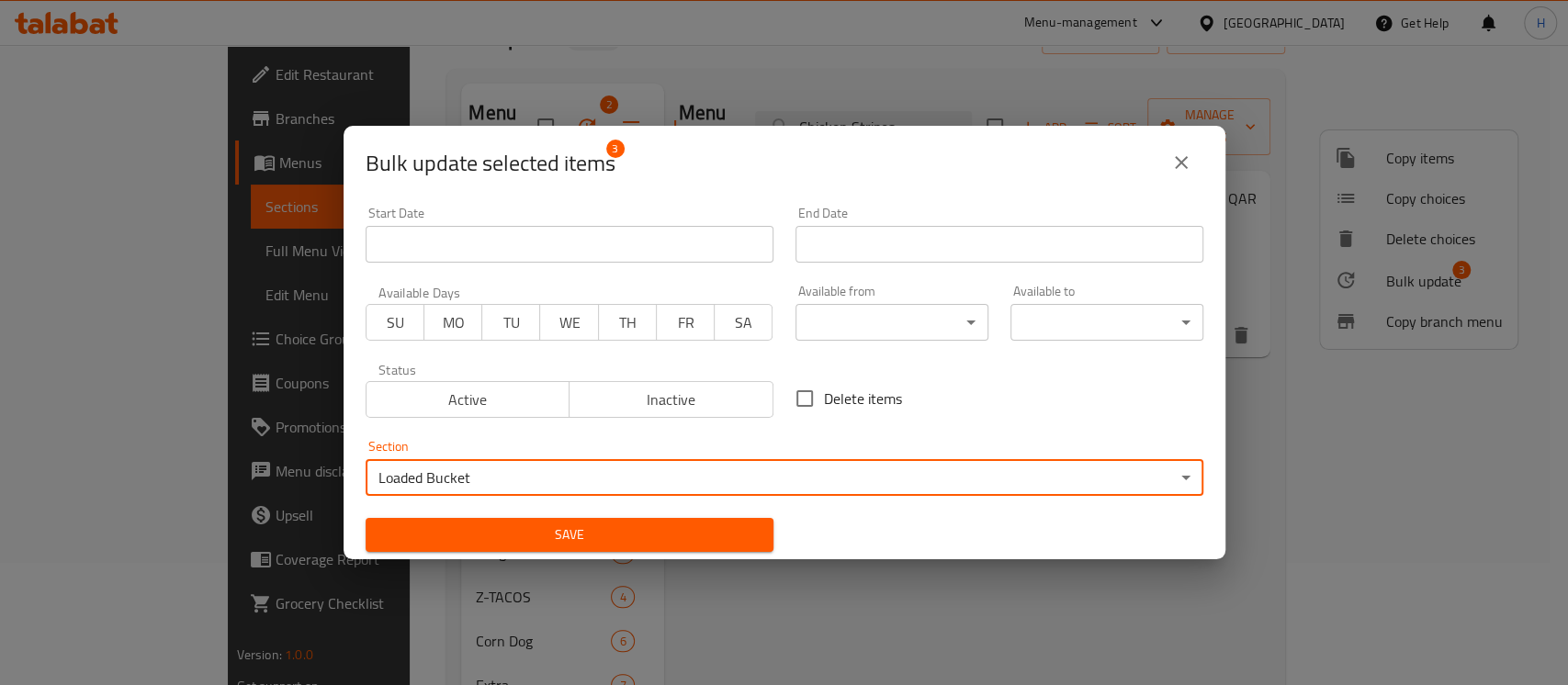
click at [482, 526] on span "Save" at bounding box center [569, 535] width 379 height 23
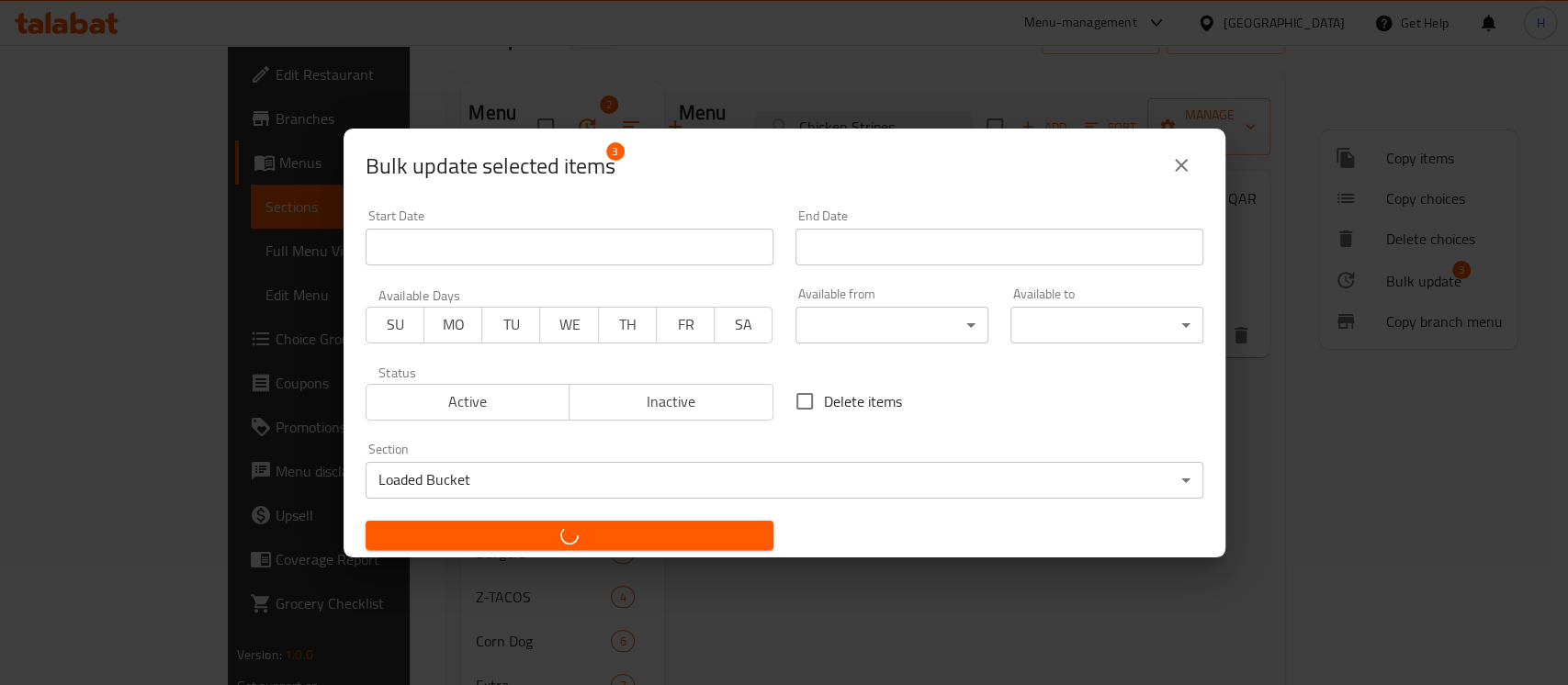
checkbox input "false"
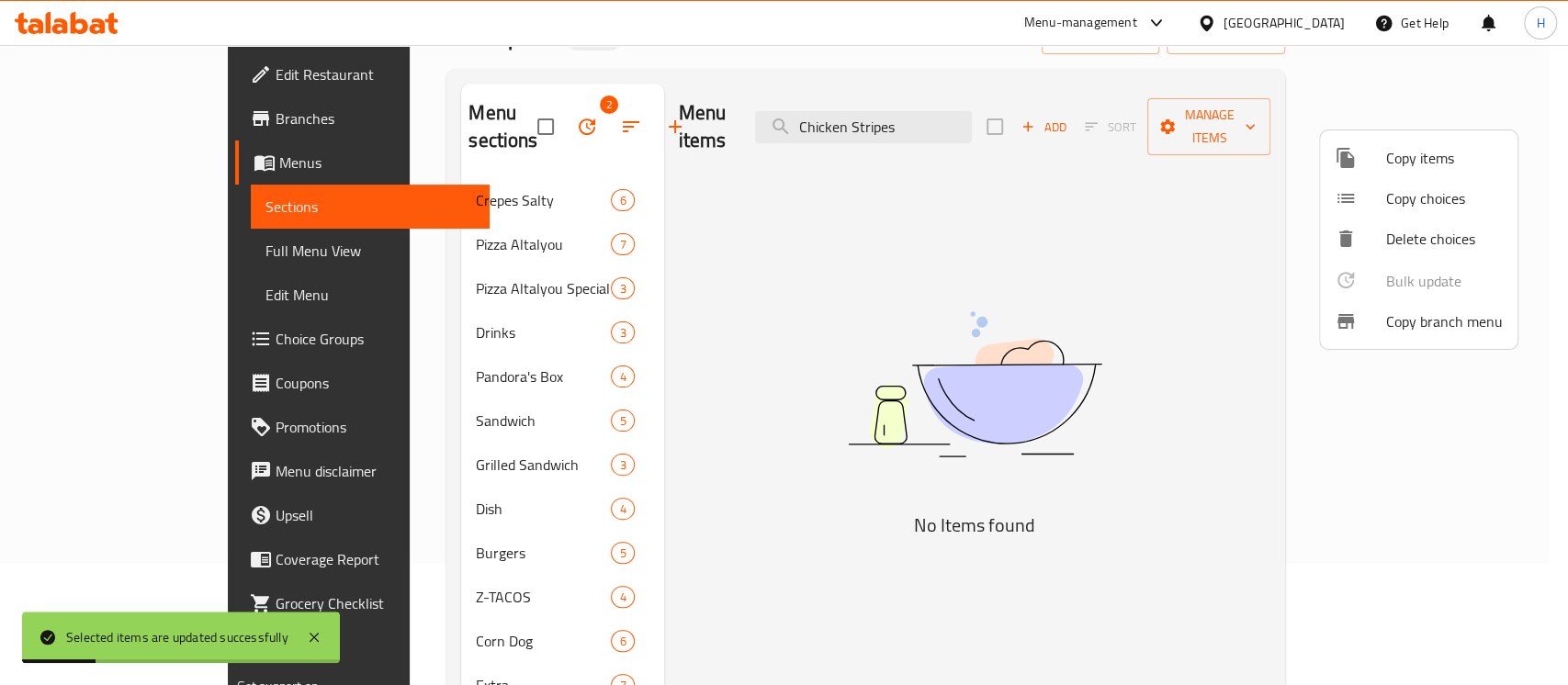
click at [934, 474] on div at bounding box center [784, 342] width 1568 height 685
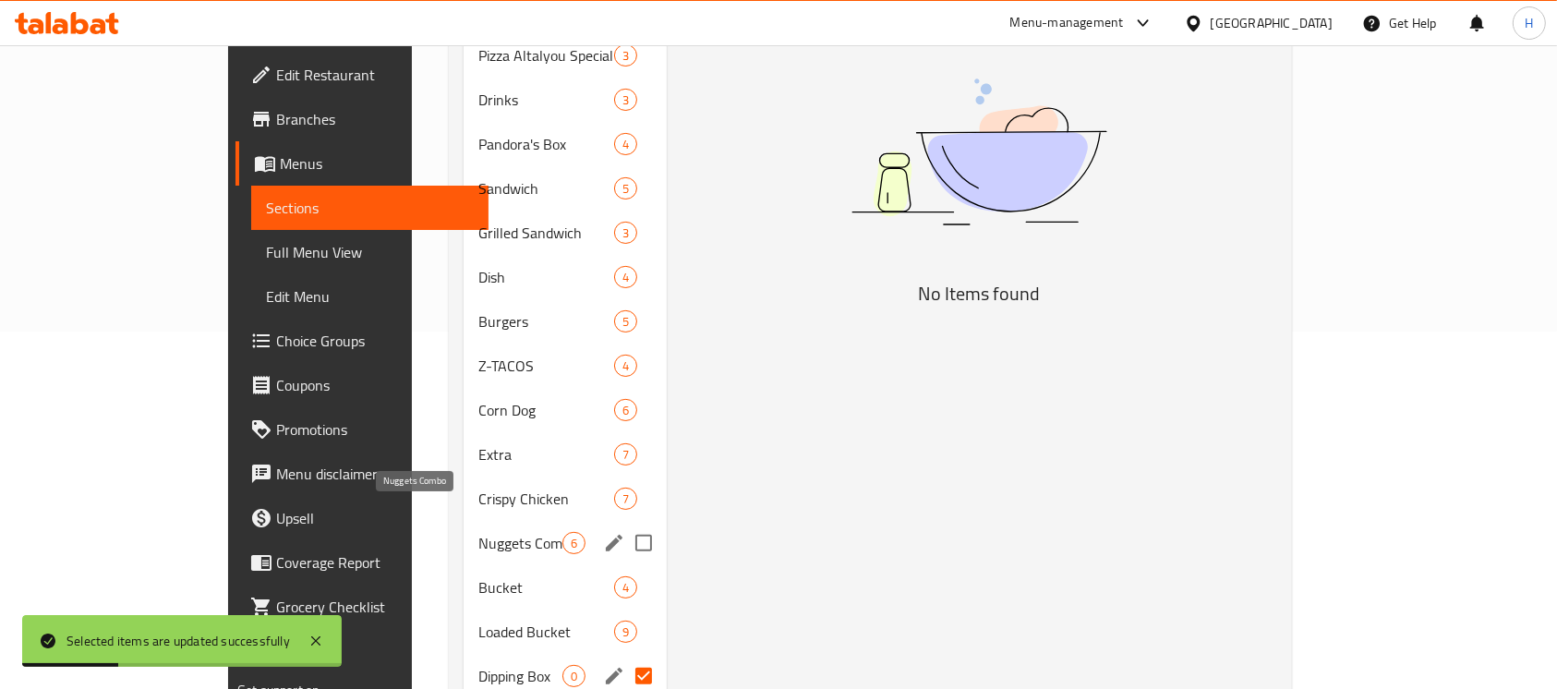
scroll to position [369, 0]
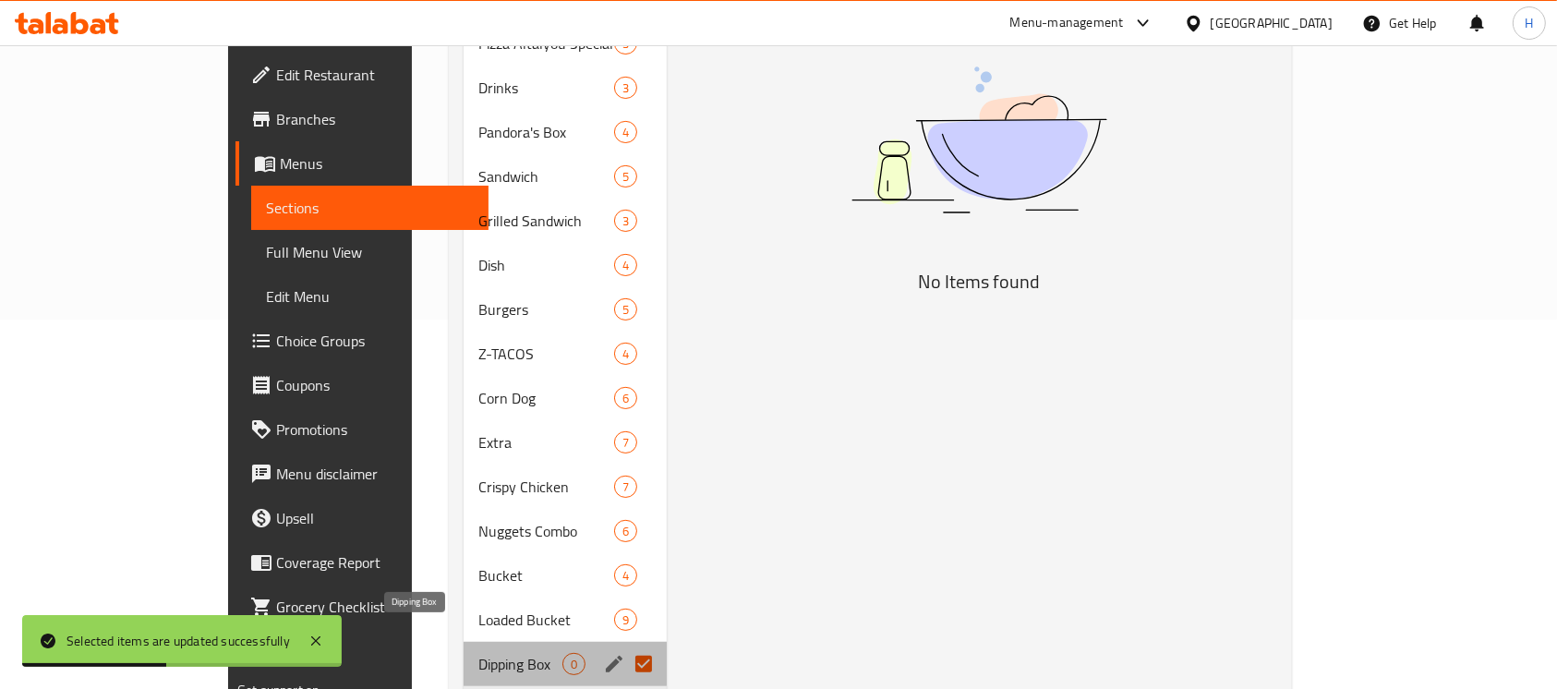
click at [480, 653] on span "Dipping Box" at bounding box center [520, 664] width 84 height 22
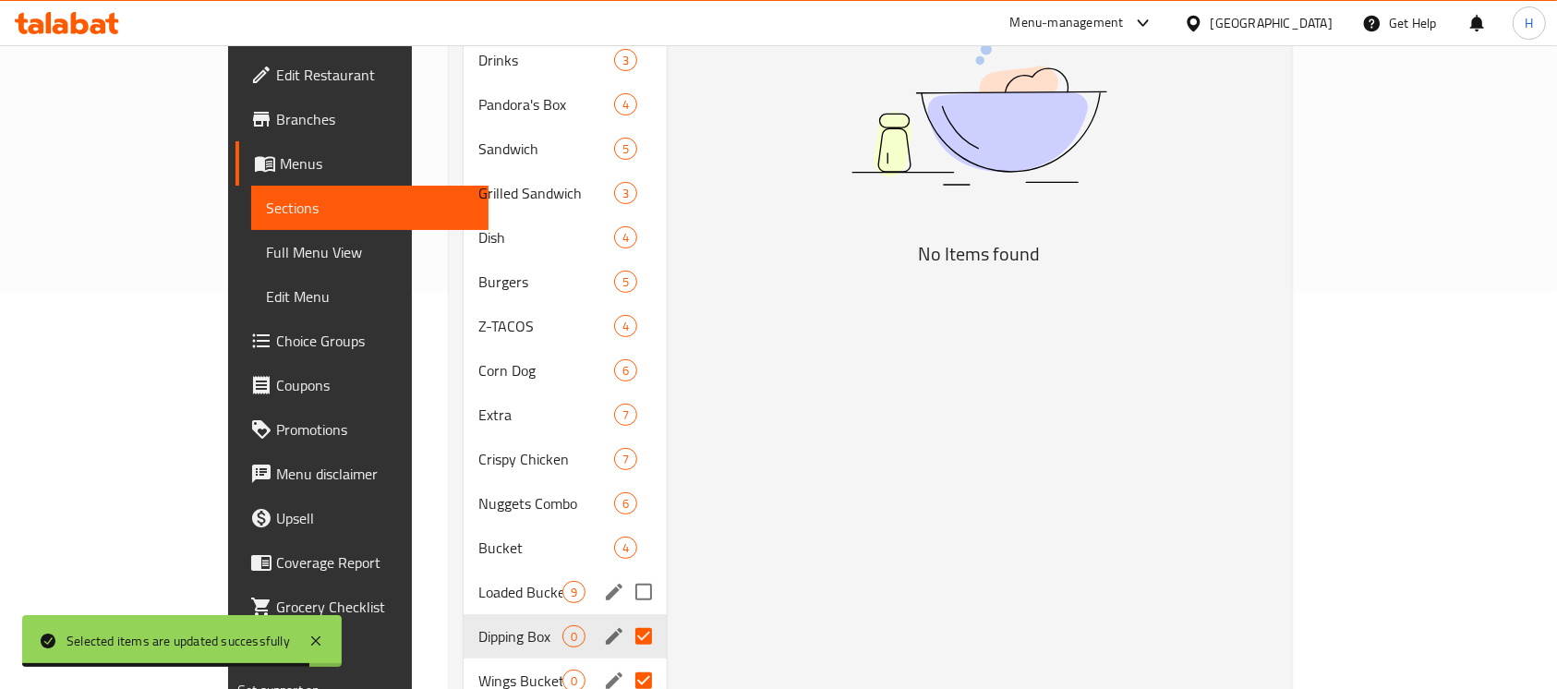
scroll to position [492, 0]
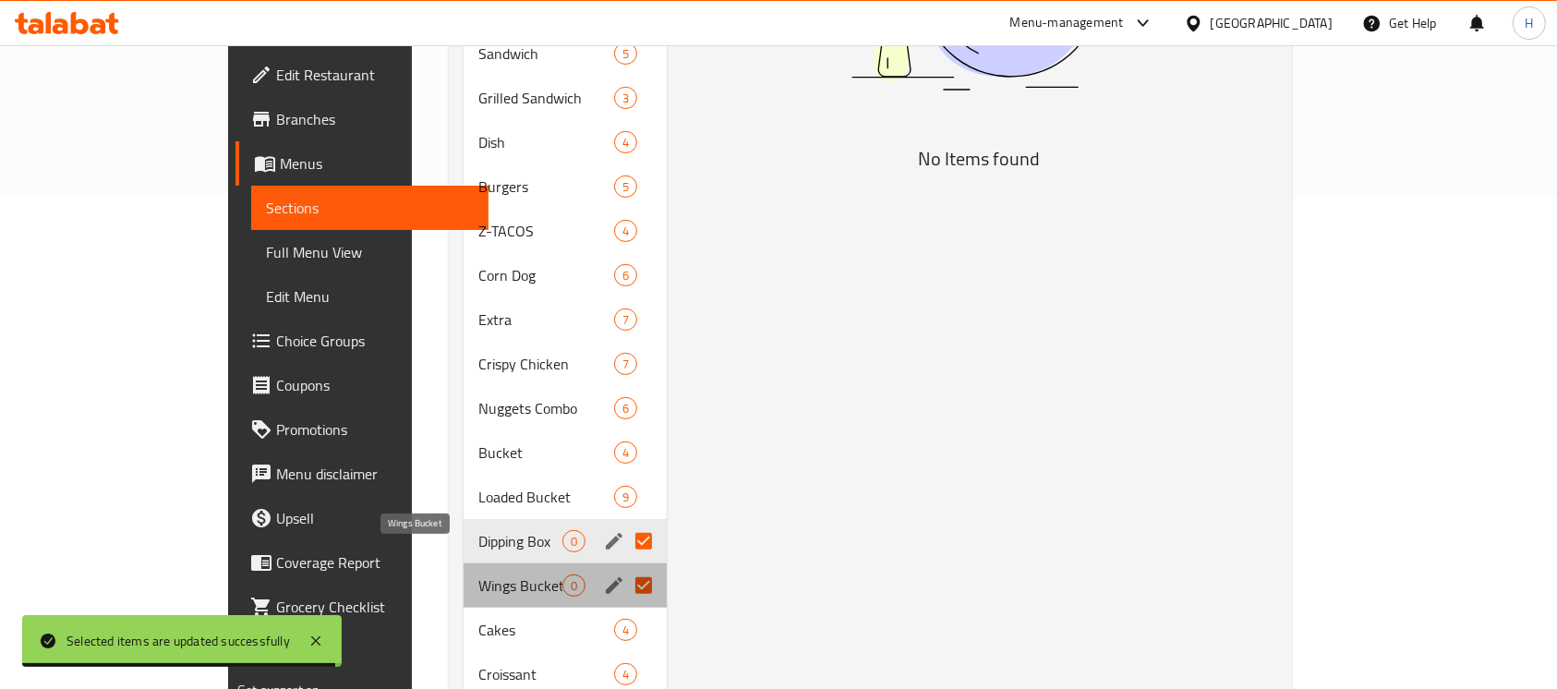
click at [478, 575] on span "Wings Bucket" at bounding box center [520, 586] width 84 height 22
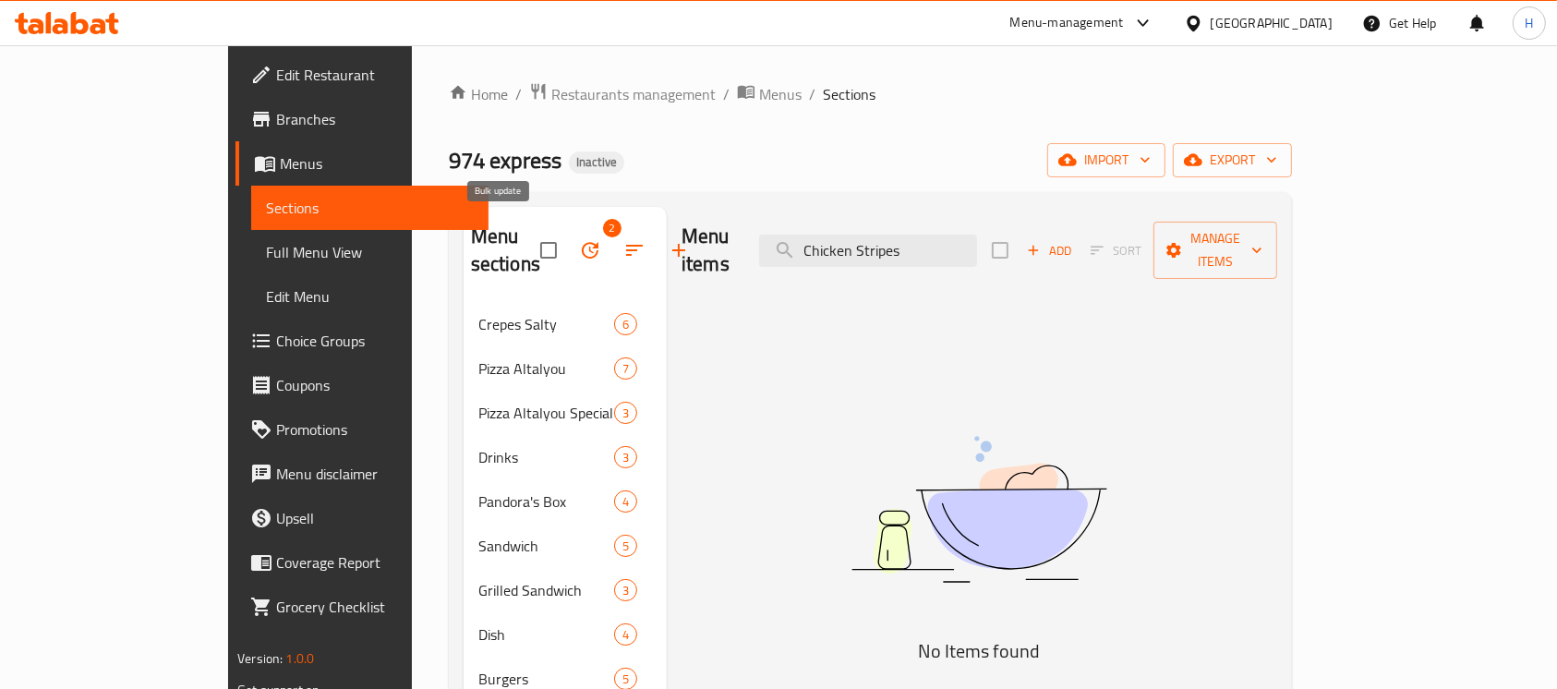
click at [579, 239] on icon "button" at bounding box center [590, 250] width 22 height 22
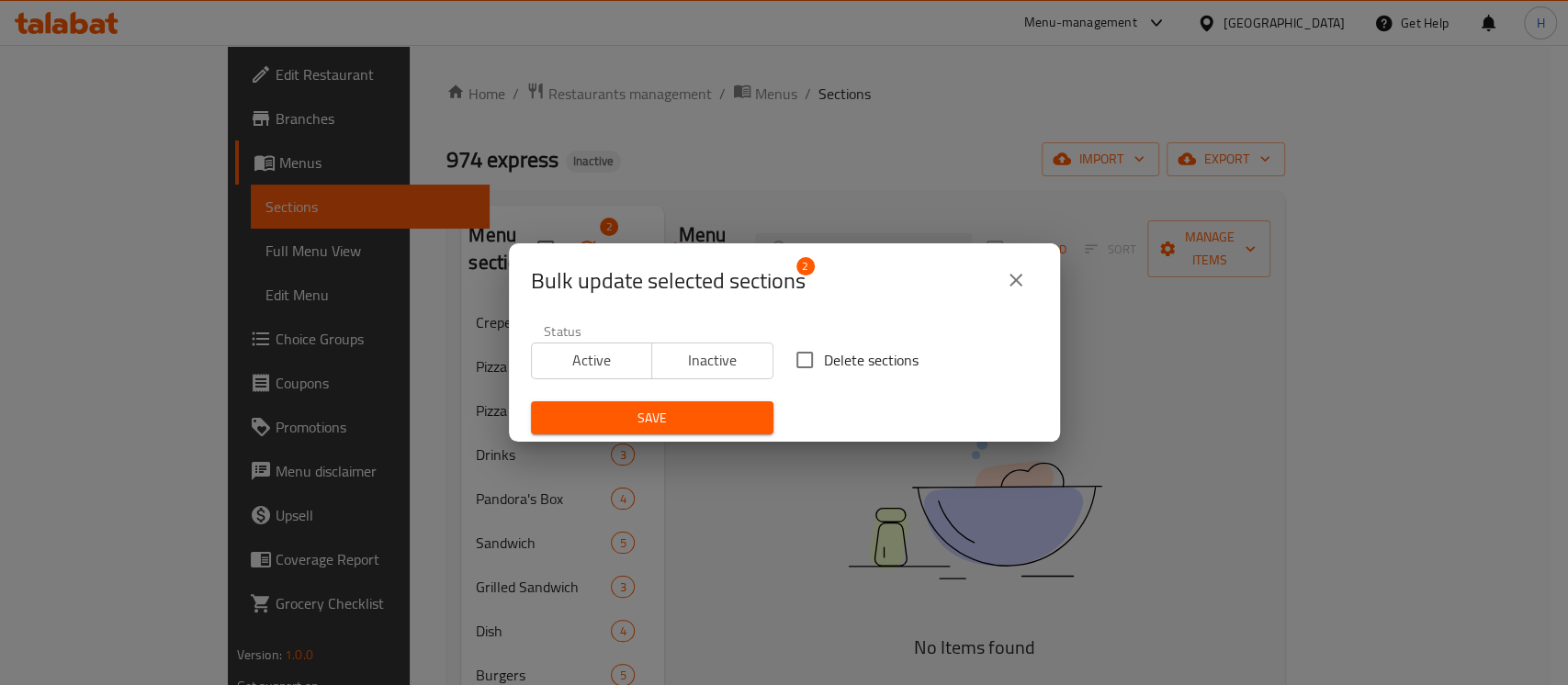
click at [824, 349] on span "Delete sections" at bounding box center [871, 360] width 94 height 22
click at [823, 348] on input "Delete sections" at bounding box center [804, 360] width 39 height 39
checkbox input "true"
click at [705, 422] on span "Save" at bounding box center [652, 418] width 213 height 23
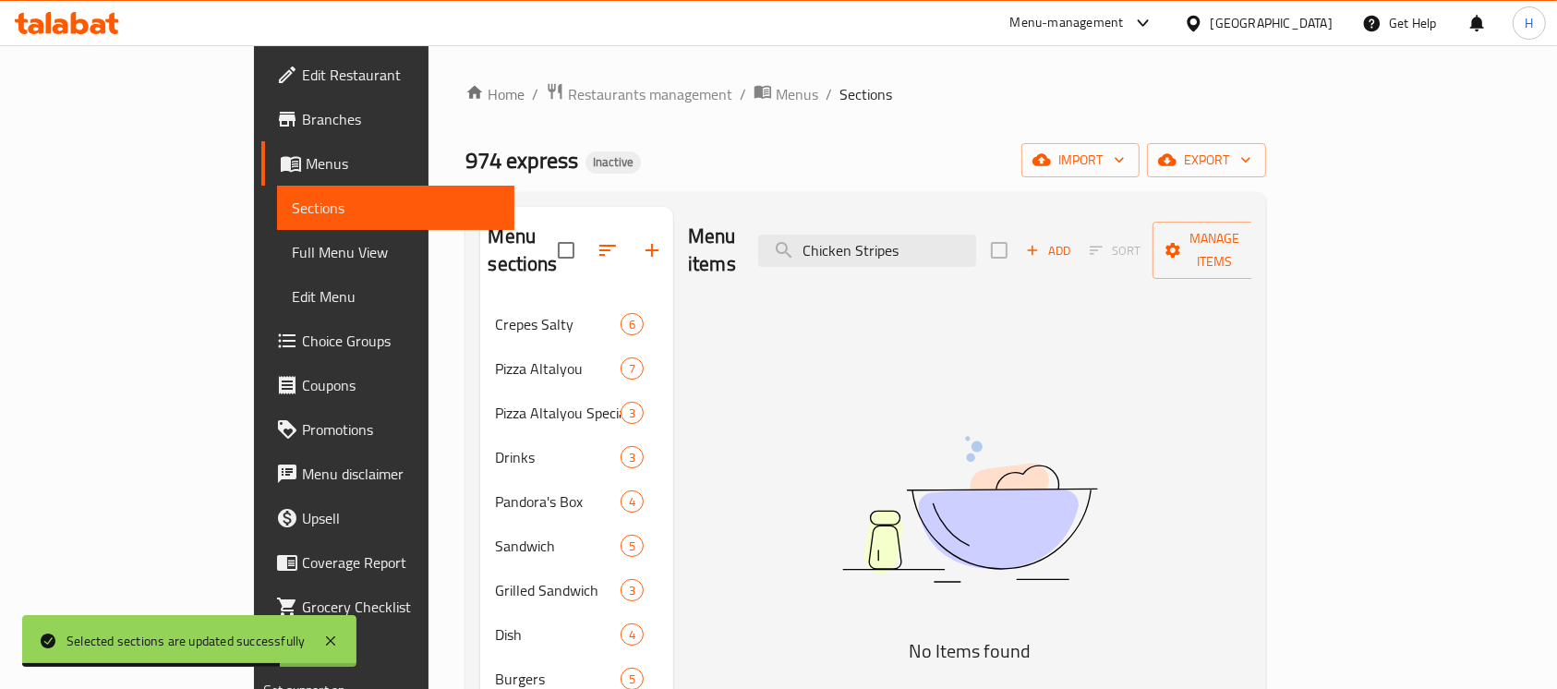
click at [302, 330] on span "Choice Groups" at bounding box center [401, 341] width 198 height 22
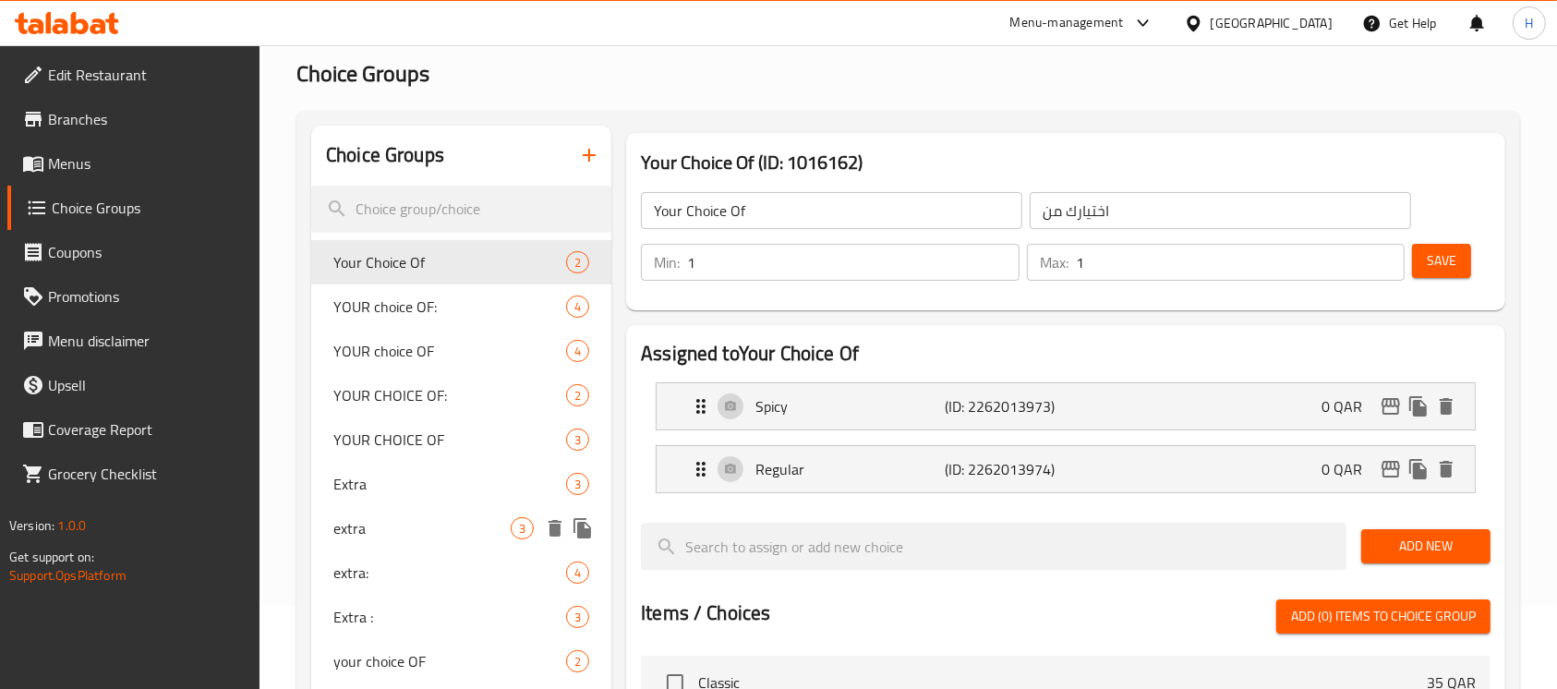
scroll to position [492, 0]
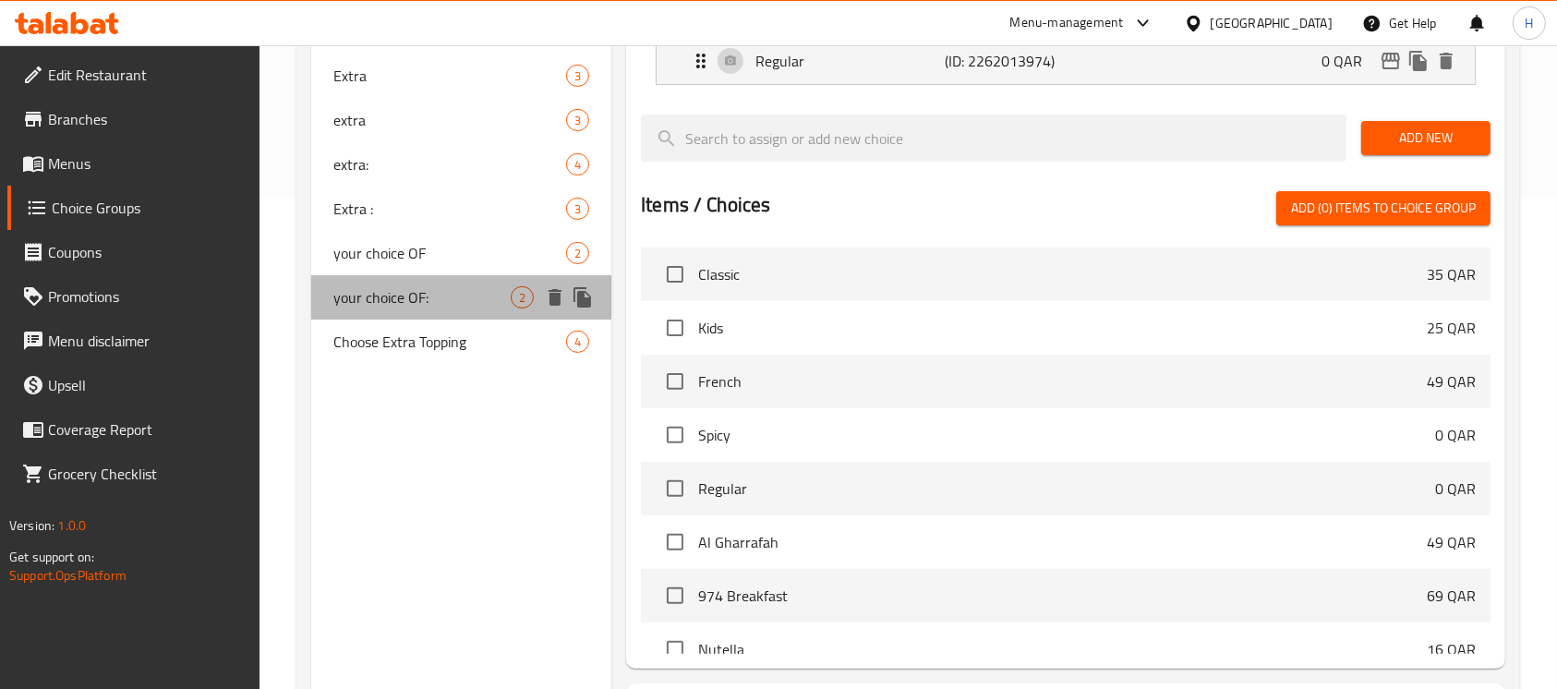
click at [405, 315] on div "your choice OF: 2" at bounding box center [461, 297] width 300 height 44
type input "your choice OF:"
type input "اختيارك من :"
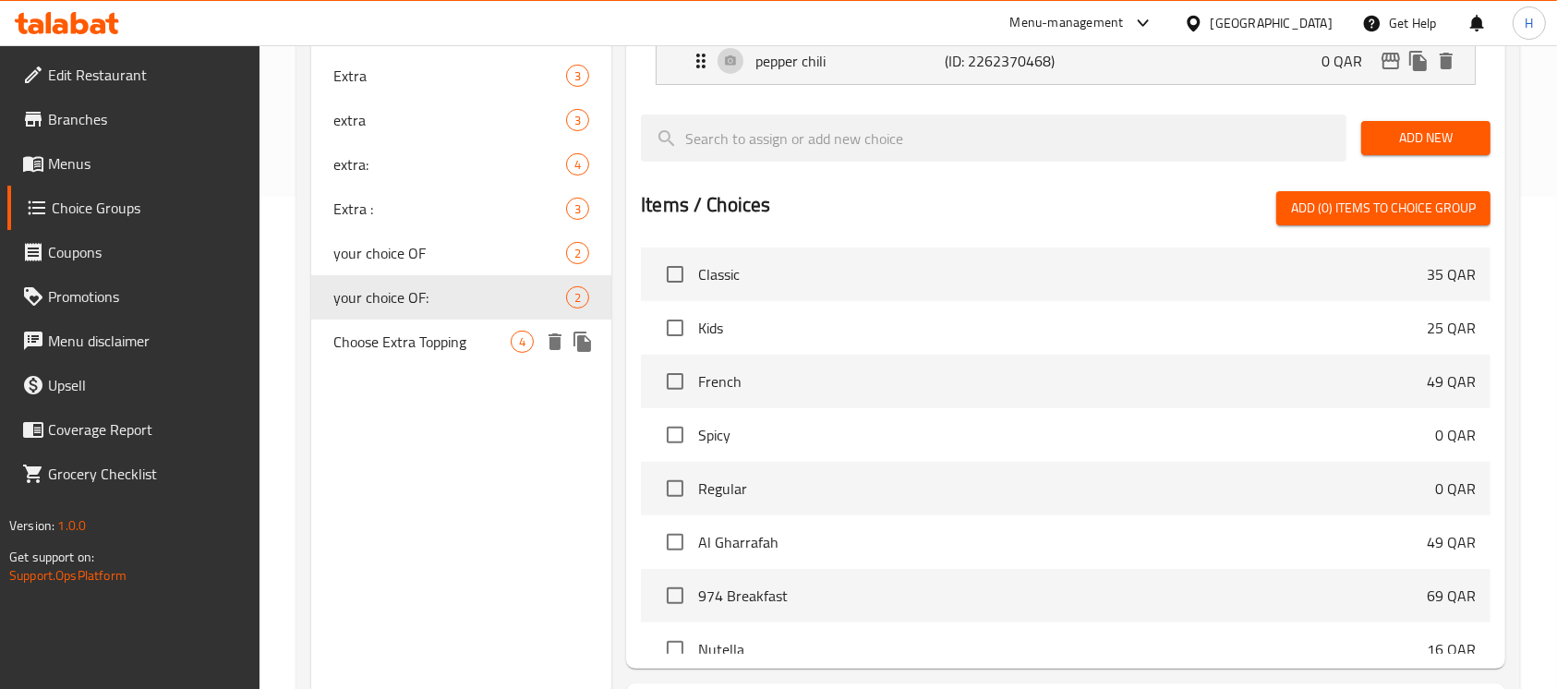
click at [411, 337] on span "Choose Extra Topping" at bounding box center [421, 342] width 177 height 22
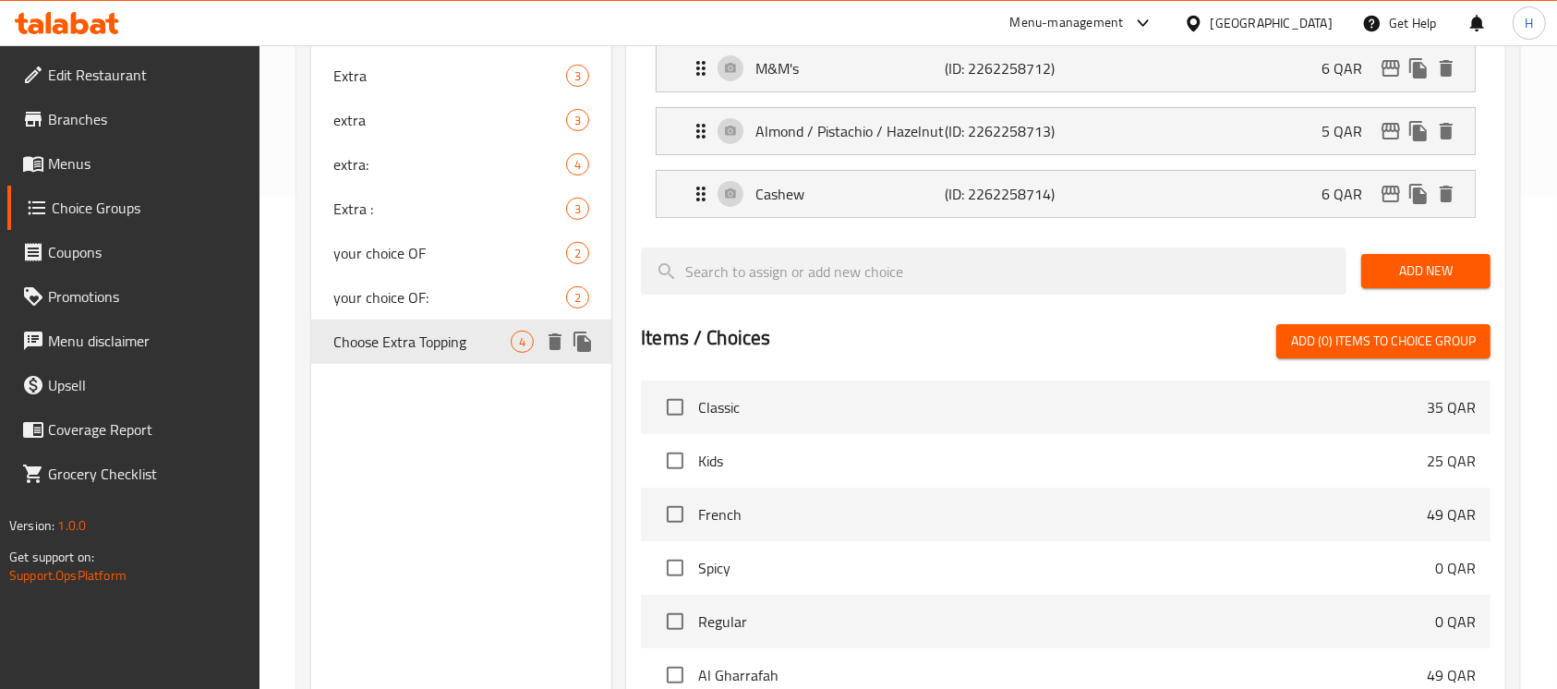
type input "Choose Extra Topping"
type input "اختر إضافات إضافية"
type input "0"
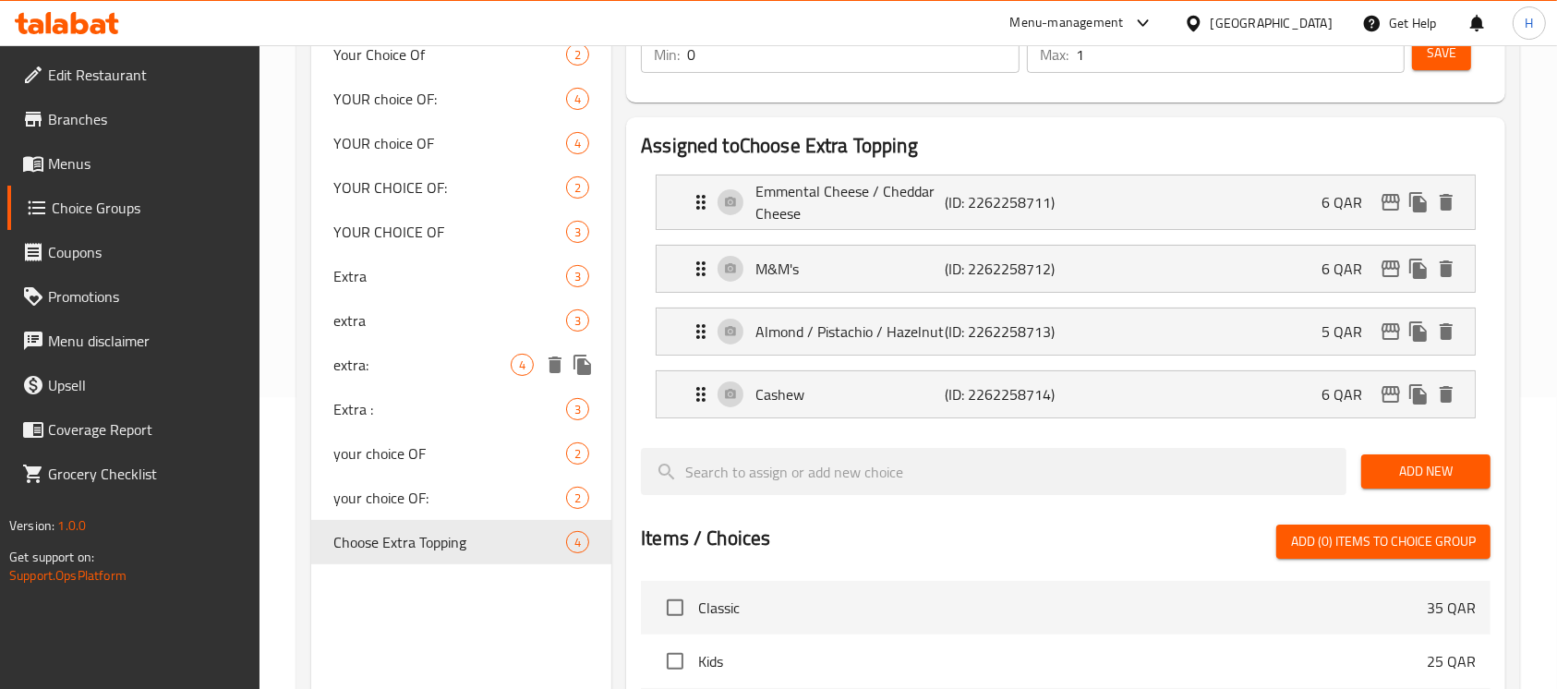
scroll to position [246, 0]
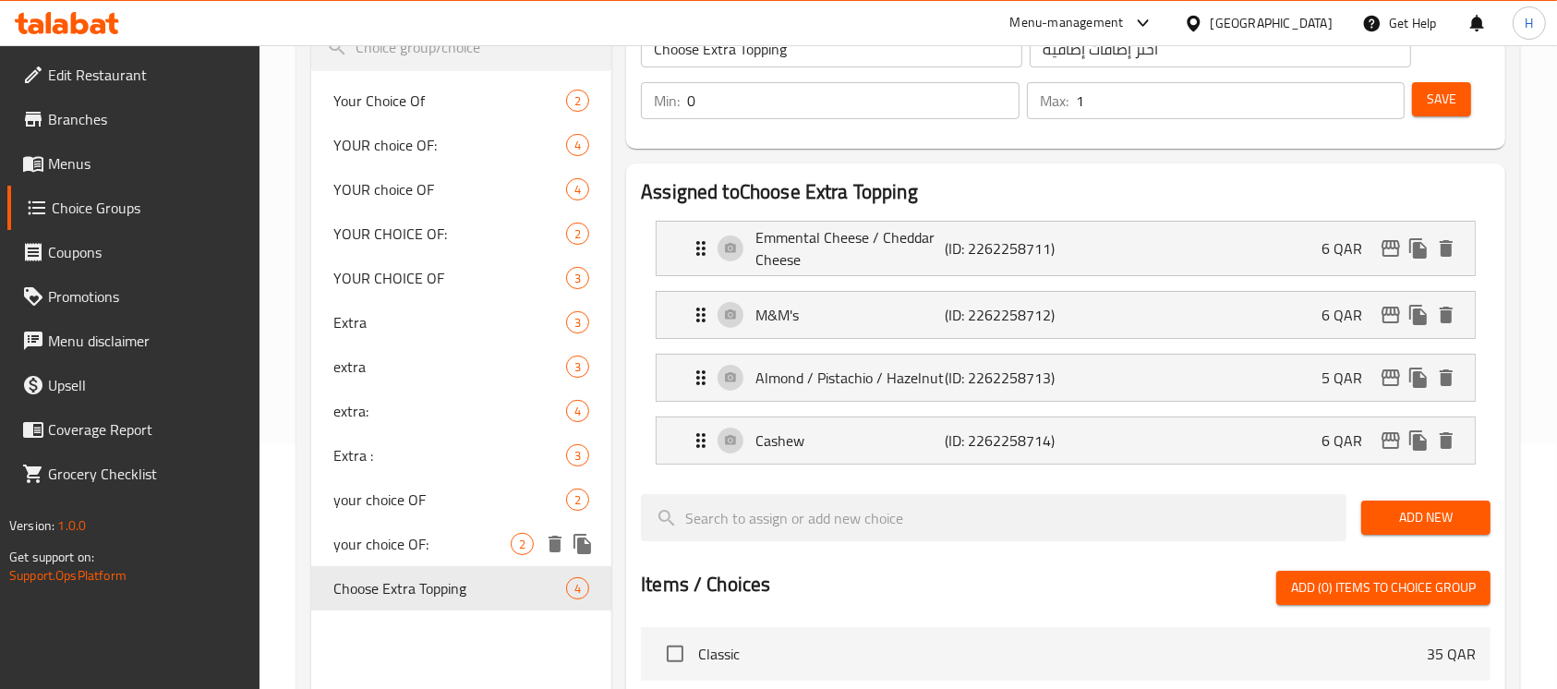
click at [362, 537] on span "your choice OF:" at bounding box center [421, 544] width 177 height 22
type input "your choice OF:"
type input "اختيارك من :"
type input "1"
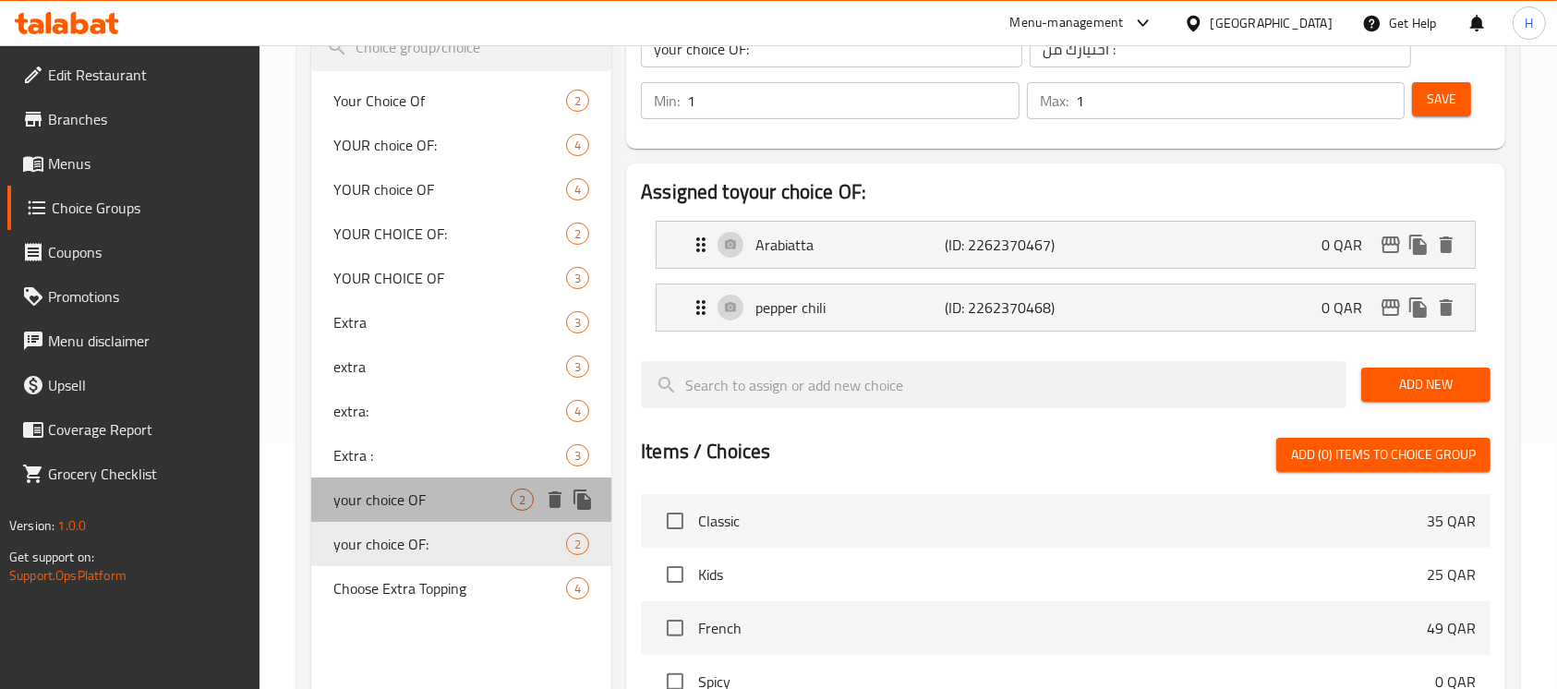
click at [367, 510] on span "your choice OF" at bounding box center [421, 500] width 177 height 22
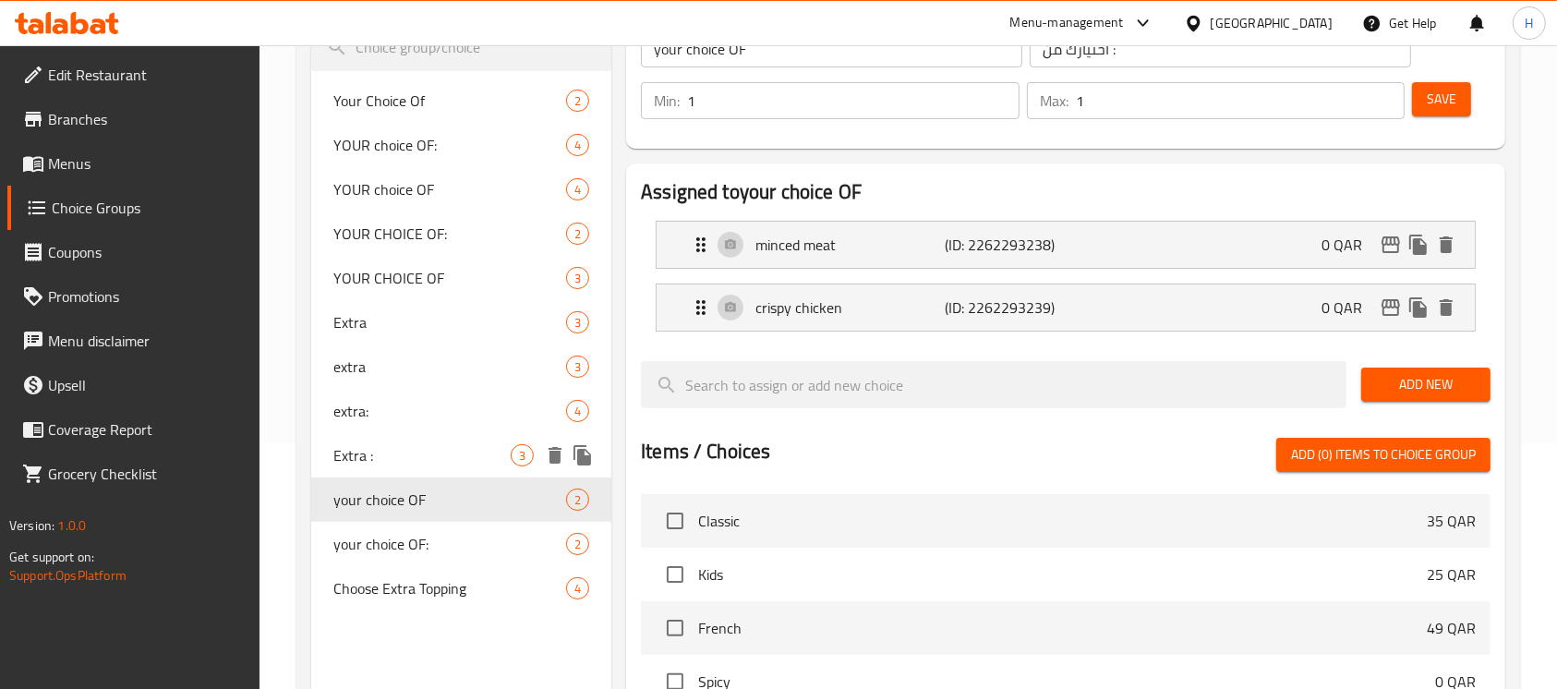
click at [376, 463] on span "Extra :" at bounding box center [421, 455] width 177 height 22
type input "Extra :"
type input "إضافي:"
type input "0"
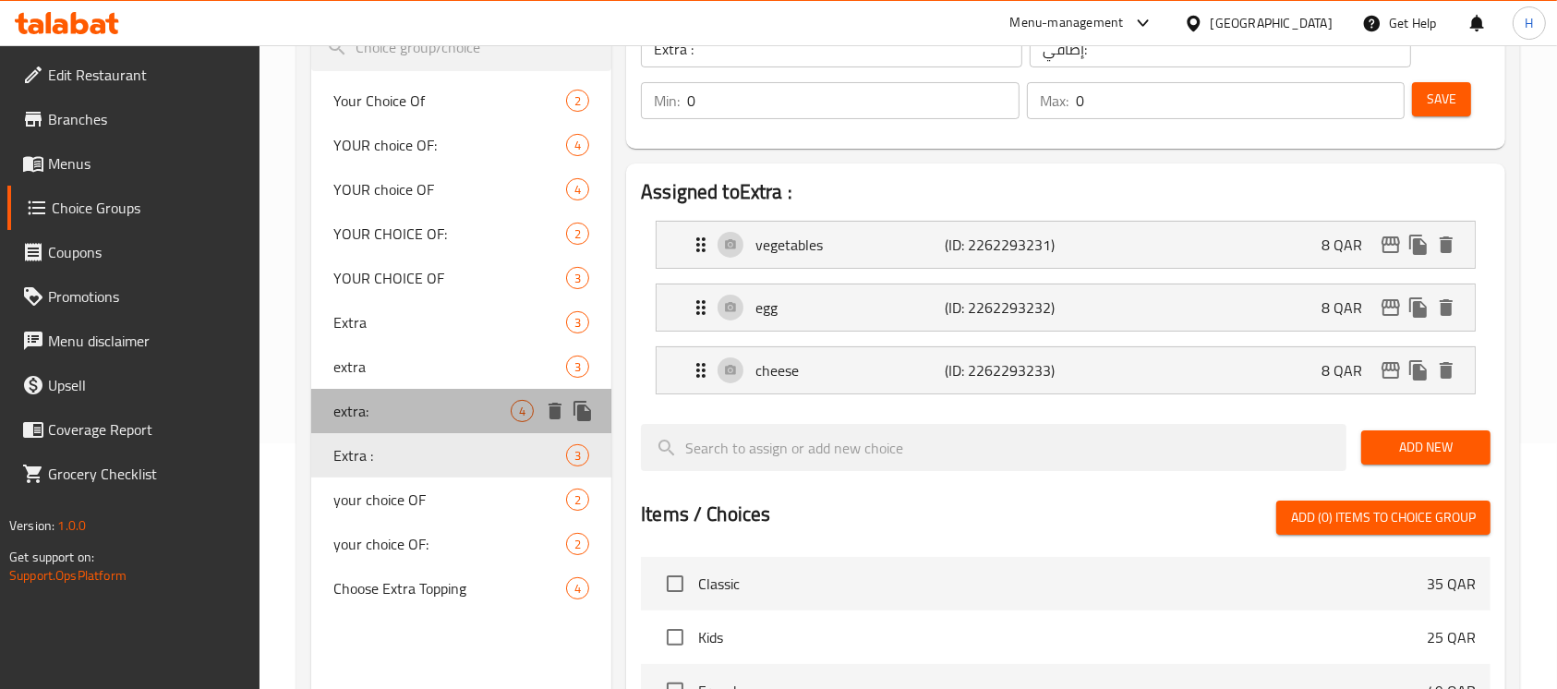
click at [364, 426] on div "extra: 4" at bounding box center [461, 411] width 300 height 44
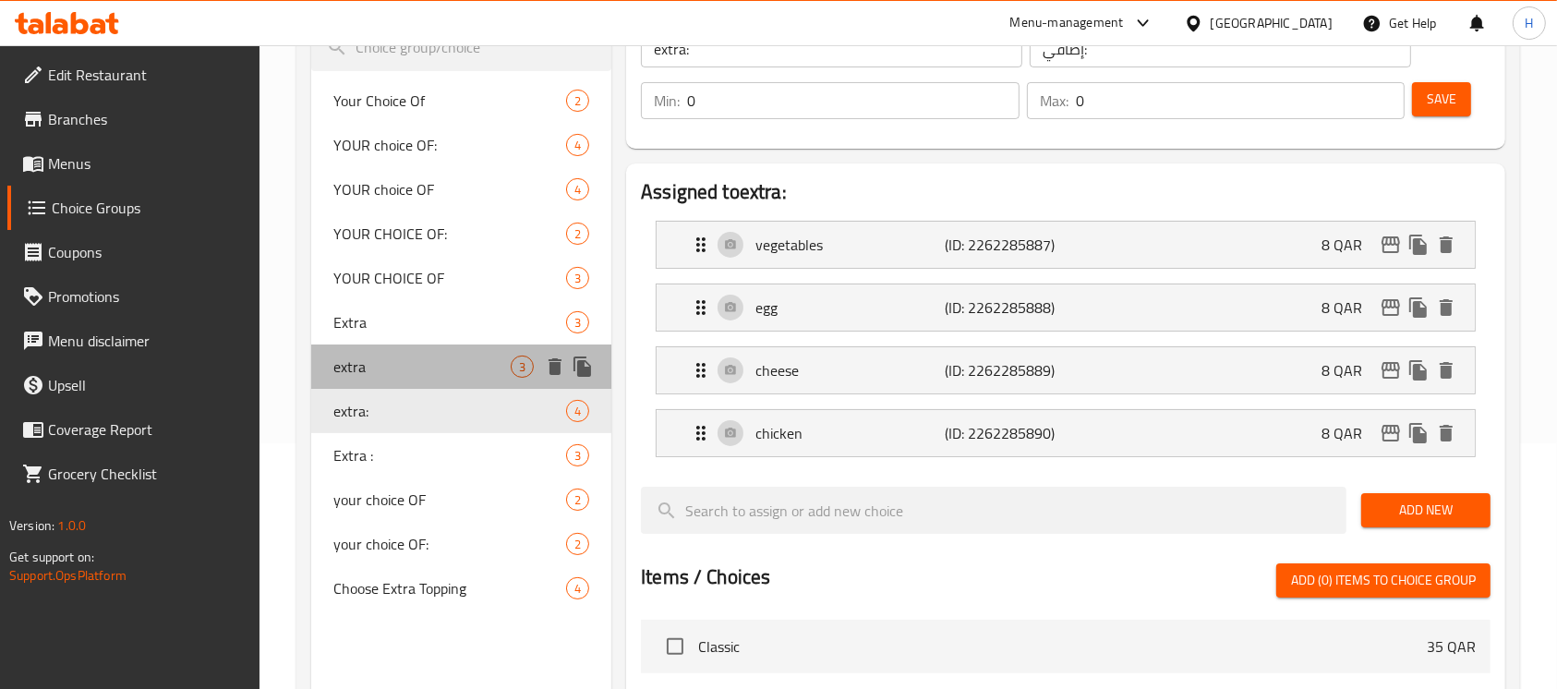
click at [376, 359] on span "extra" at bounding box center [421, 367] width 177 height 22
type input "extra"
type input "إضافي"
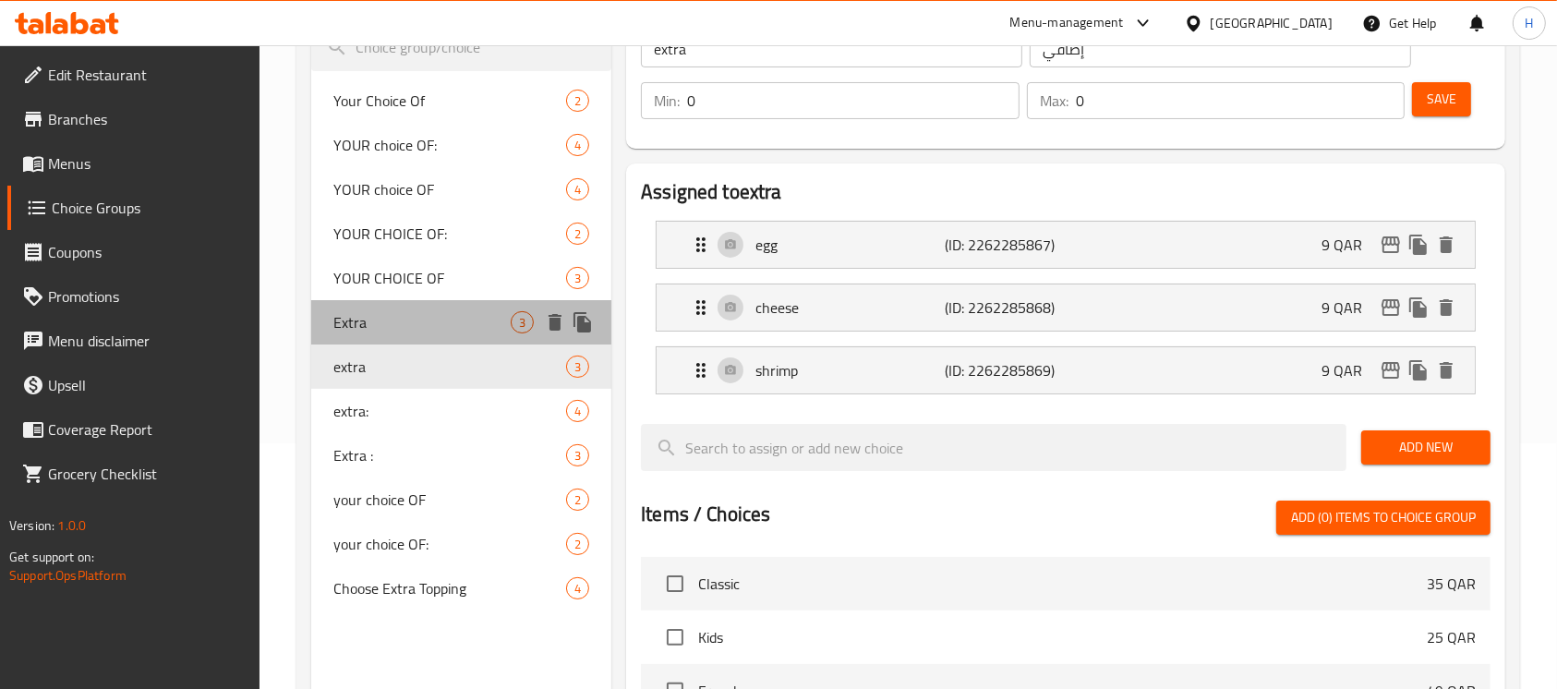
click at [383, 317] on span "Extra" at bounding box center [421, 322] width 177 height 22
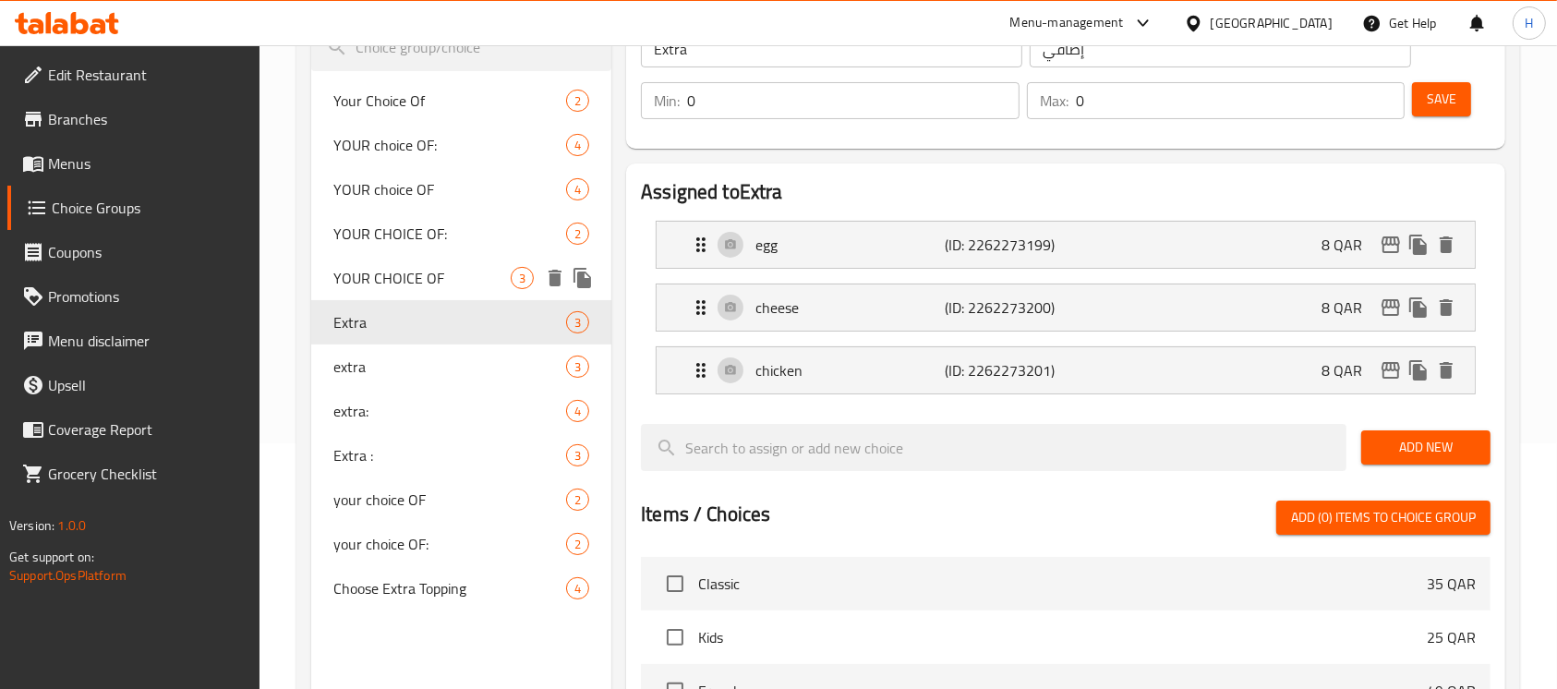
click at [406, 256] on div "YOUR CHOICE OF 3" at bounding box center [461, 278] width 300 height 44
type input "YOUR CHOICE OF"
type input "اختيارك من"
type input "1"
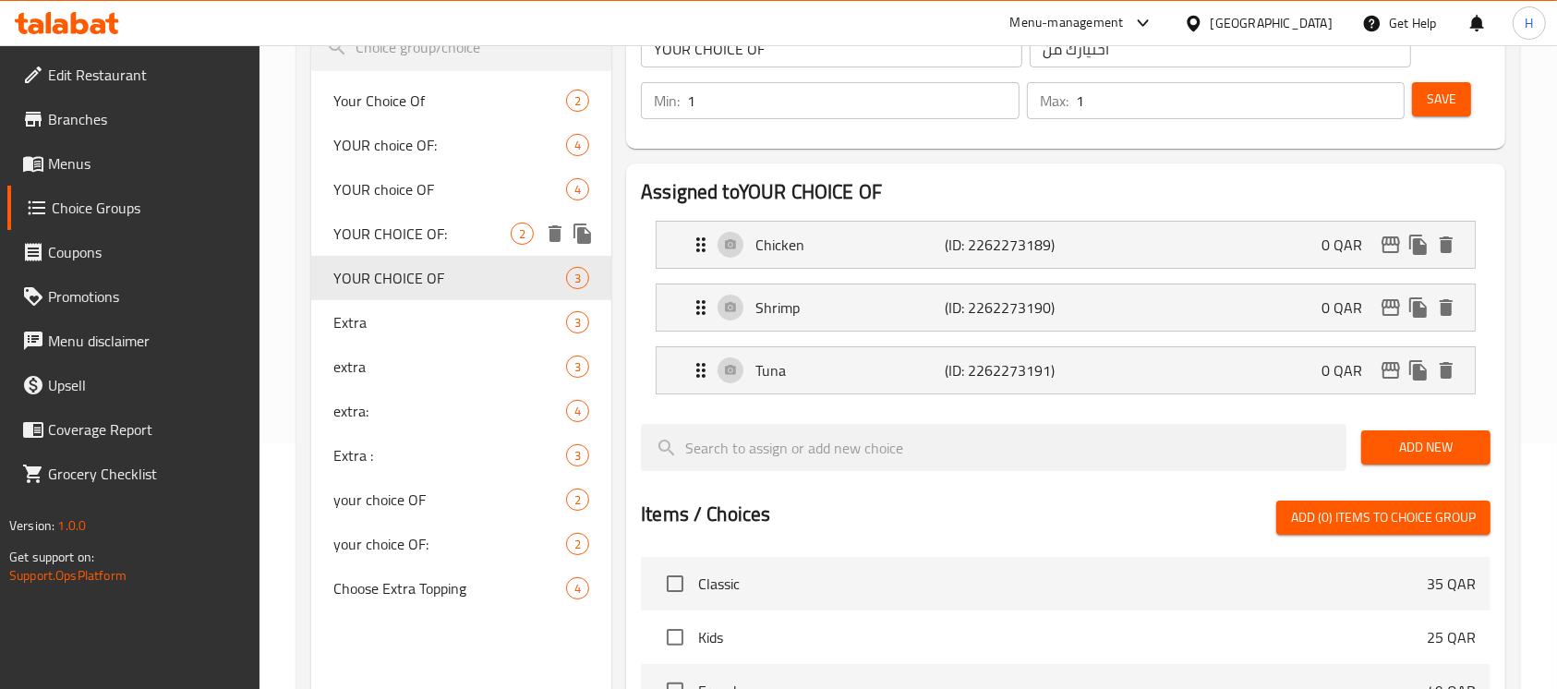
click at [406, 223] on span "YOUR CHOICE OF:" at bounding box center [421, 234] width 177 height 22
type input "YOUR CHOICE OF:"
type input "اختيارك من :"
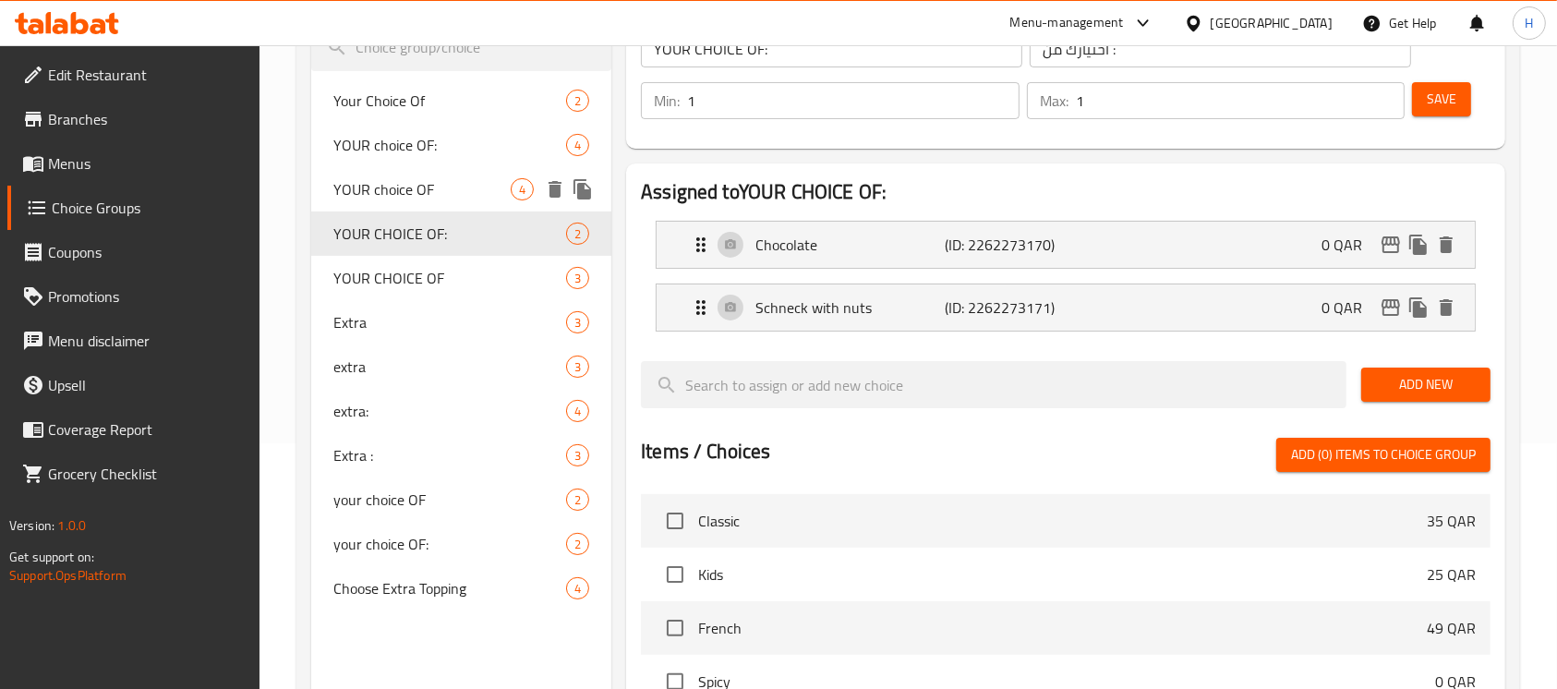
click at [415, 192] on span "YOUR choice OF" at bounding box center [421, 189] width 177 height 22
type input "YOUR choice OF"
type input "اختيارك من"
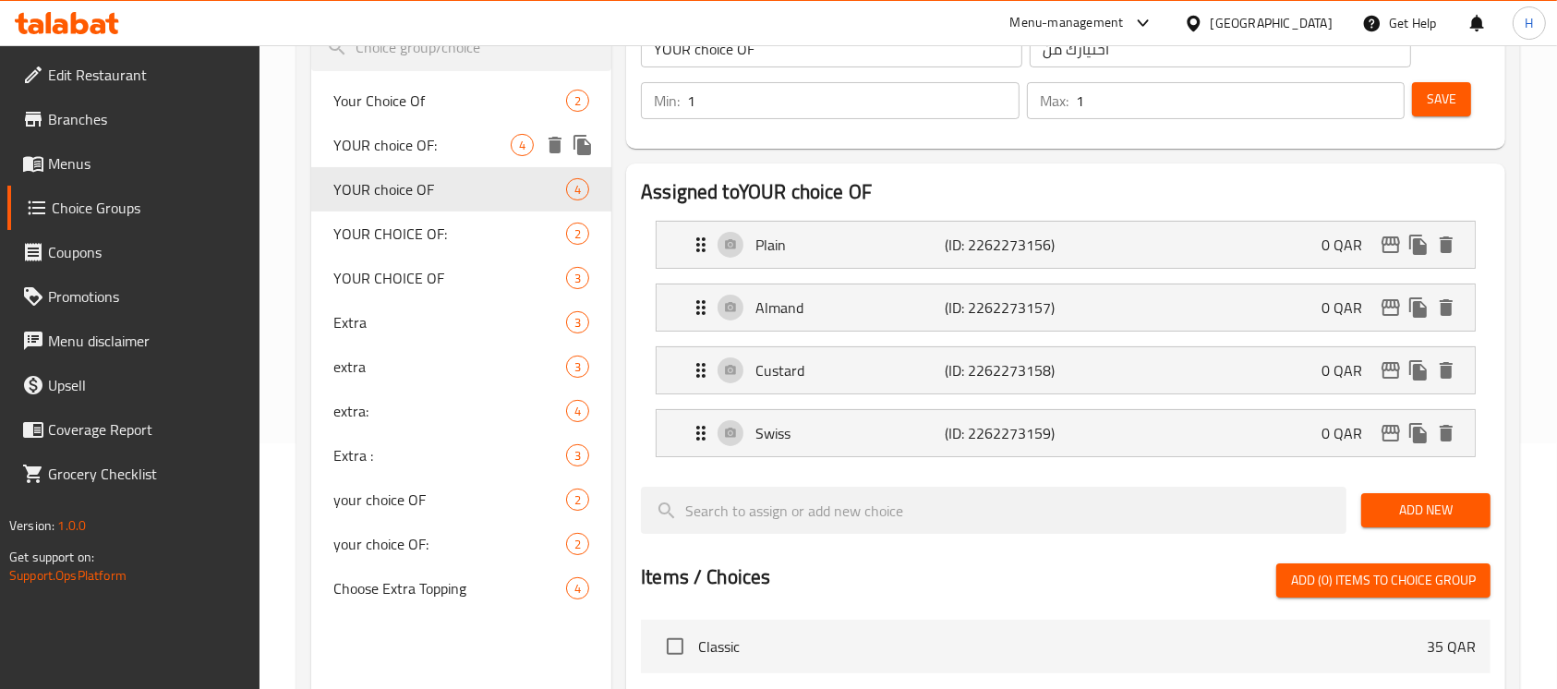
click at [427, 163] on div "YOUR choice OF: 4" at bounding box center [461, 145] width 300 height 44
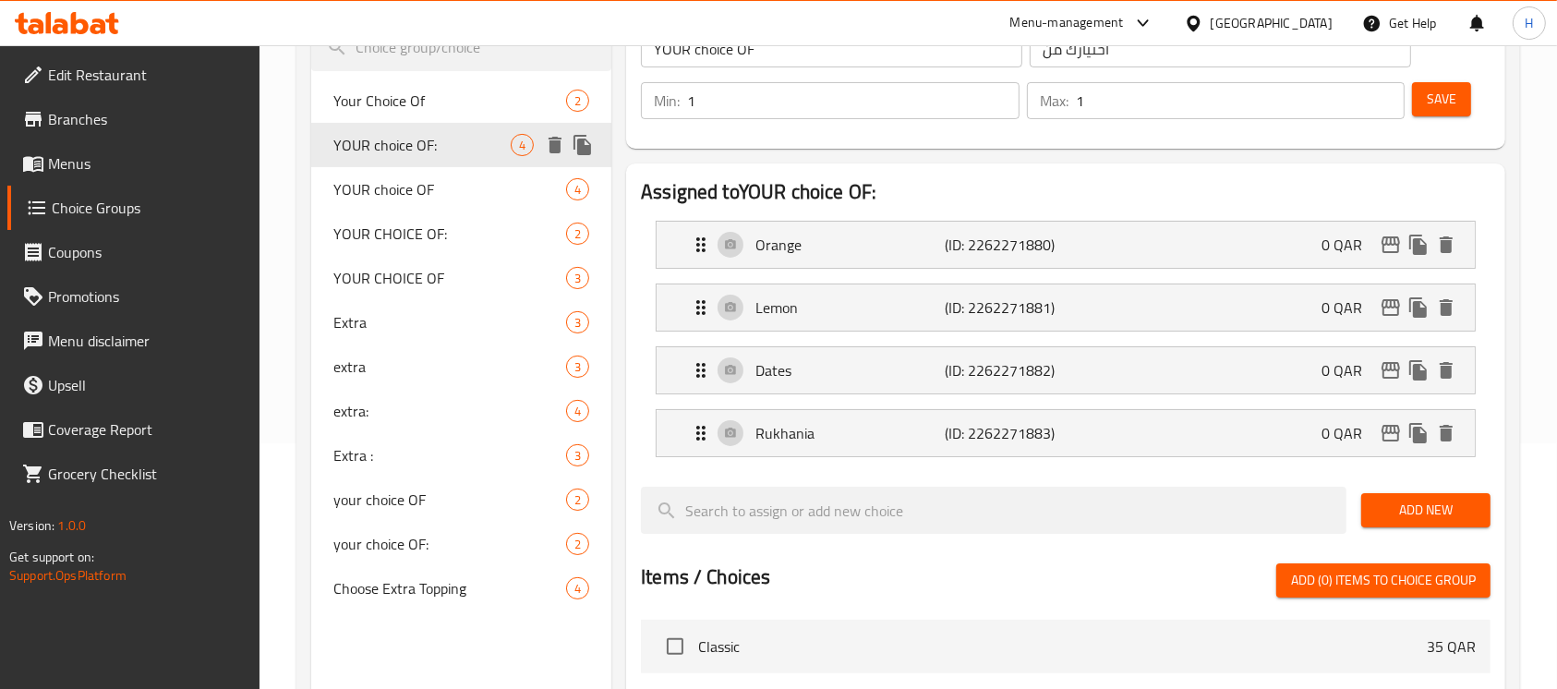
type input "YOUR choice OF:"
type input "اختيارك من :"
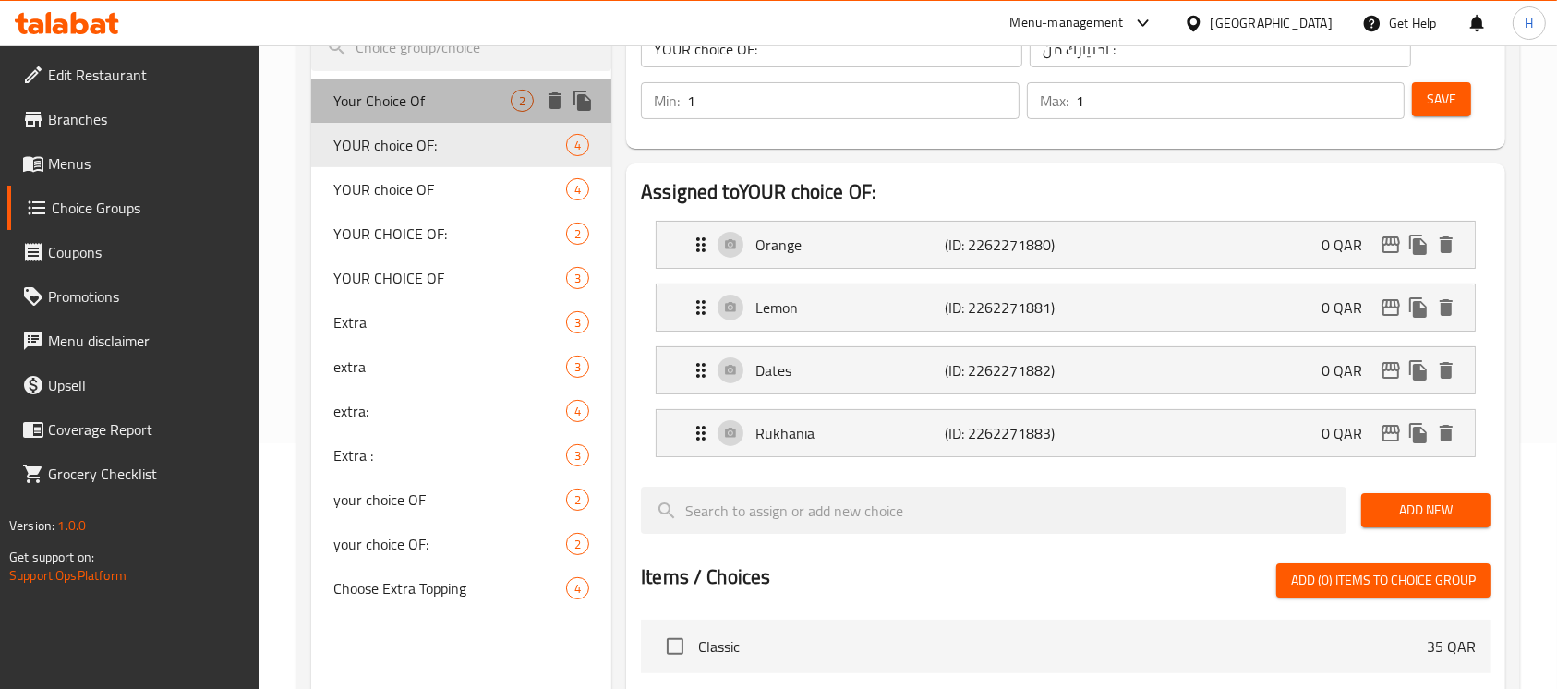
click at [406, 111] on span "Your Choice Of" at bounding box center [421, 101] width 177 height 22
type input "Your Choice Of"
type input "اختيارك من"
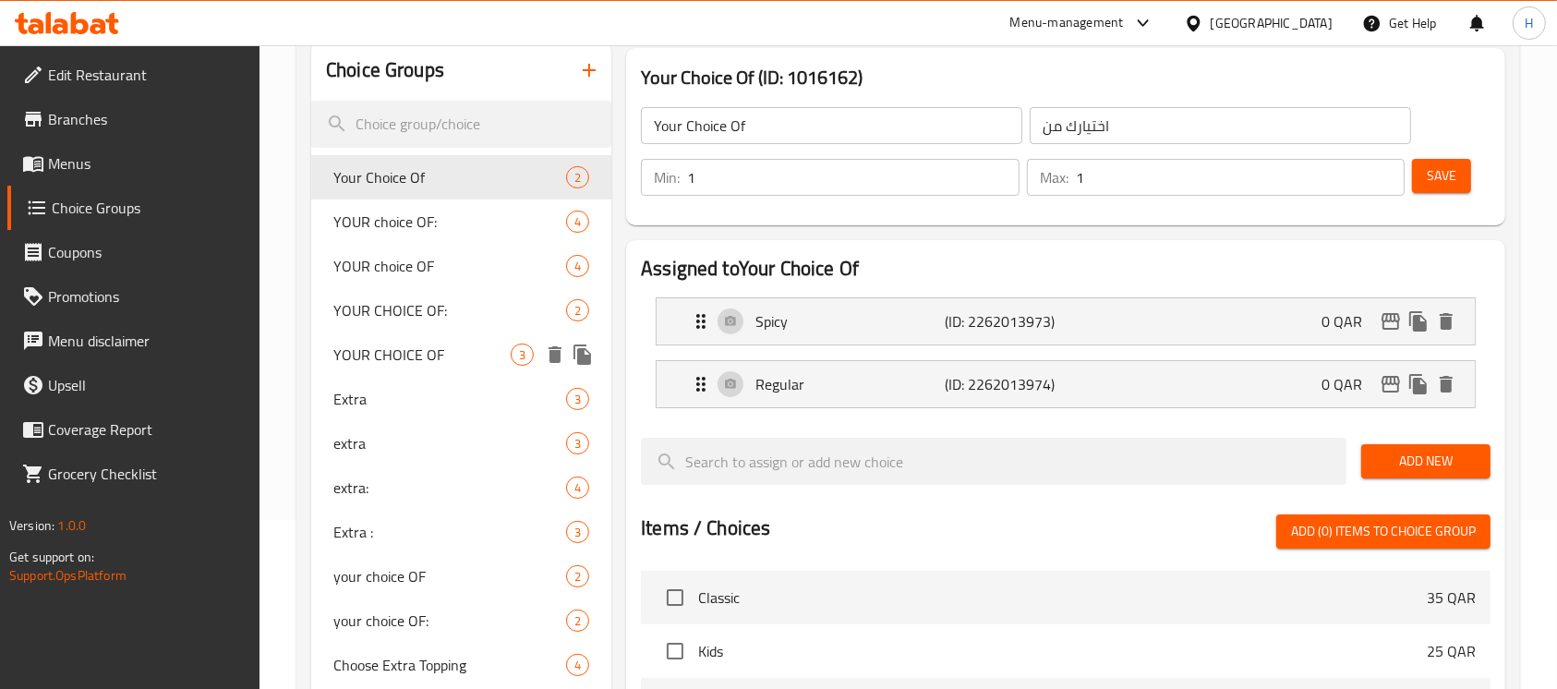
scroll to position [123, 0]
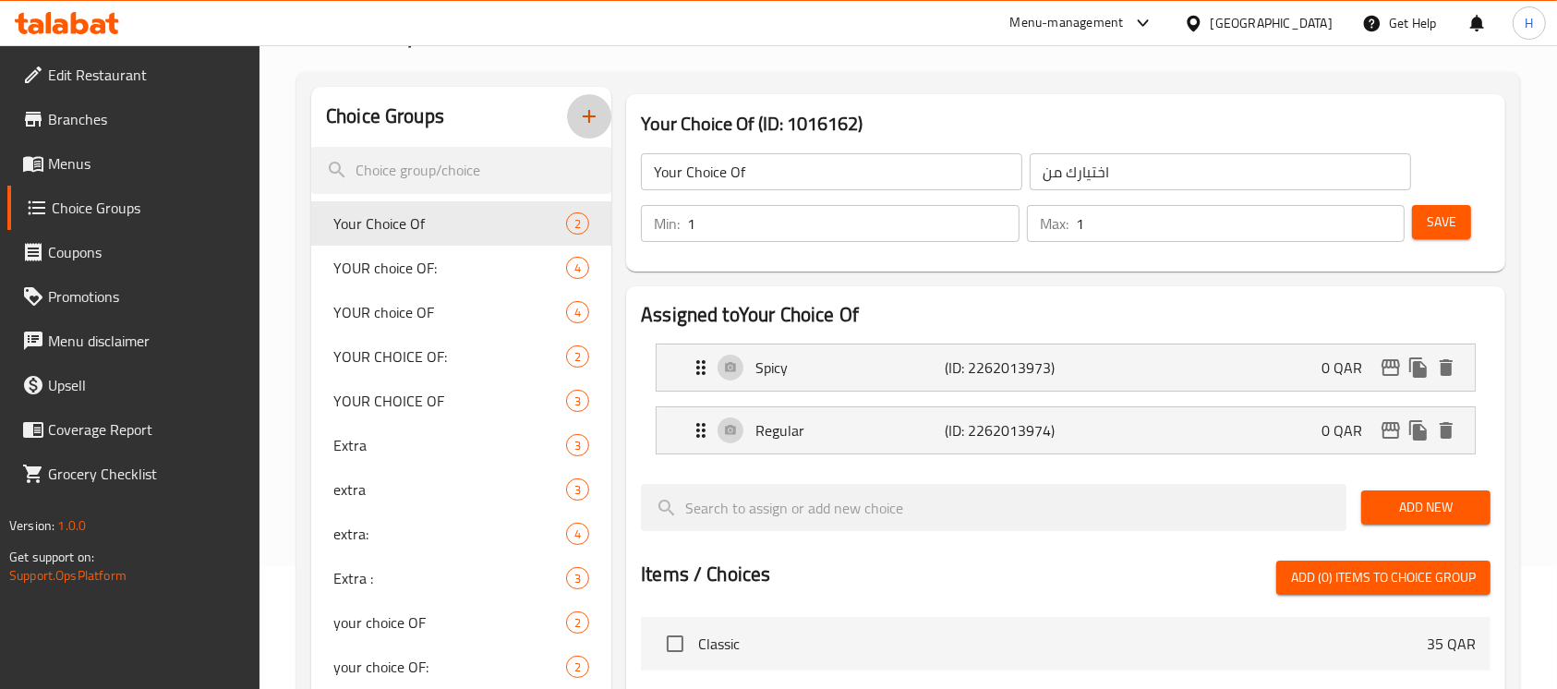
click at [595, 107] on icon "button" at bounding box center [589, 116] width 22 height 22
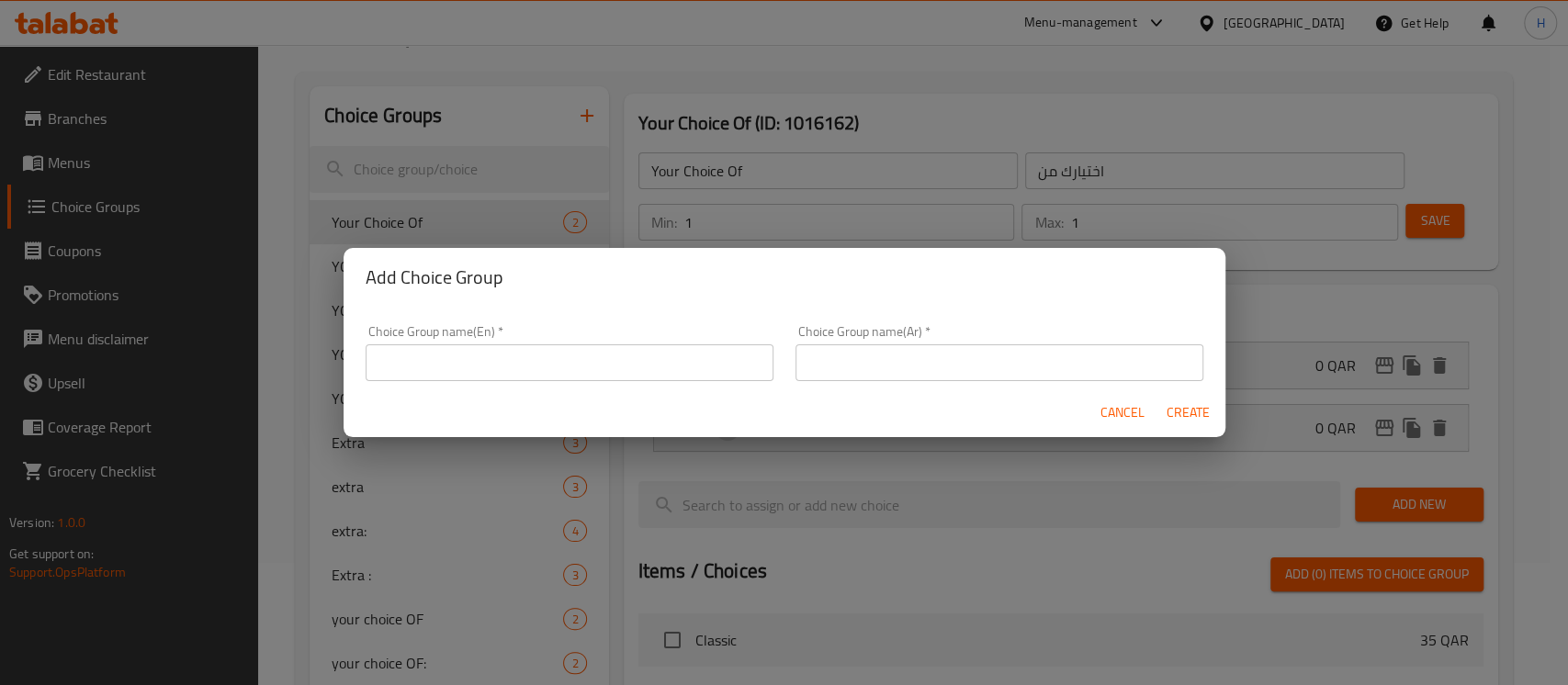
click at [559, 339] on div "Choice Group name(En)   * Choice Group name(En) *" at bounding box center [570, 353] width 408 height 56
click at [556, 354] on input "text" at bounding box center [570, 362] width 408 height 37
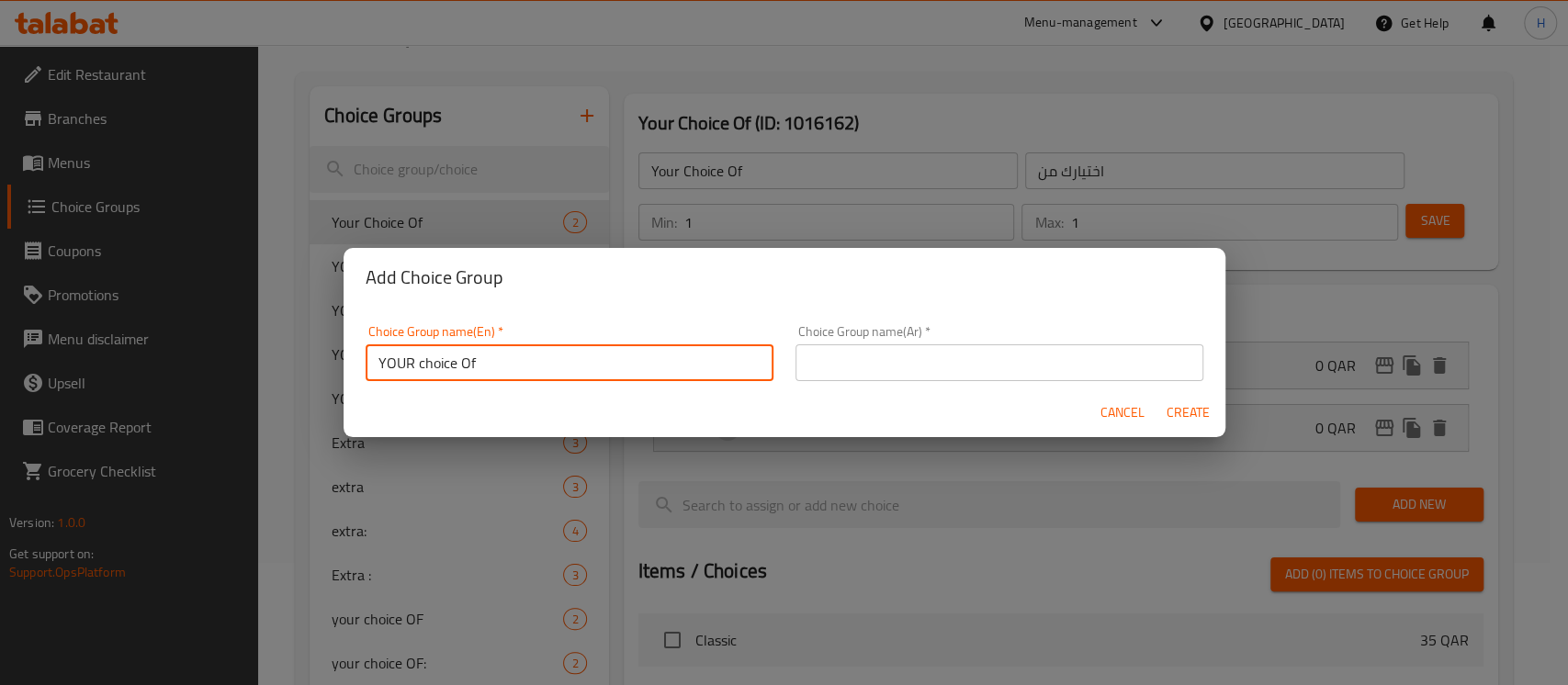
type input "YOUR choice Of"
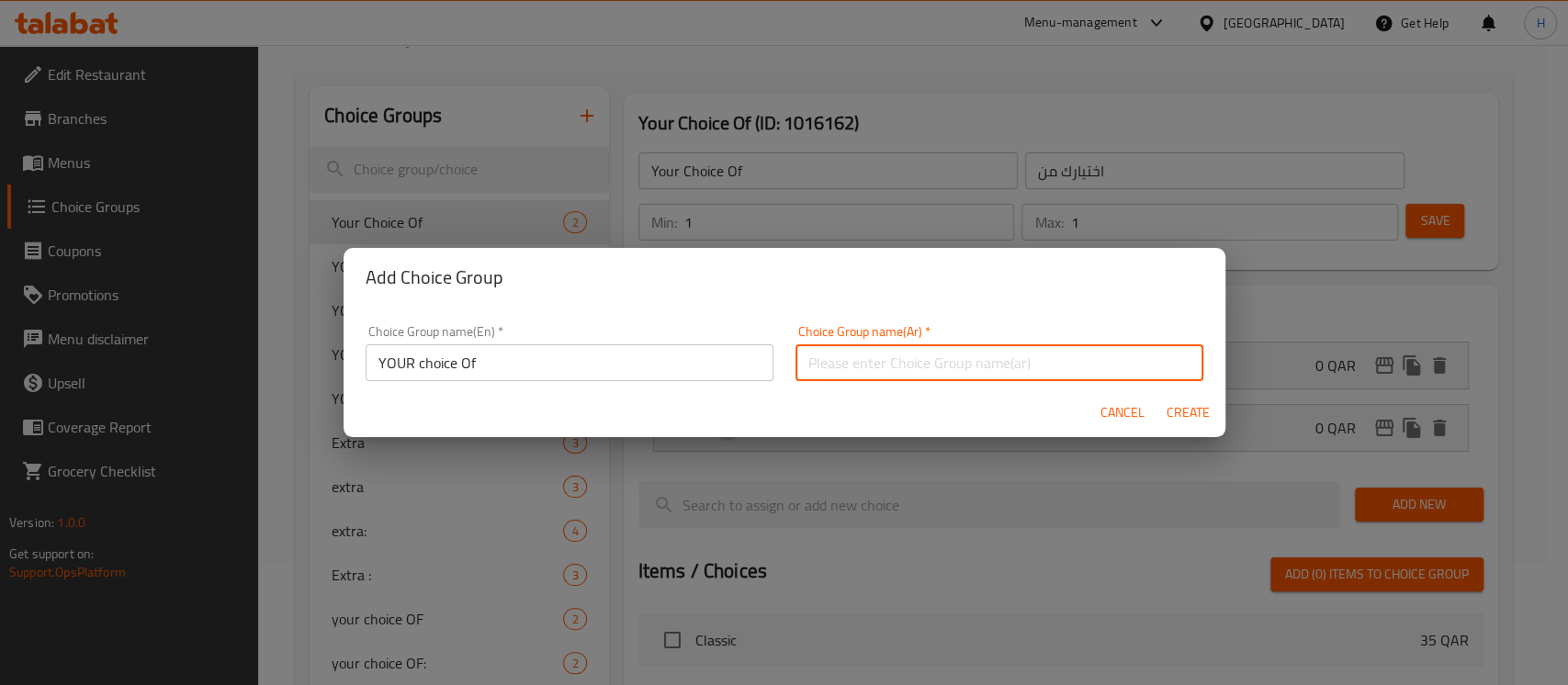
click at [1039, 371] on input "text" at bounding box center [999, 362] width 408 height 37
click at [1017, 349] on input "اختيارك من :" at bounding box center [999, 362] width 408 height 37
type input "اختيارك من"
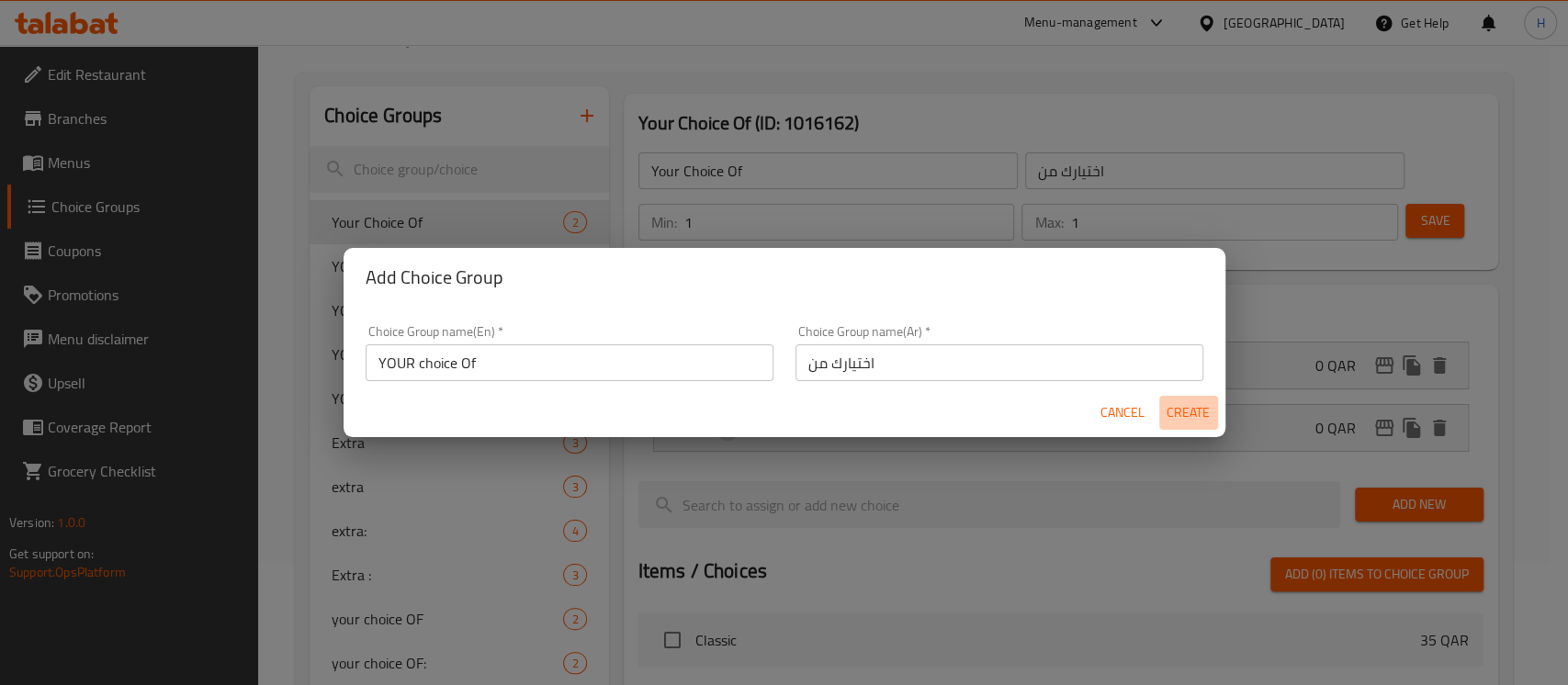
click at [1184, 423] on span "Create" at bounding box center [1188, 413] width 44 height 23
type input "YOUR choice Of"
type input "اختيارك من"
type input "0"
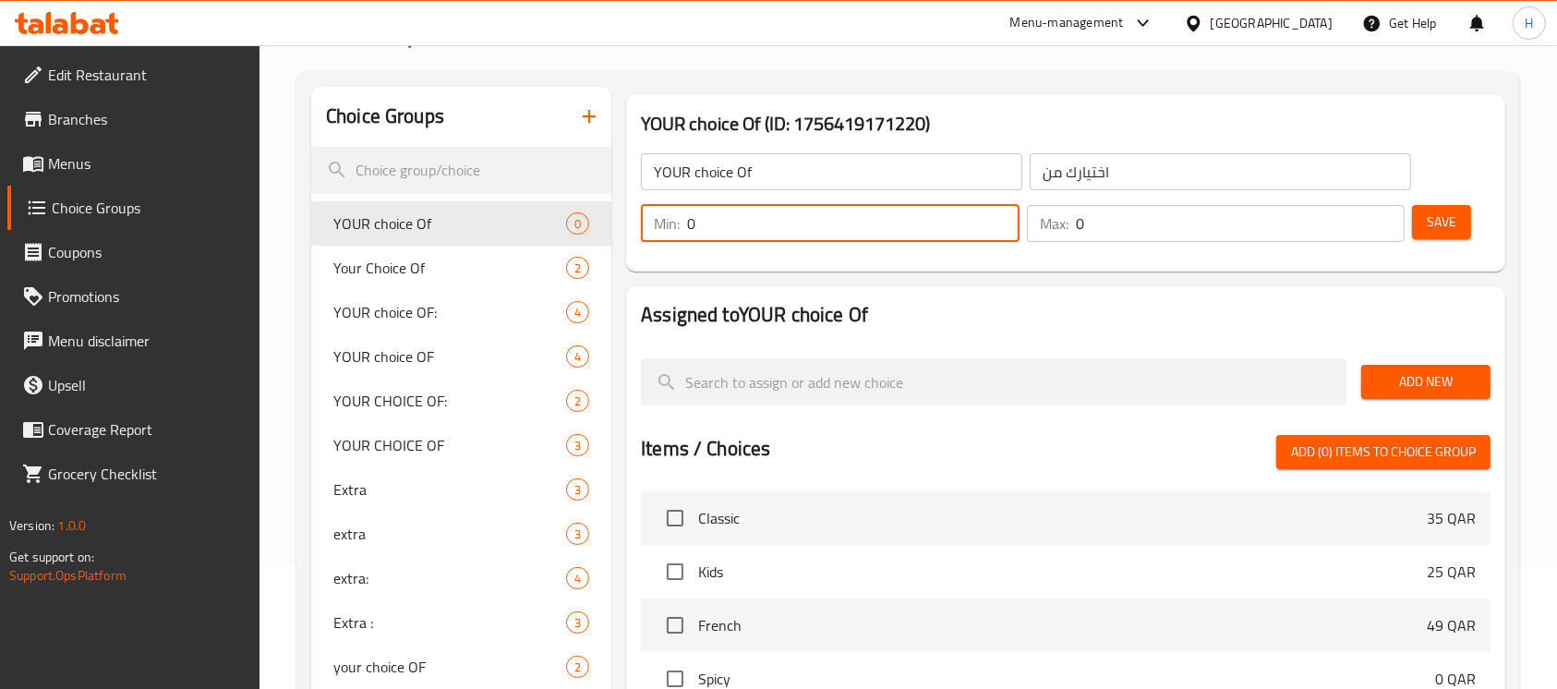
drag, startPoint x: 806, startPoint y: 233, endPoint x: 686, endPoint y: 233, distance: 119.2
click at [659, 233] on div "Min: 0 ​" at bounding box center [830, 223] width 379 height 37
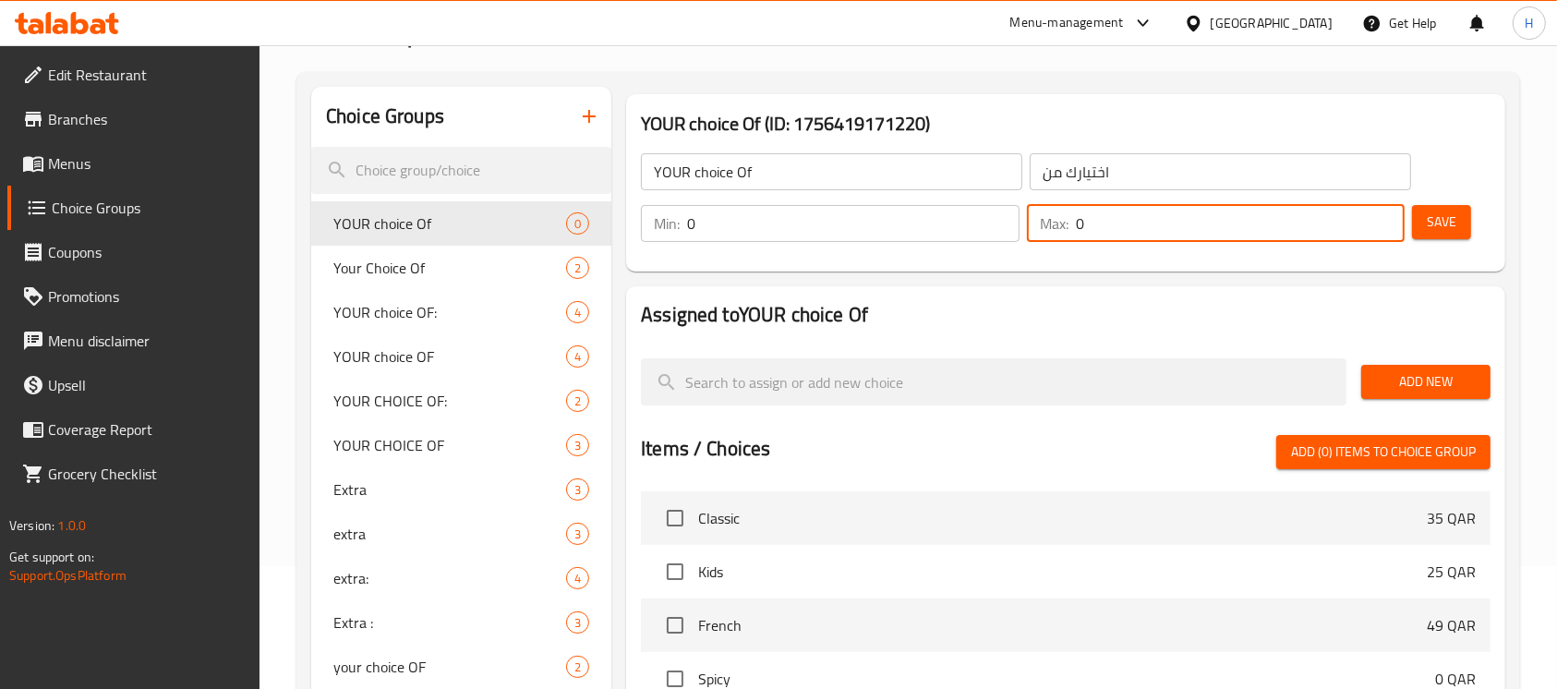
drag, startPoint x: 1106, startPoint y: 226, endPoint x: 1340, endPoint y: 343, distance: 261.9
click at [1012, 237] on div "Min: 0 ​ Max: 0 ​" at bounding box center [1023, 224] width 779 height 52
type input "1"
click at [1469, 373] on span "Add New" at bounding box center [1426, 381] width 100 height 23
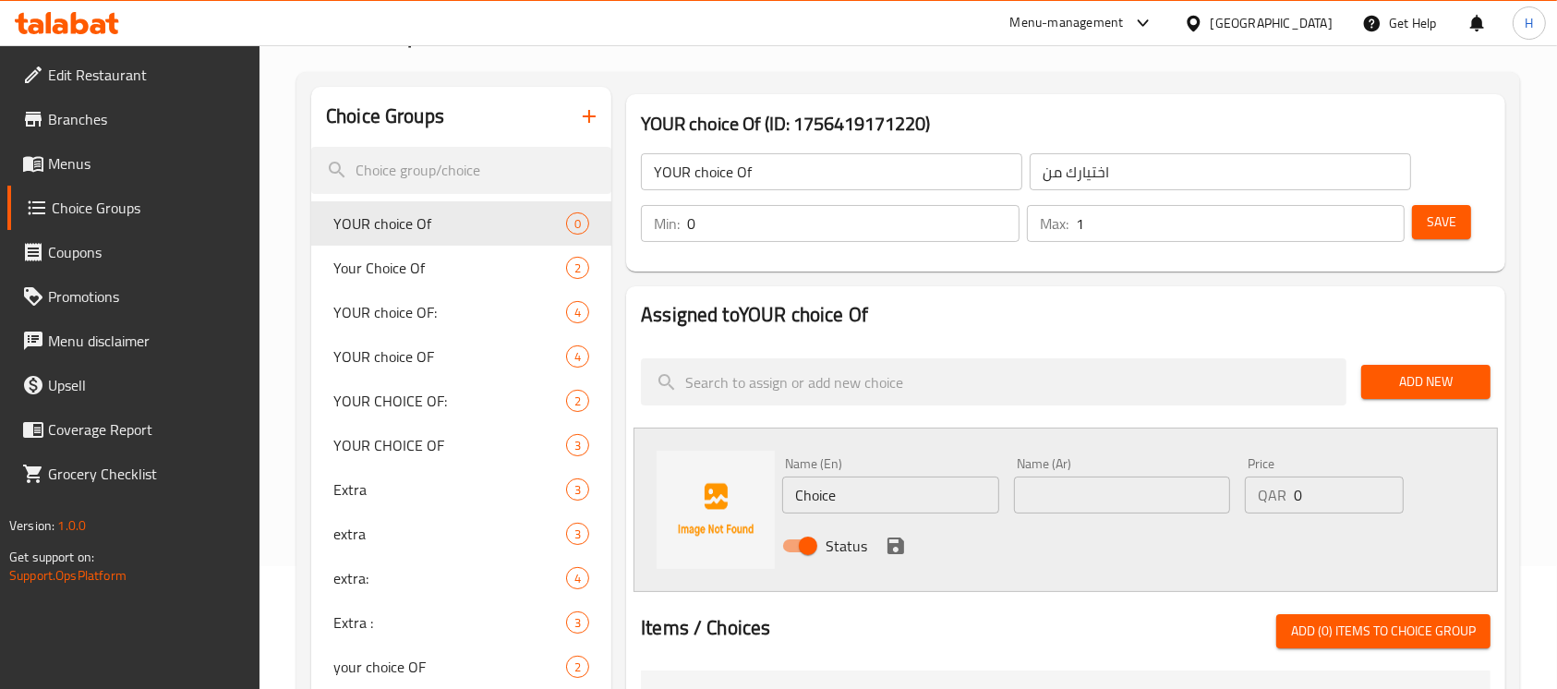
click at [858, 481] on input "Choice" at bounding box center [890, 495] width 216 height 37
click at [858, 482] on input "Choice" at bounding box center [890, 495] width 216 height 37
paste input "colat/Nuts"
type input "Chocolat/Nuts"
click at [1435, 393] on span "Add New" at bounding box center [1426, 381] width 100 height 23
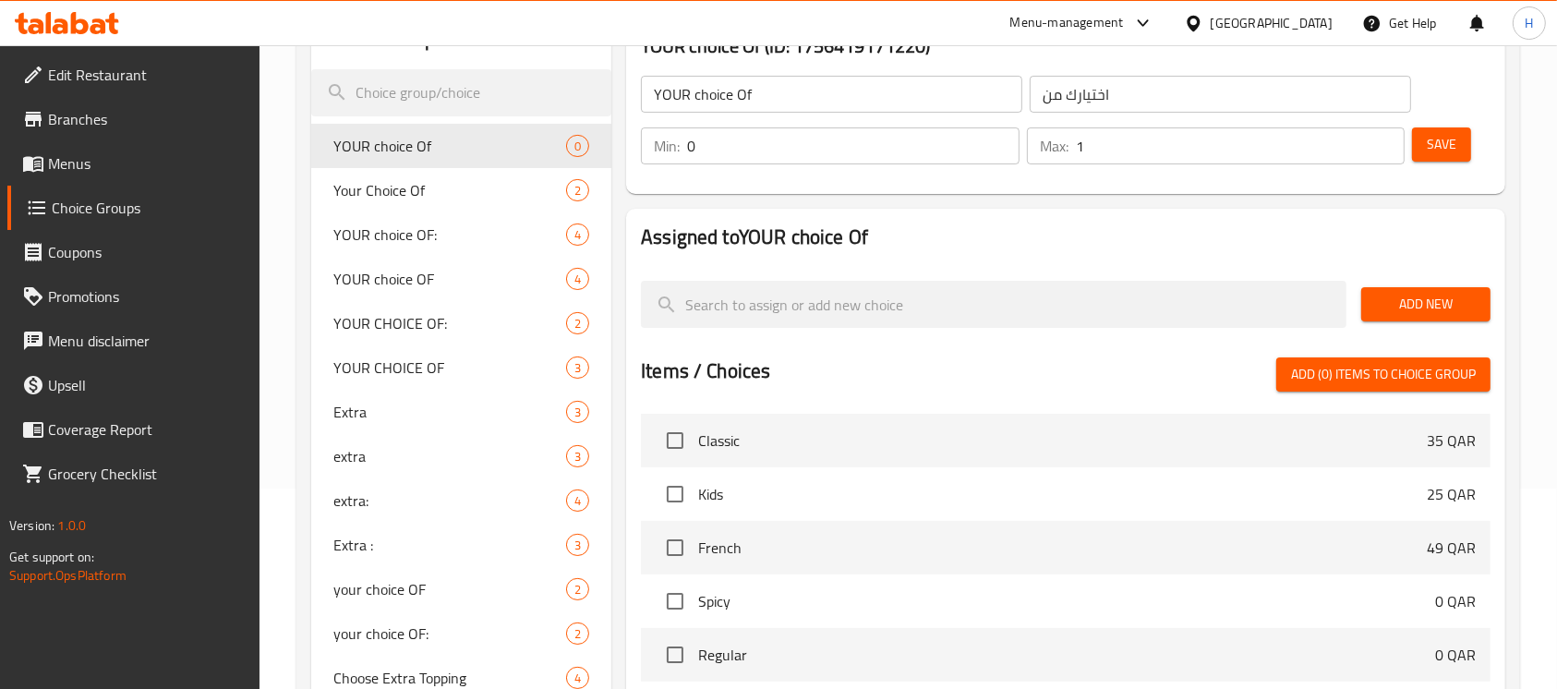
scroll to position [246, 0]
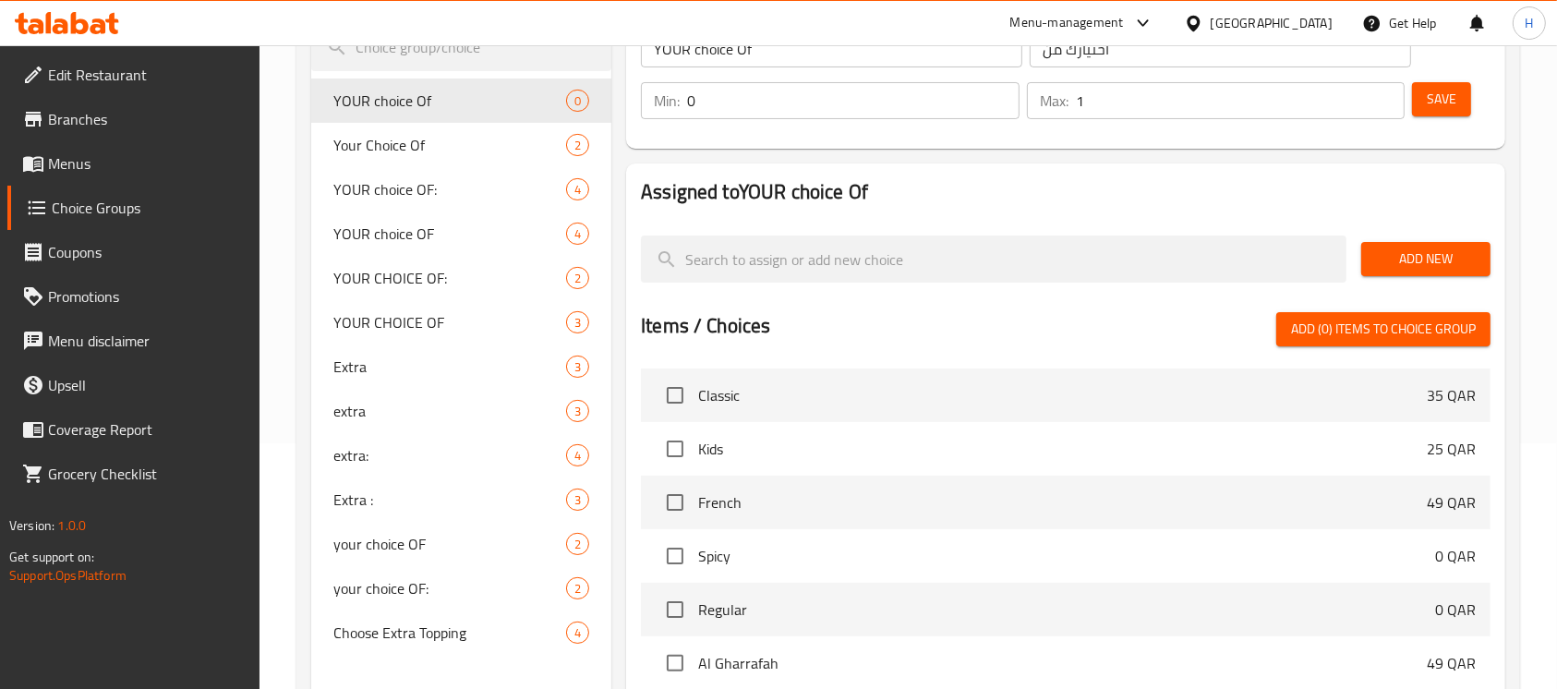
click at [1399, 265] on span "Add New" at bounding box center [1426, 259] width 100 height 23
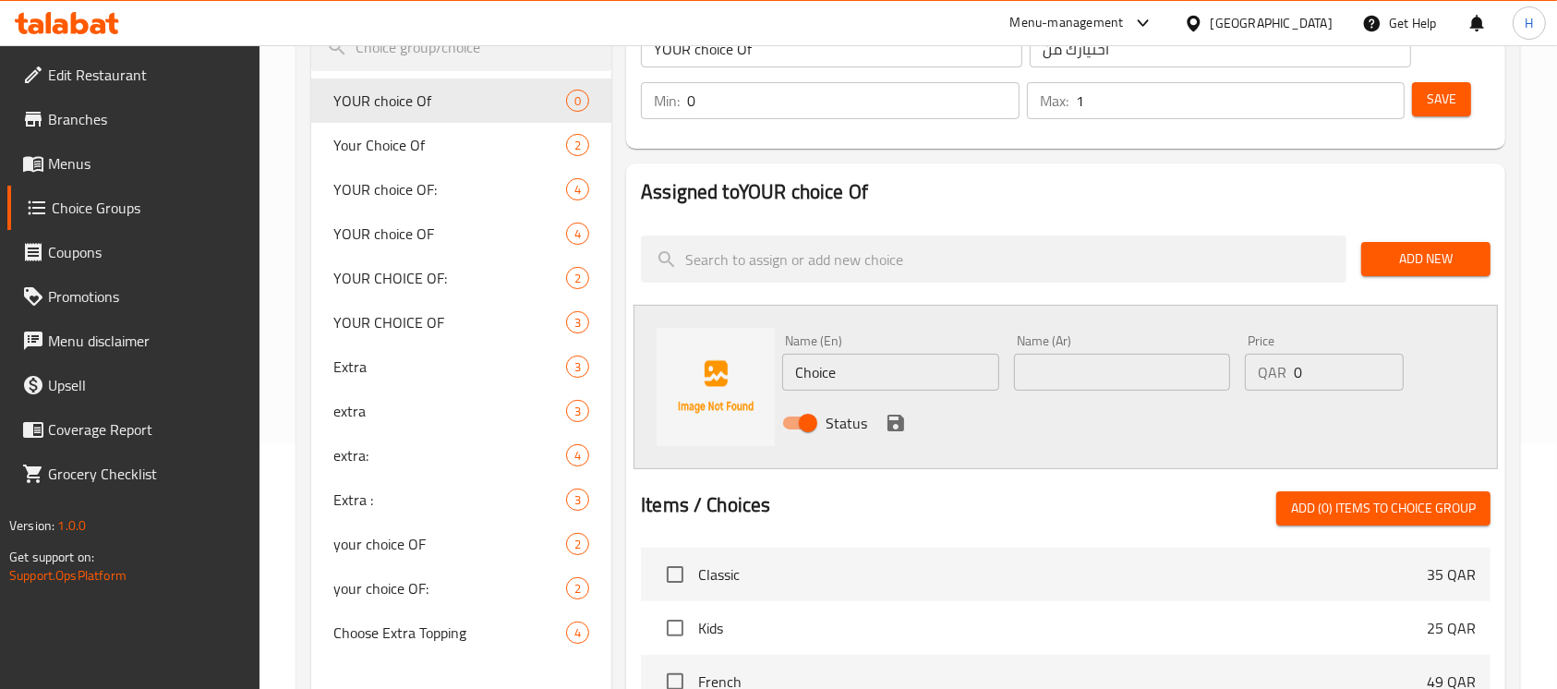
click at [899, 370] on input "Choice" at bounding box center [890, 372] width 216 height 37
paste input "colat/Nuts"
click at [879, 369] on input "Chocolat/Nuts" at bounding box center [890, 372] width 216 height 37
click at [878, 369] on input "Chocolat/Nuts" at bounding box center [890, 372] width 216 height 37
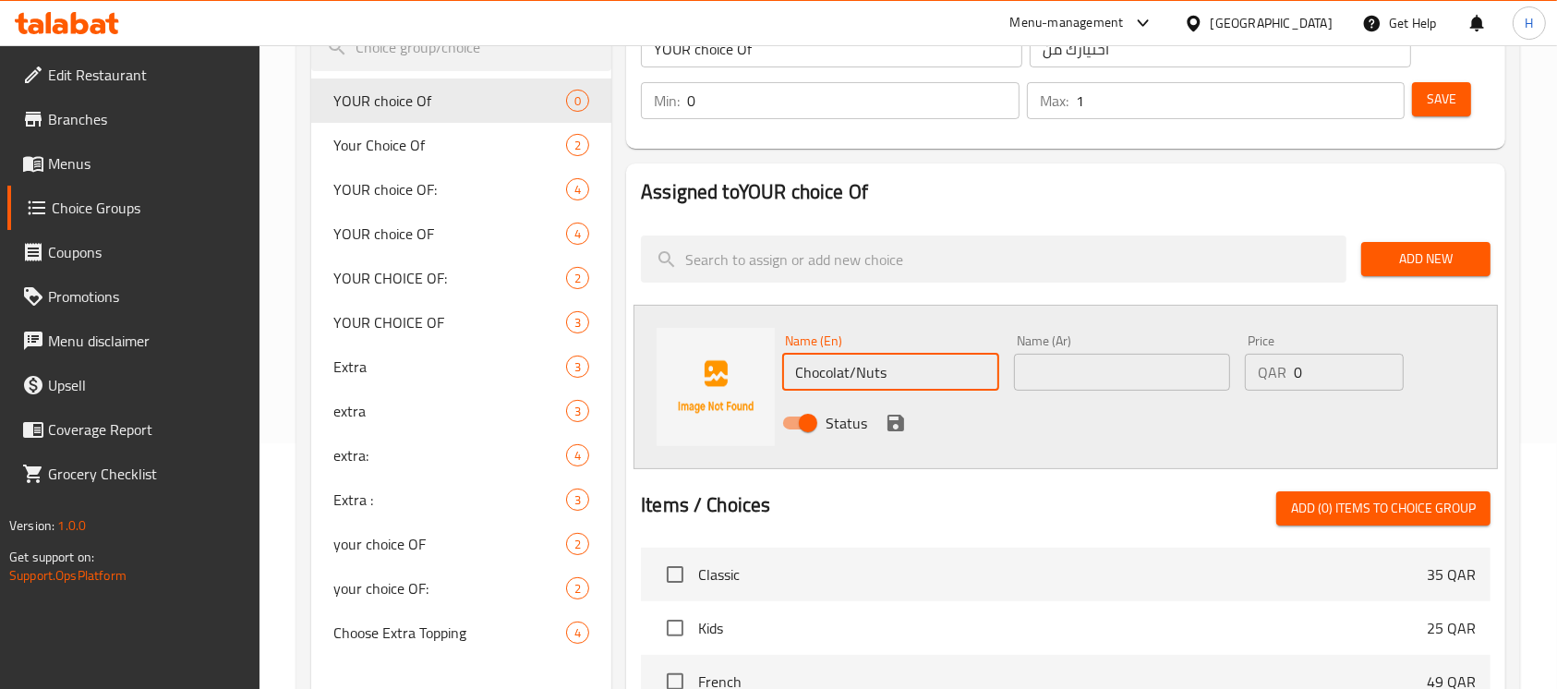
click at [878, 369] on input "Chocolat/Nuts" at bounding box center [890, 372] width 216 height 37
type input "Chocolat"
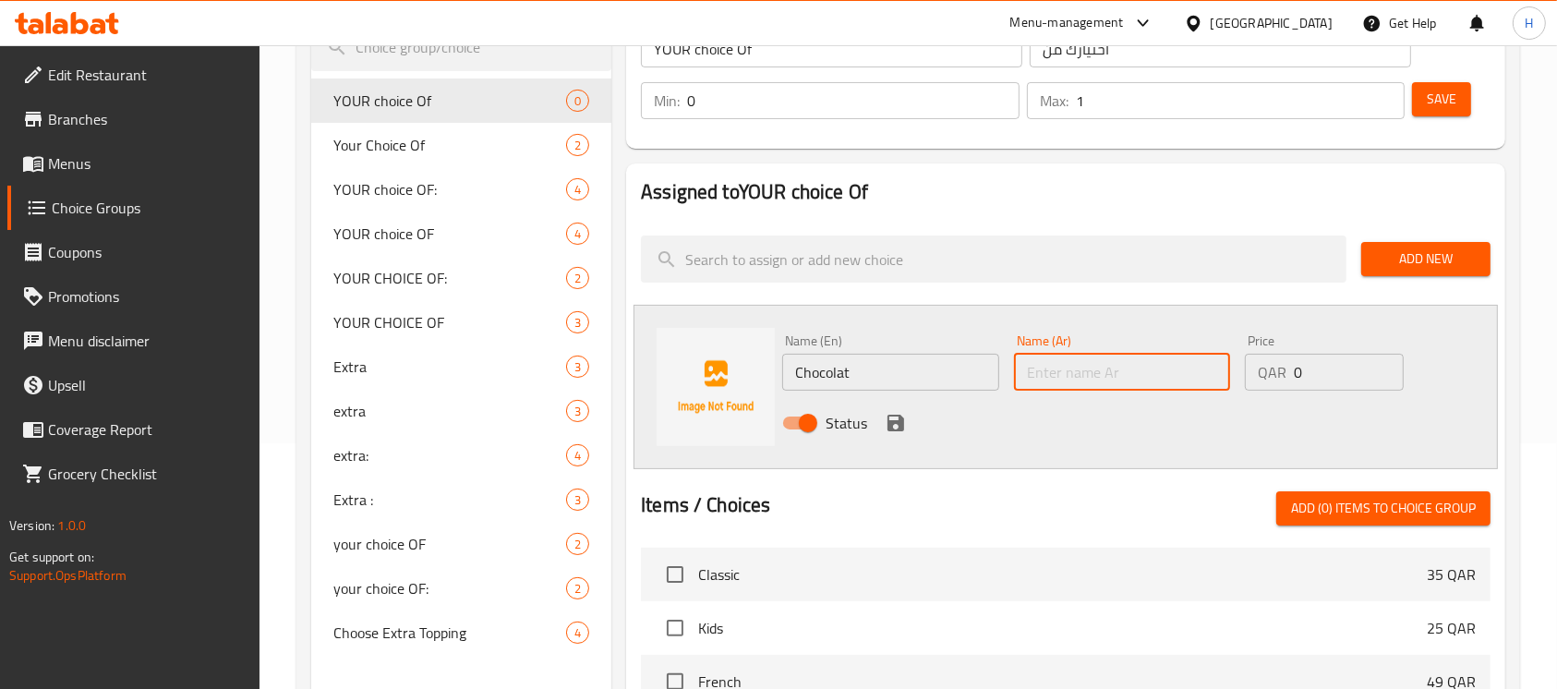
click at [1024, 371] on input "text" at bounding box center [1122, 372] width 216 height 37
paste input "شوكولاتة"
type input "شوكولاتة"
click at [887, 410] on button "save" at bounding box center [896, 423] width 28 height 28
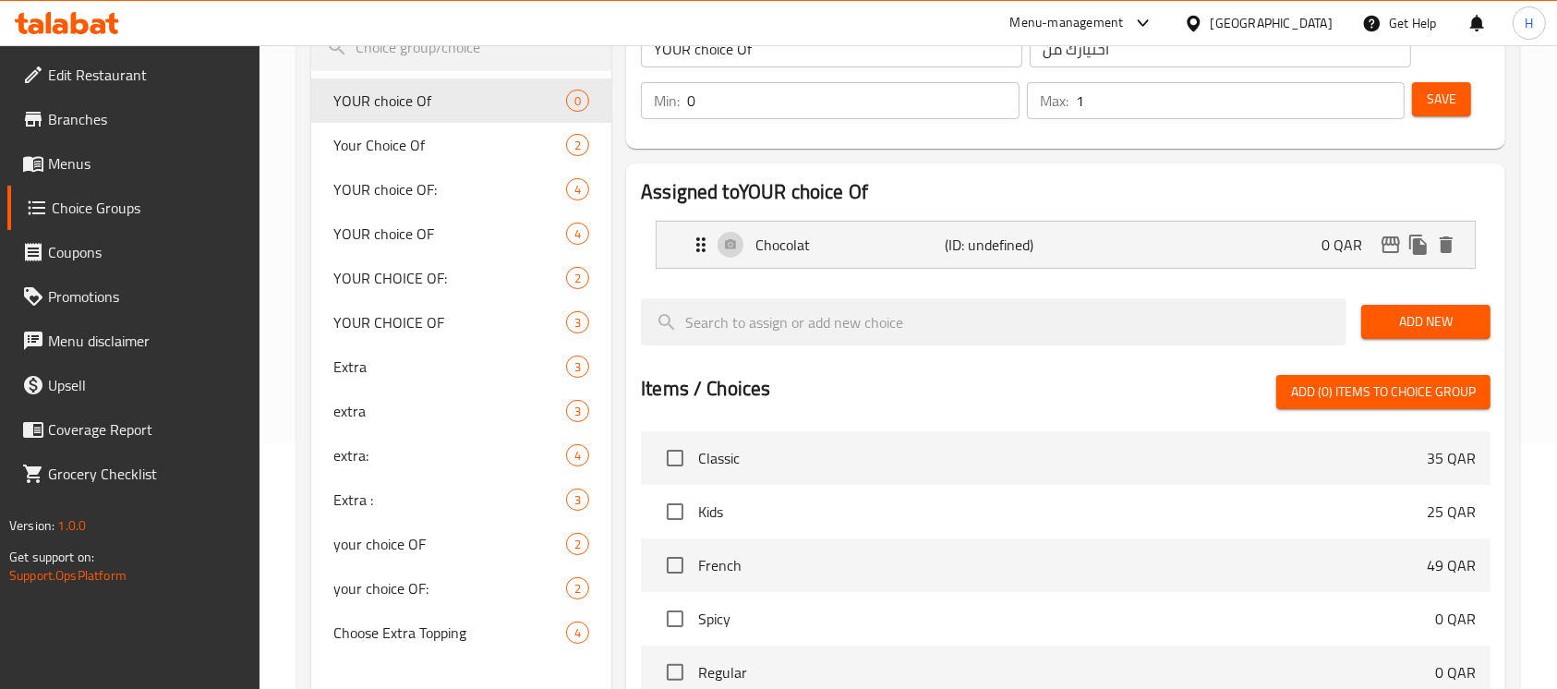
click at [1426, 336] on button "Add New" at bounding box center [1426, 322] width 129 height 34
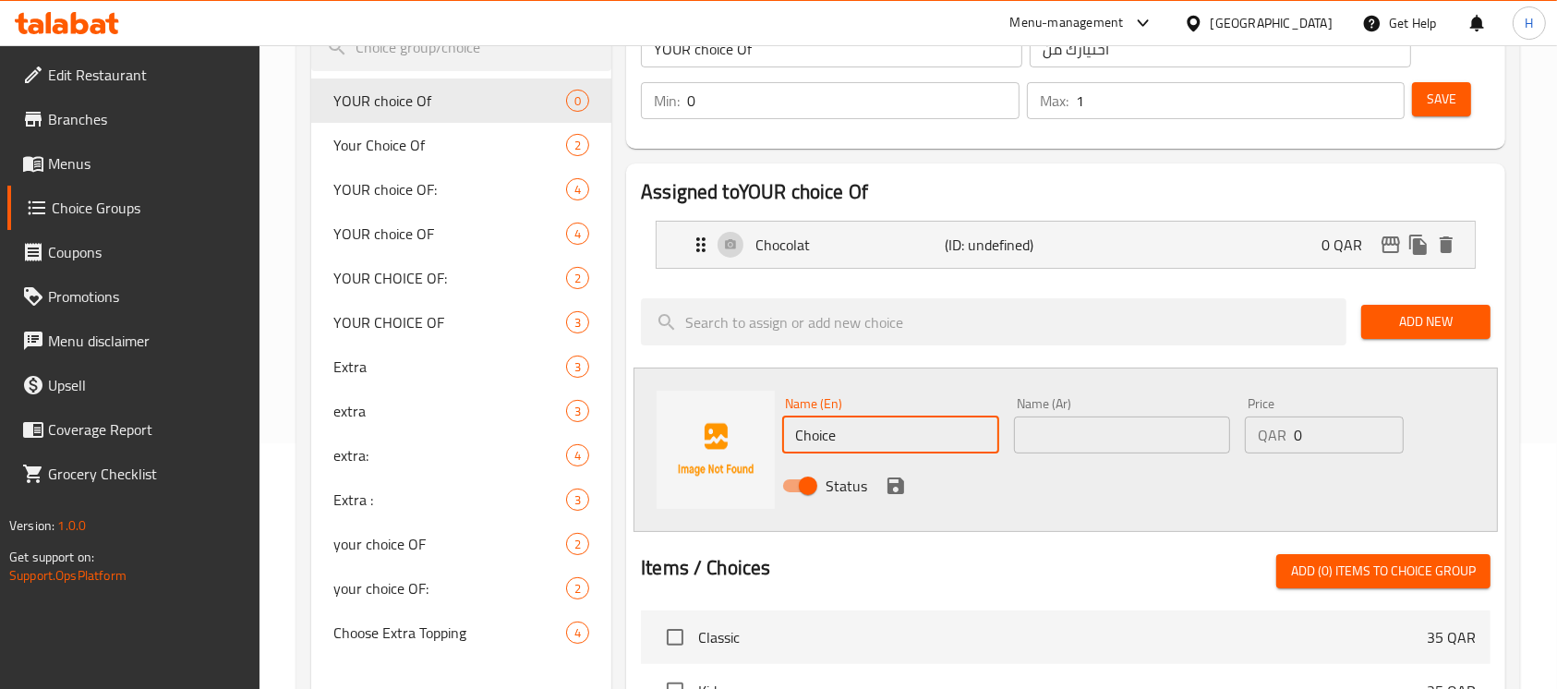
click at [890, 426] on input "Choice" at bounding box center [890, 435] width 216 height 37
paste input "Chocolat/Nuts"
click at [891, 437] on input "ChoiceChocolat/Nuts" at bounding box center [890, 435] width 216 height 37
drag, startPoint x: 894, startPoint y: 438, endPoint x: 1064, endPoint y: 474, distance: 173.7
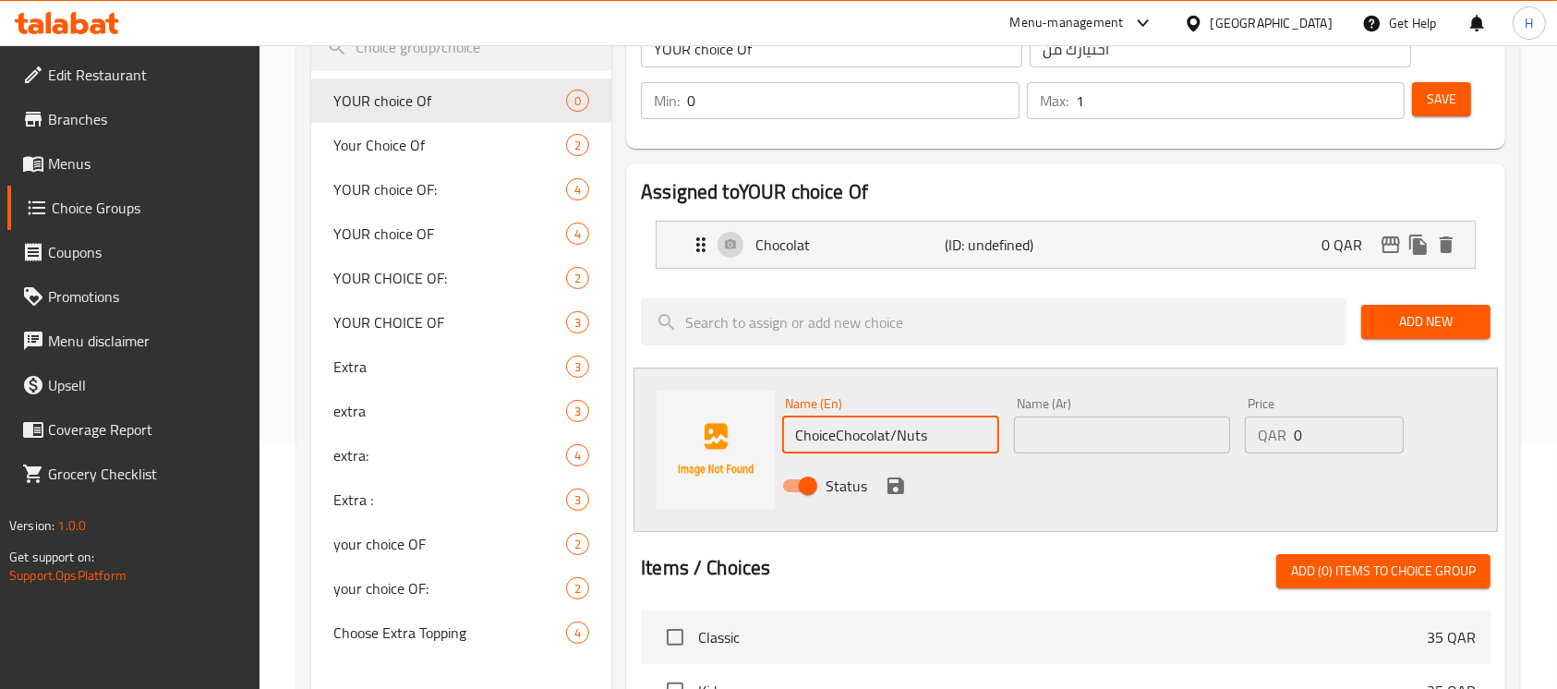
click at [894, 439] on input "ChoiceChocolat/Nuts" at bounding box center [890, 435] width 216 height 37
type input "nuts"
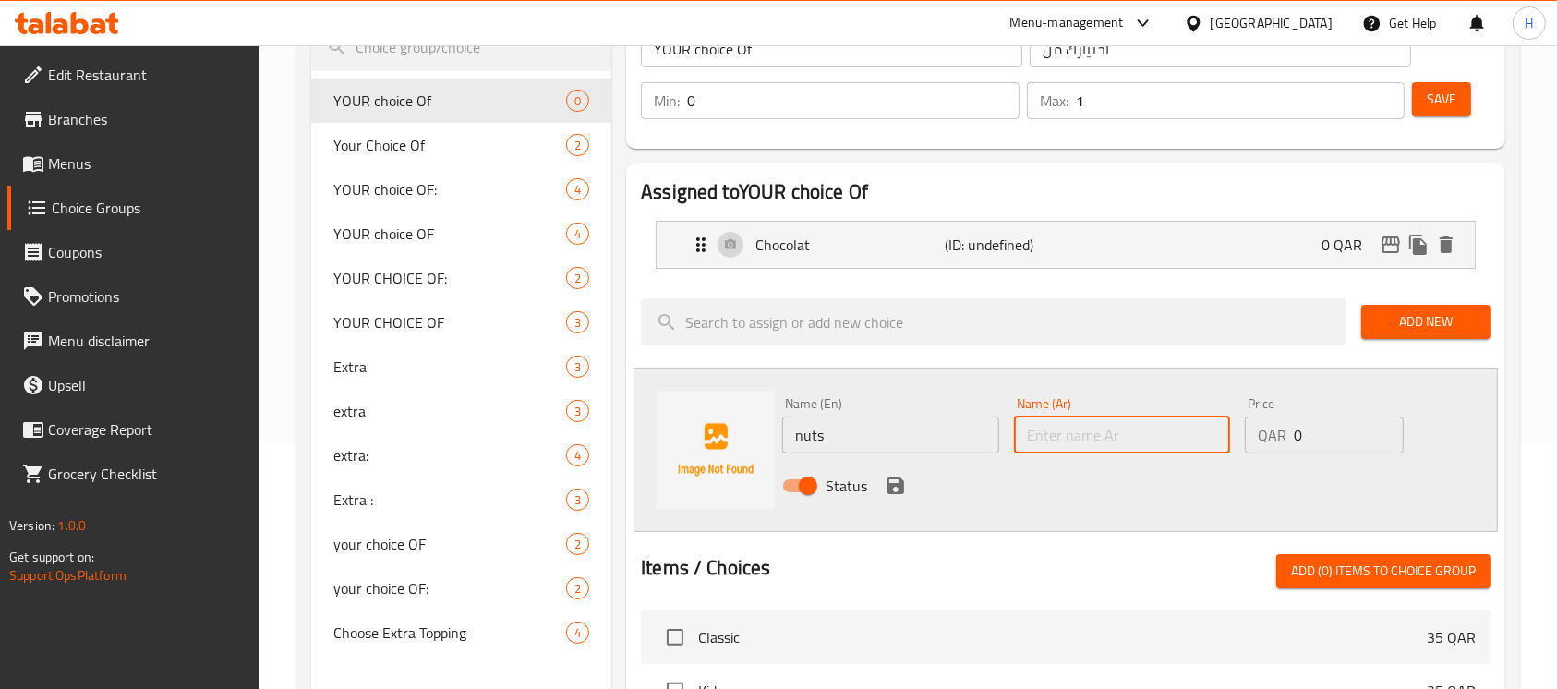
click at [1171, 425] on input "text" at bounding box center [1122, 435] width 216 height 37
paste input "مكسرات"
type input "مكسرات"
drag, startPoint x: 898, startPoint y: 473, endPoint x: 1037, endPoint y: 464, distance: 139.8
click at [898, 475] on icon "save" at bounding box center [896, 486] width 22 height 22
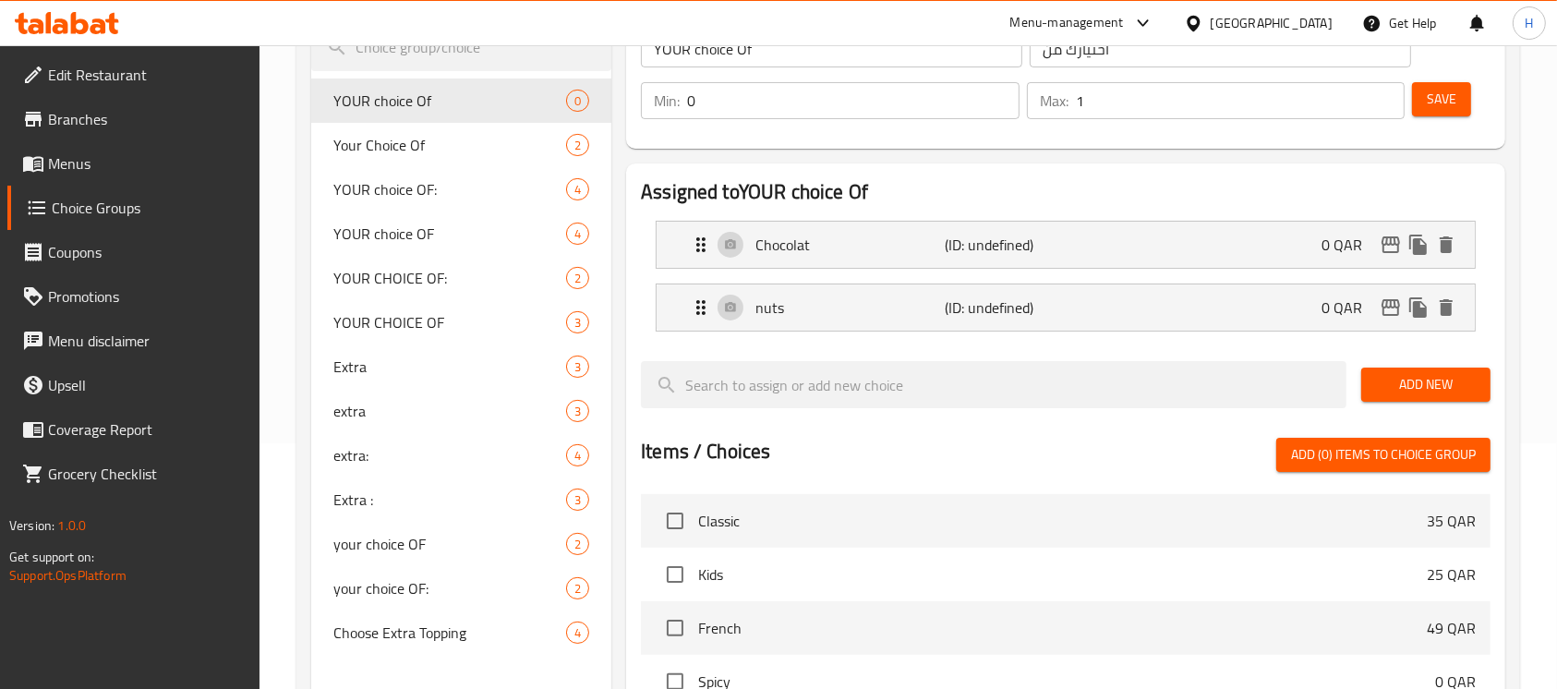
scroll to position [123, 0]
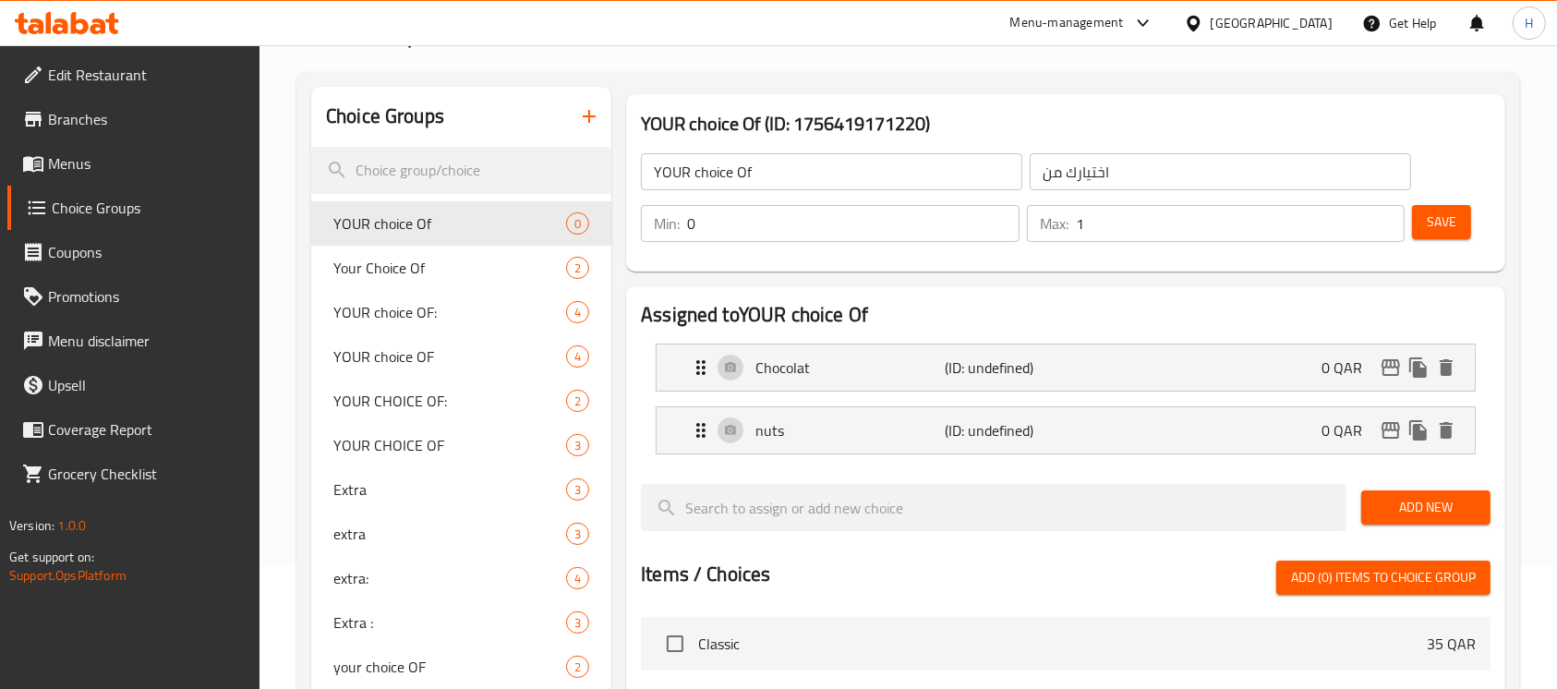
click at [1432, 228] on span "Save" at bounding box center [1442, 222] width 30 height 23
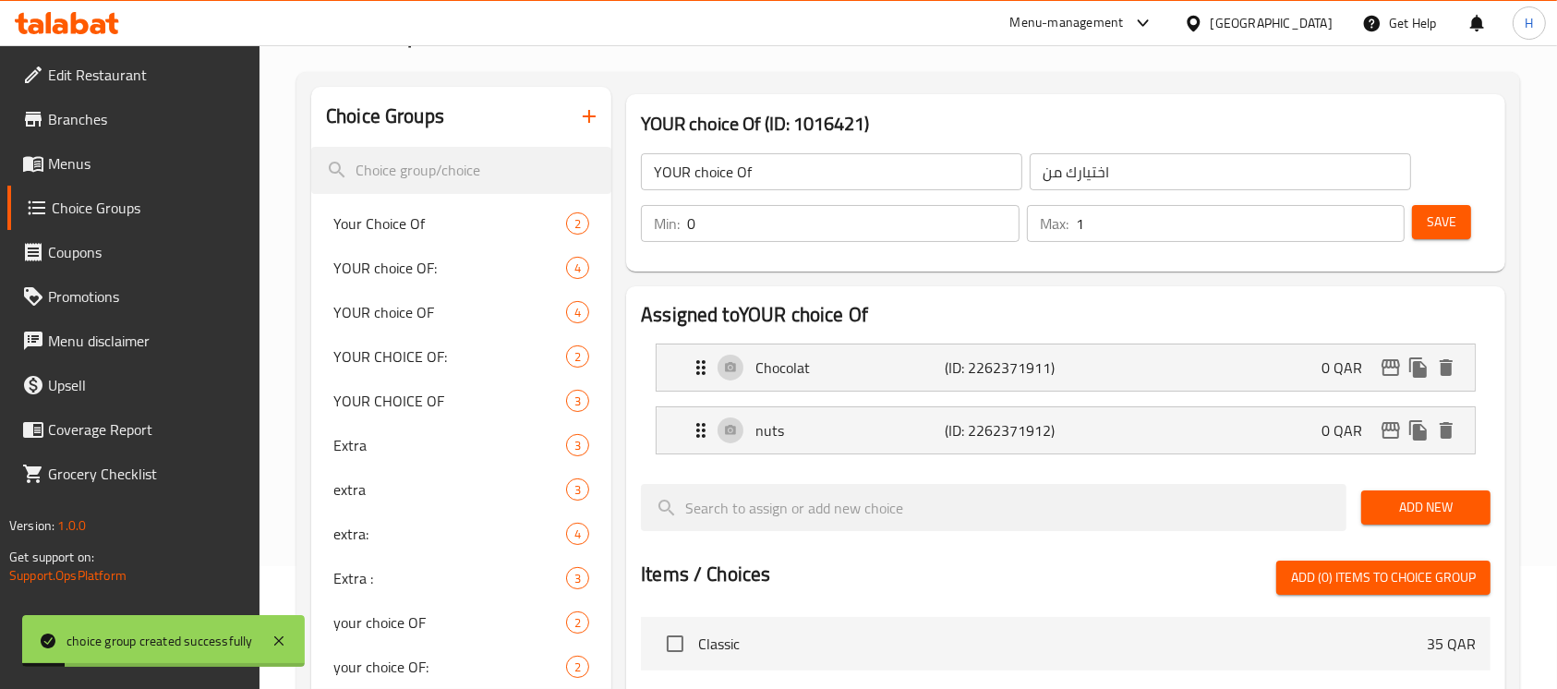
scroll to position [660, 0]
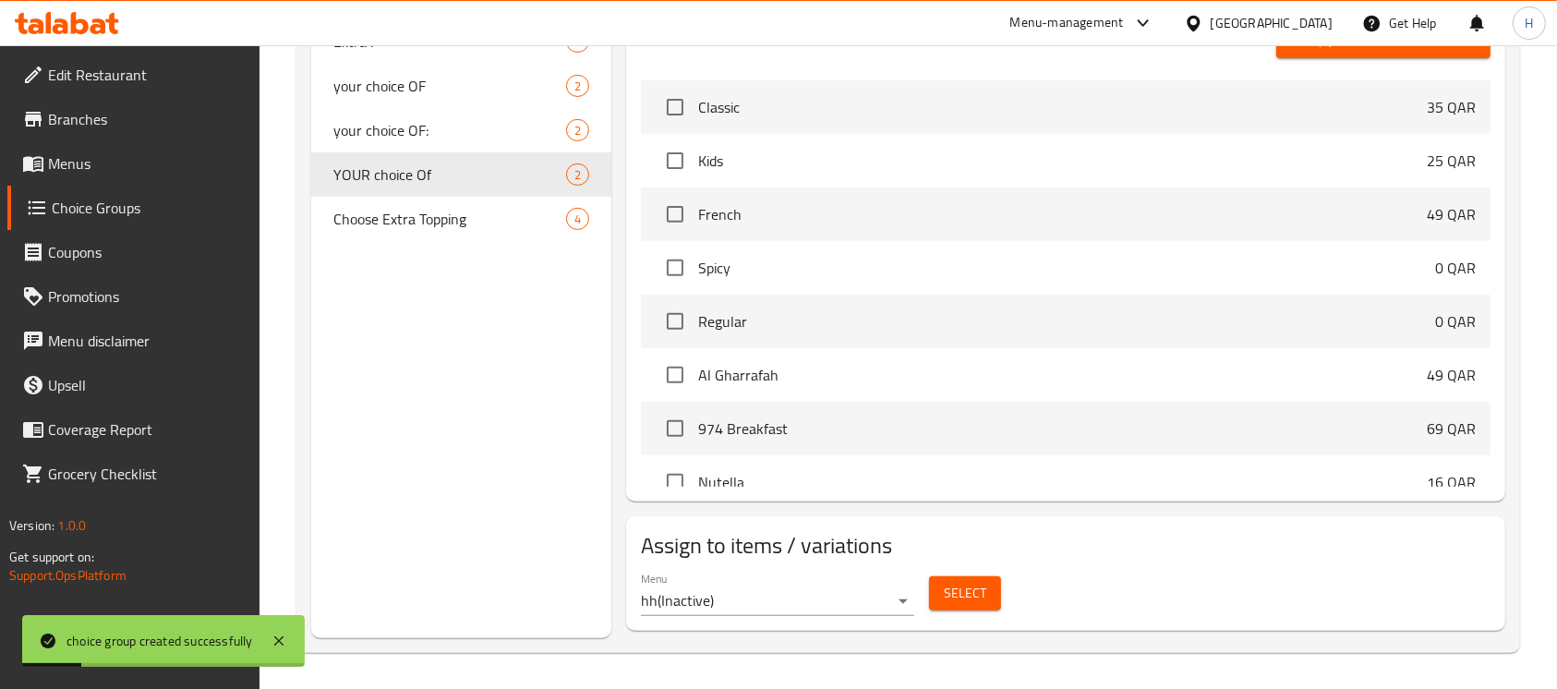
click at [943, 586] on button "Select" at bounding box center [965, 593] width 72 height 34
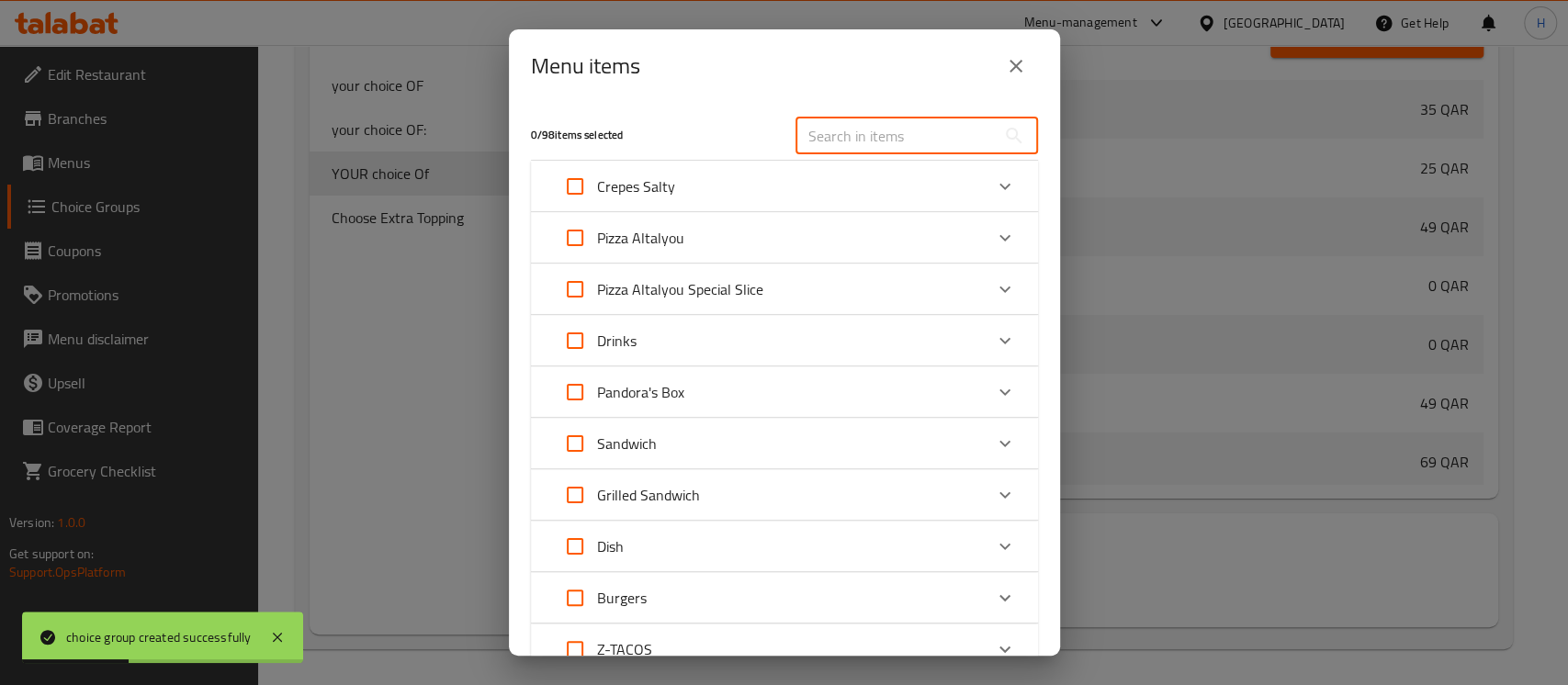
click at [860, 153] on input "text" at bounding box center [895, 135] width 200 height 37
paste input "Chocolat/Nuts"
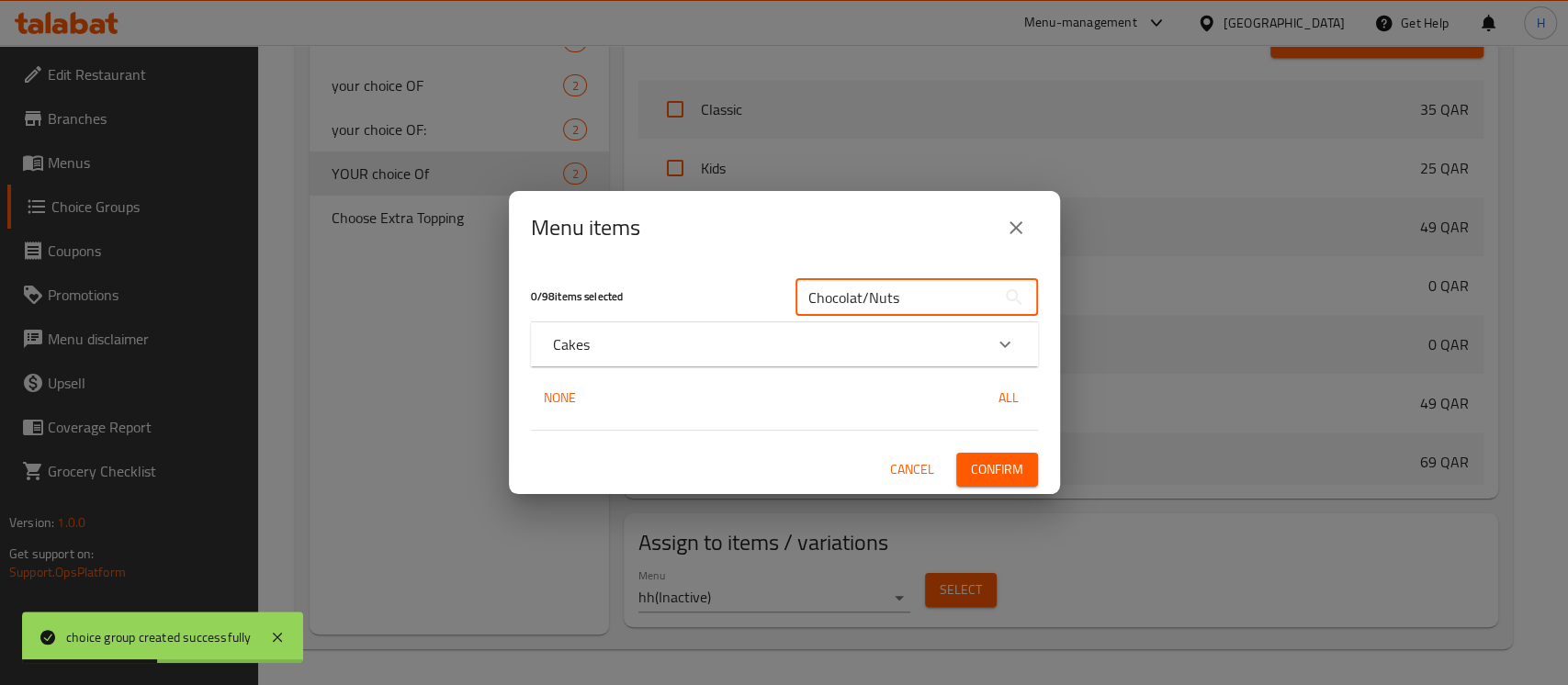
type input "Chocolat/Nuts"
click at [724, 339] on div "Cakes" at bounding box center [768, 344] width 430 height 22
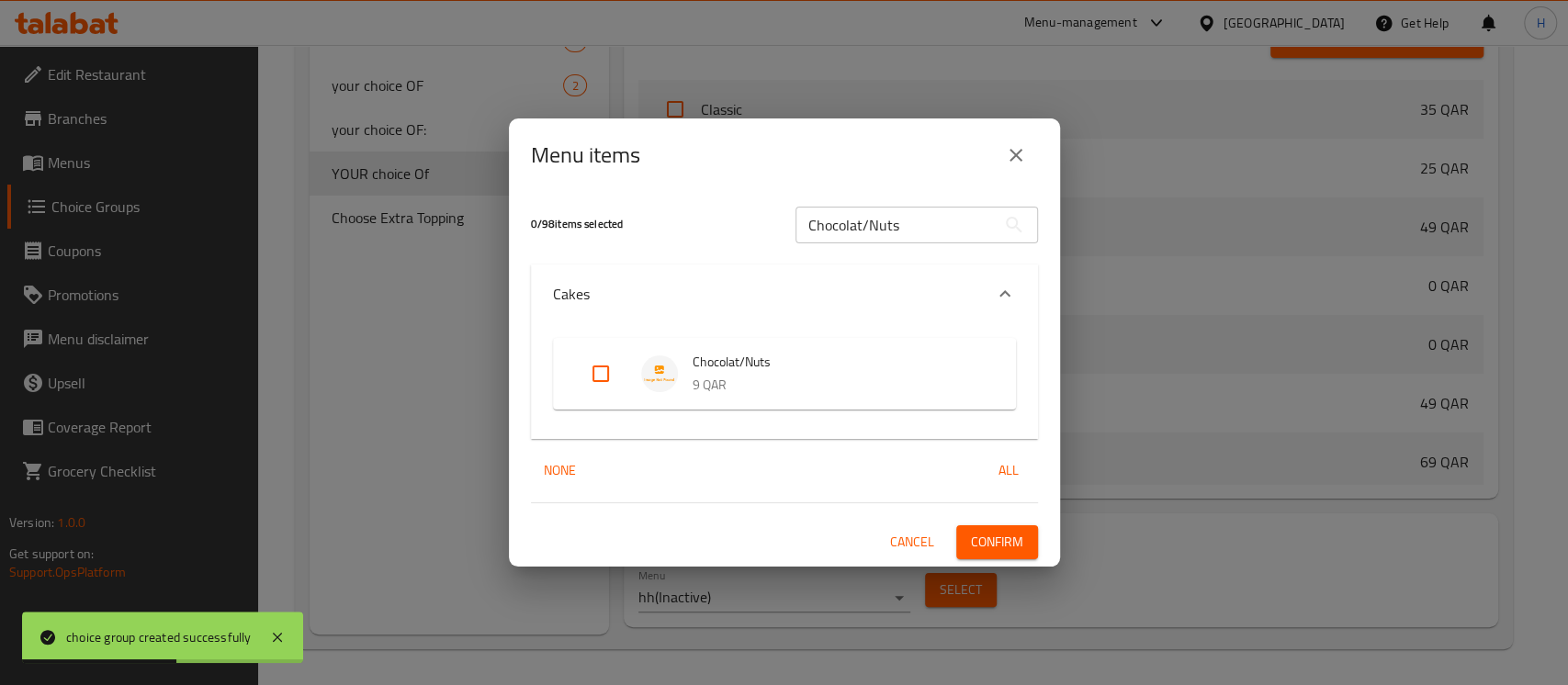
click at [611, 371] on input "Expand" at bounding box center [601, 374] width 44 height 44
checkbox input "true"
click at [1003, 541] on span "Confirm" at bounding box center [996, 542] width 53 height 23
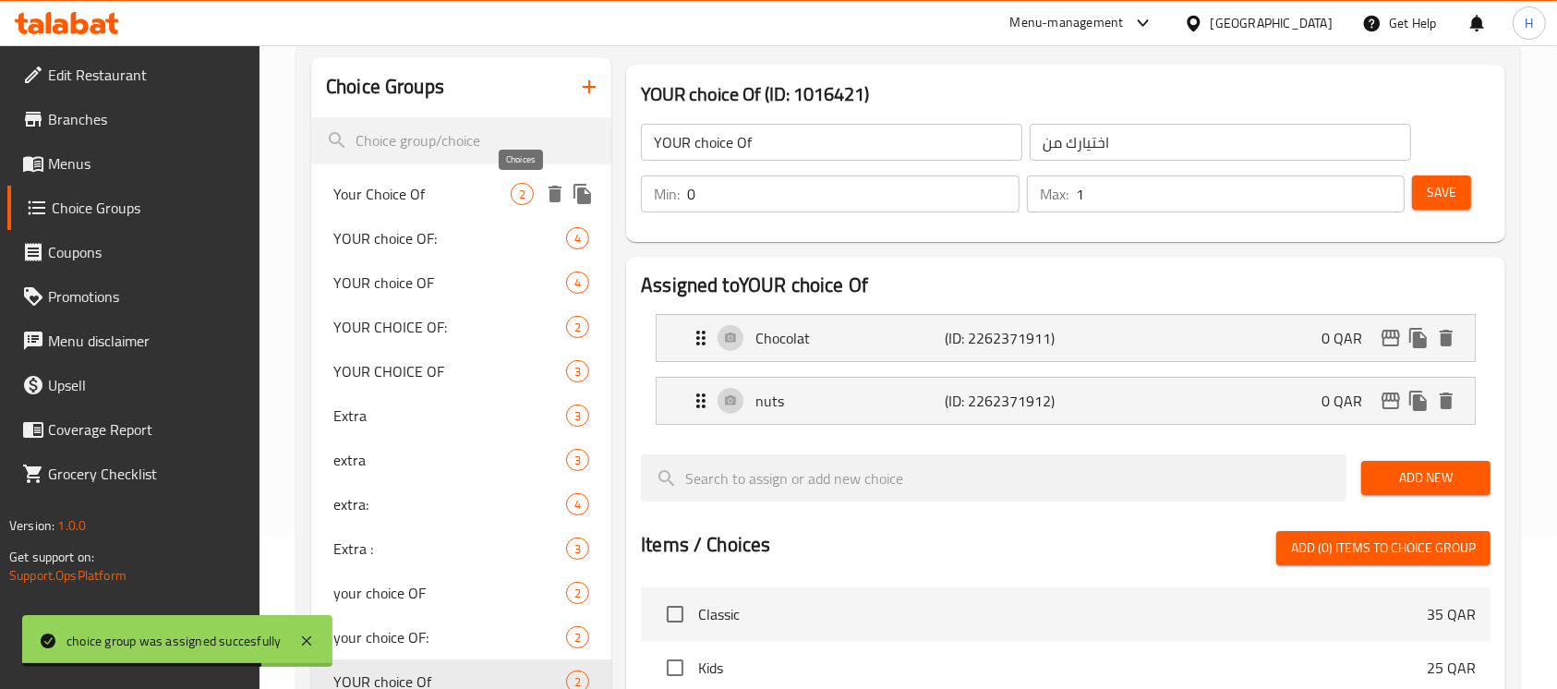
scroll to position [44, 0]
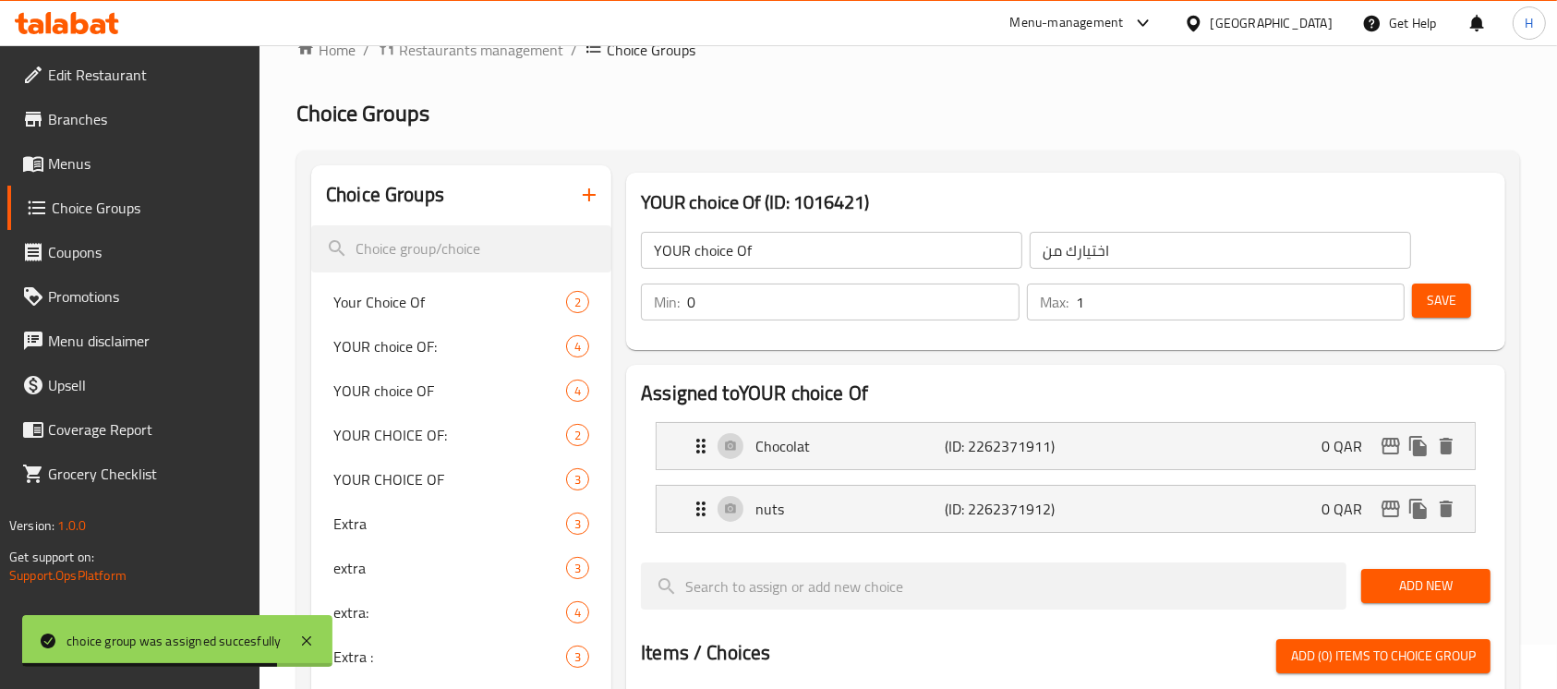
click at [574, 203] on button "button" at bounding box center [589, 195] width 44 height 44
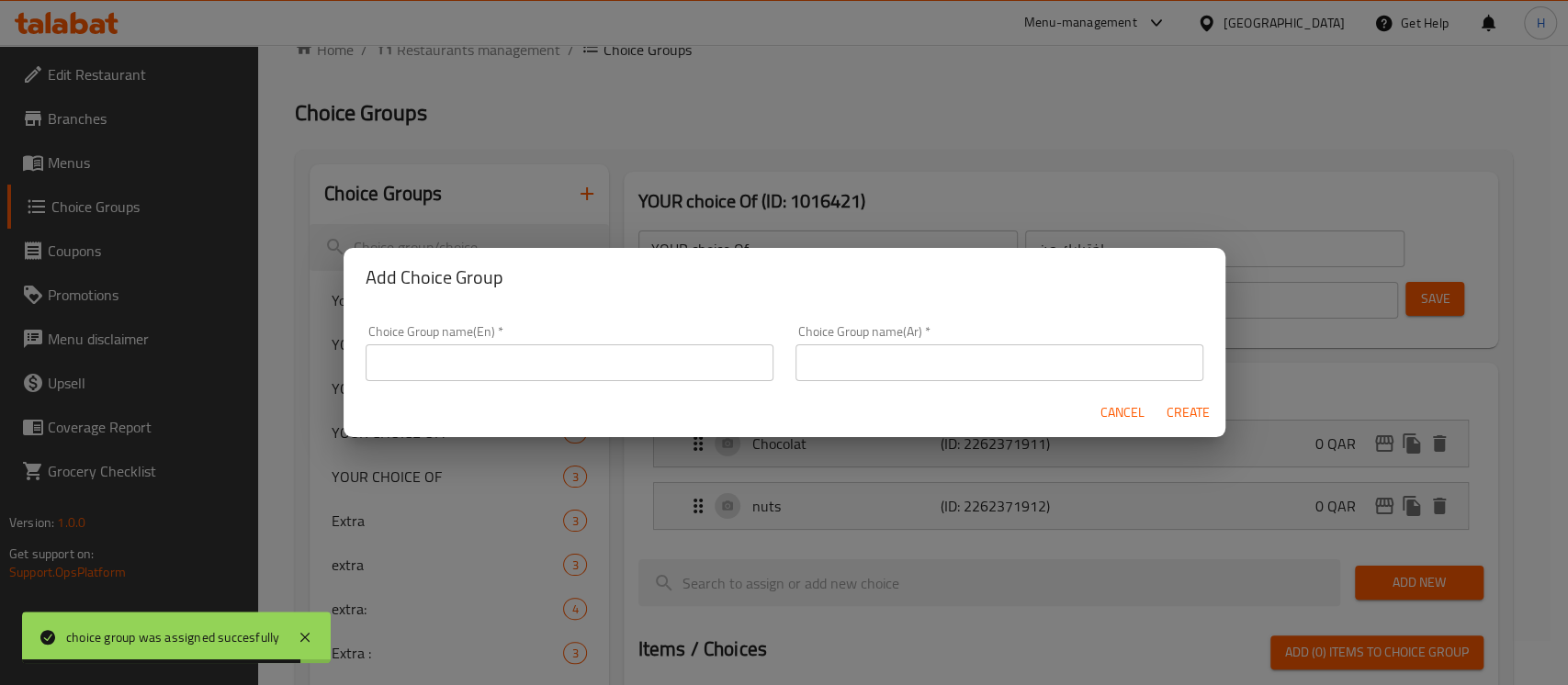
click at [528, 343] on div "Choice Group name(En)   * Choice Group name(En) *" at bounding box center [570, 353] width 408 height 56
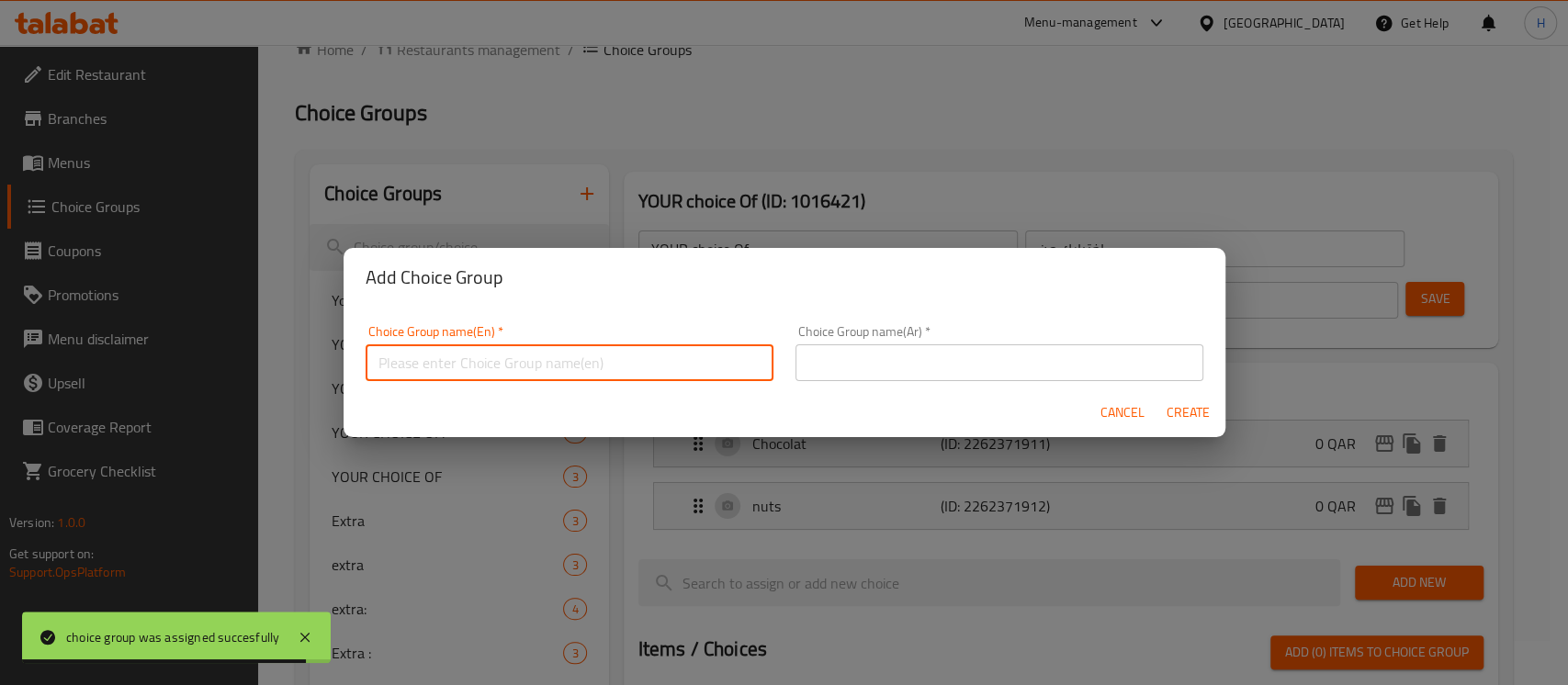
drag, startPoint x: 528, startPoint y: 359, endPoint x: 535, endPoint y: 379, distance: 21.2
click at [528, 359] on input "text" at bounding box center [570, 362] width 408 height 37
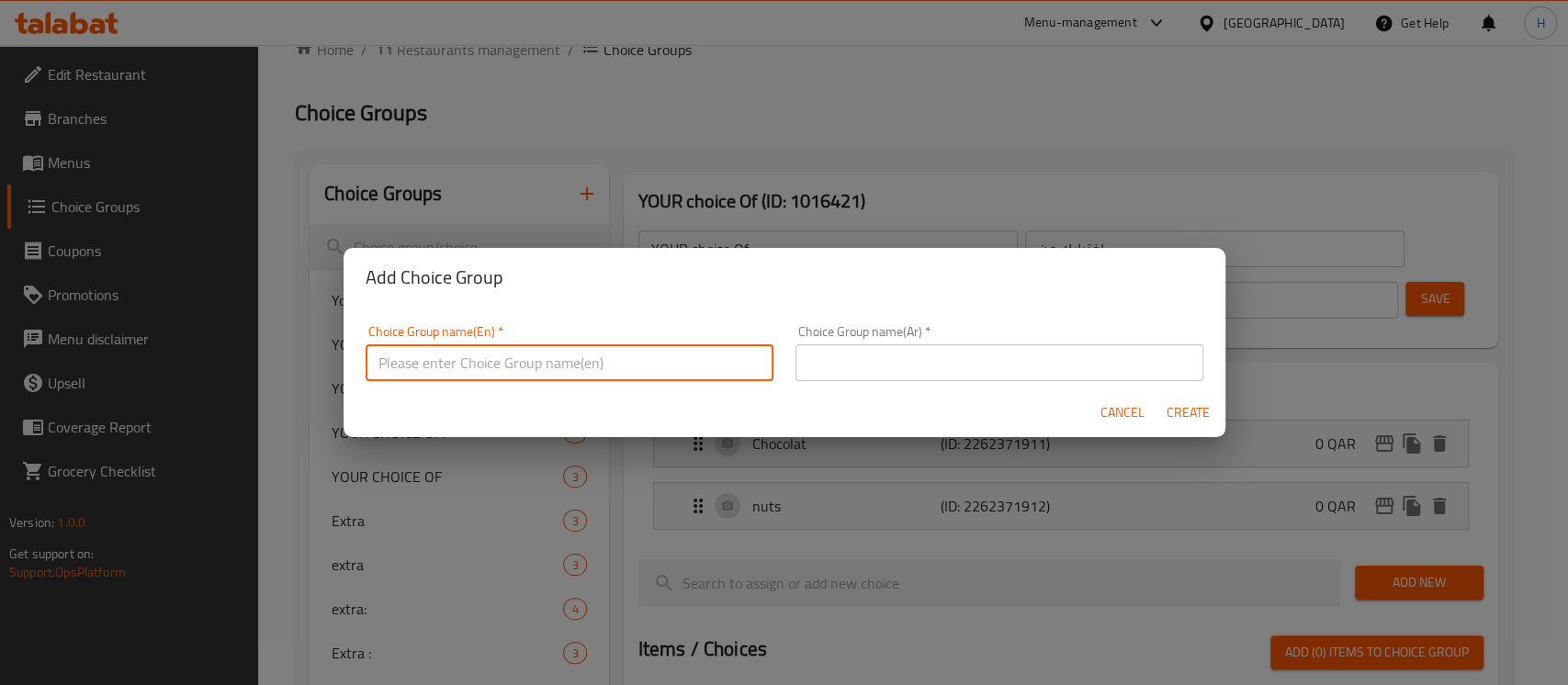
type input "YOUR choice OF"
click at [852, 379] on input "text" at bounding box center [999, 362] width 408 height 37
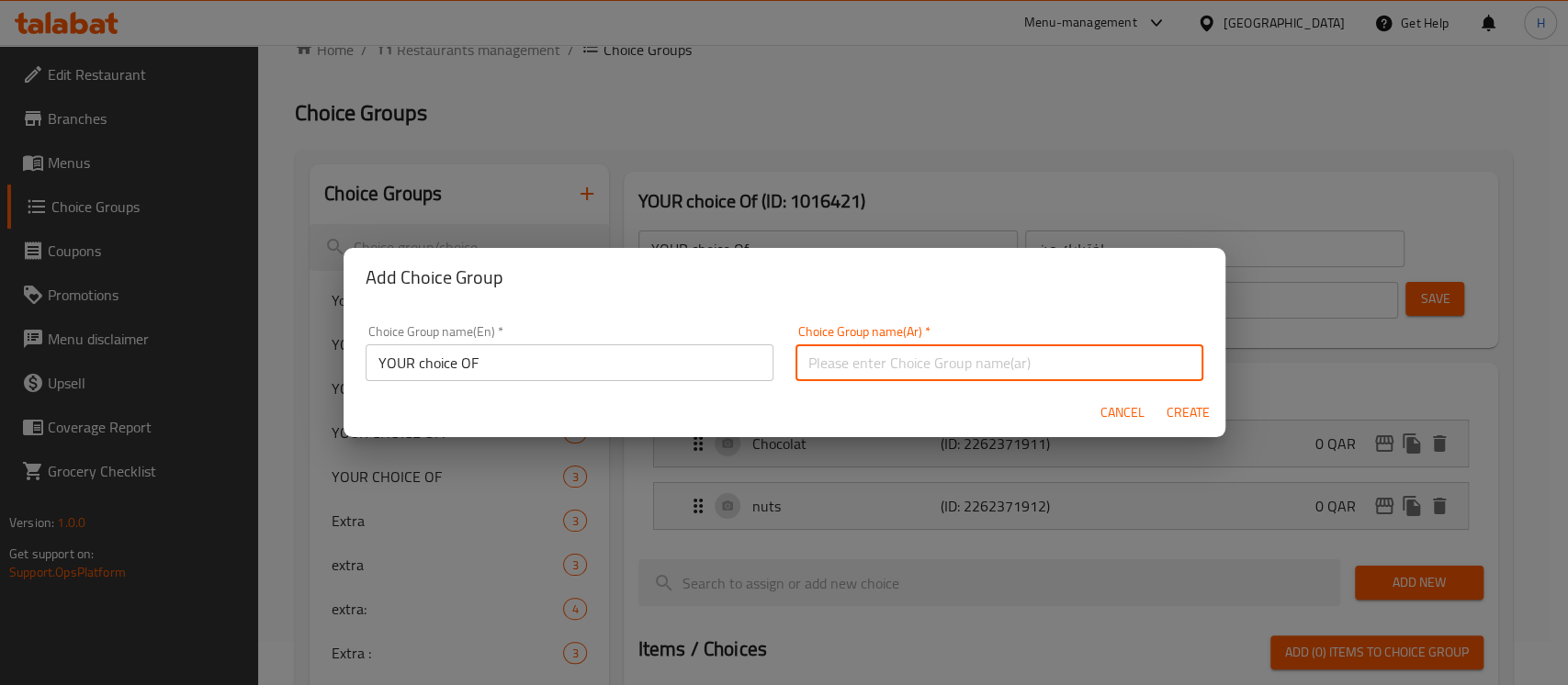
type input "اختيارك من :"
click at [1173, 405] on span "Create" at bounding box center [1188, 413] width 44 height 23
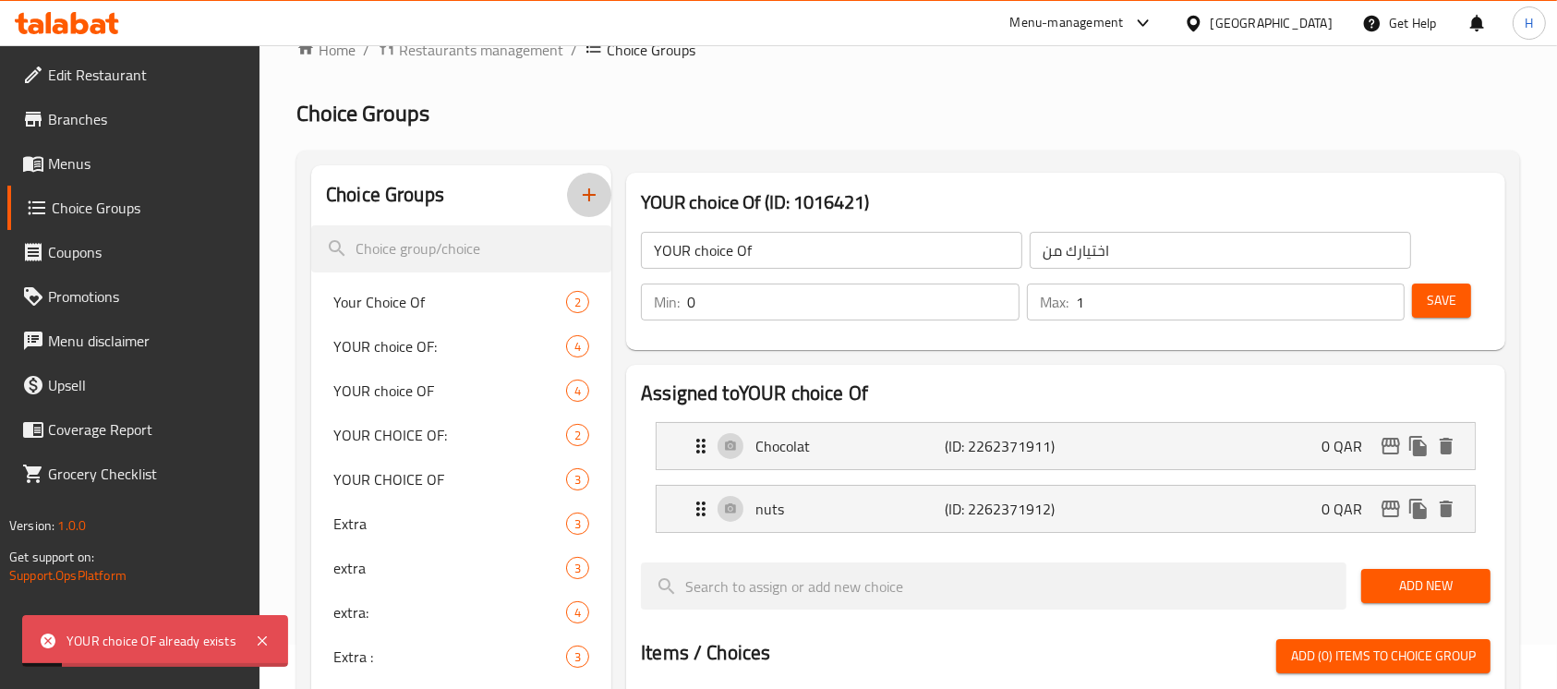
click at [591, 187] on icon "button" at bounding box center [589, 195] width 22 height 22
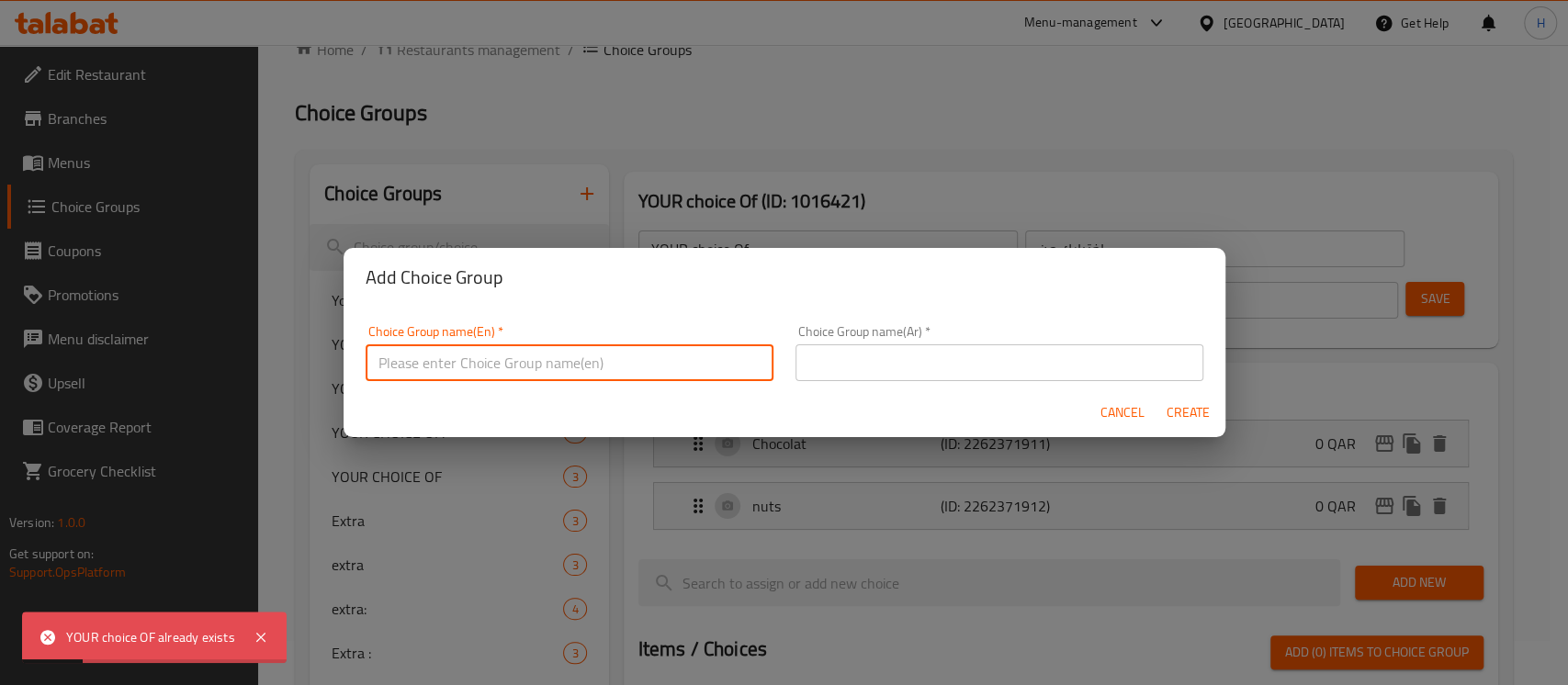
click at [627, 368] on input "text" at bounding box center [570, 362] width 408 height 37
click at [408, 356] on input "YOUR choice OF:" at bounding box center [570, 362] width 408 height 37
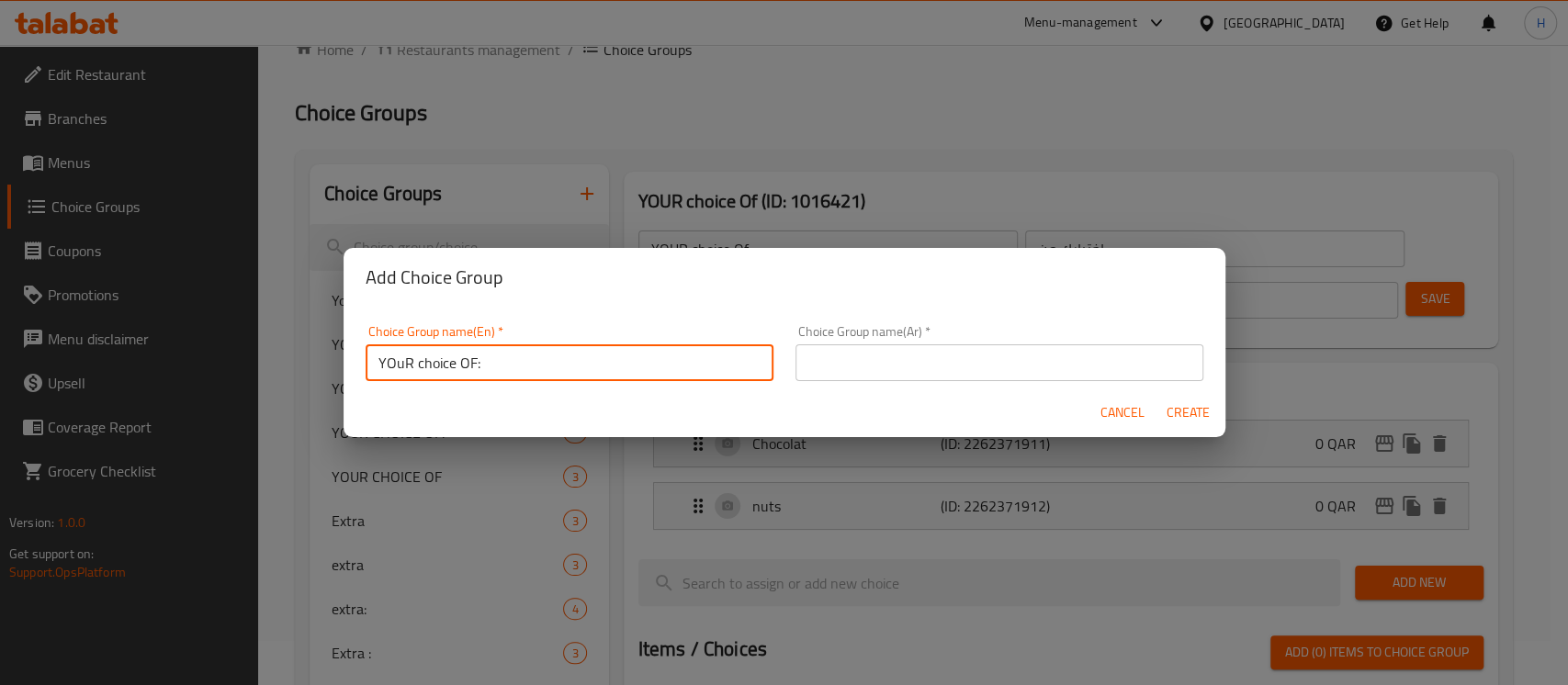
type input "YOuR choice OF:"
click at [844, 342] on div "Choice Group name(Ar)   * Choice Group name(Ar) *" at bounding box center [999, 353] width 408 height 56
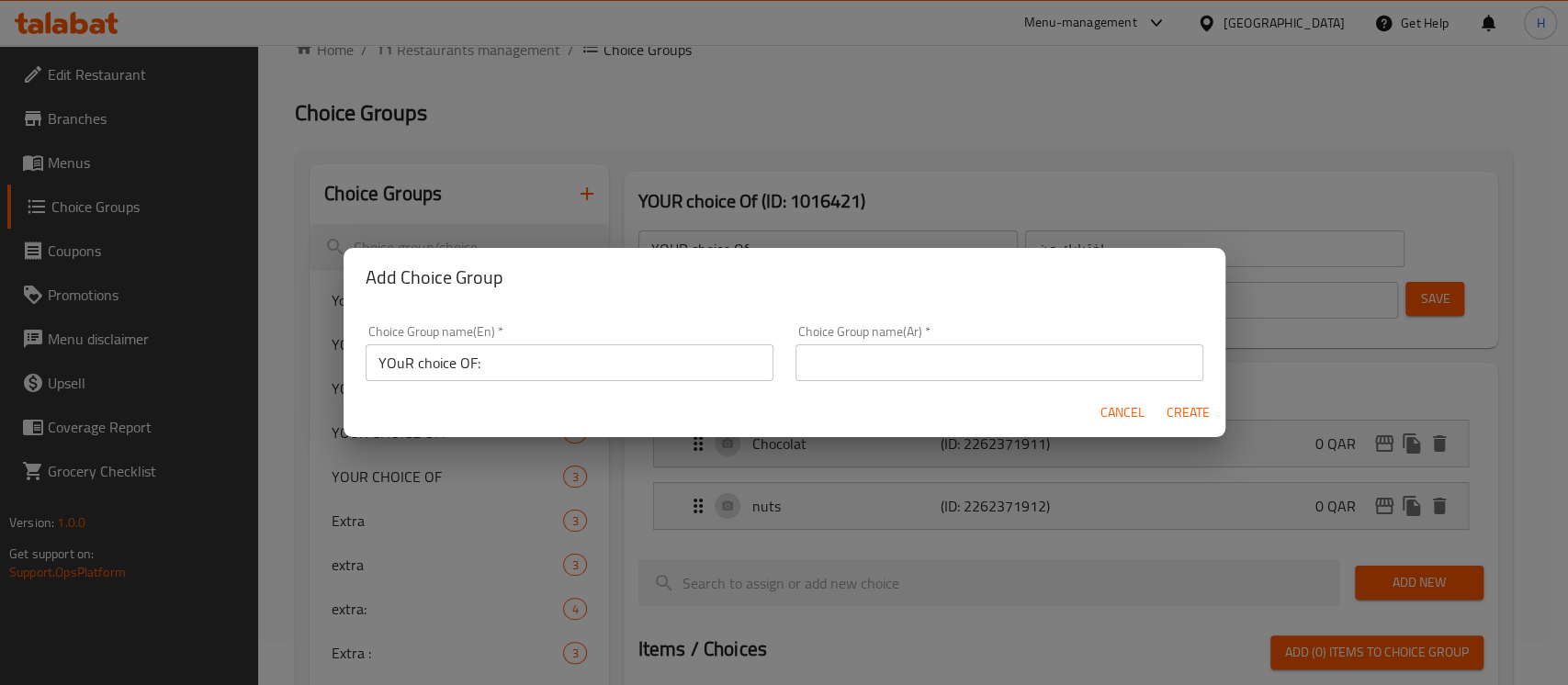
click at [849, 349] on input "text" at bounding box center [999, 362] width 408 height 37
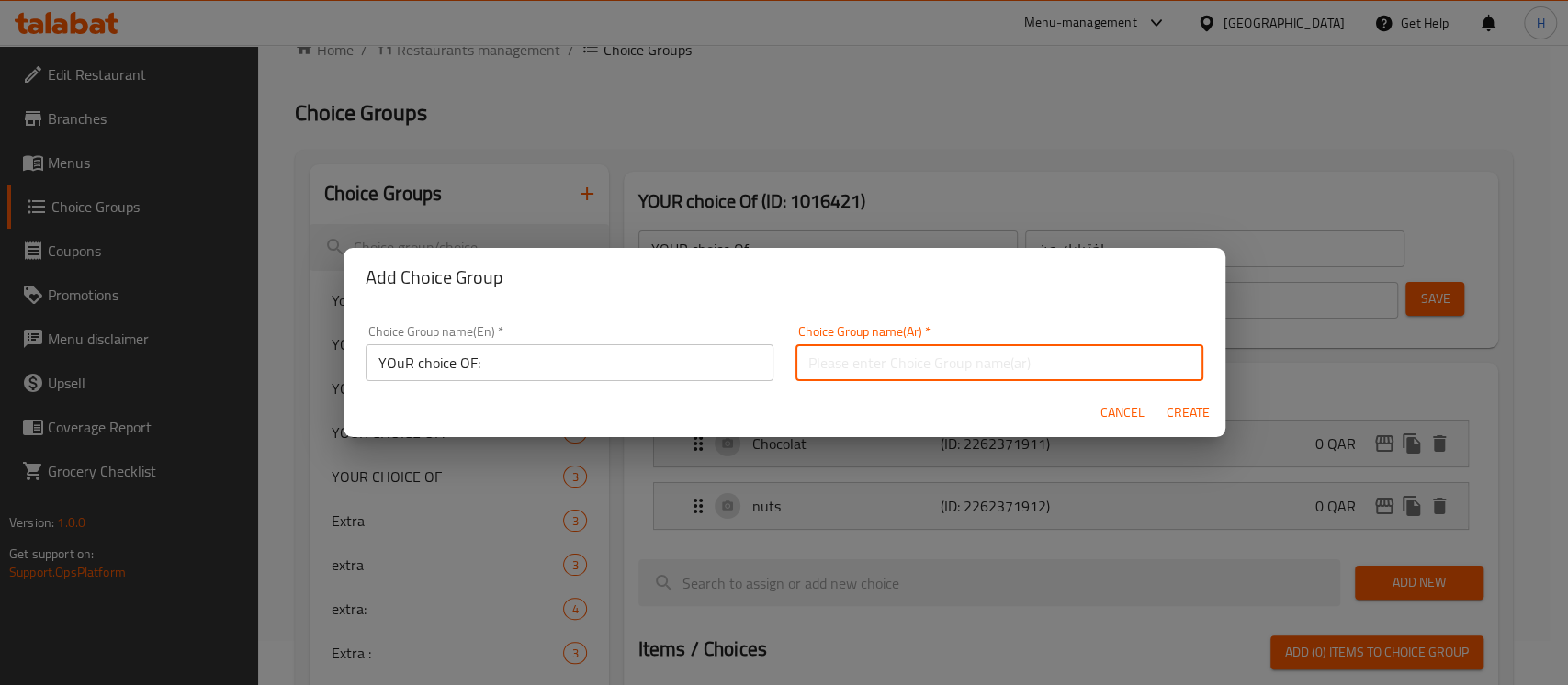
type input "اختيارك من :"
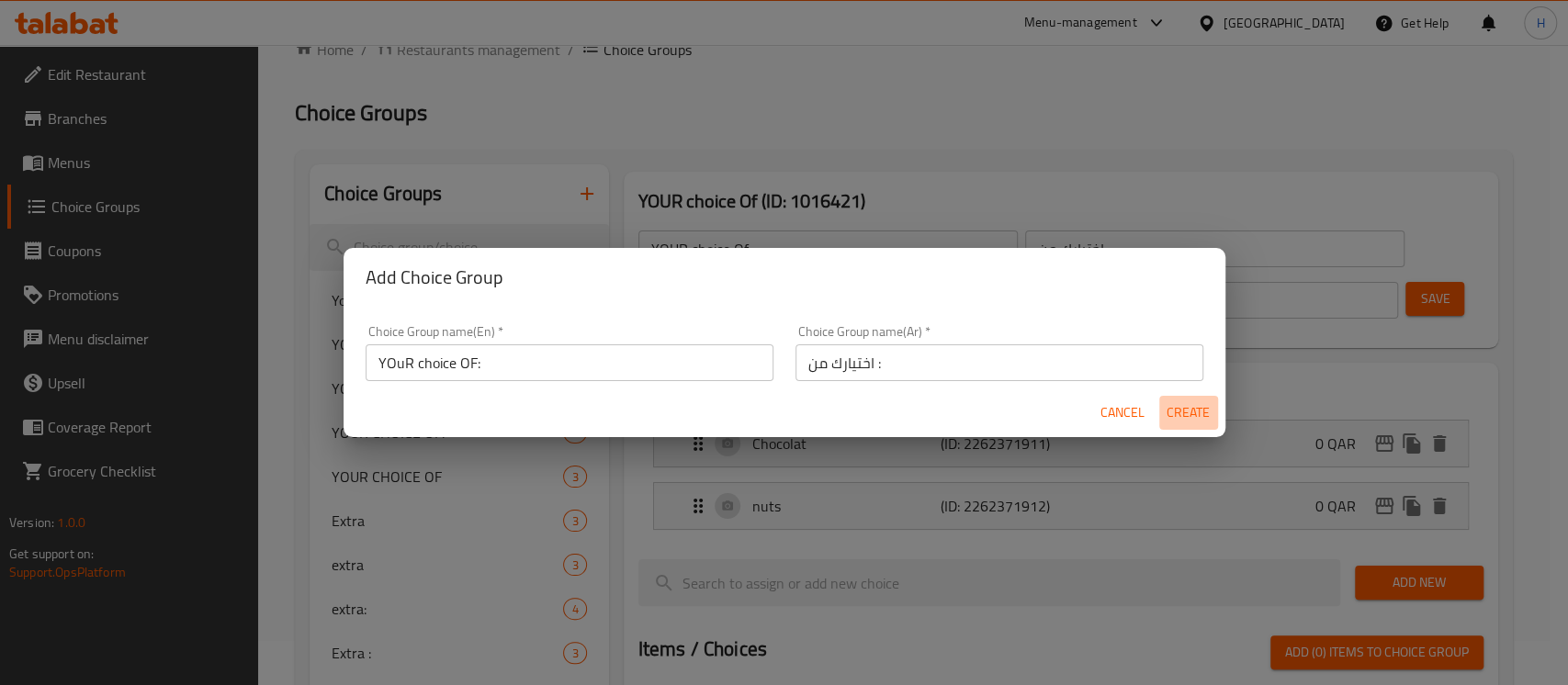
click at [1179, 397] on button "Create" at bounding box center [1188, 413] width 59 height 34
type input "YOuR choice OF:"
type input "اختيارك من :"
type input "0"
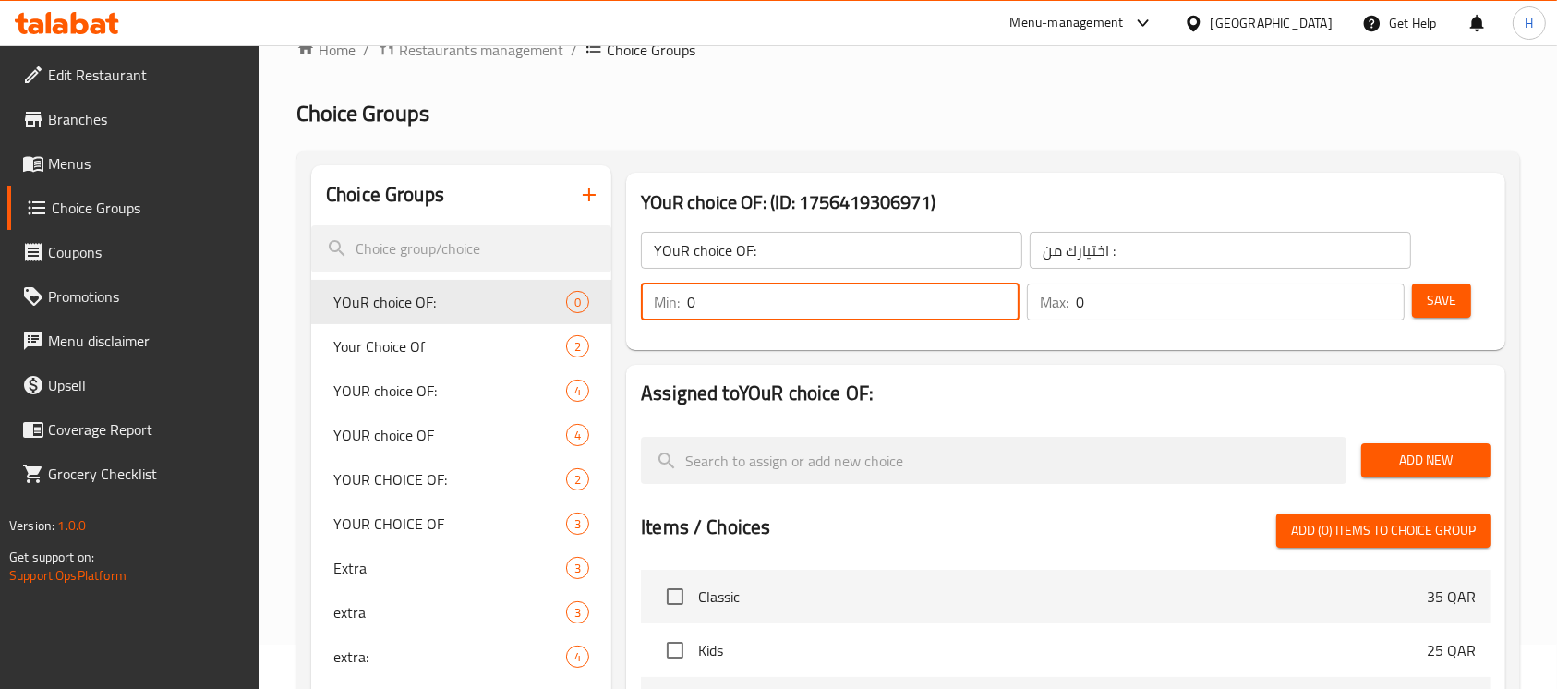
click at [787, 300] on input "0" at bounding box center [853, 302] width 333 height 37
type input "1"
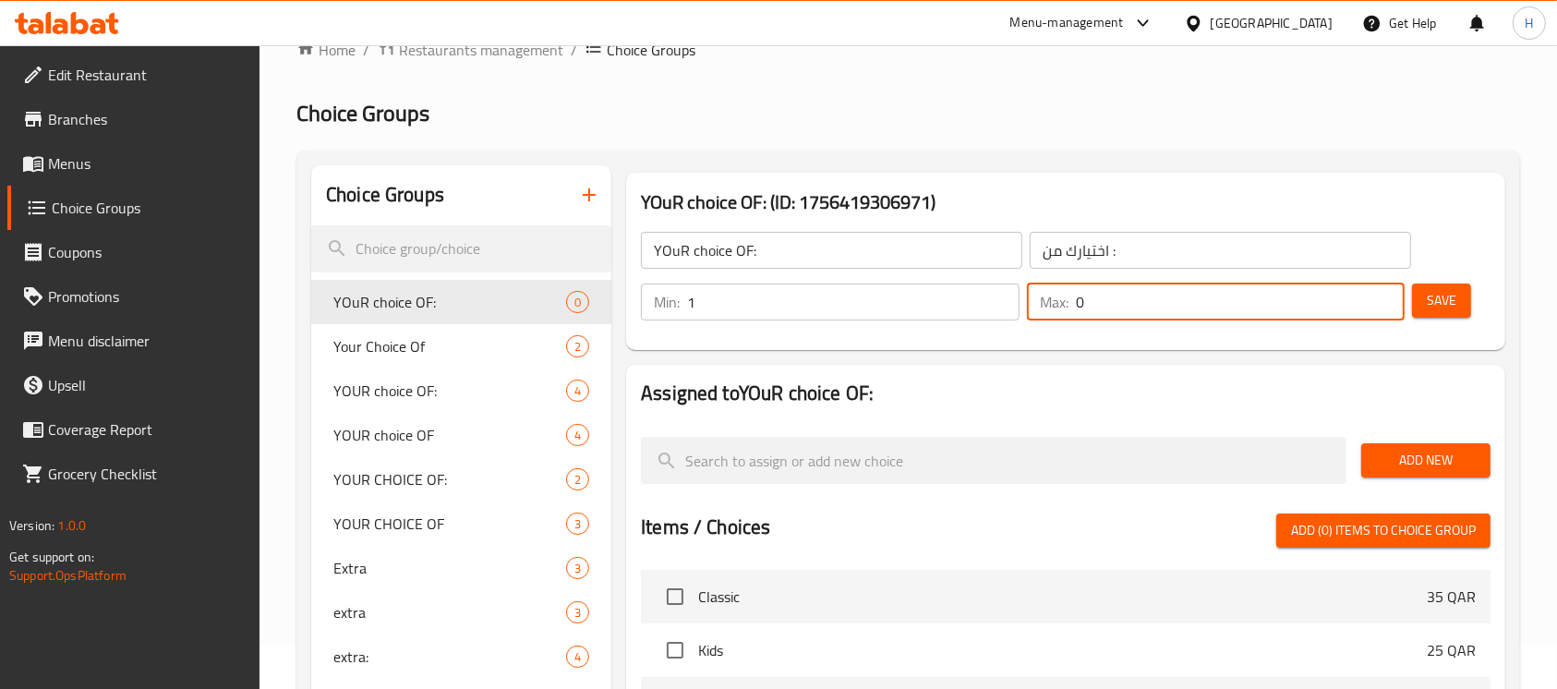
drag, startPoint x: 1123, startPoint y: 317, endPoint x: 1060, endPoint y: 321, distance: 63.9
click at [1057, 314] on div "Max: 0 ​" at bounding box center [1216, 302] width 379 height 37
type input "1"
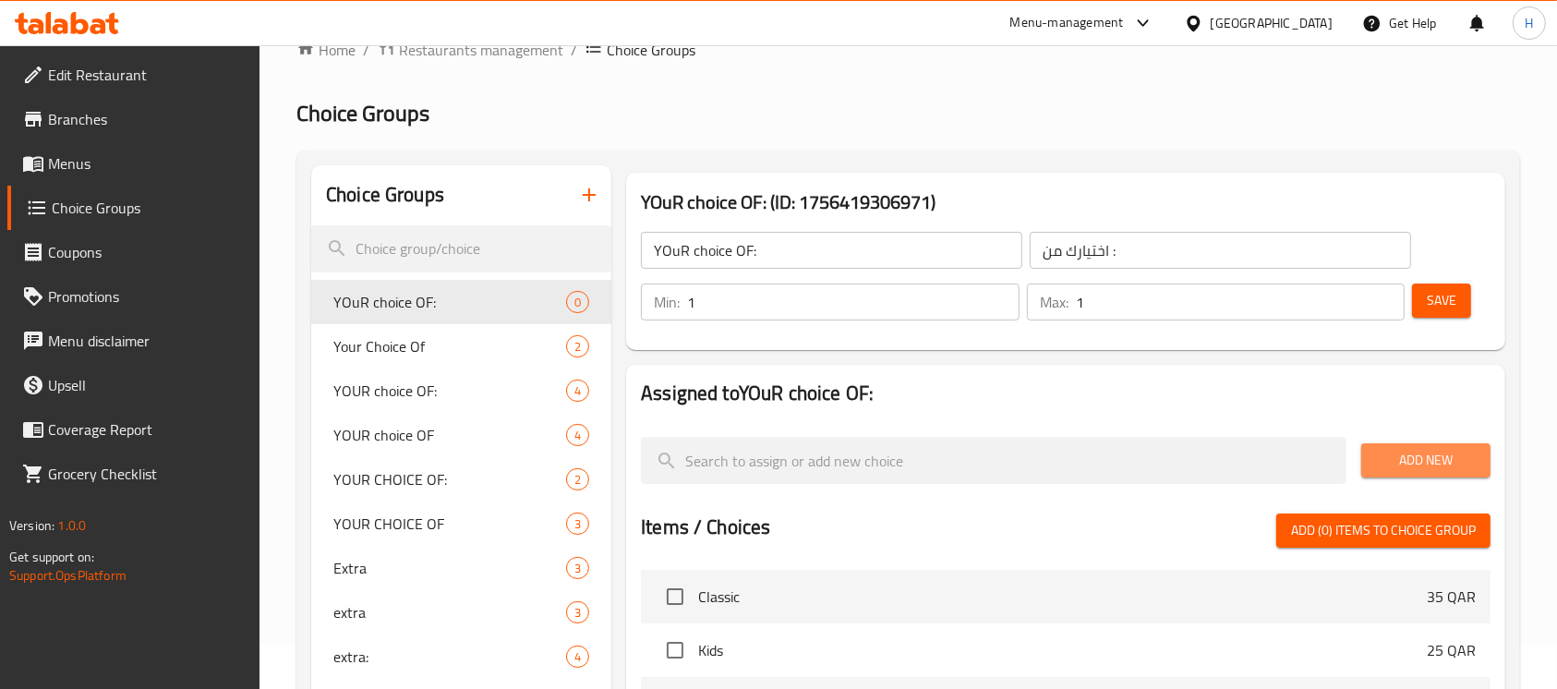
click at [1396, 447] on button "Add New" at bounding box center [1426, 460] width 129 height 34
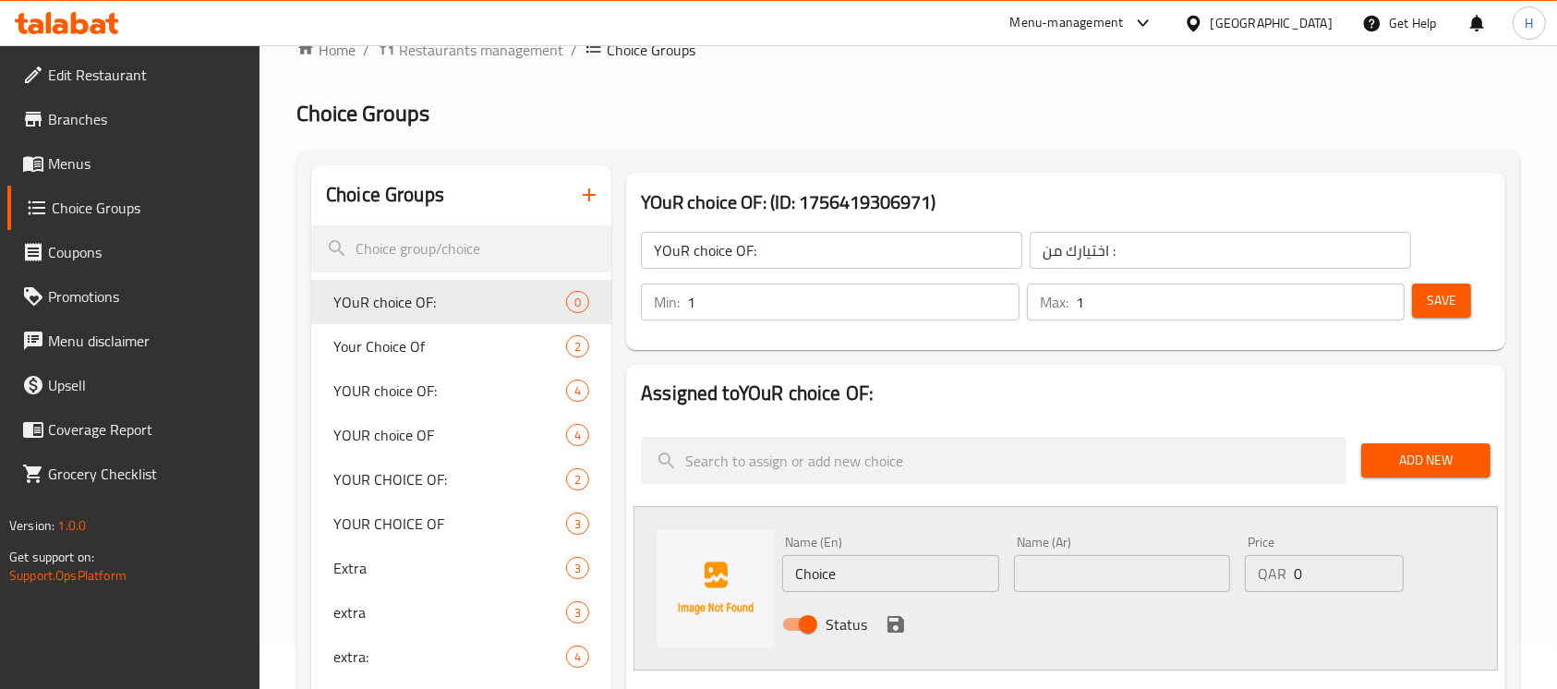
click at [919, 581] on input "Choice" at bounding box center [890, 573] width 216 height 37
click at [918, 582] on input "Choice" at bounding box center [890, 573] width 216 height 37
paste input "Suhlub"
type input "Suhlub"
click at [1084, 565] on input "text" at bounding box center [1122, 573] width 216 height 37
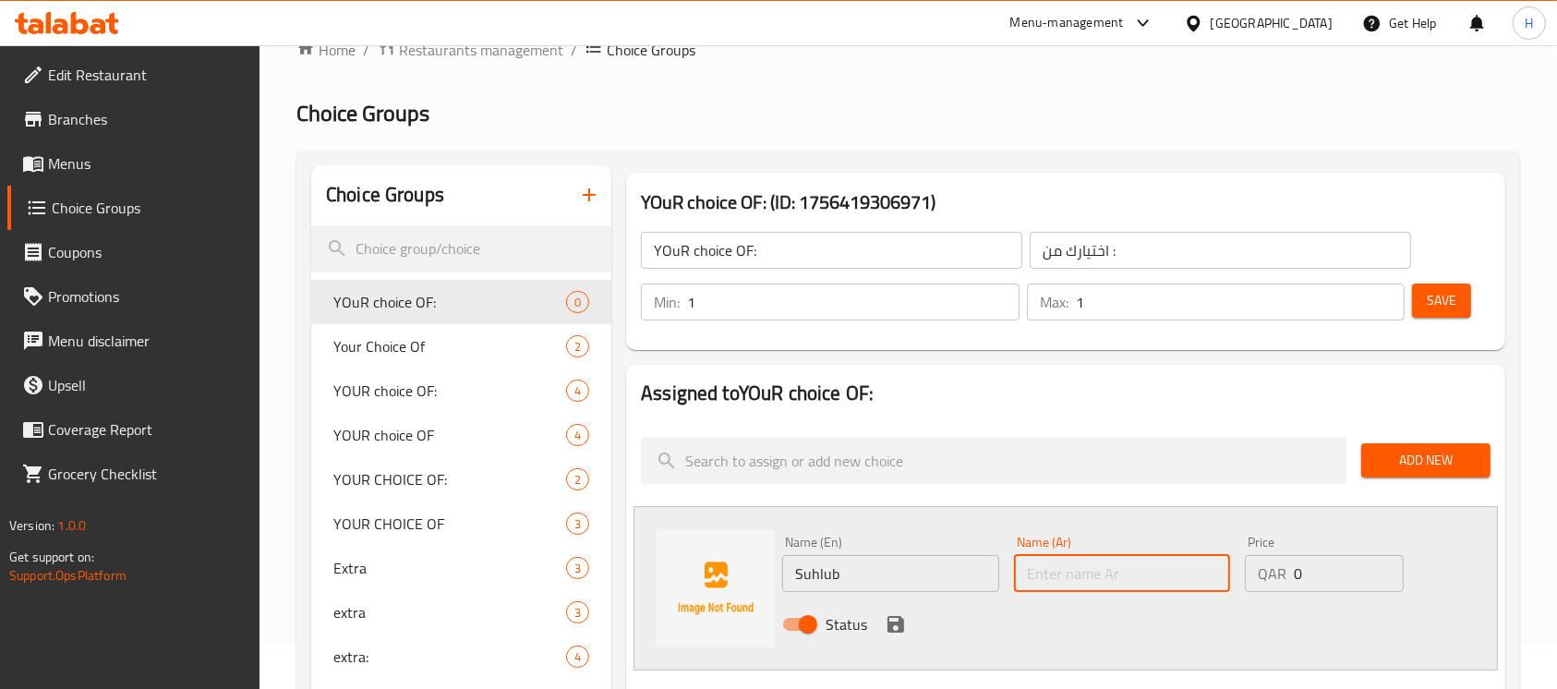
paste input "سحلب"
type input "سحلب"
click at [903, 625] on icon "save" at bounding box center [896, 624] width 22 height 22
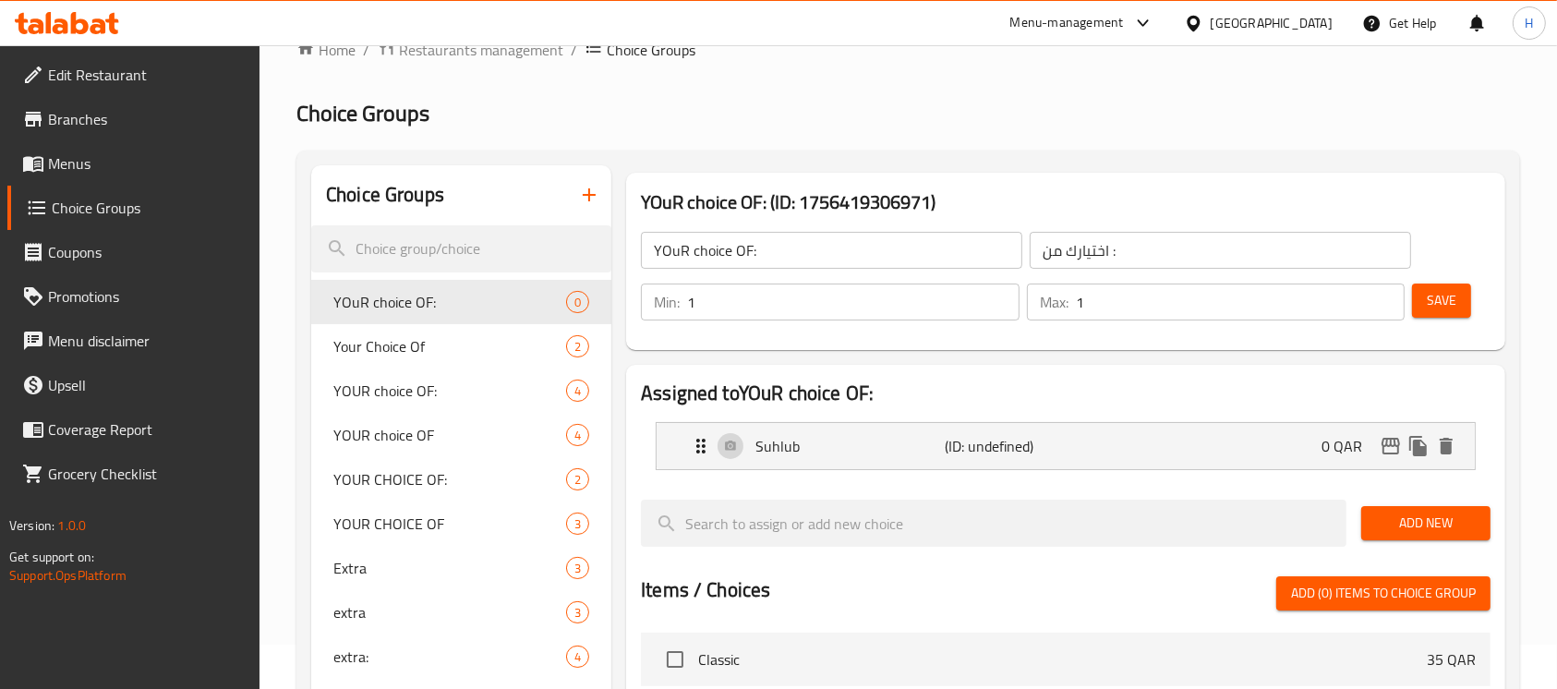
click at [1400, 527] on span "Add New" at bounding box center [1426, 523] width 100 height 23
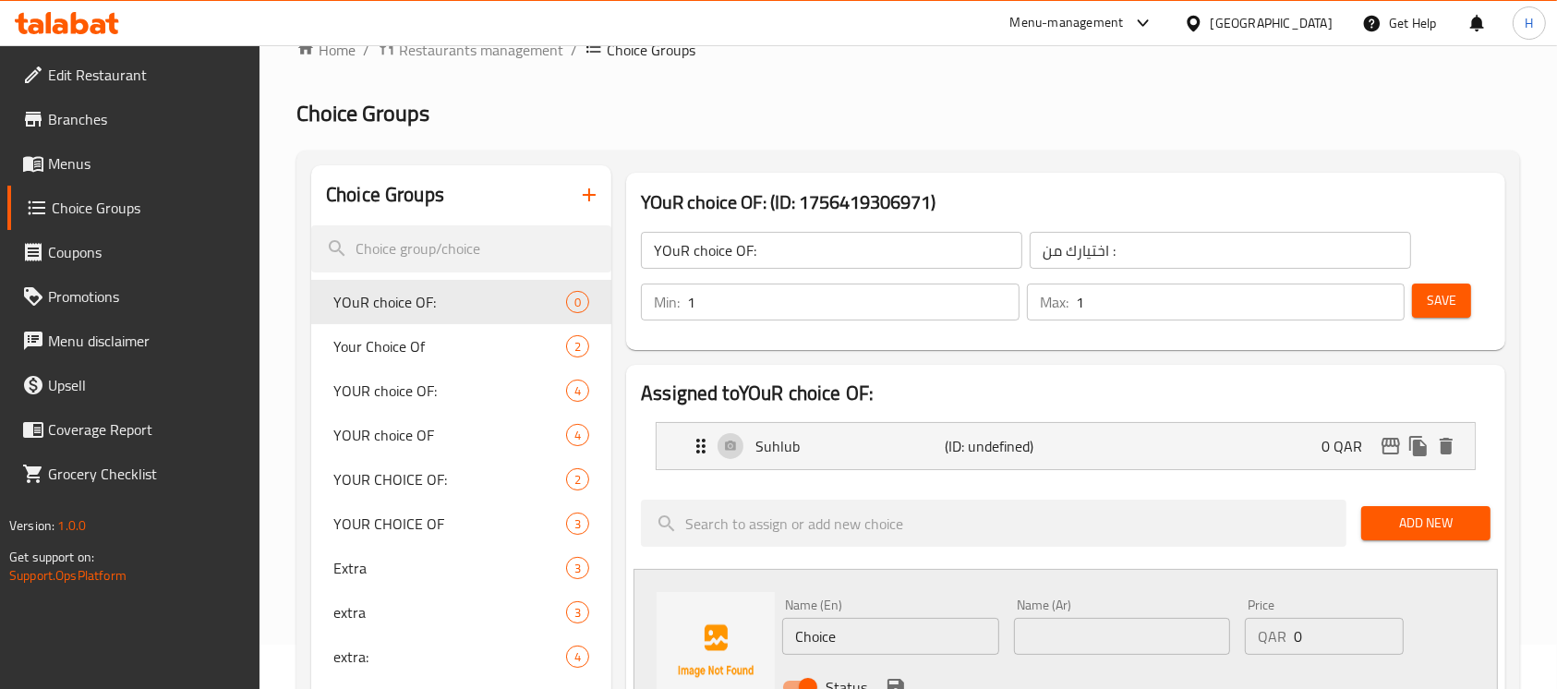
click at [857, 638] on input "Choice" at bounding box center [890, 636] width 216 height 37
paste input "hazelnuts"
type input "hazelnuts"
click at [1116, 640] on input "text" at bounding box center [1122, 636] width 216 height 37
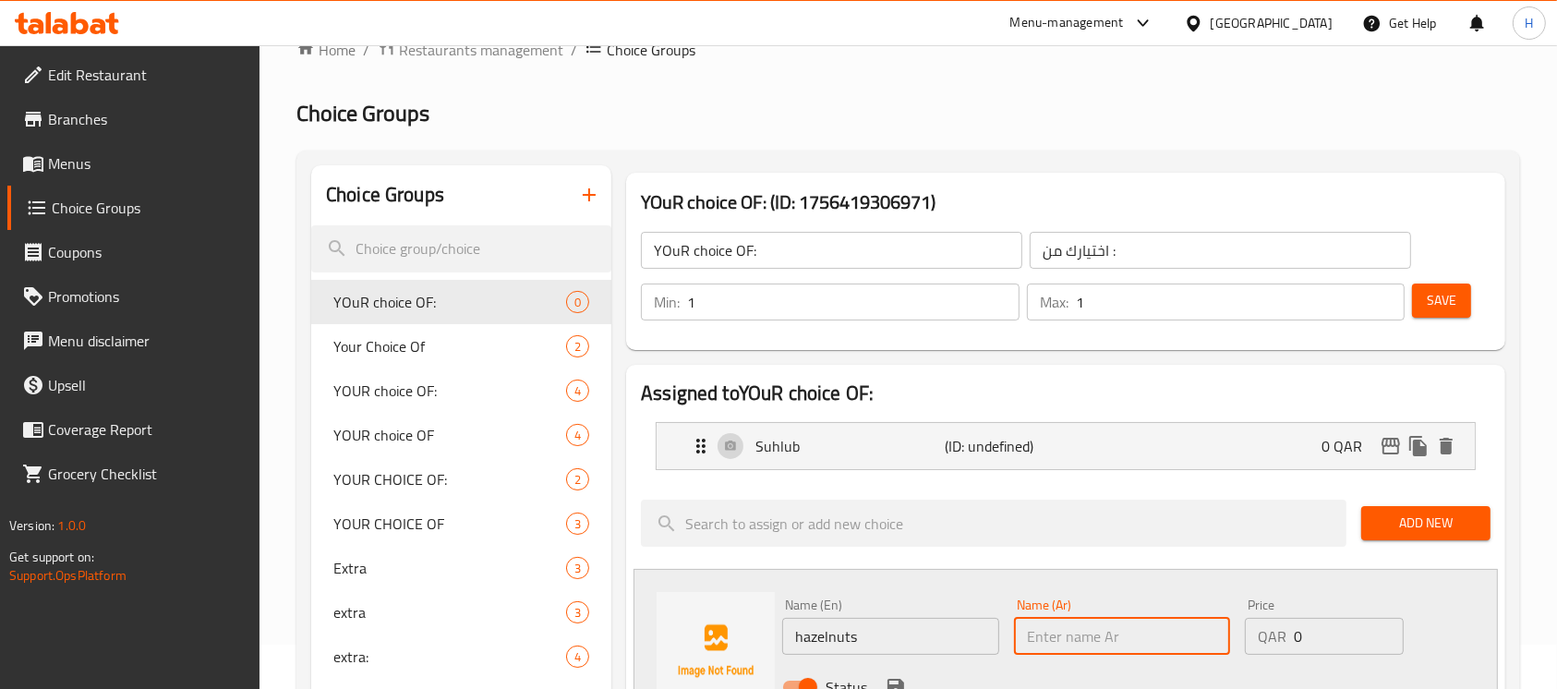
paste input "بندق"
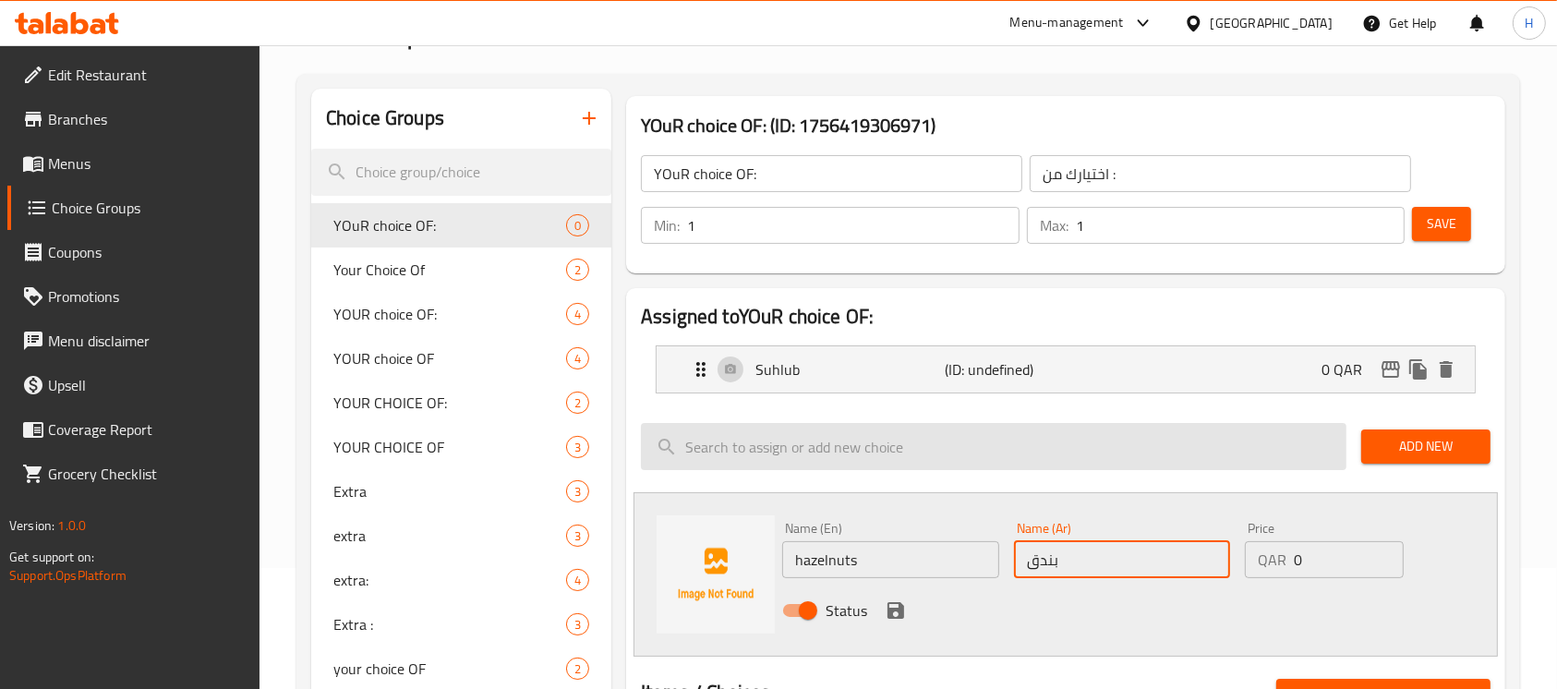
scroll to position [167, 0]
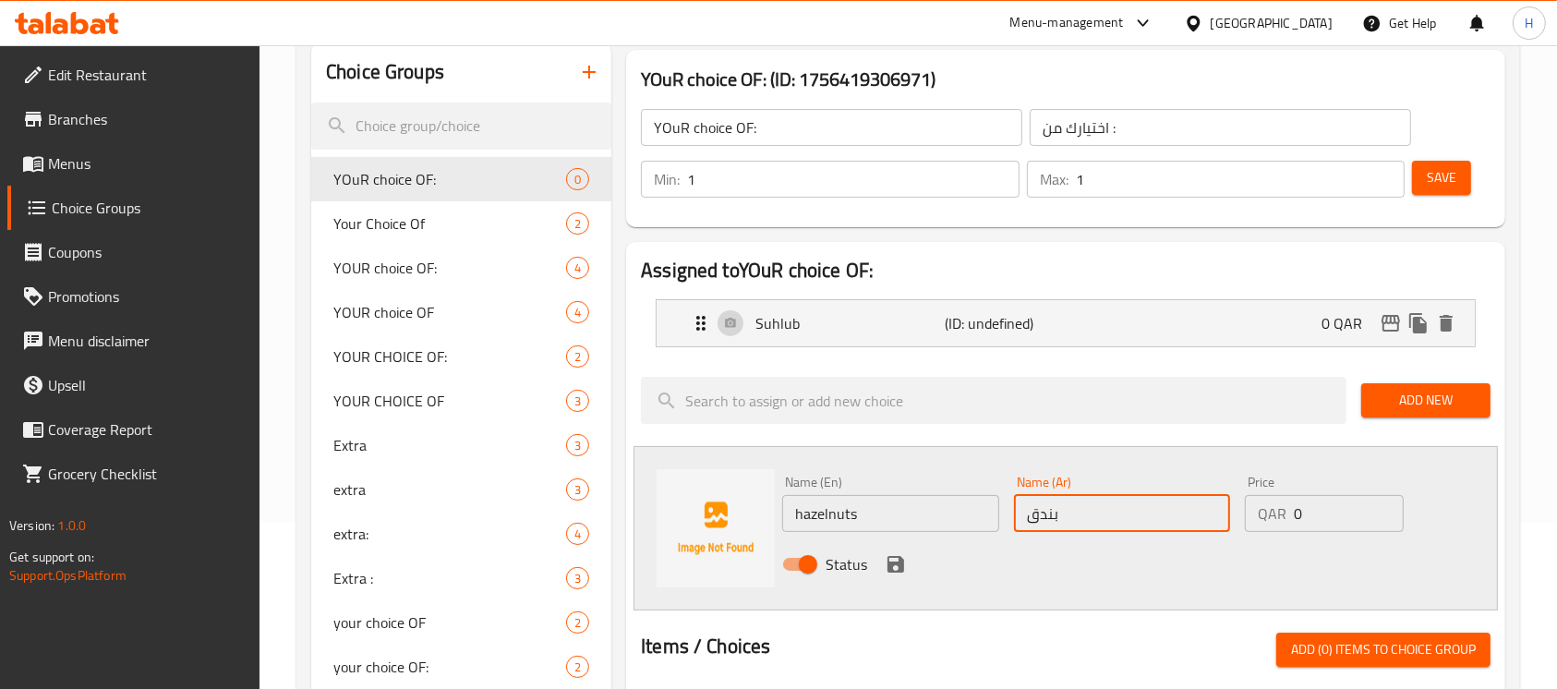
type input "بندق"
click at [894, 558] on icon "save" at bounding box center [896, 564] width 22 height 22
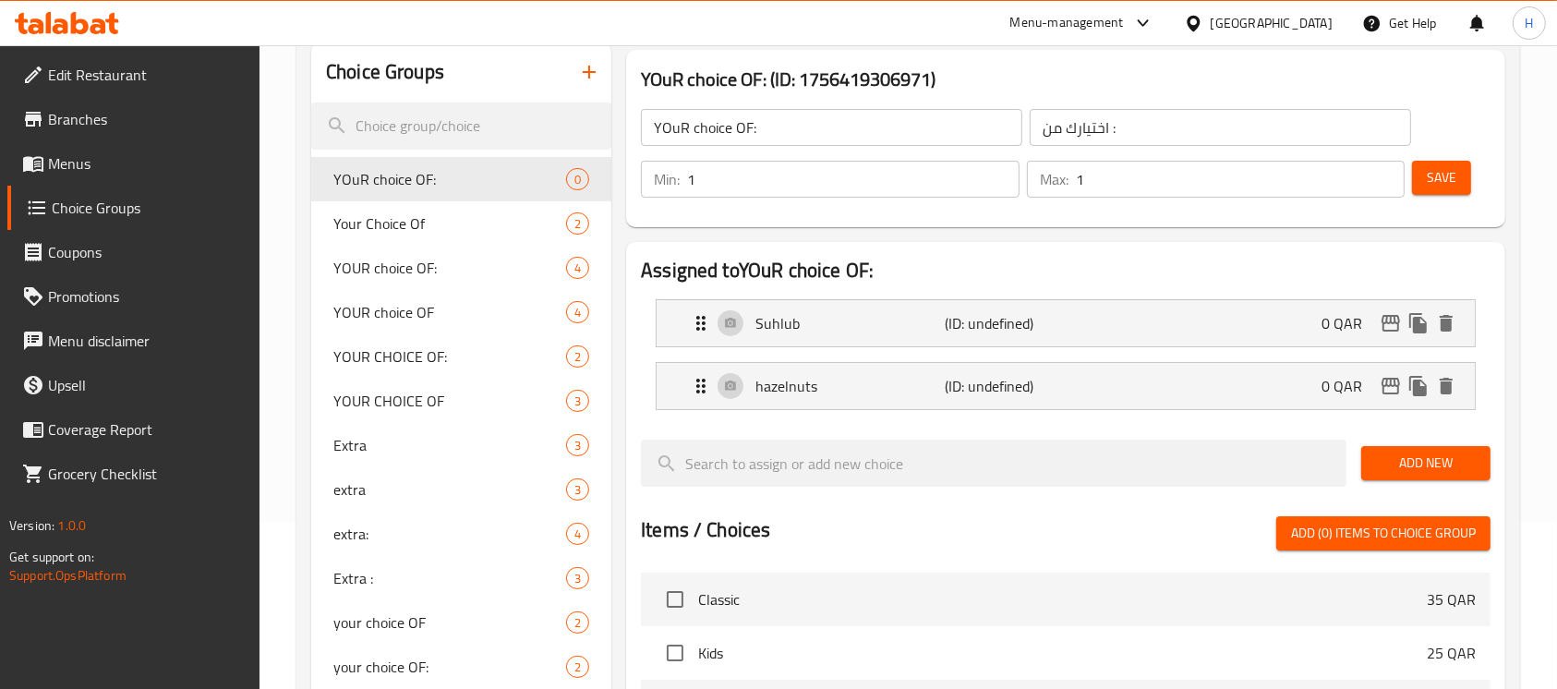
click at [1454, 462] on span "Add New" at bounding box center [1426, 463] width 100 height 23
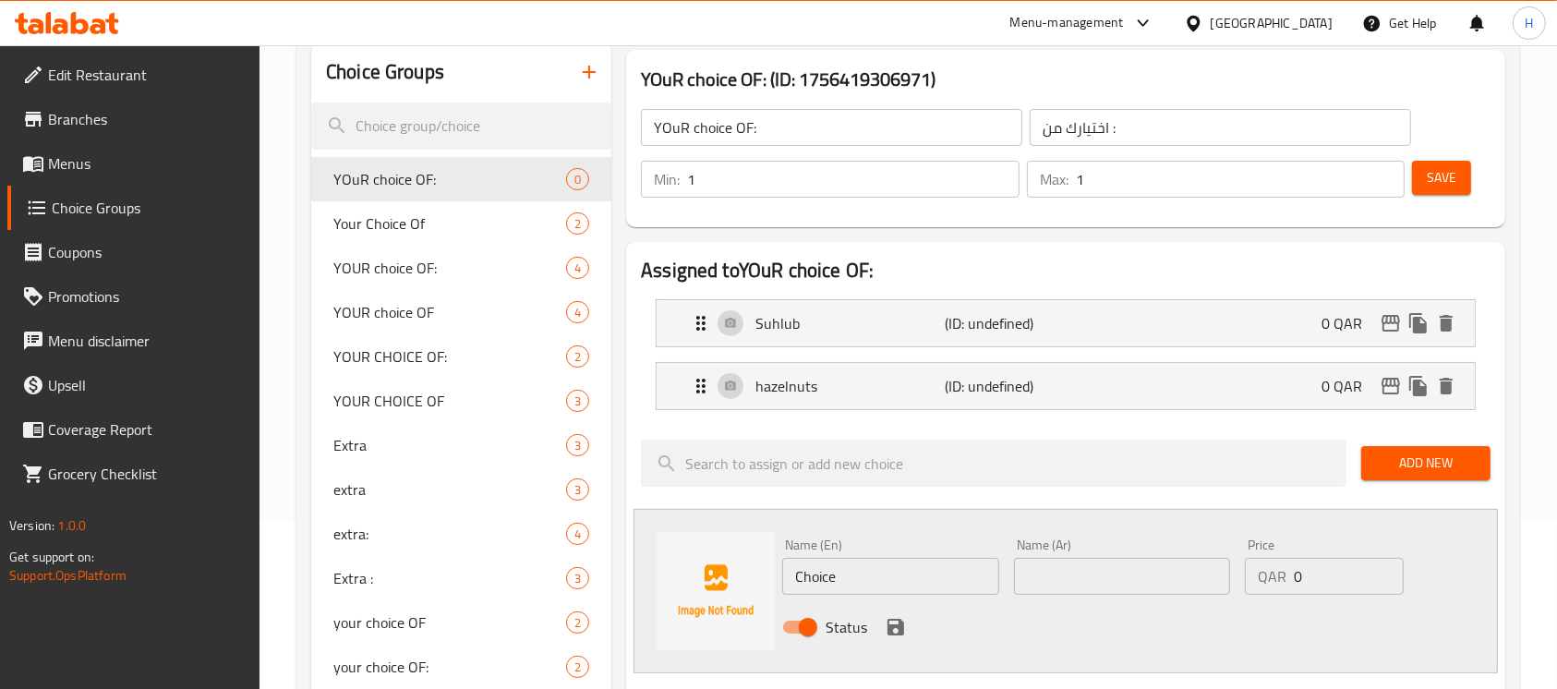
click at [851, 582] on input "Choice" at bounding box center [890, 576] width 216 height 37
paste input "pistachio"
type input "pistachio"
drag, startPoint x: 1122, startPoint y: 567, endPoint x: 1067, endPoint y: 581, distance: 57.1
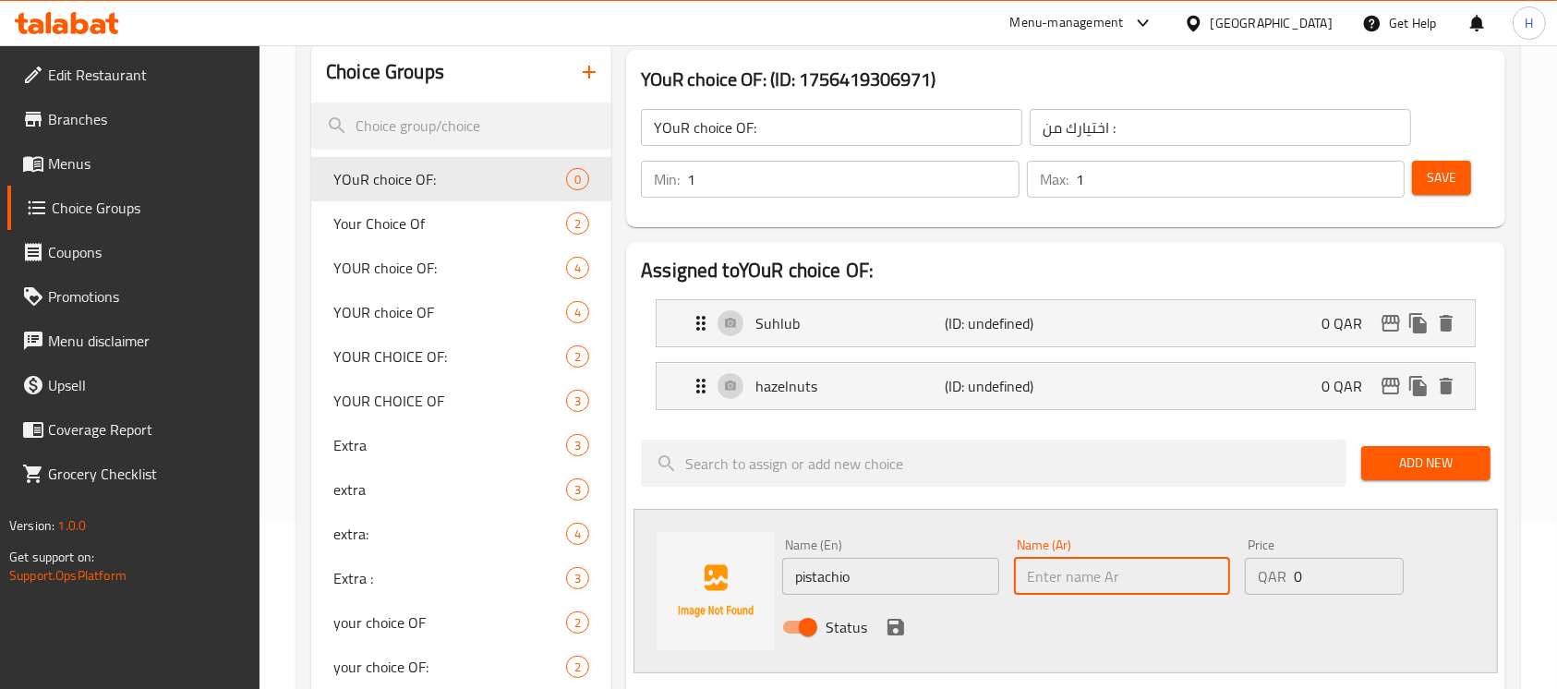
click at [1122, 567] on input "text" at bounding box center [1122, 576] width 216 height 37
paste input "فستق"
type input "فستق"
click at [896, 623] on icon "save" at bounding box center [896, 627] width 22 height 22
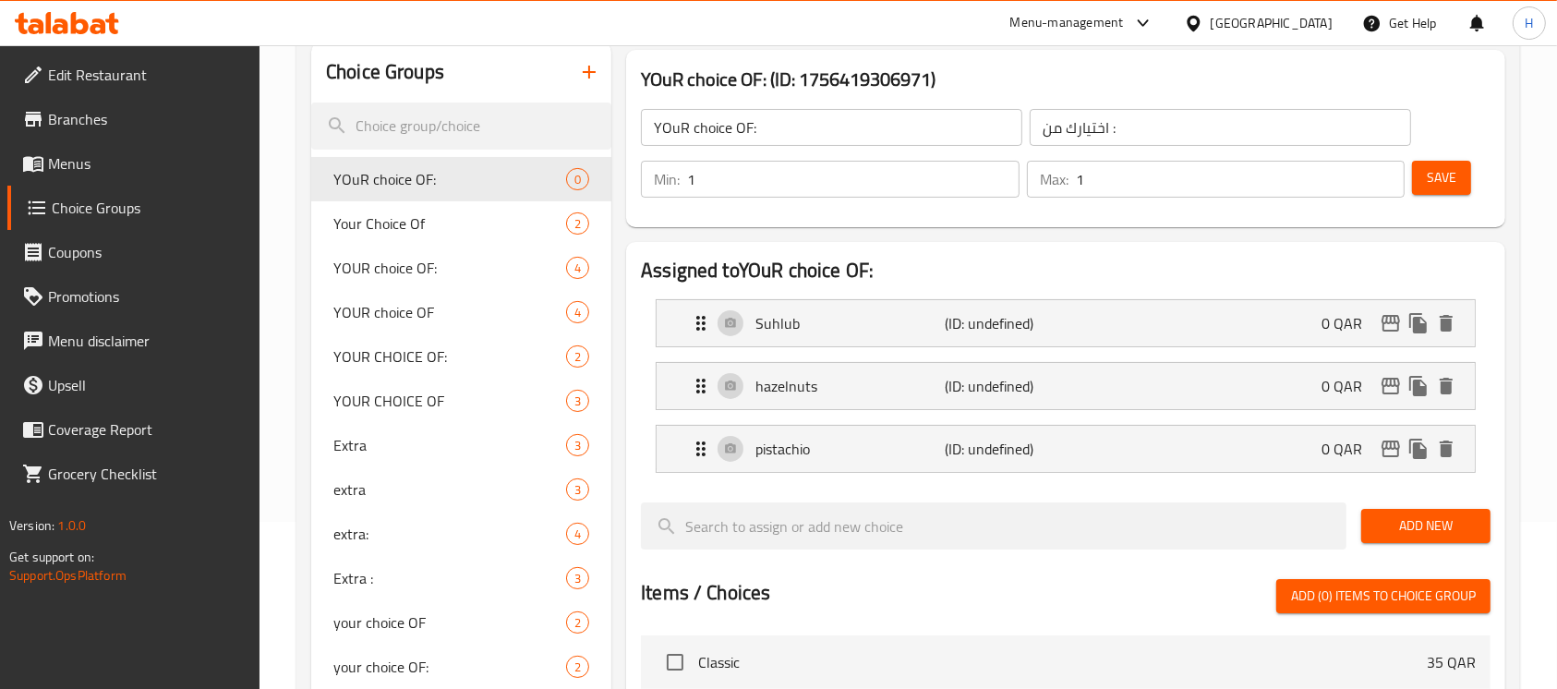
click at [1453, 178] on span "Save" at bounding box center [1442, 177] width 30 height 23
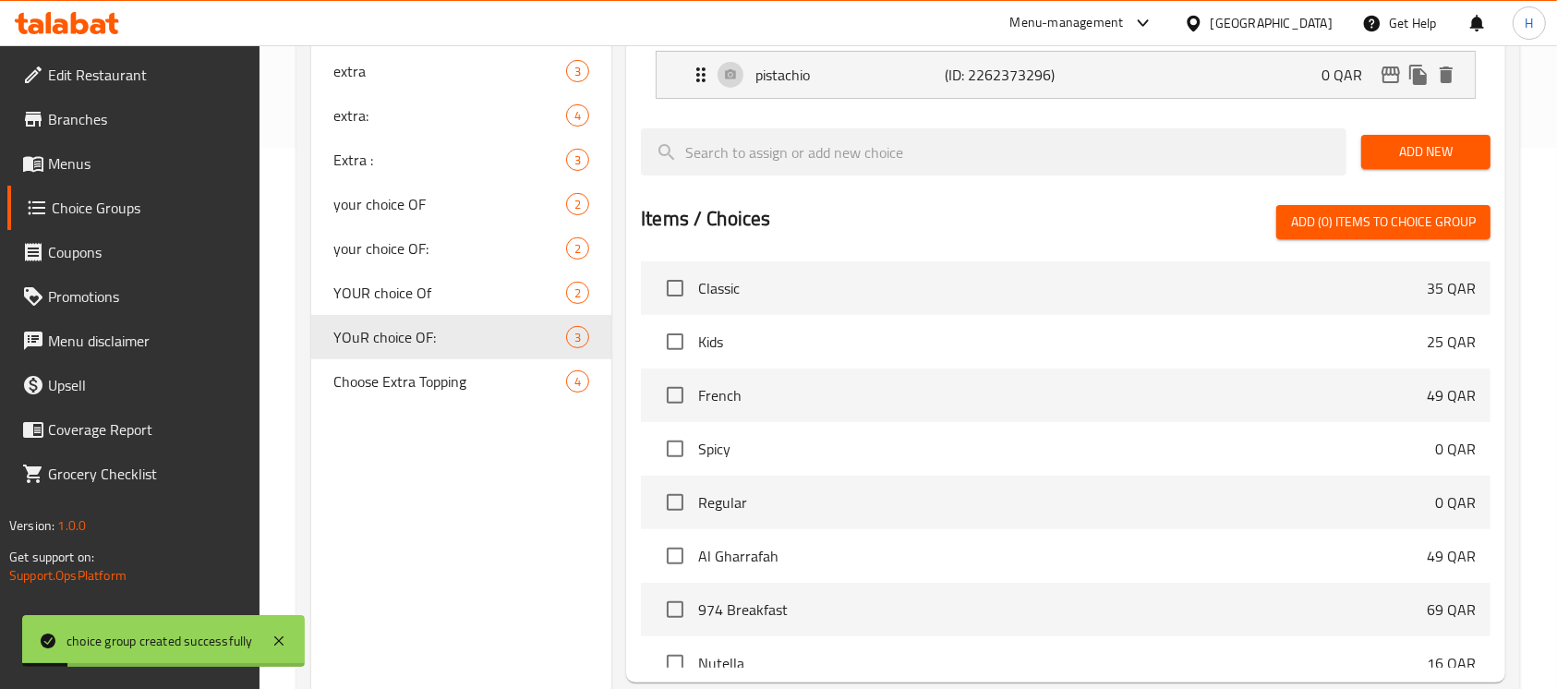
scroll to position [722, 0]
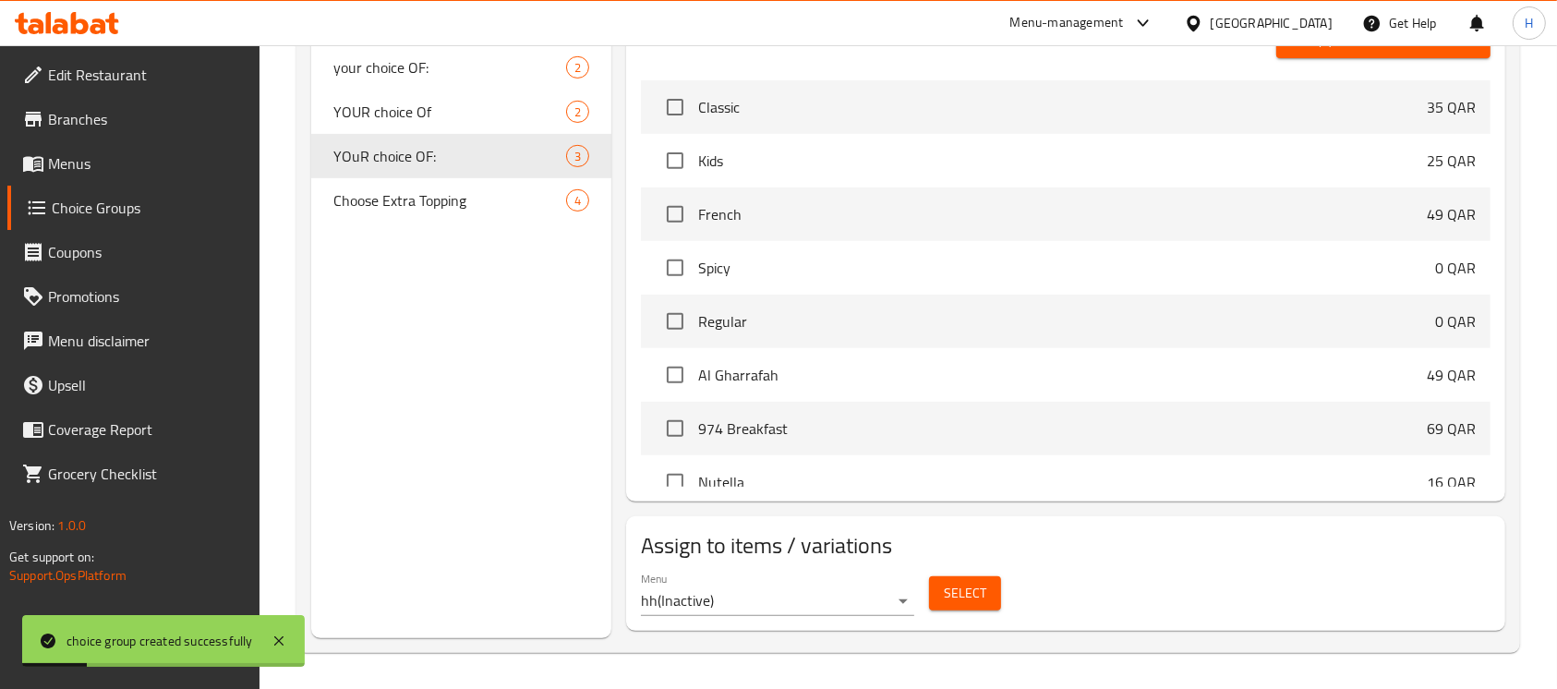
click at [931, 592] on button "Select" at bounding box center [965, 593] width 72 height 34
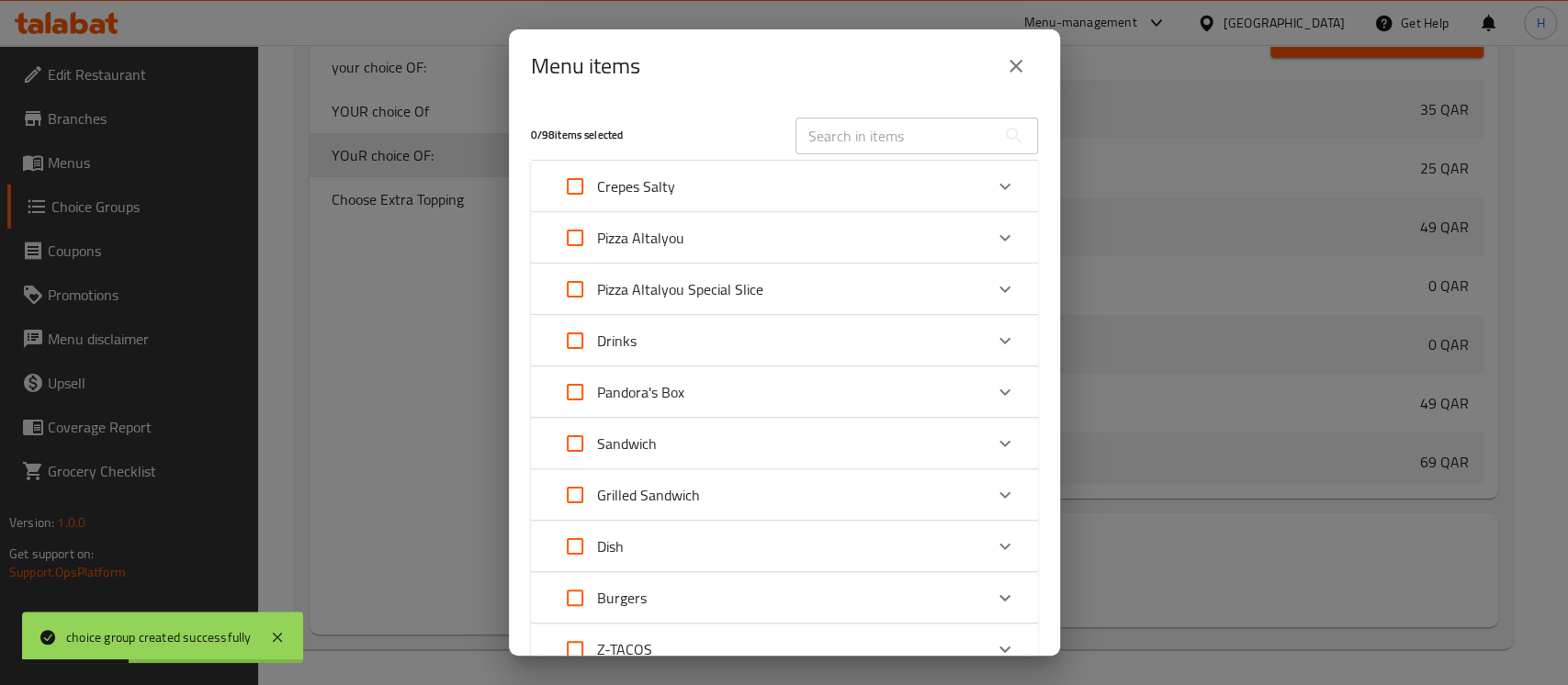
click at [880, 141] on input "text" at bounding box center [895, 135] width 200 height 37
paste input "Suhlub/hazelnuts/pistachio"
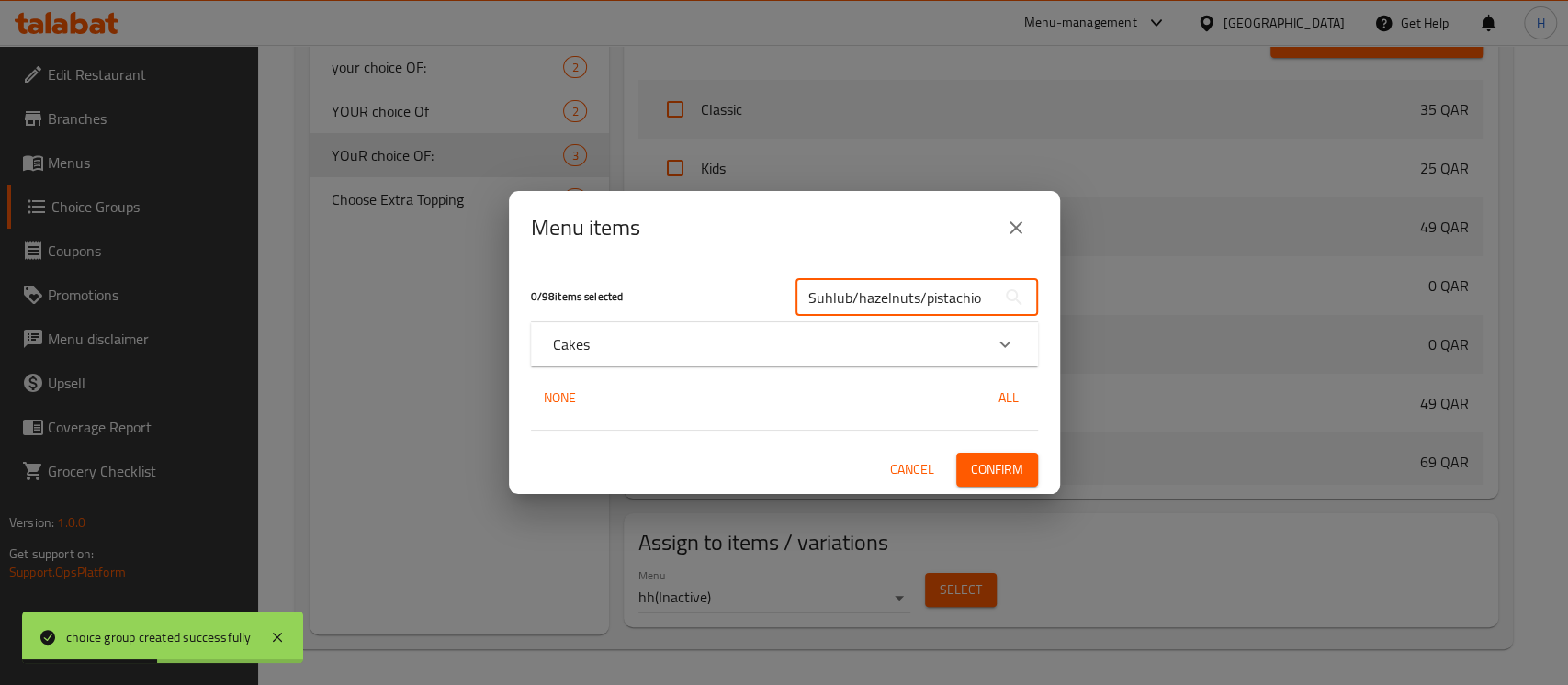
type input "Suhlub/hazelnuts/pistachio"
click at [705, 347] on div "Cakes" at bounding box center [768, 344] width 430 height 22
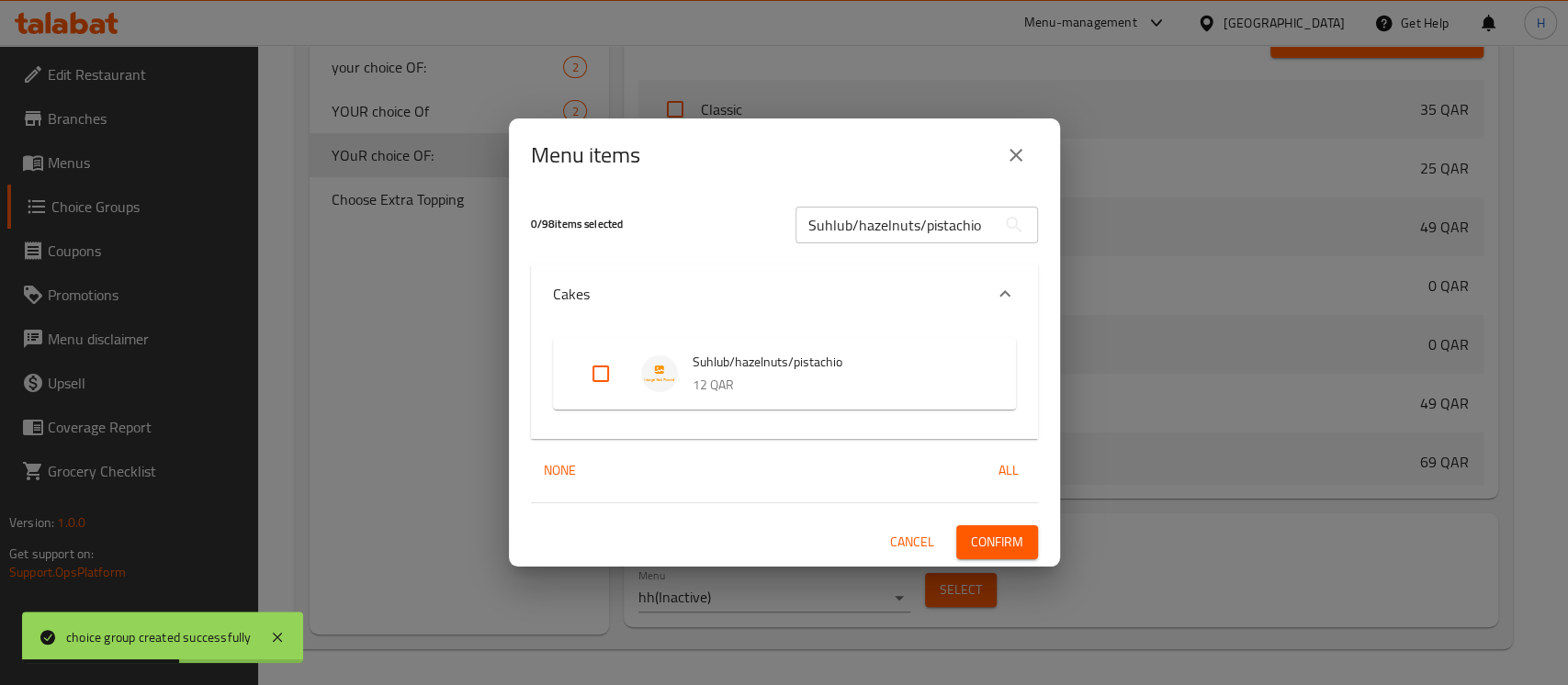
click at [605, 377] on input "Expand" at bounding box center [601, 374] width 44 height 44
checkbox input "true"
click at [1000, 555] on button "Confirm" at bounding box center [997, 542] width 82 height 34
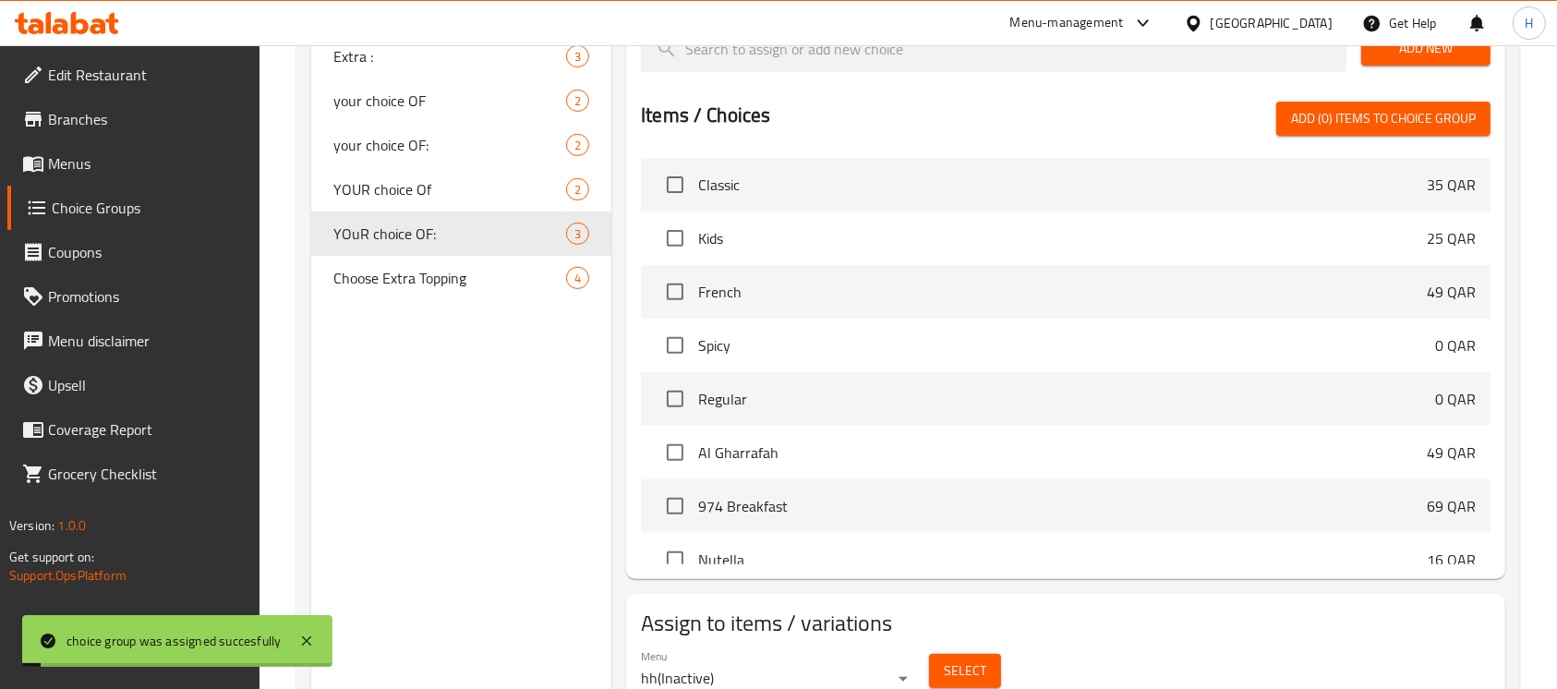
scroll to position [599, 0]
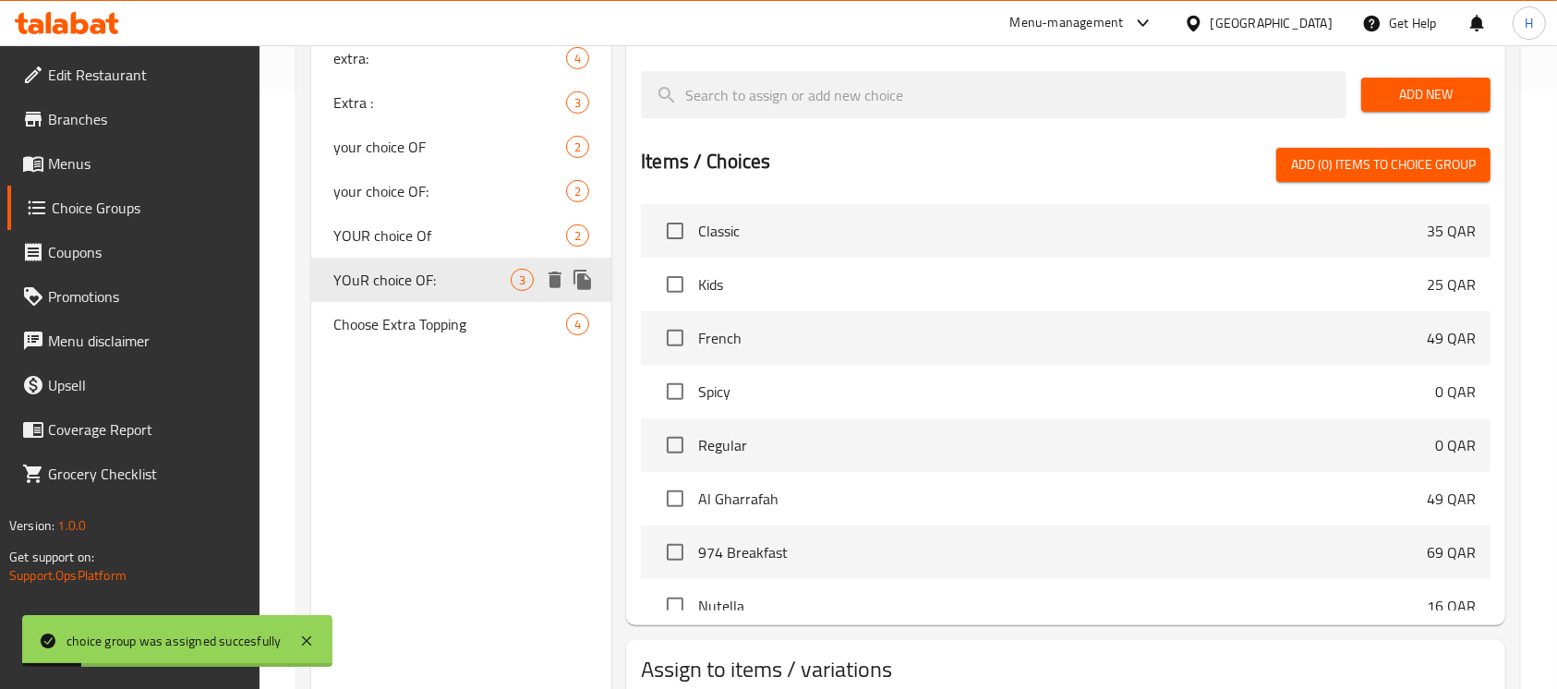
click at [390, 240] on span "YOUR choice Of" at bounding box center [449, 235] width 233 height 22
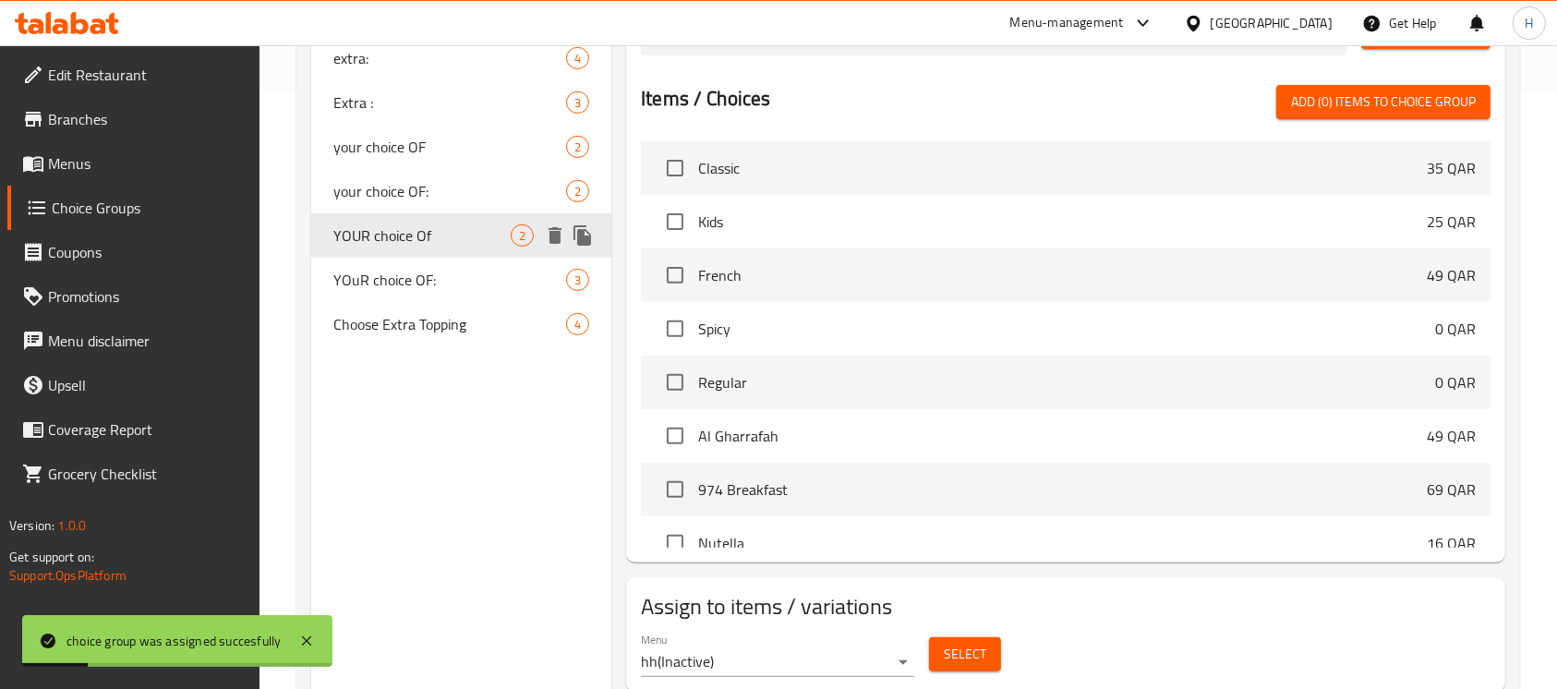
type input "YOUR choice Of"
type input "اختيارك من"
type input "0"
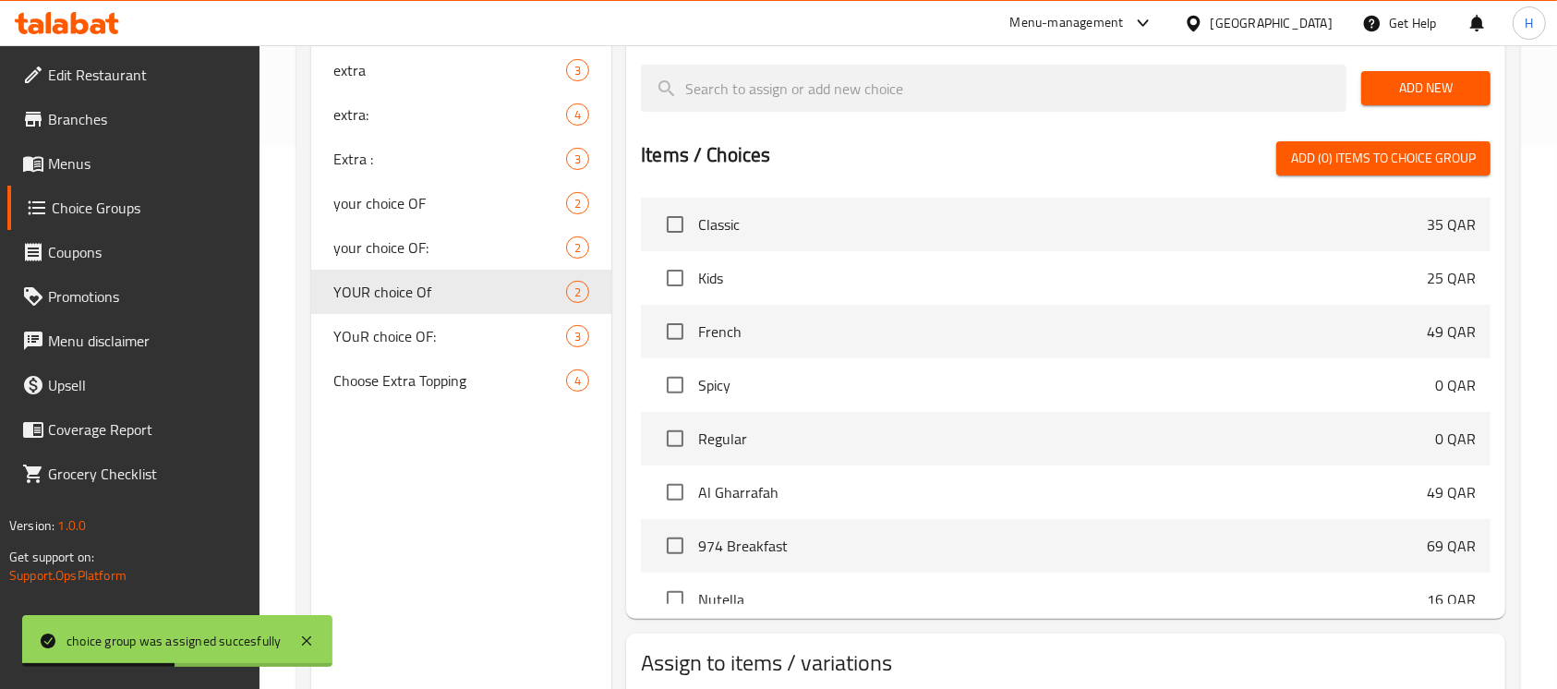
scroll to position [660, 0]
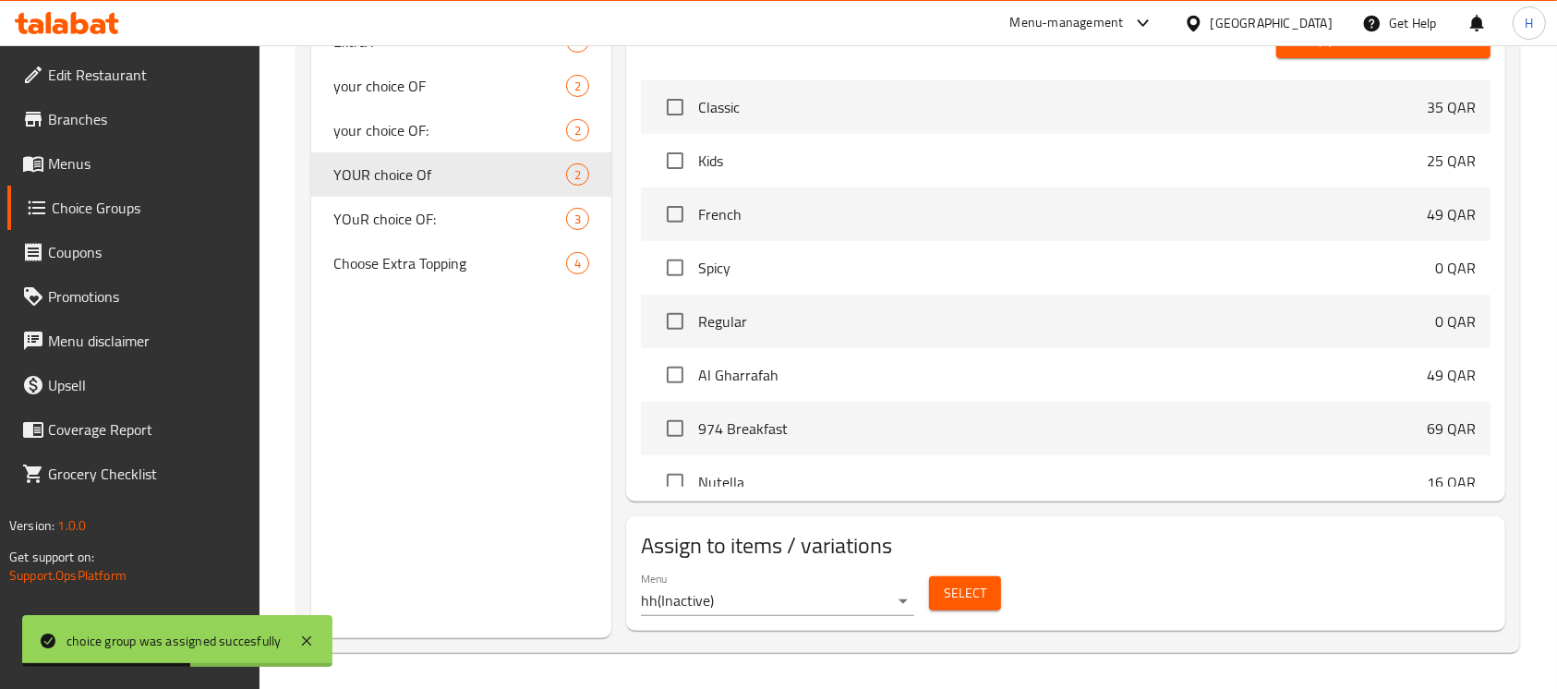
click at [947, 588] on span "Select" at bounding box center [965, 593] width 42 height 23
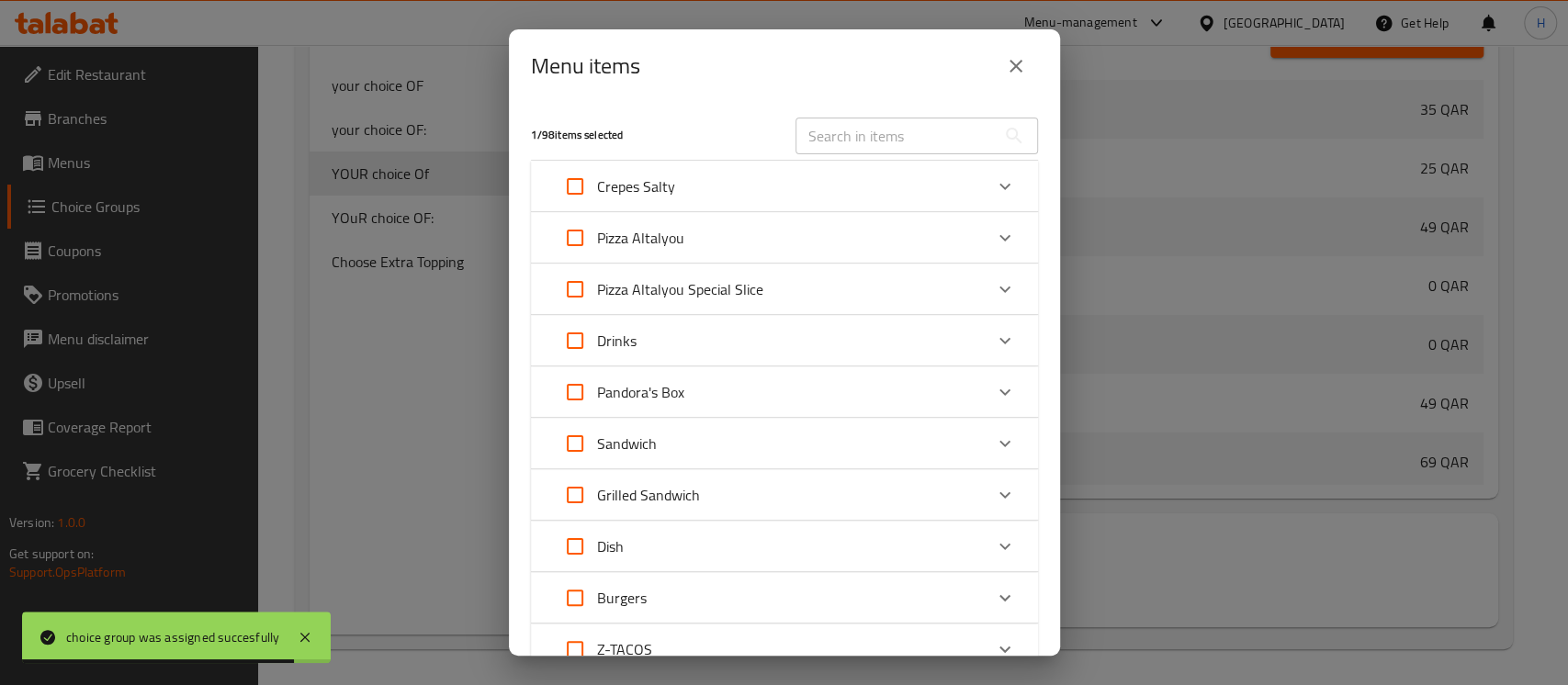
click at [150, 158] on div "Menu items 1 / 98 items selected ​ Crepes Salty Crepes Salty Cheese 15 QAR Thun…" at bounding box center [784, 342] width 1568 height 685
click at [1030, 62] on button "close" at bounding box center [1015, 66] width 44 height 44
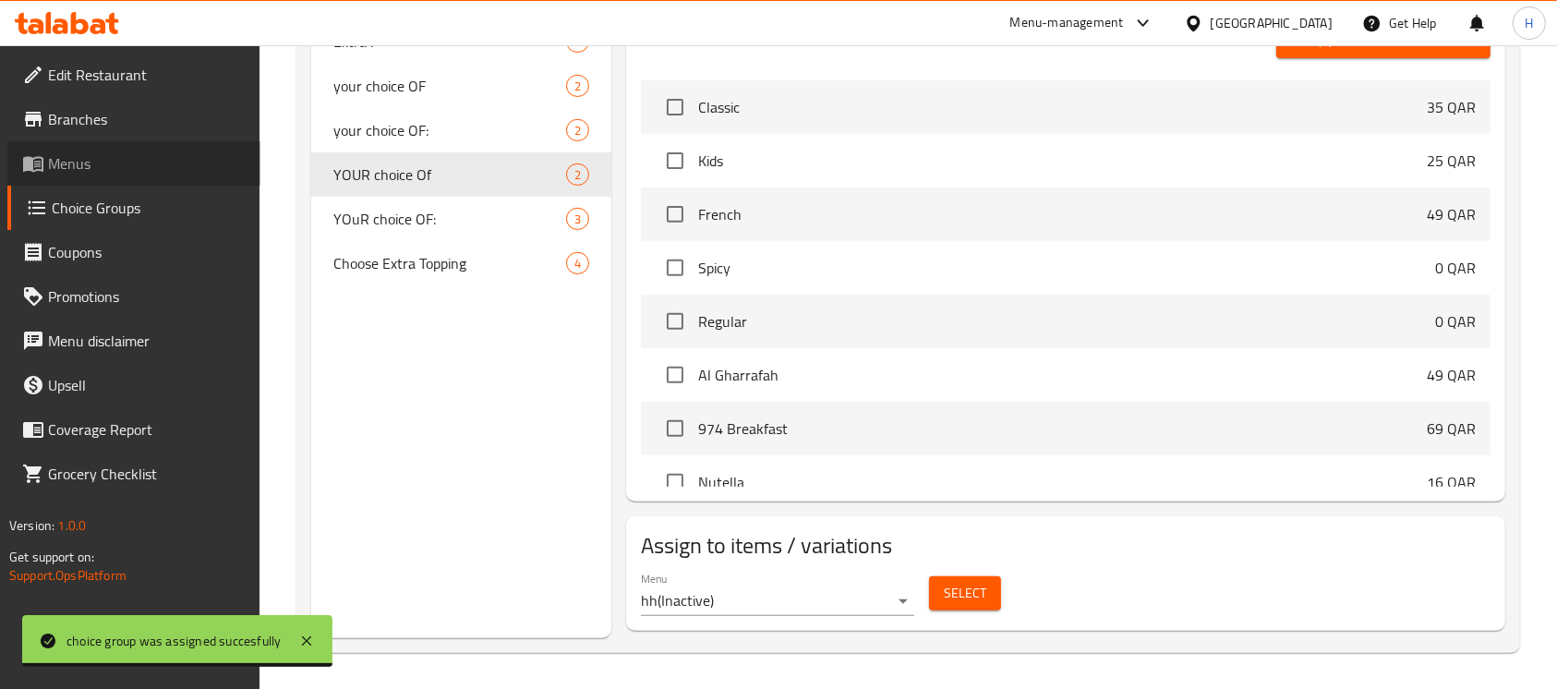
click at [149, 158] on span "Menus" at bounding box center [147, 163] width 198 height 22
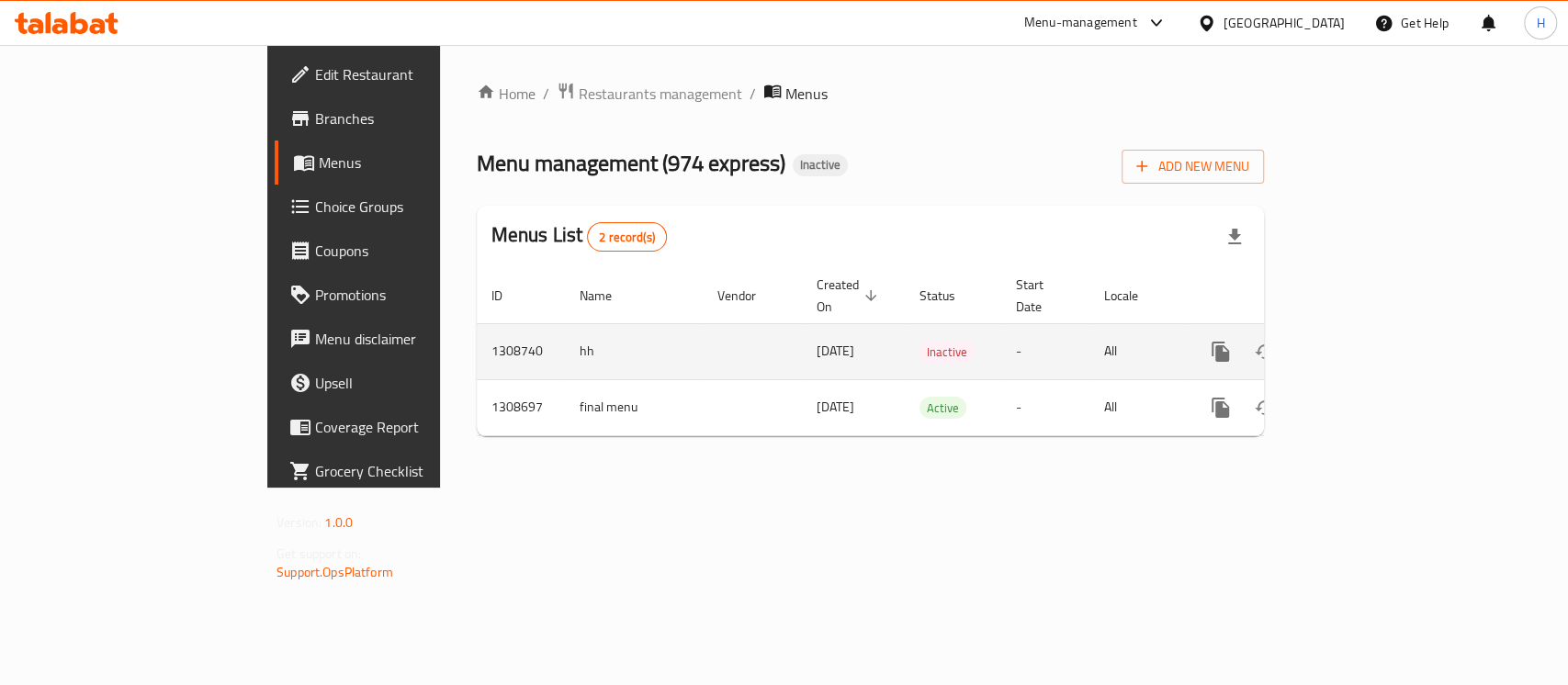
click at [1364, 341] on icon "enhanced table" at bounding box center [1353, 352] width 22 height 22
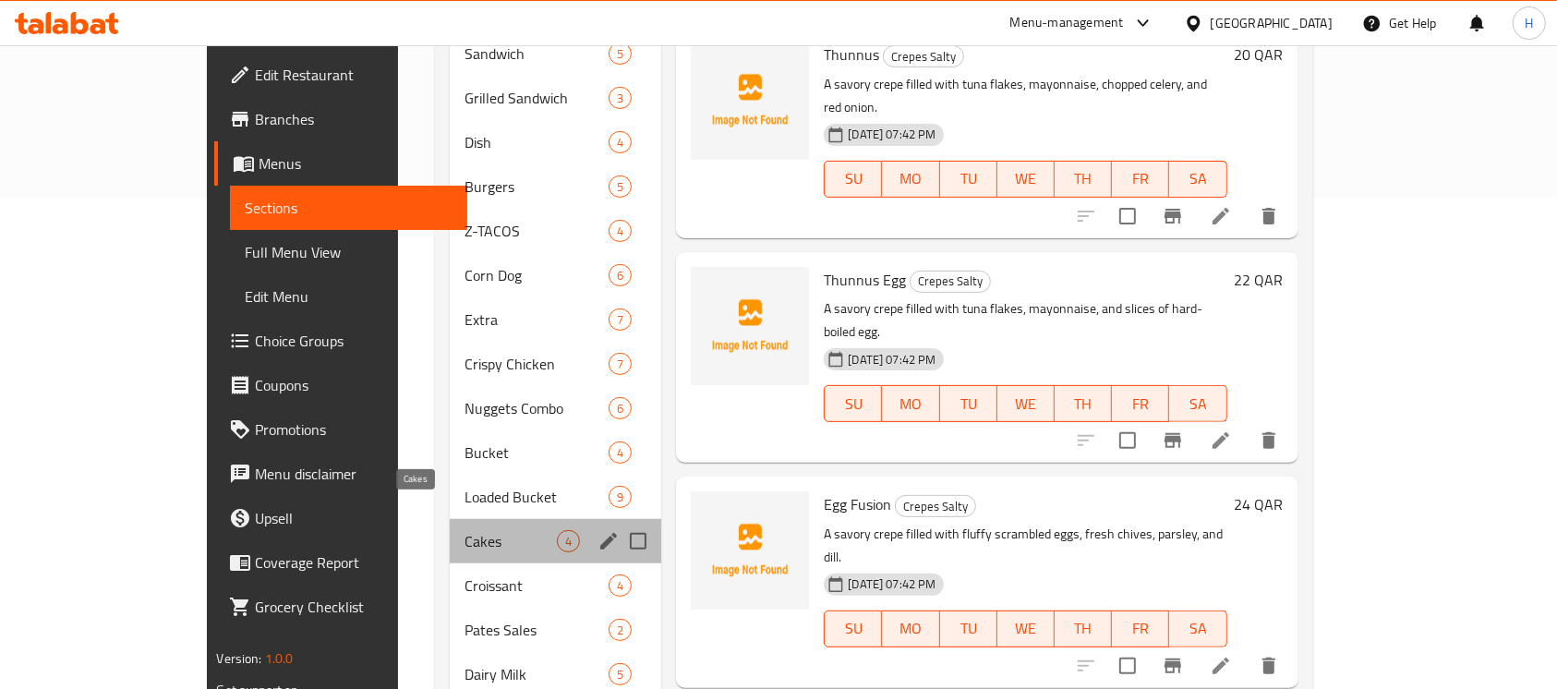
click at [465, 530] on span "Cakes" at bounding box center [511, 541] width 93 height 22
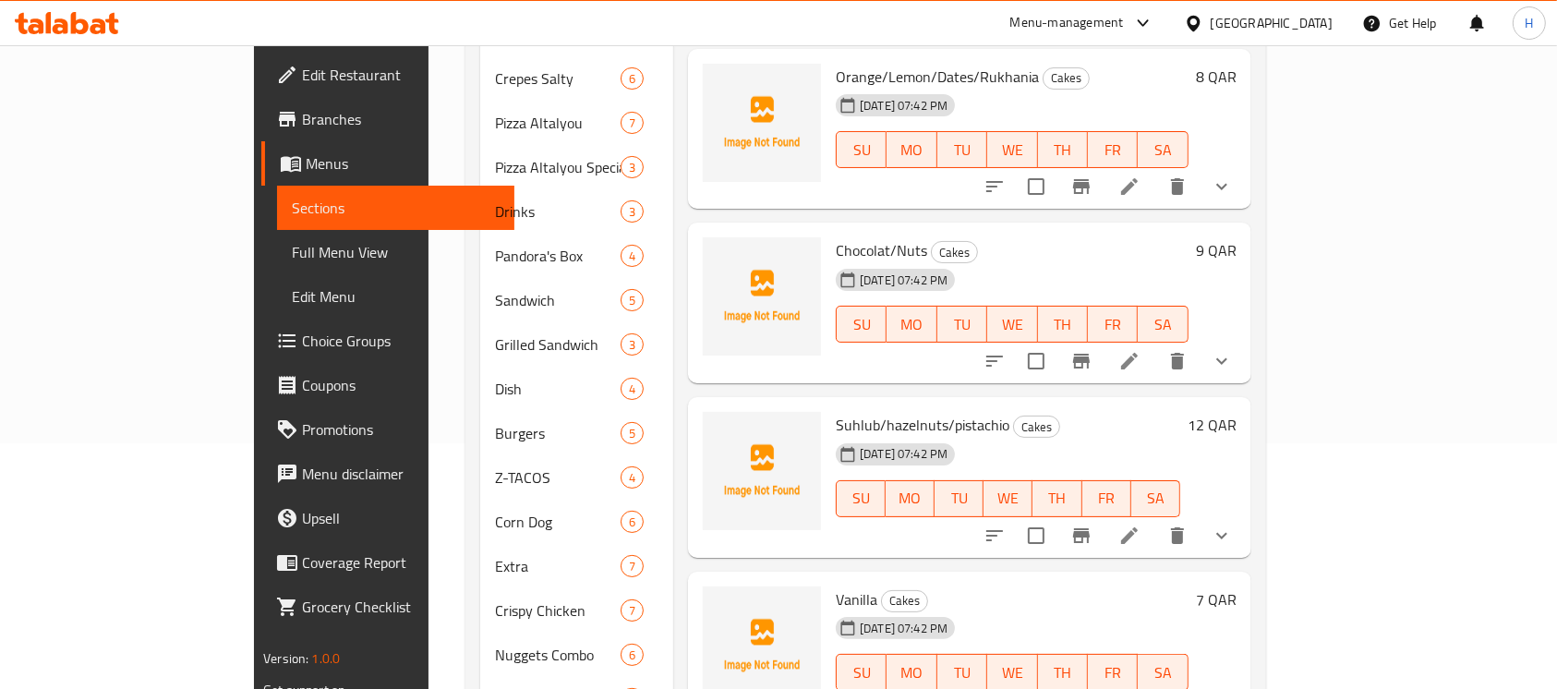
scroll to position [123, 0]
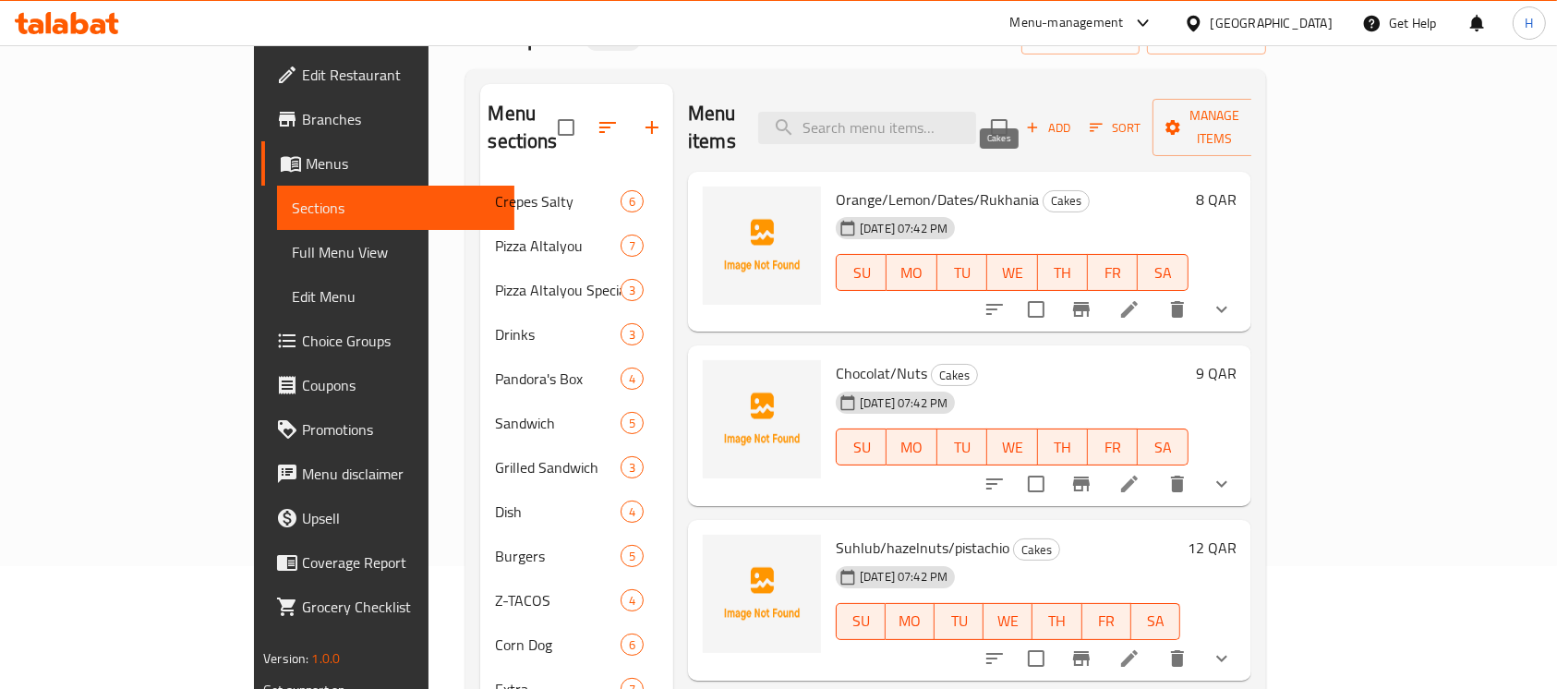
click at [1044, 190] on span "Cakes" at bounding box center [1066, 200] width 45 height 21
copy span "Cakes"
click at [1156, 293] on li at bounding box center [1130, 309] width 52 height 33
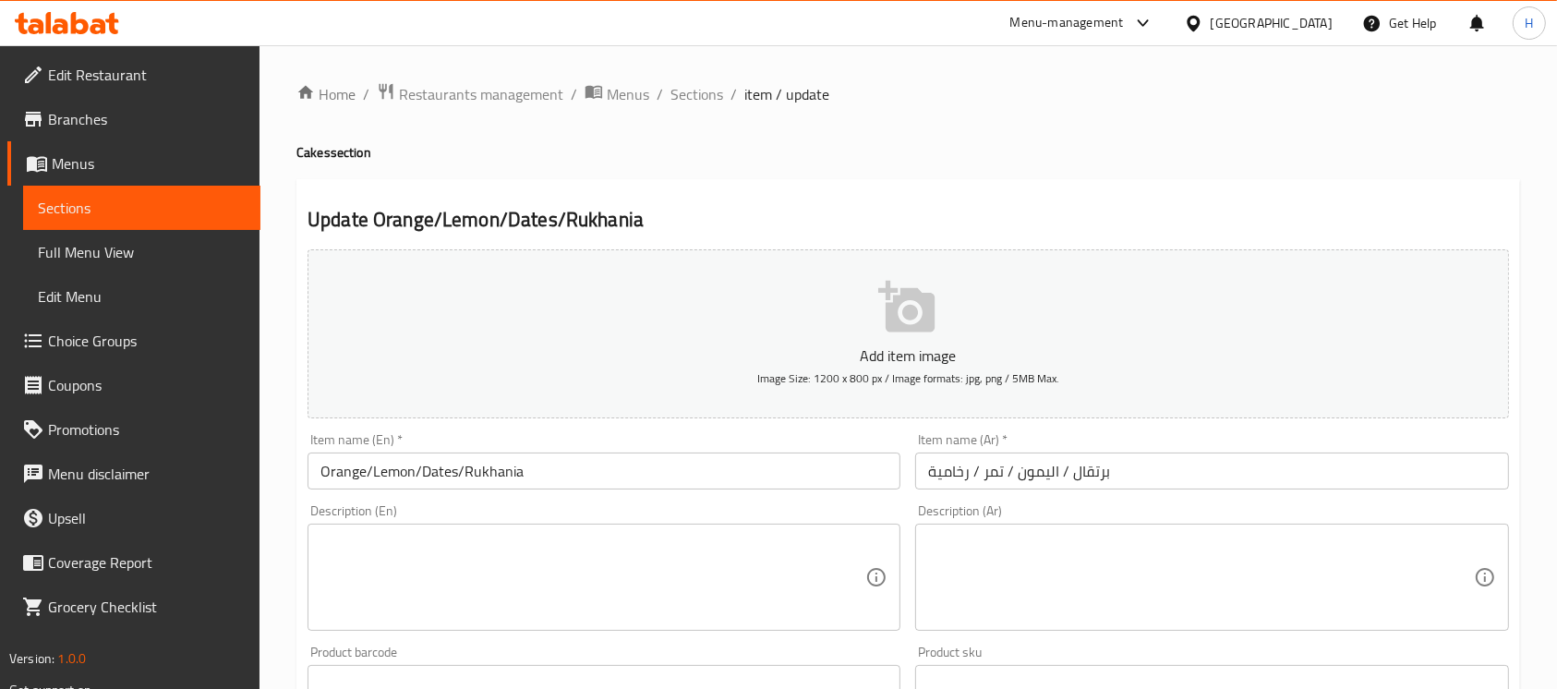
click at [809, 457] on input "Orange/Lemon/Dates/Rukhania" at bounding box center [604, 471] width 593 height 37
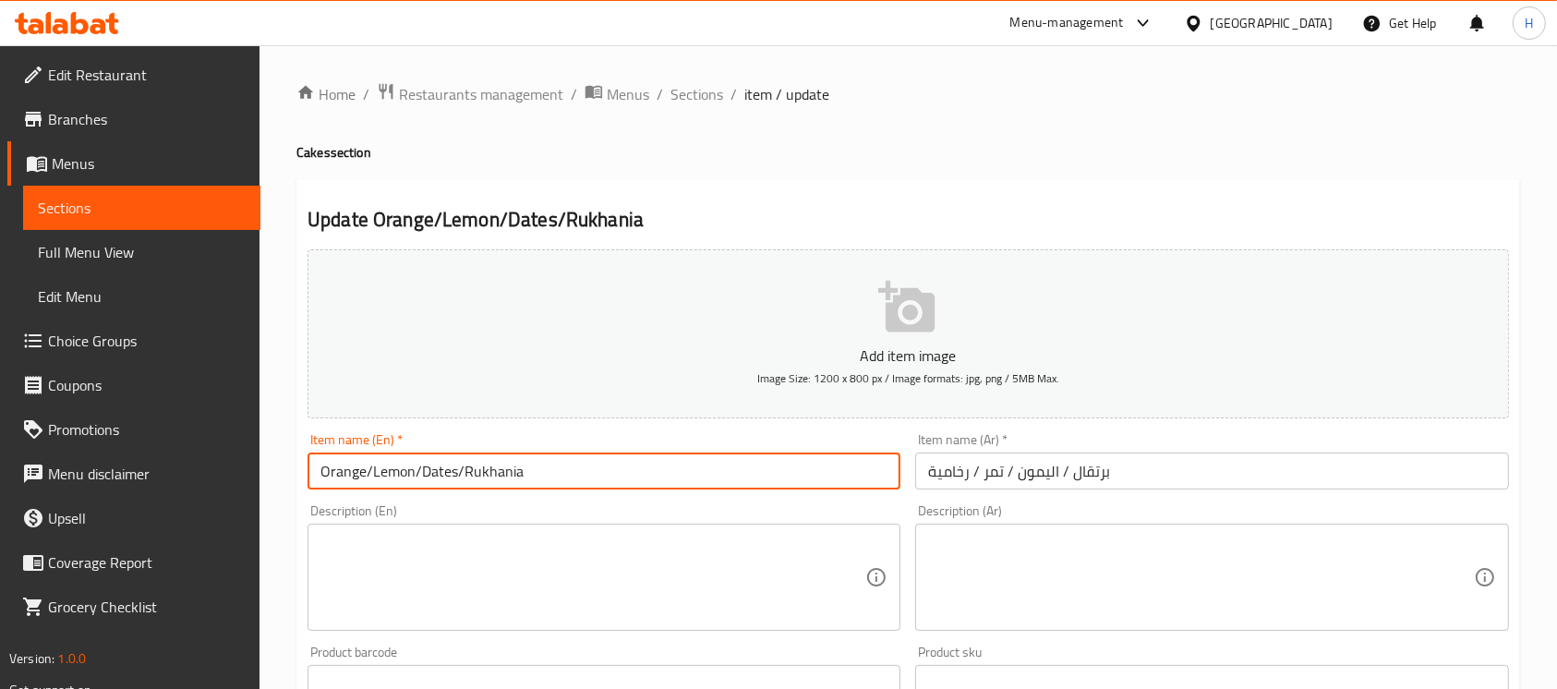
click at [321, 476] on input "Orange/Lemon/Dates/Rukhania" at bounding box center [604, 471] width 593 height 37
paste input "Cakes"
type input "Cakes Orange/Lemon/Dates/Rukhania"
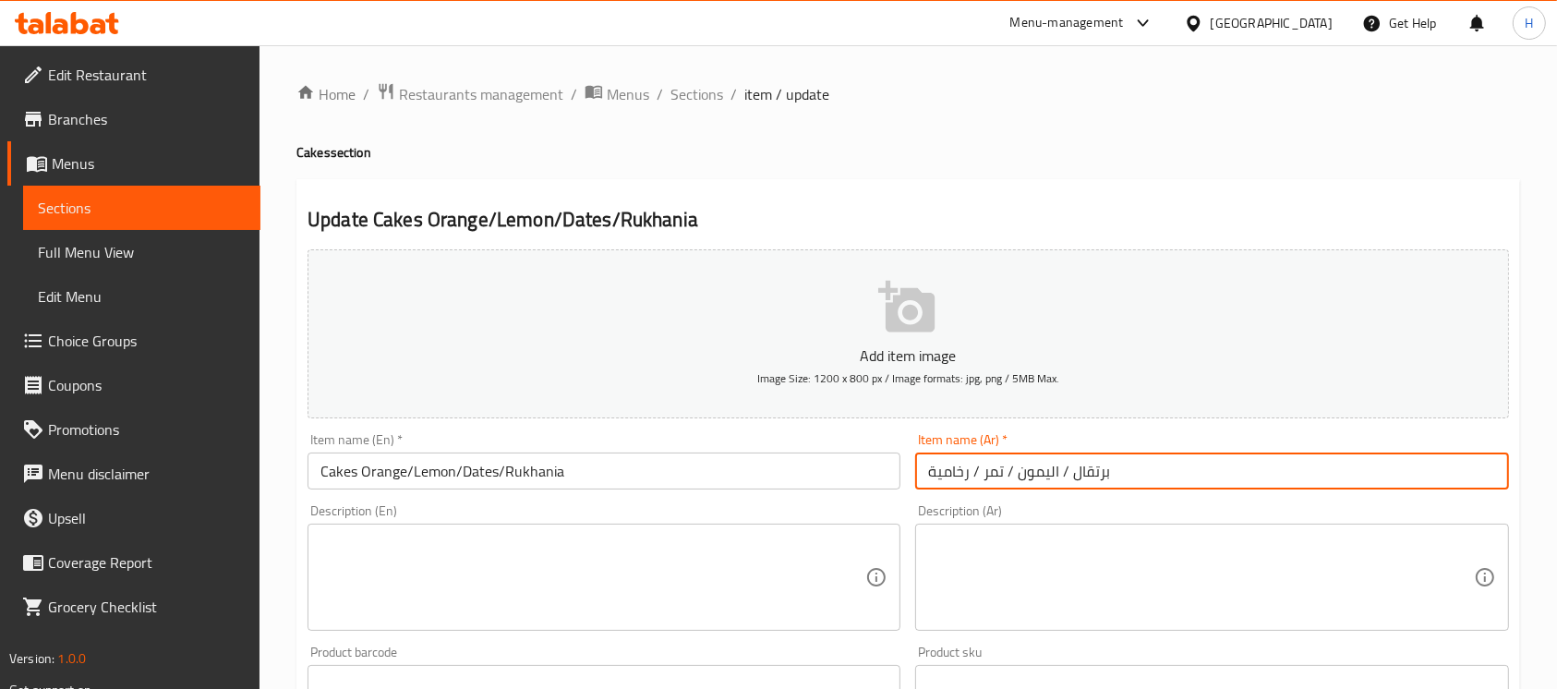
click at [1176, 466] on input "برتقال / اليمون / تمر / رخامية" at bounding box center [1211, 471] width 593 height 37
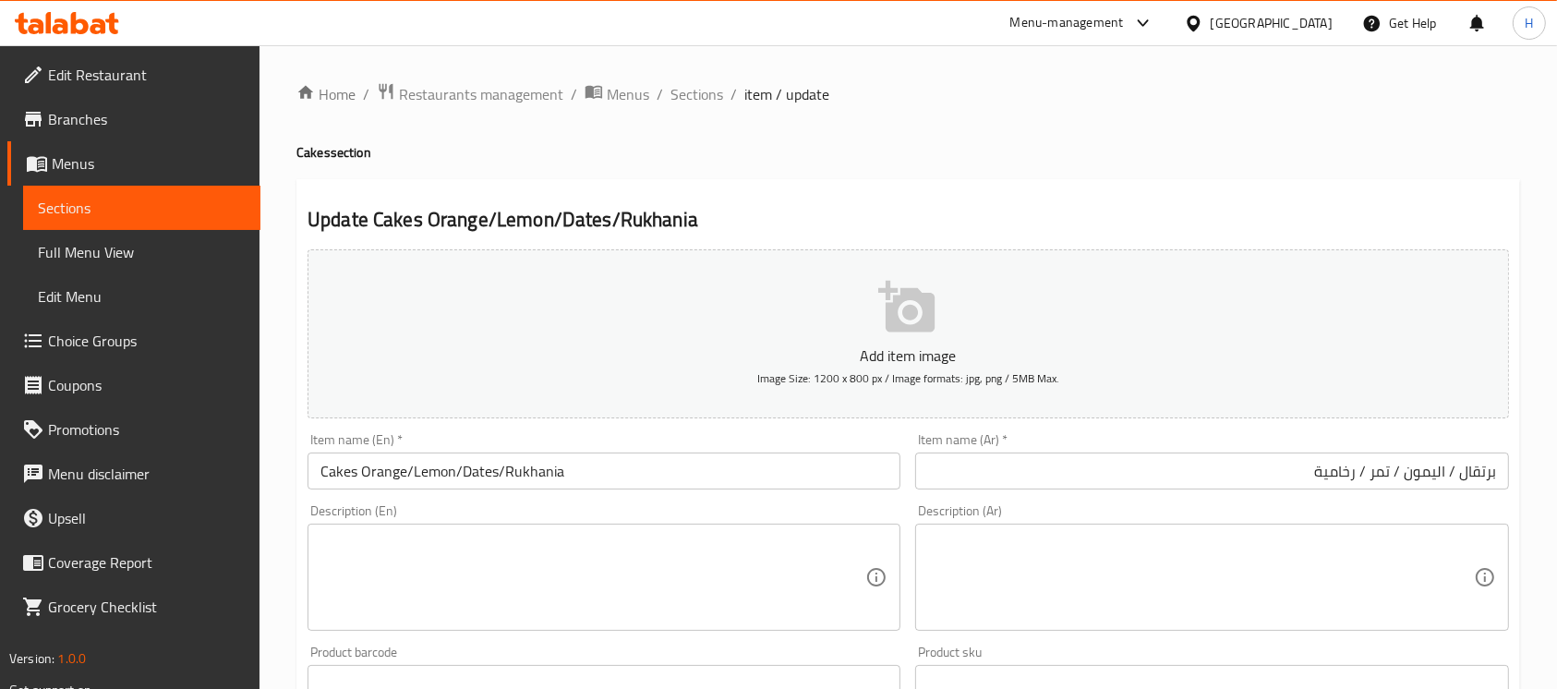
click at [1498, 464] on input "برتقال / اليمون / تمر / رخامية" at bounding box center [1211, 471] width 593 height 37
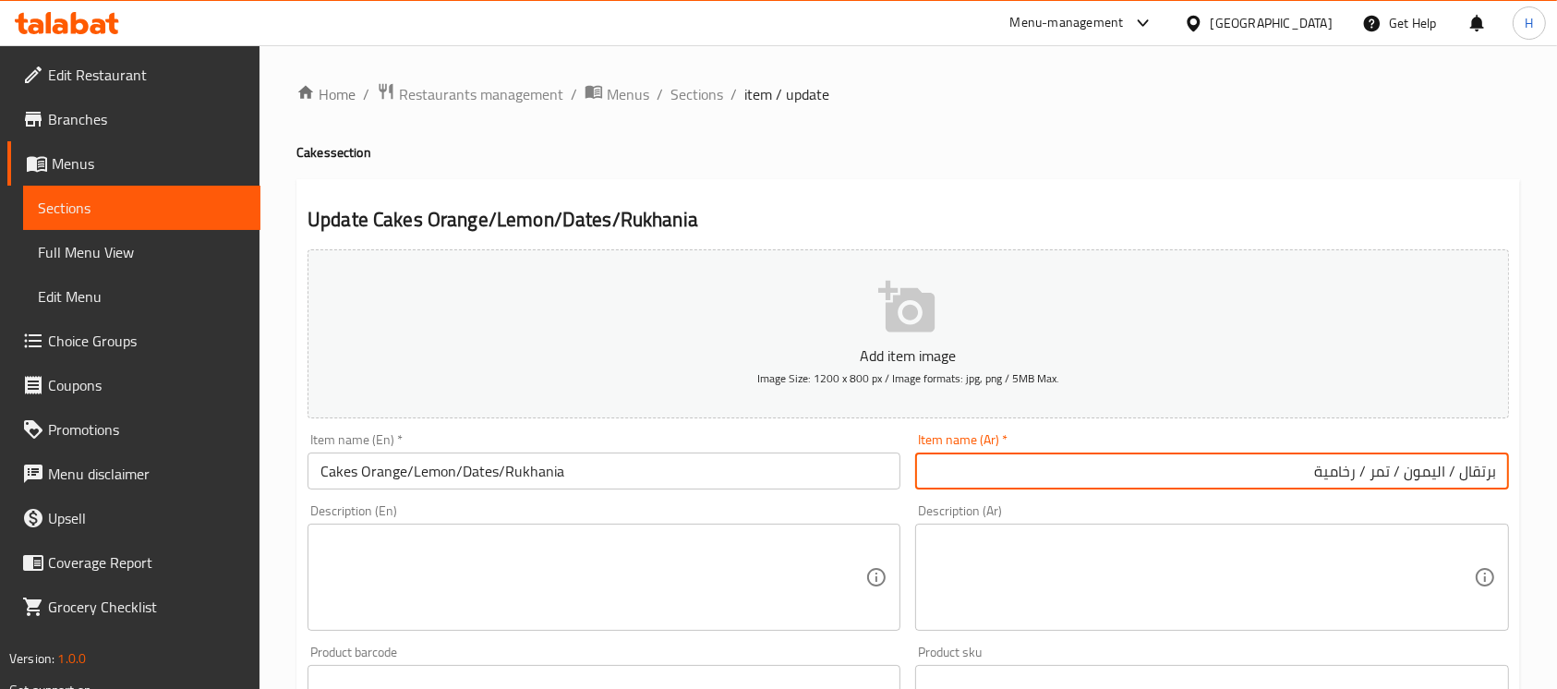
paste input "كعكة"
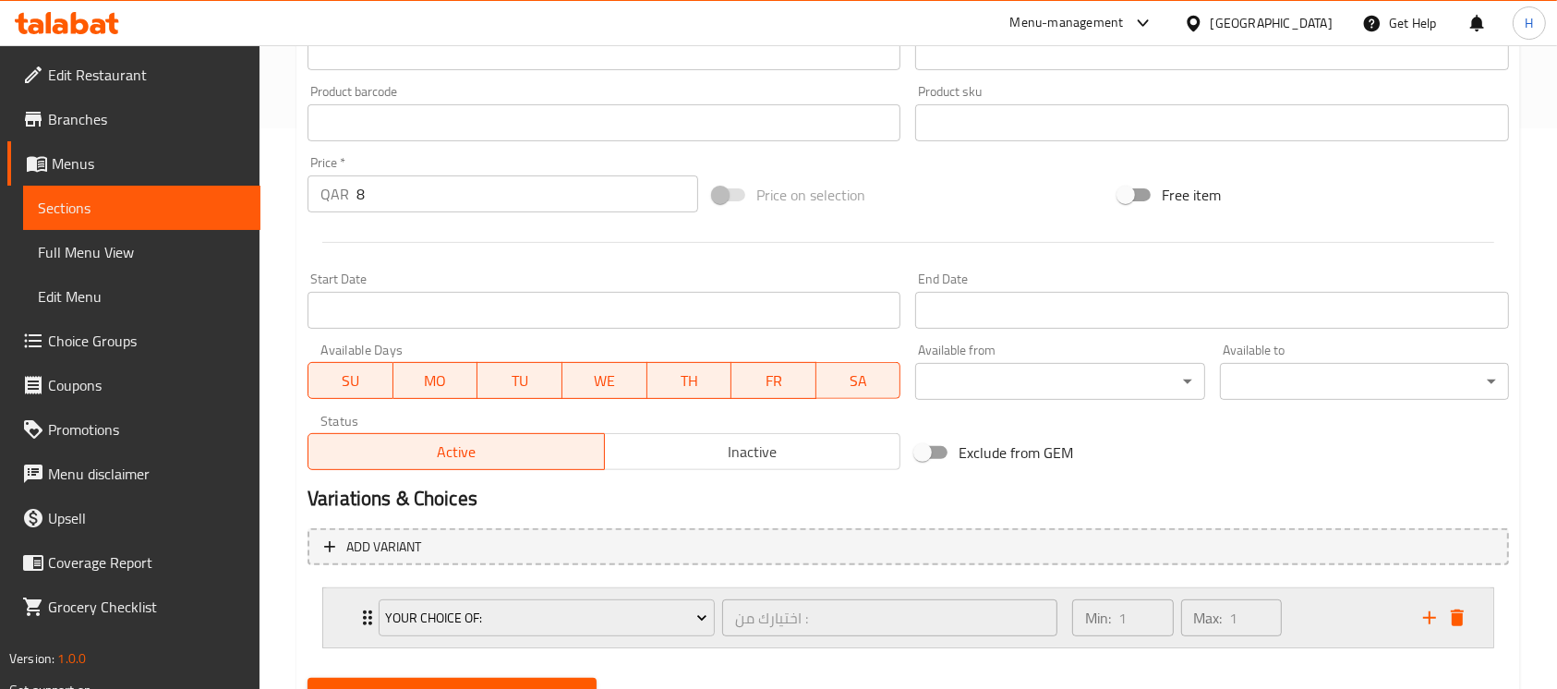
scroll to position [641, 0]
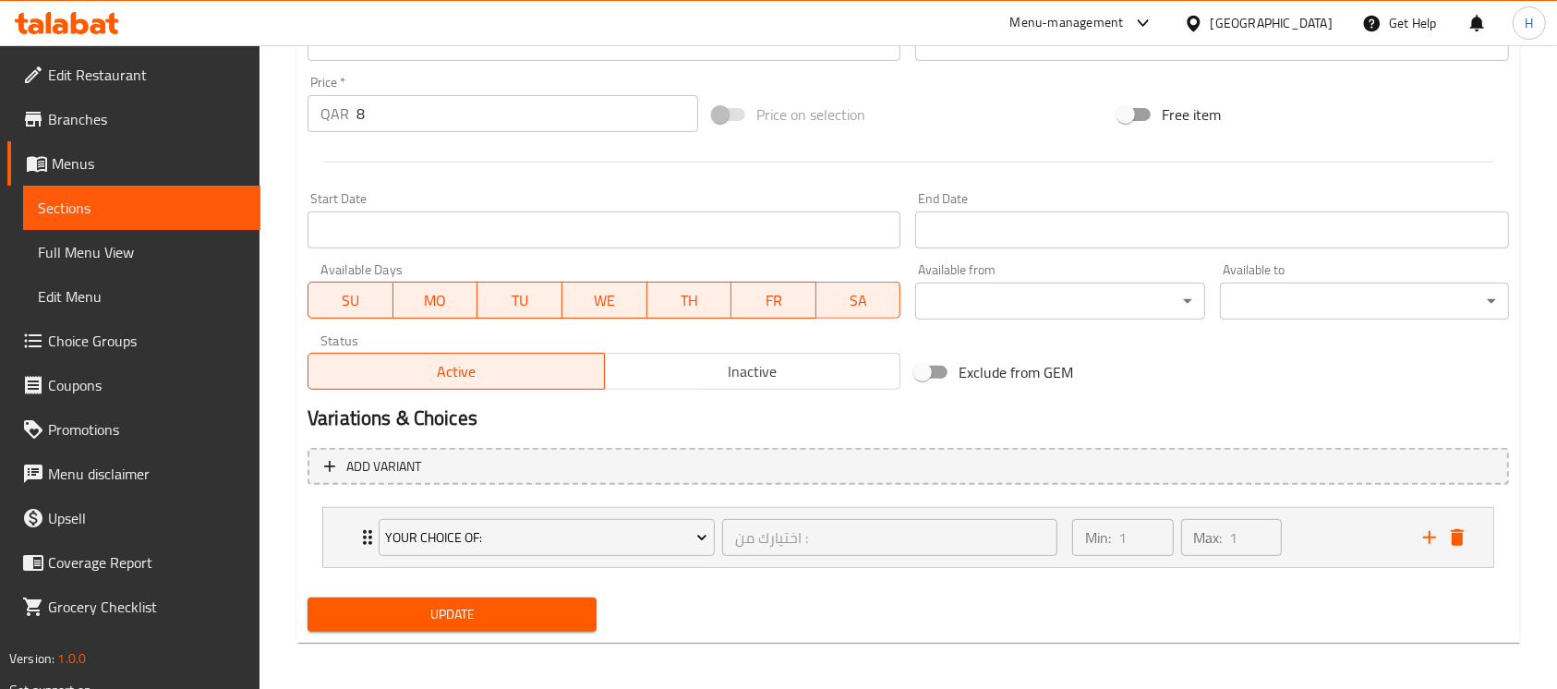
type input "كعكة برتقال / اليمون / تمر / رخامية"
click at [575, 598] on button "Update" at bounding box center [452, 615] width 289 height 34
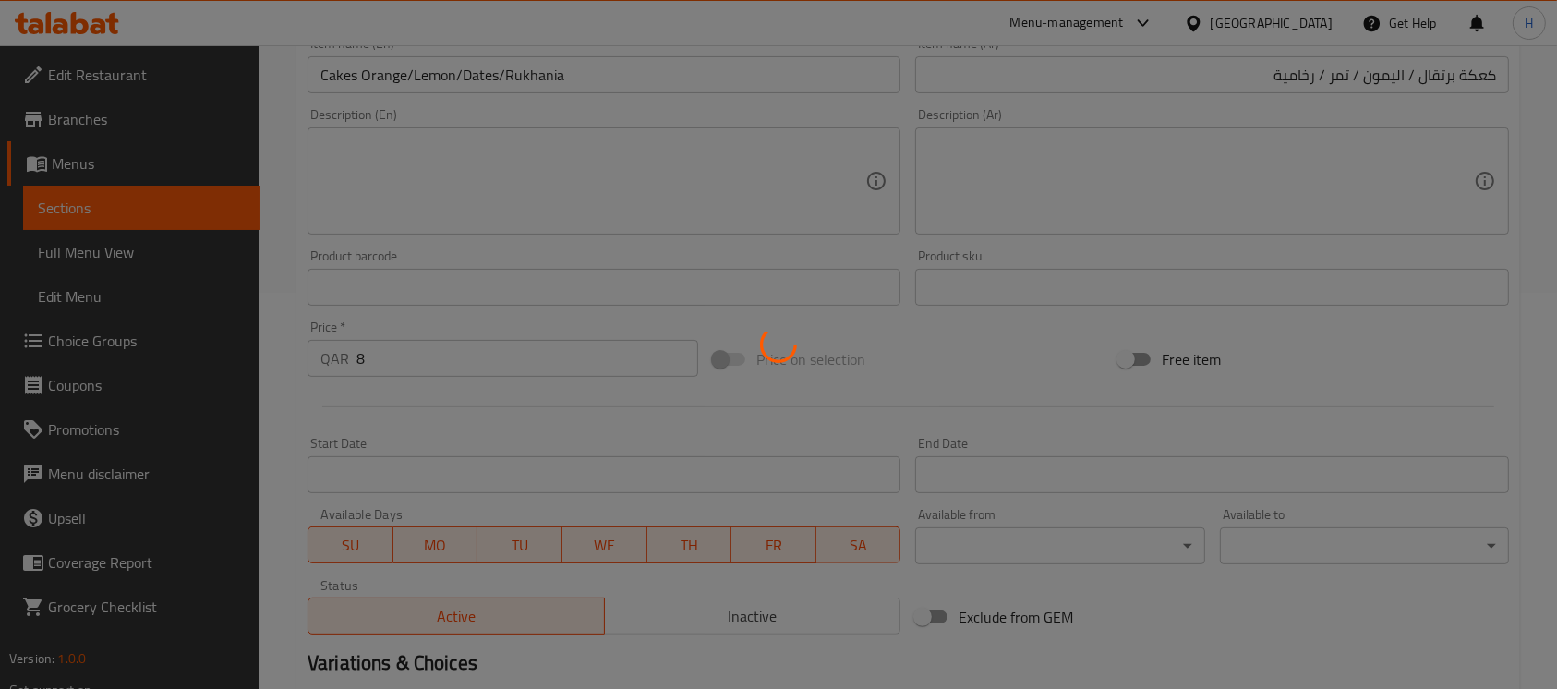
scroll to position [394, 0]
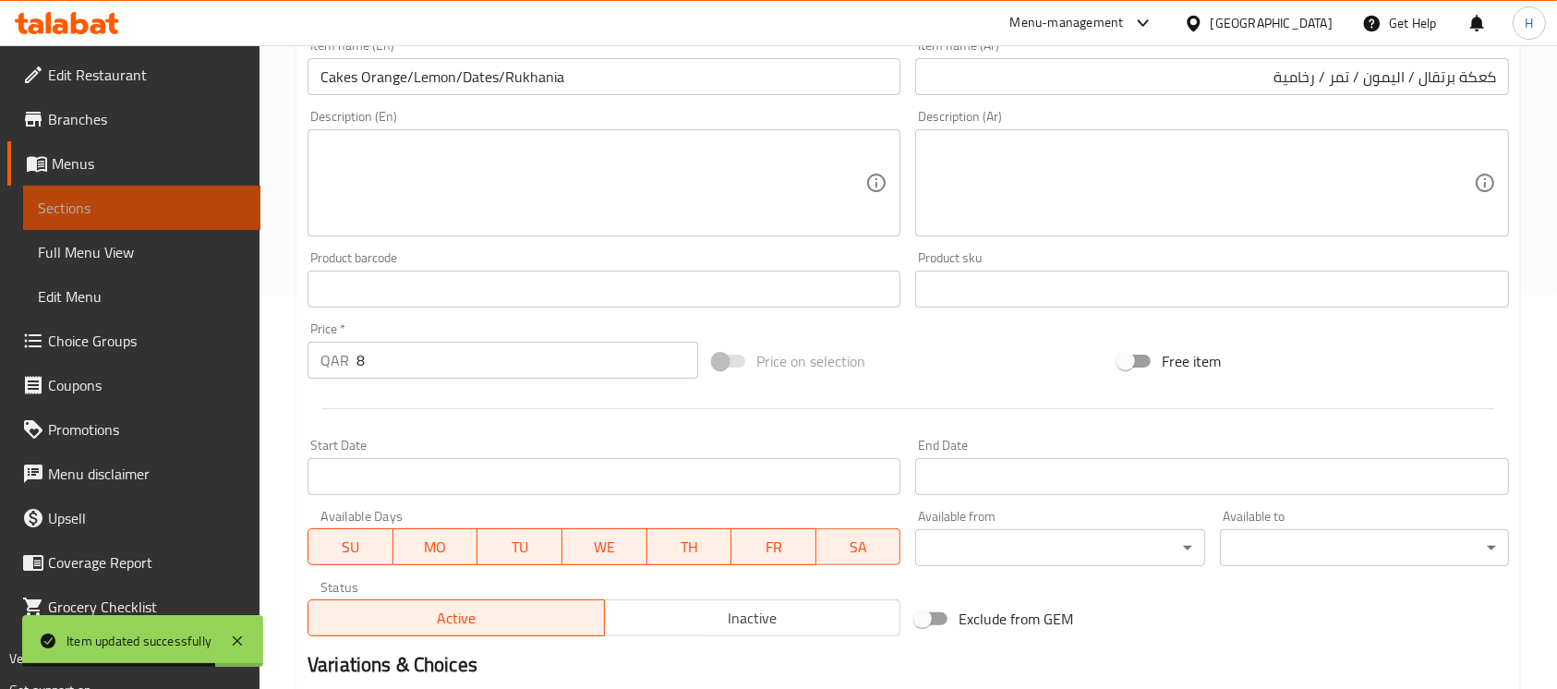
click at [199, 205] on span "Sections" at bounding box center [142, 208] width 208 height 22
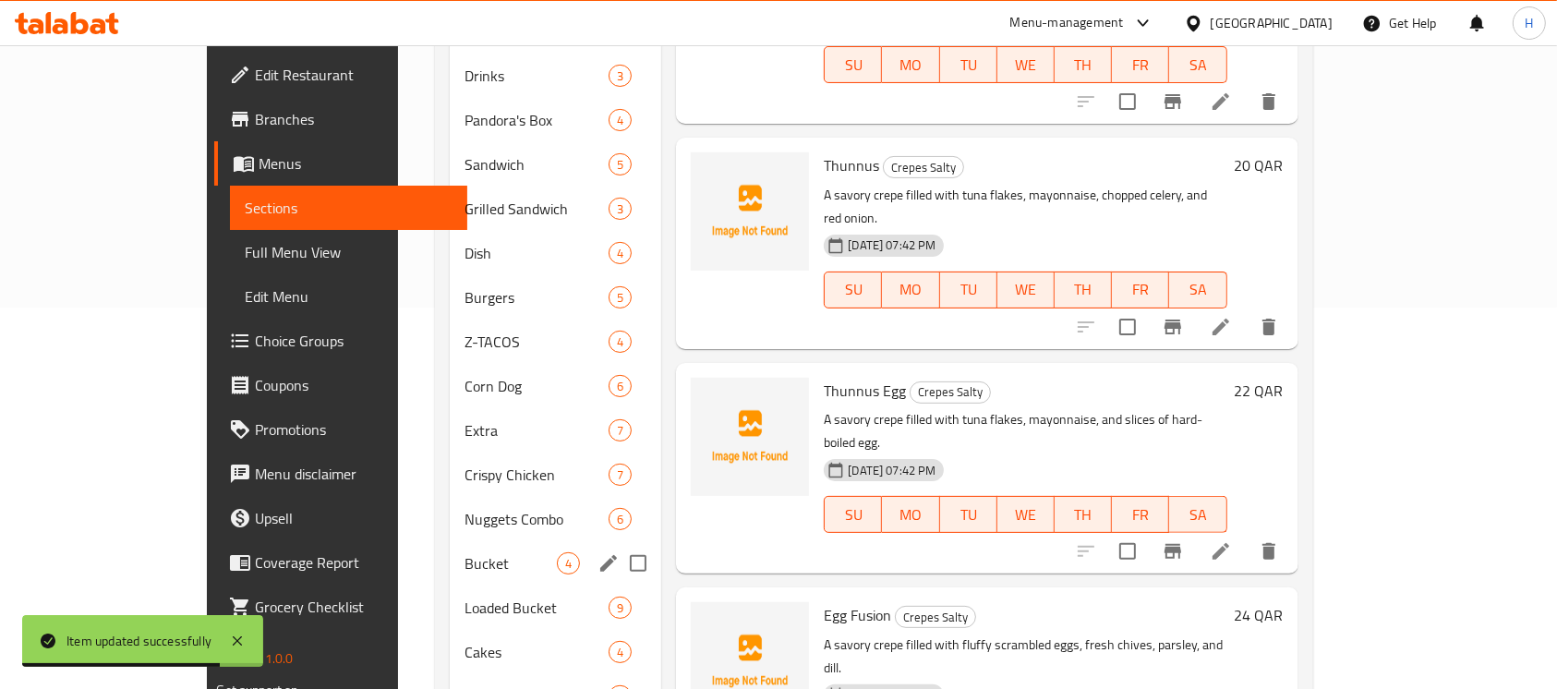
click at [465, 641] on span "Cakes" at bounding box center [537, 652] width 145 height 22
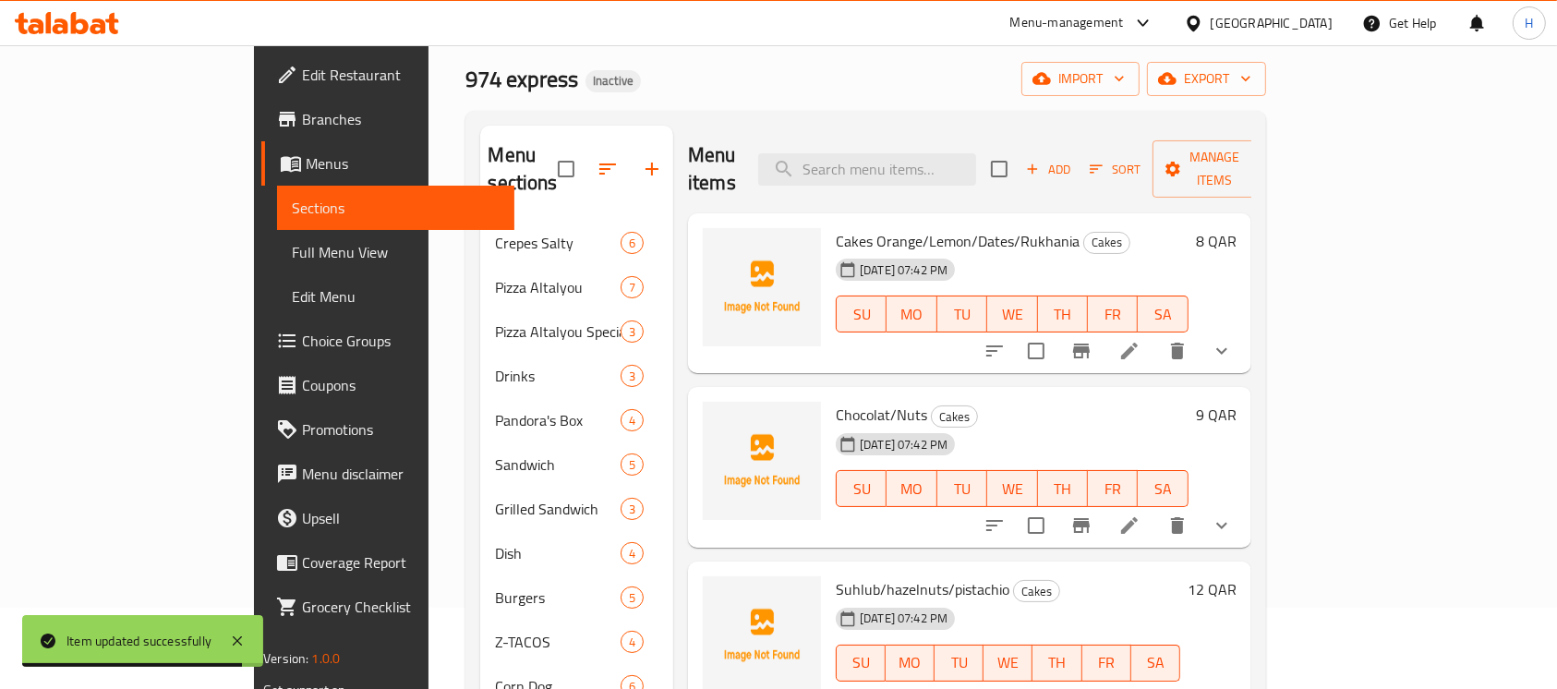
scroll to position [12, 0]
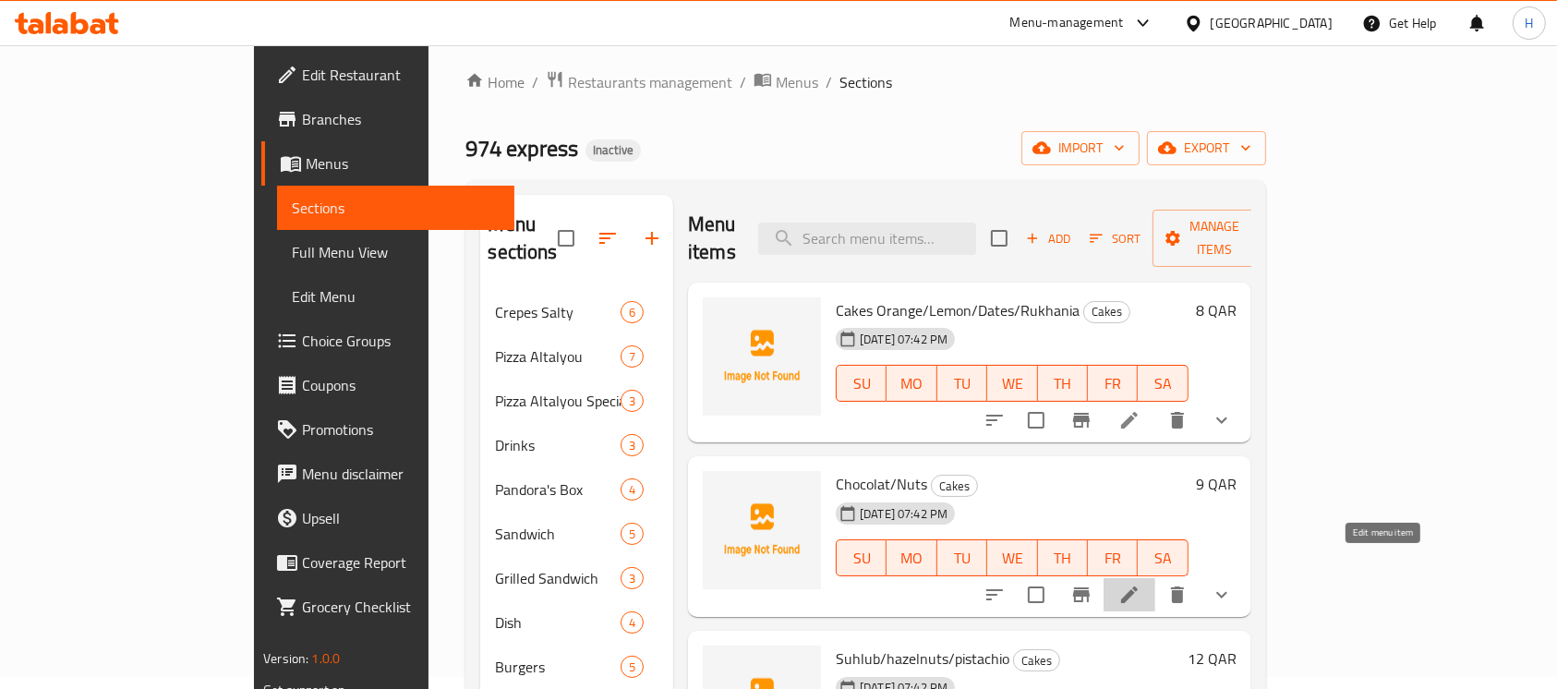
click at [1141, 584] on icon at bounding box center [1130, 595] width 22 height 22
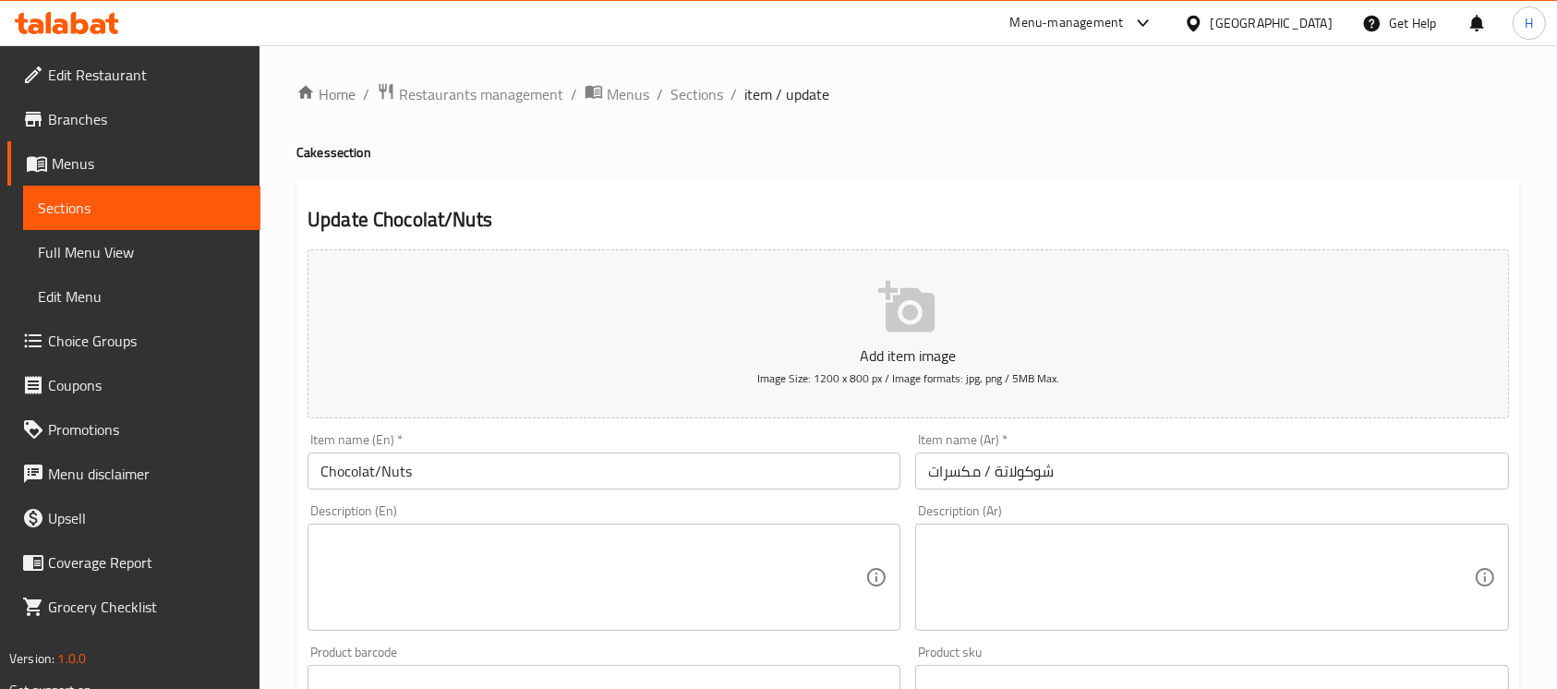
click at [310, 476] on input "Chocolat/Nuts" at bounding box center [604, 471] width 593 height 37
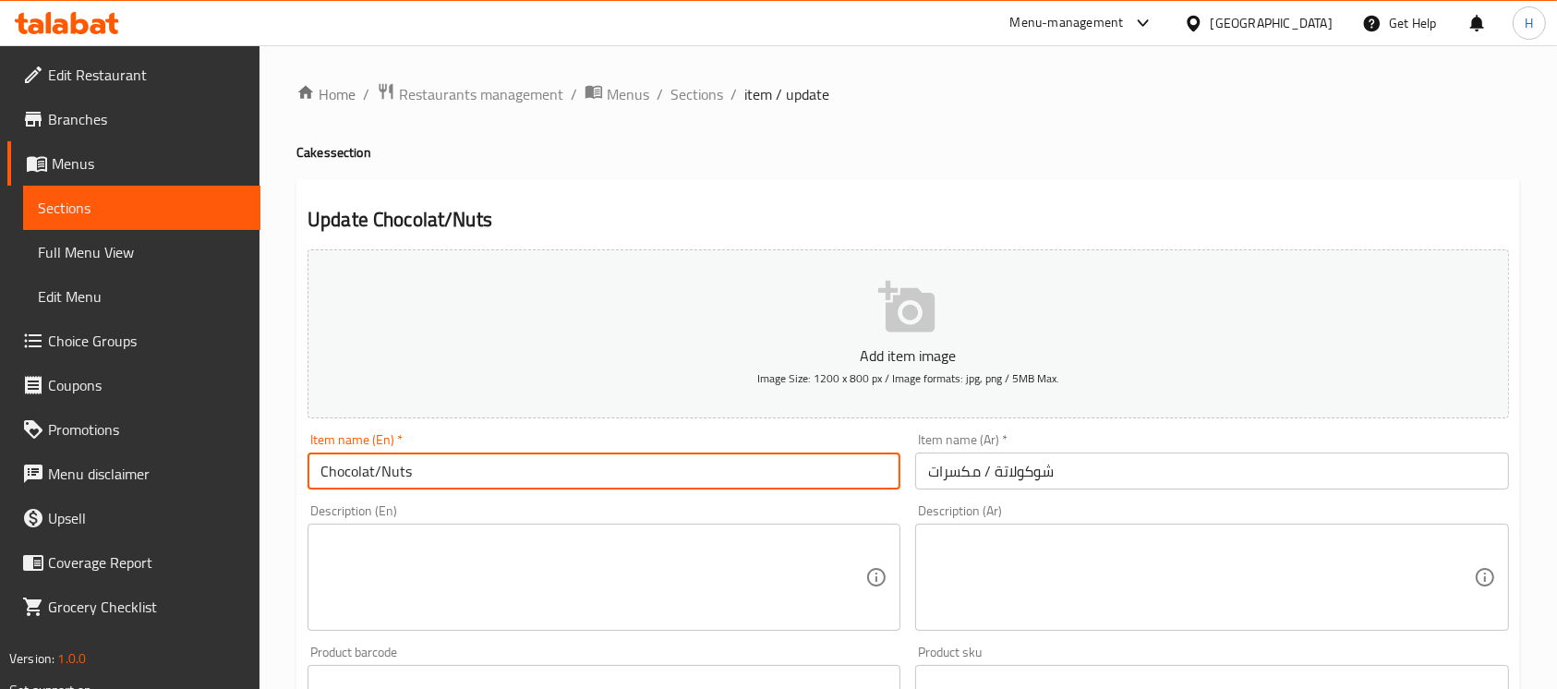
paste input "Cakes"
type input "Cake Chocolat/Nuts"
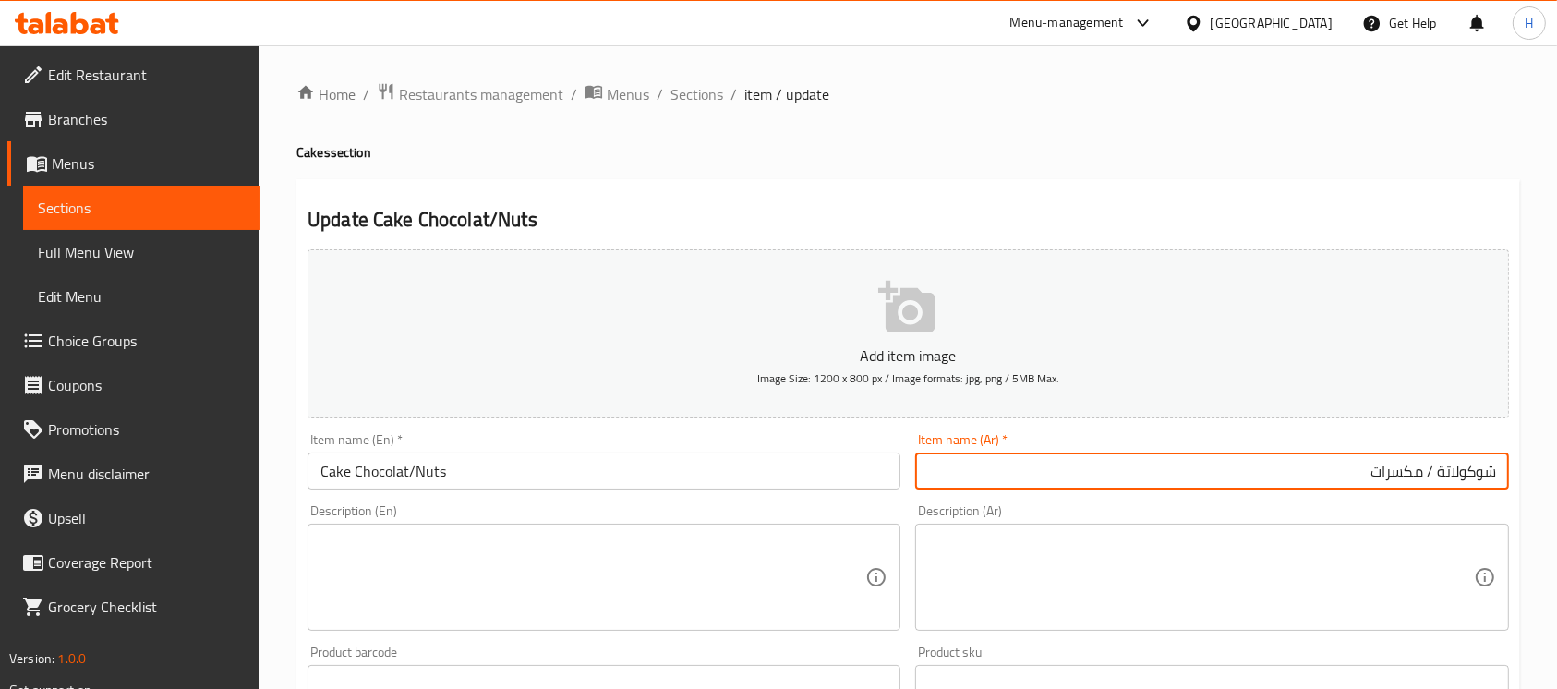
click at [1498, 471] on input "شوكولاتة / مكسرات" at bounding box center [1211, 471] width 593 height 37
paste input "كعكة"
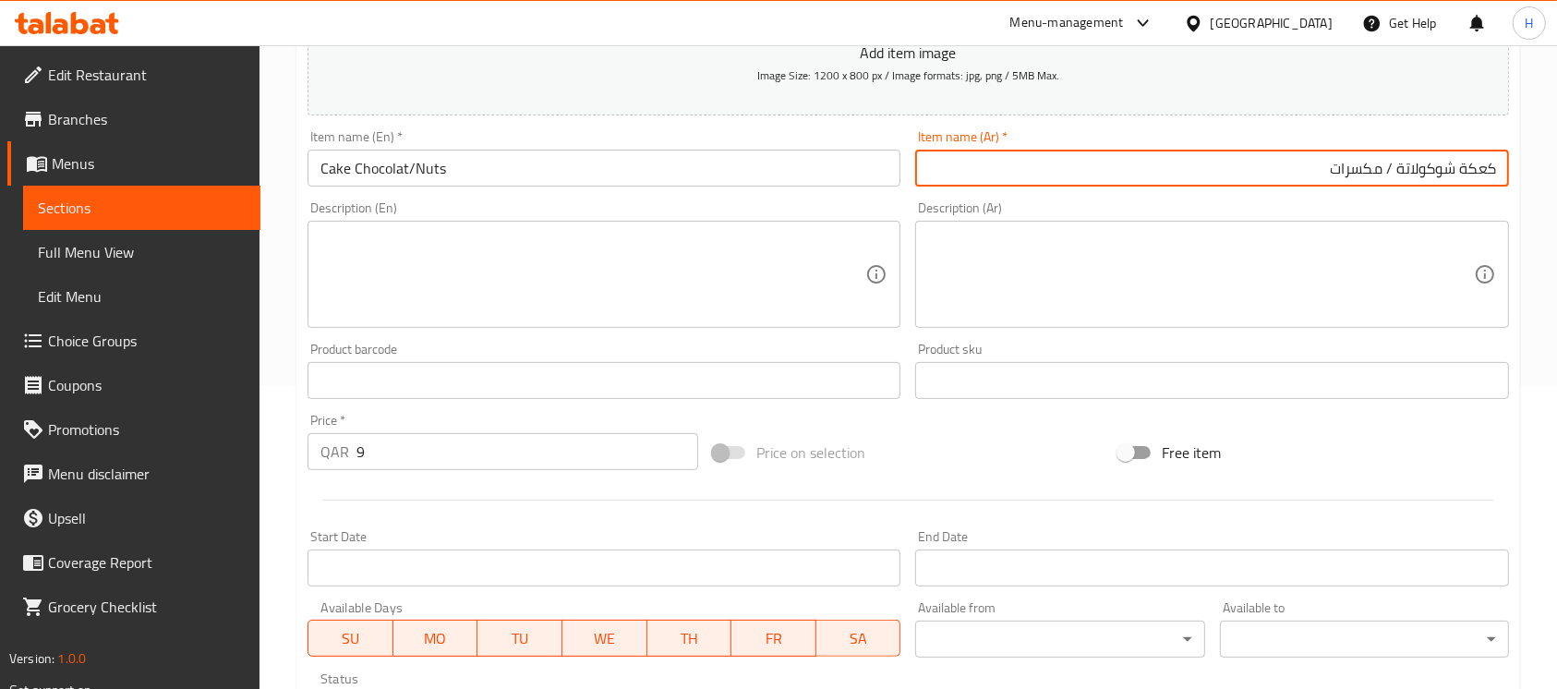
scroll to position [647, 0]
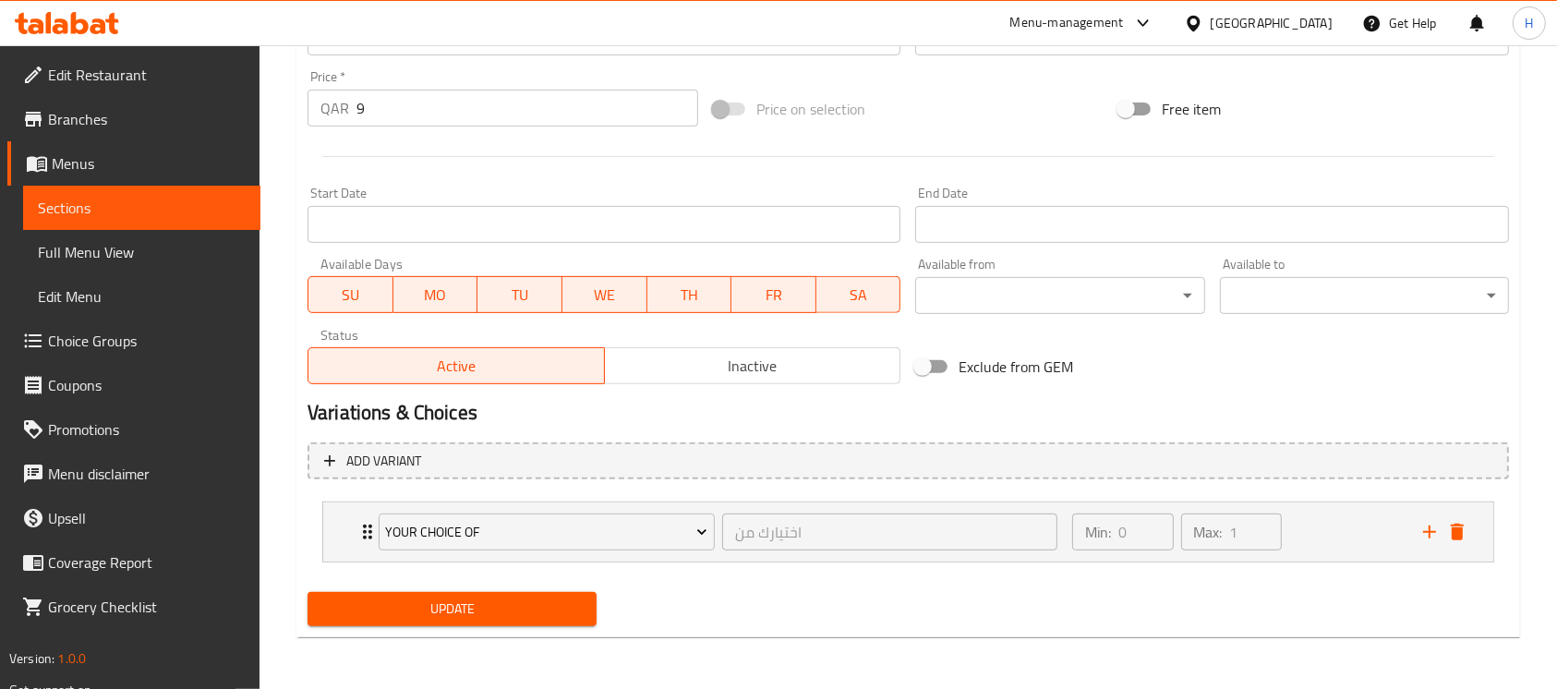
type input "كعكة شوكولاتة / مكسرات"
click at [545, 621] on button "Update" at bounding box center [452, 609] width 289 height 34
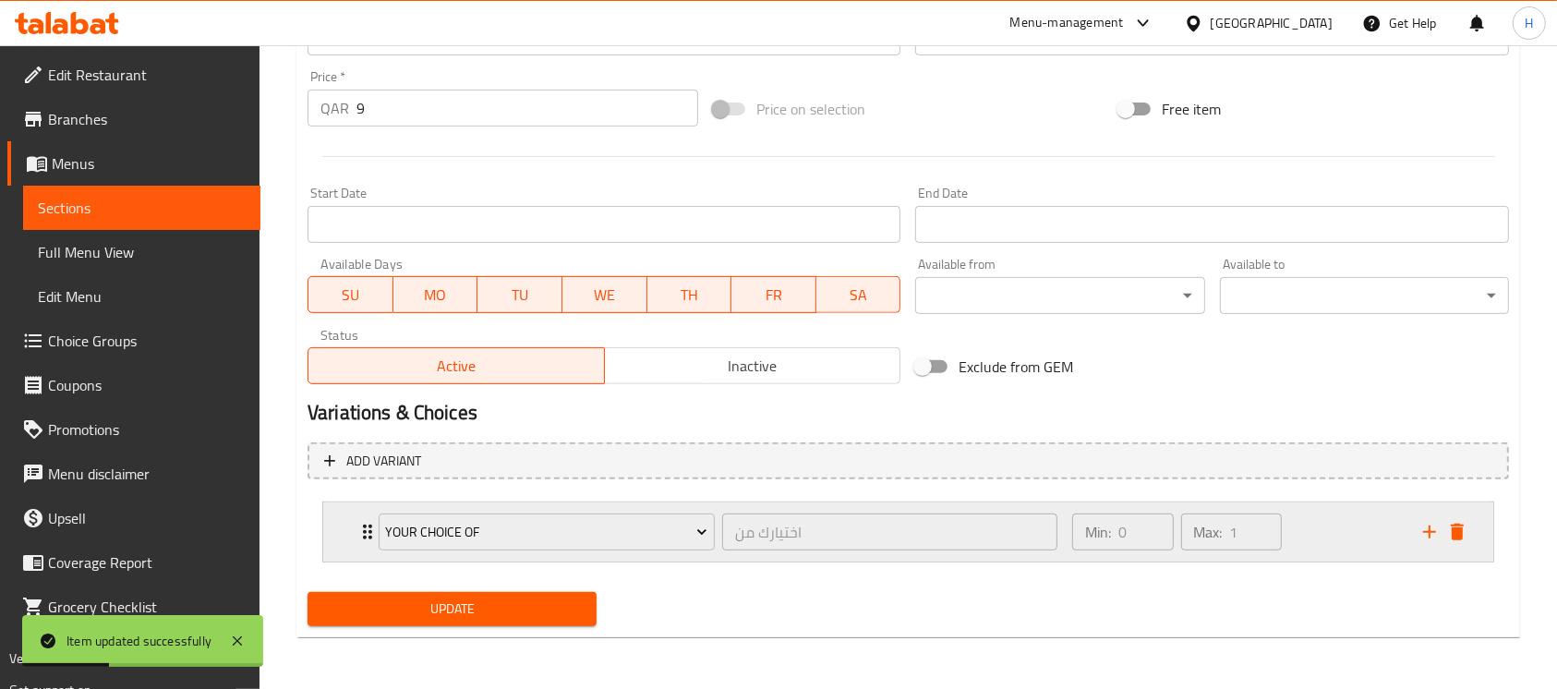
click at [1349, 534] on div "Min: 0 ​ Max: 1 ​" at bounding box center [1236, 532] width 351 height 59
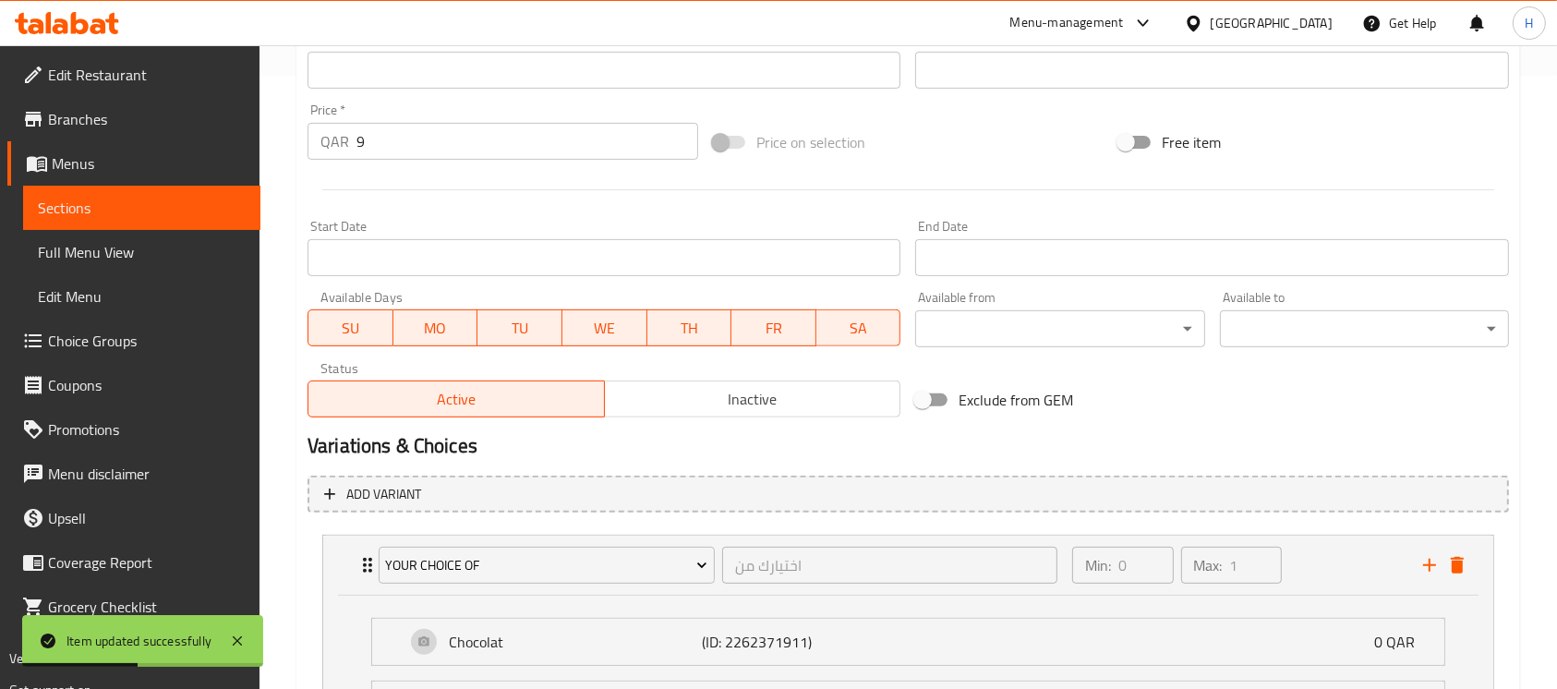
scroll to position [769, 0]
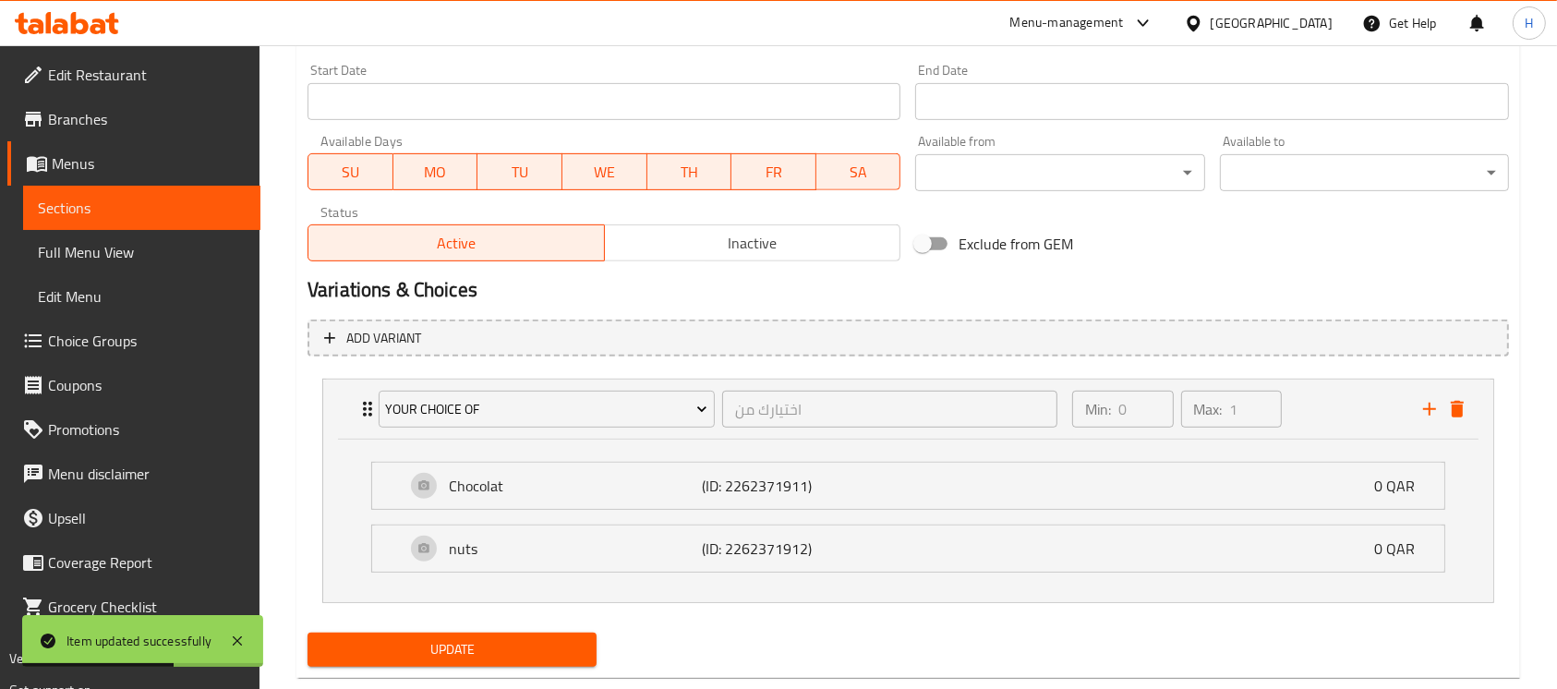
click at [151, 211] on span "Sections" at bounding box center [142, 208] width 208 height 22
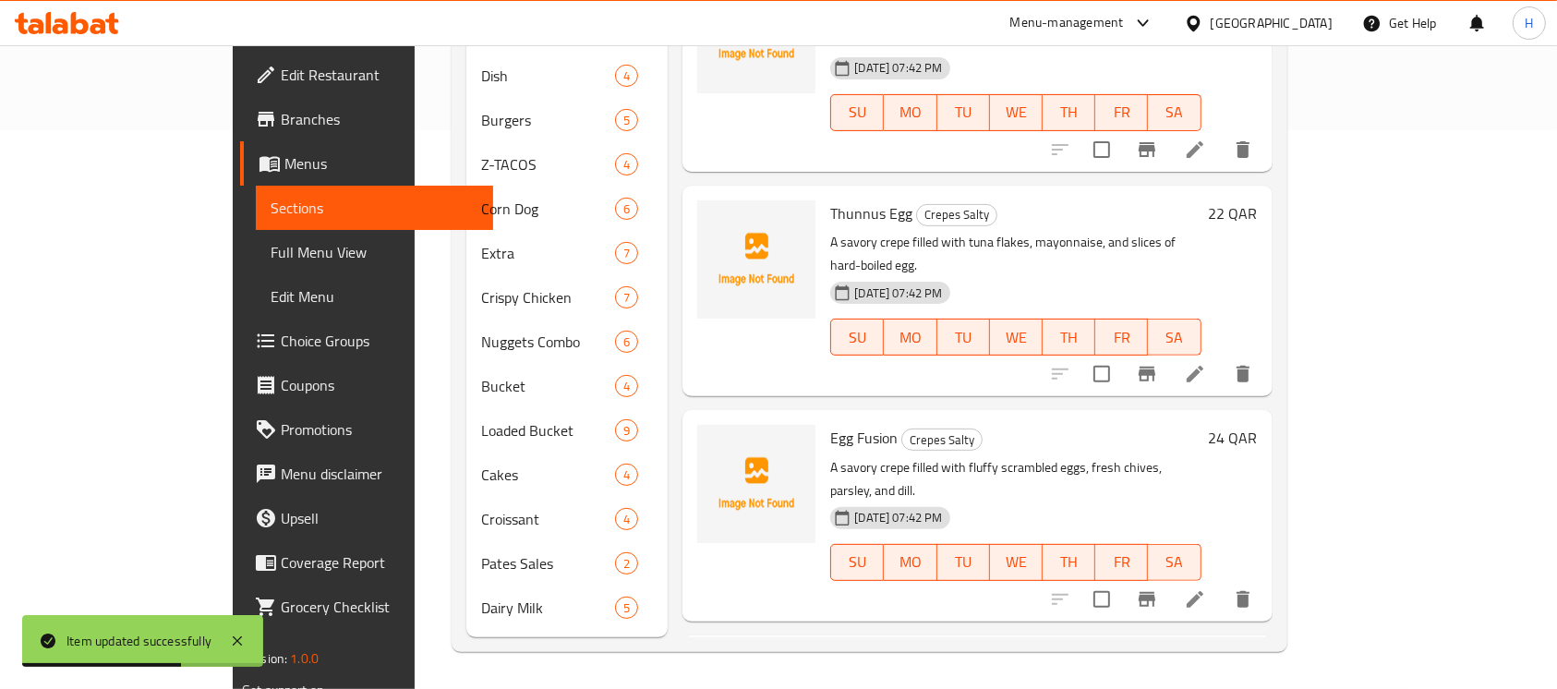
scroll to position [531, 0]
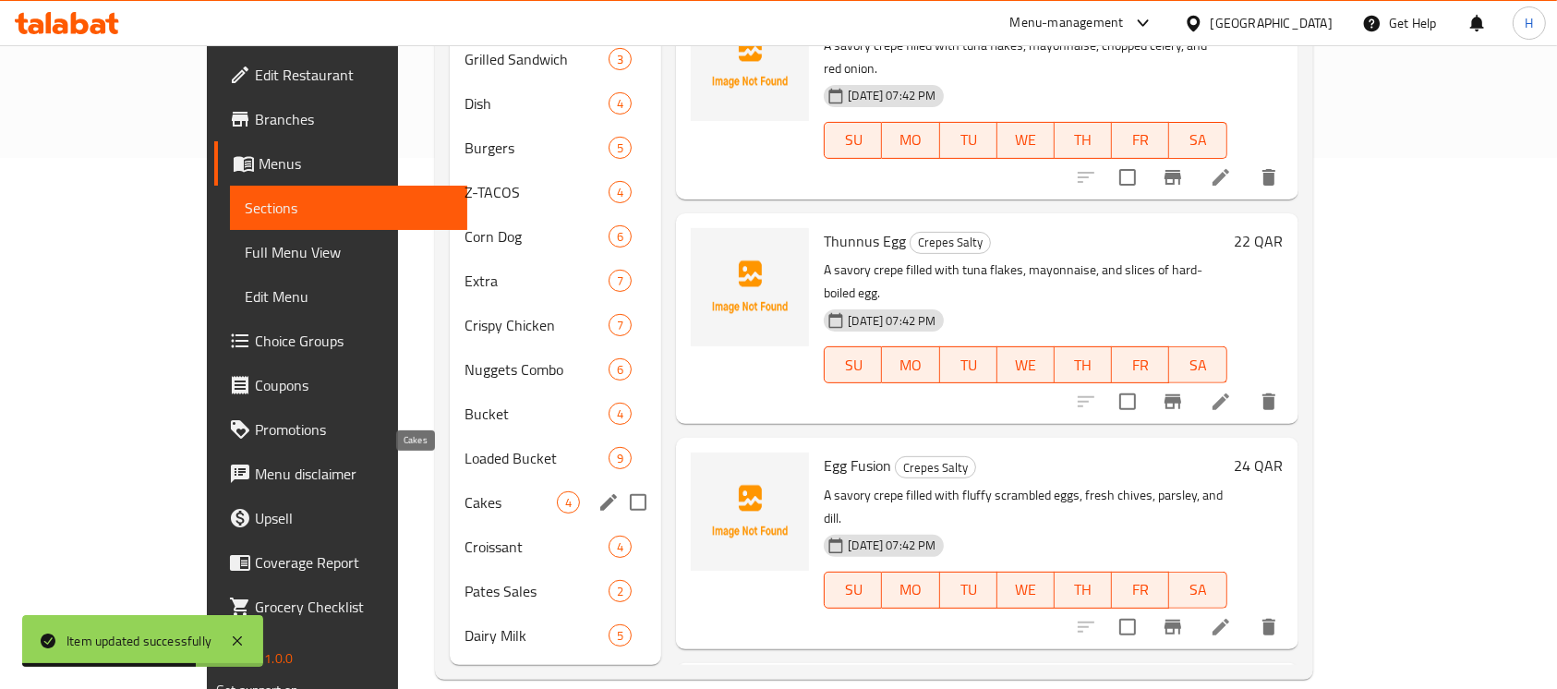
click at [465, 491] on span "Cakes" at bounding box center [511, 502] width 93 height 22
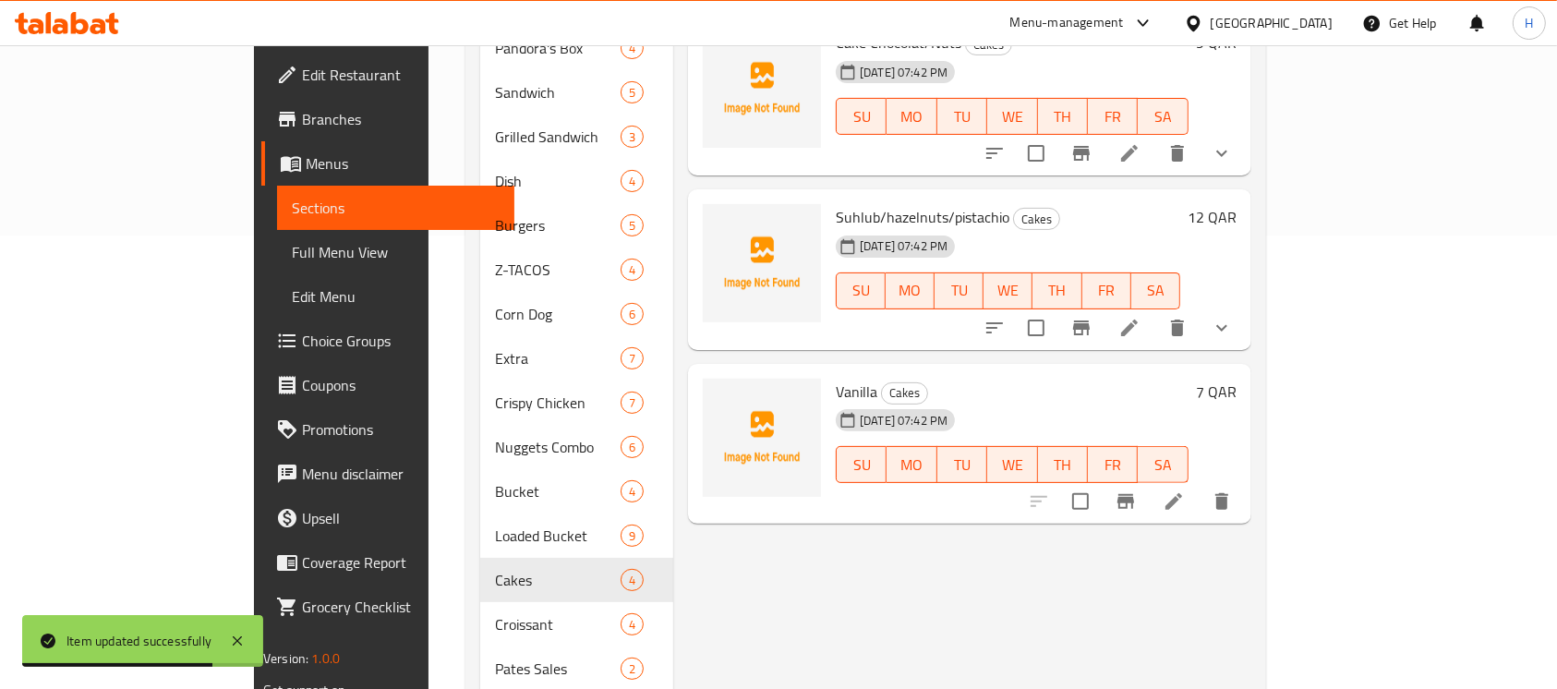
scroll to position [407, 0]
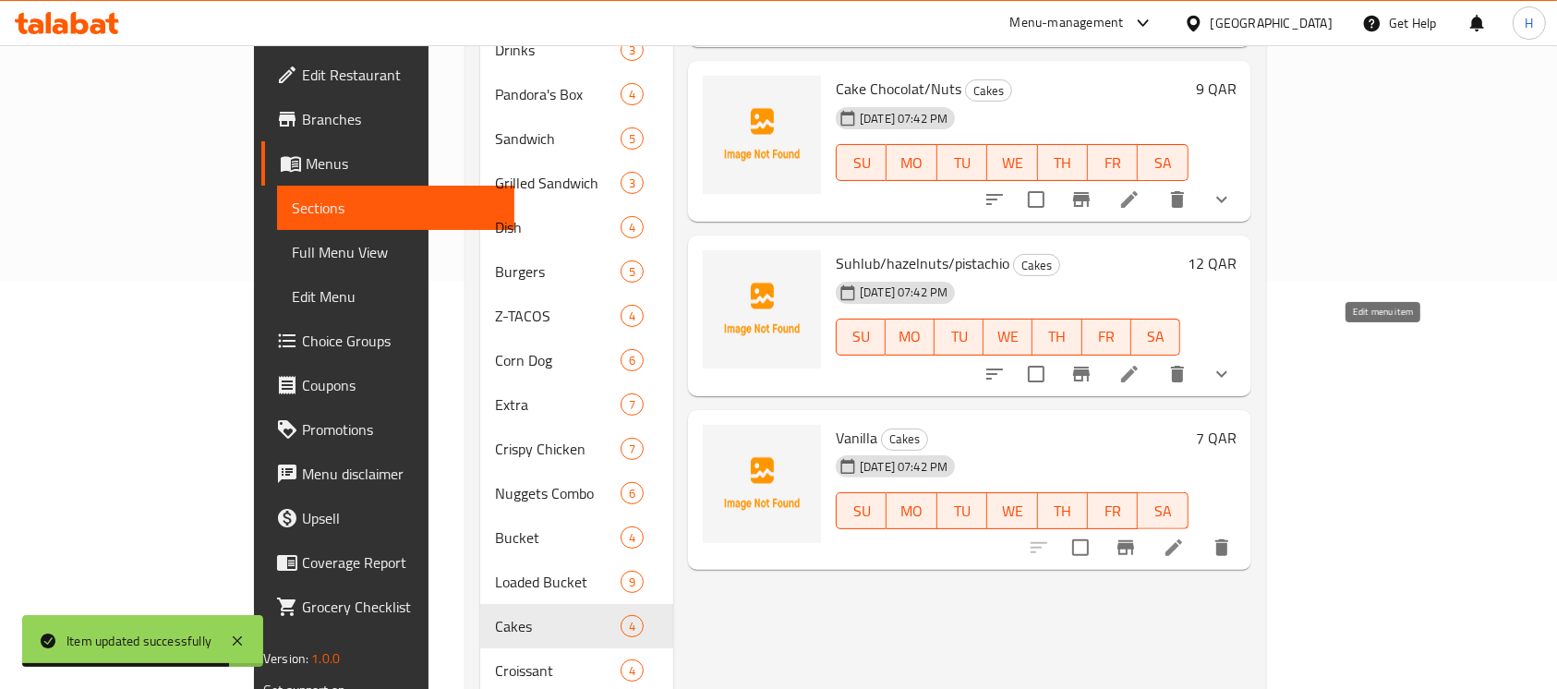
click at [1138, 366] on icon at bounding box center [1129, 374] width 17 height 17
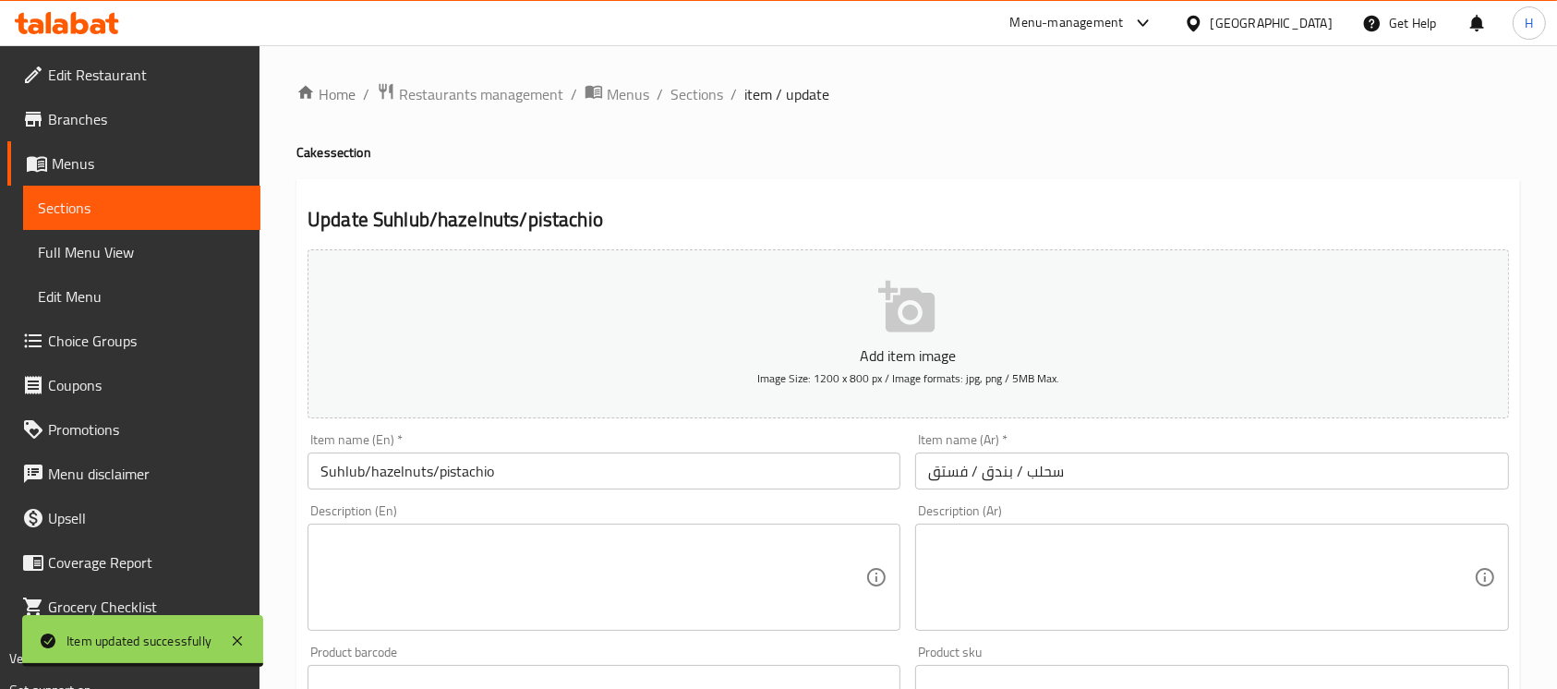
click at [321, 469] on input "Suhlub/hazelnuts/pistachio" at bounding box center [604, 471] width 593 height 37
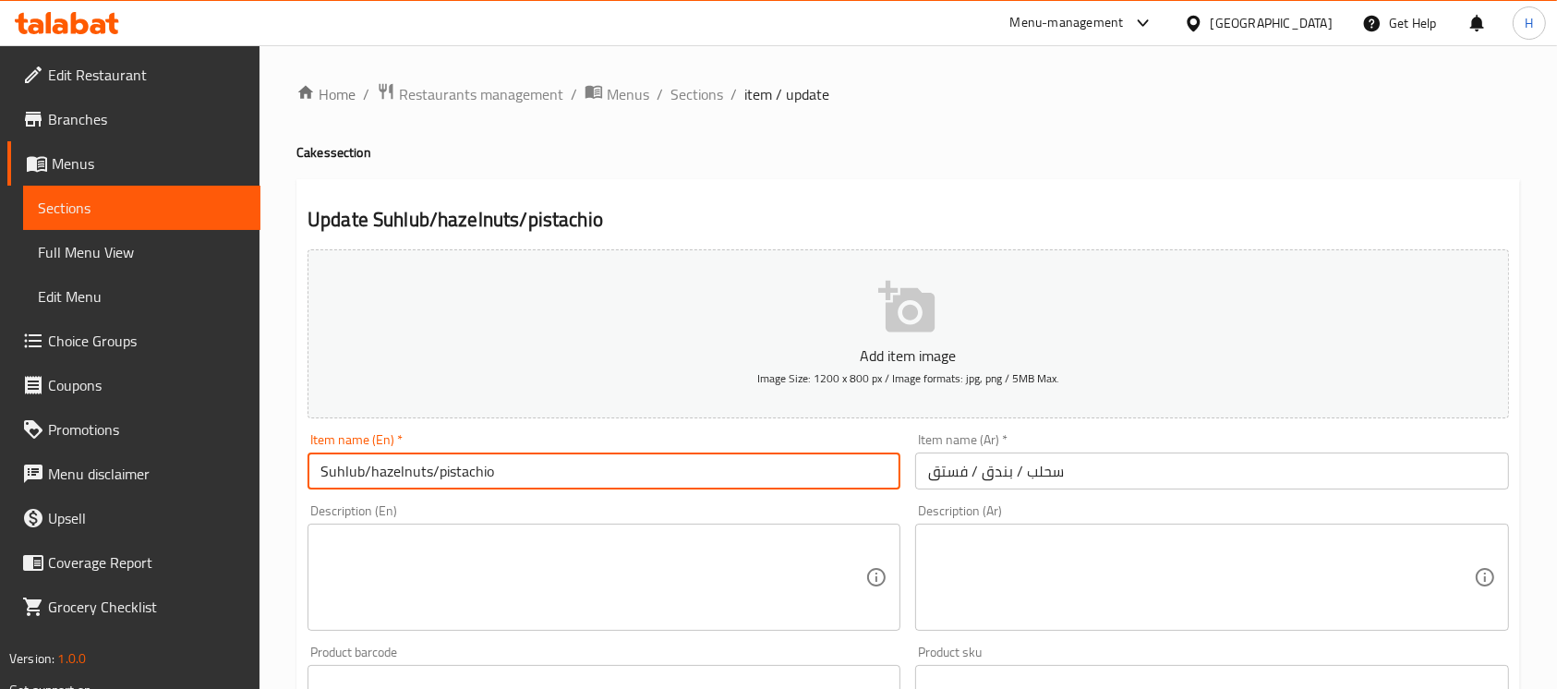
paste input "Cakes"
type input "Cake Suhlub/hazelnuts/pistachio"
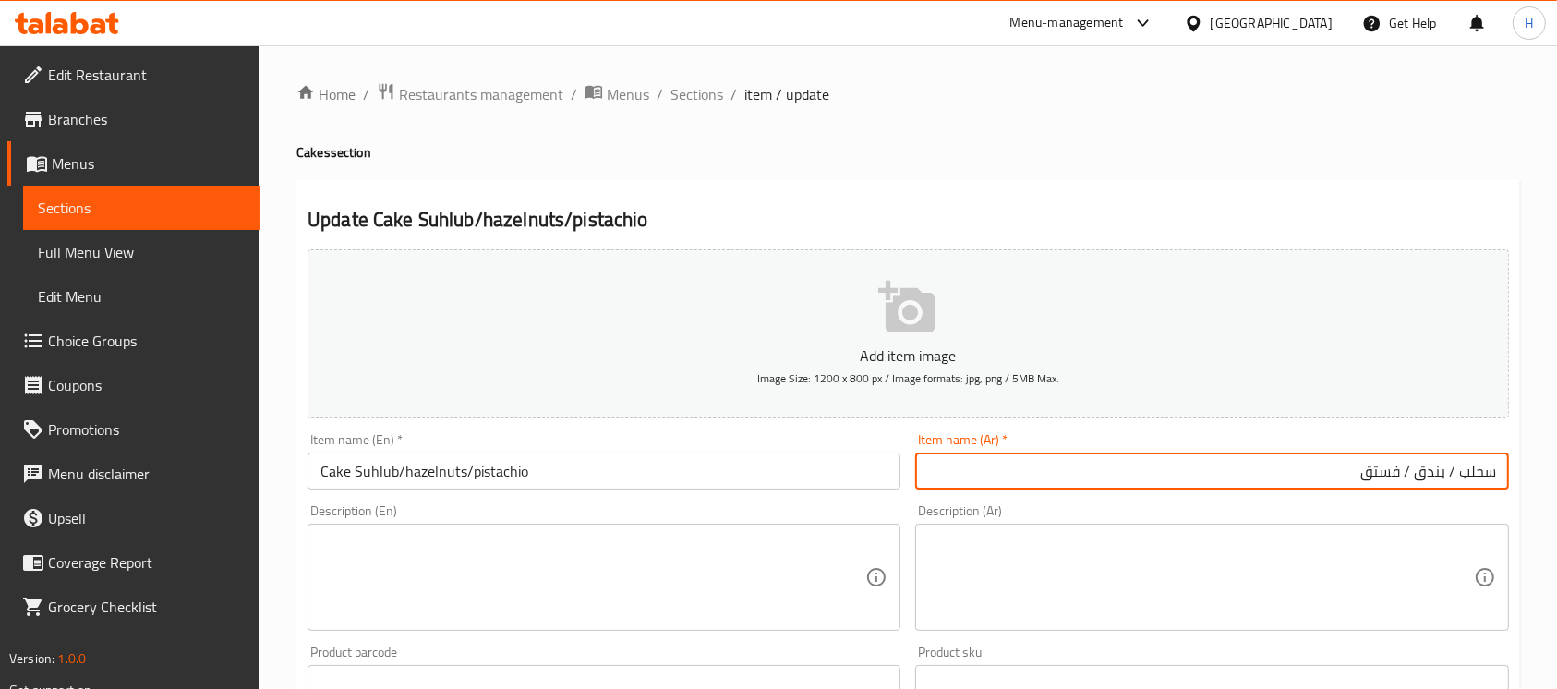
click at [1488, 468] on input "سحلب / بندق / فستق" at bounding box center [1211, 471] width 593 height 37
click at [1493, 475] on input "سحلب / بندق / فستق" at bounding box center [1211, 471] width 593 height 37
paste input "كعكة"
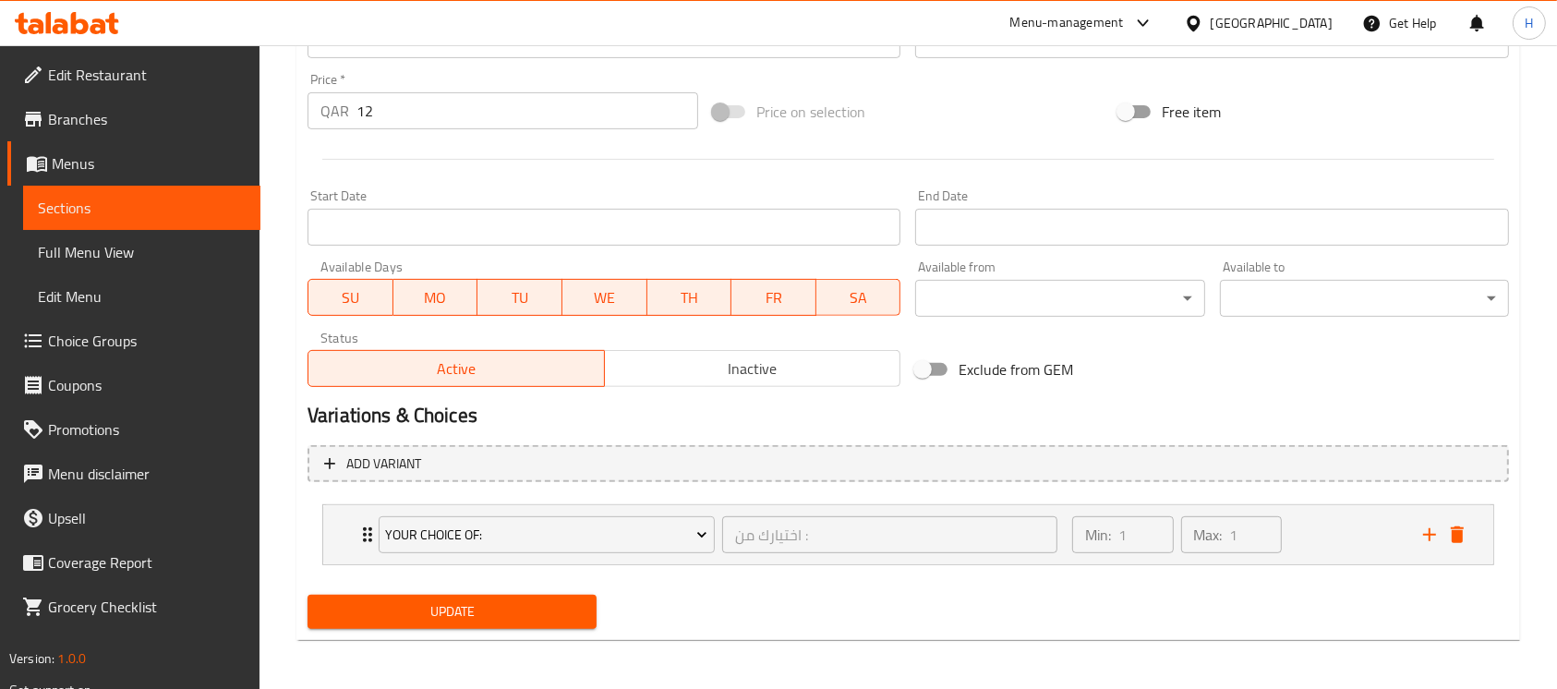
scroll to position [647, 0]
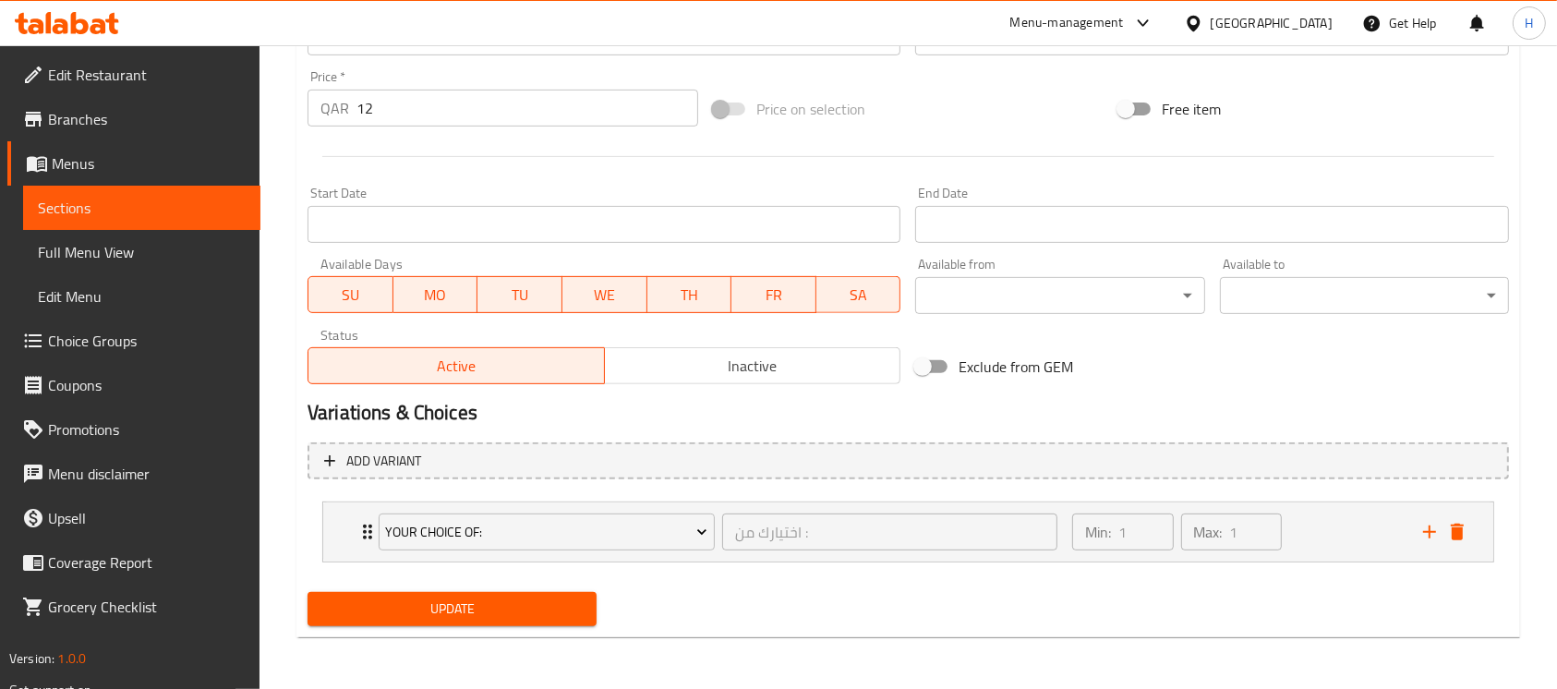
type input "كعكة سحلب / بندق / فستق"
click at [454, 612] on span "Update" at bounding box center [452, 609] width 260 height 23
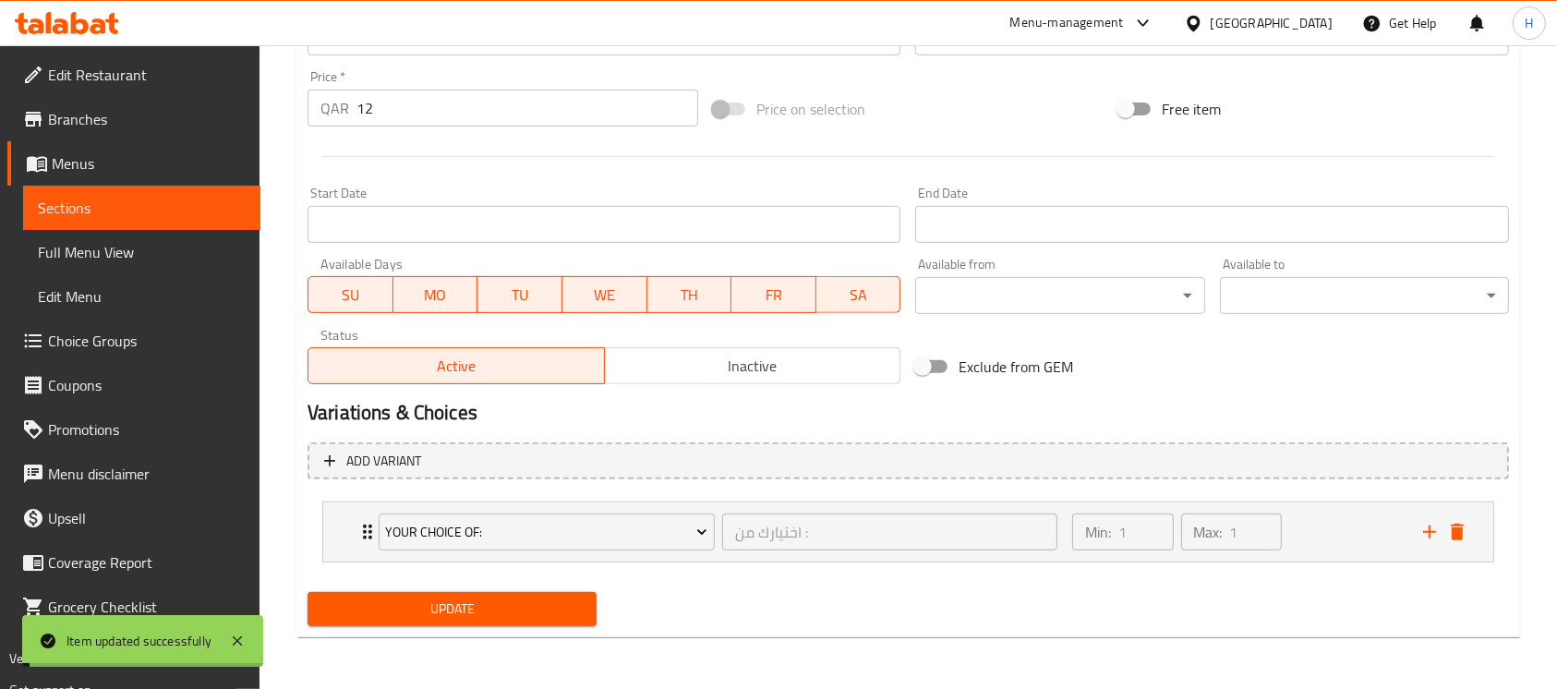
click at [216, 212] on span "Sections" at bounding box center [142, 208] width 208 height 22
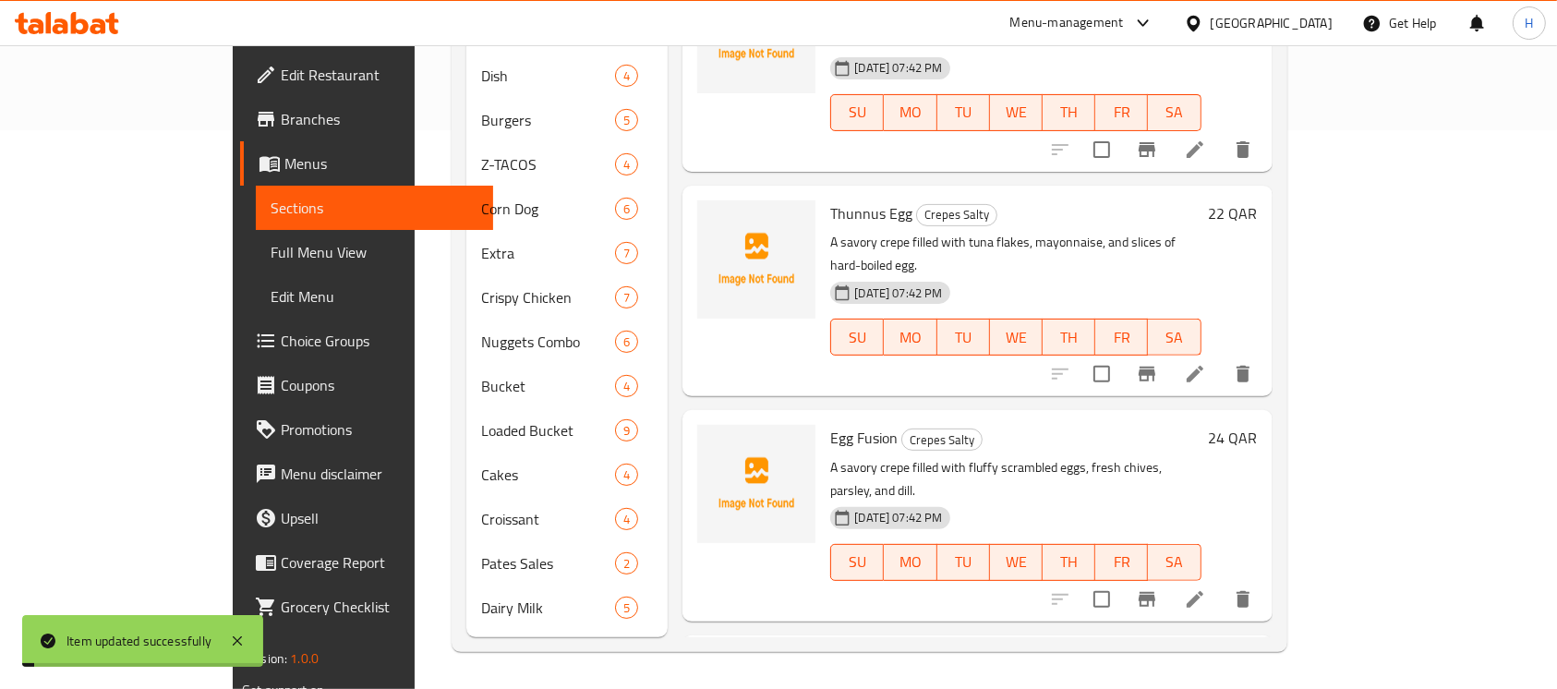
scroll to position [531, 0]
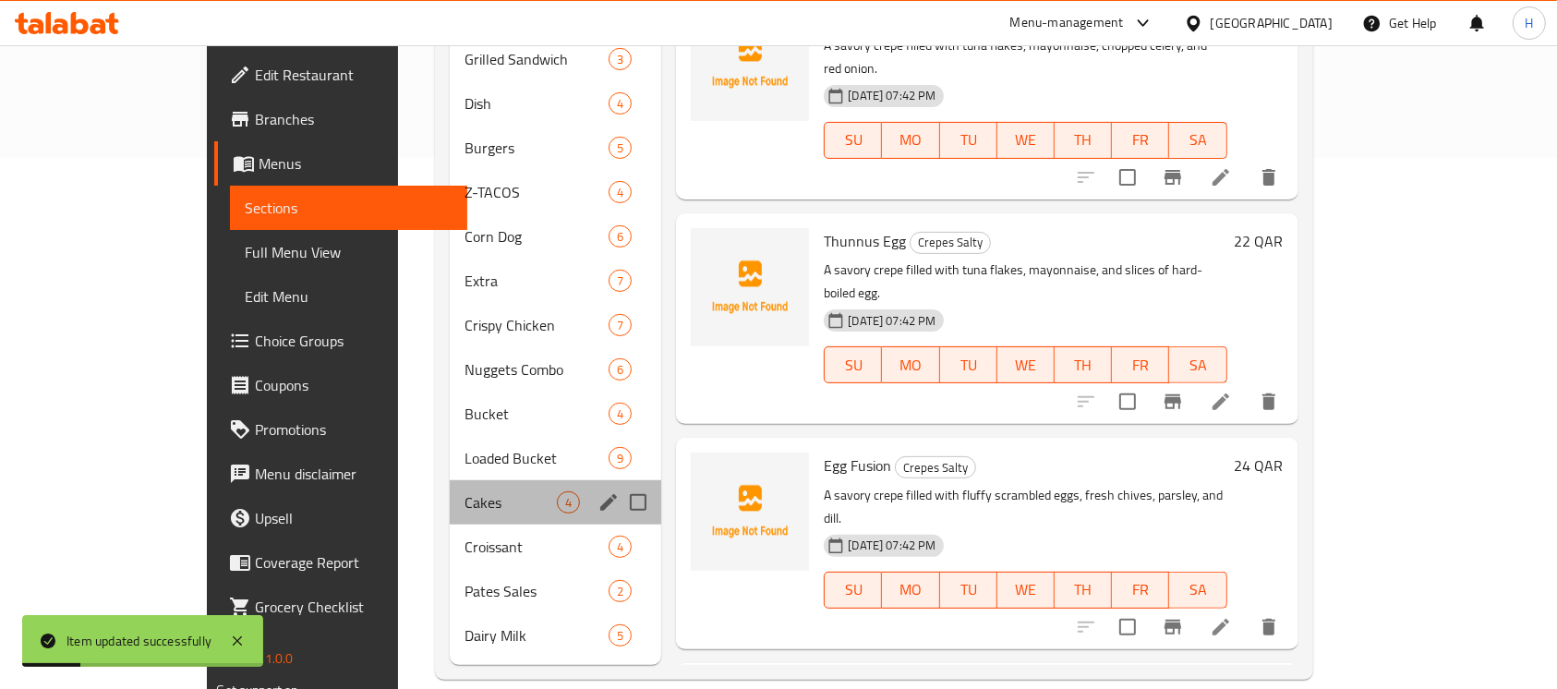
click at [450, 487] on div "Cakes 4" at bounding box center [556, 502] width 212 height 44
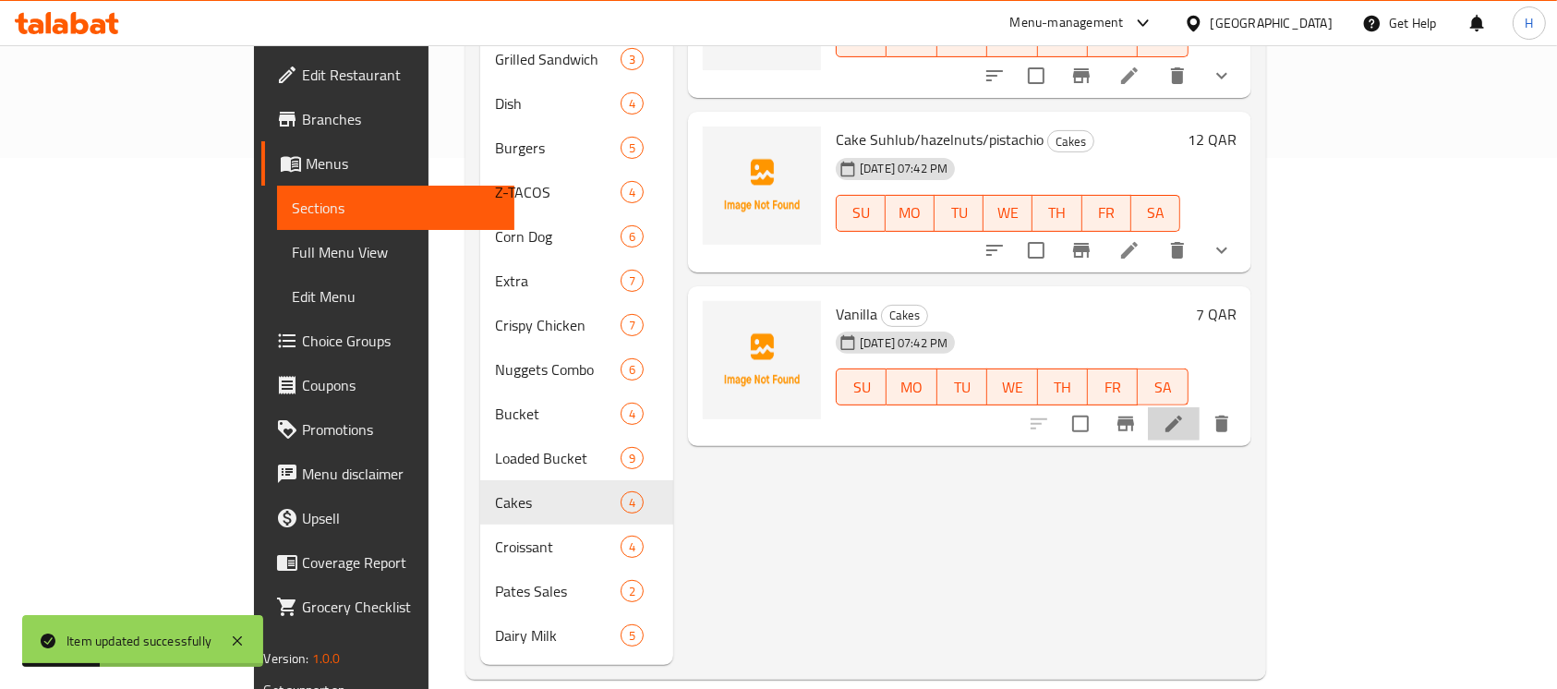
click at [1200, 407] on li at bounding box center [1174, 423] width 52 height 33
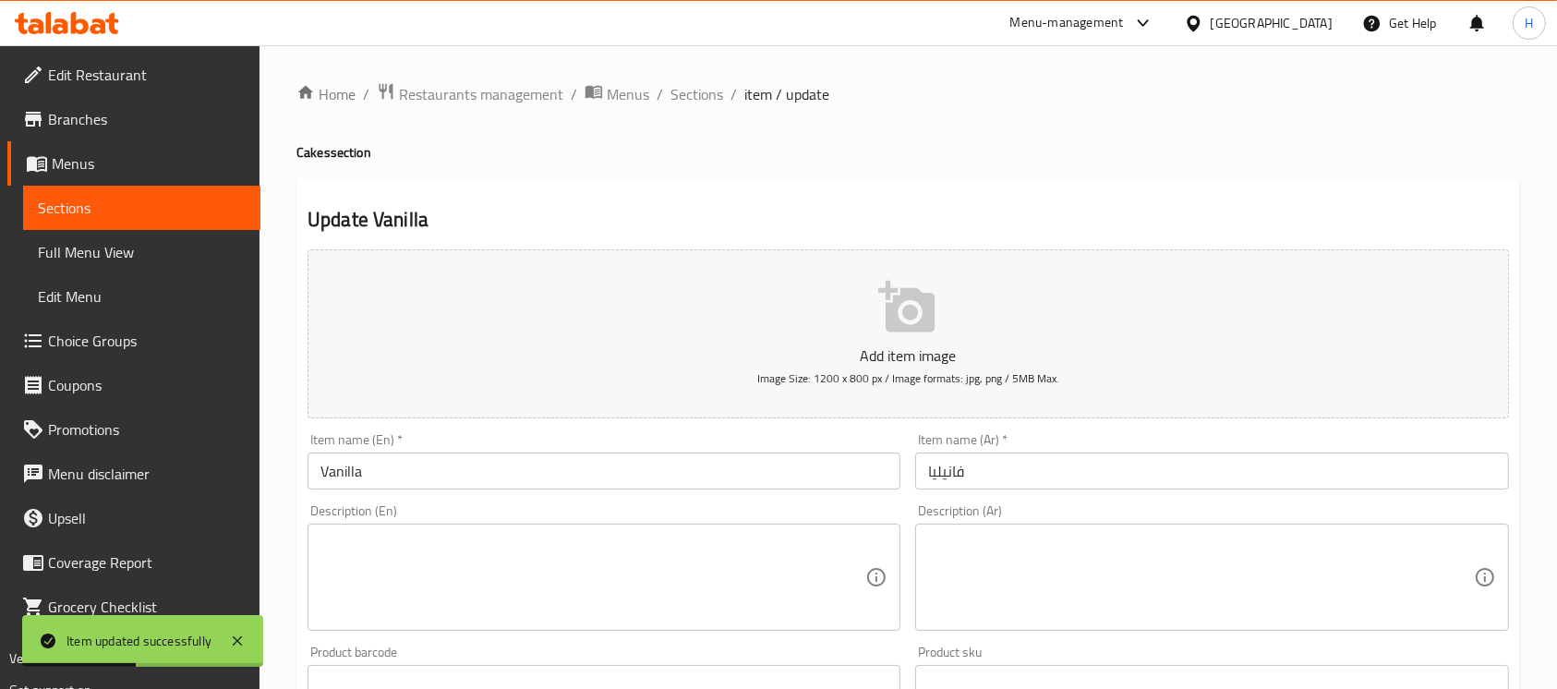
click at [411, 477] on input "Vanilla" at bounding box center [604, 471] width 593 height 37
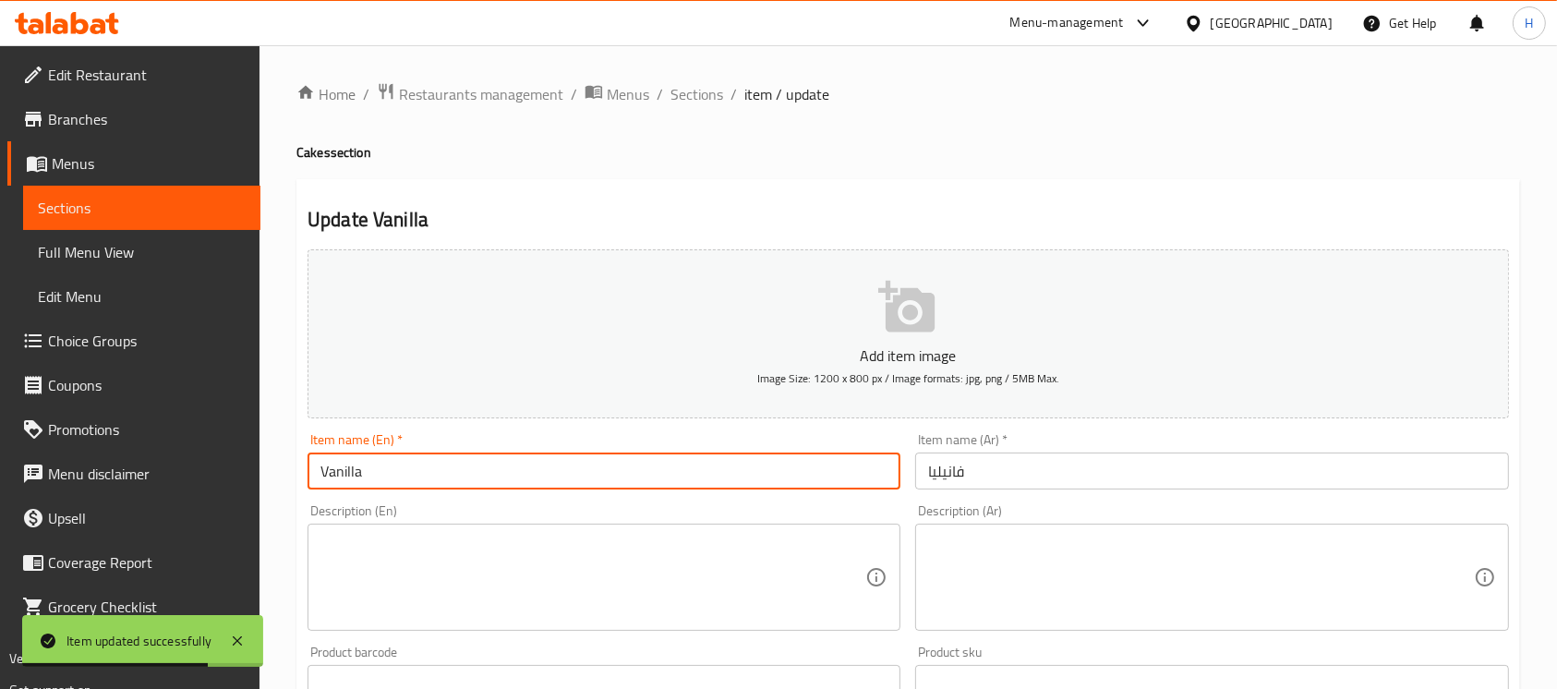
paste input "Cakes"
type input "Vanilla Cake"
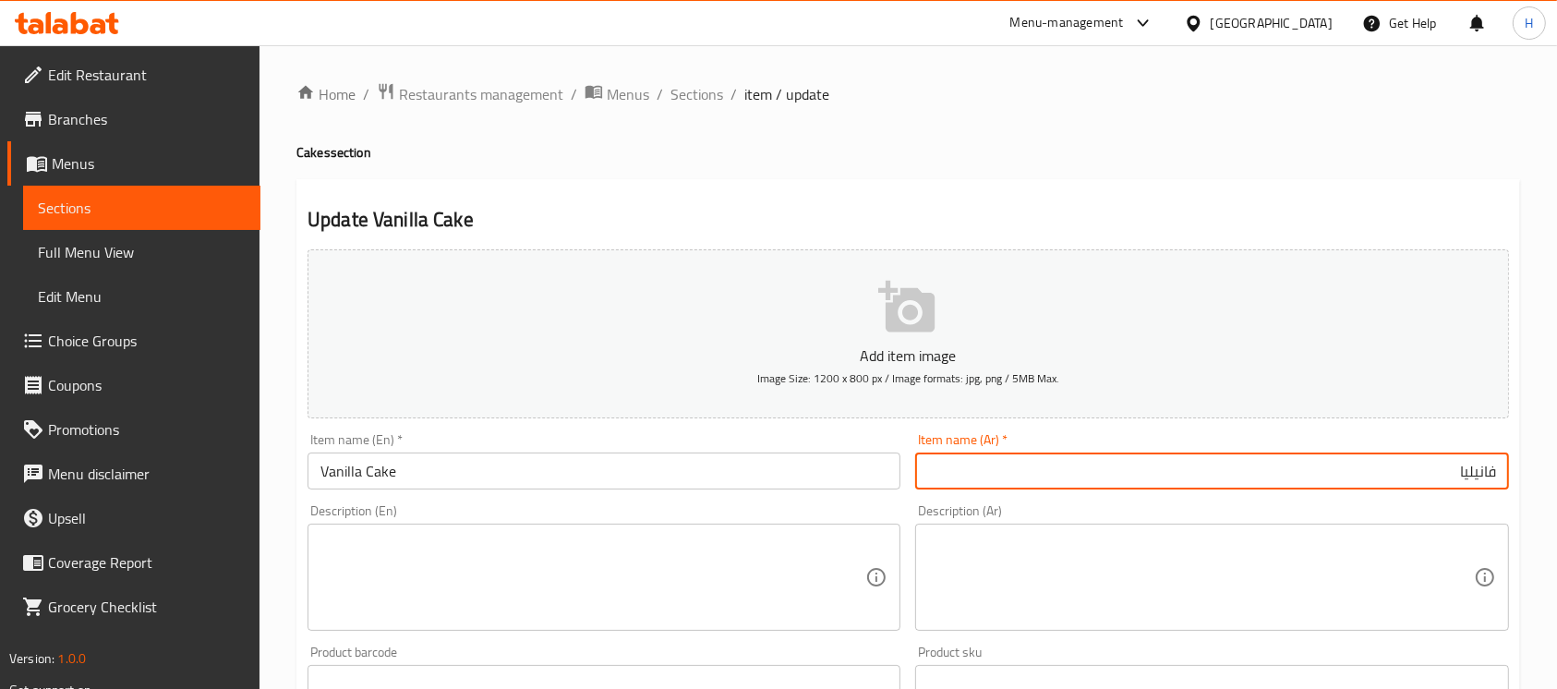
click at [1484, 464] on input "فانيليا" at bounding box center [1211, 471] width 593 height 37
click at [1494, 469] on input "فانيليا" at bounding box center [1211, 471] width 593 height 37
paste input "كعكة"
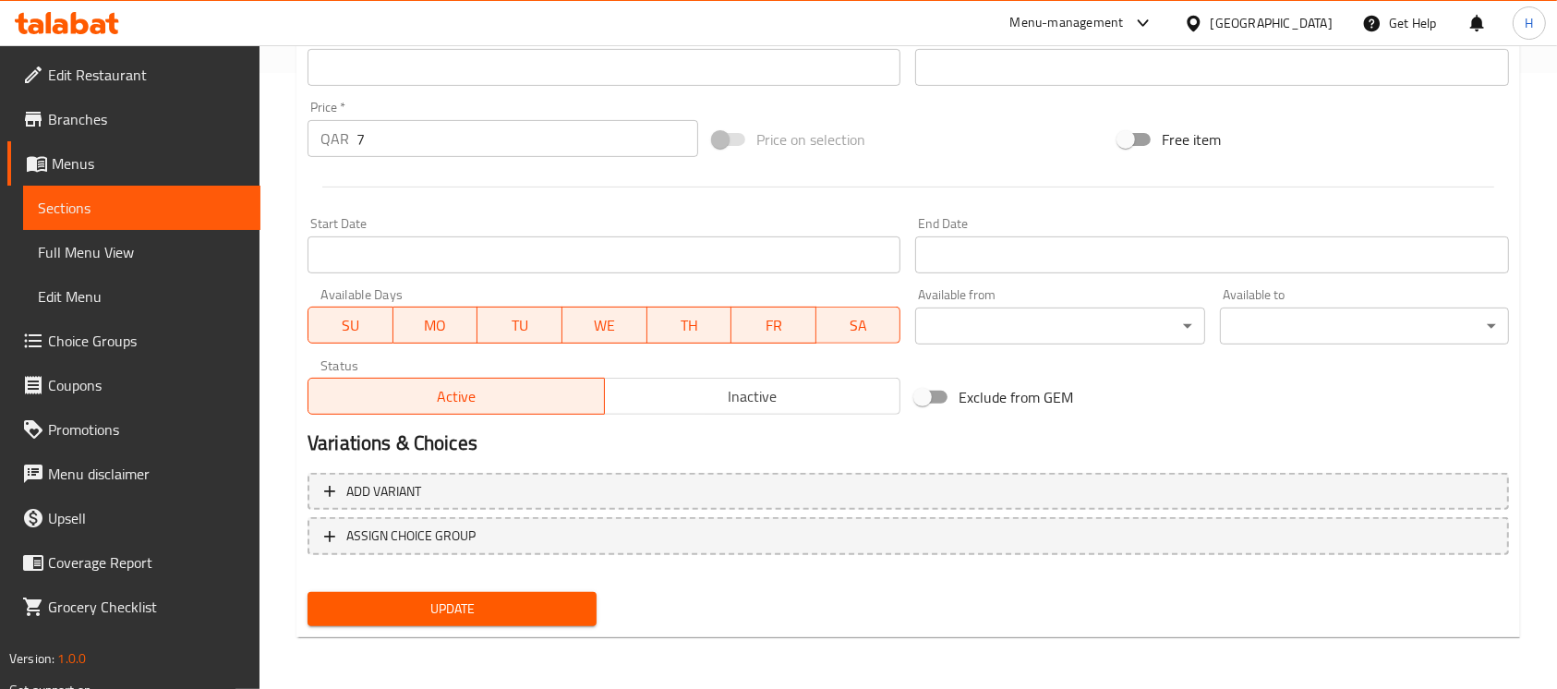
type input "كعكة فانيليا"
click at [478, 617] on span "Update" at bounding box center [452, 609] width 260 height 23
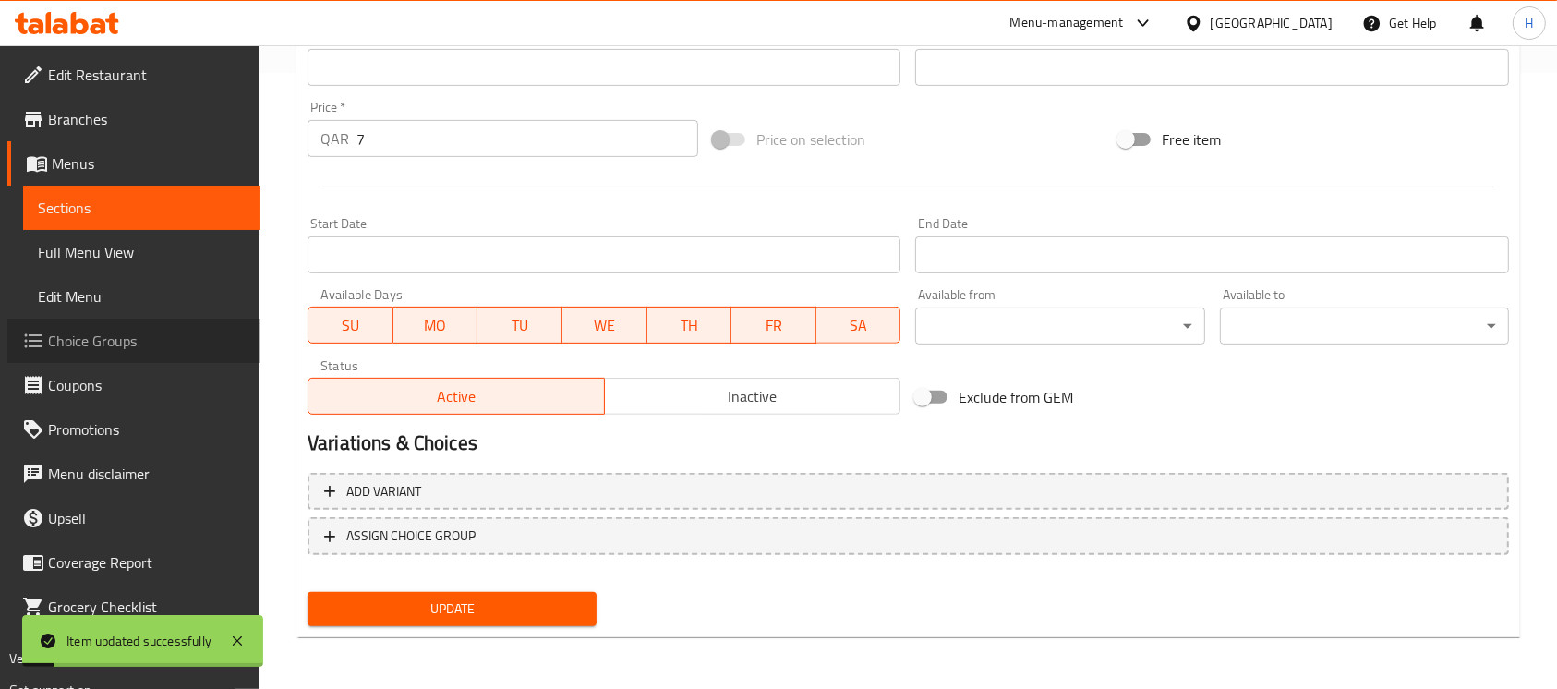
click at [171, 339] on span "Choice Groups" at bounding box center [147, 341] width 198 height 22
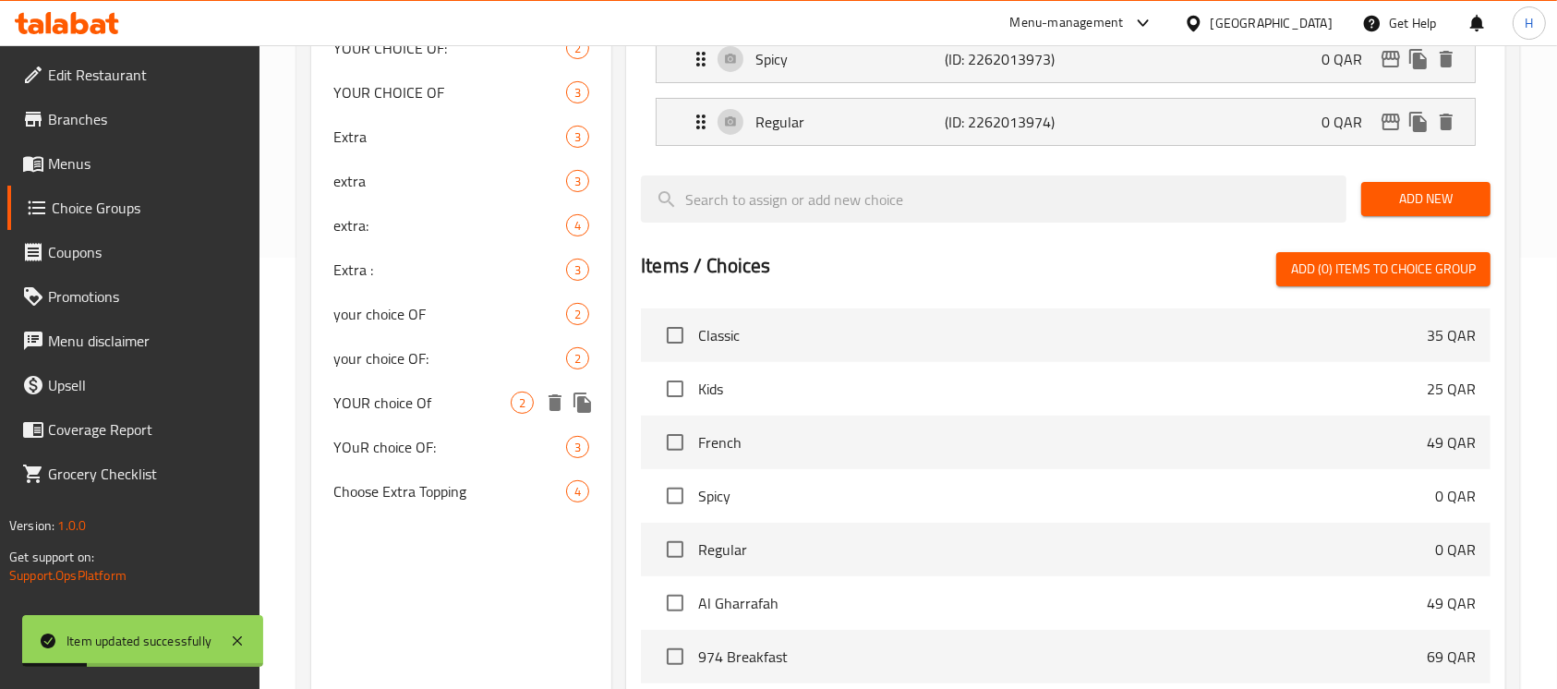
scroll to position [508, 0]
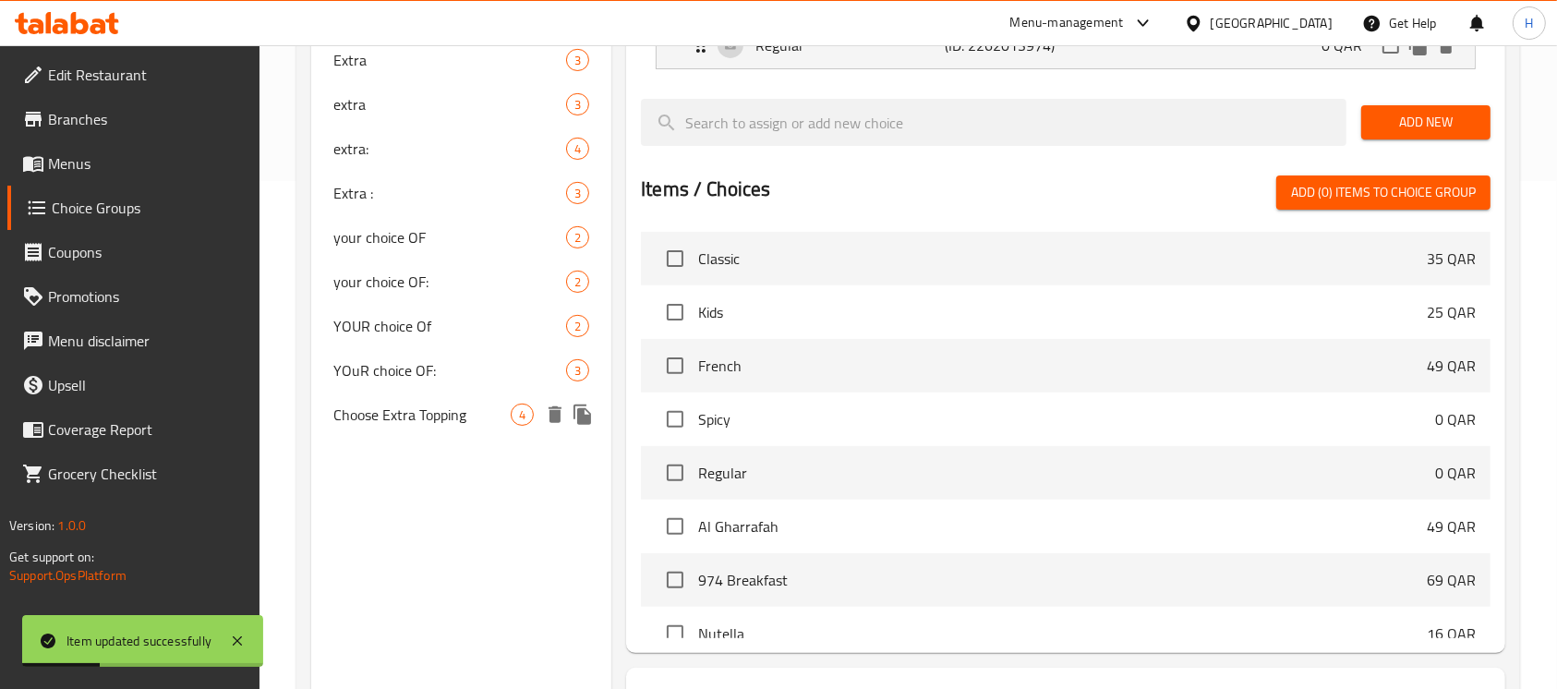
click at [399, 409] on span "Choose Extra Topping" at bounding box center [421, 415] width 177 height 22
type input "Choose Extra Topping"
type input "اختر إضافات إضافية"
type input "0"
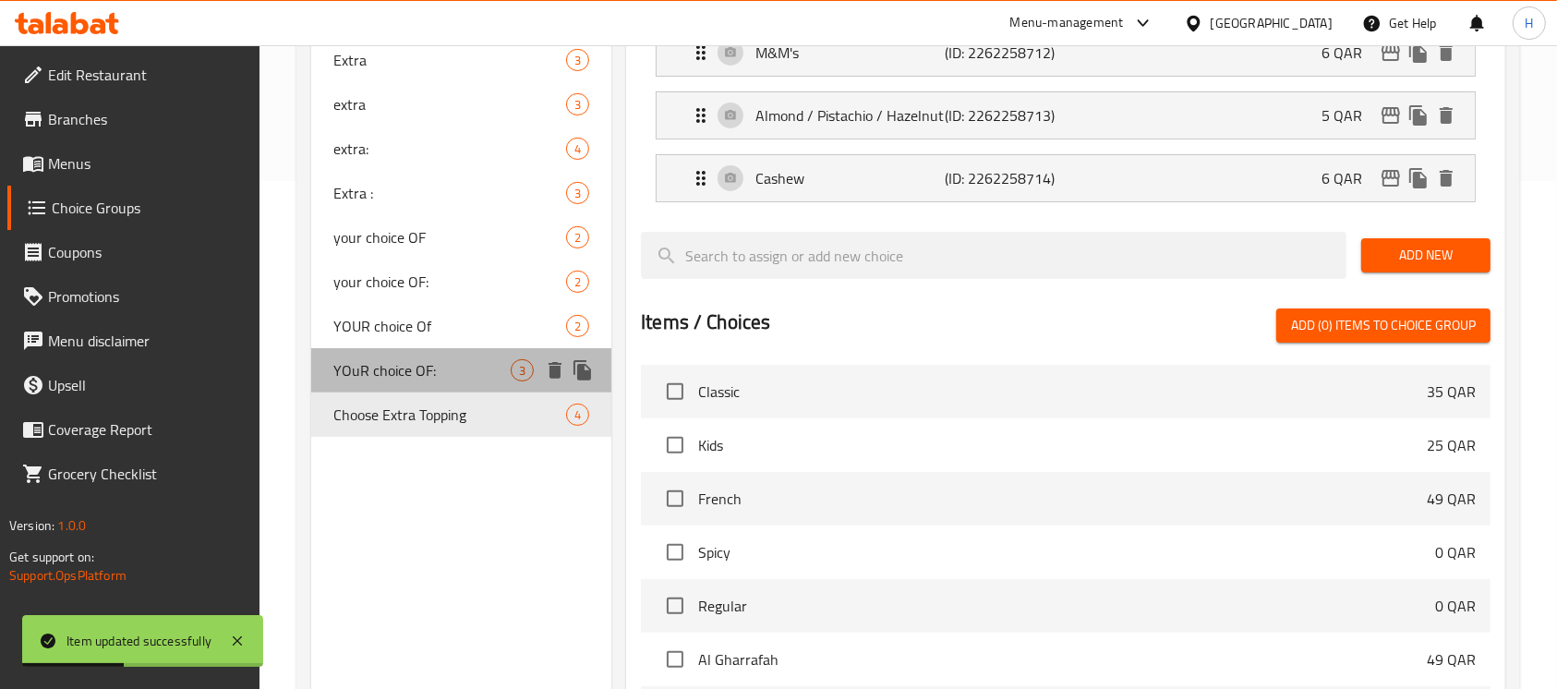
click at [395, 377] on span "YOuR choice OF:" at bounding box center [421, 370] width 177 height 22
type input "YOuR choice OF:"
type input "اختيارك من :"
type input "1"
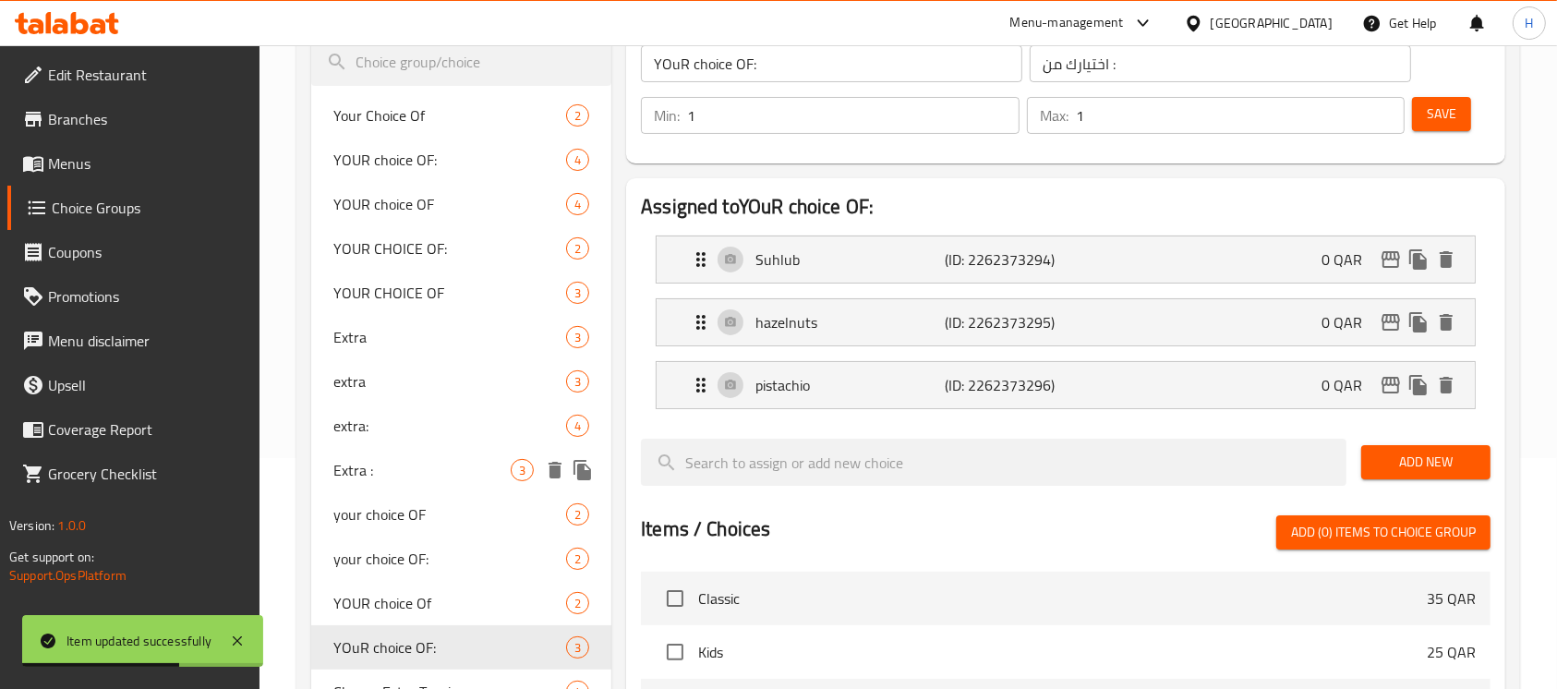
scroll to position [261, 0]
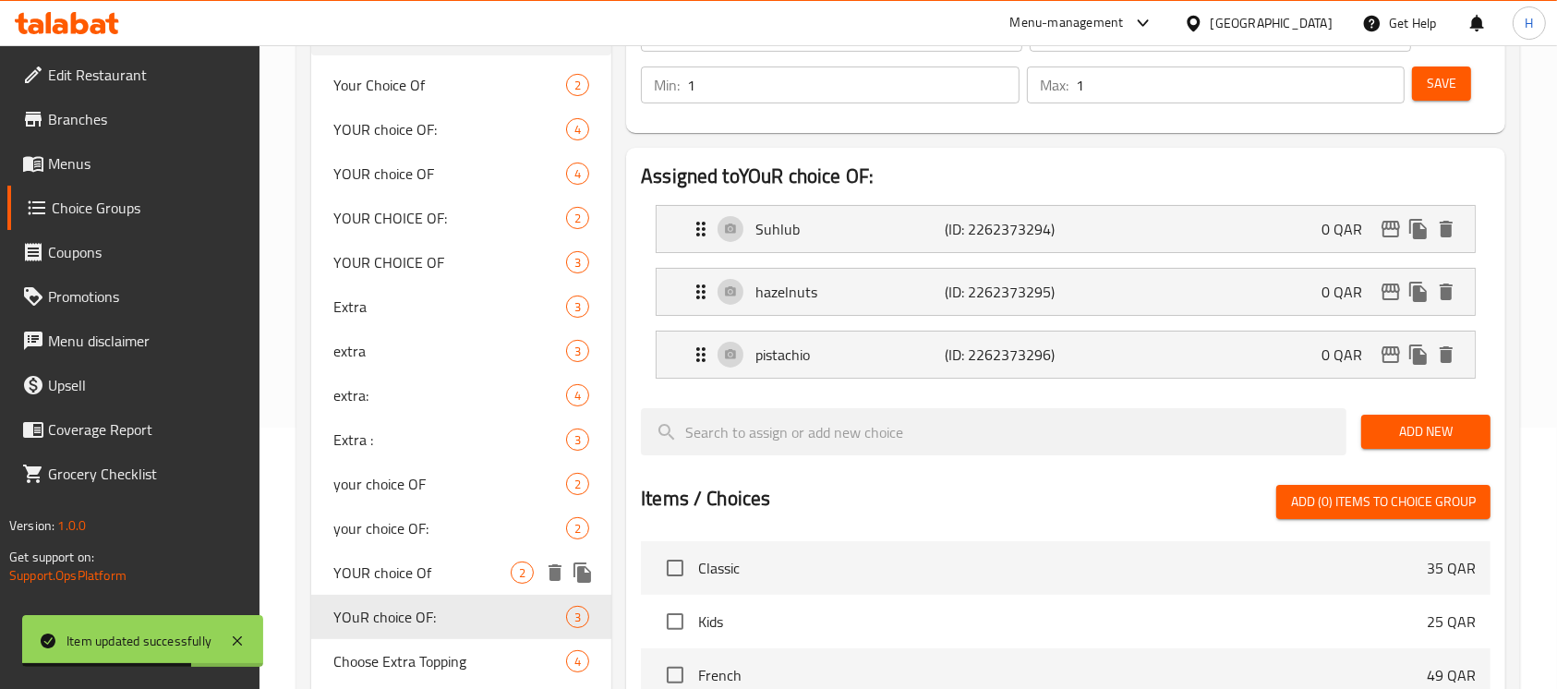
click at [418, 572] on span "YOUR choice Of" at bounding box center [421, 573] width 177 height 22
type input "YOUR choice Of"
type input "اختيارك من"
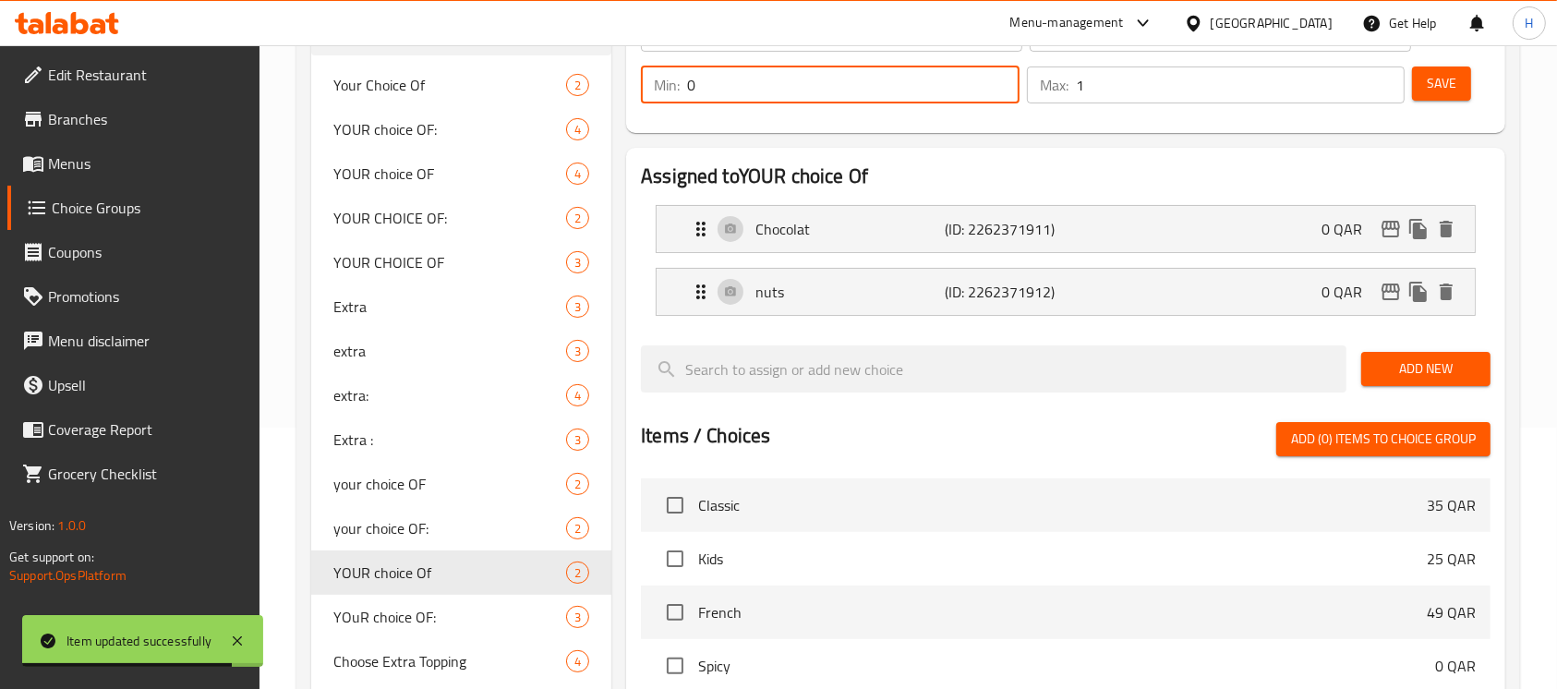
drag, startPoint x: 702, startPoint y: 96, endPoint x: 661, endPoint y: 96, distance: 40.6
click at [661, 96] on div "Min: 0 ​" at bounding box center [830, 85] width 379 height 37
type input "1"
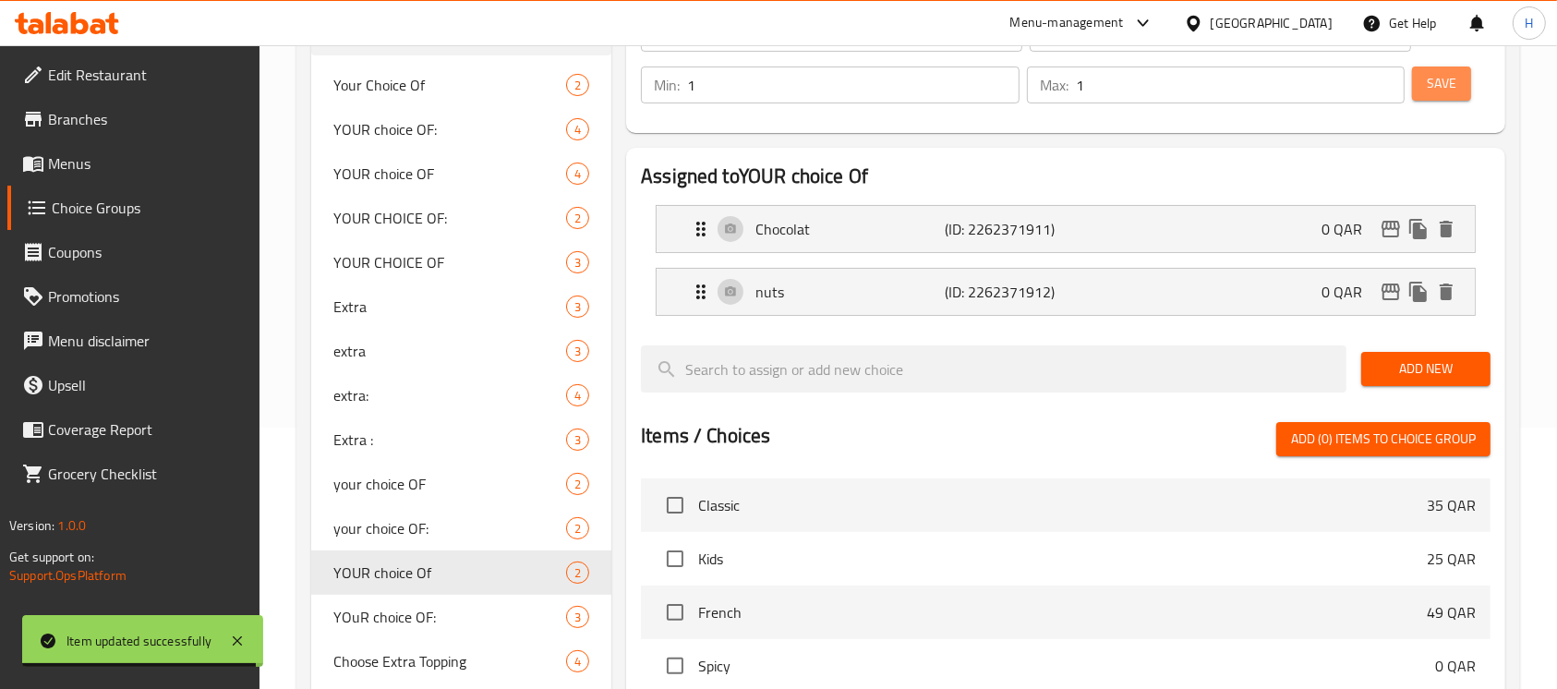
click at [1460, 72] on button "Save" at bounding box center [1441, 84] width 59 height 34
click at [417, 517] on span "your choice OF:" at bounding box center [421, 528] width 177 height 22
type input "your choice OF:"
type input "اختيارك من :"
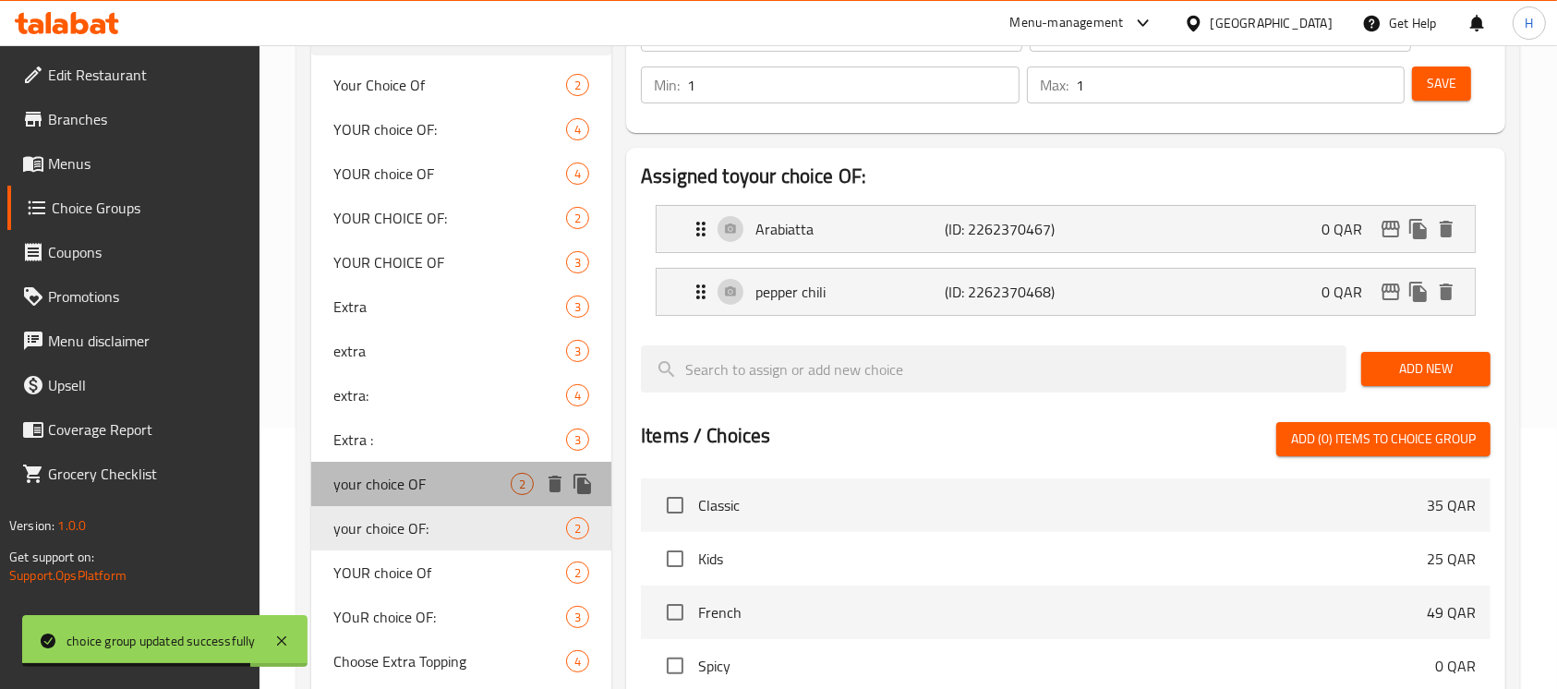
click at [410, 491] on span "your choice OF" at bounding box center [421, 484] width 177 height 22
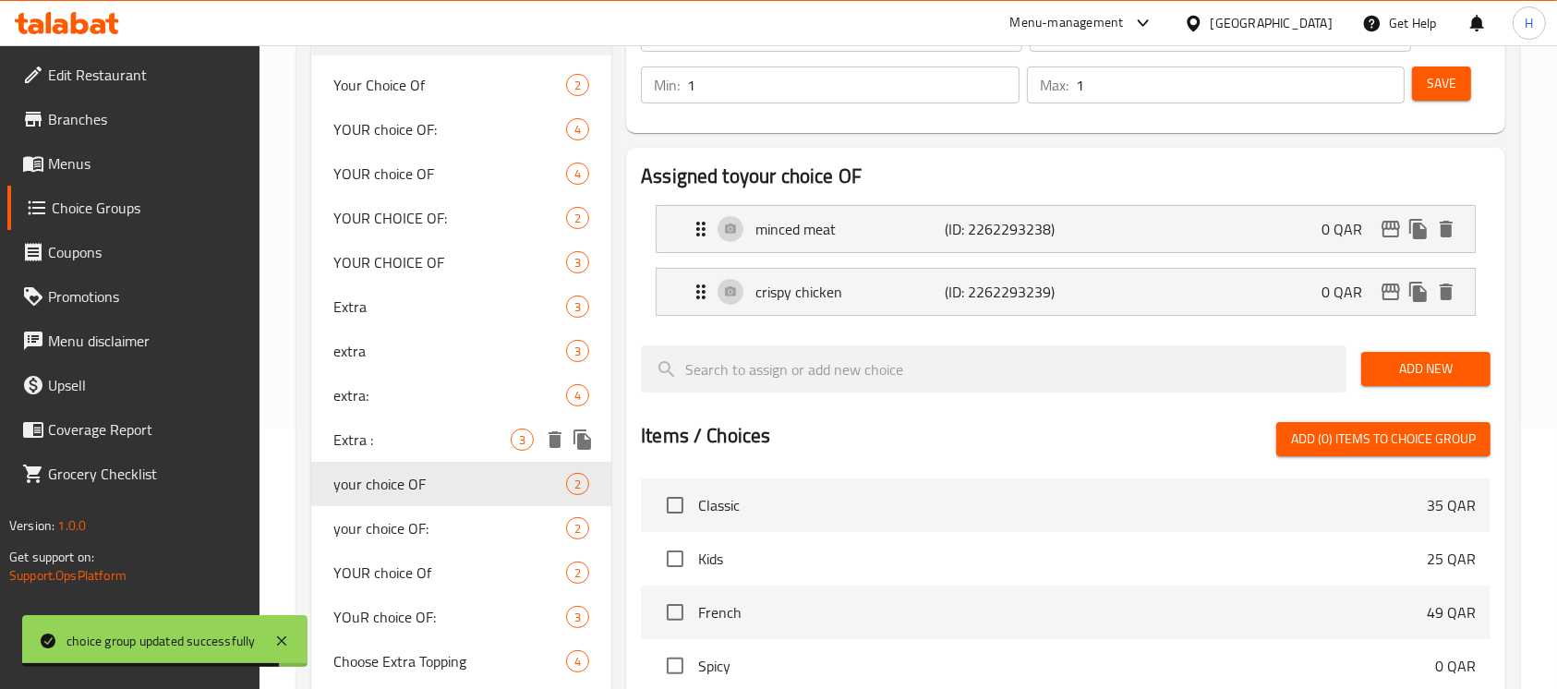
click at [401, 442] on span "Extra :" at bounding box center [421, 440] width 177 height 22
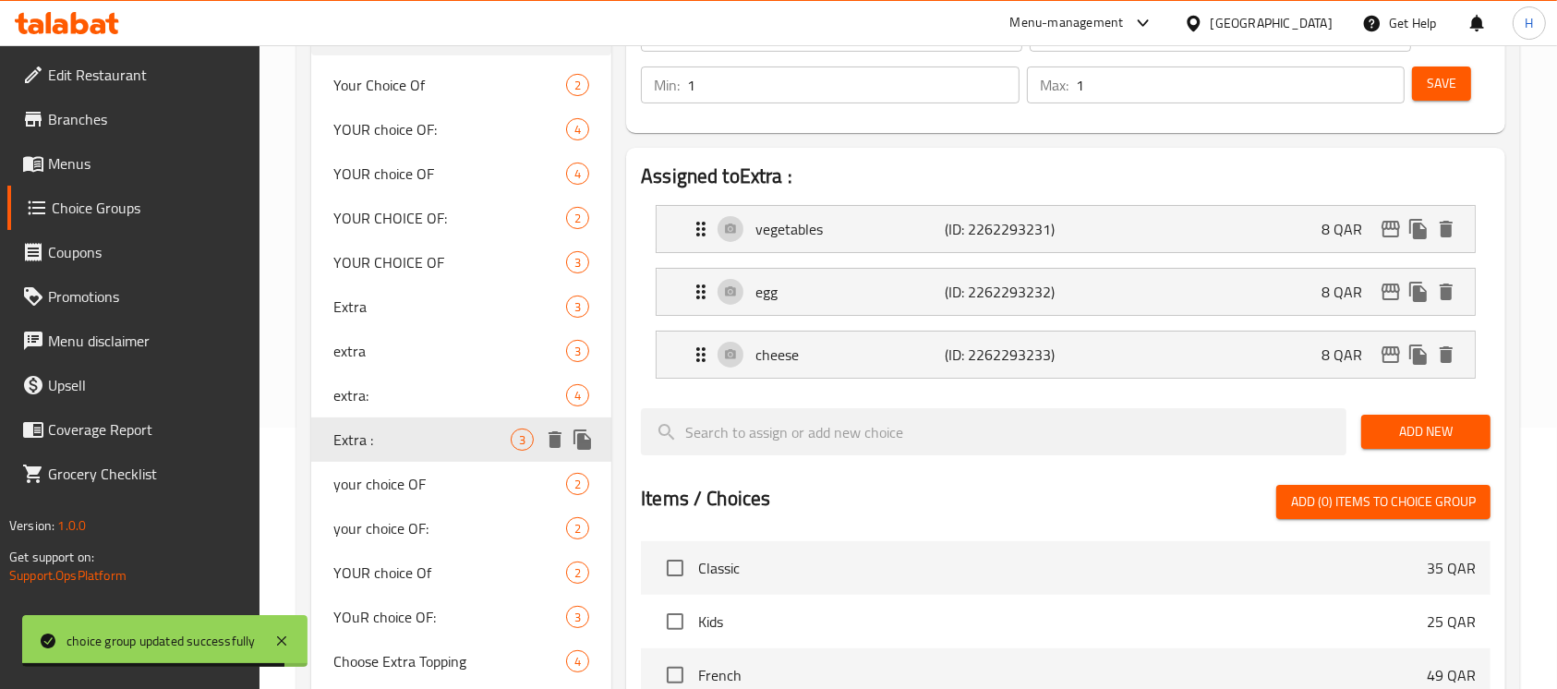
type input "Extra :"
type input "إضافي:"
type input "0"
click at [396, 407] on div "extra: 4" at bounding box center [461, 395] width 300 height 44
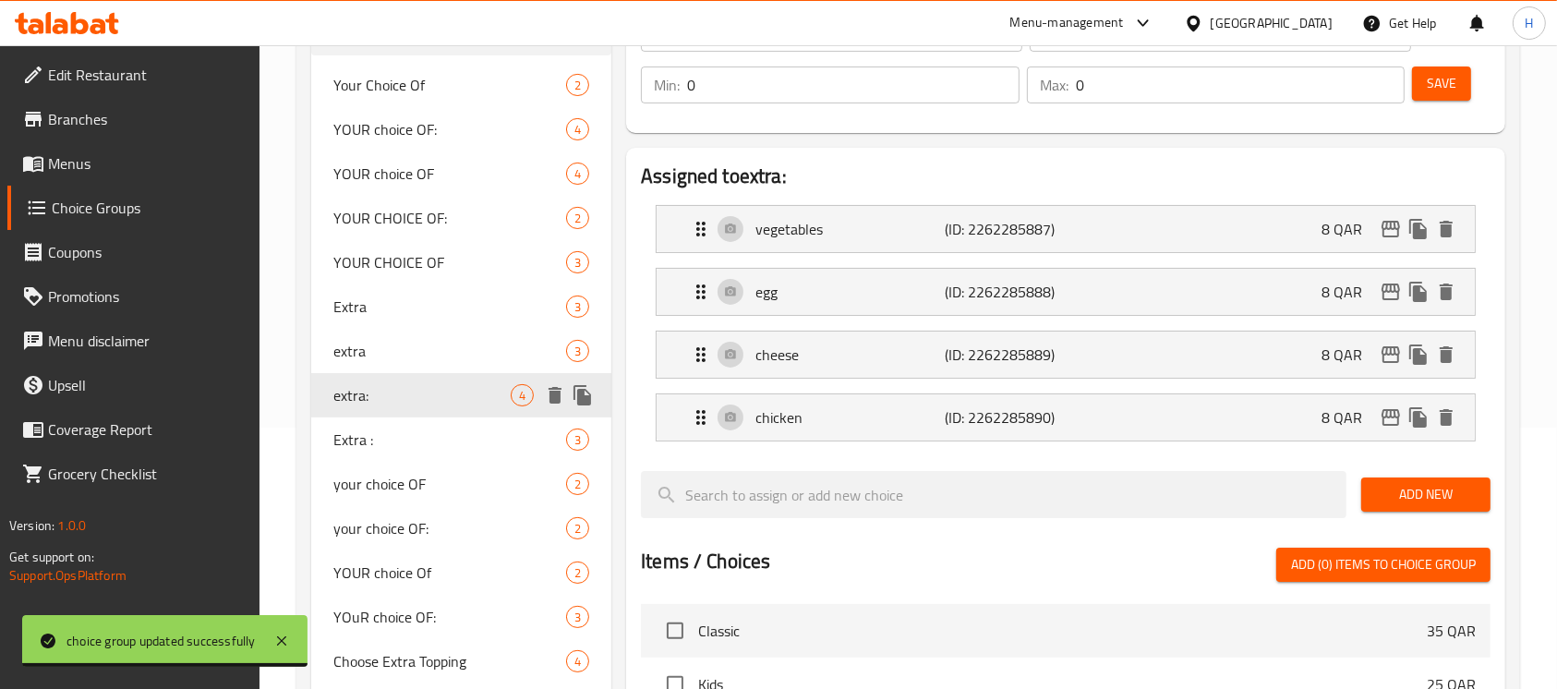
click at [394, 374] on div "extra: 4" at bounding box center [461, 395] width 300 height 44
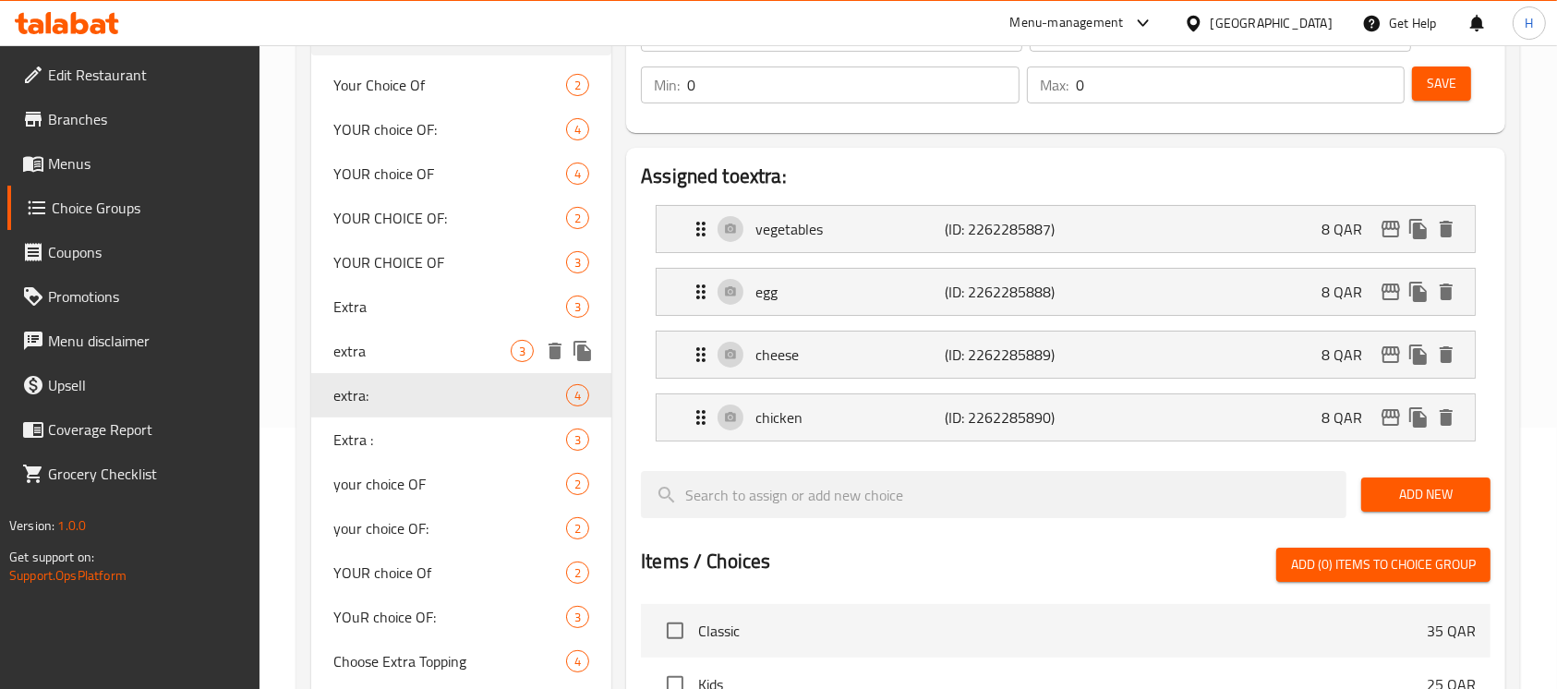
click at [388, 329] on div "extra 3" at bounding box center [461, 351] width 300 height 44
type input "extra"
type input "إضافي"
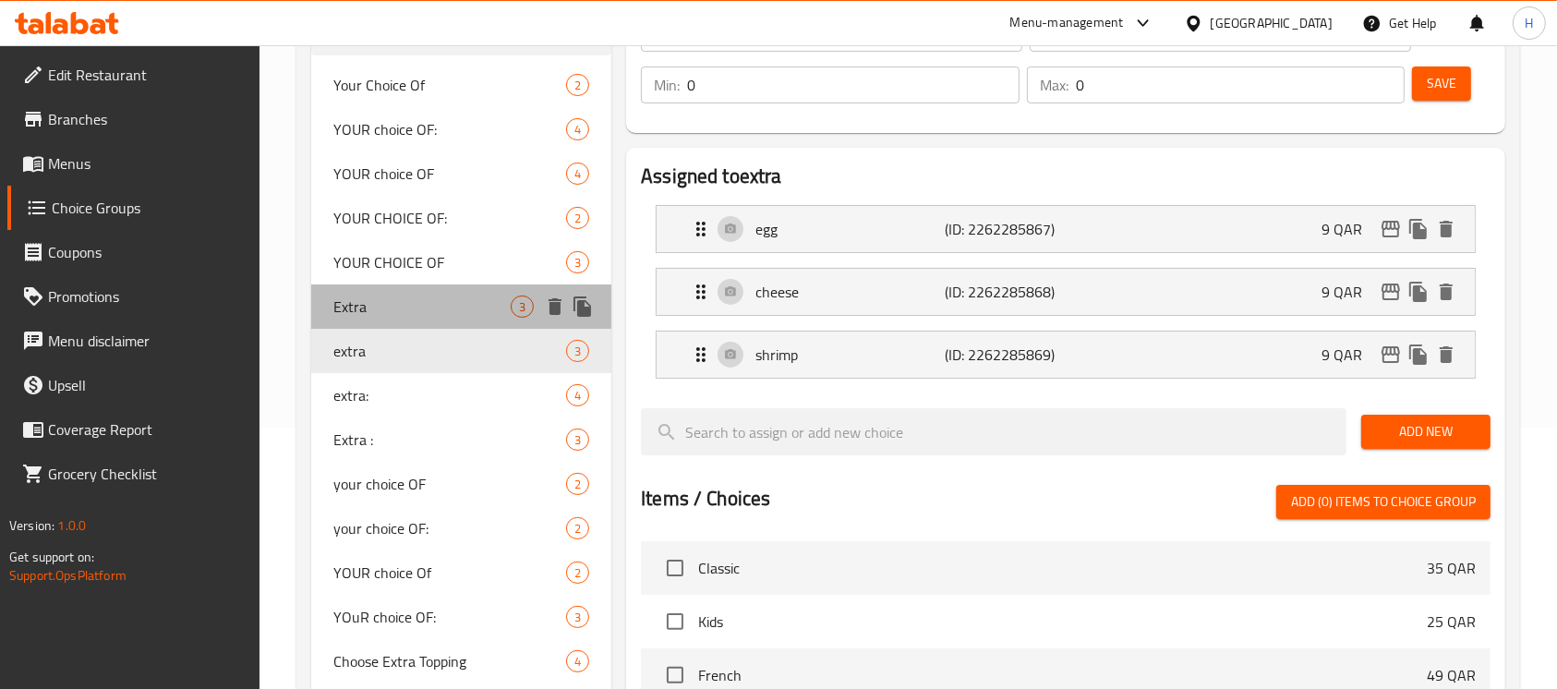
click at [386, 308] on span "Extra" at bounding box center [421, 307] width 177 height 22
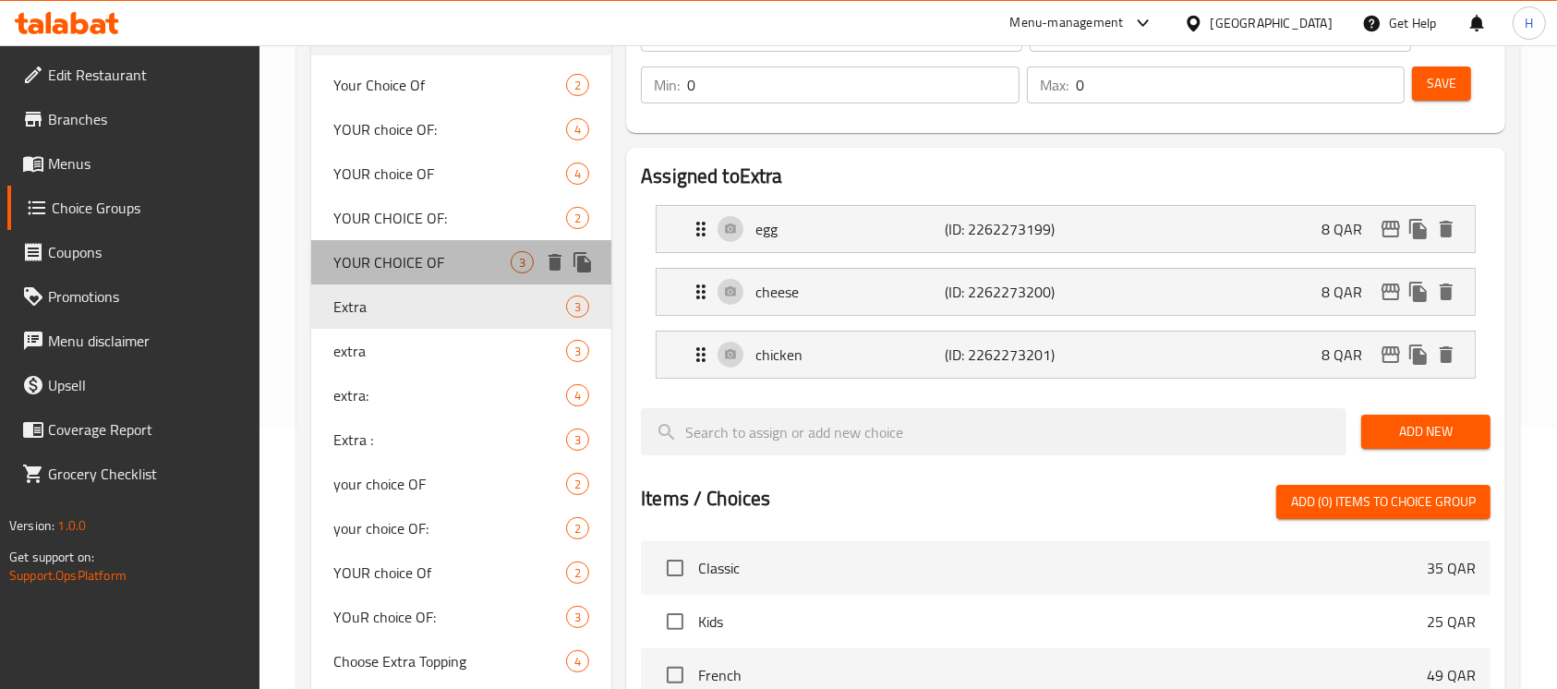
click at [395, 255] on span "YOUR CHOICE OF" at bounding box center [421, 262] width 177 height 22
type input "YOUR CHOICE OF"
type input "اختيارك من"
type input "1"
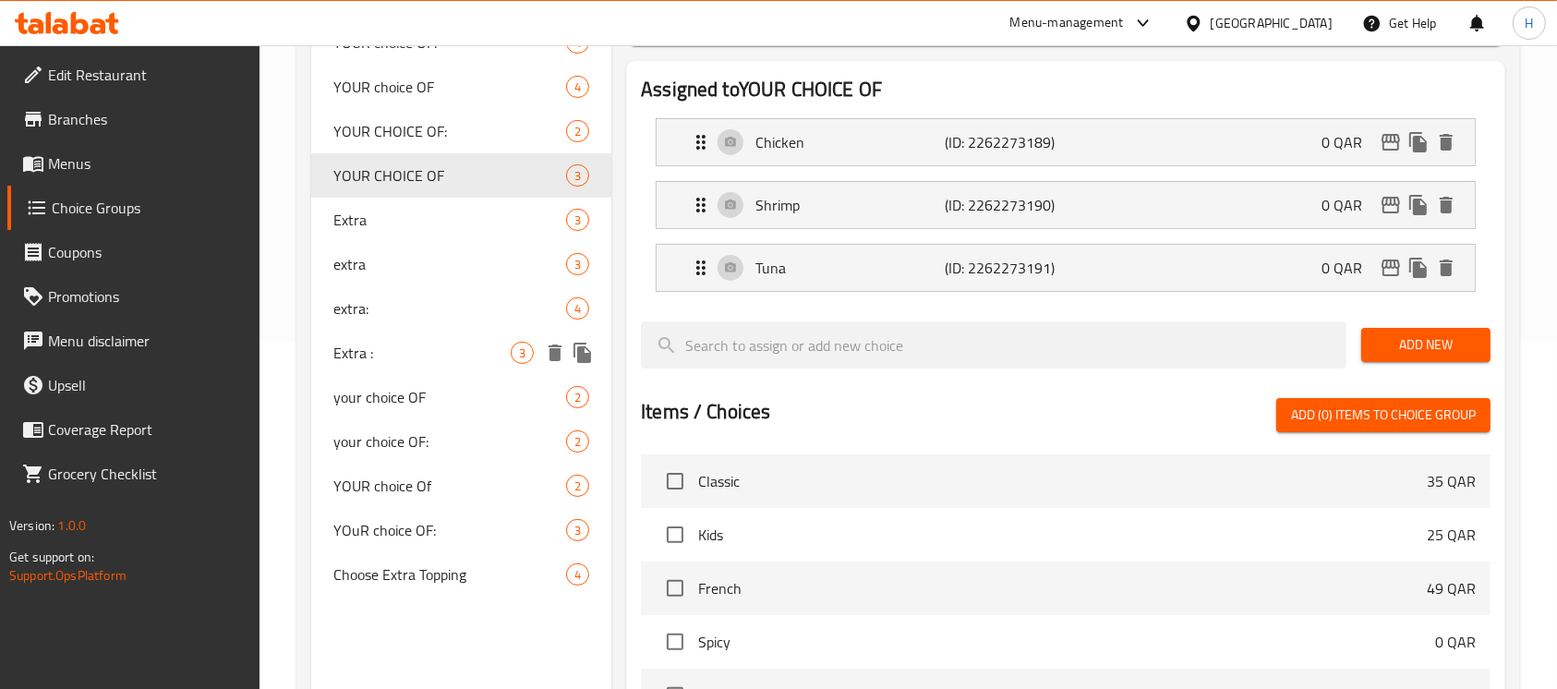
scroll to position [384, 0]
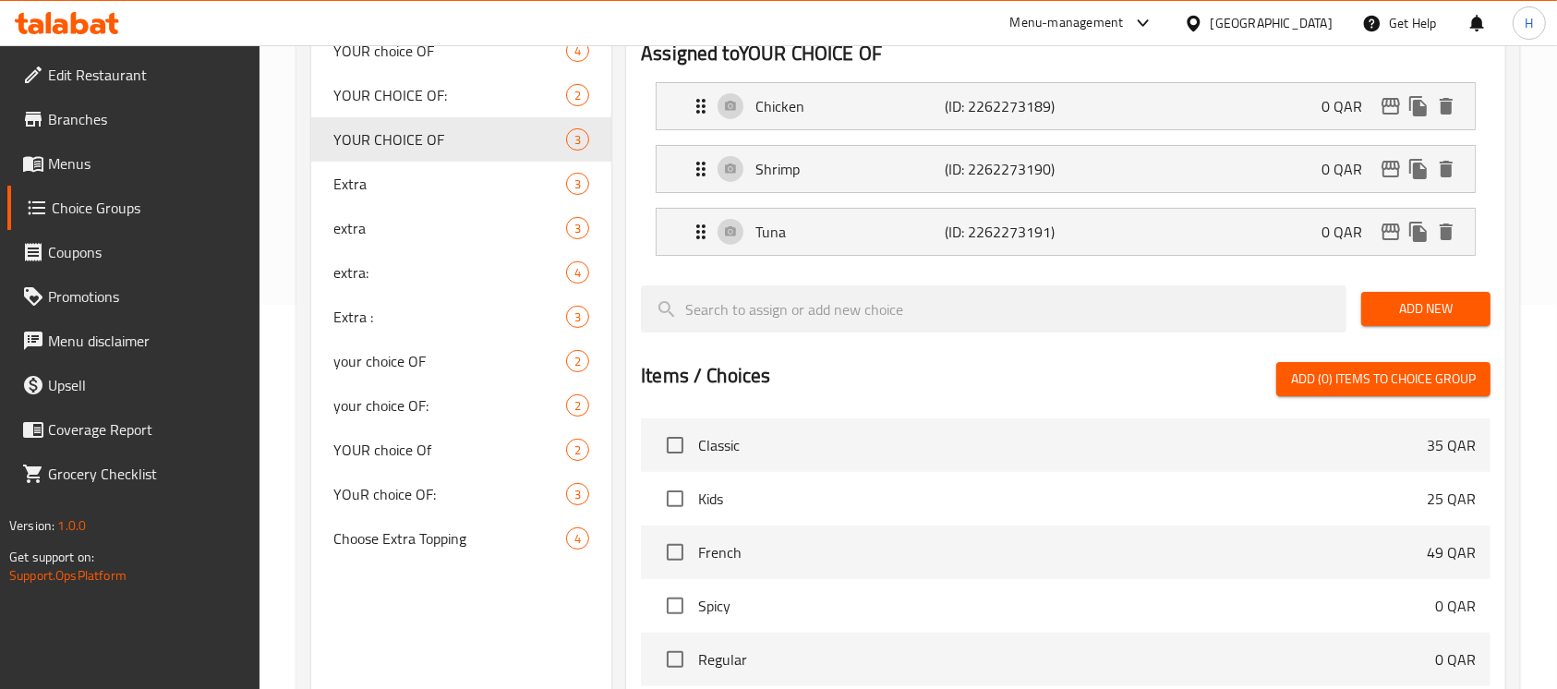
click at [177, 148] on link "Menus" at bounding box center [133, 163] width 253 height 44
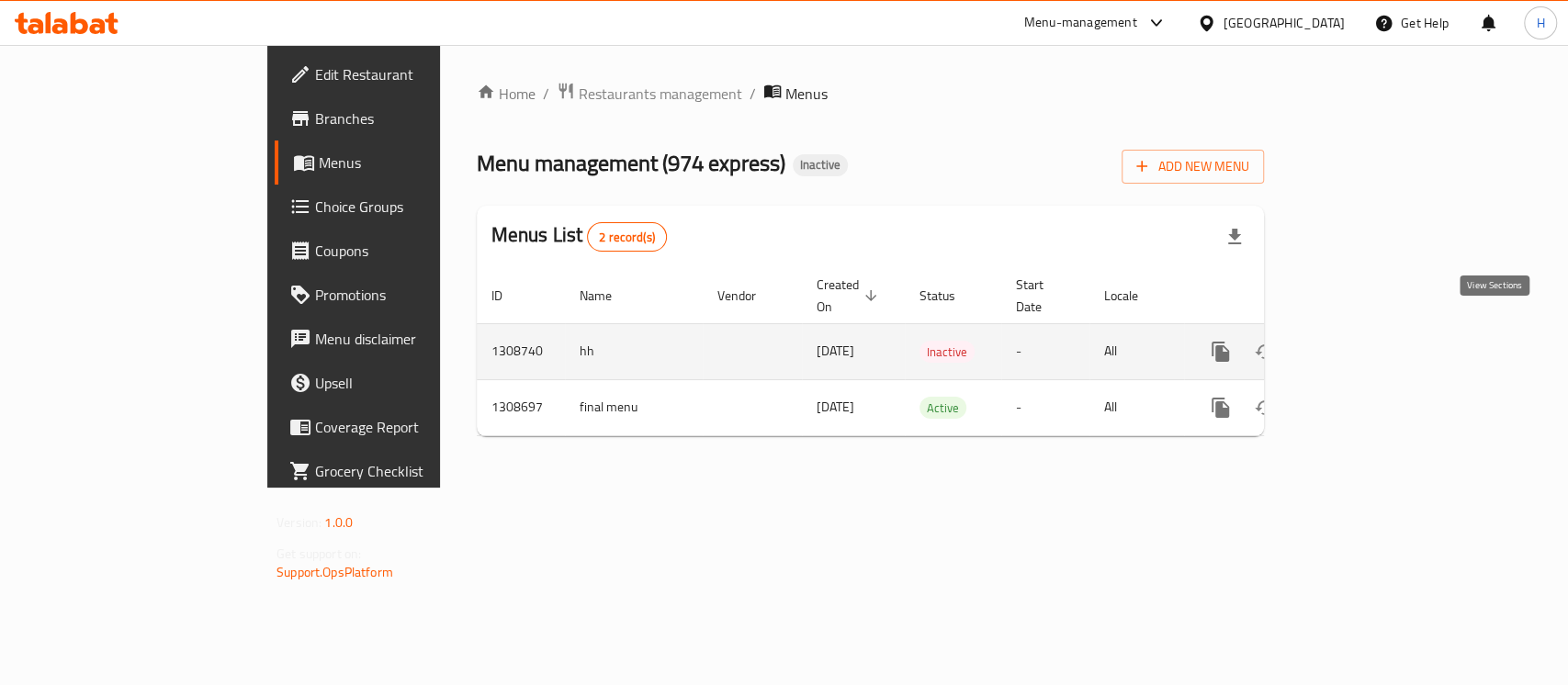
click at [1375, 330] on link "enhanced table" at bounding box center [1353, 352] width 44 height 44
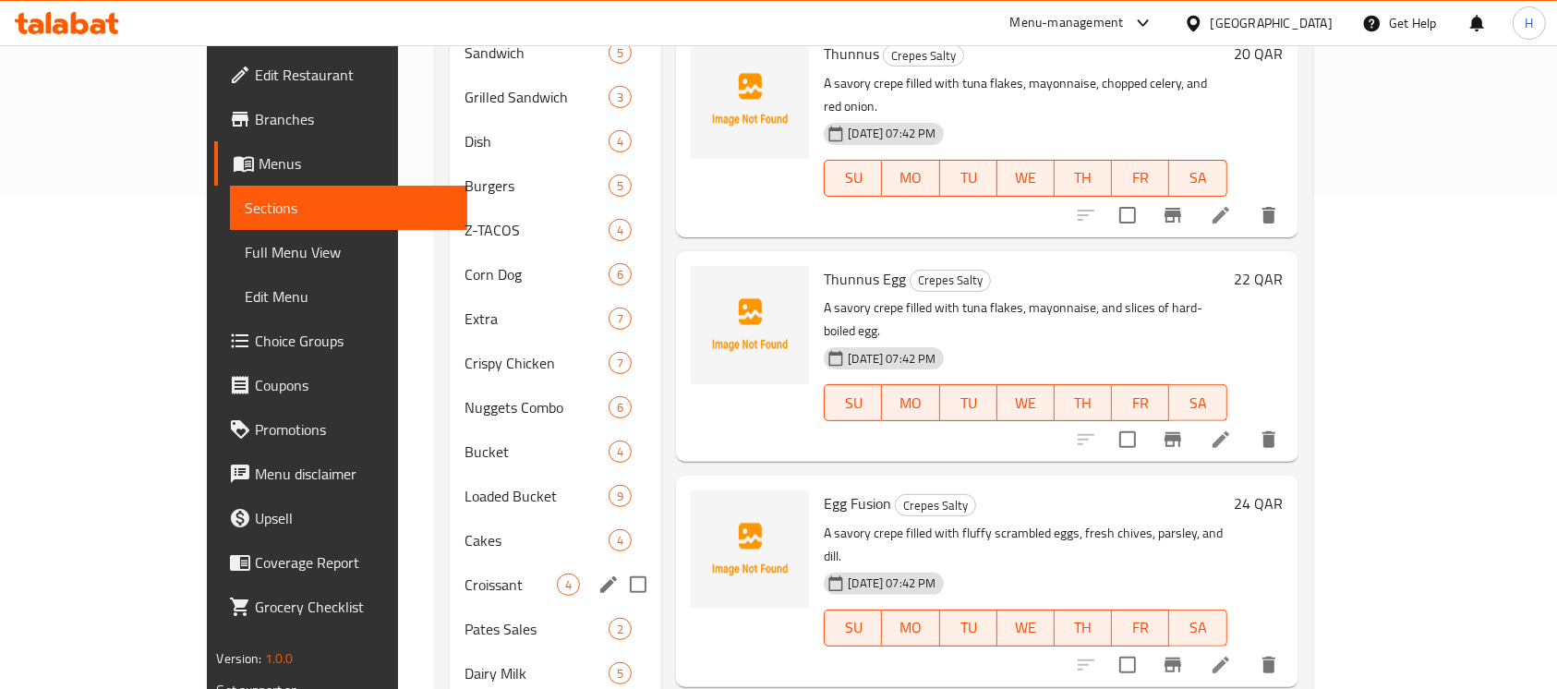
scroll to position [531, 0]
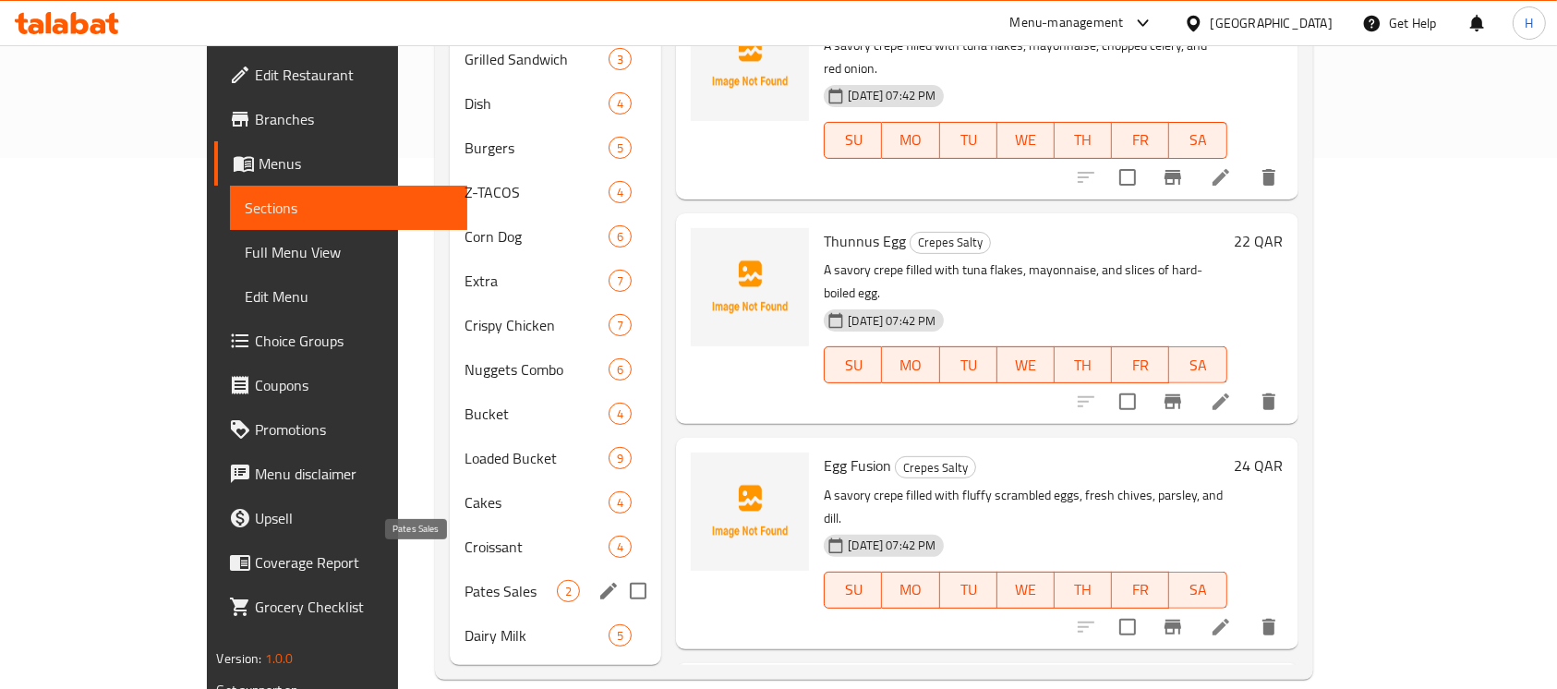
click at [465, 580] on span "Pates Sales" at bounding box center [511, 591] width 93 height 22
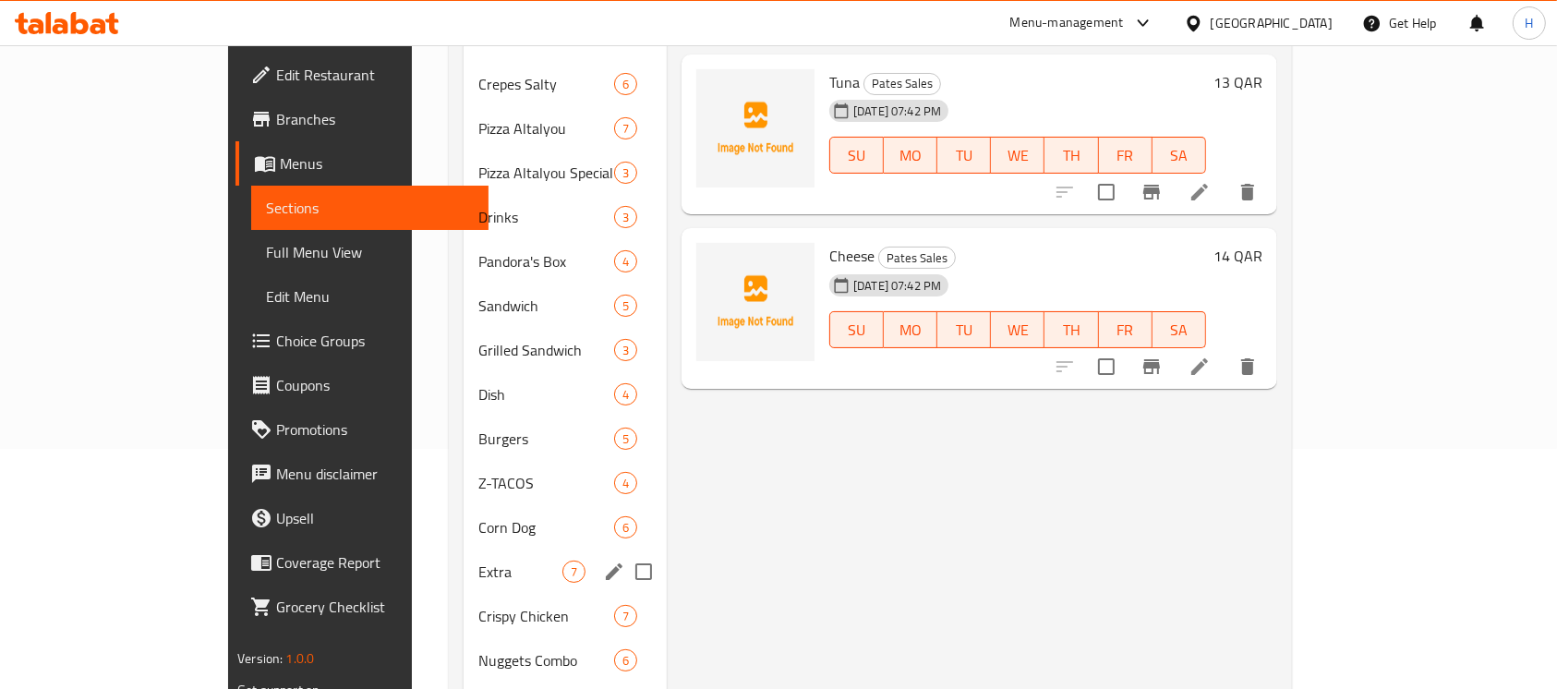
scroll to position [531, 0]
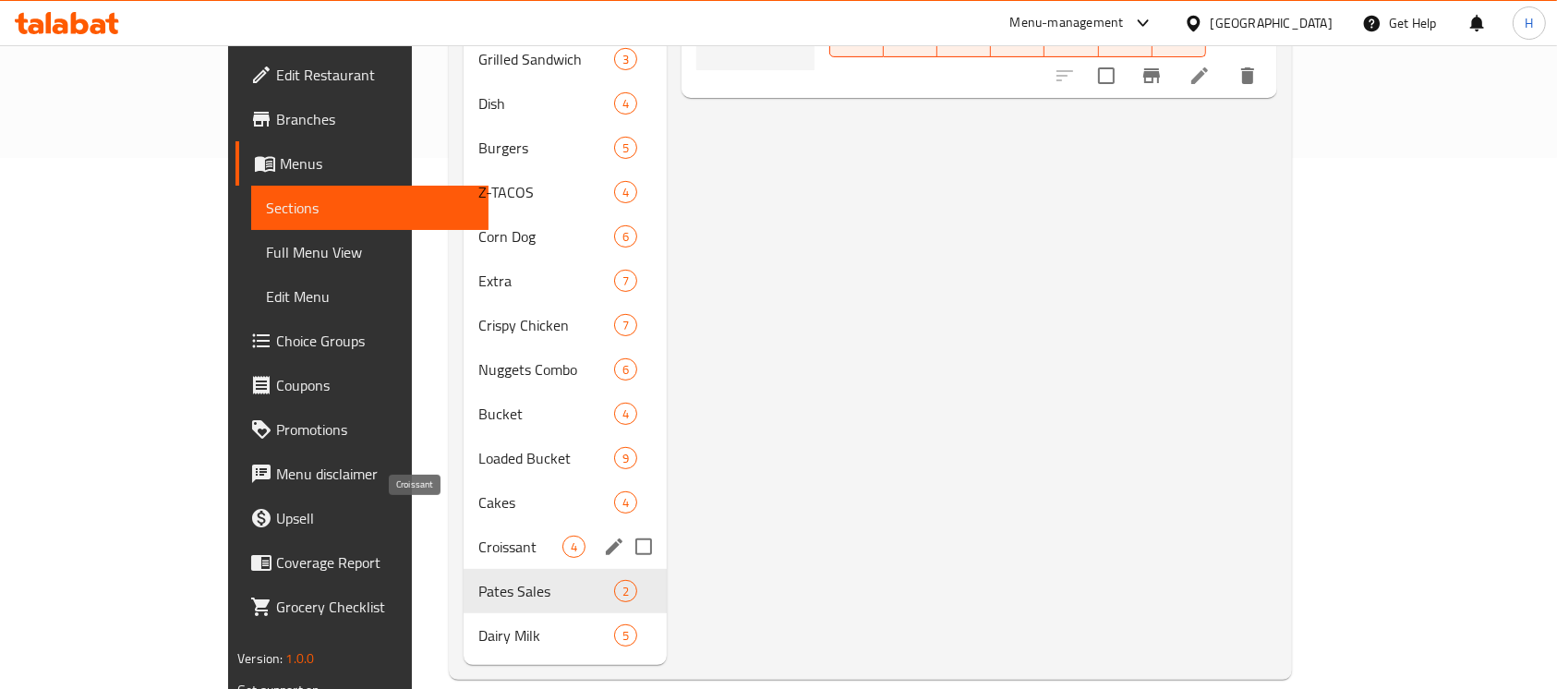
click at [478, 536] on span "Croissant" at bounding box center [520, 547] width 84 height 22
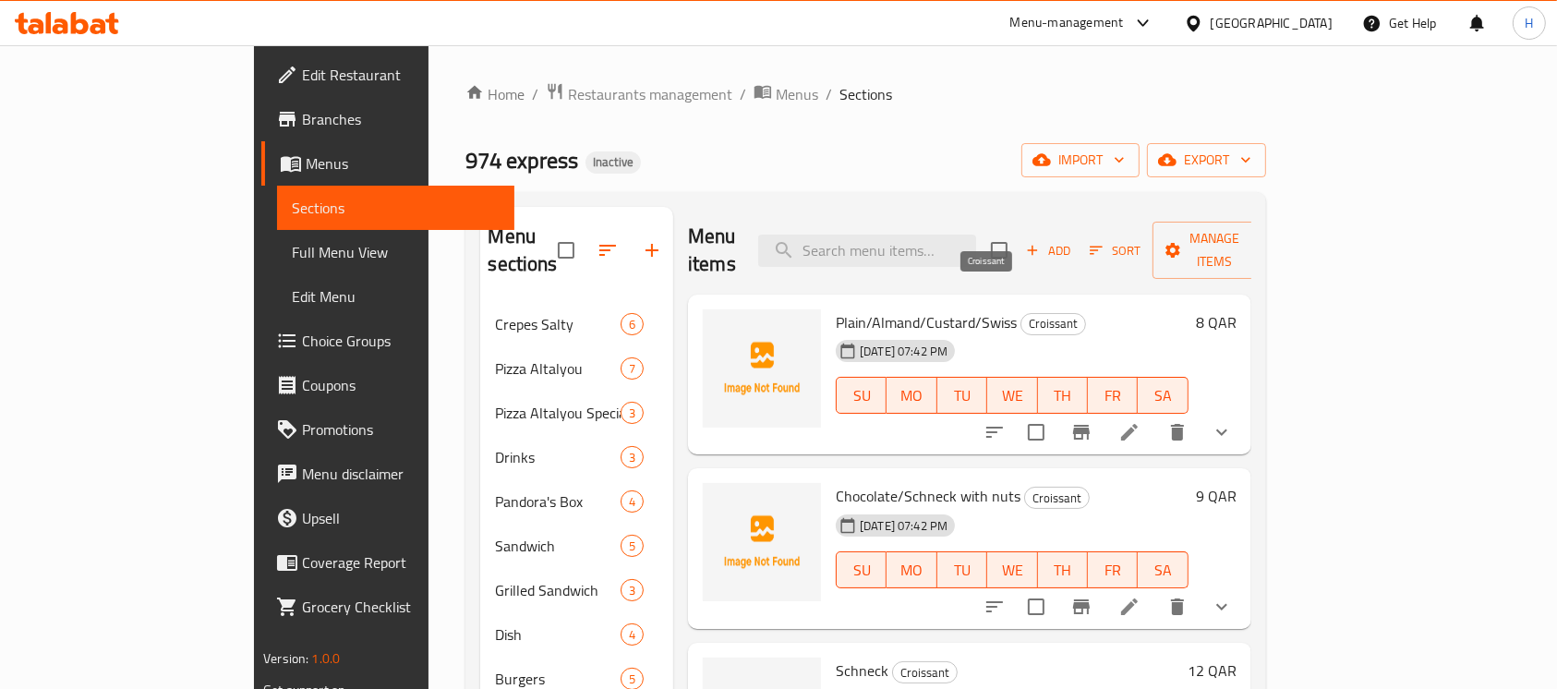
click at [1022, 313] on span "Croissant" at bounding box center [1054, 323] width 64 height 21
copy span "Croissant"
click at [1156, 416] on li at bounding box center [1130, 432] width 52 height 33
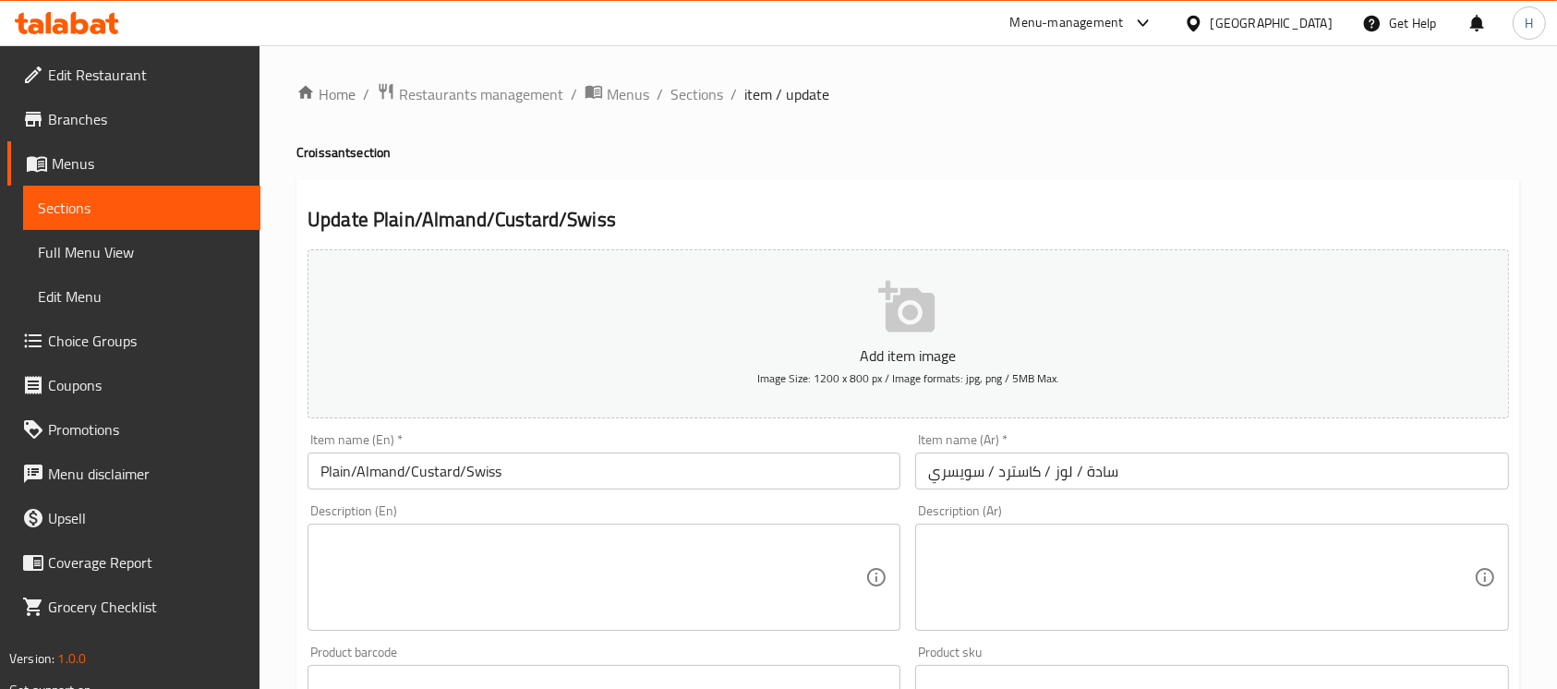
click at [320, 477] on input "Plain/Almand/Custard/Swiss" at bounding box center [604, 471] width 593 height 37
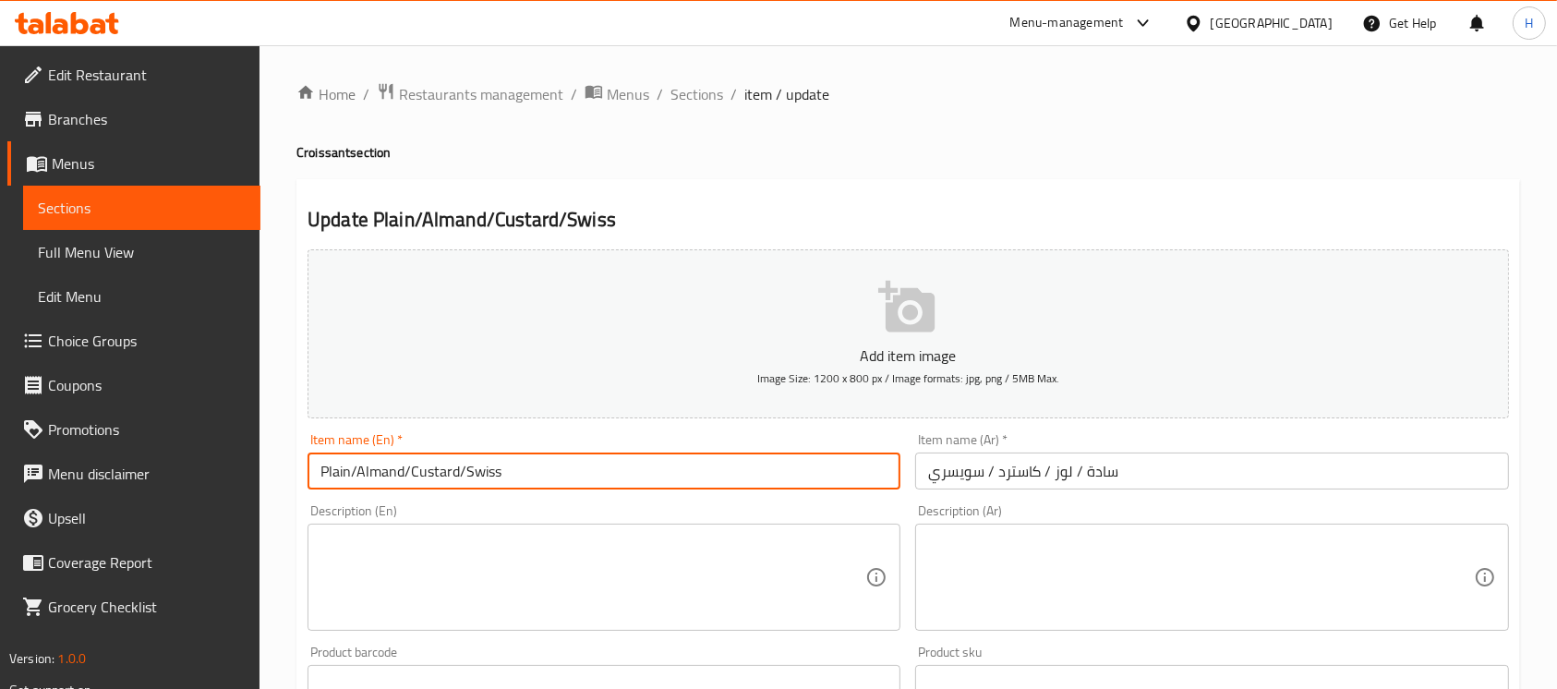
paste input "Croissant"
type input "Croissant Plain/[PERSON_NAME]/Custard/Swiss"
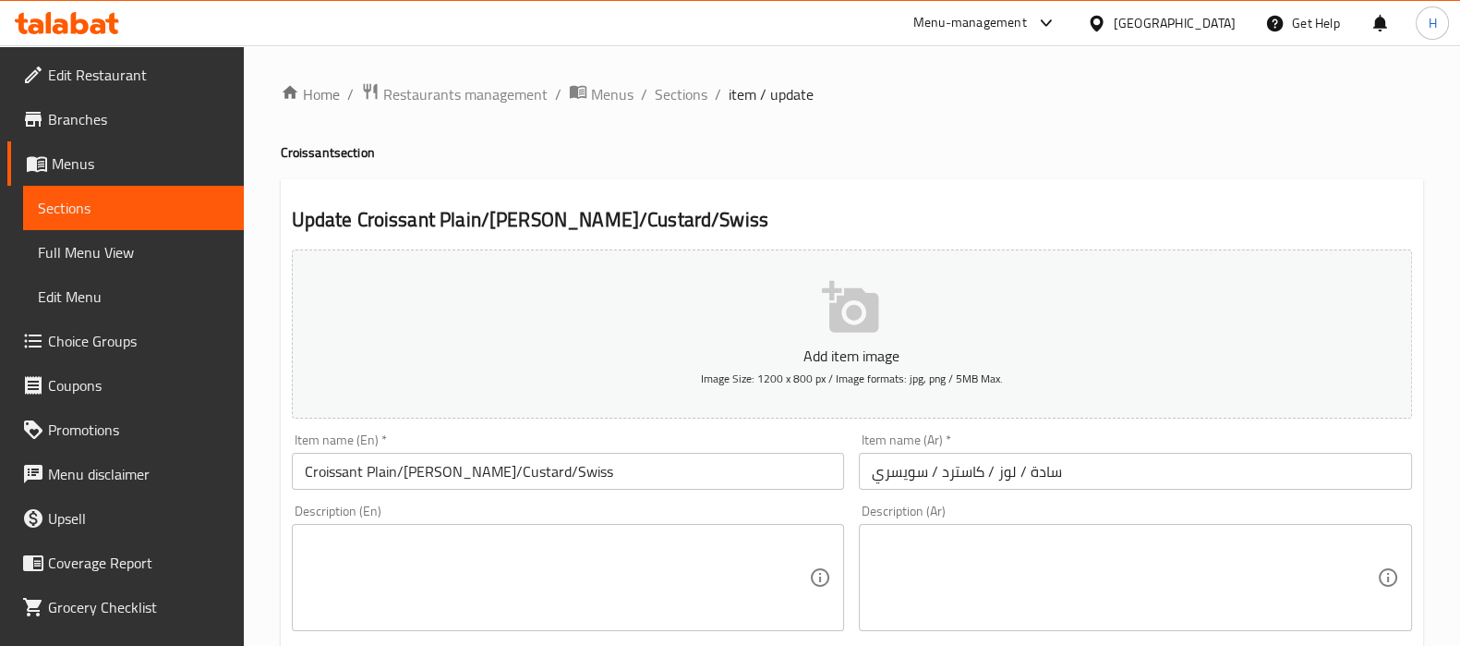
click at [1065, 468] on input "سادة / لوز / کاسترد / سويسري" at bounding box center [1135, 471] width 553 height 37
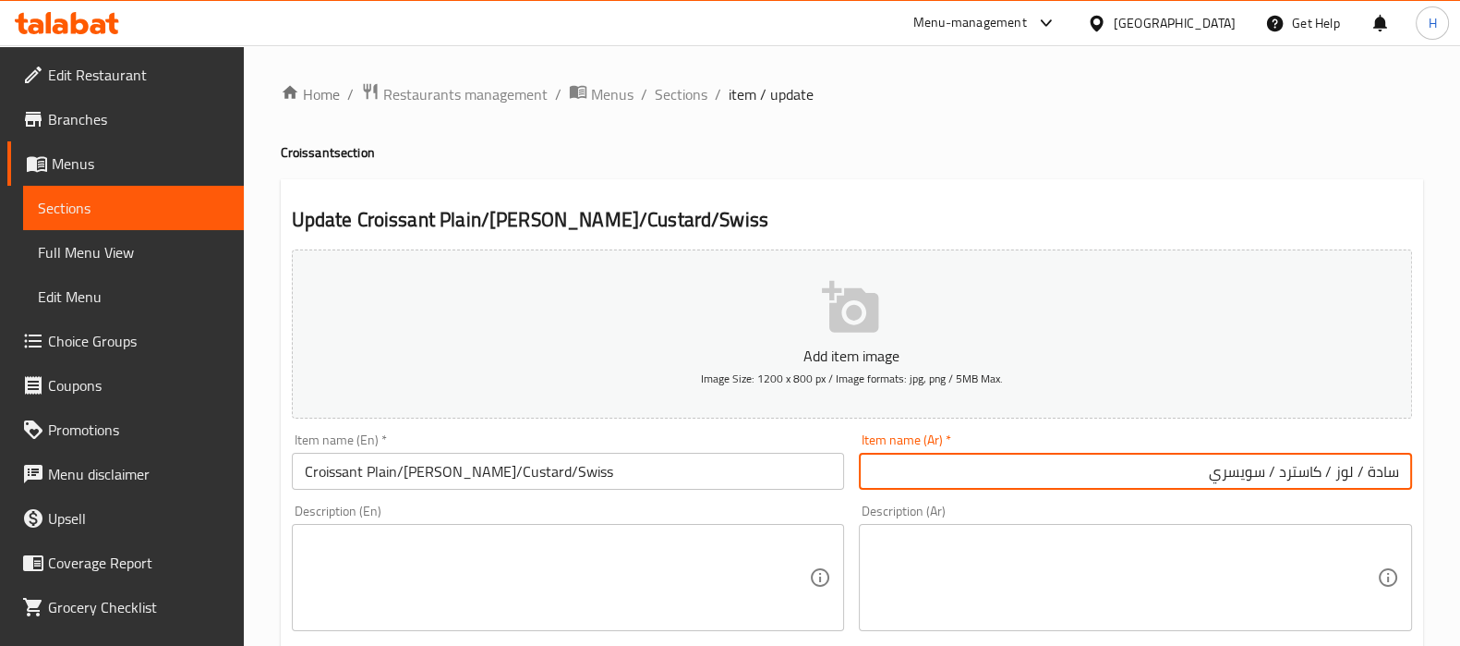
click at [1401, 470] on input "سادة / لوز / کاسترد / سويسري" at bounding box center [1135, 471] width 553 height 37
paste input "Croissant"
click at [1381, 469] on input "Croissant سادة / لوز / کاسترد / سويسري" at bounding box center [1135, 471] width 553 height 37
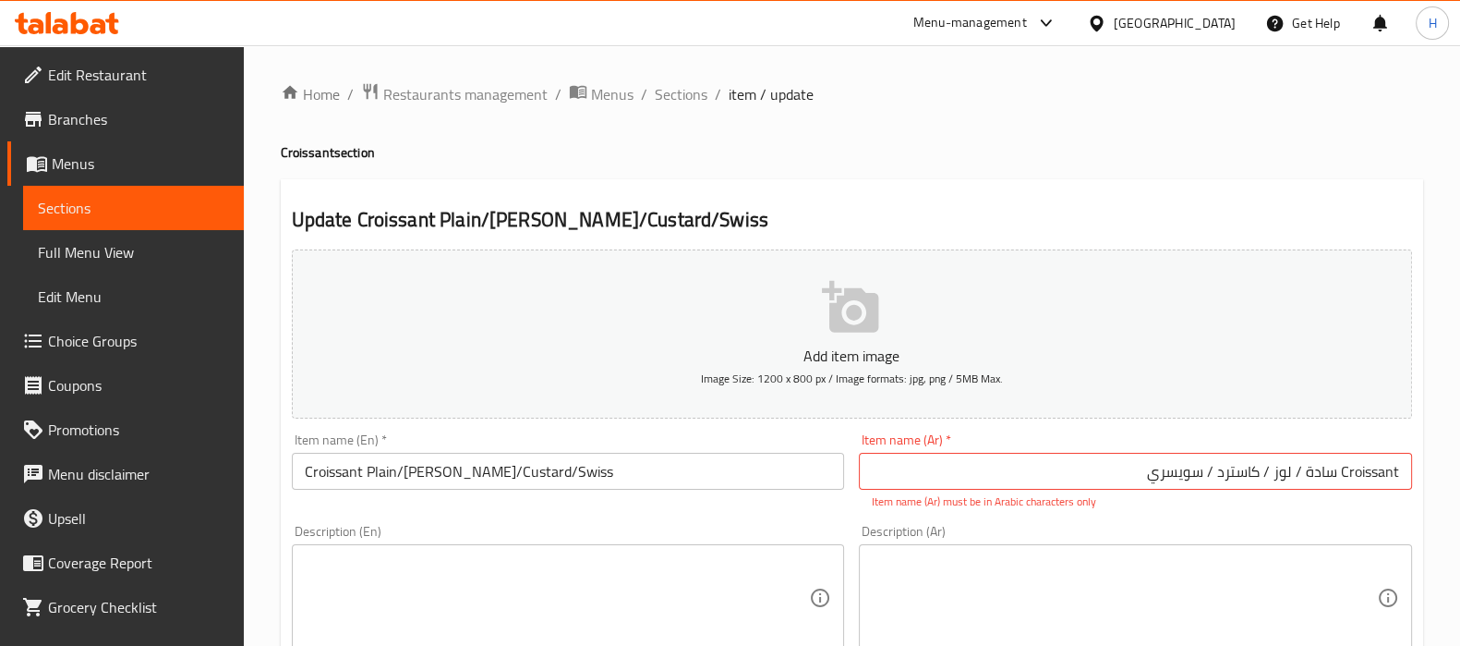
click at [1361, 468] on input "Croissant سادة / لوز / کاسترد / سويسري" at bounding box center [1135, 471] width 553 height 37
click at [1363, 469] on input "Croissant سادة / لوز / کاسترد / سويسري" at bounding box center [1135, 471] width 553 height 37
click at [1363, 470] on input "Croissant سادة / لوز / کاسترد / سويسري" at bounding box center [1135, 471] width 553 height 37
paste input "كرواسون"
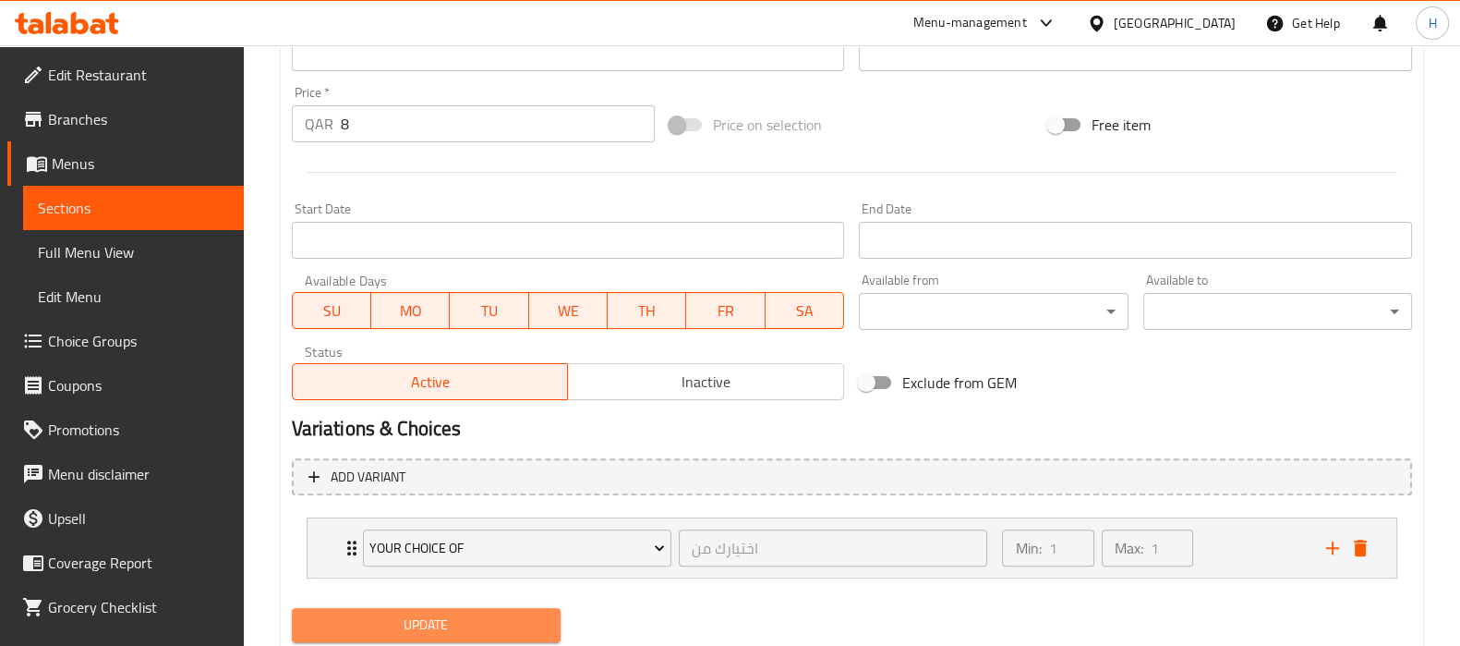
click at [518, 629] on span "Update" at bounding box center [426, 624] width 239 height 23
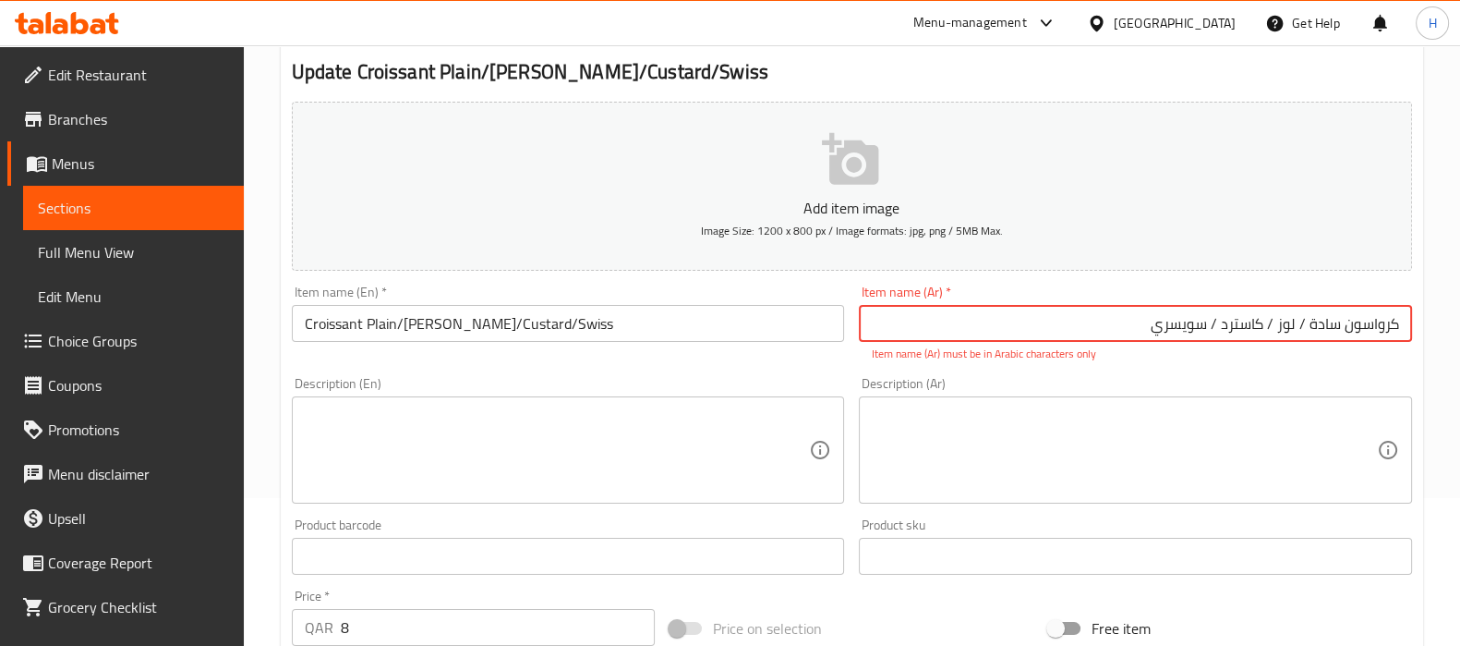
click at [1261, 321] on input "كرواسون سادة / لوز / کاسترد / سويسري" at bounding box center [1135, 323] width 553 height 37
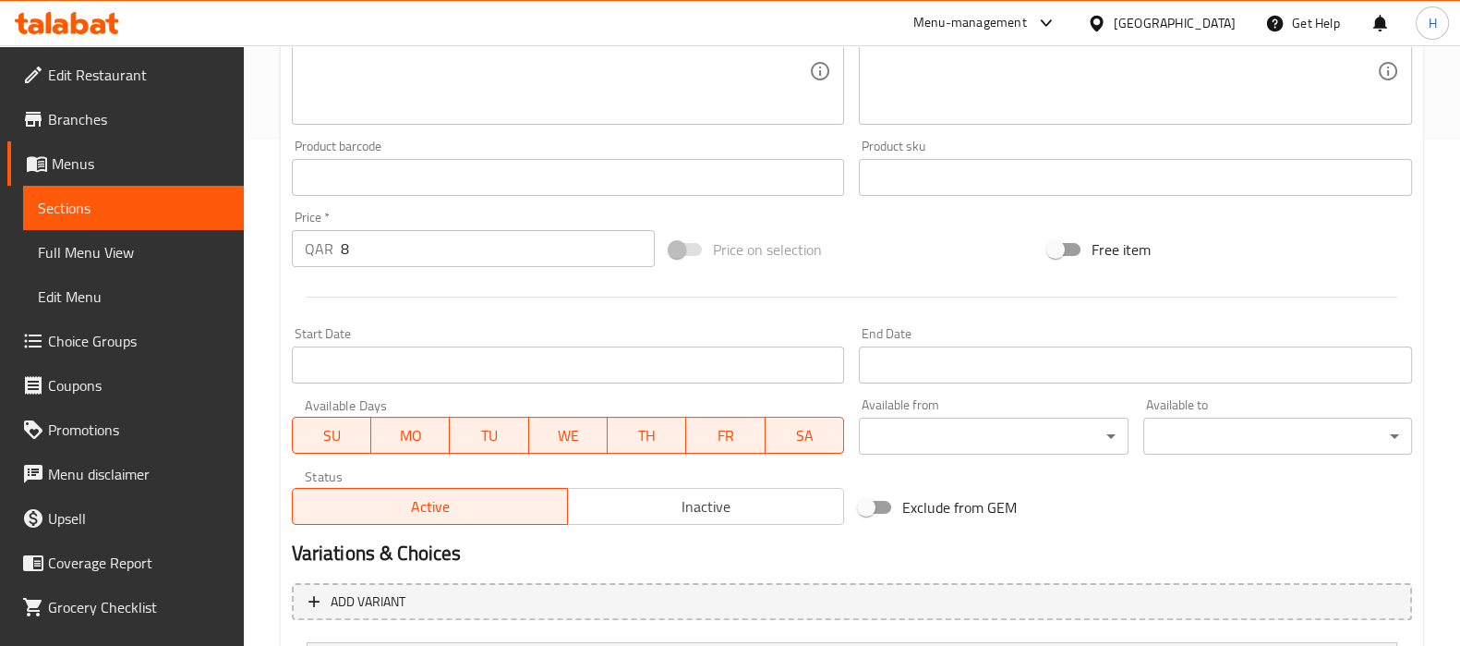
scroll to position [688, 0]
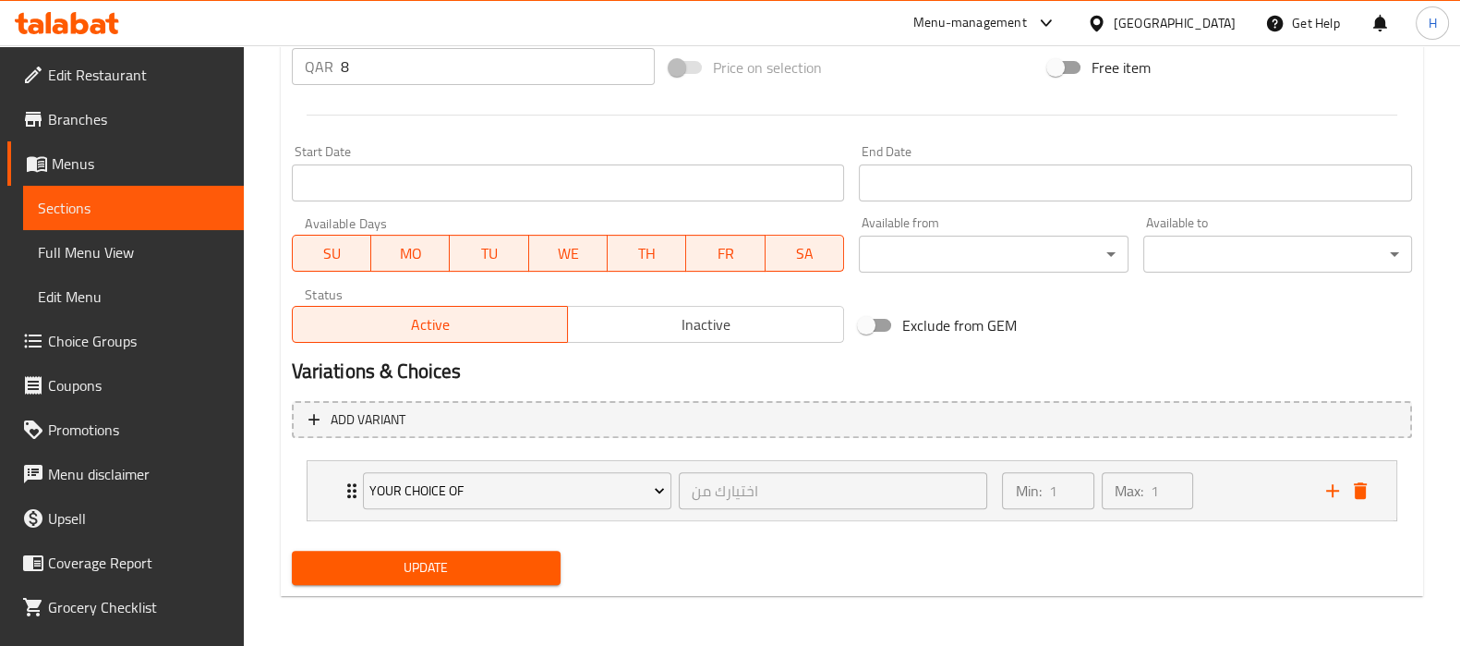
type input "كرواسون سادة / لوز / ;استرد / سويسري"
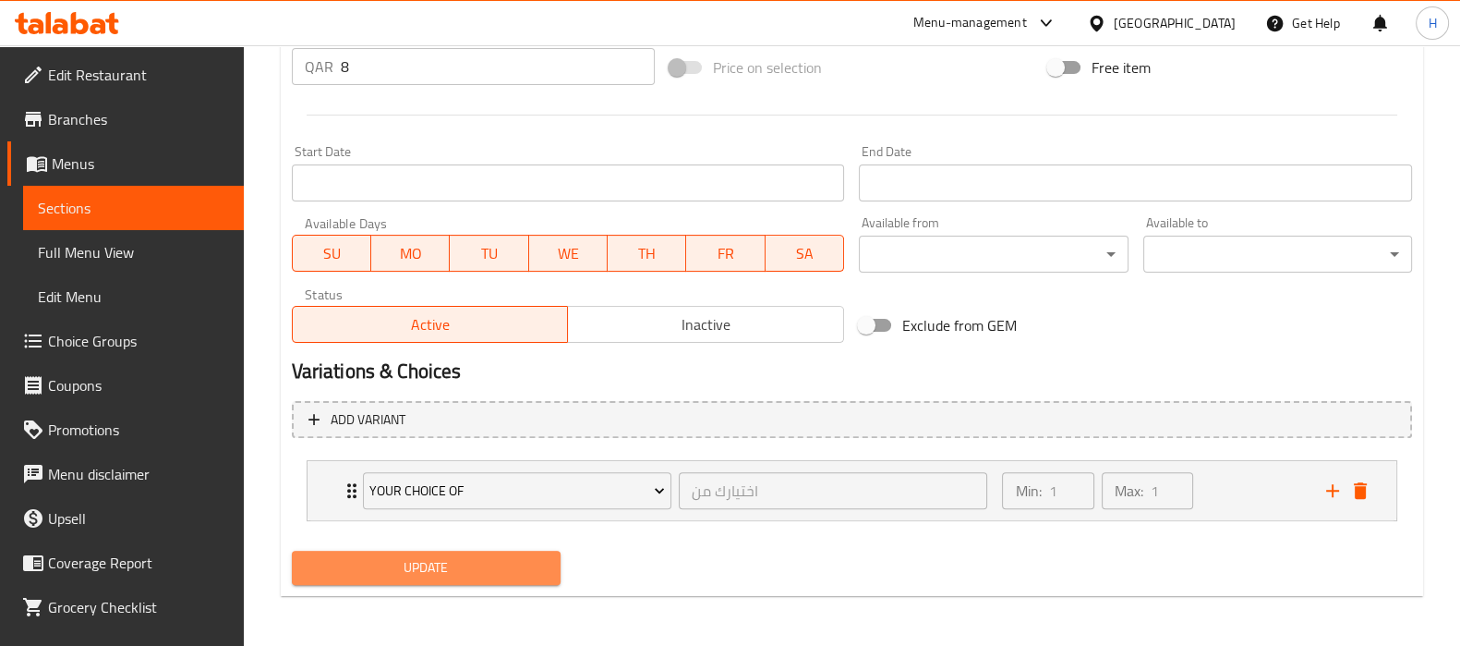
click at [478, 556] on span "Update" at bounding box center [426, 567] width 239 height 23
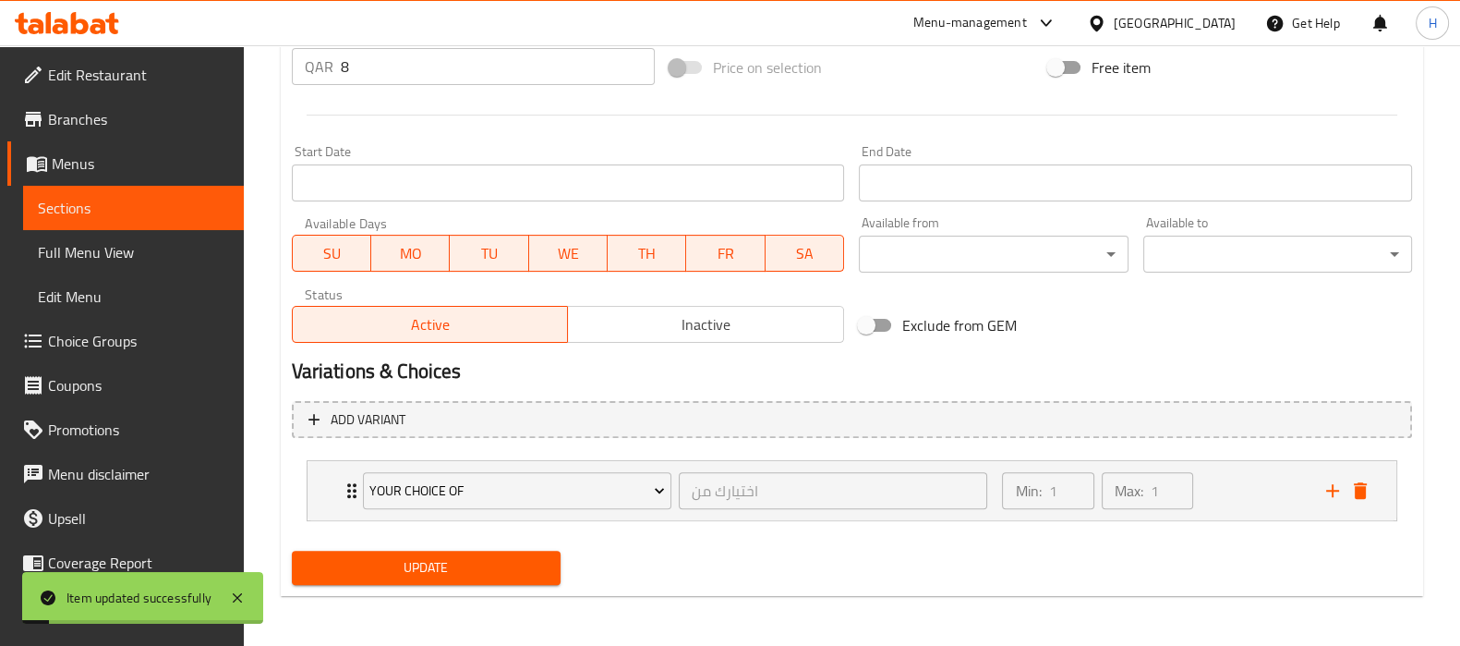
click at [170, 211] on span "Sections" at bounding box center [133, 208] width 191 height 22
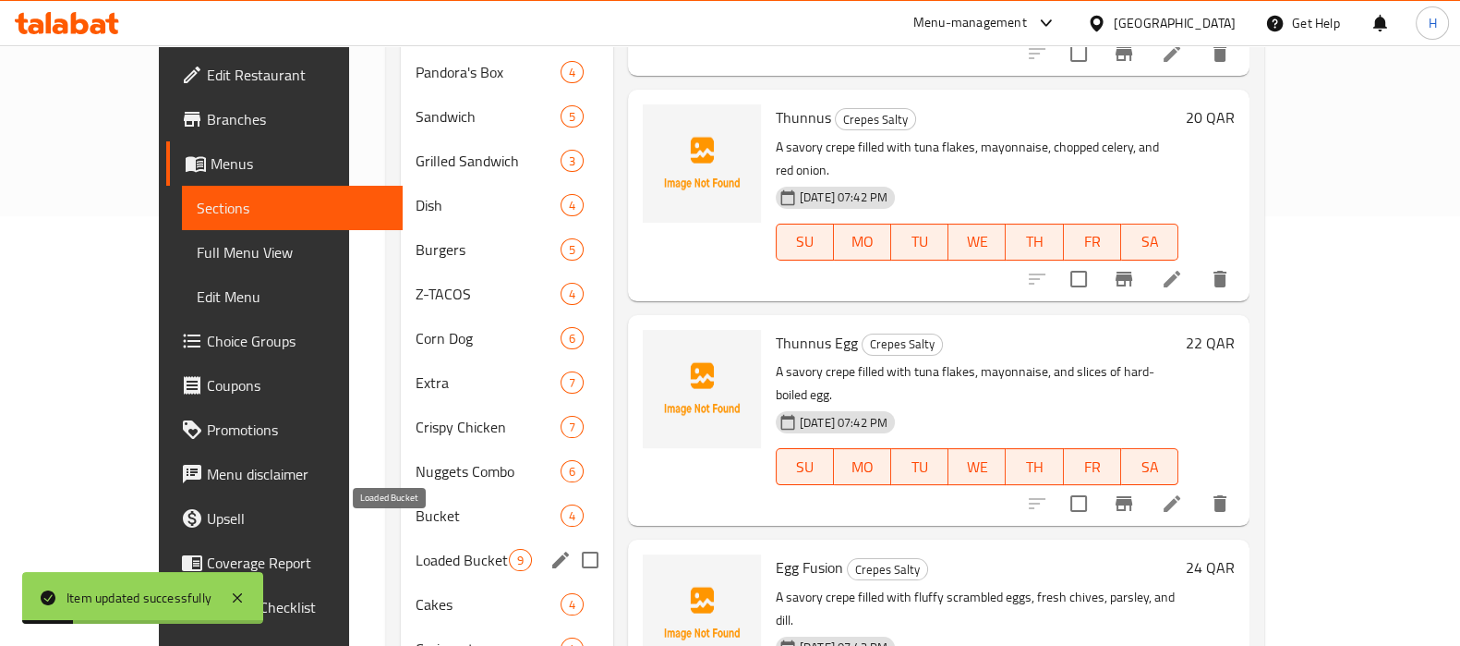
scroll to position [490, 0]
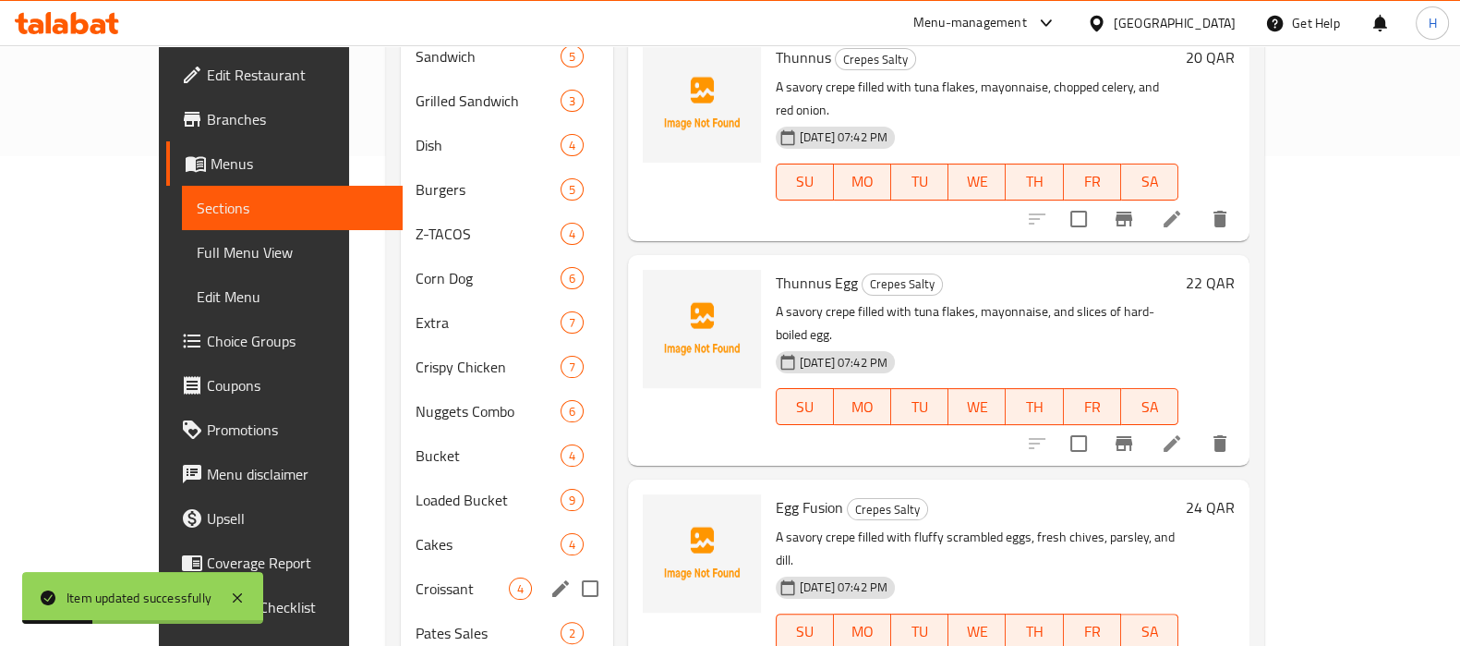
click at [402, 573] on div "Croissant 4" at bounding box center [507, 588] width 212 height 44
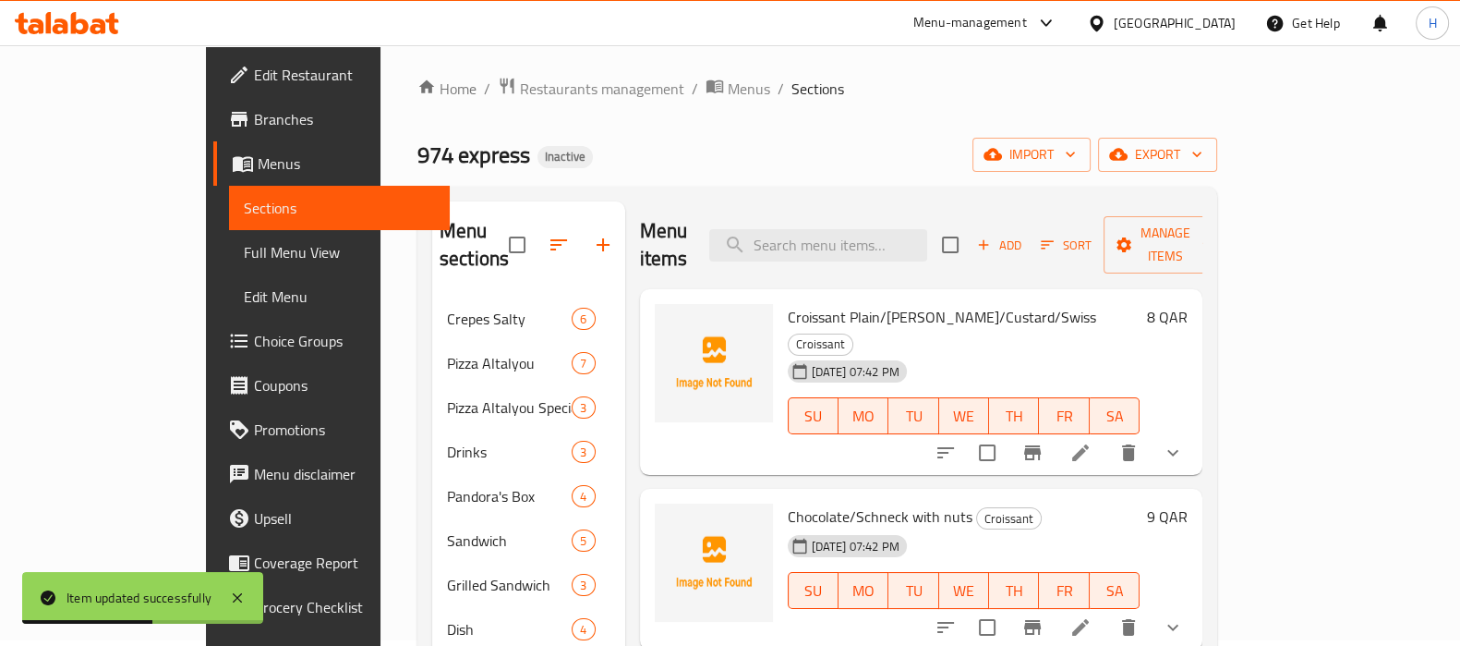
scroll to position [115, 0]
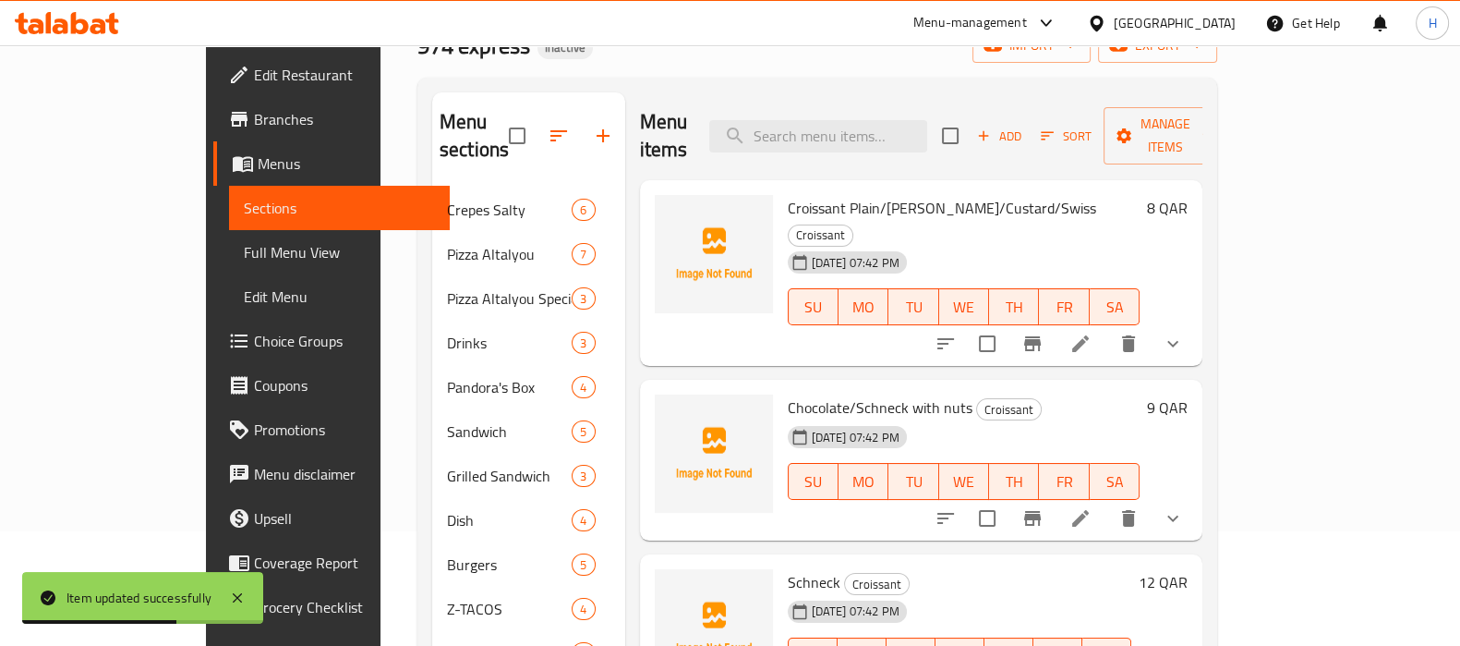
click at [1107, 502] on li at bounding box center [1081, 518] width 52 height 33
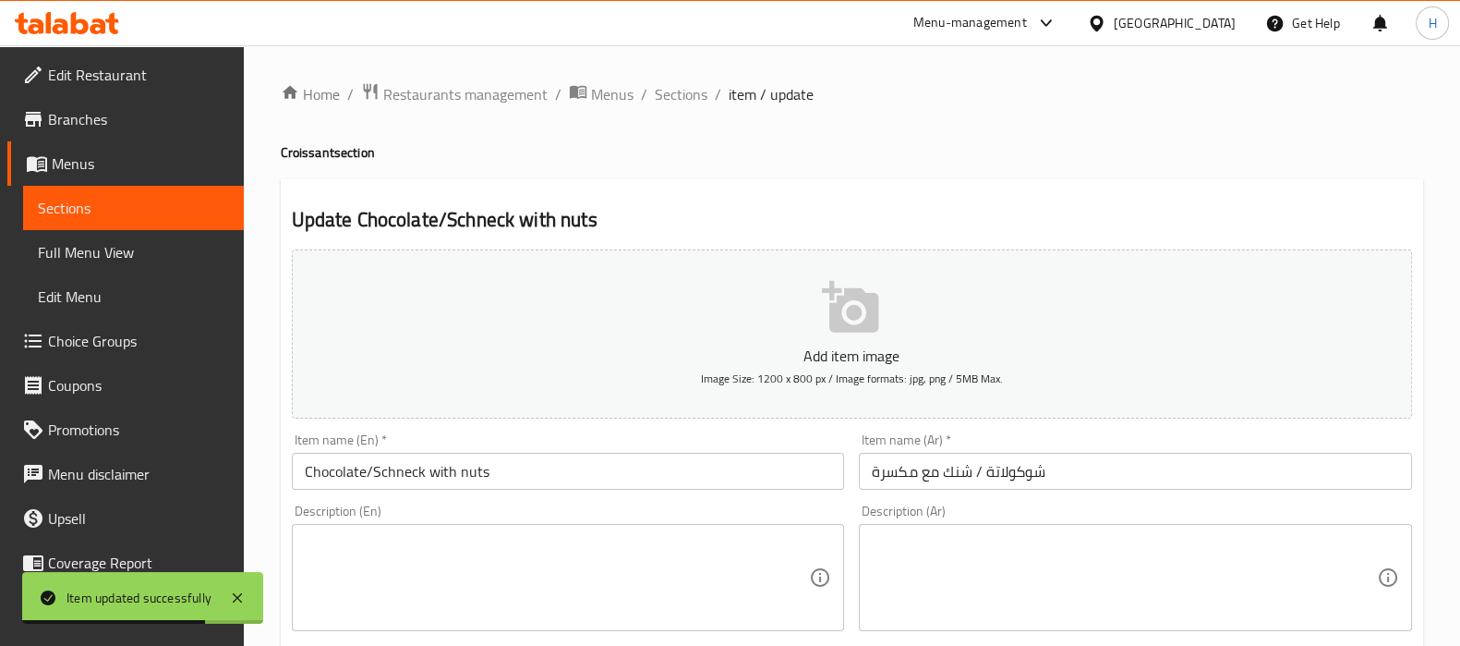
click at [306, 472] on input "Chocolate/Schneck with nuts" at bounding box center [568, 471] width 553 height 37
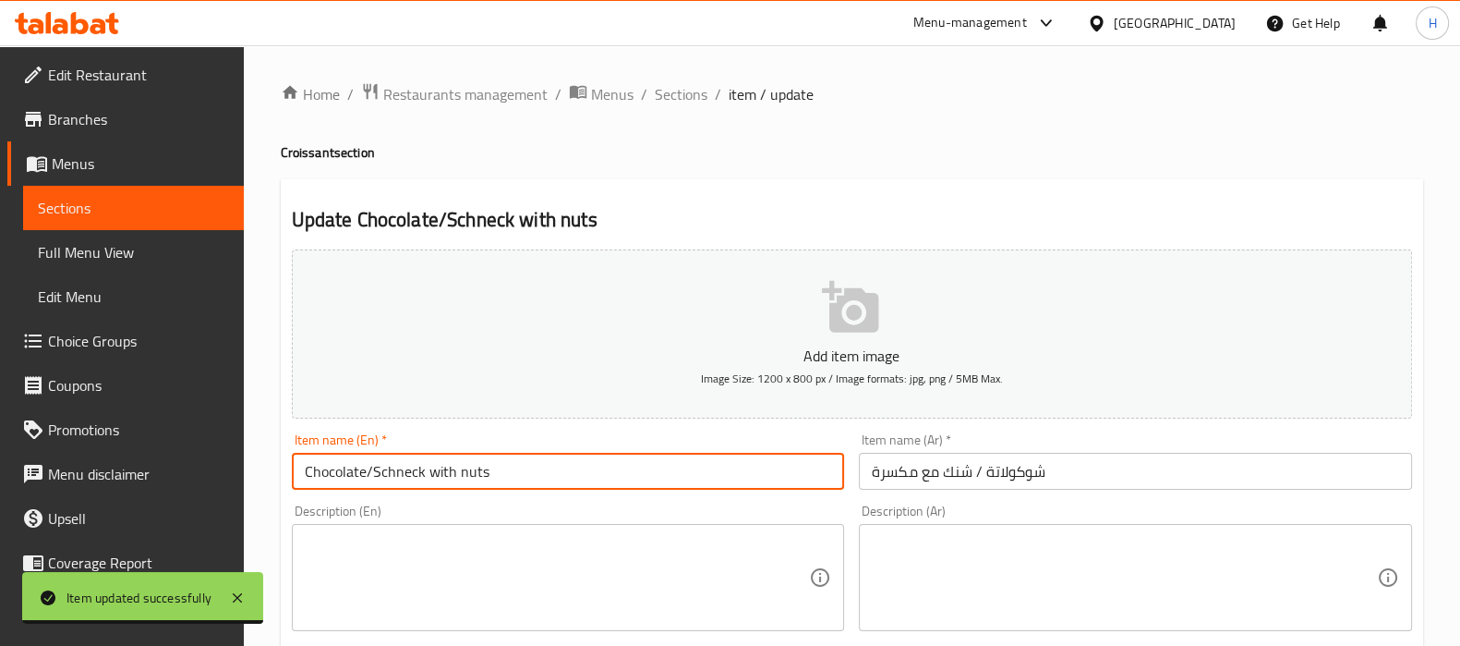
paste input "Croissant"
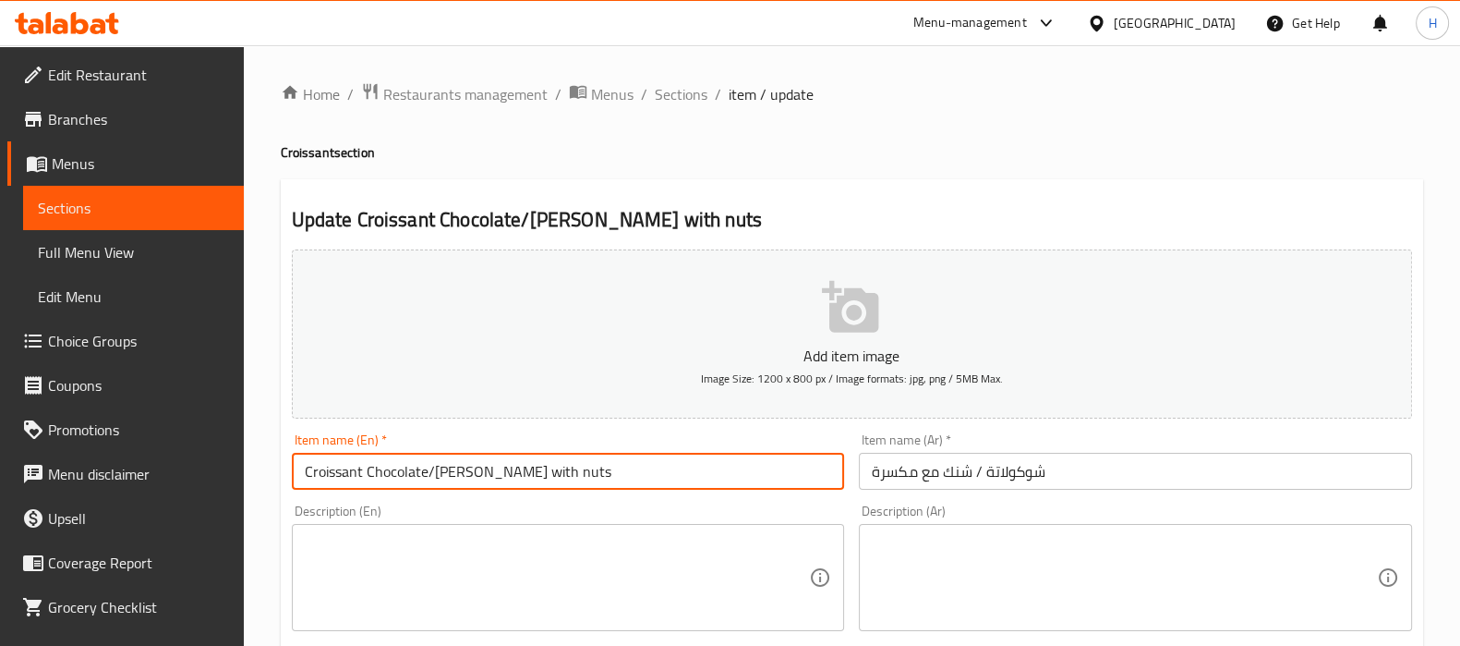
type input "Croissant Chocolate/[PERSON_NAME] with nuts"
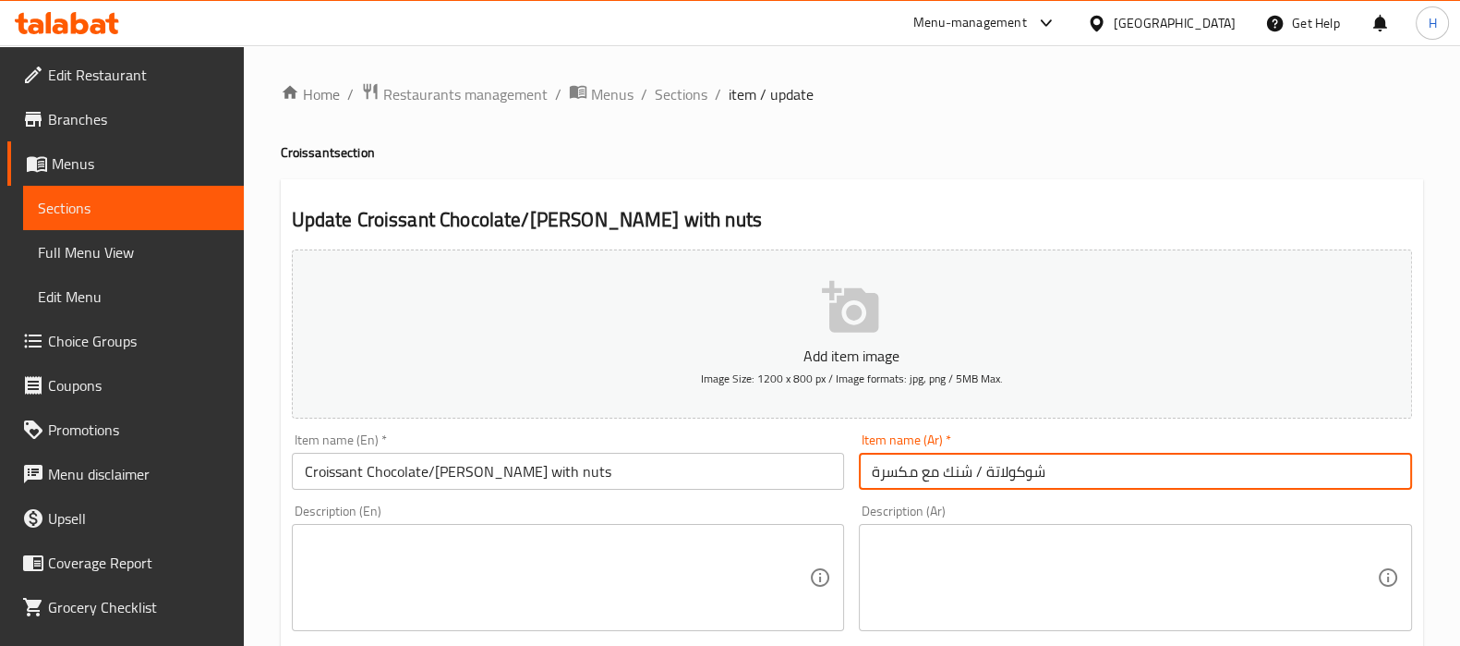
click at [871, 472] on input "شوكولاتة / شنك مع مكسرة" at bounding box center [1135, 471] width 553 height 37
paste input "كرواسون"
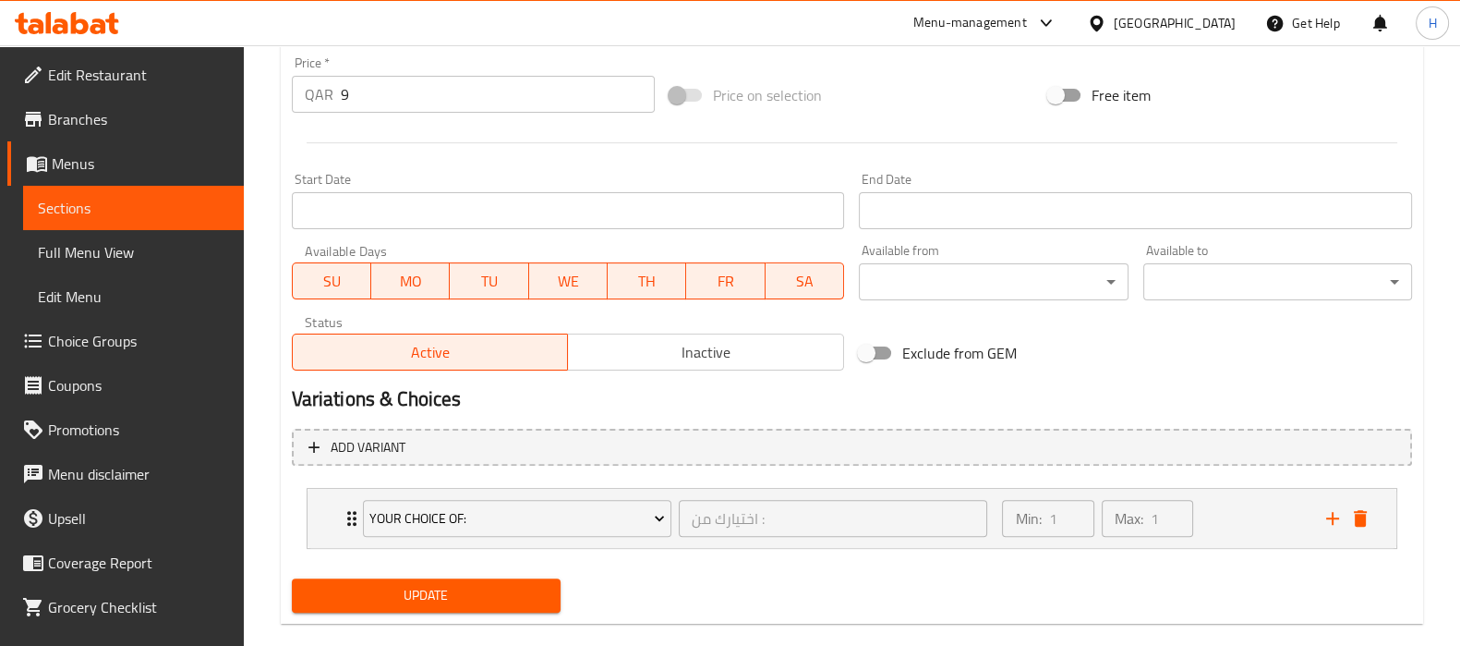
scroll to position [688, 0]
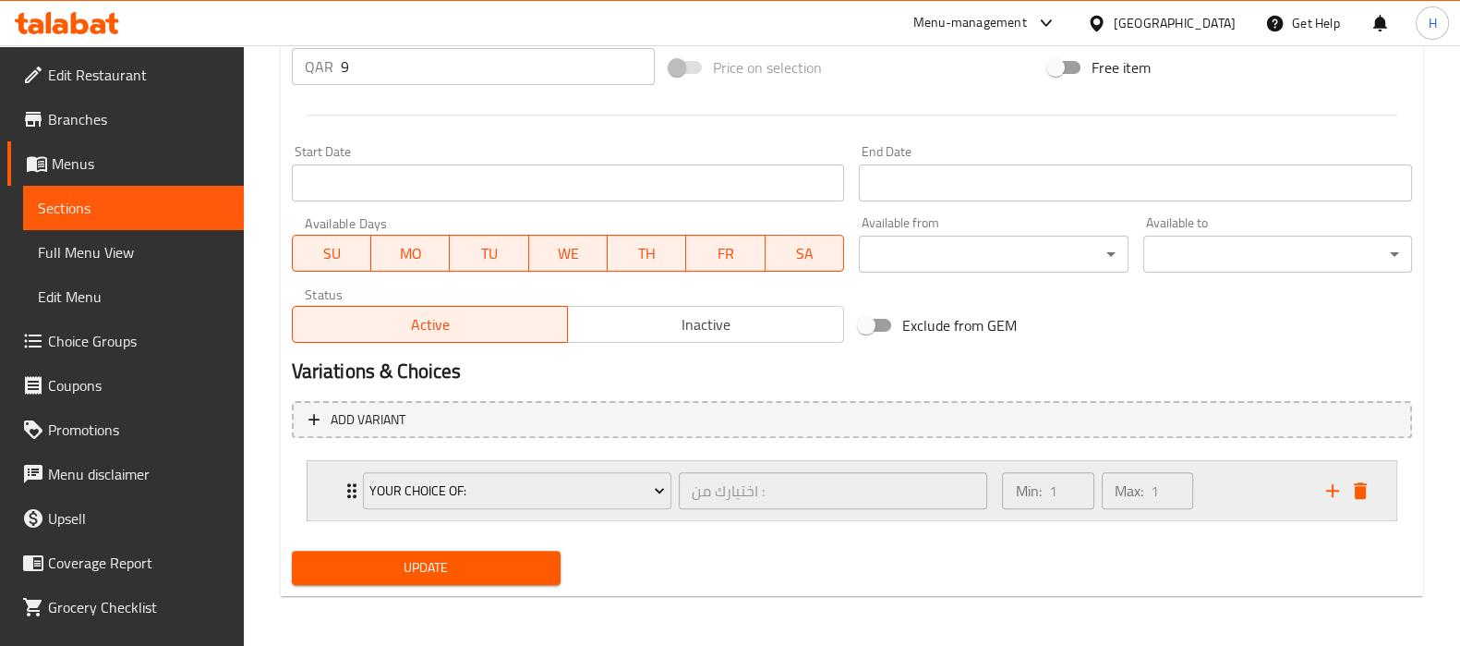
click at [1229, 488] on div "Min: 1 ​ Max: 1 ​" at bounding box center [1152, 490] width 323 height 59
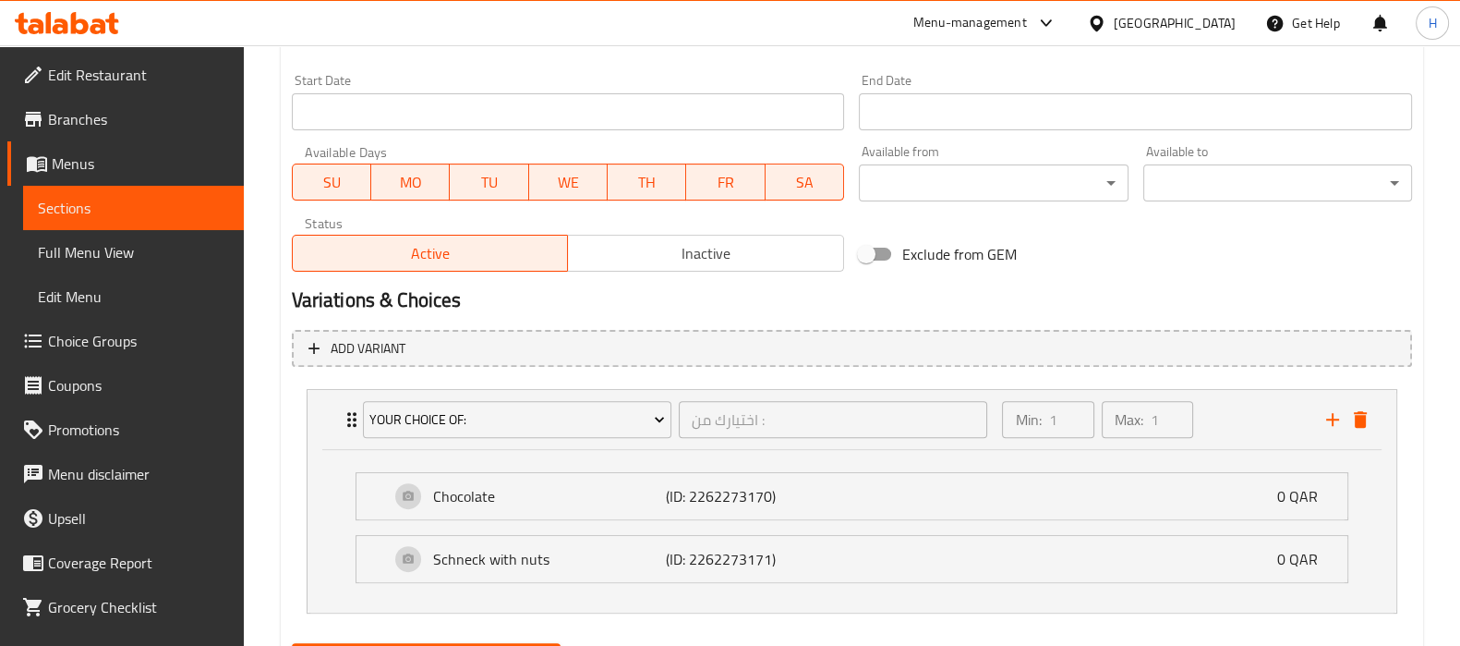
scroll to position [851, 0]
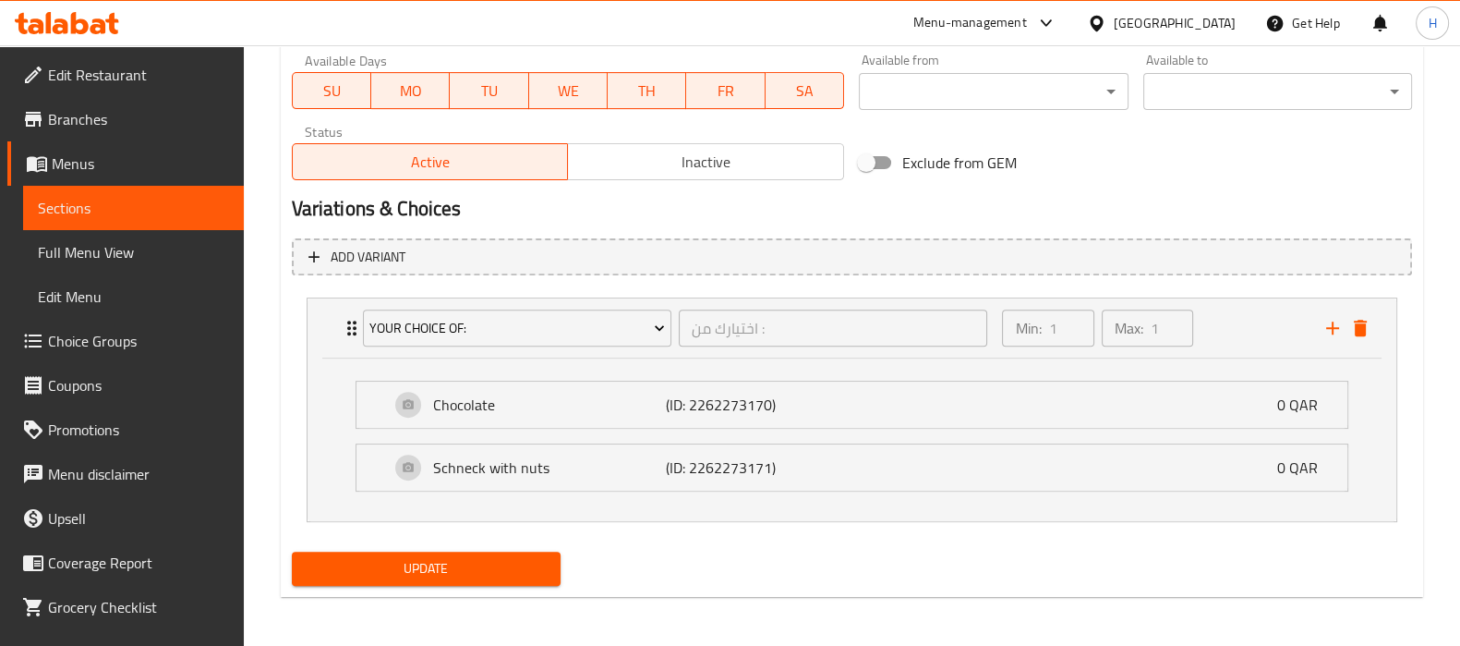
type input "كرواسون شوكولاتة / شنك مع مكسرة"
click at [523, 575] on span "Update" at bounding box center [426, 568] width 239 height 23
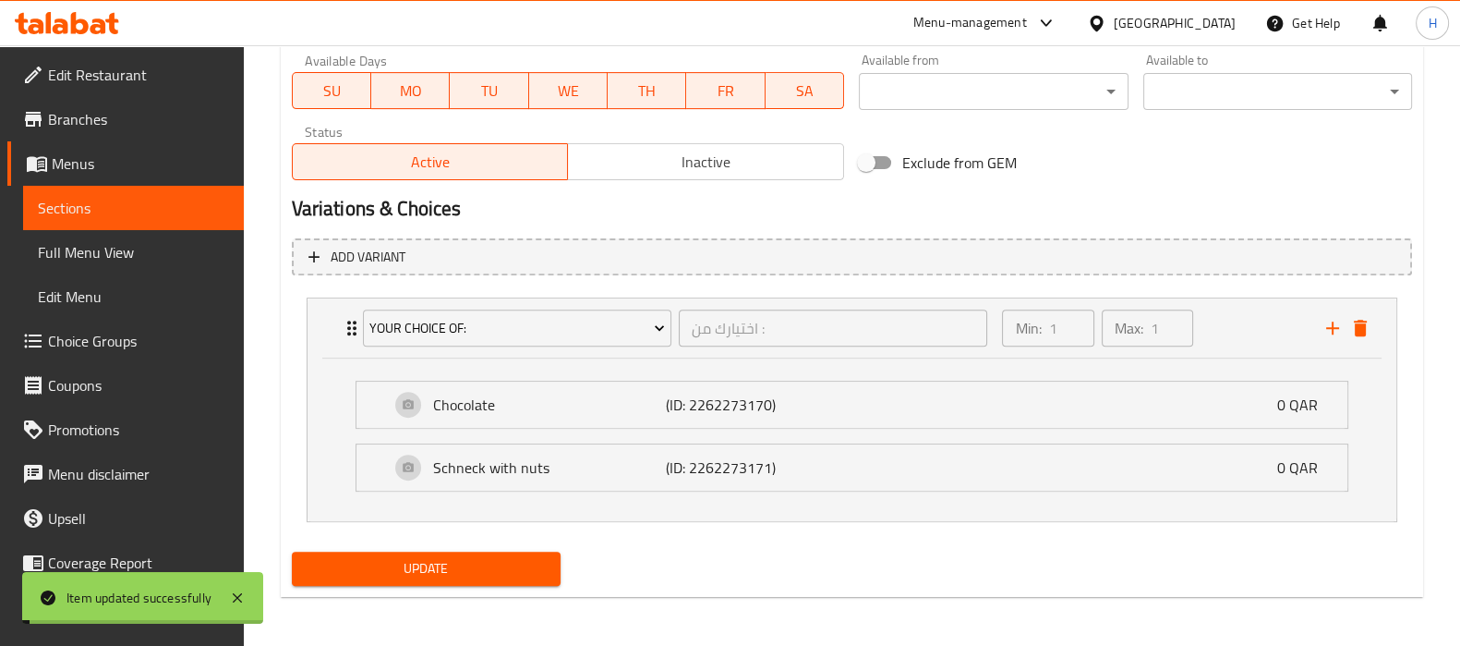
click at [187, 204] on span "Sections" at bounding box center [133, 208] width 191 height 22
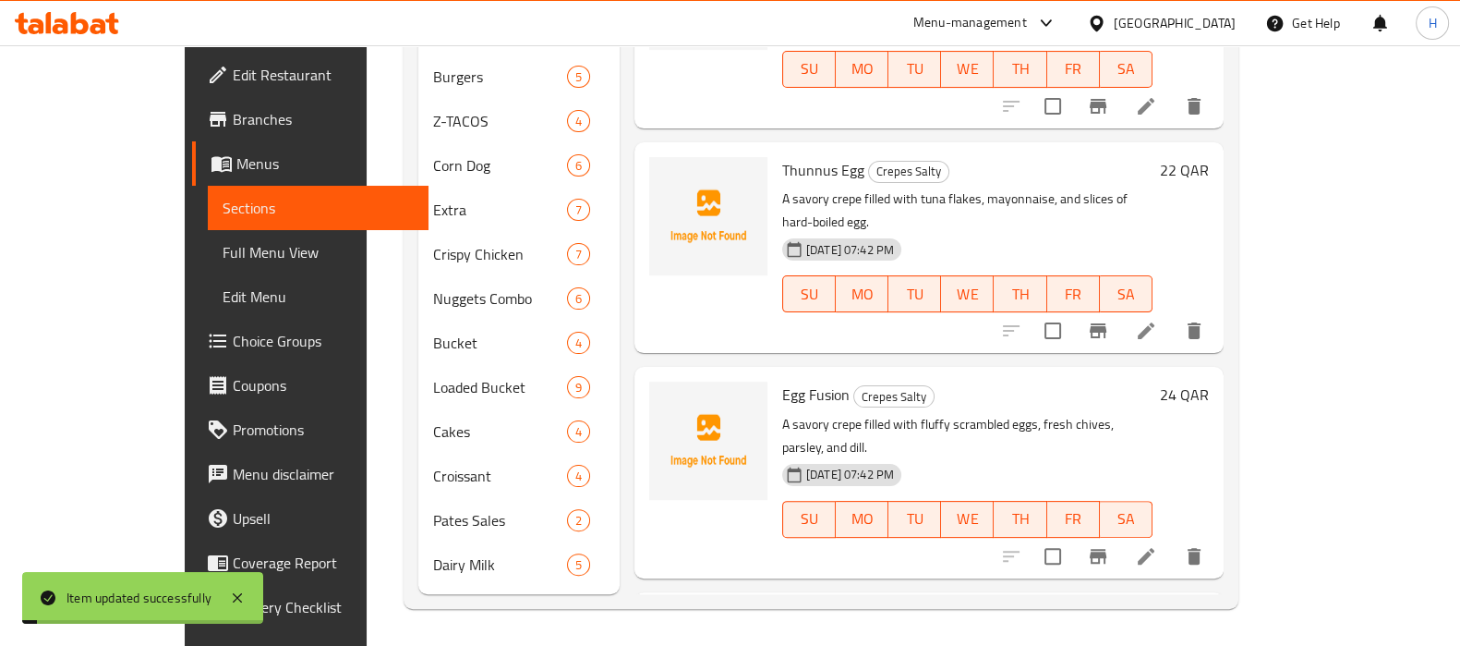
scroll to position [574, 0]
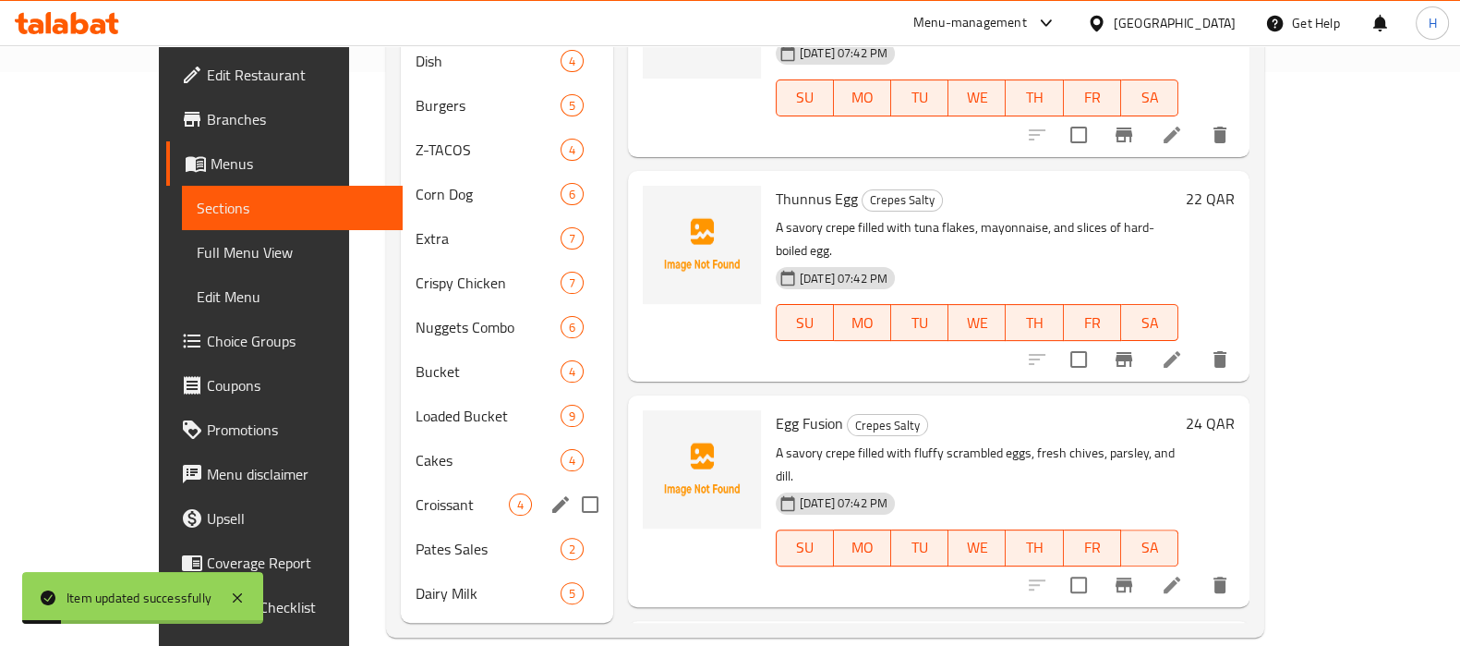
click at [416, 493] on span "Croissant" at bounding box center [462, 504] width 93 height 22
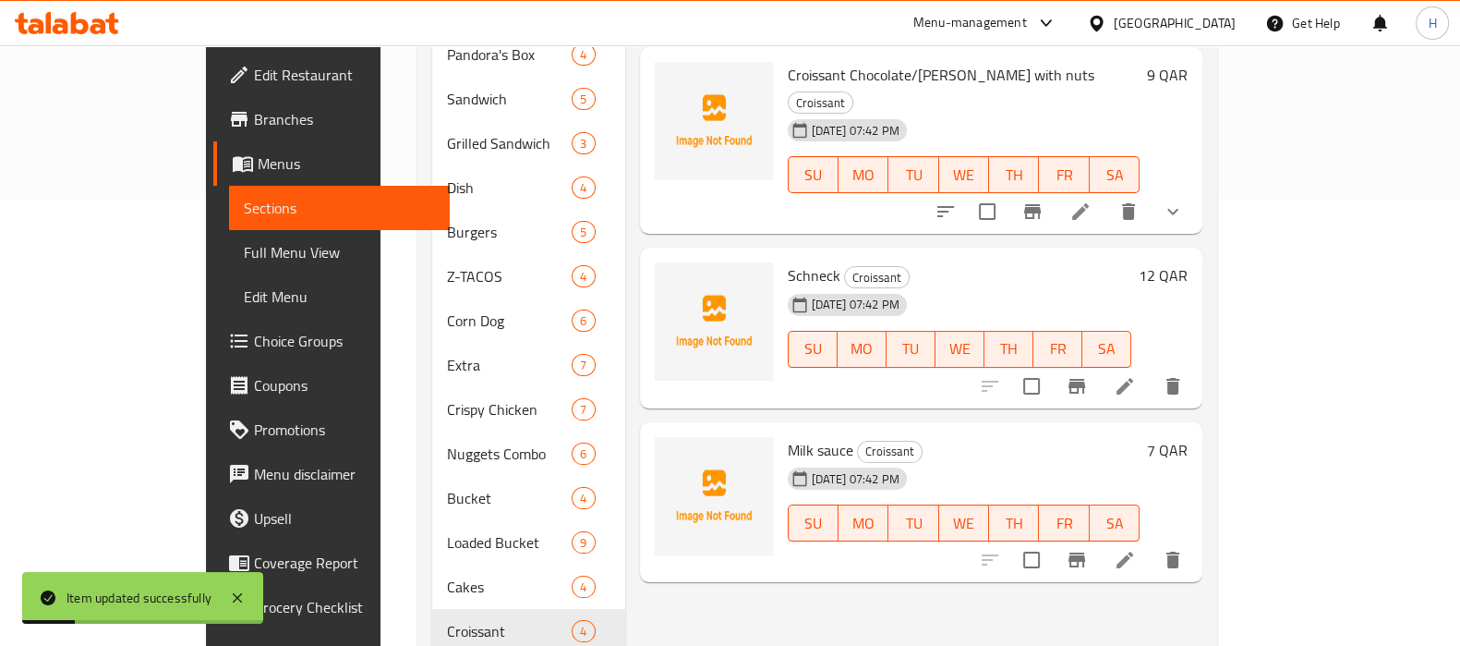
scroll to position [227, 0]
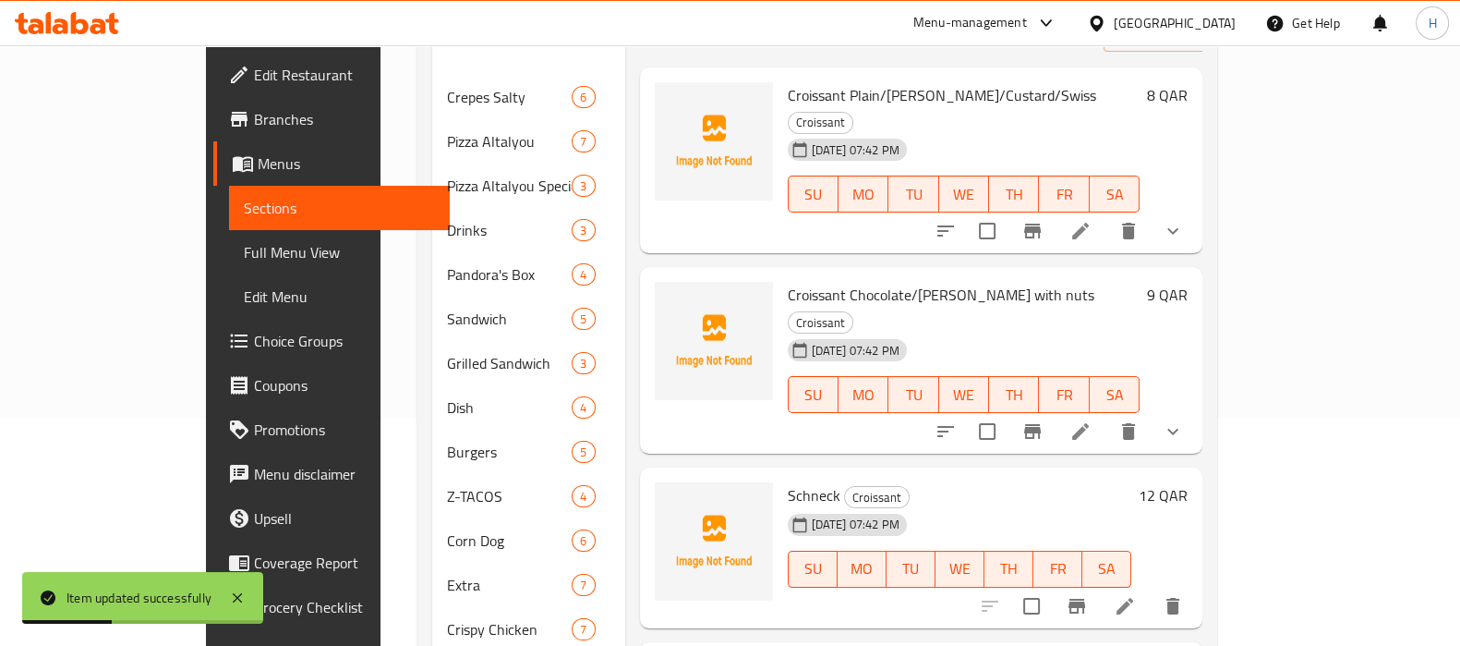
click at [1151, 589] on li at bounding box center [1125, 605] width 52 height 33
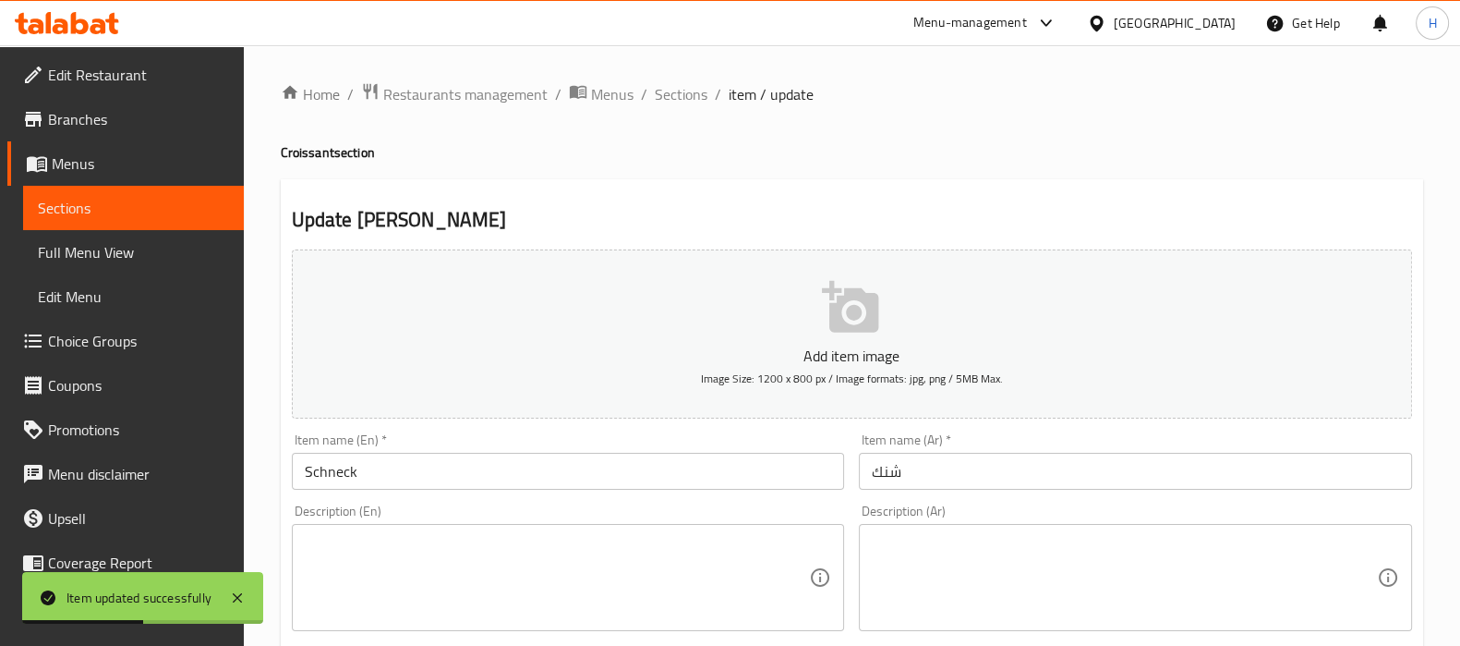
click at [305, 472] on input "Schneck" at bounding box center [568, 471] width 553 height 37
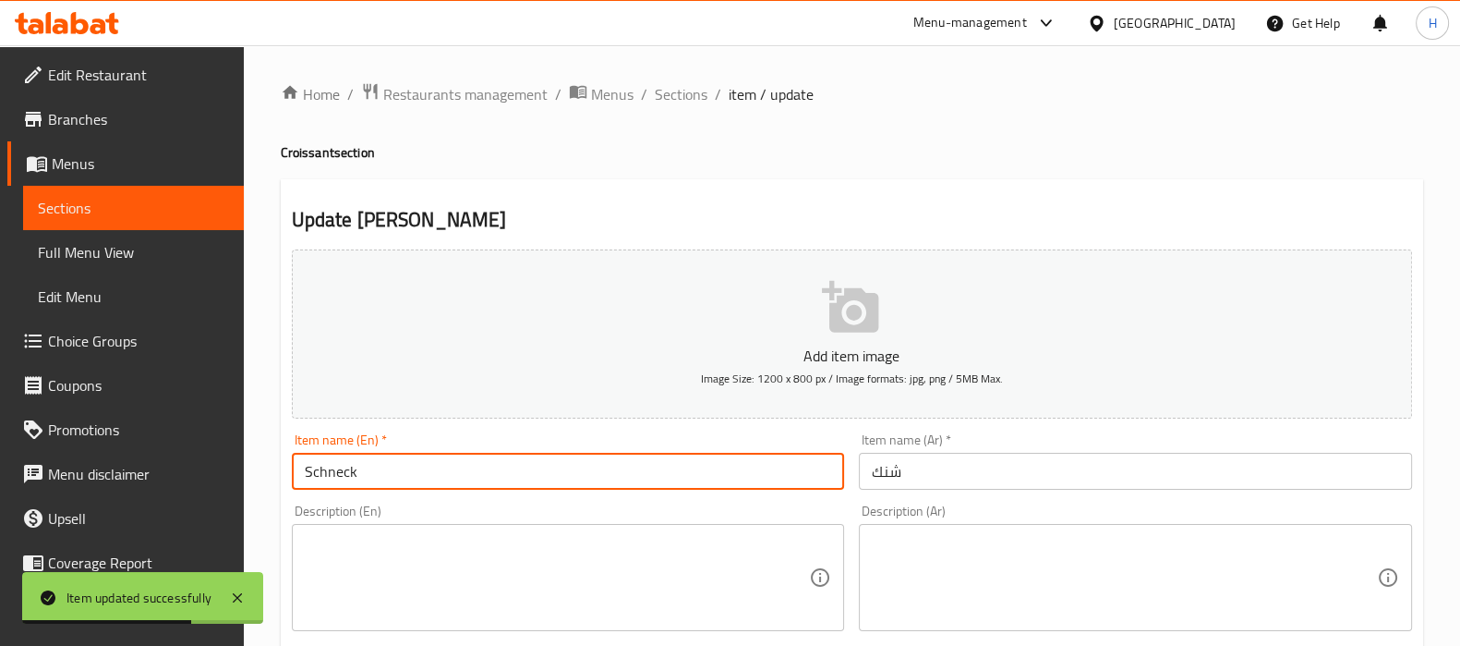
paste input "Croissant"
type input "Croissant [PERSON_NAME]"
click at [947, 469] on input "شنك" at bounding box center [1135, 471] width 553 height 37
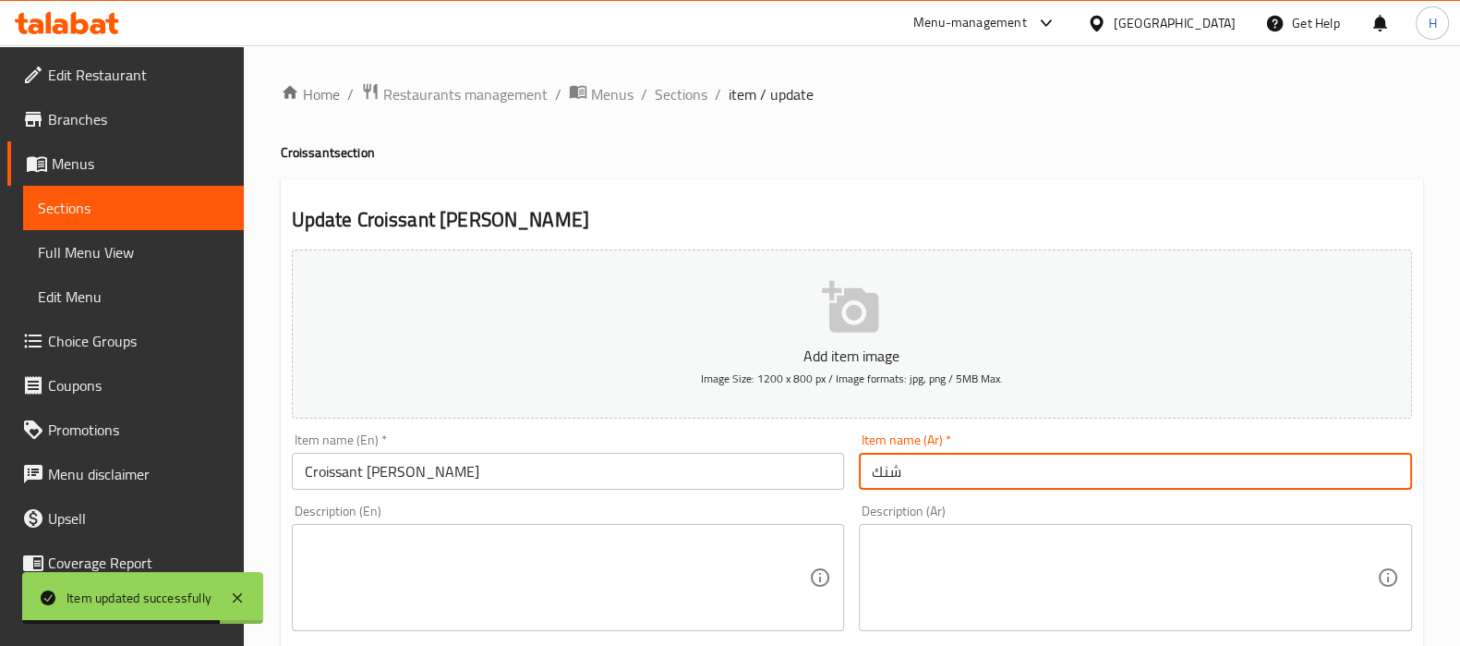
click at [873, 468] on input "شنك" at bounding box center [1135, 471] width 553 height 37
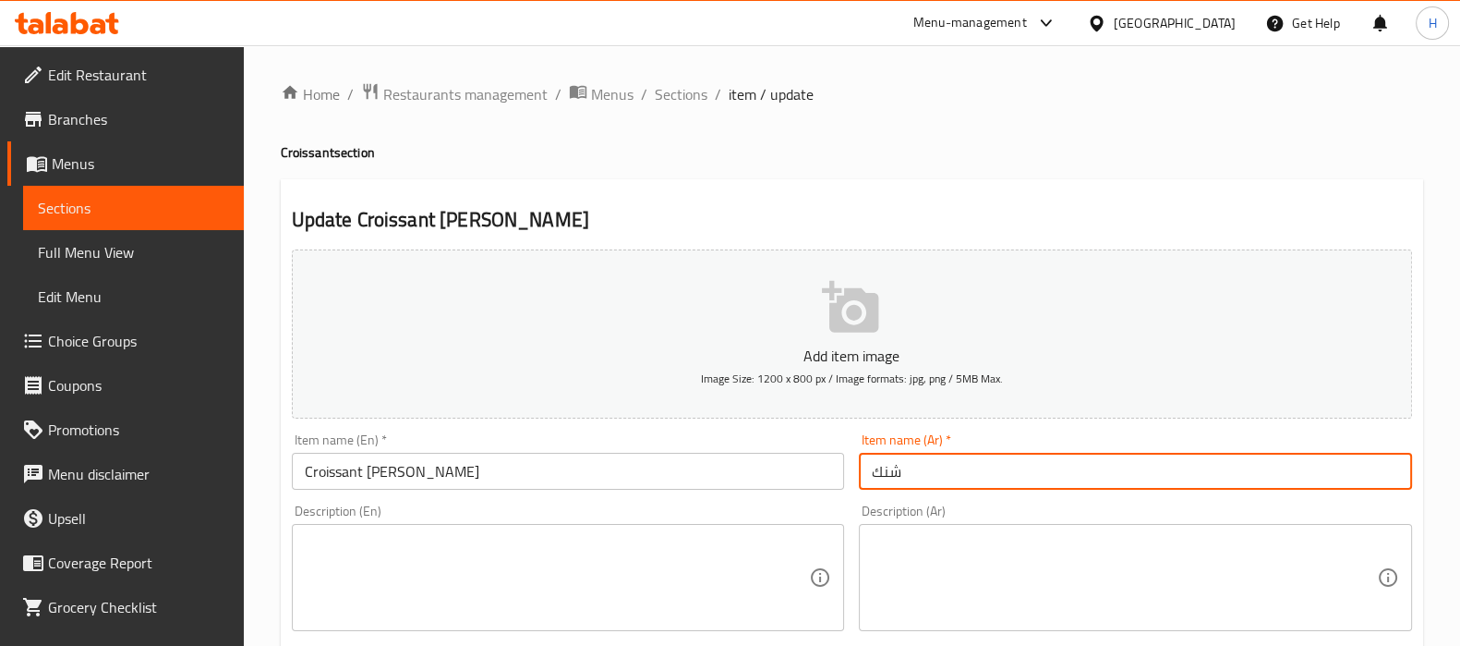
paste input "كرواسون"
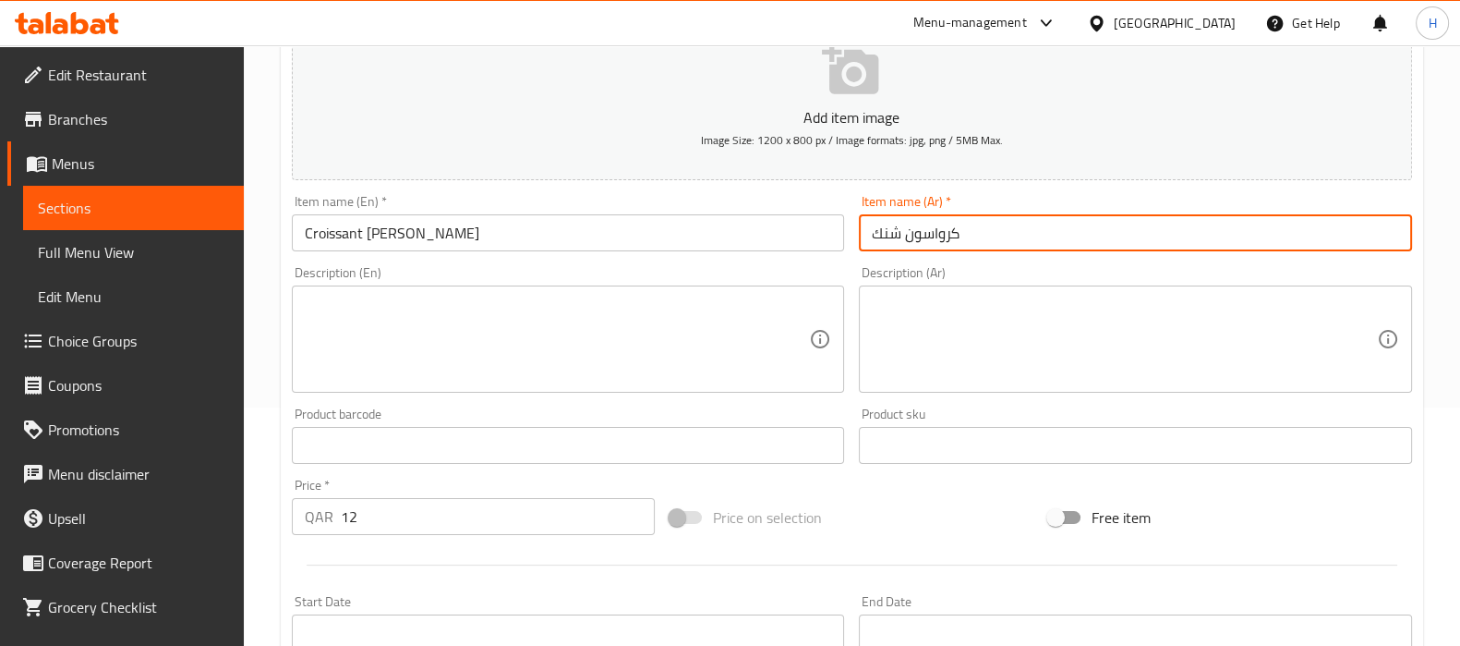
scroll to position [658, 0]
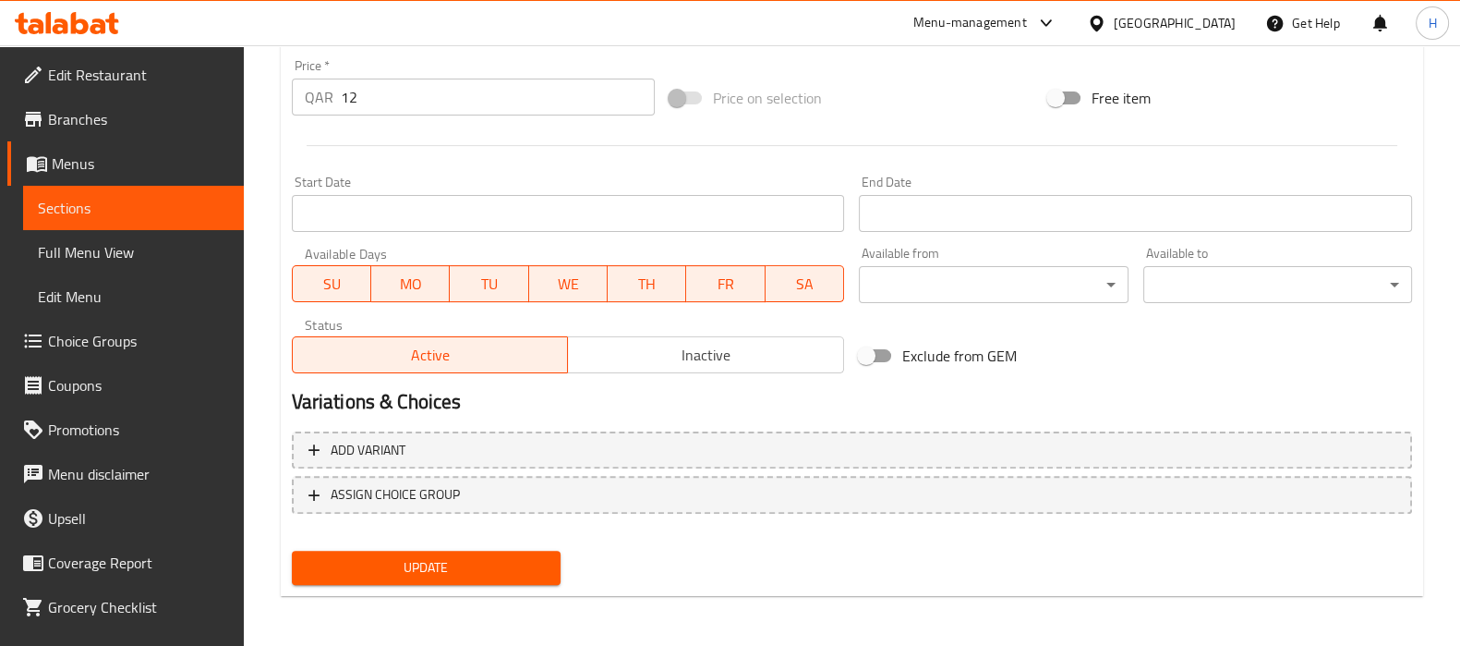
type input "كرواسون شنك"
click at [471, 556] on span "Update" at bounding box center [426, 567] width 239 height 23
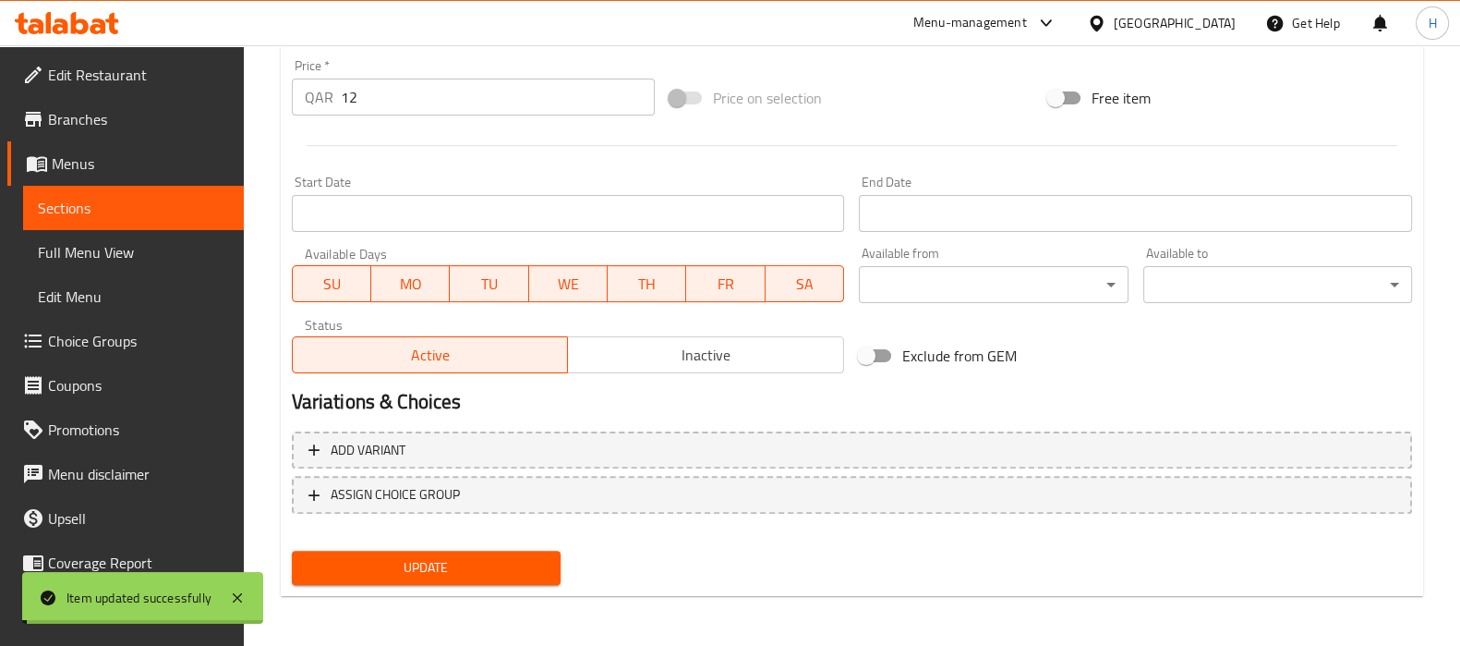
click at [138, 213] on span "Sections" at bounding box center [133, 208] width 191 height 22
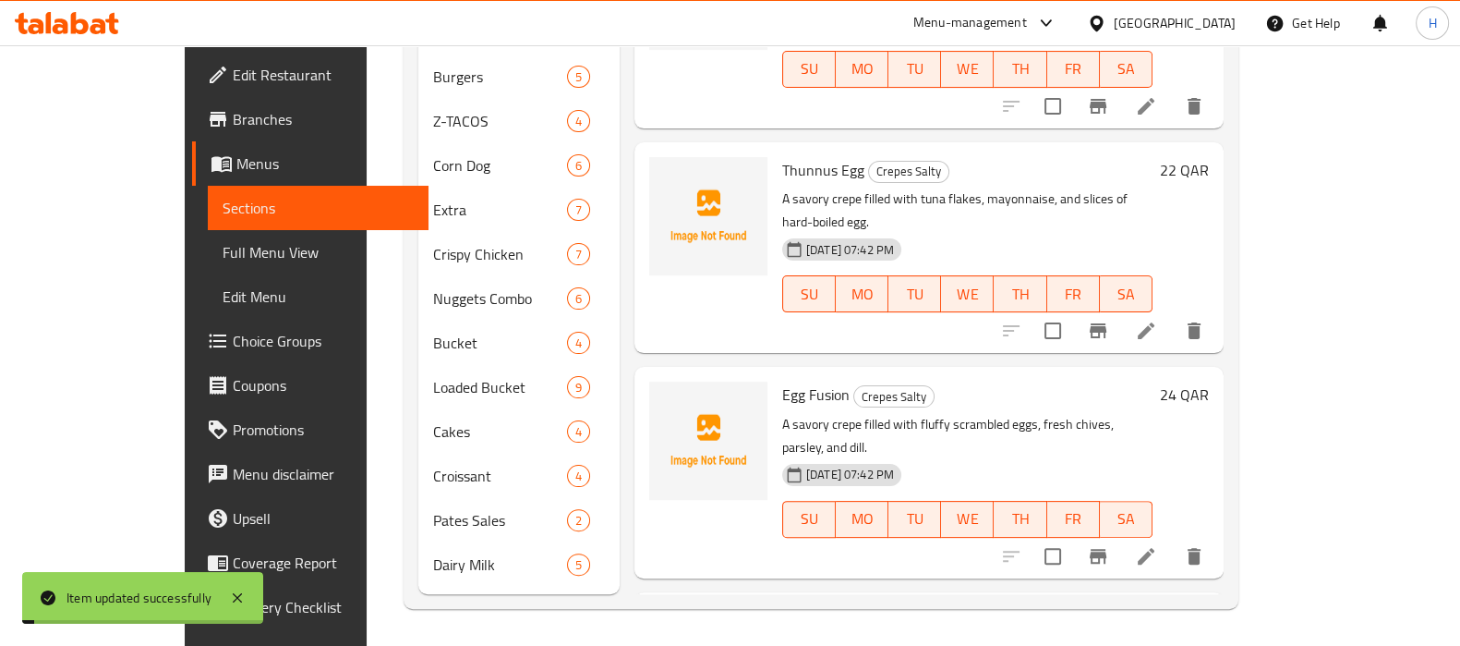
scroll to position [574, 0]
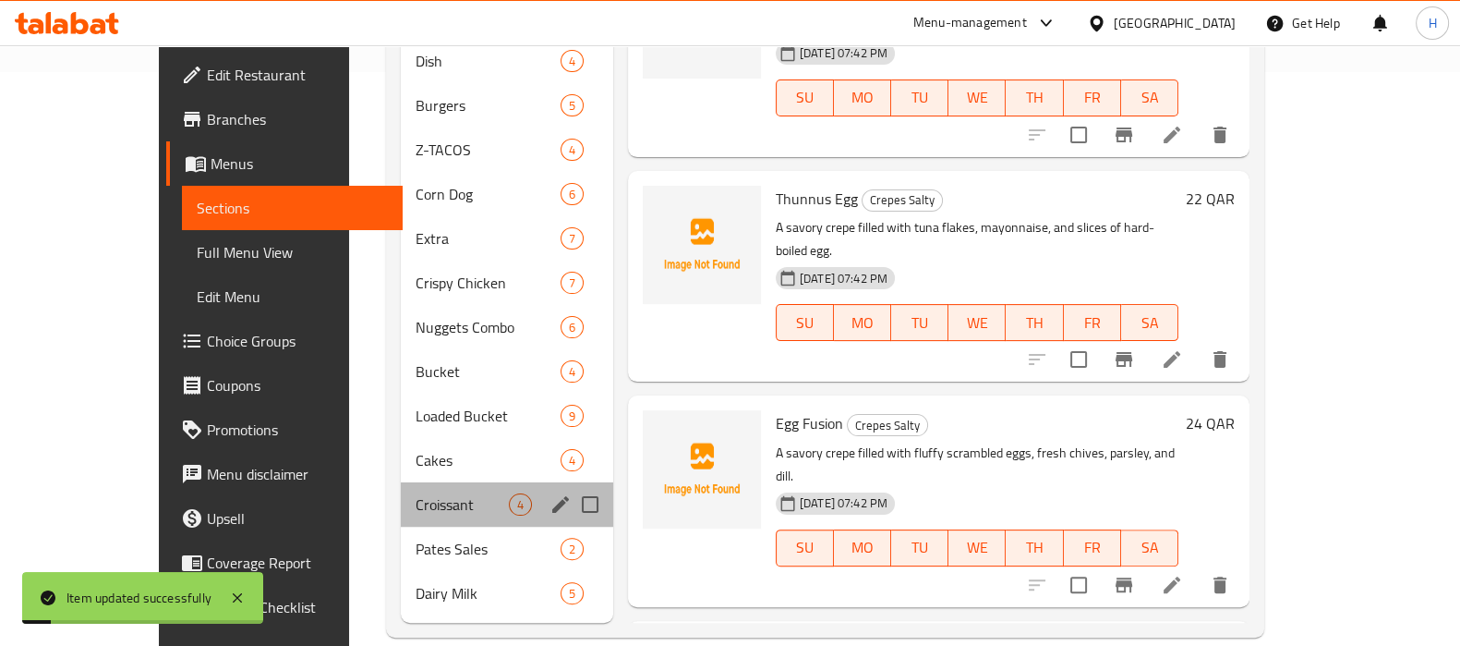
click at [401, 491] on div "Croissant 4" at bounding box center [507, 504] width 212 height 44
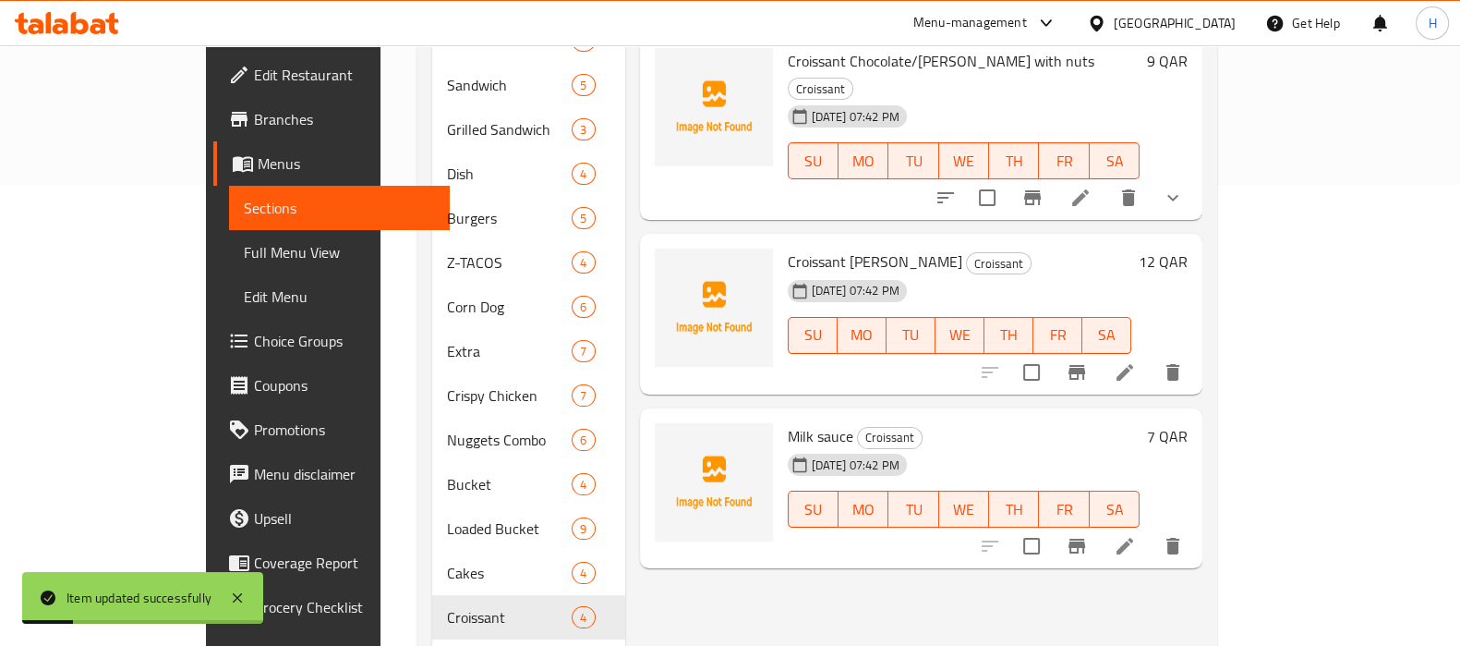
scroll to position [458, 0]
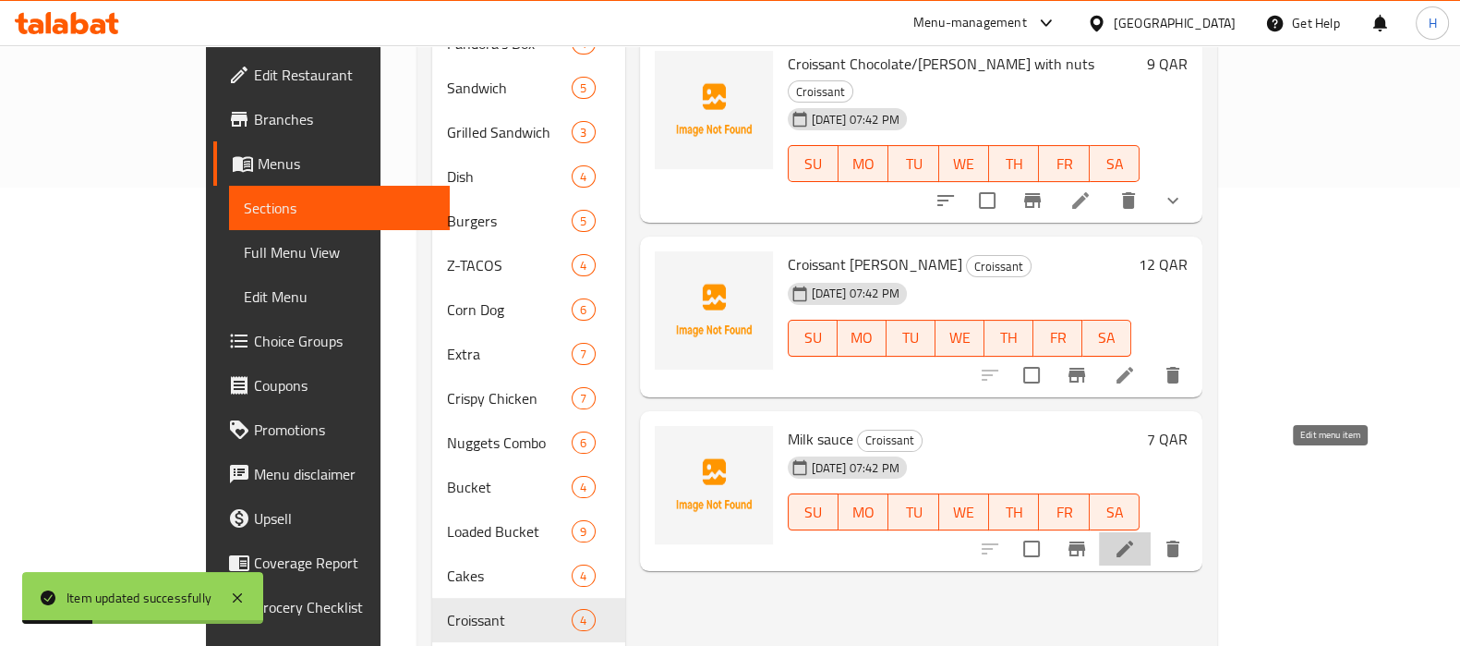
click at [1133, 540] on icon at bounding box center [1125, 548] width 17 height 17
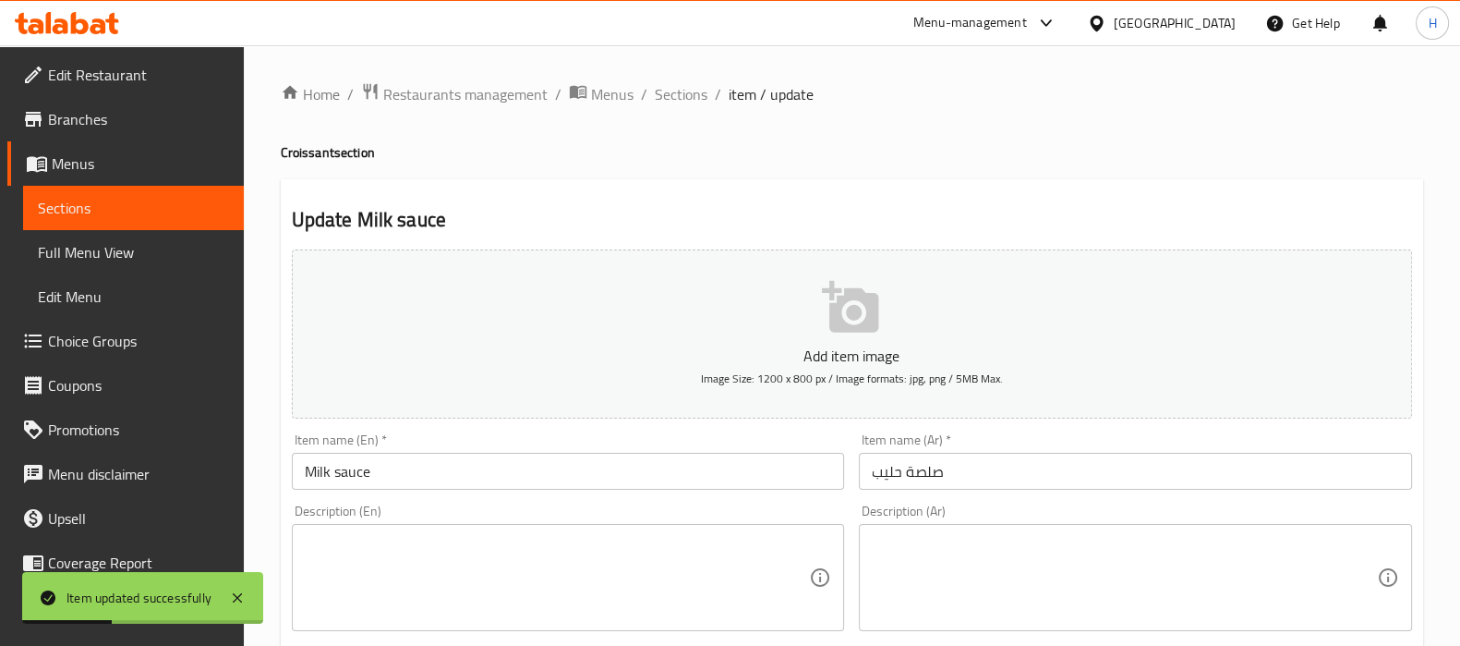
click at [300, 470] on input "Milk sauce" at bounding box center [568, 471] width 553 height 37
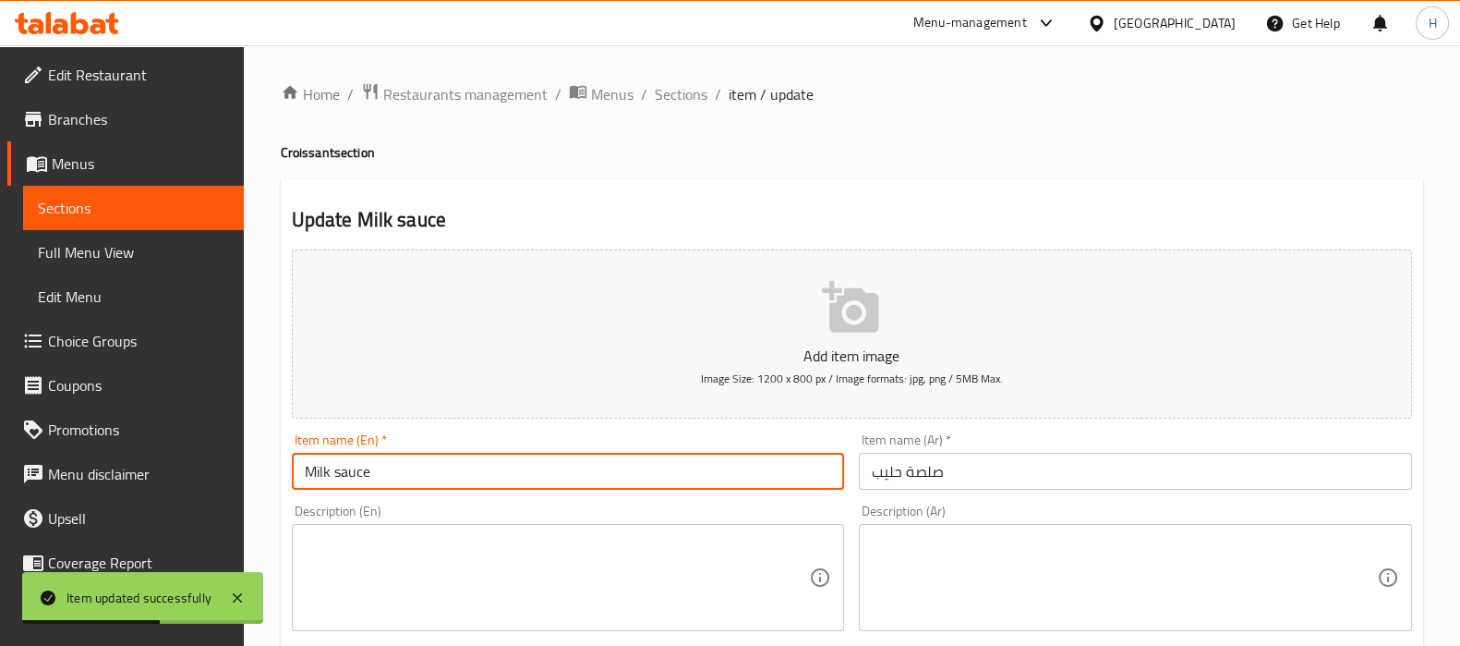
paste input "Croissant"
type input "Croissant Milk sauce"
click at [871, 471] on input "صلصة حليب" at bounding box center [1135, 471] width 553 height 37
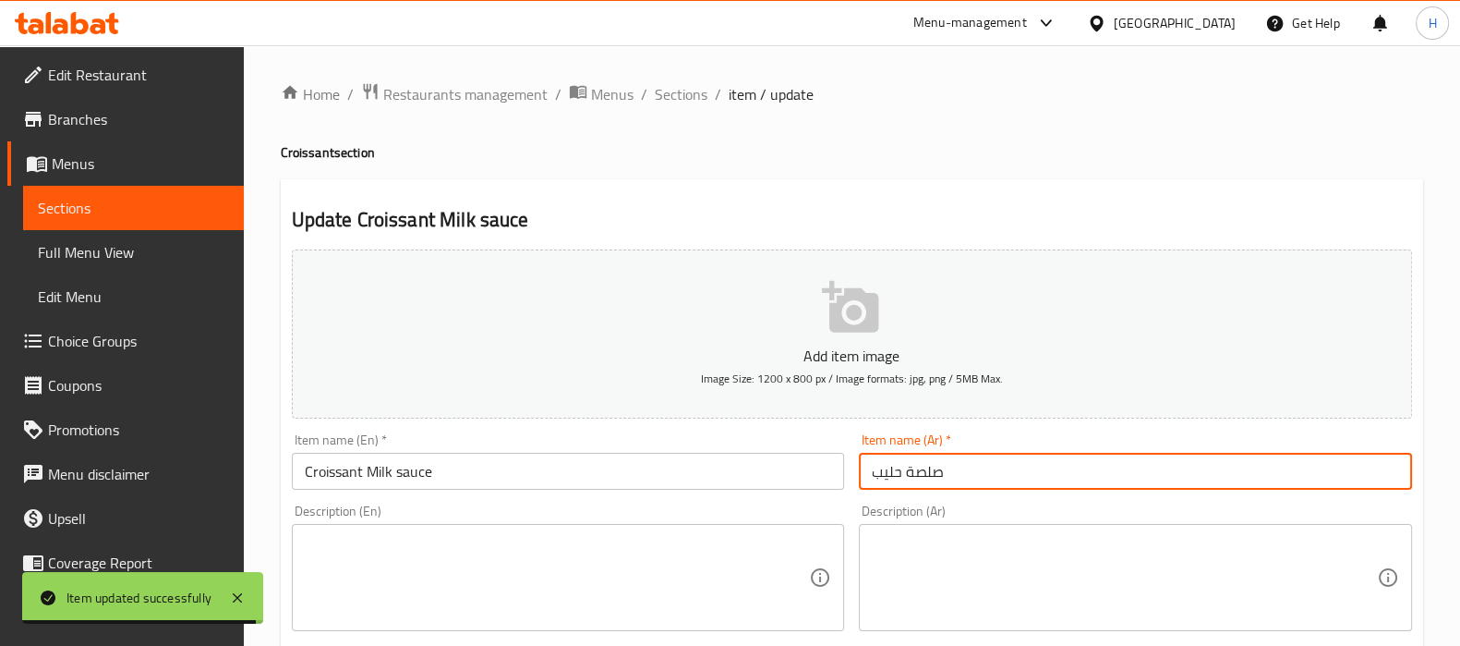
paste input "كرواسون"
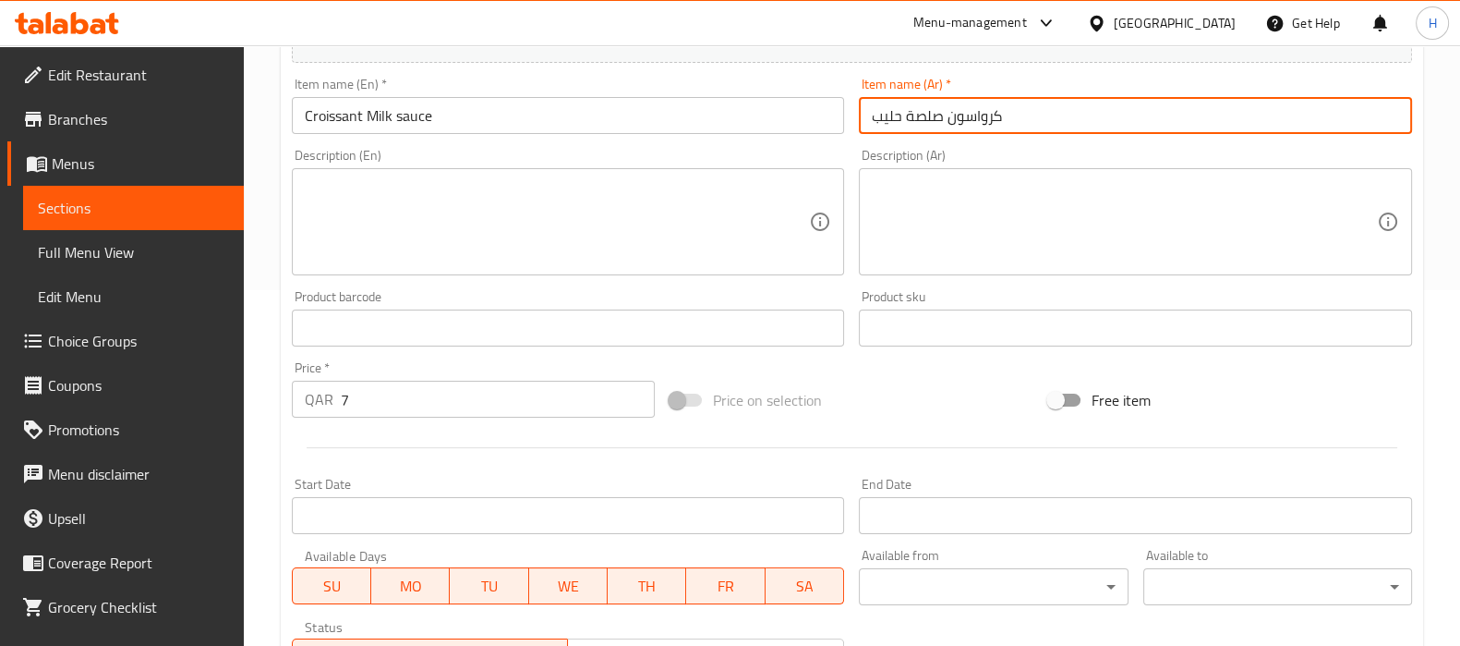
scroll to position [658, 0]
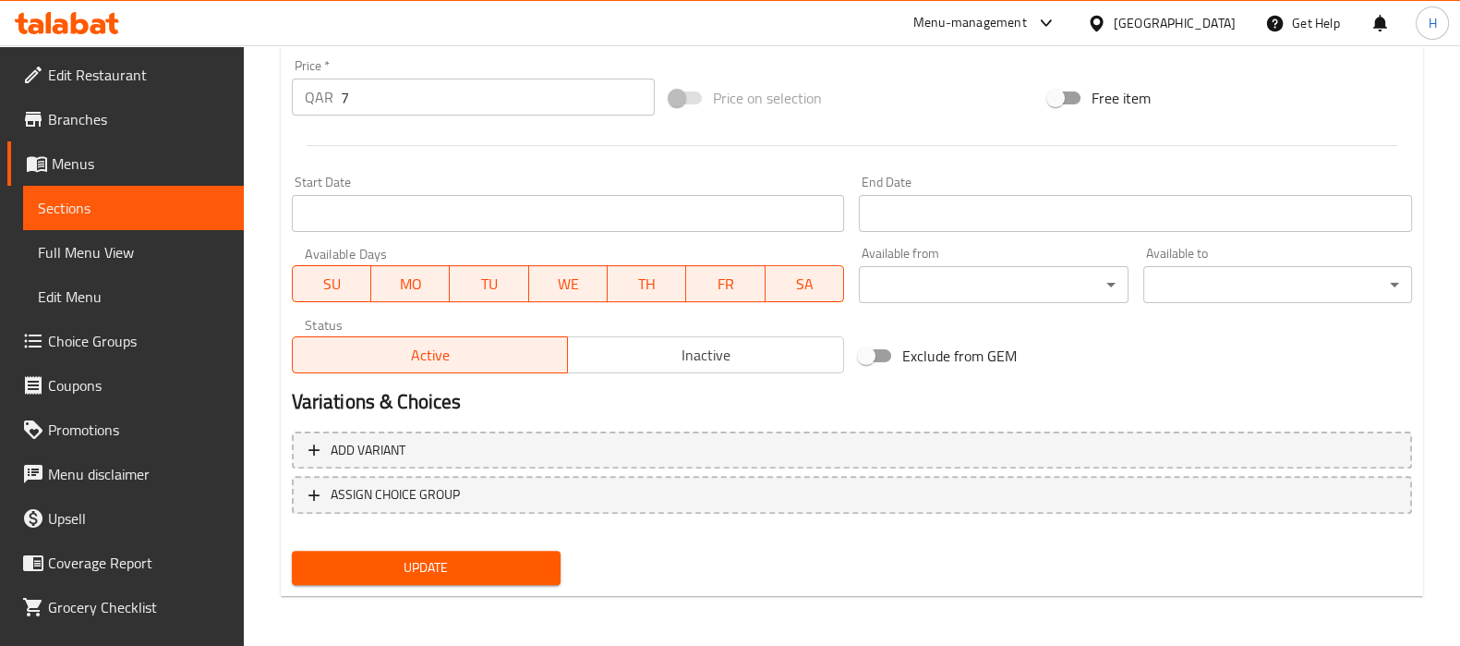
type input "كرواسون صلصة حليب"
click at [519, 551] on button "Update" at bounding box center [426, 568] width 269 height 34
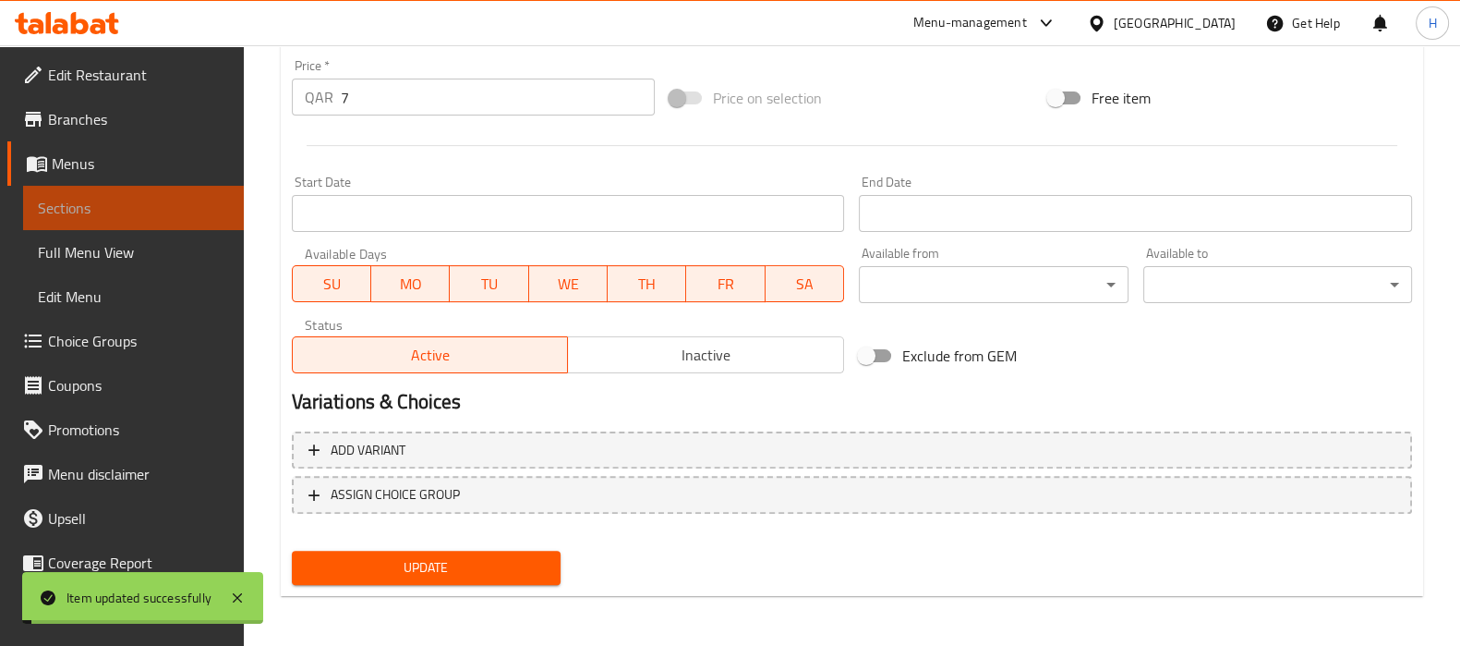
click at [176, 211] on span "Sections" at bounding box center [133, 208] width 191 height 22
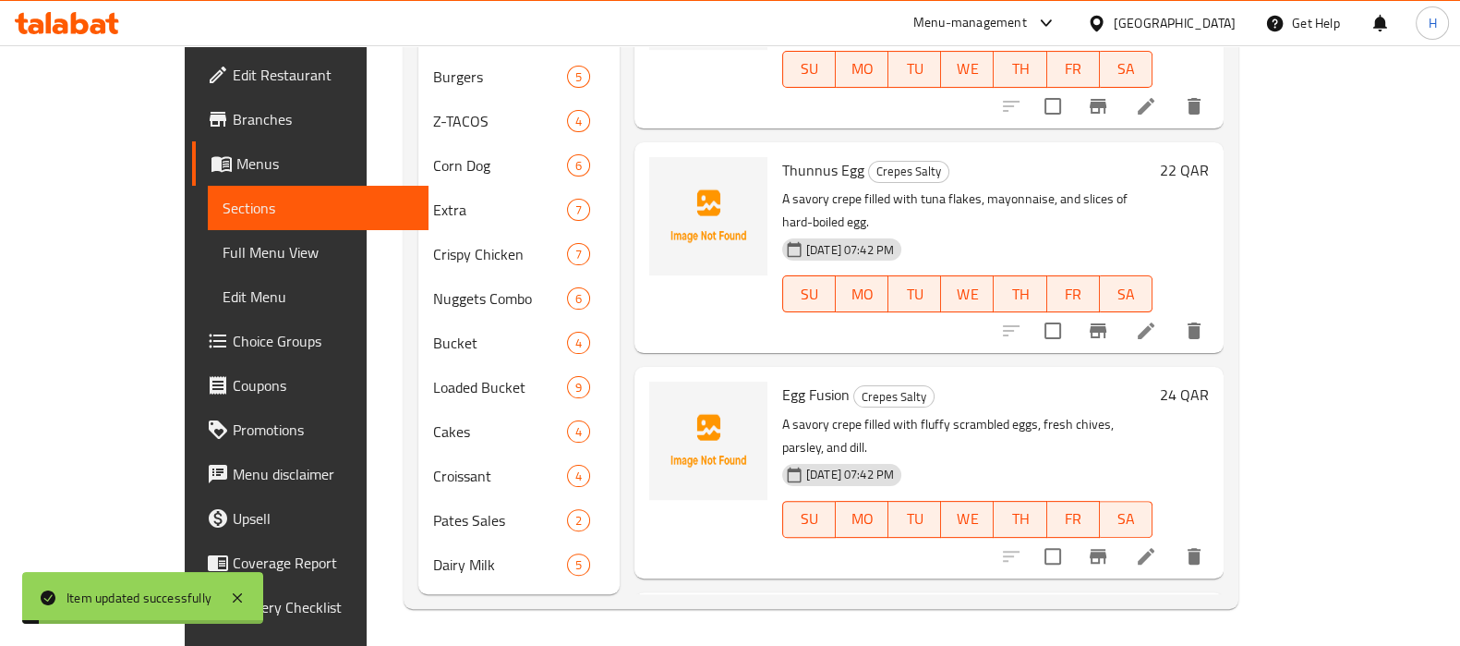
scroll to position [574, 0]
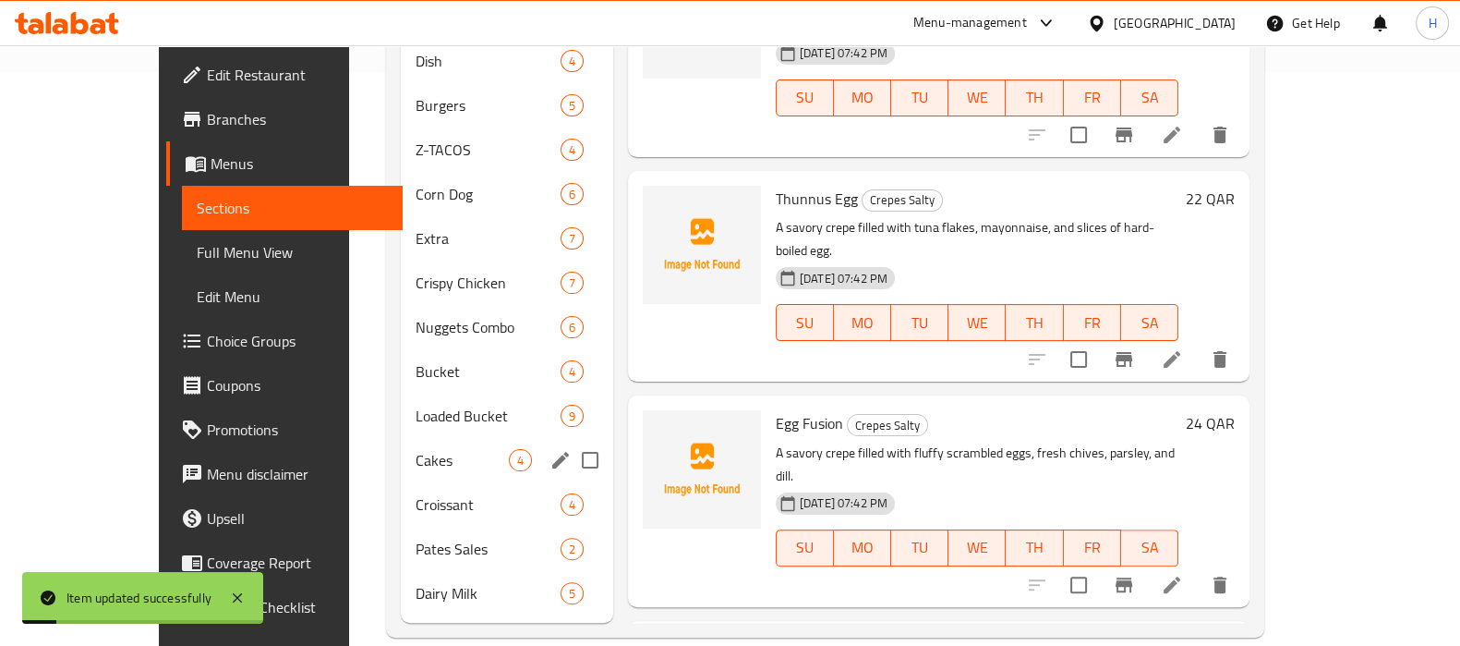
drag, startPoint x: 344, startPoint y: 416, endPoint x: 377, endPoint y: 416, distance: 33.3
click at [401, 438] on div "Cakes 4" at bounding box center [507, 460] width 212 height 44
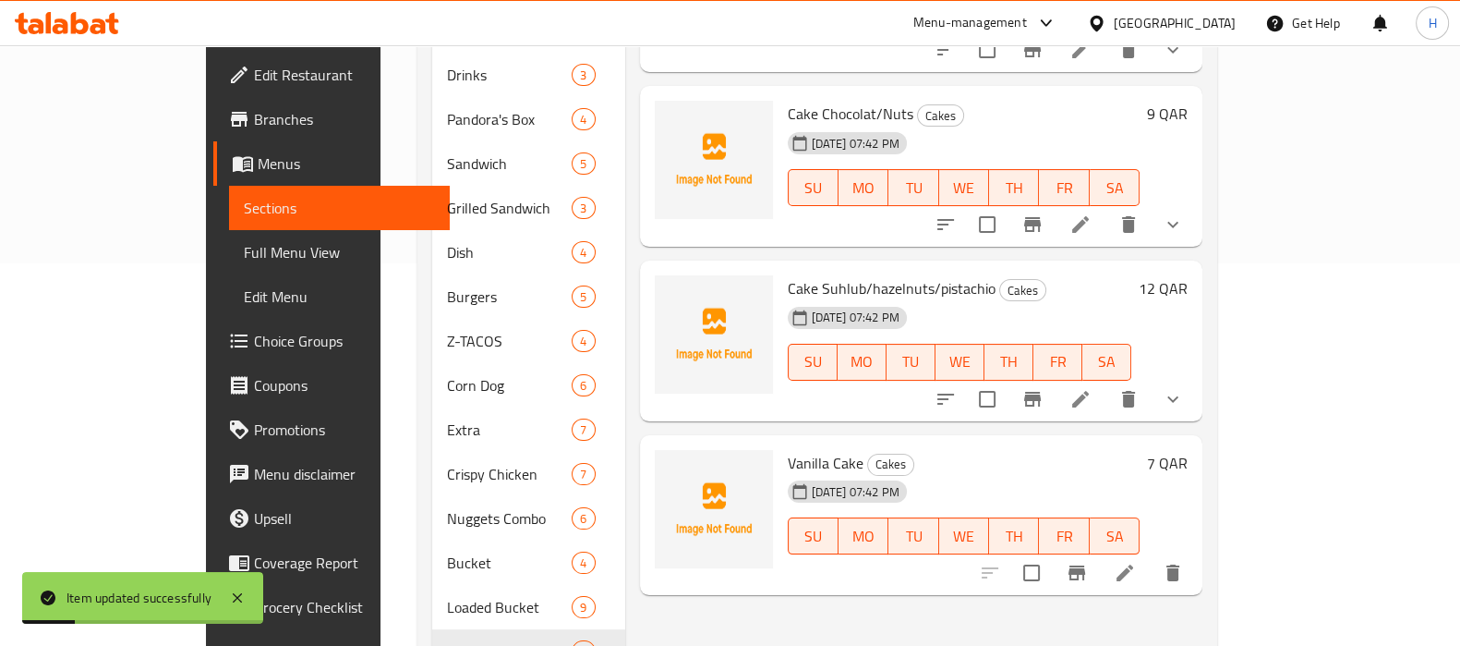
scroll to position [112, 0]
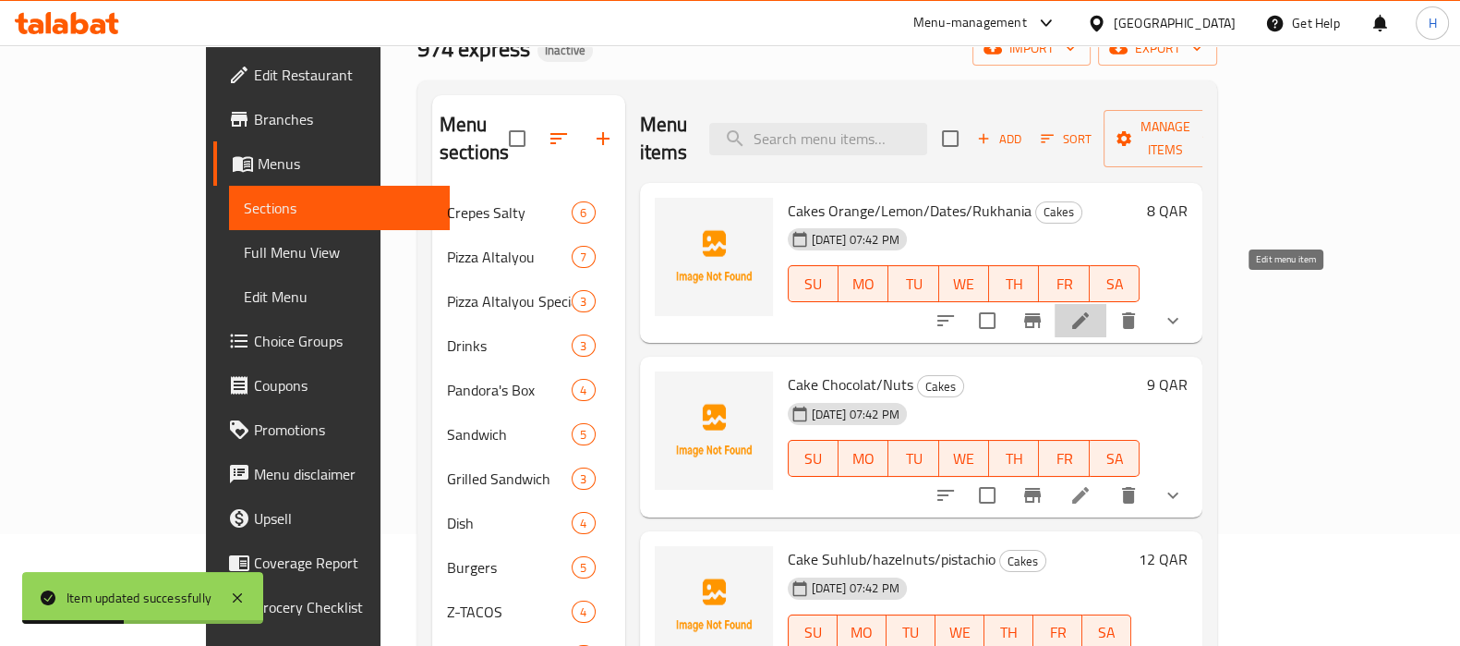
click at [1092, 309] on icon at bounding box center [1081, 320] width 22 height 22
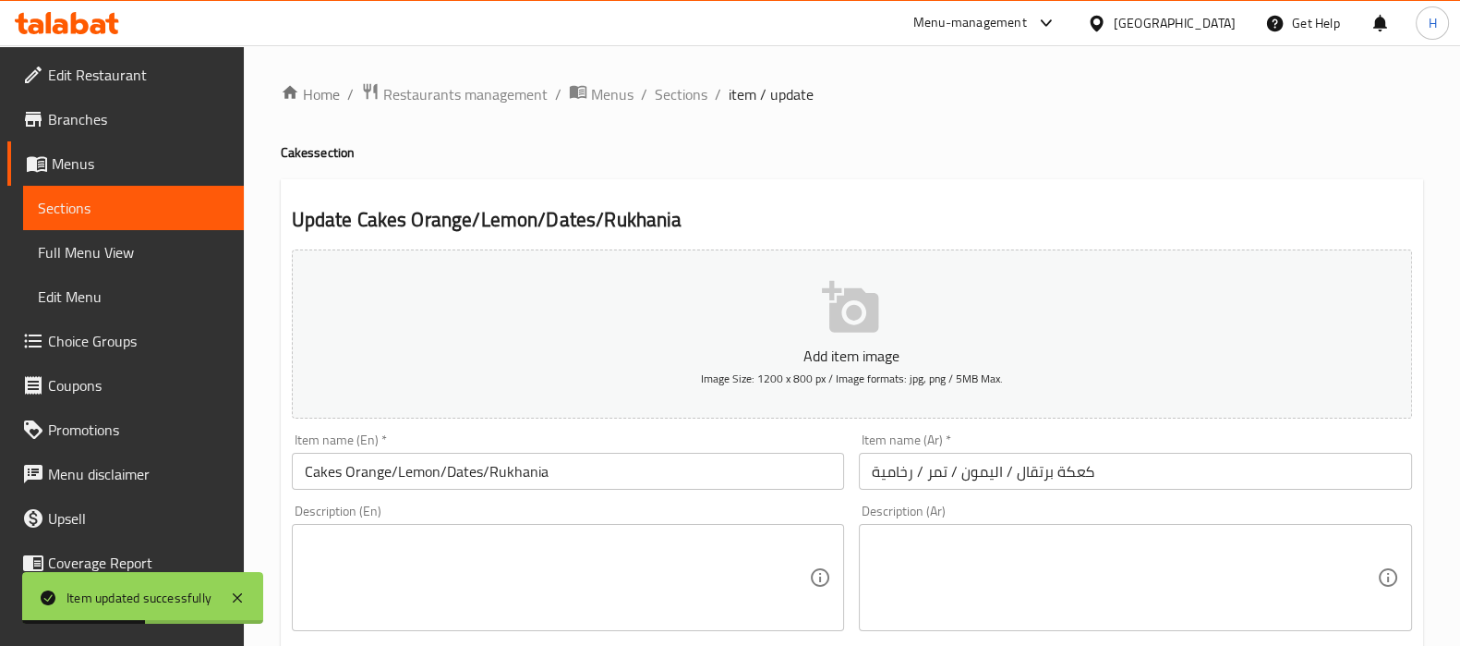
click at [341, 468] on input "Cakes Orange/Lemon/Dates/Rukhania" at bounding box center [568, 471] width 553 height 37
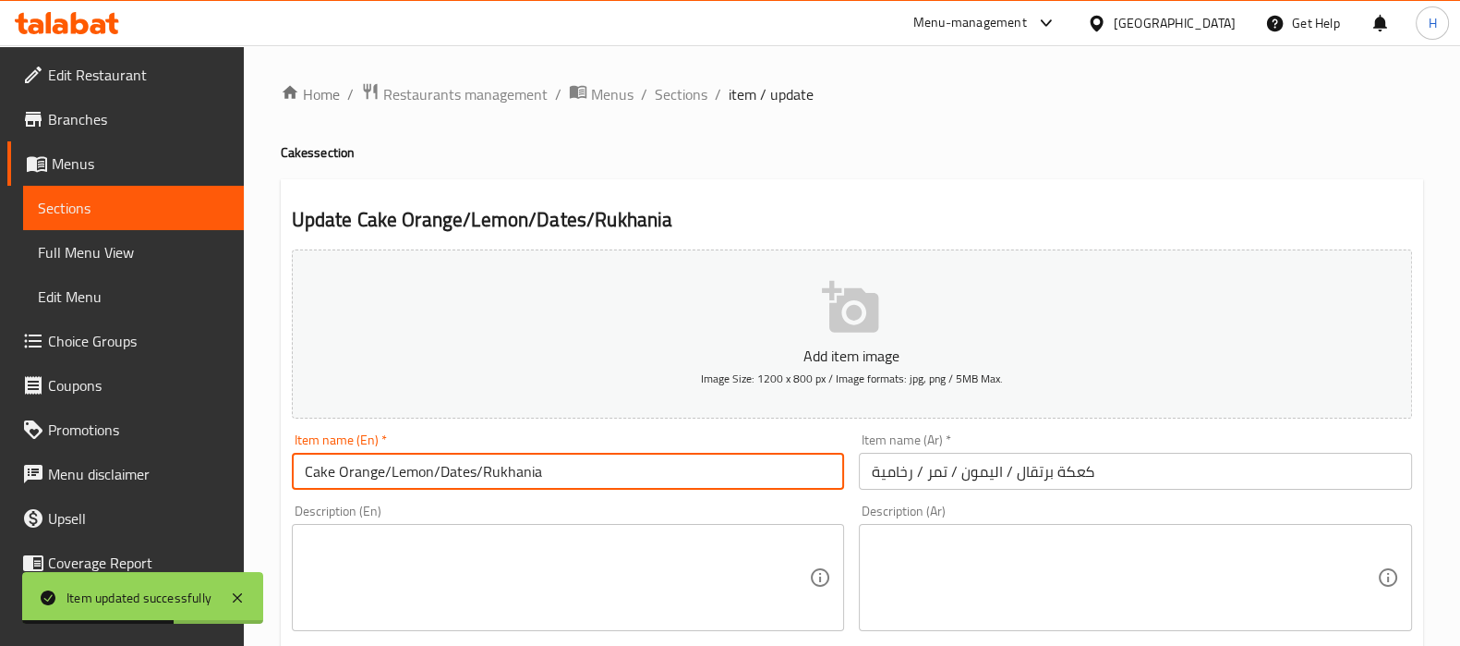
type input "Cake Orange/Lemon/Dates/Rukhania"
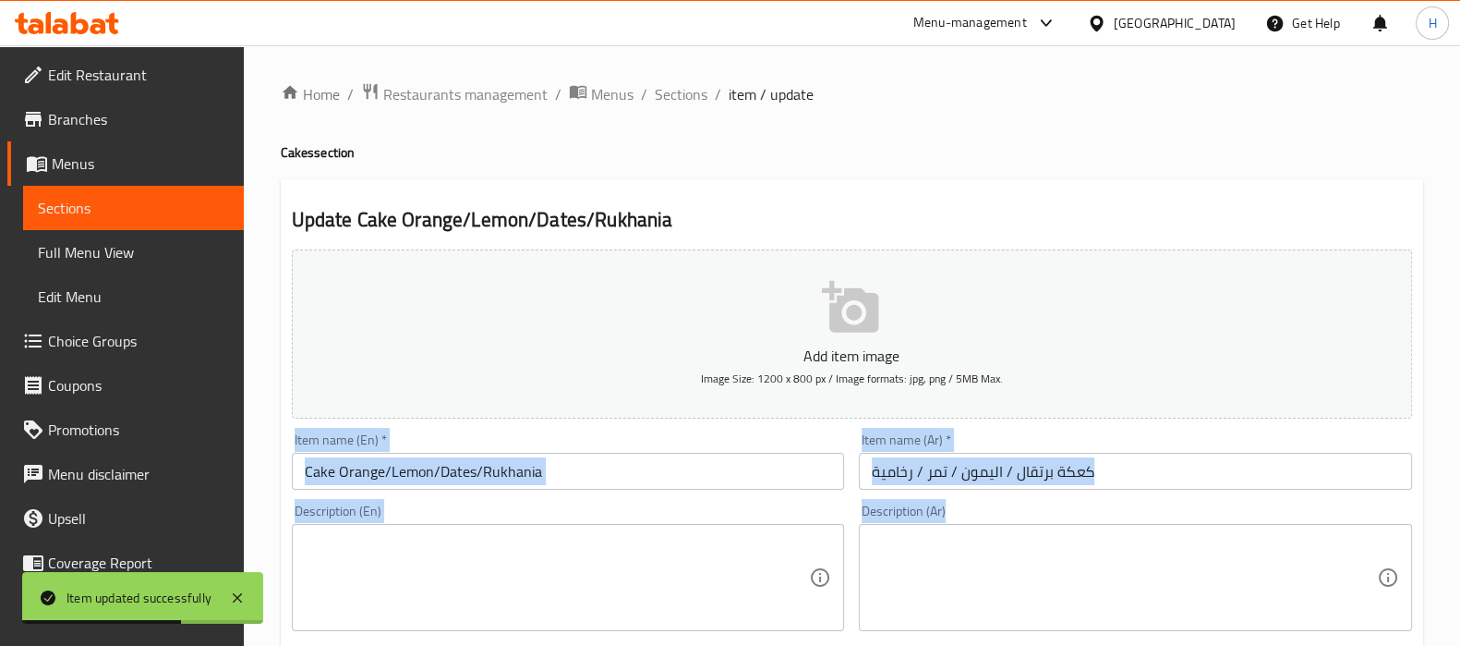
drag, startPoint x: 1468, startPoint y: 293, endPoint x: 1474, endPoint y: 593, distance: 300.3
click at [1460, 592] on html "Item updated successfully ​ Menu-management [GEOGRAPHIC_DATA] Get Help H Edit R…" at bounding box center [730, 323] width 1460 height 646
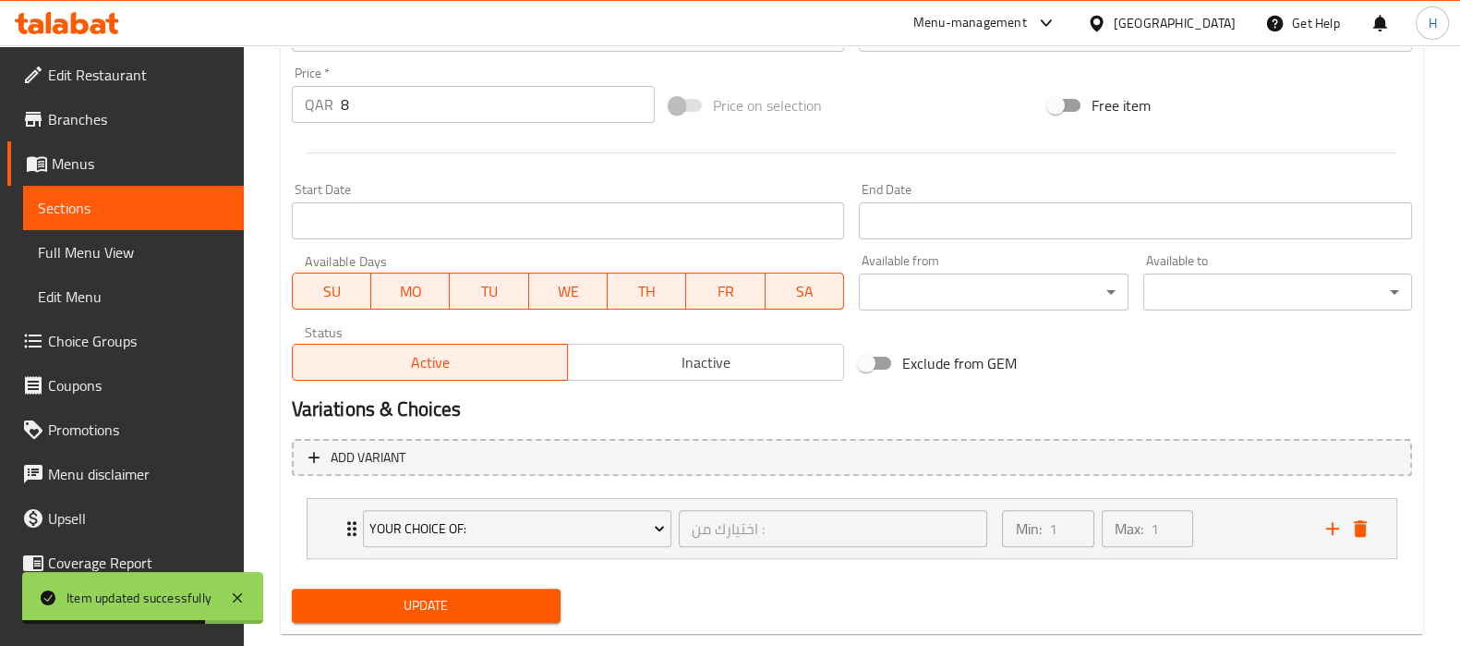
scroll to position [688, 0]
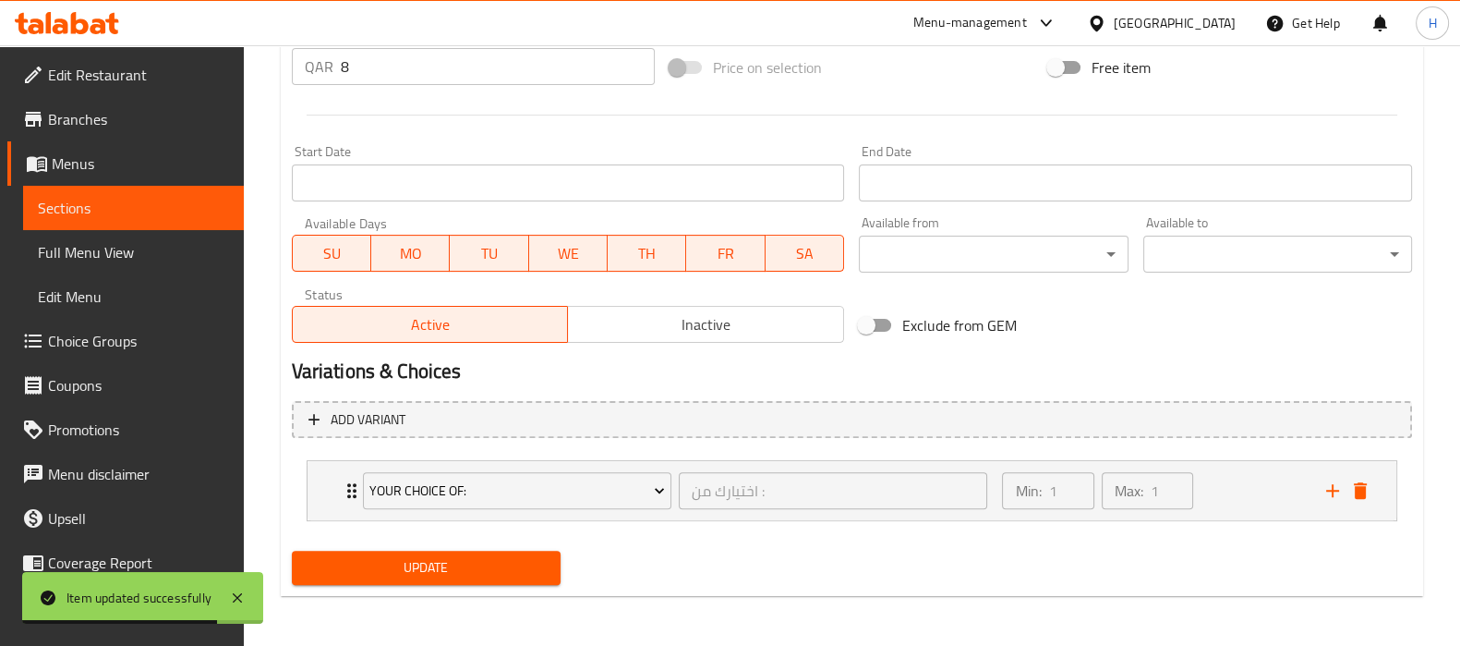
click at [501, 568] on span "Update" at bounding box center [426, 567] width 239 height 23
click at [116, 197] on span "Sections" at bounding box center [133, 208] width 191 height 22
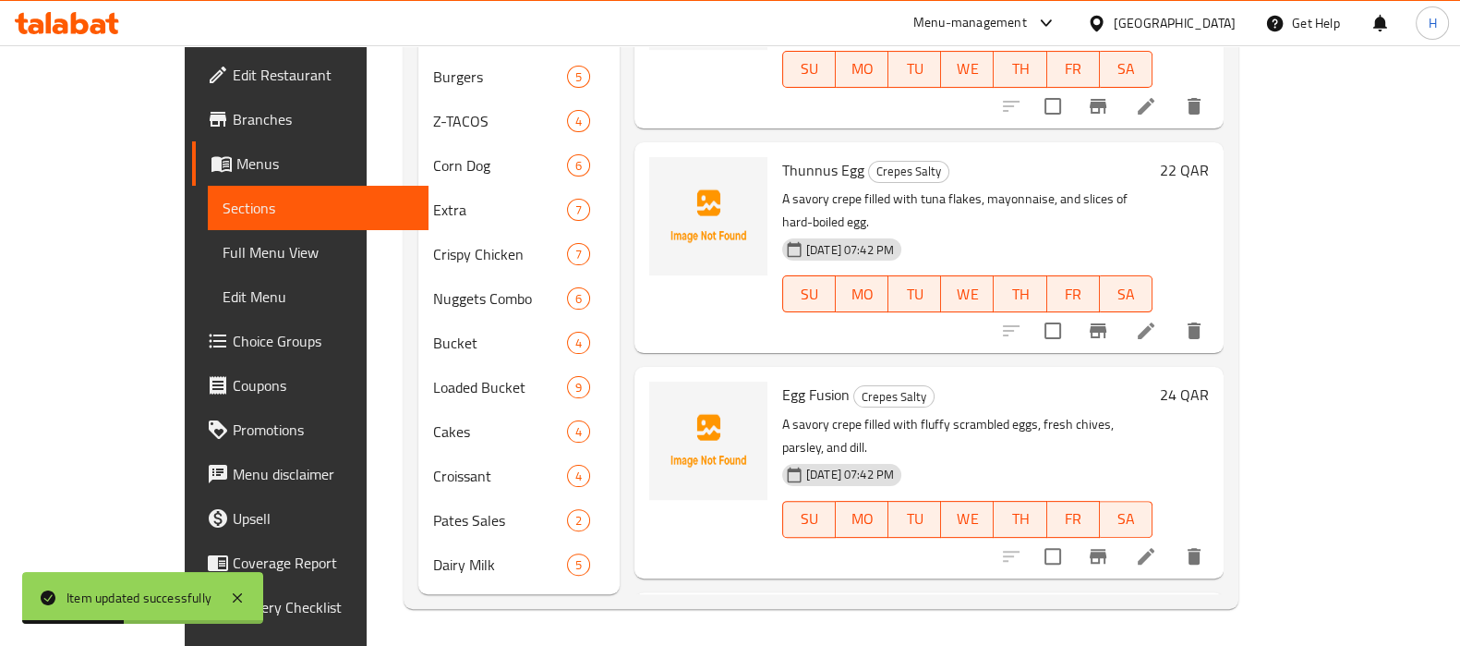
scroll to position [574, 0]
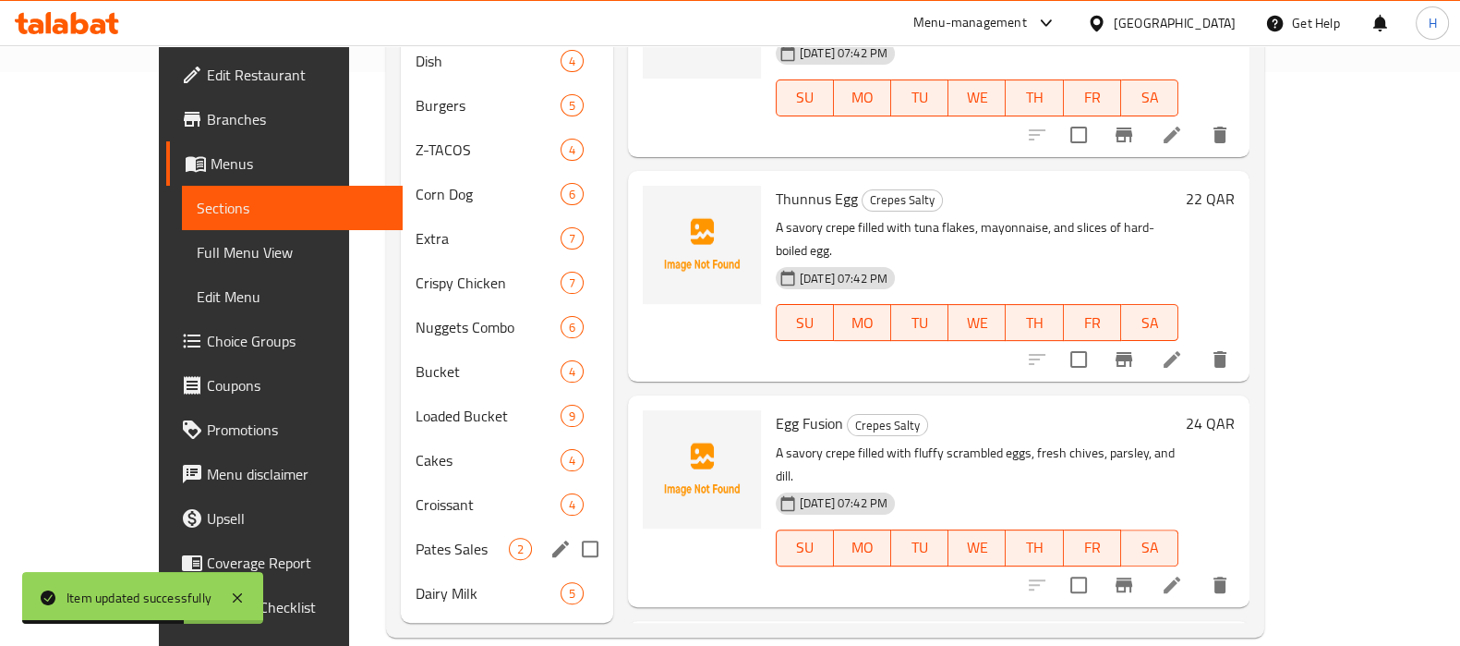
click at [401, 531] on div "Pates Sales 2" at bounding box center [507, 549] width 212 height 44
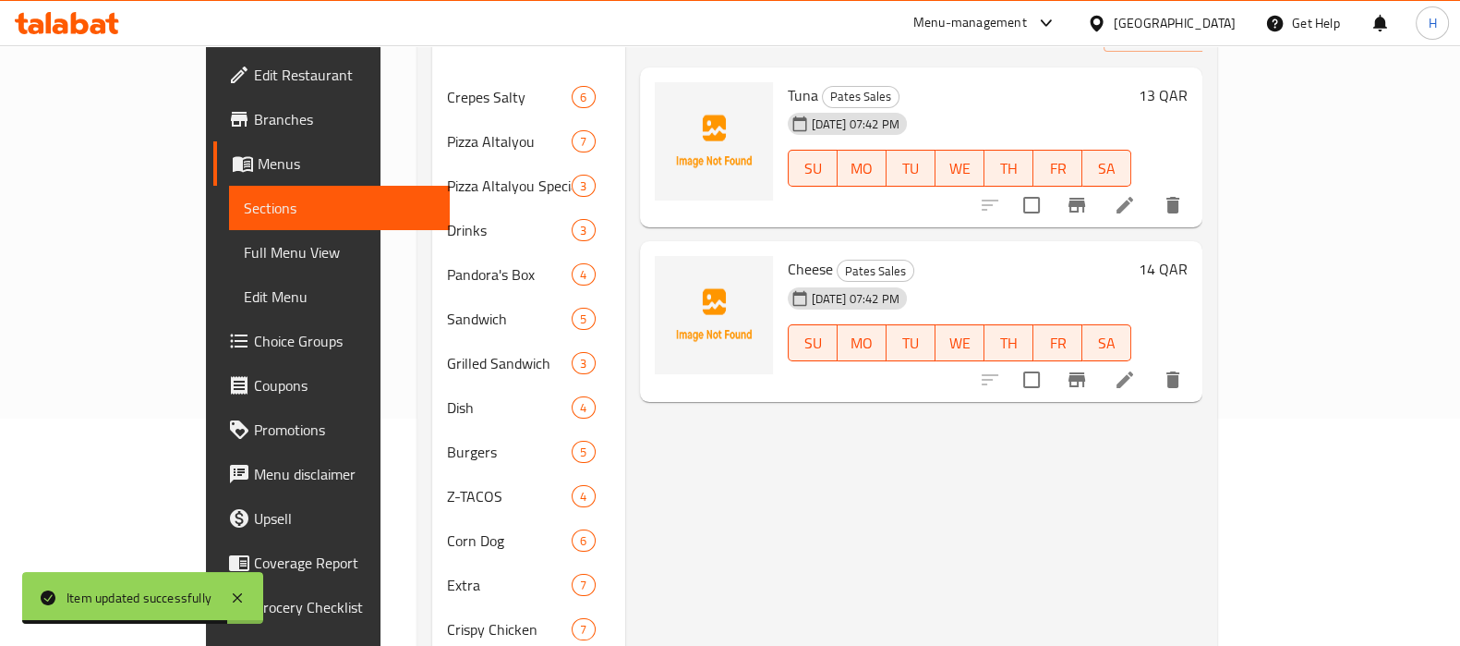
scroll to position [112, 0]
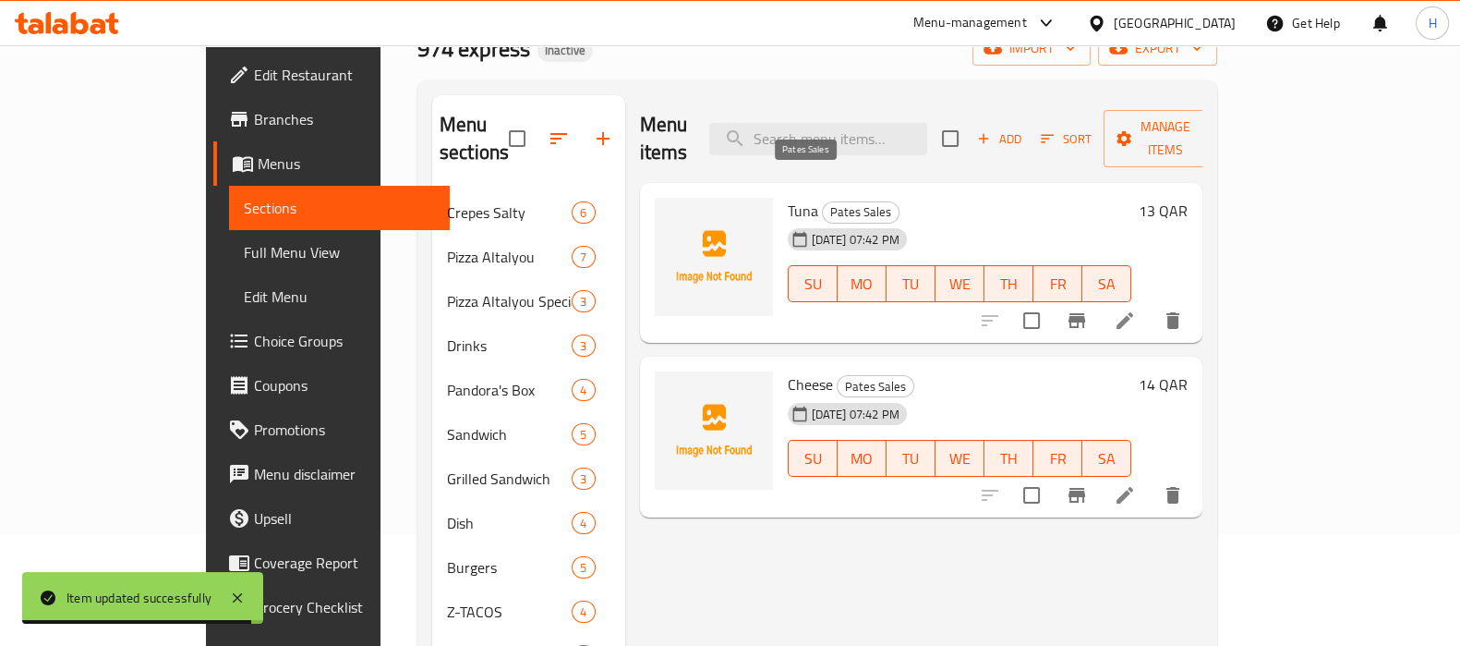
click at [823, 201] on span "Pates Sales" at bounding box center [861, 211] width 76 height 21
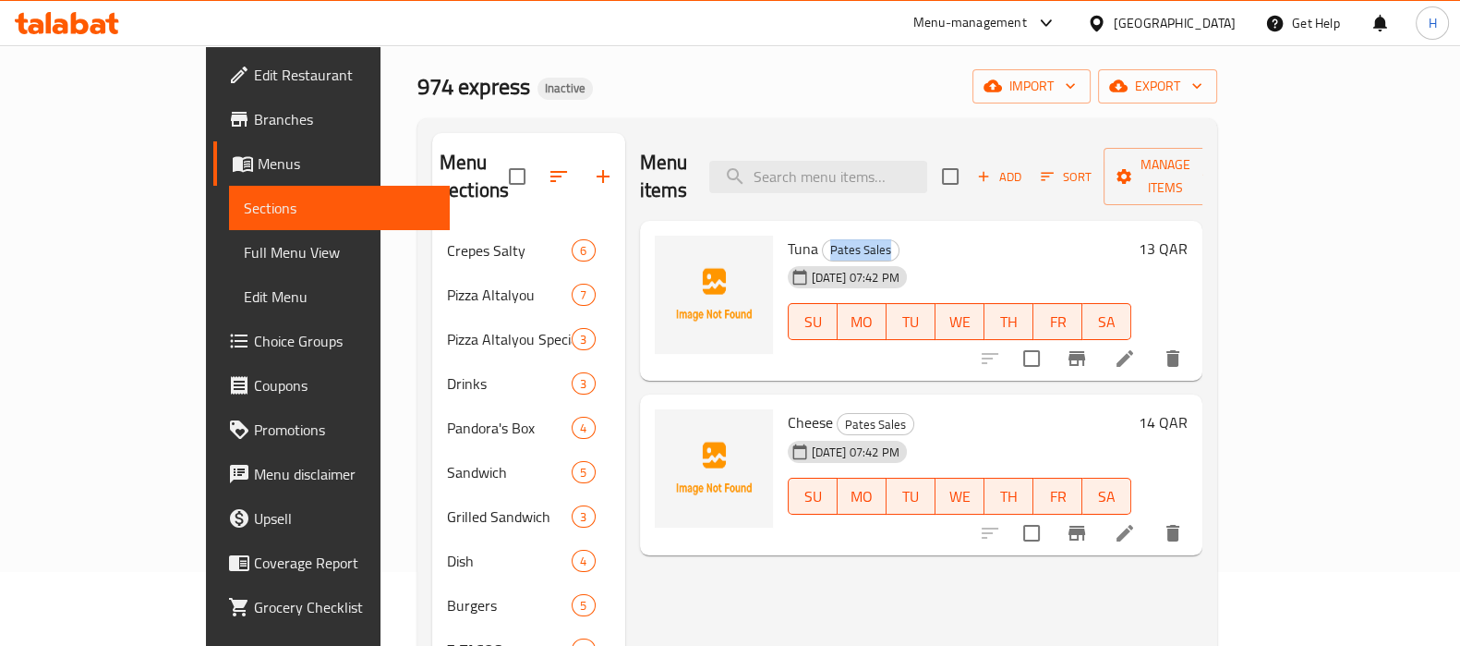
scroll to position [0, 0]
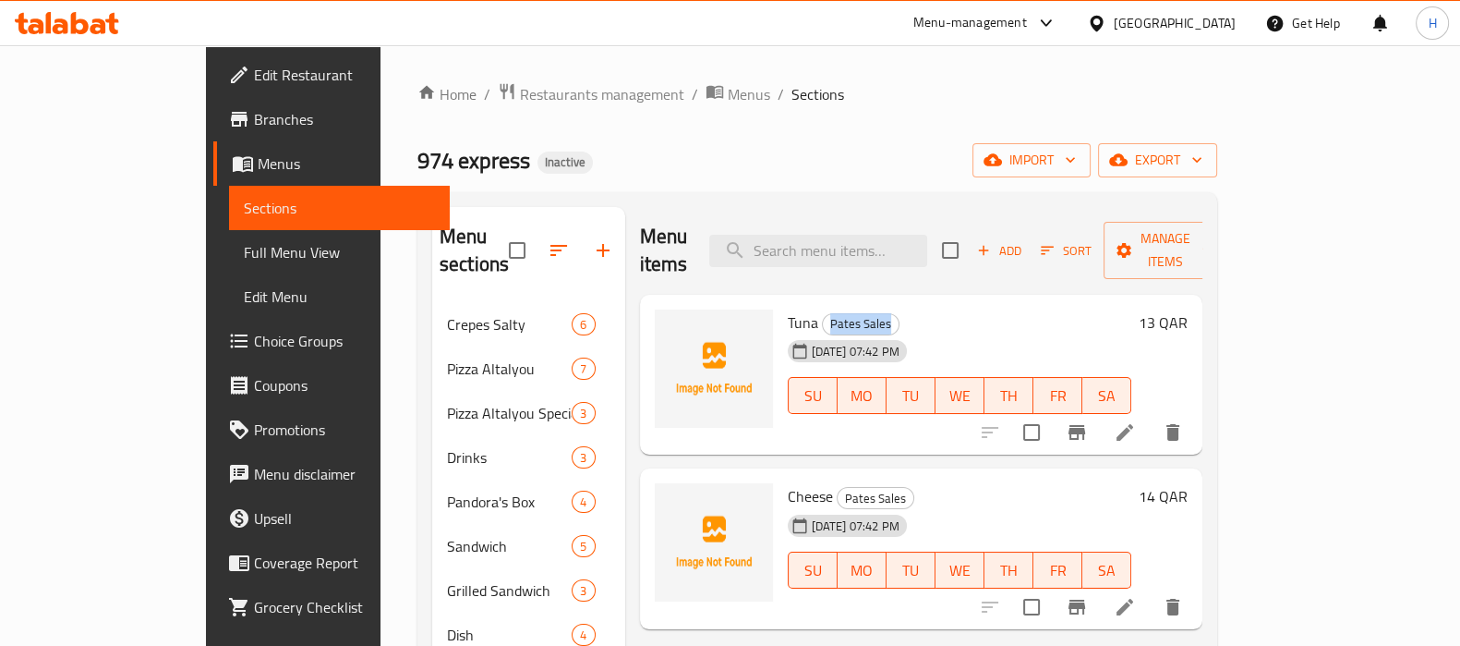
copy div "Pates Sales"
click at [842, 240] on input "search" at bounding box center [818, 251] width 218 height 32
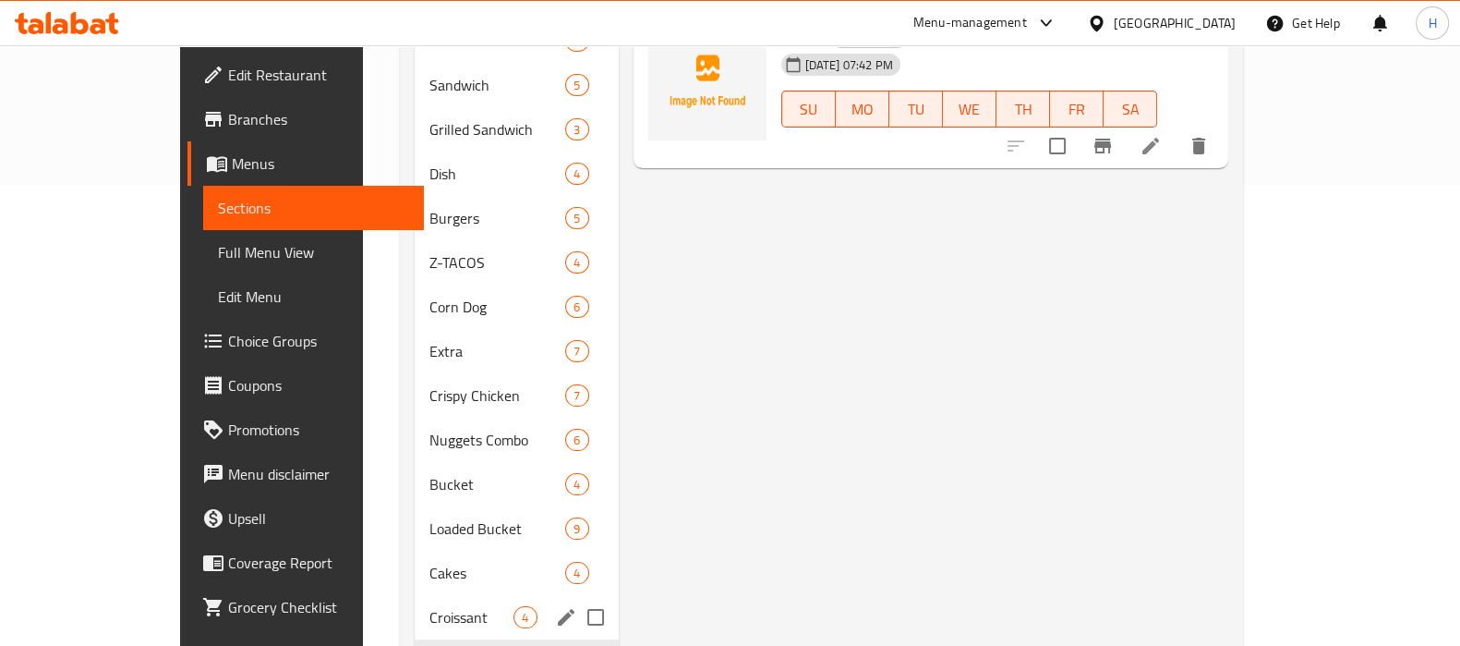
scroll to position [574, 0]
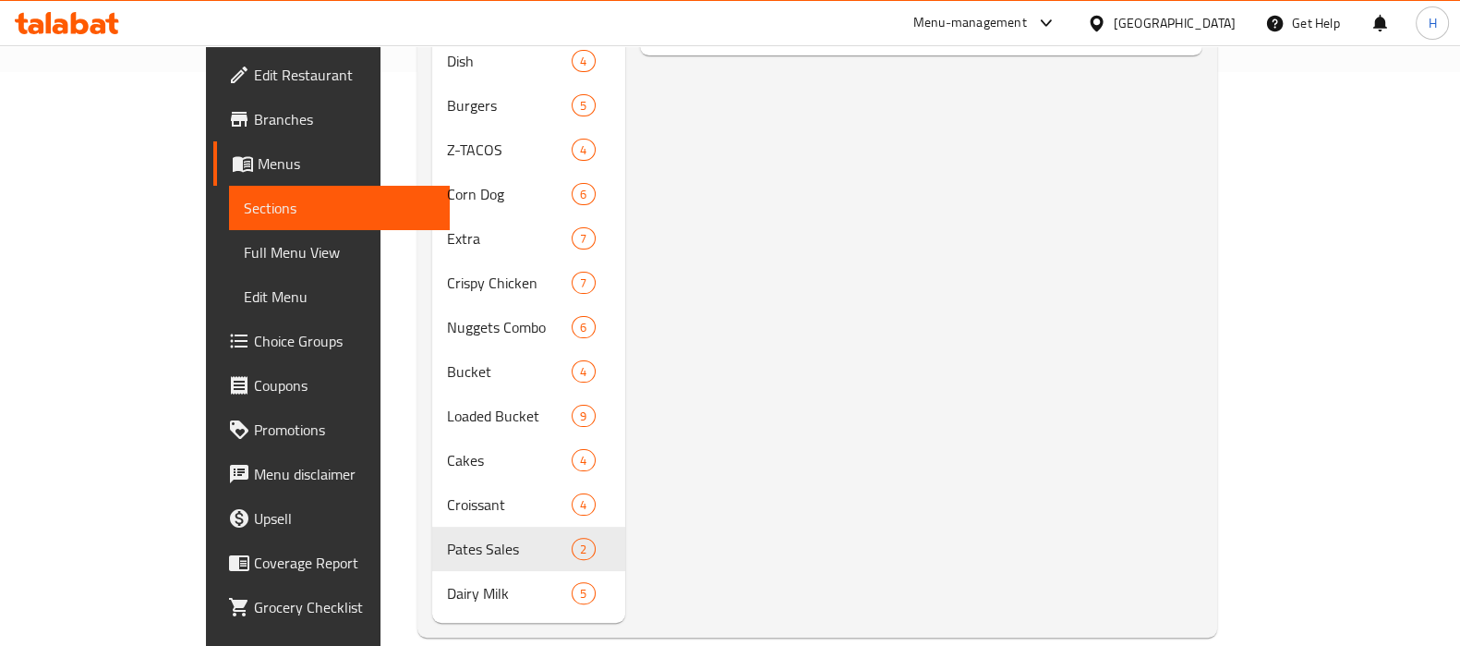
click at [744, 281] on div "Menu items Add Sort Manage items Tuna Pates Sales [DATE] 07:42 PM SU MO TU WE T…" at bounding box center [914, 127] width 578 height 989
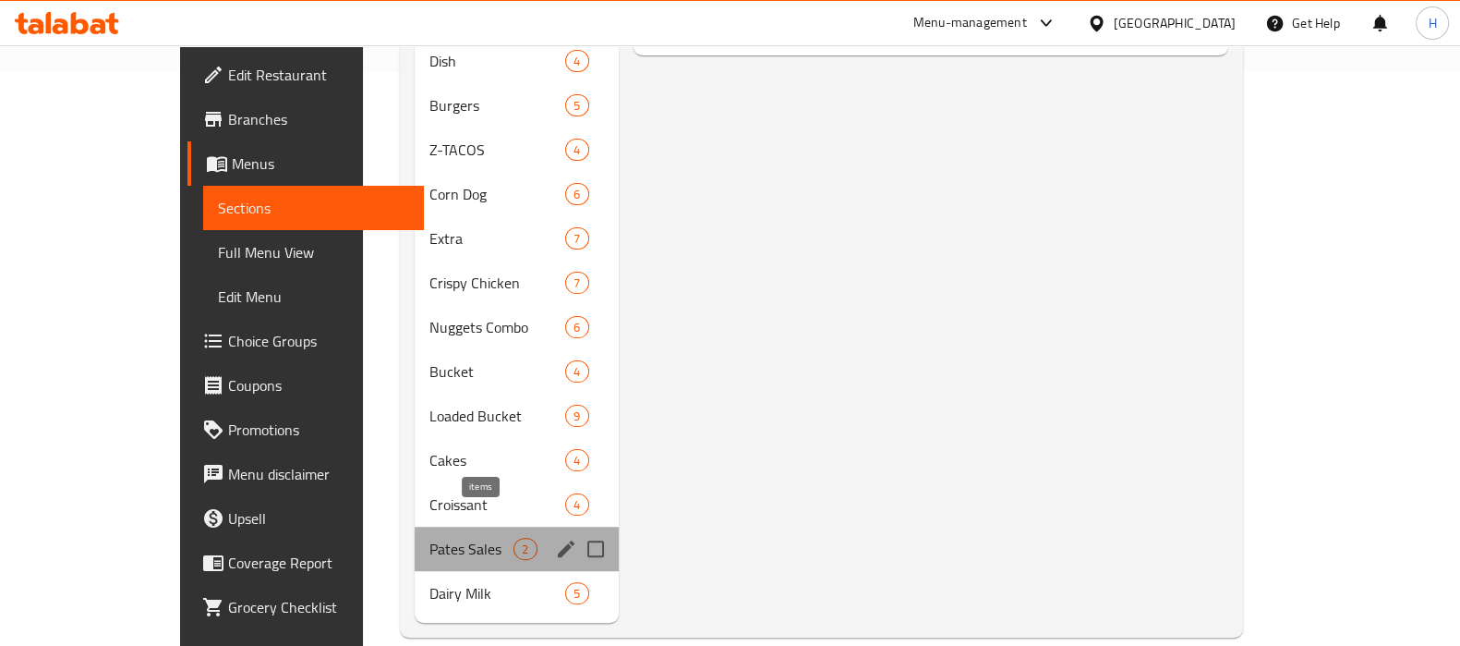
click at [515, 540] on span "2" at bounding box center [525, 549] width 21 height 18
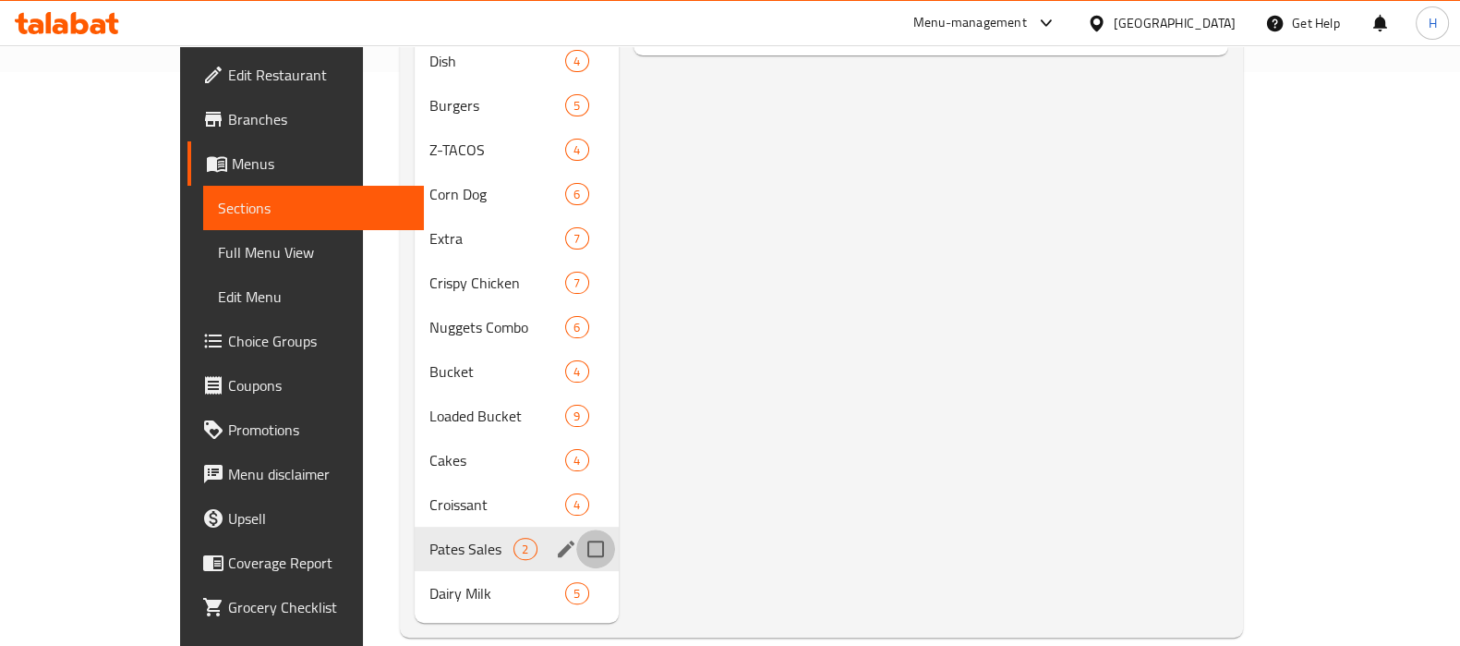
click at [576, 529] on input "Menu sections" at bounding box center [595, 548] width 39 height 39
checkbox input "true"
click at [555, 538] on icon "edit" at bounding box center [566, 549] width 22 height 22
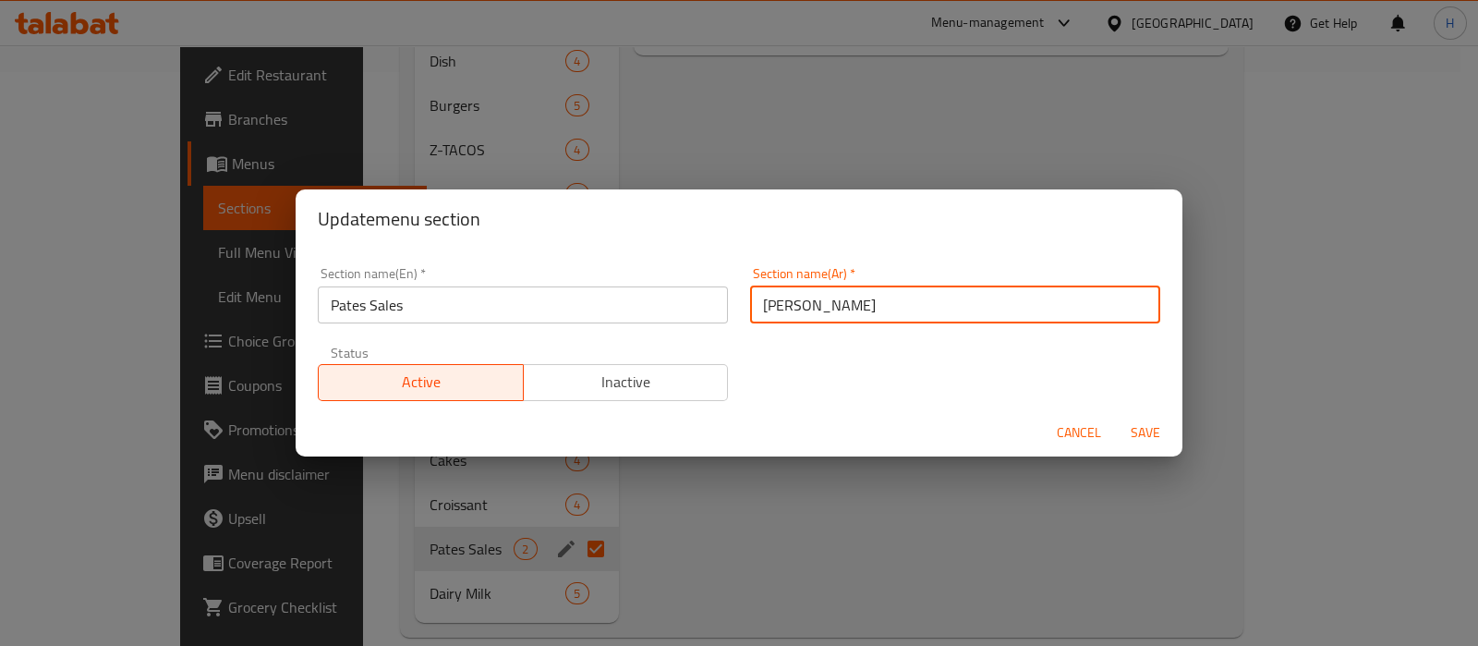
click at [803, 309] on input "[PERSON_NAME]" at bounding box center [955, 304] width 410 height 37
click at [765, 300] on input "[PERSON_NAME]" at bounding box center [955, 304] width 410 height 37
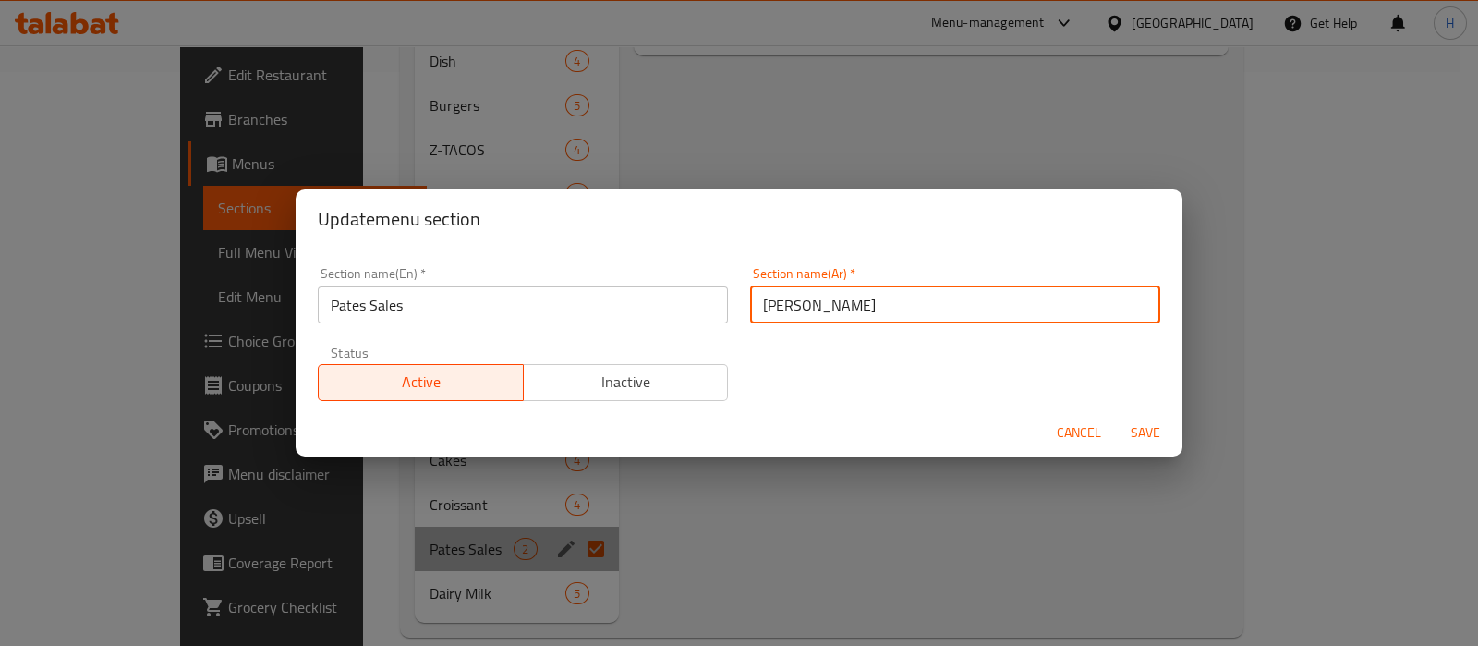
click at [779, 307] on input "[PERSON_NAME]" at bounding box center [955, 304] width 410 height 37
click at [773, 306] on input "[PERSON_NAME]" at bounding box center [955, 304] width 410 height 37
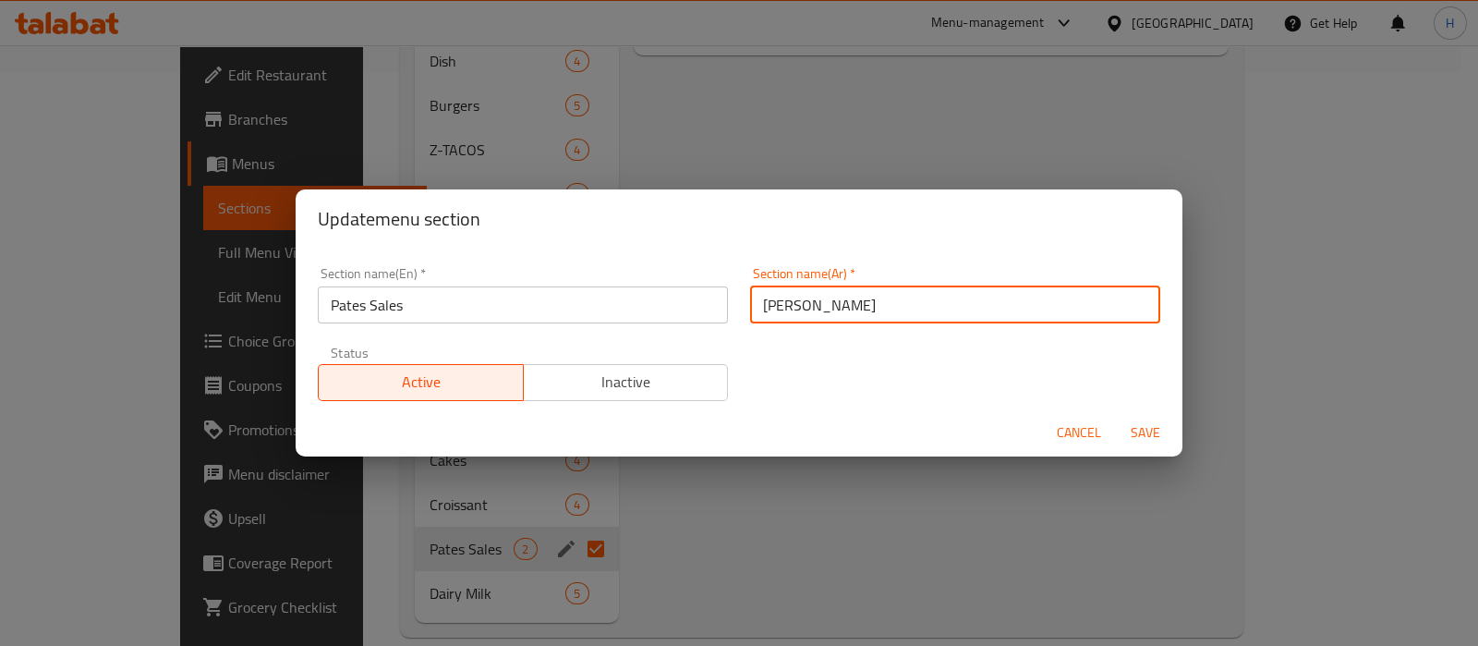
type input "[PERSON_NAME]"
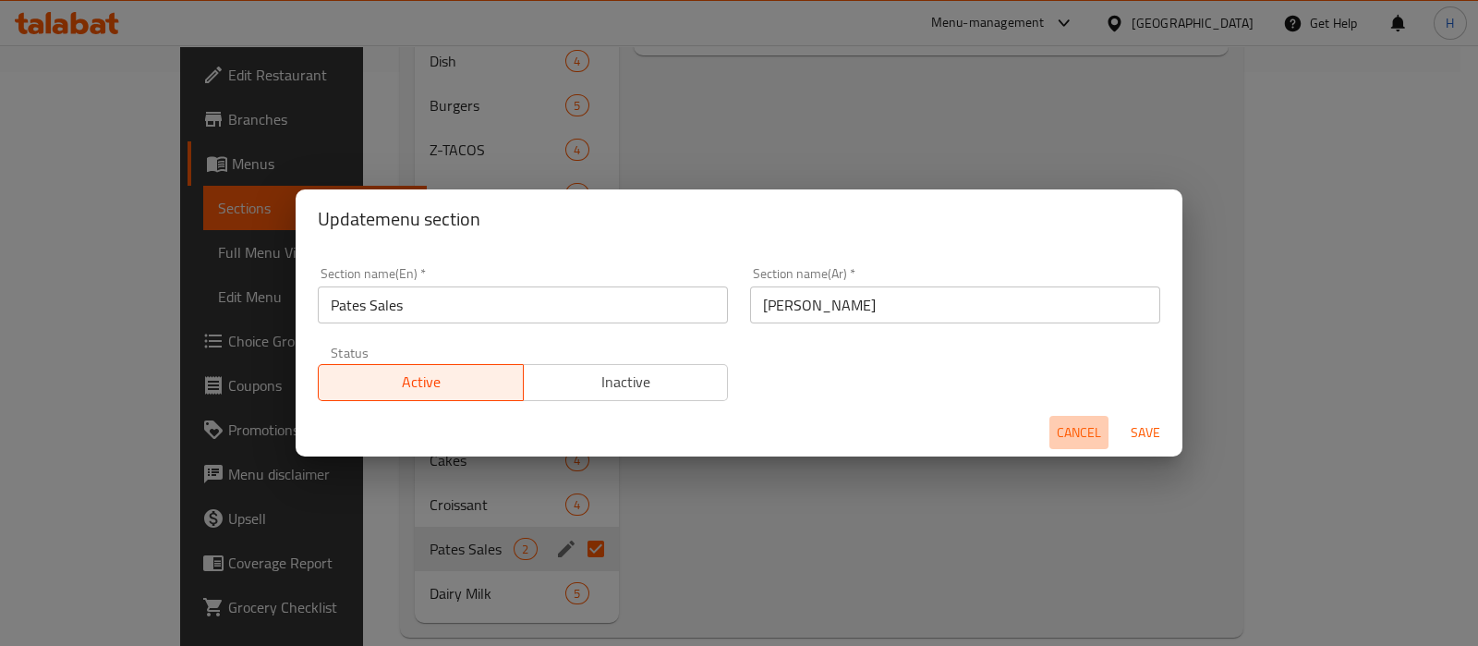
click at [1070, 426] on span "Cancel" at bounding box center [1079, 432] width 44 height 23
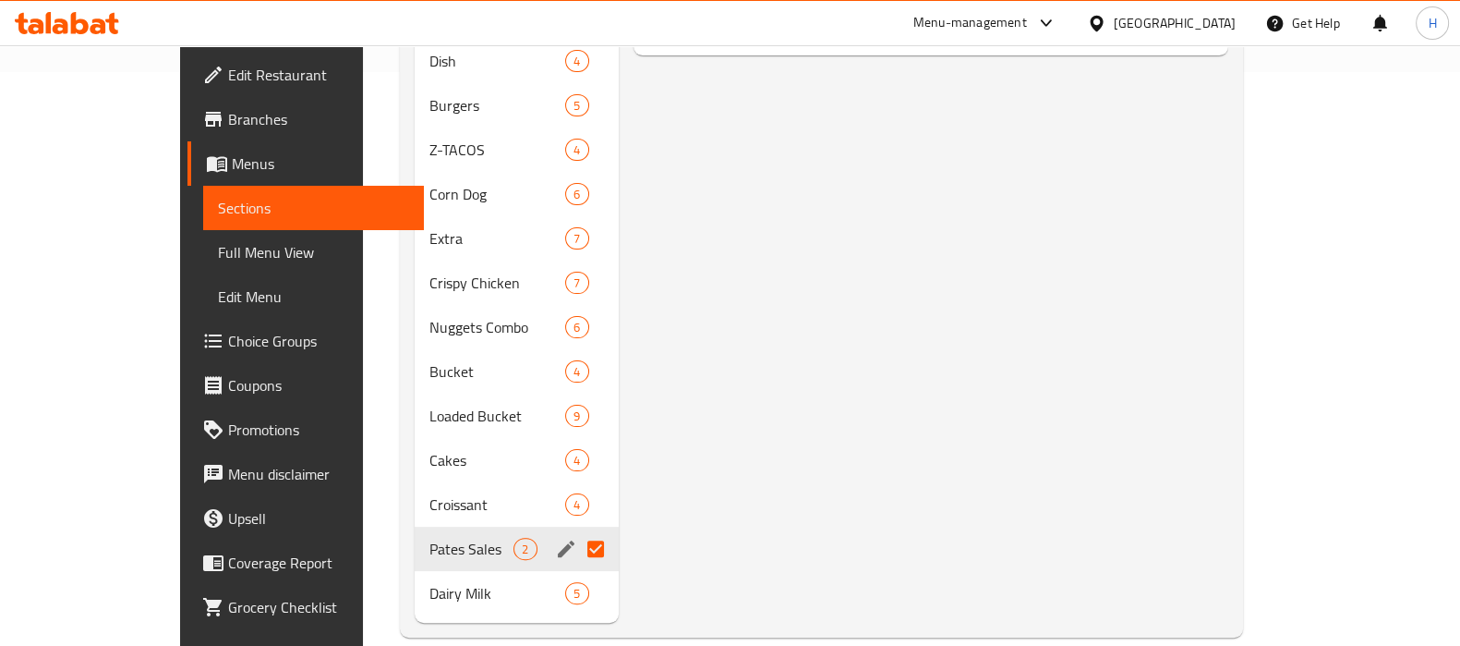
drag, startPoint x: 575, startPoint y: 544, endPoint x: 546, endPoint y: 551, distance: 29.6
click at [619, 544] on div "Menu items Add Sort Manage items Tuna Pates Sales [DATE] 07:42 PM SU MO TU WE T…" at bounding box center [924, 127] width 611 height 989
click at [576, 551] on input "Menu sections" at bounding box center [595, 548] width 39 height 39
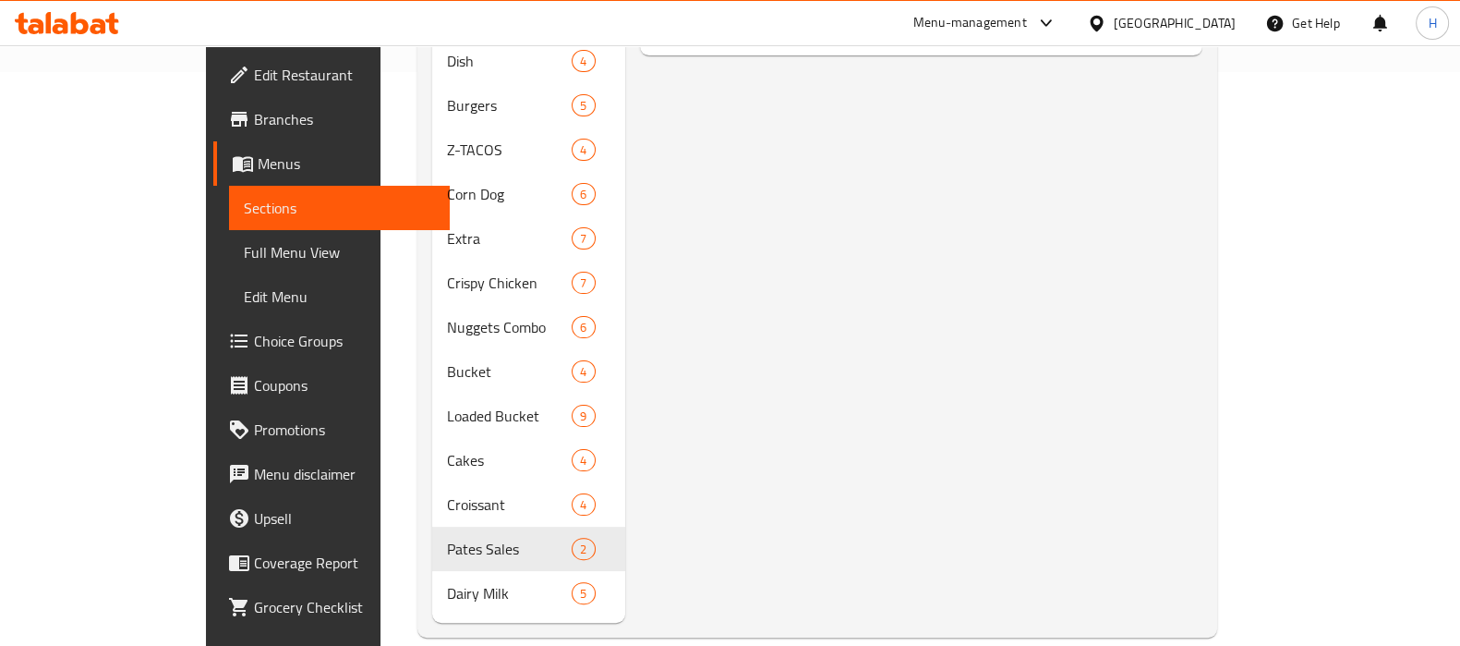
click at [244, 247] on span "Full Menu View" at bounding box center [339, 252] width 191 height 22
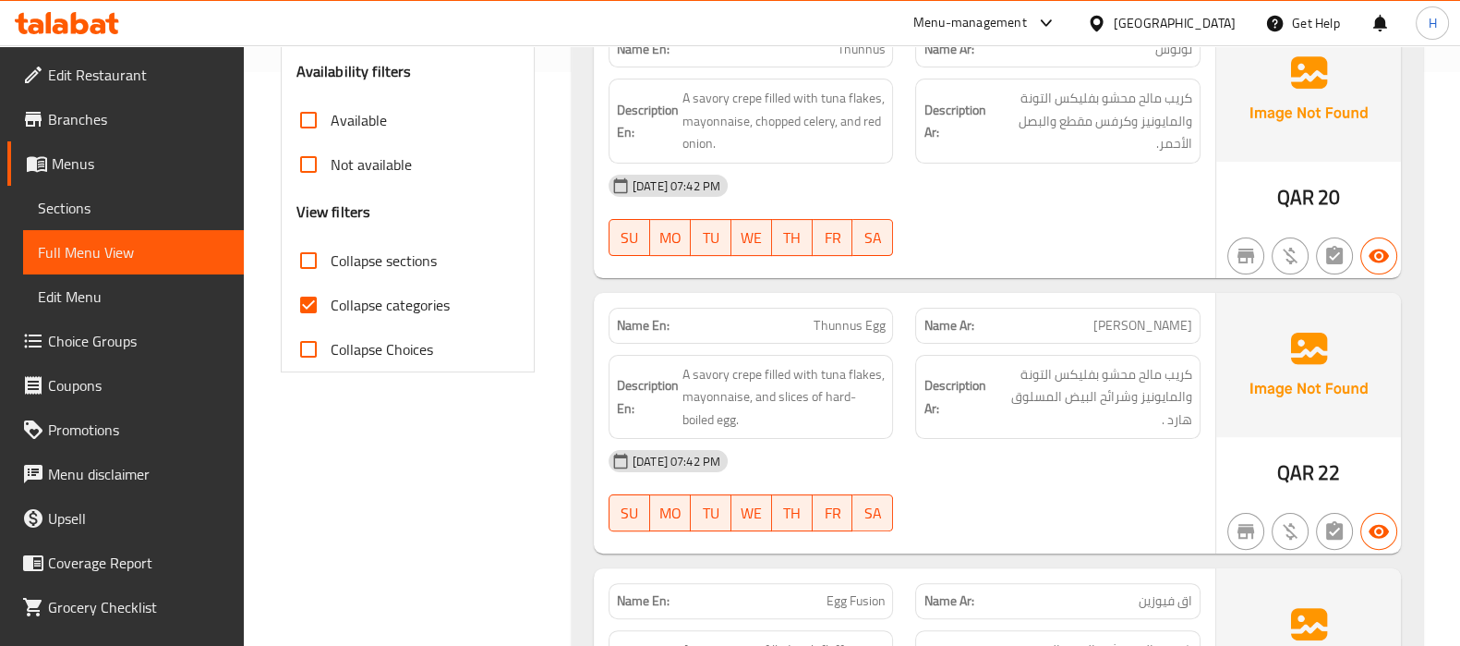
click at [346, 299] on span "Collapse categories" at bounding box center [390, 305] width 119 height 22
click at [331, 299] on input "Collapse categories" at bounding box center [308, 305] width 44 height 44
checkbox input "false"
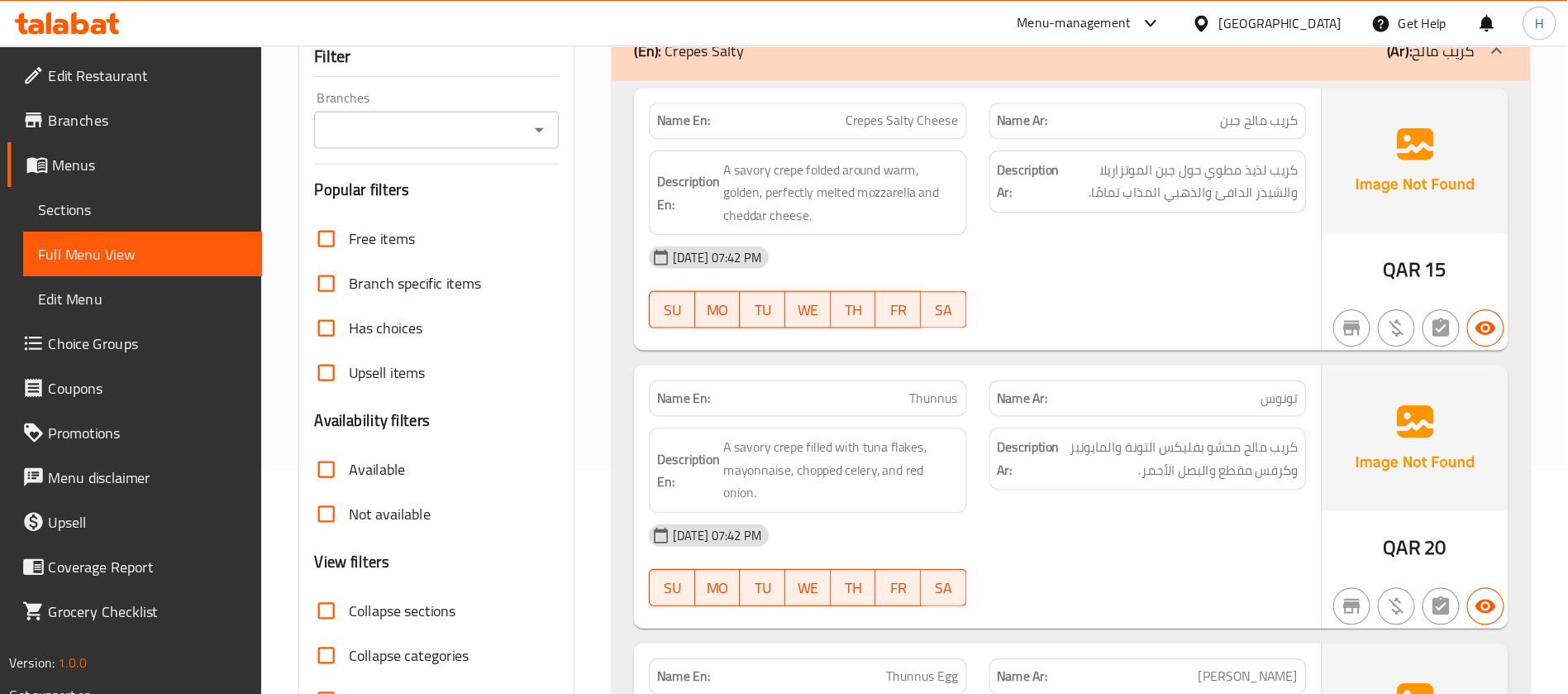
scroll to position [203, 0]
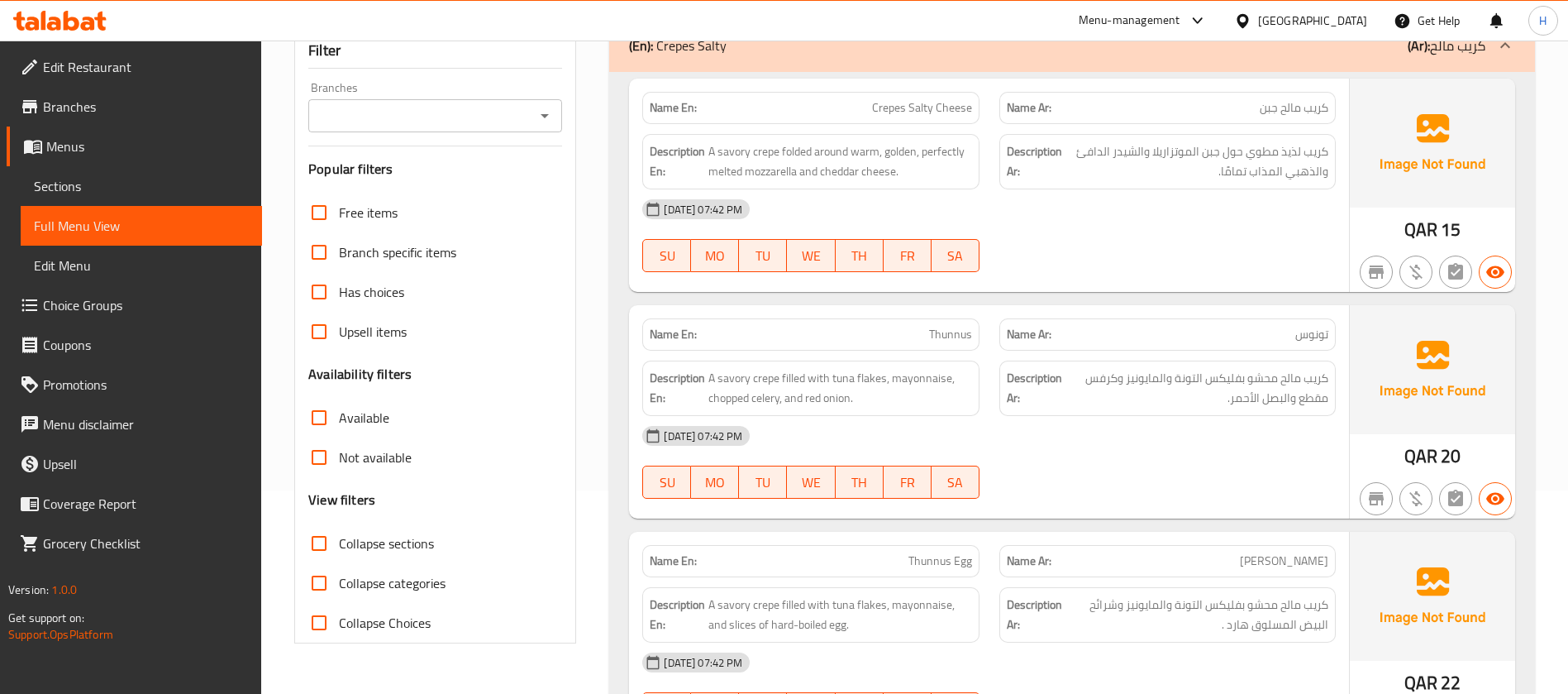
drag, startPoint x: 976, startPoint y: 38, endPoint x: 989, endPoint y: 317, distance: 279.3
click at [989, 317] on div "Name En: Thunnus Name Ar: تونوس" at bounding box center [989, 335] width 713 height 52
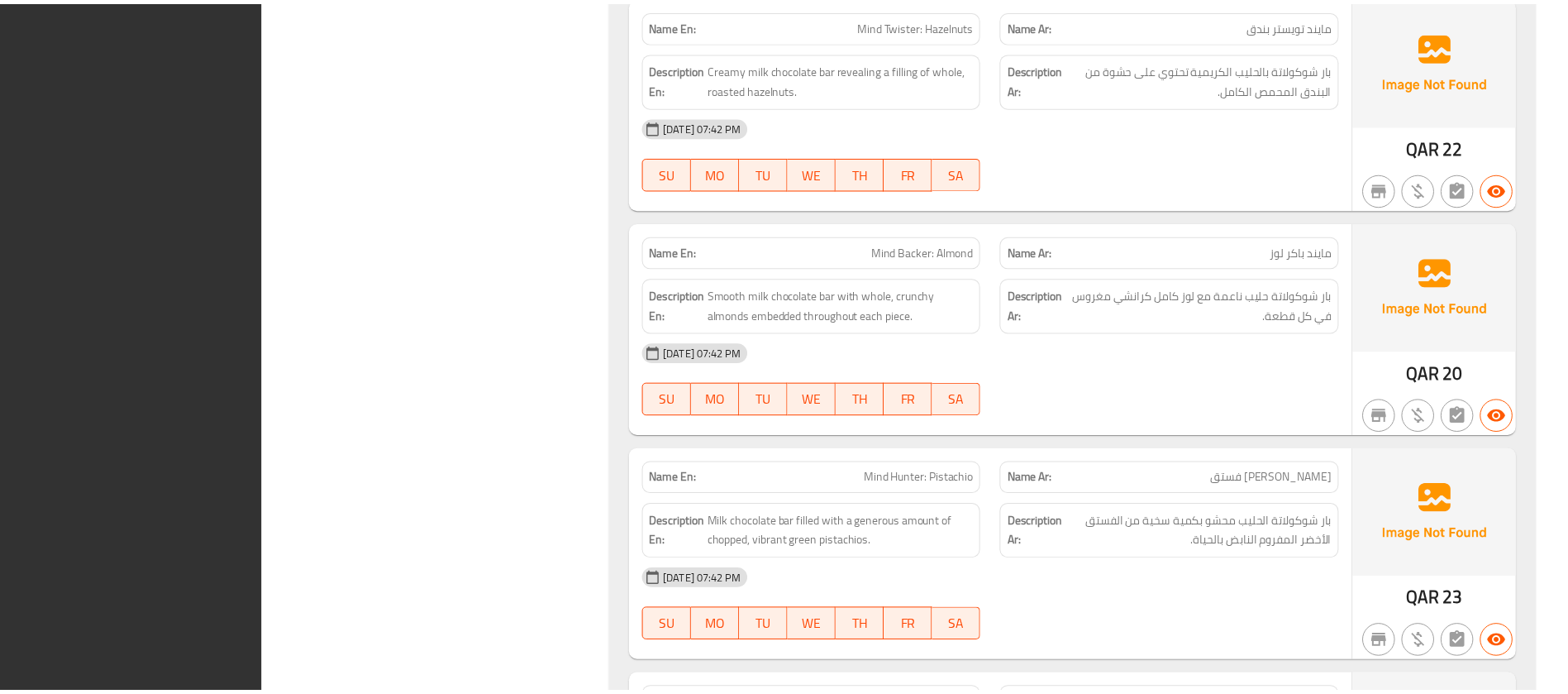
scroll to position [27384, 0]
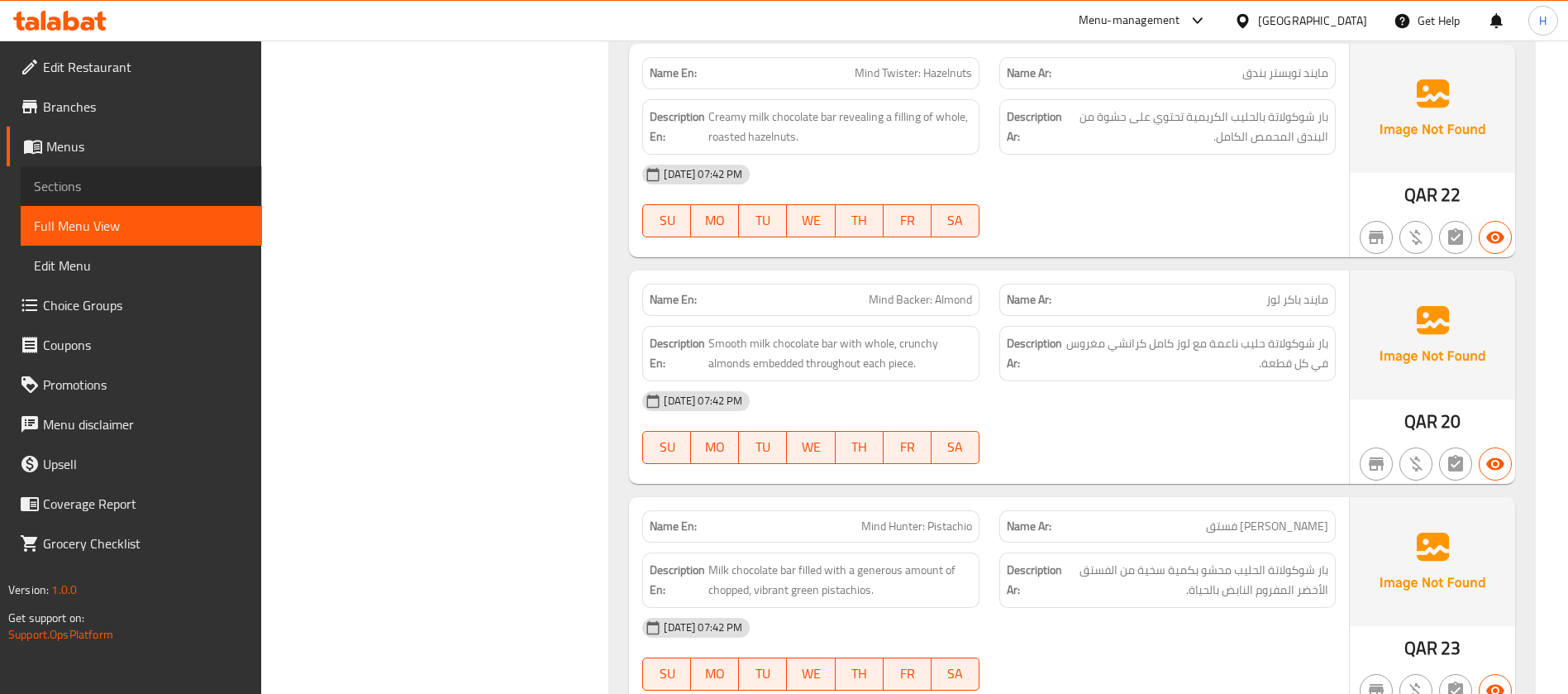
click at [107, 201] on link "Sections" at bounding box center [141, 186] width 242 height 39
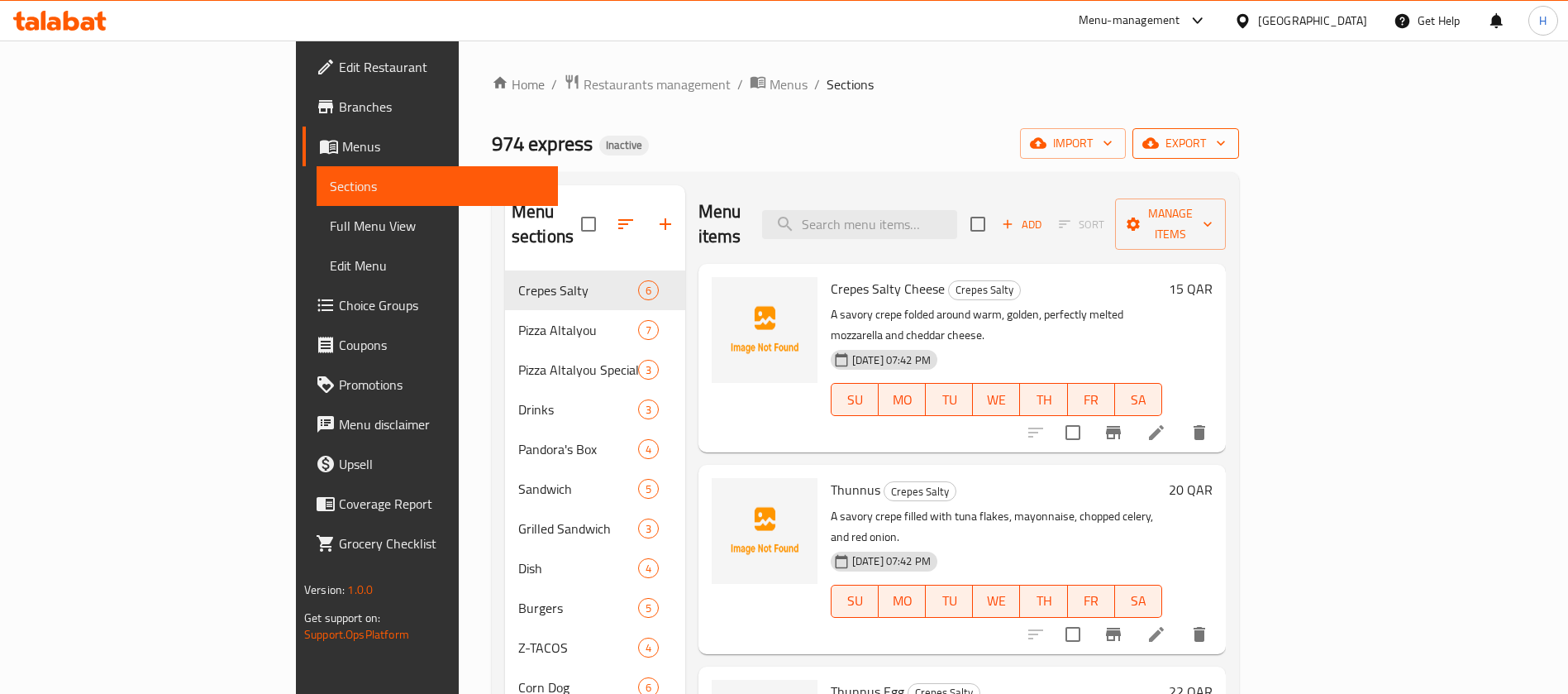
click at [1240, 131] on button "export" at bounding box center [1186, 143] width 107 height 30
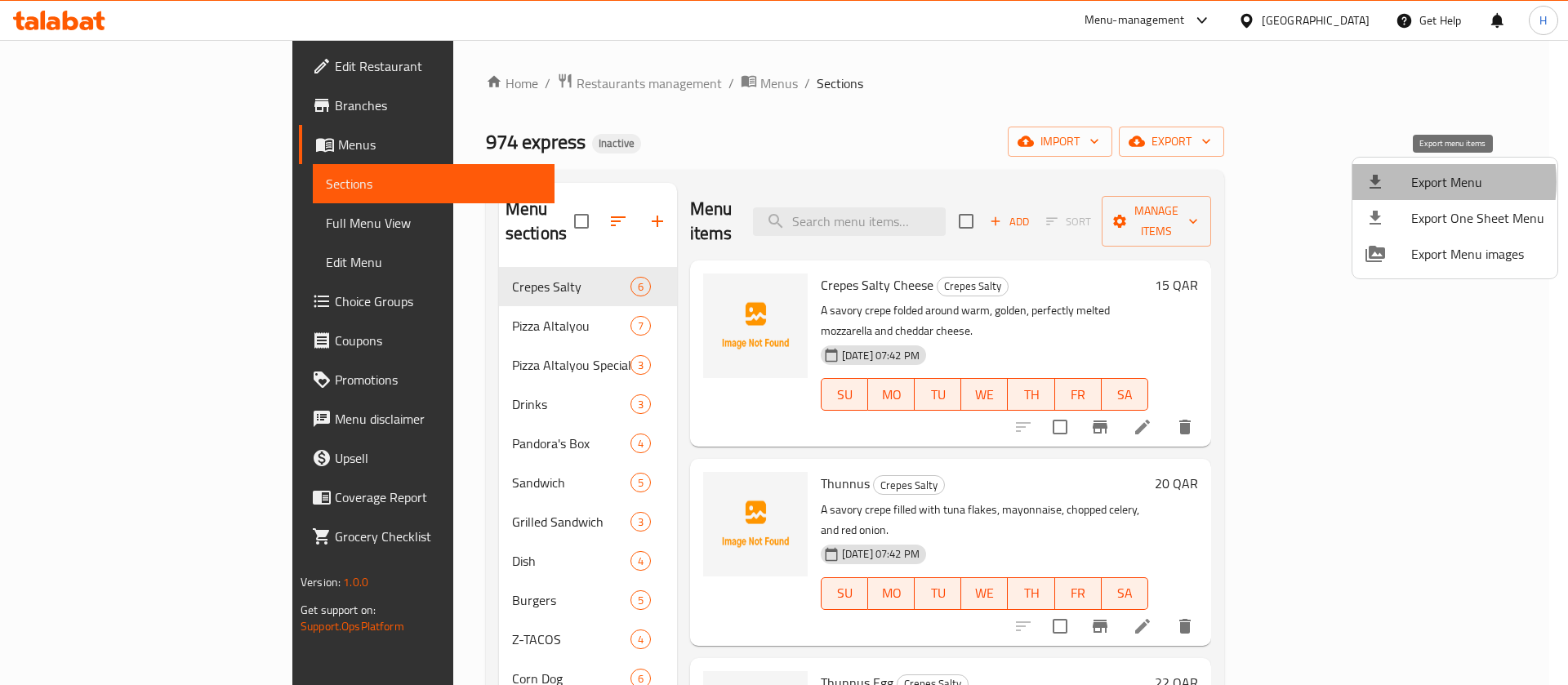
click at [1376, 182] on span "Export Menu" at bounding box center [1477, 182] width 133 height 19
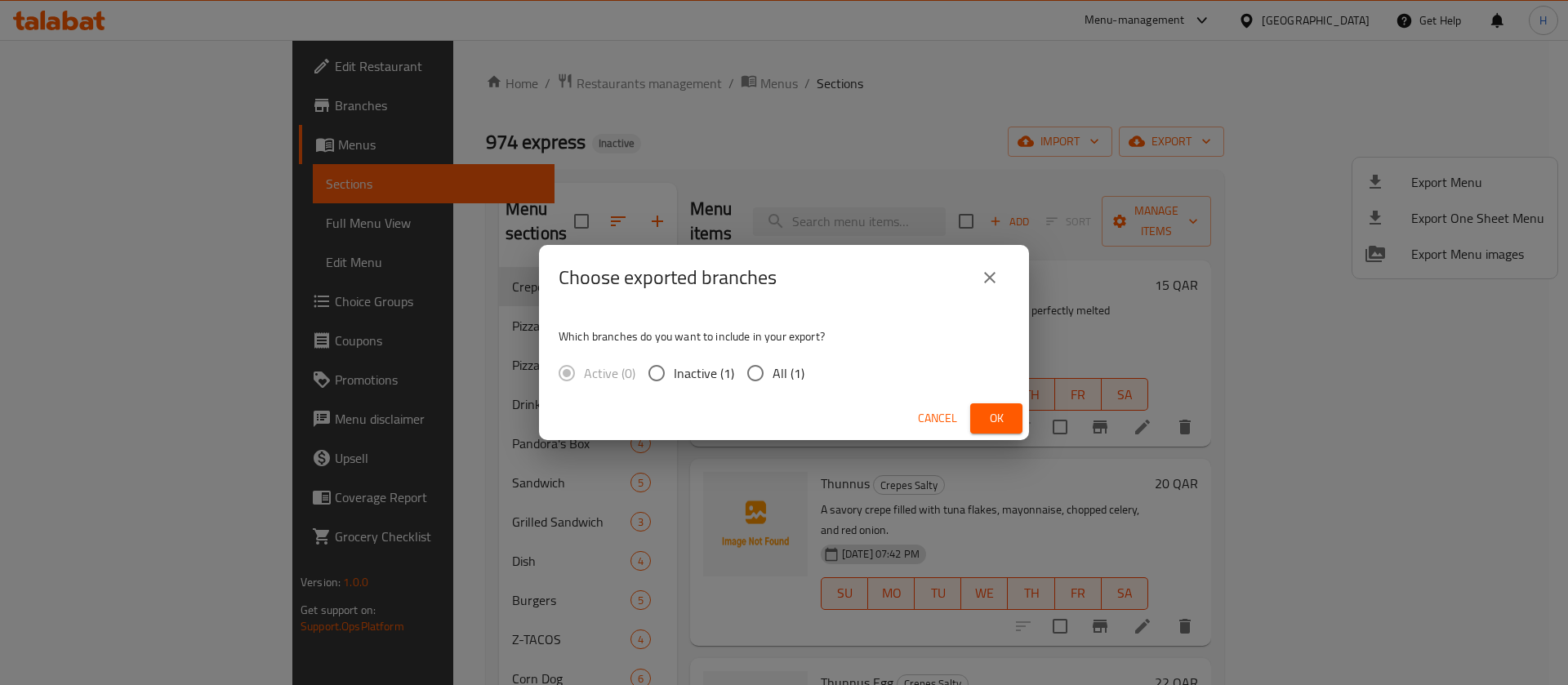
click at [773, 363] on span "All (1)" at bounding box center [788, 373] width 32 height 19
click at [772, 362] on input "All (1)" at bounding box center [755, 373] width 34 height 34
radio input "true"
click at [985, 412] on span "Ok" at bounding box center [996, 418] width 27 height 20
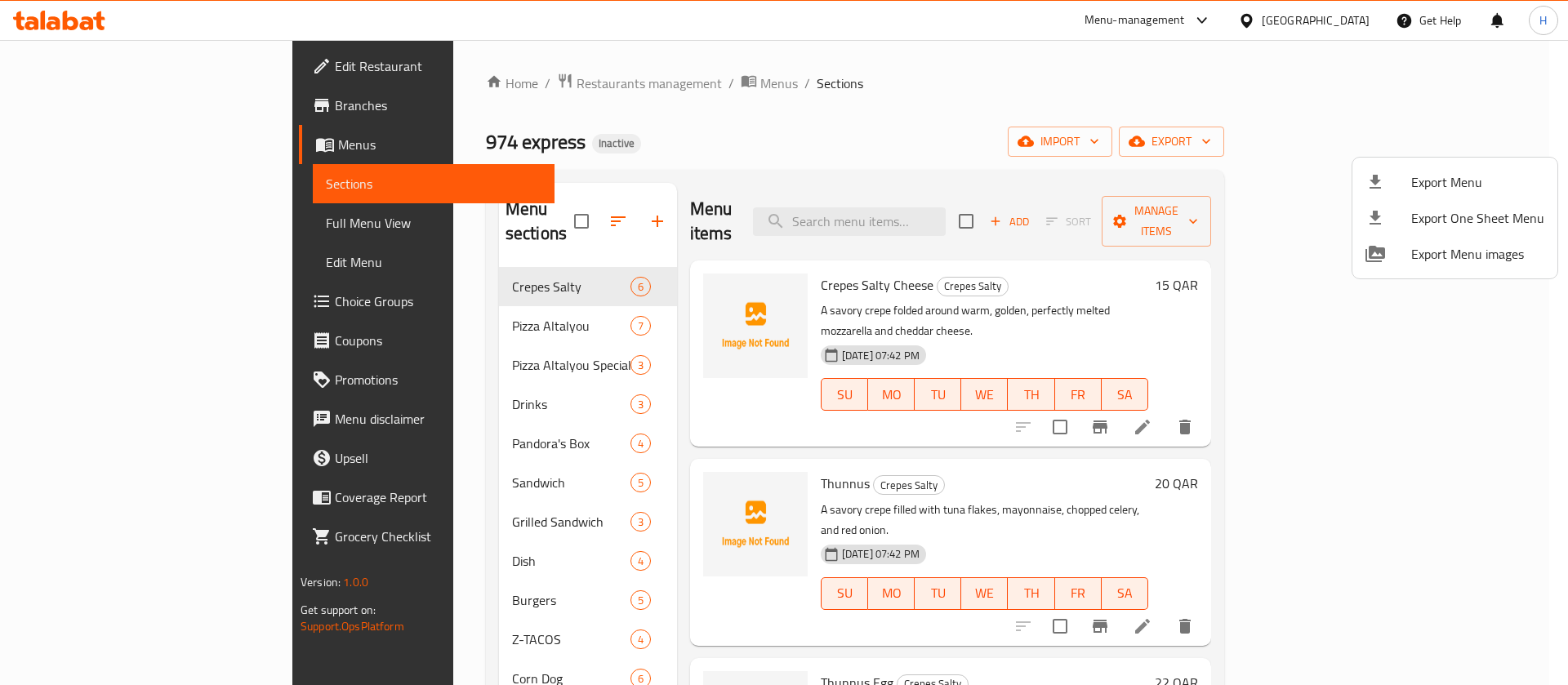
click at [587, 91] on div at bounding box center [784, 342] width 1568 height 685
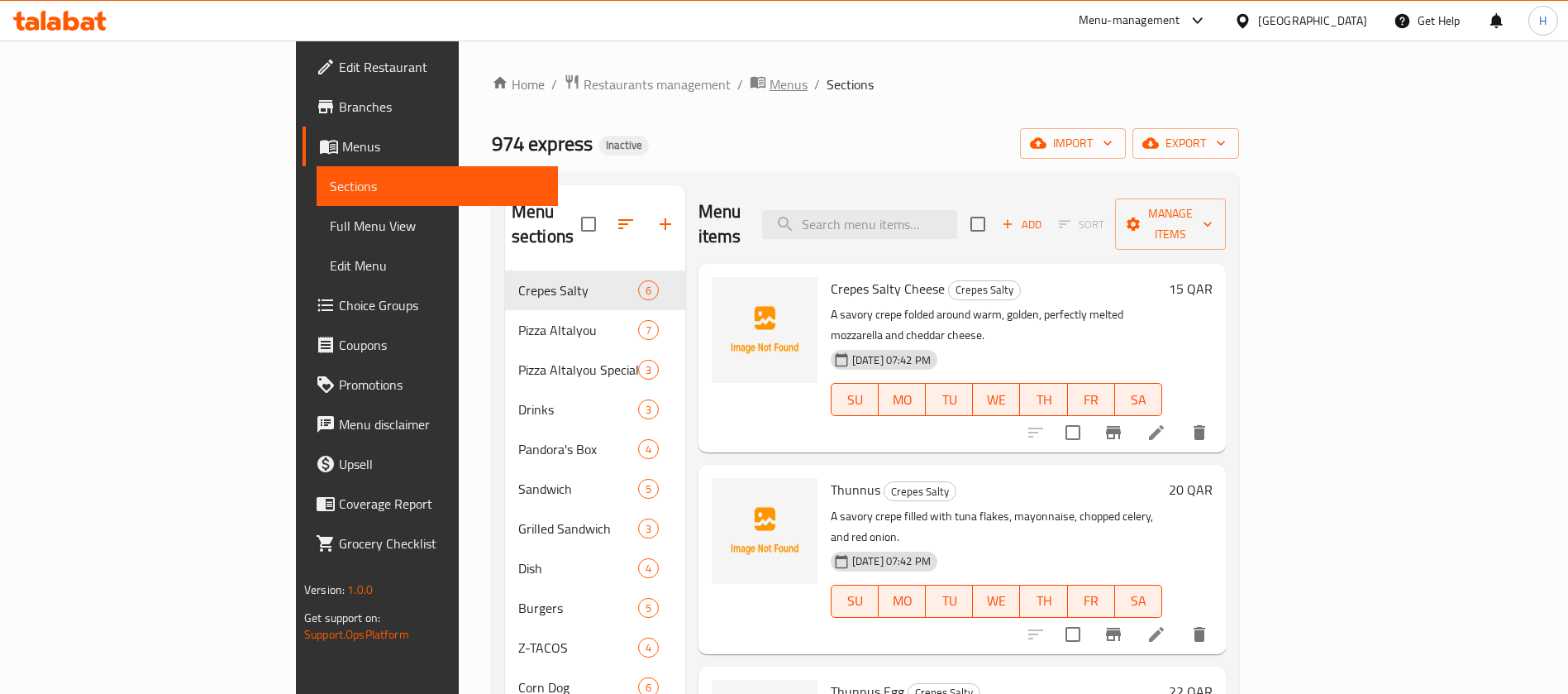
click at [770, 90] on span "Menus" at bounding box center [788, 84] width 38 height 20
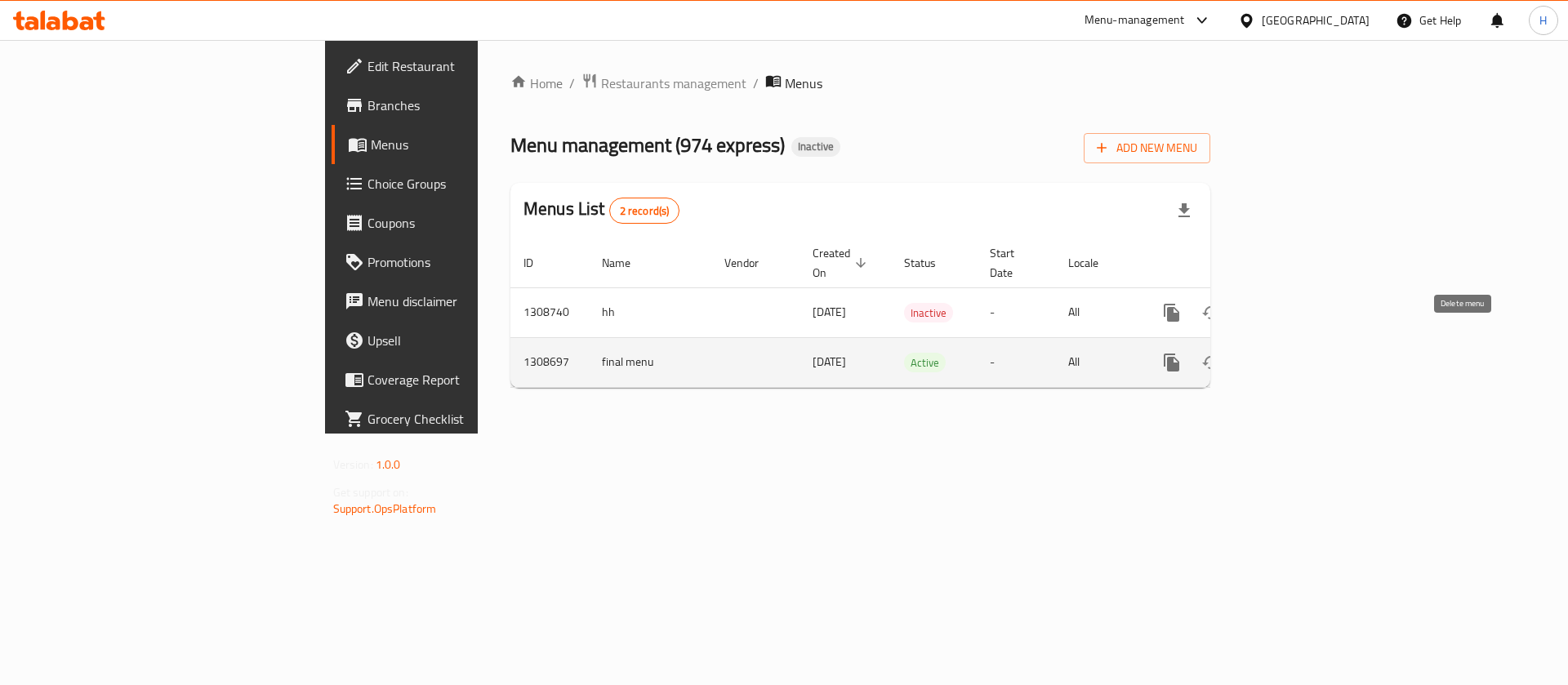
click at [1269, 343] on button "enhanced table" at bounding box center [1250, 362] width 39 height 39
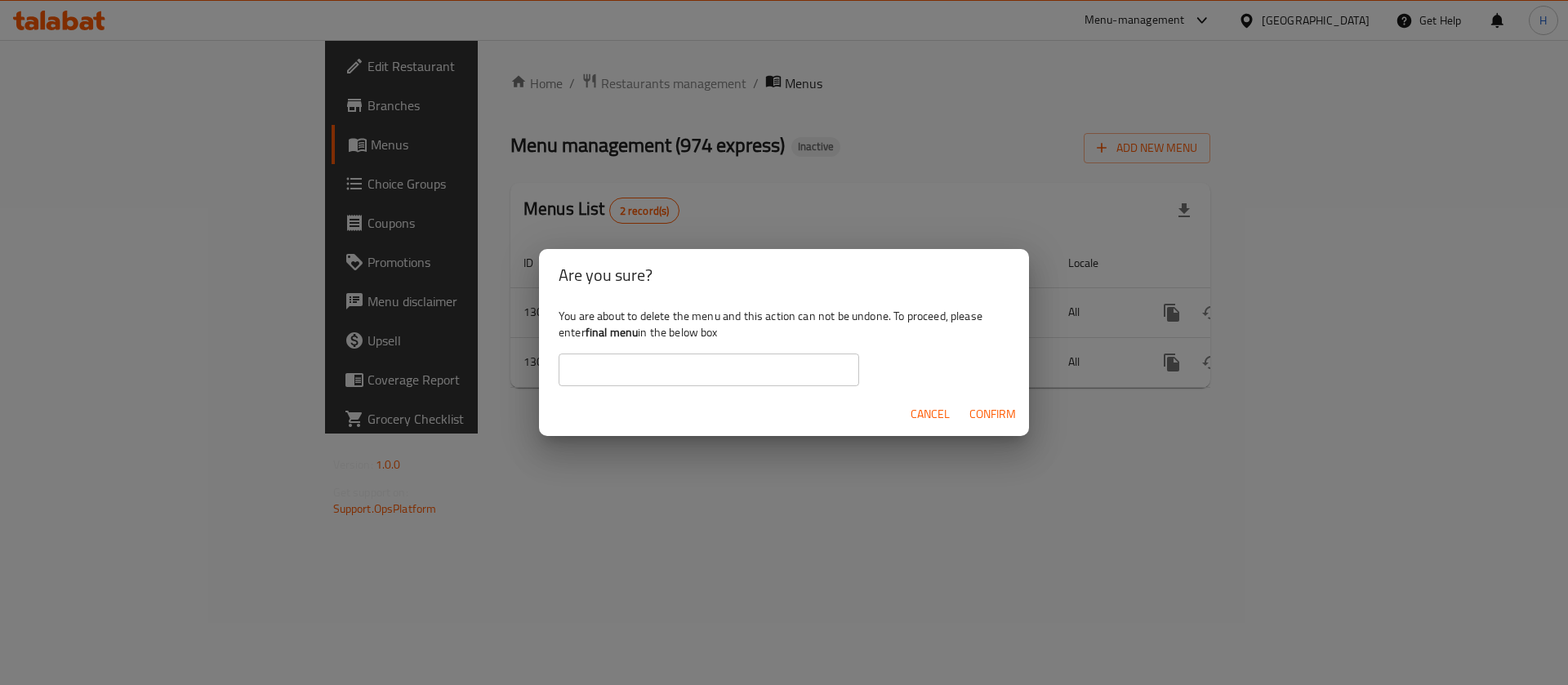
click at [935, 398] on div "Cancel Confirm" at bounding box center [784, 414] width 490 height 43
click at [920, 415] on span "Cancel" at bounding box center [930, 414] width 39 height 20
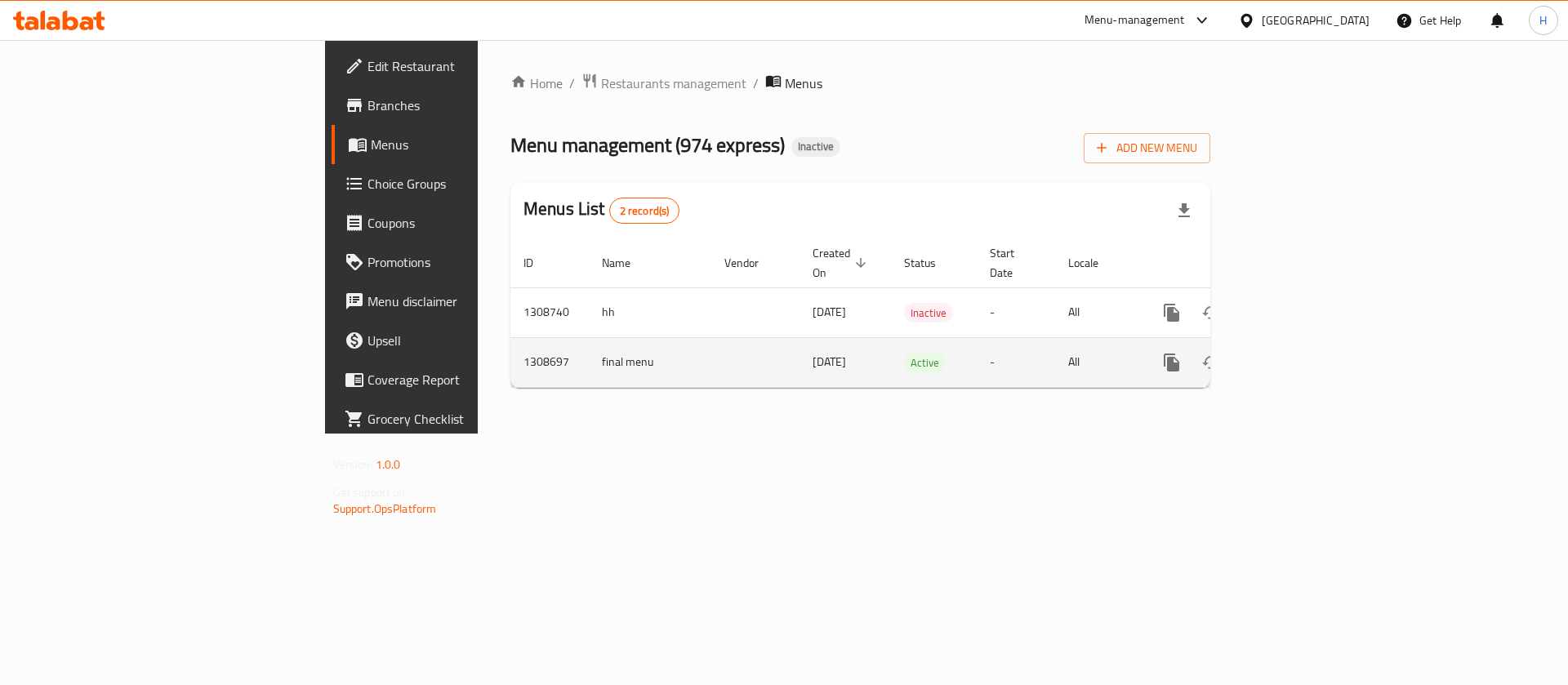
click at [1299, 353] on icon "enhanced table" at bounding box center [1290, 362] width 19 height 19
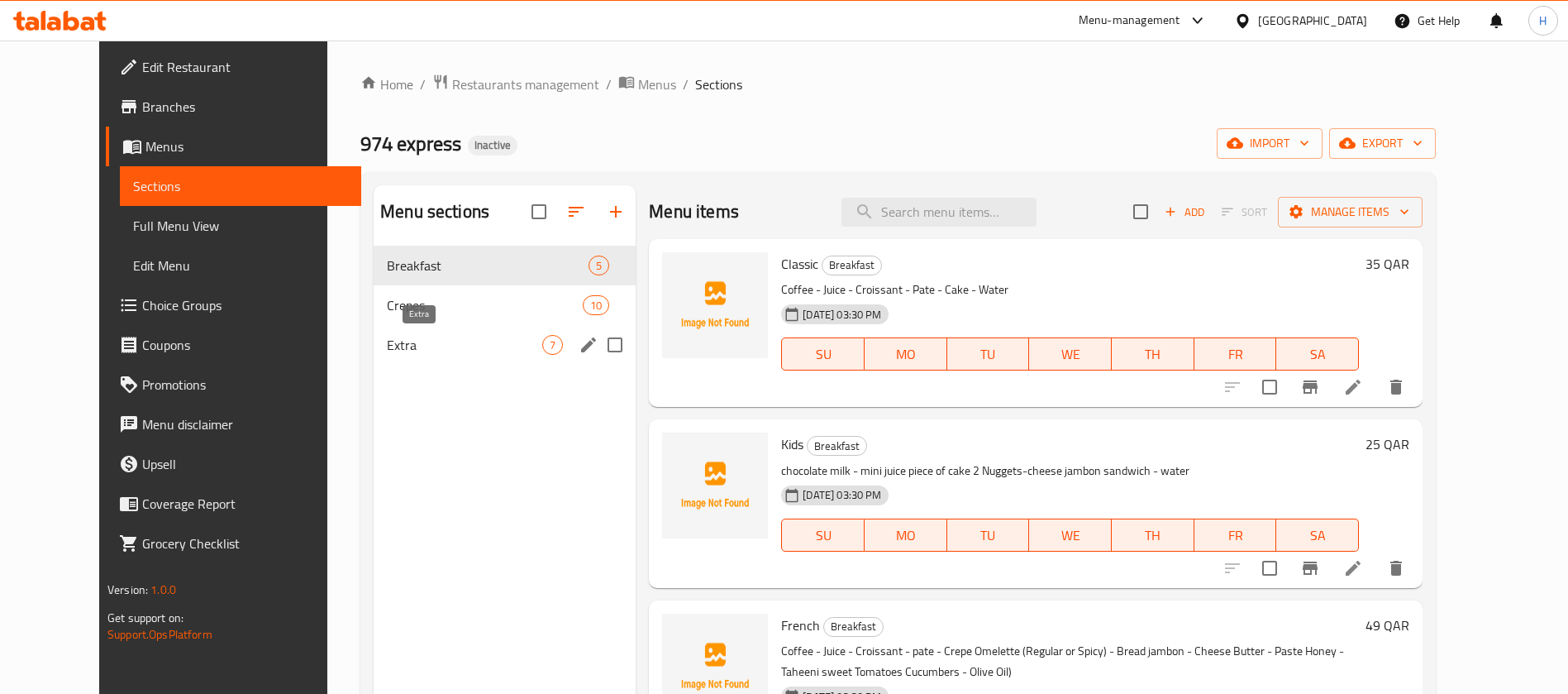
click at [406, 336] on span "Extra" at bounding box center [464, 345] width 156 height 20
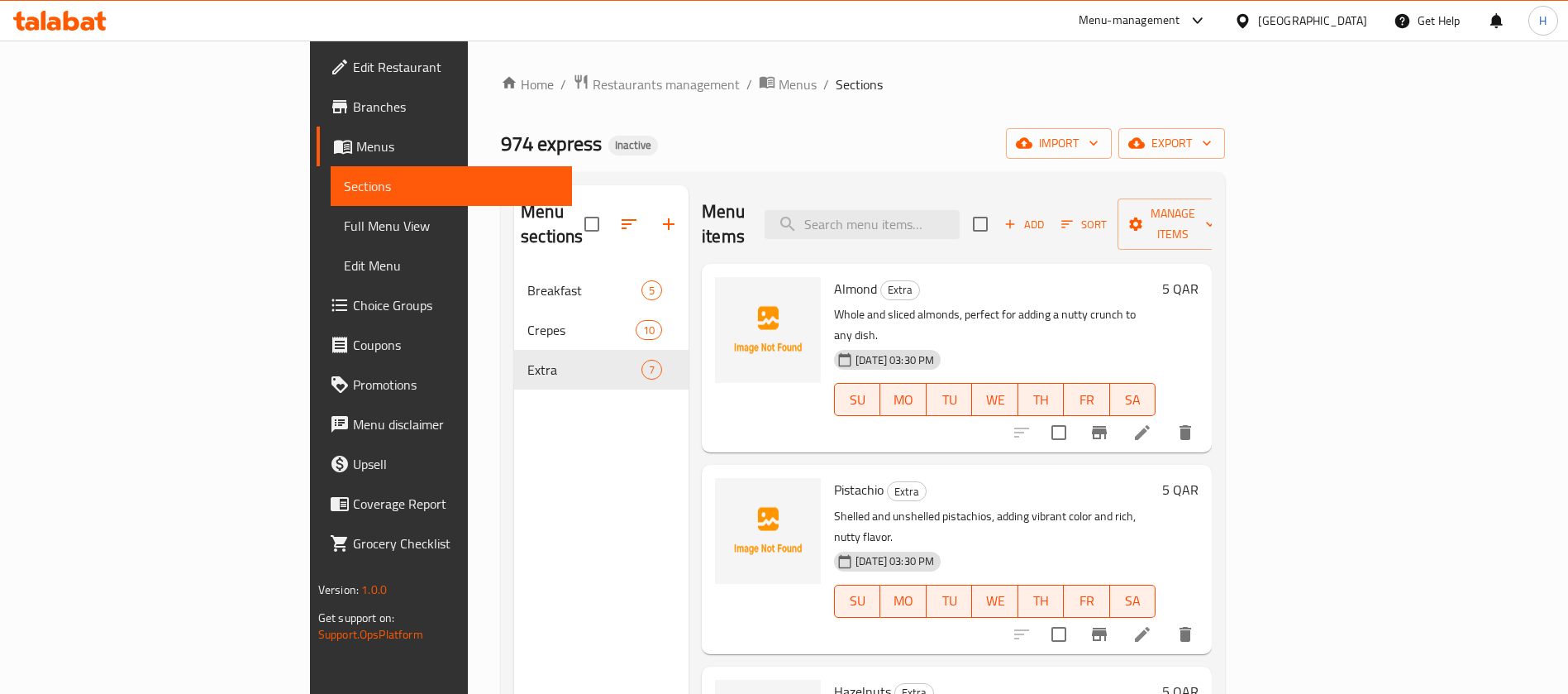
click at [834, 277] on span "Almond" at bounding box center [856, 289] width 43 height 25
copy h6 "Almond"
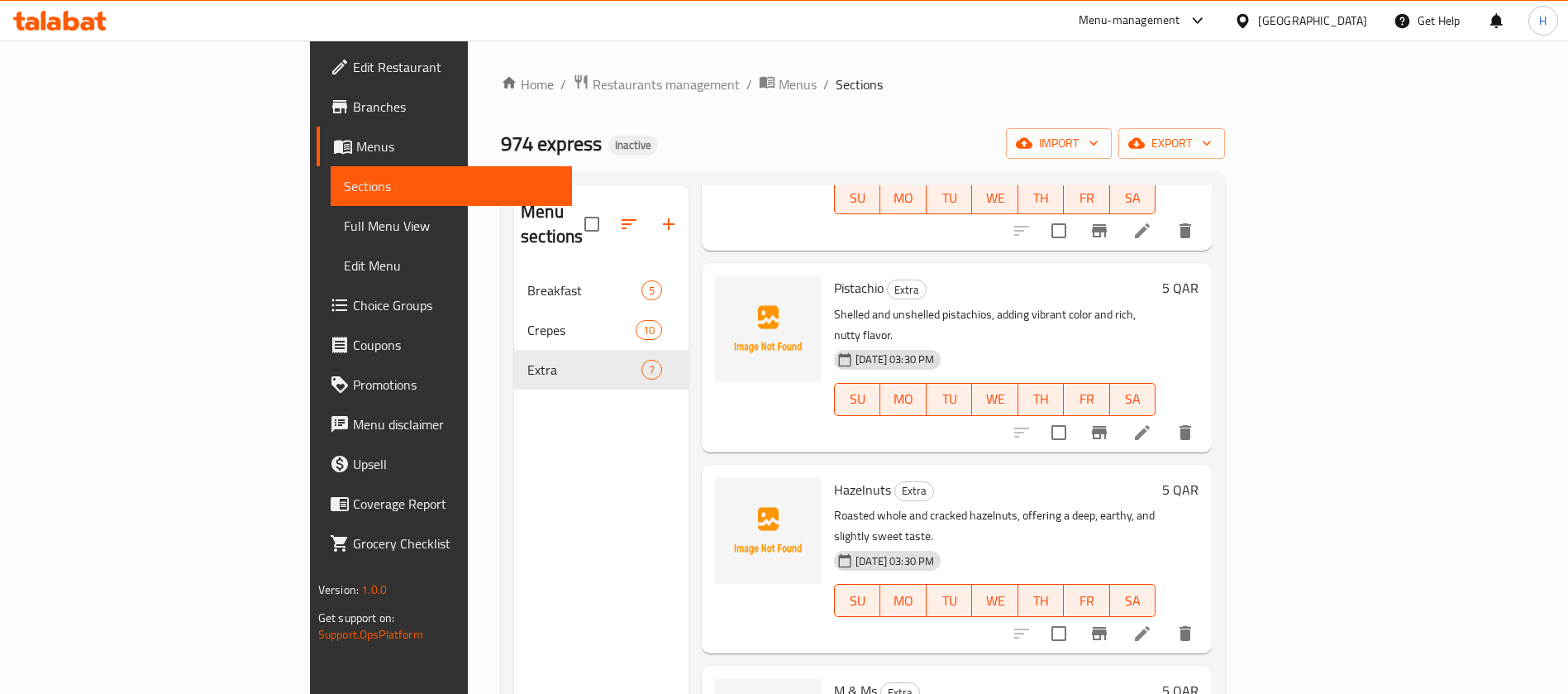
scroll to position [248, 0]
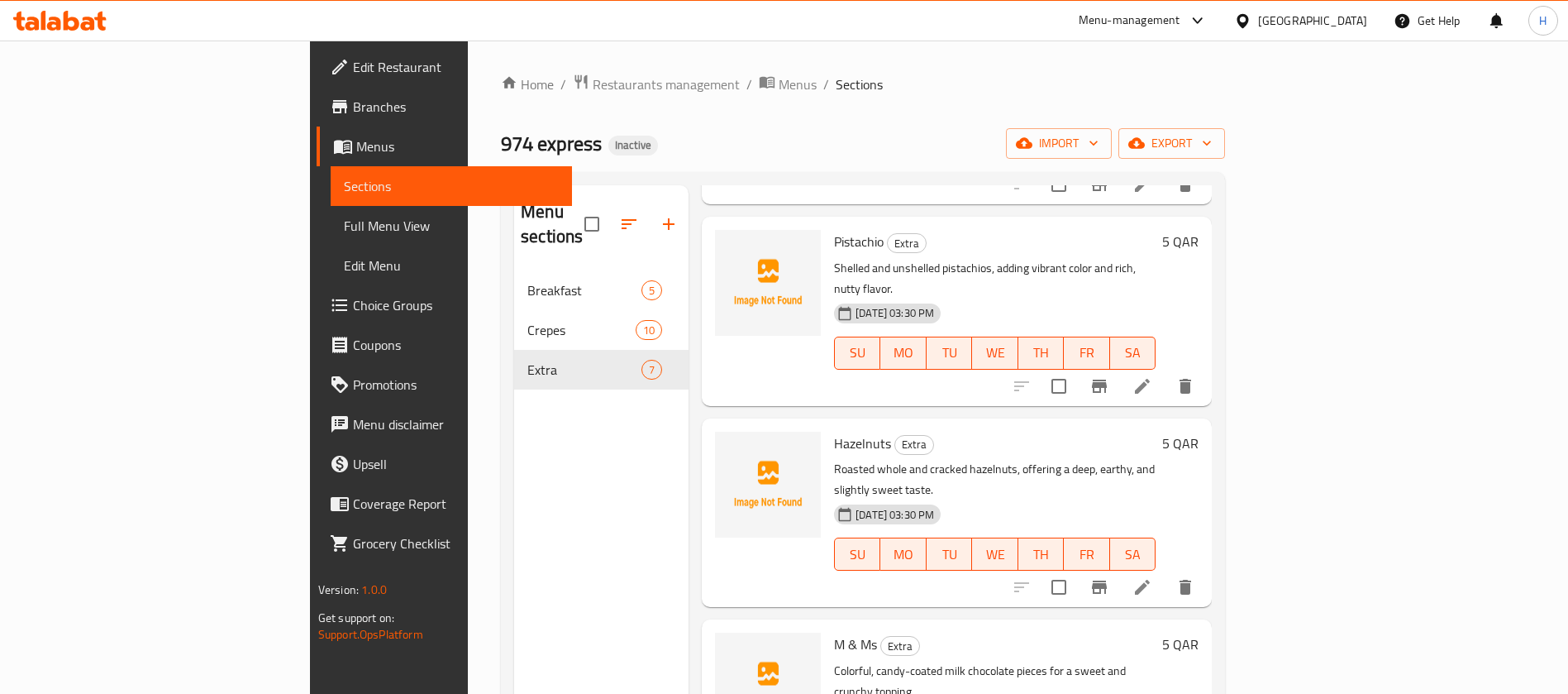
click at [834, 616] on span "M & Ms" at bounding box center [856, 645] width 43 height 25
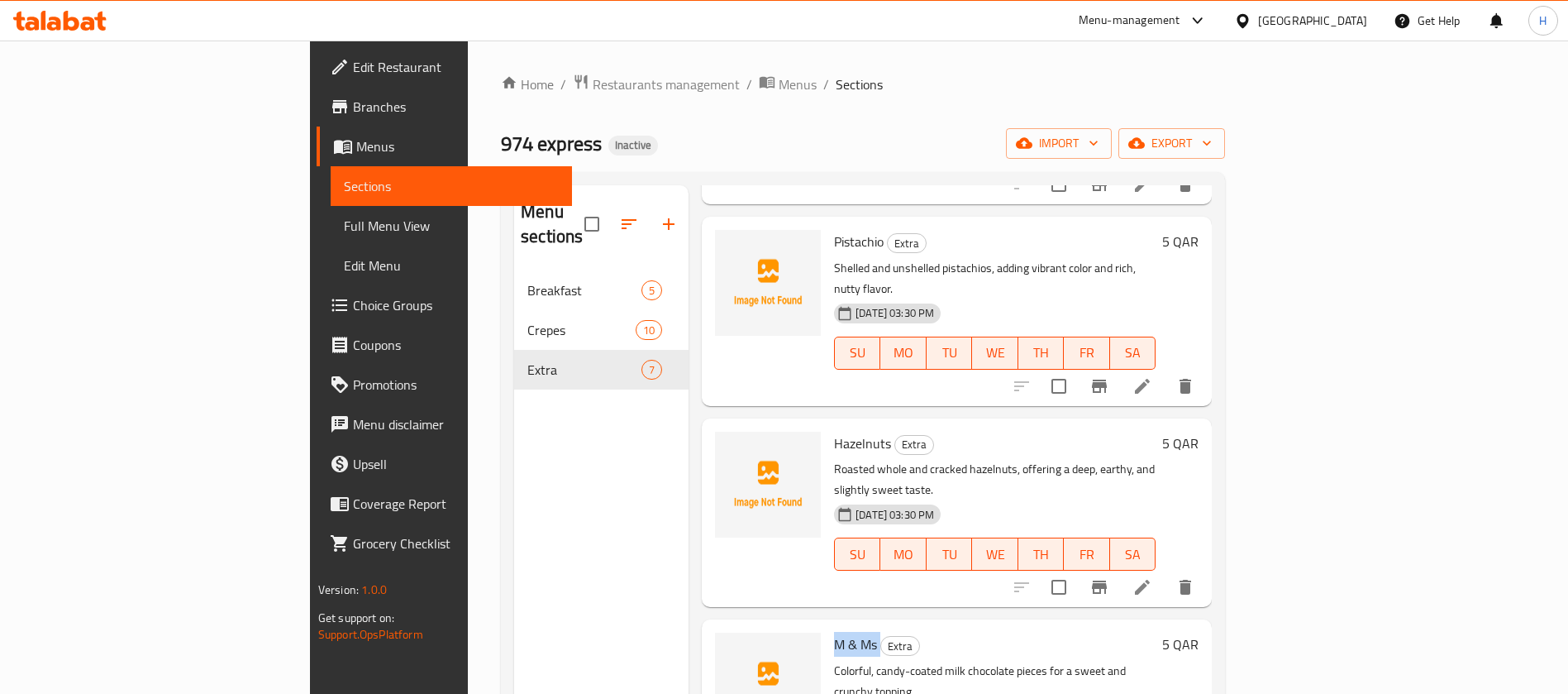
click at [834, 616] on span "M & Ms" at bounding box center [856, 645] width 43 height 25
copy h6 "M & Ms"
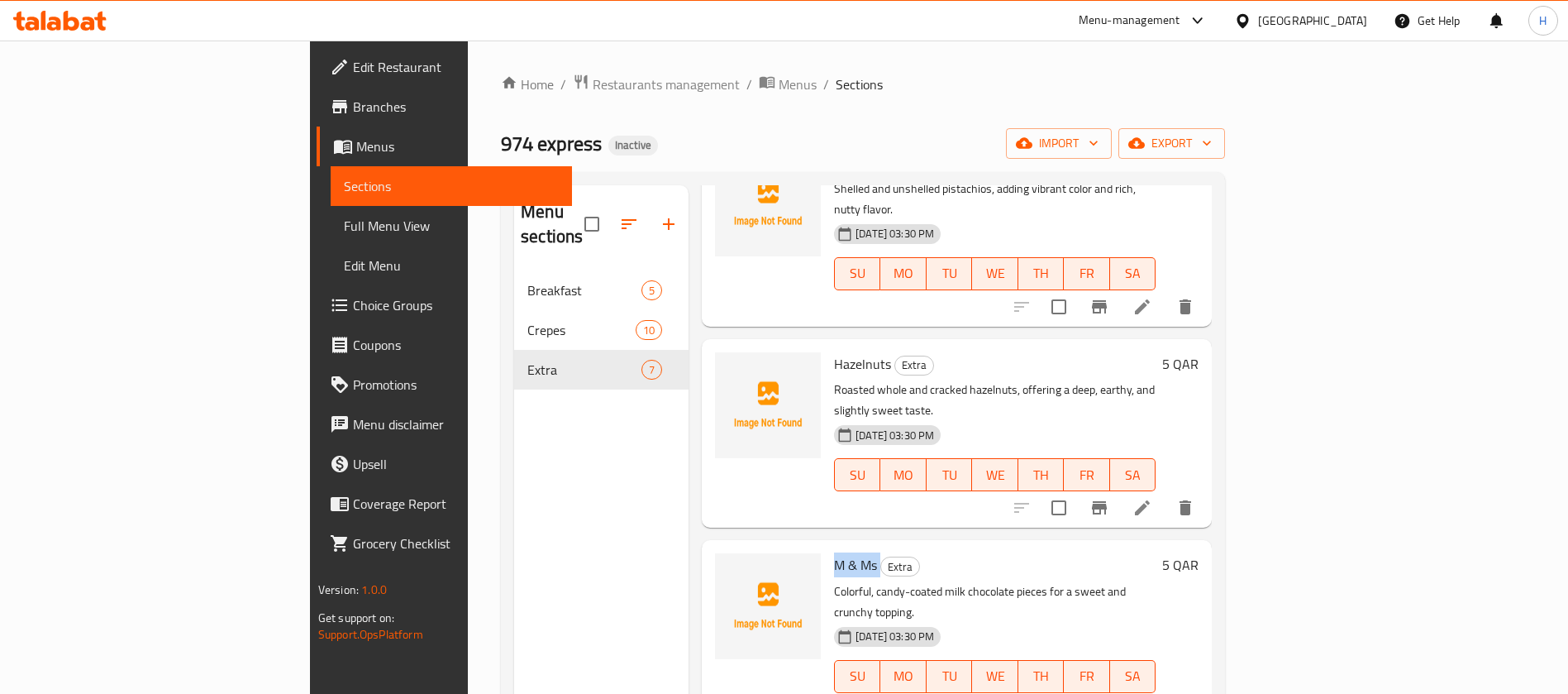
scroll to position [373, 0]
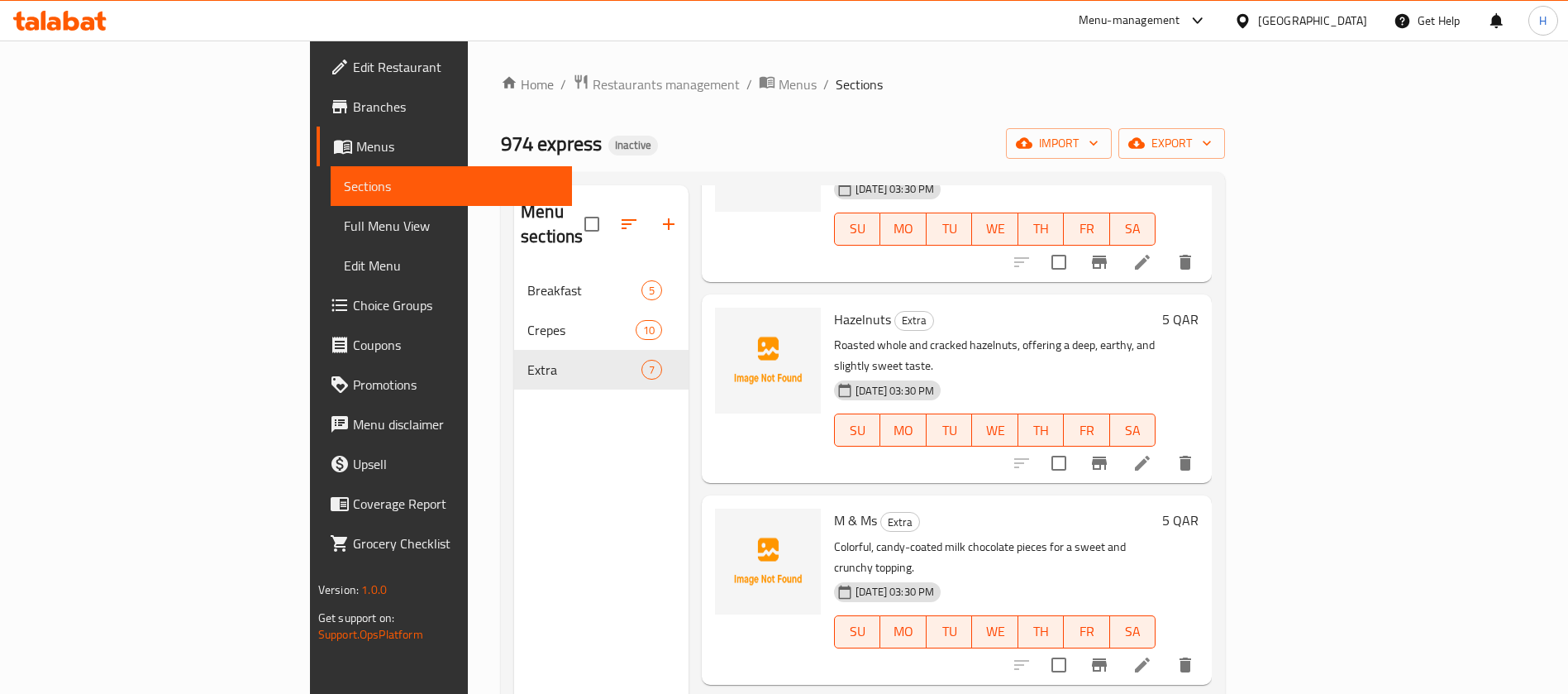
click at [988, 537] on p "Colorful, candy-coated milk chocolate pieces for a sweet and crunchy topping." at bounding box center [994, 558] width 321 height 41
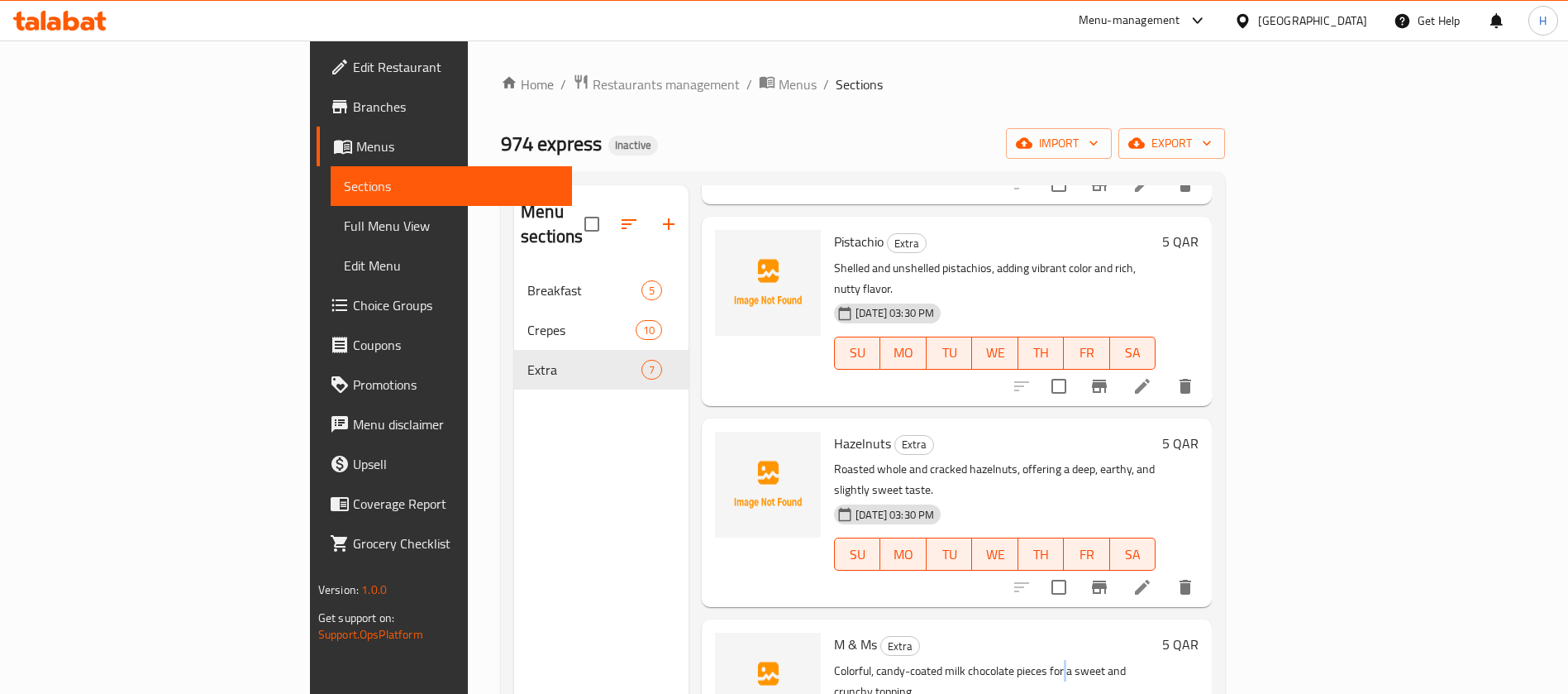
scroll to position [0, 0]
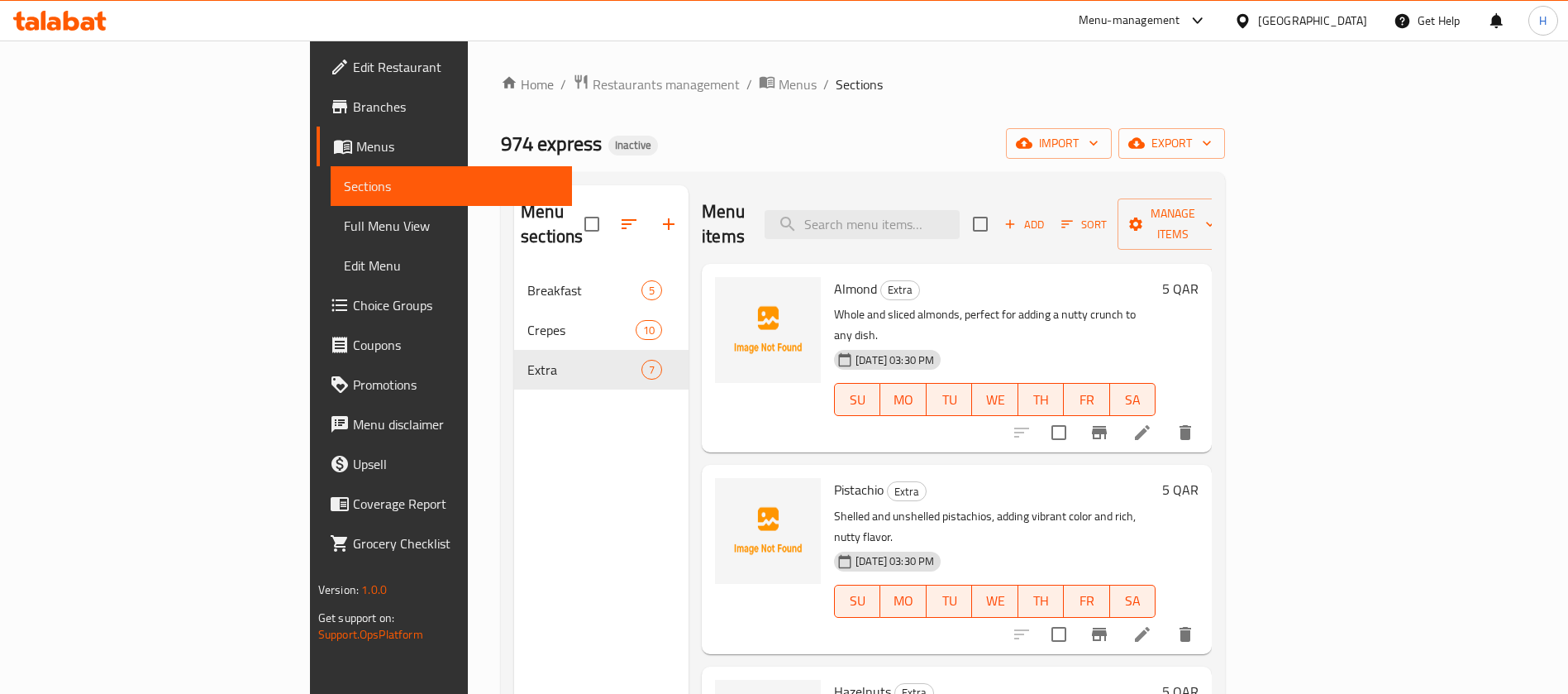
click at [834, 304] on p "Whole and sliced almonds, perfect for adding a nutty crunch to any dish." at bounding box center [994, 325] width 321 height 41
click at [882, 280] on span "Extra" at bounding box center [900, 289] width 38 height 19
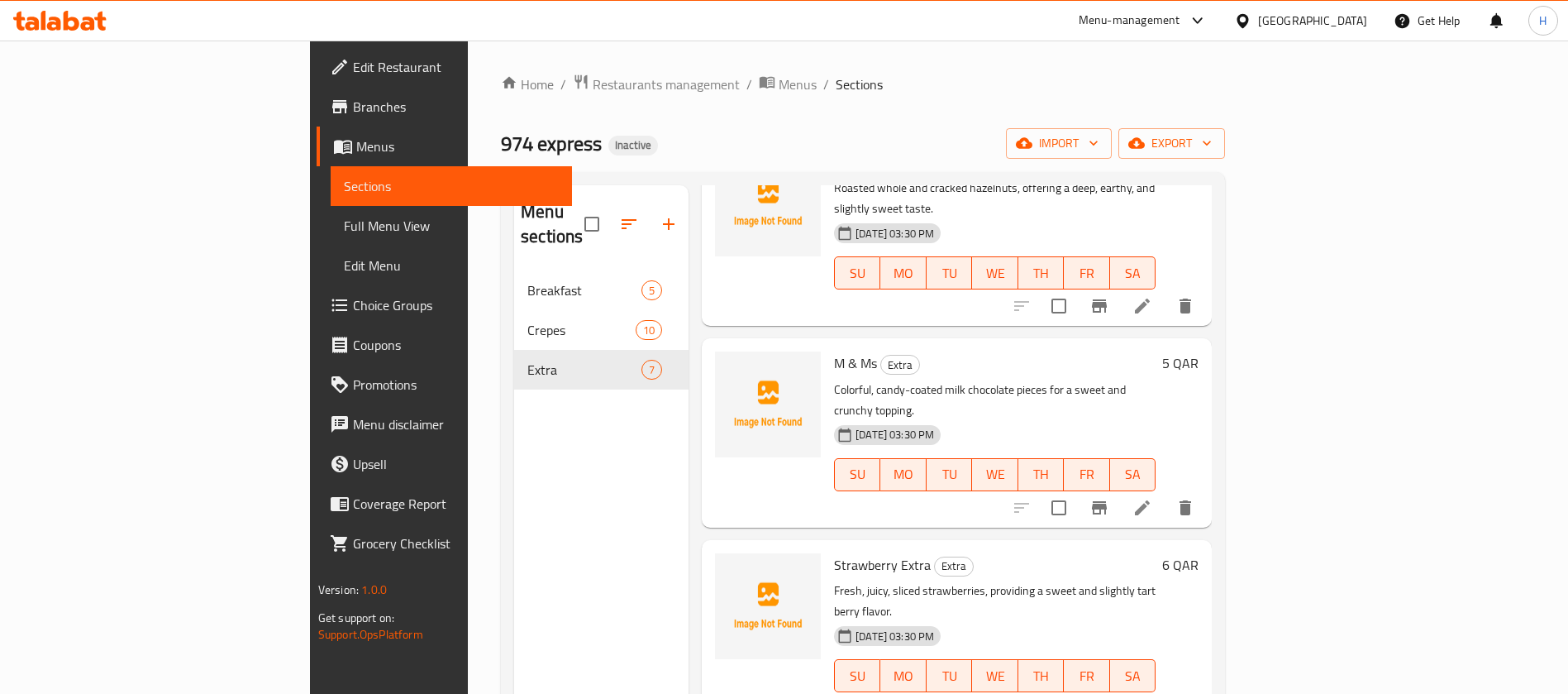
scroll to position [488, 0]
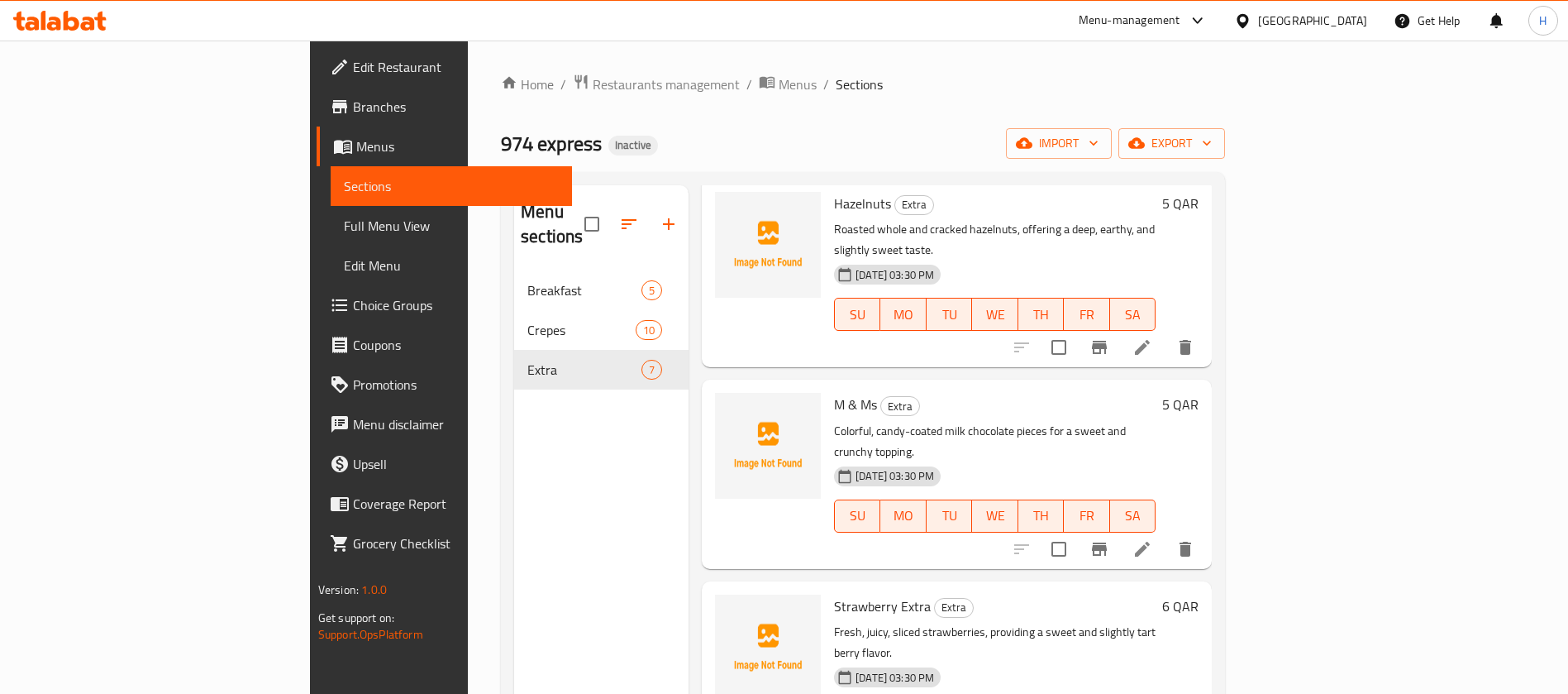
drag, startPoint x: 1005, startPoint y: 152, endPoint x: 912, endPoint y: 151, distance: 93.0
click at [1005, 152] on div "974 express Inactive import export" at bounding box center [863, 143] width 724 height 30
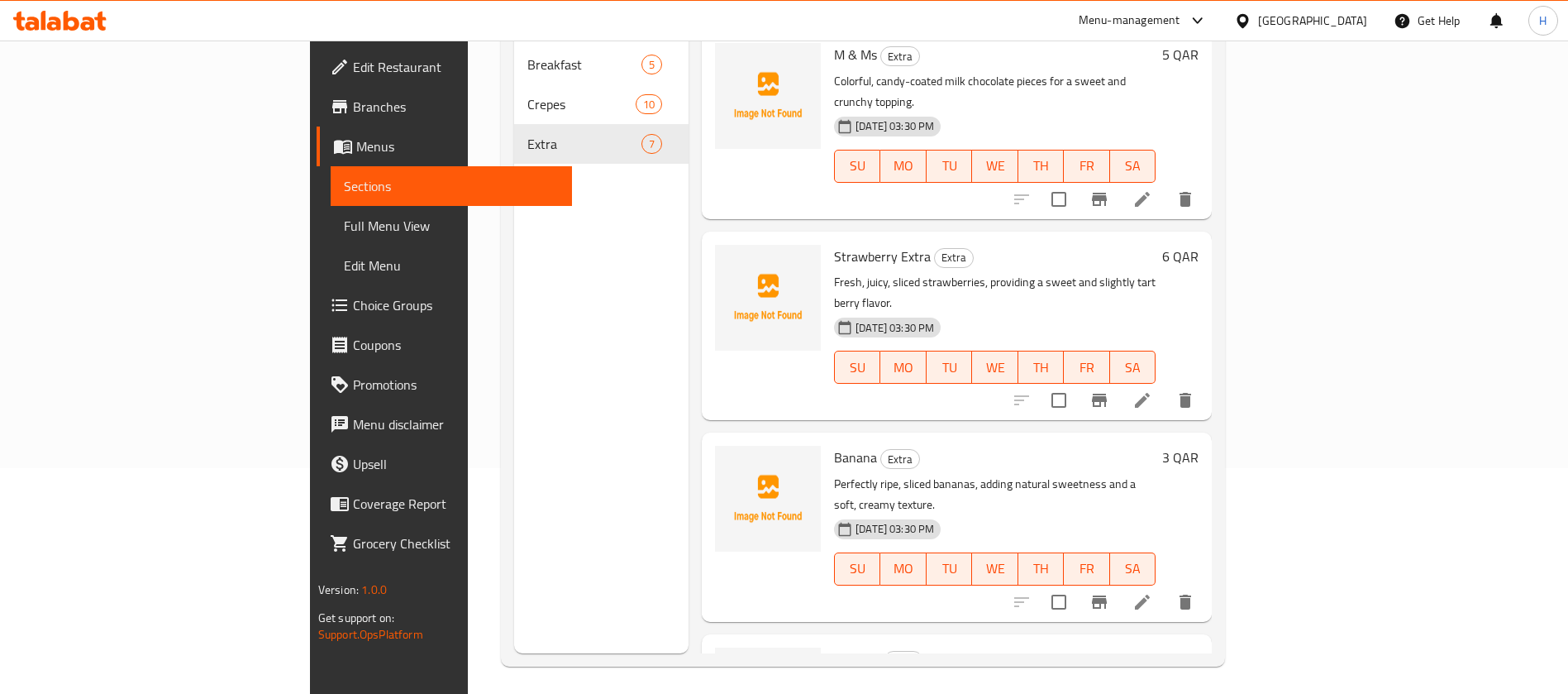
scroll to position [232, 0]
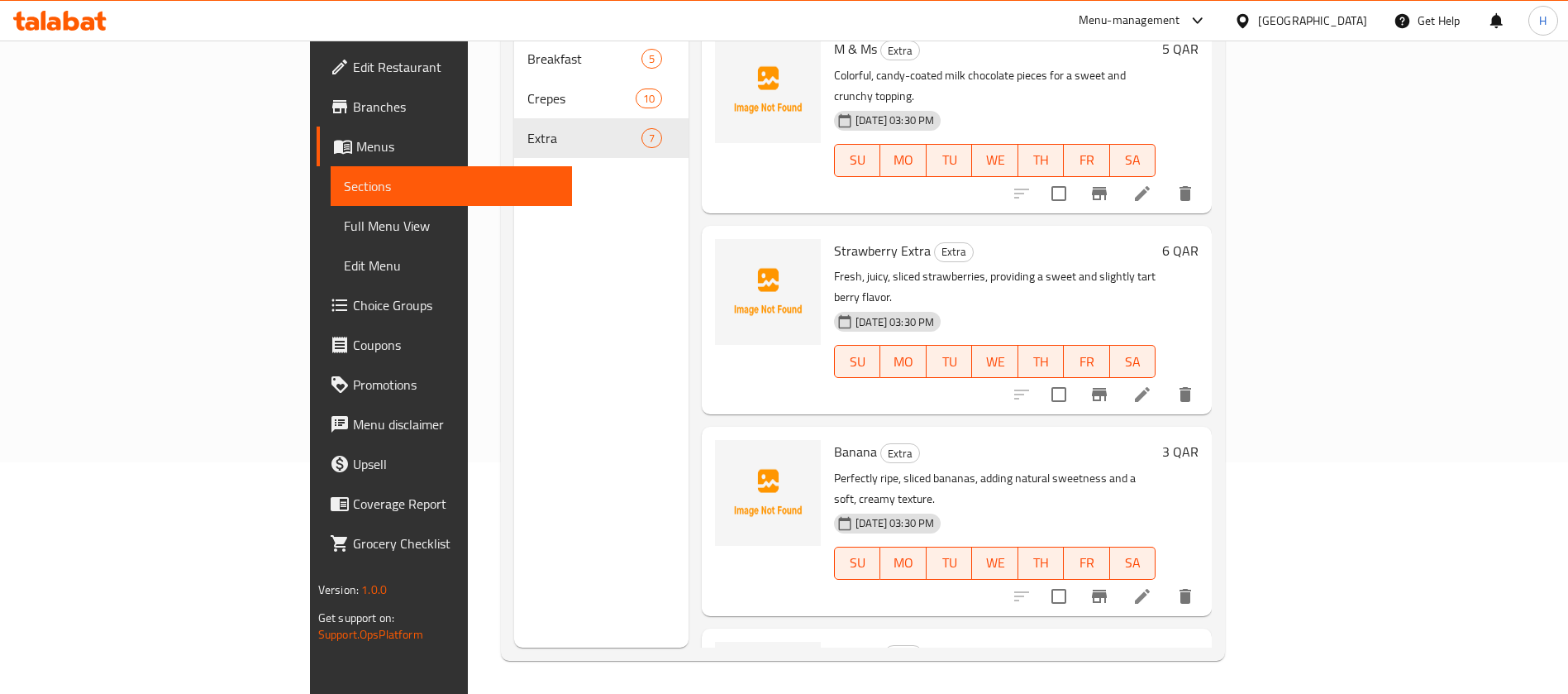
drag, startPoint x: 835, startPoint y: 305, endPoint x: 582, endPoint y: 159, distance: 292.1
click at [835, 433] on div "Banana Extra Perfectly ripe, sliced bananas, adding natural sweetness and a sof…" at bounding box center [995, 521] width 335 height 176
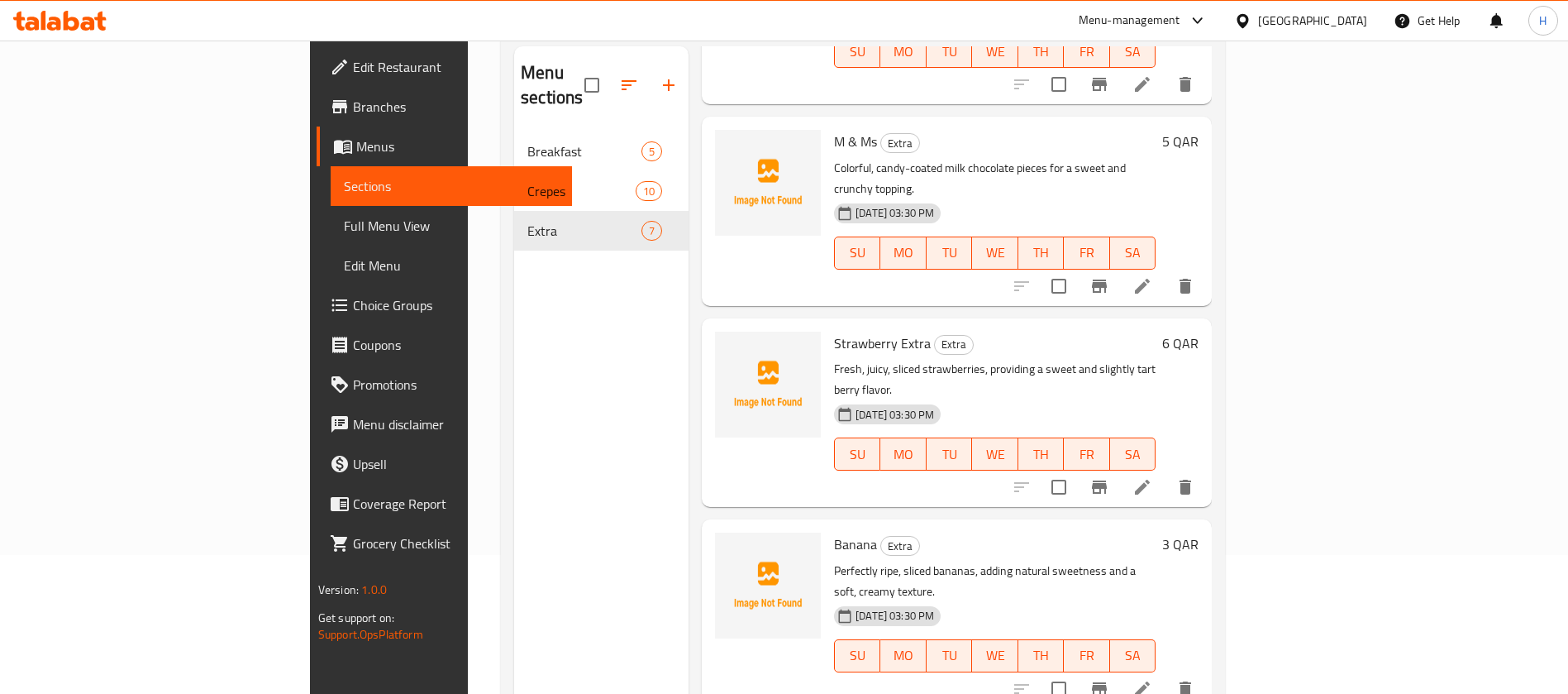
scroll to position [0, 0]
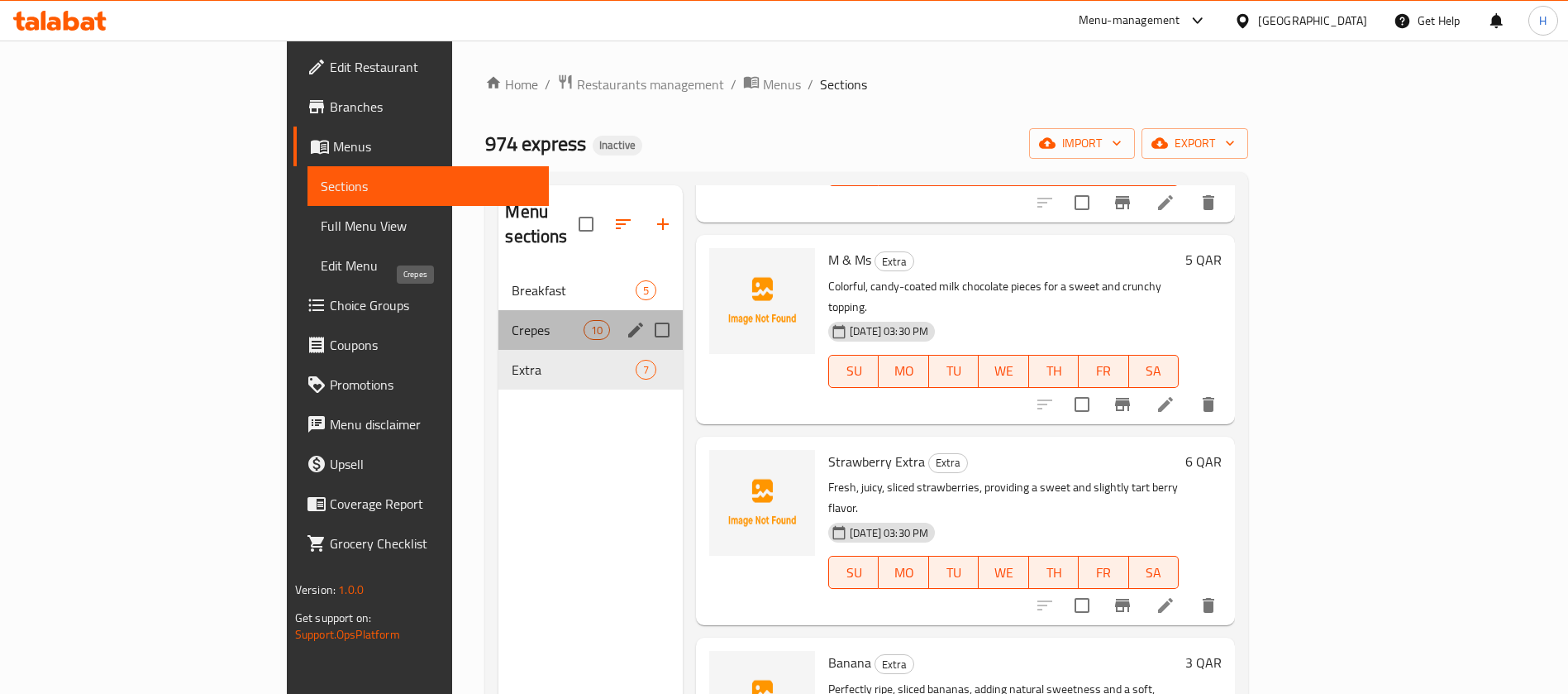
click at [512, 320] on span "Crepes" at bounding box center [547, 330] width 71 height 20
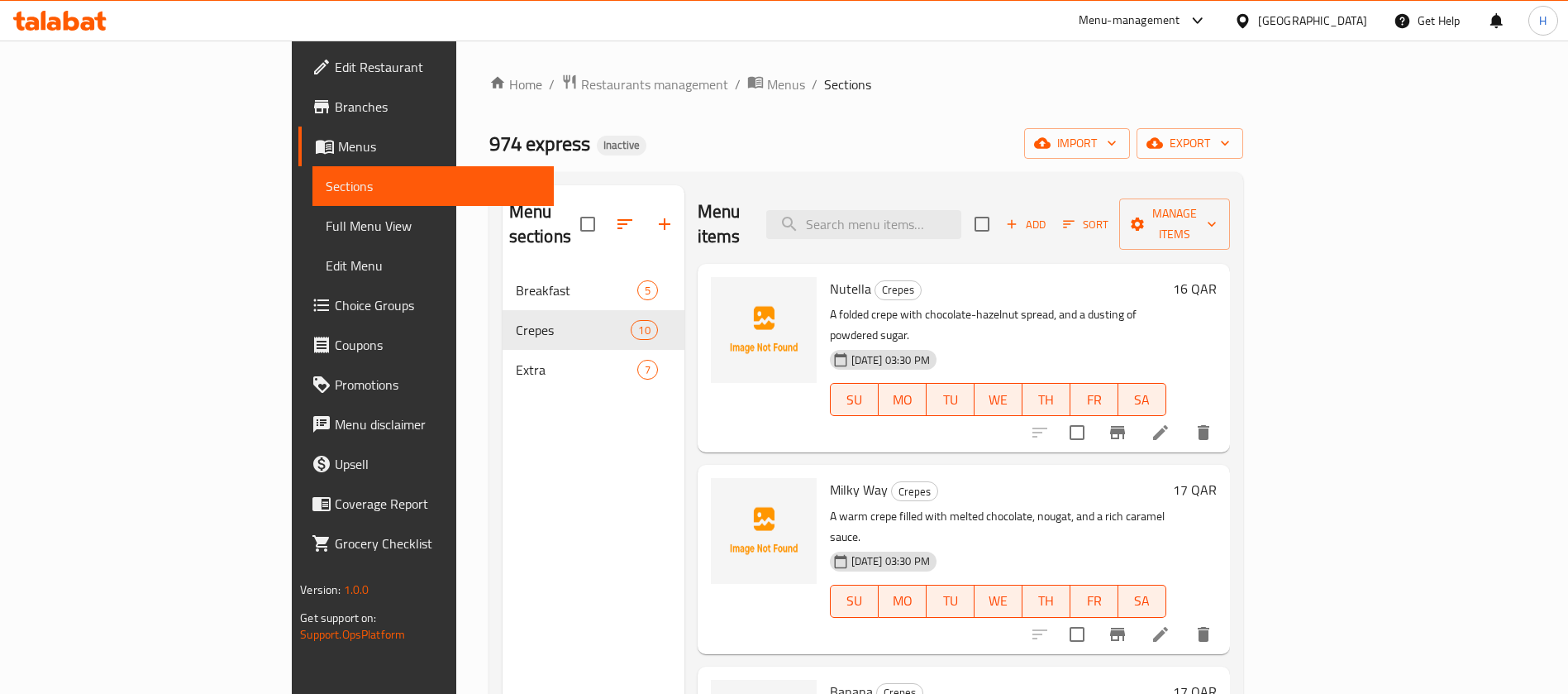
scroll to position [124, 0]
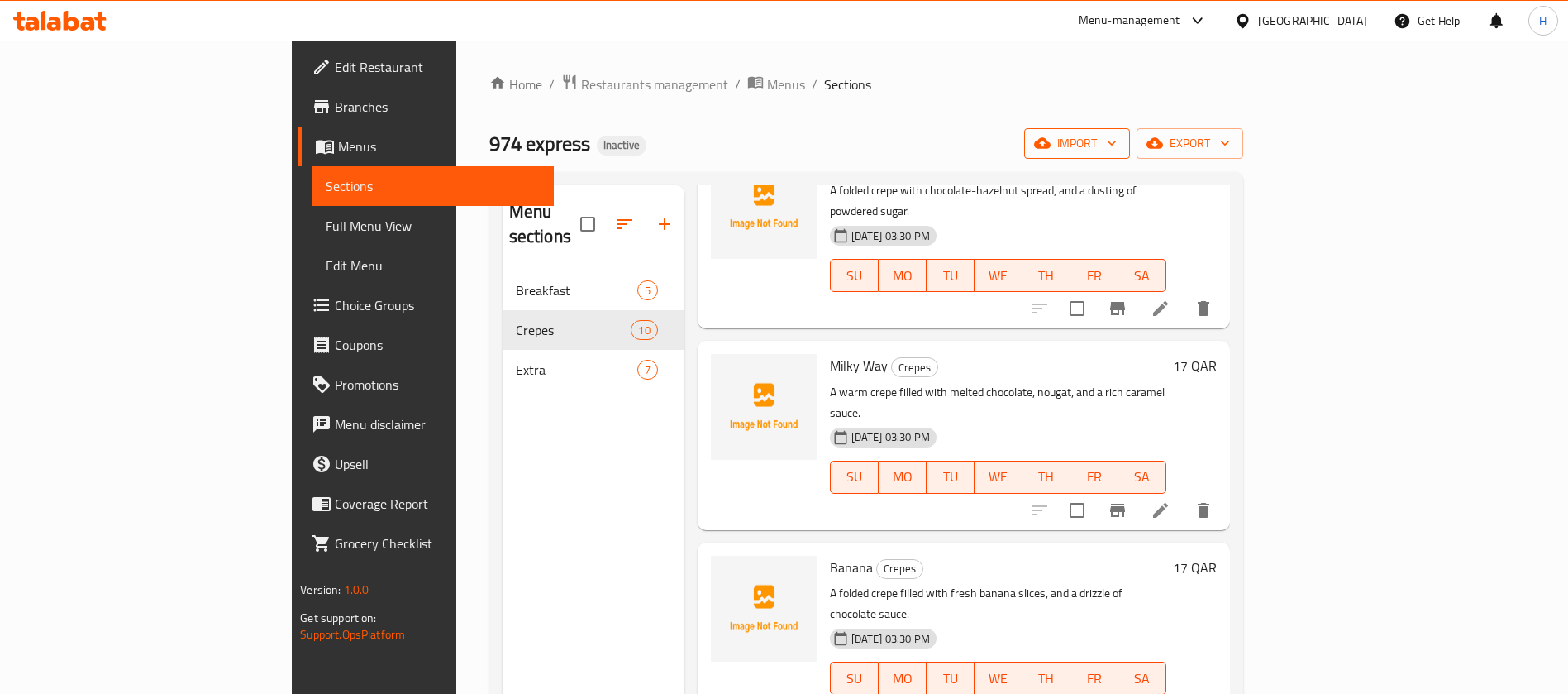
click at [1117, 140] on span "import" at bounding box center [1077, 143] width 80 height 21
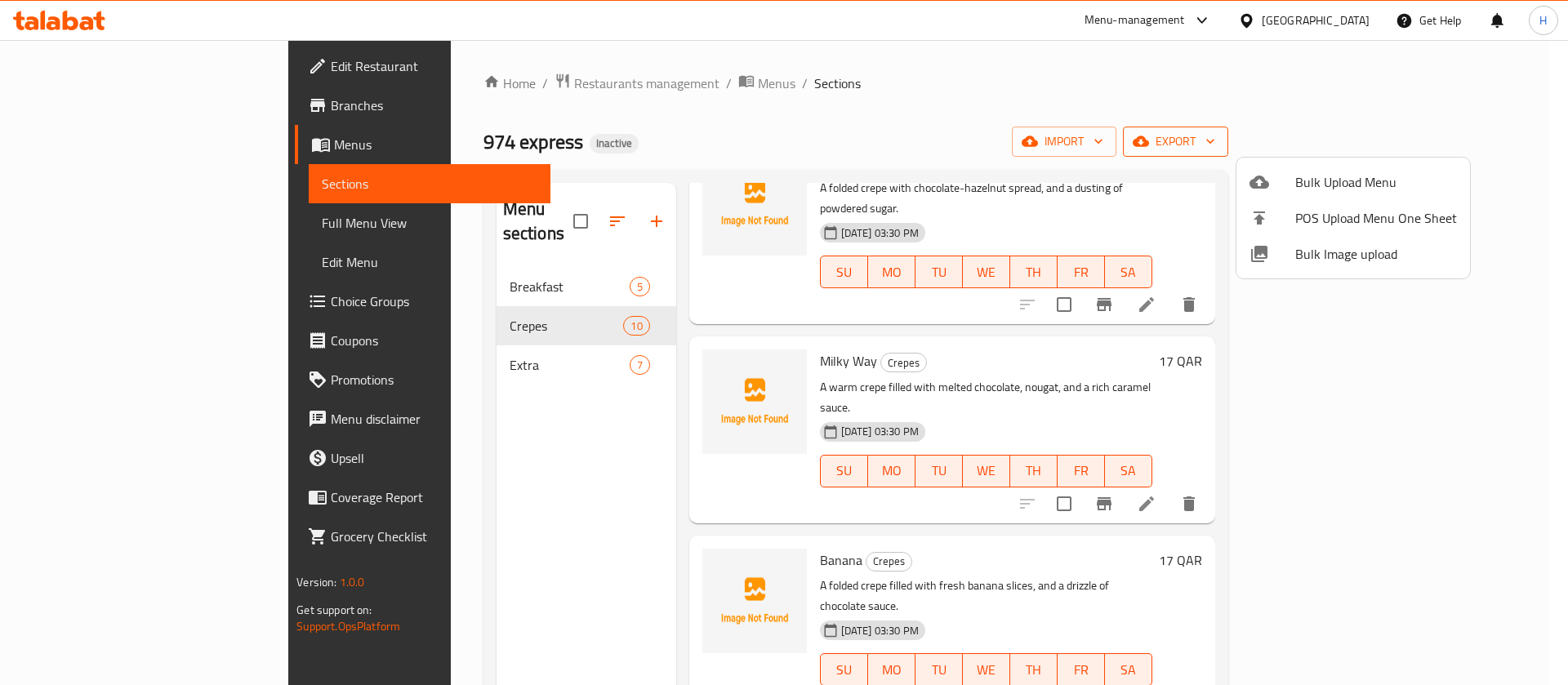
click at [1376, 142] on div at bounding box center [784, 342] width 1568 height 685
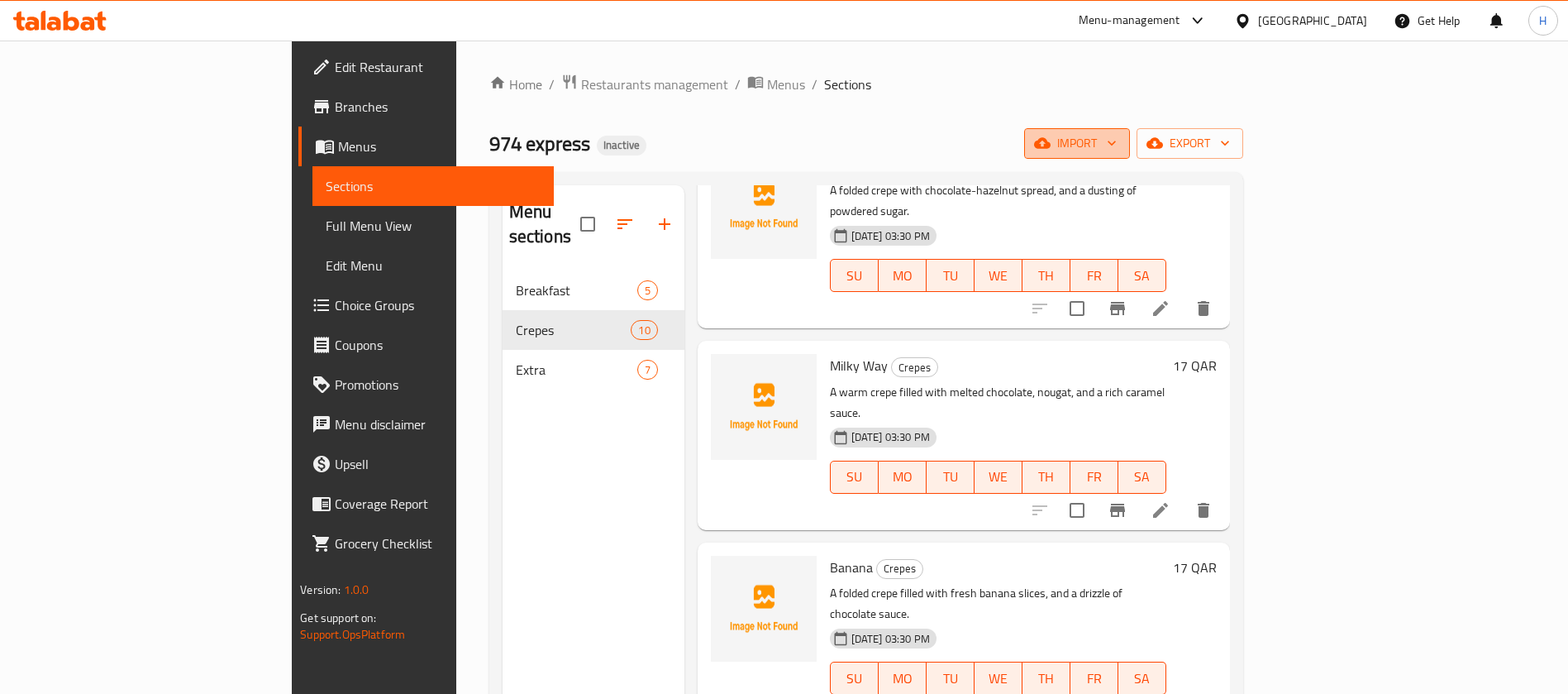
click at [1121, 141] on icon "button" at bounding box center [1112, 143] width 16 height 16
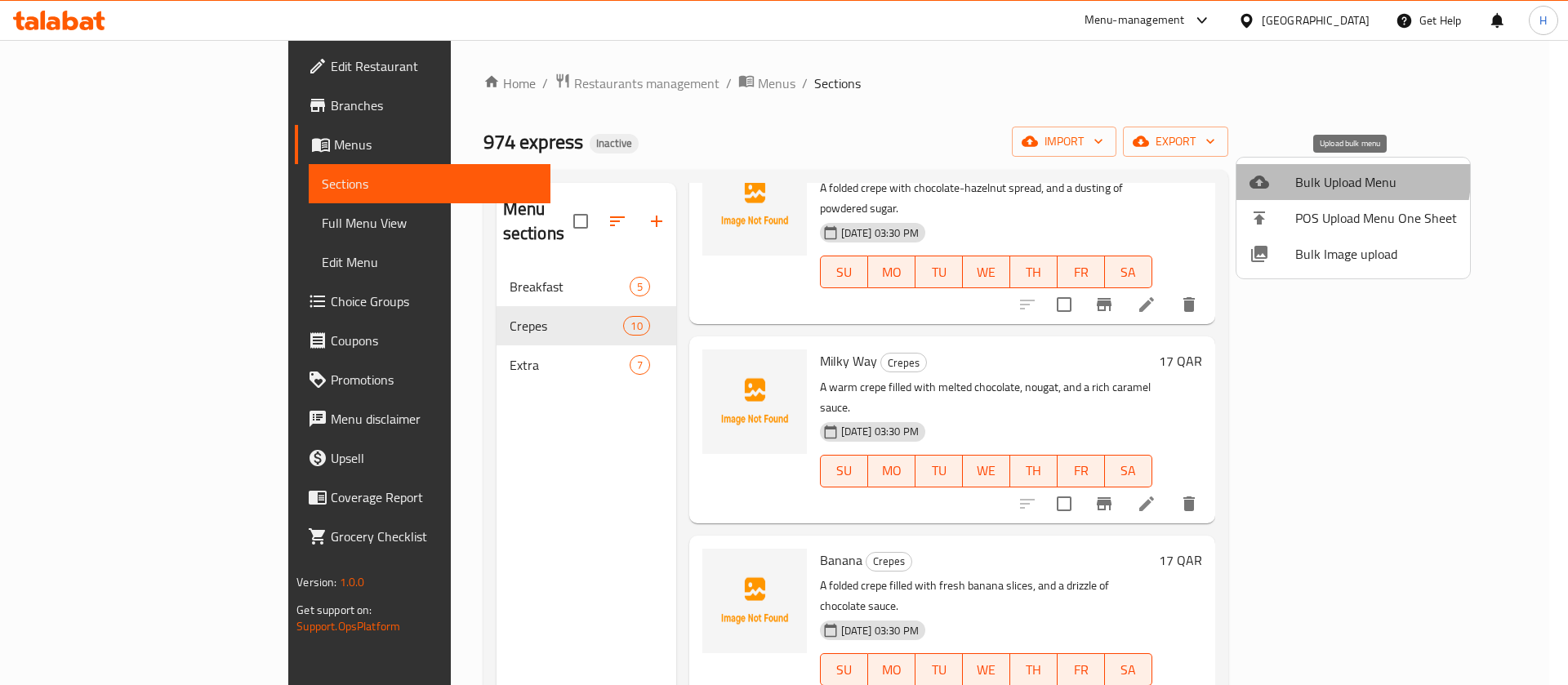
click at [1341, 177] on span "Bulk Upload Menu" at bounding box center [1375, 182] width 162 height 19
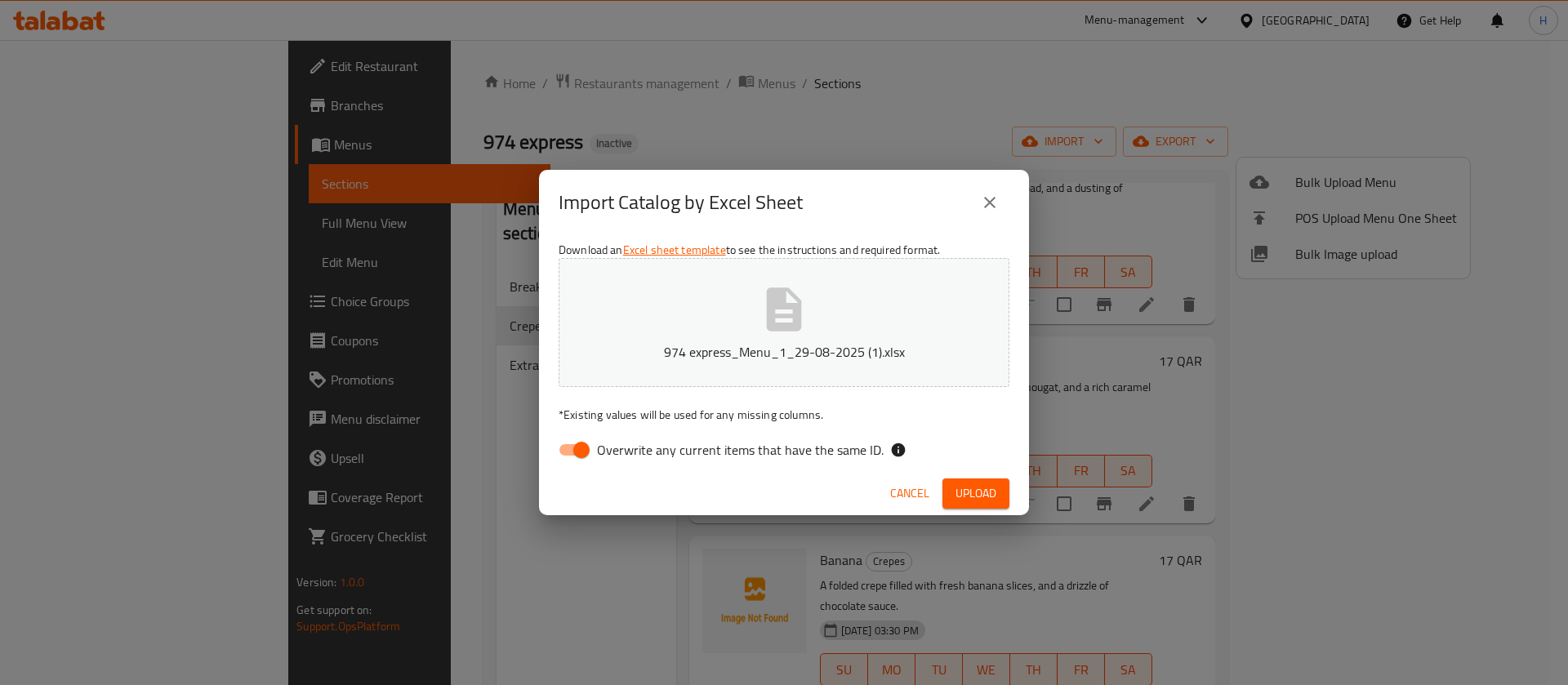
click at [760, 445] on span "Overwrite any current items that have the same ID." at bounding box center [740, 450] width 286 height 19
click at [628, 445] on input "Overwrite any current items that have the same ID." at bounding box center [581, 449] width 93 height 31
checkbox input "false"
click at [970, 496] on span "Upload" at bounding box center [976, 493] width 41 height 20
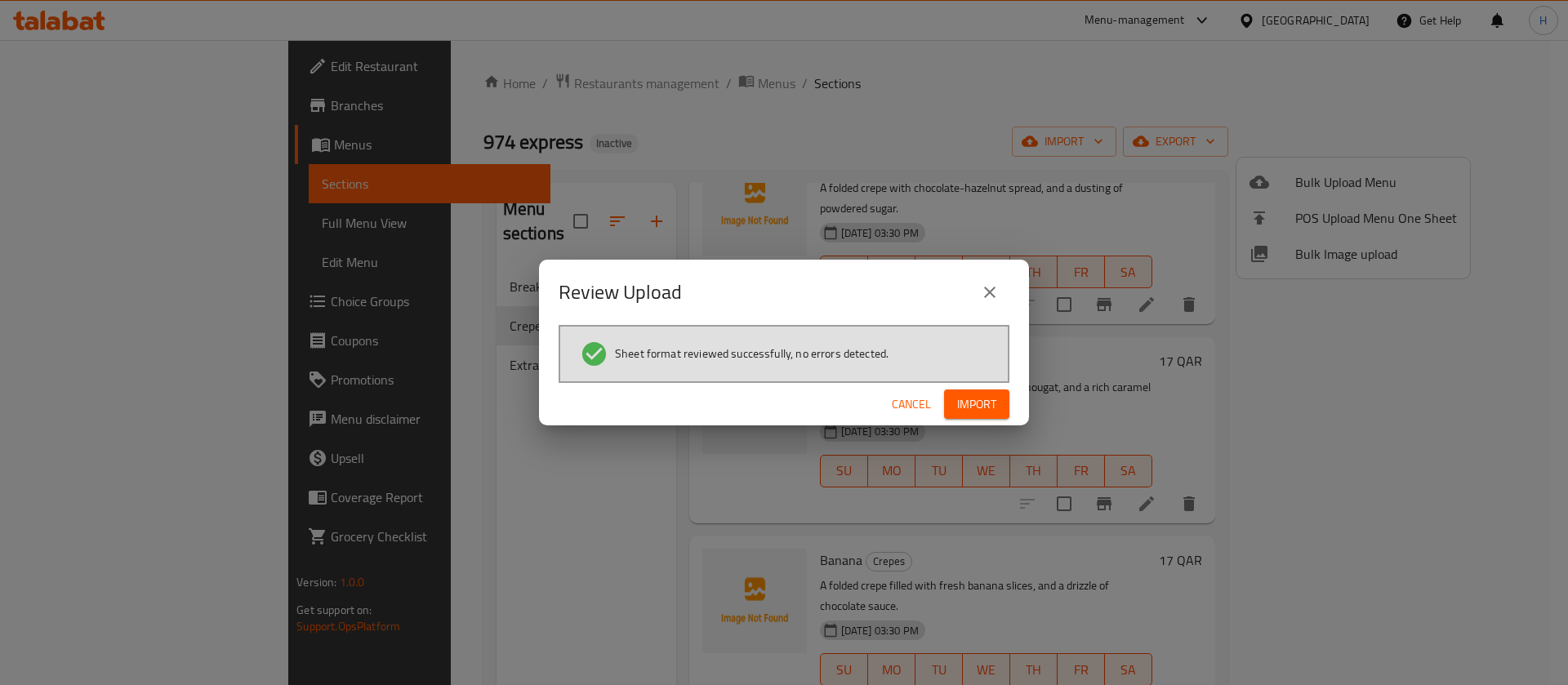
click at [969, 404] on span "Import" at bounding box center [977, 404] width 39 height 20
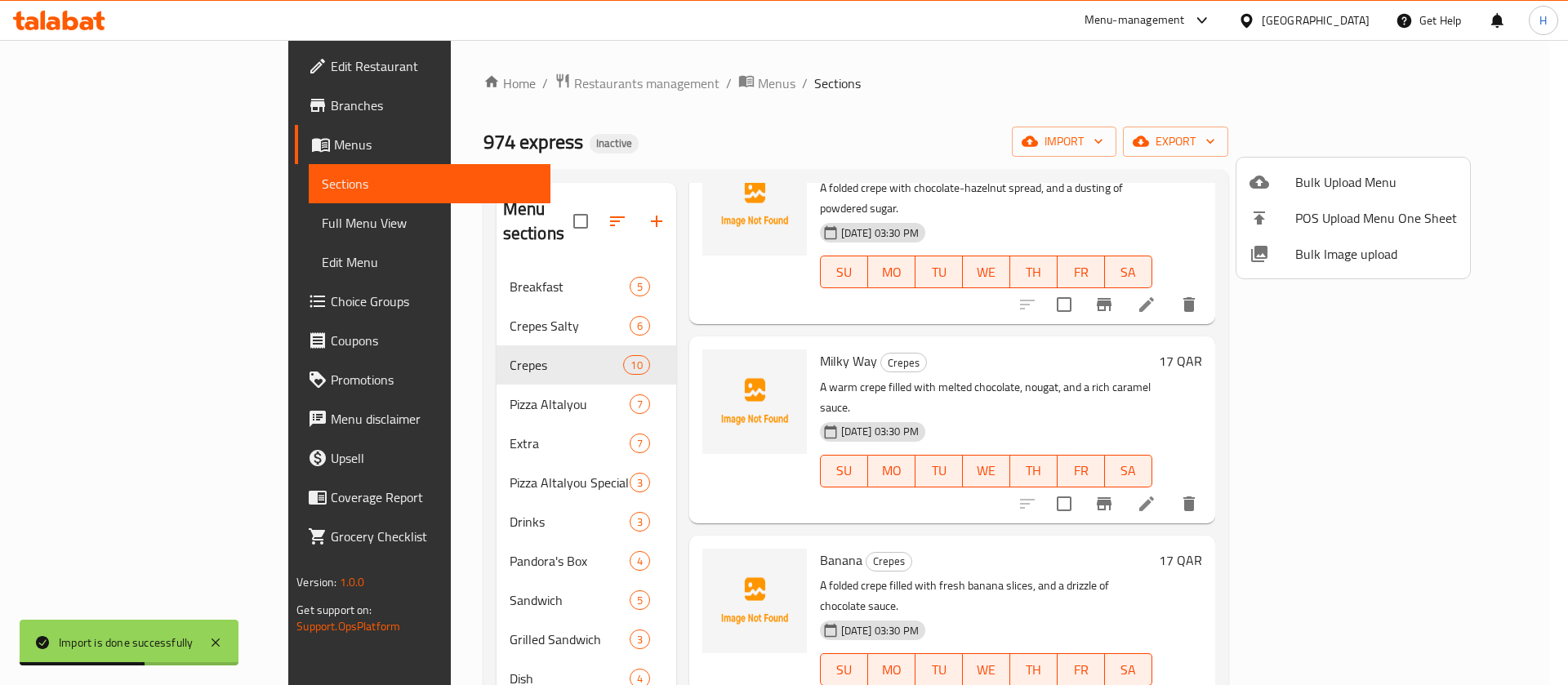
click at [369, 417] on div at bounding box center [784, 342] width 1568 height 685
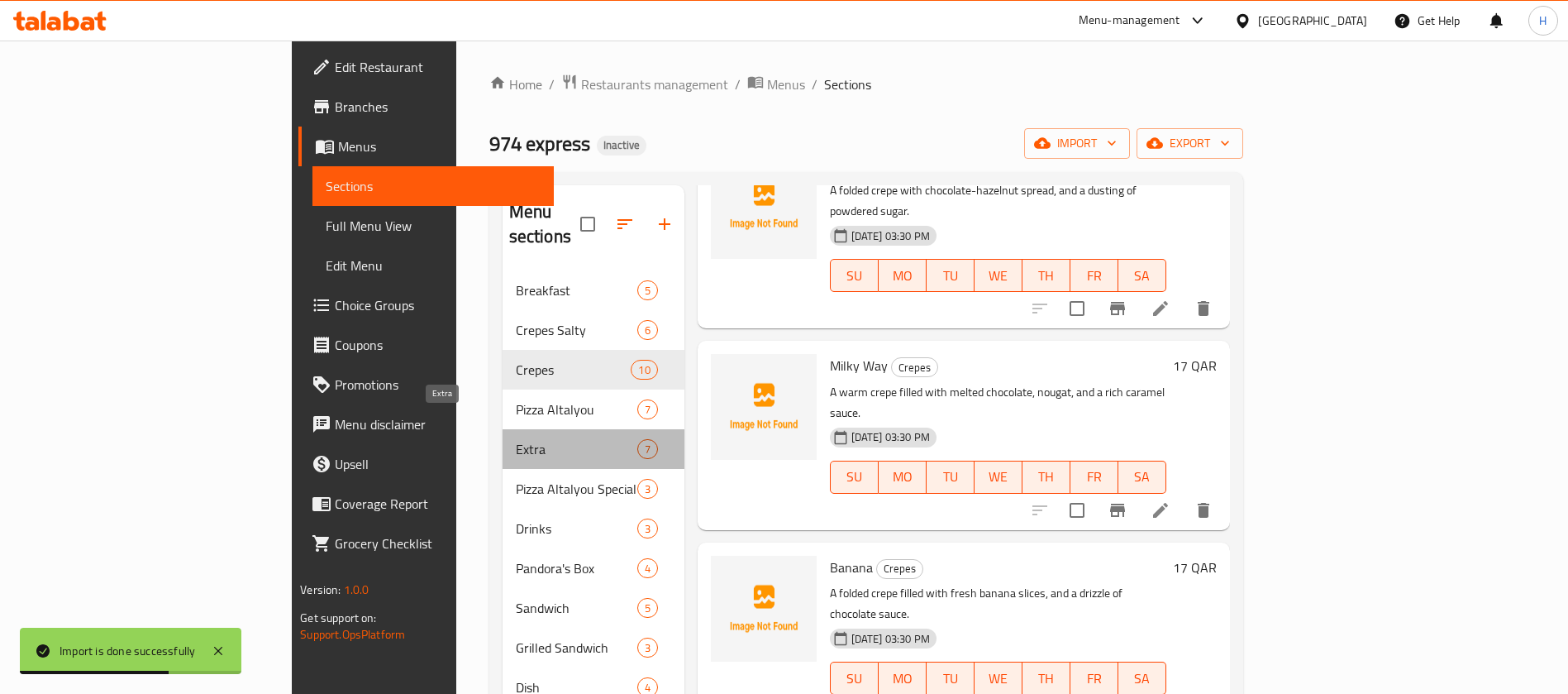
click at [516, 440] on span "Extra" at bounding box center [576, 450] width 122 height 20
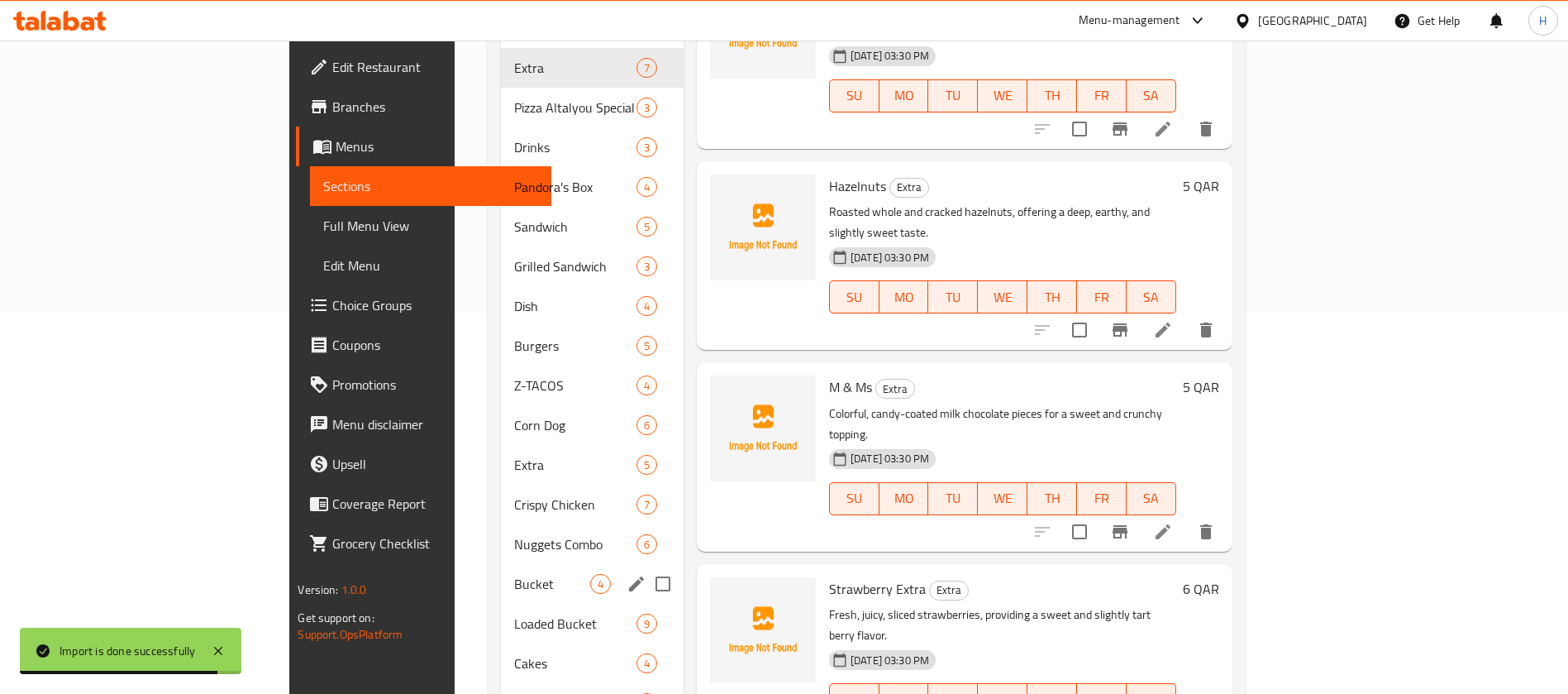
scroll to position [496, 0]
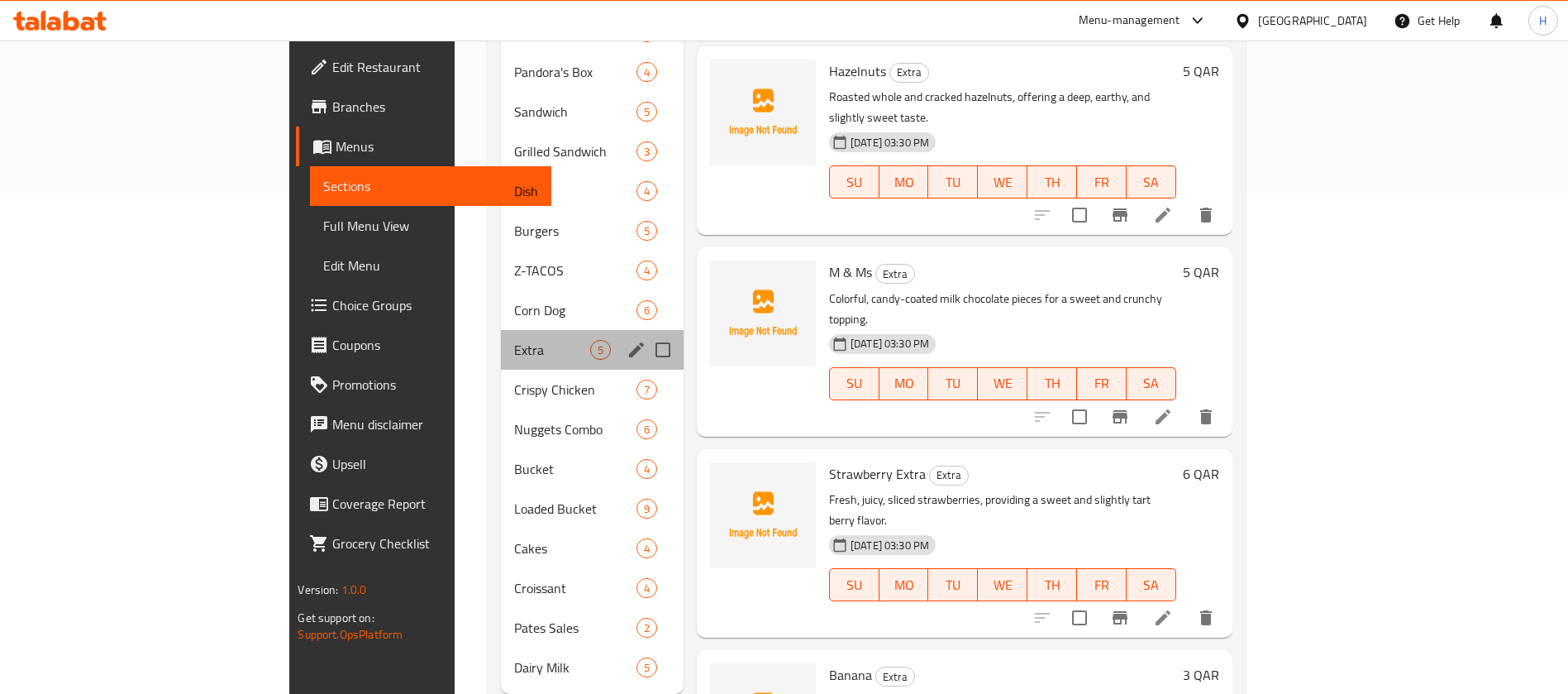
click at [501, 341] on div "Extra 5" at bounding box center [592, 350] width 183 height 39
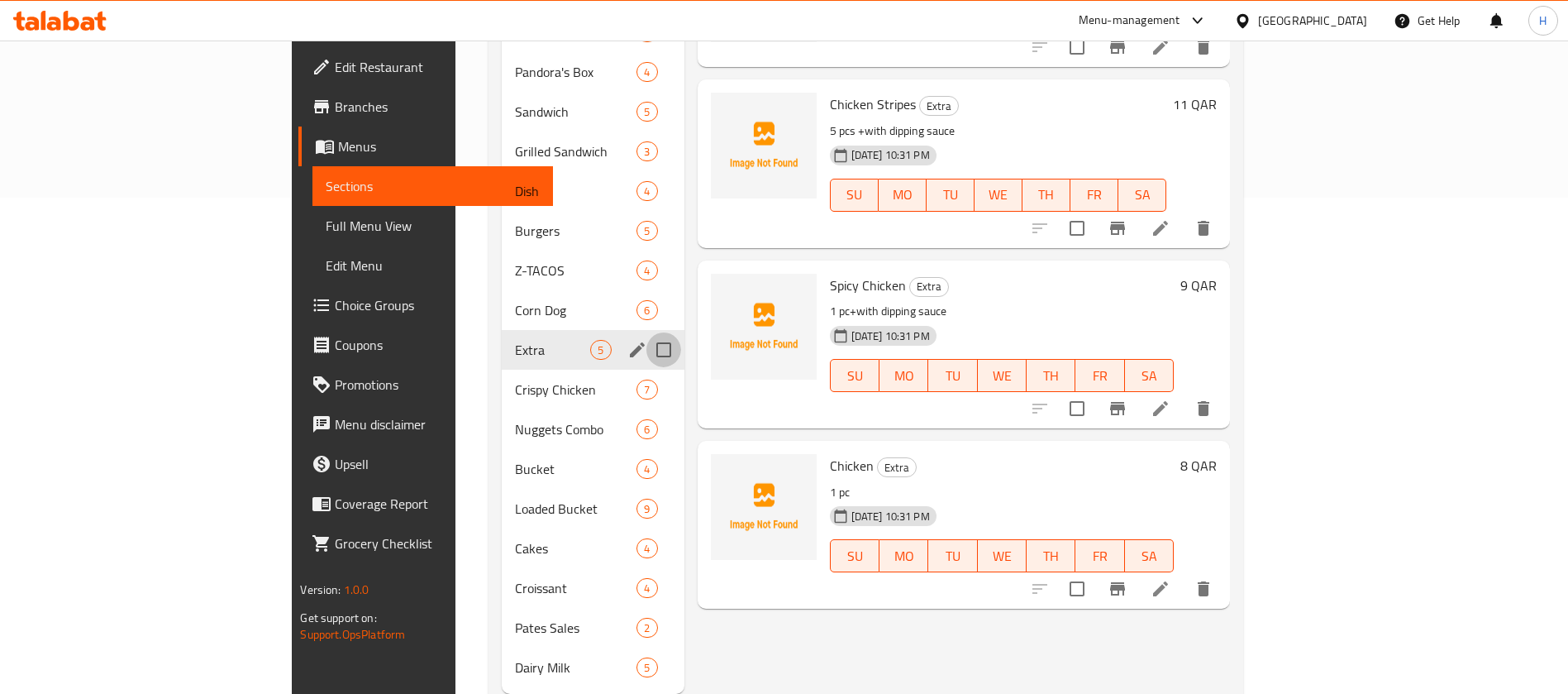
click at [646, 332] on input "Menu sections" at bounding box center [663, 349] width 35 height 35
checkbox input "true"
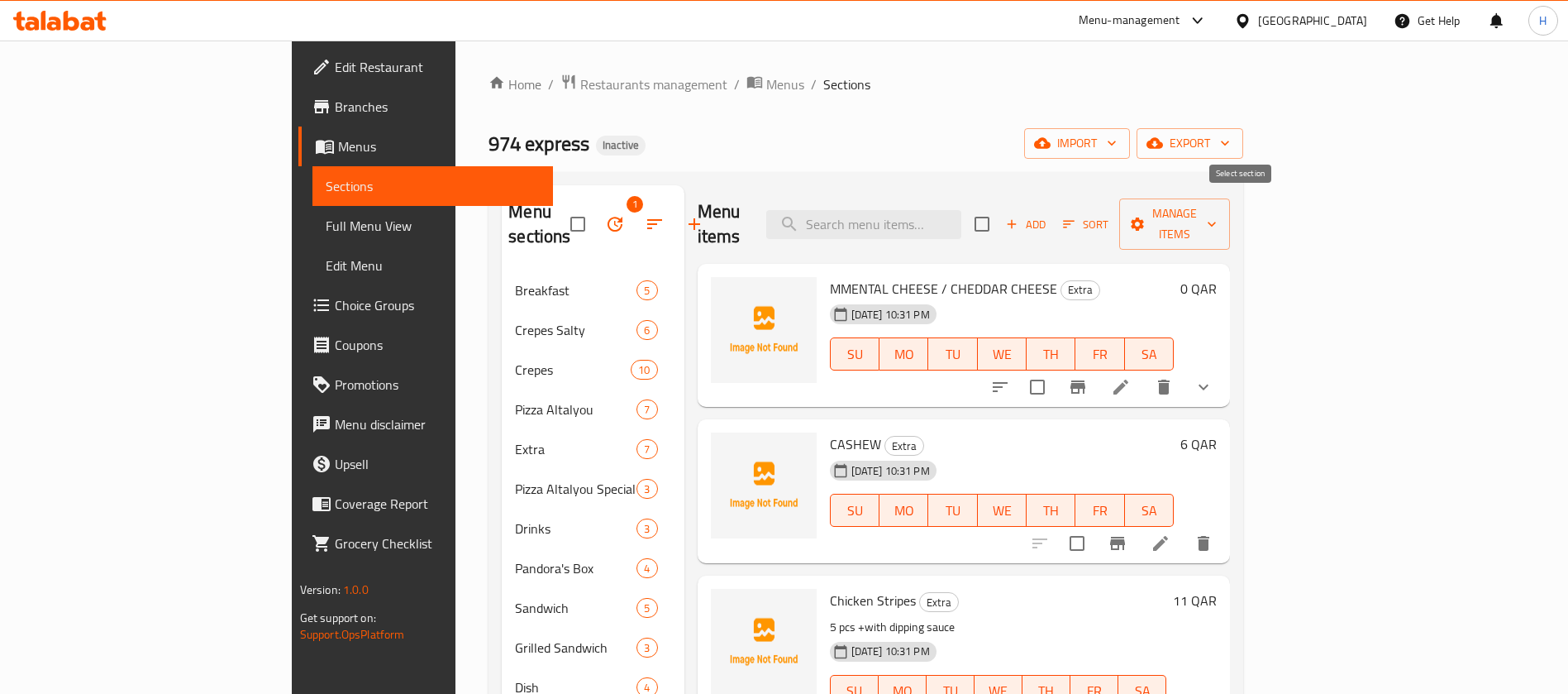
click at [1000, 210] on input "checkbox" at bounding box center [982, 224] width 35 height 35
checkbox input "true"
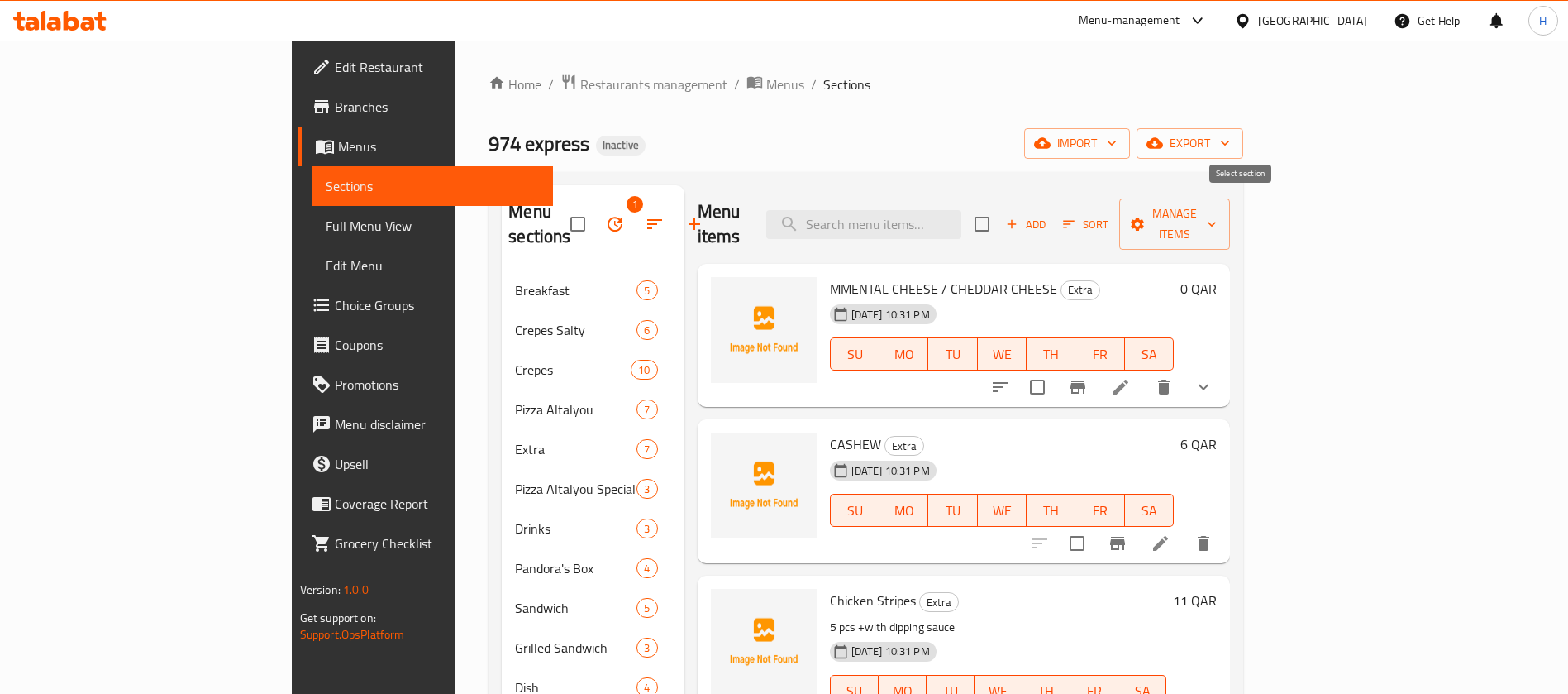
checkbox input "true"
click at [1146, 216] on icon "button" at bounding box center [1138, 224] width 16 height 16
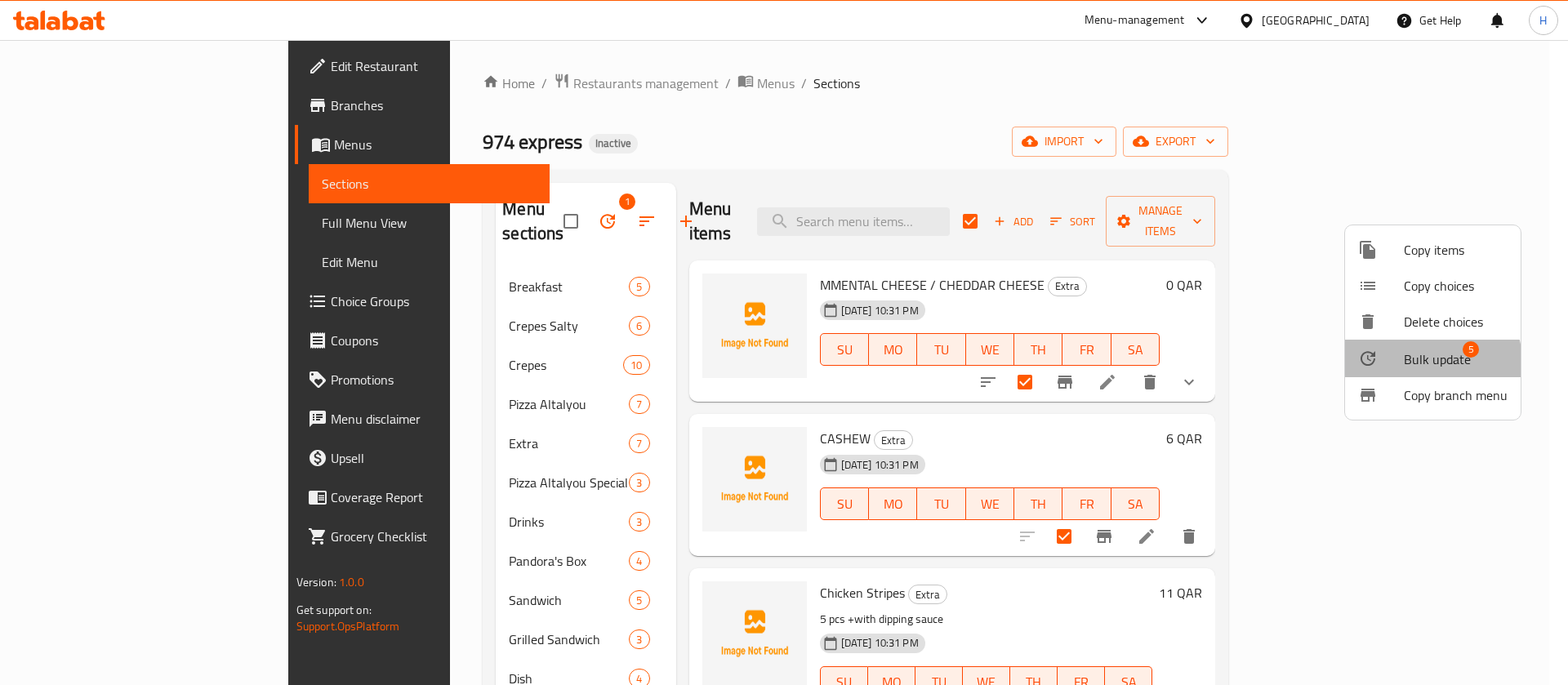
click at [1376, 362] on span "Bulk update" at bounding box center [1437, 359] width 67 height 19
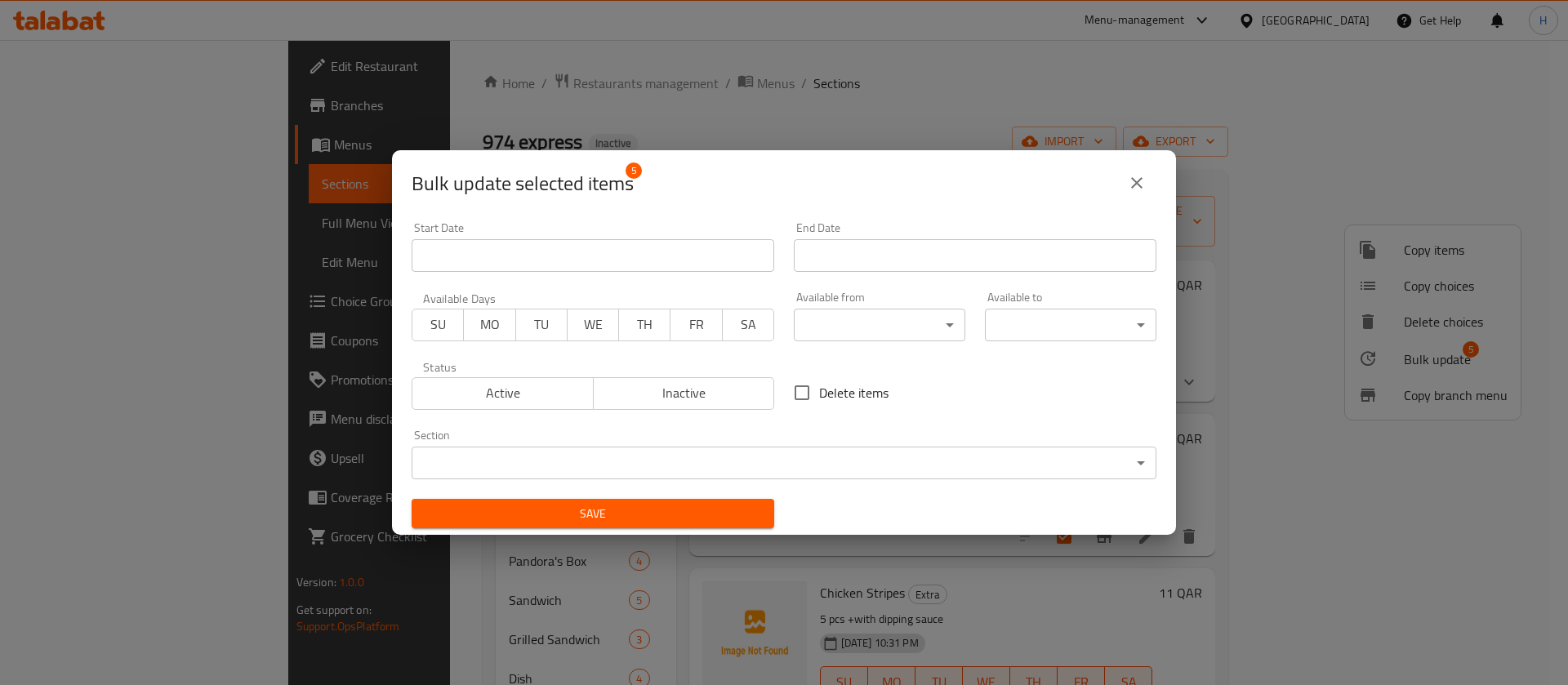
click at [533, 464] on body "​ Menu-management [GEOGRAPHIC_DATA] Get Help H Edit Restaurant Branches Menus S…" at bounding box center [784, 362] width 1568 height 645
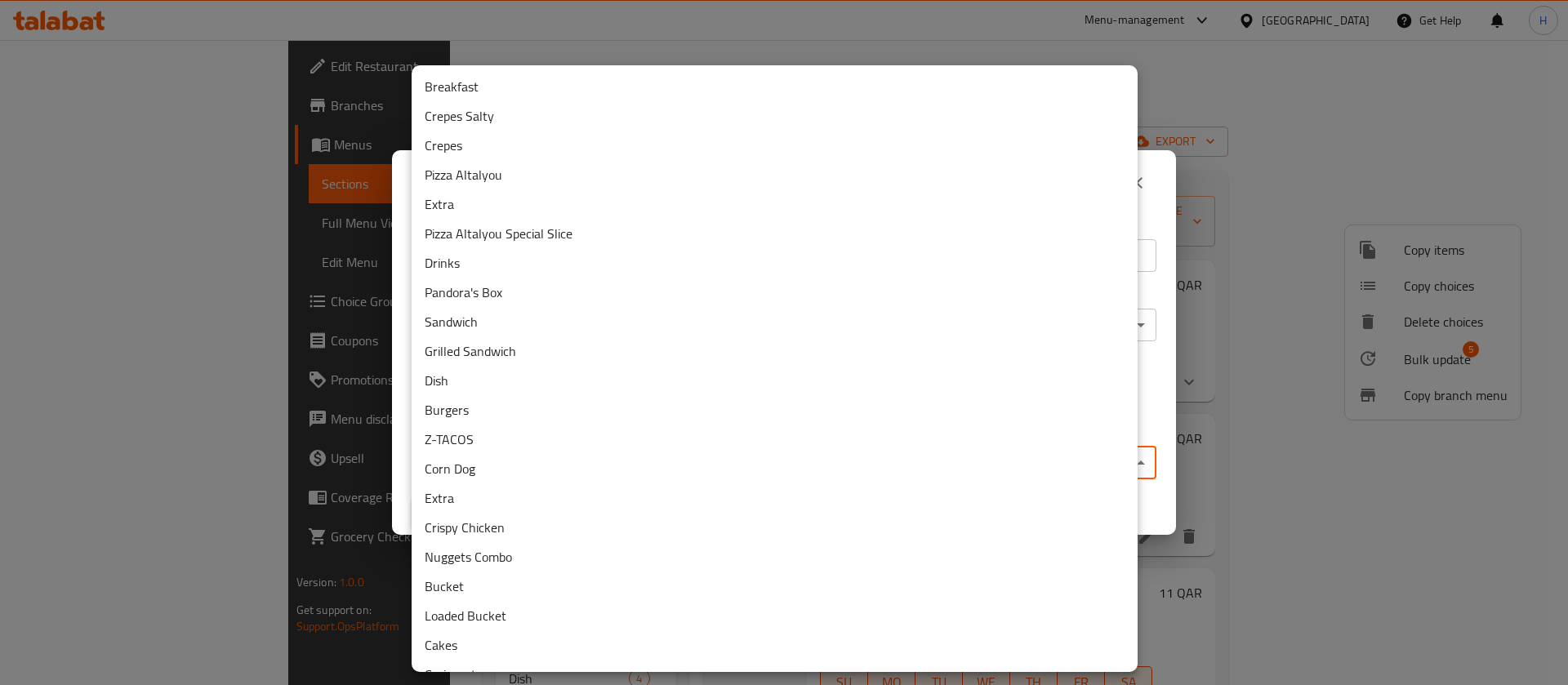
click at [505, 198] on li "Extra" at bounding box center [774, 203] width 726 height 29
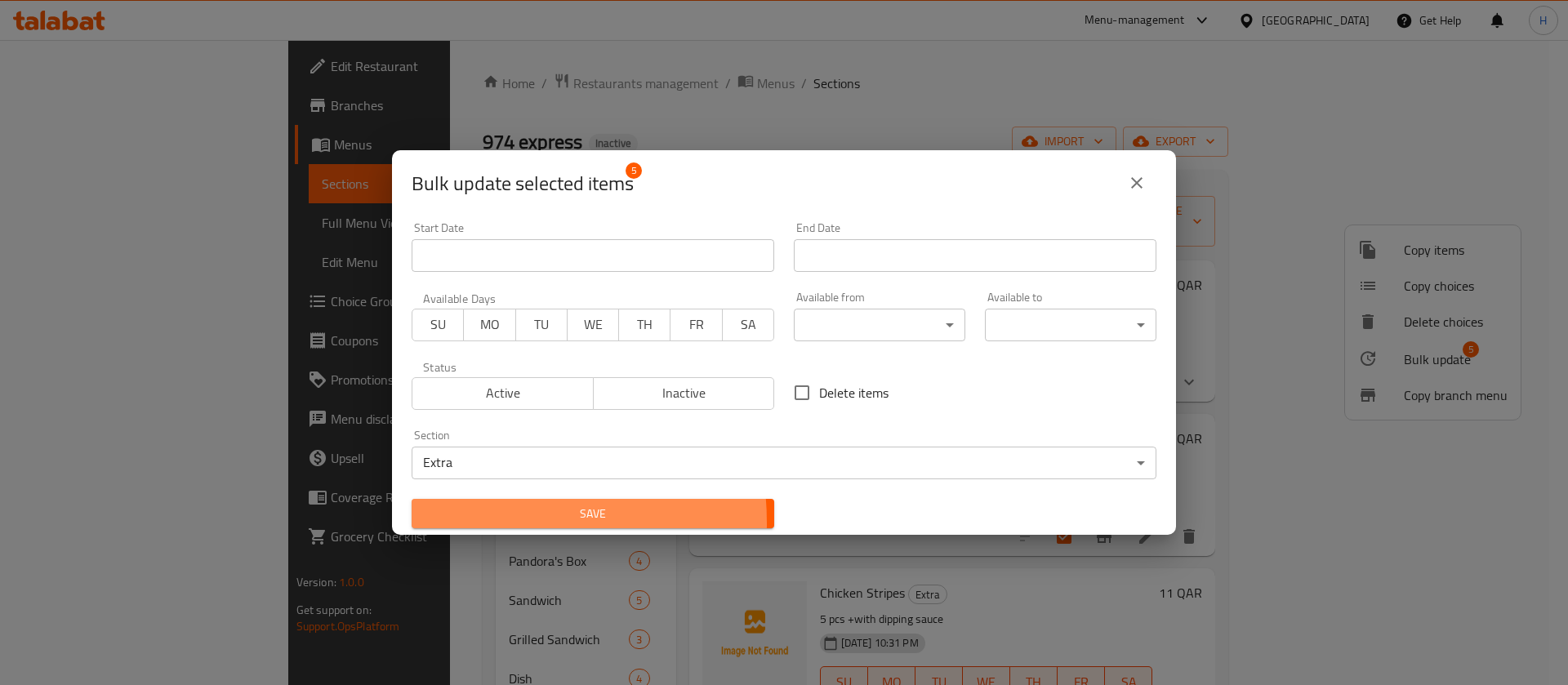
click at [484, 522] on span "Save" at bounding box center [592, 514] width 337 height 20
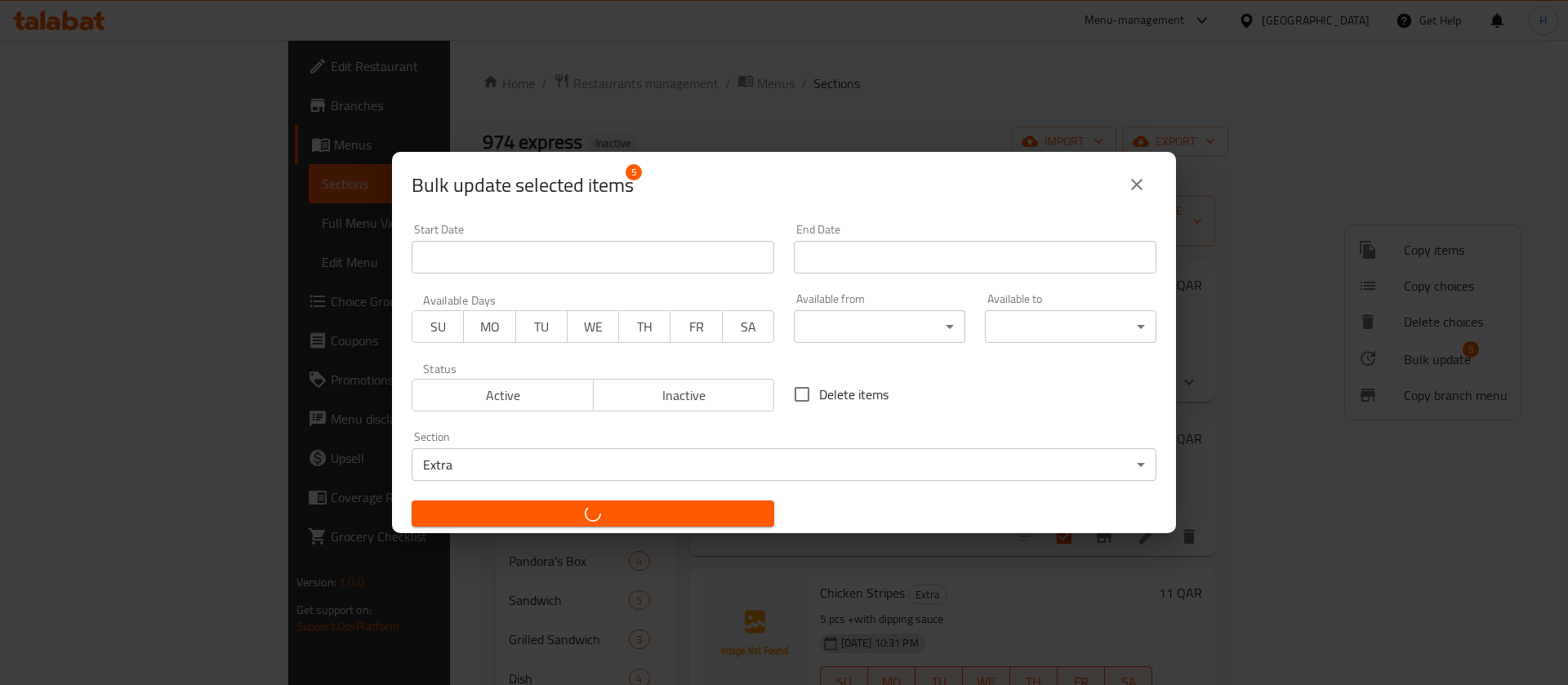
checkbox input "false"
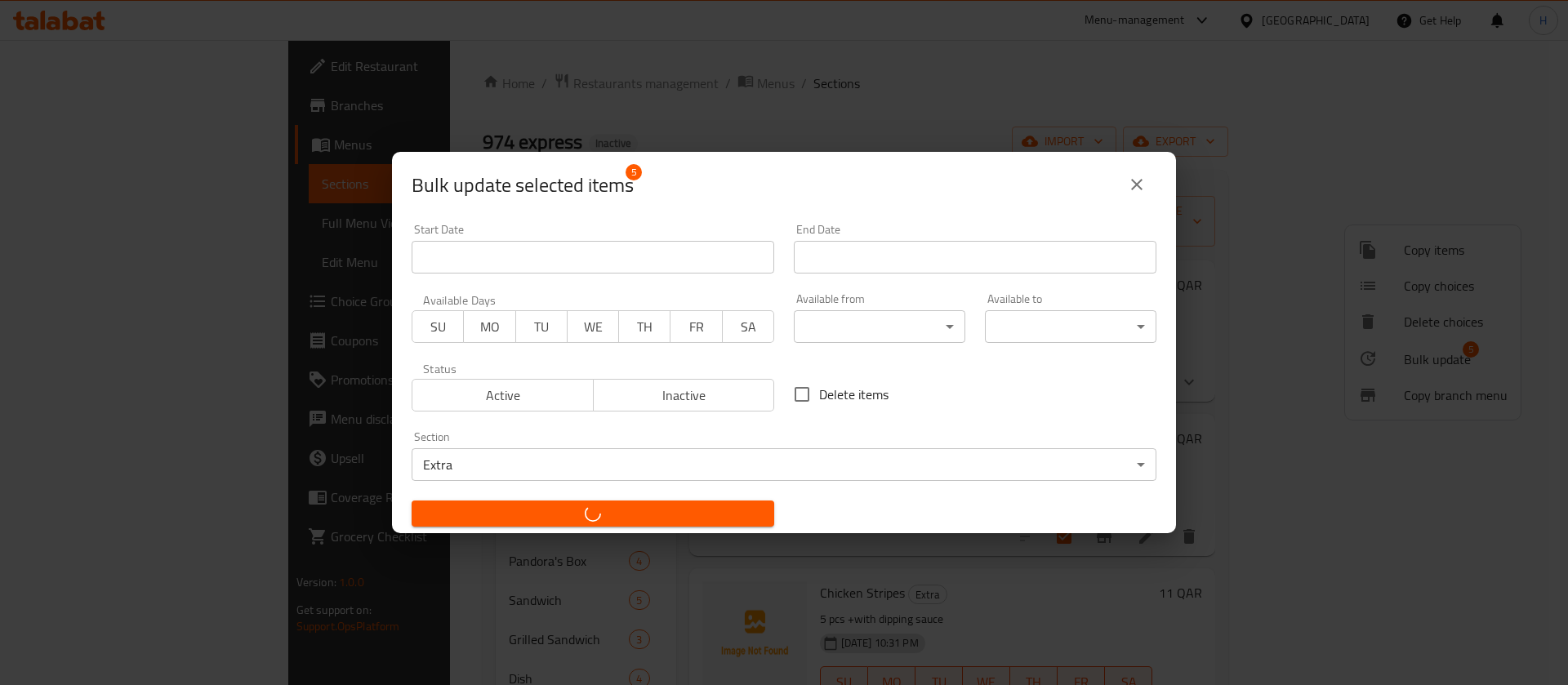
checkbox input "false"
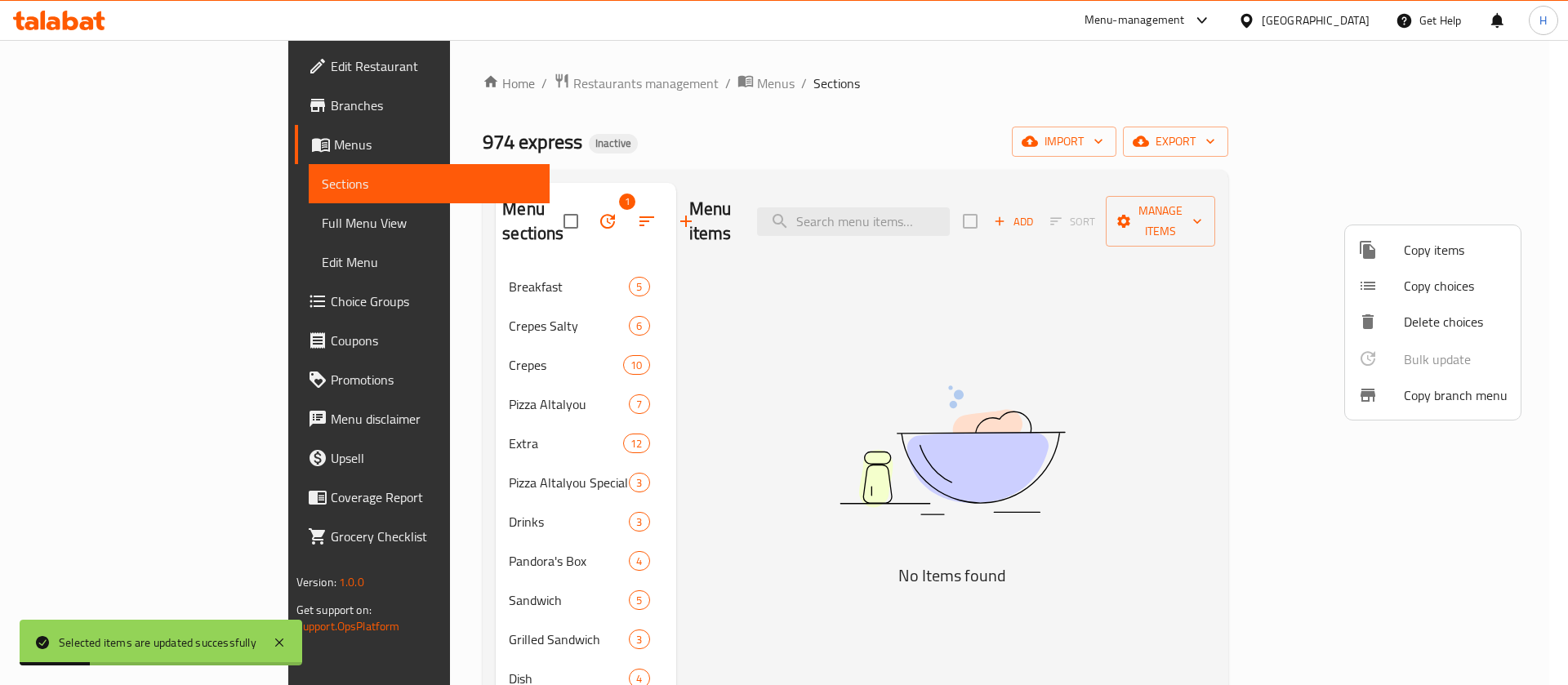
click at [958, 442] on div at bounding box center [784, 342] width 1568 height 685
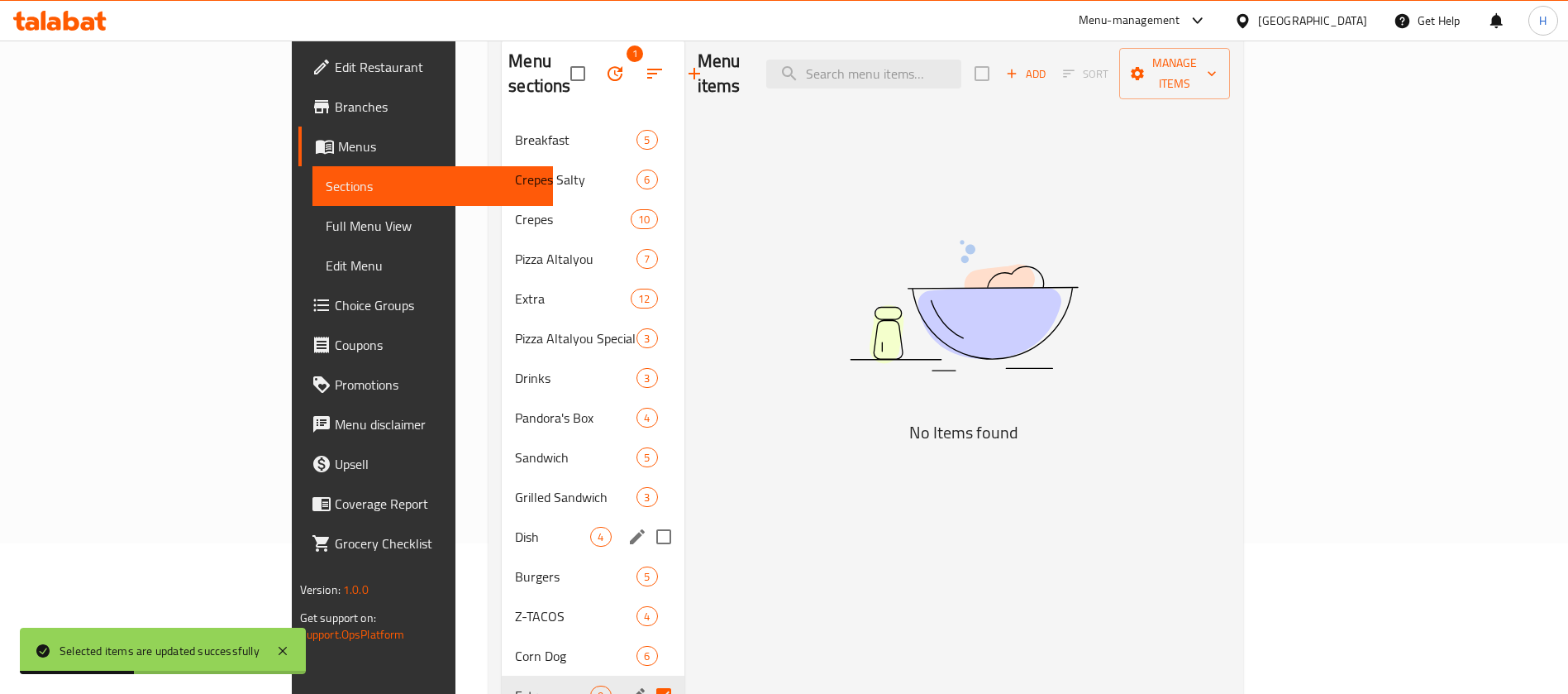
scroll to position [124, 0]
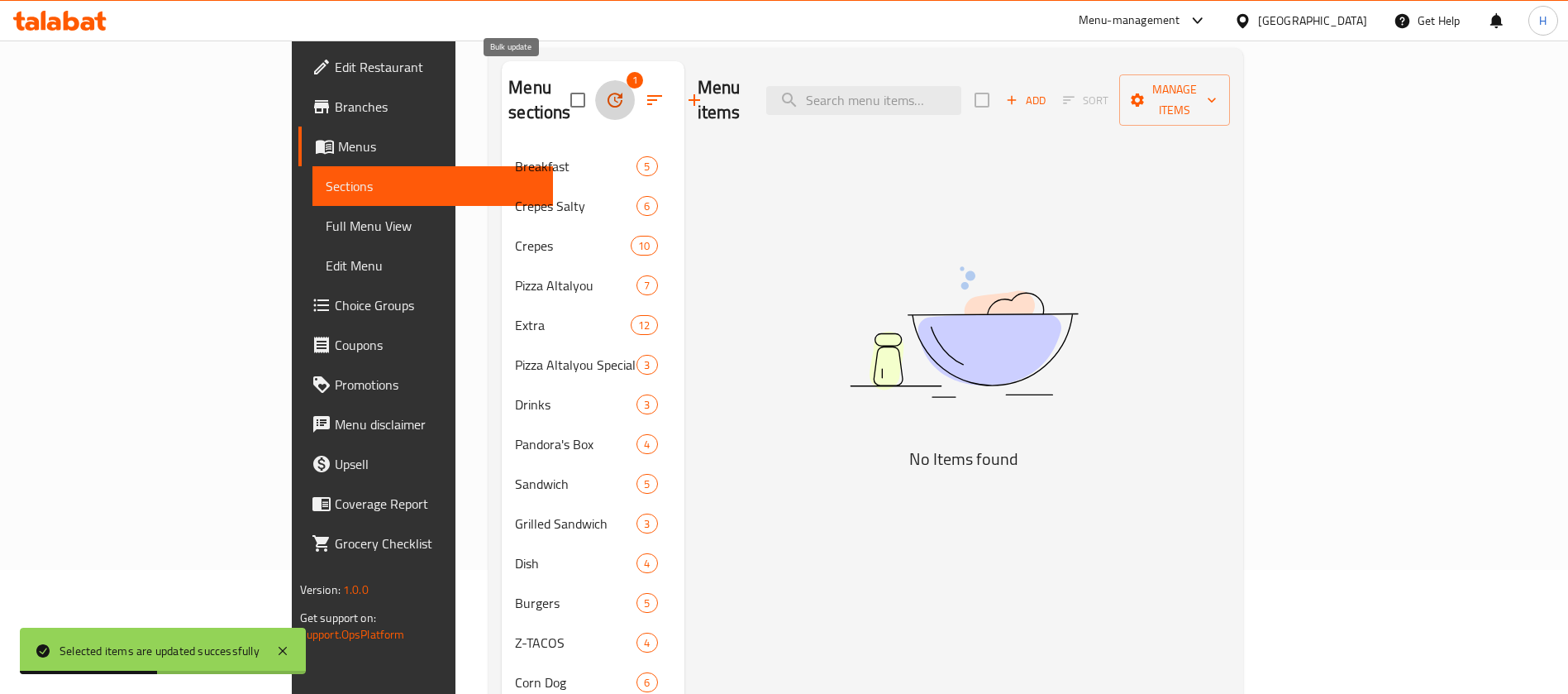
click at [605, 90] on icon "button" at bounding box center [615, 100] width 20 height 20
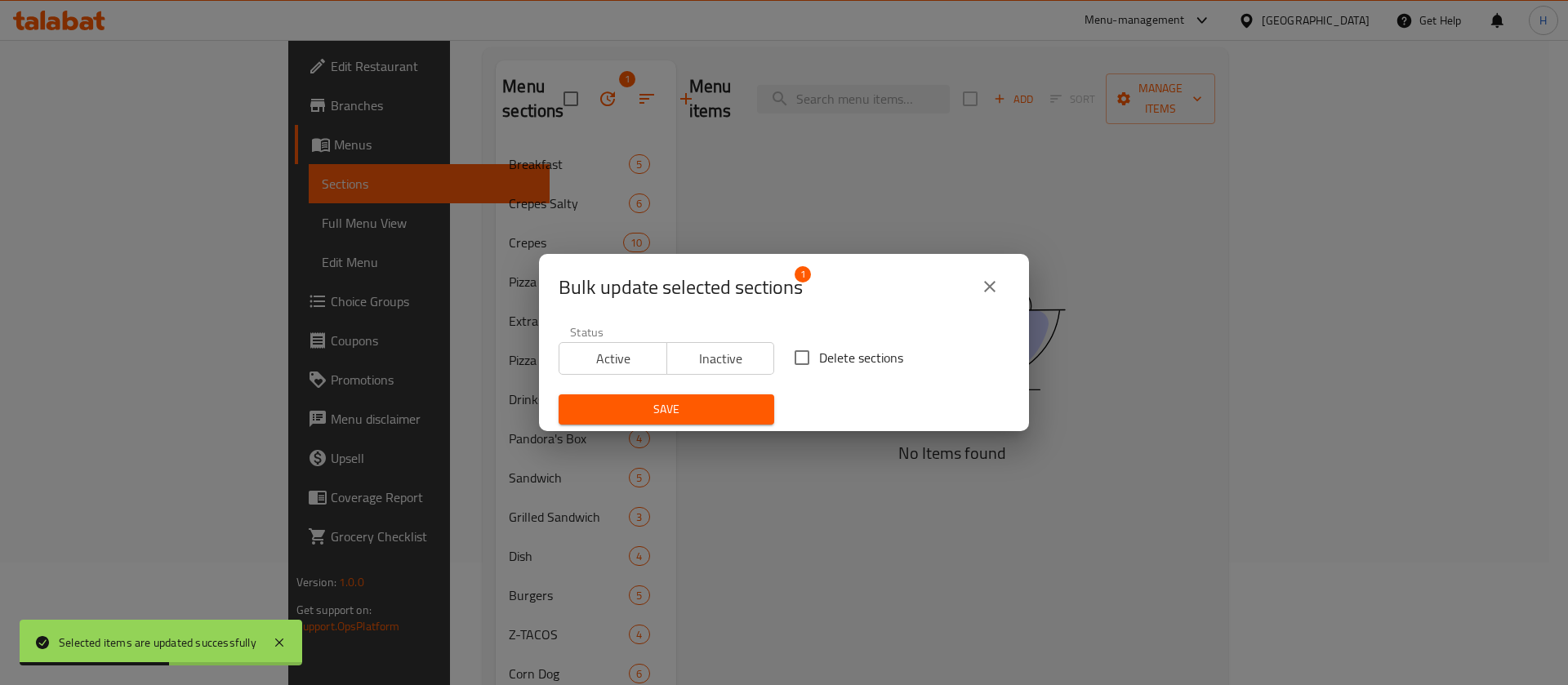
click at [840, 348] on span "Delete sections" at bounding box center [861, 358] width 84 height 19
click at [819, 345] on input "Delete sections" at bounding box center [802, 357] width 34 height 34
checkbox input "true"
click at [712, 410] on span "Save" at bounding box center [666, 409] width 189 height 20
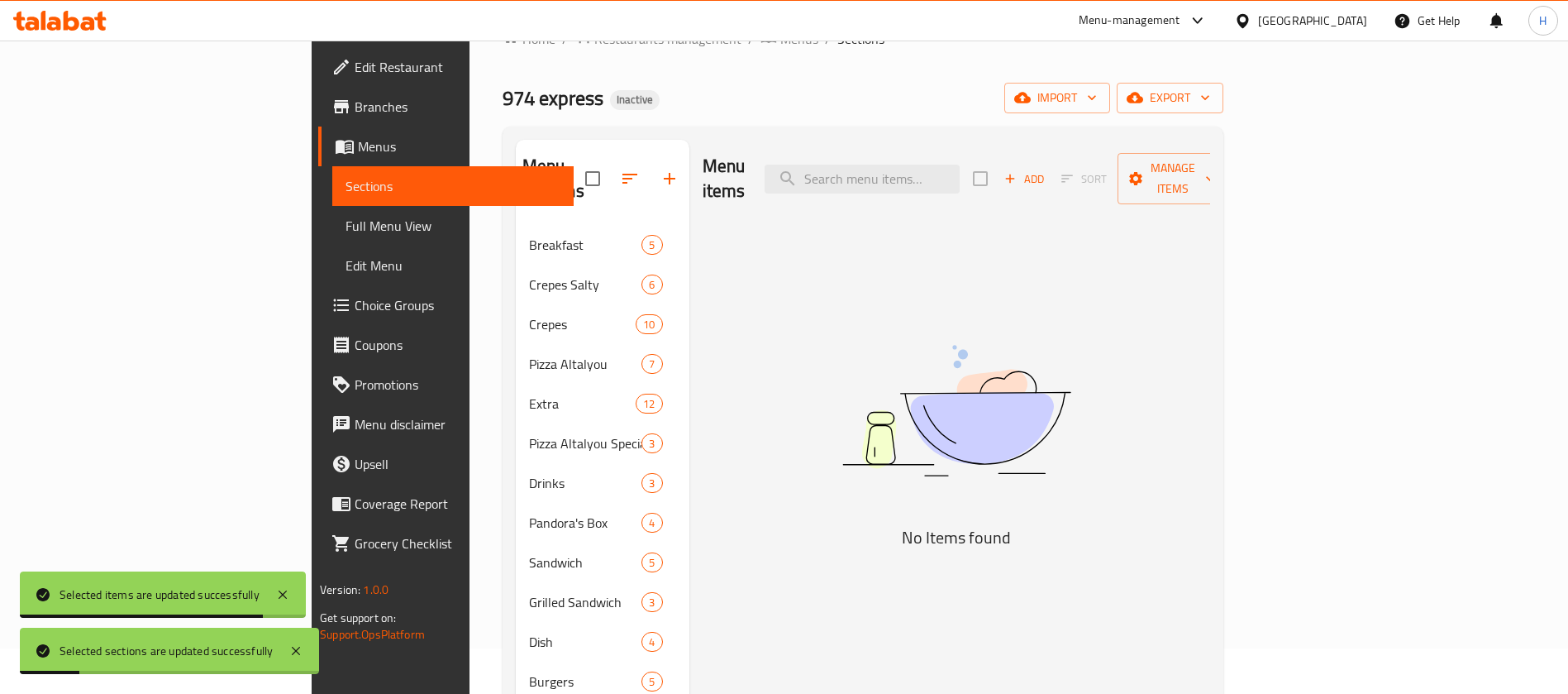
scroll to position [0, 0]
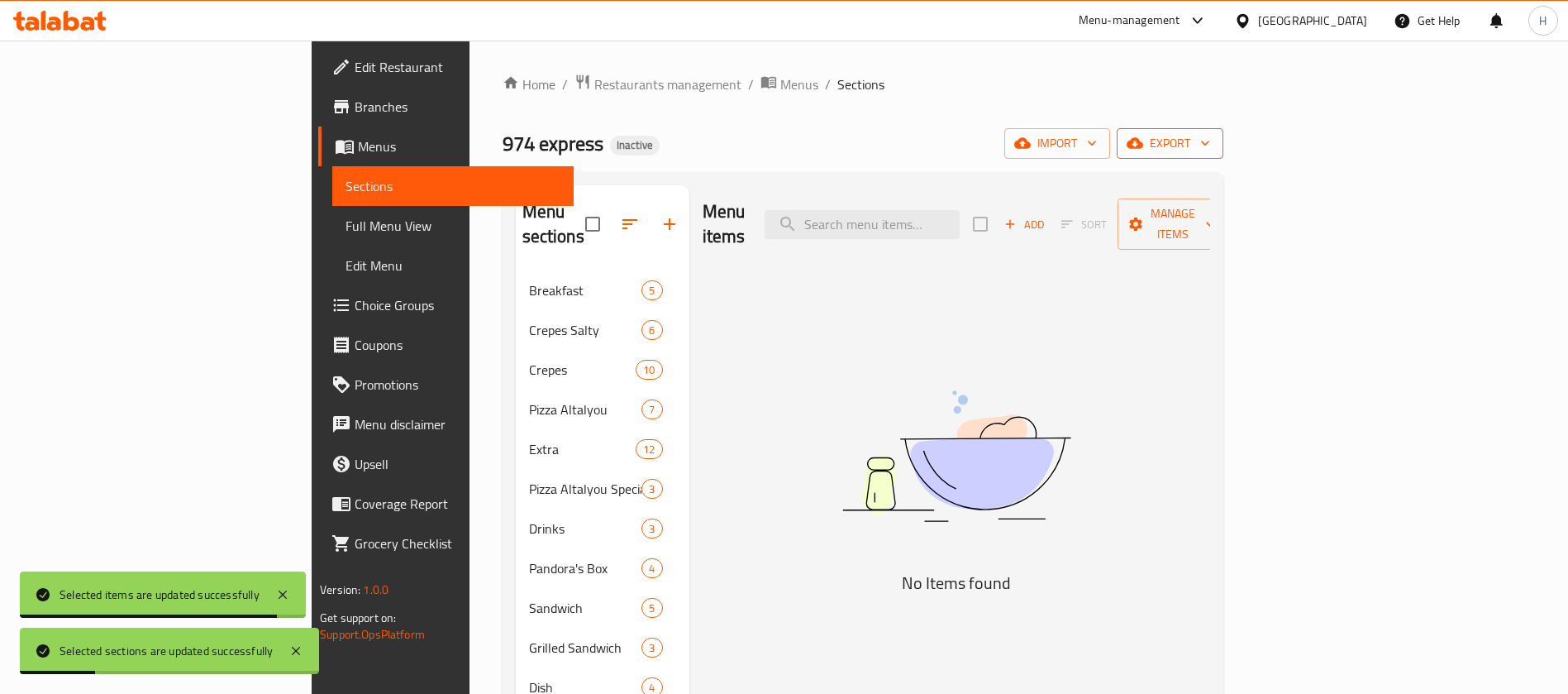
click at [1210, 147] on span "export" at bounding box center [1171, 143] width 81 height 21
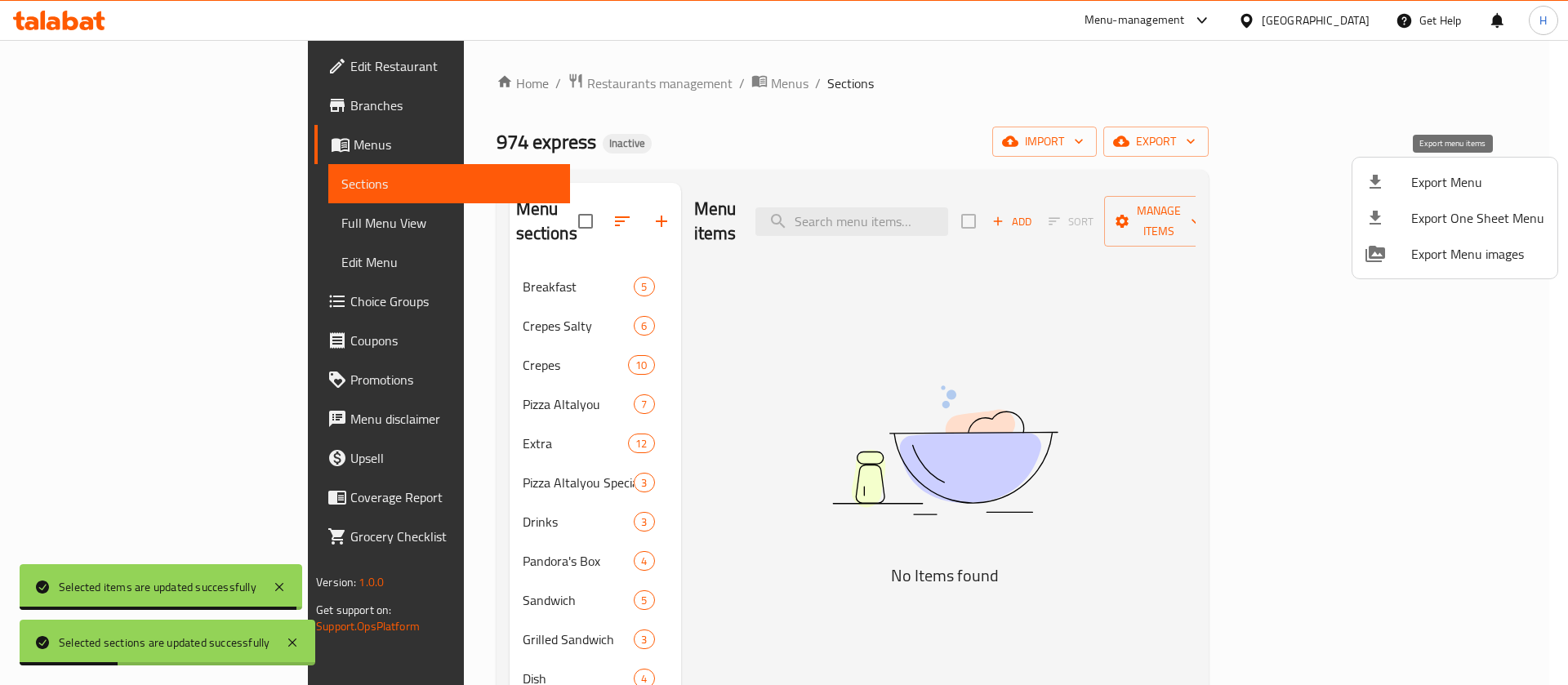
click at [1376, 180] on div at bounding box center [1388, 182] width 46 height 19
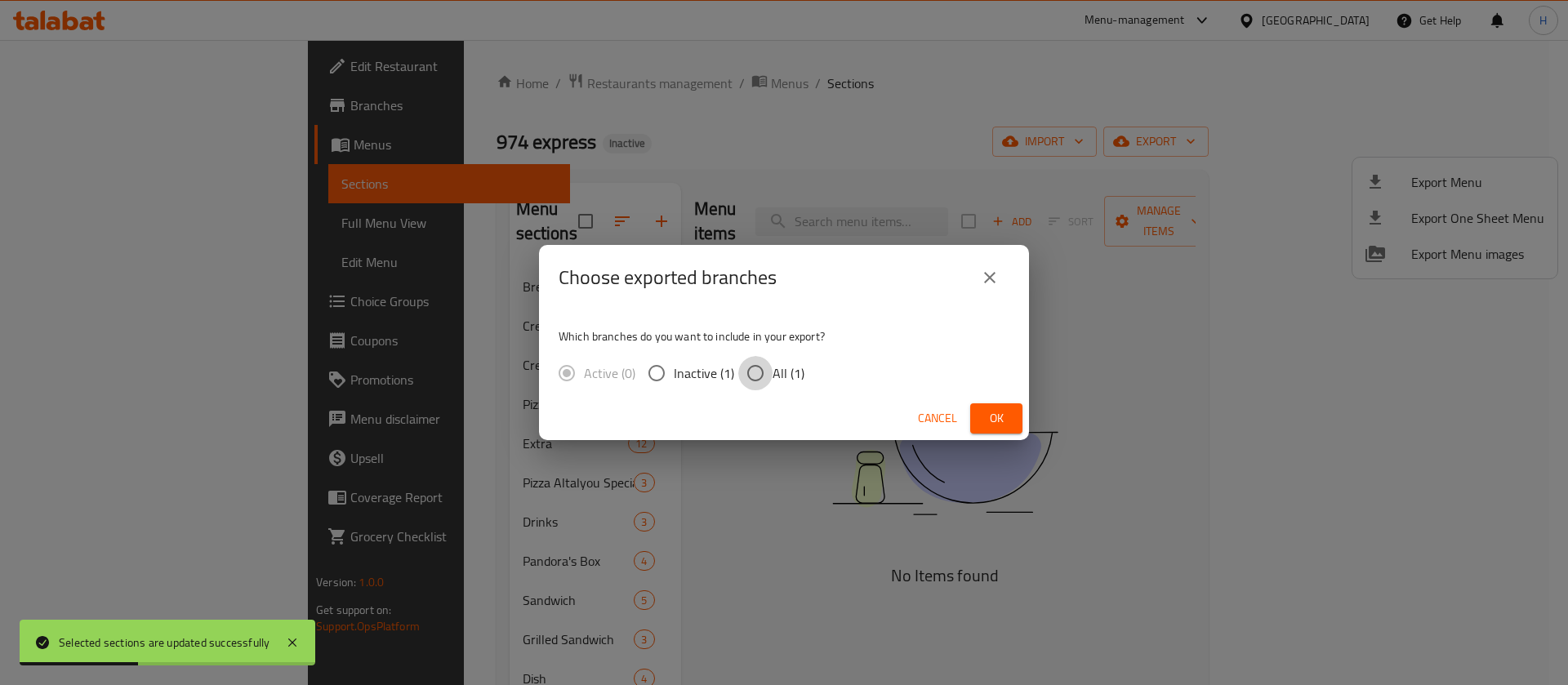
click at [758, 362] on input "All (1)" at bounding box center [755, 373] width 34 height 34
radio input "true"
click at [1005, 418] on span "Ok" at bounding box center [996, 418] width 27 height 20
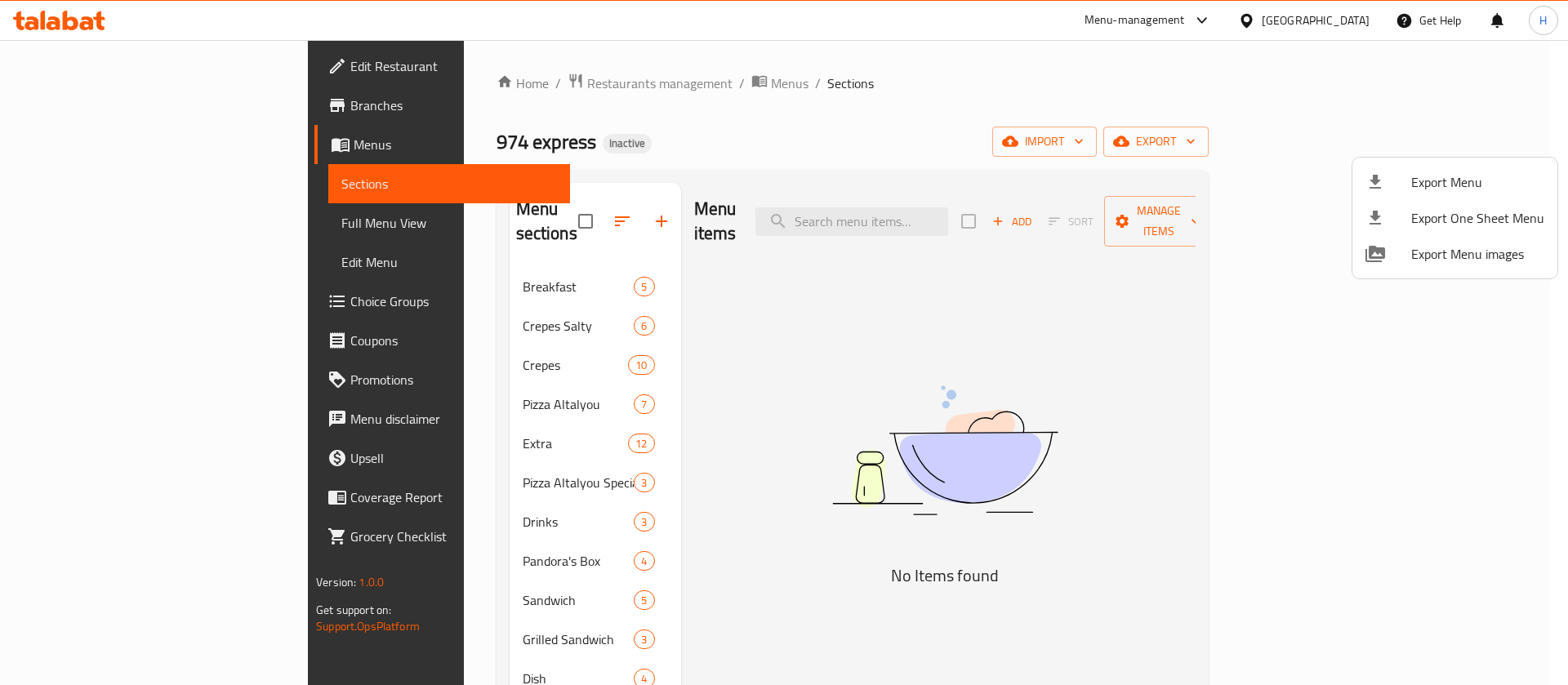
click at [1027, 477] on div at bounding box center [784, 342] width 1568 height 685
